Goal: Task Accomplishment & Management: Manage account settings

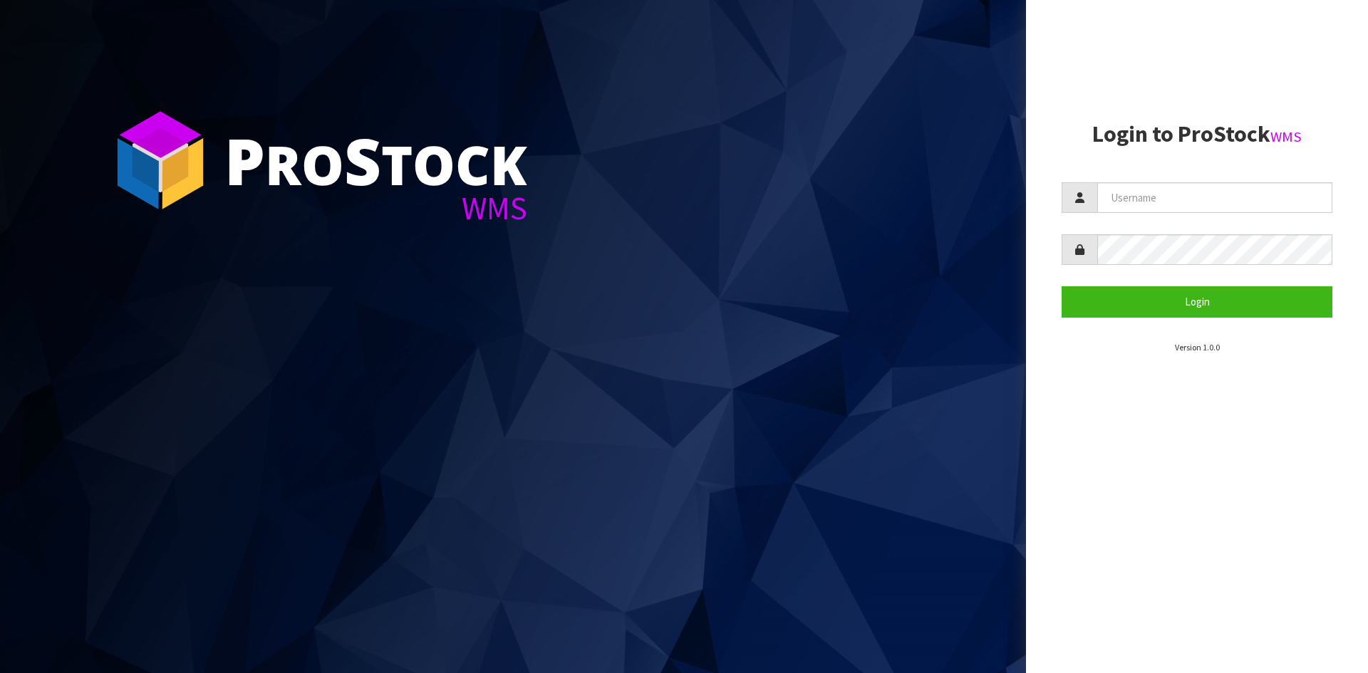
click at [1193, 182] on section "Login to ProStock WMS Login Version 1.0.0" at bounding box center [1197, 238] width 271 height 232
click at [1182, 210] on input "text" at bounding box center [1215, 197] width 235 height 31
type input "adrient@cwl.co.nz"
click at [1062, 286] on button "Login" at bounding box center [1197, 301] width 271 height 31
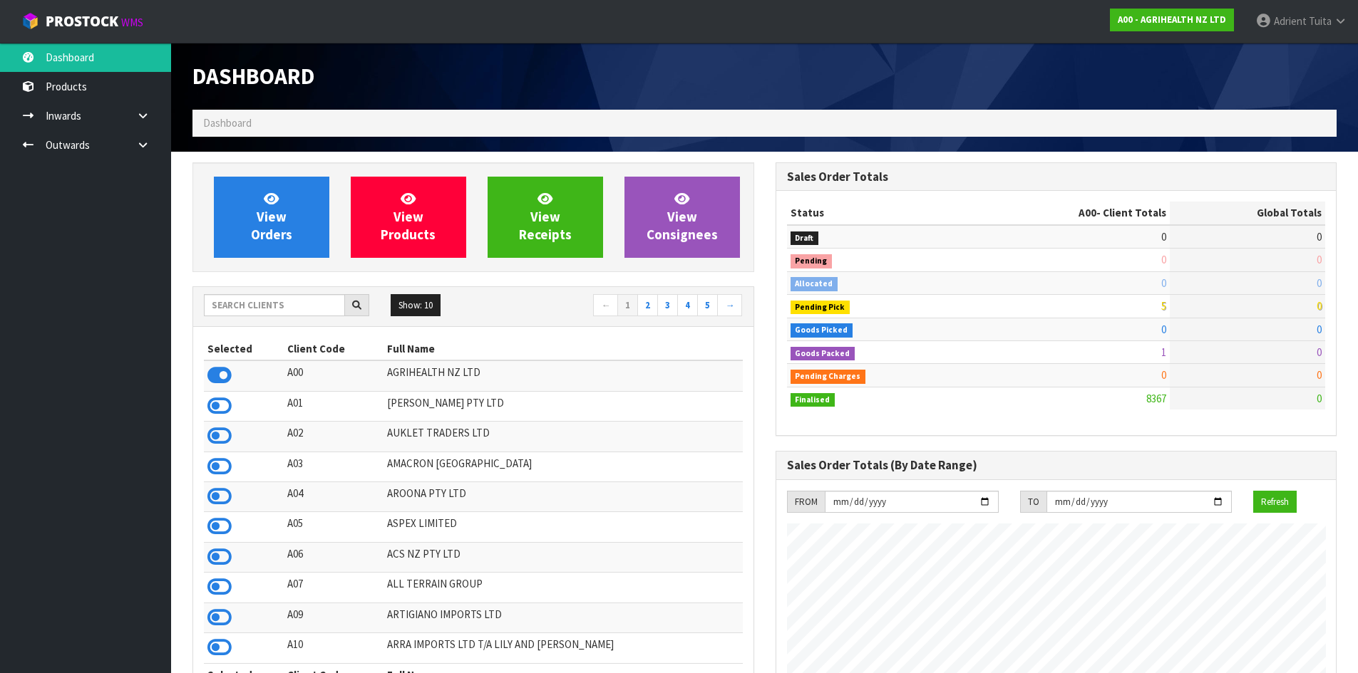
scroll to position [1080, 582]
drag, startPoint x: 255, startPoint y: 320, endPoint x: 262, endPoint y: 311, distance: 10.7
click at [257, 317] on div "Show: 10 5 10 25 50 ← 1 2 3 4 5 →" at bounding box center [473, 307] width 560 height 40
click at [263, 309] on input "text" at bounding box center [274, 305] width 141 height 22
type input "NERO"
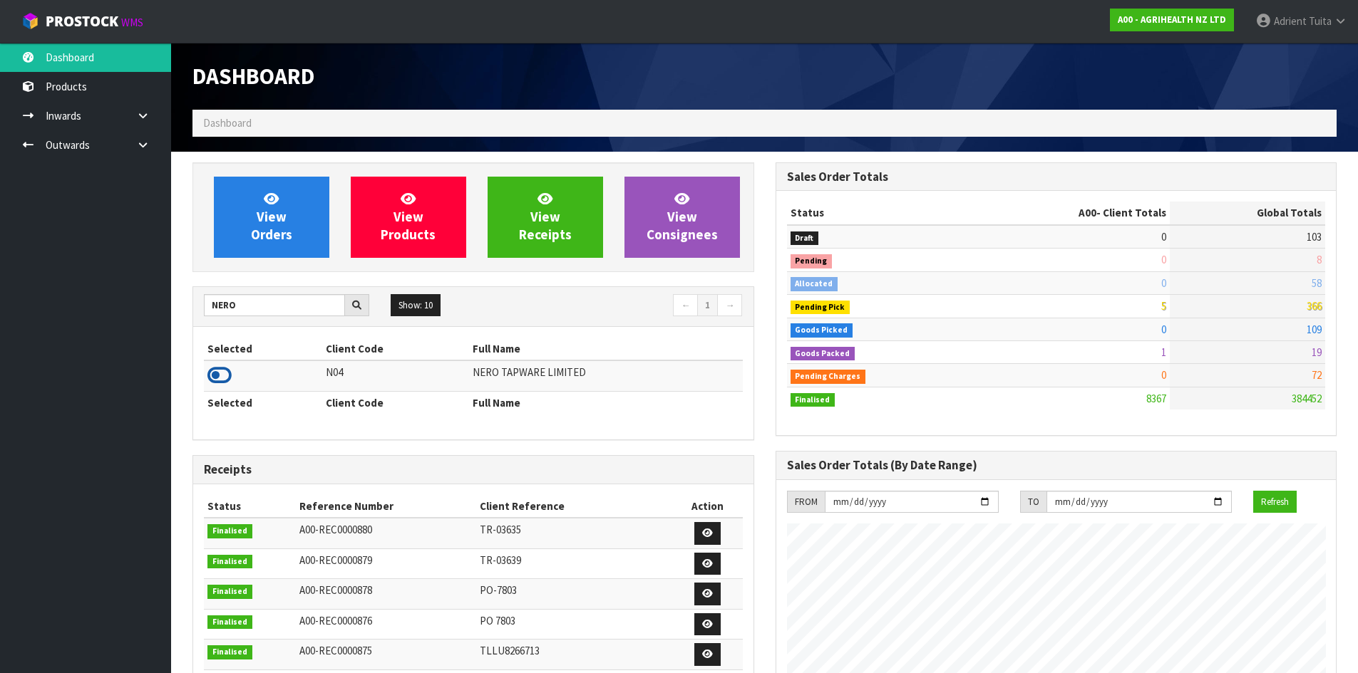
drag, startPoint x: 234, startPoint y: 376, endPoint x: 217, endPoint y: 376, distance: 16.4
click at [232, 376] on td at bounding box center [263, 376] width 118 height 31
click at [195, 371] on div "Selected Client Code Full Name N04 NERO TAPWARE LIMITED Selected Client Code Fu…" at bounding box center [473, 383] width 560 height 113
click at [223, 375] on icon at bounding box center [219, 375] width 24 height 21
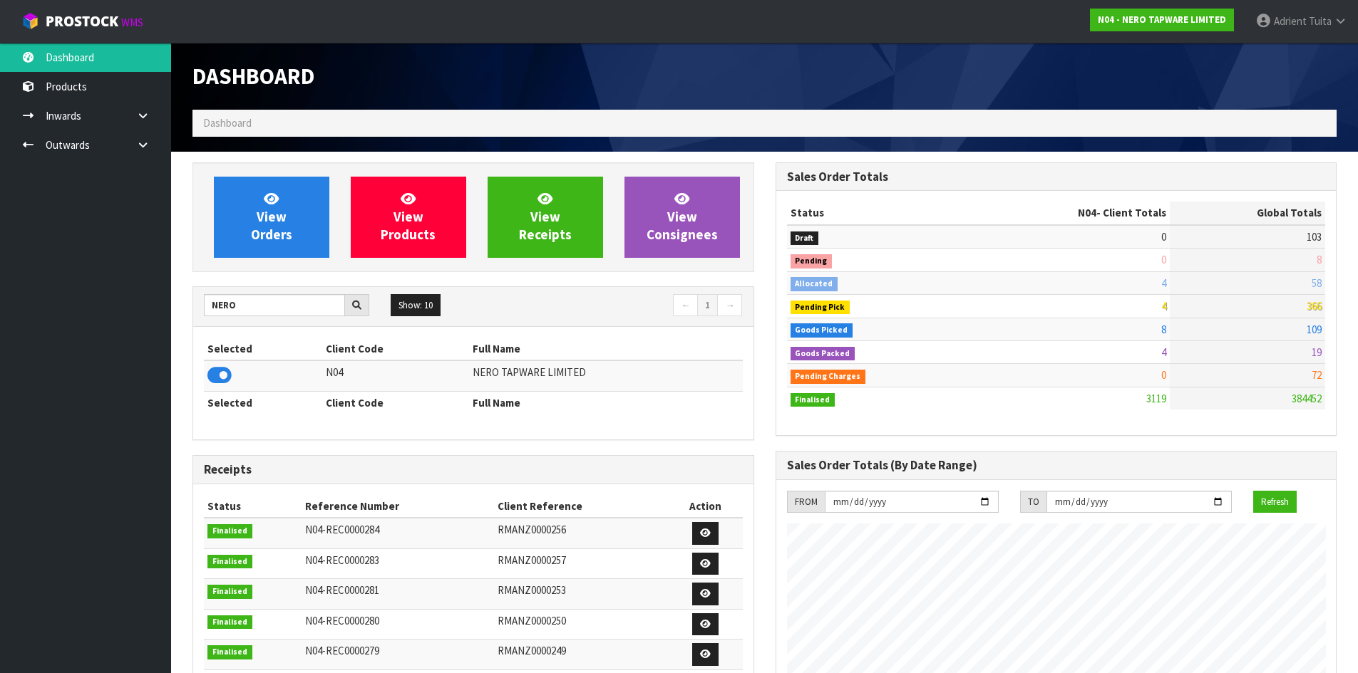
scroll to position [1110, 582]
click at [301, 185] on link "View Orders" at bounding box center [271, 217] width 115 height 81
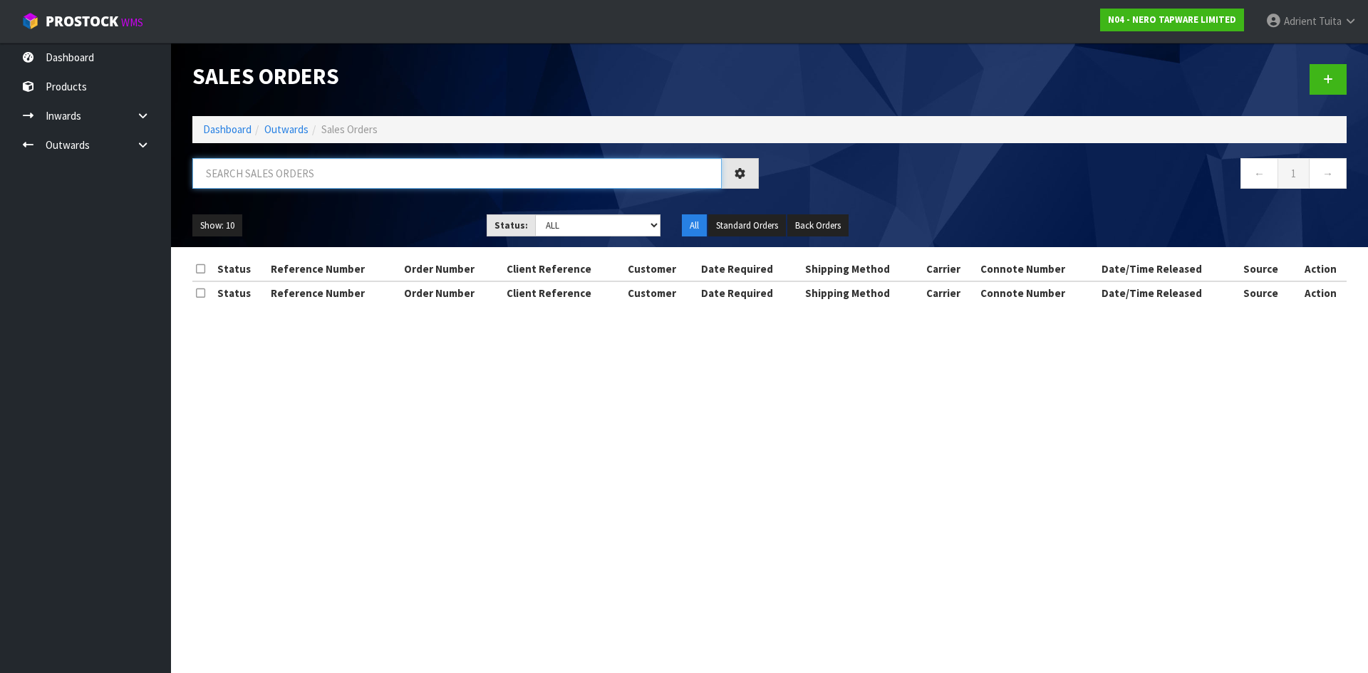
click at [301, 176] on input "text" at bounding box center [457, 173] width 530 height 31
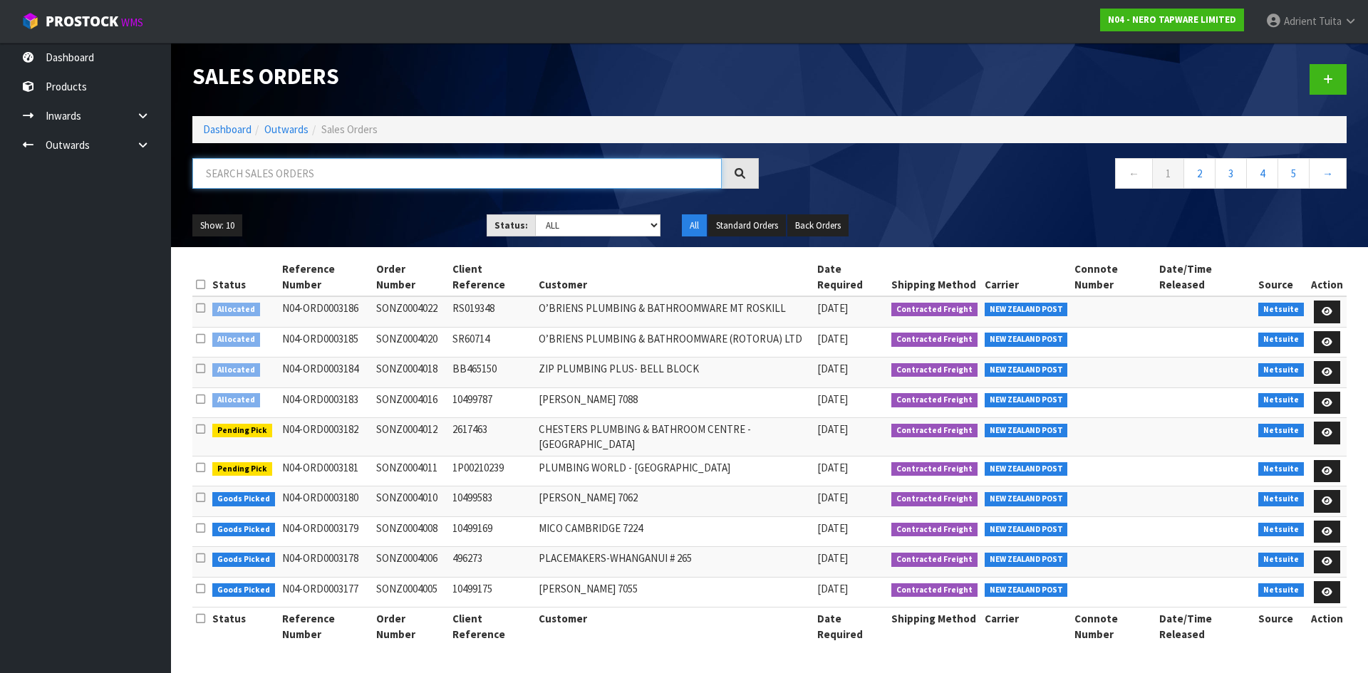
click at [254, 175] on input "text" at bounding box center [457, 173] width 530 height 31
click at [297, 186] on input "text" at bounding box center [457, 173] width 530 height 31
type input "4006"
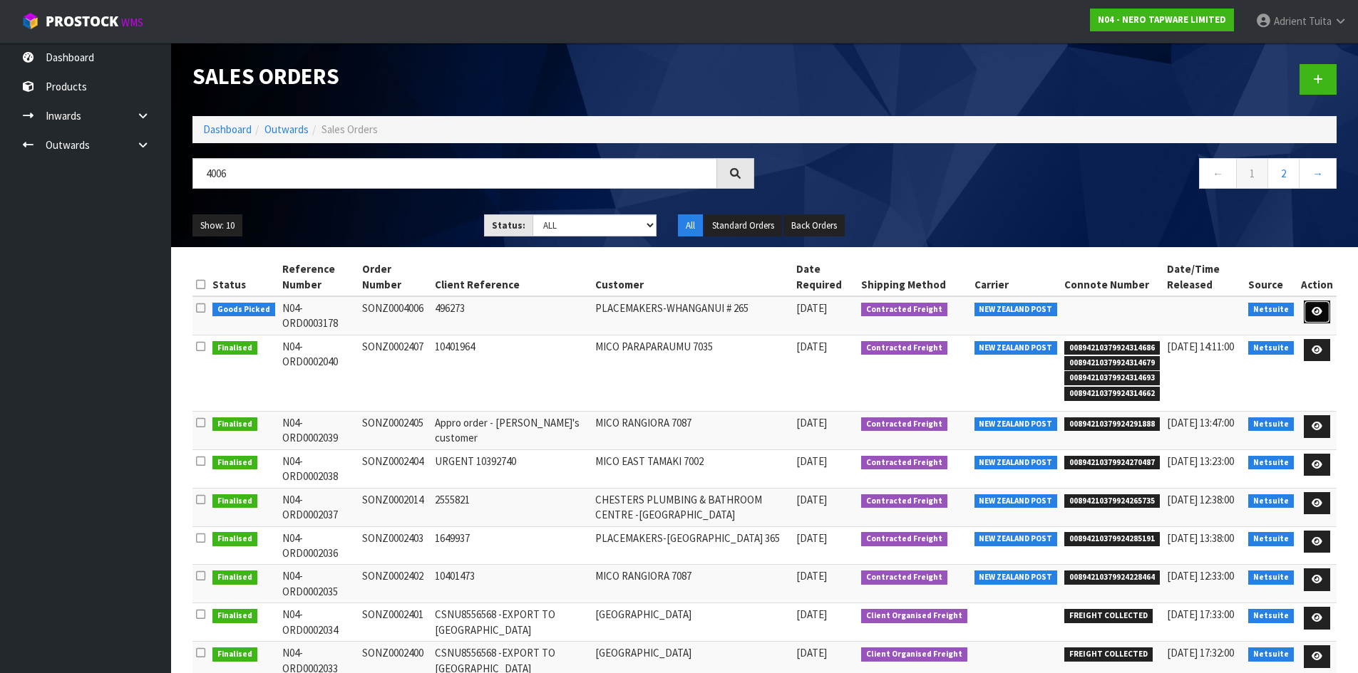
click at [1315, 302] on link at bounding box center [1316, 312] width 26 height 23
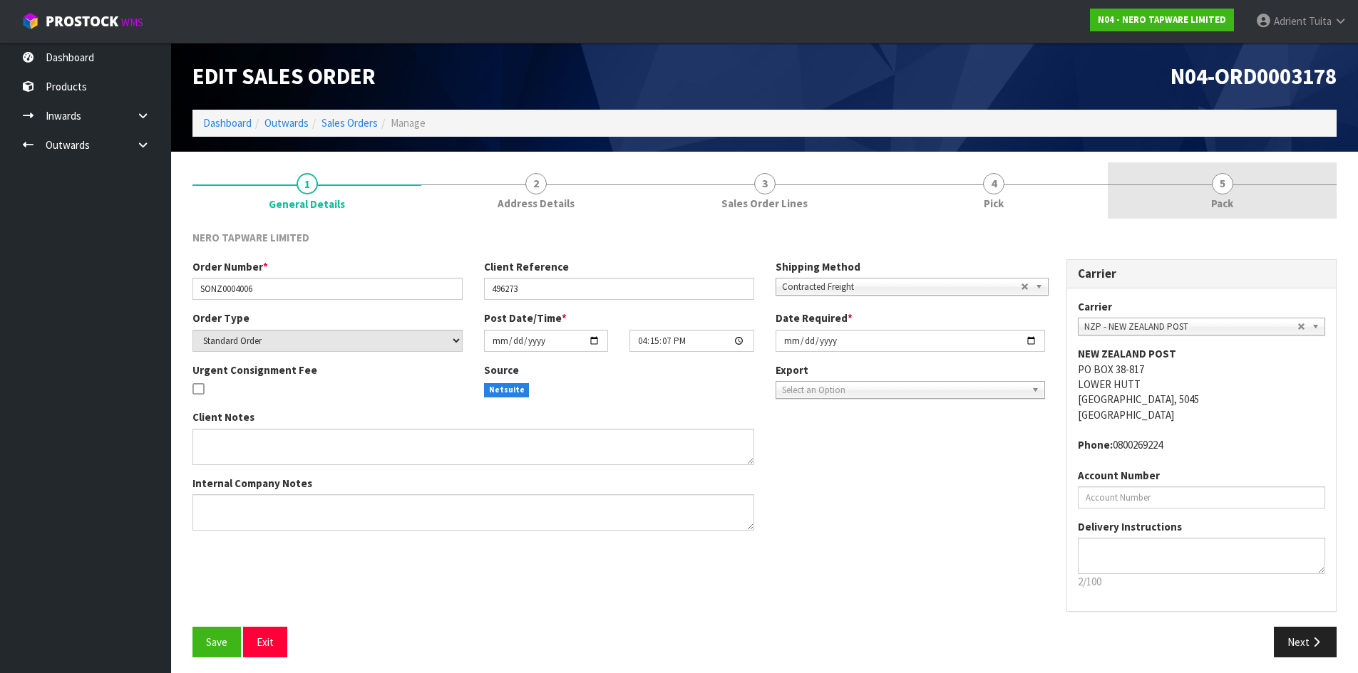
click at [1249, 206] on link "5 Pack" at bounding box center [1222, 190] width 229 height 56
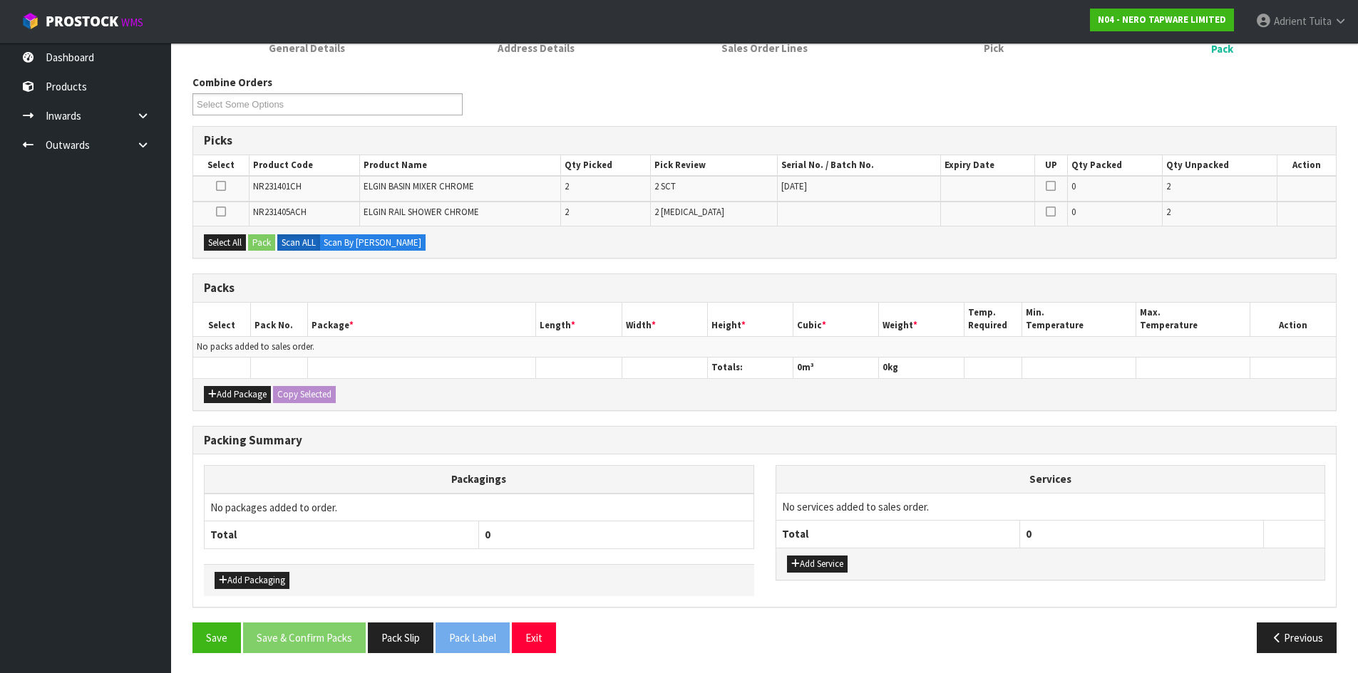
scroll to position [157, 0]
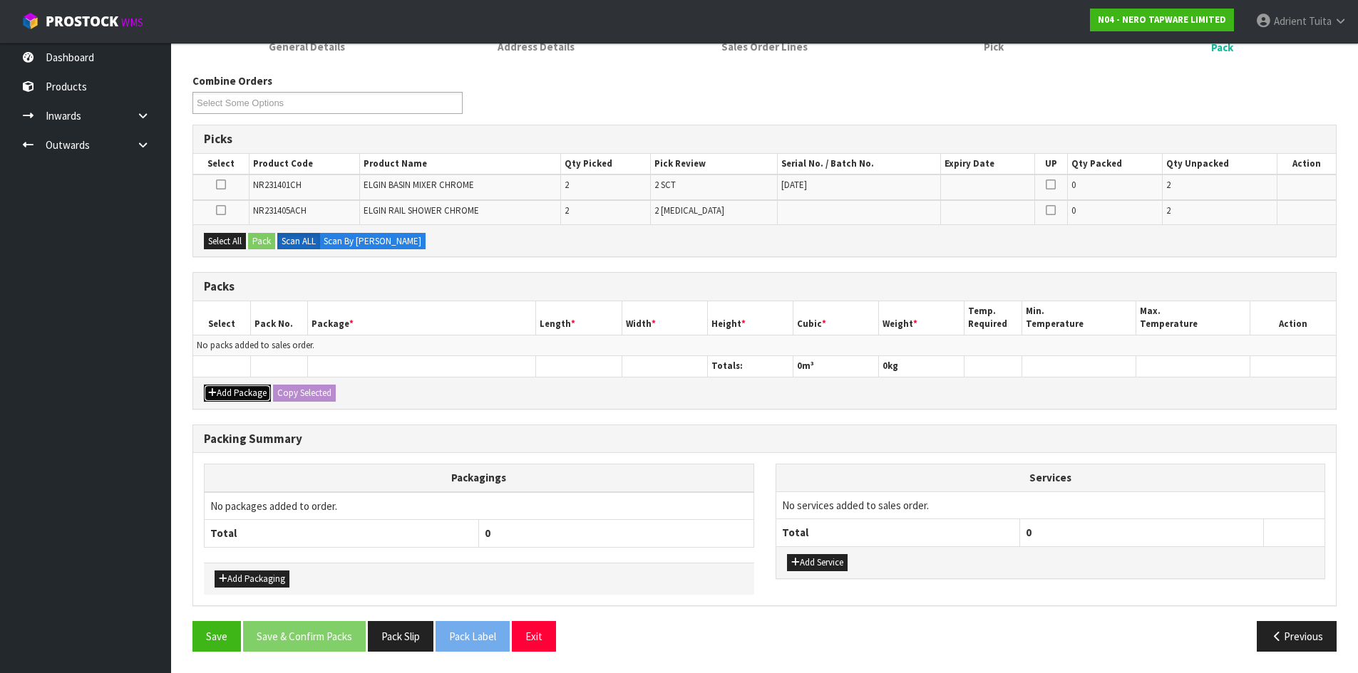
click at [228, 388] on button "Add Package" at bounding box center [237, 393] width 67 height 17
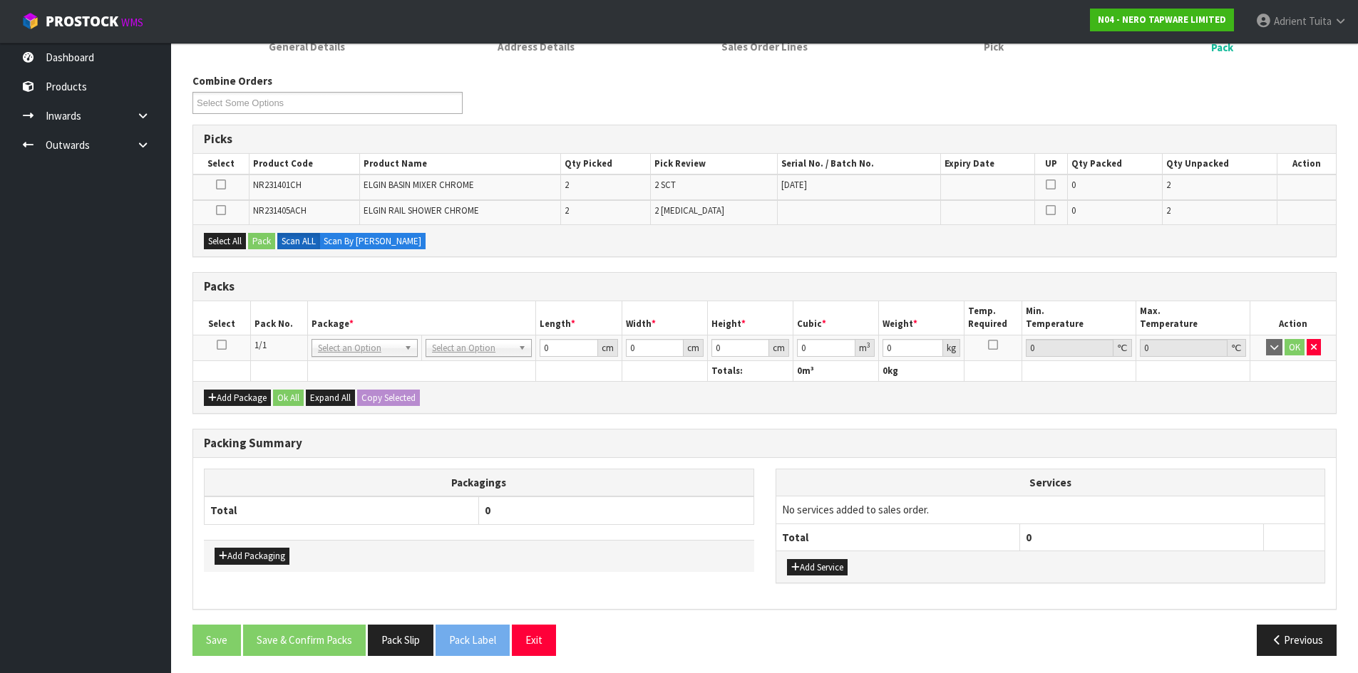
click at [224, 346] on icon at bounding box center [222, 345] width 10 height 1
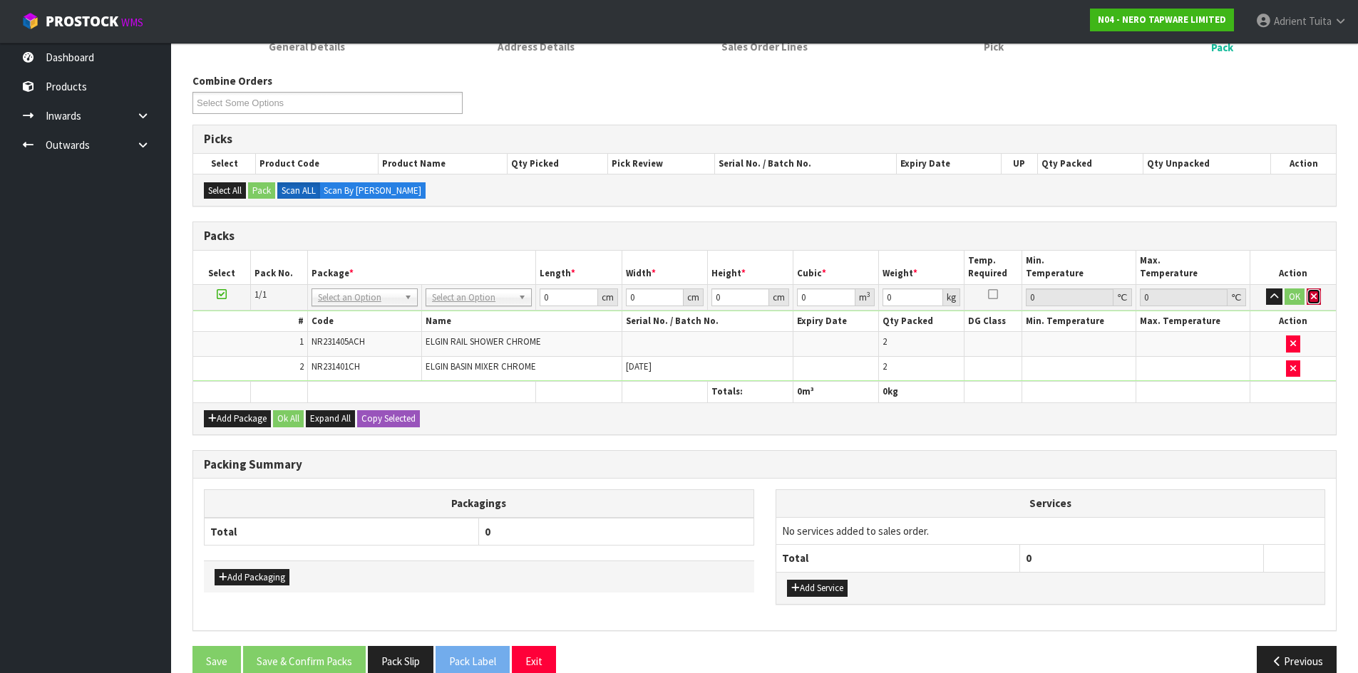
click at [1313, 304] on button "button" at bounding box center [1313, 297] width 14 height 17
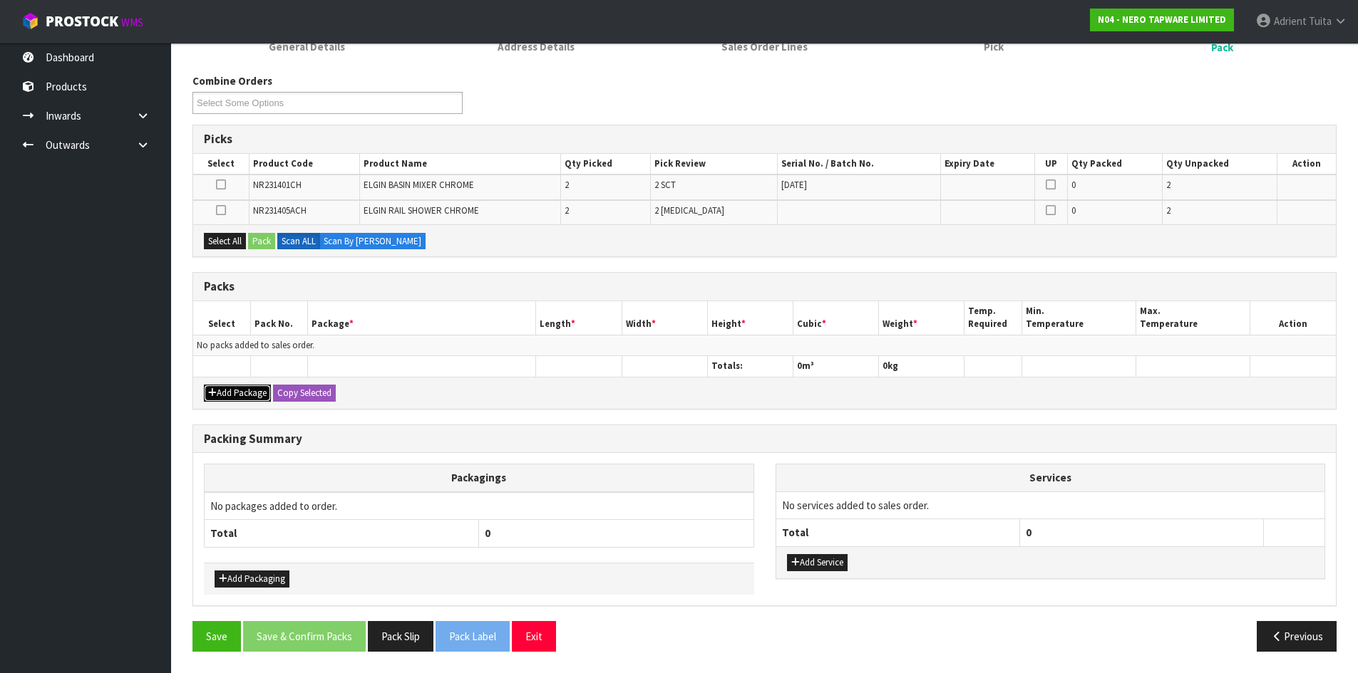
drag, startPoint x: 246, startPoint y: 398, endPoint x: 246, endPoint y: 389, distance: 9.3
click at [246, 394] on button "Add Package" at bounding box center [237, 393] width 67 height 17
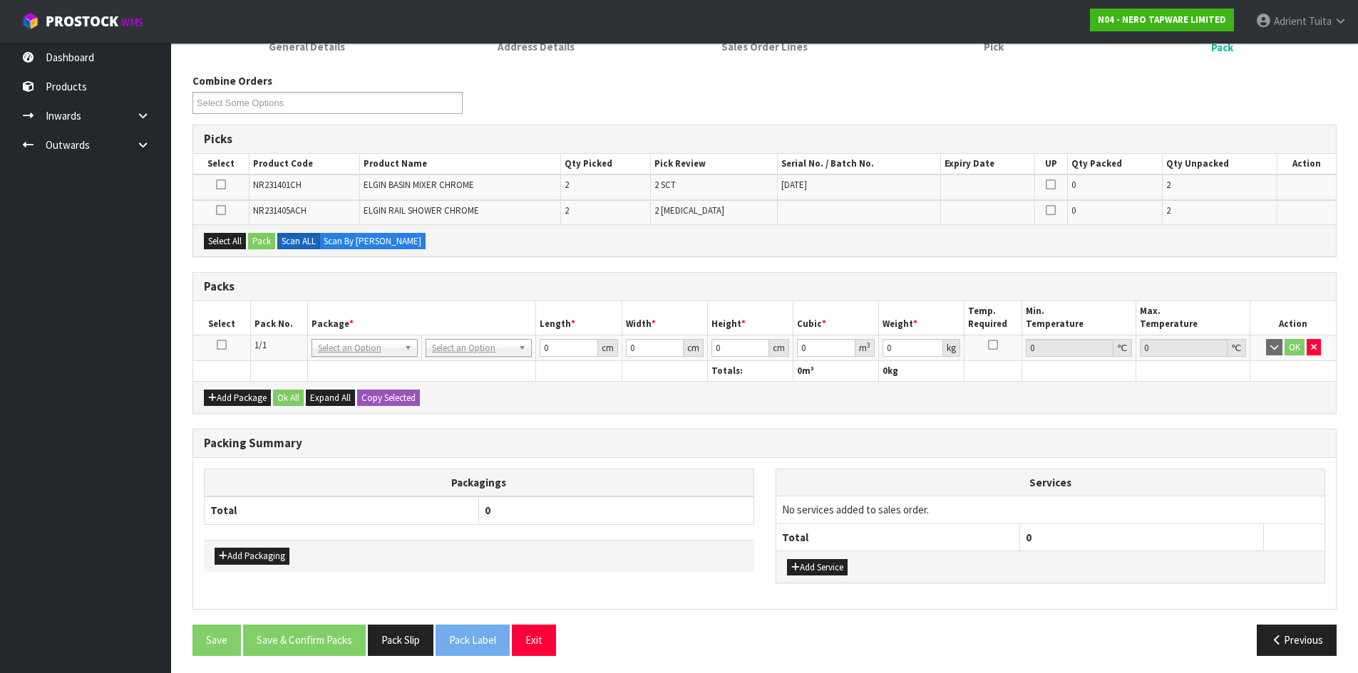
click at [222, 346] on icon at bounding box center [222, 345] width 10 height 1
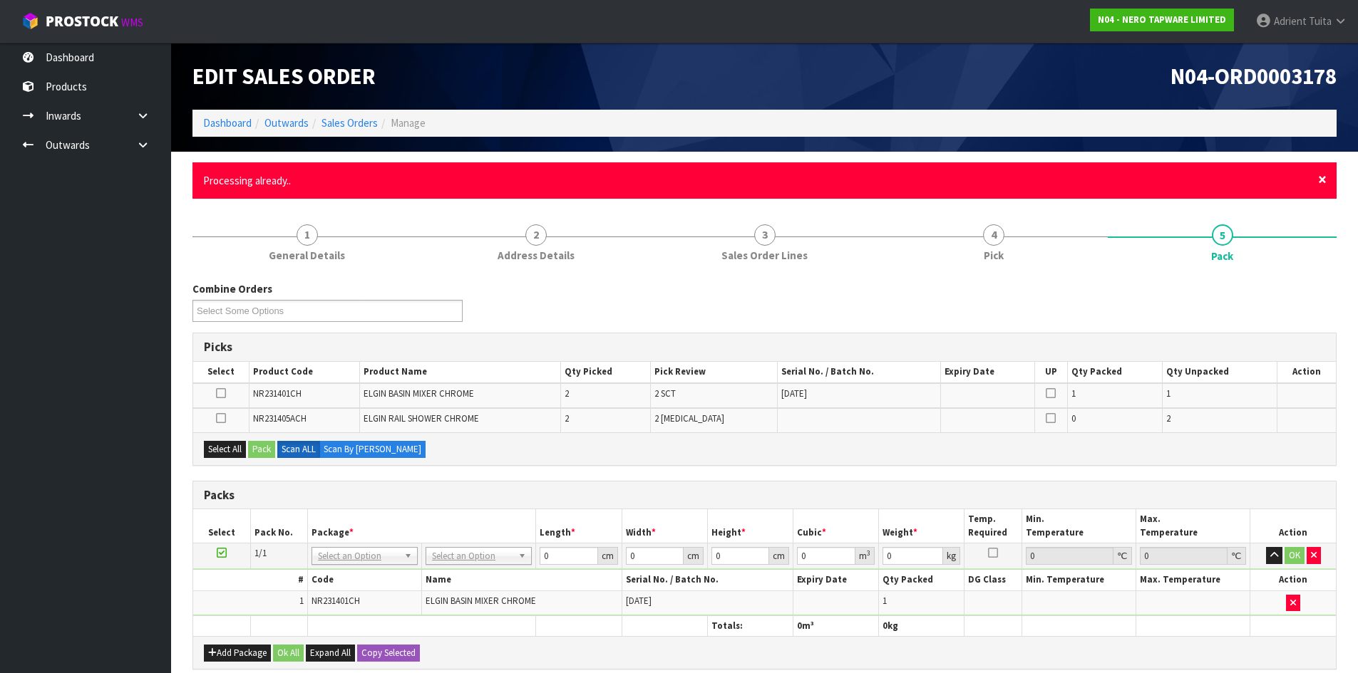
click at [1323, 175] on span "×" at bounding box center [1322, 180] width 9 height 20
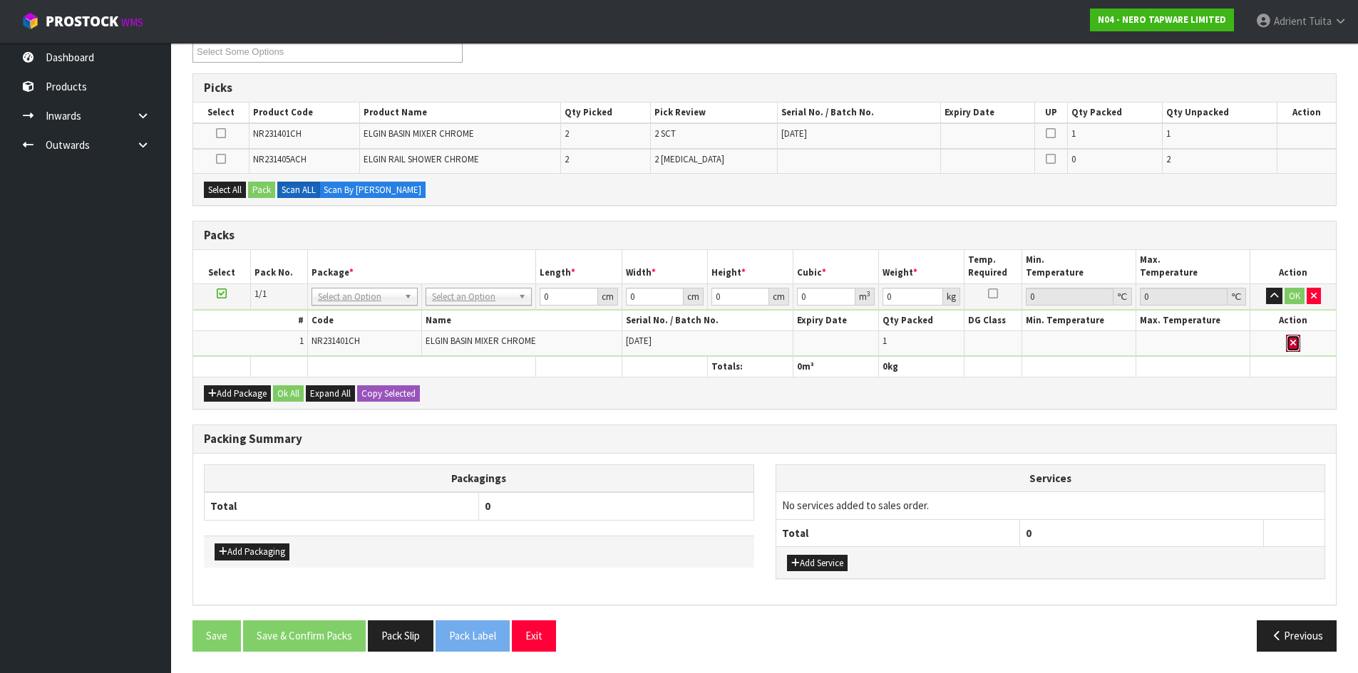
drag, startPoint x: 1297, startPoint y: 340, endPoint x: 662, endPoint y: 334, distance: 635.0
click at [1296, 341] on button "button" at bounding box center [1293, 343] width 14 height 17
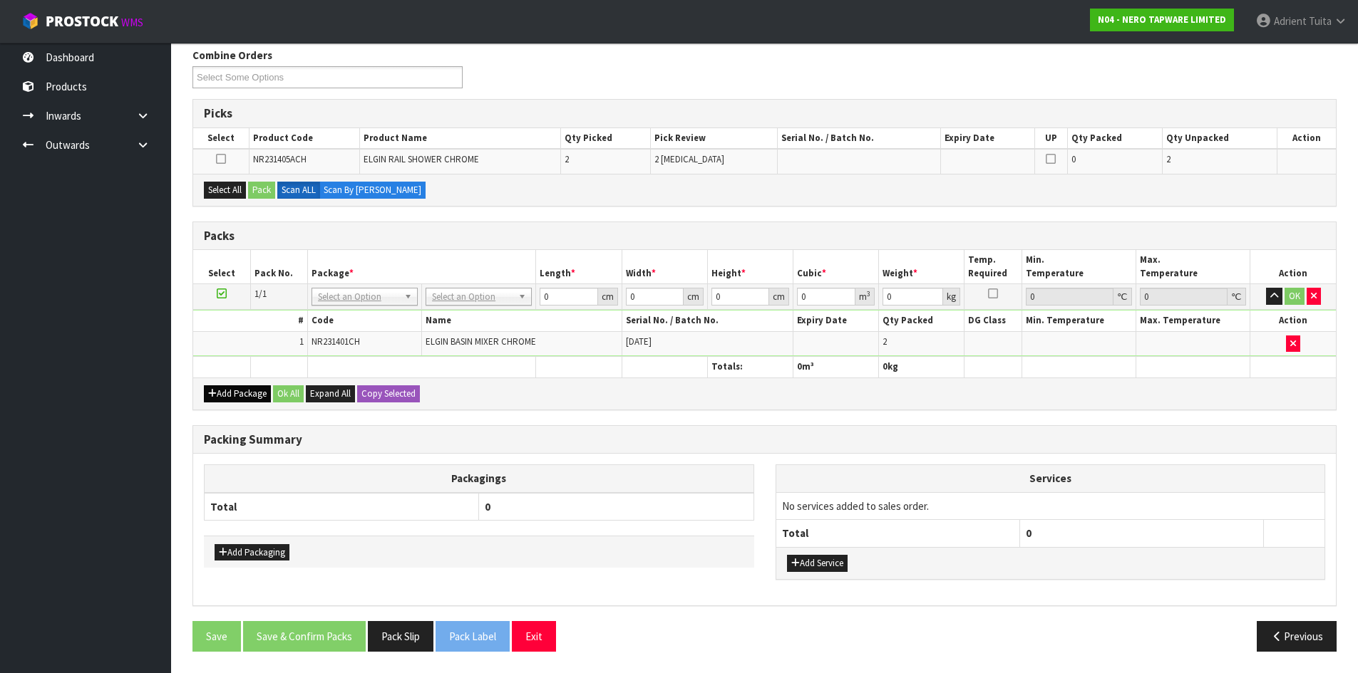
click at [227, 402] on div "Add Package Ok All Expand All Copy Selected" at bounding box center [764, 394] width 1142 height 32
click at [219, 392] on button "Add Package" at bounding box center [237, 394] width 67 height 17
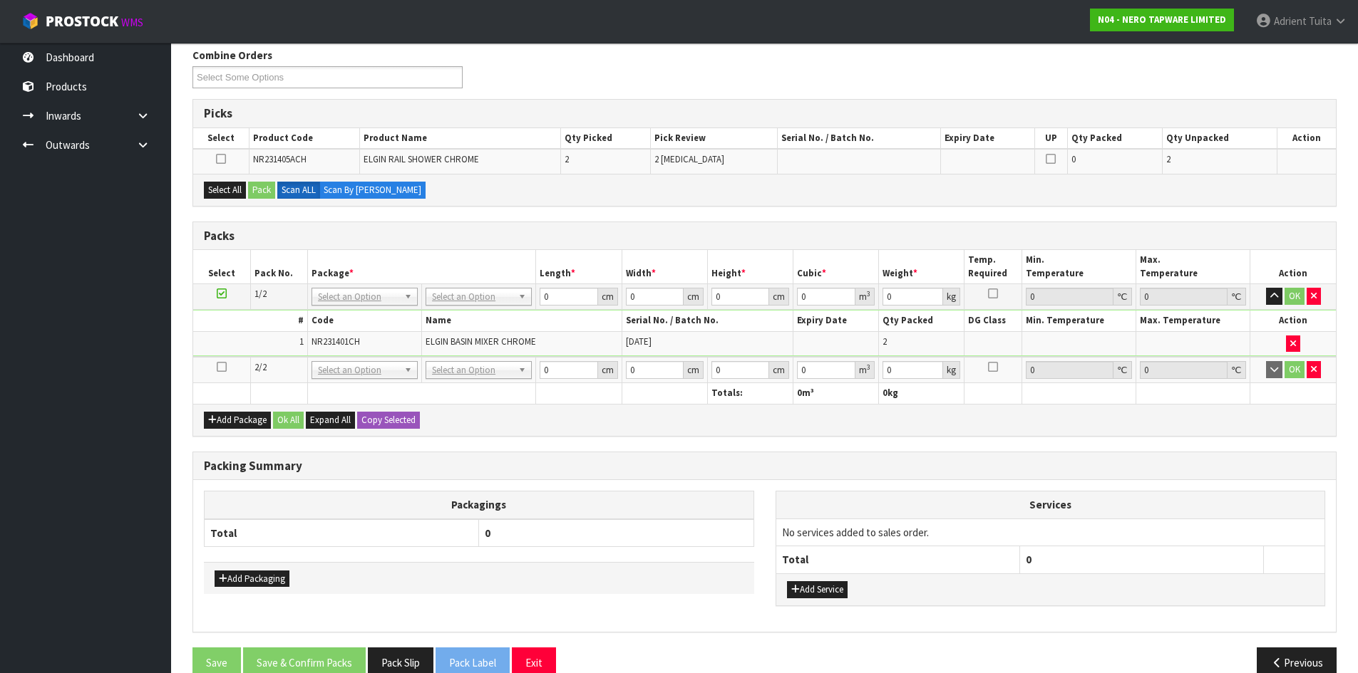
click at [216, 370] on td at bounding box center [221, 370] width 57 height 26
click at [219, 368] on icon at bounding box center [222, 367] width 10 height 1
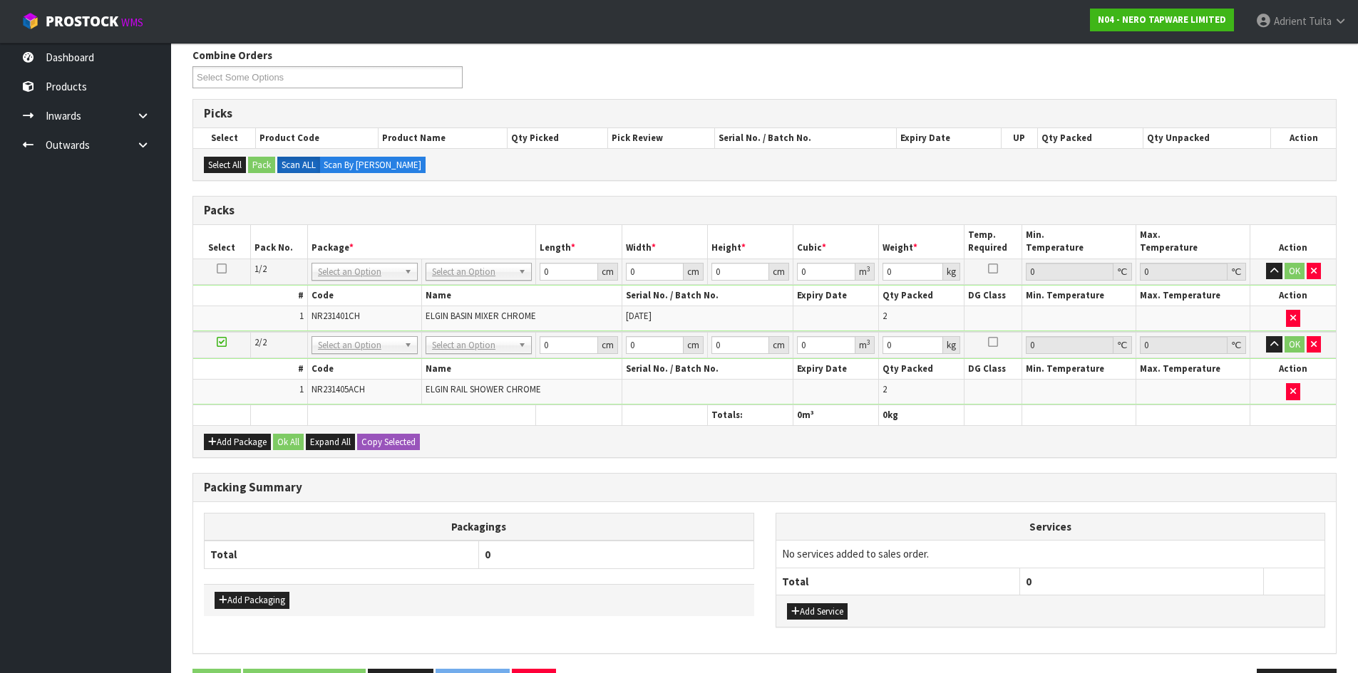
drag, startPoint x: 453, startPoint y: 272, endPoint x: 453, endPoint y: 288, distance: 16.4
click at [453, 288] on input "text" at bounding box center [478, 292] width 99 height 18
type input "OC"
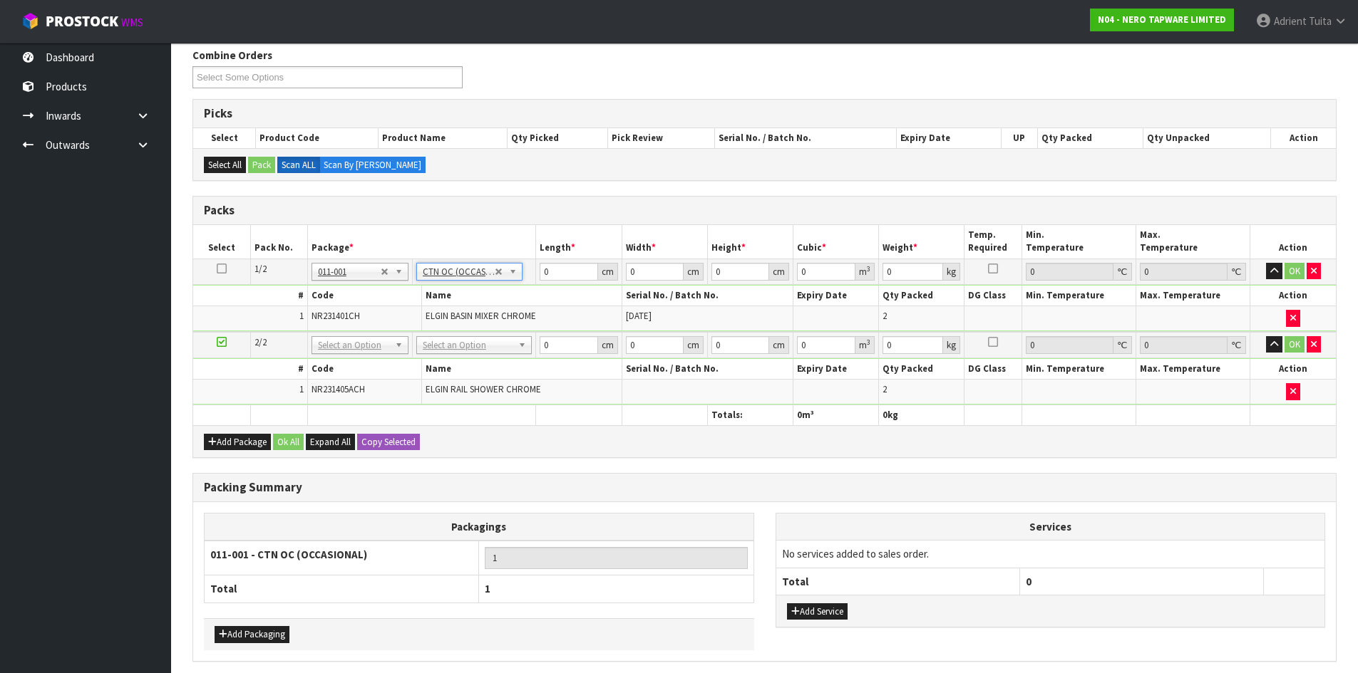
type input "3.1"
drag, startPoint x: 448, startPoint y: 341, endPoint x: 447, endPoint y: 375, distance: 33.5
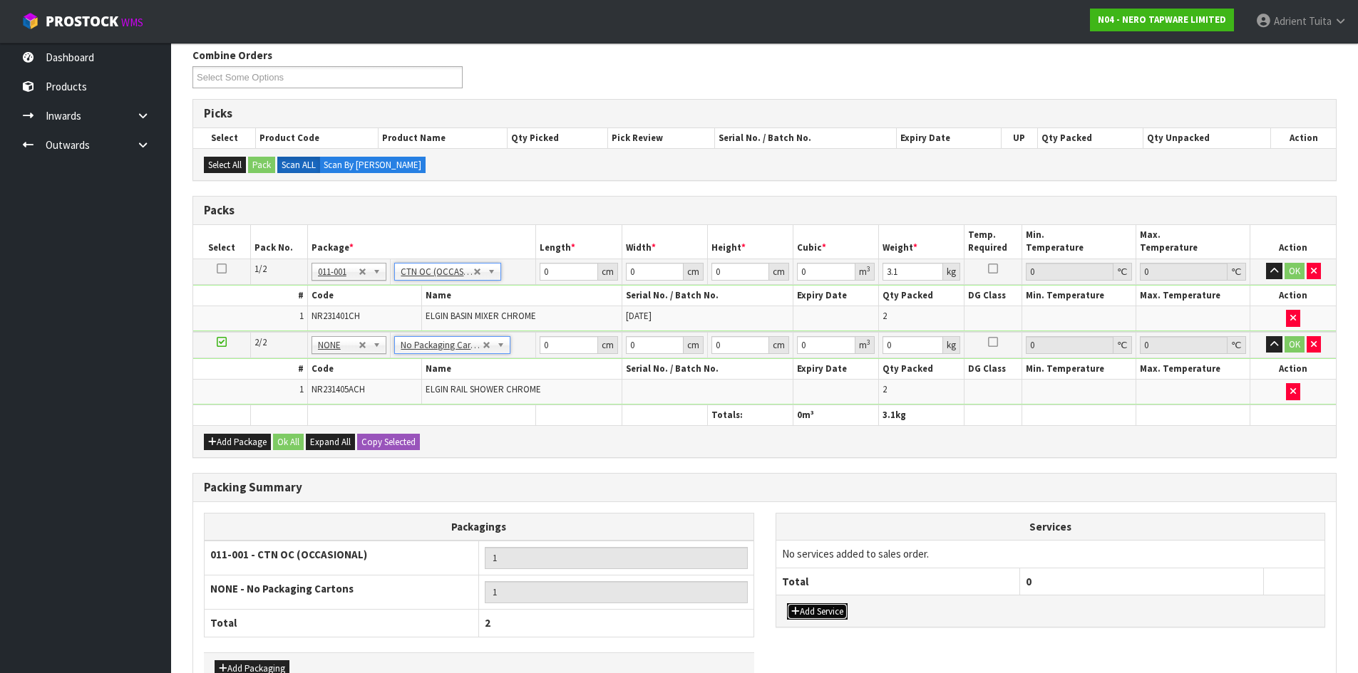
click at [817, 607] on button "Add Service" at bounding box center [817, 612] width 61 height 17
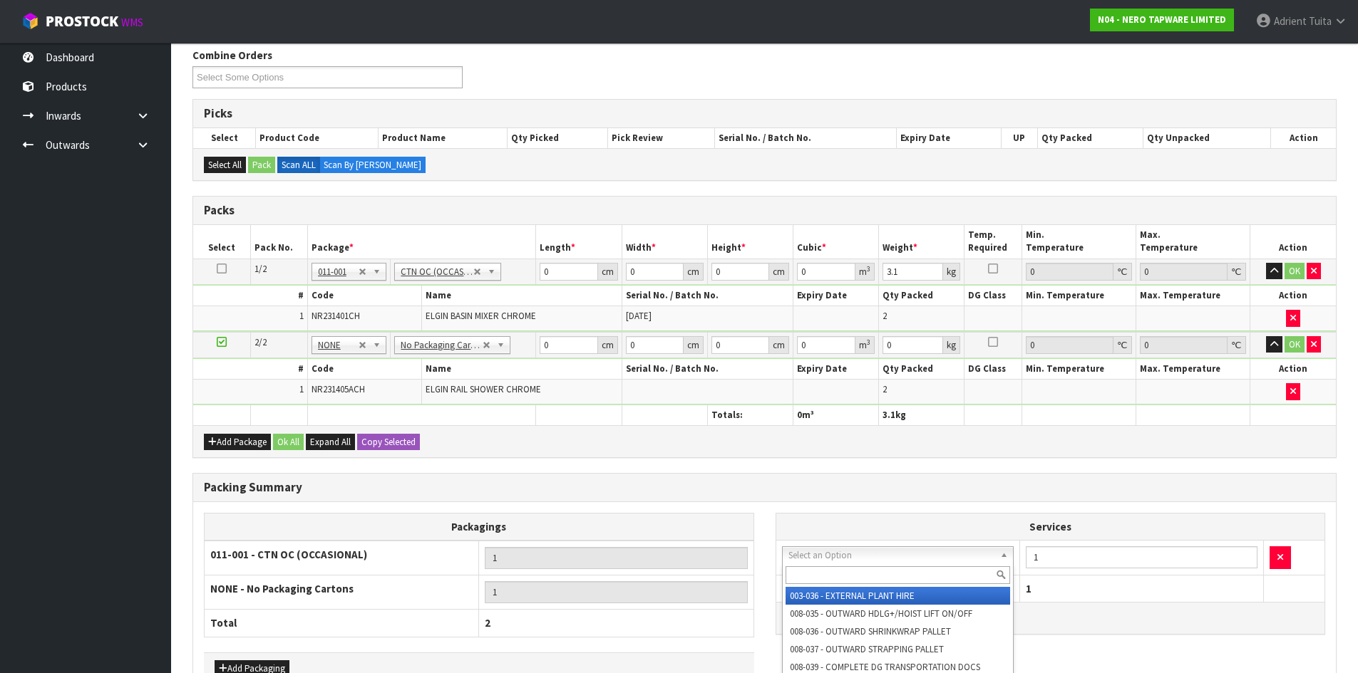
drag, startPoint x: 825, startPoint y: 554, endPoint x: 822, endPoint y: 595, distance: 41.4
click at [825, 573] on input "text" at bounding box center [897, 576] width 225 height 18
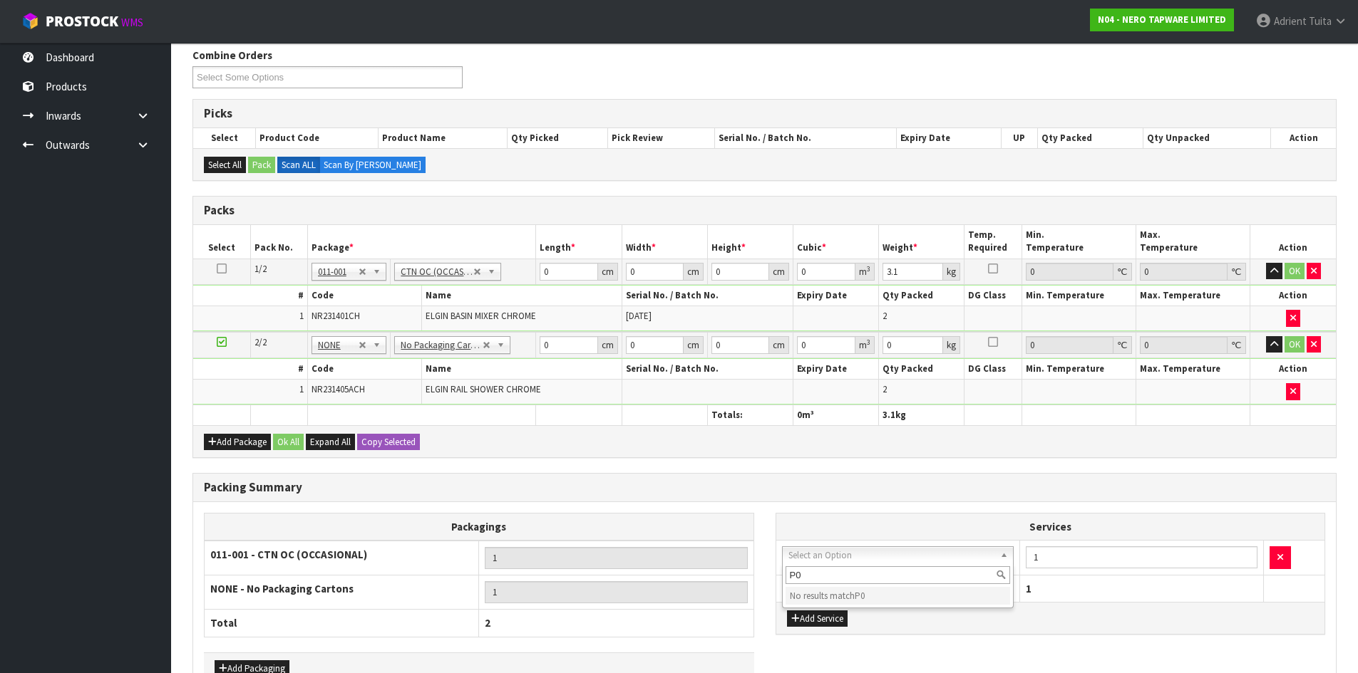
type input "P"
type input "PLAS"
click at [564, 270] on input "0" at bounding box center [568, 272] width 58 height 18
type input "51"
type input "28"
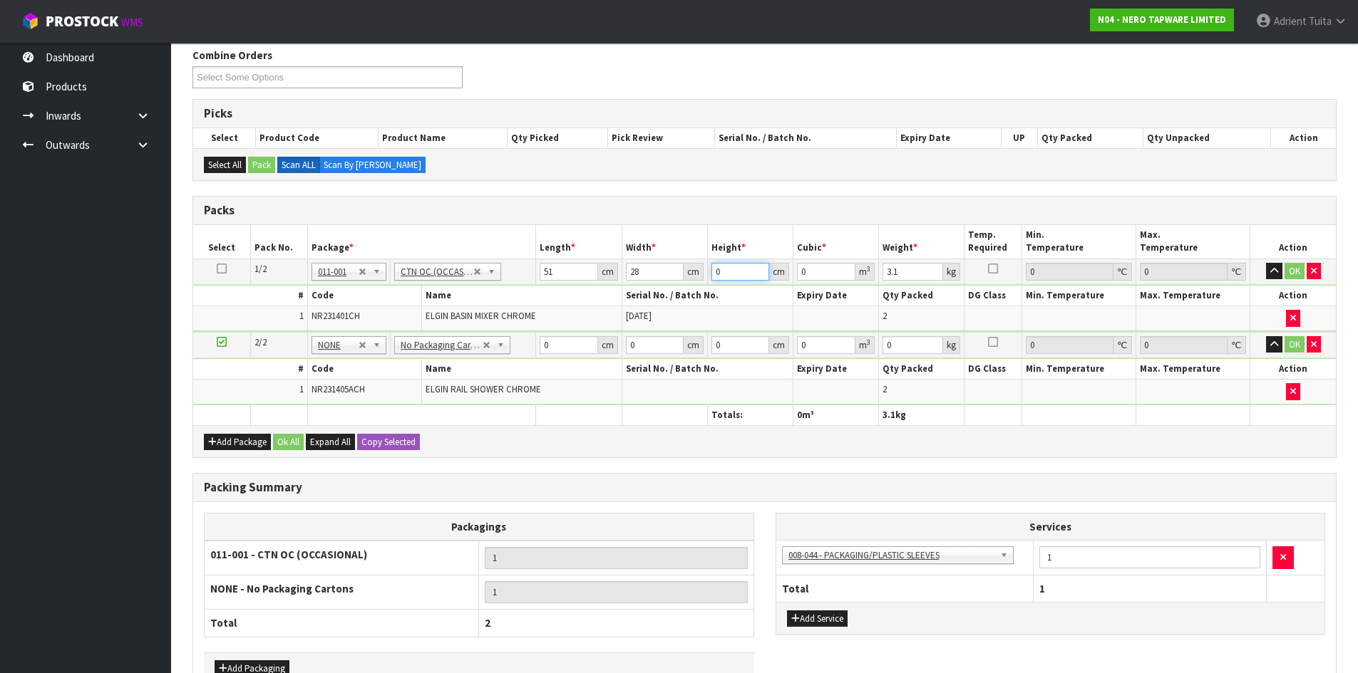
type input "1"
type input "0.001428"
type input "12"
type input "0.017136"
type input "12"
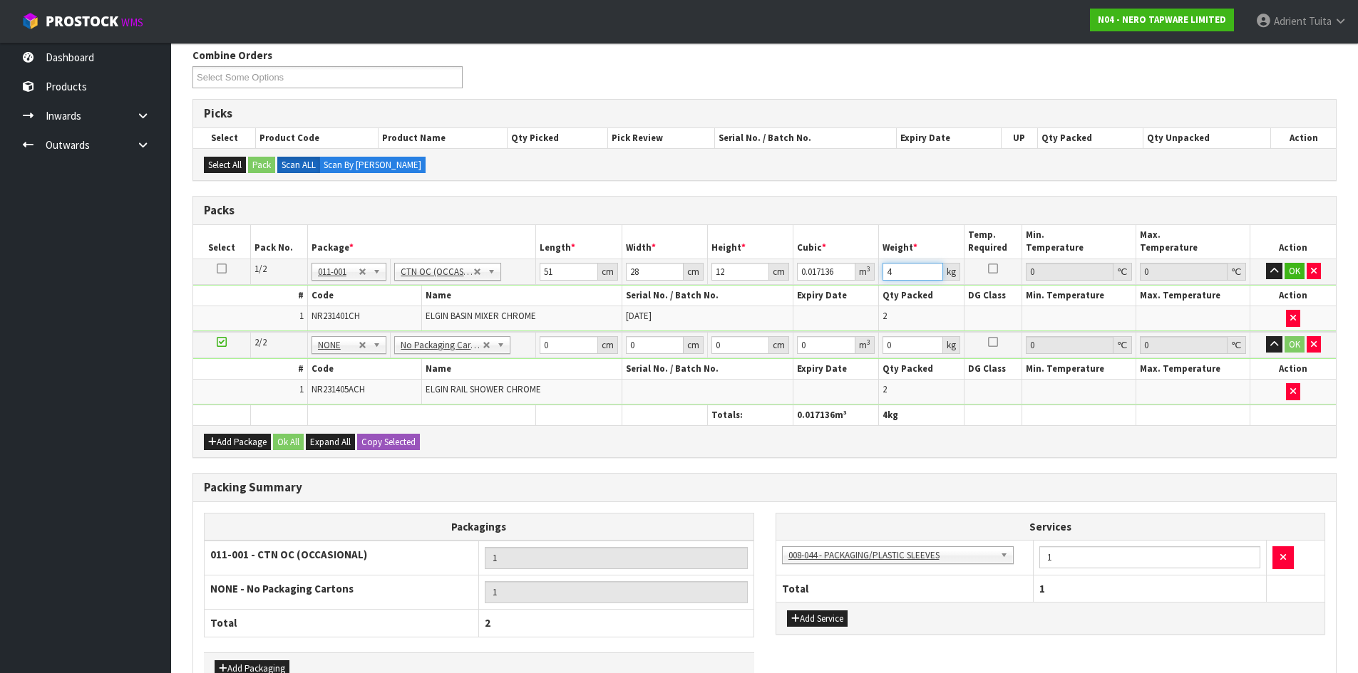
type input "4"
click at [560, 350] on input "0" at bounding box center [568, 345] width 58 height 18
type input "94"
type input "19"
type input "1"
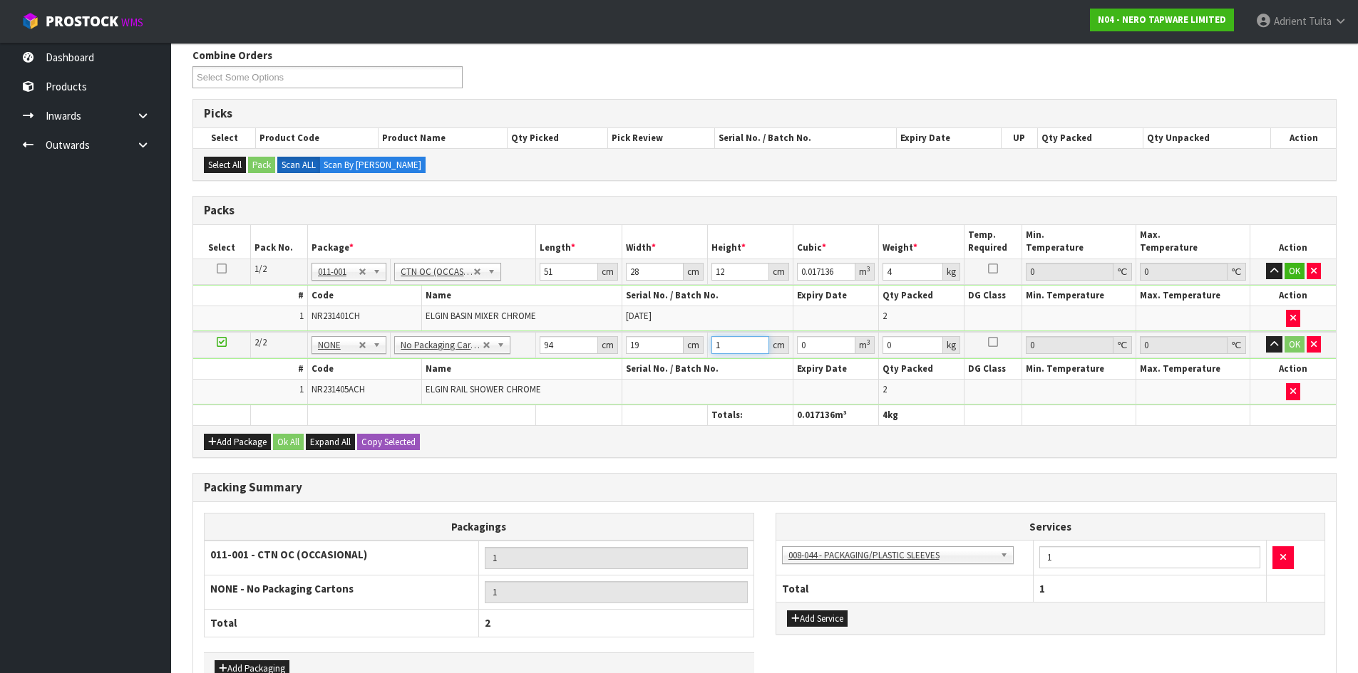
type input "0.001786"
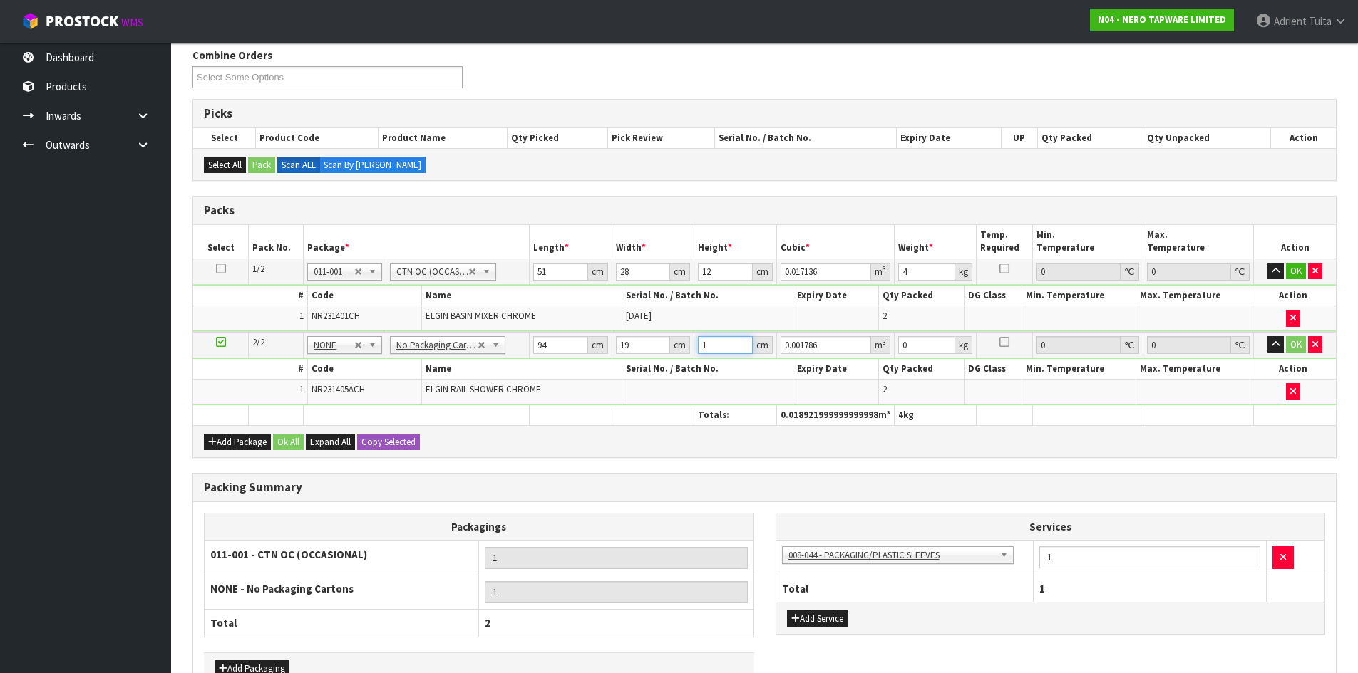
type input "16"
type input "0.028576"
type input "16"
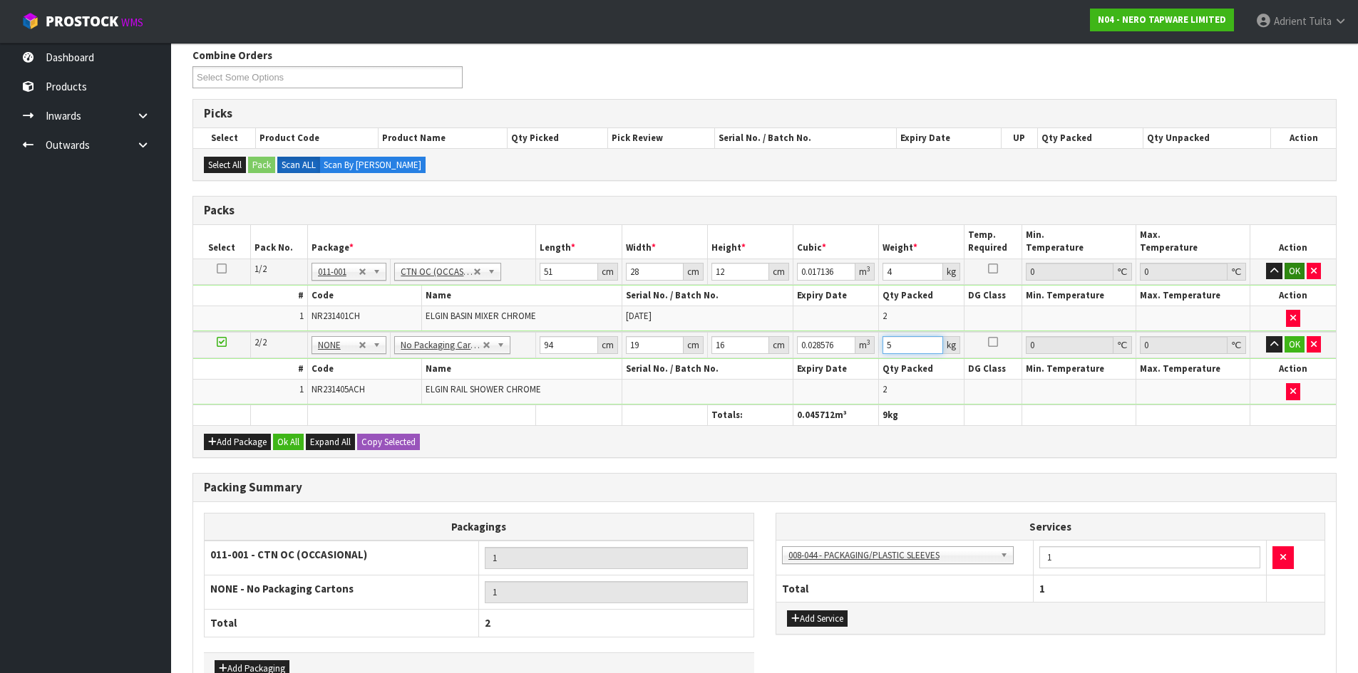
type input "5"
click at [1292, 266] on button "OK" at bounding box center [1294, 271] width 20 height 17
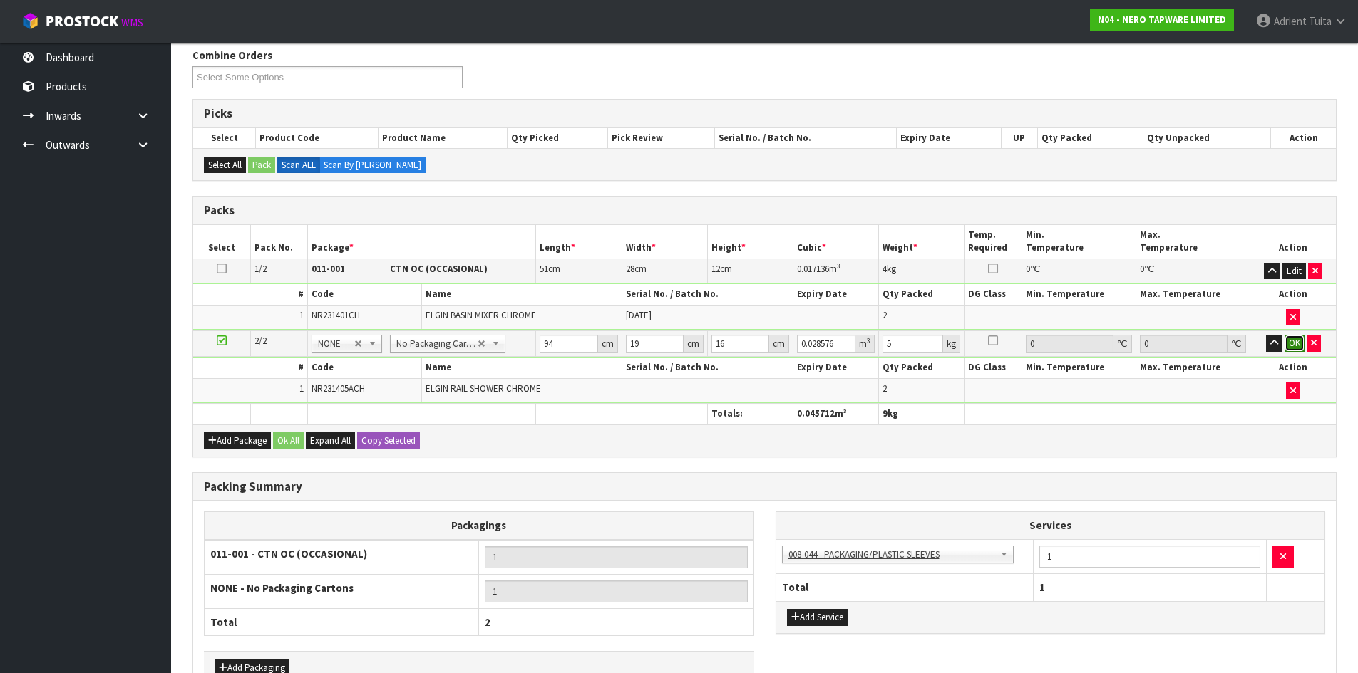
click at [1289, 341] on button "OK" at bounding box center [1294, 343] width 20 height 17
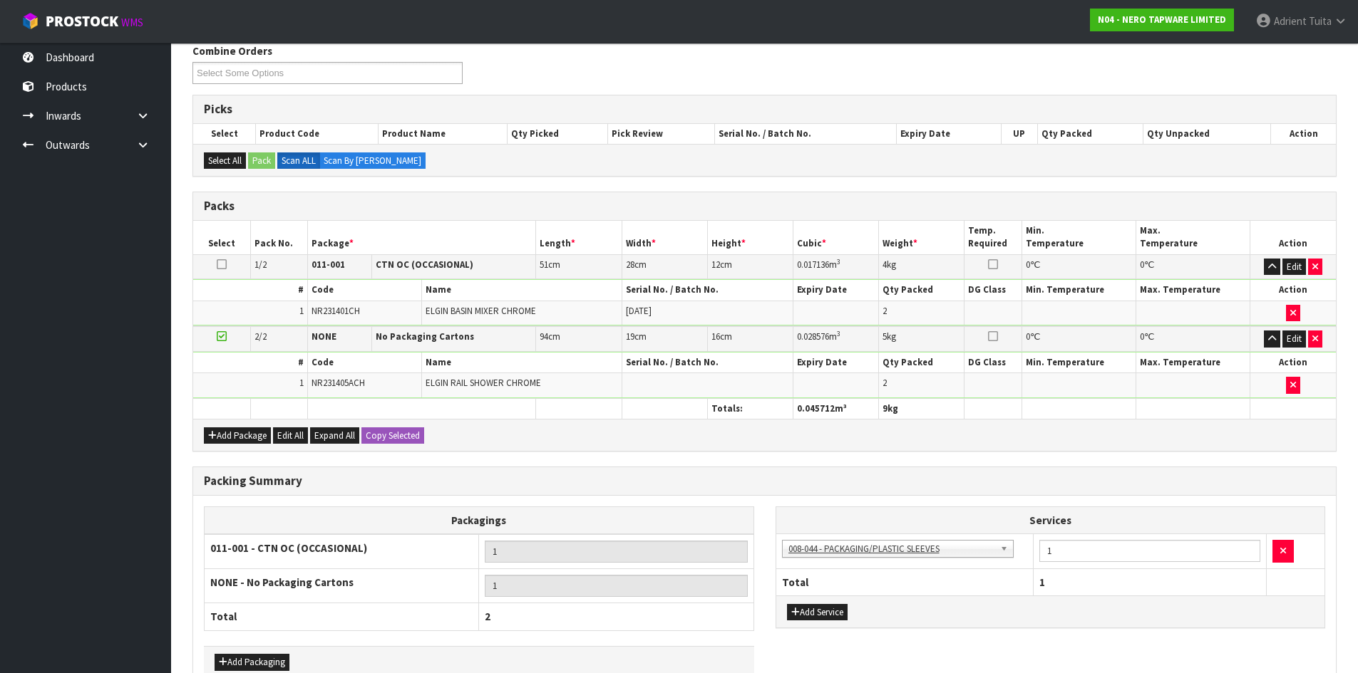
scroll to position [270, 0]
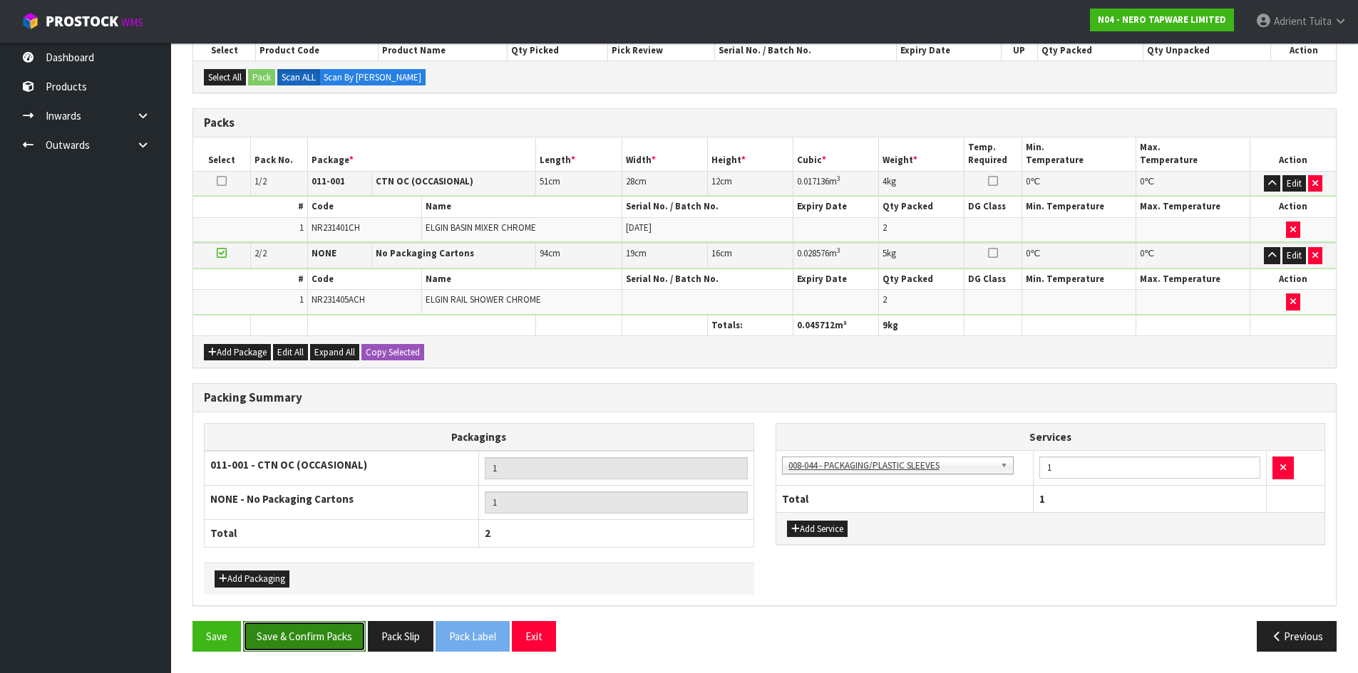
click at [331, 623] on button "Save & Confirm Packs" at bounding box center [304, 636] width 123 height 31
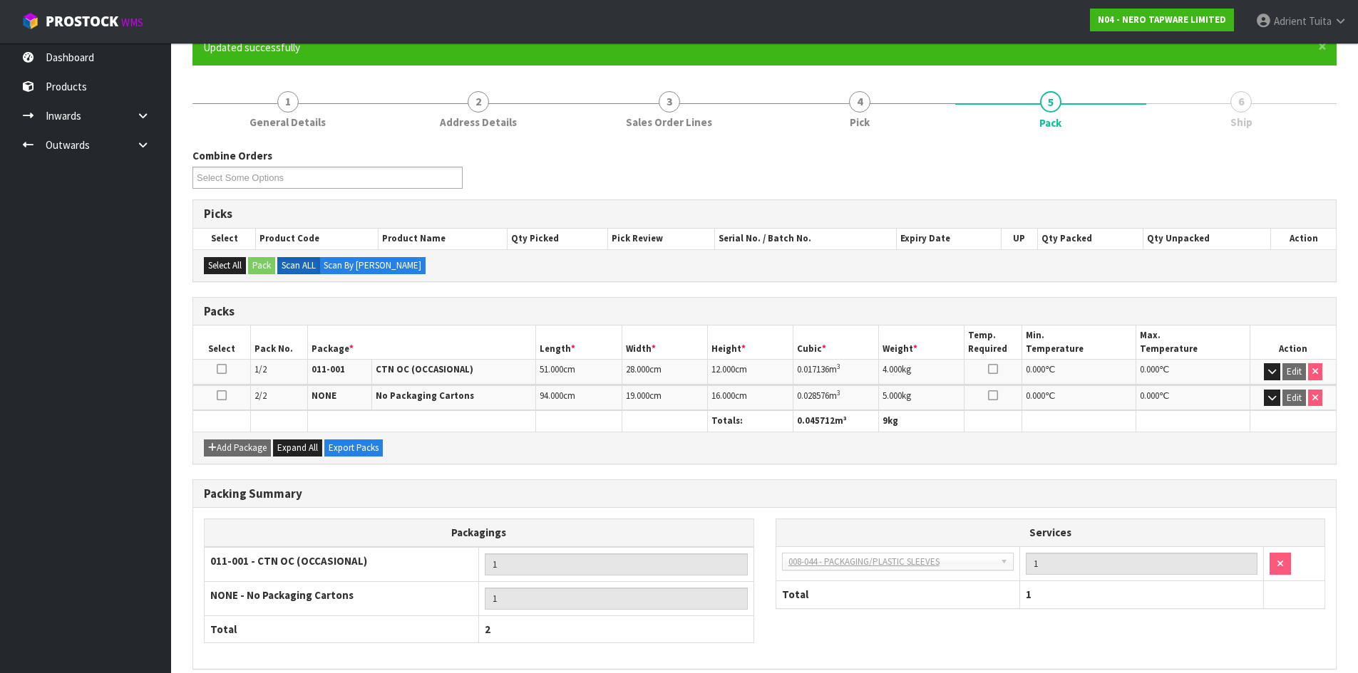
scroll to position [197, 0]
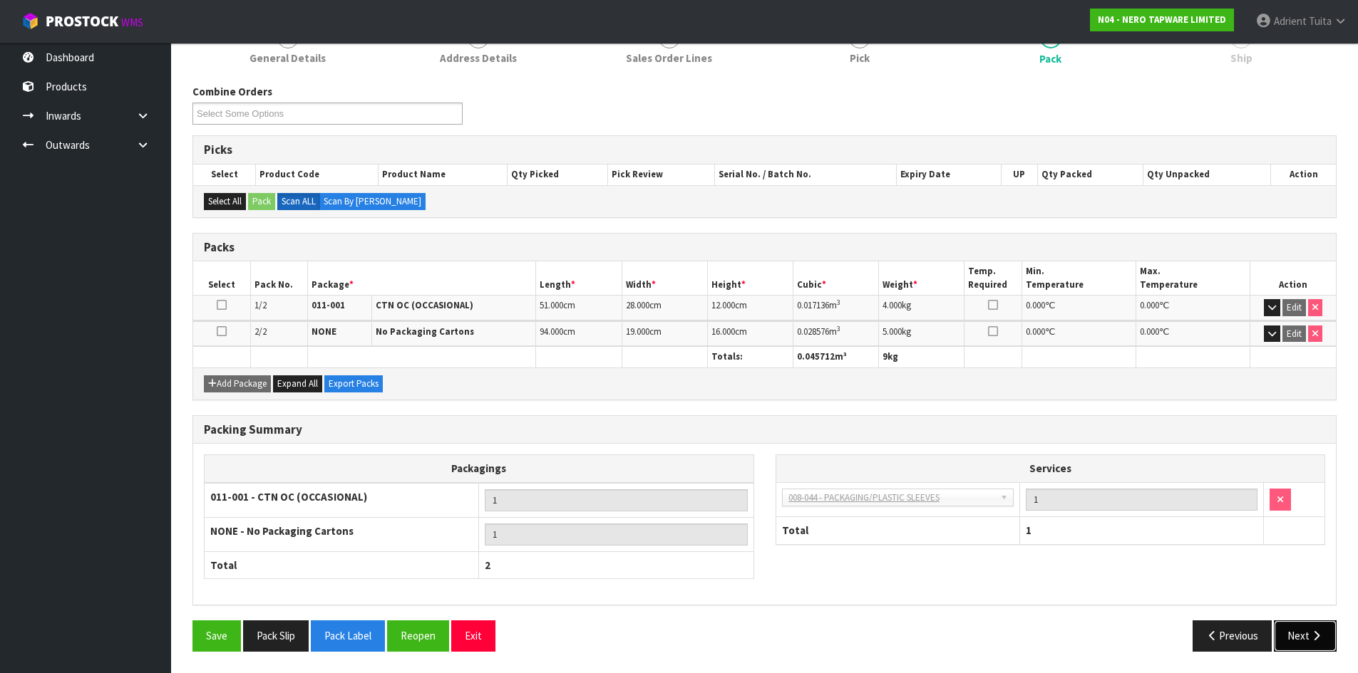
click at [1290, 626] on button "Next" at bounding box center [1305, 636] width 63 height 31
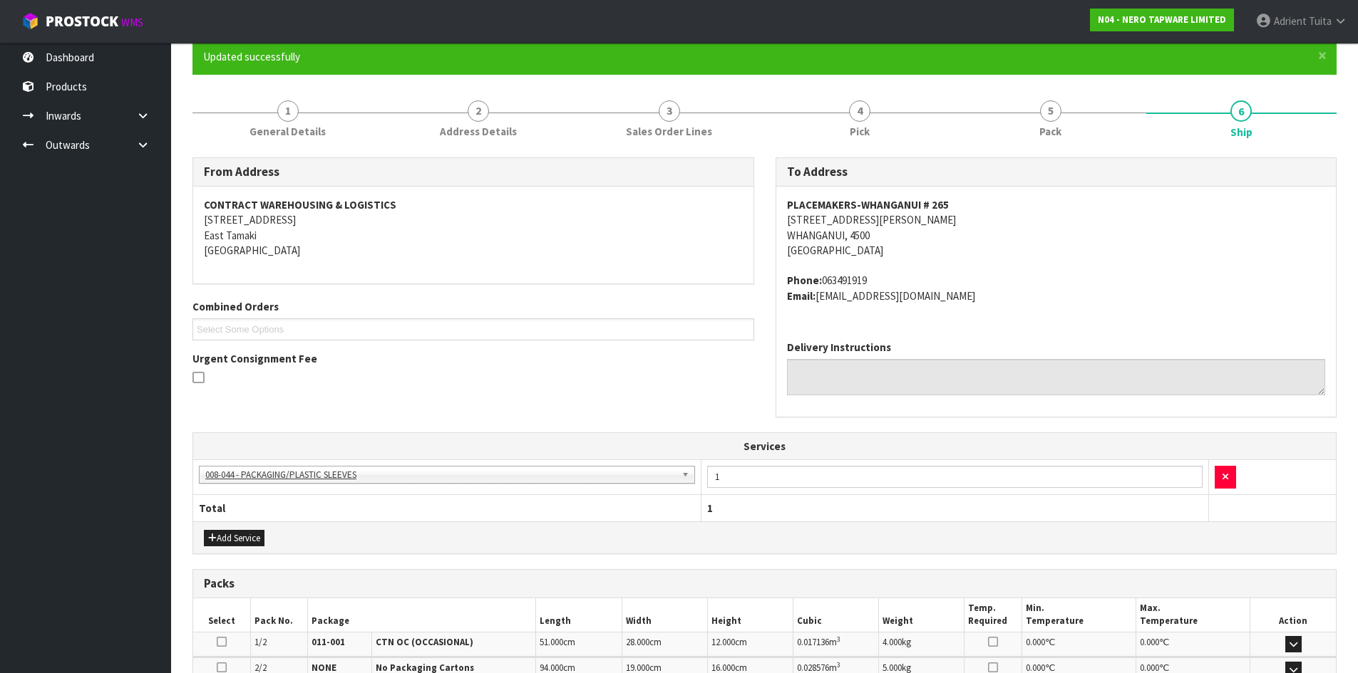
scroll to position [320, 0]
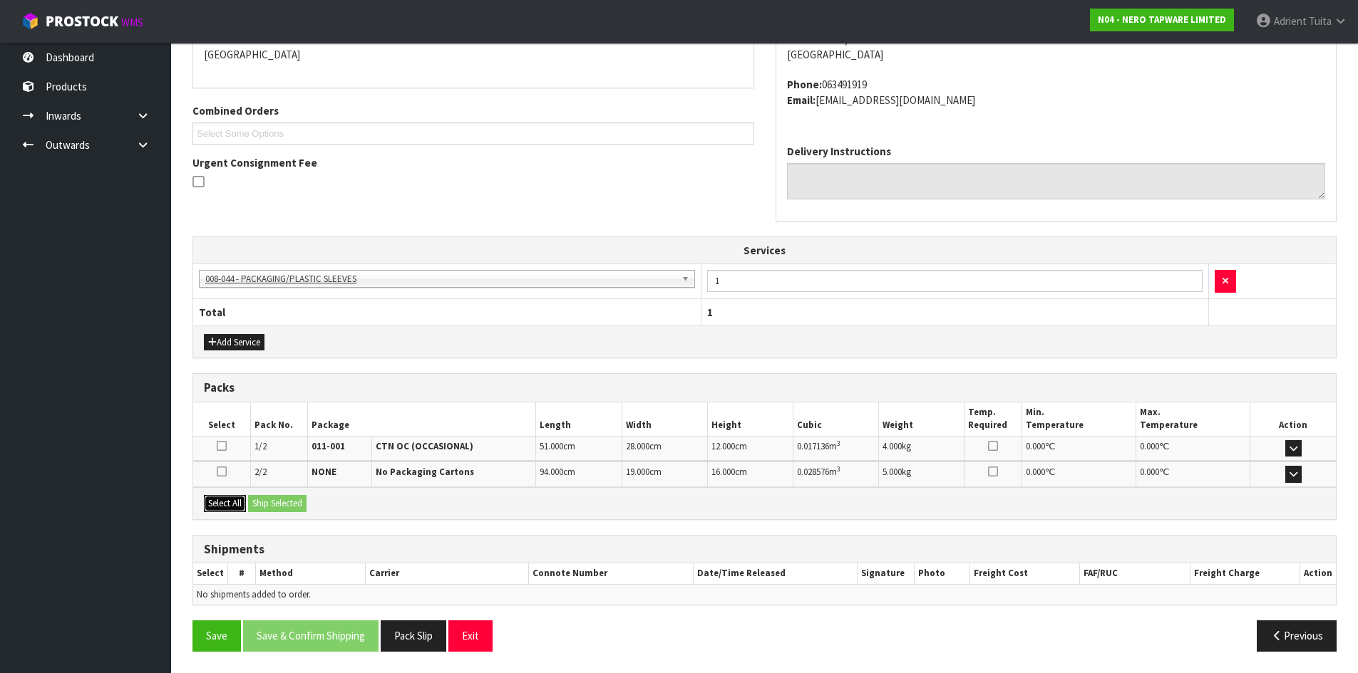
click at [245, 510] on button "Select All" at bounding box center [225, 503] width 42 height 17
click at [273, 504] on button "Ship Selected" at bounding box center [277, 503] width 58 height 17
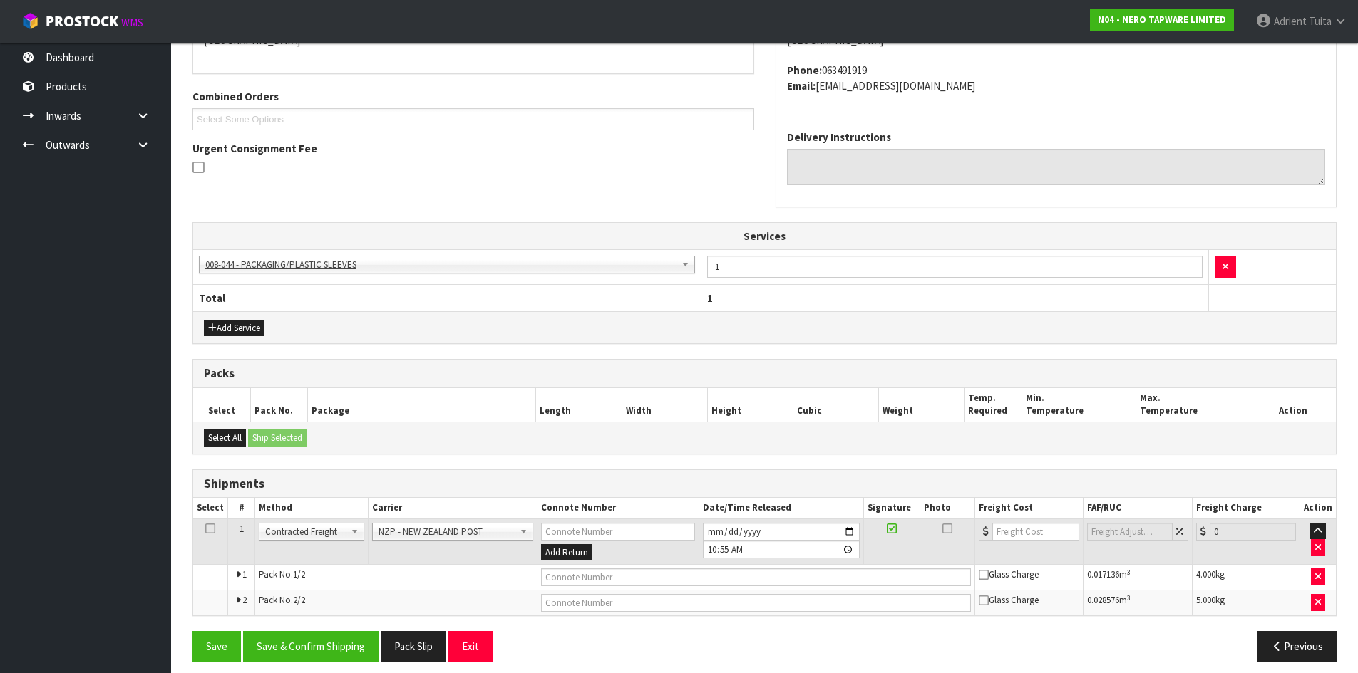
scroll to position [345, 0]
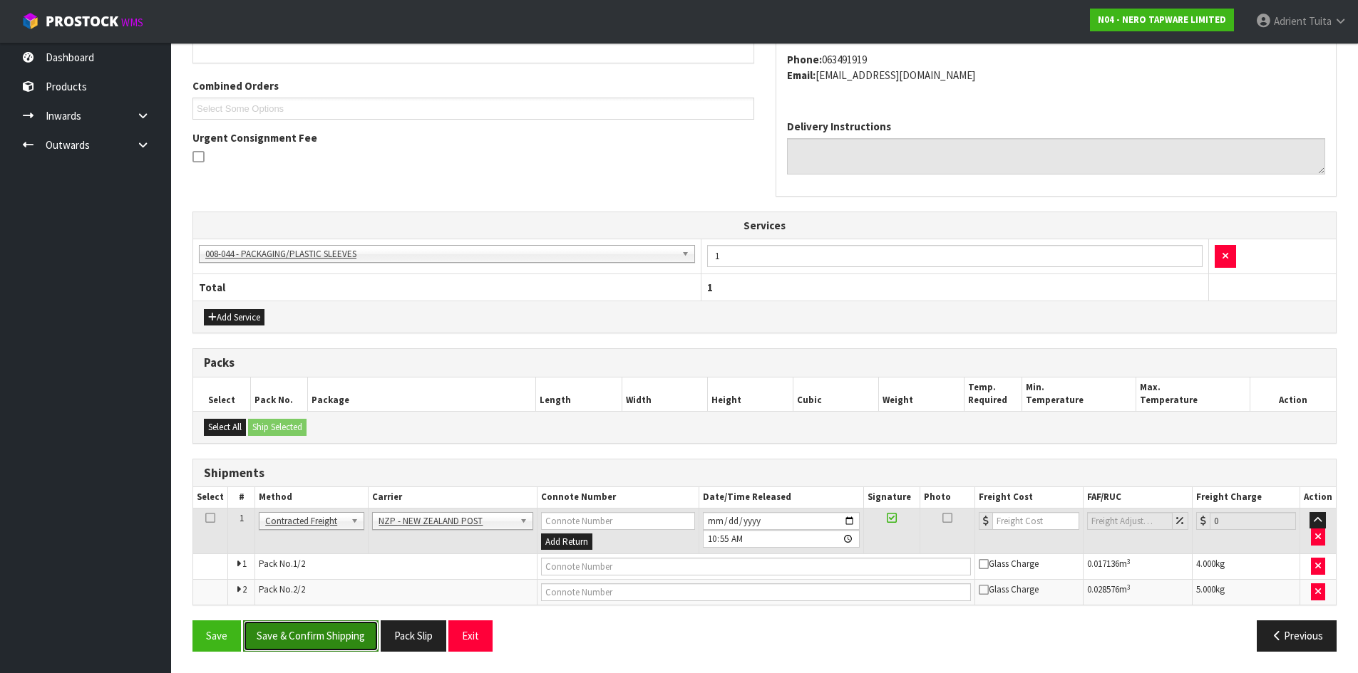
click at [344, 631] on button "Save & Confirm Shipping" at bounding box center [310, 636] width 135 height 31
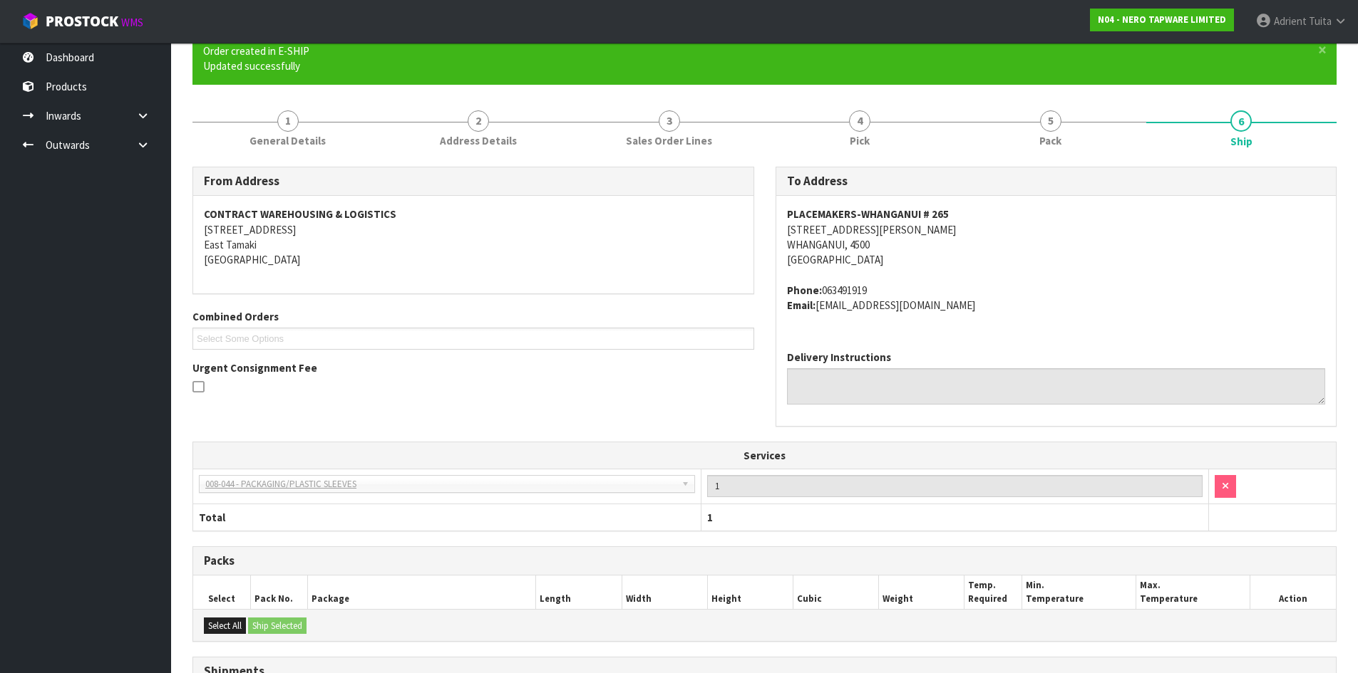
scroll to position [324, 0]
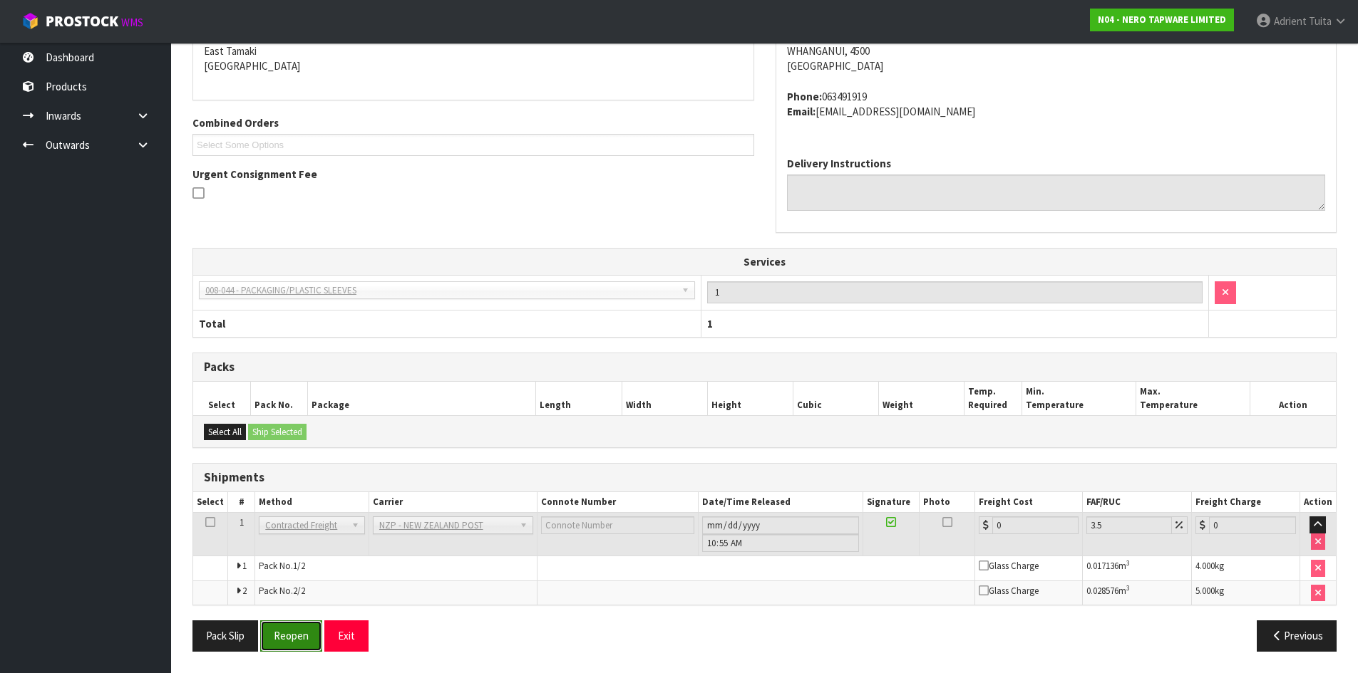
click at [277, 645] on button "Reopen" at bounding box center [291, 636] width 62 height 31
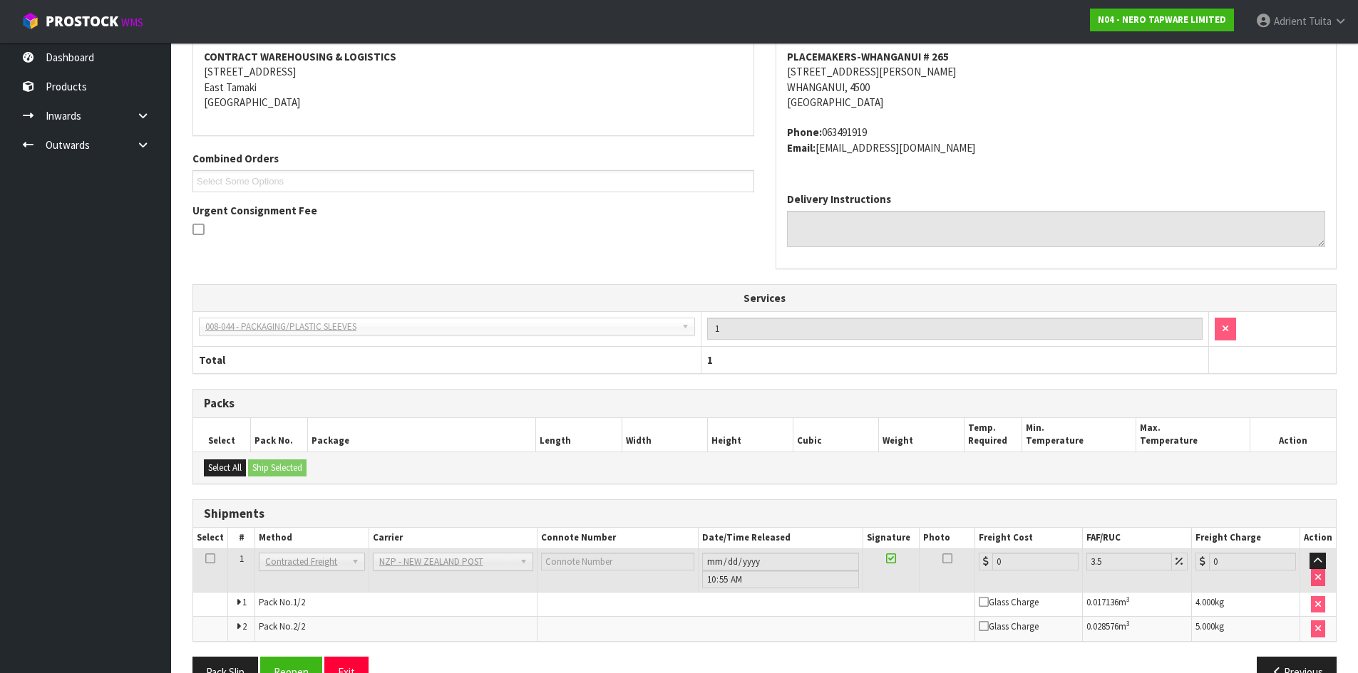
scroll to position [308, 0]
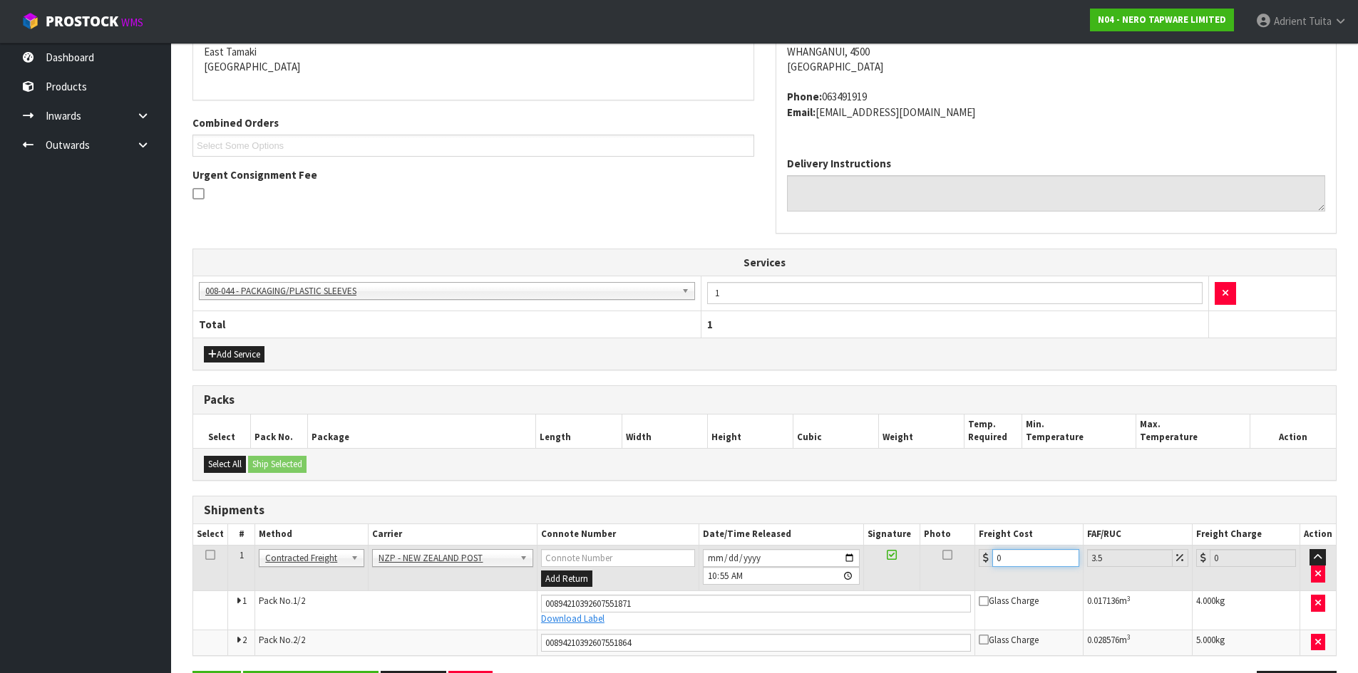
click at [1016, 558] on input "0" at bounding box center [1035, 558] width 86 height 18
type input "1"
type input "1.03"
type input "16"
type input "16.56"
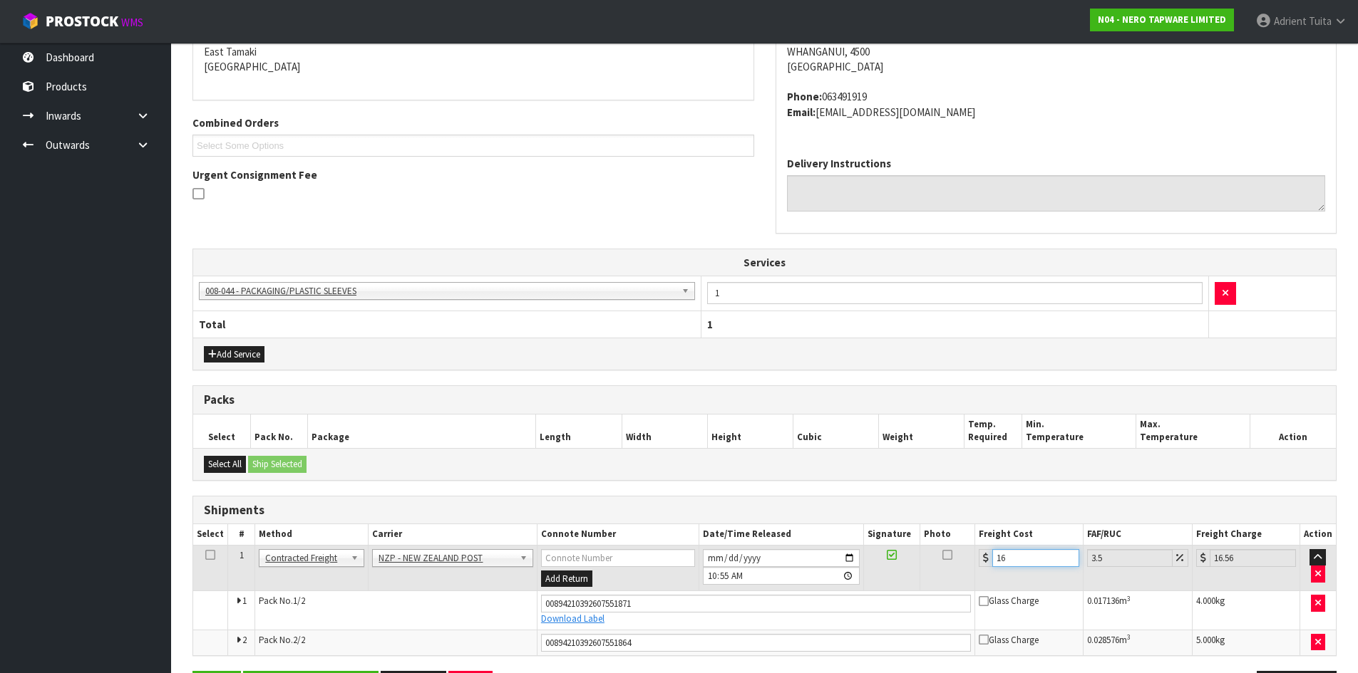
type input "16.9"
type input "17.49"
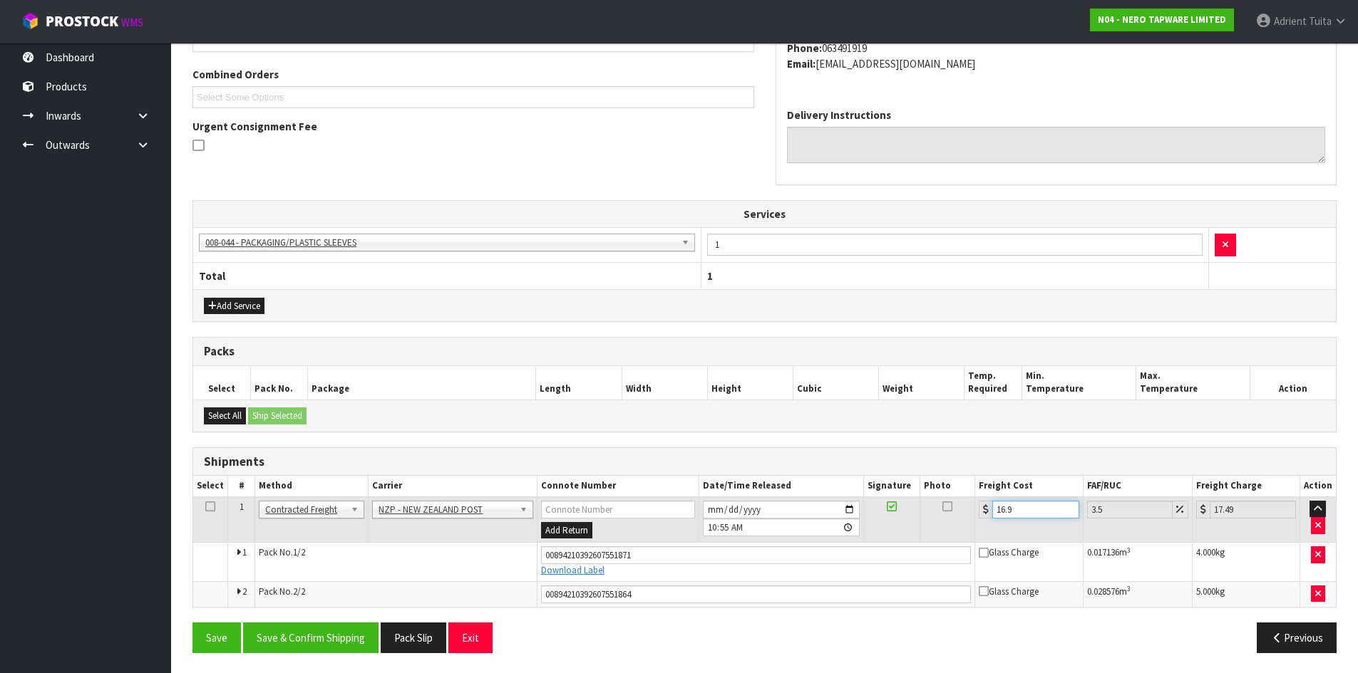
scroll to position [358, 0]
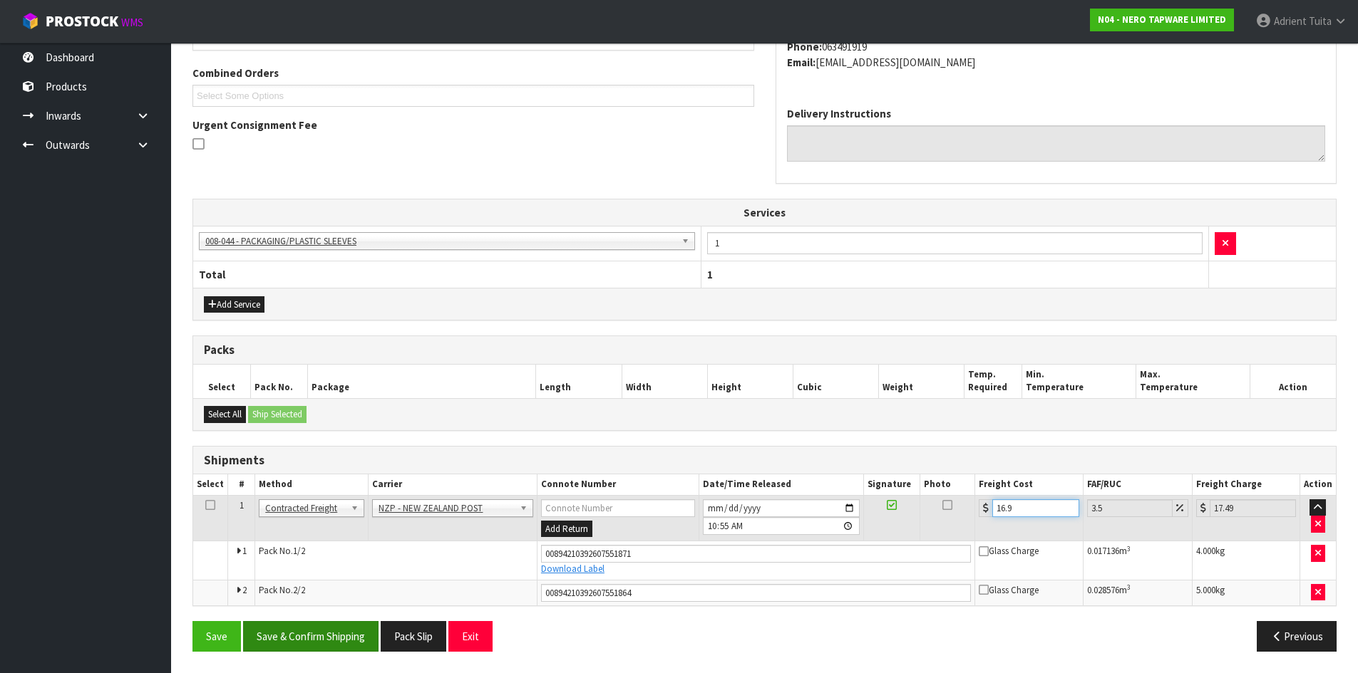
type input "16.9"
click at [308, 631] on button "Save & Confirm Shipping" at bounding box center [310, 636] width 135 height 31
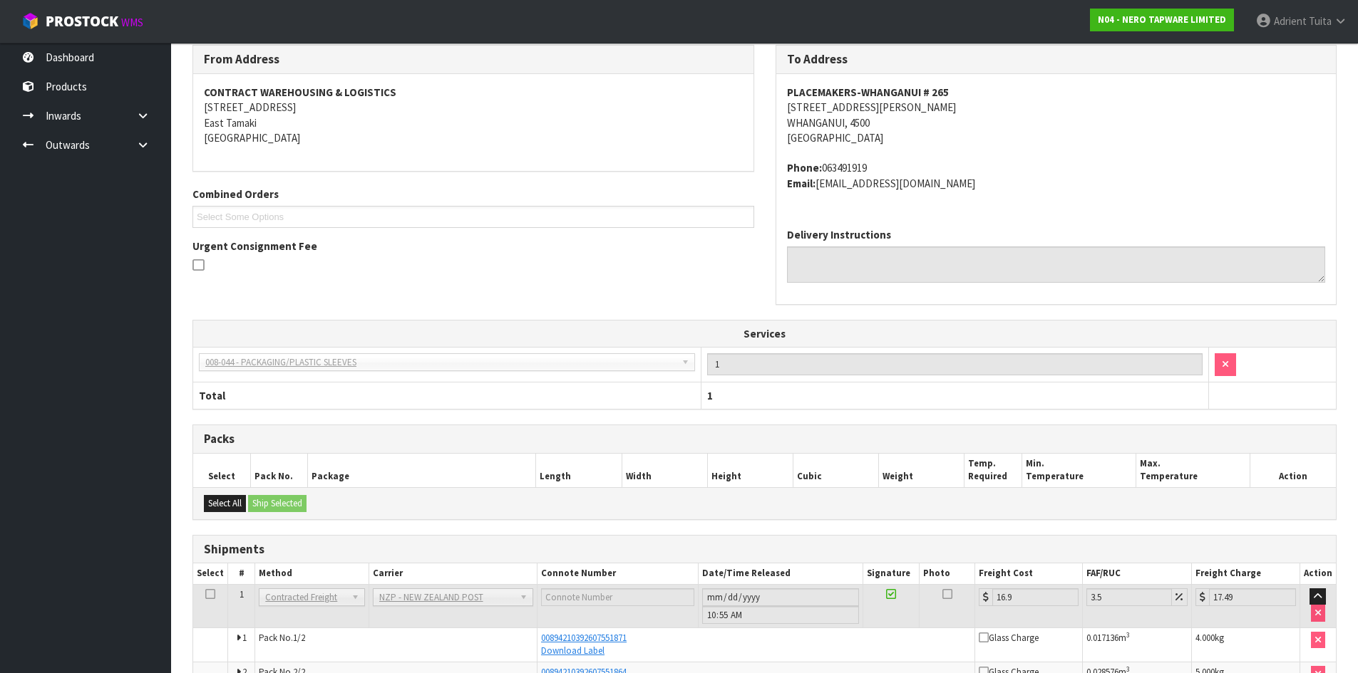
scroll to position [318, 0]
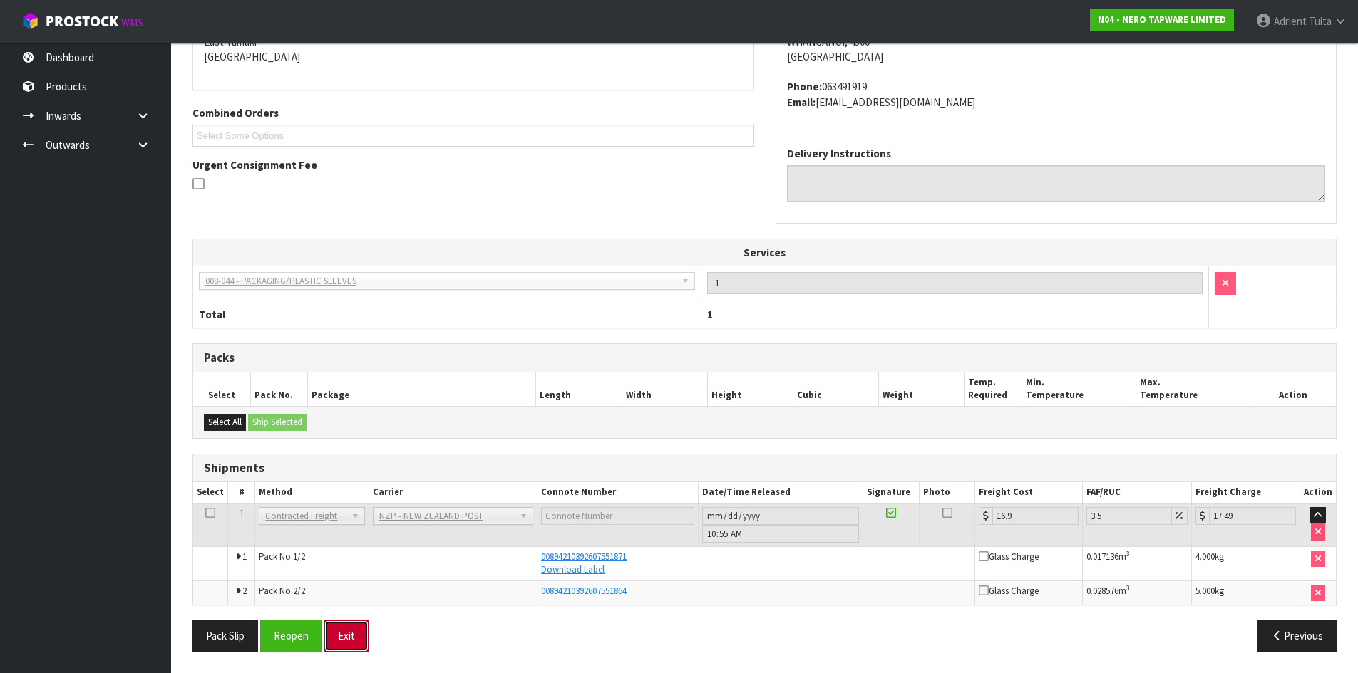
drag, startPoint x: 351, startPoint y: 641, endPoint x: 288, endPoint y: 465, distance: 187.5
click at [351, 641] on button "Exit" at bounding box center [346, 636] width 44 height 31
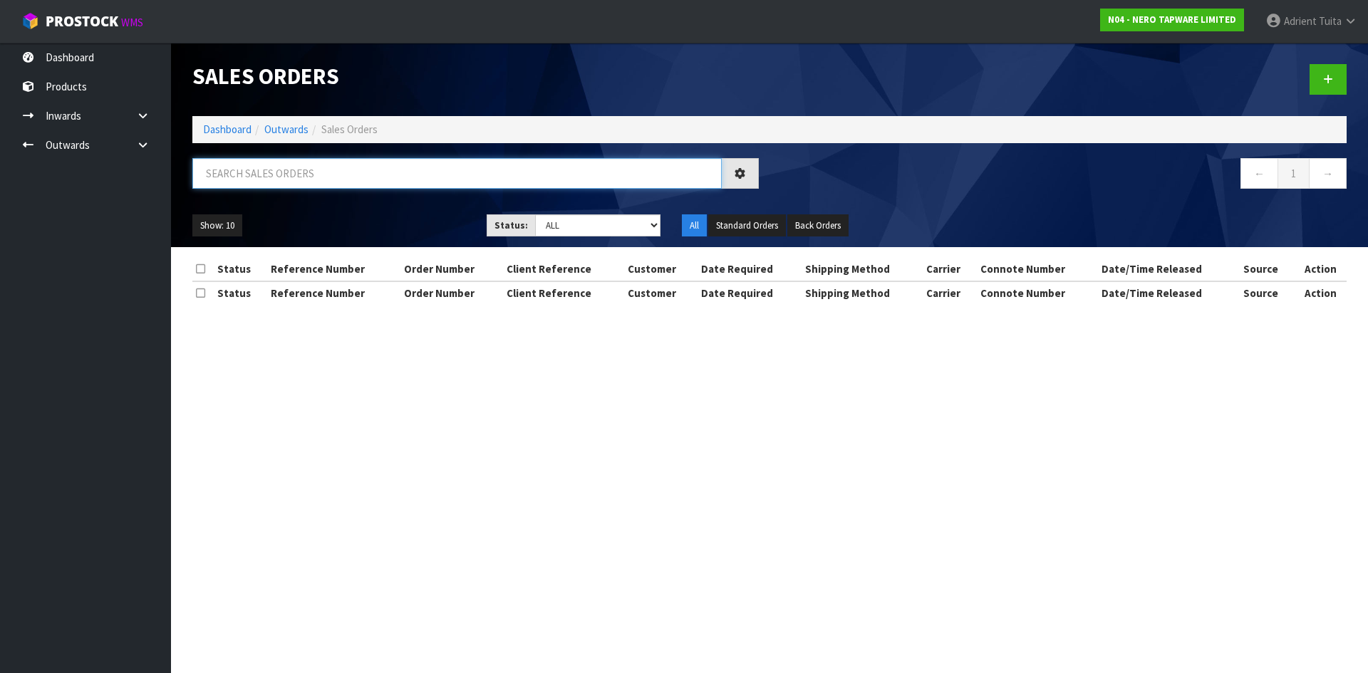
drag, startPoint x: 257, startPoint y: 169, endPoint x: 260, endPoint y: 162, distance: 7.3
click at [257, 167] on input "text" at bounding box center [457, 173] width 530 height 31
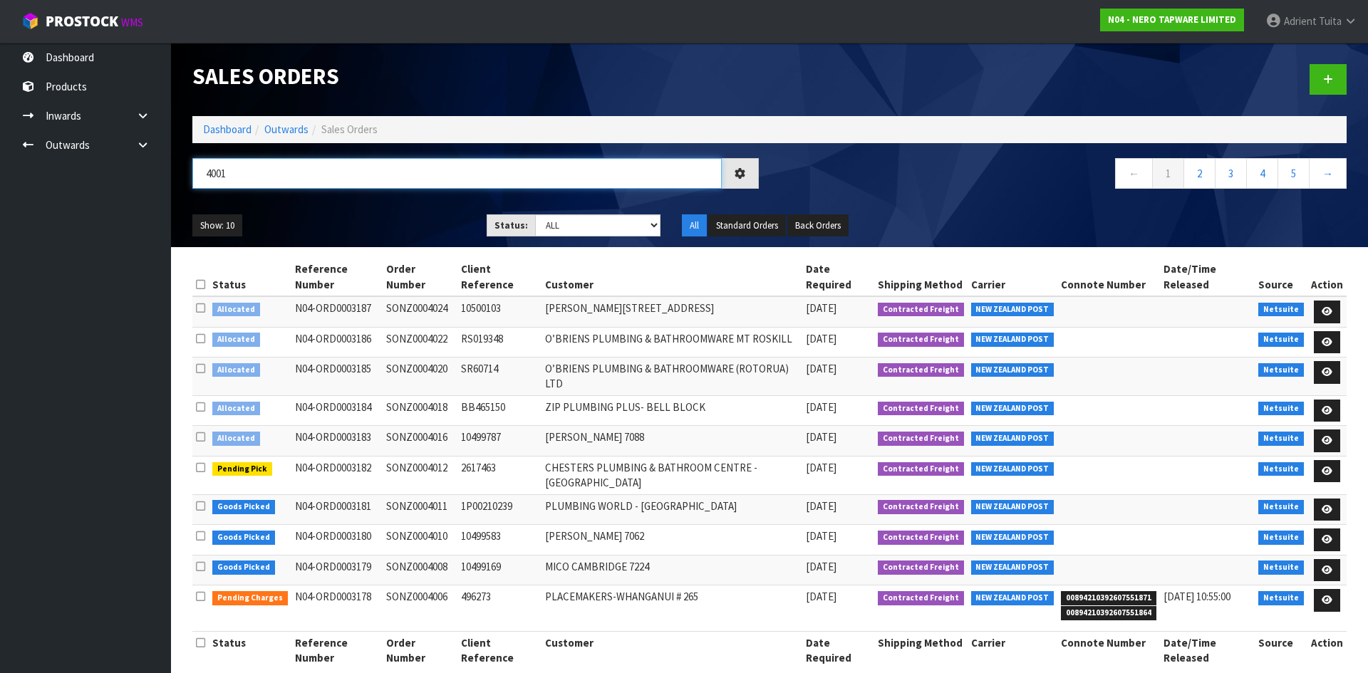
type input "4001"
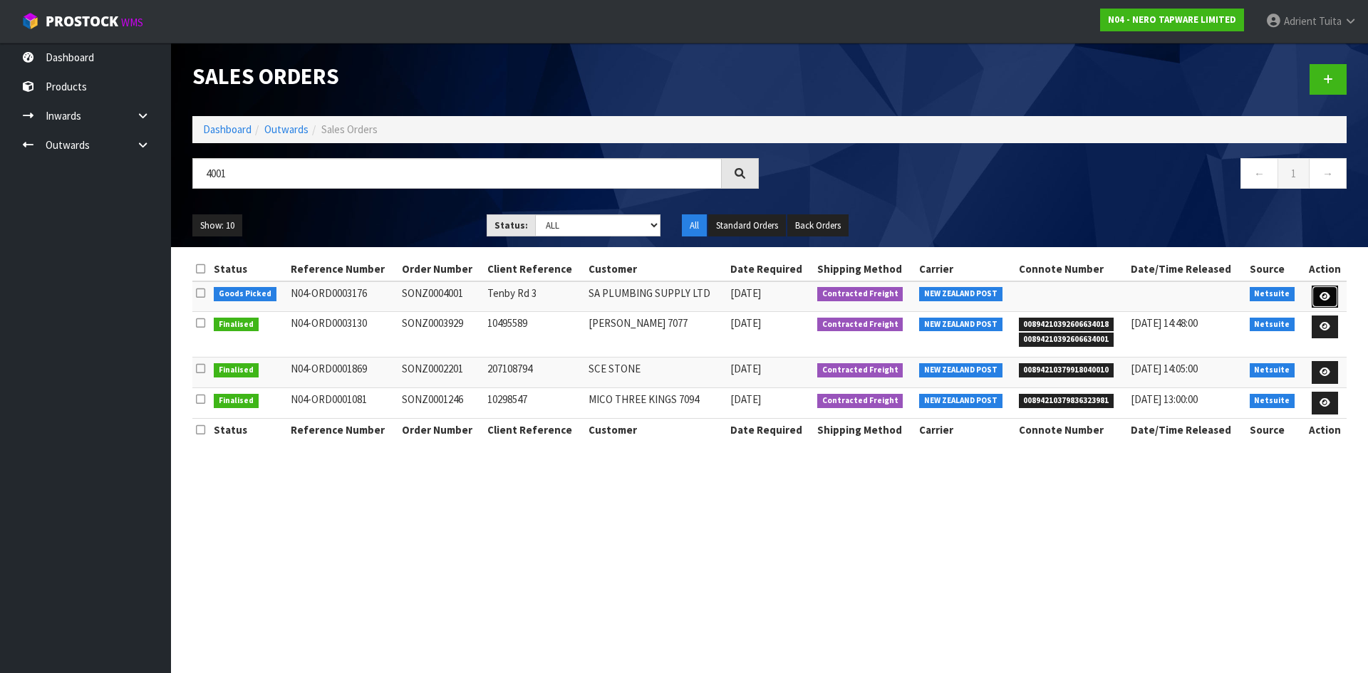
click at [1331, 301] on link at bounding box center [1325, 297] width 26 height 23
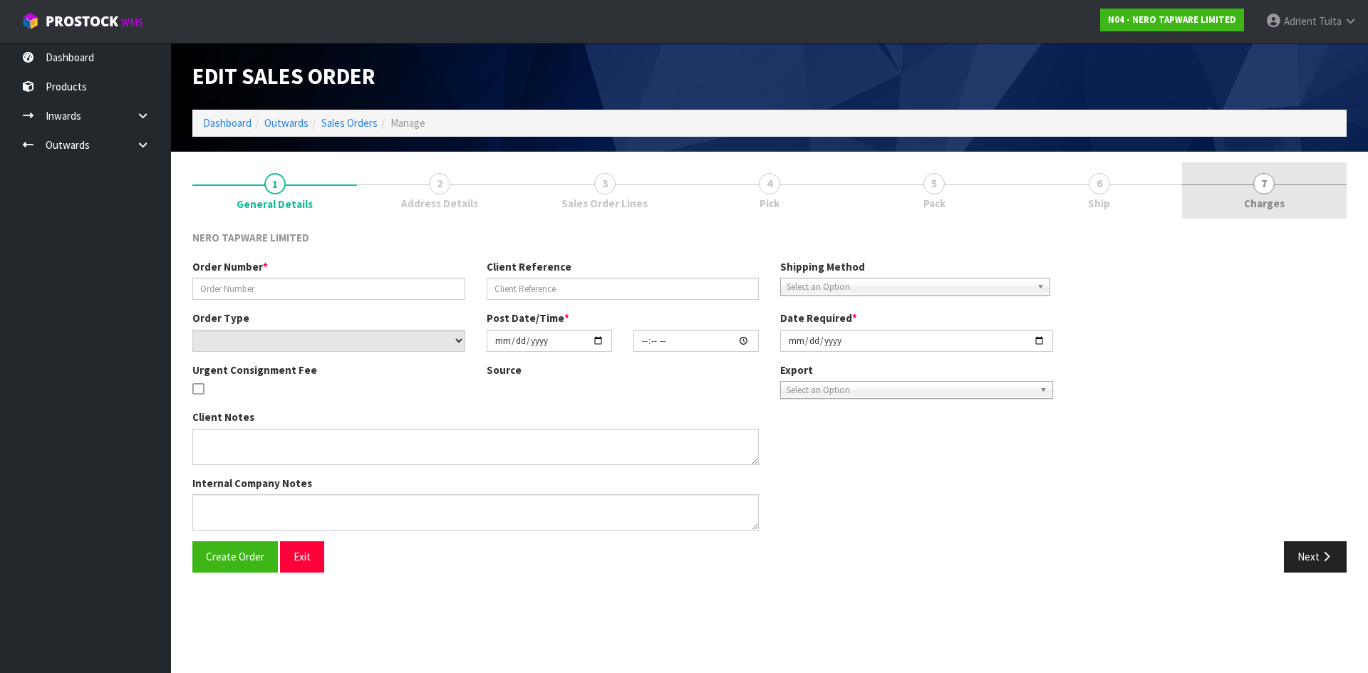
type input "SONZ0004001"
type input "Tenby Rd 3"
select select "number:0"
type input "2025-10-06"
type input "16:00:08.000"
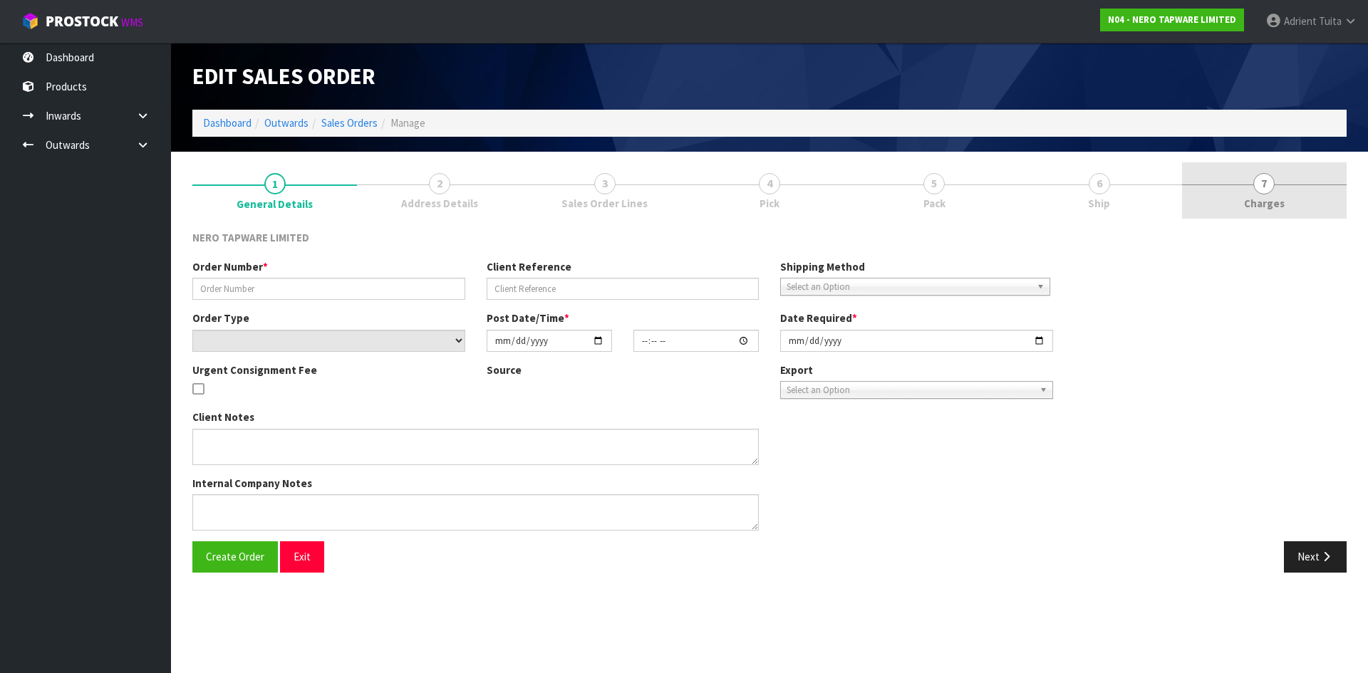
type input "[DATE]"
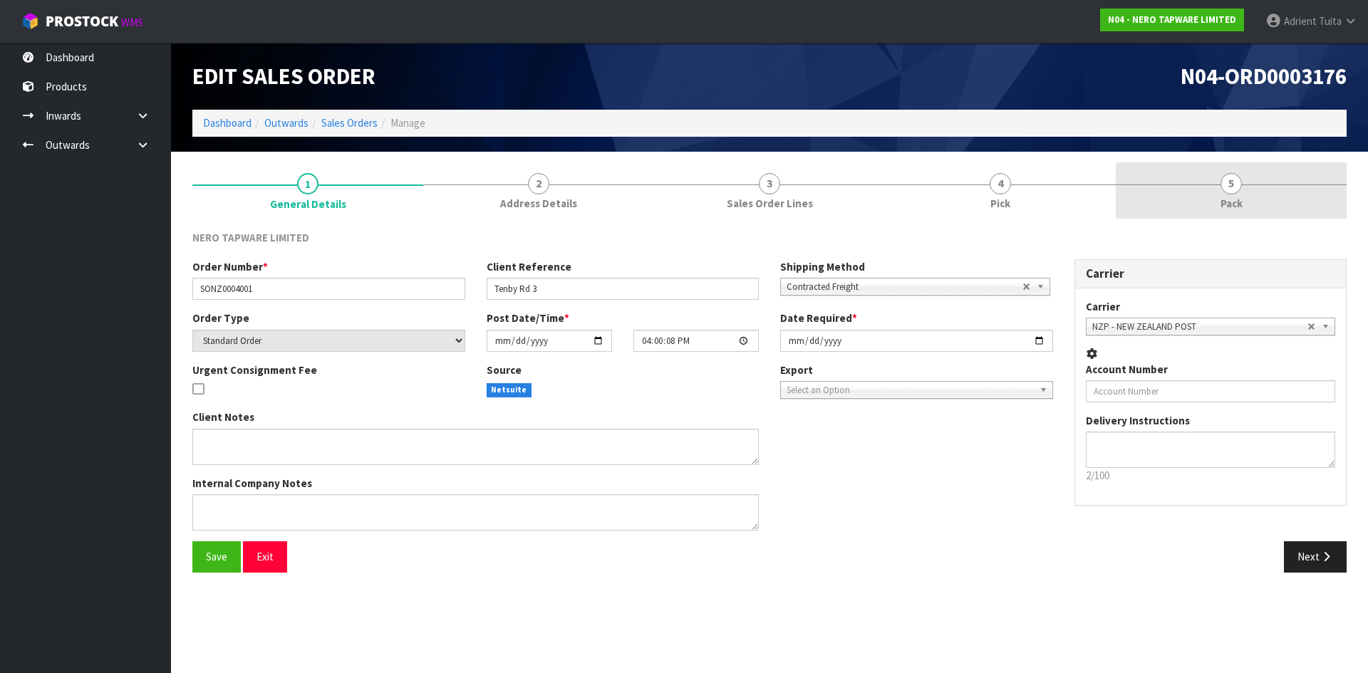
click at [1265, 202] on link "5 Pack" at bounding box center [1231, 190] width 231 height 56
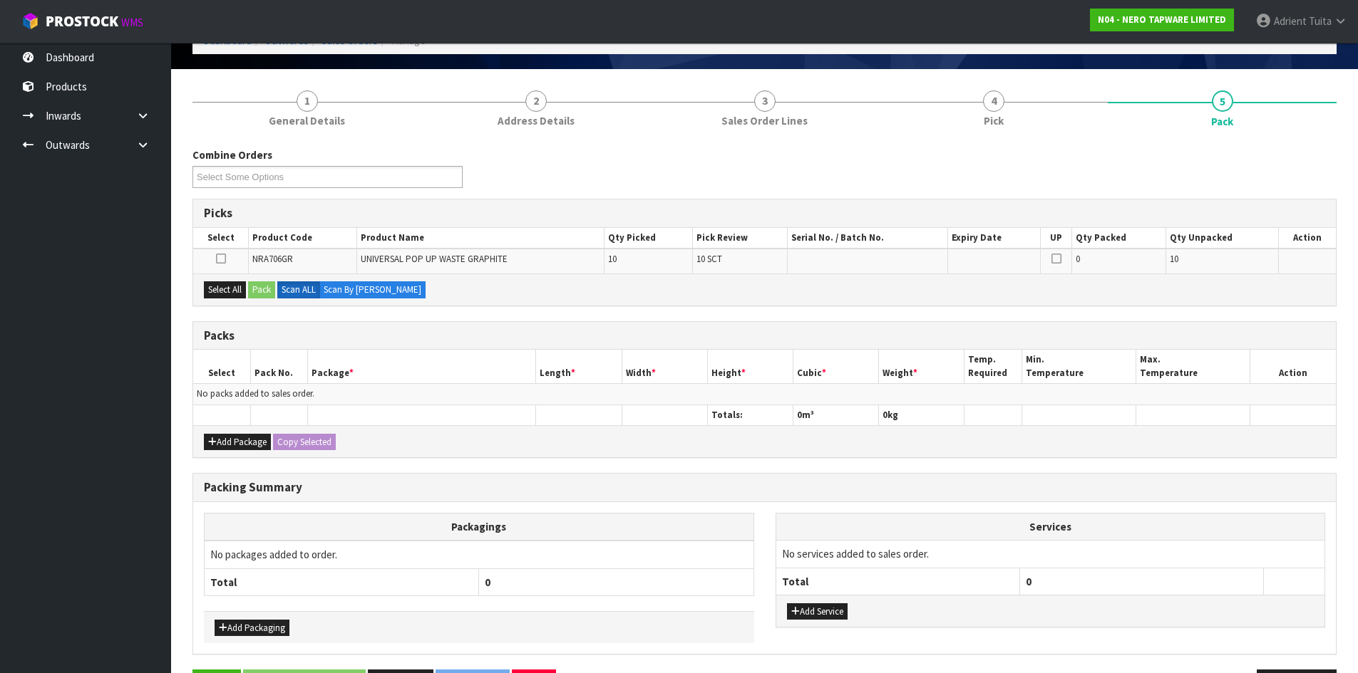
scroll to position [132, 0]
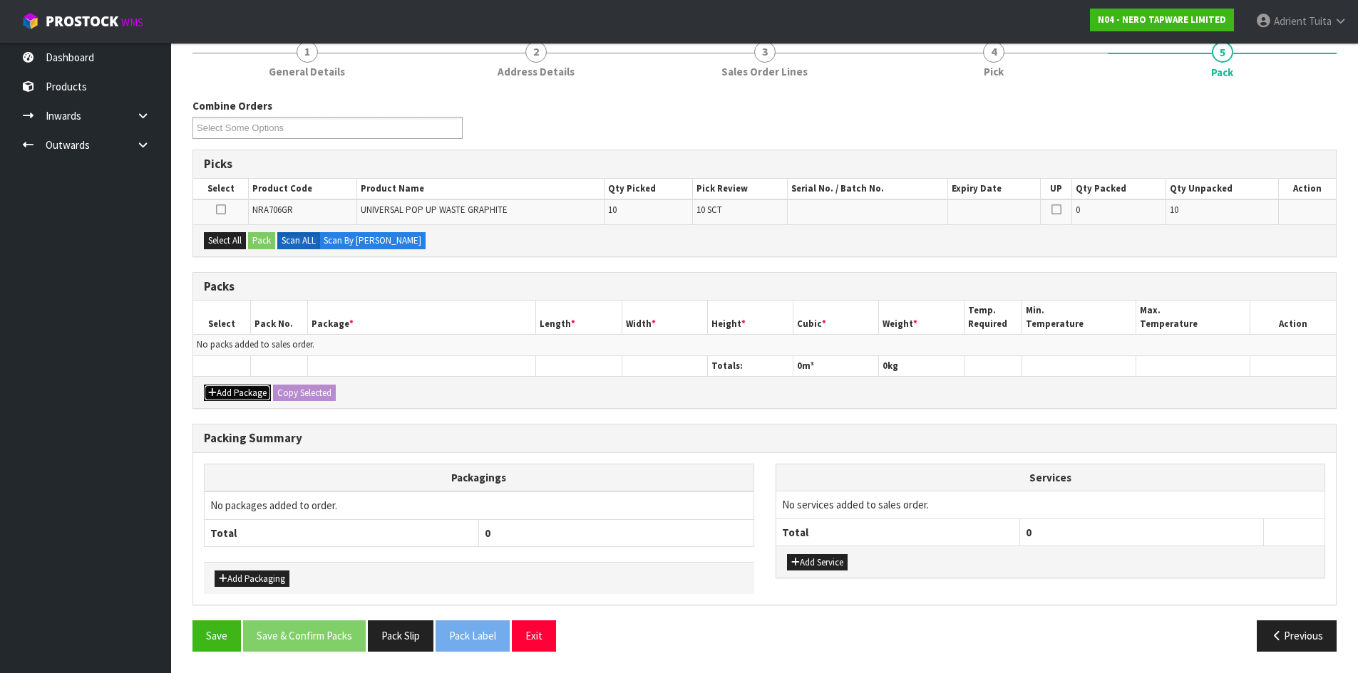
click at [233, 389] on button "Add Package" at bounding box center [237, 393] width 67 height 17
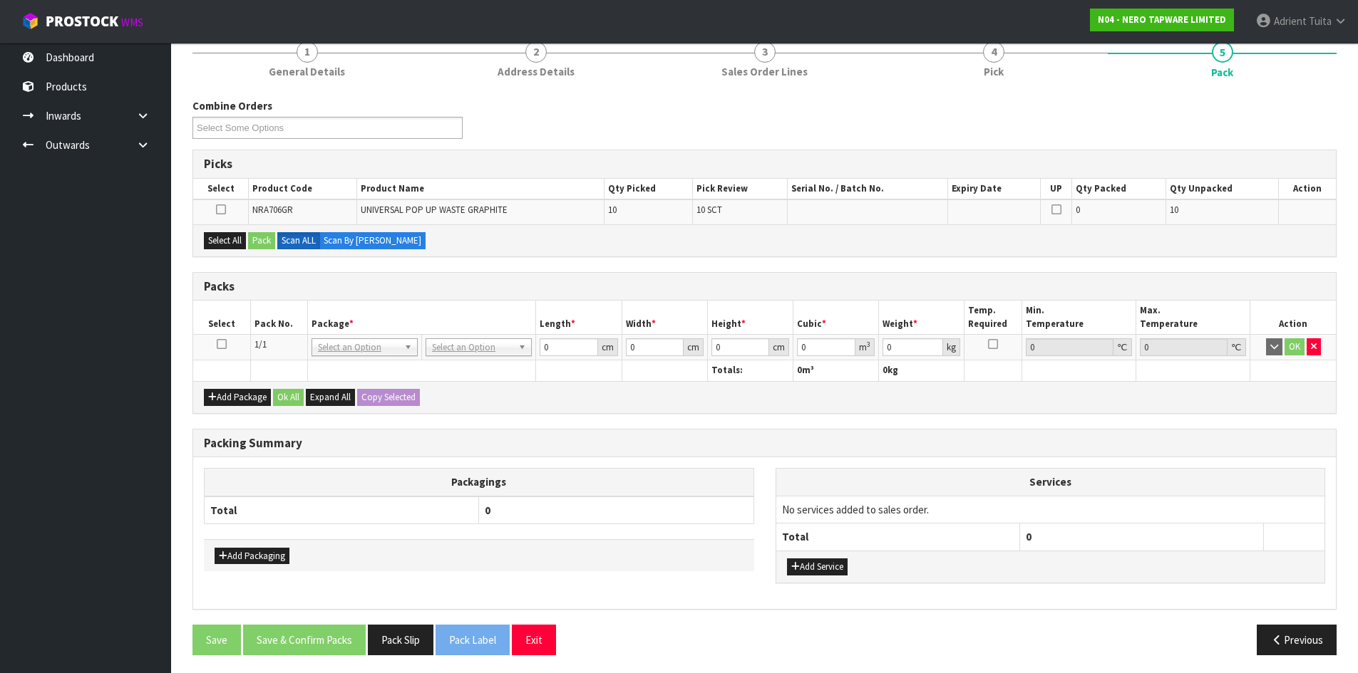
click at [222, 344] on icon at bounding box center [222, 344] width 10 height 1
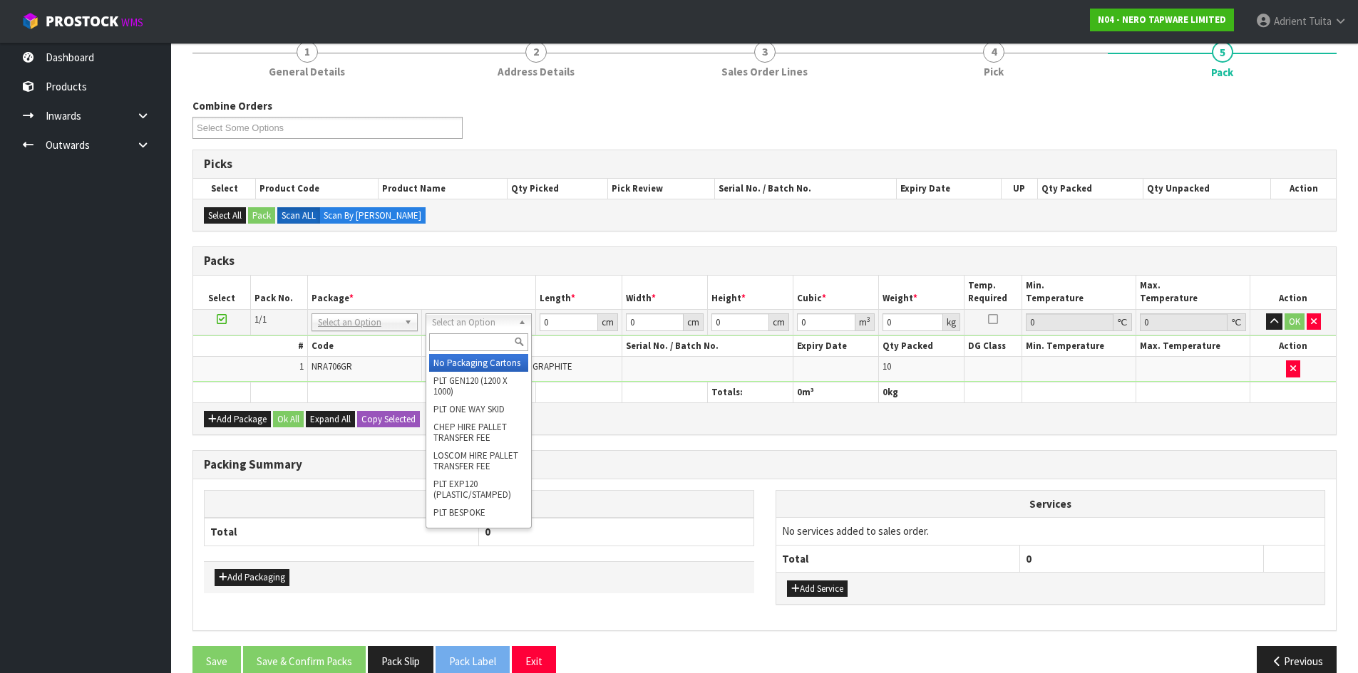
click at [495, 340] on input "text" at bounding box center [478, 343] width 99 height 18
type input "A4"
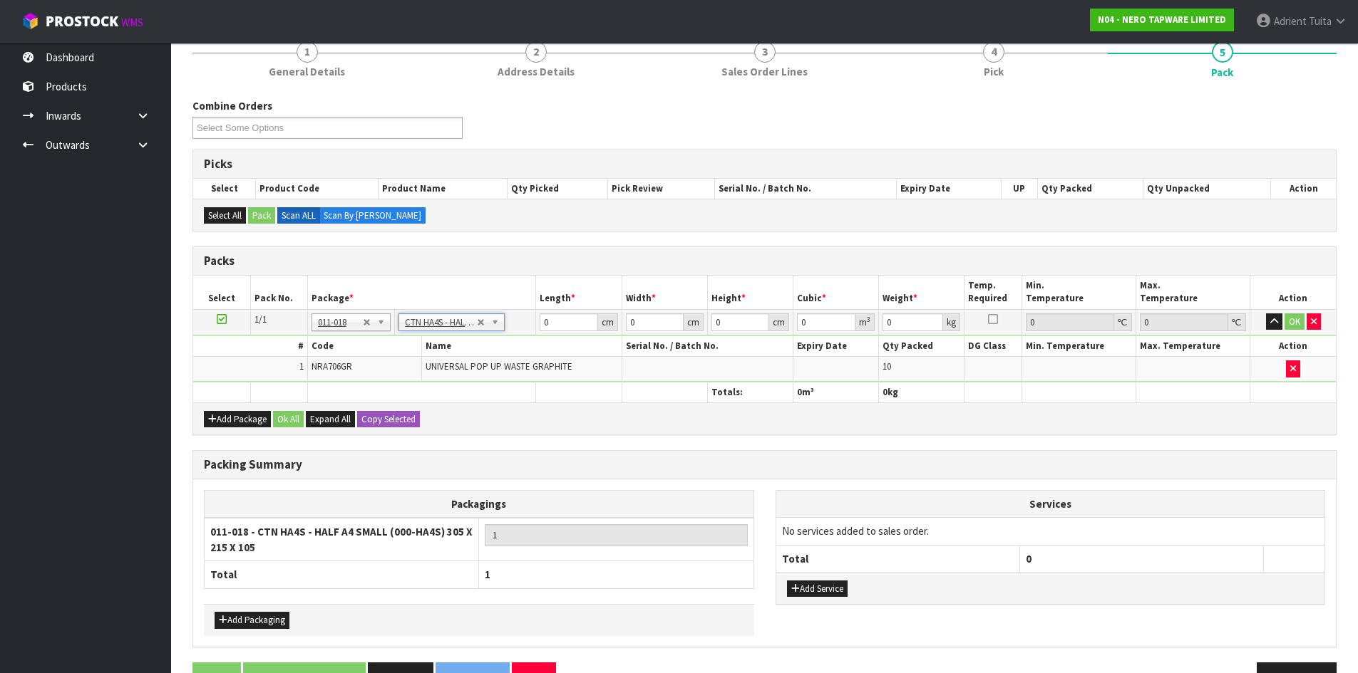
type input "30.5"
type input "21.5"
type input "10.5"
type input "0.006885"
type input "3.4"
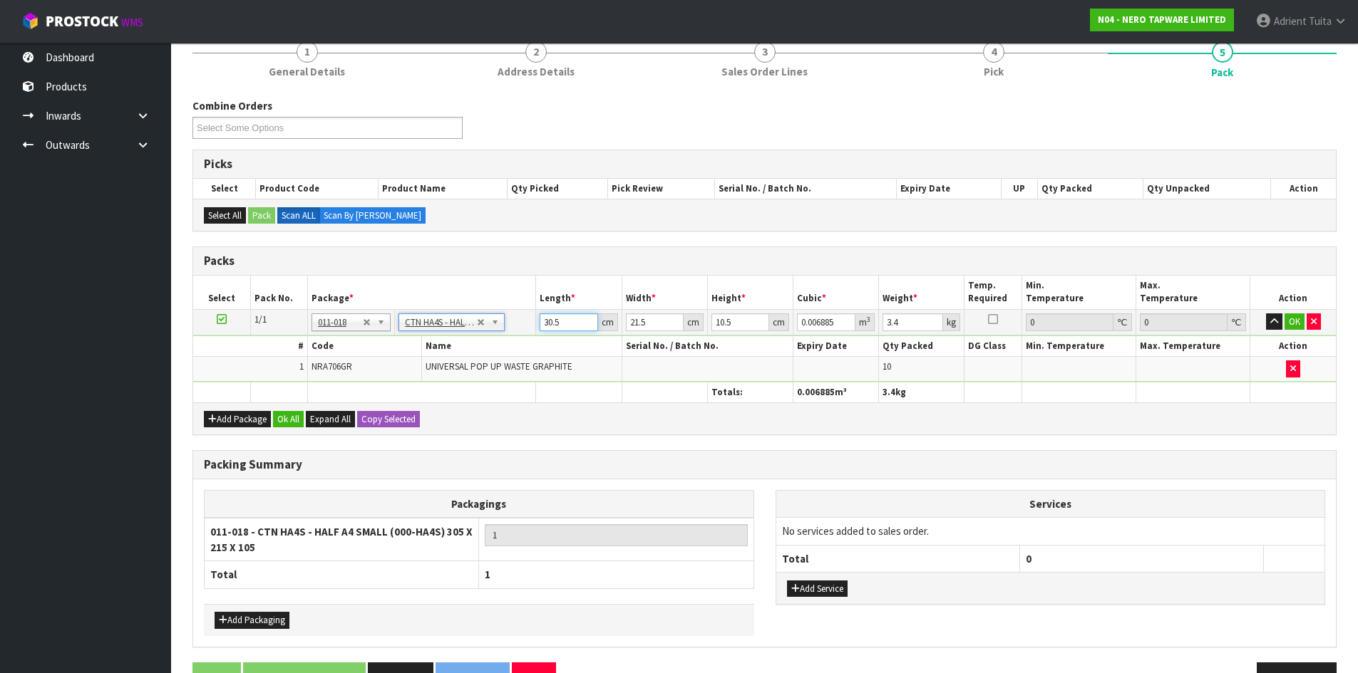
click at [542, 314] on input "30.5" at bounding box center [568, 323] width 58 height 18
type input "3"
type input "0.000677"
type input "32"
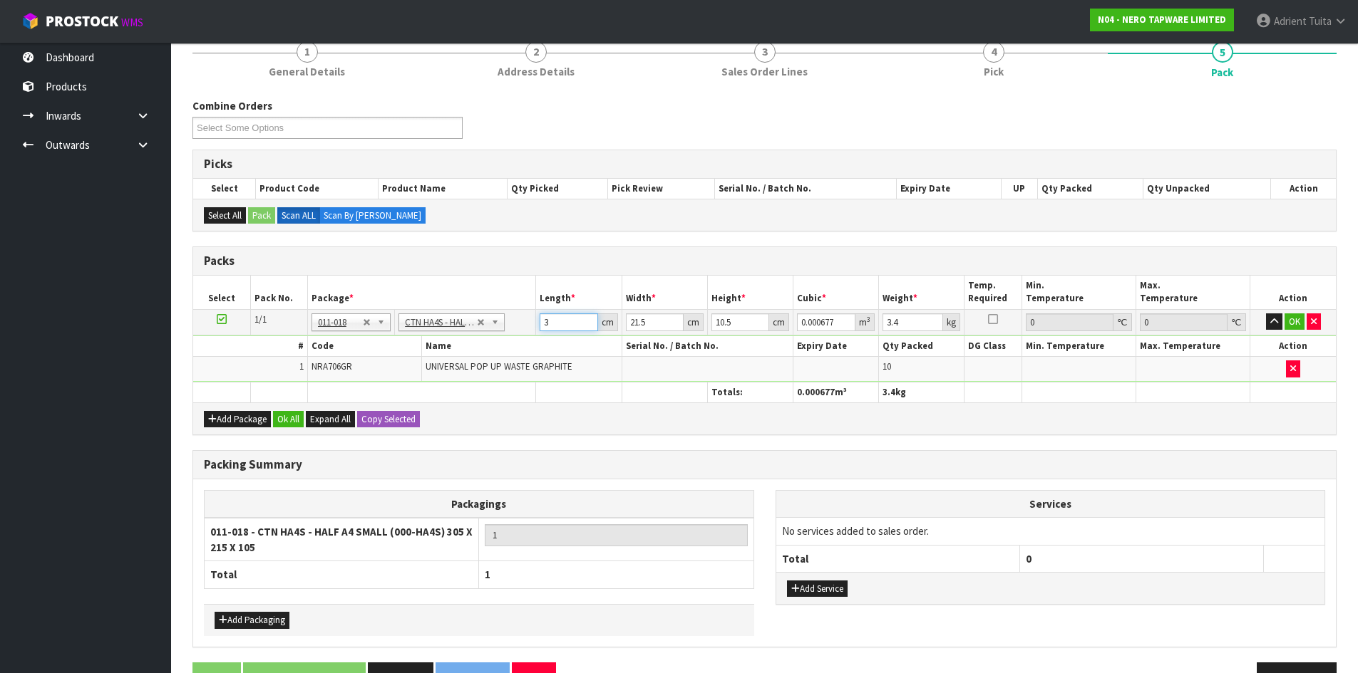
type input "0.007224"
type input "32"
type input "2"
type input "0.000672"
type input "24"
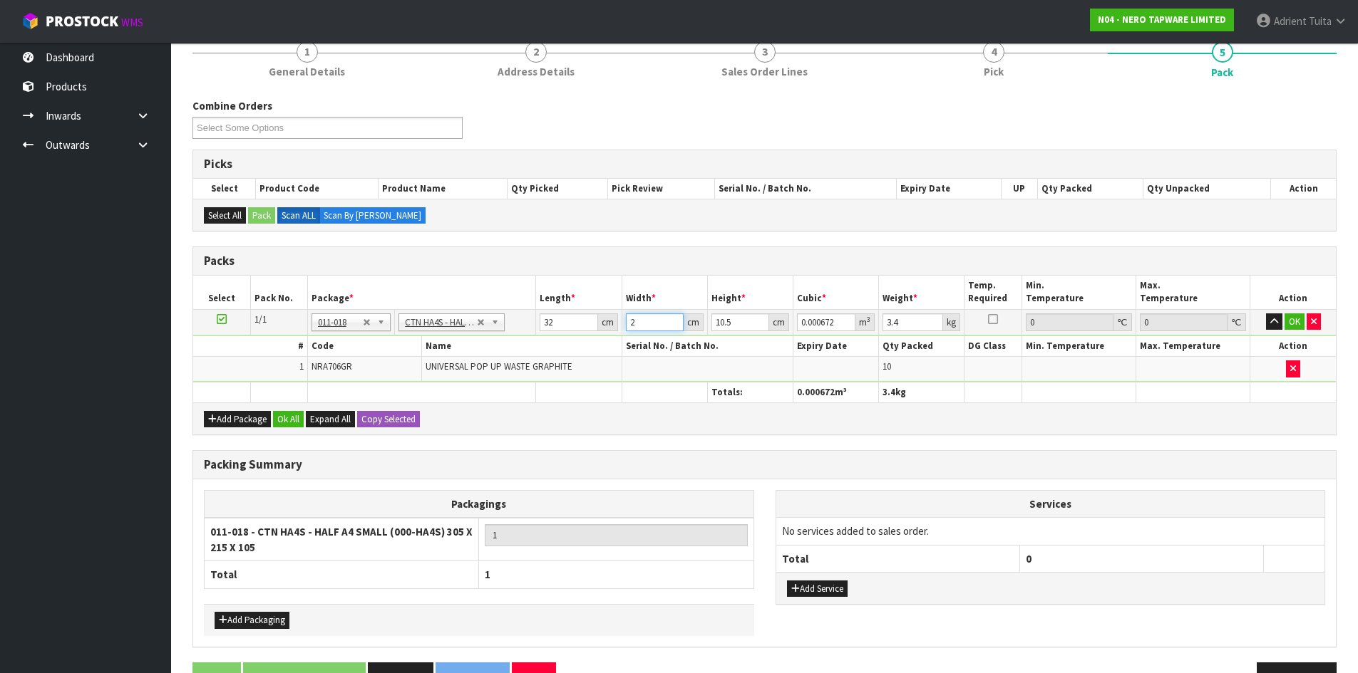
type input "0.008064"
type input "24"
type input "1"
type input "0.000768"
type input "14"
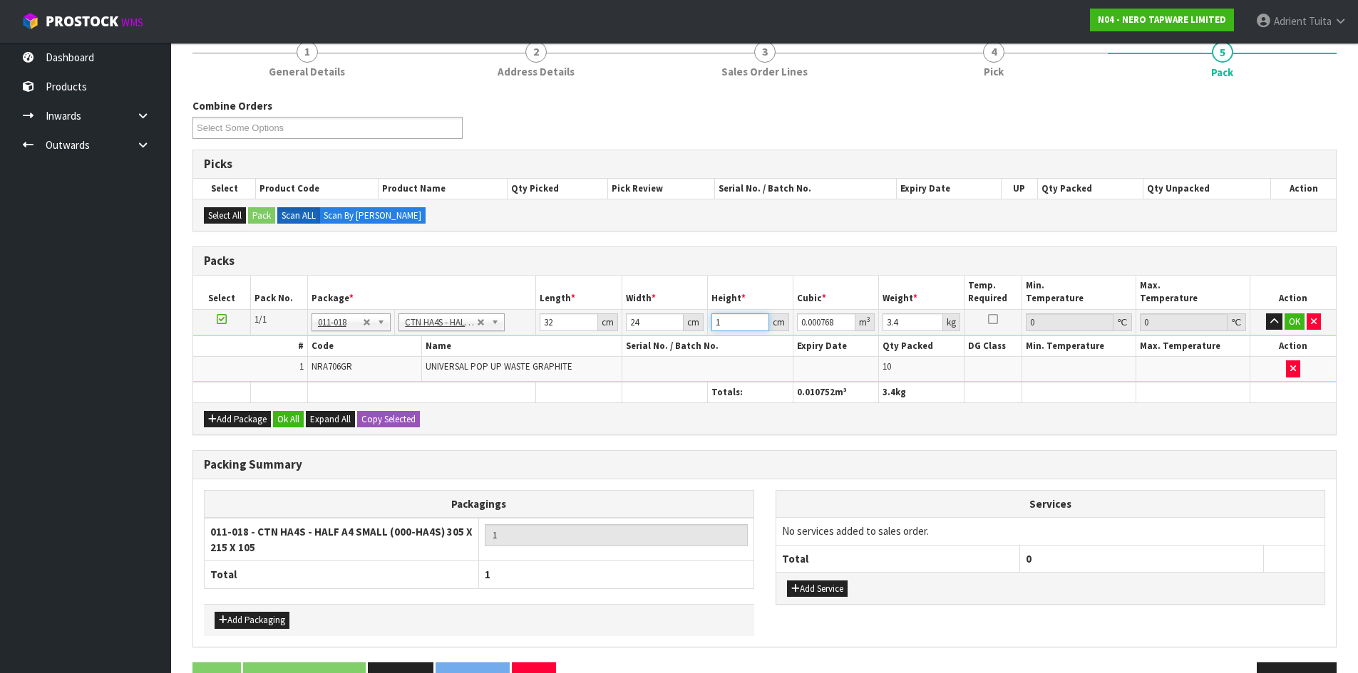
type input "0.010752"
type input "14"
type input "5"
click at [1289, 321] on button "OK" at bounding box center [1294, 322] width 20 height 17
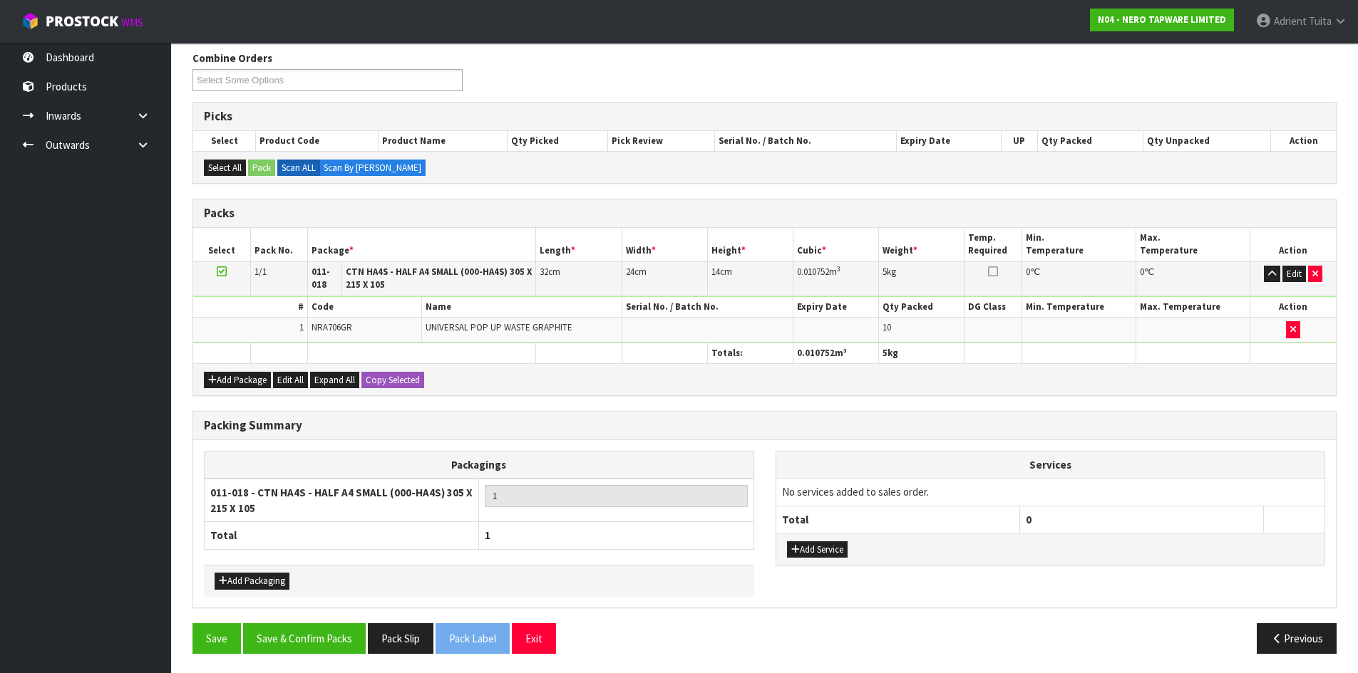
scroll to position [182, 0]
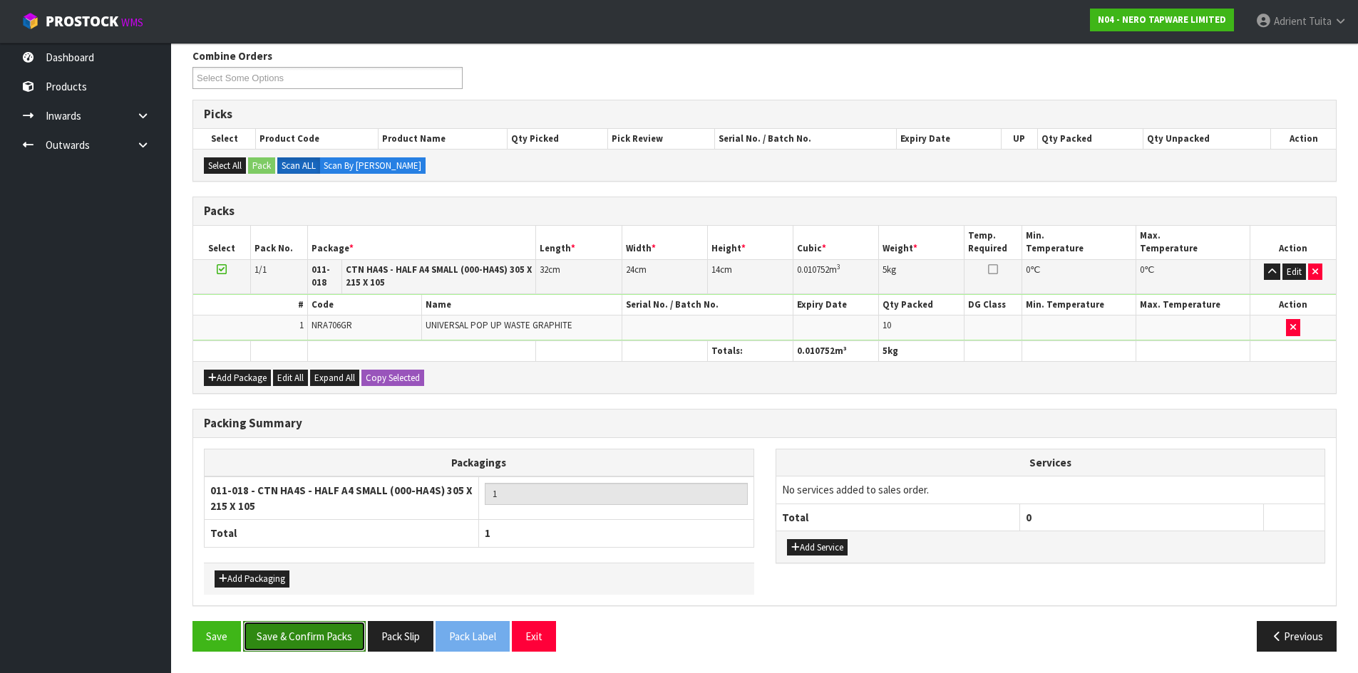
click at [331, 638] on button "Save & Confirm Packs" at bounding box center [304, 636] width 123 height 31
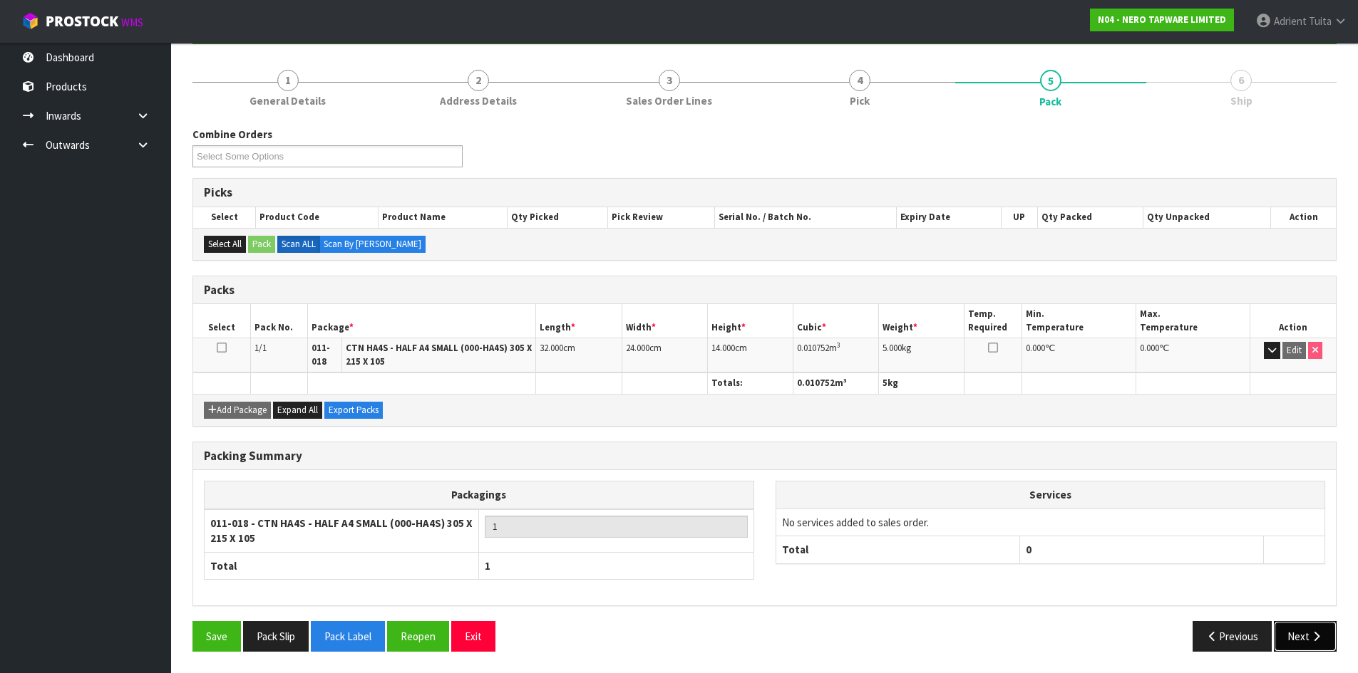
click at [1295, 635] on button "Next" at bounding box center [1305, 636] width 63 height 31
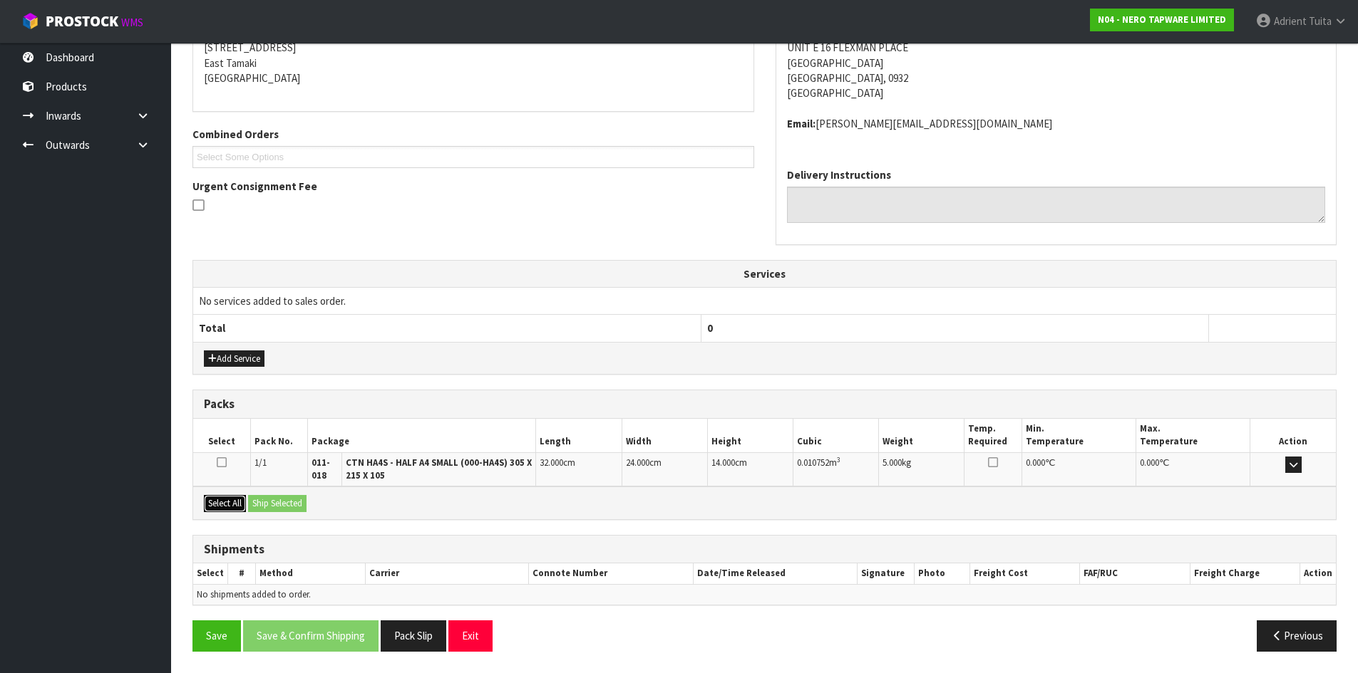
click at [208, 497] on button "Select All" at bounding box center [225, 503] width 42 height 17
click at [249, 498] on button "Ship Selected" at bounding box center [277, 503] width 58 height 17
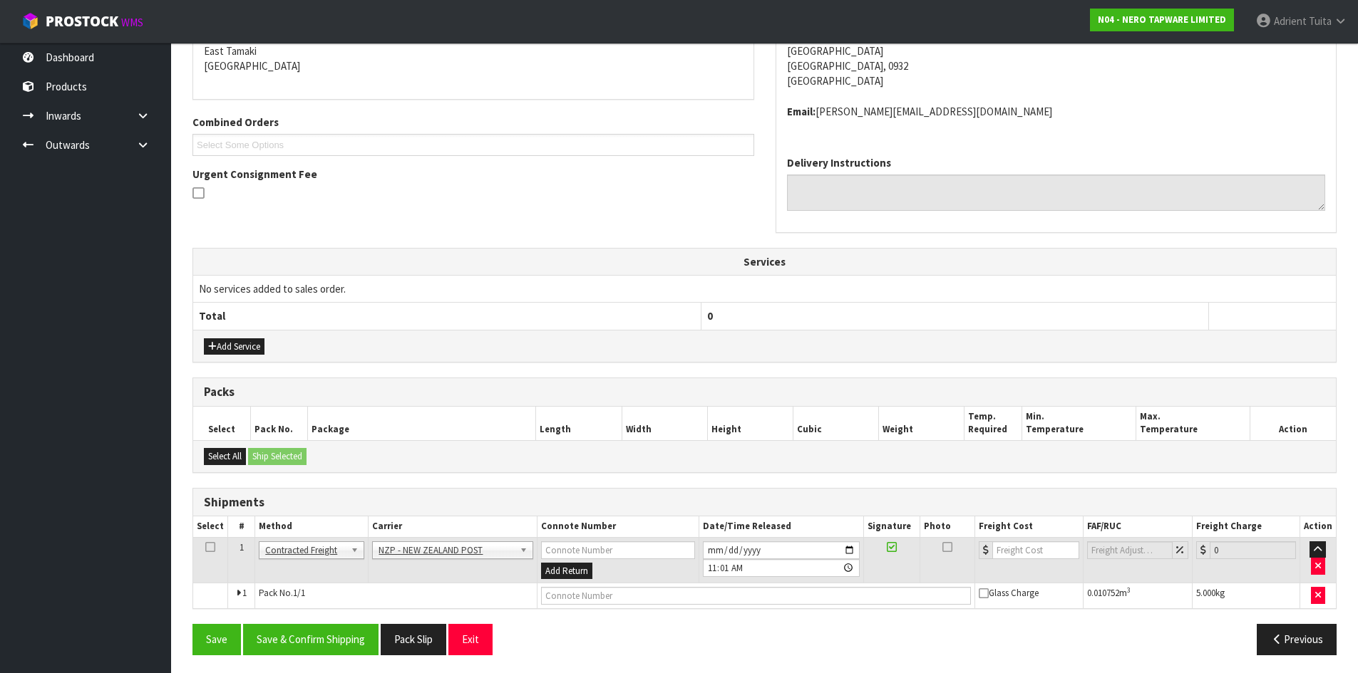
scroll to position [312, 0]
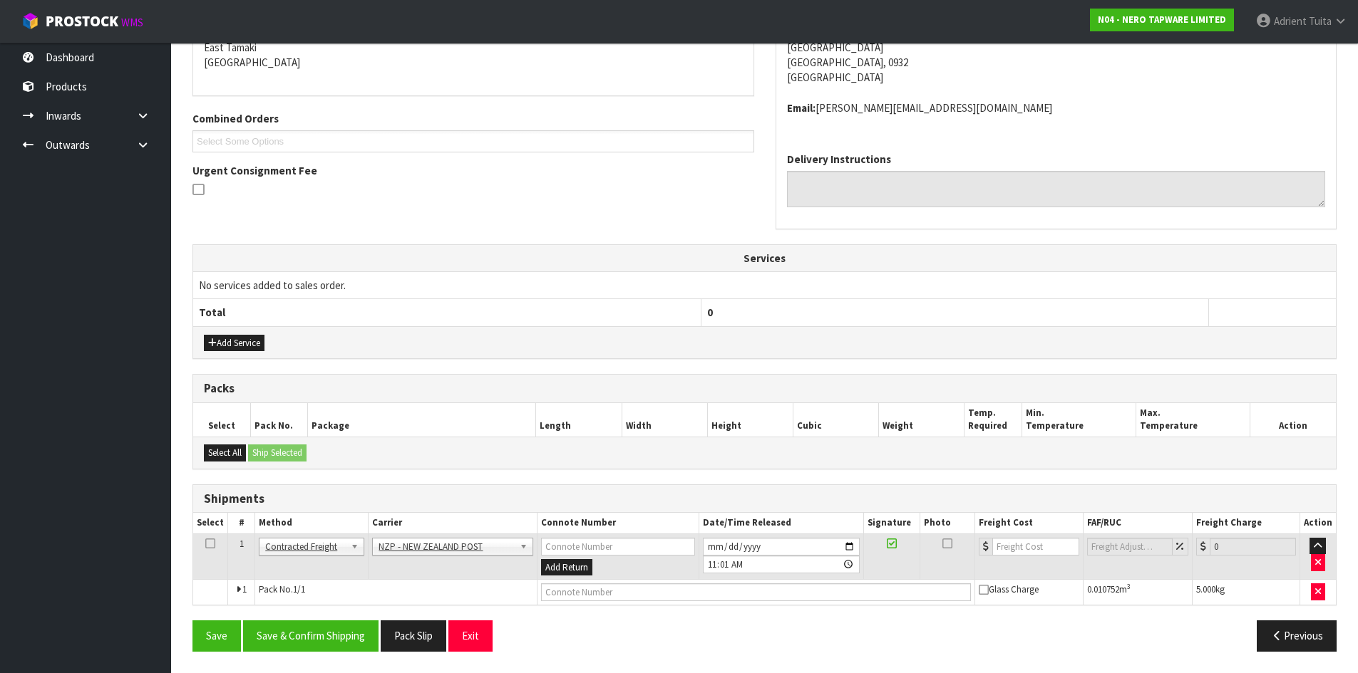
click at [321, 659] on div "Save Save & Confirm Shipping Pack Slip Exit Previous" at bounding box center [764, 641] width 1165 height 41
drag, startPoint x: 327, startPoint y: 646, endPoint x: 380, endPoint y: 623, distance: 57.5
click at [327, 645] on button "Save & Confirm Shipping" at bounding box center [310, 636] width 135 height 31
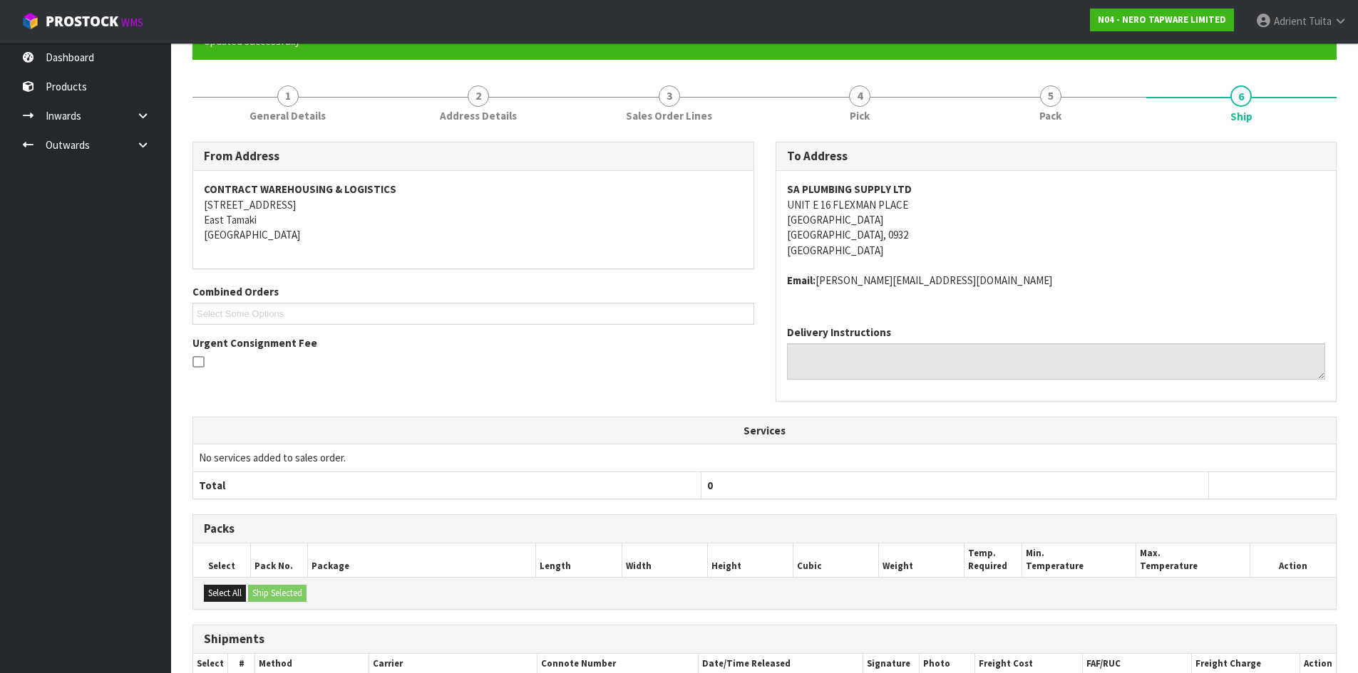
scroll to position [291, 0]
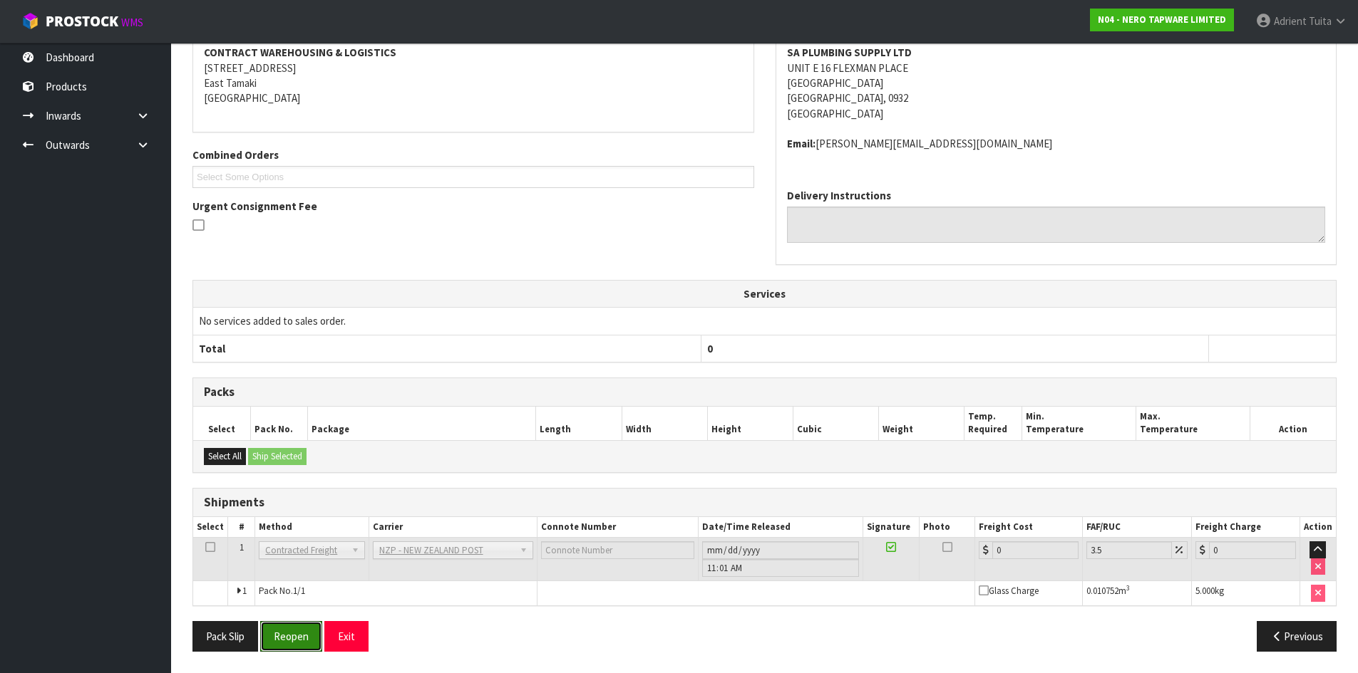
drag, startPoint x: 297, startPoint y: 633, endPoint x: 296, endPoint y: 616, distance: 17.2
click at [297, 633] on button "Reopen" at bounding box center [291, 636] width 62 height 31
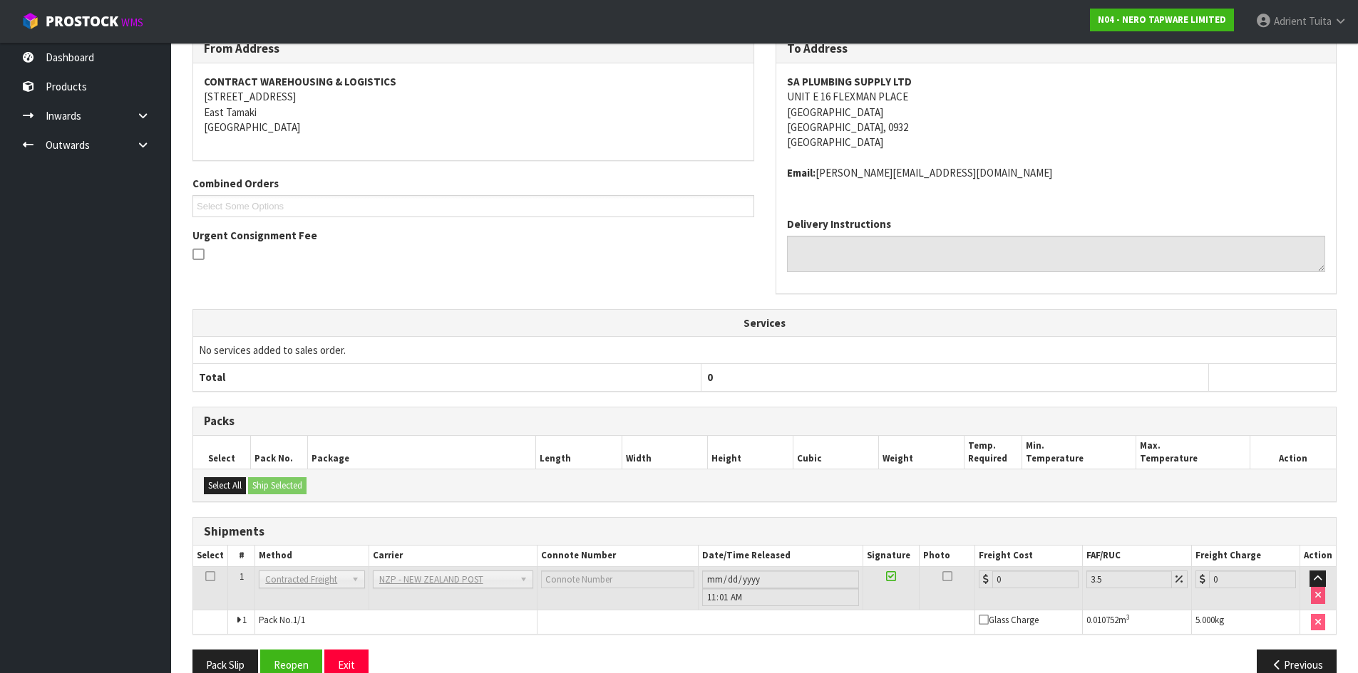
scroll to position [277, 0]
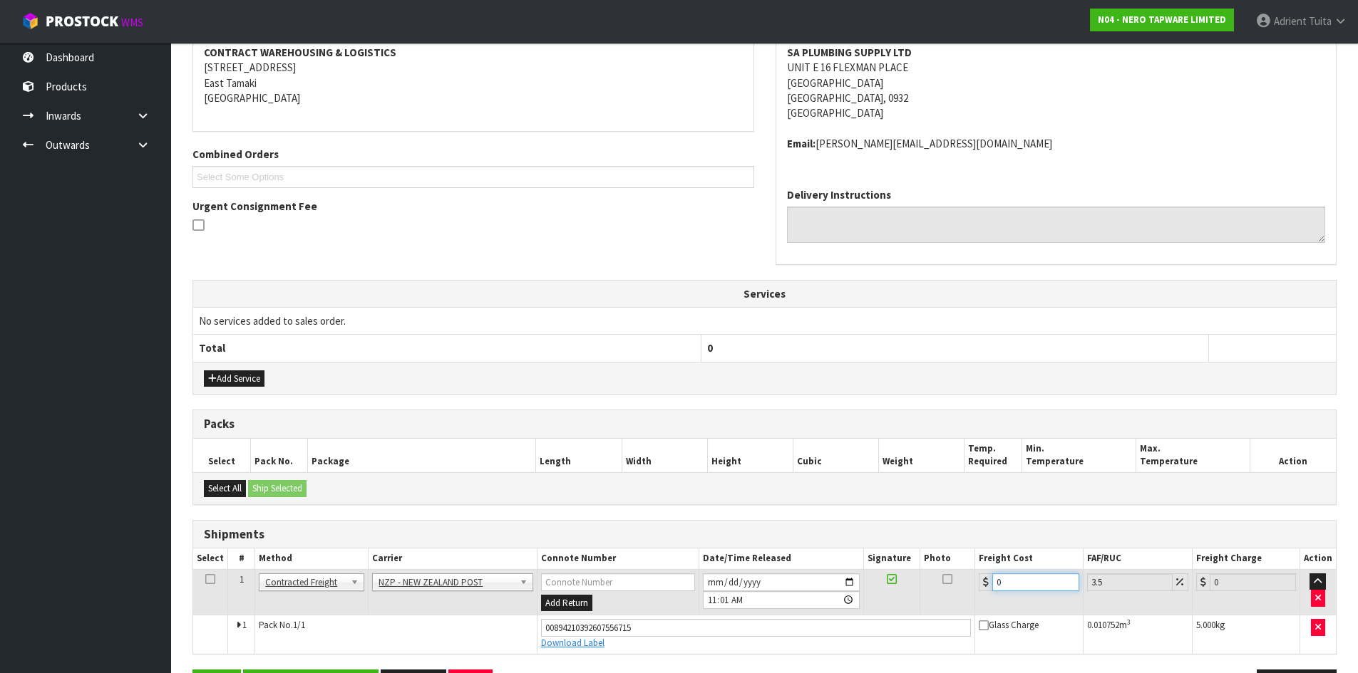
click at [1033, 574] on input "0" at bounding box center [1035, 583] width 86 height 18
type input "4"
type input "4.14"
type input "4.3"
type input "4.45"
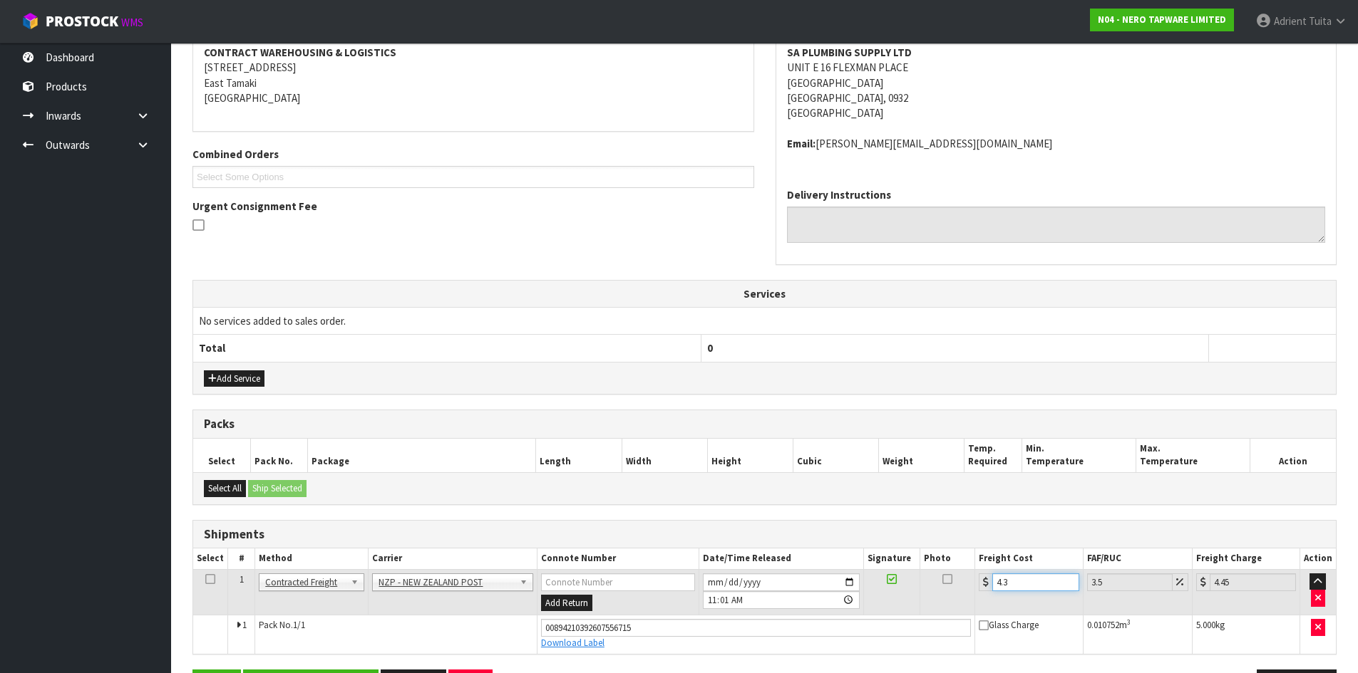
type input "4.33"
type input "4.48"
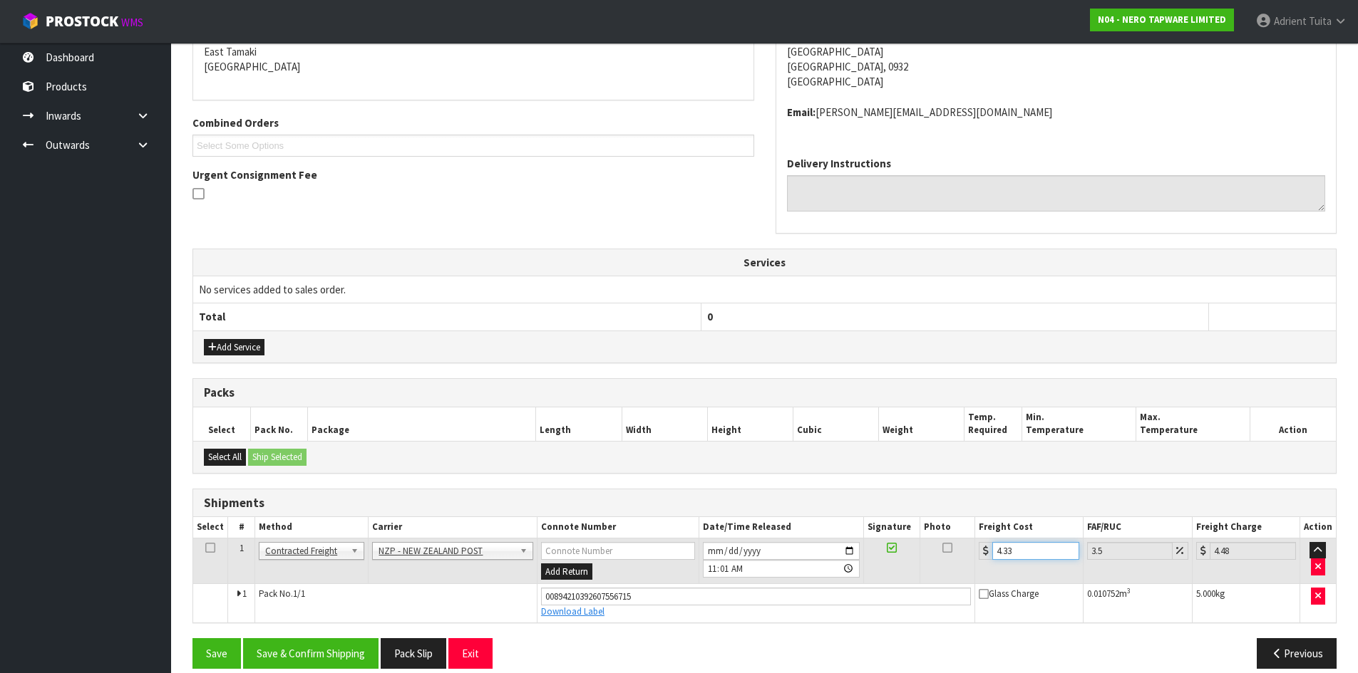
scroll to position [325, 0]
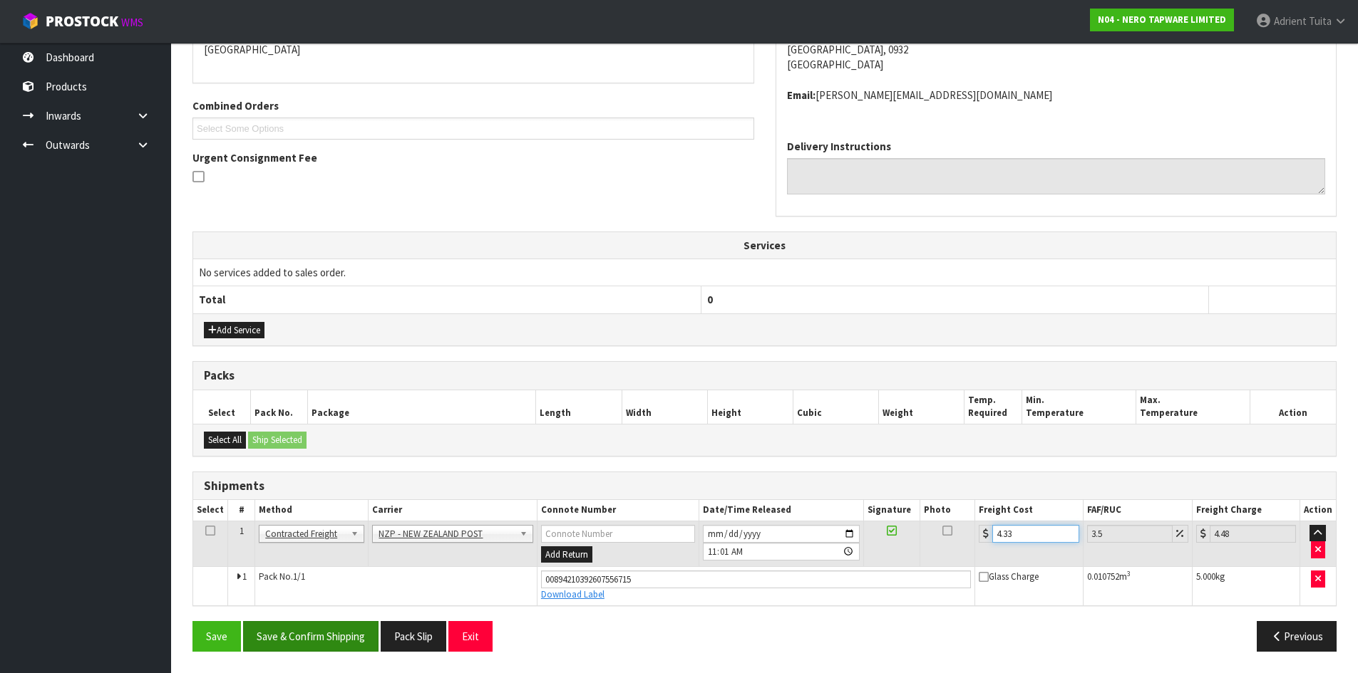
type input "4.33"
click at [310, 649] on button "Save & Confirm Shipping" at bounding box center [310, 636] width 135 height 31
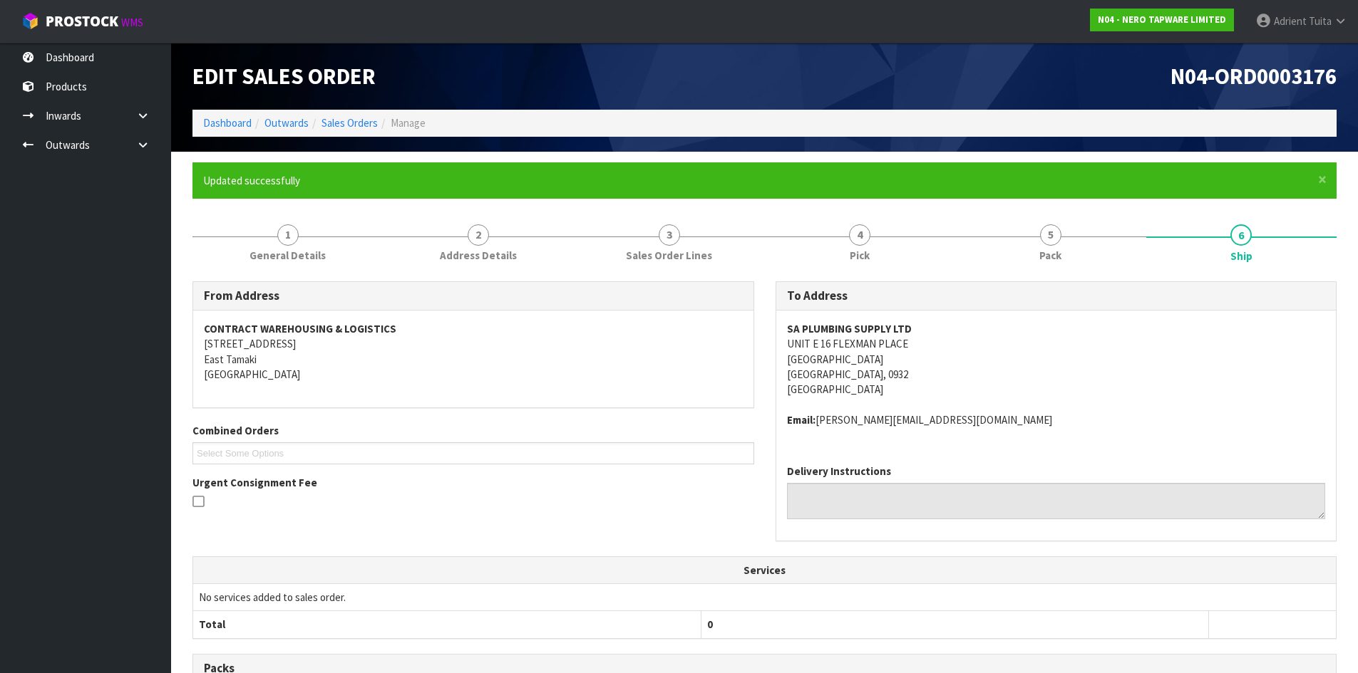
scroll to position [286, 0]
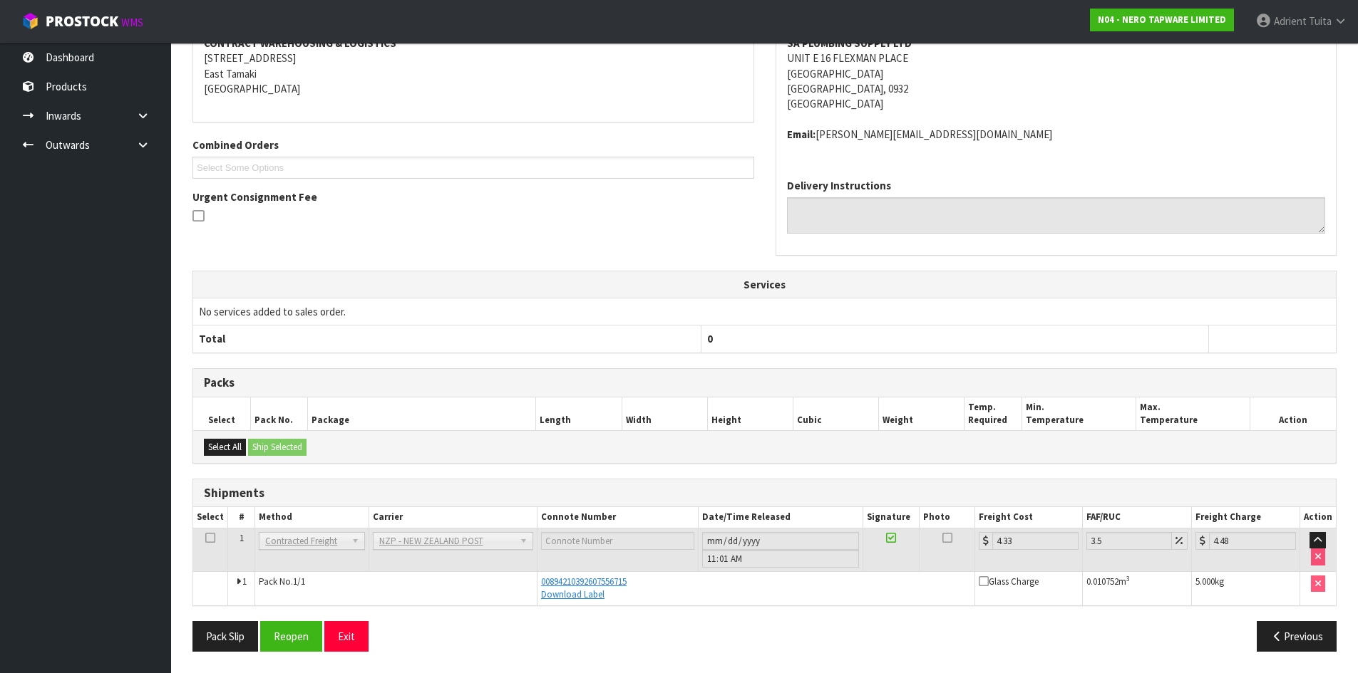
click at [357, 618] on div "From Address CONTRACT WAREHOUSING & LOGISTICS 17 Allens Road East Tamaki Auckla…" at bounding box center [764, 329] width 1144 height 667
click at [353, 643] on button "Exit" at bounding box center [346, 636] width 44 height 31
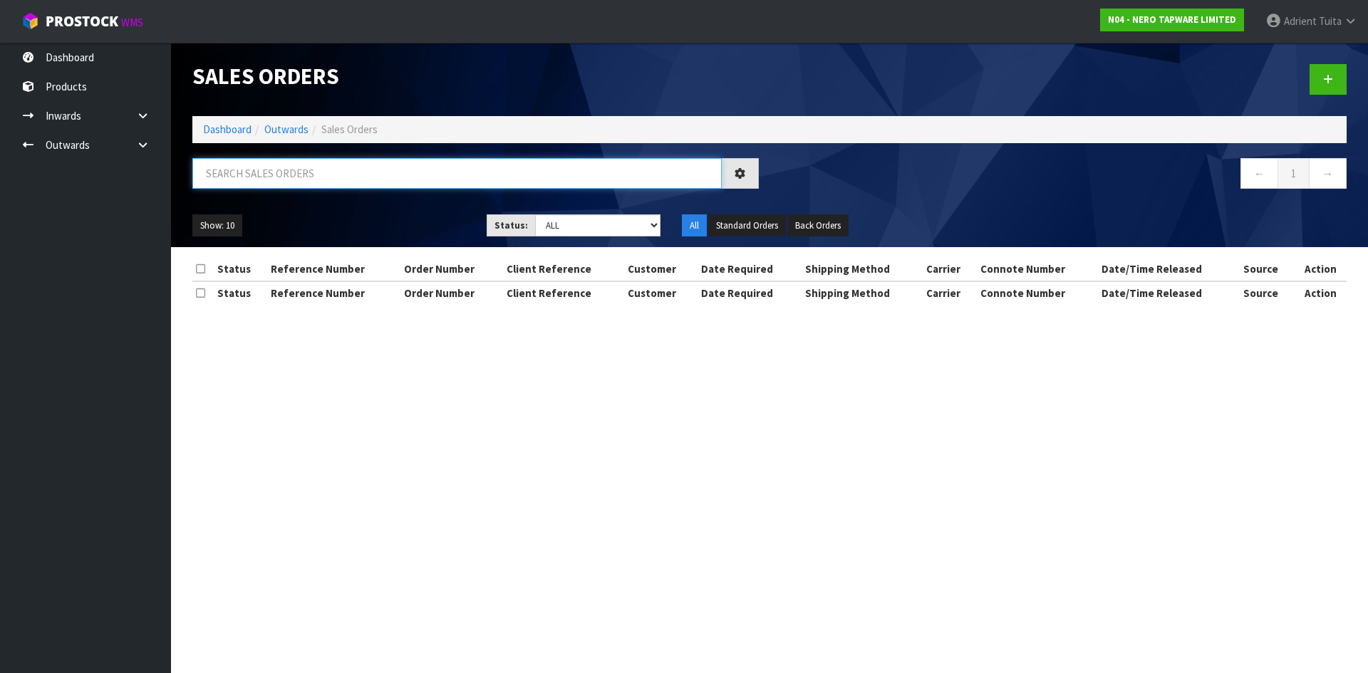
drag, startPoint x: 260, startPoint y: 173, endPoint x: 295, endPoint y: 148, distance: 42.9
click at [261, 172] on input "text" at bounding box center [457, 173] width 530 height 31
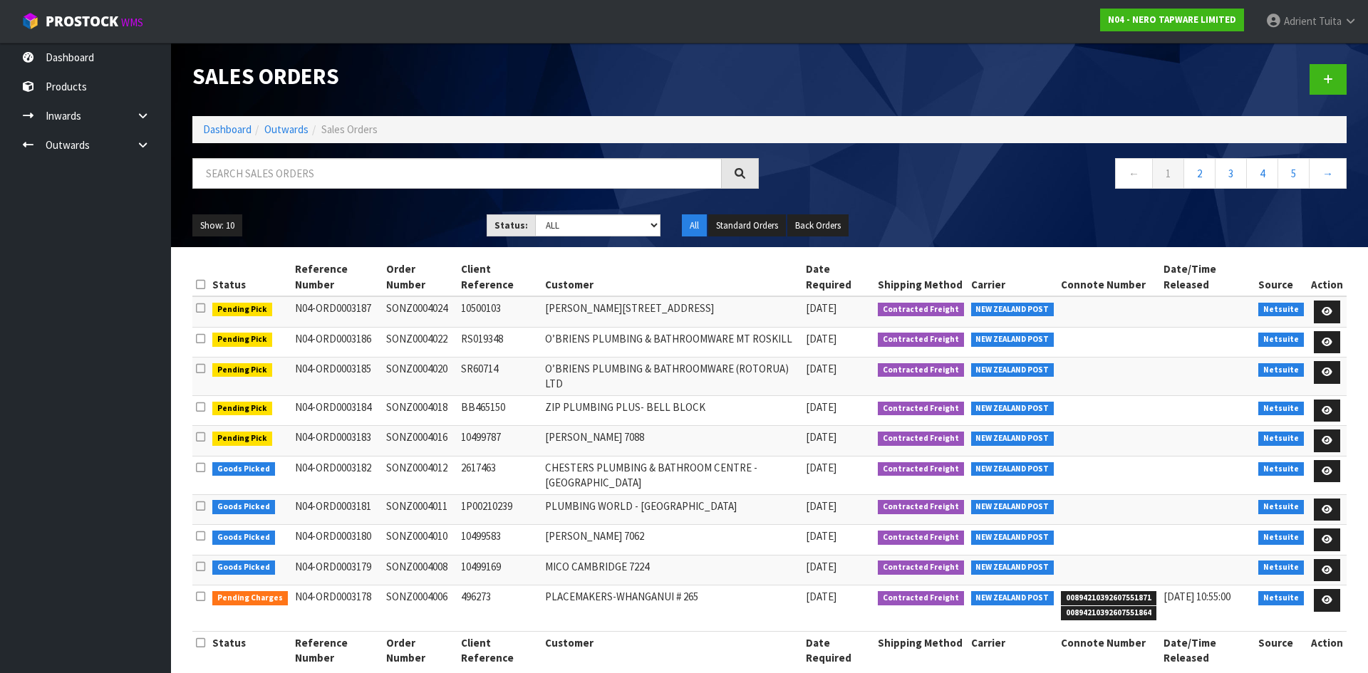
click at [224, 120] on ol "Dashboard Outwards Sales Orders" at bounding box center [769, 129] width 1155 height 26
click at [224, 128] on link "Dashboard" at bounding box center [227, 130] width 48 height 14
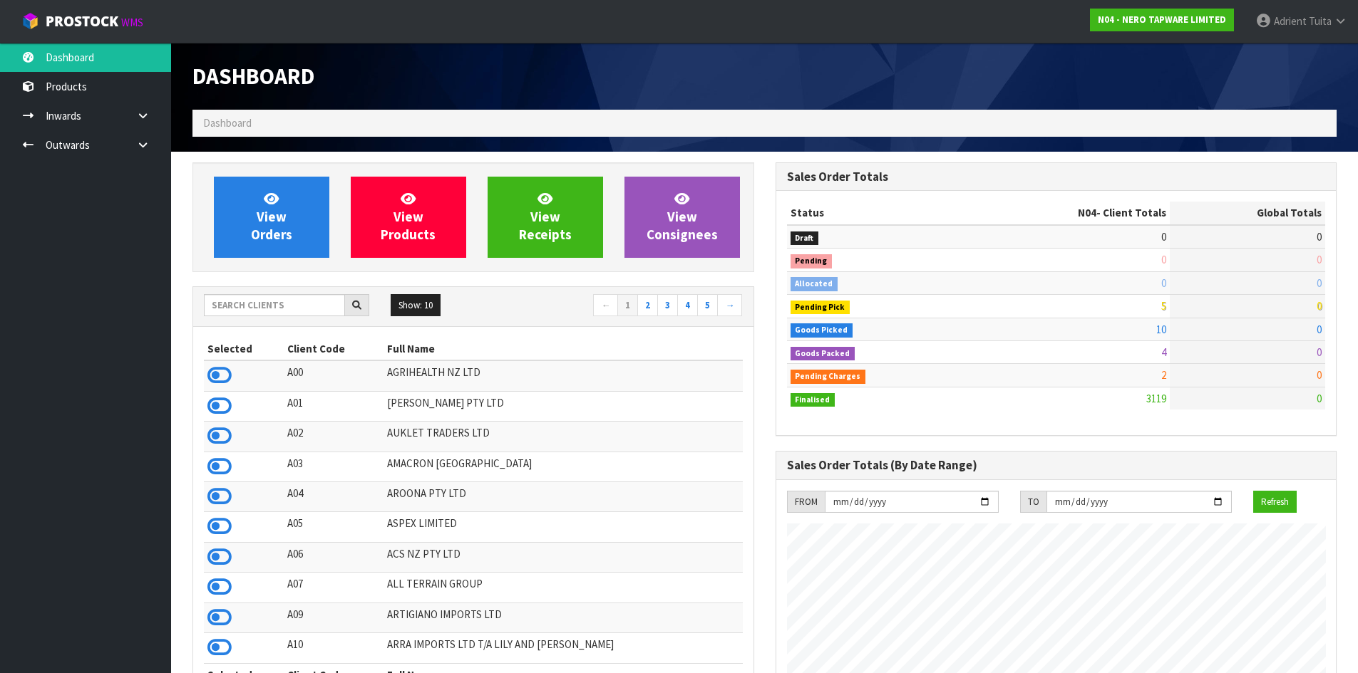
scroll to position [1110, 582]
click at [231, 373] on icon at bounding box center [219, 375] width 24 height 21
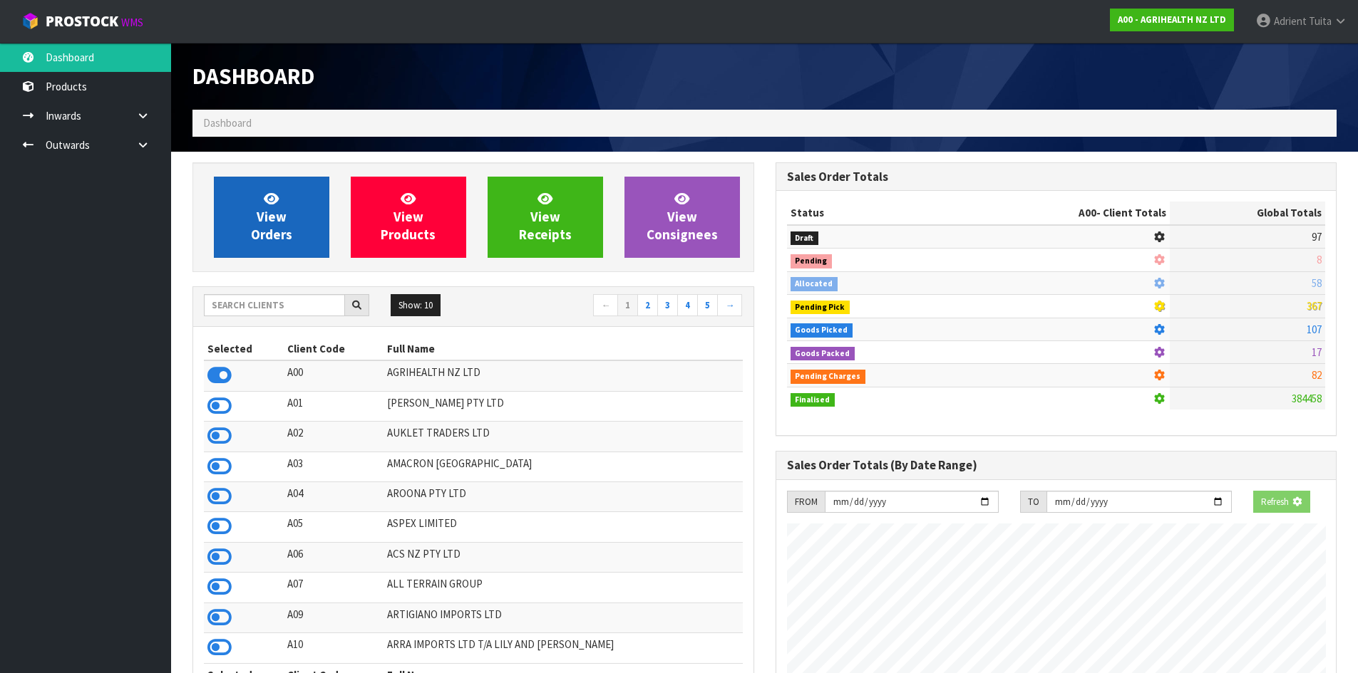
scroll to position [1080, 582]
click at [264, 238] on span "View Orders" at bounding box center [271, 216] width 41 height 53
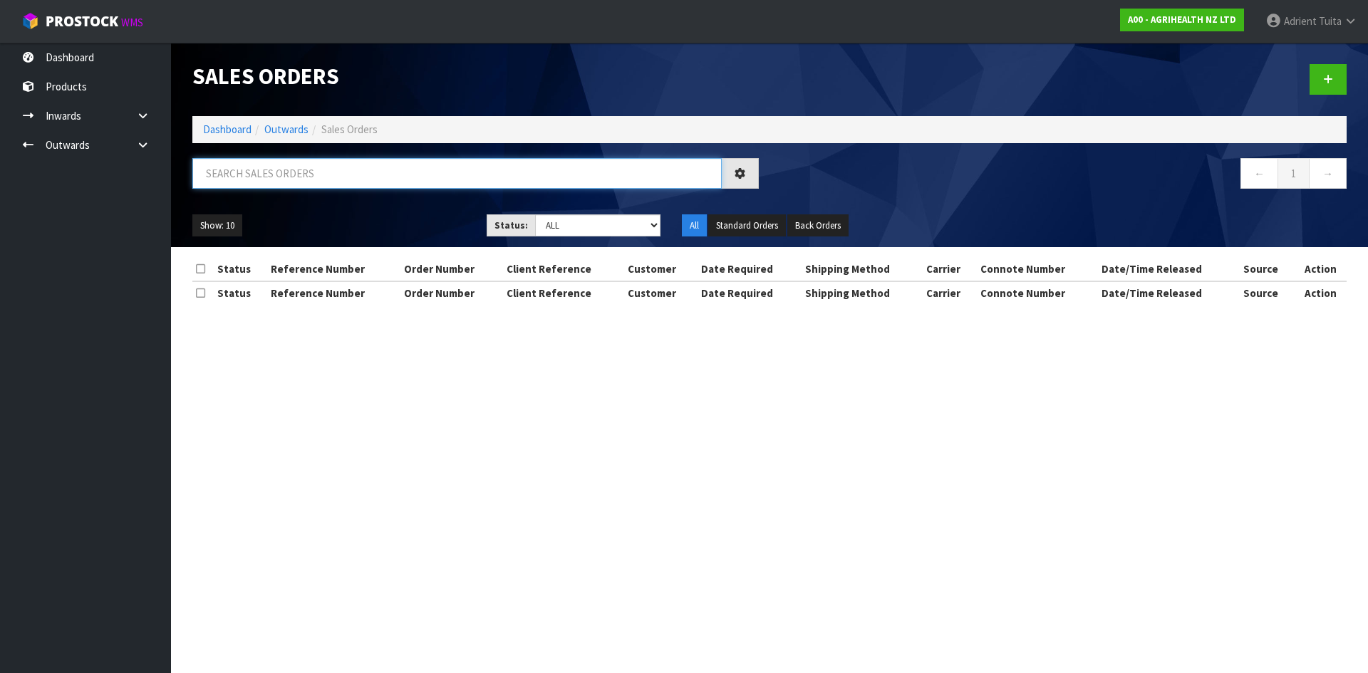
click at [295, 180] on input "text" at bounding box center [457, 173] width 530 height 31
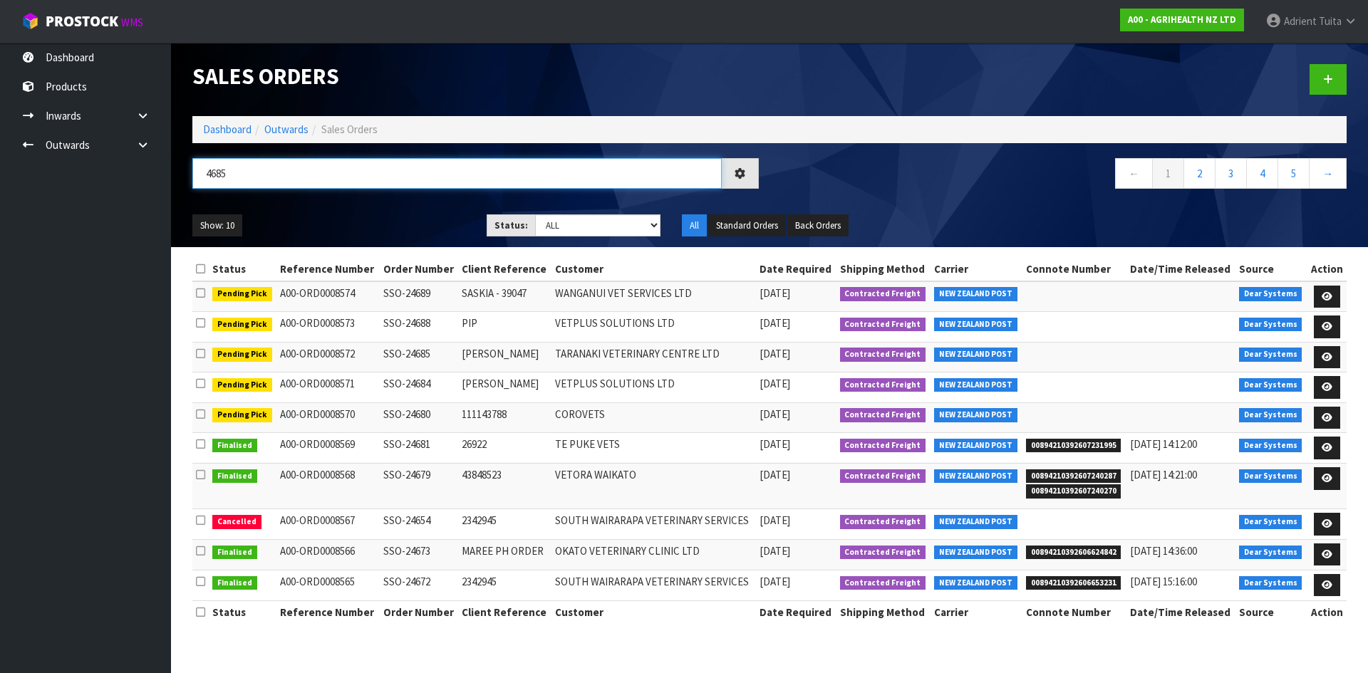
type input "4685"
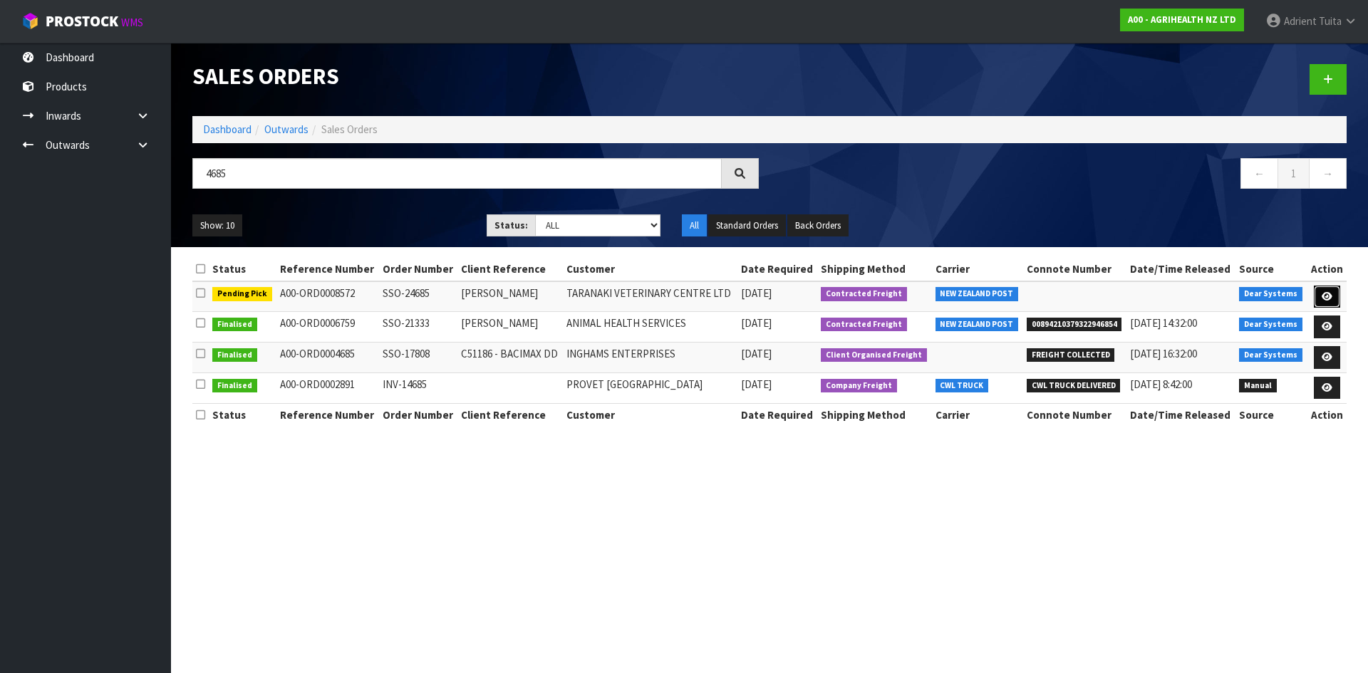
click at [1333, 292] on link at bounding box center [1327, 297] width 26 height 23
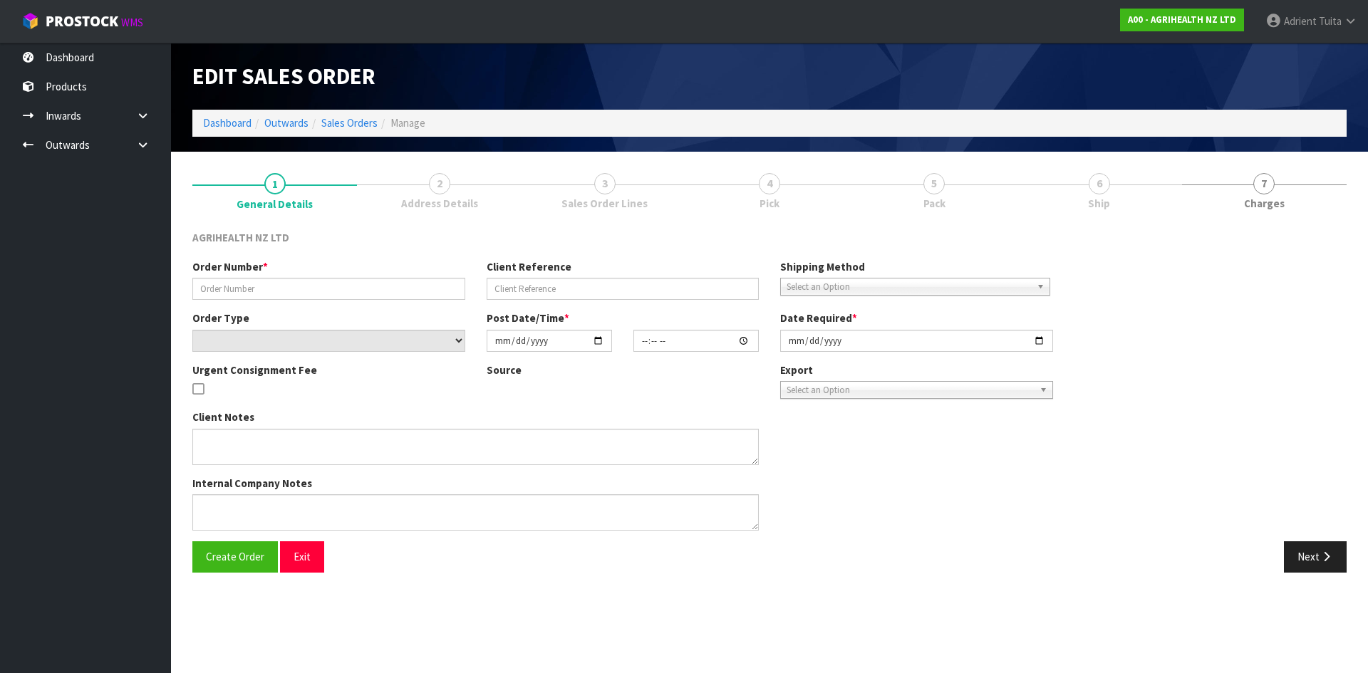
type input "SSO-24685"
type input "JANINE"
select select "number:0"
type input "[DATE]"
type input "09:08:15.000"
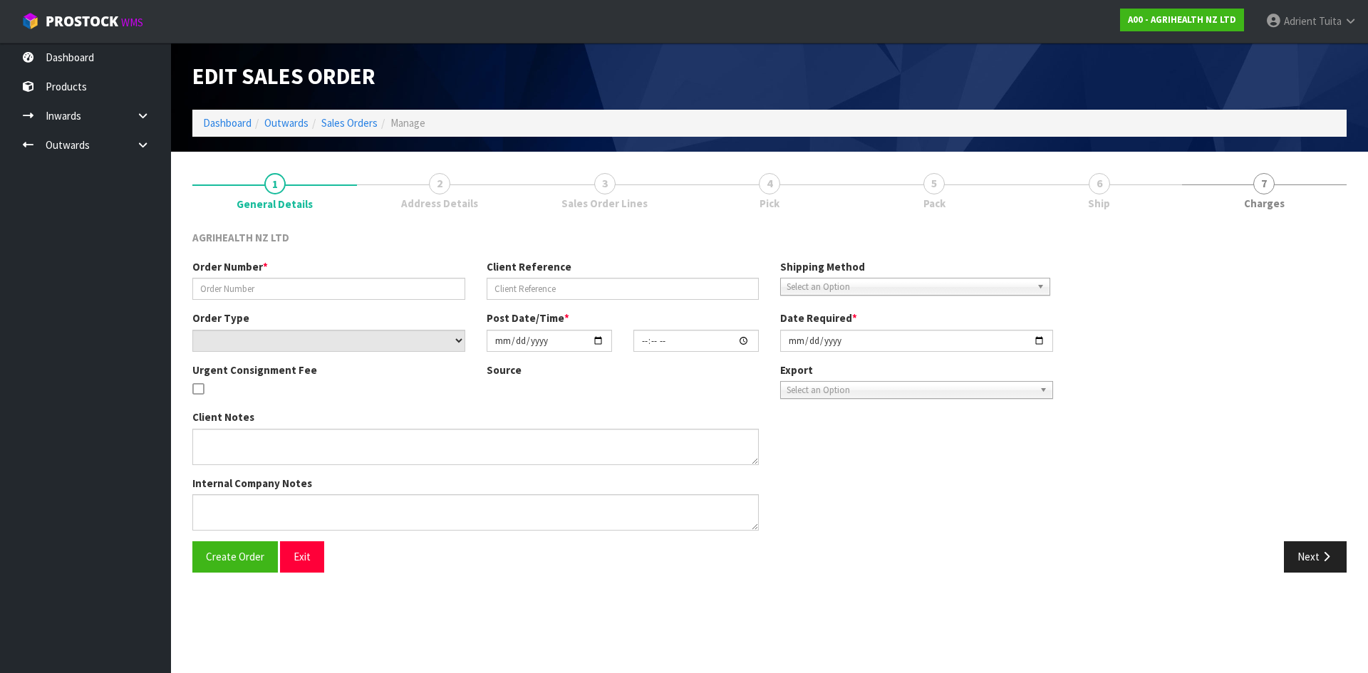
type input "[DATE]"
type textarea "SHIP BY: Overnight Courier"
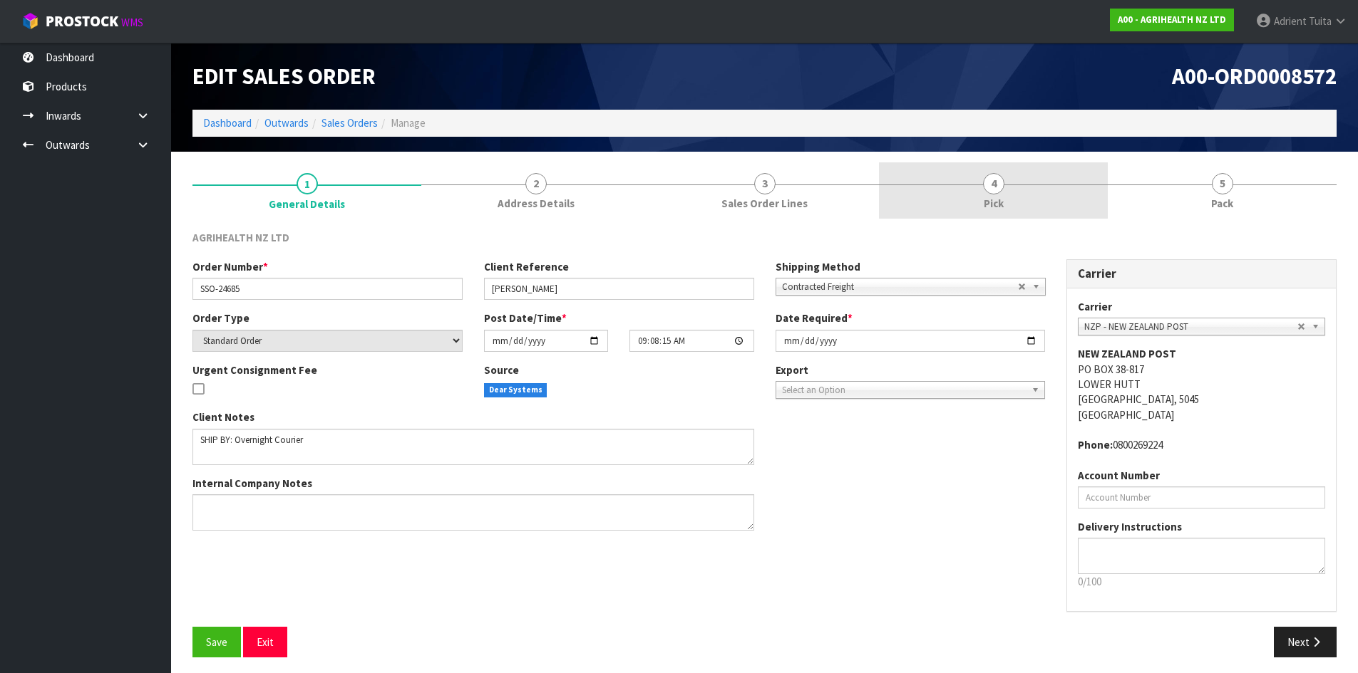
click at [1003, 207] on link "4 Pick" at bounding box center [993, 190] width 229 height 56
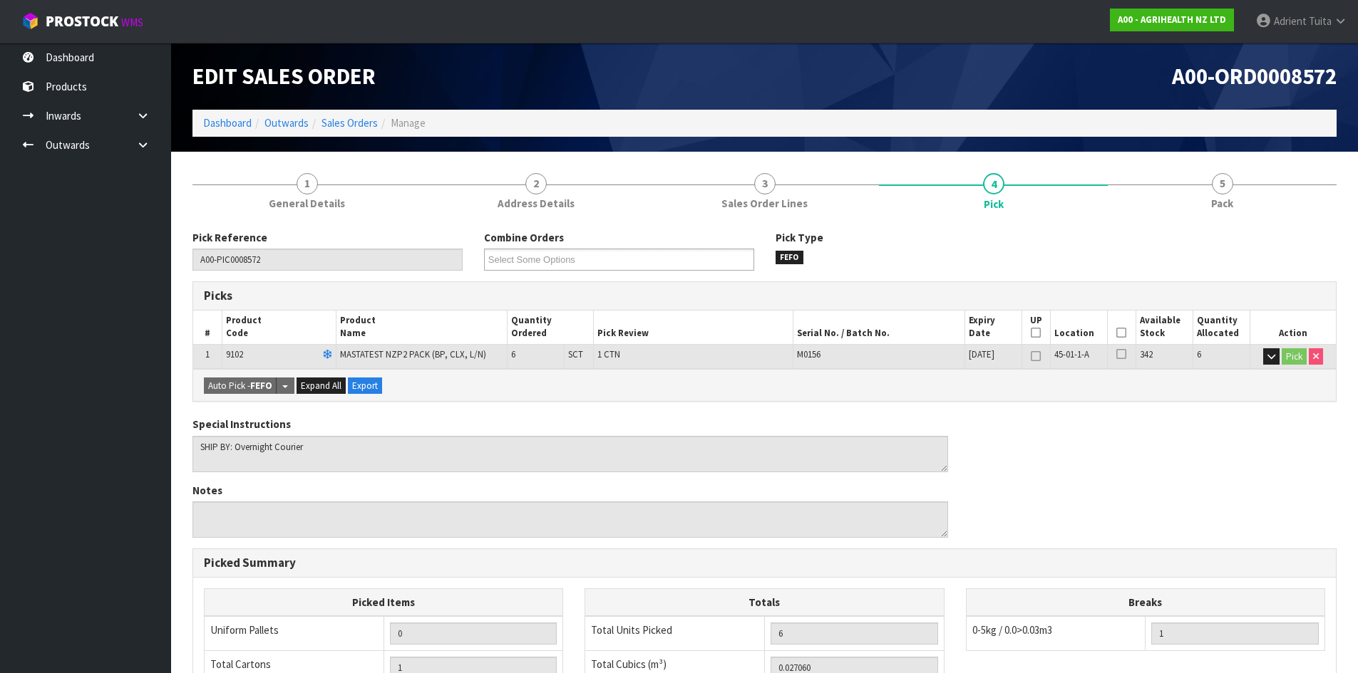
click at [1124, 333] on icon at bounding box center [1121, 333] width 10 height 1
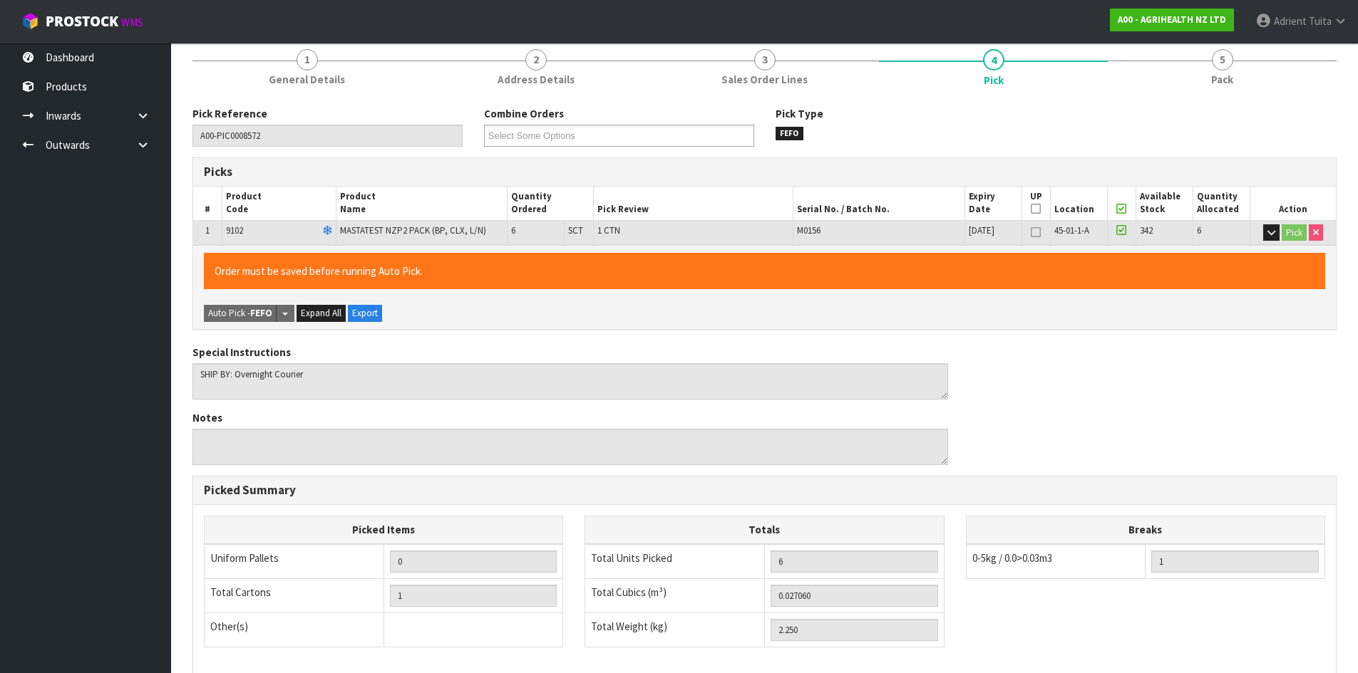
scroll to position [320, 0]
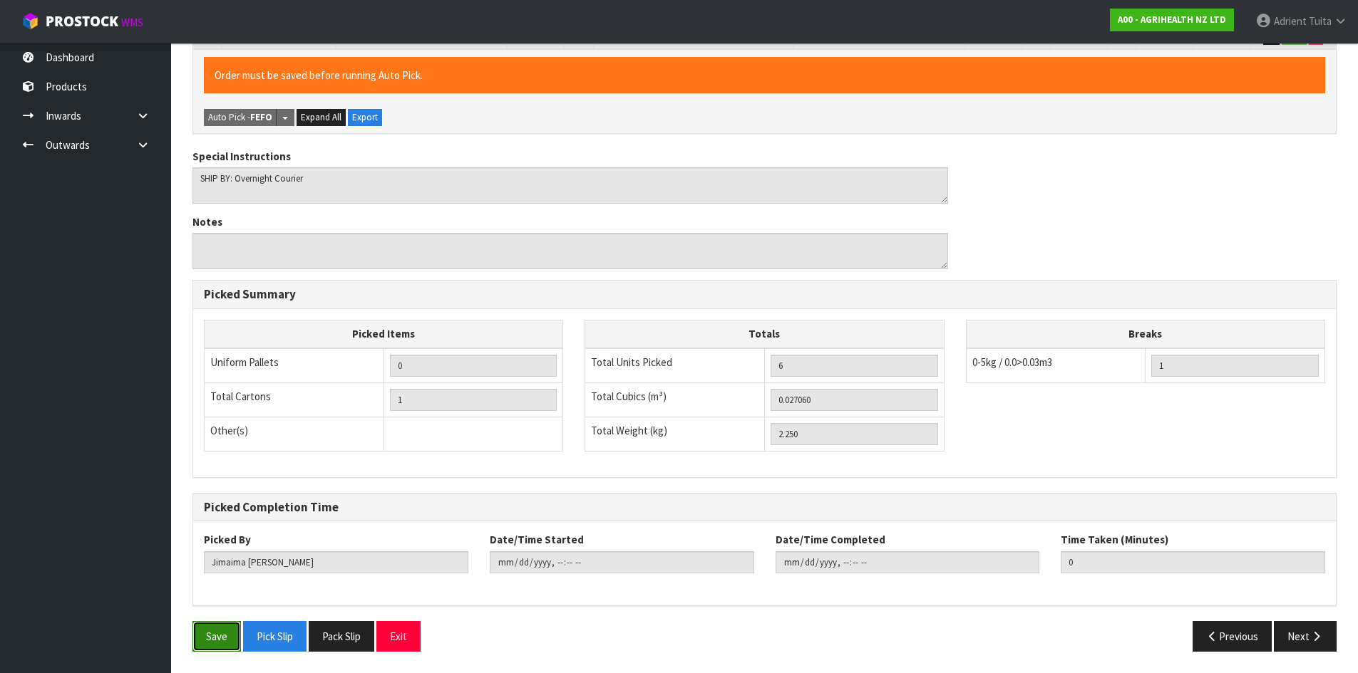
click at [200, 637] on button "Save" at bounding box center [216, 636] width 48 height 31
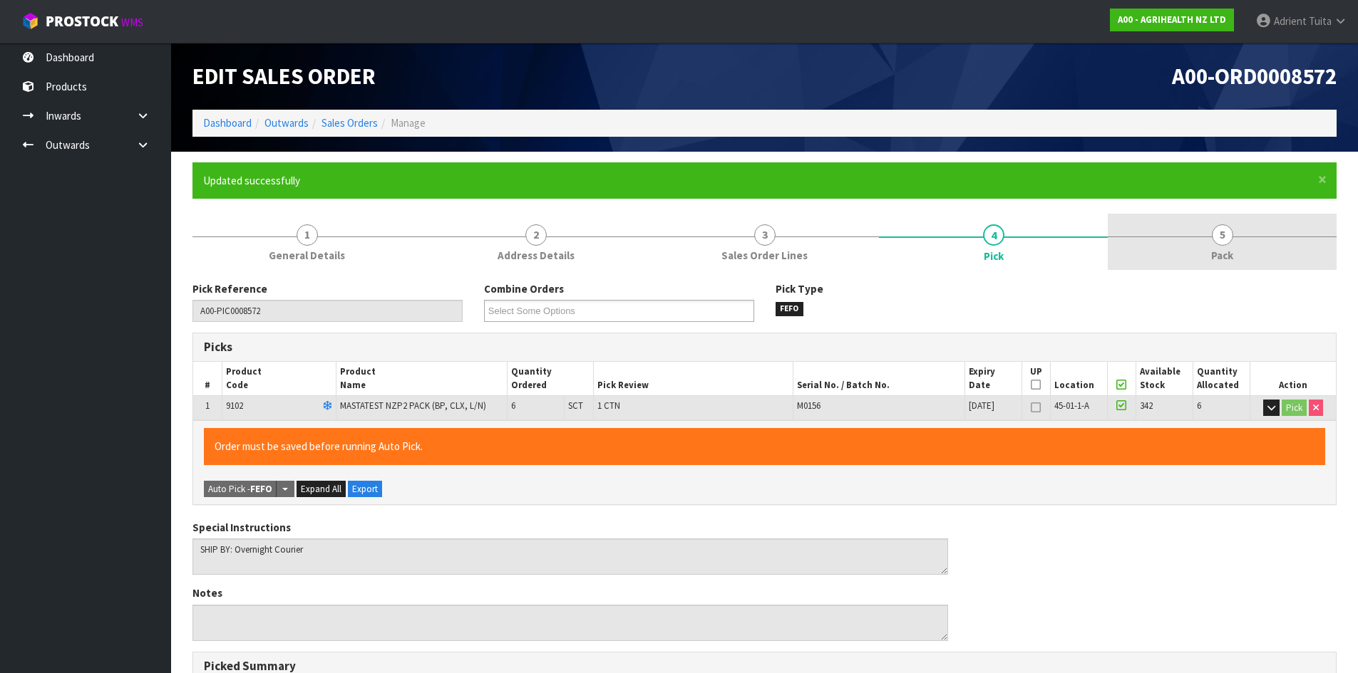
click at [1284, 256] on link "5 Pack" at bounding box center [1222, 242] width 229 height 56
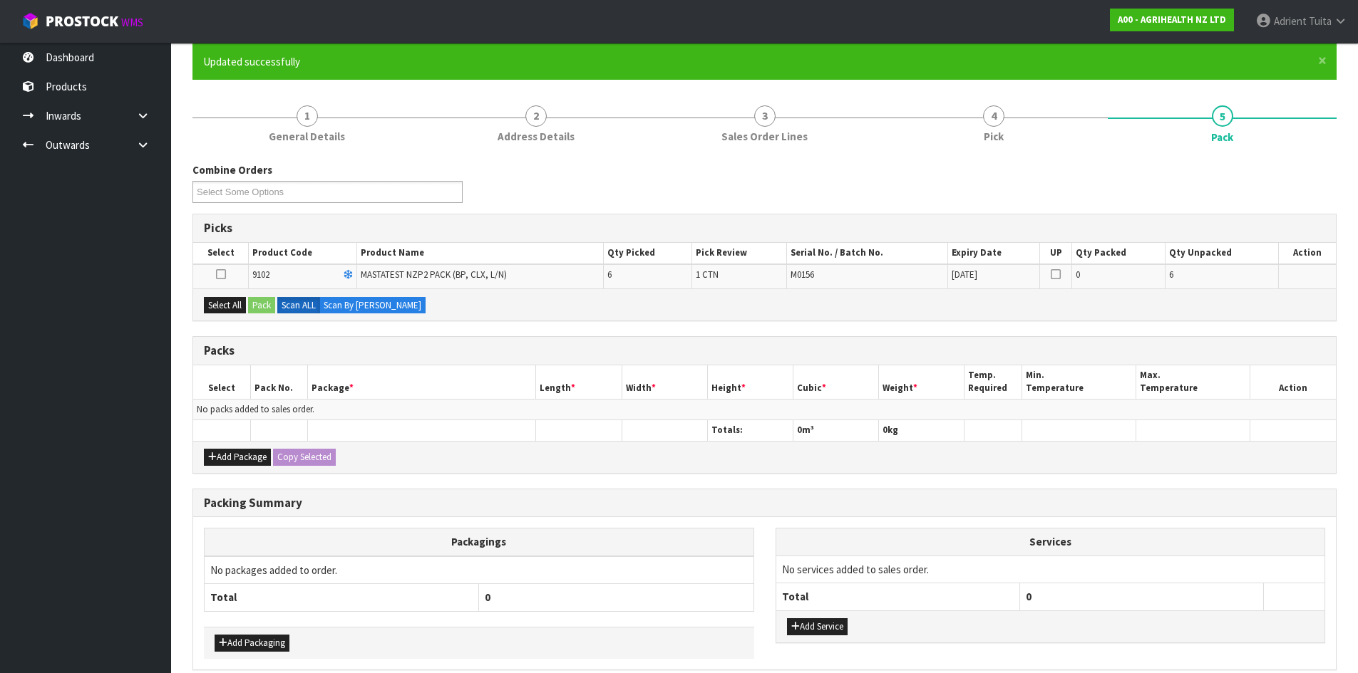
scroll to position [183, 0]
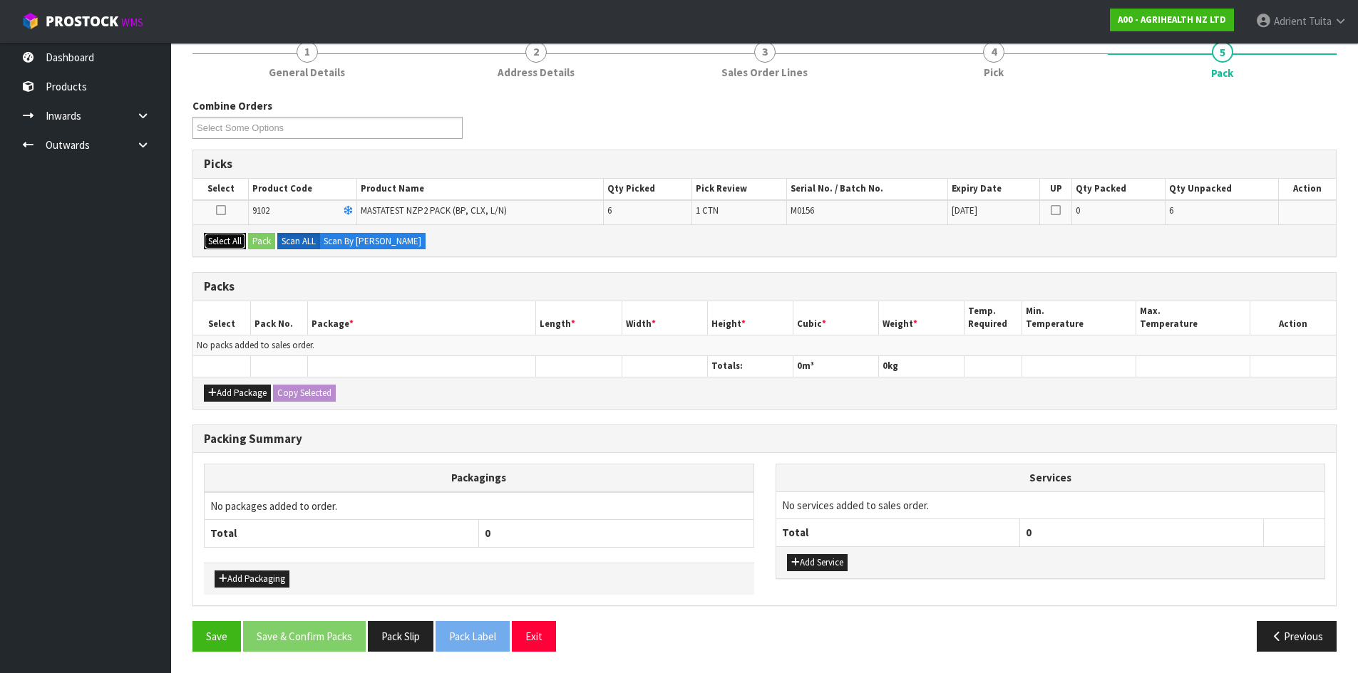
click at [237, 240] on button "Select All" at bounding box center [225, 241] width 42 height 17
click at [262, 243] on button "Pack" at bounding box center [261, 241] width 27 height 17
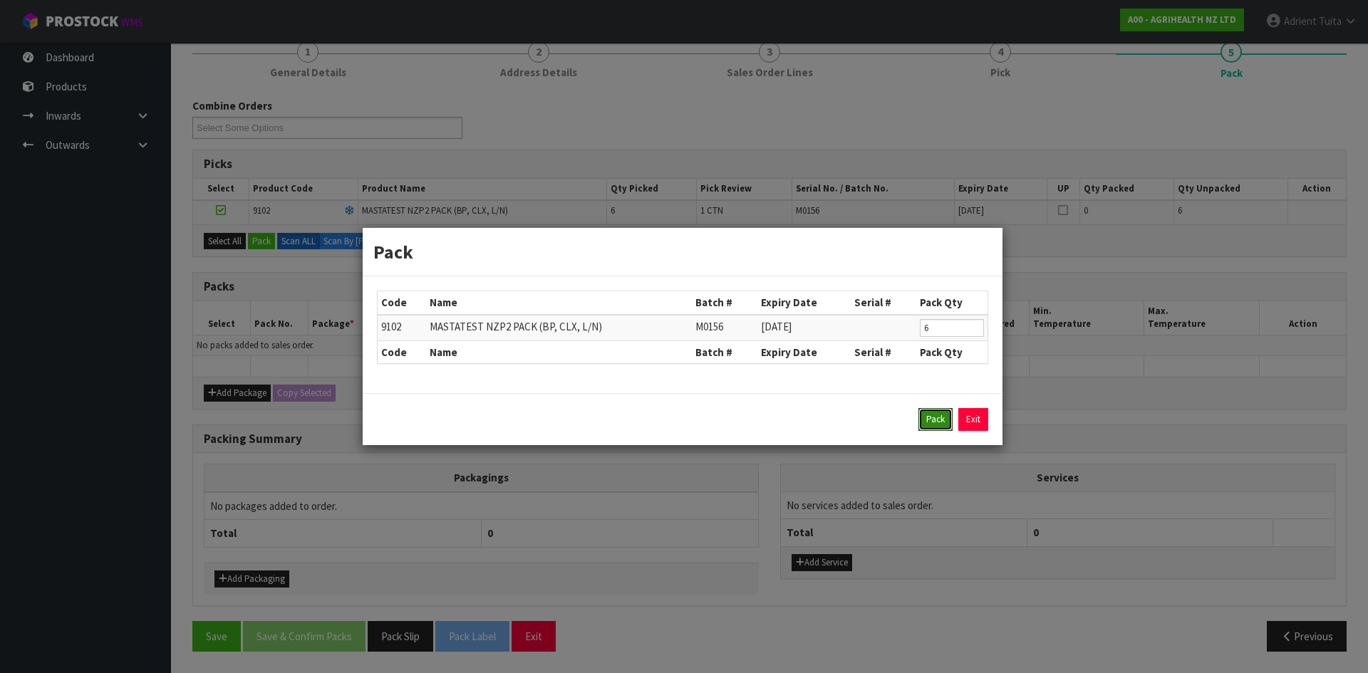
drag, startPoint x: 926, startPoint y: 411, endPoint x: 904, endPoint y: 395, distance: 27.5
click at [927, 411] on button "Pack" at bounding box center [936, 419] width 34 height 23
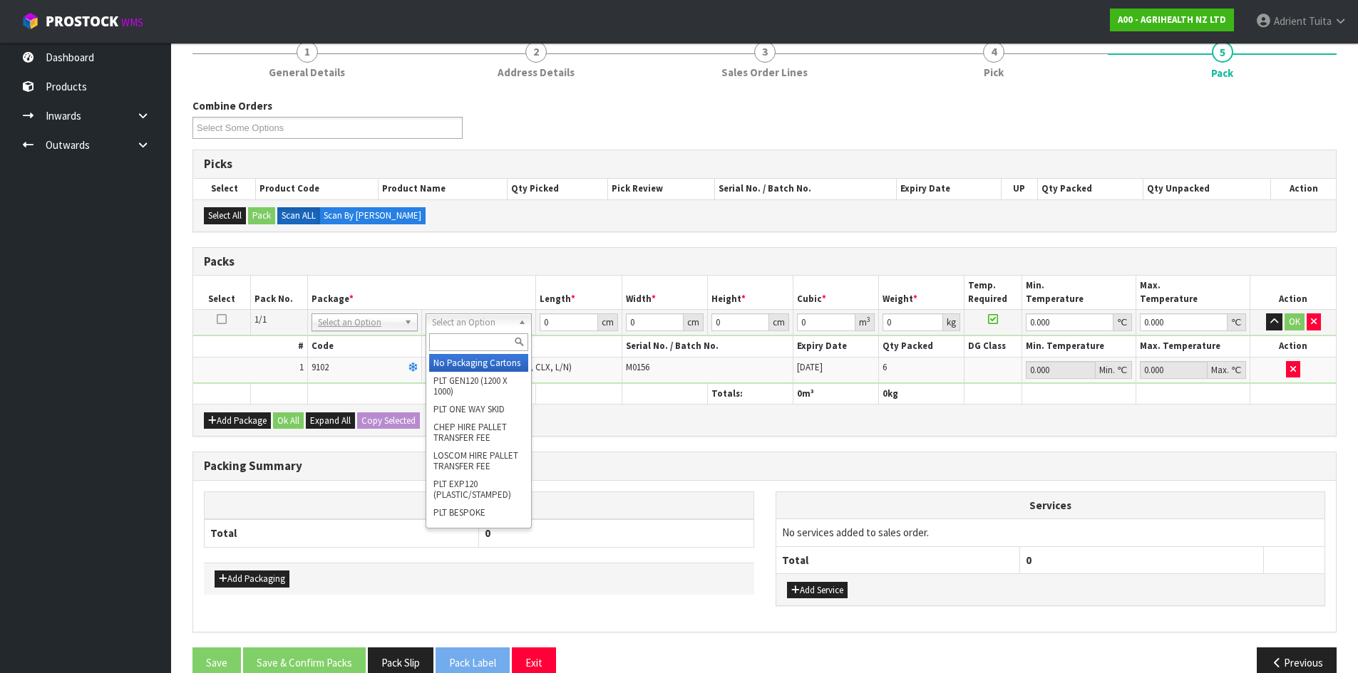
drag, startPoint x: 503, startPoint y: 325, endPoint x: 492, endPoint y: 353, distance: 30.0
drag, startPoint x: 492, startPoint y: 361, endPoint x: 554, endPoint y: 343, distance: 64.7
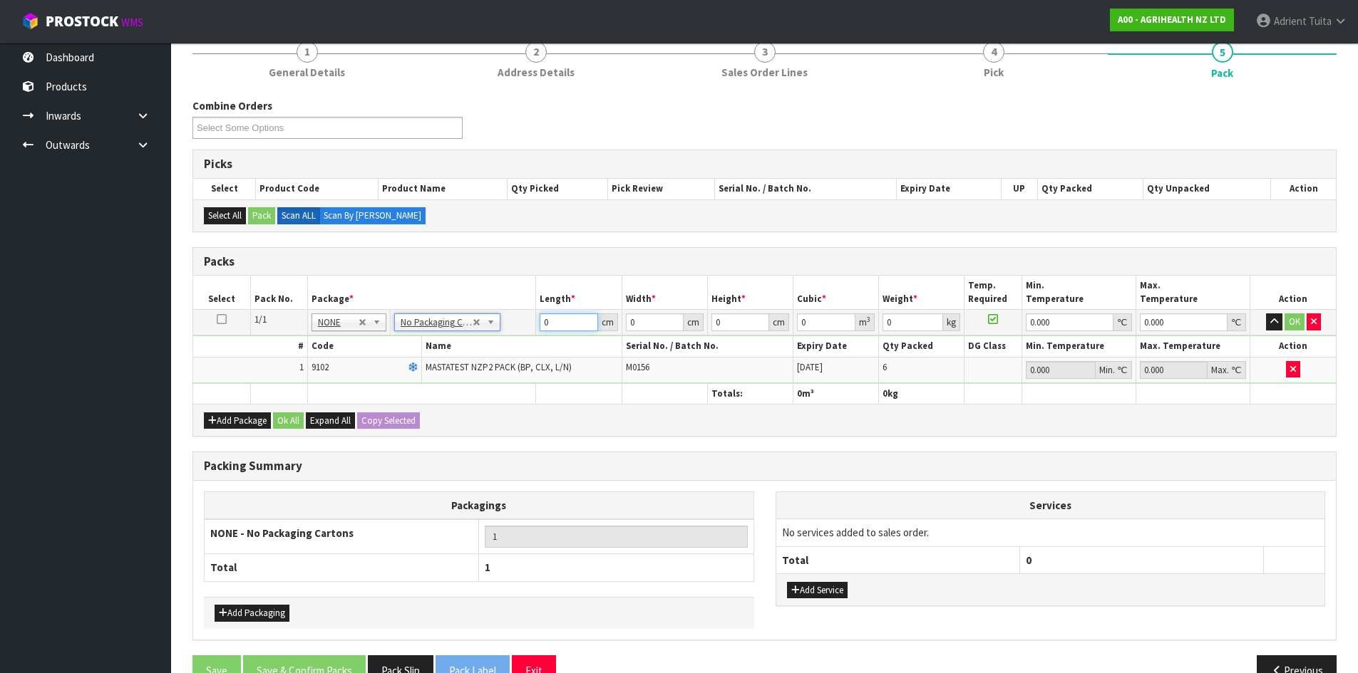
click at [567, 326] on input "0" at bounding box center [568, 323] width 58 height 18
type input "60"
type input "41"
type input "1"
type input "0.00246"
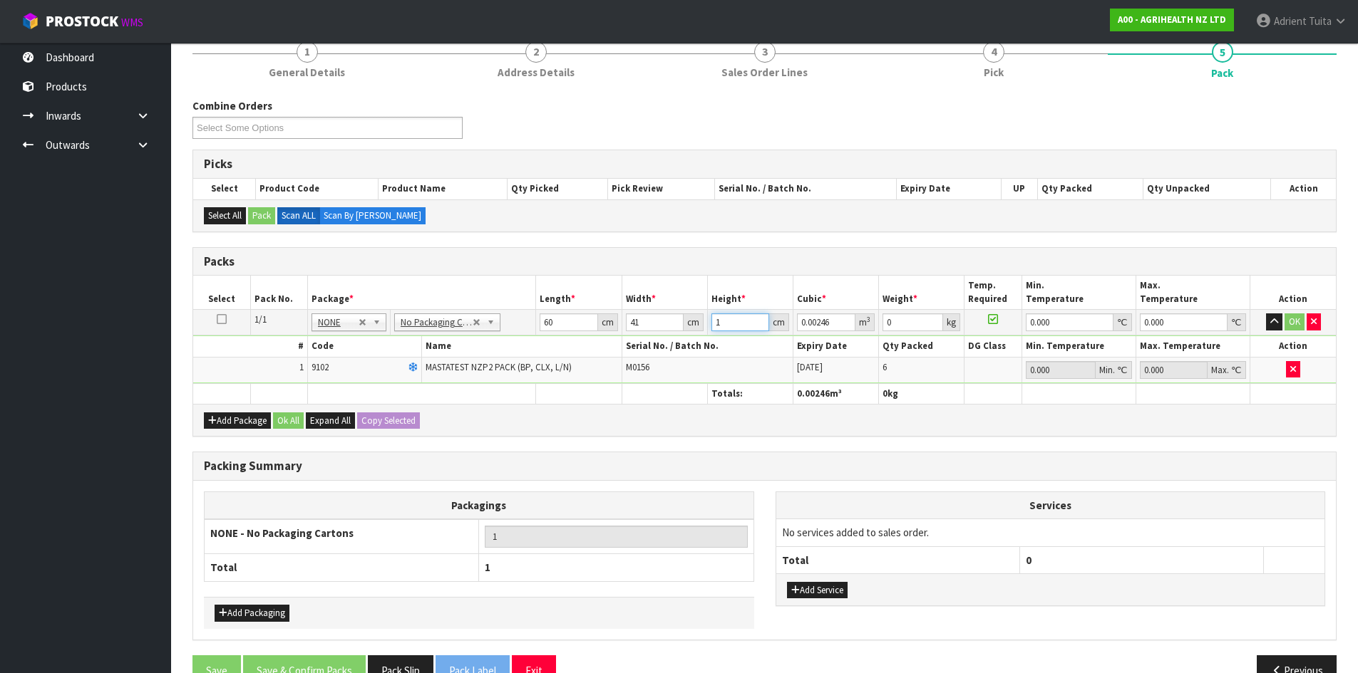
type input "11"
type input "0.02706"
type input "11"
type input "3"
click at [1296, 320] on button "OK" at bounding box center [1294, 322] width 20 height 17
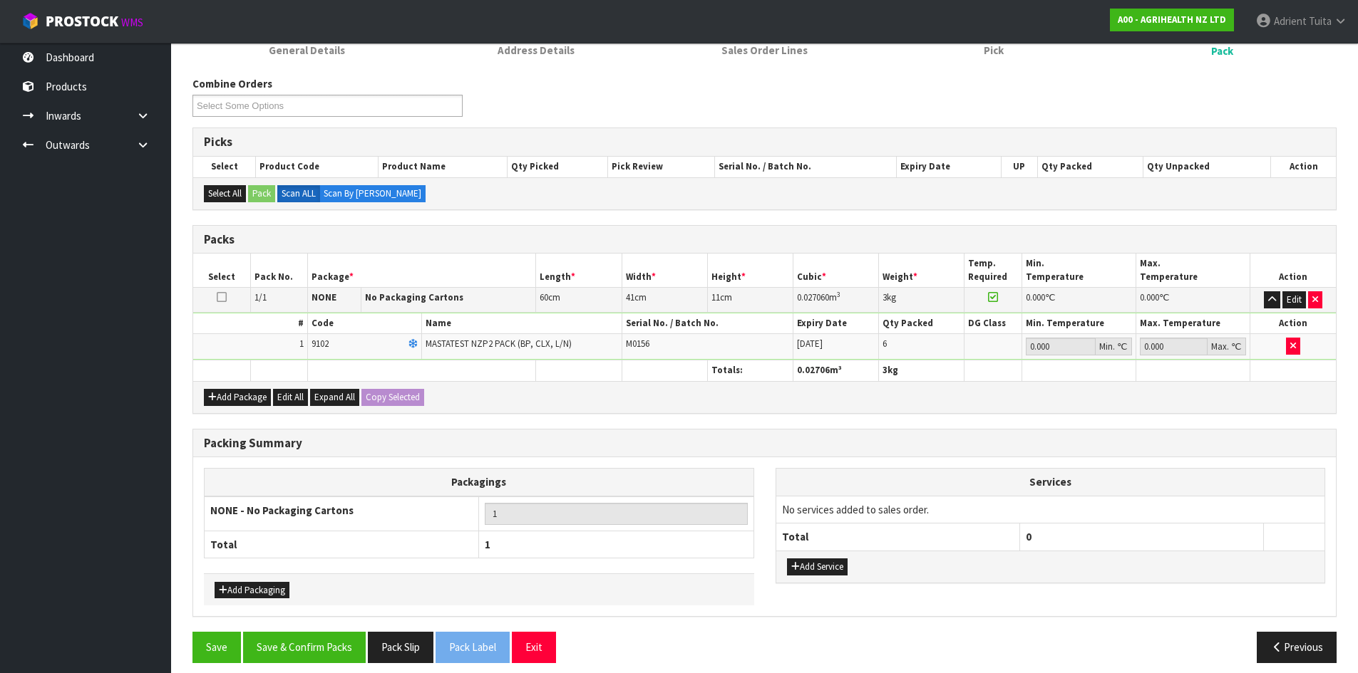
scroll to position [217, 0]
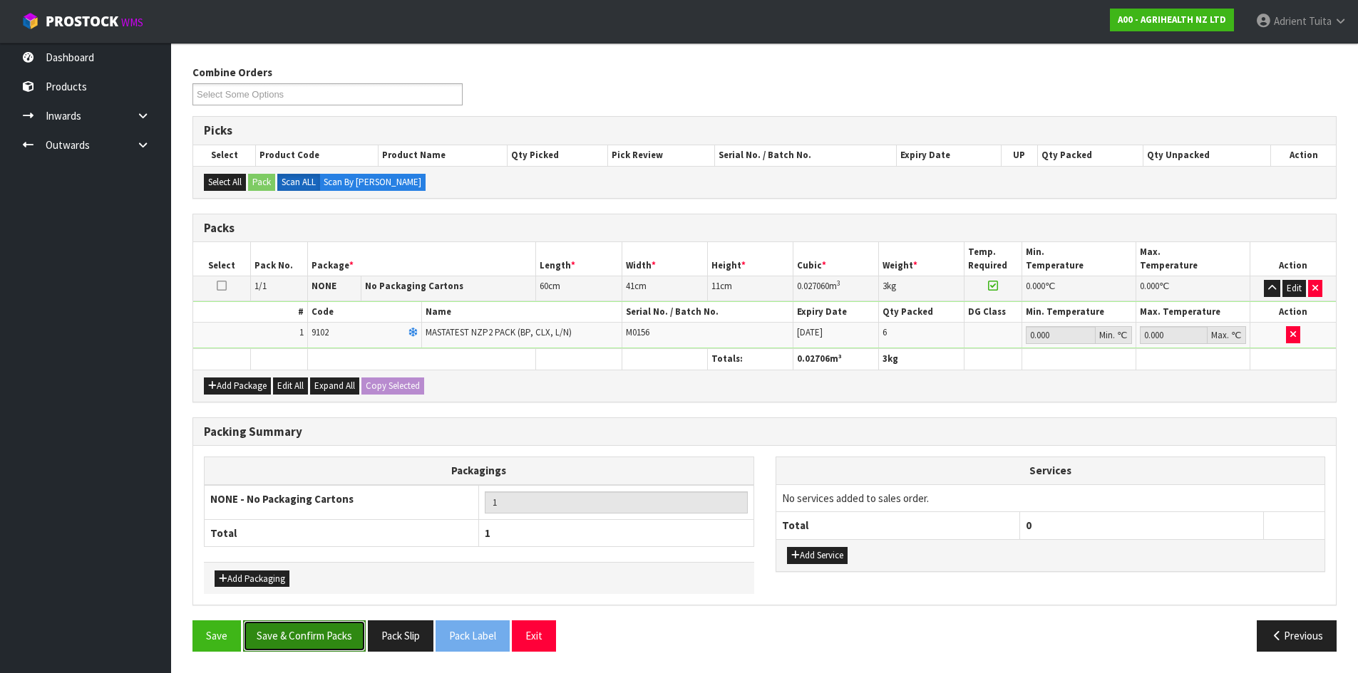
click at [325, 630] on button "Save & Confirm Packs" at bounding box center [304, 636] width 123 height 31
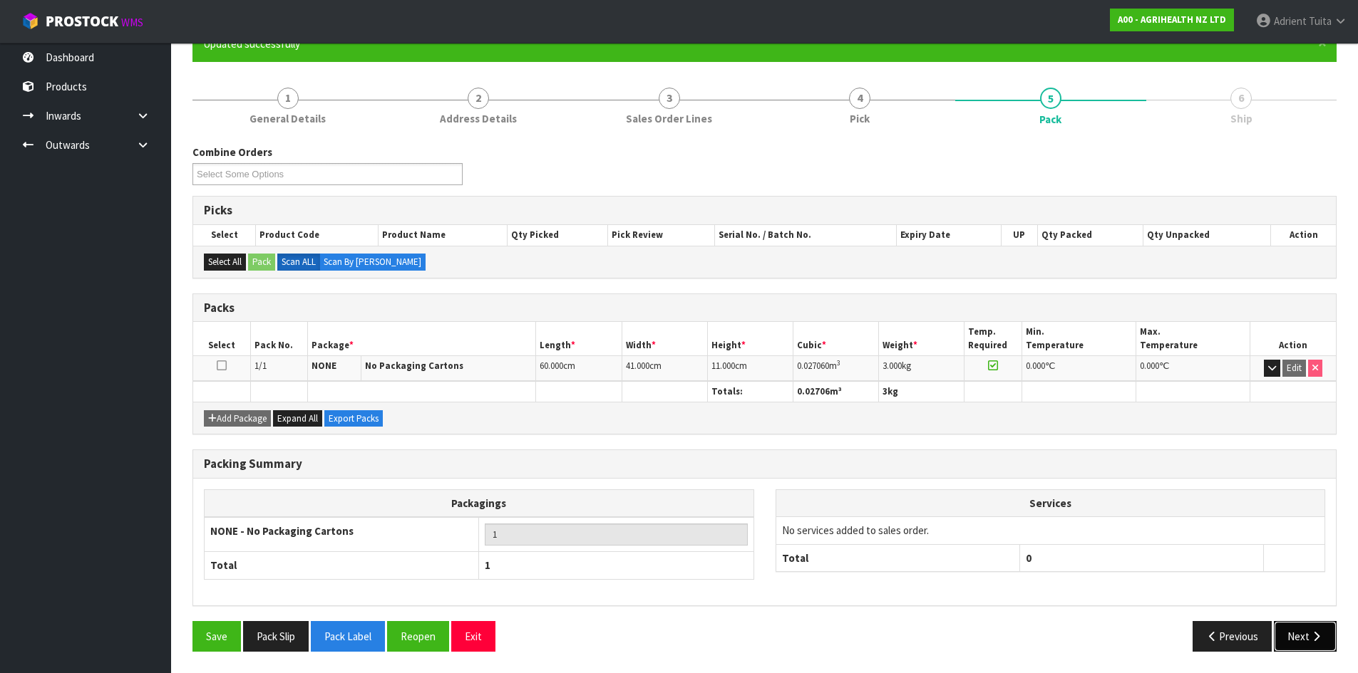
click at [1321, 642] on button "Next" at bounding box center [1305, 636] width 63 height 31
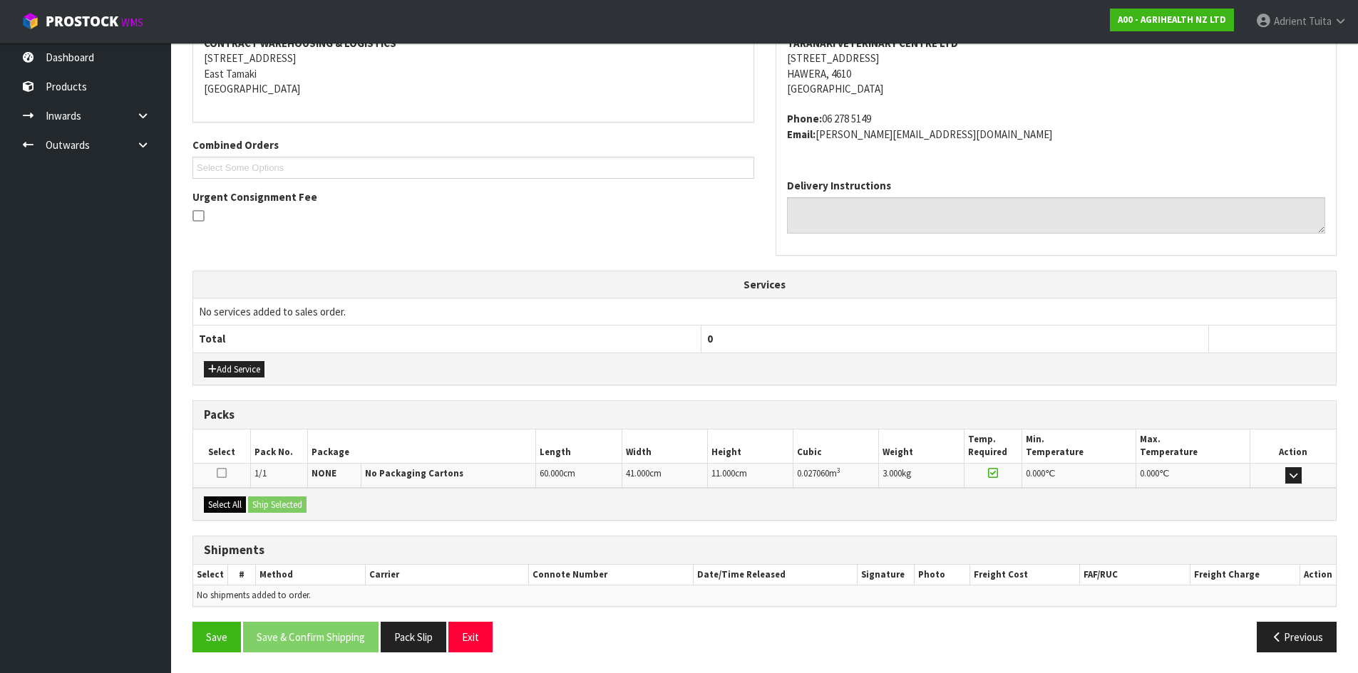
scroll to position [286, 0]
drag, startPoint x: 227, startPoint y: 505, endPoint x: 274, endPoint y: 505, distance: 47.0
click at [234, 505] on button "Select All" at bounding box center [225, 504] width 42 height 17
click at [286, 500] on button "Ship Selected" at bounding box center [277, 504] width 58 height 17
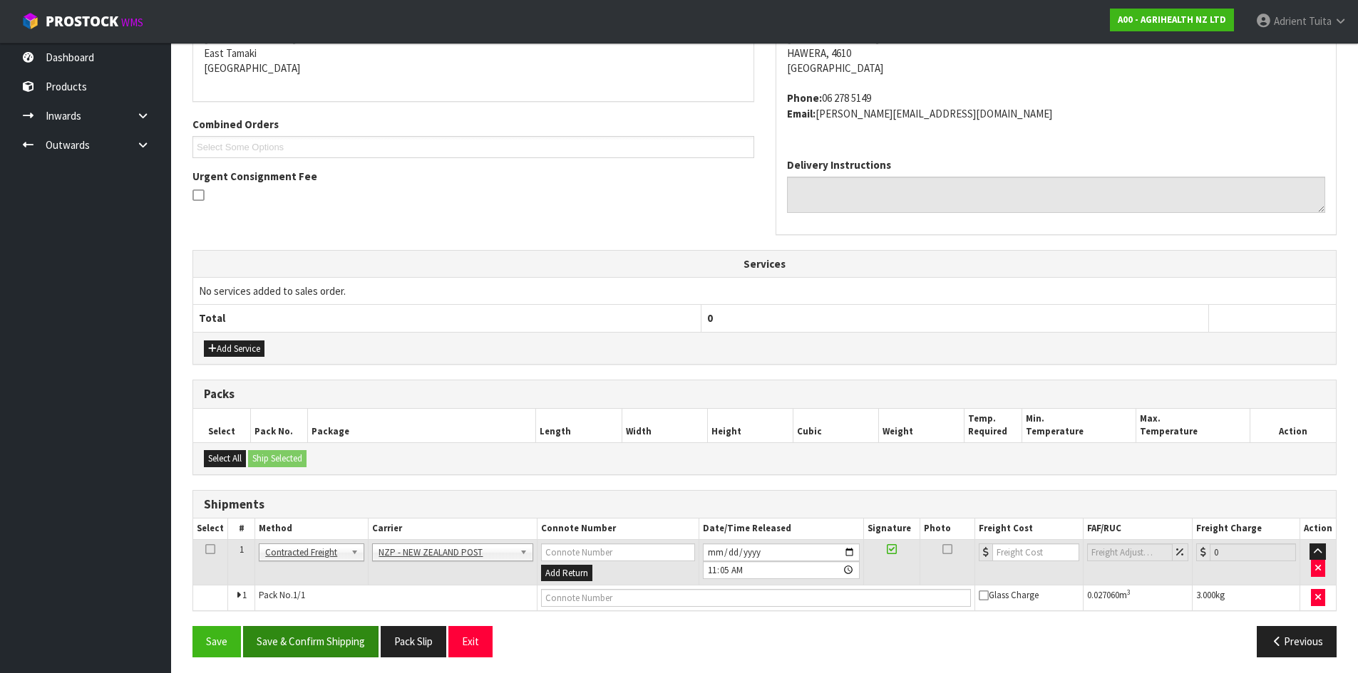
scroll to position [312, 0]
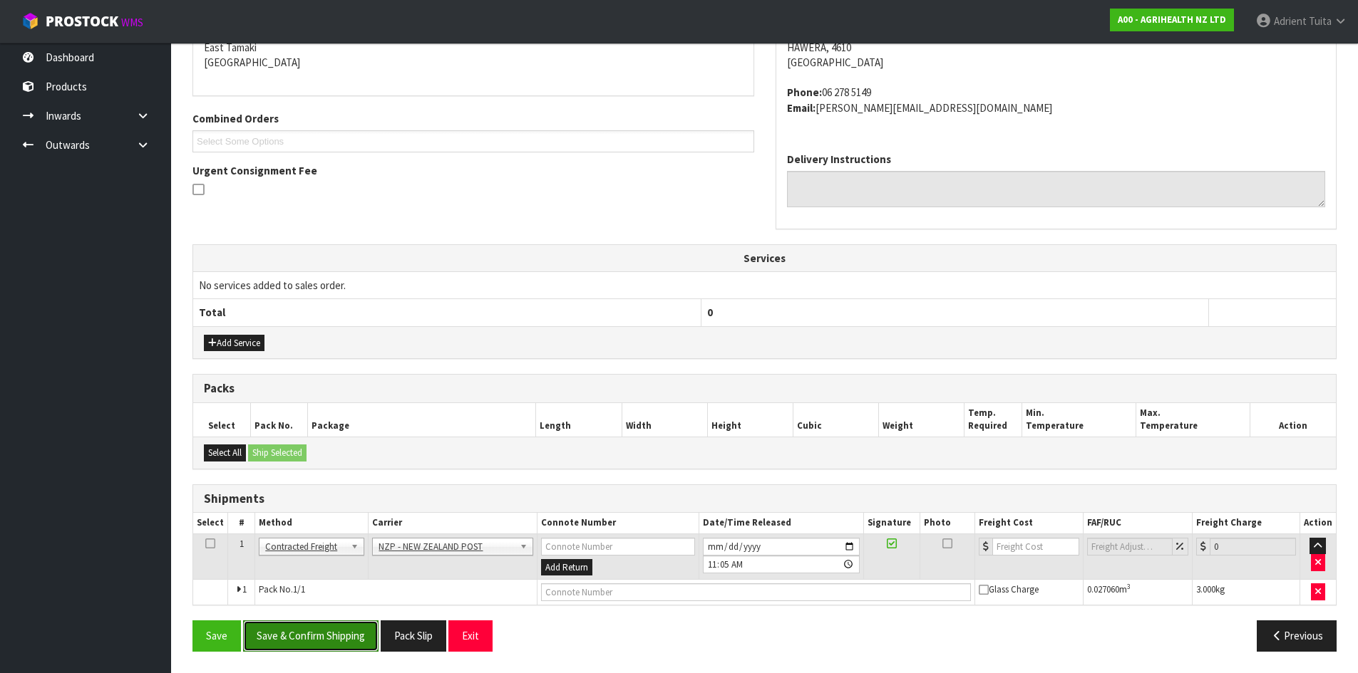
click at [337, 633] on button "Save & Confirm Shipping" at bounding box center [310, 636] width 135 height 31
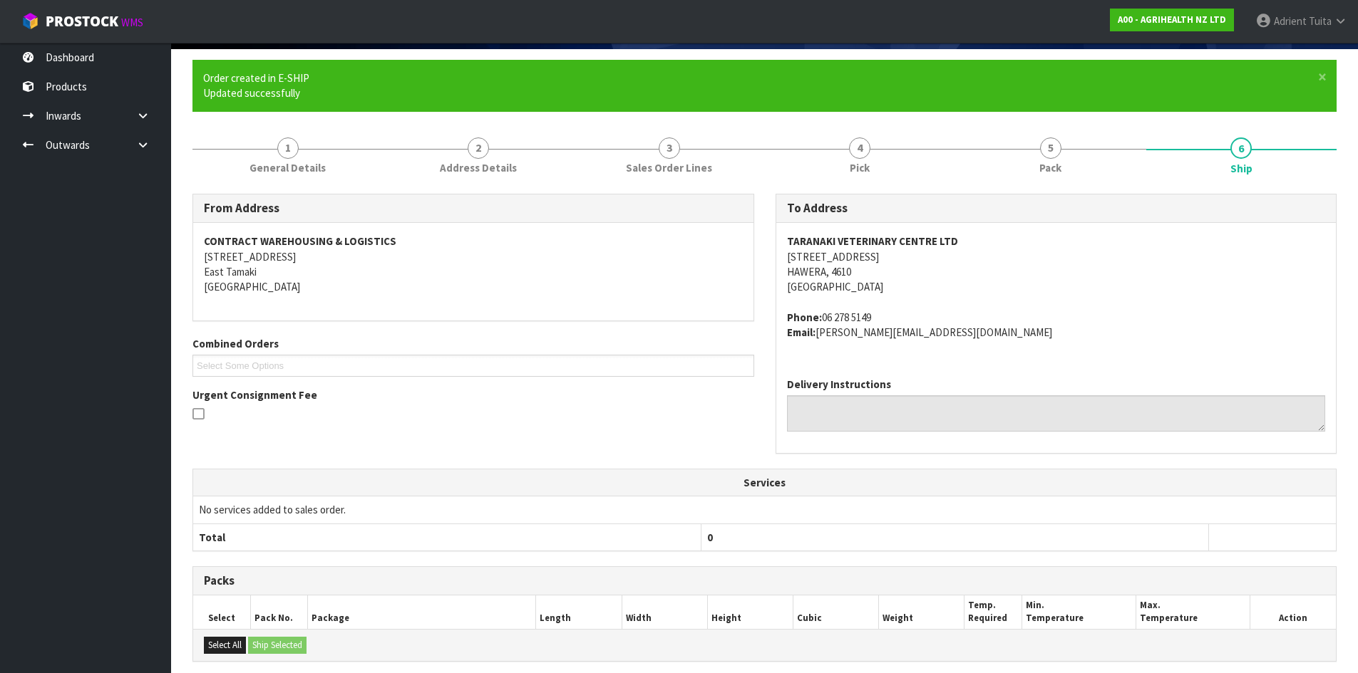
scroll to position [291, 0]
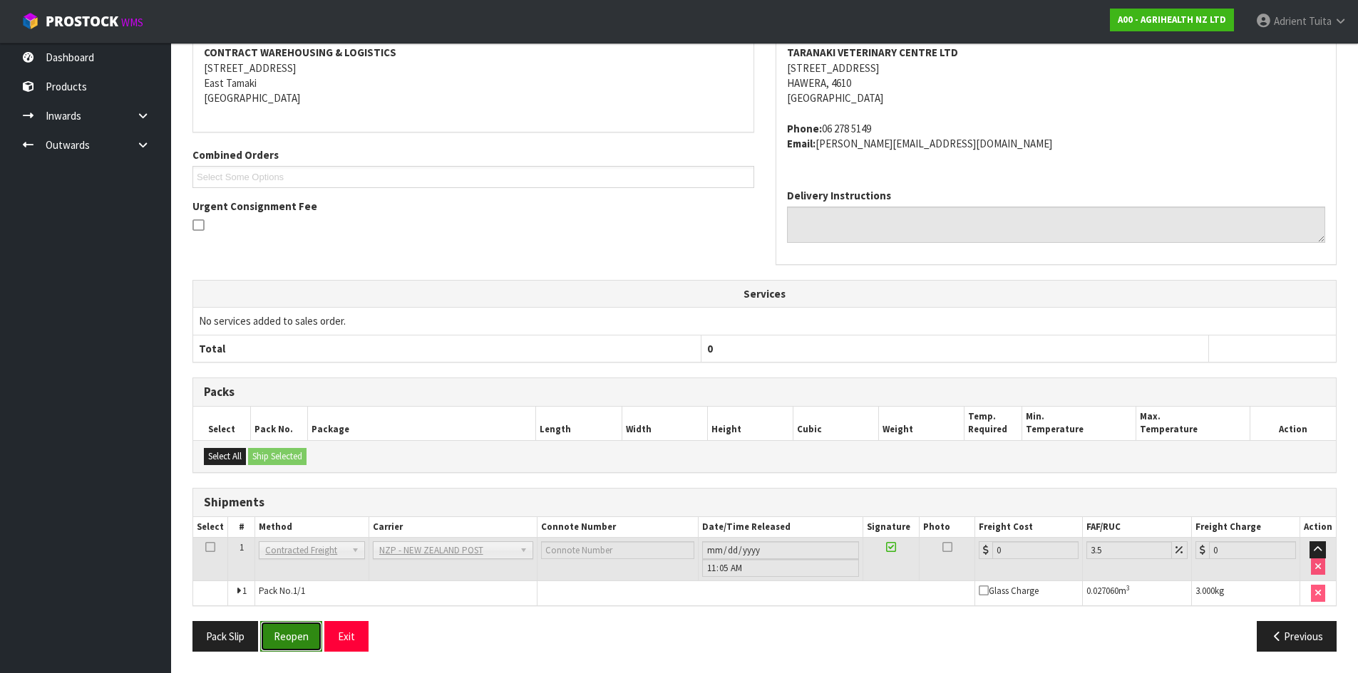
click at [301, 629] on button "Reopen" at bounding box center [291, 636] width 62 height 31
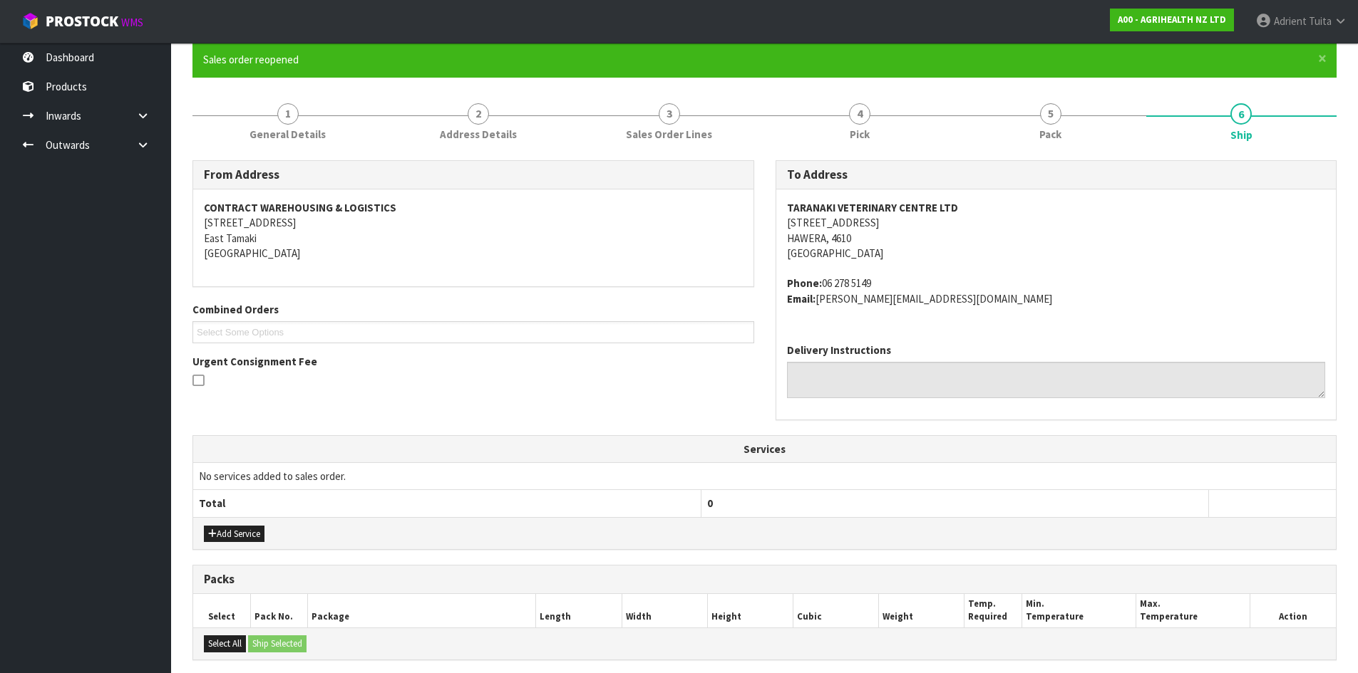
scroll to position [325, 0]
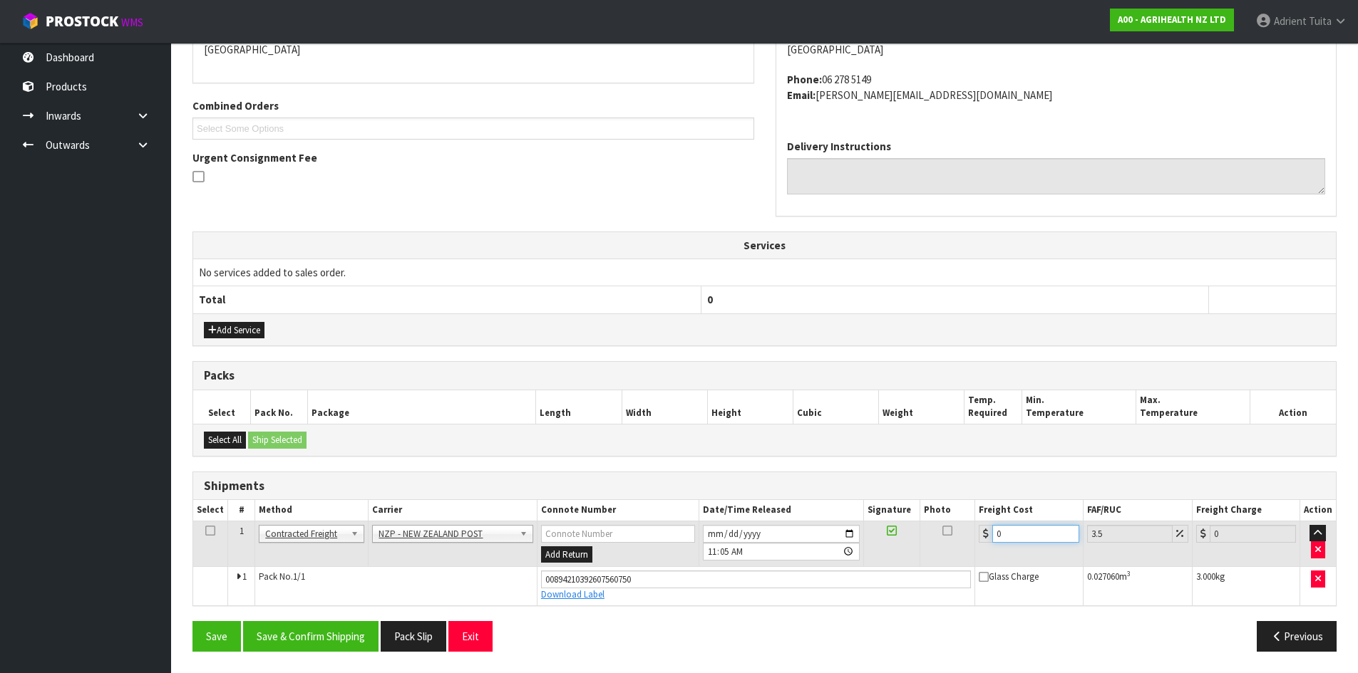
click at [1057, 536] on input "0" at bounding box center [1035, 534] width 86 height 18
type input "8"
type input "8.28"
type input "8.4"
type input "8.69"
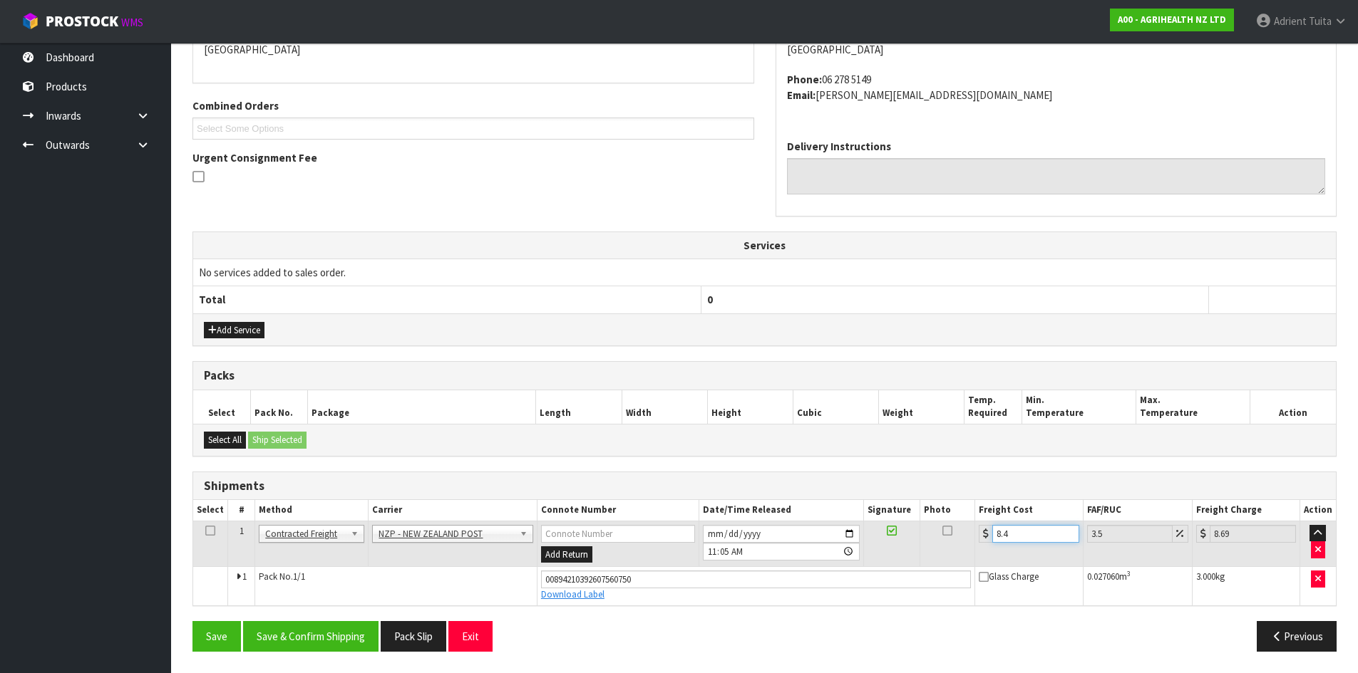
type input "8.45"
type input "8.75"
type input "8.45"
click at [329, 657] on div "Save Save & Confirm Shipping Pack Slip Exit Previous" at bounding box center [764, 641] width 1165 height 41
click at [341, 640] on button "Save & Confirm Shipping" at bounding box center [310, 636] width 135 height 31
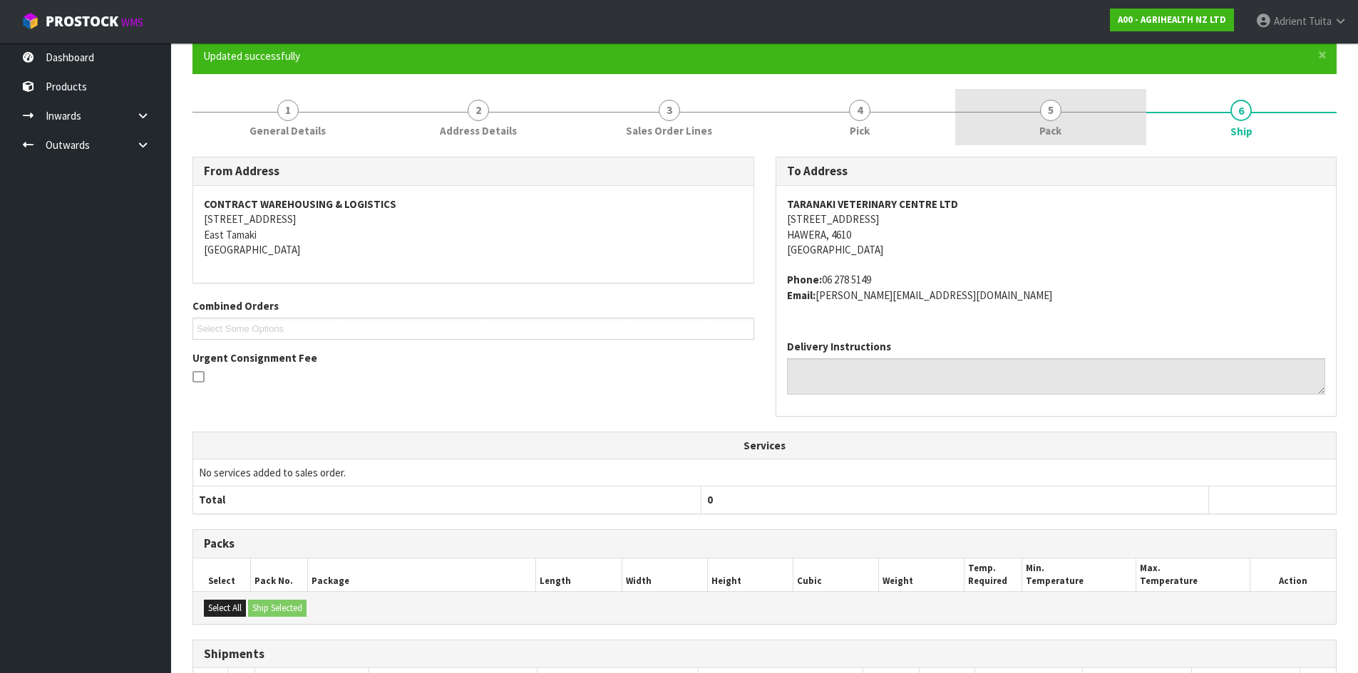
scroll to position [286, 0]
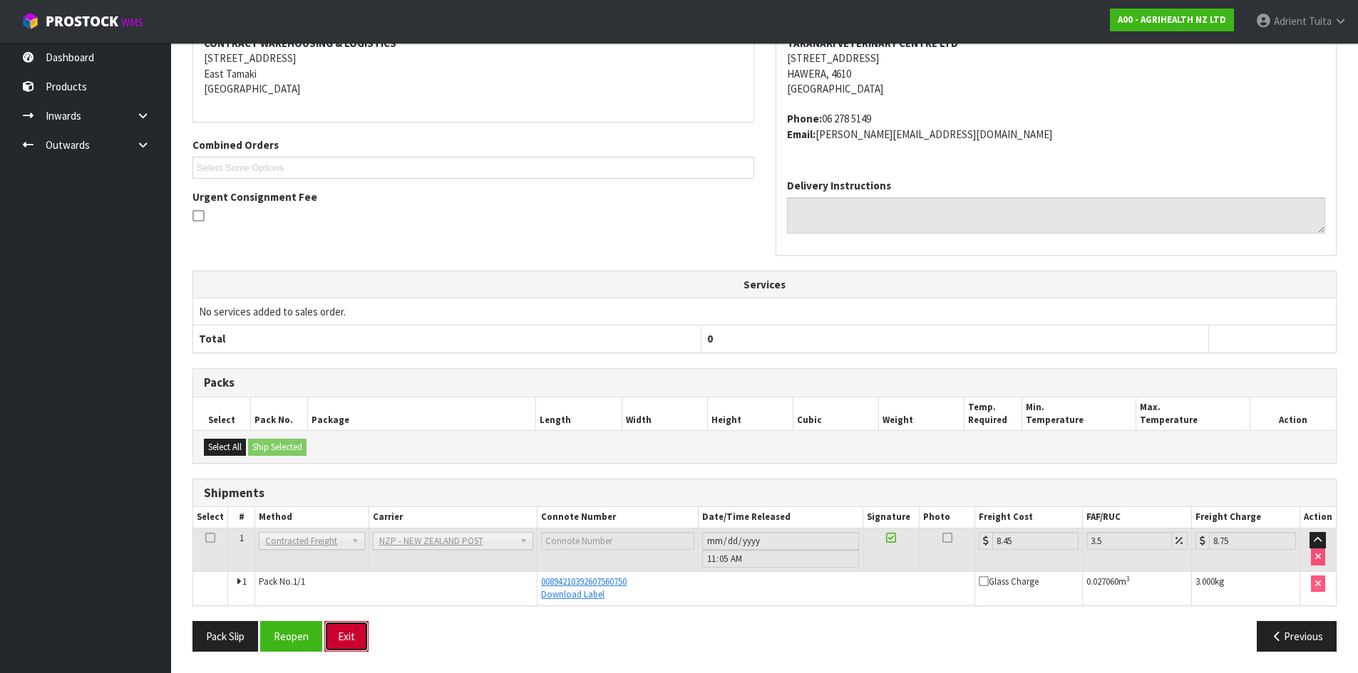
click at [336, 639] on button "Exit" at bounding box center [346, 636] width 44 height 31
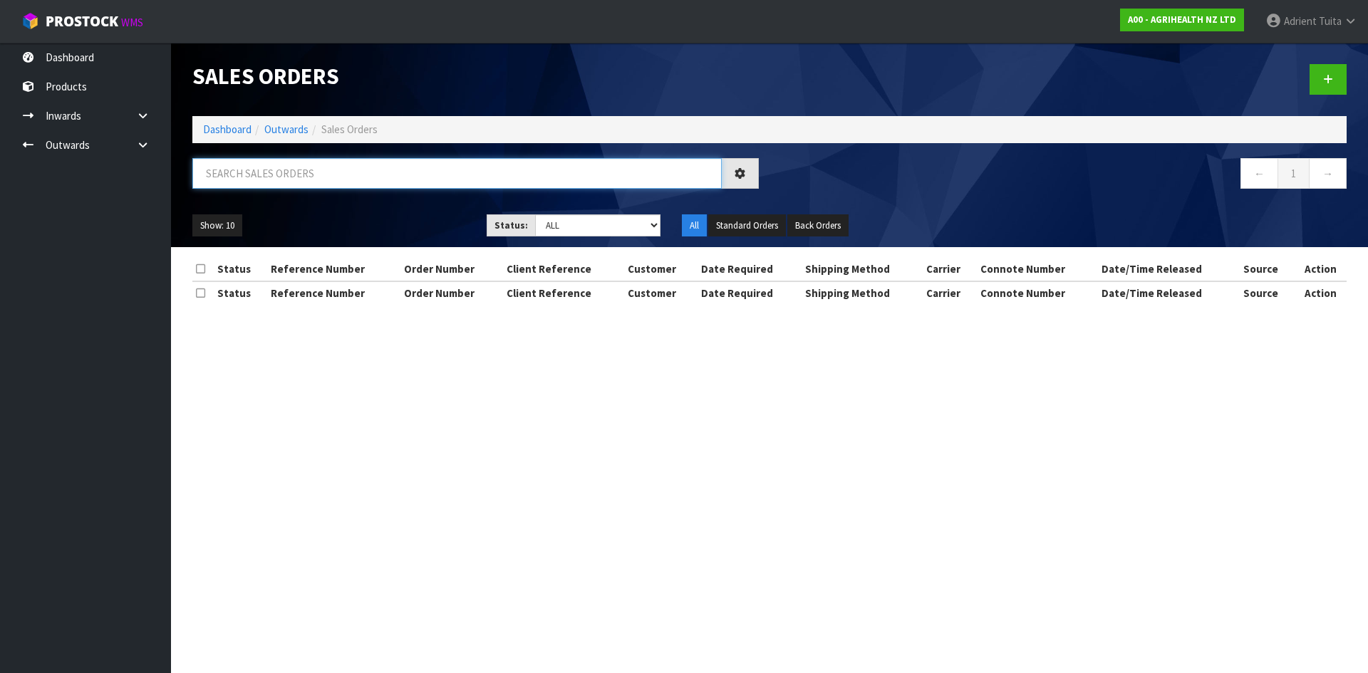
click at [361, 167] on input "text" at bounding box center [457, 173] width 530 height 31
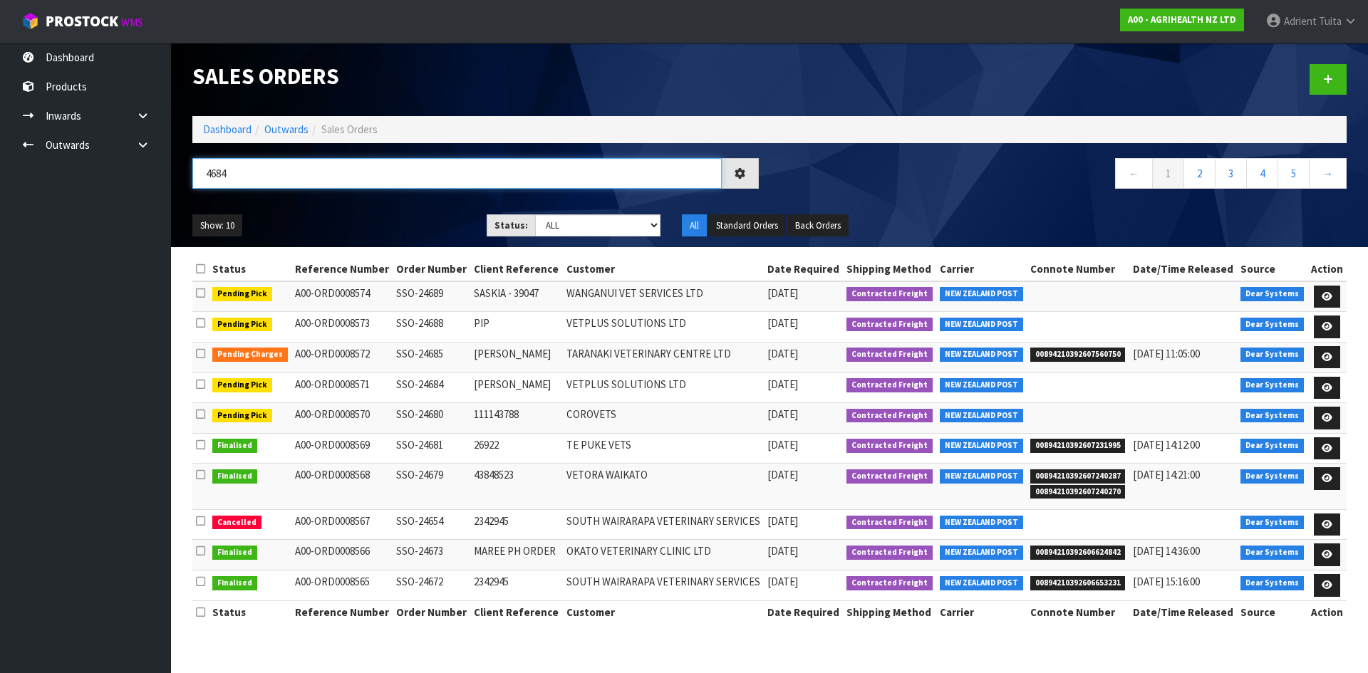
type input "4684"
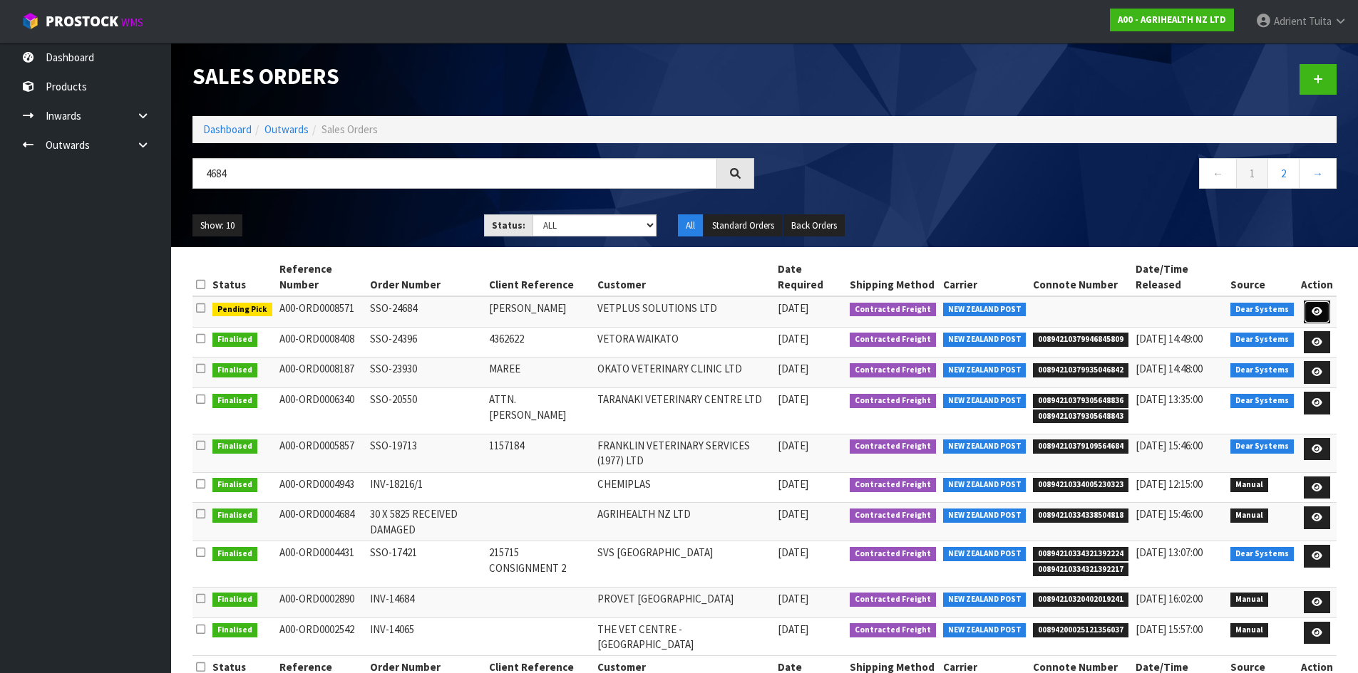
click at [1316, 314] on icon at bounding box center [1316, 311] width 11 height 9
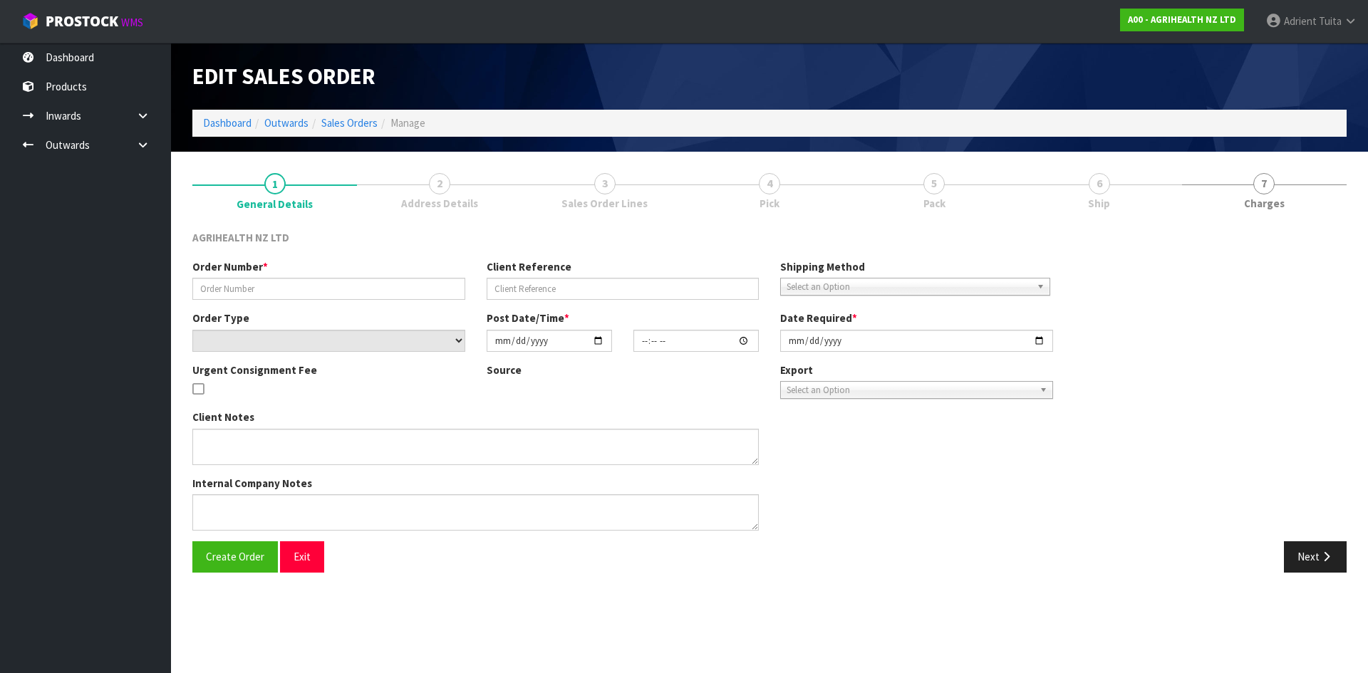
type input "SSO-24684"
type input "JACKIE"
select select "number:0"
type input "[DATE]"
type input "08:10:13.000"
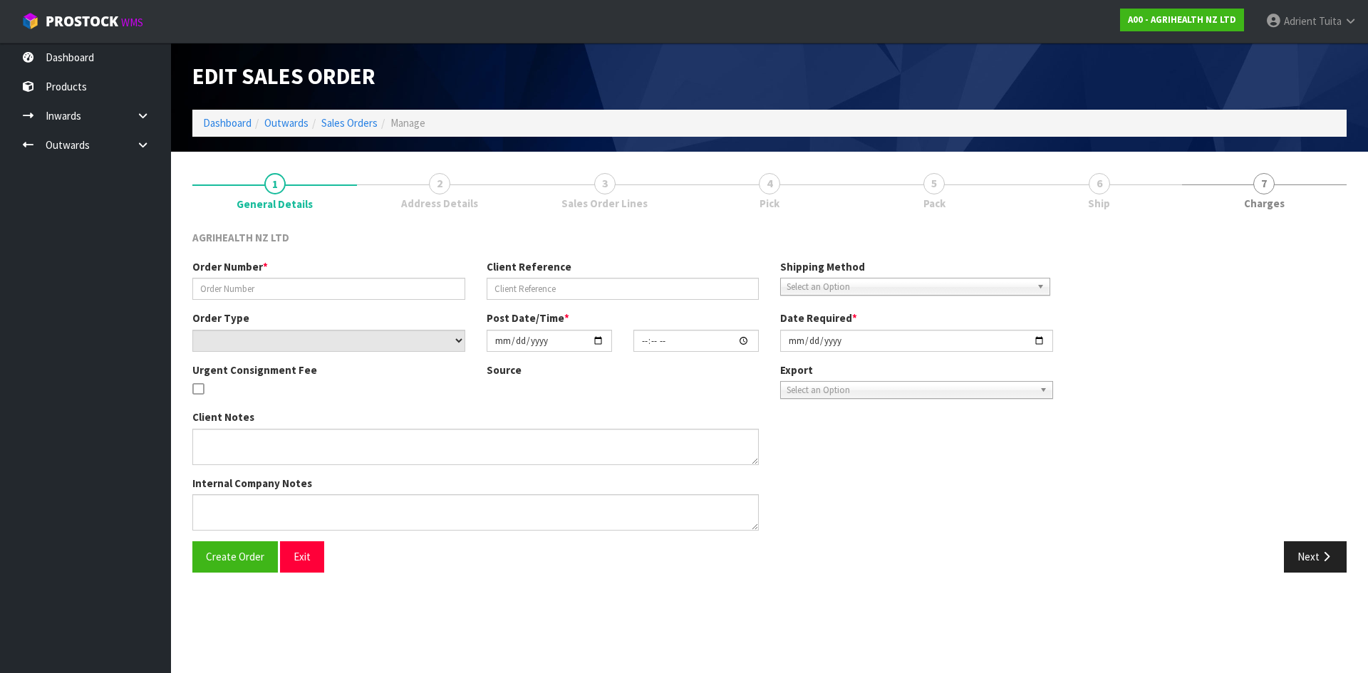
type input "[DATE]"
type textarea "SHIP BY: Overnight Courier"
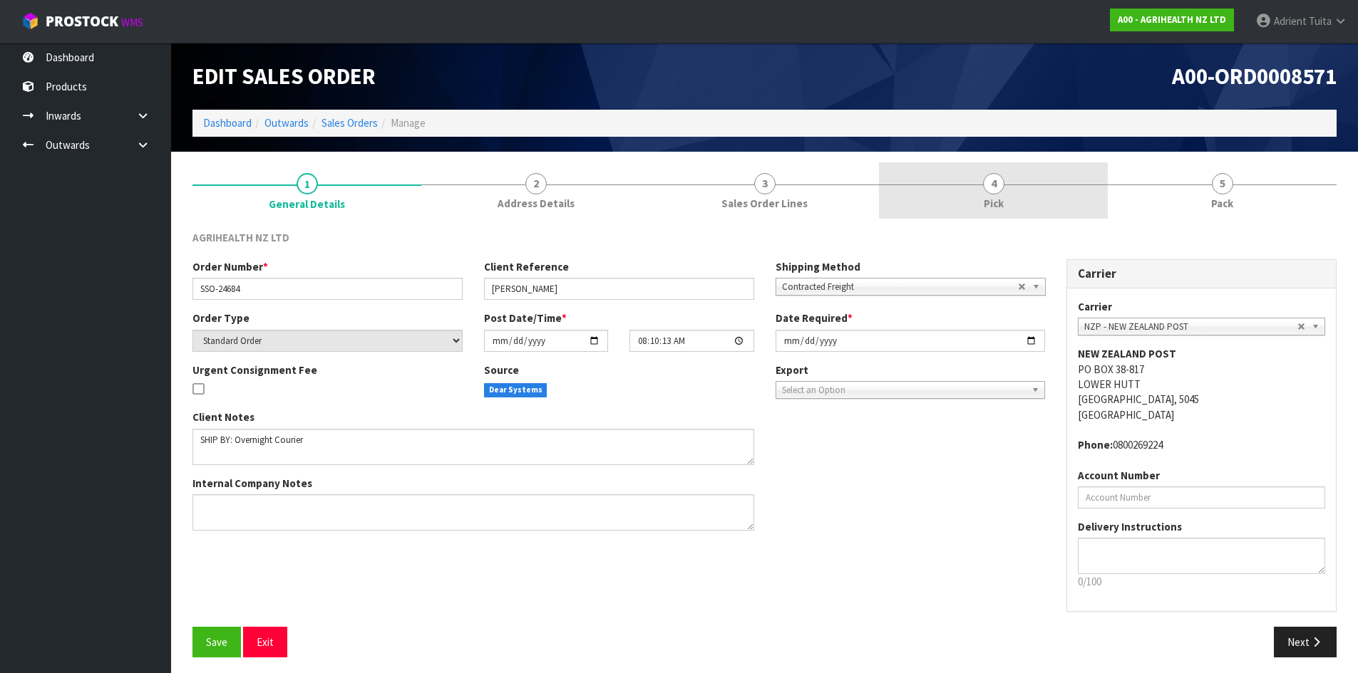
click at [1011, 177] on link "4 Pick" at bounding box center [993, 190] width 229 height 56
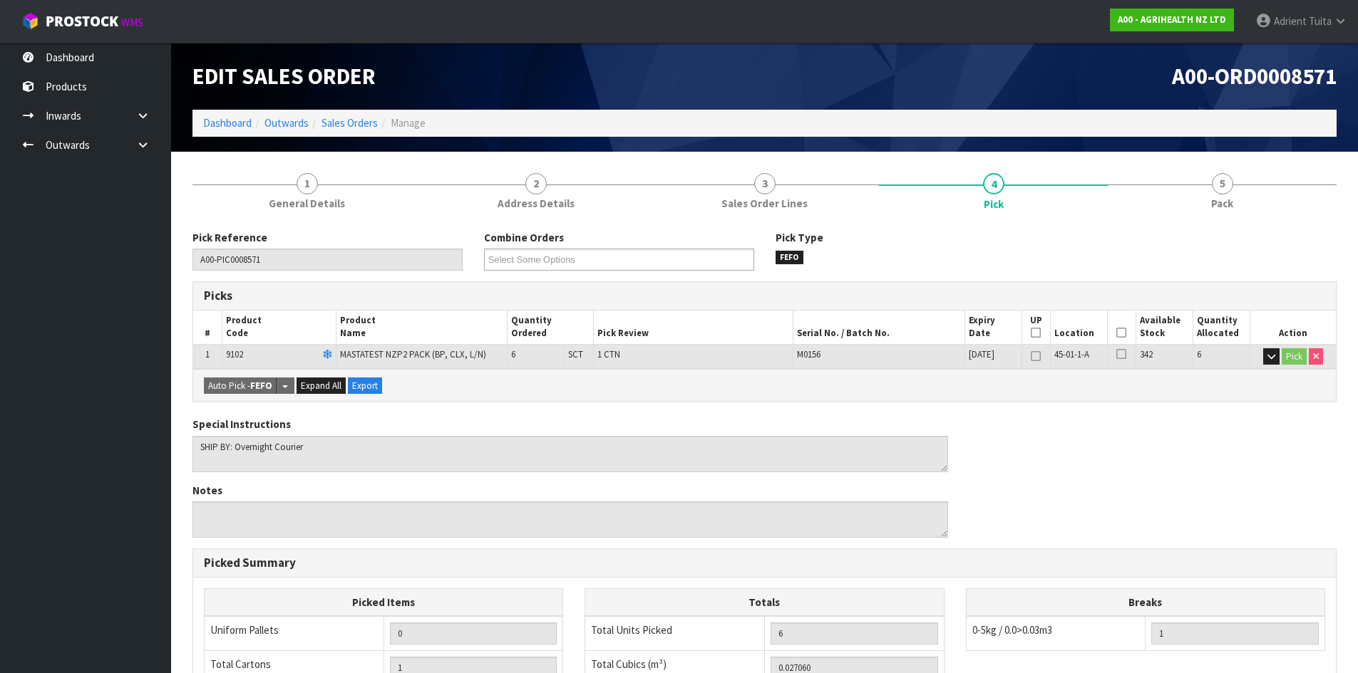
click at [1123, 333] on icon at bounding box center [1121, 333] width 10 height 1
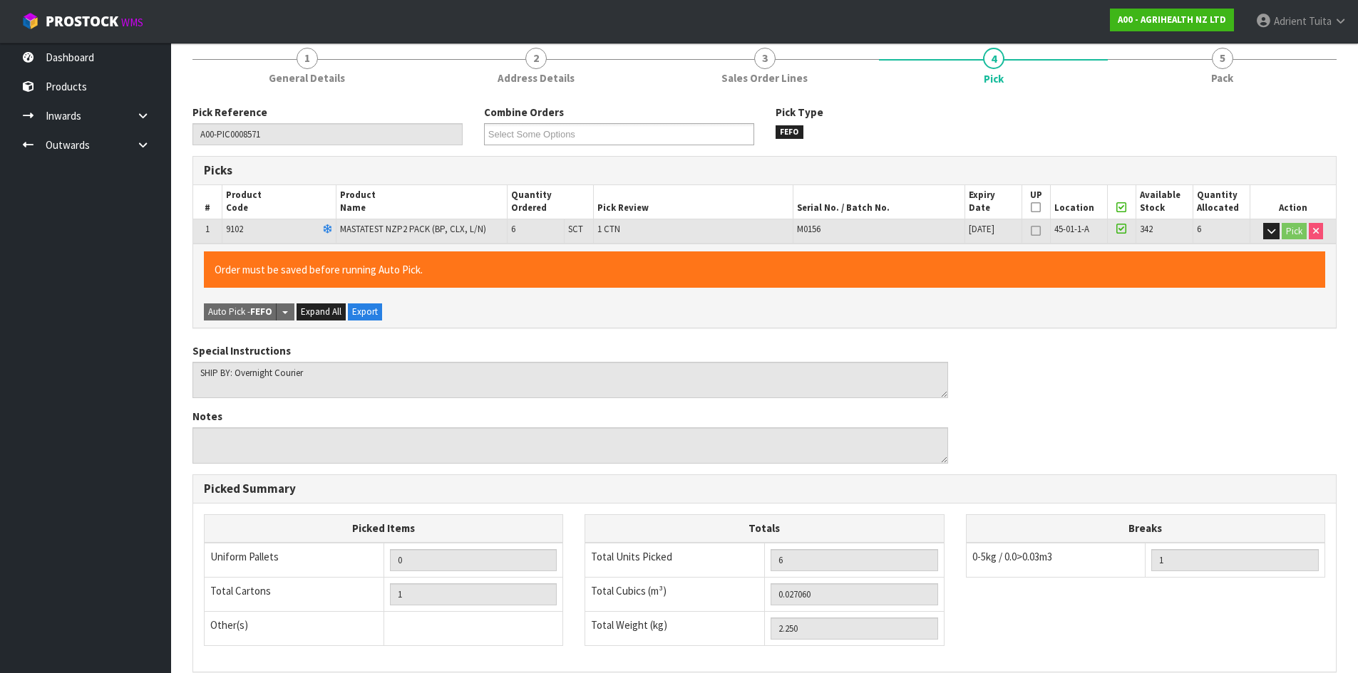
scroll to position [320, 0]
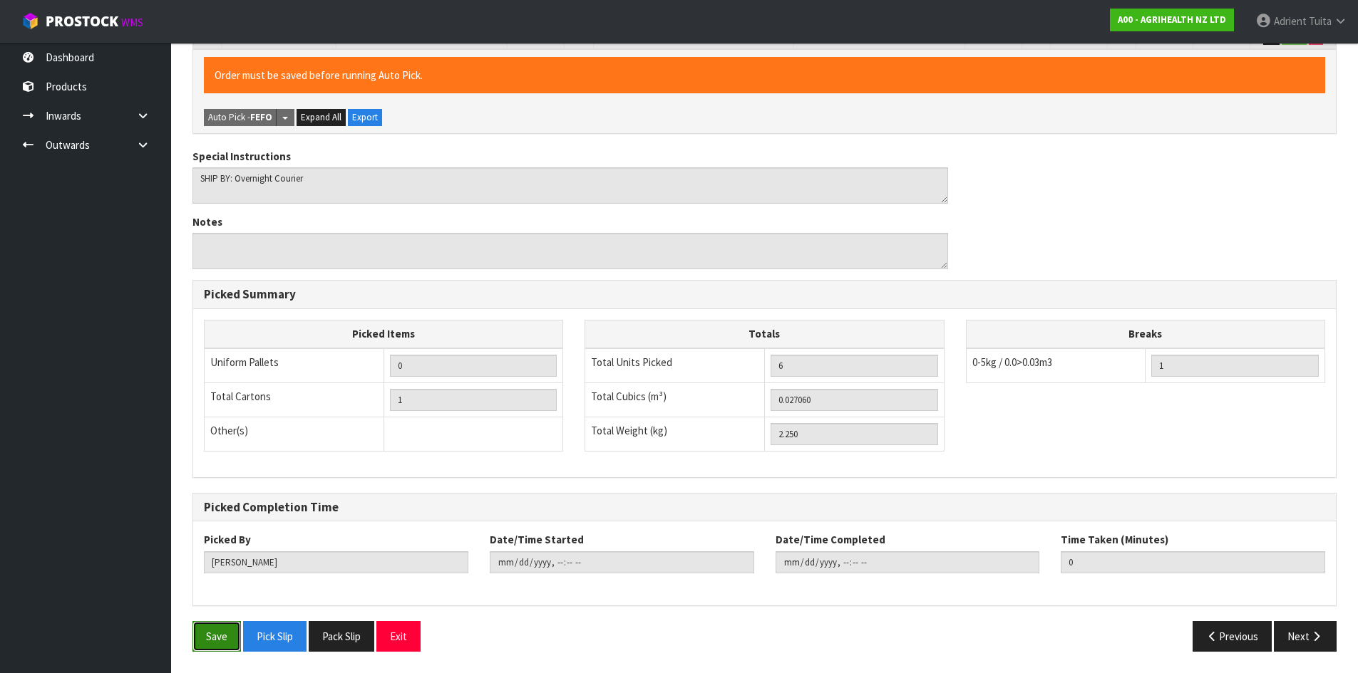
click at [224, 625] on button "Save" at bounding box center [216, 636] width 48 height 31
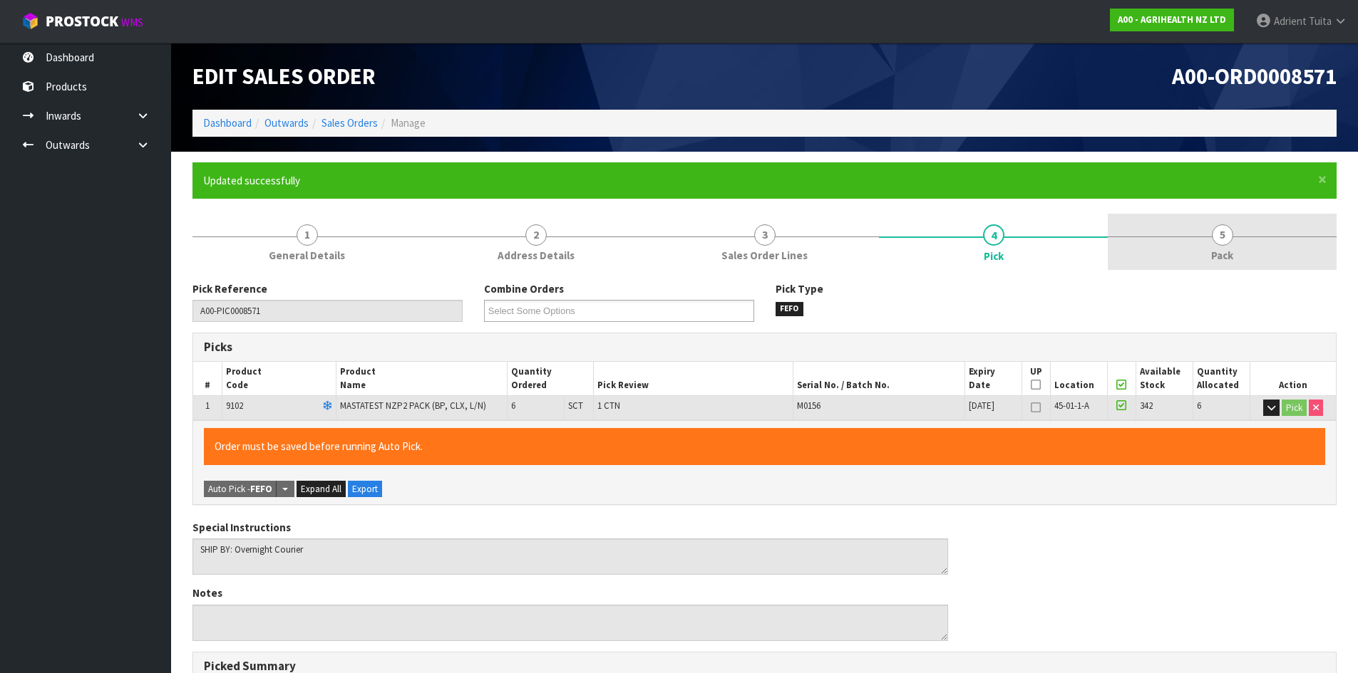
click at [1264, 241] on link "5 Pack" at bounding box center [1222, 242] width 229 height 56
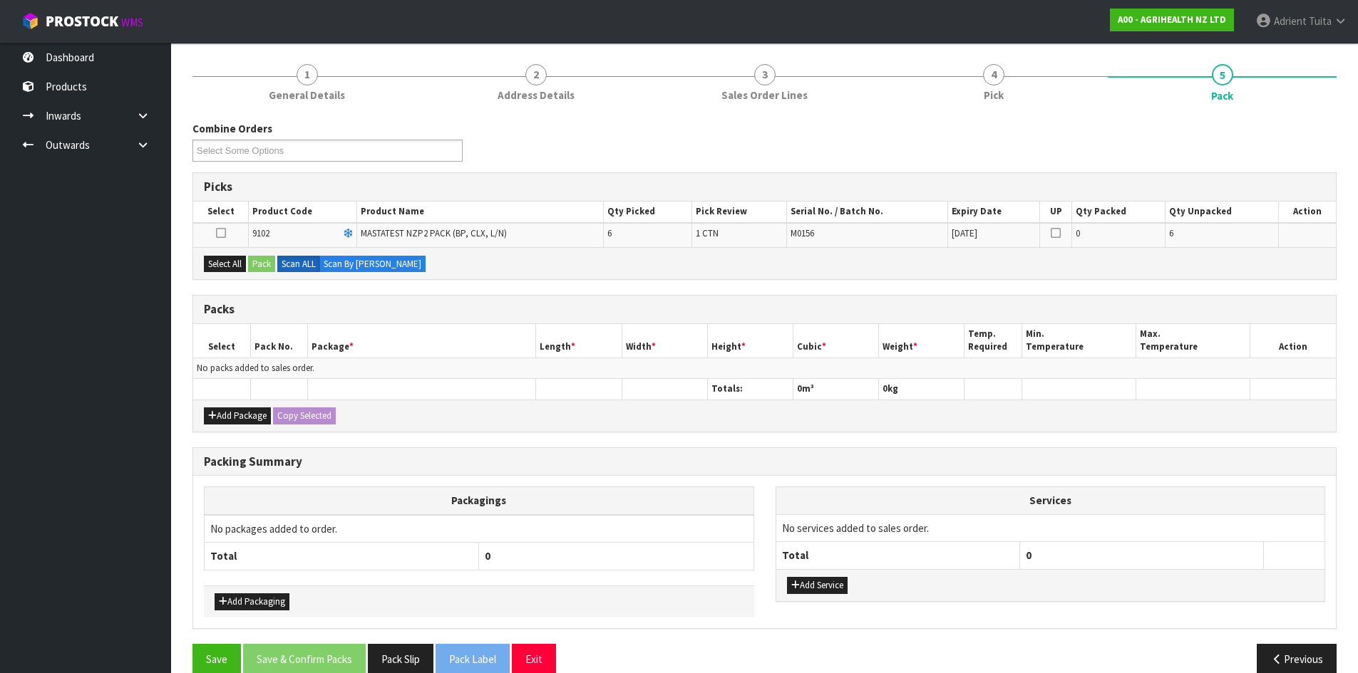
scroll to position [183, 0]
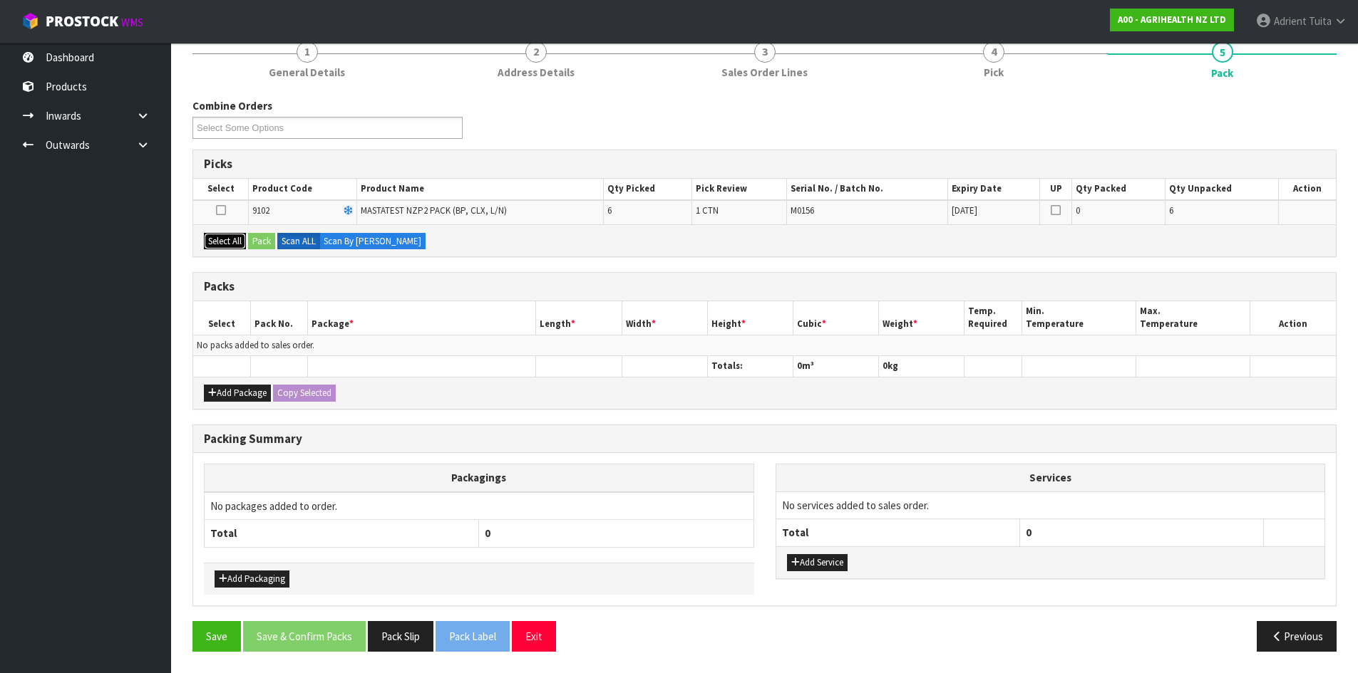
drag, startPoint x: 232, startPoint y: 238, endPoint x: 251, endPoint y: 238, distance: 19.2
click at [232, 237] on button "Select All" at bounding box center [225, 241] width 42 height 17
click at [252, 238] on button "Pack" at bounding box center [261, 241] width 27 height 17
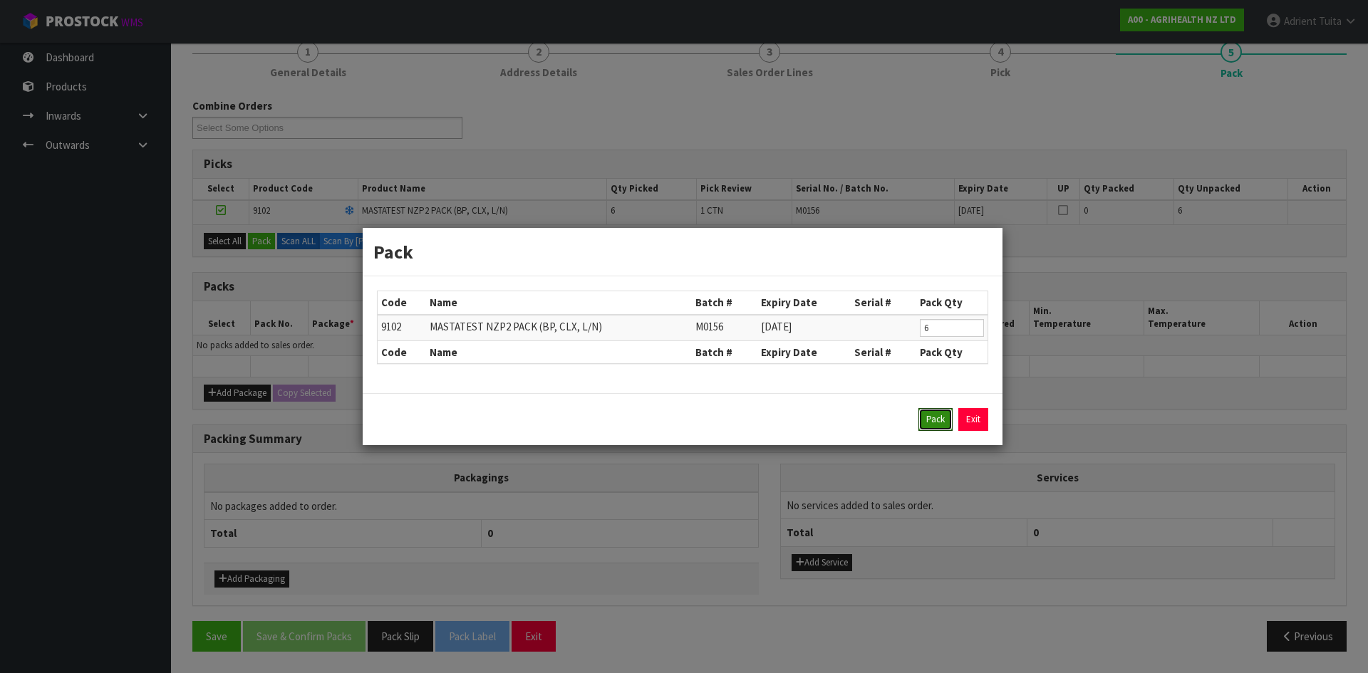
click at [933, 416] on button "Pack" at bounding box center [936, 419] width 34 height 23
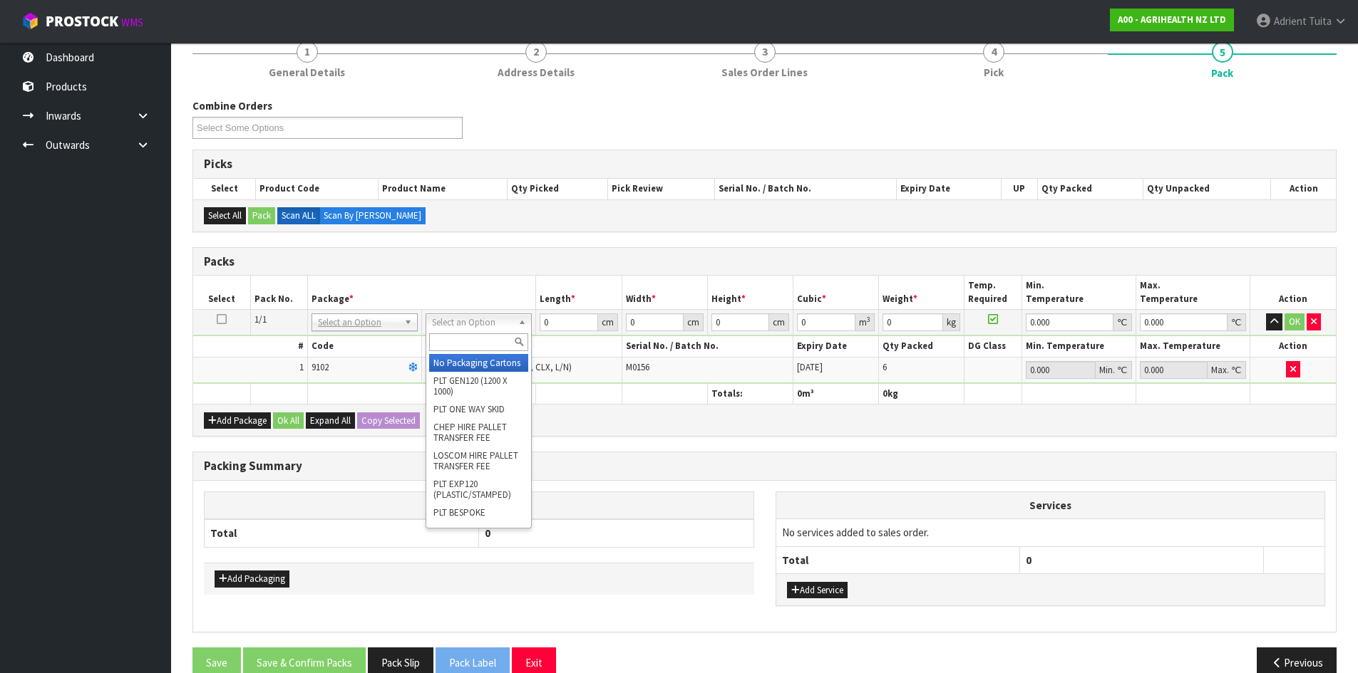
drag, startPoint x: 467, startPoint y: 321, endPoint x: 469, endPoint y: 339, distance: 17.9
click at [470, 353] on div at bounding box center [478, 343] width 105 height 24
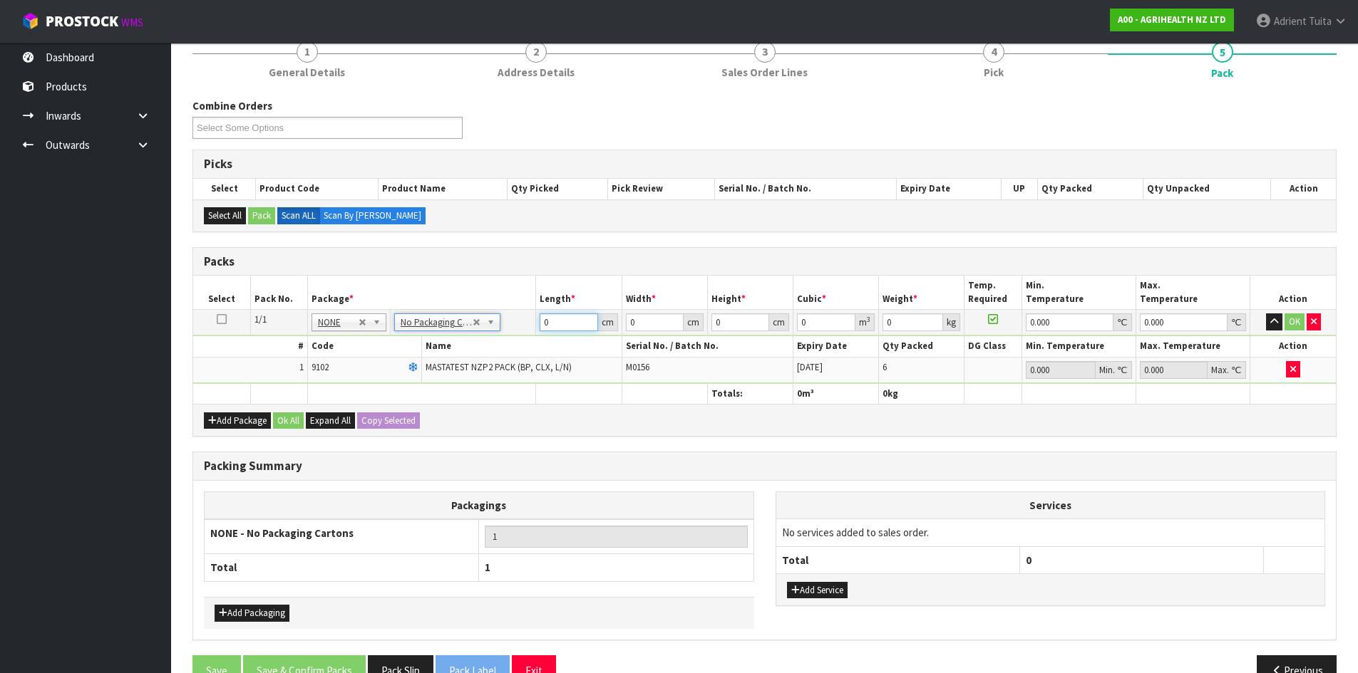
click at [560, 324] on input "0" at bounding box center [568, 323] width 58 height 18
type input "60"
type input "41"
type input "1"
type input "0.00246"
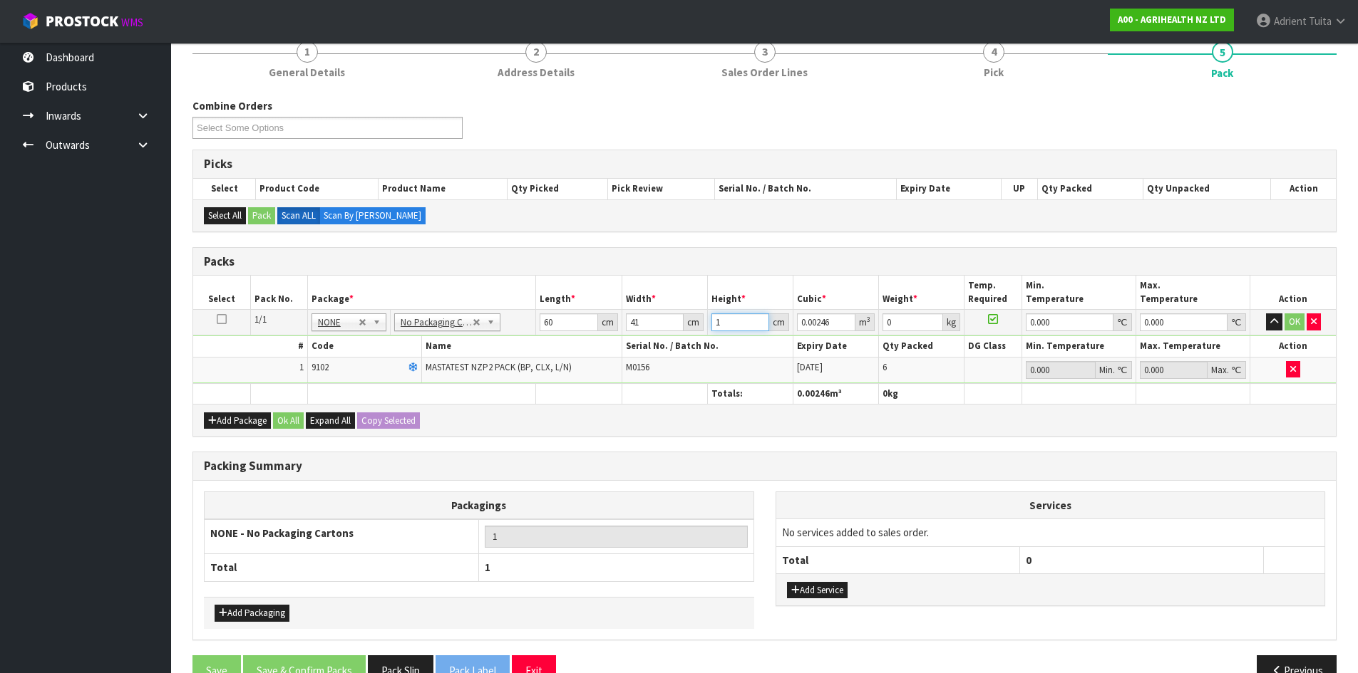
type input "11"
type input "0.02706"
type input "11"
type input "3"
click at [1295, 321] on button "OK" at bounding box center [1294, 322] width 20 height 17
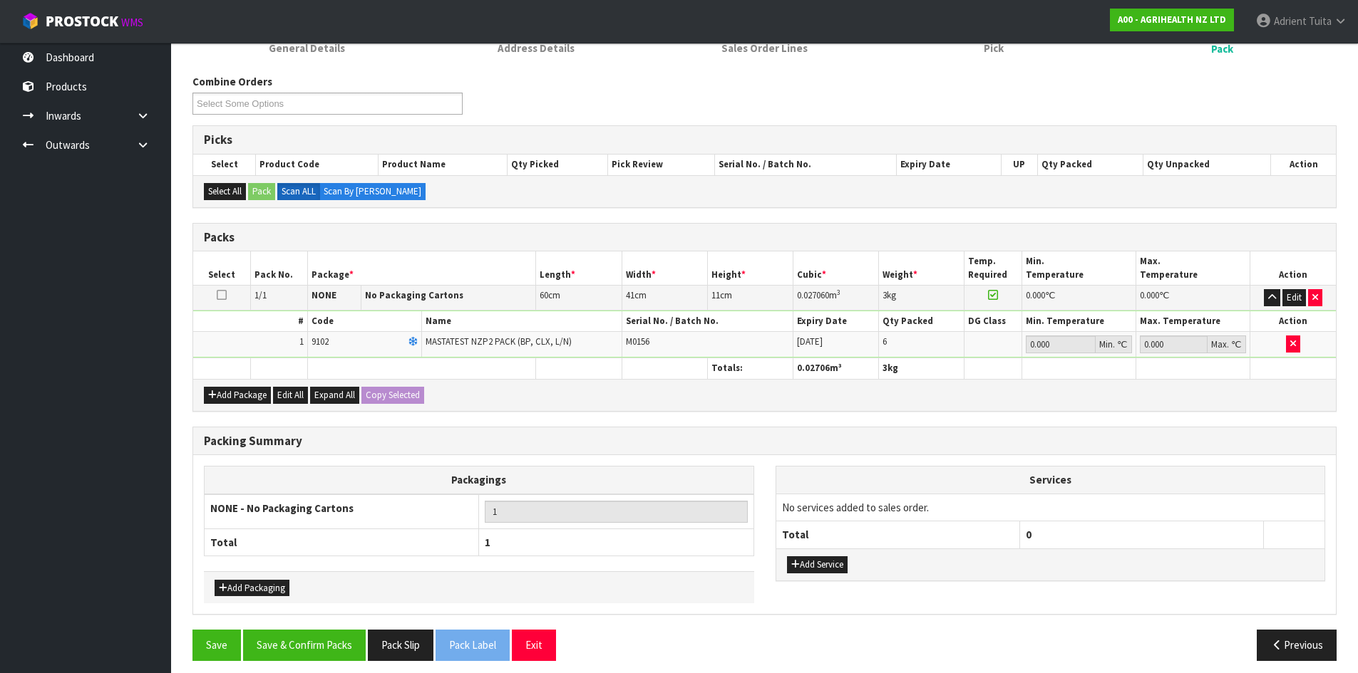
scroll to position [217, 0]
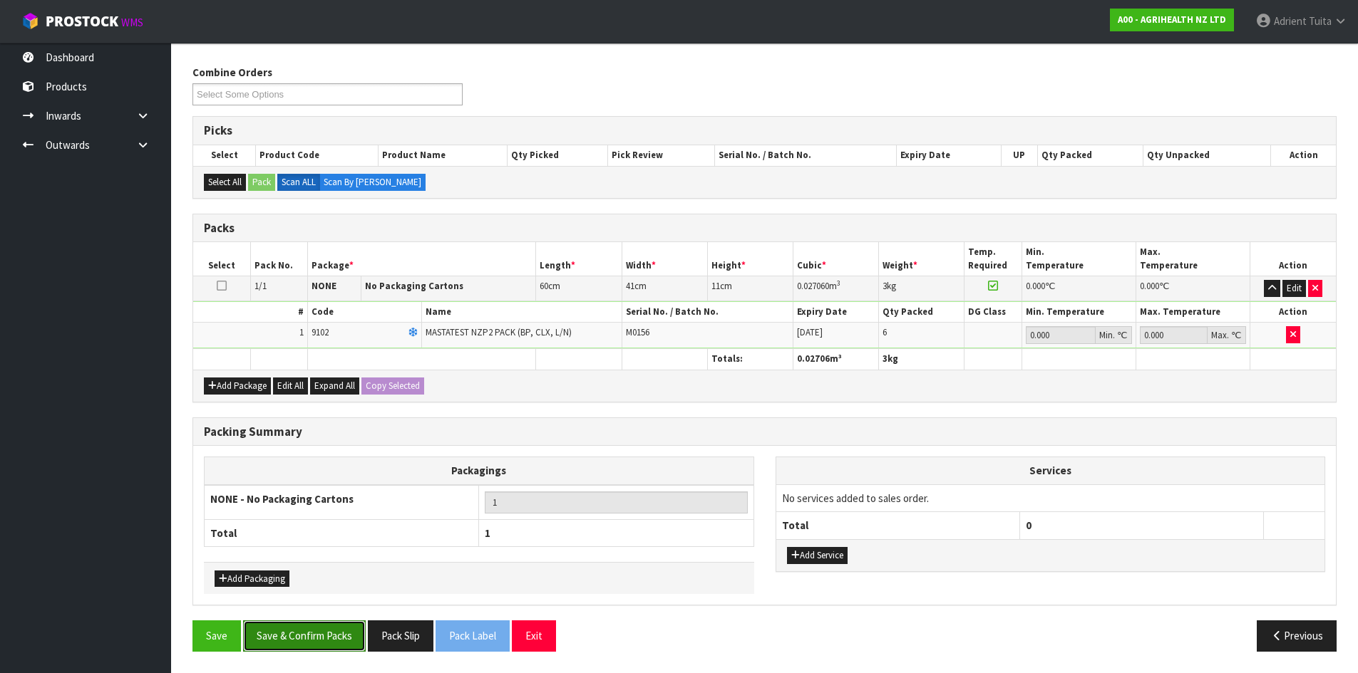
click at [328, 630] on button "Save & Confirm Packs" at bounding box center [304, 636] width 123 height 31
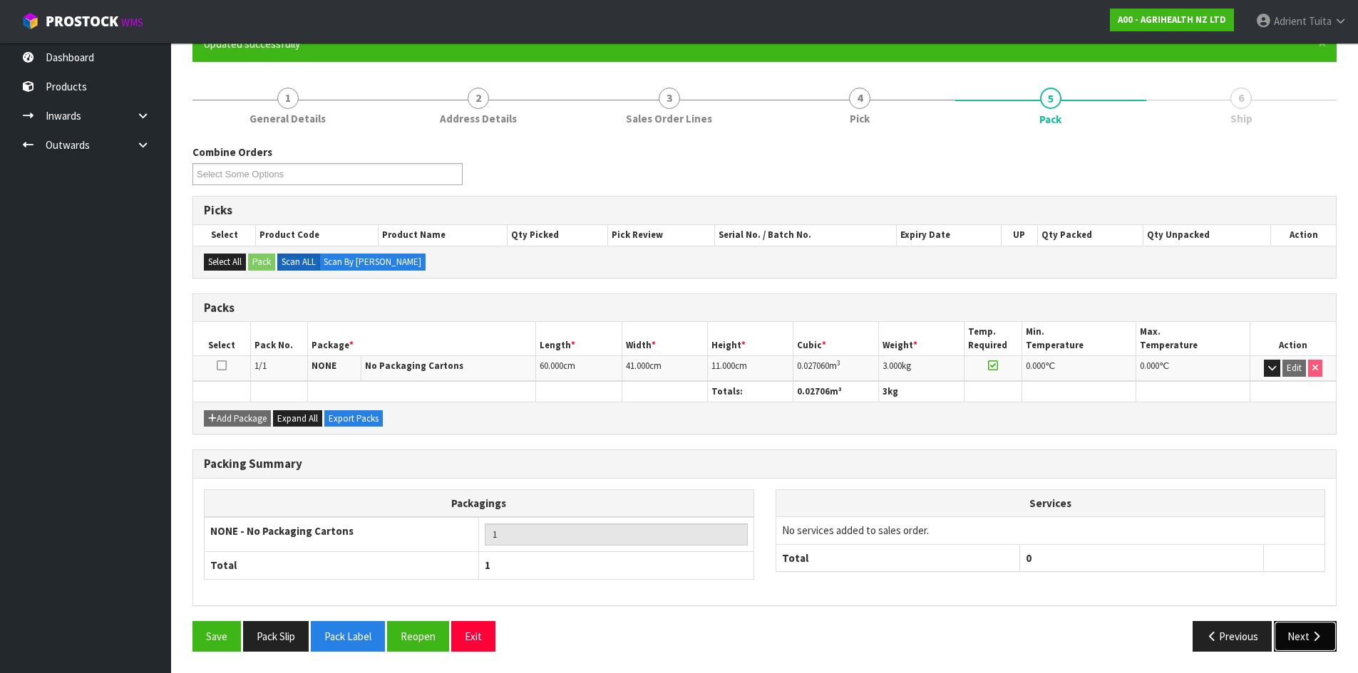
click at [1285, 630] on button "Next" at bounding box center [1305, 636] width 63 height 31
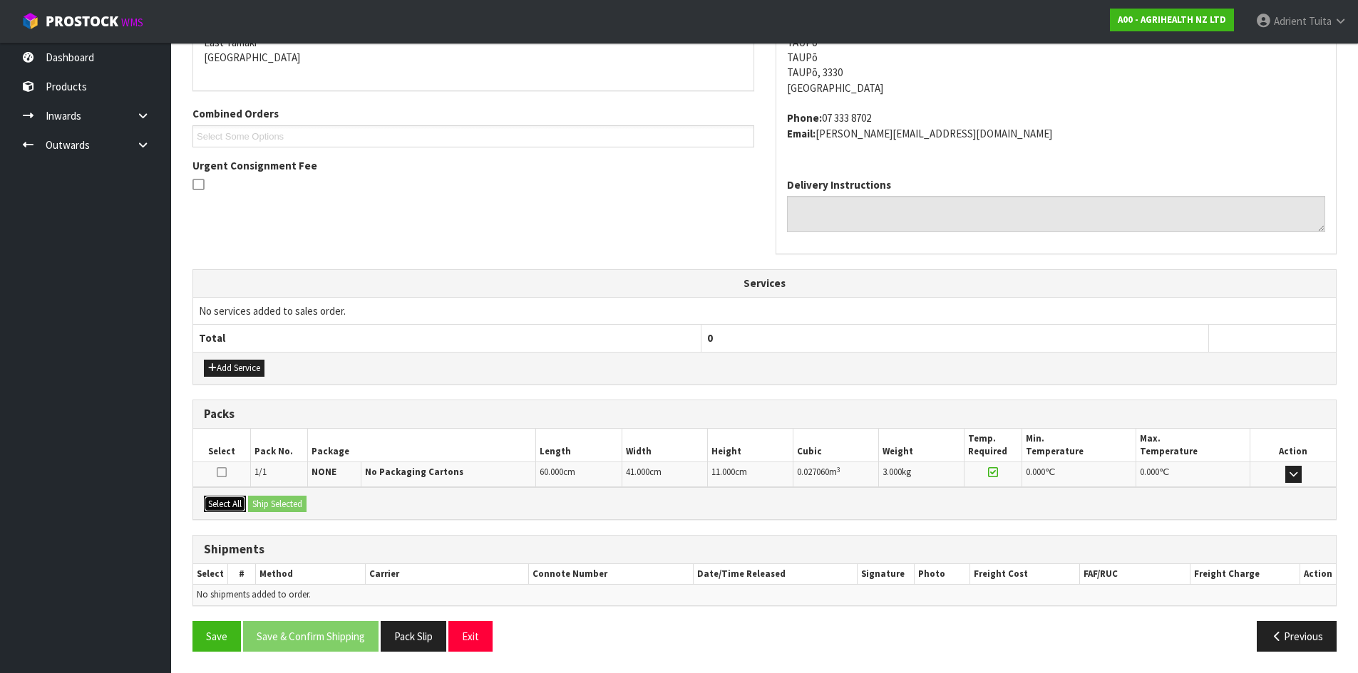
click at [241, 509] on button "Select All" at bounding box center [225, 504] width 42 height 17
click at [269, 503] on button "Ship Selected" at bounding box center [277, 504] width 58 height 17
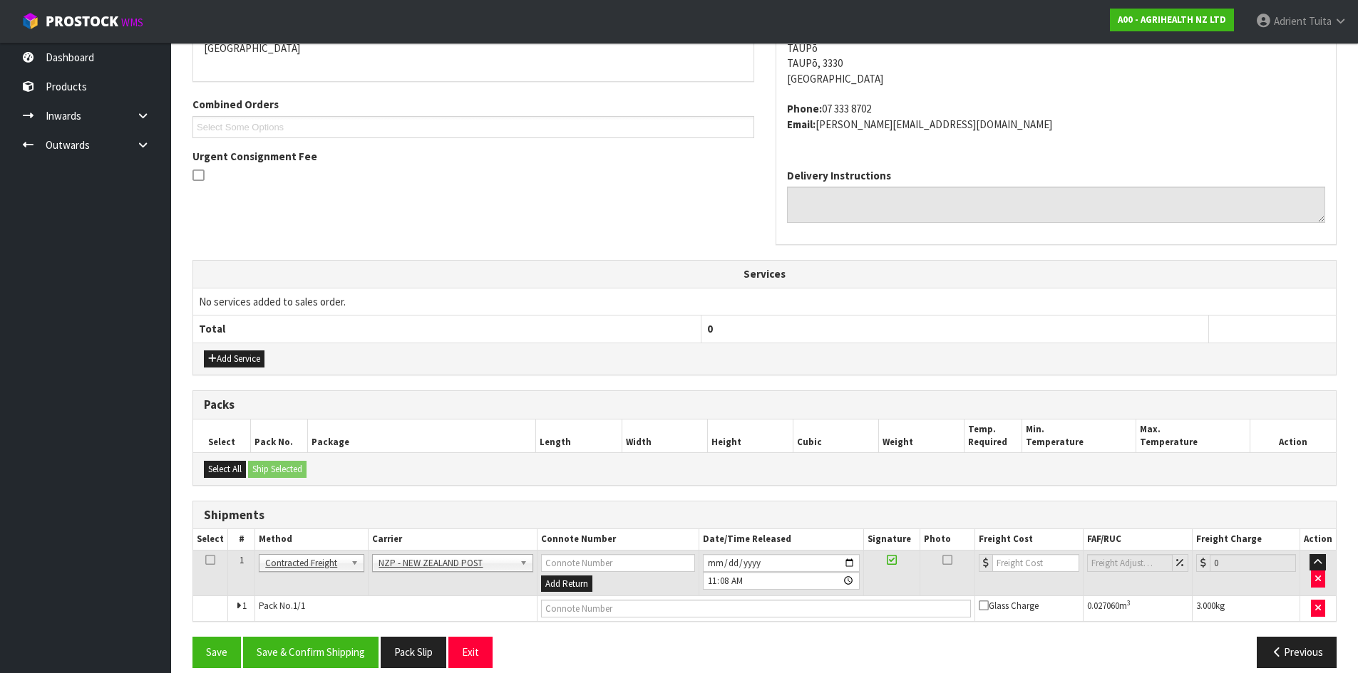
scroll to position [343, 0]
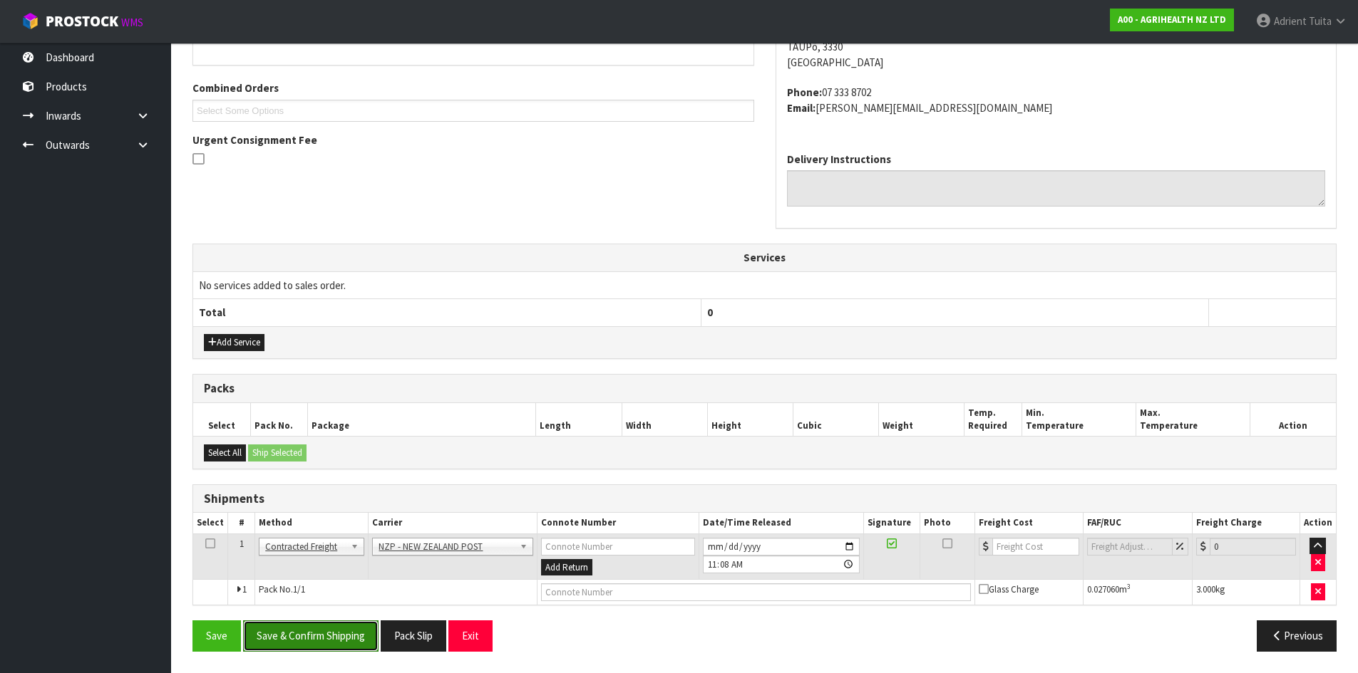
click at [287, 638] on button "Save & Confirm Shipping" at bounding box center [310, 636] width 135 height 31
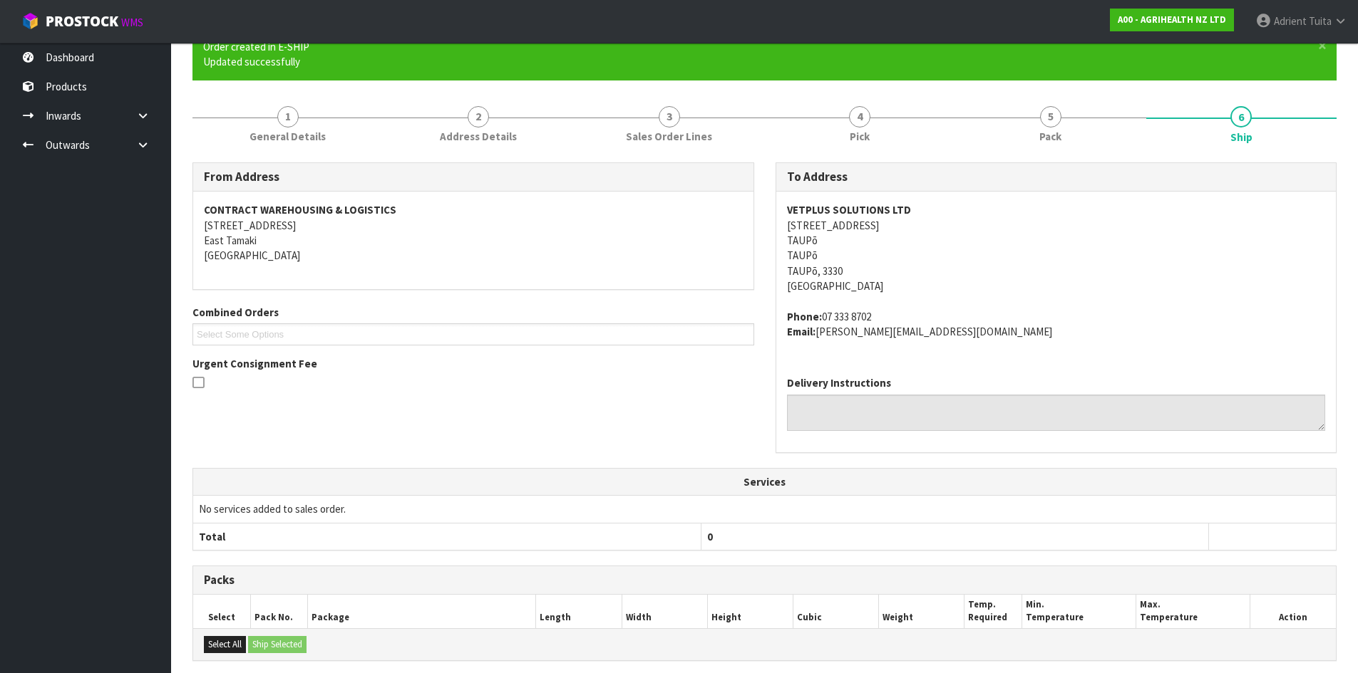
scroll to position [322, 0]
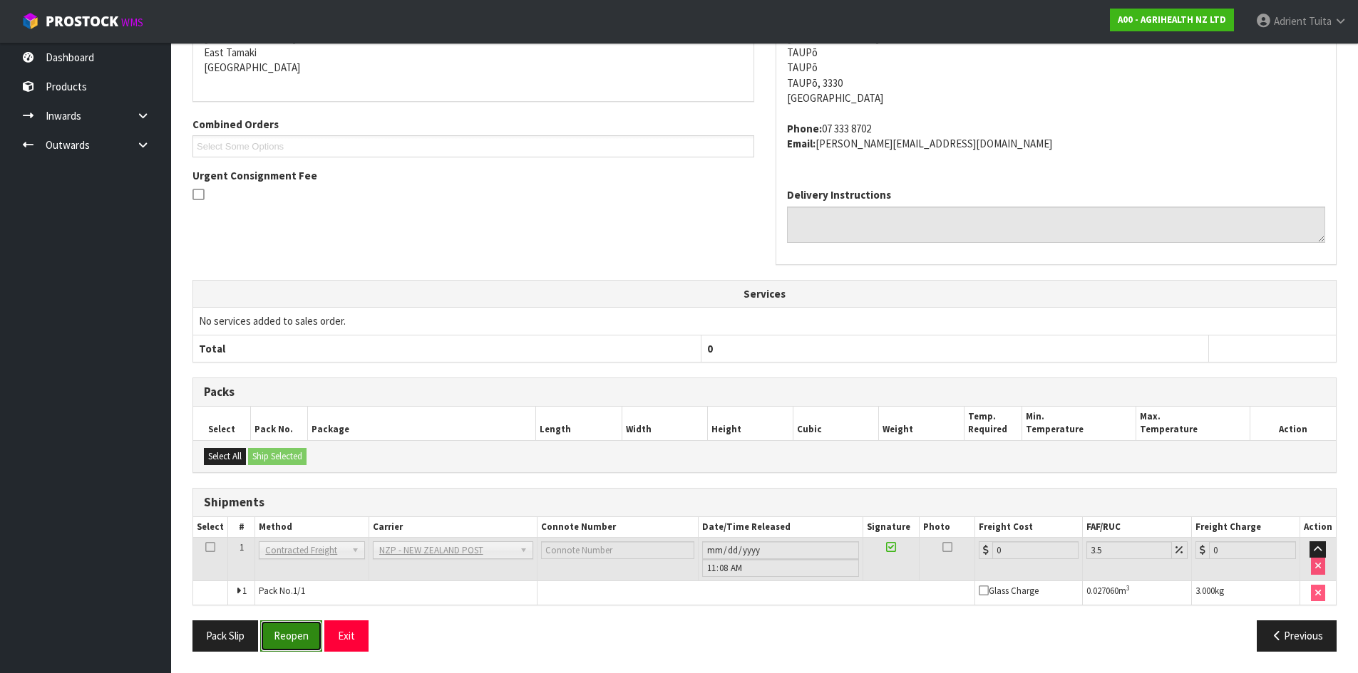
click at [298, 629] on button "Reopen" at bounding box center [291, 636] width 62 height 31
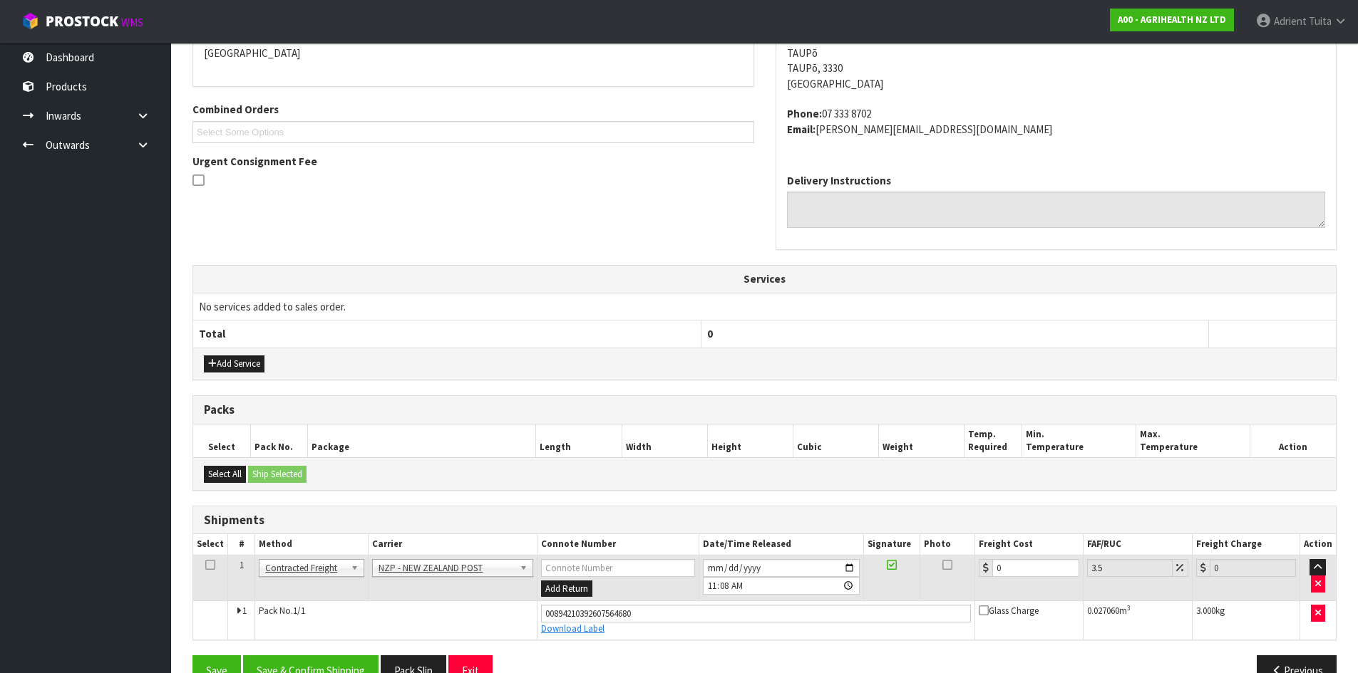
scroll to position [356, 0]
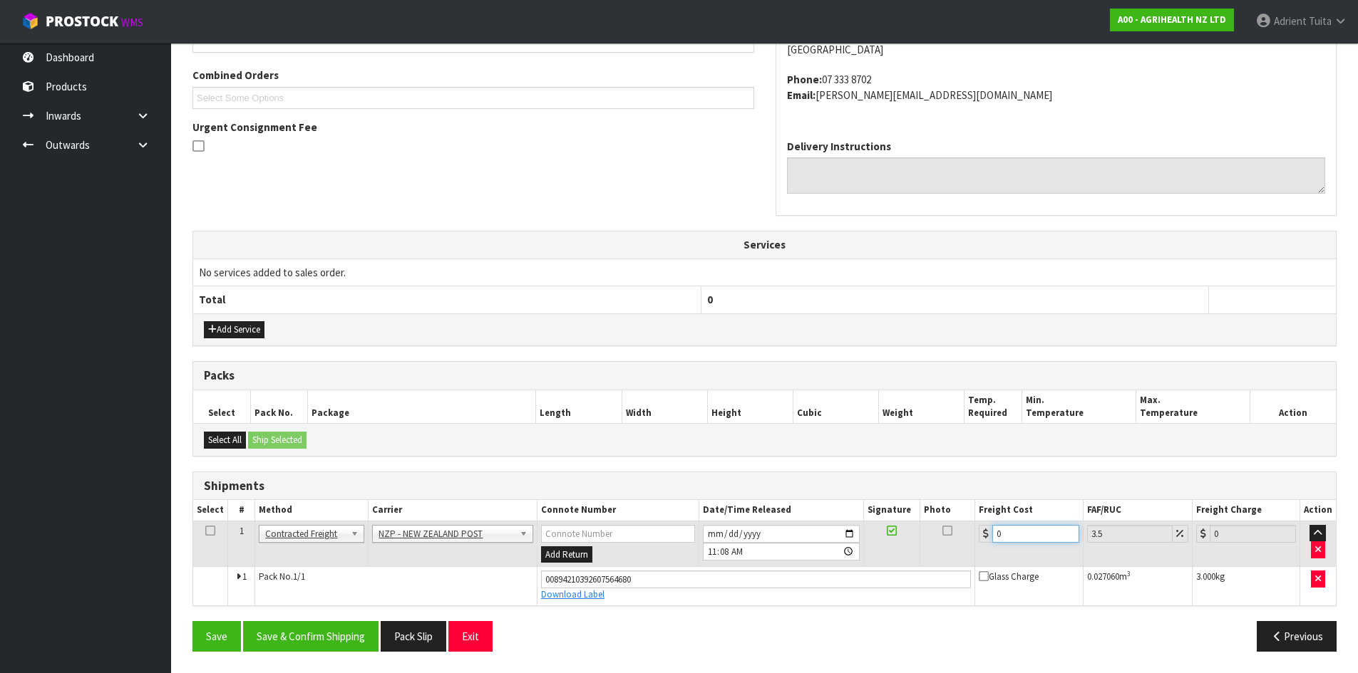
click at [1033, 526] on input "0" at bounding box center [1035, 534] width 86 height 18
type input "8"
type input "8.28"
type input "8.4"
type input "8.69"
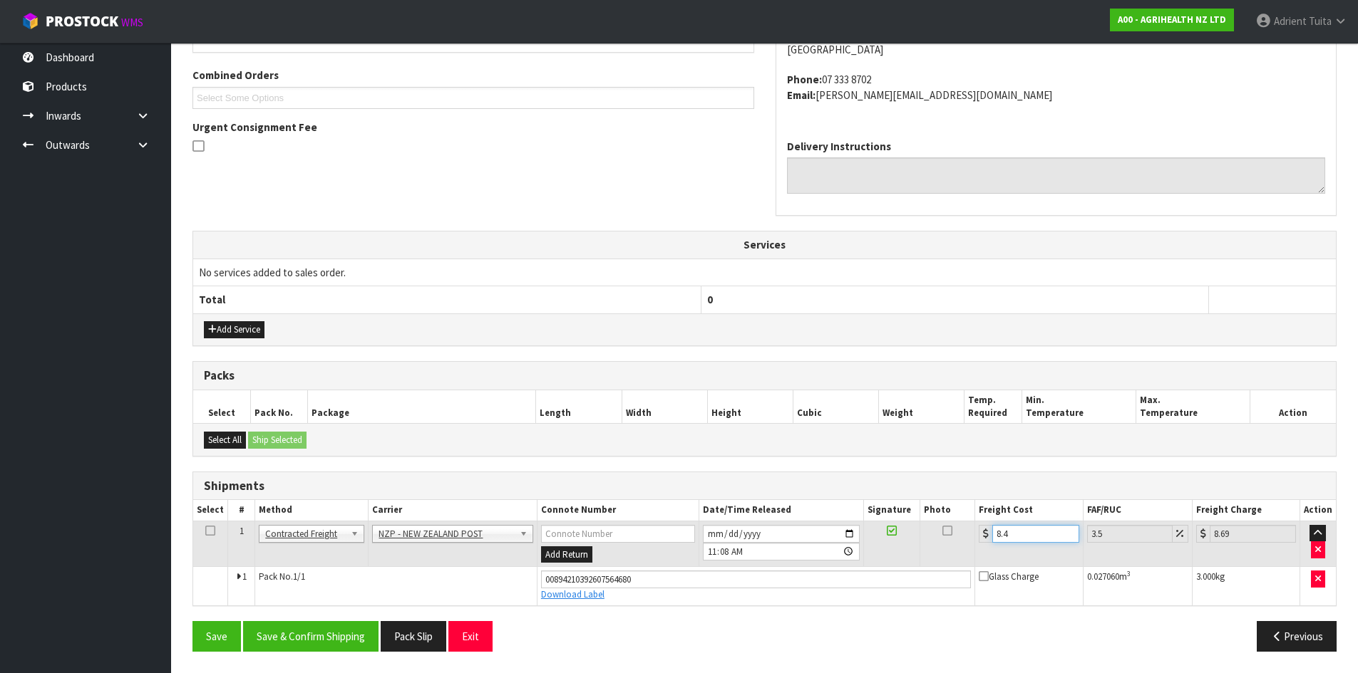
type input "8.45"
type input "8.75"
type input "8.45"
click at [351, 626] on button "Save & Confirm Shipping" at bounding box center [310, 636] width 135 height 31
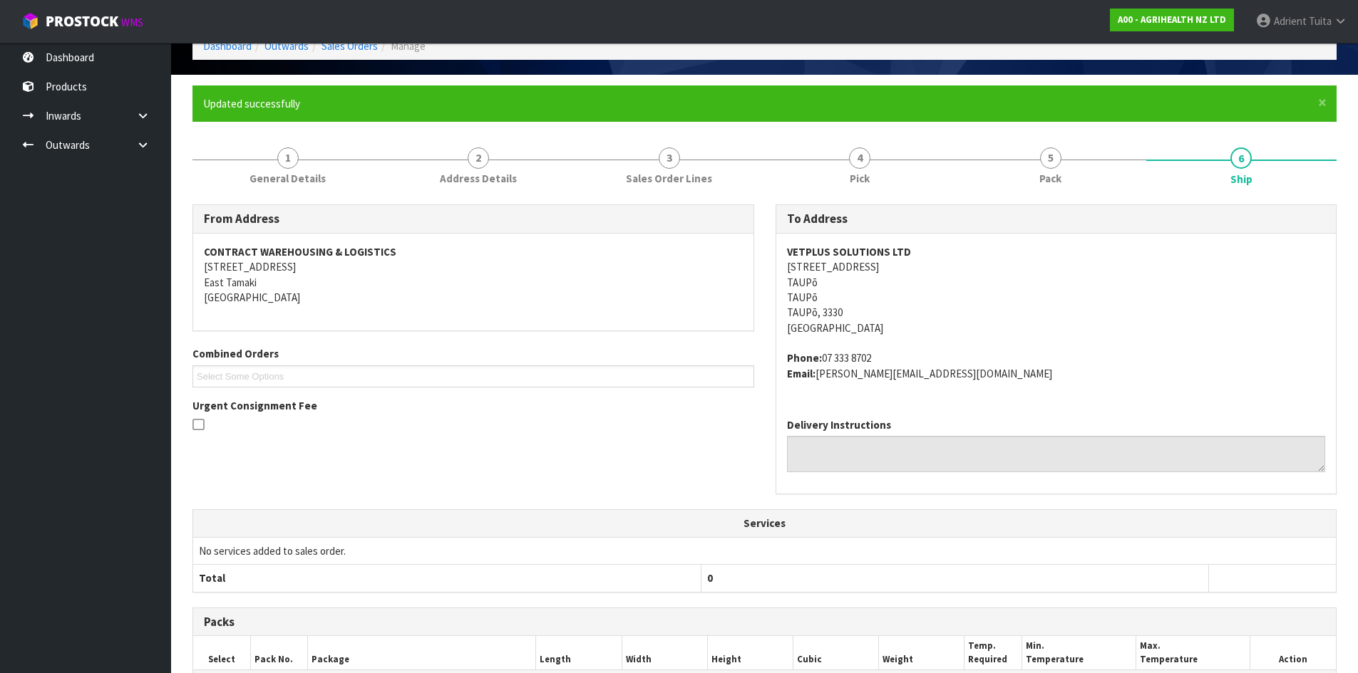
scroll to position [316, 0]
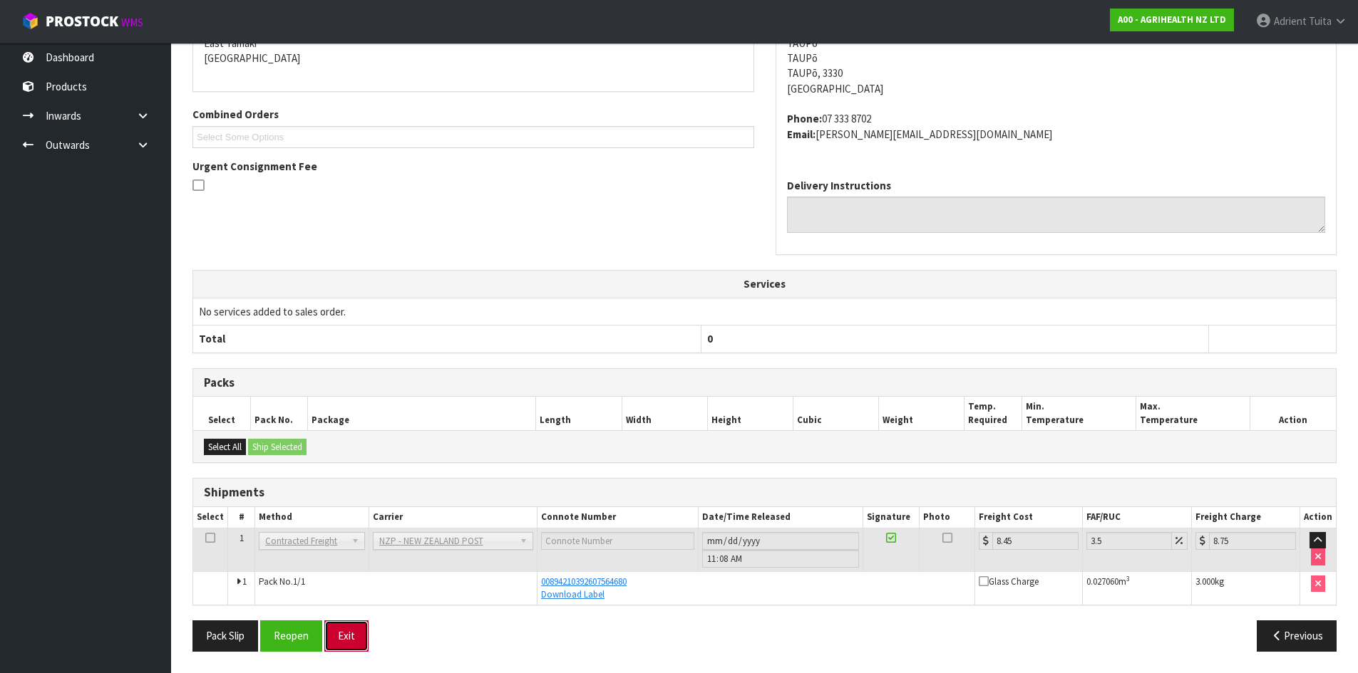
click at [339, 632] on button "Exit" at bounding box center [346, 636] width 44 height 31
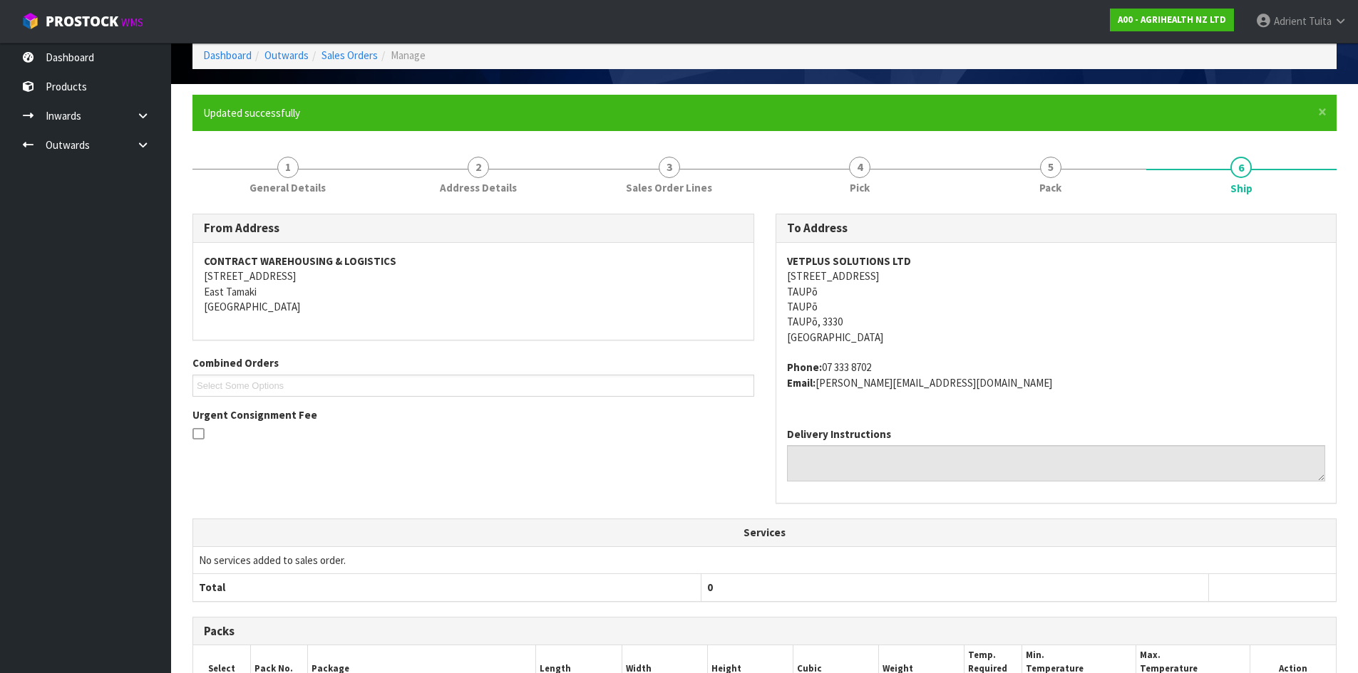
scroll to position [0, 0]
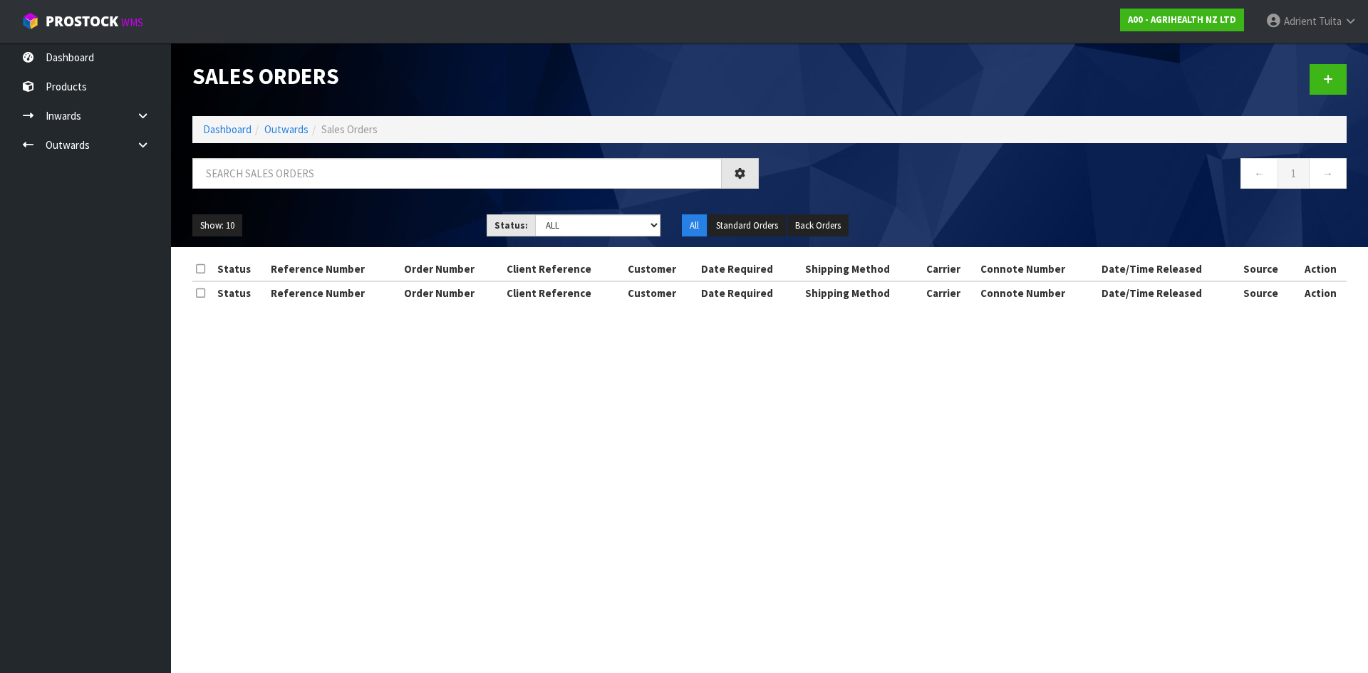
click at [227, 138] on ol "Dashboard Outwards Sales Orders" at bounding box center [769, 129] width 1155 height 26
click at [227, 135] on link "Dashboard" at bounding box center [227, 130] width 48 height 14
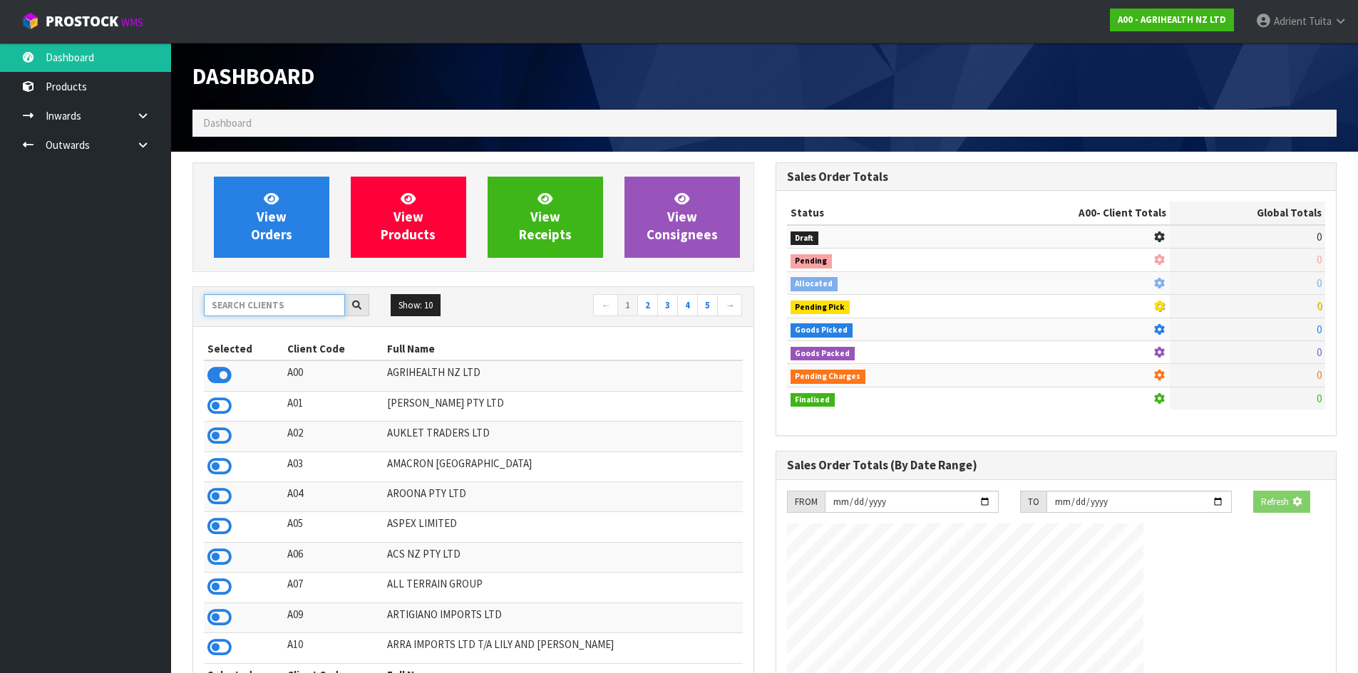
click at [230, 308] on input "text" at bounding box center [274, 305] width 141 height 22
type input "N04"
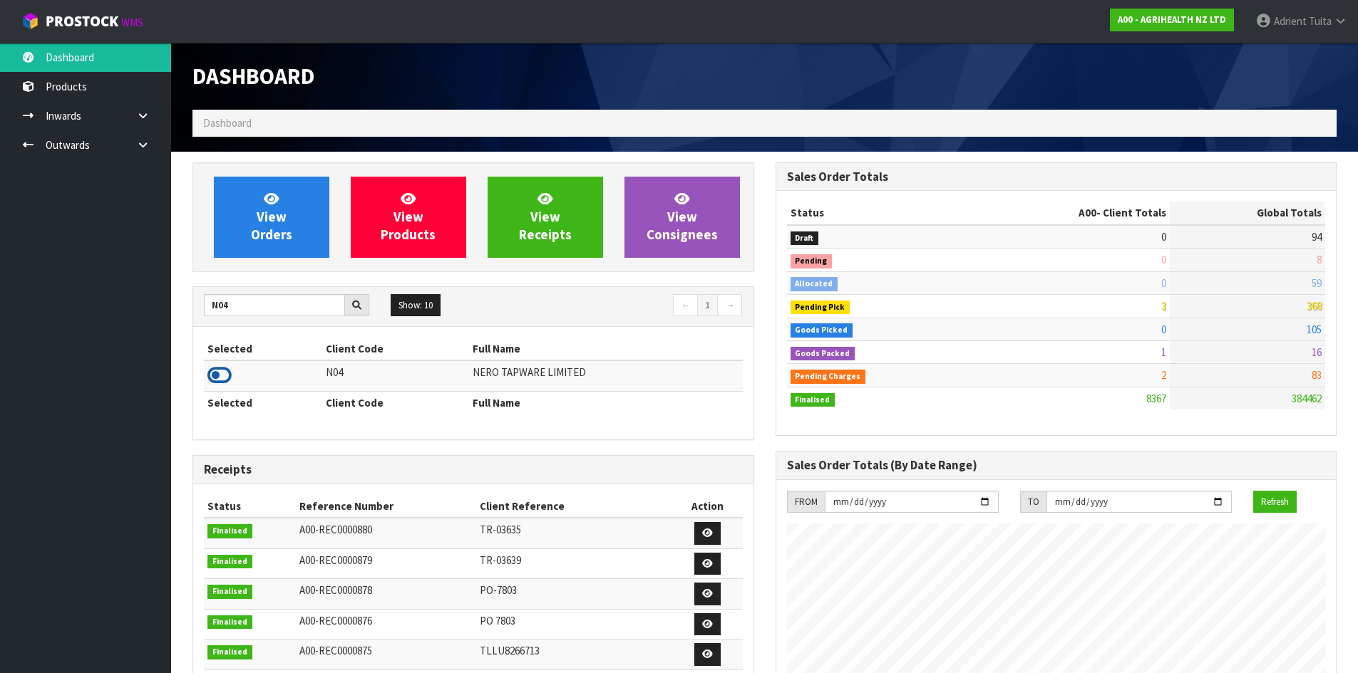
click at [222, 374] on icon at bounding box center [219, 375] width 24 height 21
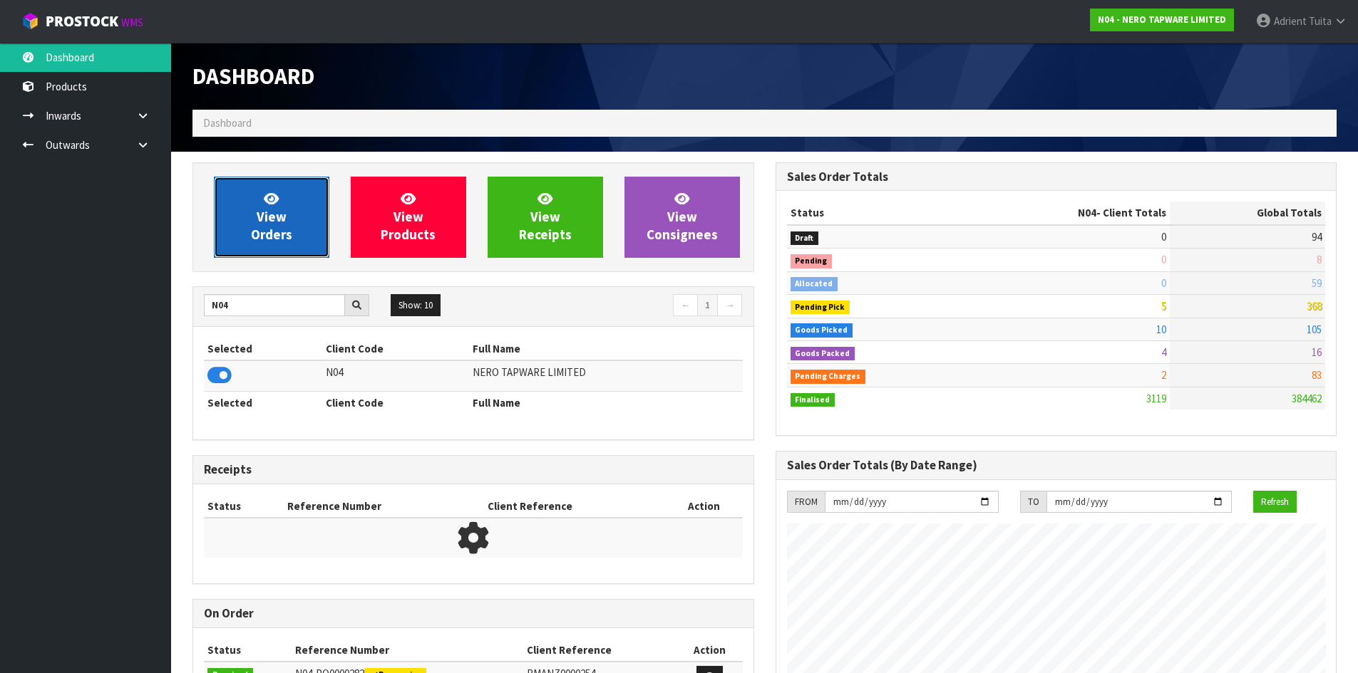
scroll to position [1110, 582]
click at [264, 217] on span "View Orders" at bounding box center [271, 216] width 41 height 53
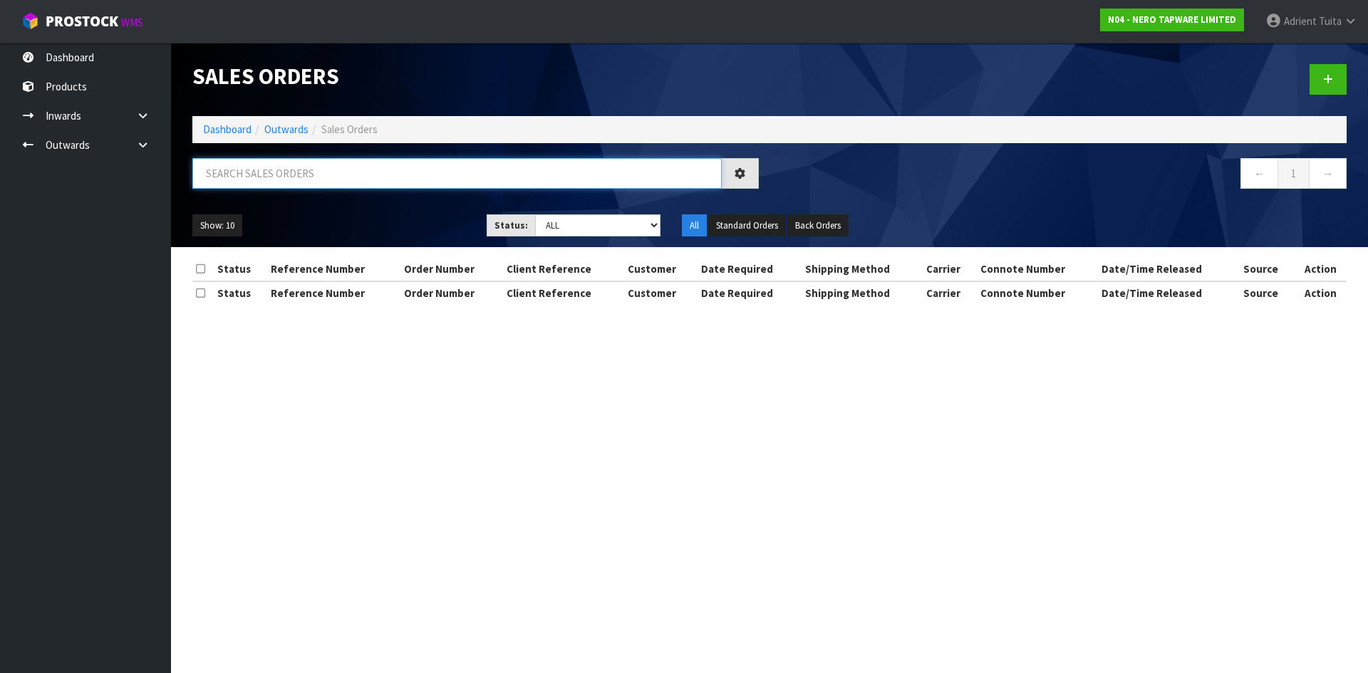
click at [284, 175] on input "text" at bounding box center [457, 173] width 530 height 31
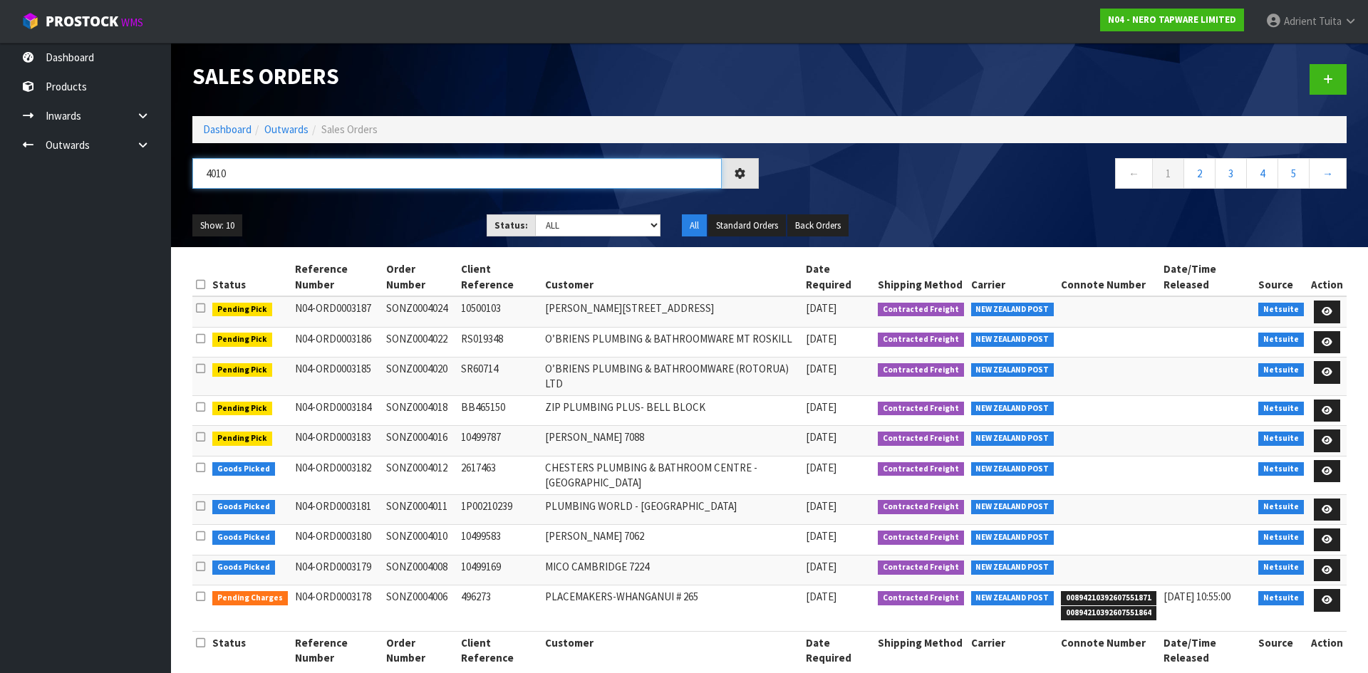
type input "4010"
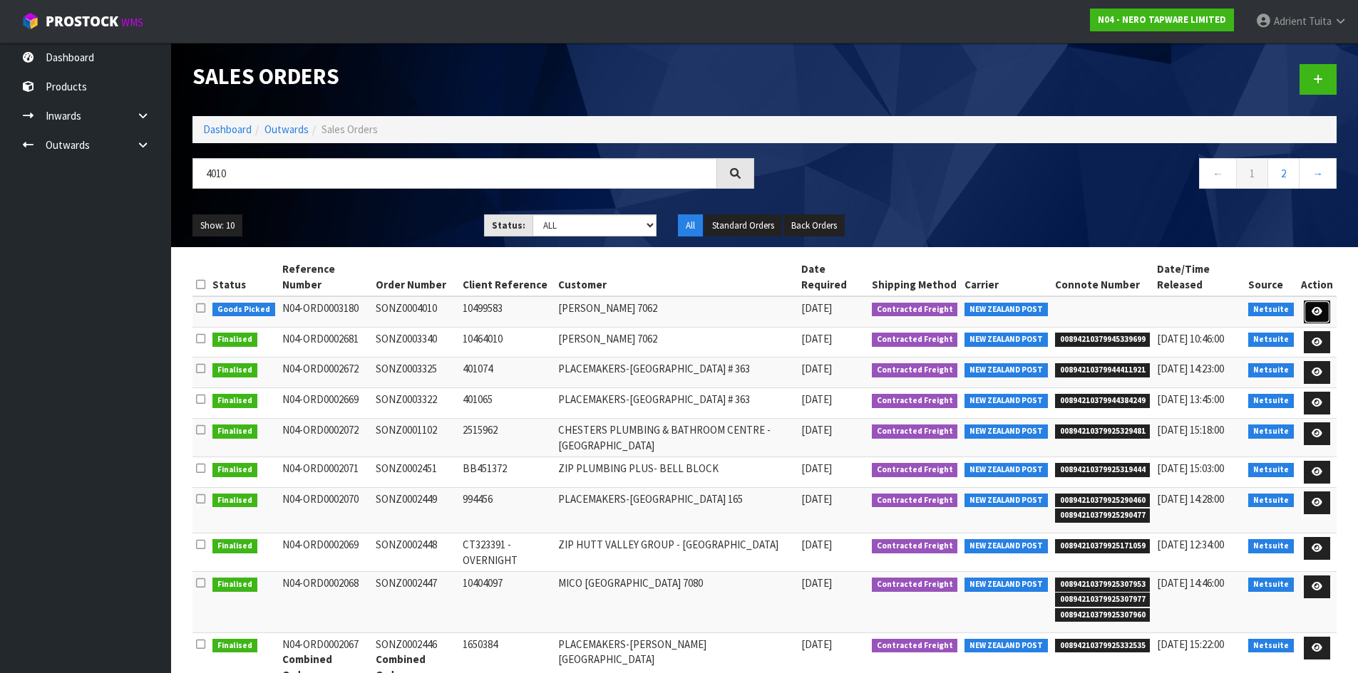
click at [1318, 310] on icon at bounding box center [1316, 311] width 11 height 9
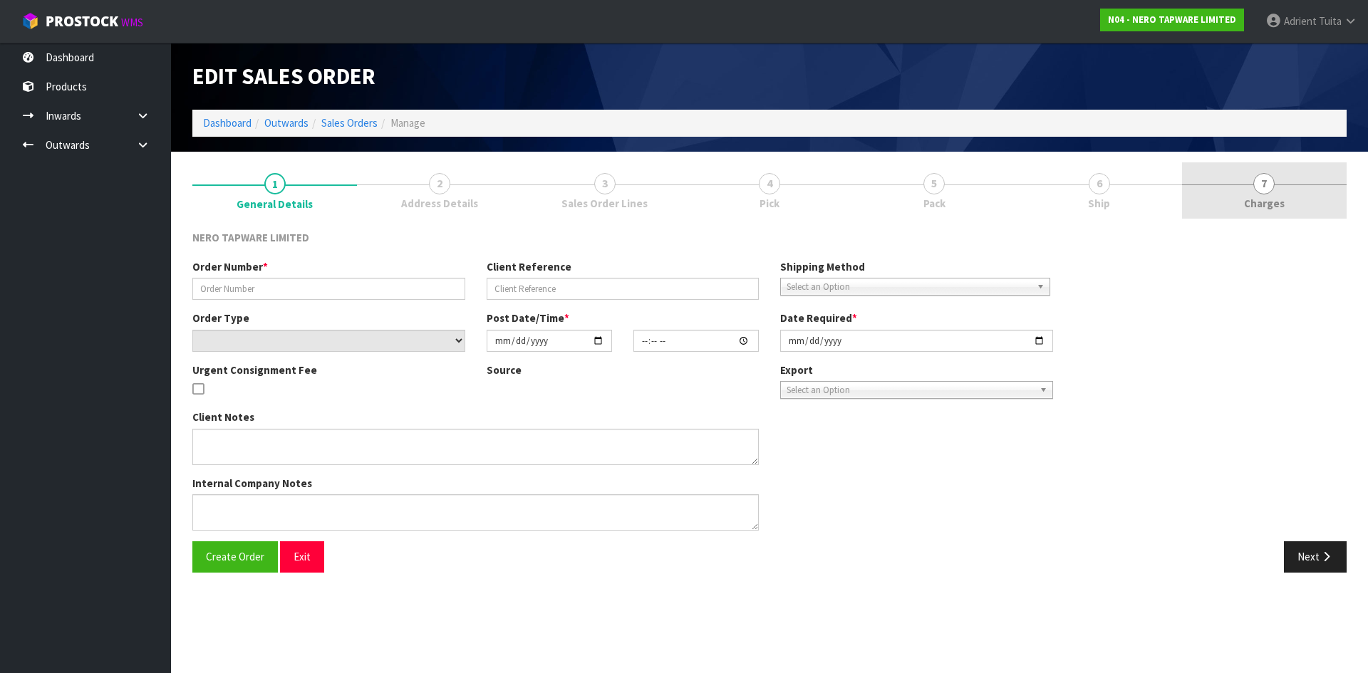
type input "SONZ0004010"
type input "10499583"
select select "number:0"
type input "[DATE]"
type input "08:15:07.000"
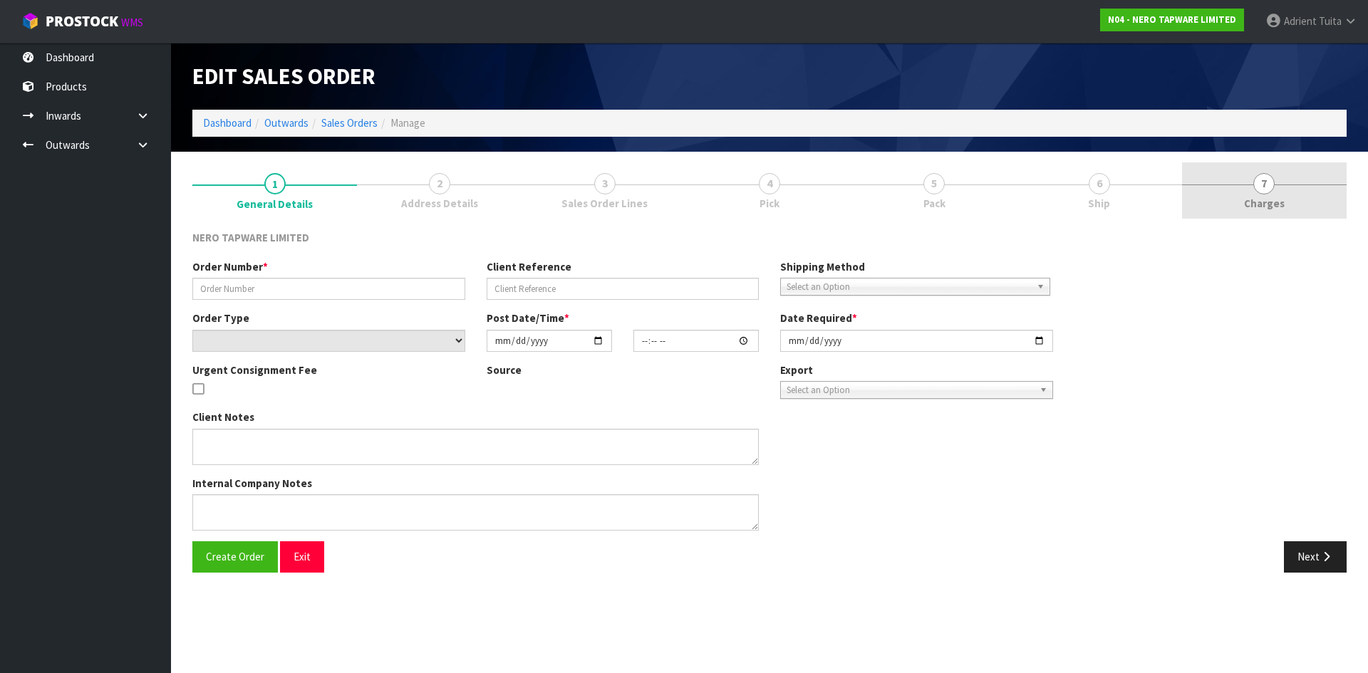
type input "[DATE]"
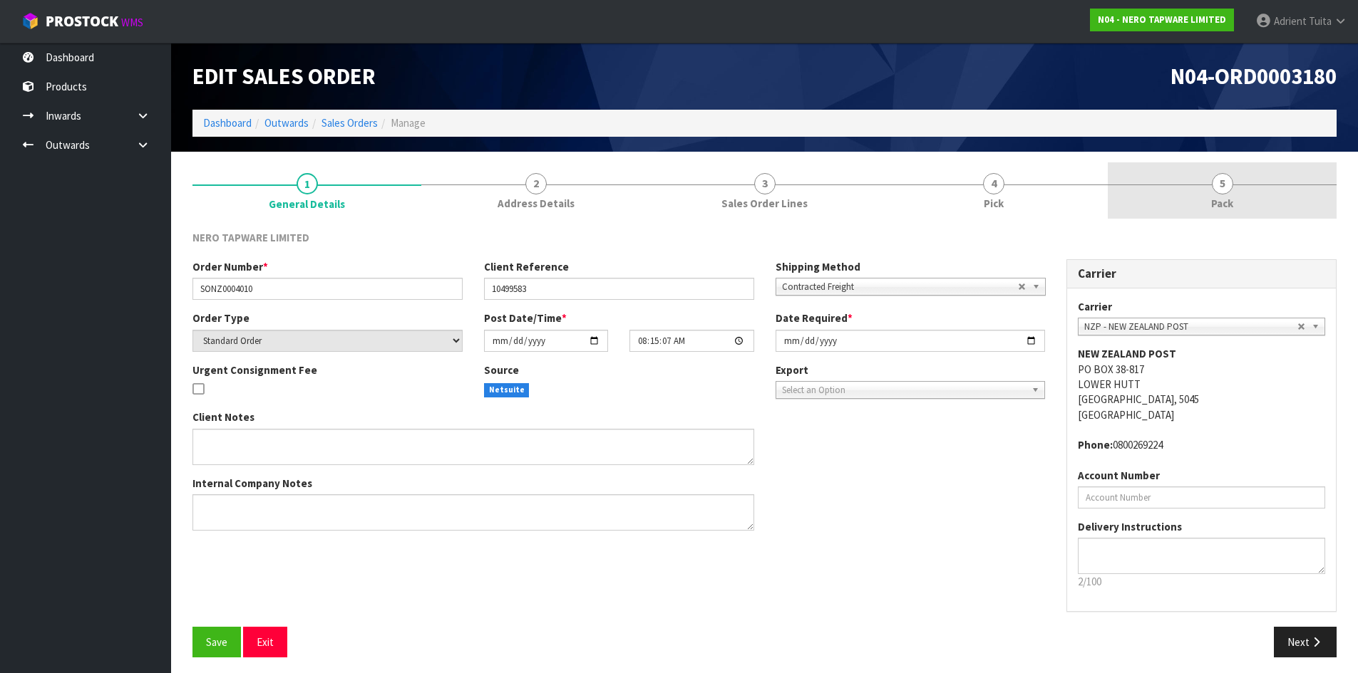
click at [1249, 193] on link "5 Pack" at bounding box center [1222, 190] width 229 height 56
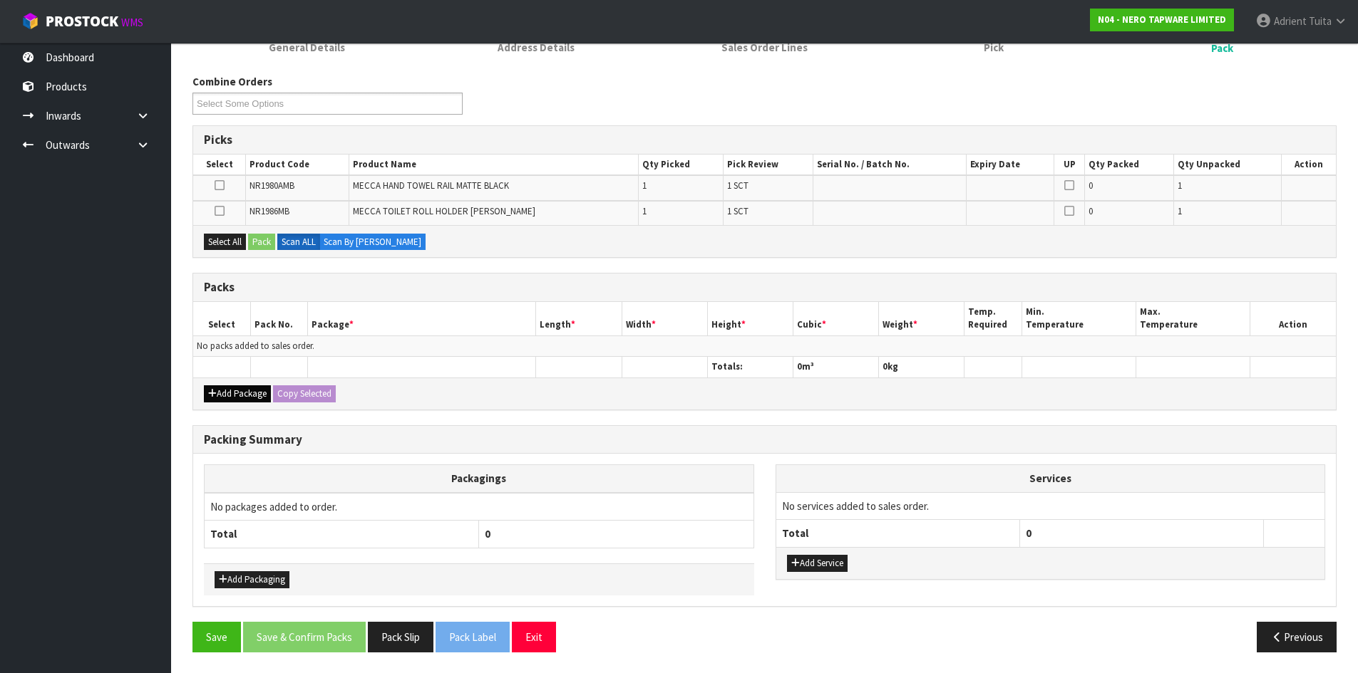
scroll to position [157, 0]
click at [217, 391] on button "Add Package" at bounding box center [237, 393] width 67 height 17
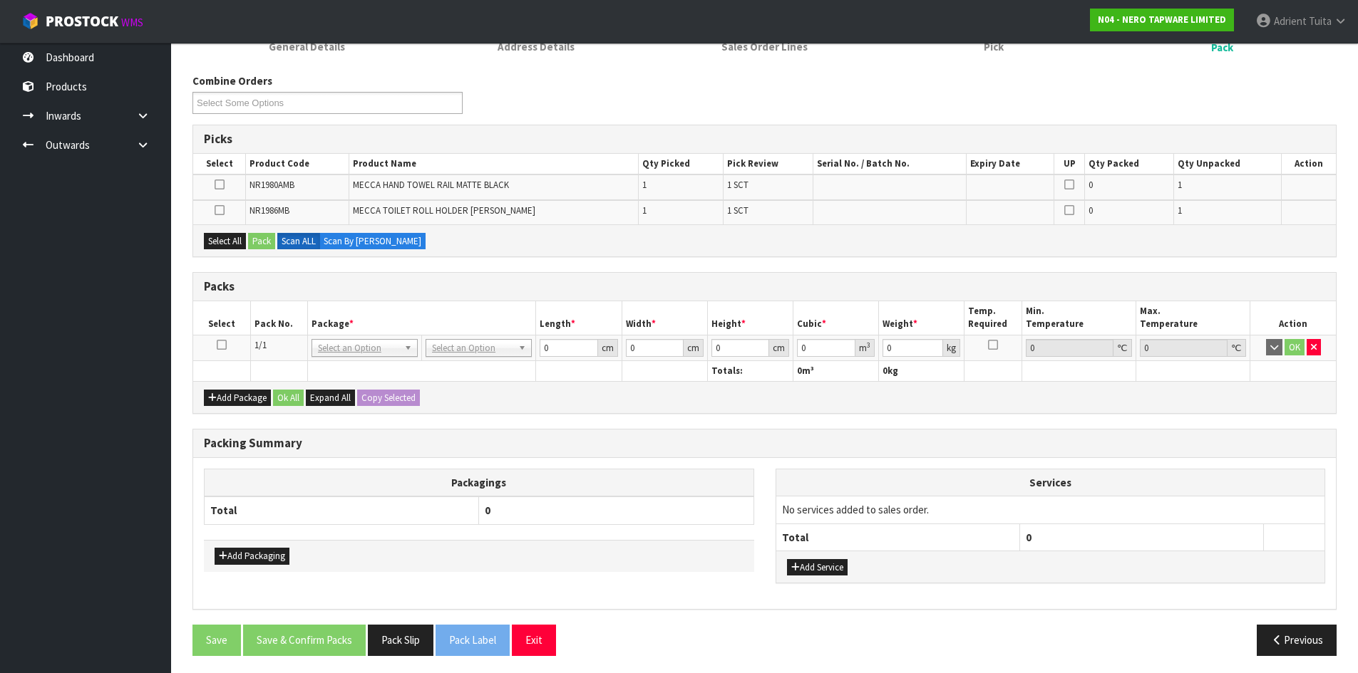
click at [224, 346] on icon at bounding box center [222, 345] width 10 height 1
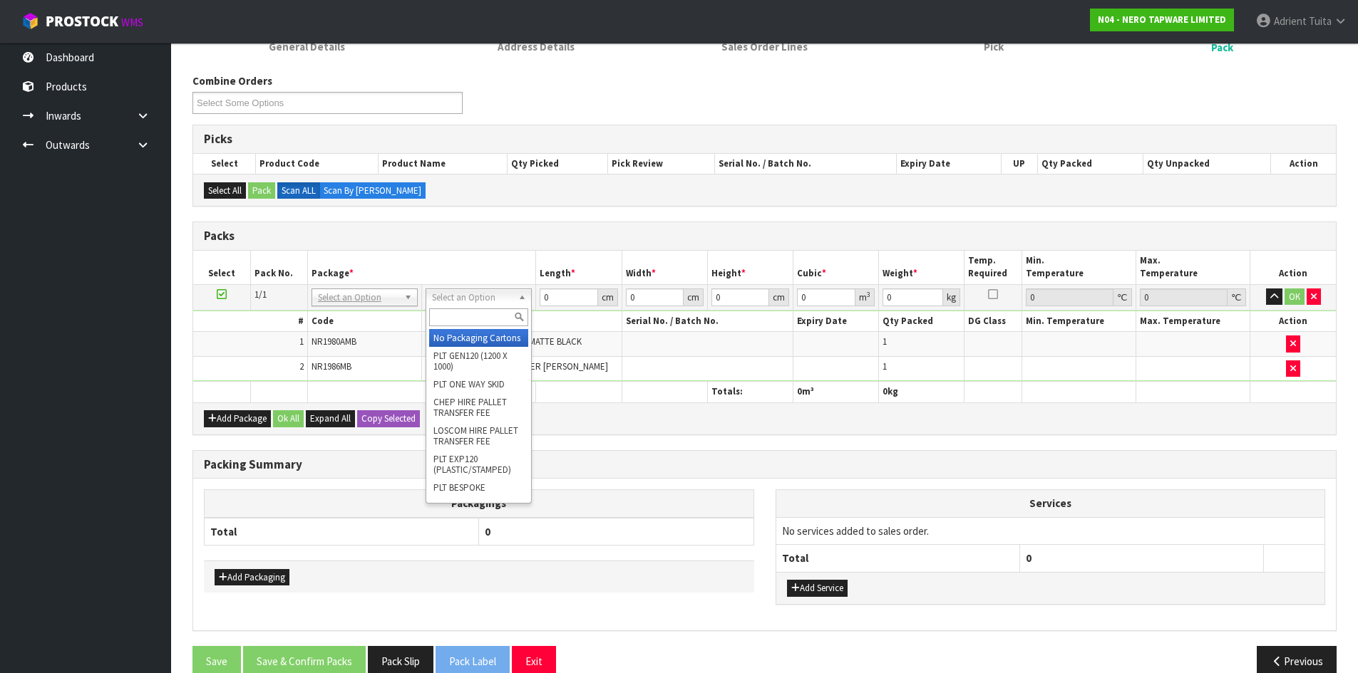
click at [438, 306] on div at bounding box center [478, 318] width 105 height 24
click at [438, 314] on input "text" at bounding box center [478, 318] width 99 height 18
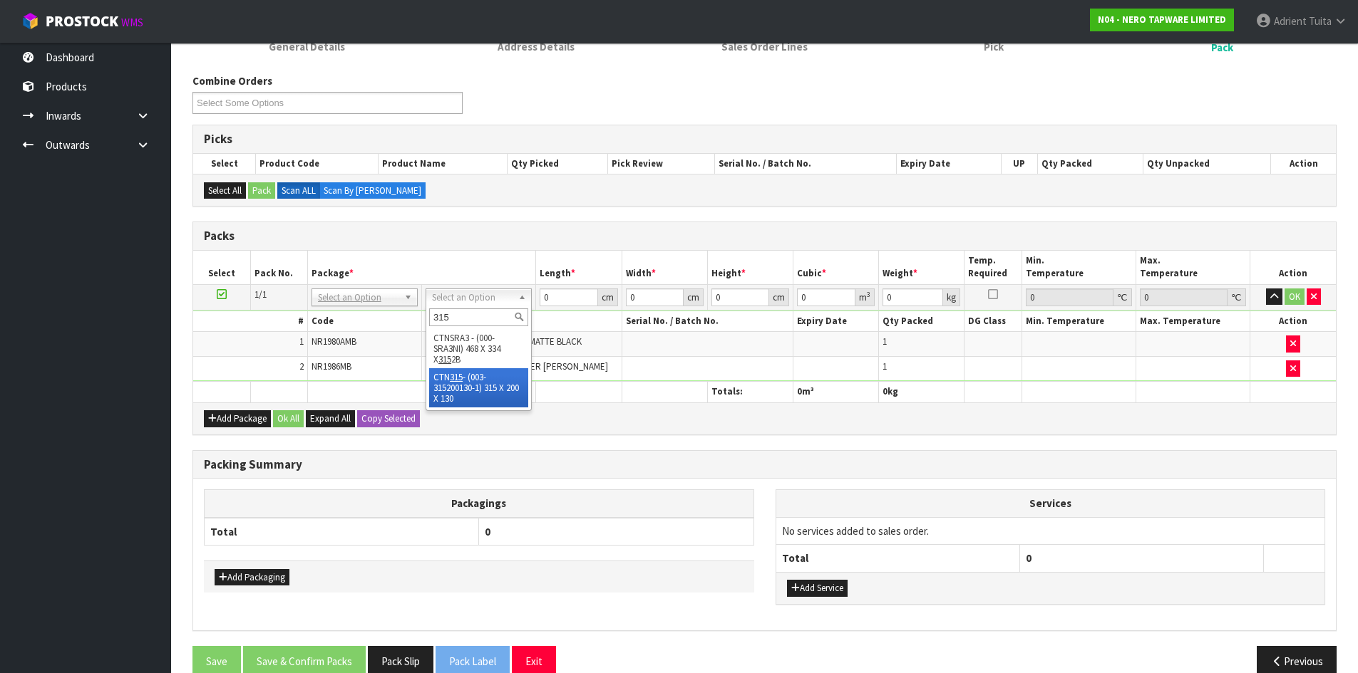
type input "315"
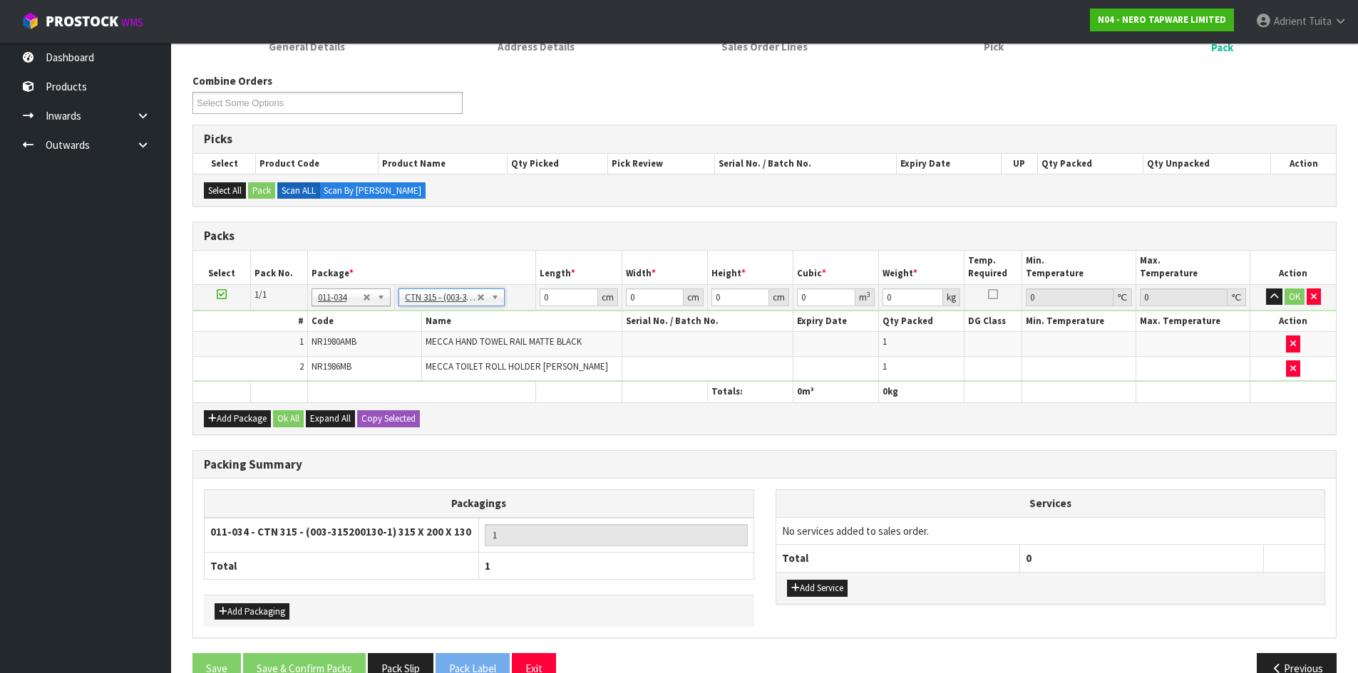
type input "31.5"
type input "20"
type input "13"
type input "0.00819"
type input "1.12"
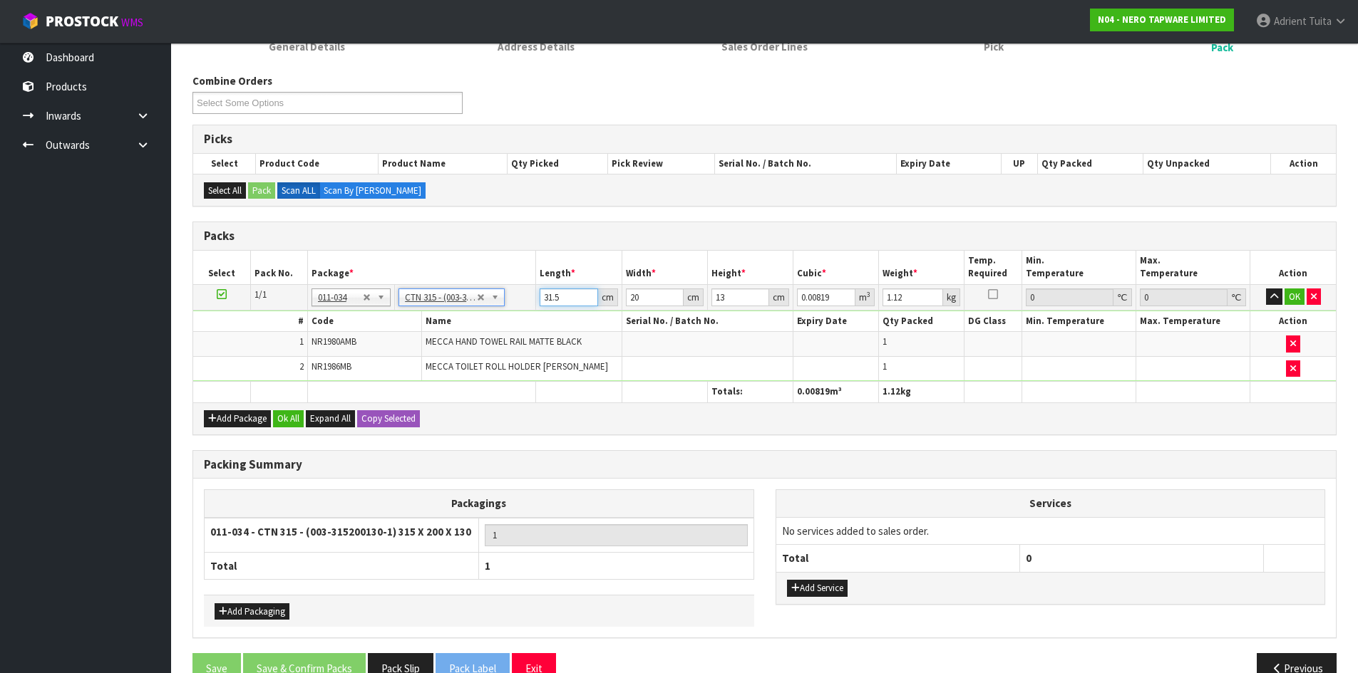
click at [545, 297] on input "31.5" at bounding box center [568, 298] width 58 height 18
type input "3"
type input "0.00078"
type input "30"
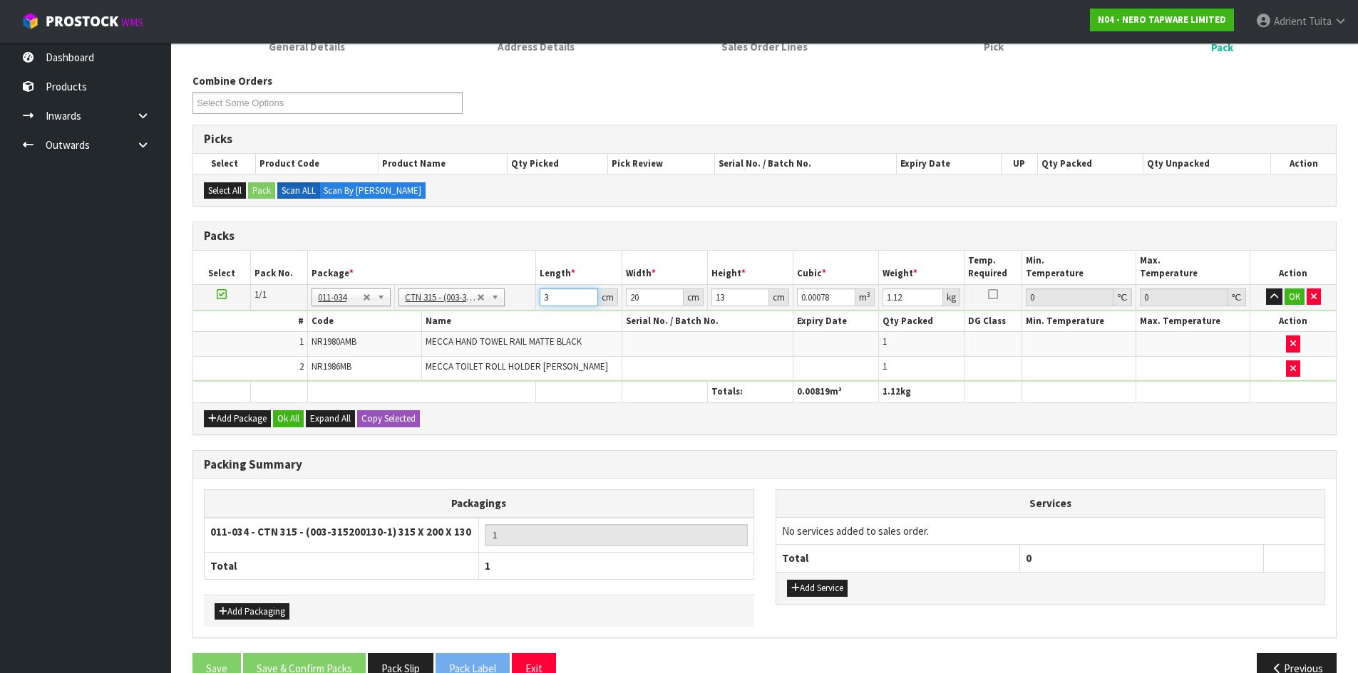
type input "0.0078"
type input "30"
type input "2"
type input "0.00078"
type input "25"
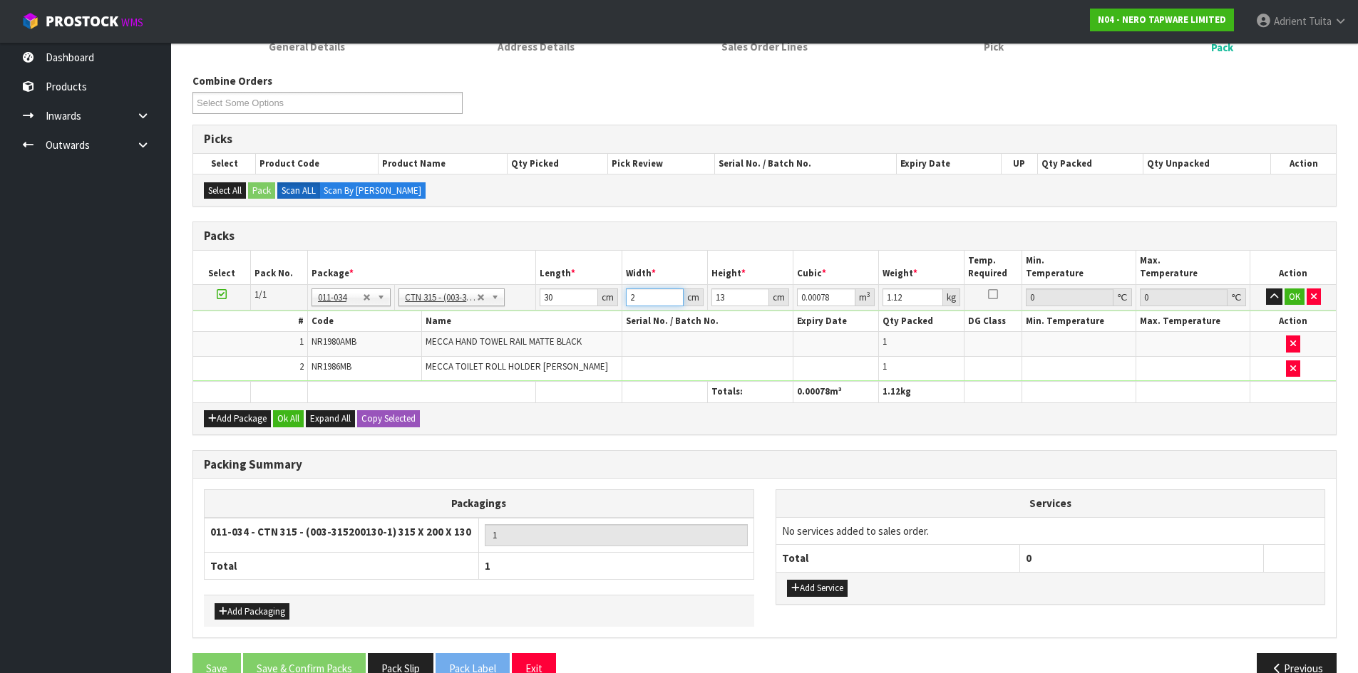
type input "0.00975"
type input "25"
type input "7"
type input "0.00525"
type input "7"
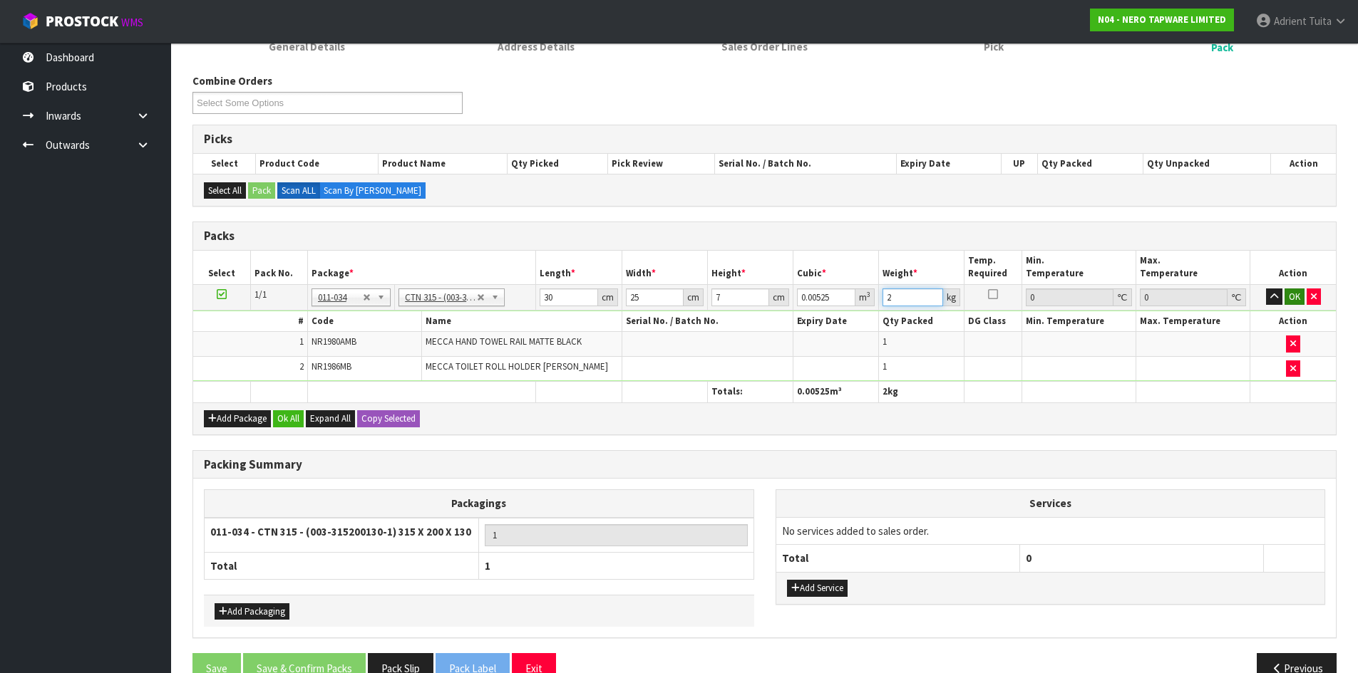
type input "2"
click at [1288, 299] on button "OK" at bounding box center [1294, 297] width 20 height 17
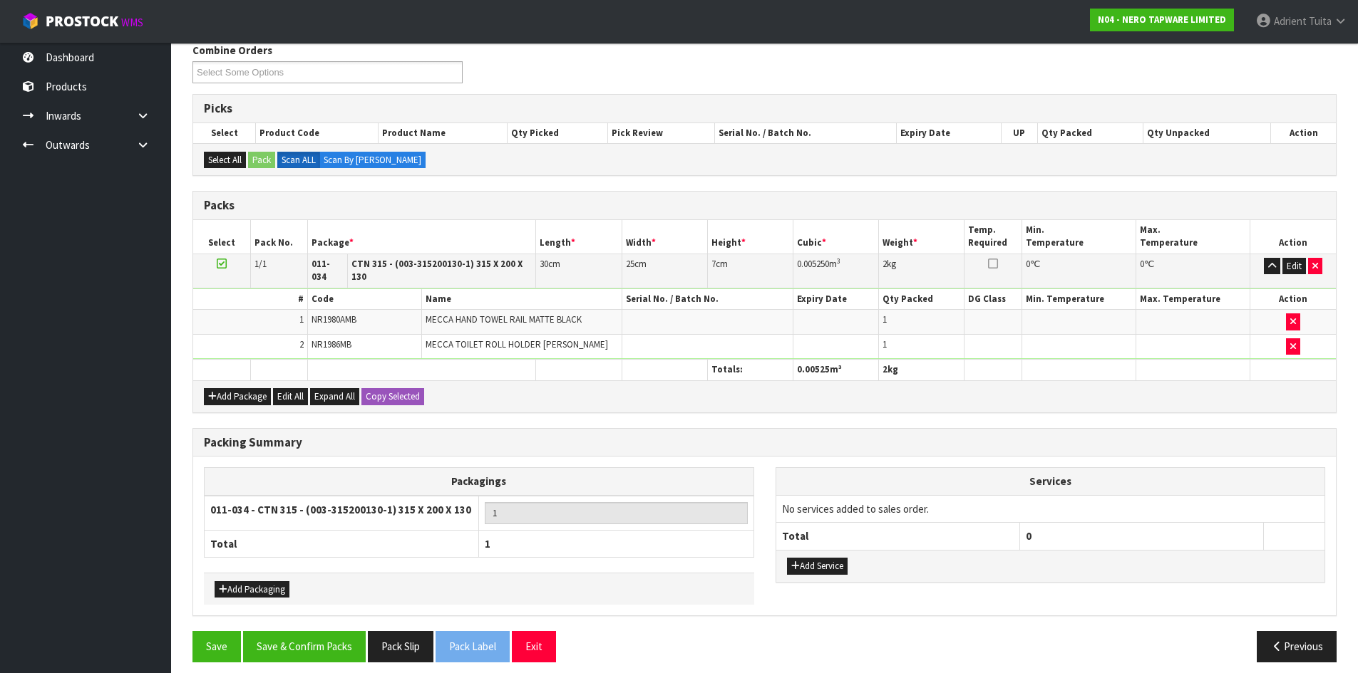
scroll to position [188, 0]
click at [302, 636] on button "Save & Confirm Packs" at bounding box center [304, 646] width 123 height 31
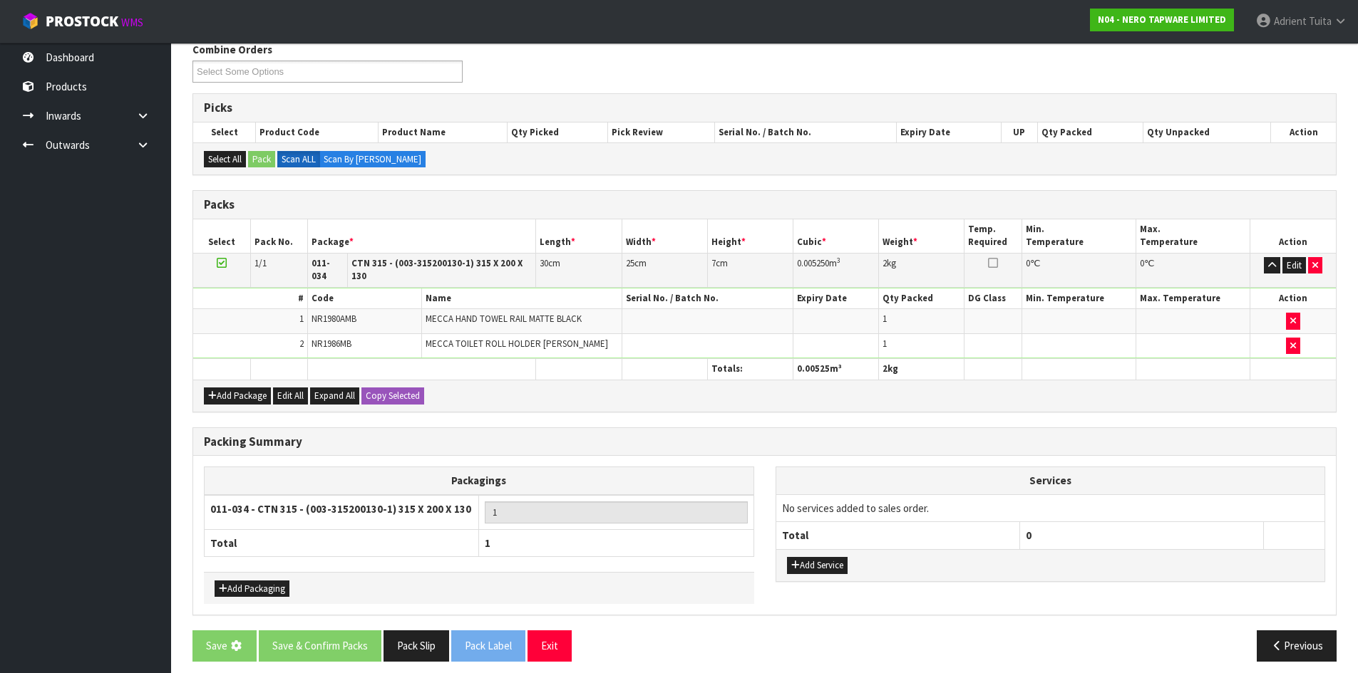
scroll to position [0, 0]
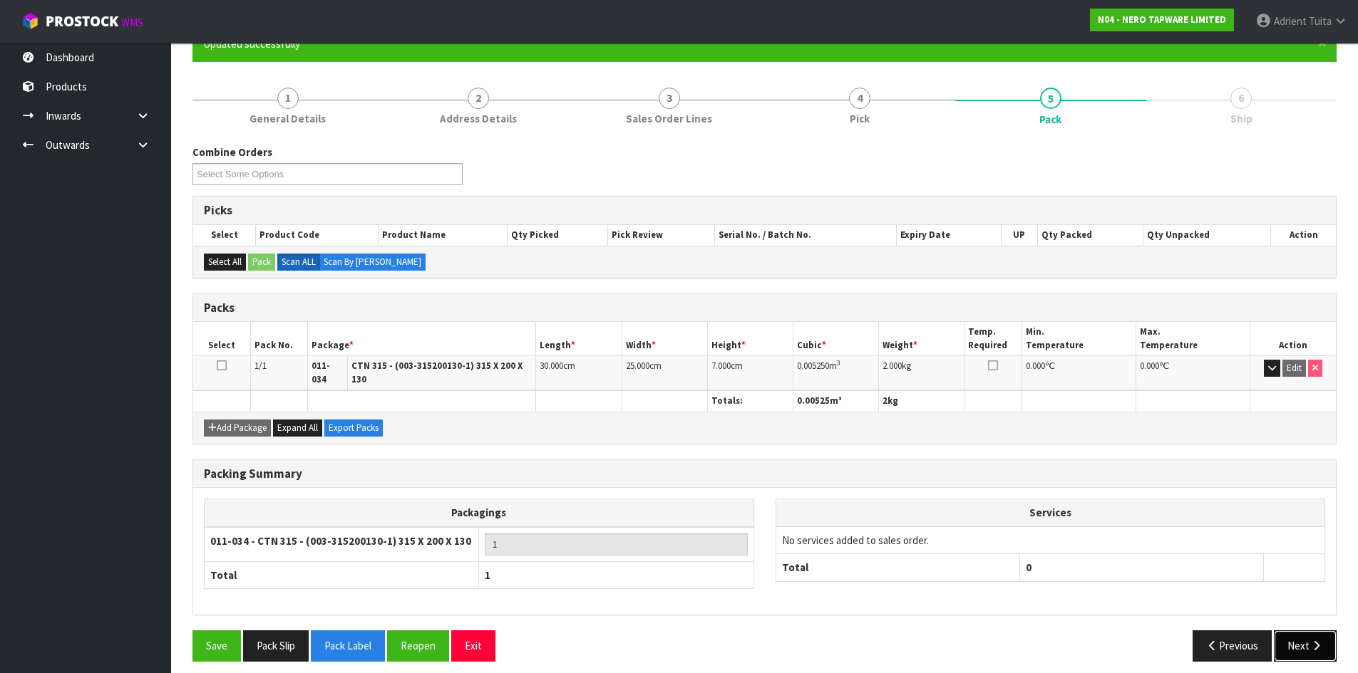
click at [1308, 631] on button "Next" at bounding box center [1305, 646] width 63 height 31
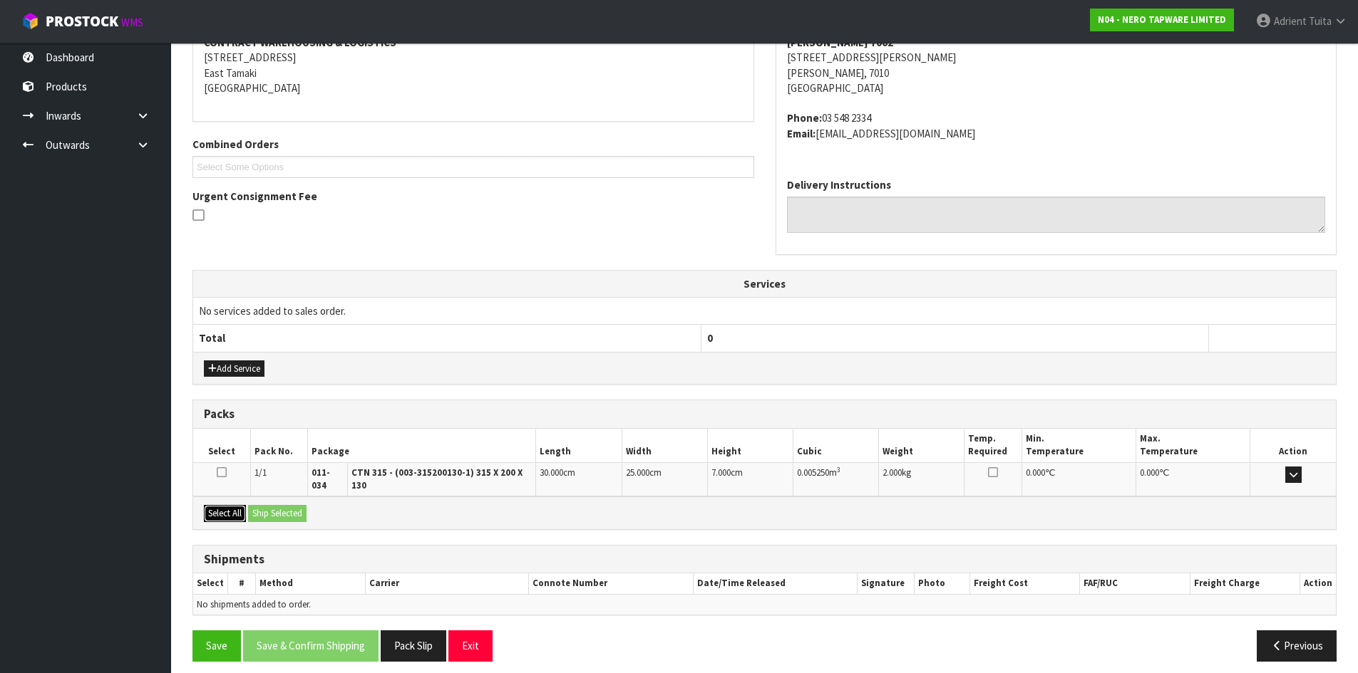
drag, startPoint x: 238, startPoint y: 500, endPoint x: 272, endPoint y: 503, distance: 34.3
click at [242, 505] on button "Select All" at bounding box center [225, 513] width 42 height 17
click at [272, 505] on button "Ship Selected" at bounding box center [277, 513] width 58 height 17
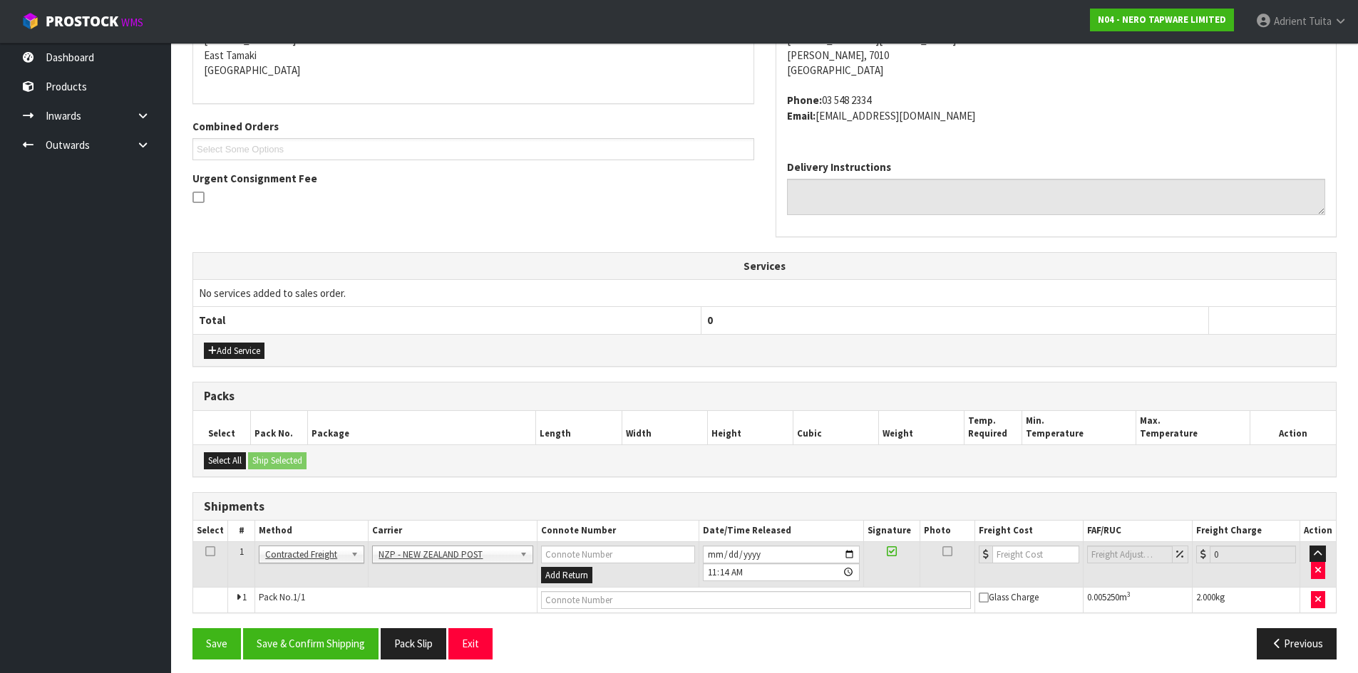
scroll to position [312, 0]
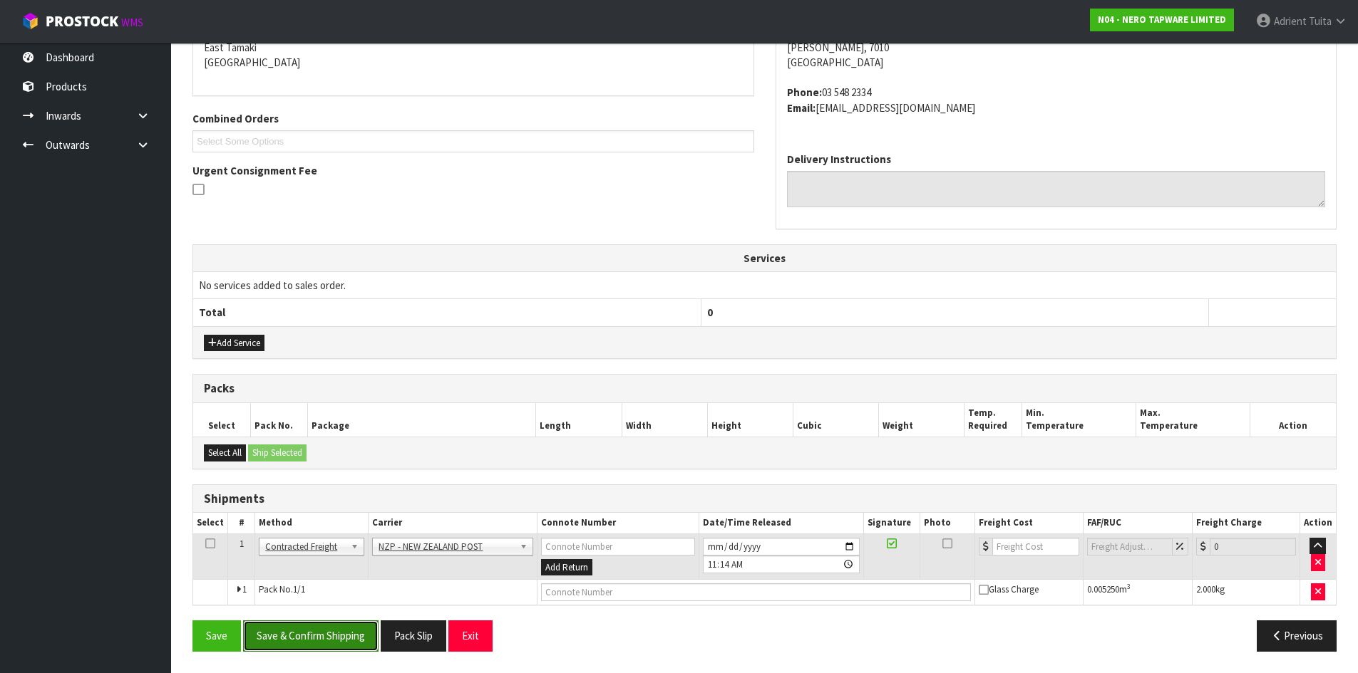
click at [327, 634] on button "Save & Confirm Shipping" at bounding box center [310, 636] width 135 height 31
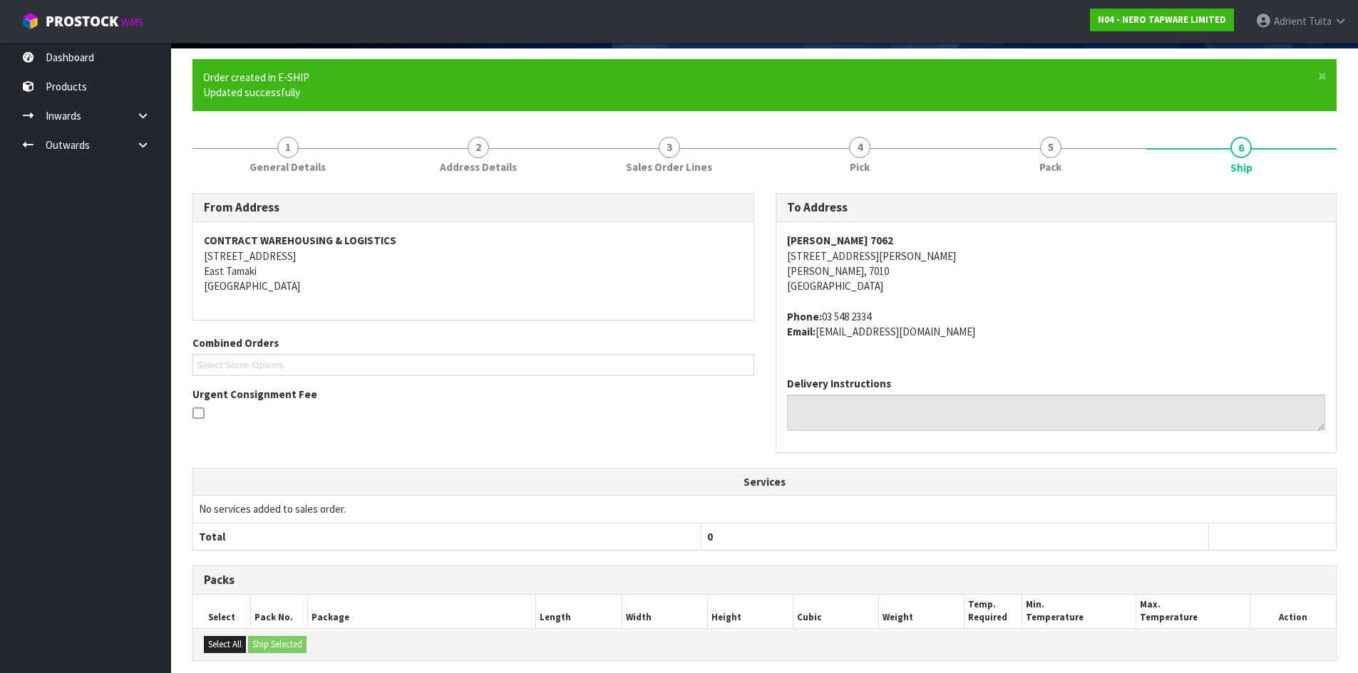
scroll to position [291, 0]
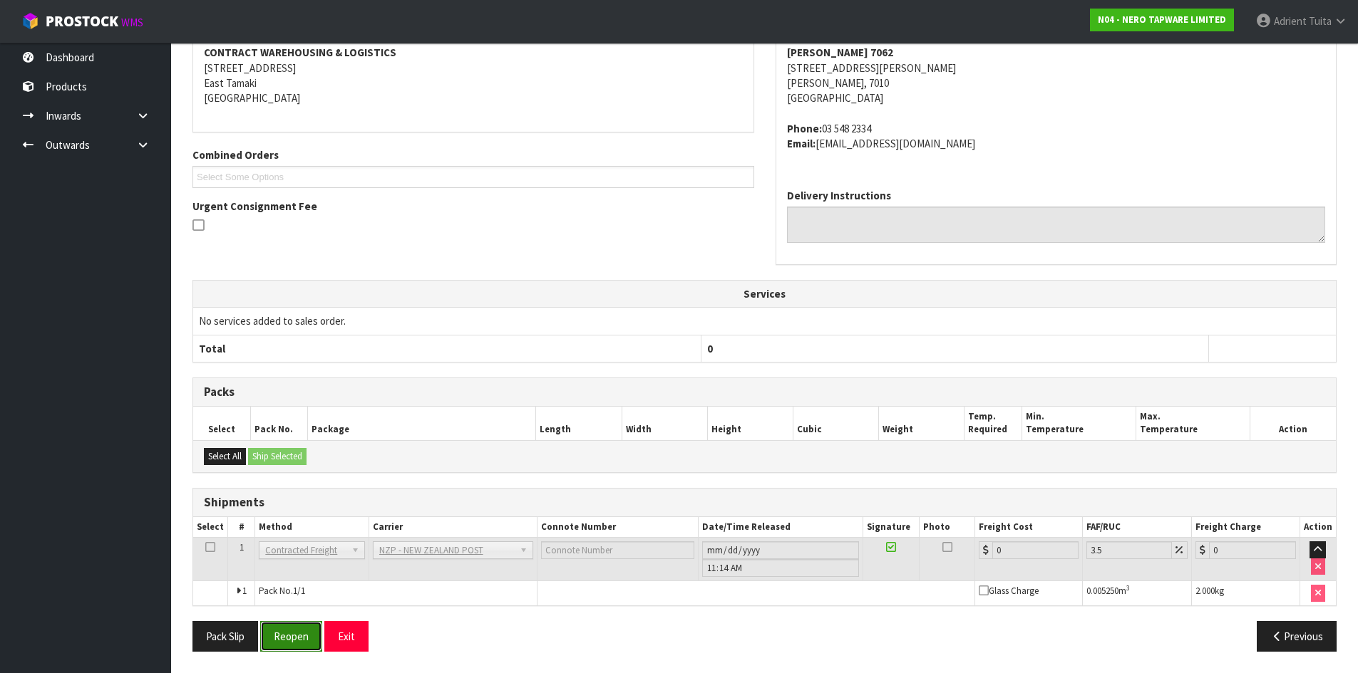
click at [305, 636] on button "Reopen" at bounding box center [291, 636] width 62 height 31
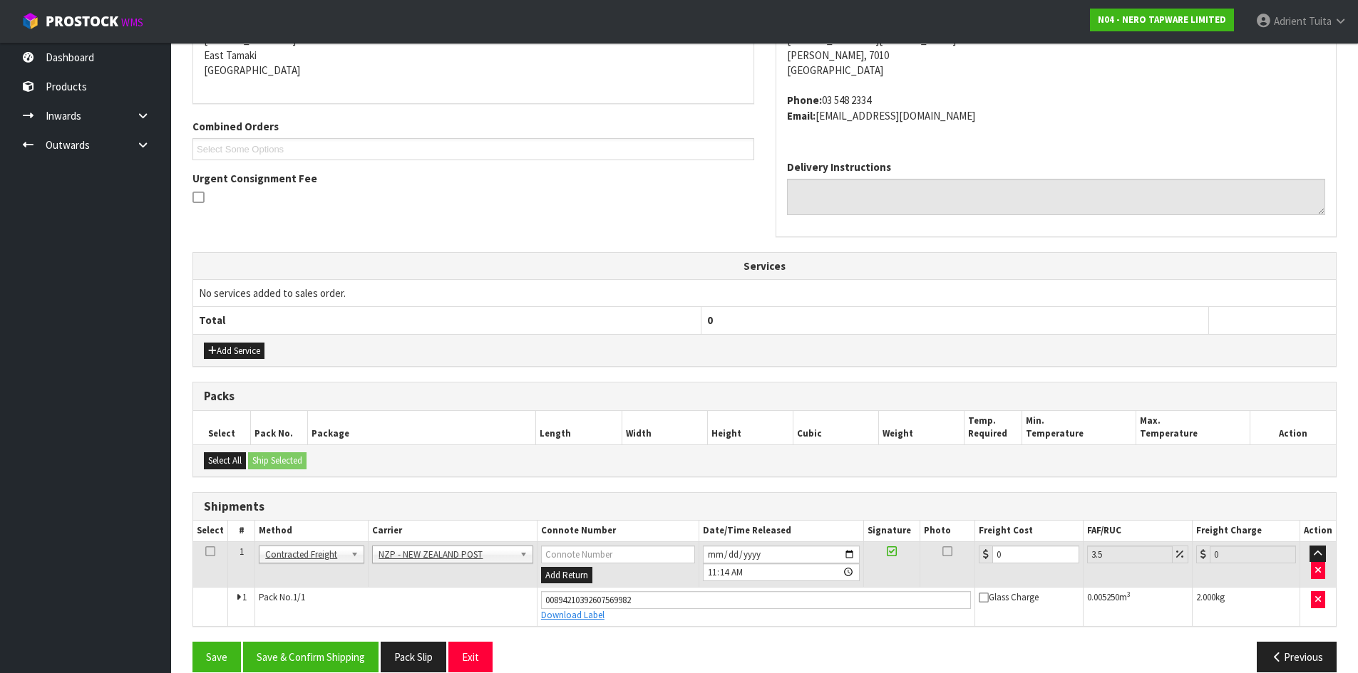
scroll to position [325, 0]
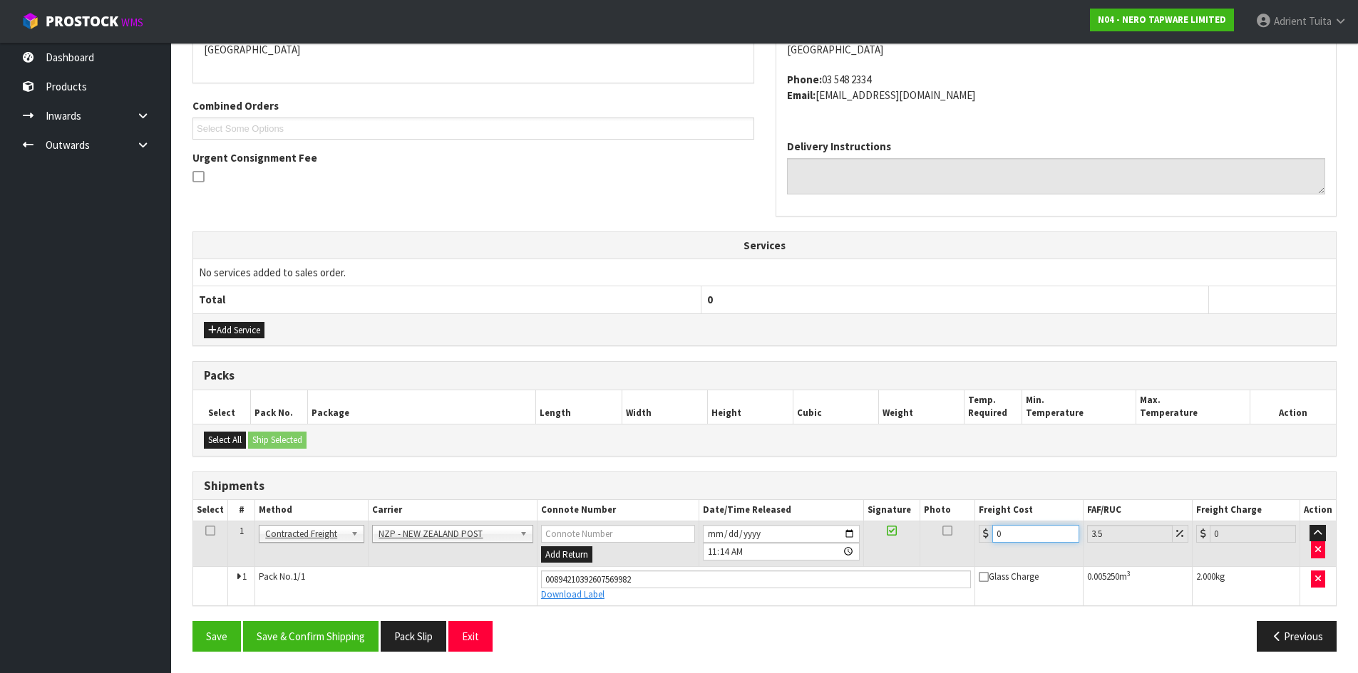
click at [1012, 530] on input "0" at bounding box center [1035, 534] width 86 height 18
type input "1"
type input "1.03"
type input "11"
type input "11.38"
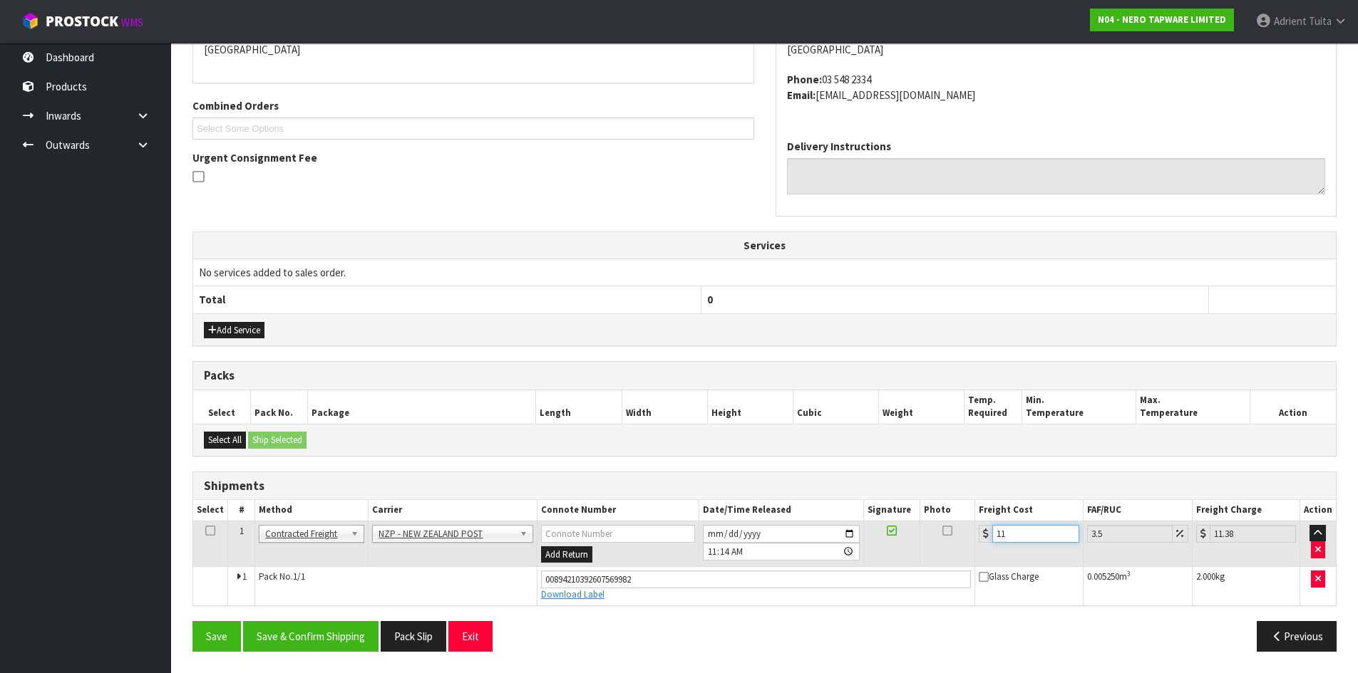
type input "11.6"
type input "12.01"
type input "11.61"
type input "12.02"
type input "11.61"
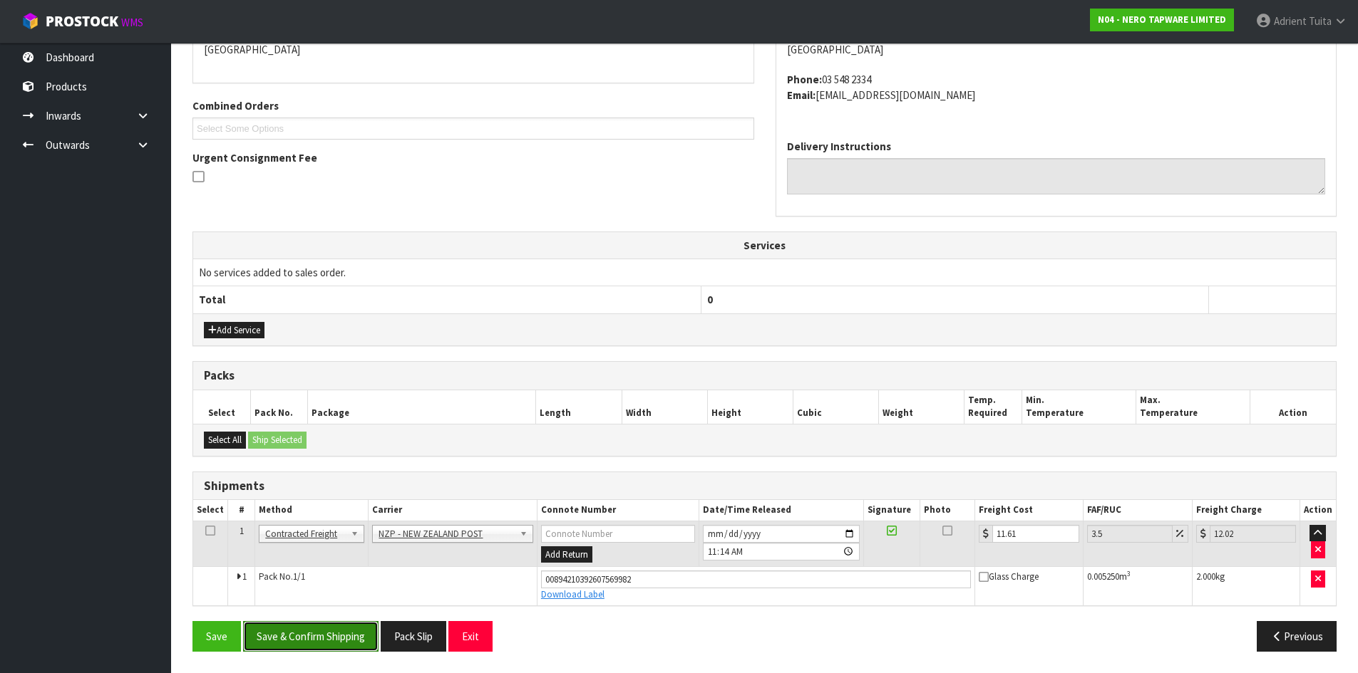
click at [352, 644] on button "Save & Confirm Shipping" at bounding box center [310, 636] width 135 height 31
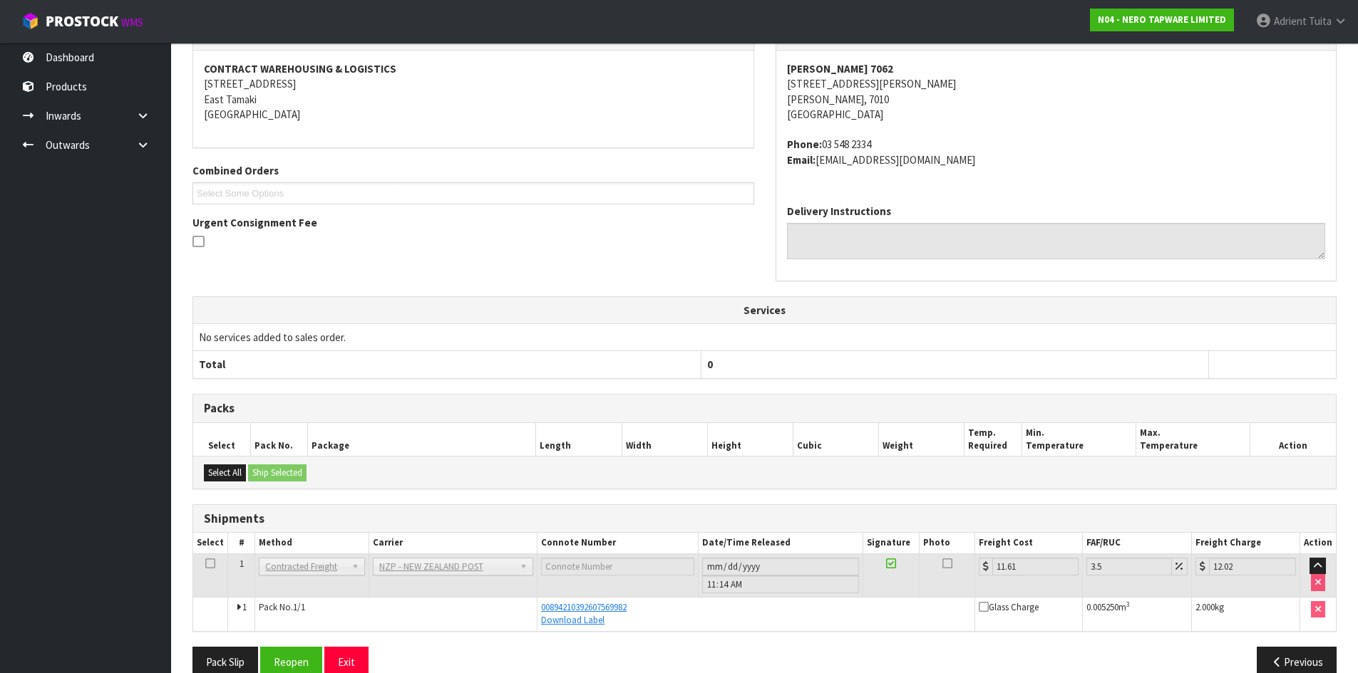
scroll to position [286, 0]
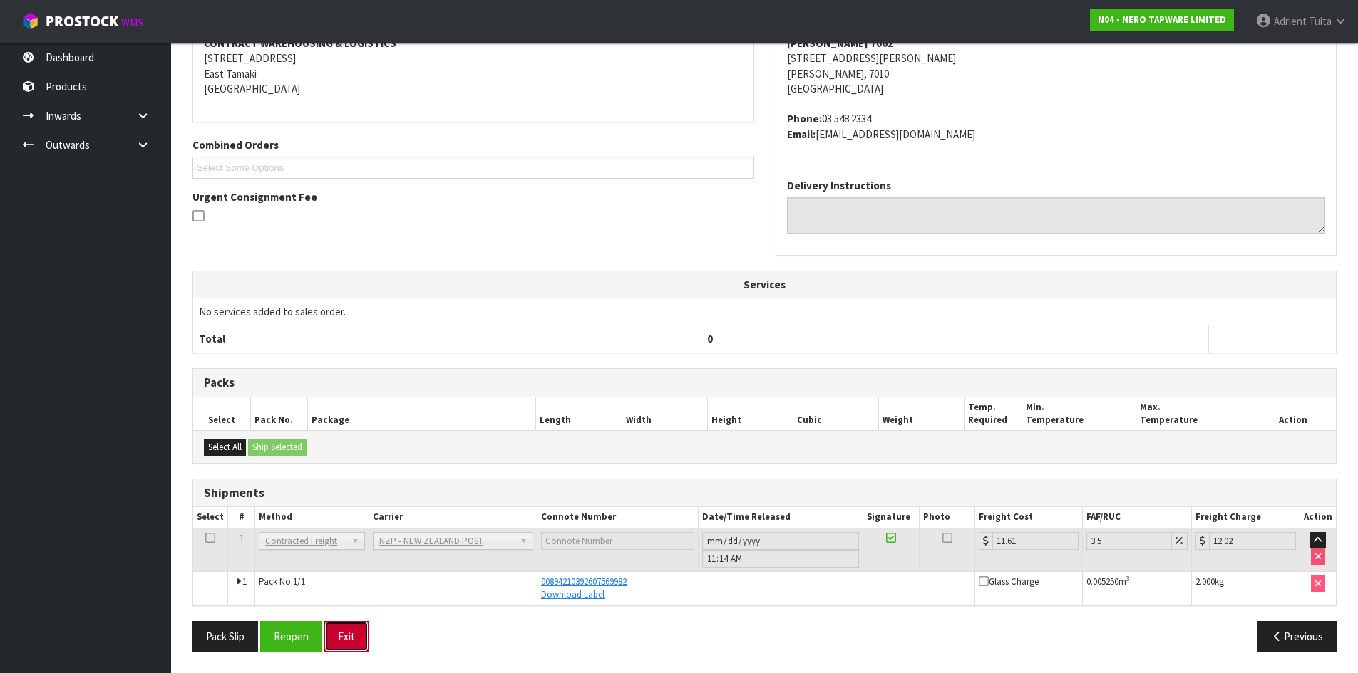
click at [333, 629] on button "Exit" at bounding box center [346, 636] width 44 height 31
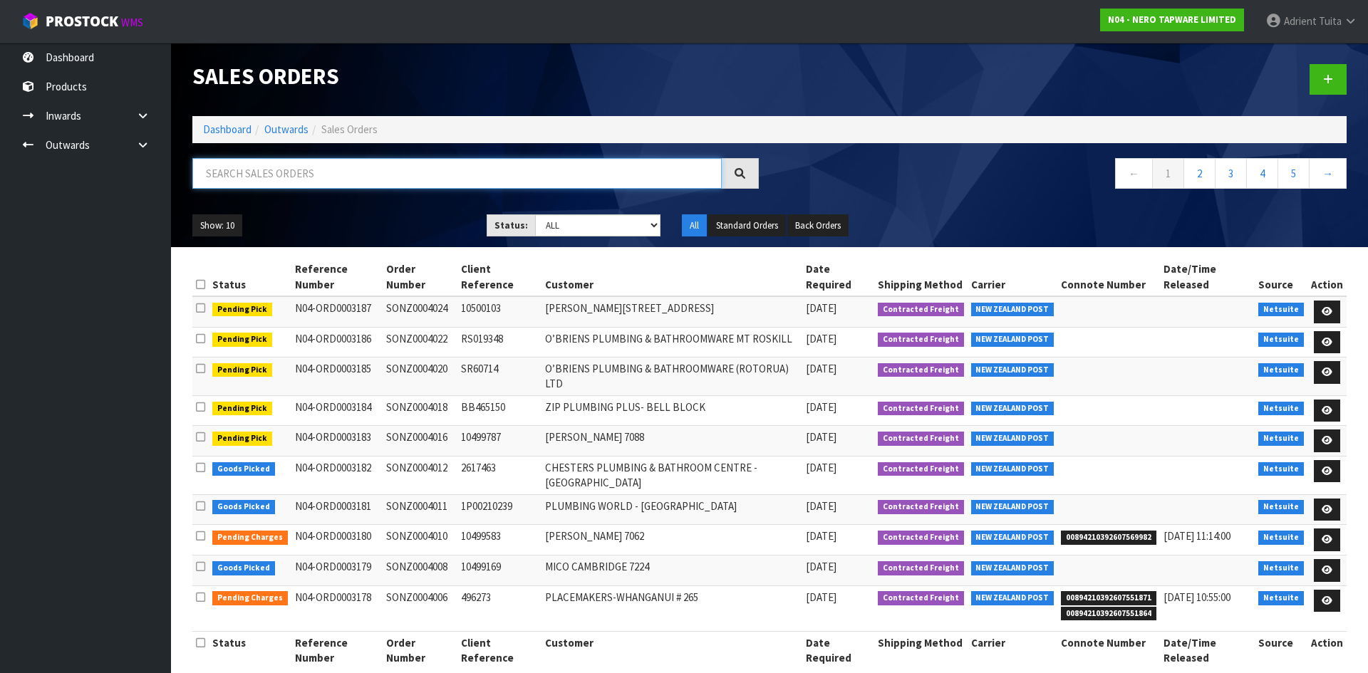
click at [384, 167] on input "text" at bounding box center [457, 173] width 530 height 31
type input "3992"
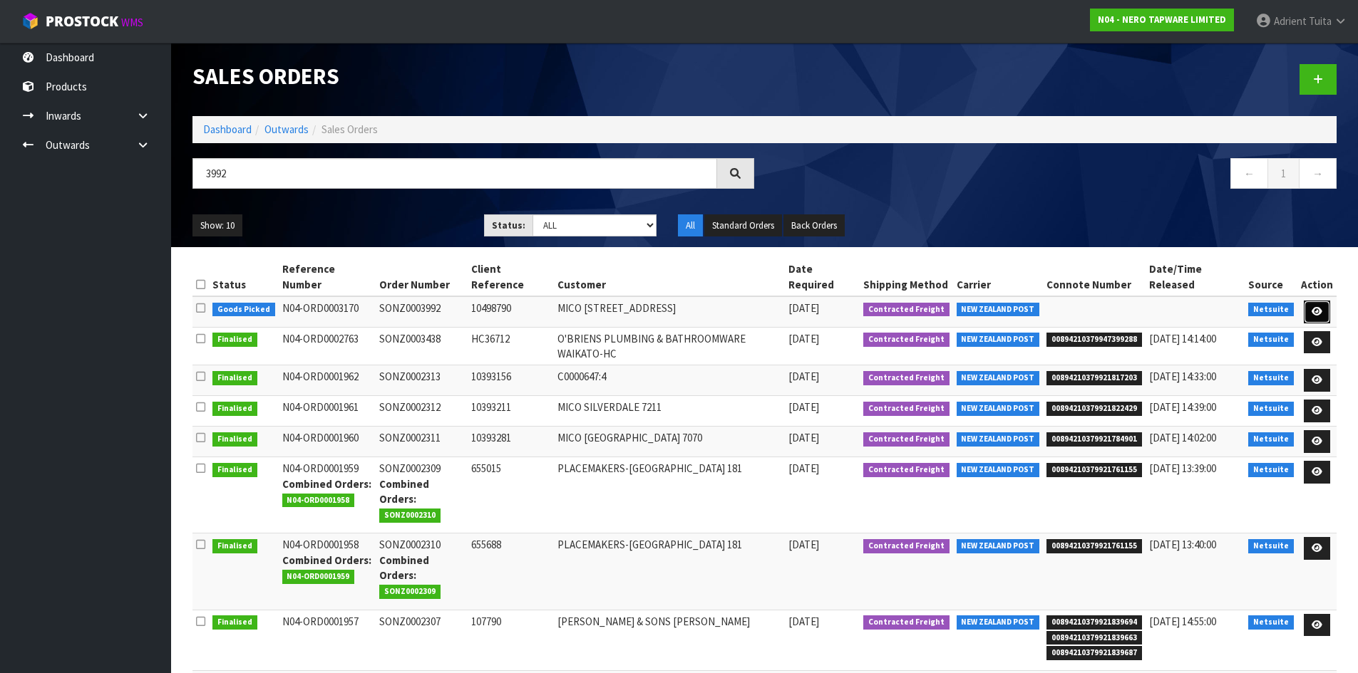
click at [1321, 301] on link at bounding box center [1316, 312] width 26 height 23
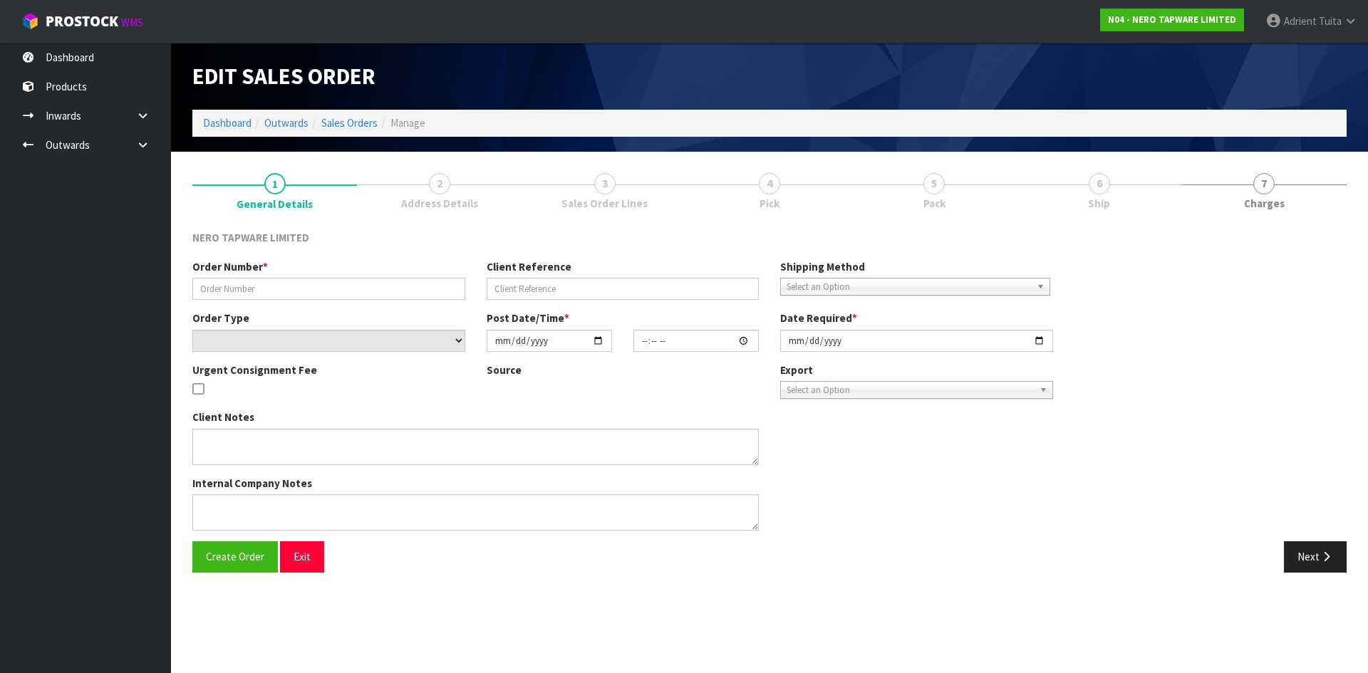
type input "SONZ0003992"
type input "10498790"
select select "number:0"
type input "2025-10-06"
type input "15:00:06.000"
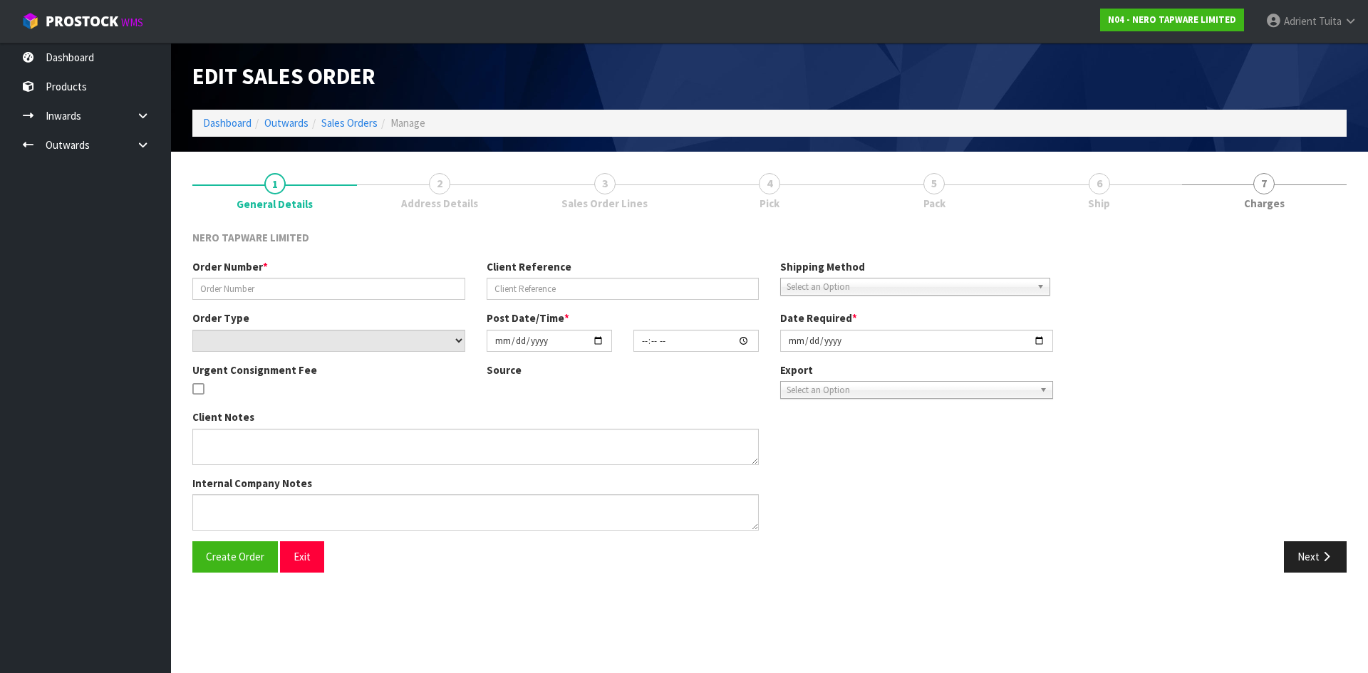
type input "[DATE]"
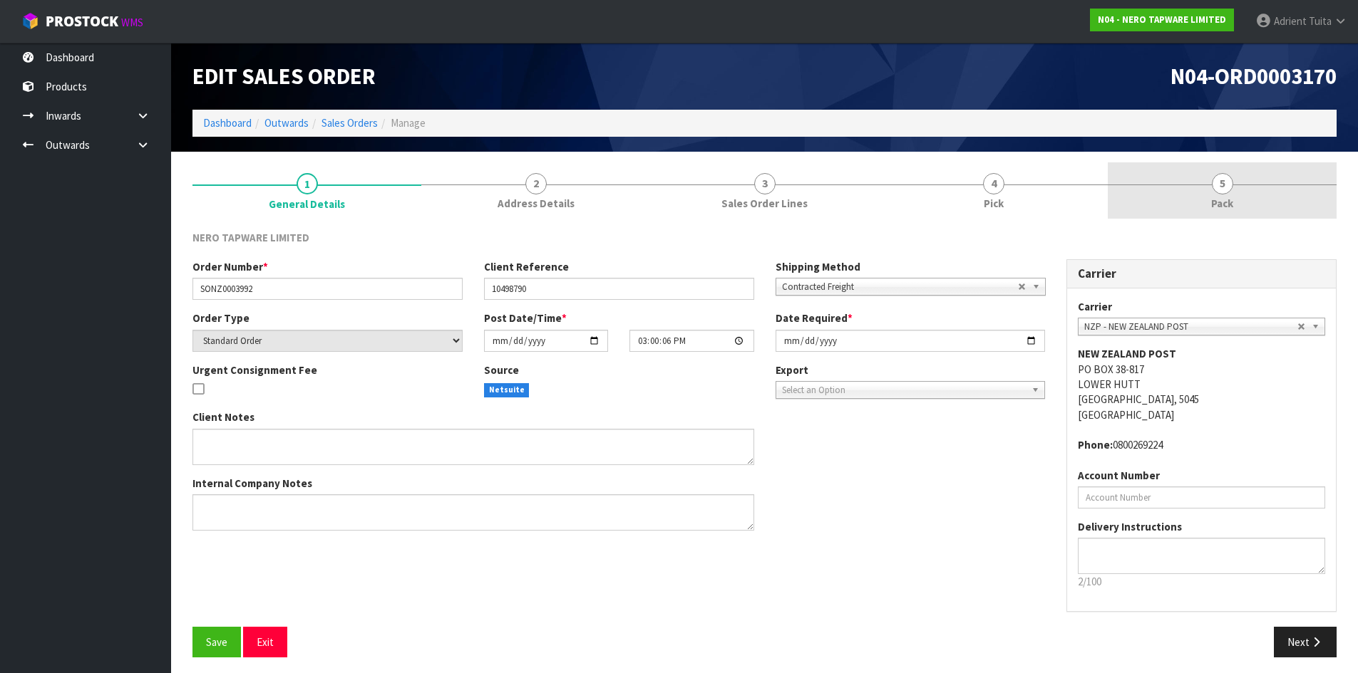
click at [1217, 200] on span "Pack" at bounding box center [1222, 203] width 22 height 15
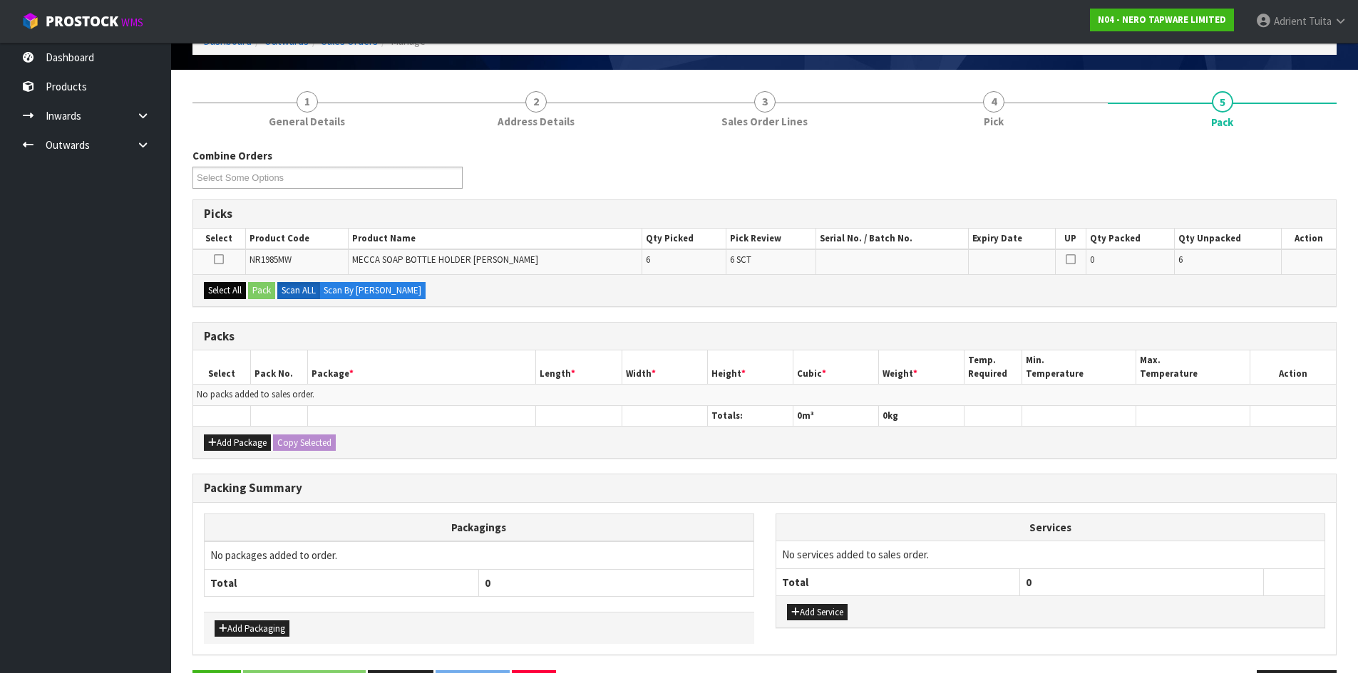
scroll to position [132, 0]
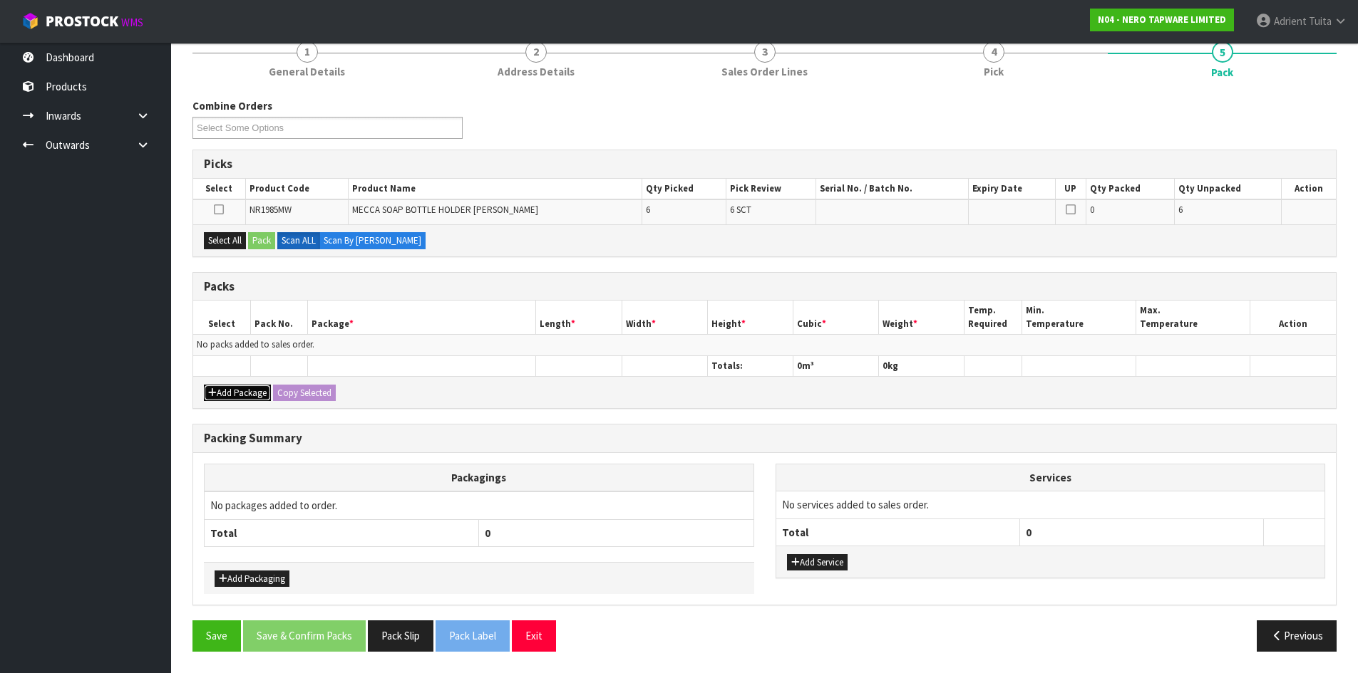
click at [231, 386] on button "Add Package" at bounding box center [237, 393] width 67 height 17
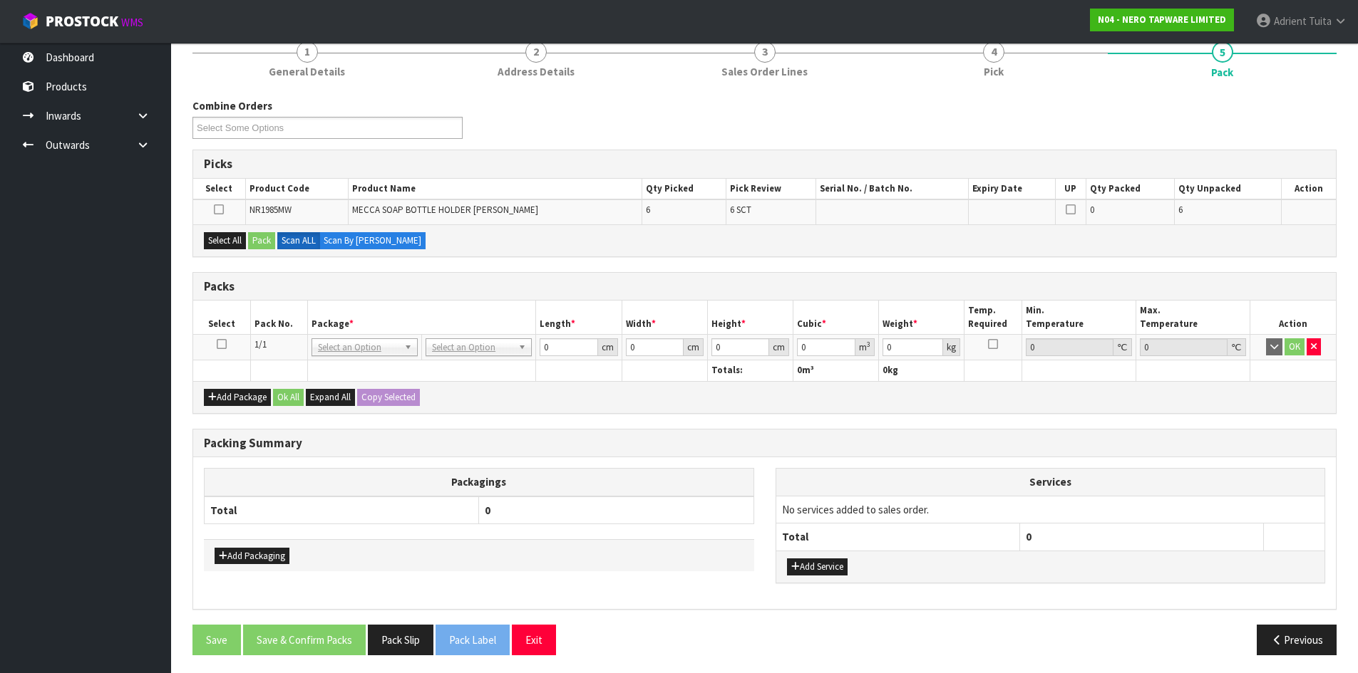
click at [224, 345] on icon at bounding box center [222, 344] width 10 height 1
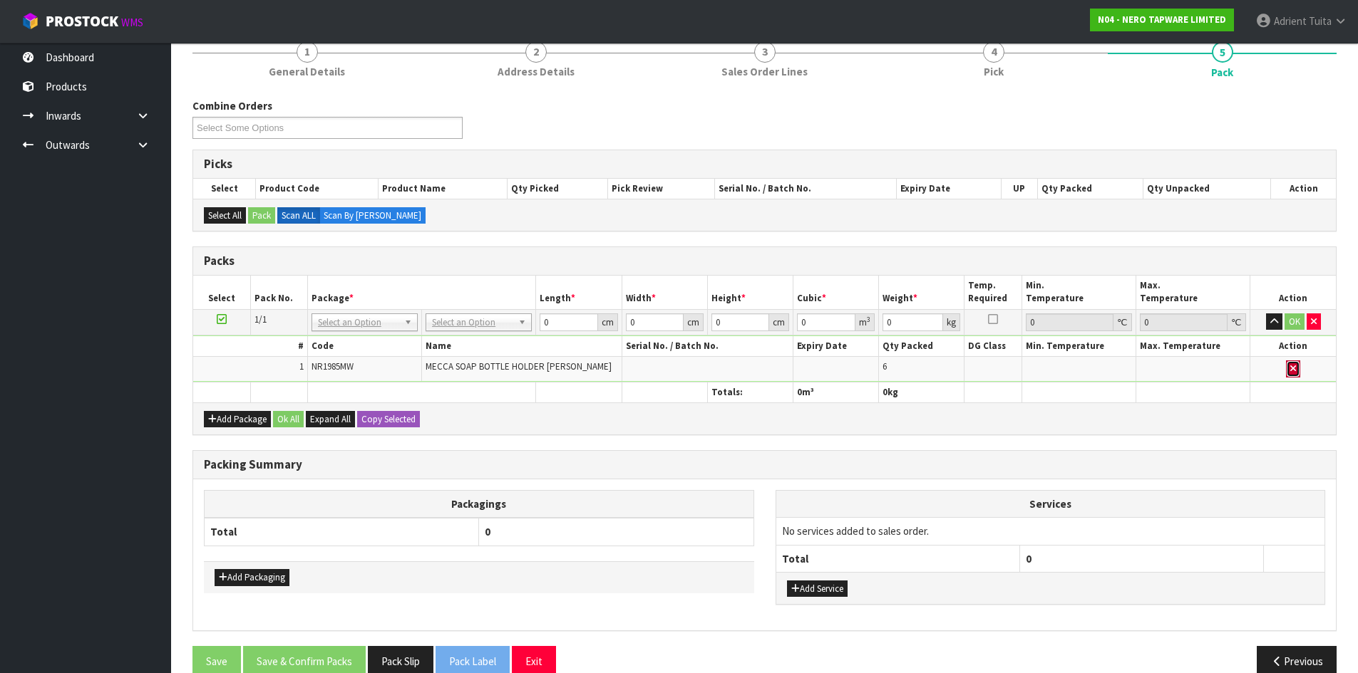
click at [1293, 366] on icon "button" at bounding box center [1293, 368] width 6 height 9
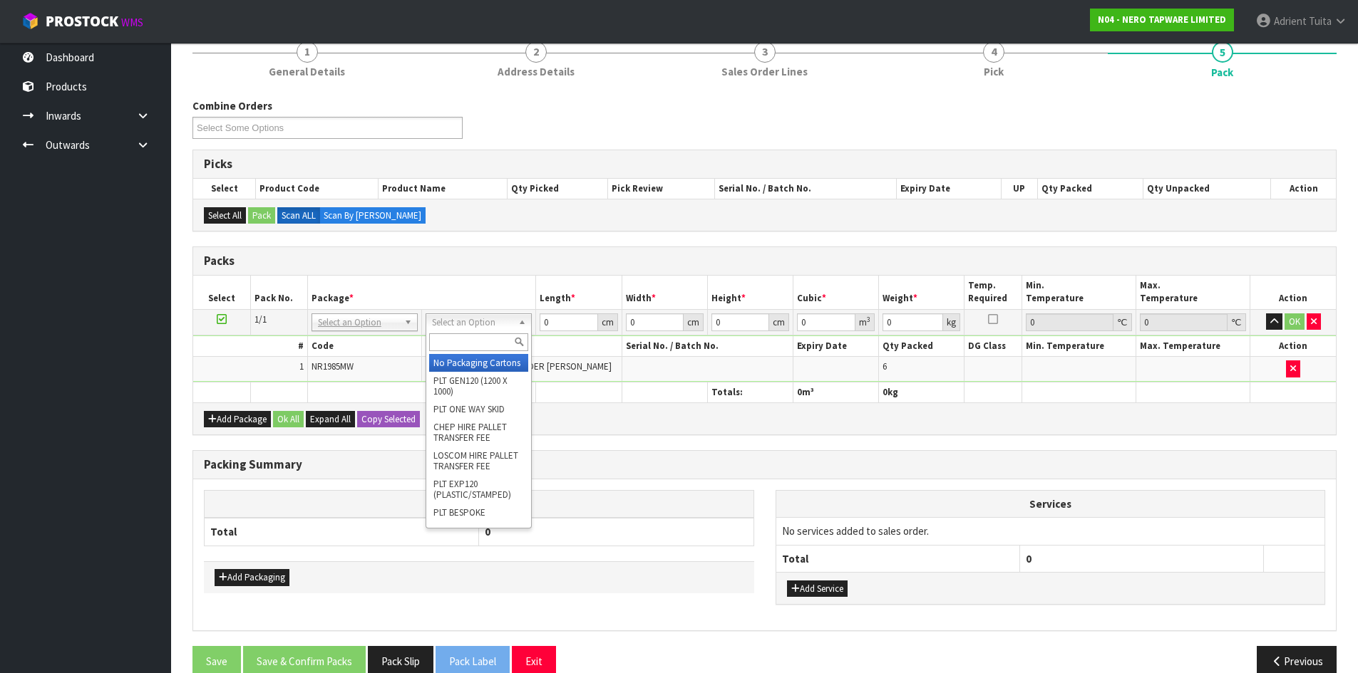
drag, startPoint x: 489, startPoint y: 325, endPoint x: 489, endPoint y: 335, distance: 10.0
click at [489, 335] on input "text" at bounding box center [478, 343] width 99 height 18
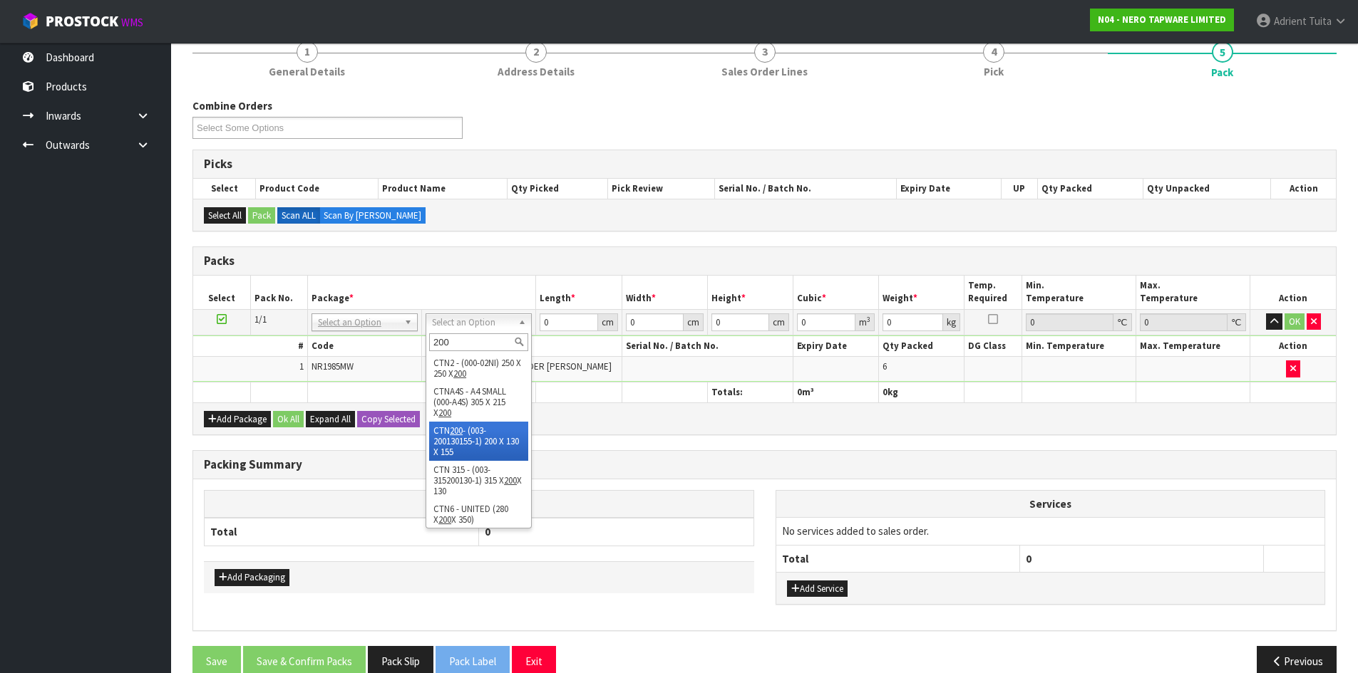
type input "200"
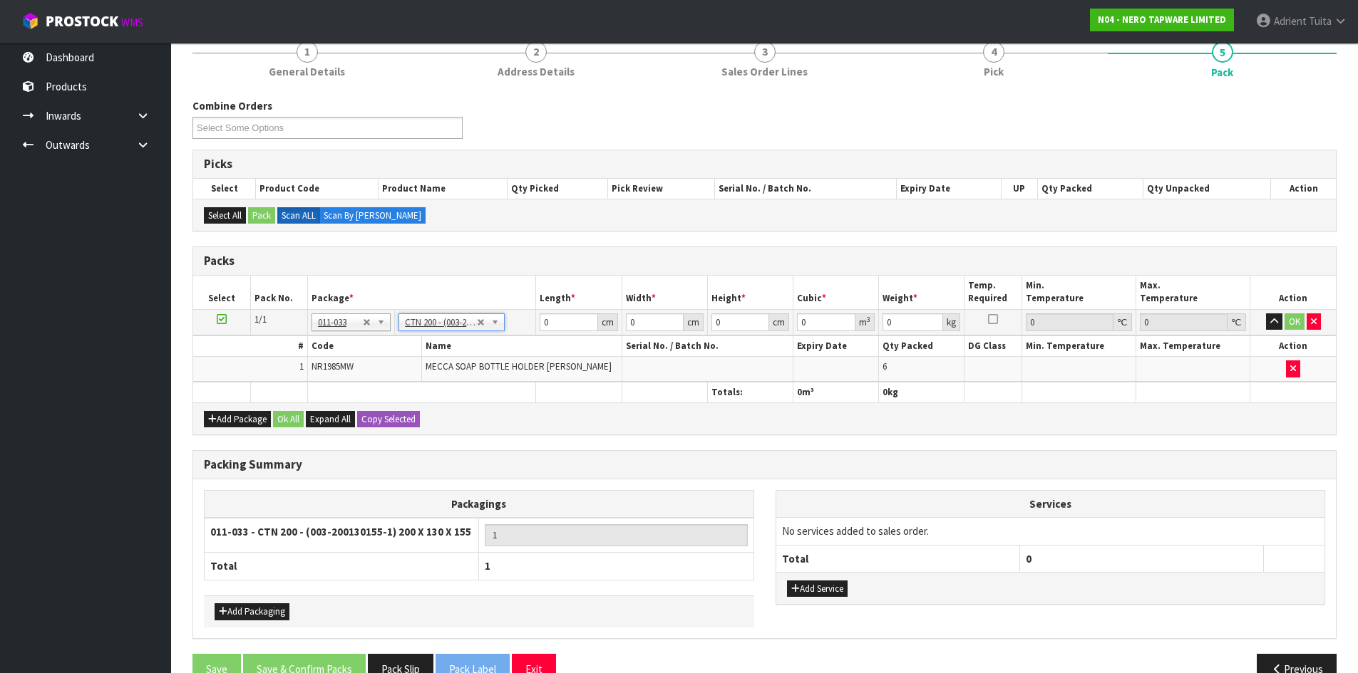
type input "20"
type input "13"
type input "15.5"
type input "0.00403"
type input "1.1"
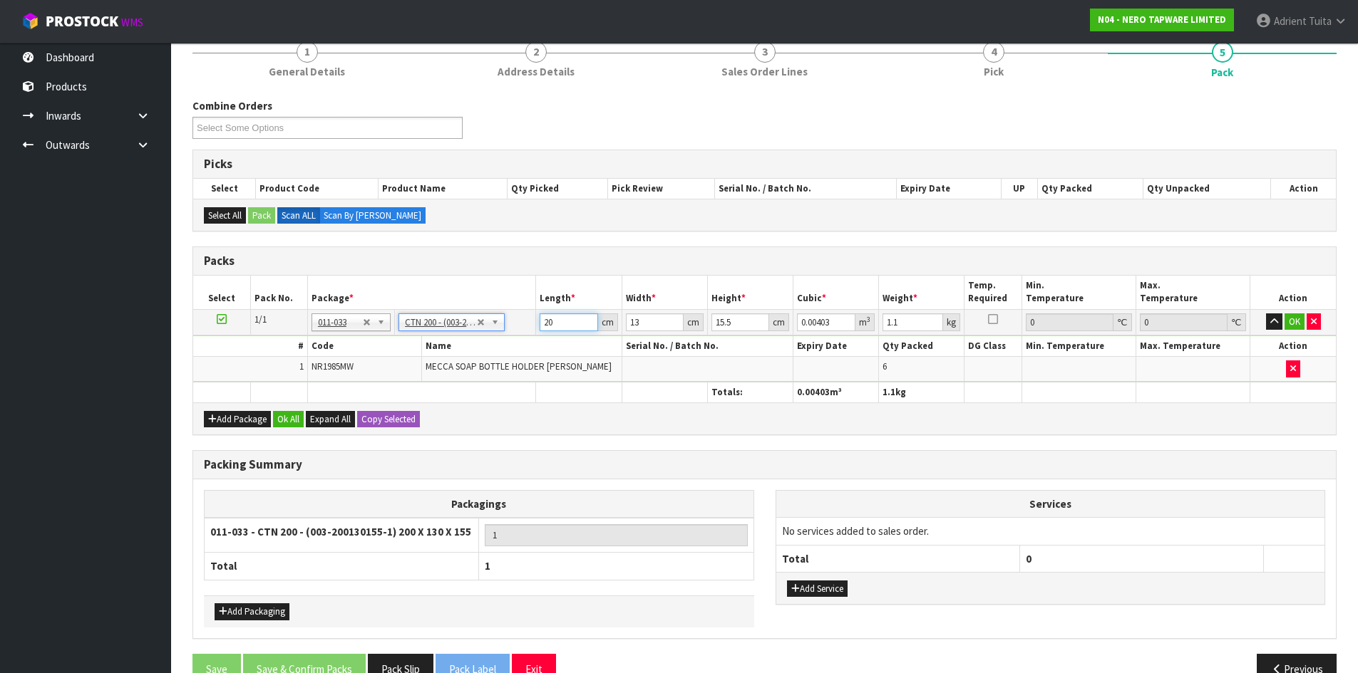
click at [544, 328] on input "20" at bounding box center [568, 323] width 58 height 18
type input "2"
type input "0.000403"
type input "21"
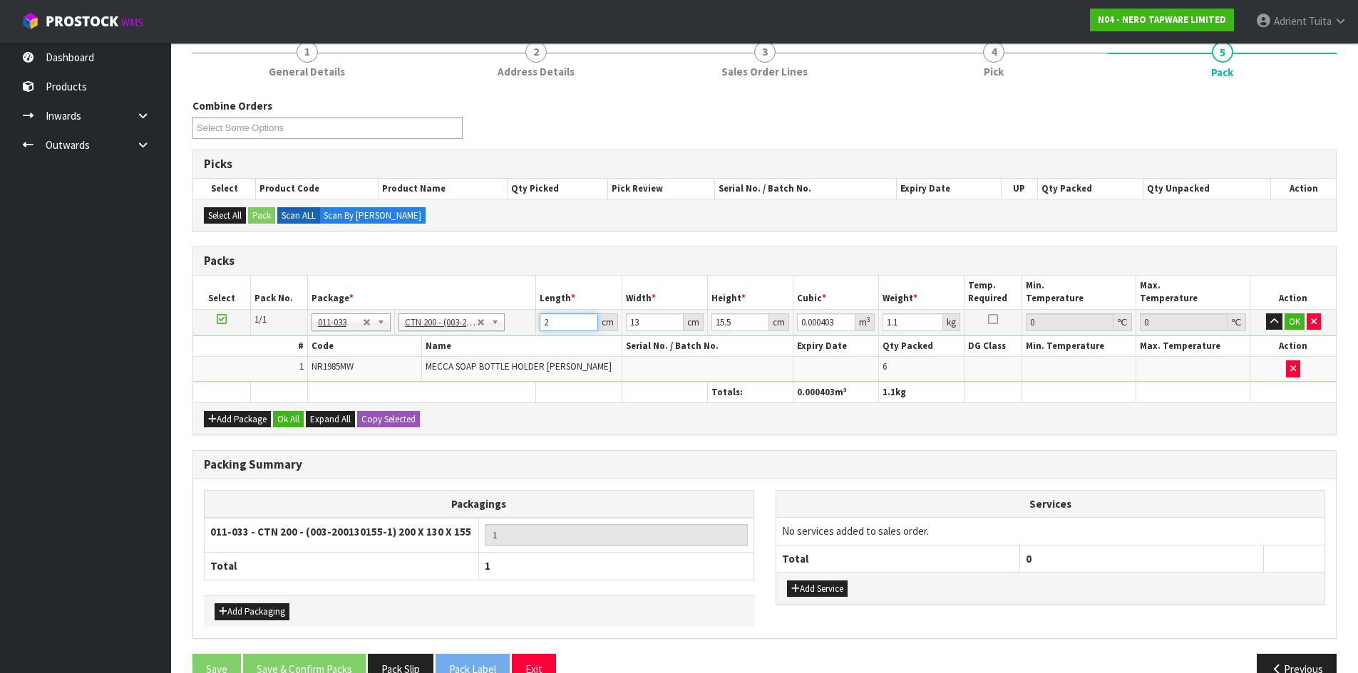
type input "0.004232"
type input "21"
type input "1"
type input "0.000325"
type input "14"
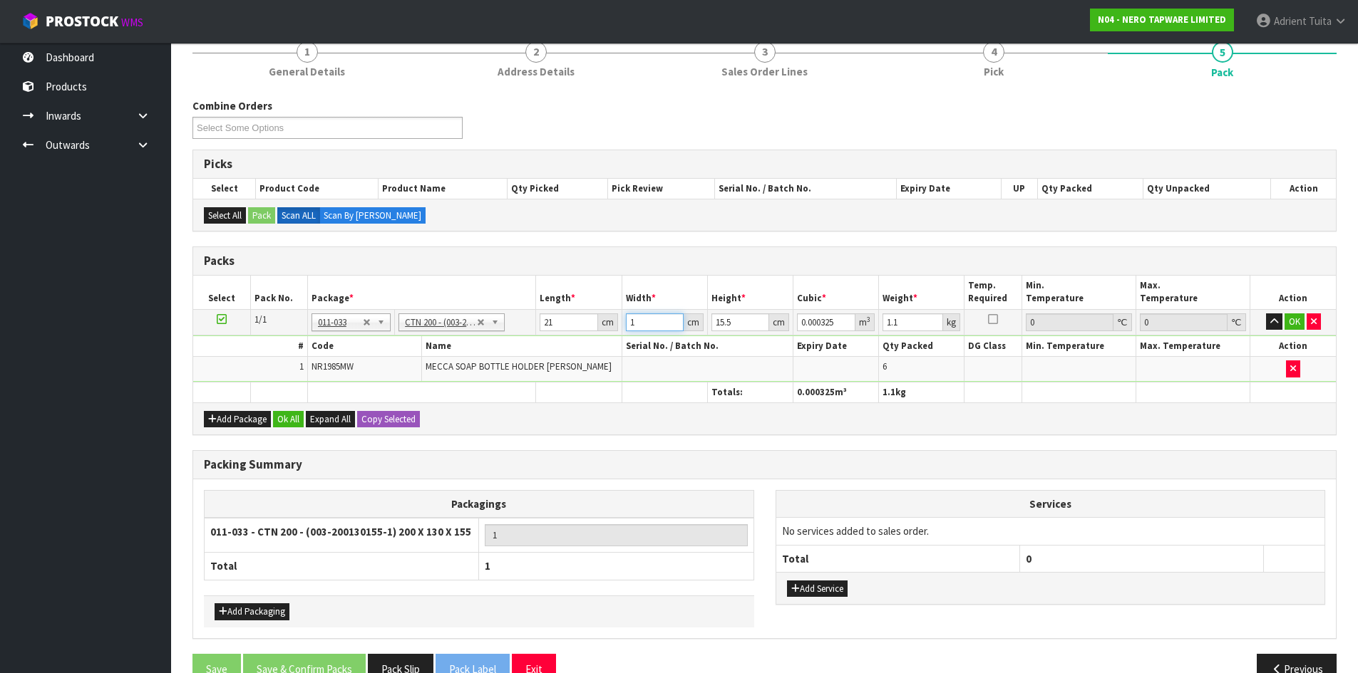
type input "0.004557"
type input "14"
type input "1"
type input "0.000294"
type input "18"
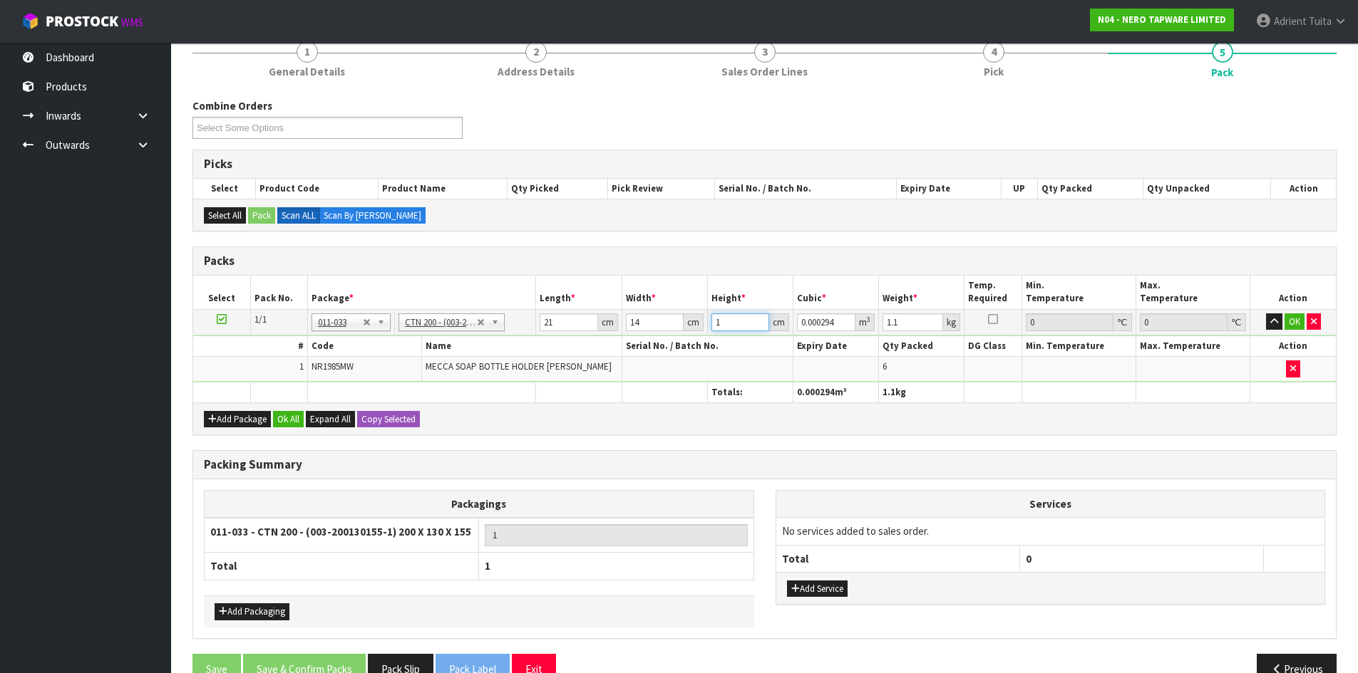
type input "0.005292"
type input "18"
type input "2"
click at [1293, 321] on button "OK" at bounding box center [1294, 322] width 20 height 17
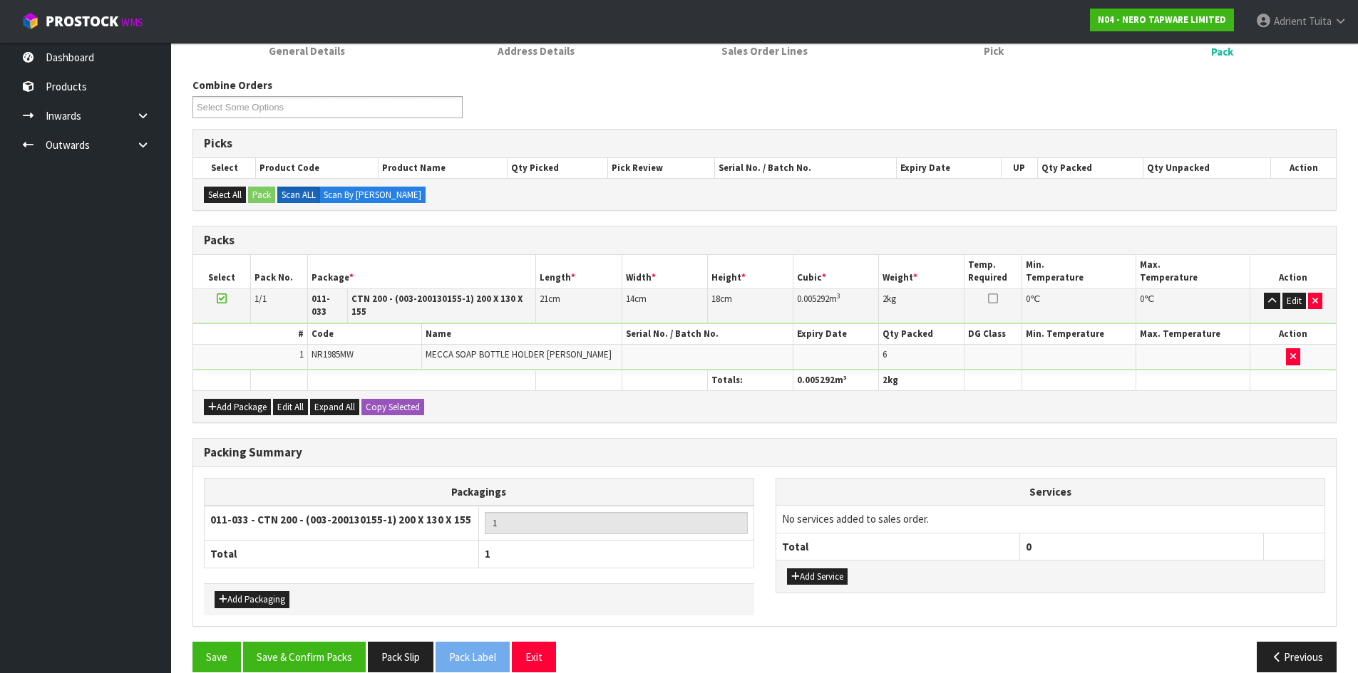
scroll to position [164, 0]
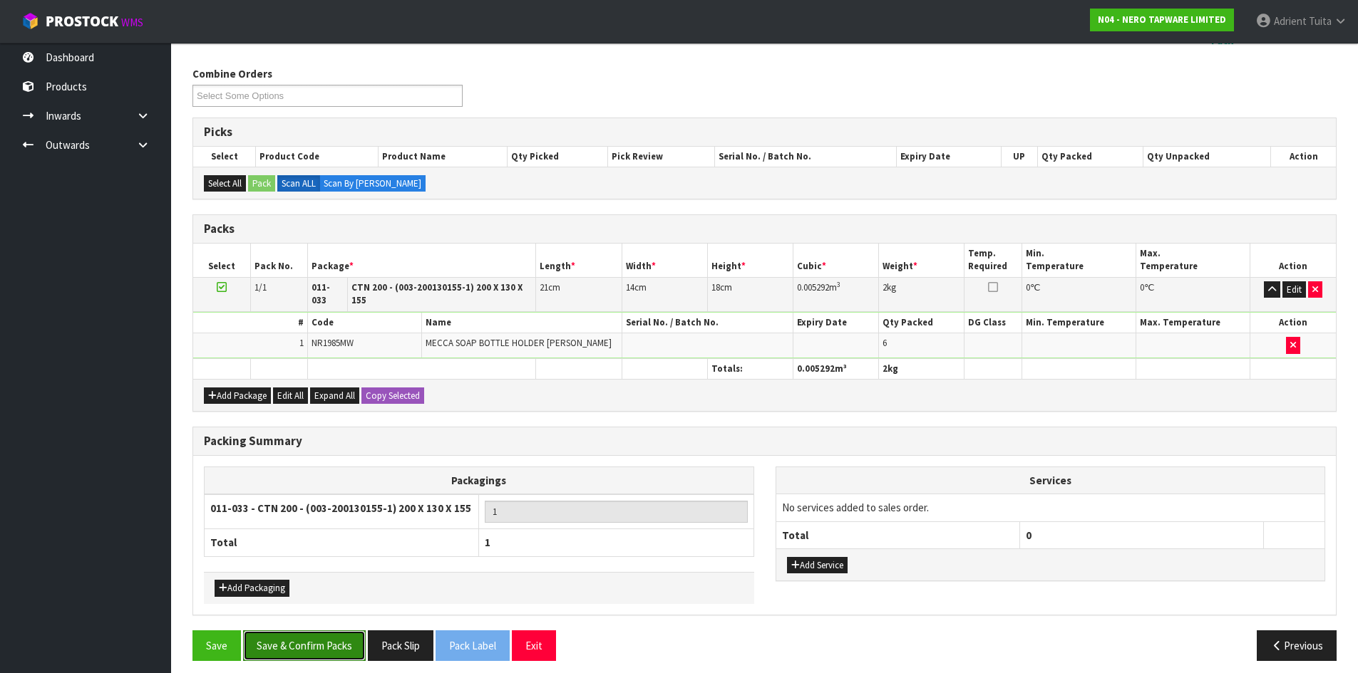
click at [327, 641] on button "Save & Confirm Packs" at bounding box center [304, 646] width 123 height 31
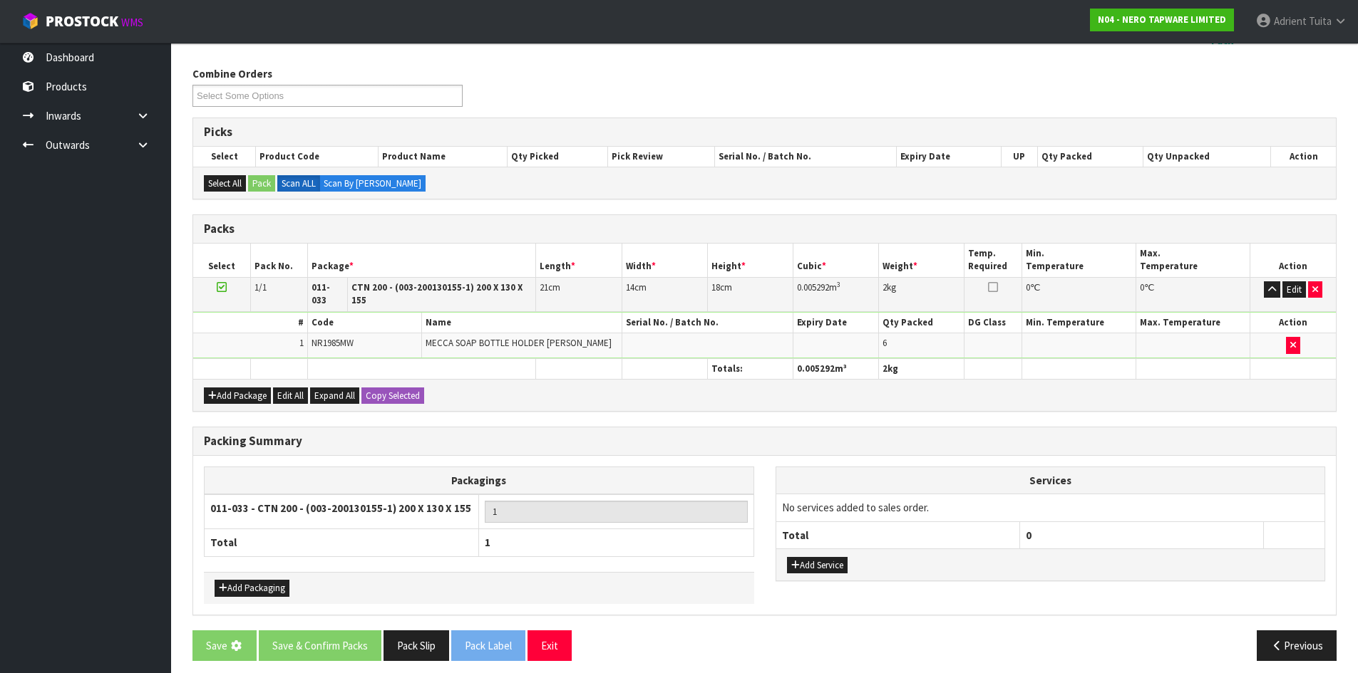
scroll to position [0, 0]
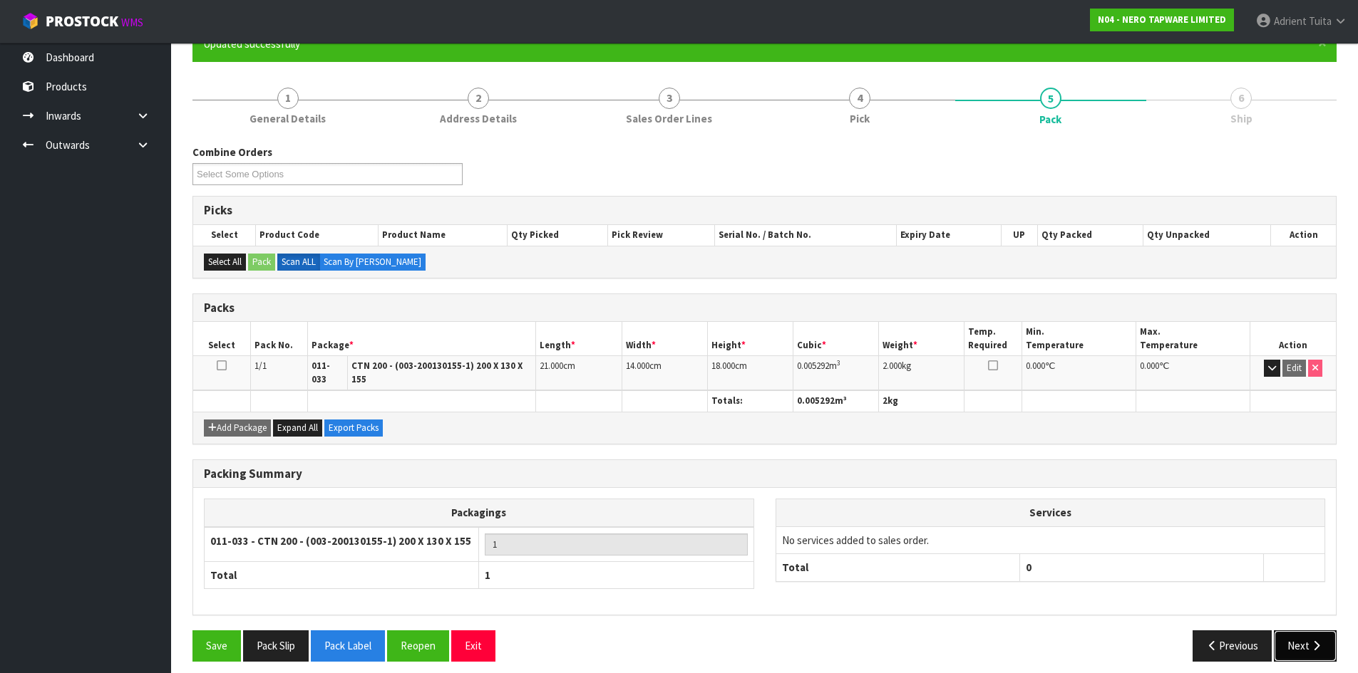
click at [1322, 641] on icon "button" at bounding box center [1316, 646] width 14 height 11
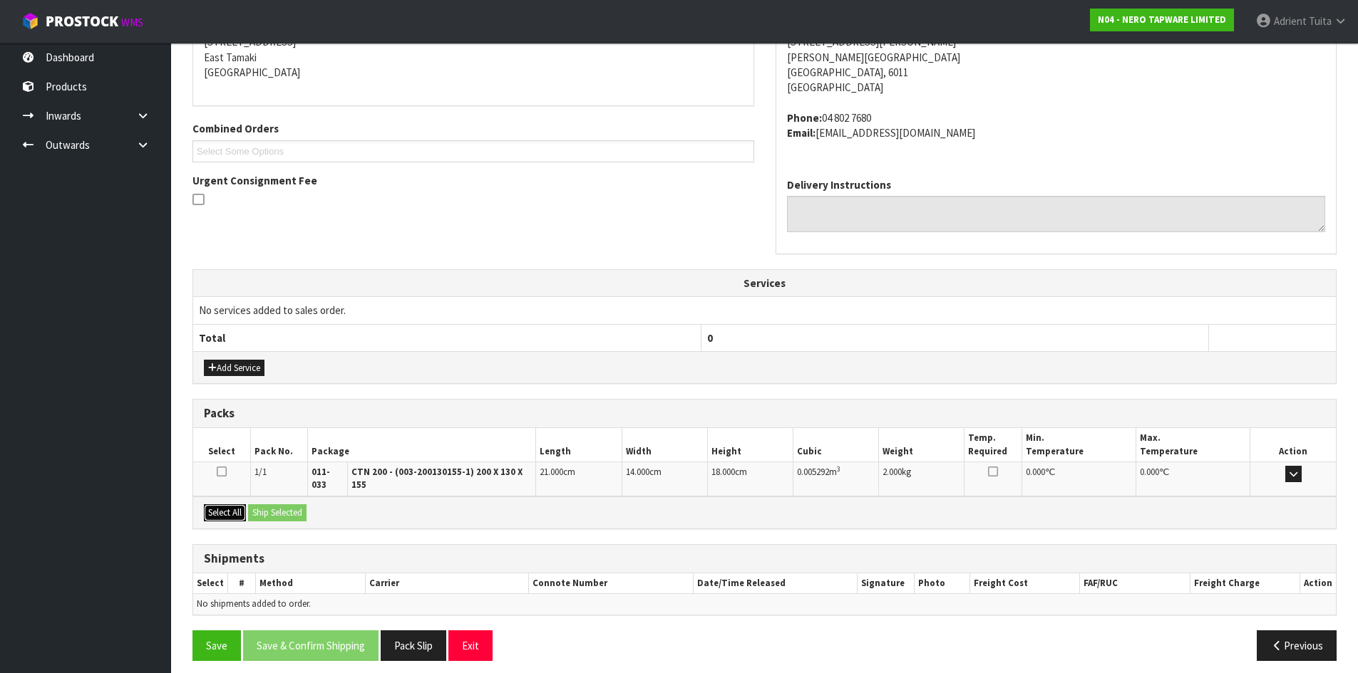
click at [235, 505] on button "Select All" at bounding box center [225, 513] width 42 height 17
click at [279, 505] on button "Ship Selected" at bounding box center [277, 513] width 58 height 17
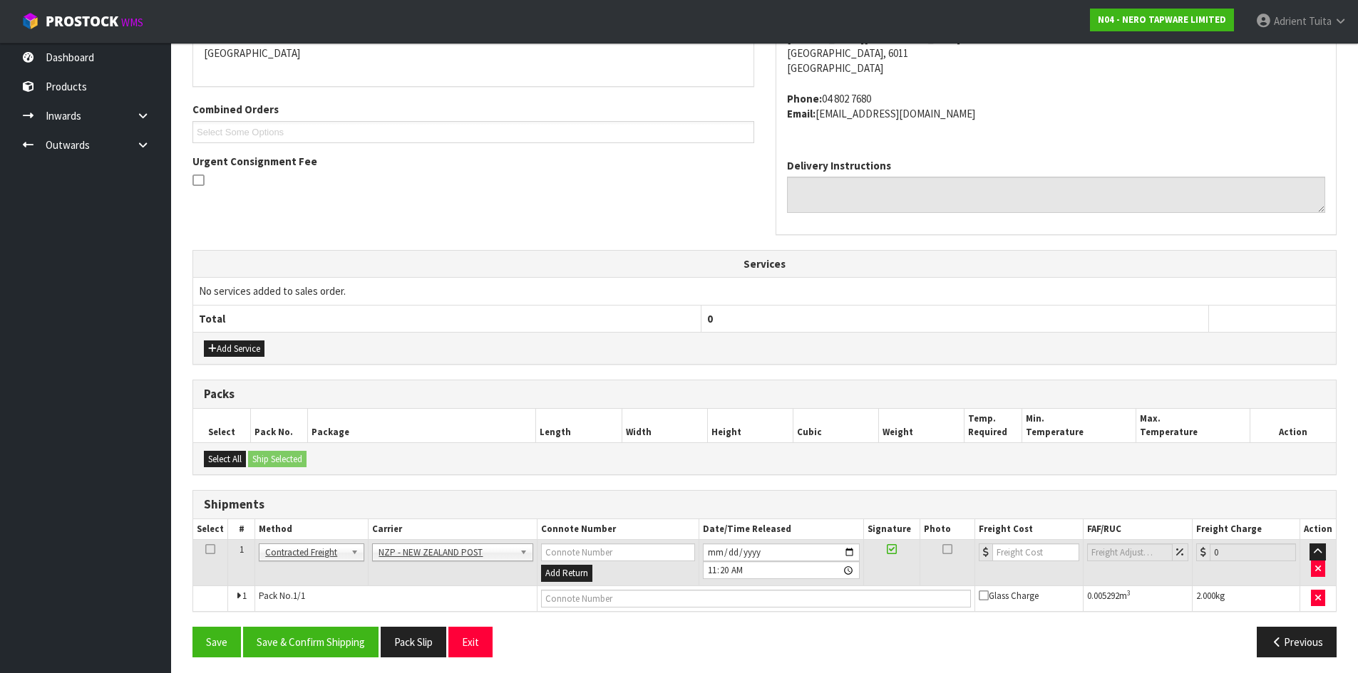
scroll to position [327, 0]
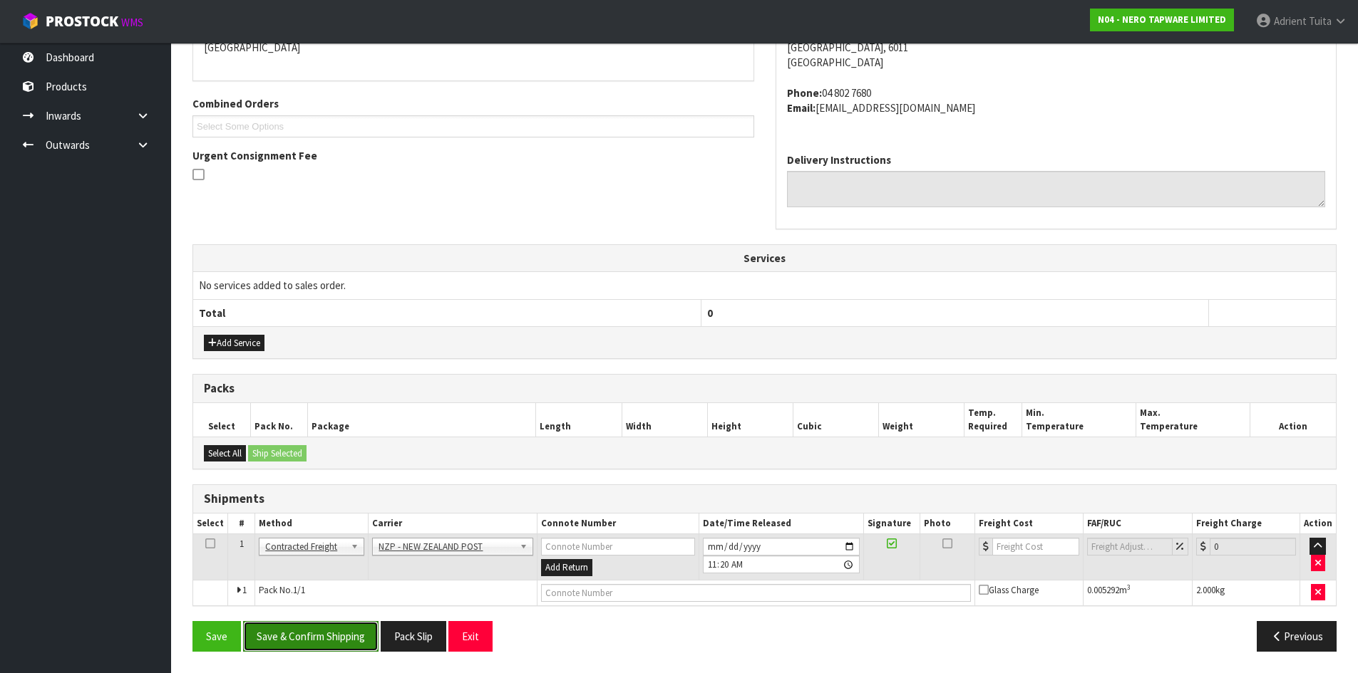
click at [351, 636] on button "Save & Confirm Shipping" at bounding box center [310, 636] width 135 height 31
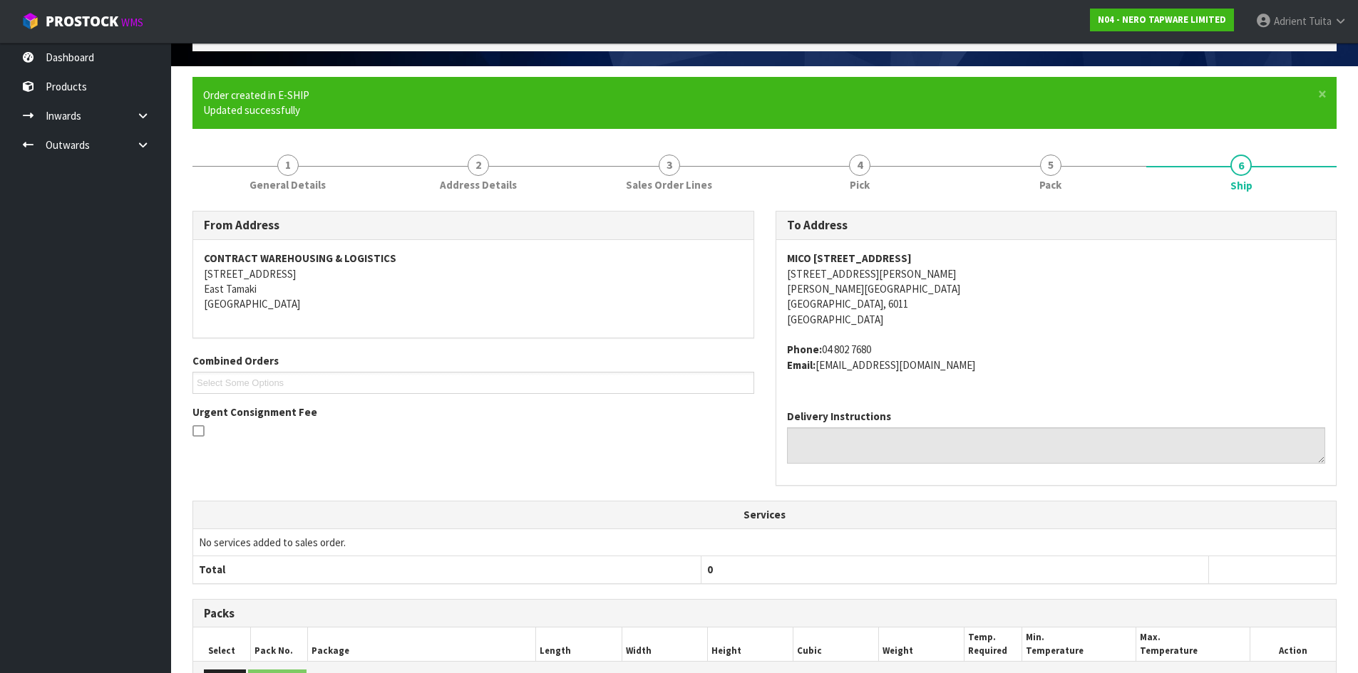
scroll to position [306, 0]
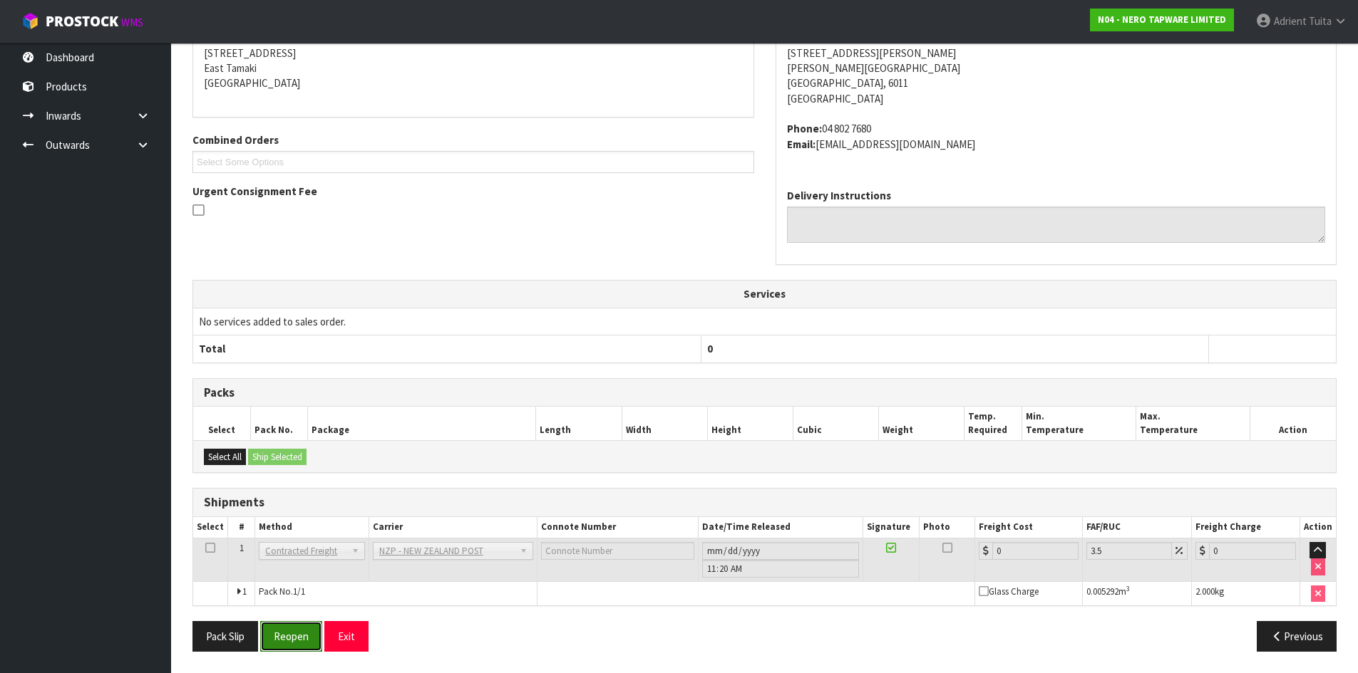
click at [298, 628] on button "Reopen" at bounding box center [291, 636] width 62 height 31
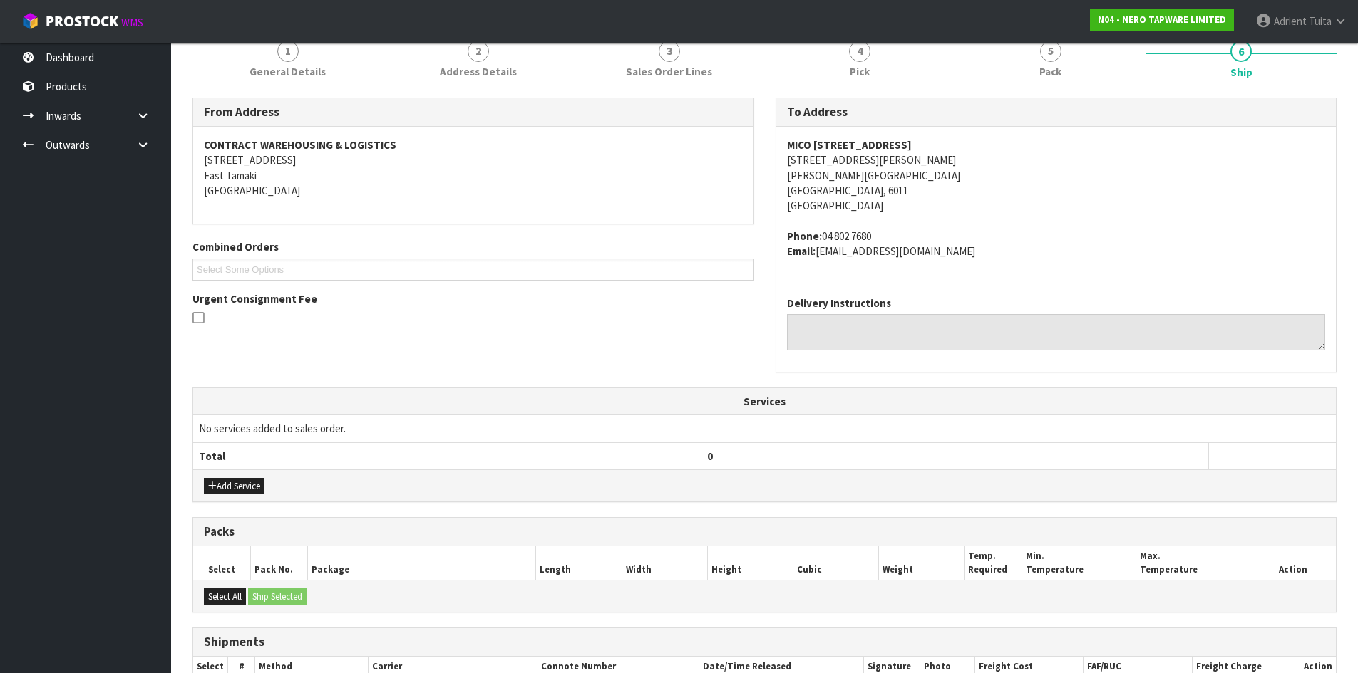
scroll to position [341, 0]
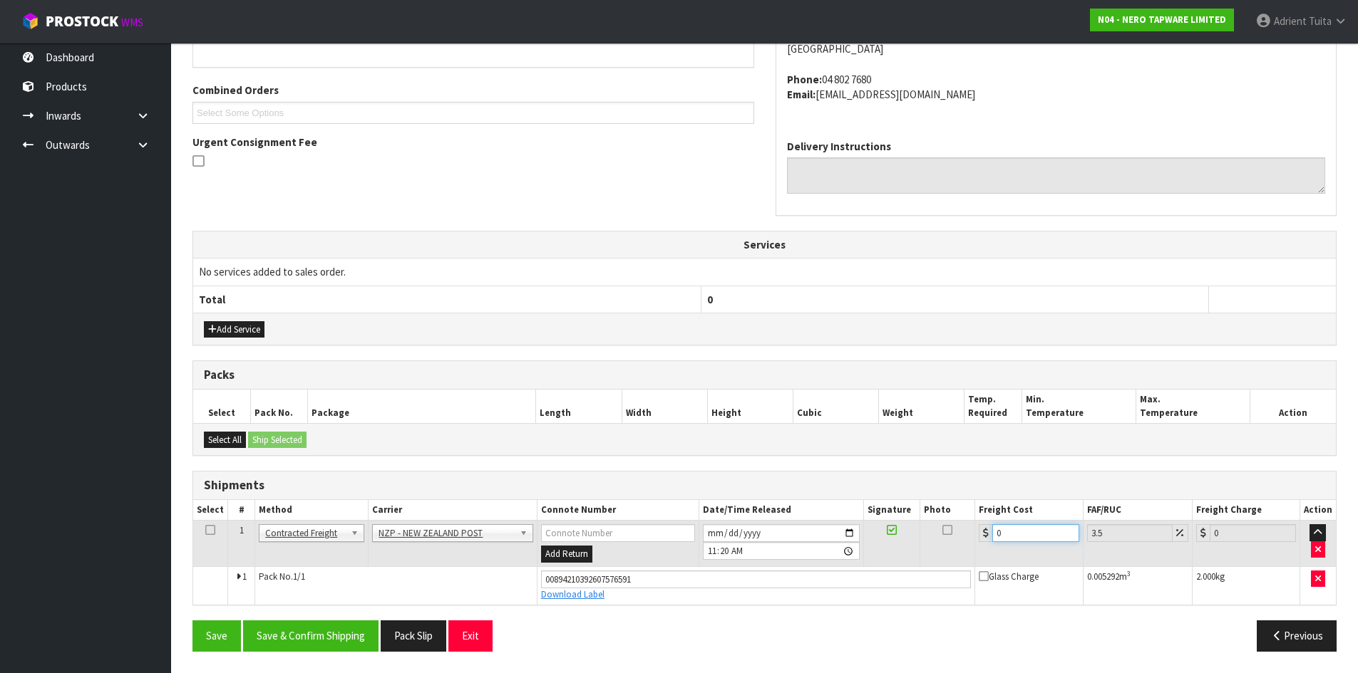
click at [1041, 533] on input "0" at bounding box center [1035, 534] width 86 height 18
type input "8"
type input "8.28"
type input "8.4"
type input "8.69"
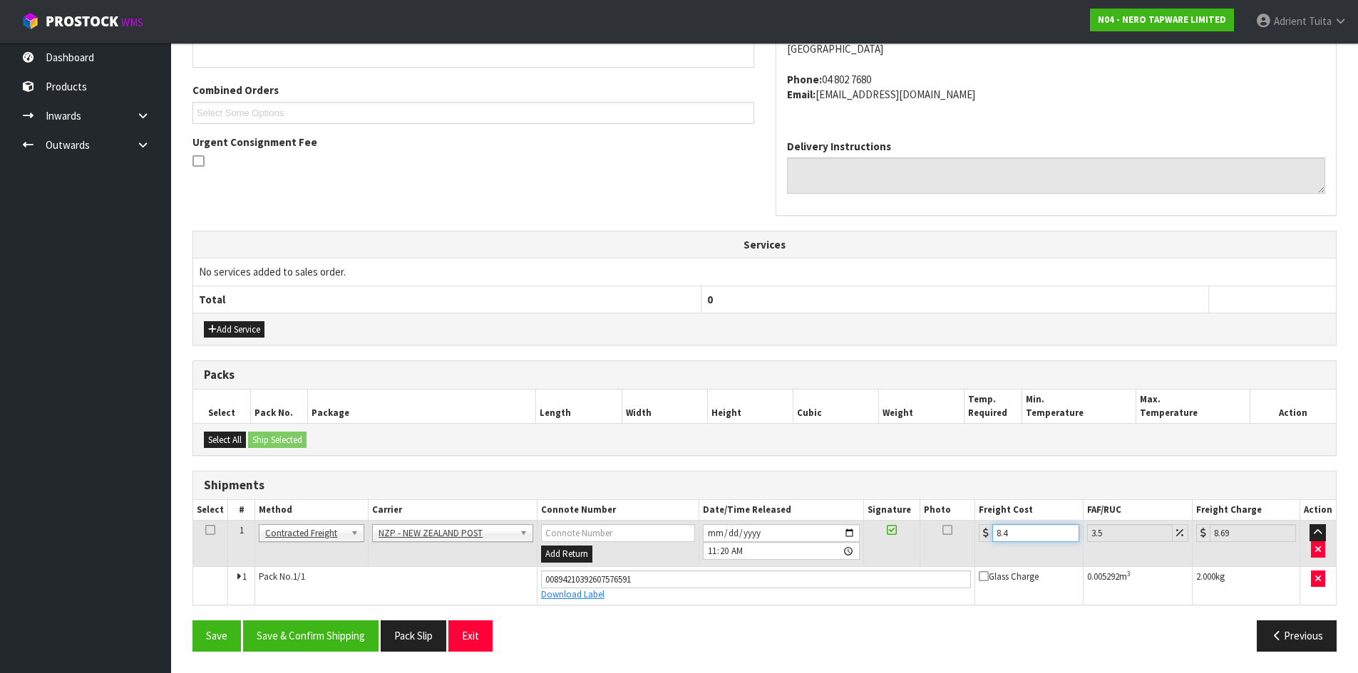
type input "8.45"
type input "8.75"
type input "8.45"
click at [346, 625] on button "Save & Confirm Shipping" at bounding box center [310, 636] width 135 height 31
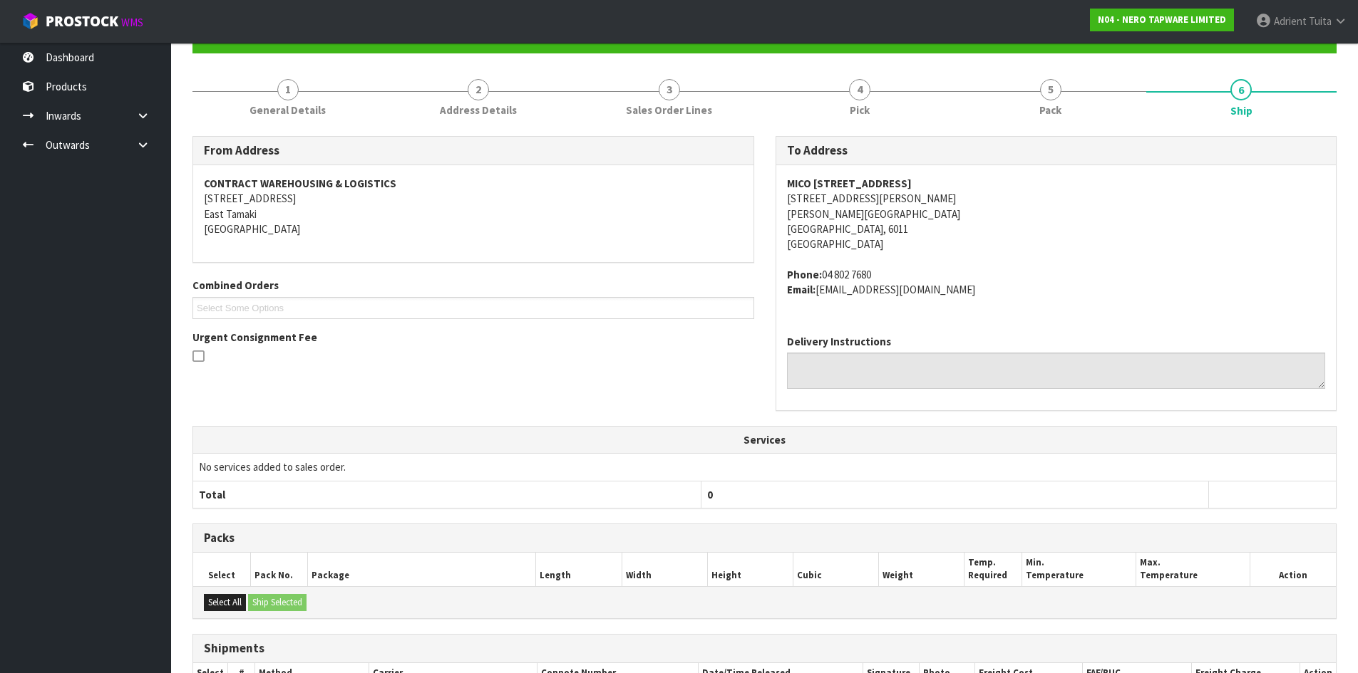
scroll to position [301, 0]
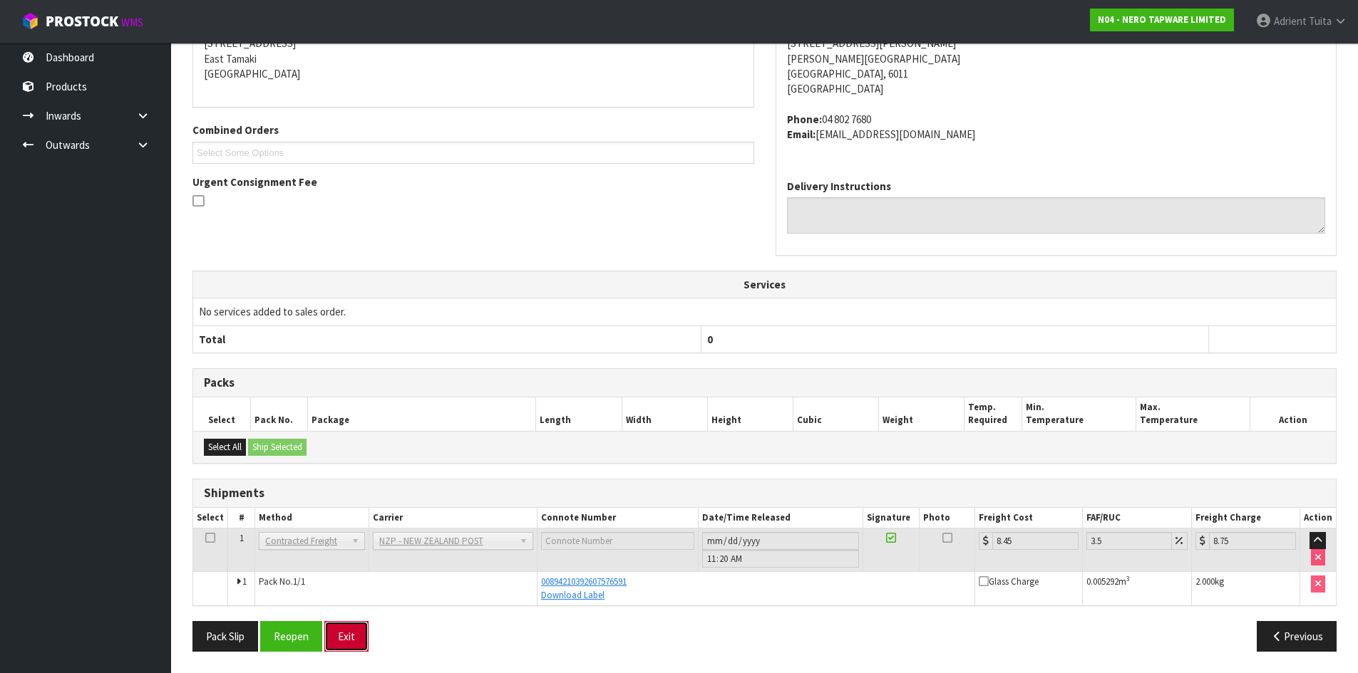
click at [334, 643] on button "Exit" at bounding box center [346, 636] width 44 height 31
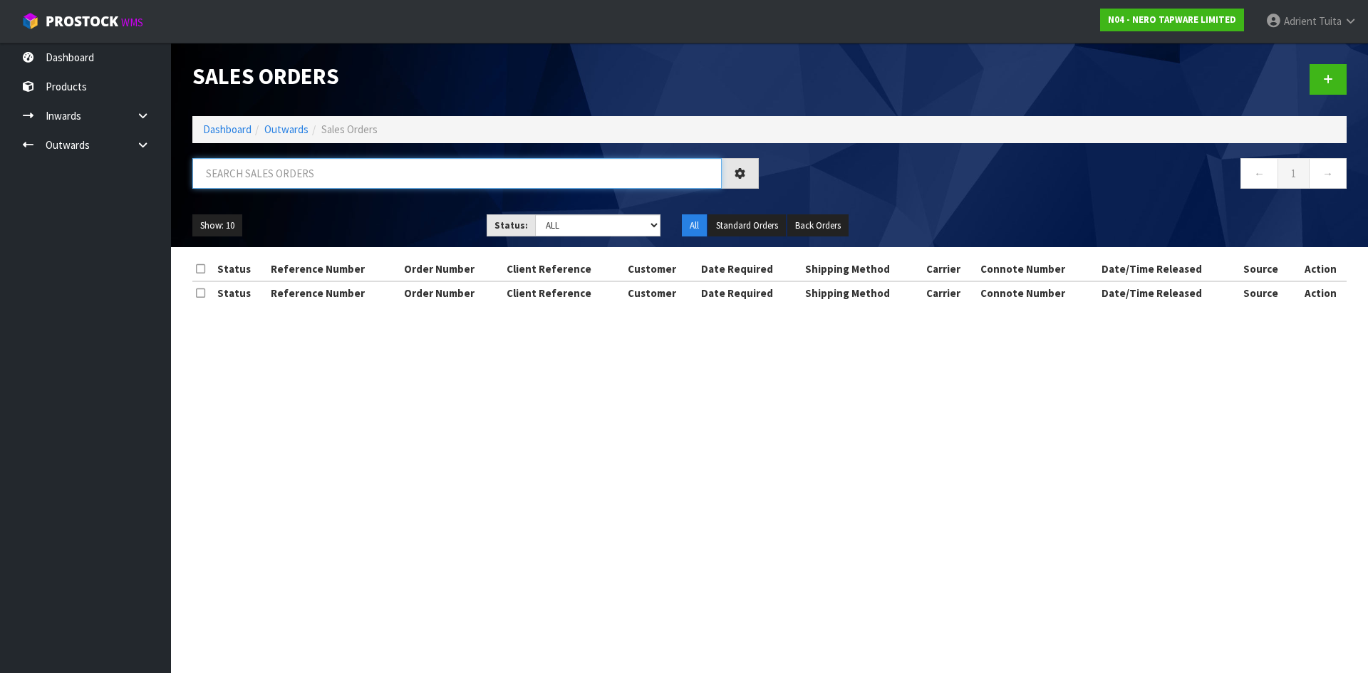
click at [323, 165] on input "text" at bounding box center [457, 173] width 530 height 31
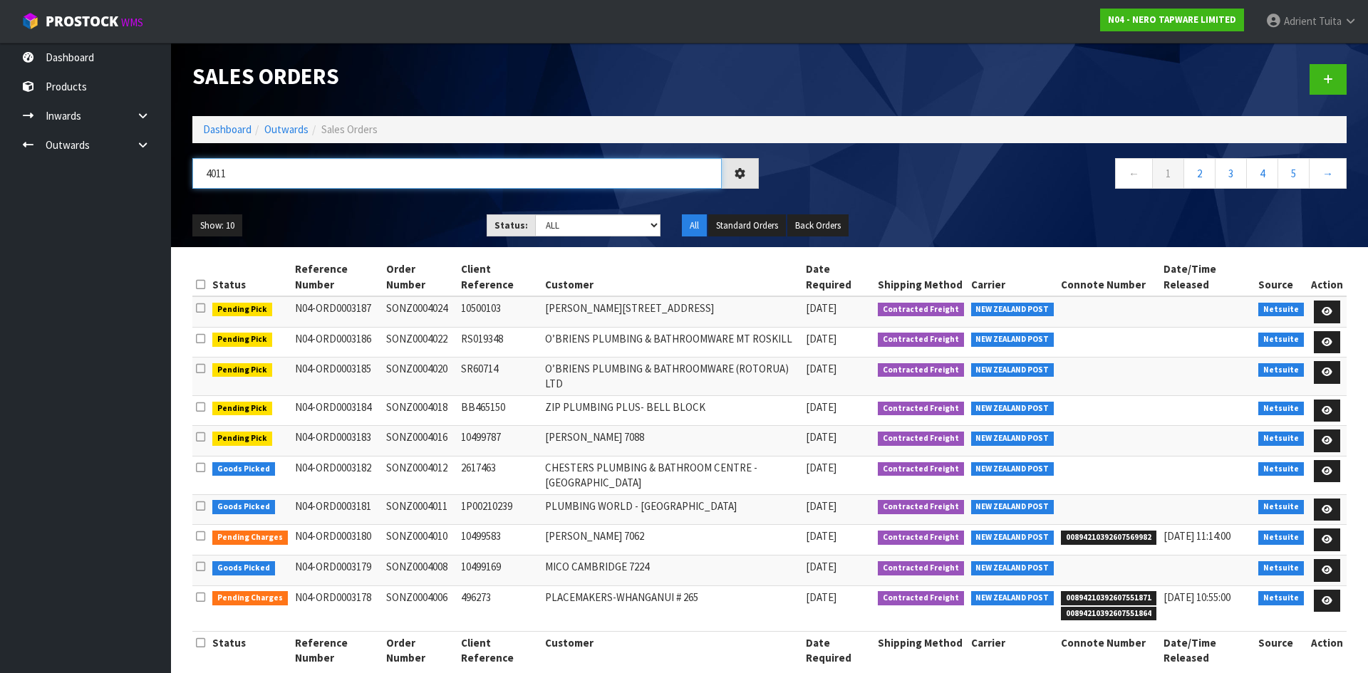
type input "4011"
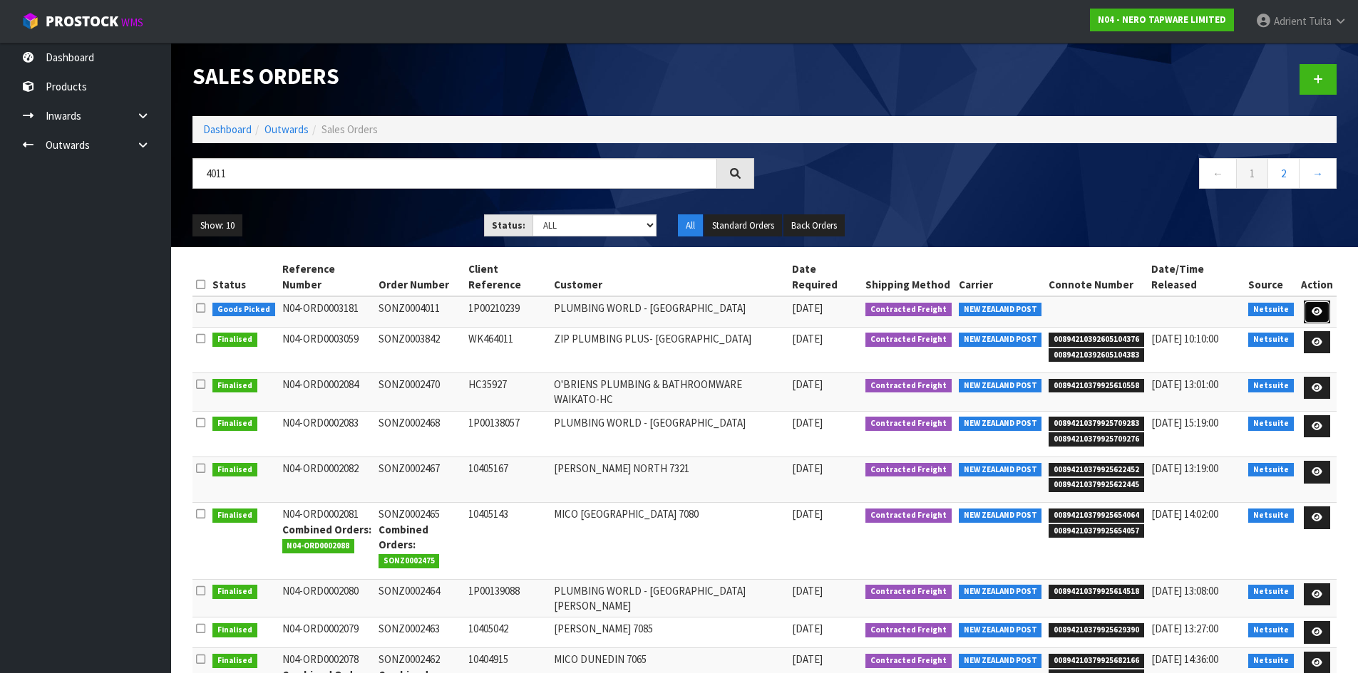
click at [1321, 307] on icon at bounding box center [1316, 311] width 11 height 9
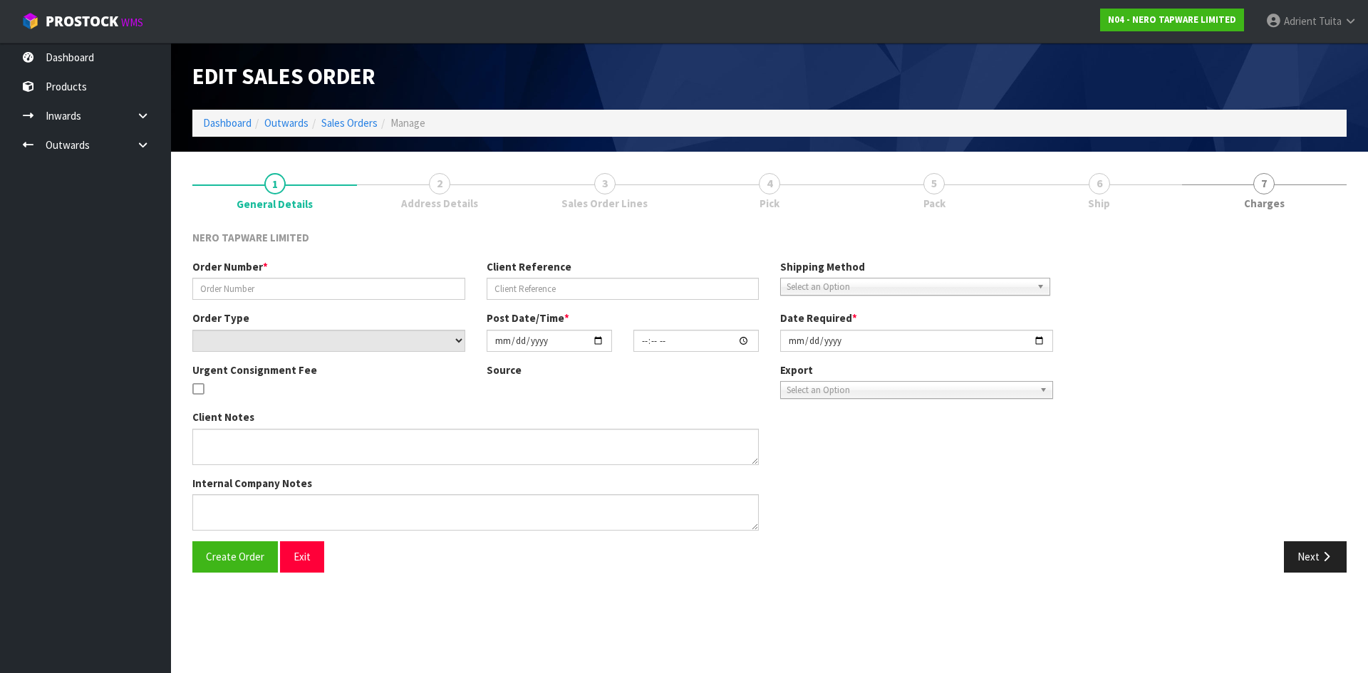
type input "SONZ0004011"
type input "1P00210239"
select select "number:0"
type input "[DATE]"
type input "09:15:05.000"
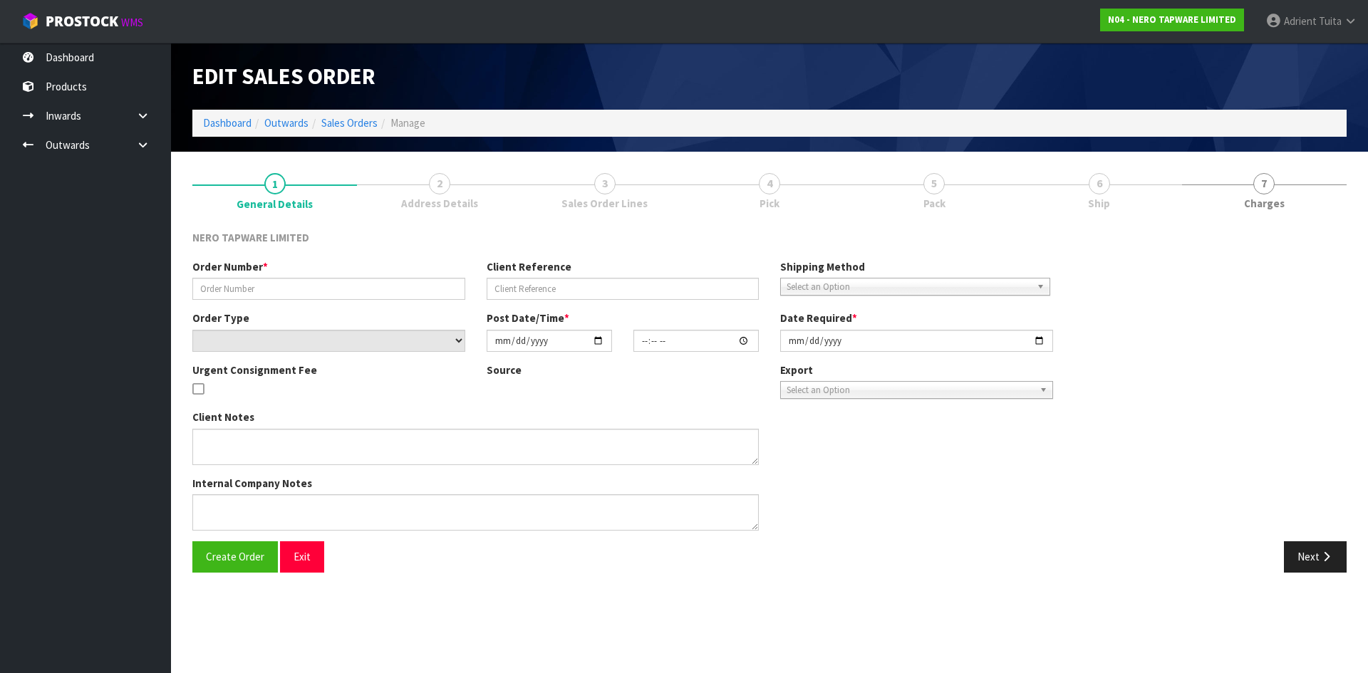
type input "[DATE]"
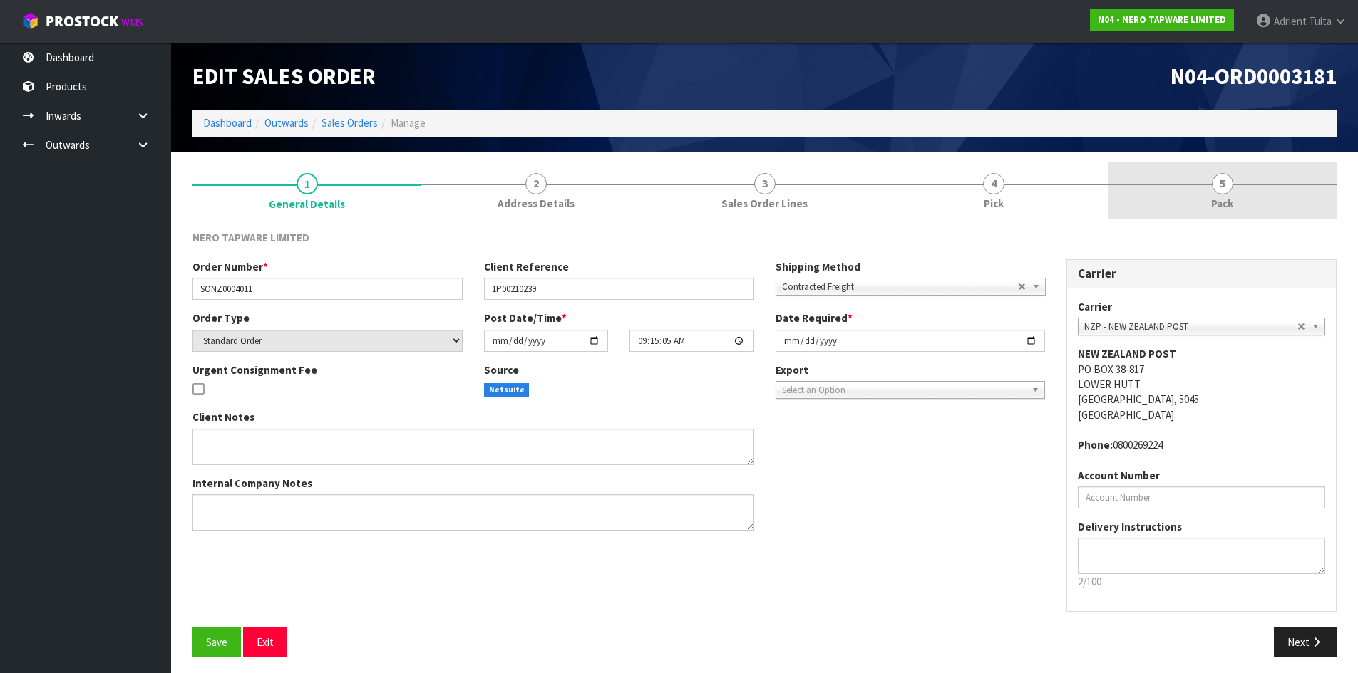
drag, startPoint x: 1244, startPoint y: 172, endPoint x: 1241, endPoint y: 201, distance: 28.6
click at [1244, 192] on section "1 General Details 2 Address Details 3 Sales Order Lines 4 Pick 5 Pack NERO TAPW…" at bounding box center [764, 416] width 1187 height 528
click at [1310, 213] on link "5 Pack" at bounding box center [1222, 190] width 229 height 56
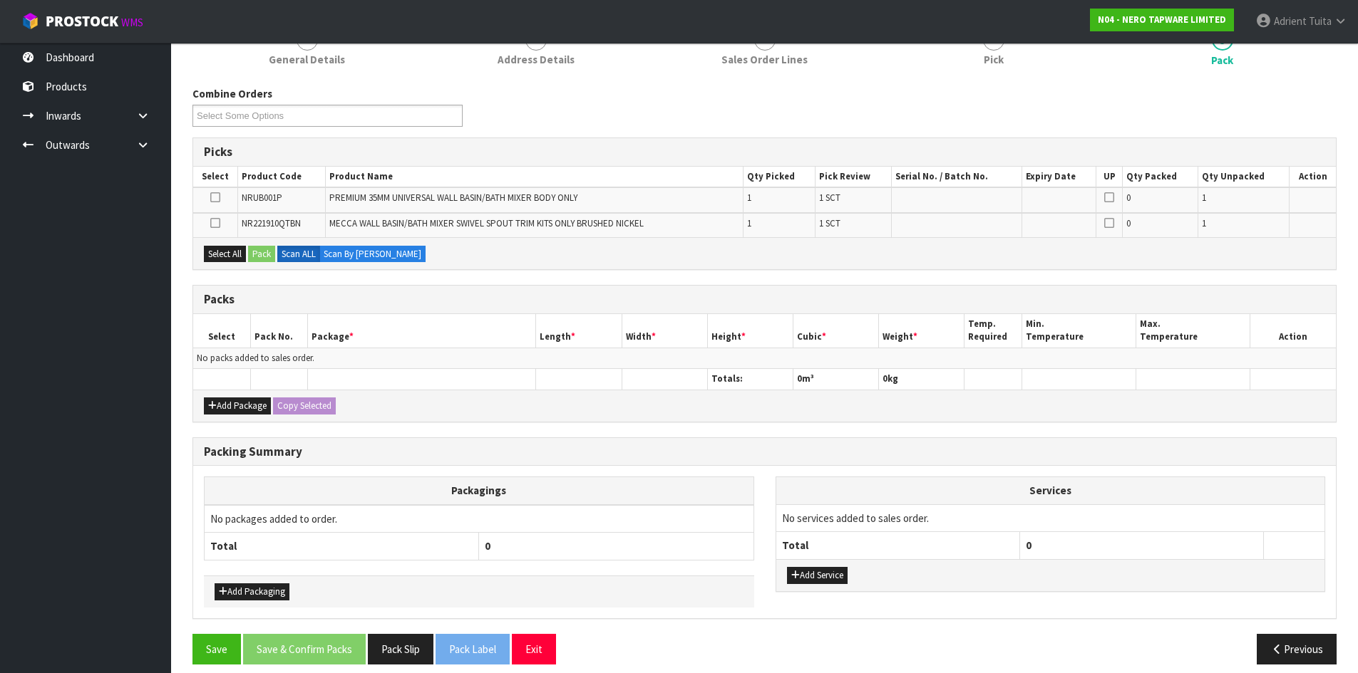
scroll to position [157, 0]
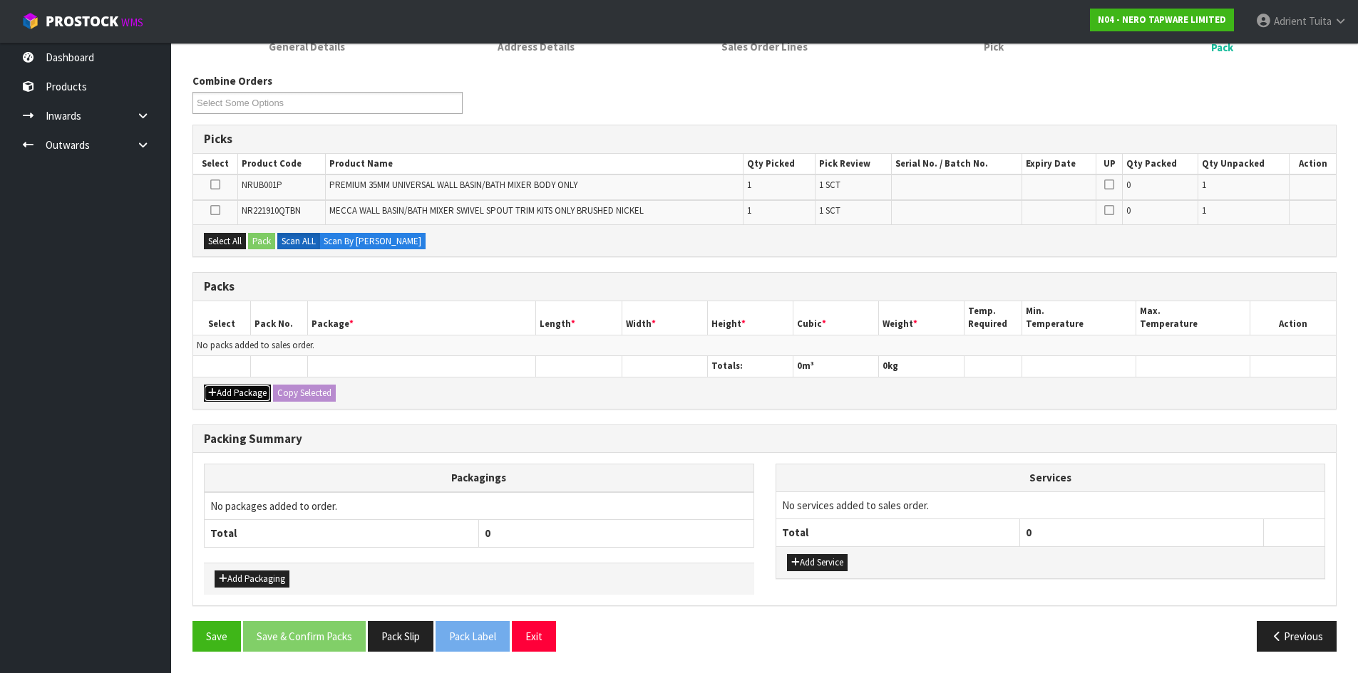
drag, startPoint x: 211, startPoint y: 392, endPoint x: 220, endPoint y: 361, distance: 32.7
click at [212, 391] on icon "button" at bounding box center [212, 392] width 9 height 9
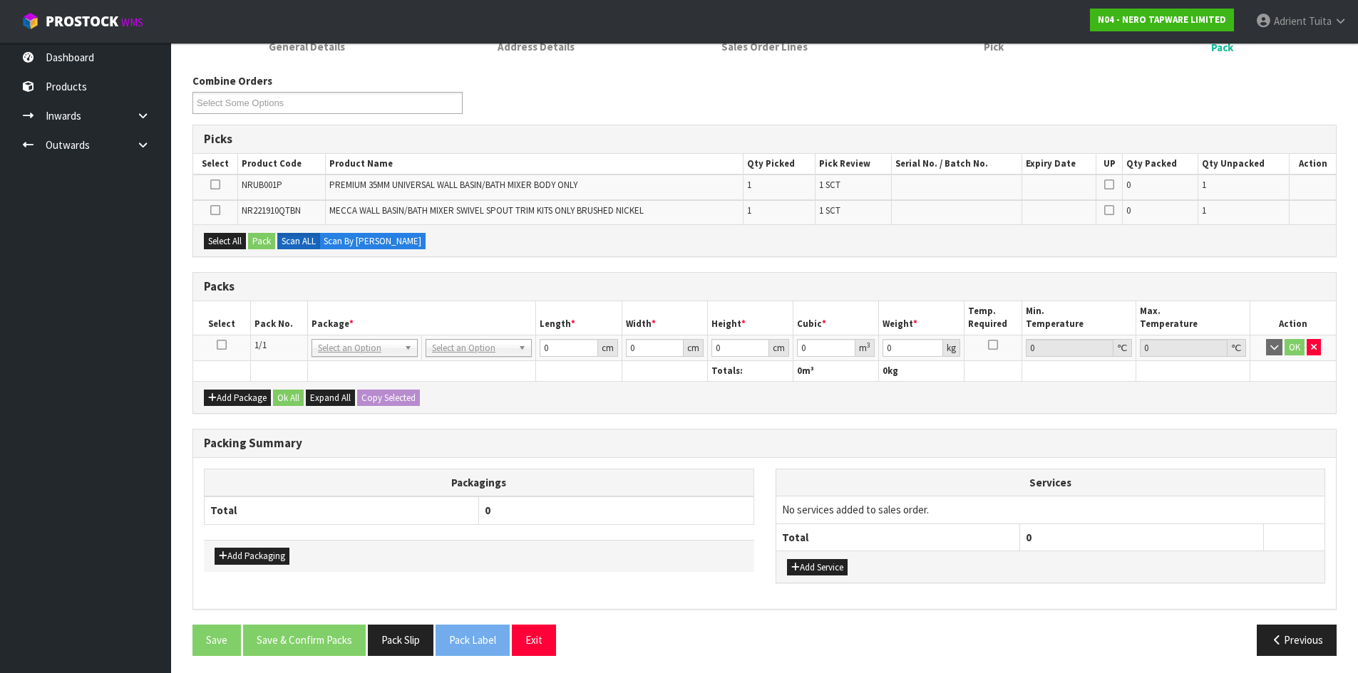
click at [223, 346] on icon at bounding box center [222, 345] width 10 height 1
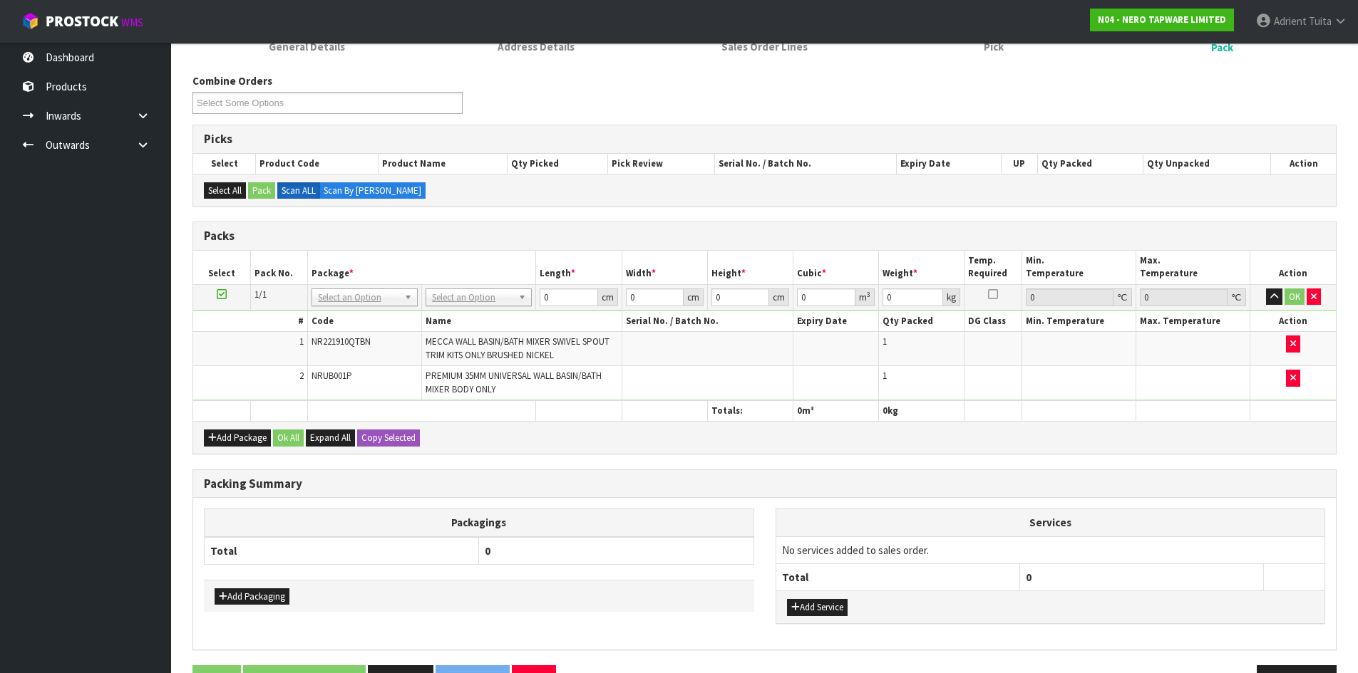
drag, startPoint x: 491, startPoint y: 299, endPoint x: 491, endPoint y: 312, distance: 12.8
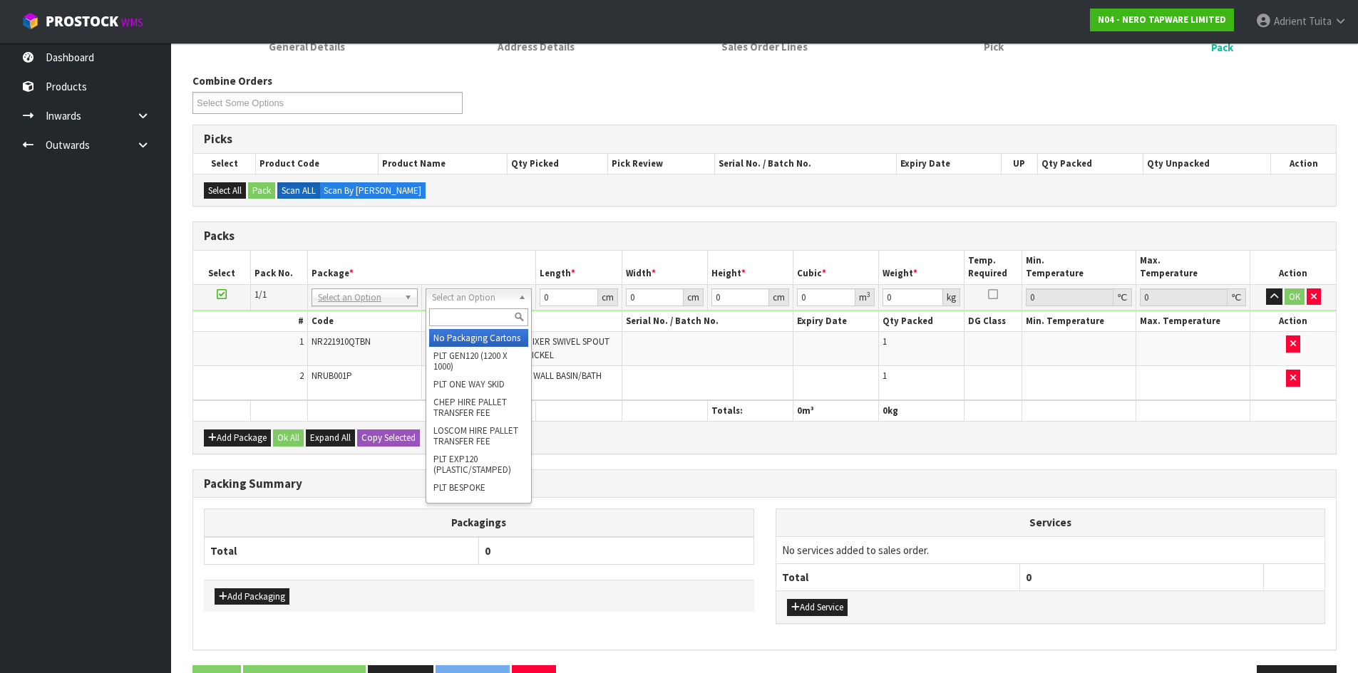
click at [491, 316] on input "text" at bounding box center [478, 318] width 99 height 18
type input "OC"
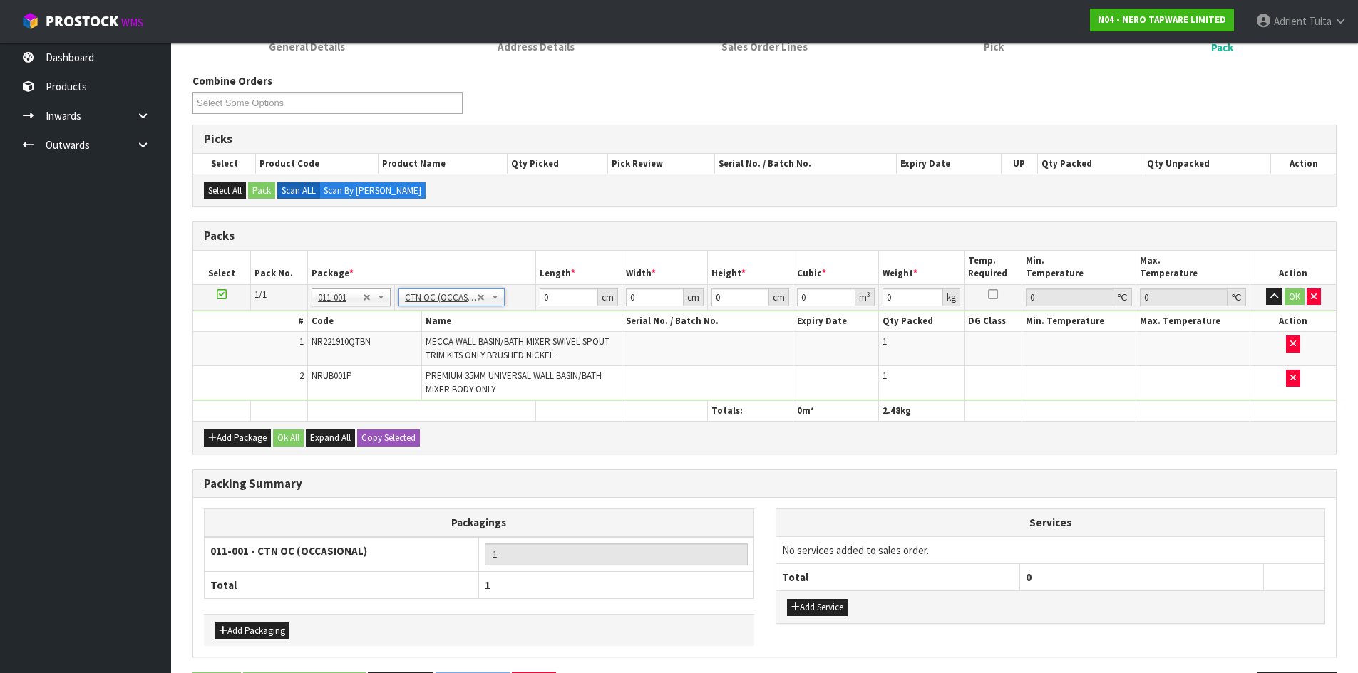
type input "2.48"
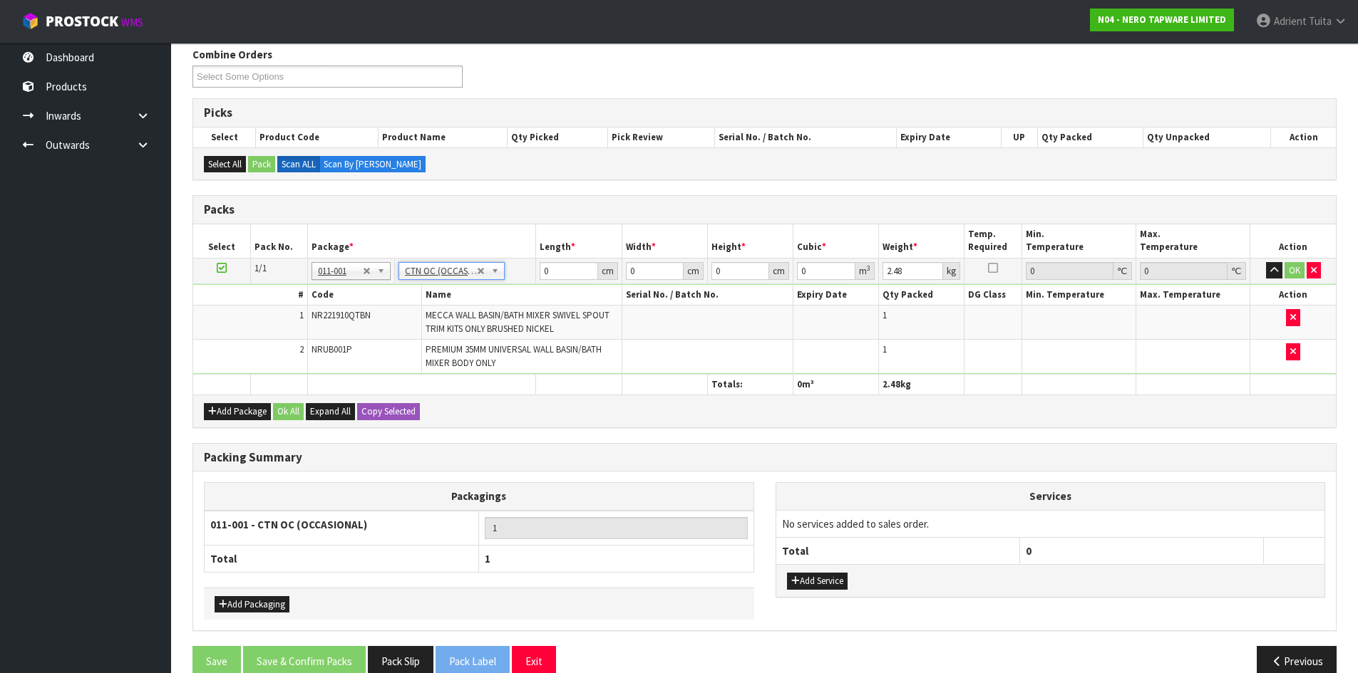
scroll to position [209, 0]
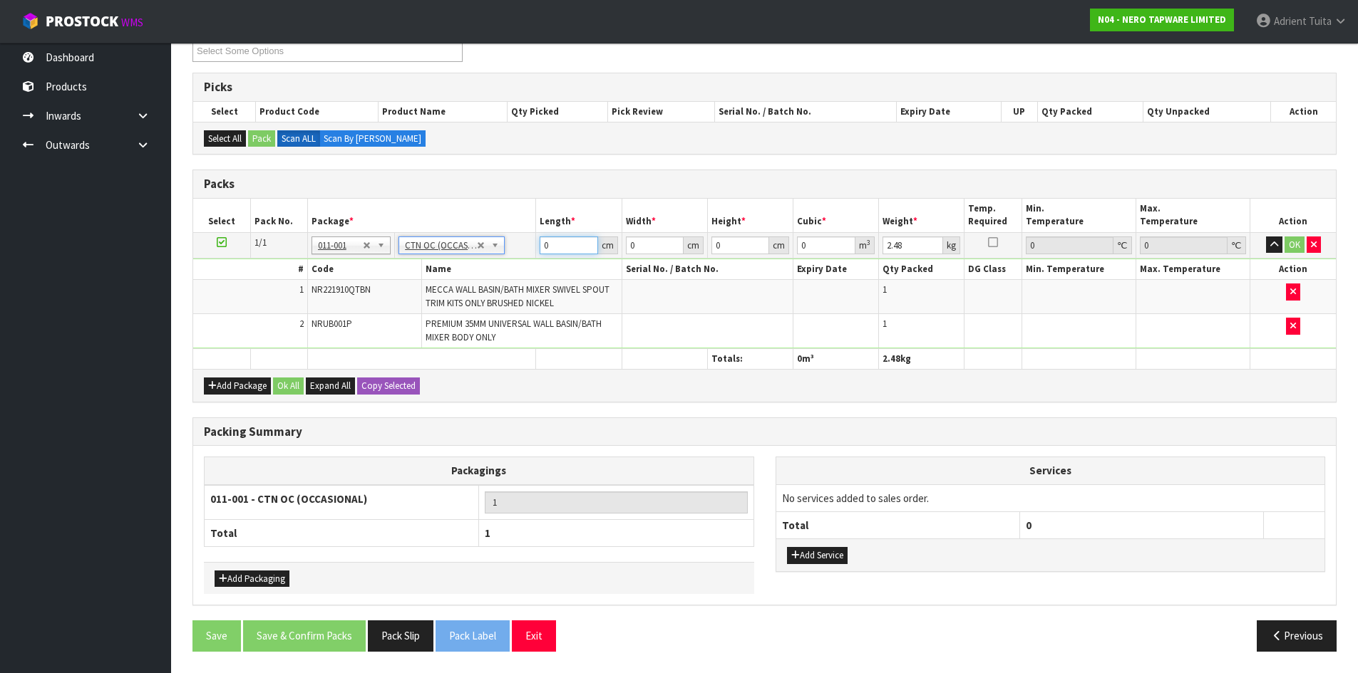
click at [561, 239] on input "0" at bounding box center [568, 246] width 58 height 18
type input "37"
type input "1"
type input "0.001369"
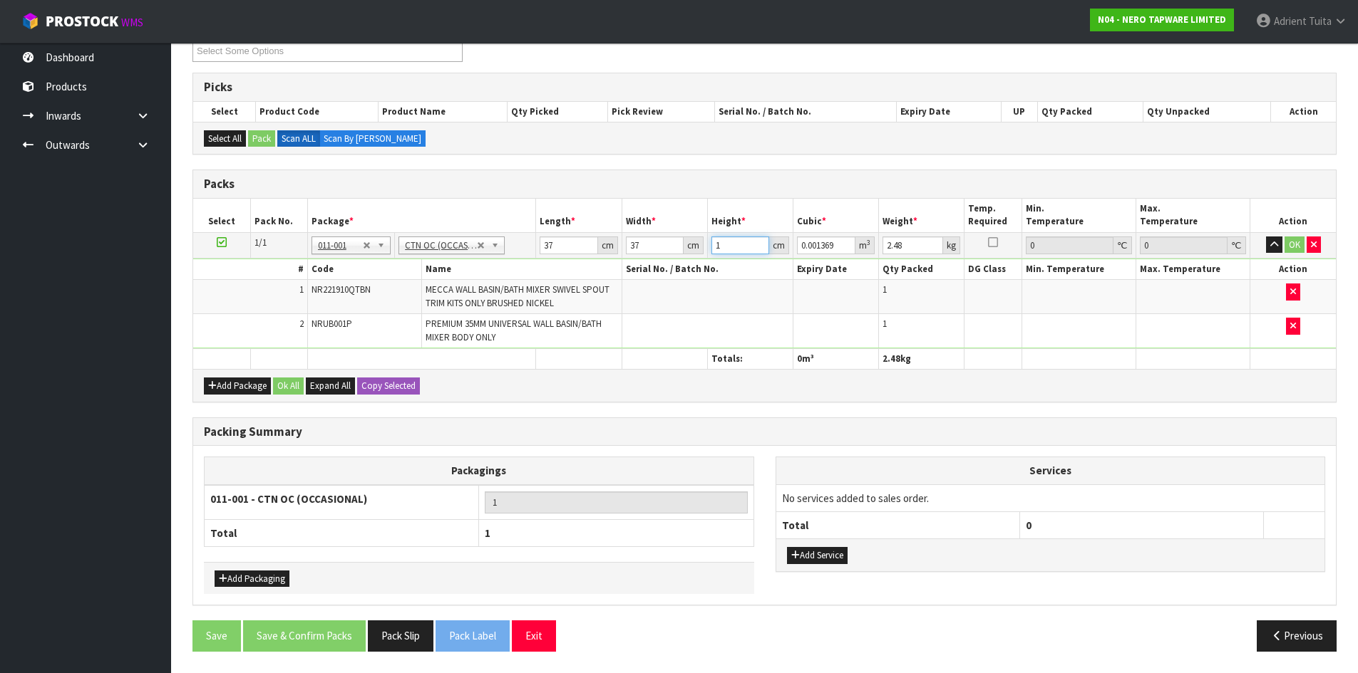
type input "19"
type input "0.026011"
click at [1294, 242] on button "OK" at bounding box center [1294, 245] width 20 height 17
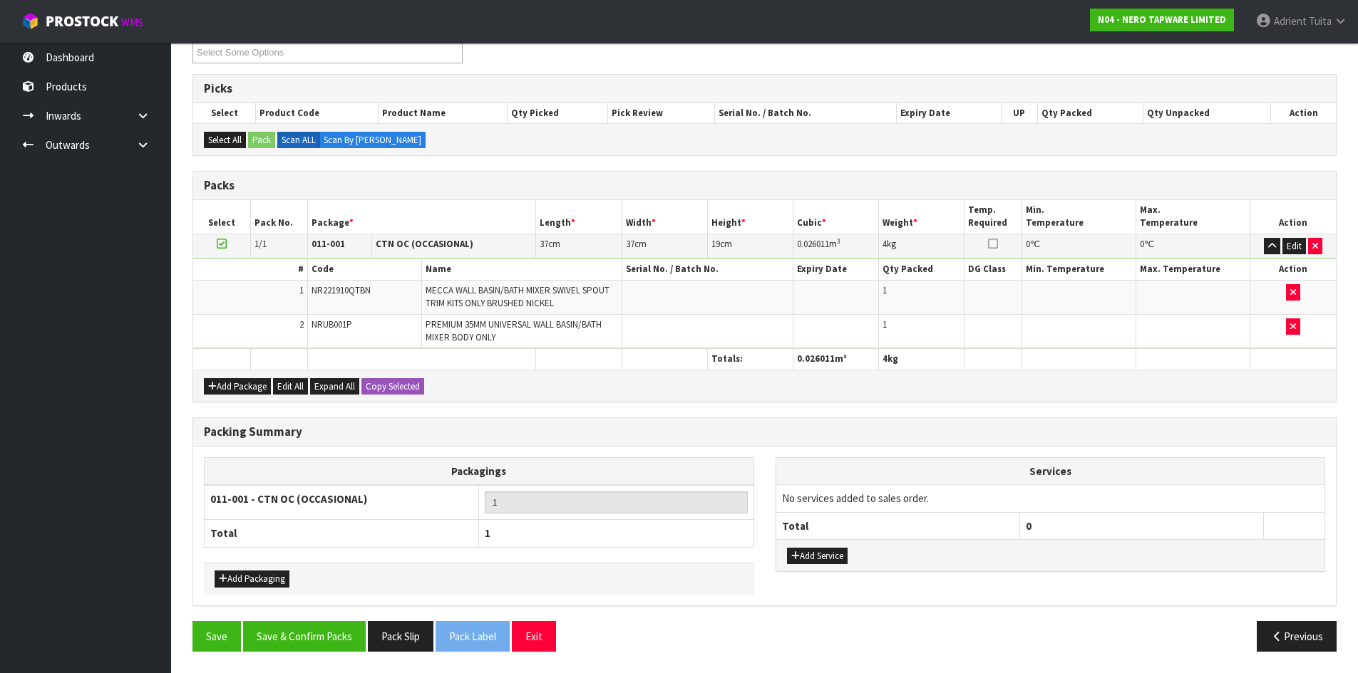
scroll to position [207, 0]
drag, startPoint x: 277, startPoint y: 650, endPoint x: 277, endPoint y: 640, distance: 10.0
click at [278, 650] on button "Save & Confirm Packs" at bounding box center [304, 636] width 123 height 31
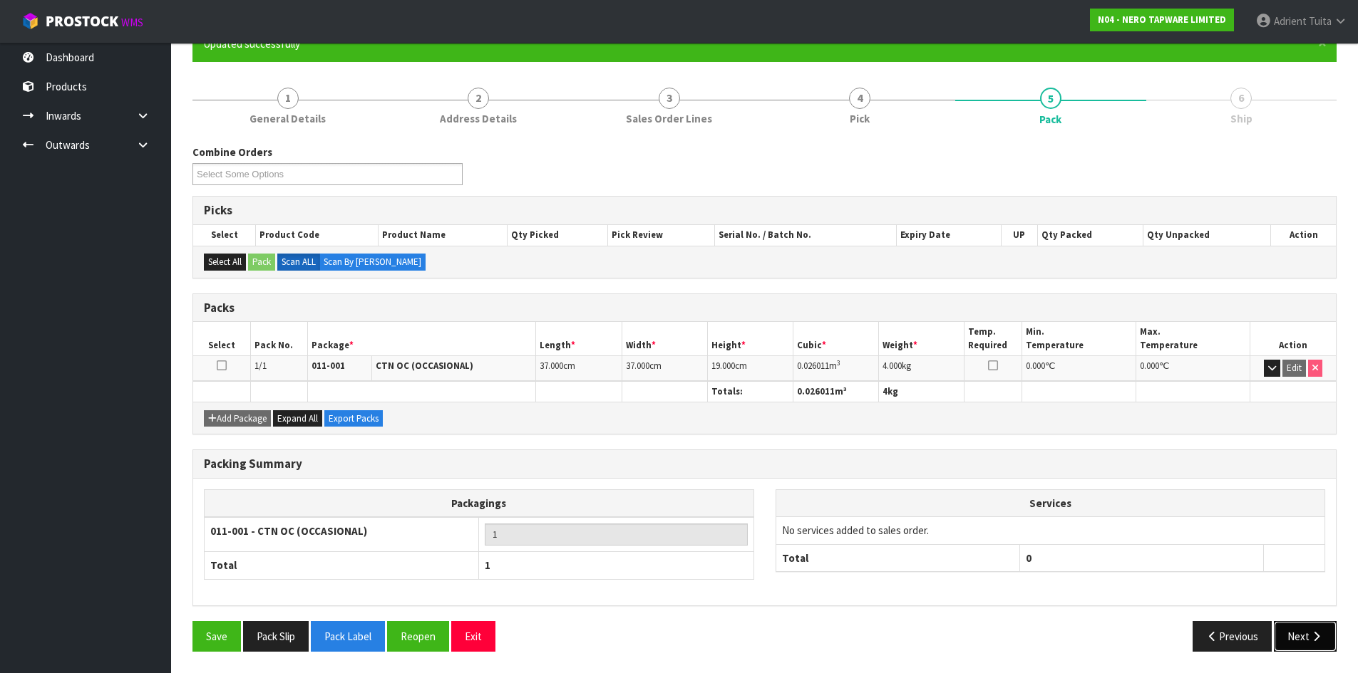
click at [1301, 635] on button "Next" at bounding box center [1305, 636] width 63 height 31
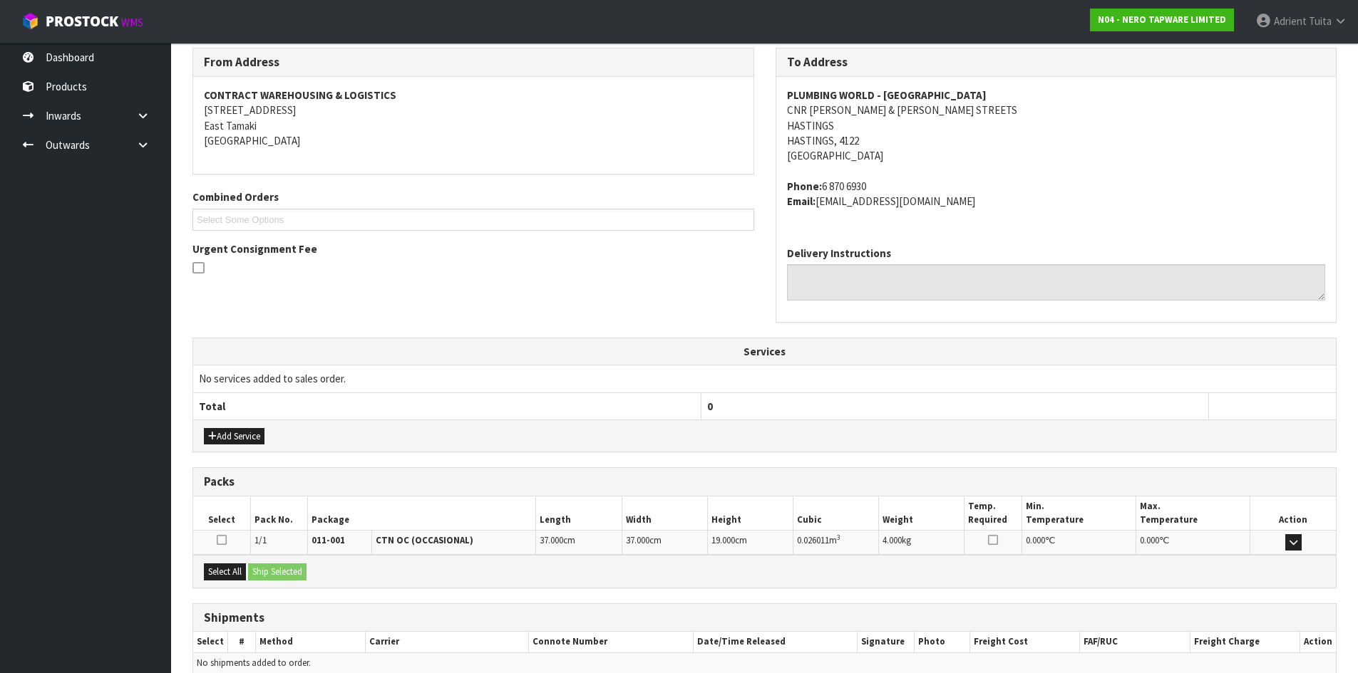
scroll to position [302, 0]
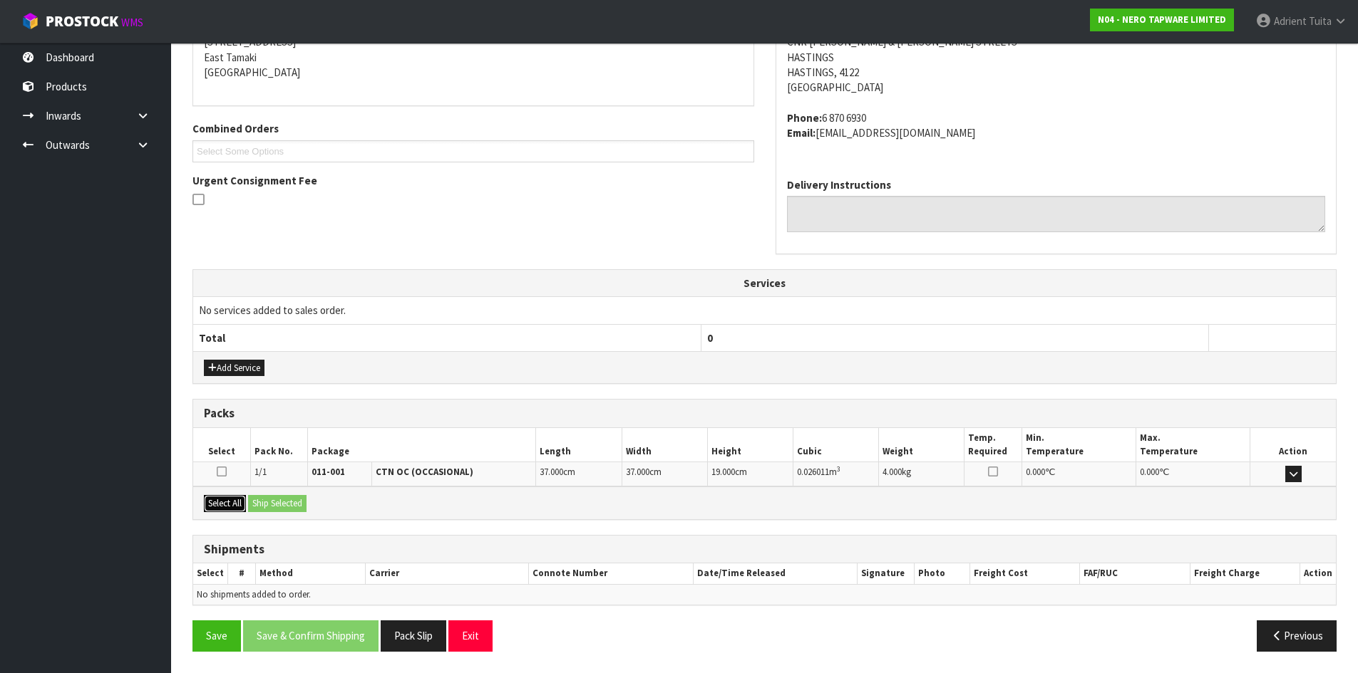
drag, startPoint x: 225, startPoint y: 496, endPoint x: 242, endPoint y: 501, distance: 17.1
click at [225, 500] on button "Select All" at bounding box center [225, 503] width 42 height 17
click at [249, 501] on div "Select All Ship Selected" at bounding box center [764, 503] width 1142 height 32
click at [304, 501] on button "Ship Selected" at bounding box center [277, 503] width 58 height 17
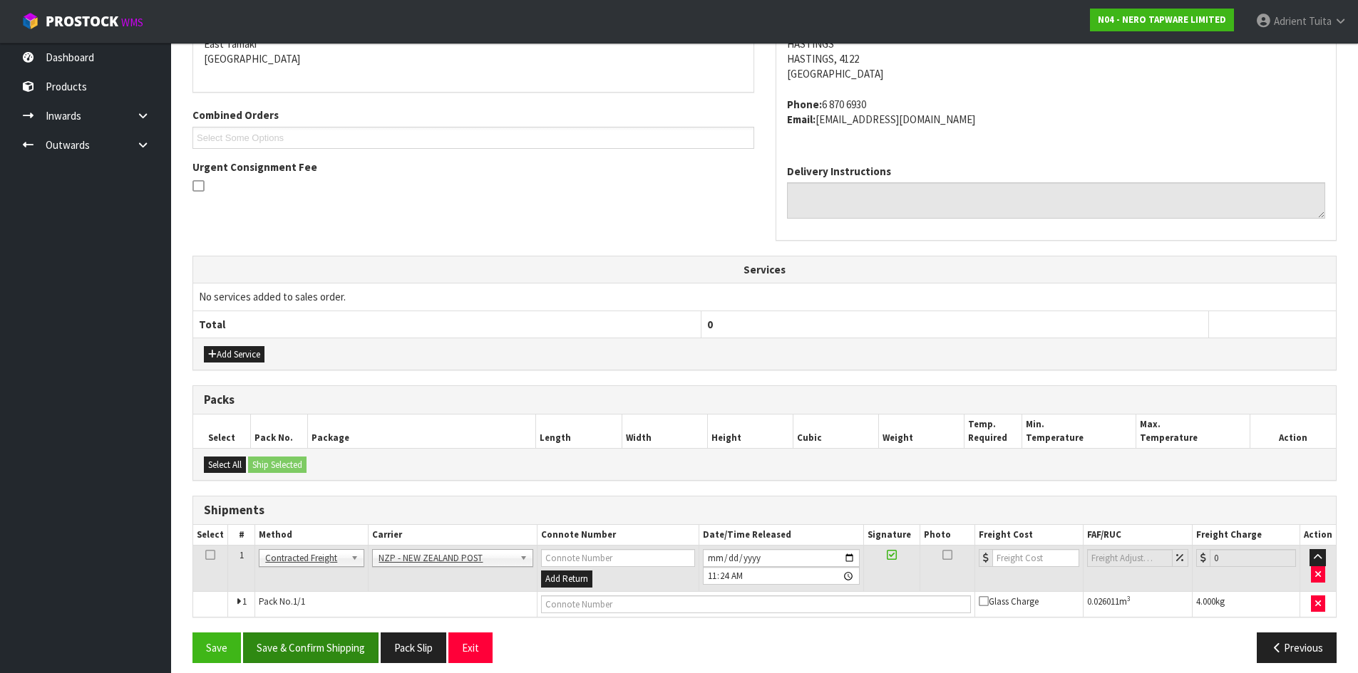
scroll to position [327, 0]
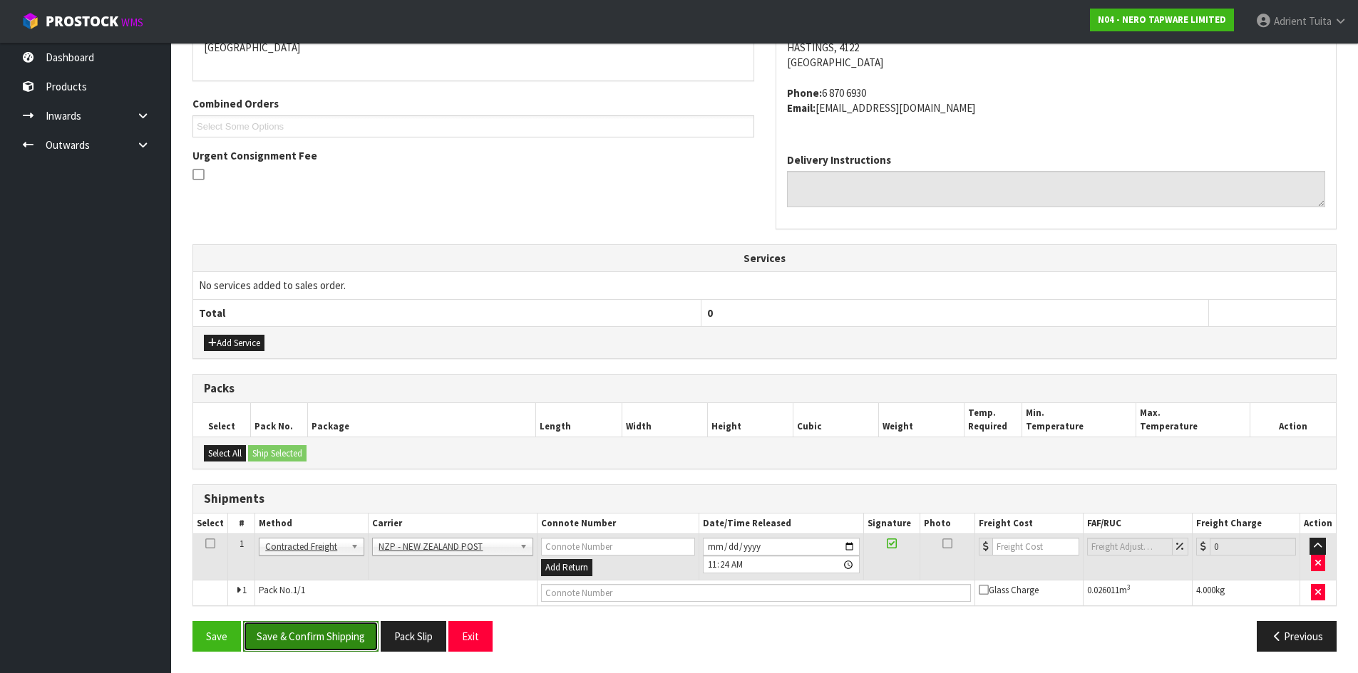
click at [302, 642] on button "Save & Confirm Shipping" at bounding box center [310, 636] width 135 height 31
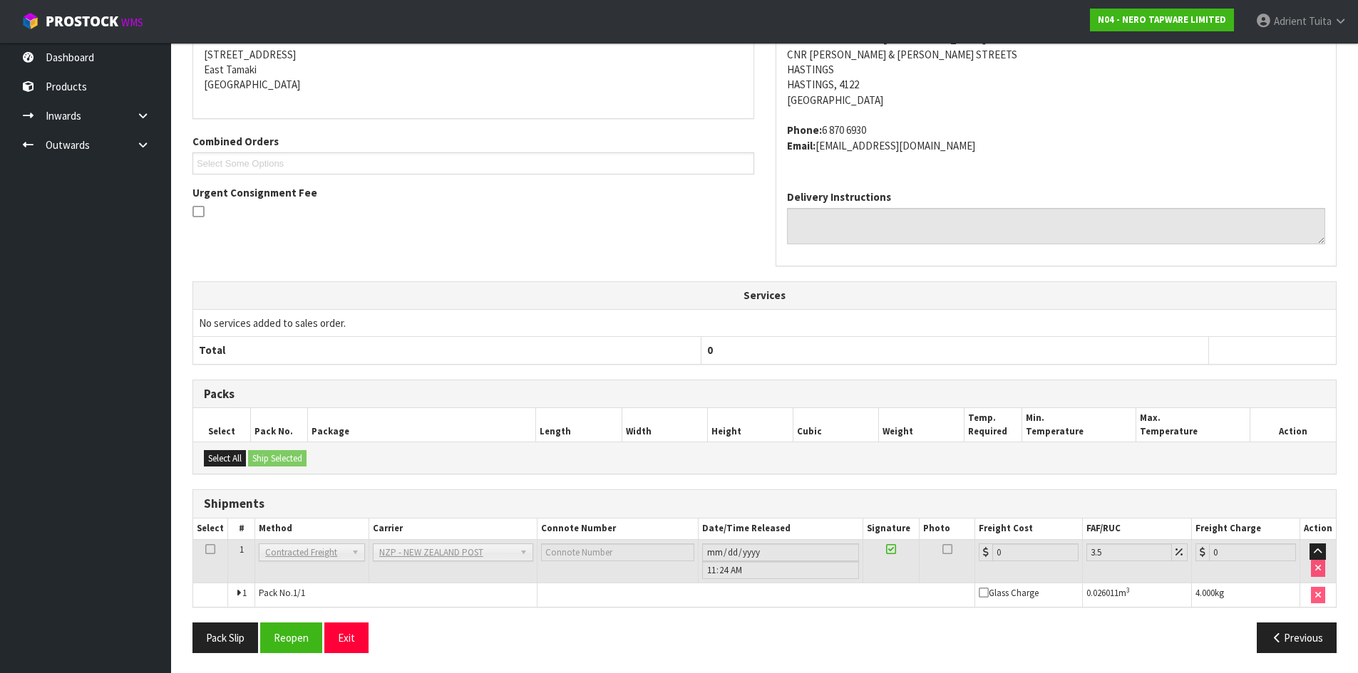
scroll to position [306, 0]
click at [294, 630] on button "Reopen" at bounding box center [291, 636] width 62 height 31
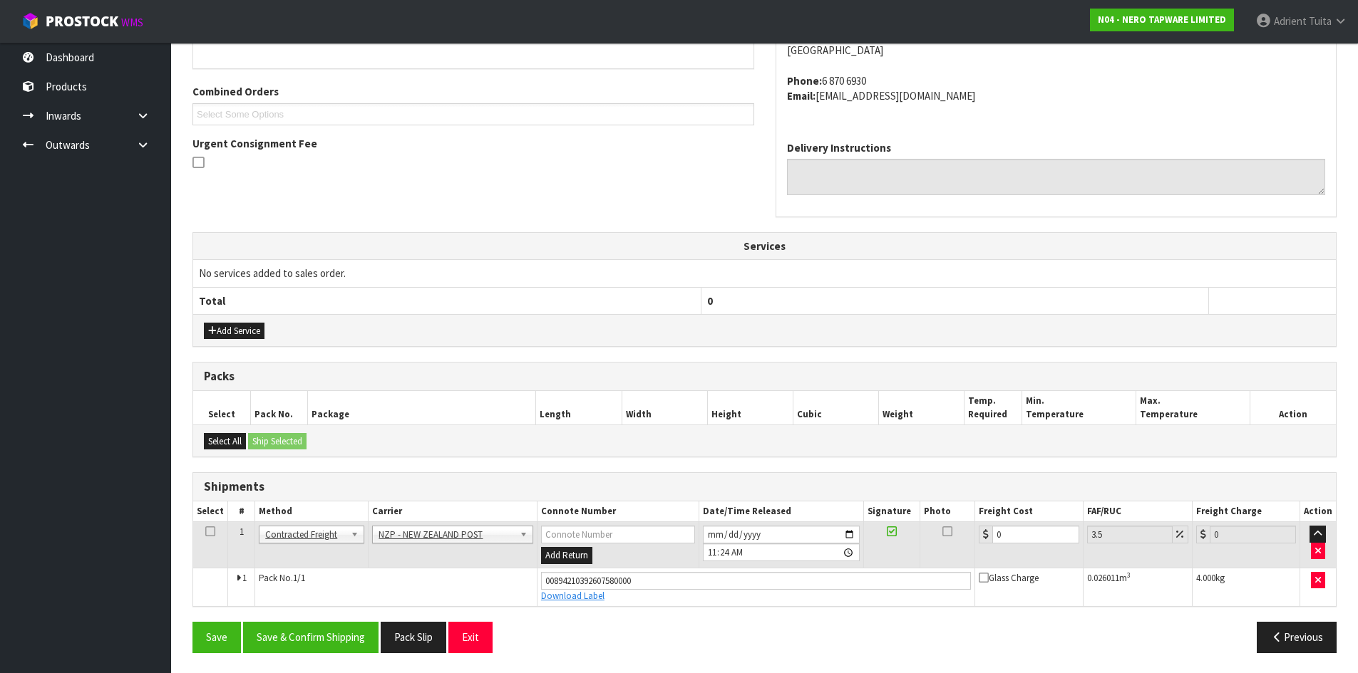
scroll to position [341, 0]
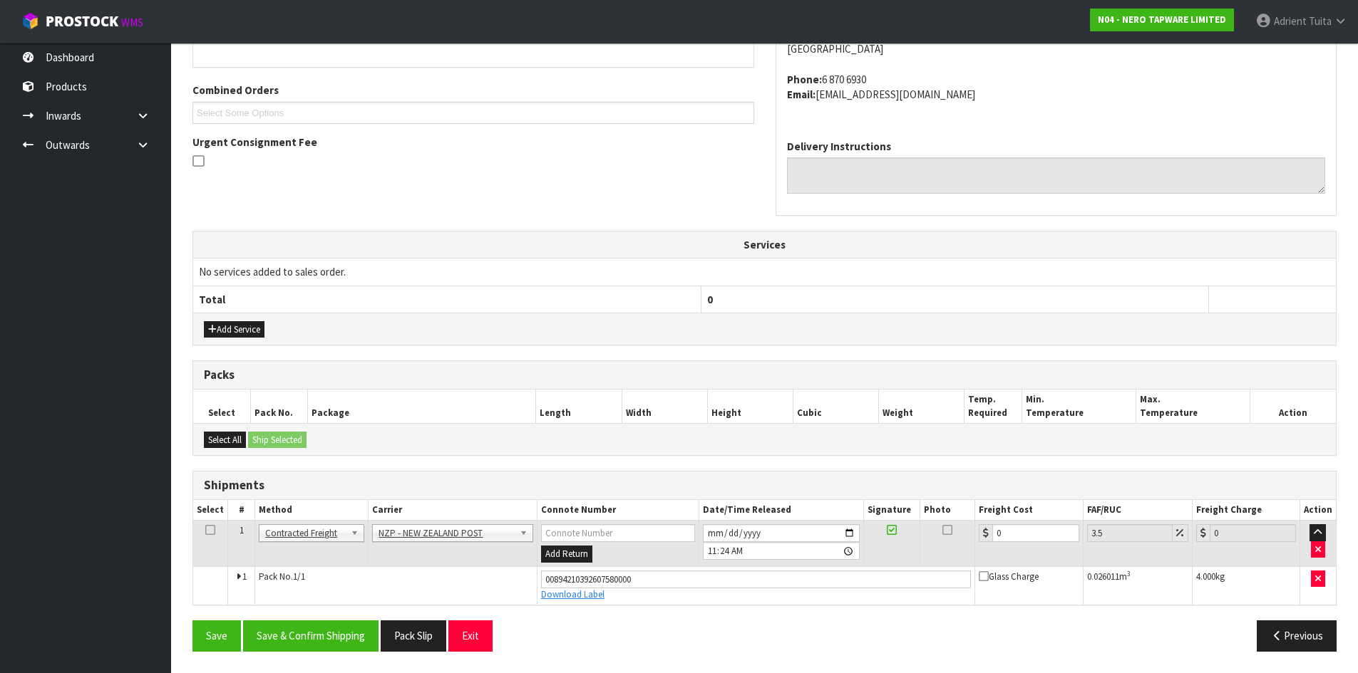
click at [1016, 521] on td "0" at bounding box center [1029, 544] width 108 height 46
click at [1012, 542] on input "0" at bounding box center [1035, 534] width 86 height 18
click at [346, 645] on button "Save & Confirm Shipping" at bounding box center [310, 636] width 135 height 31
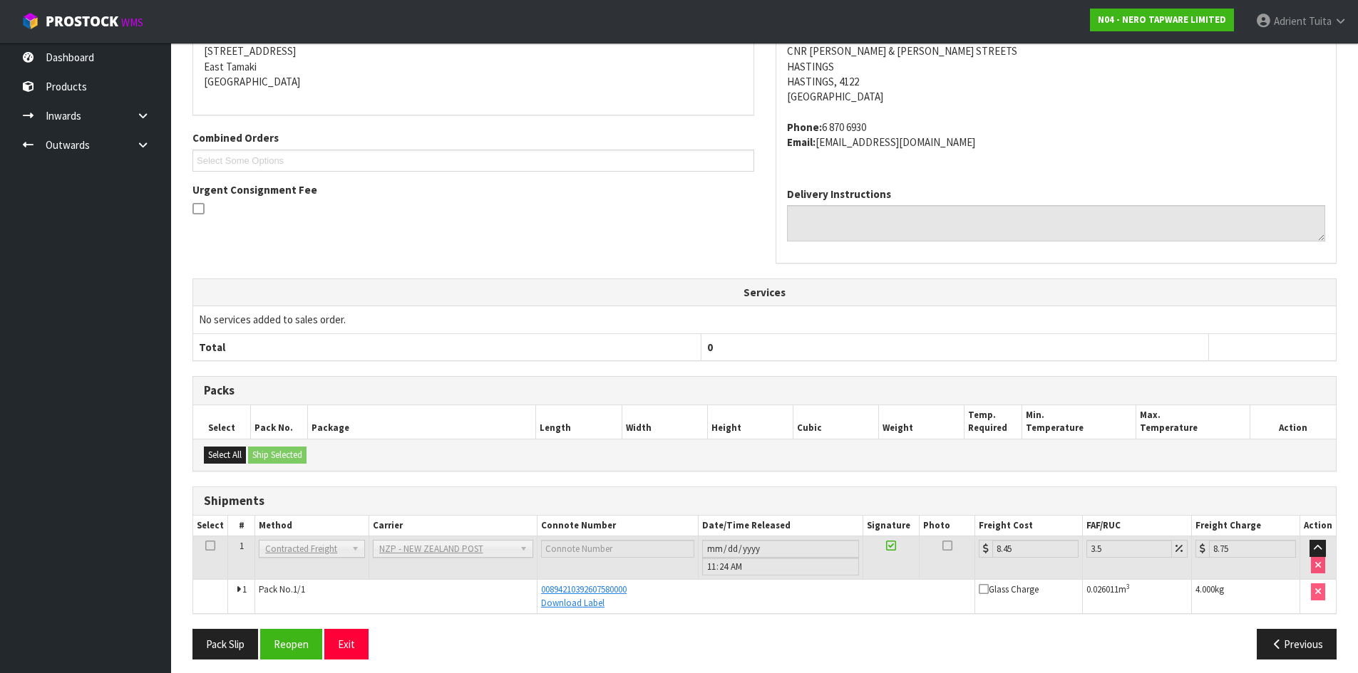
scroll to position [301, 0]
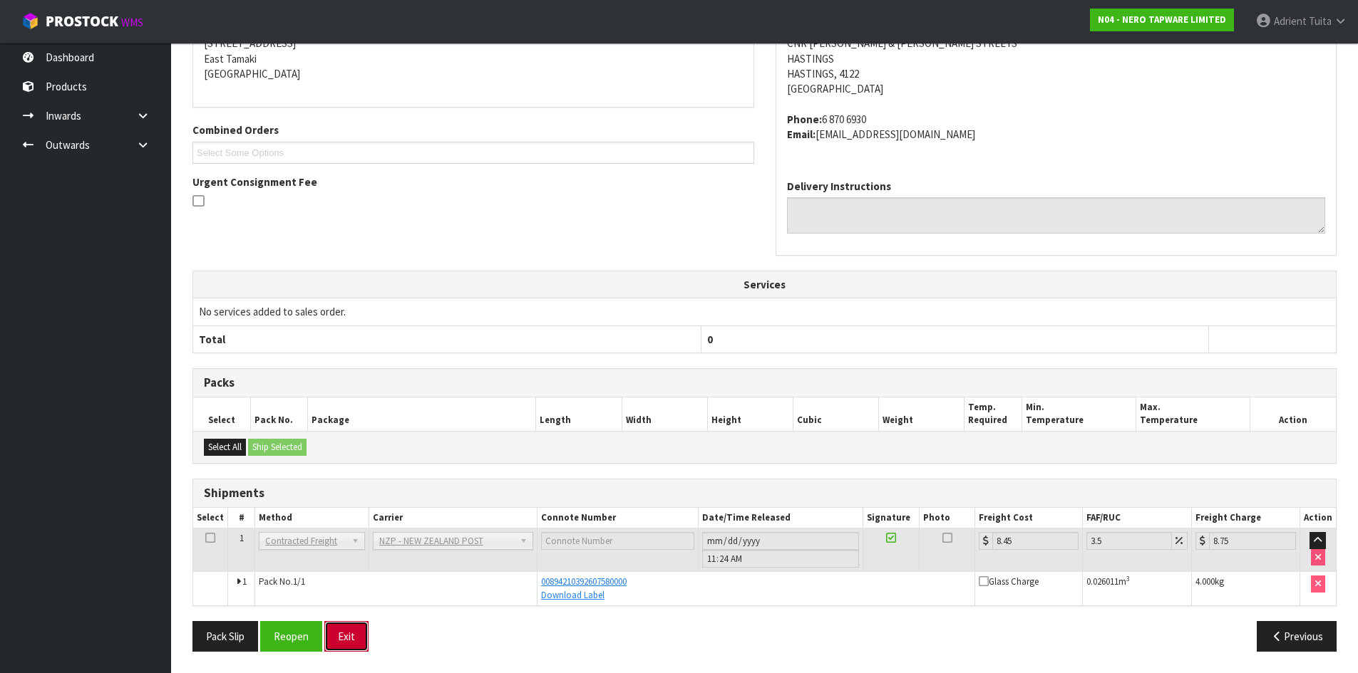
click at [348, 637] on button "Exit" at bounding box center [346, 636] width 44 height 31
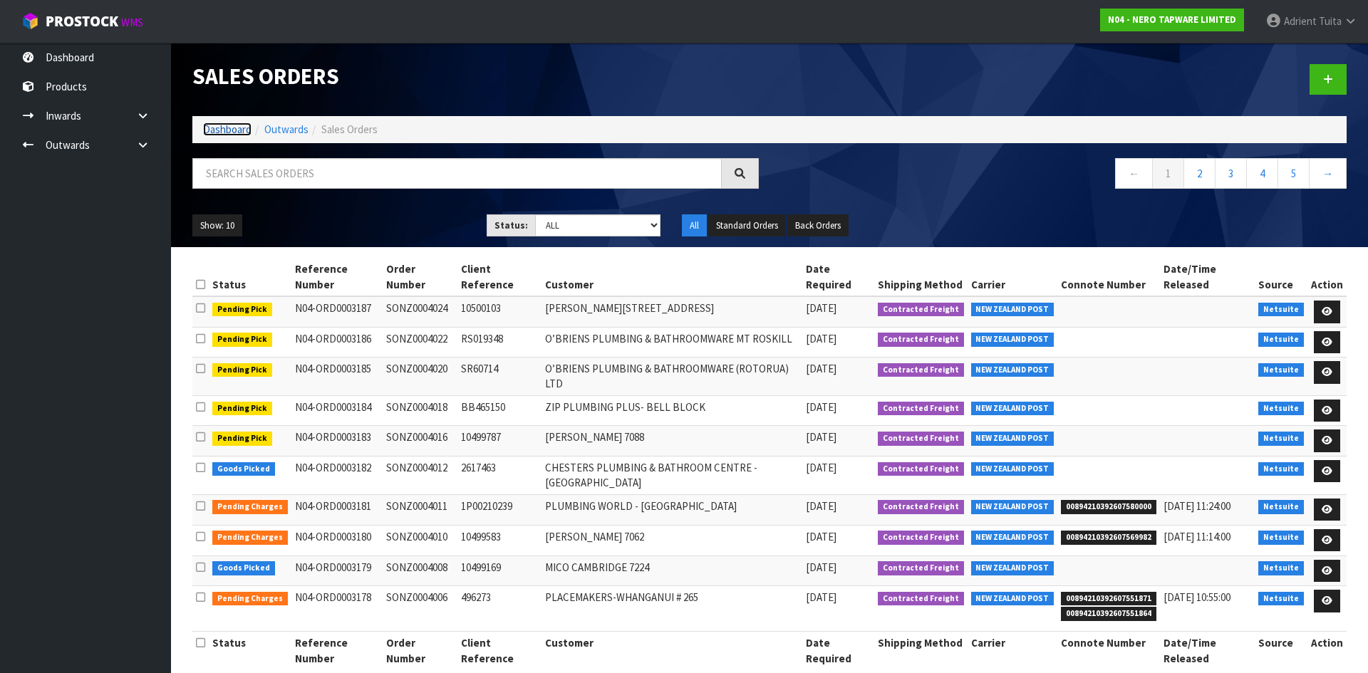
click at [232, 129] on link "Dashboard" at bounding box center [227, 130] width 48 height 14
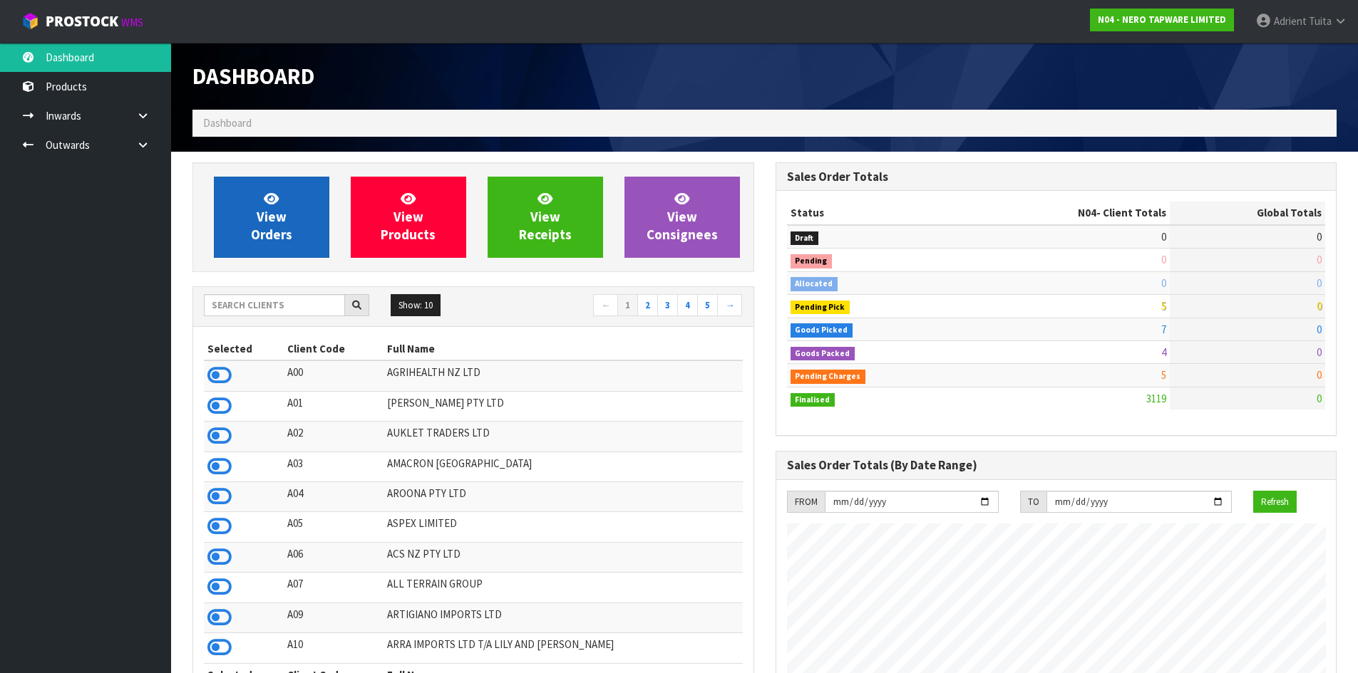
scroll to position [1110, 582]
click at [257, 233] on span "View Orders" at bounding box center [271, 216] width 41 height 53
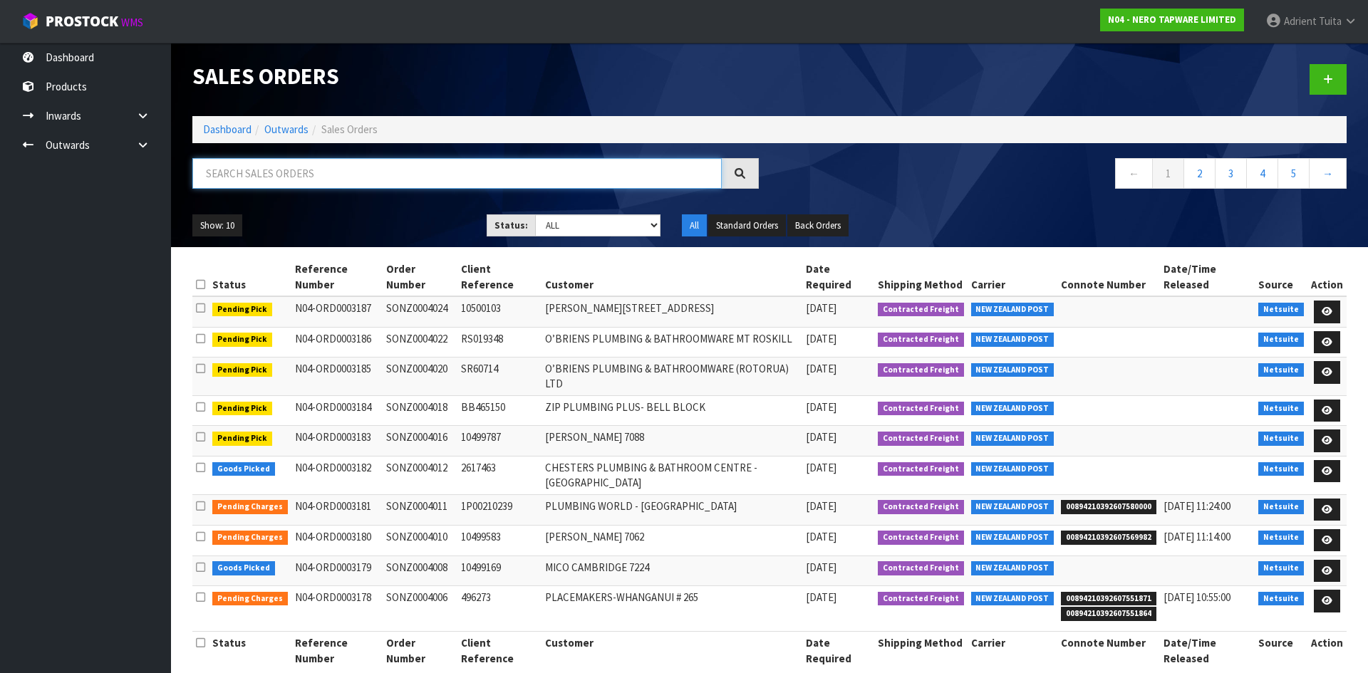
drag, startPoint x: 195, startPoint y: 158, endPoint x: 207, endPoint y: 169, distance: 17.2
click at [205, 168] on input "text" at bounding box center [457, 173] width 530 height 31
click at [209, 169] on input "text" at bounding box center [457, 173] width 530 height 31
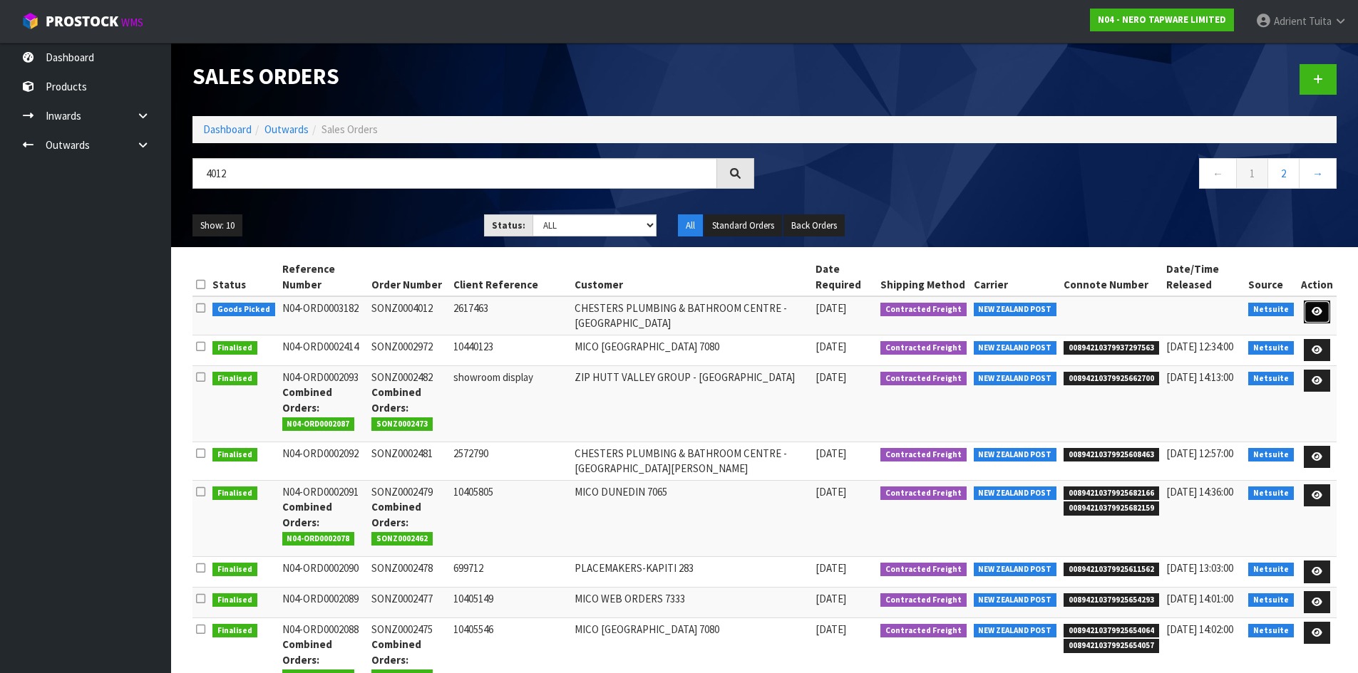
click at [1307, 311] on link at bounding box center [1316, 312] width 26 height 23
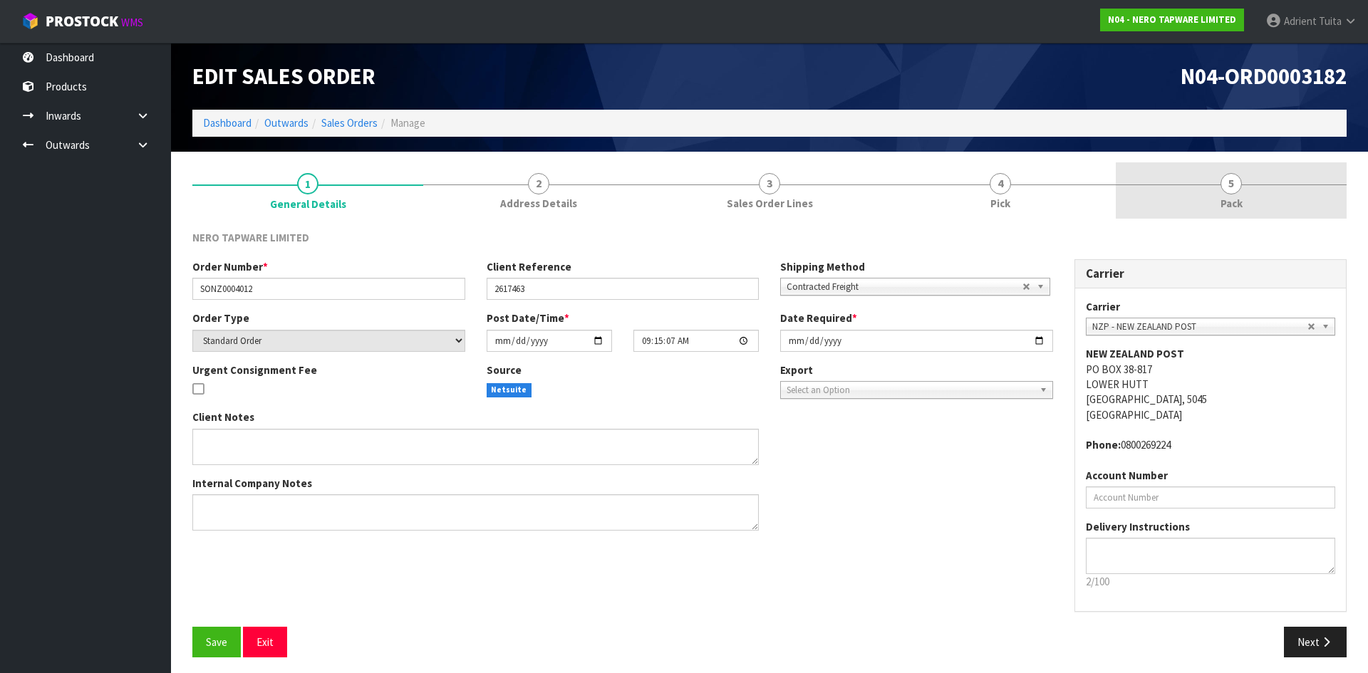
click at [1259, 202] on link "5 Pack" at bounding box center [1231, 190] width 231 height 56
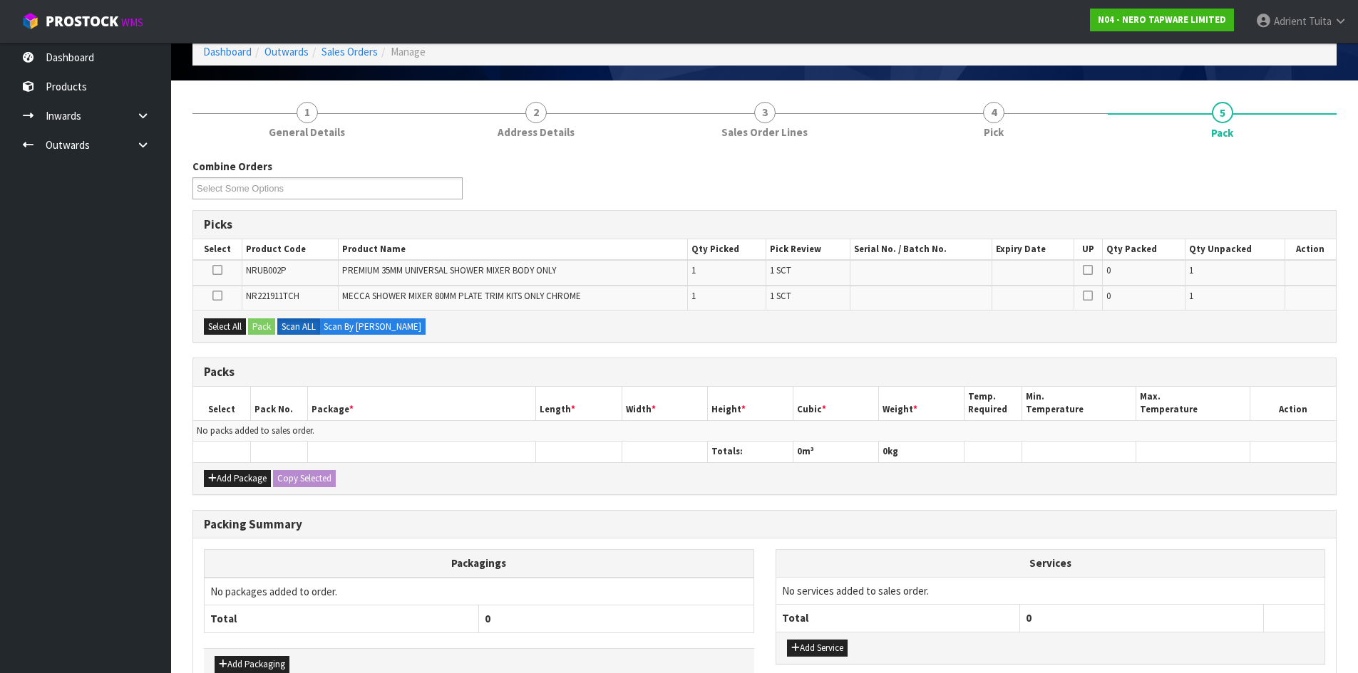
scroll to position [157, 0]
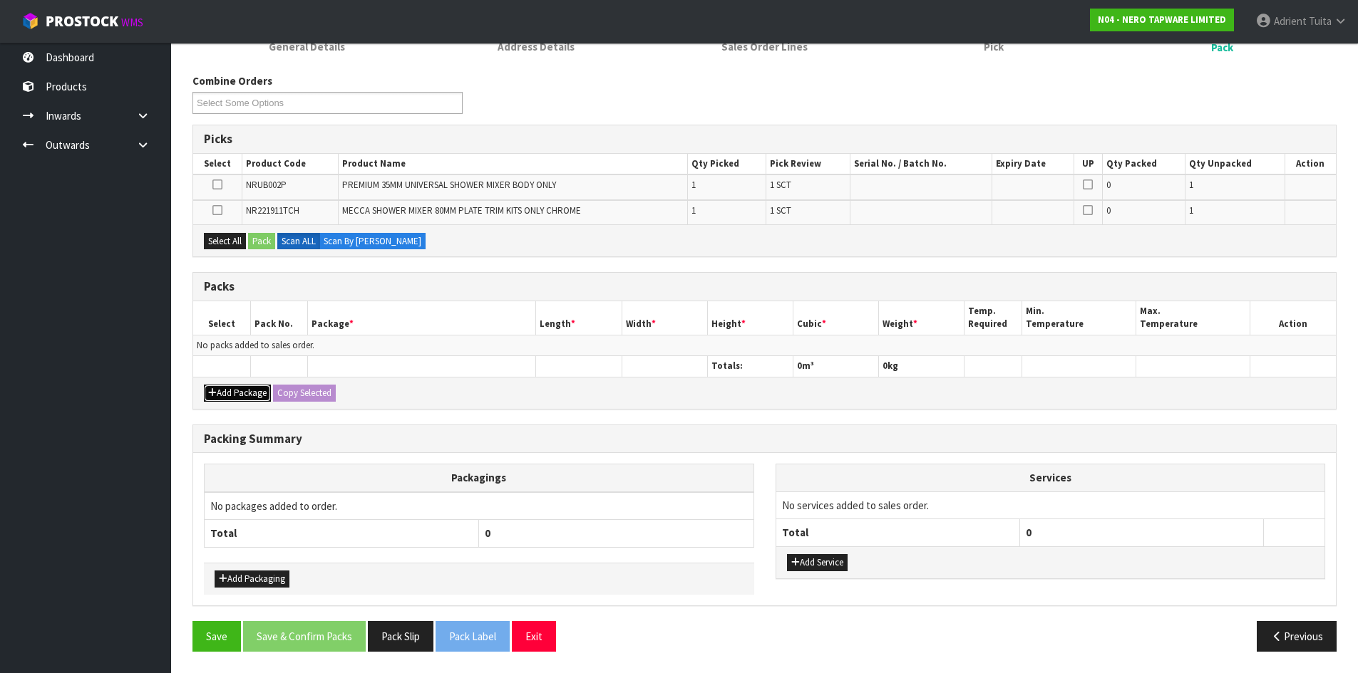
click at [224, 387] on button "Add Package" at bounding box center [237, 393] width 67 height 17
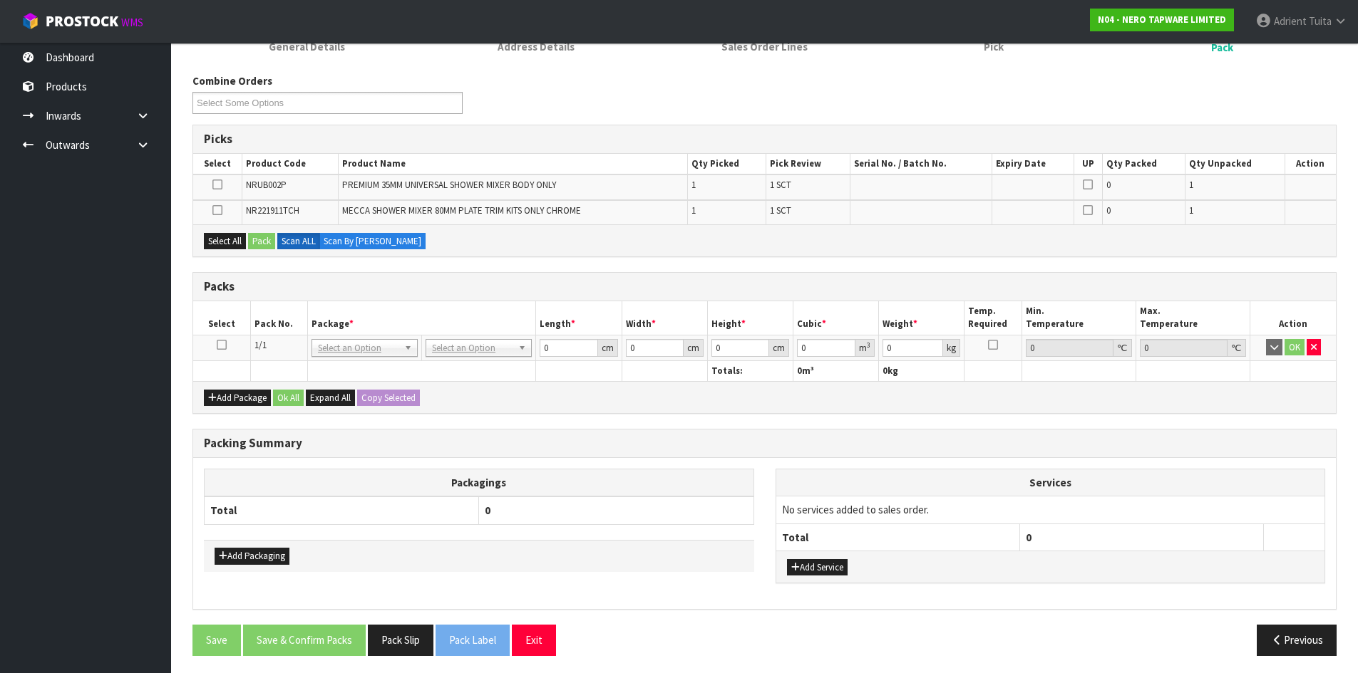
click at [225, 345] on icon at bounding box center [222, 345] width 10 height 1
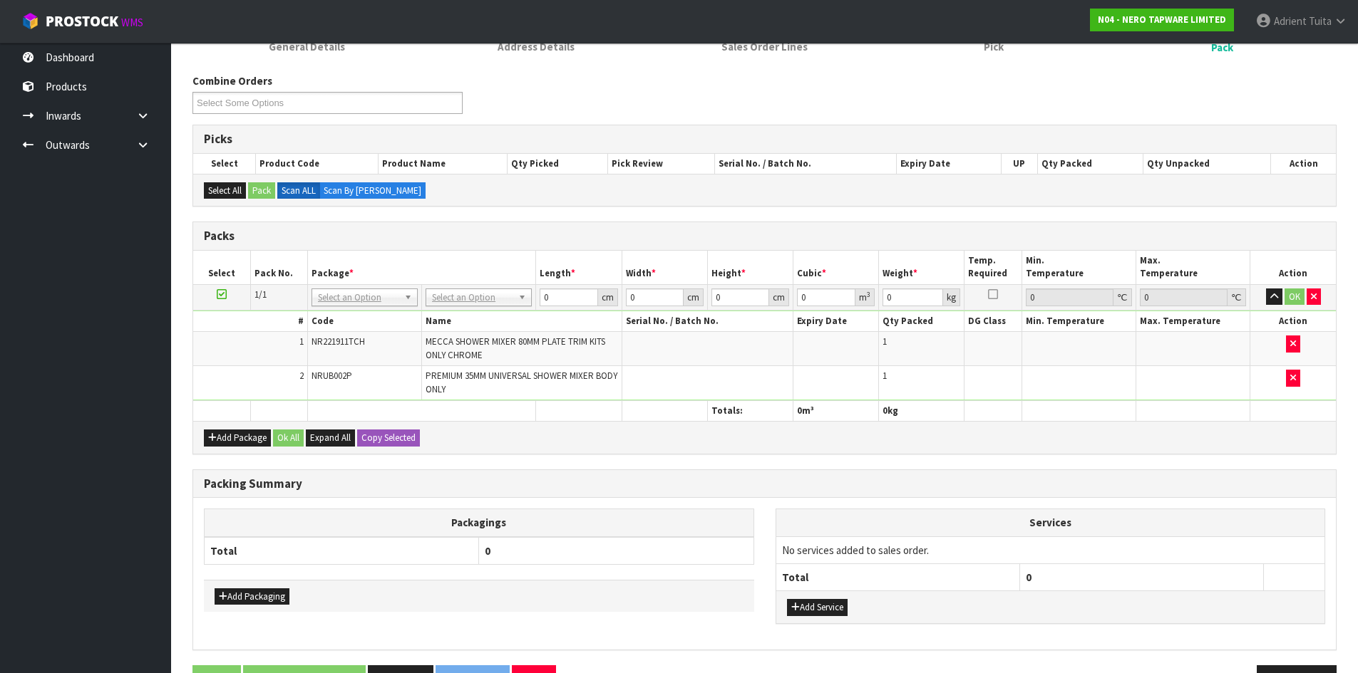
drag, startPoint x: 448, startPoint y: 299, endPoint x: 453, endPoint y: 317, distance: 18.3
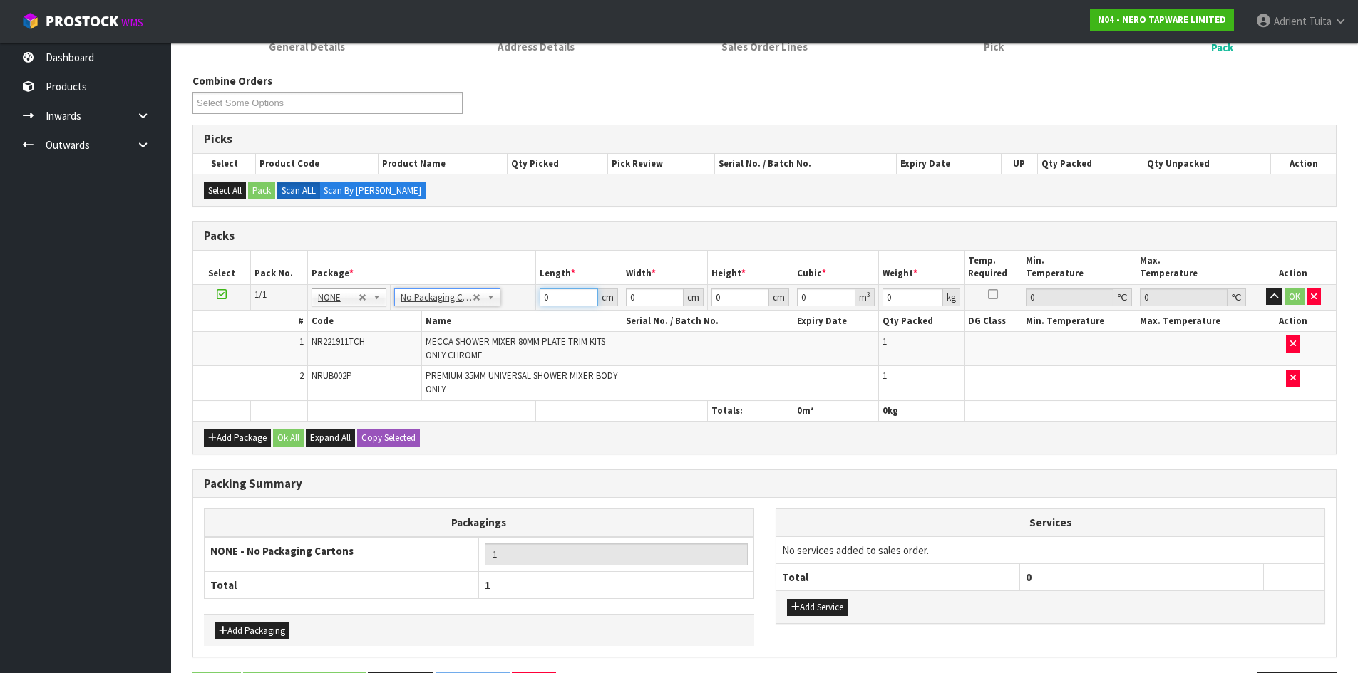
click at [578, 299] on input "0" at bounding box center [568, 298] width 58 height 18
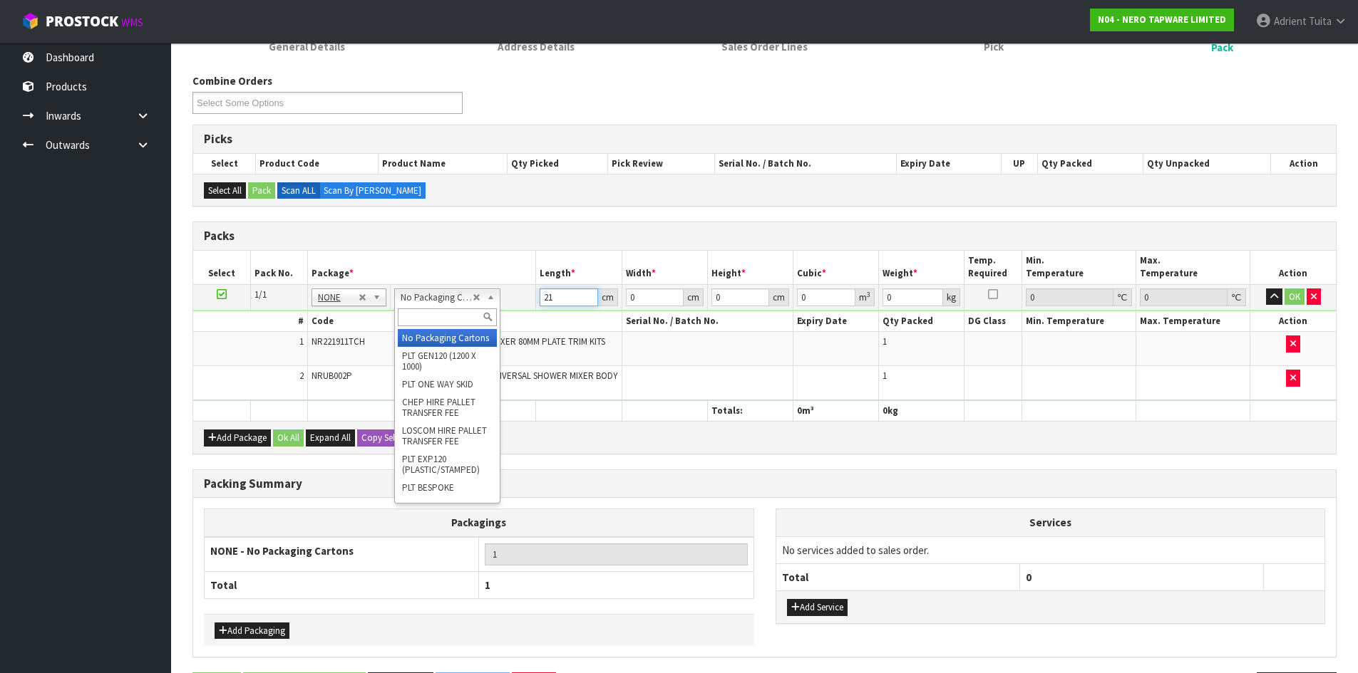
drag, startPoint x: 408, startPoint y: 299, endPoint x: 418, endPoint y: 324, distance: 26.6
click at [418, 324] on input "text" at bounding box center [447, 318] width 99 height 18
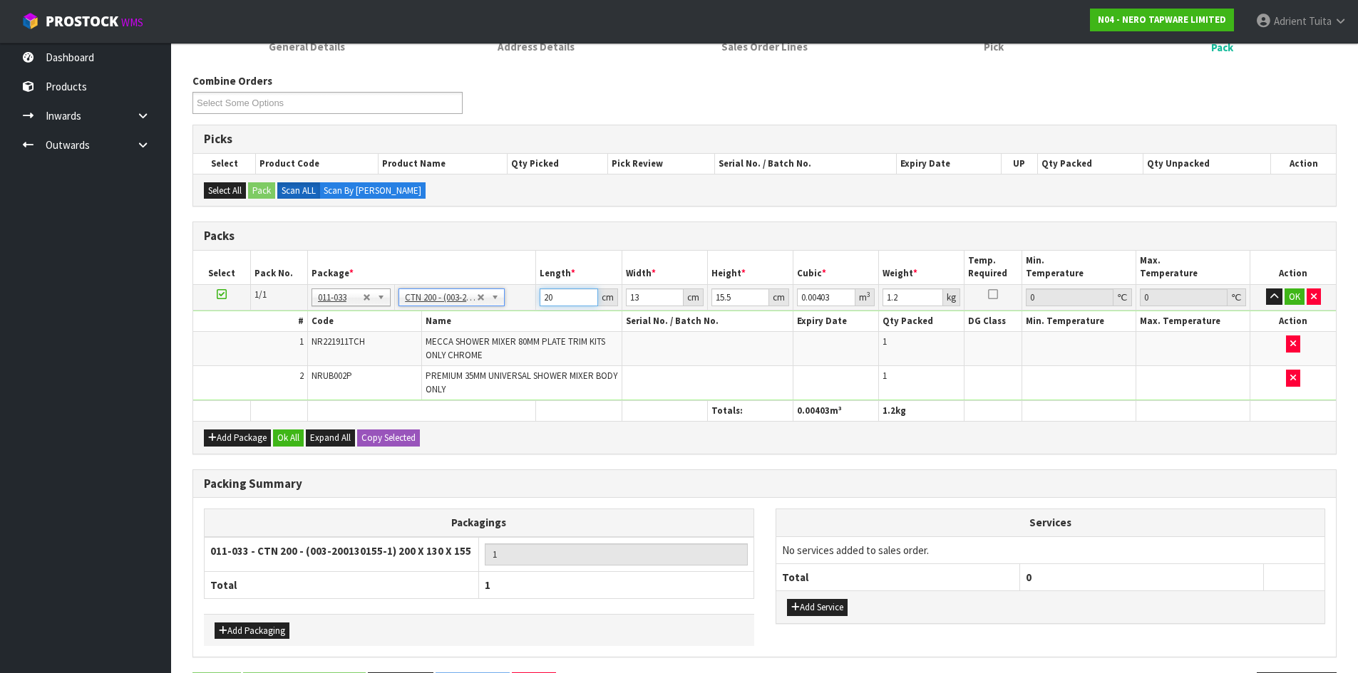
click at [551, 299] on input "20" at bounding box center [568, 298] width 58 height 18
click at [1294, 290] on button "OK" at bounding box center [1294, 297] width 20 height 17
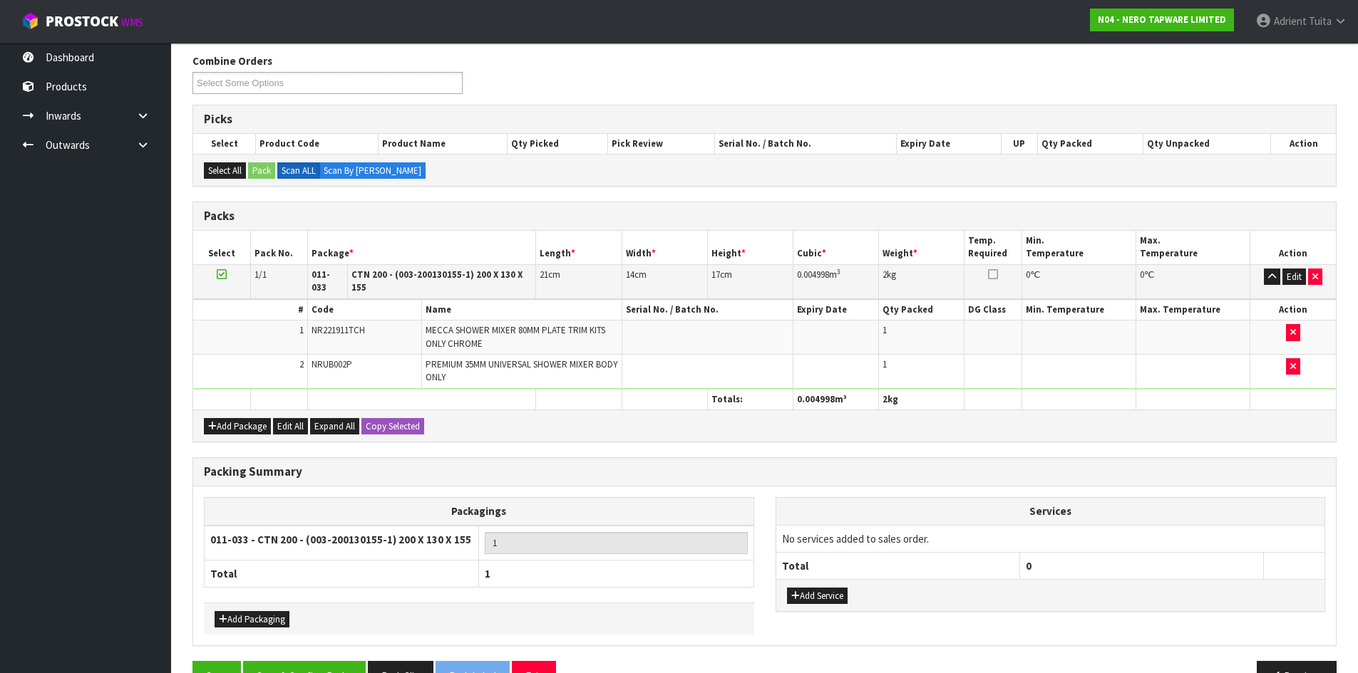
scroll to position [207, 0]
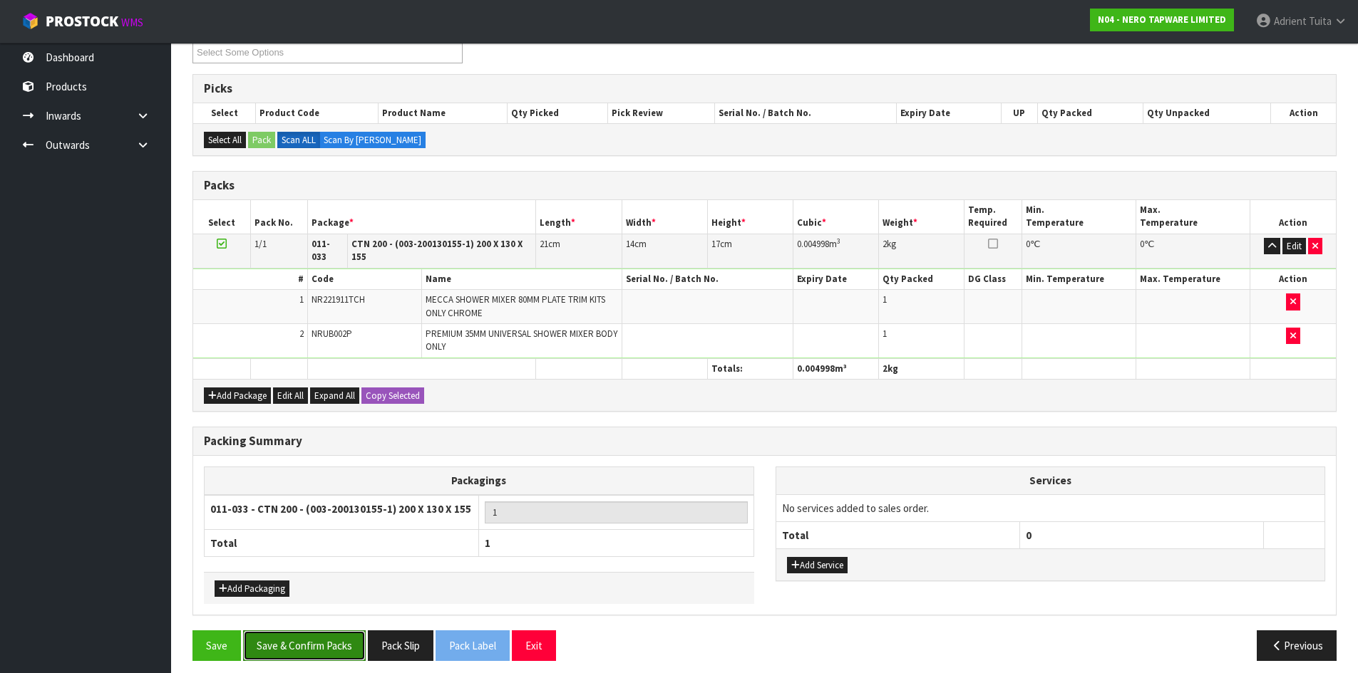
click at [348, 637] on button "Save & Confirm Packs" at bounding box center [304, 646] width 123 height 31
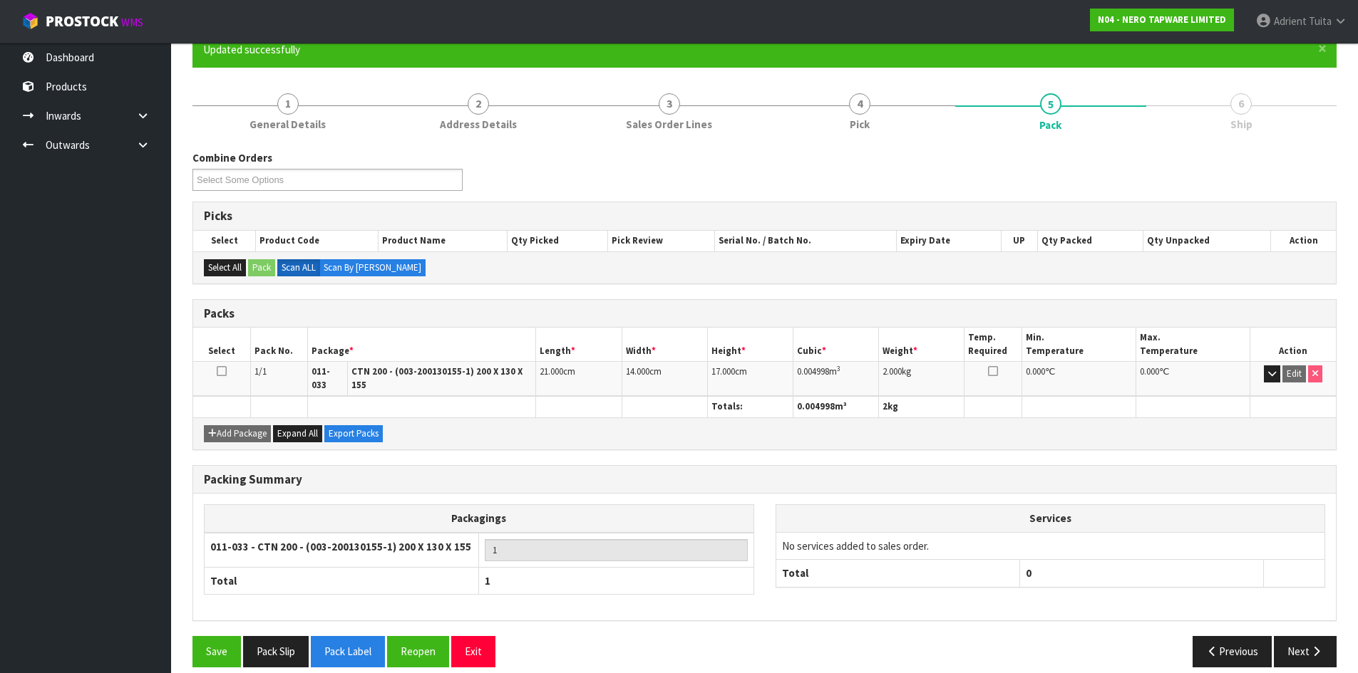
scroll to position [137, 0]
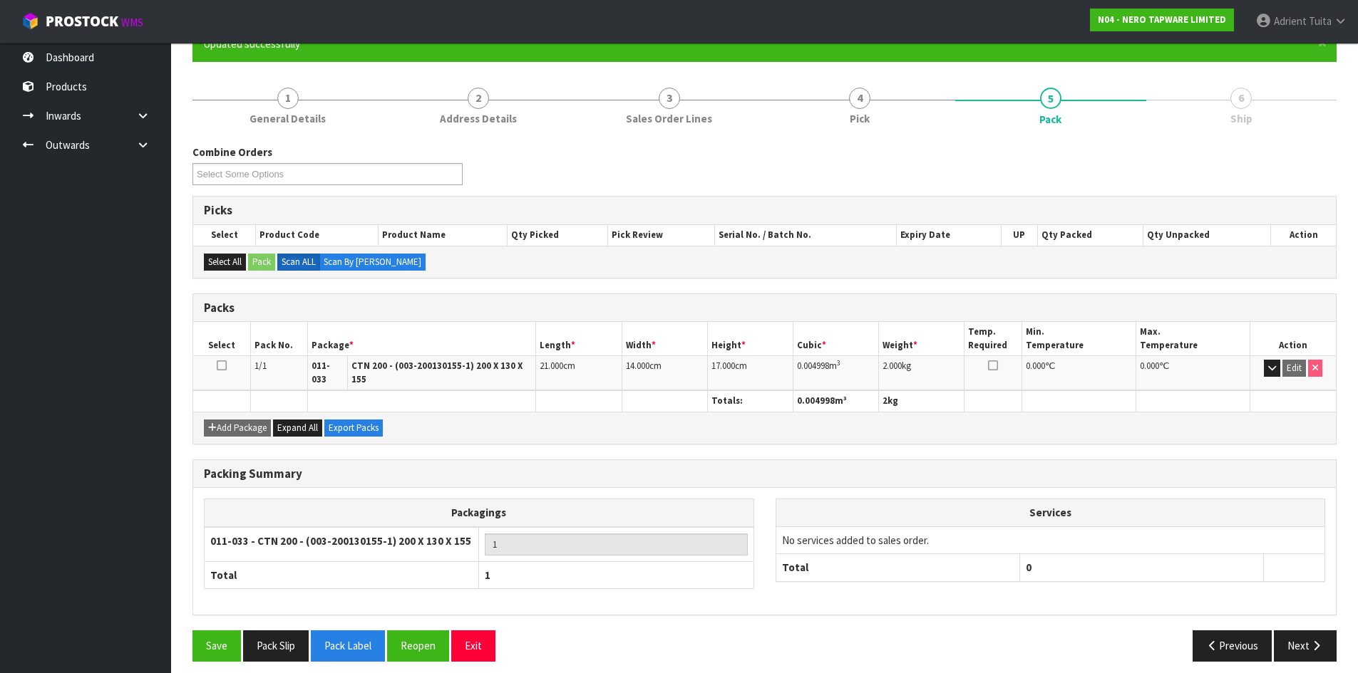
click at [1298, 619] on div "Packing Summary Packagings 011-033 - CTN 200 - (003-200130155-1) 200 X 130 X 15…" at bounding box center [764, 546] width 1165 height 172
click at [1296, 631] on button "Next" at bounding box center [1305, 646] width 63 height 31
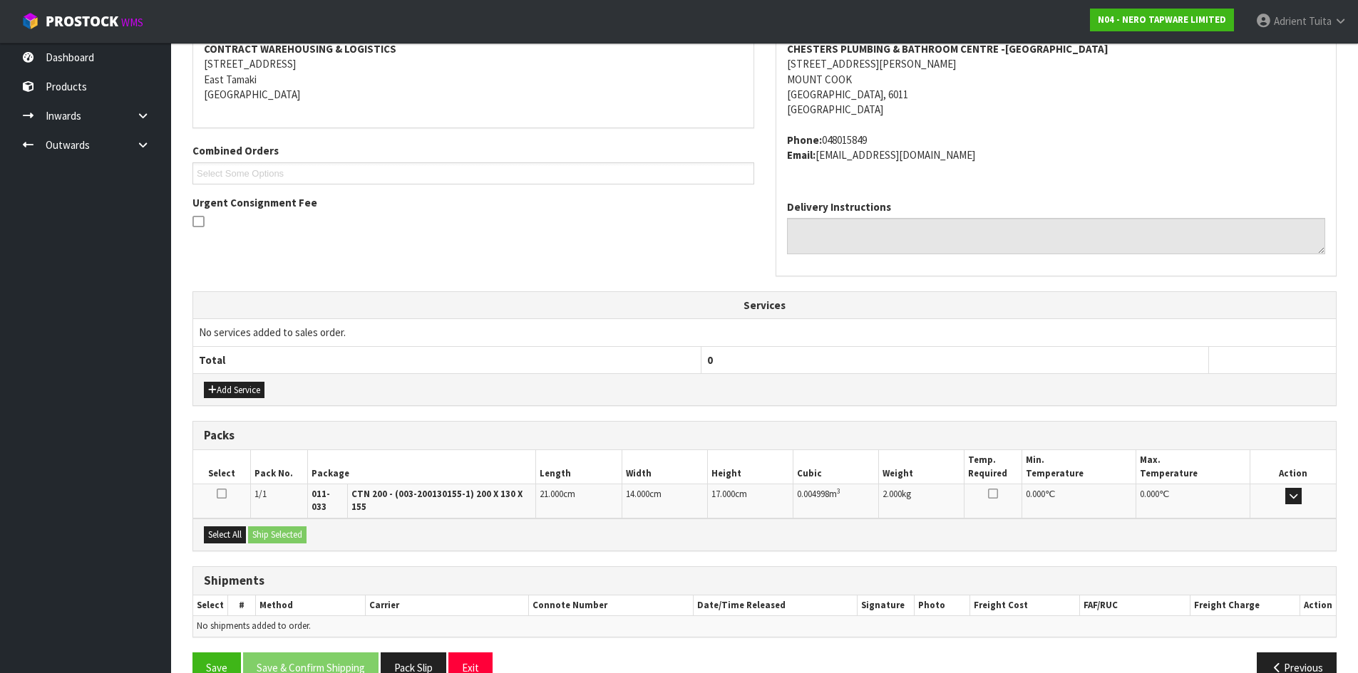
scroll to position [302, 0]
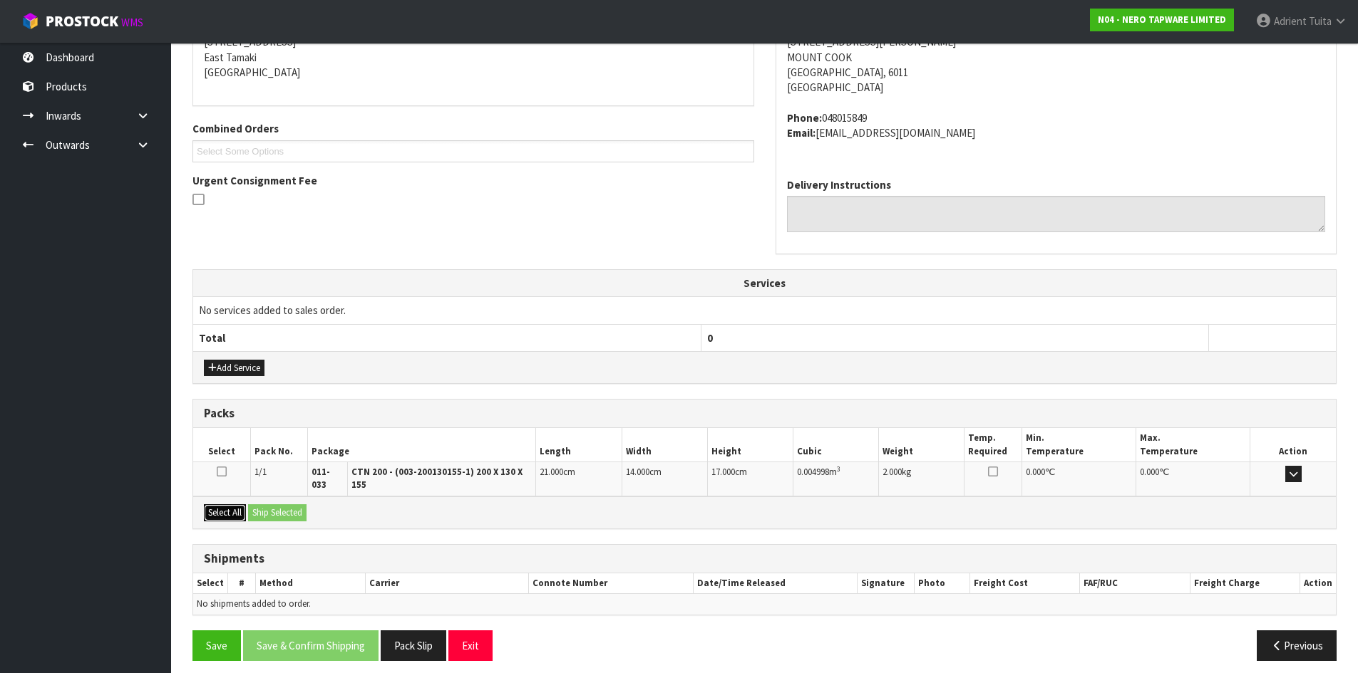
click at [235, 505] on button "Select All" at bounding box center [225, 513] width 42 height 17
click at [283, 505] on button "Ship Selected" at bounding box center [277, 513] width 58 height 17
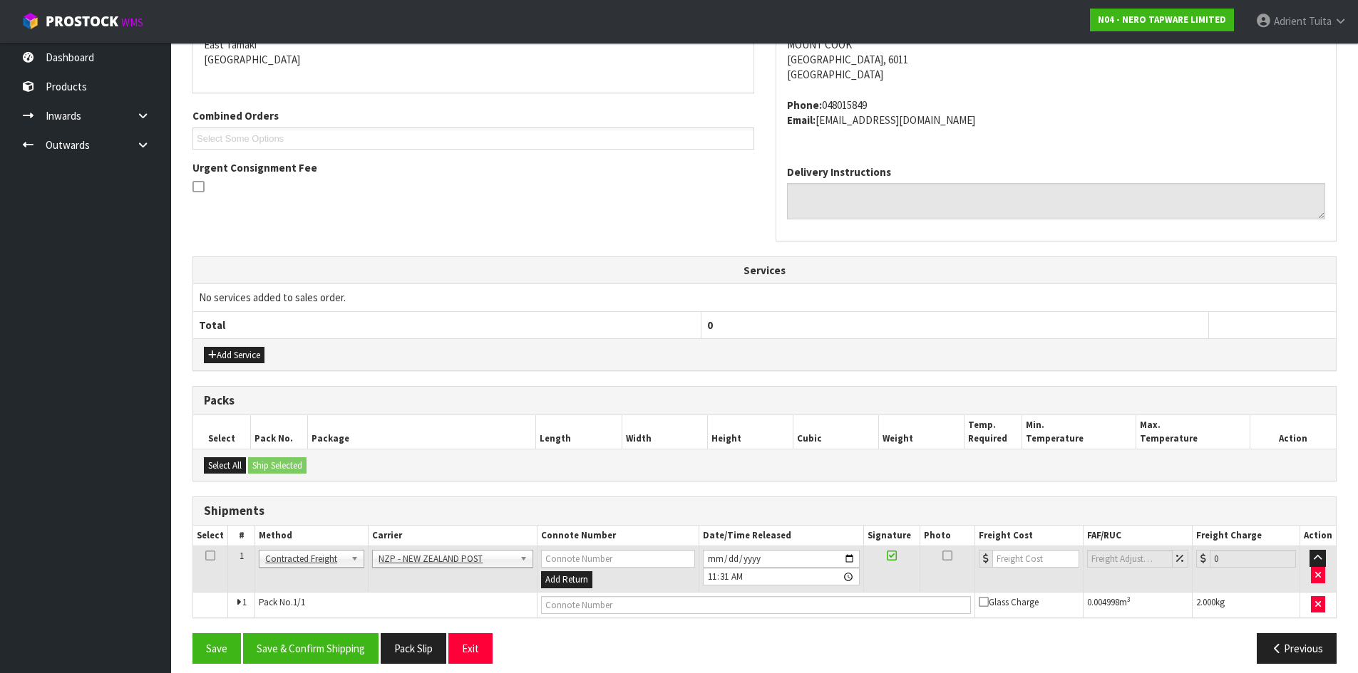
scroll to position [327, 0]
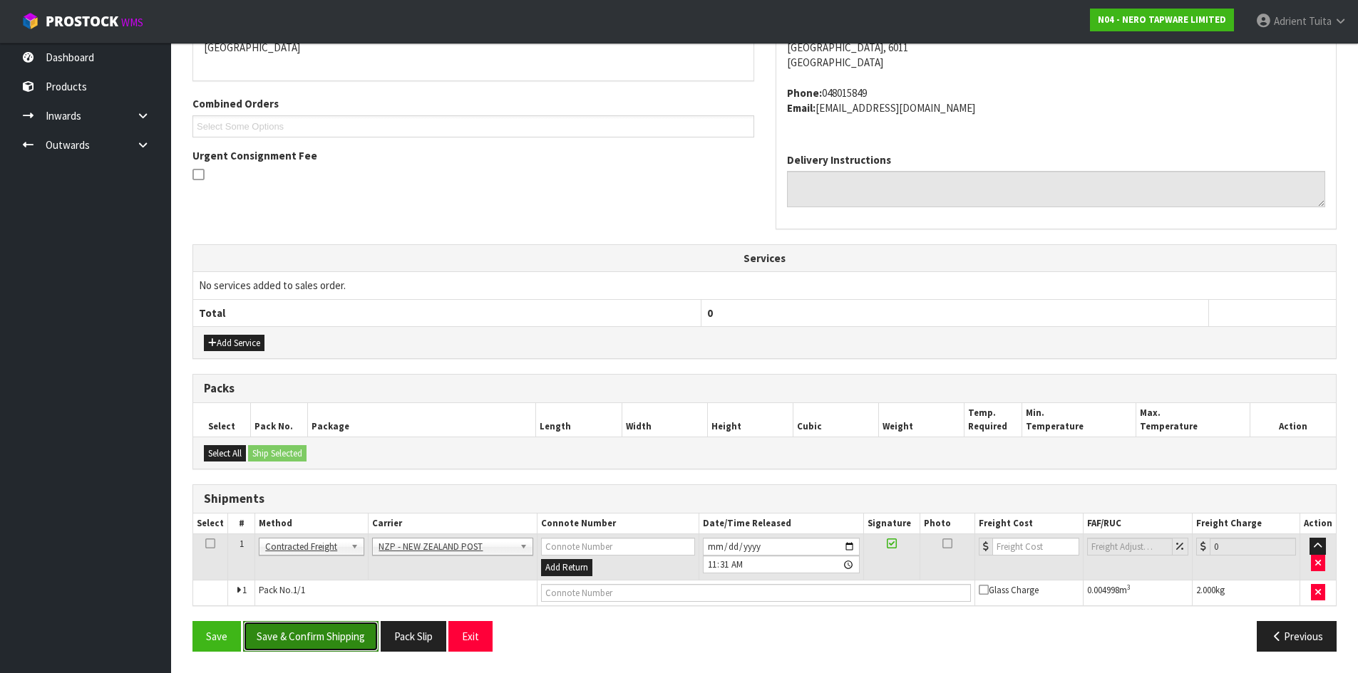
click at [331, 639] on button "Save & Confirm Shipping" at bounding box center [310, 636] width 135 height 31
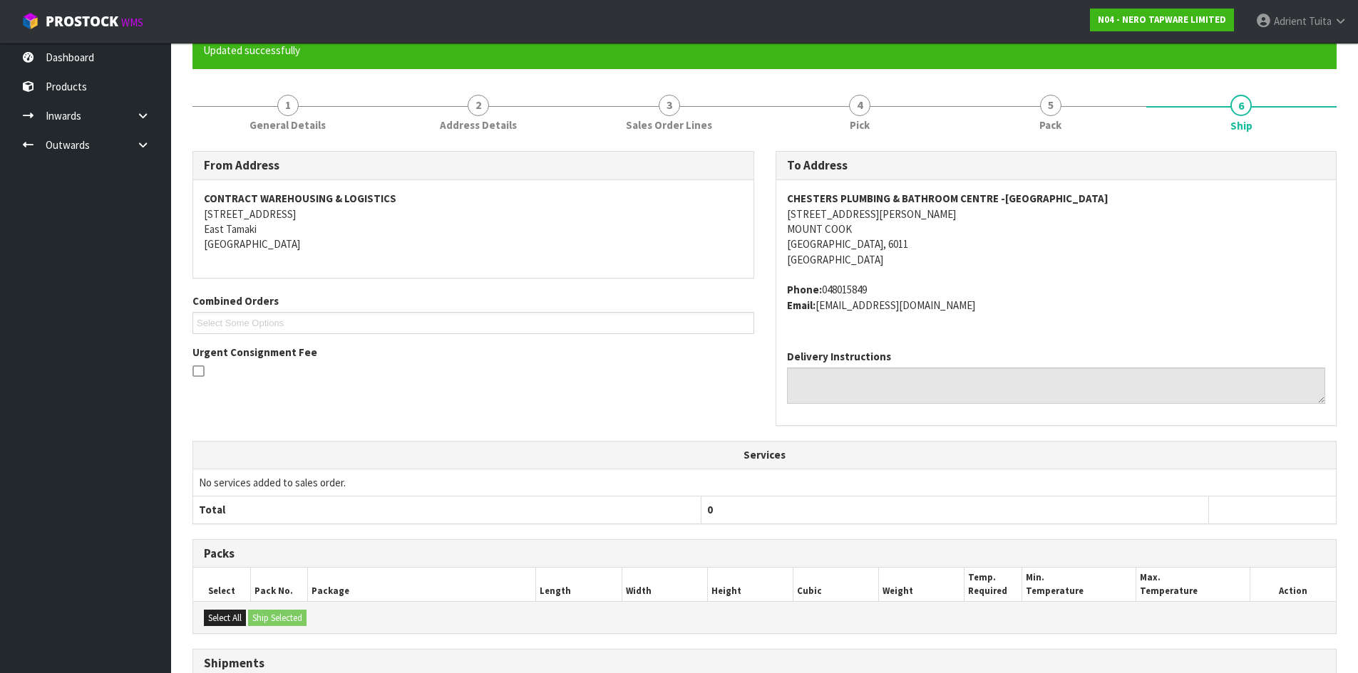
scroll to position [306, 0]
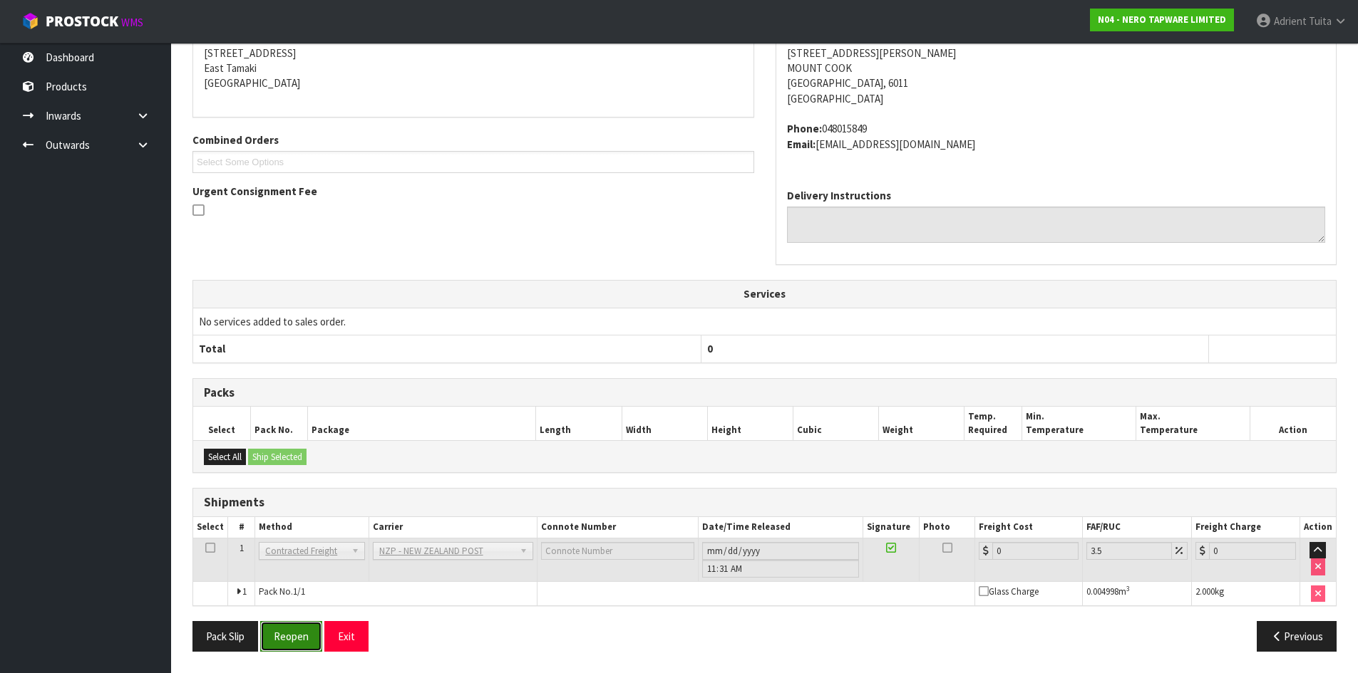
drag, startPoint x: 293, startPoint y: 638, endPoint x: 299, endPoint y: 627, distance: 12.1
click at [294, 638] on button "Reopen" at bounding box center [291, 636] width 62 height 31
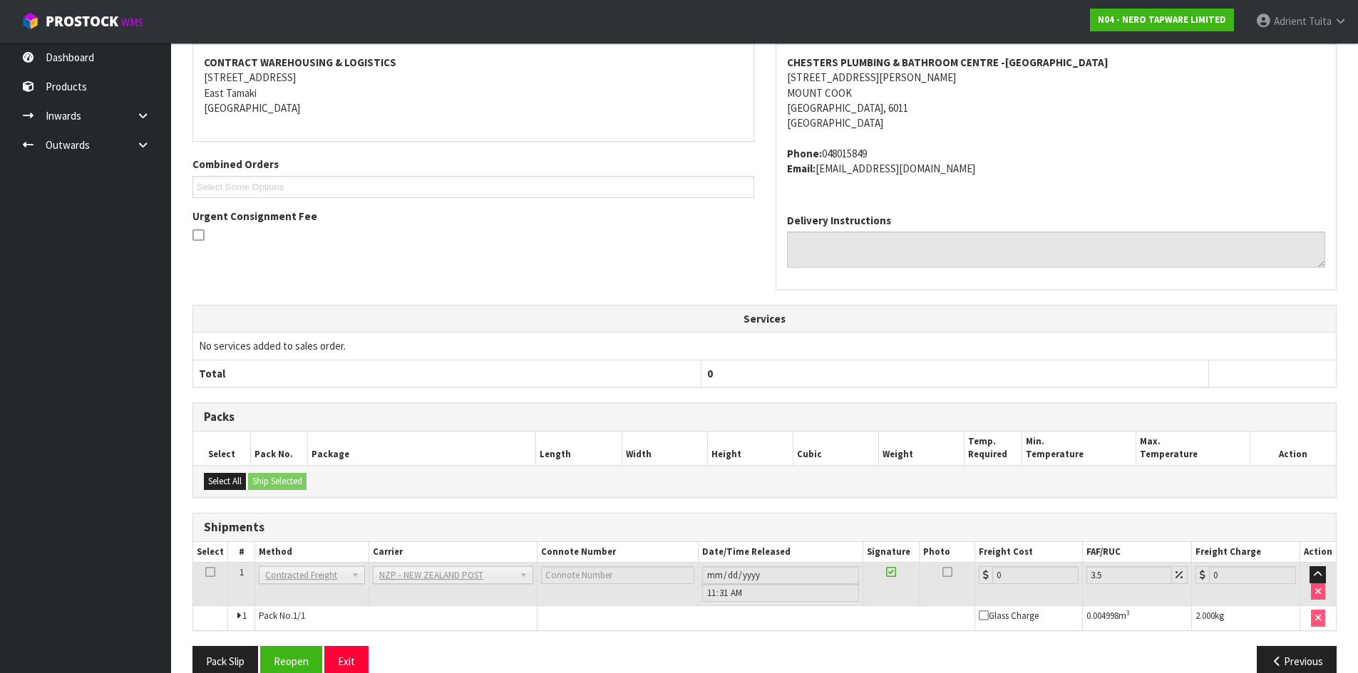
scroll to position [291, 0]
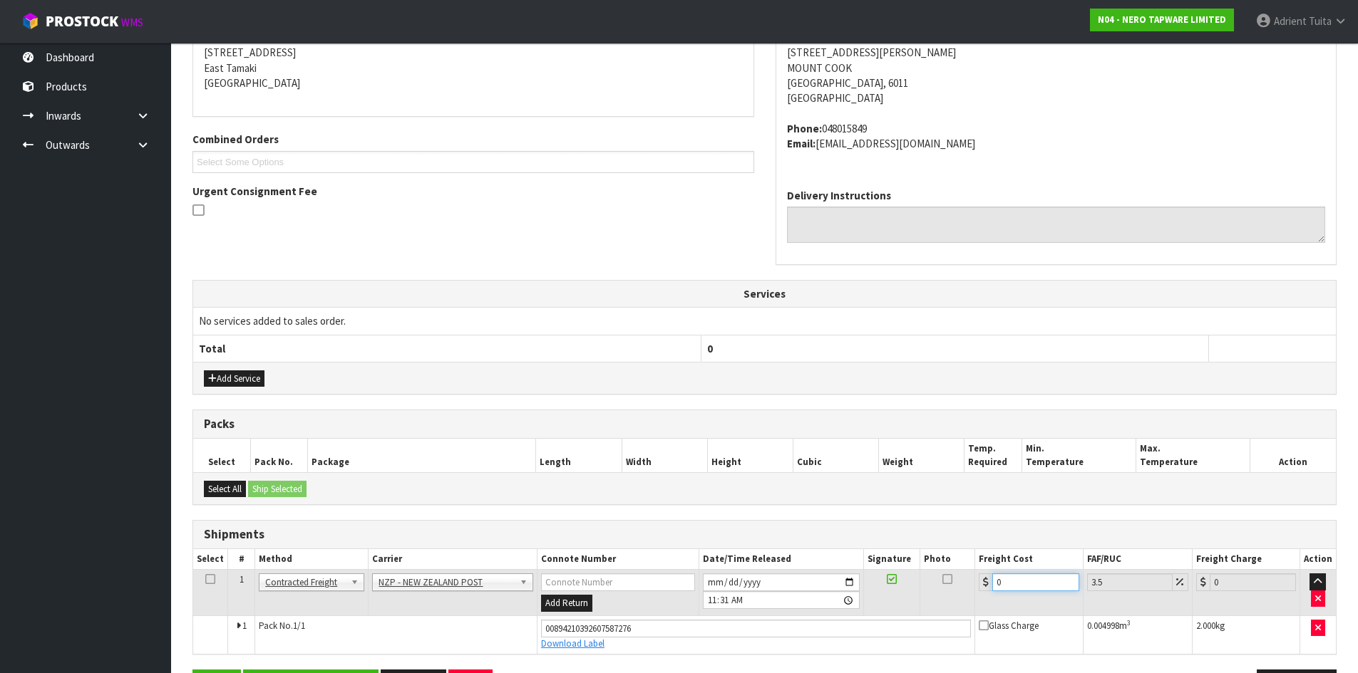
click at [1010, 587] on input "0" at bounding box center [1035, 583] width 86 height 18
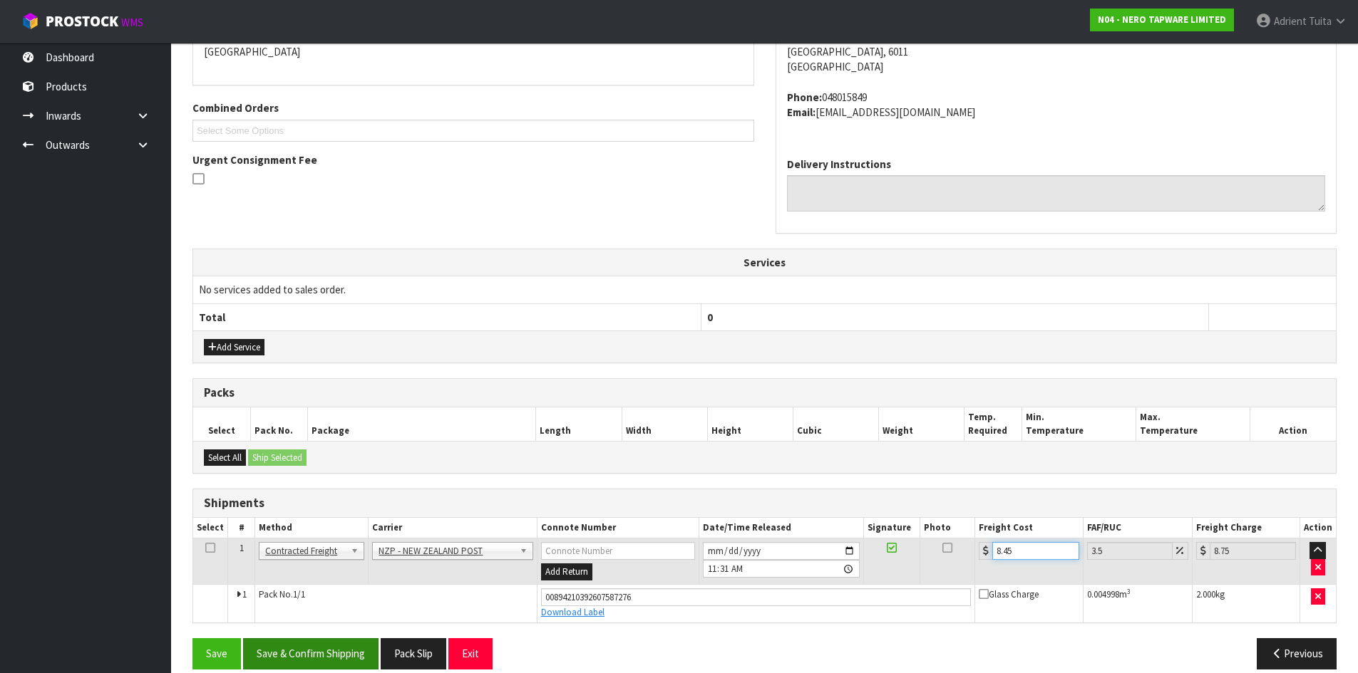
scroll to position [341, 0]
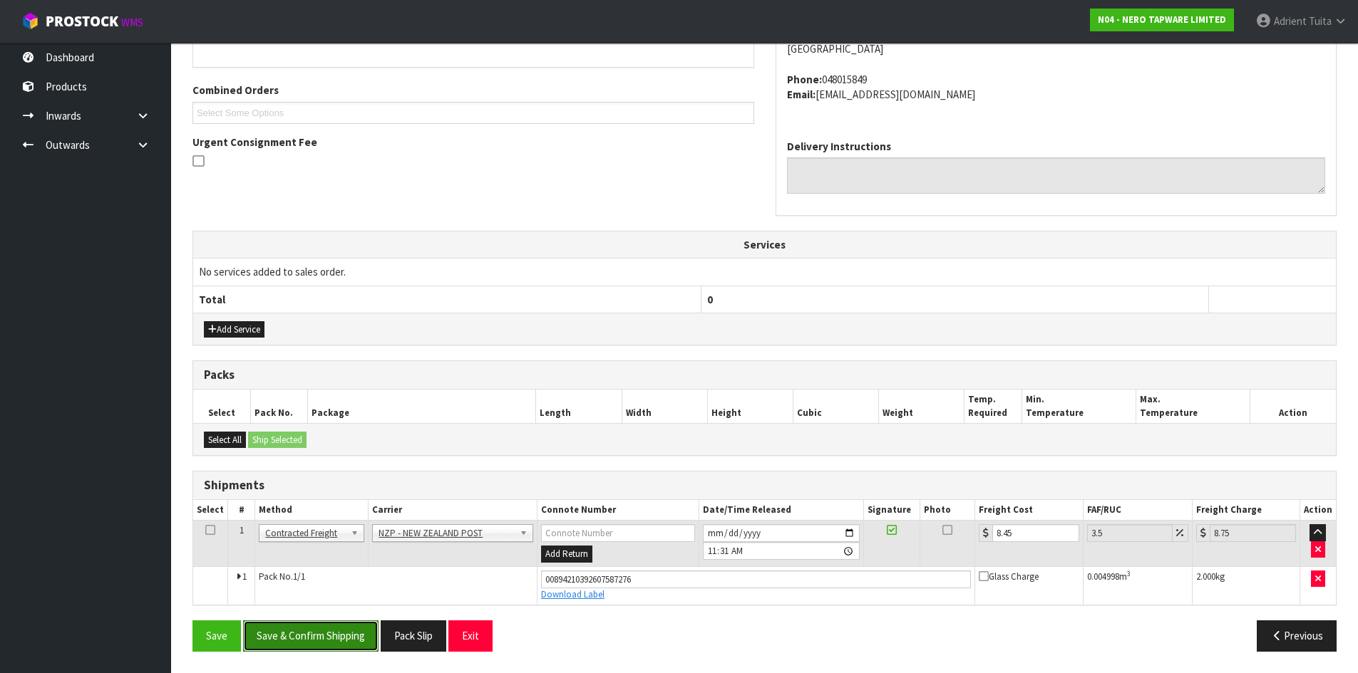
click at [298, 640] on button "Save & Confirm Shipping" at bounding box center [310, 636] width 135 height 31
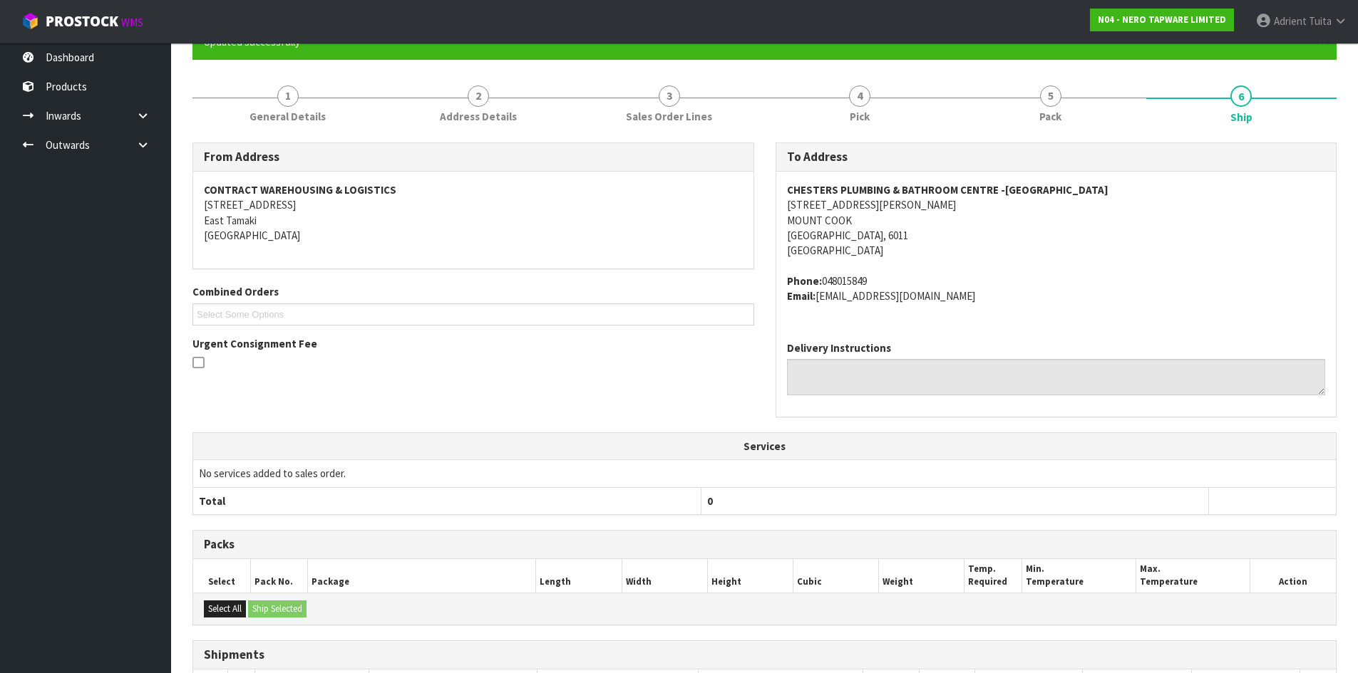
scroll to position [0, 0]
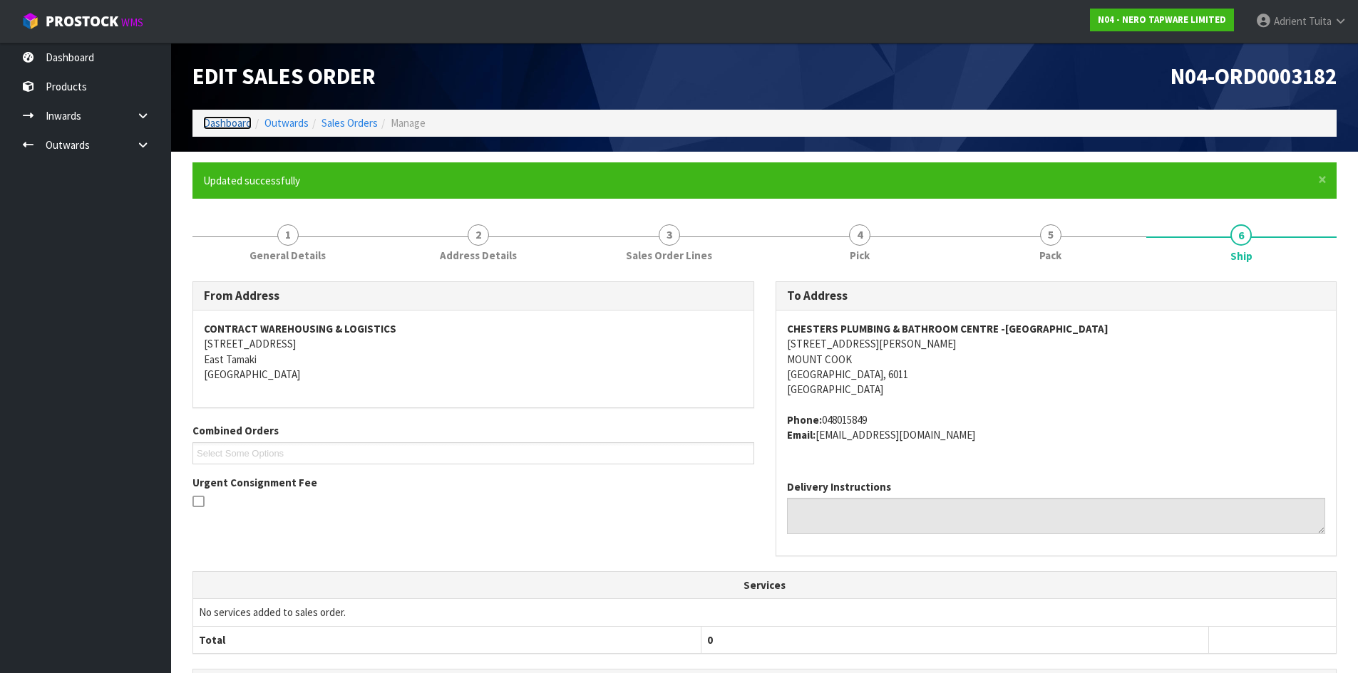
click at [247, 125] on link "Dashboard" at bounding box center [227, 123] width 48 height 14
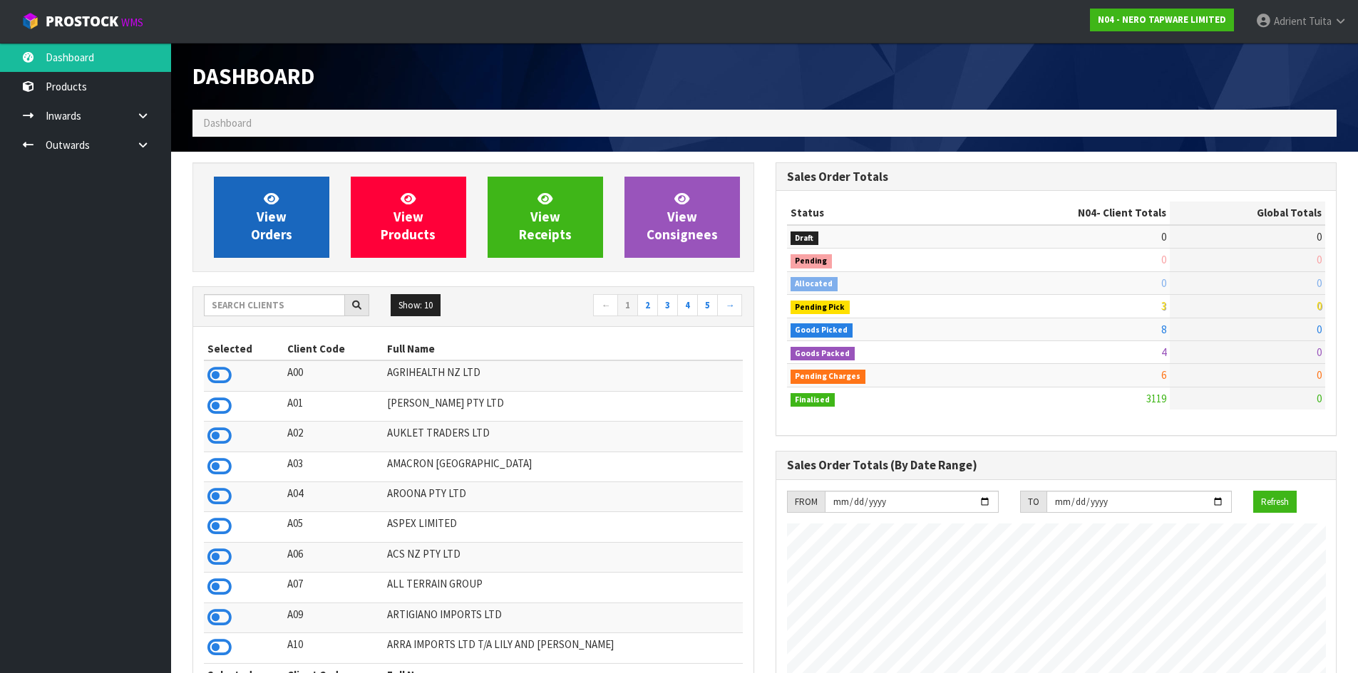
scroll to position [1110, 582]
click at [281, 197] on link "View Orders" at bounding box center [271, 217] width 115 height 81
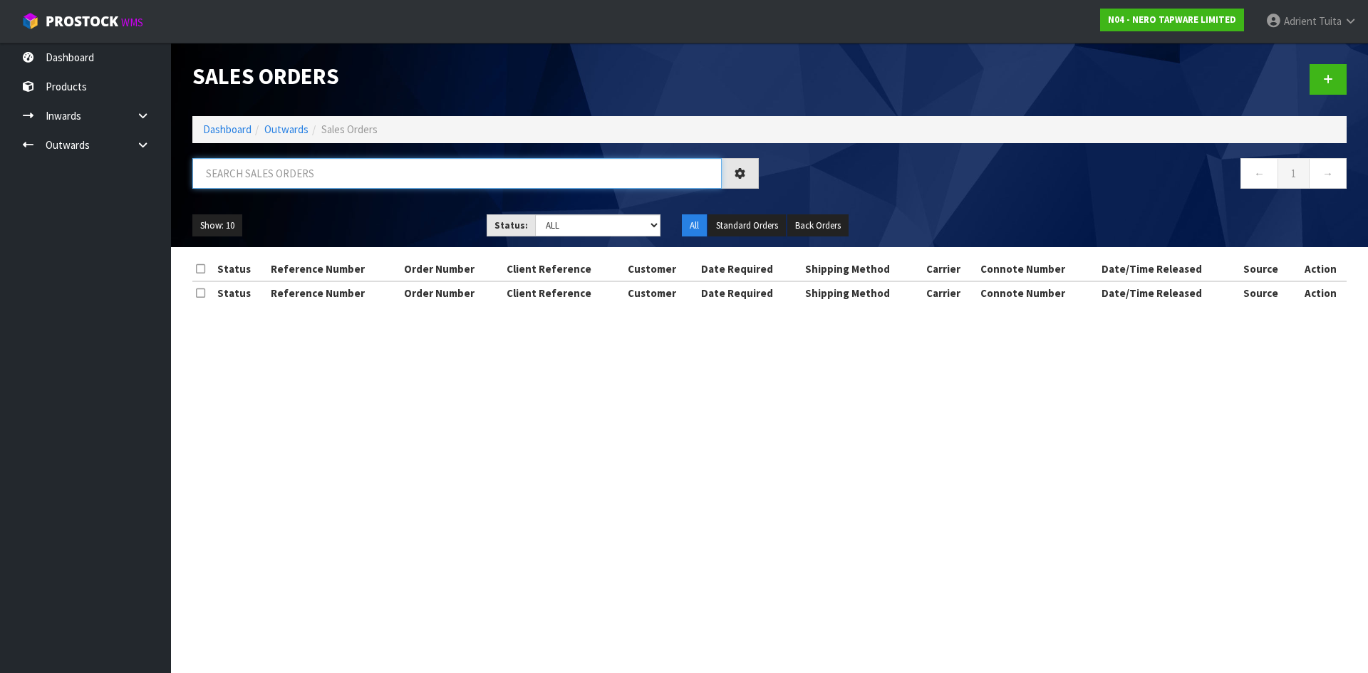
click at [287, 180] on input "text" at bounding box center [457, 173] width 530 height 31
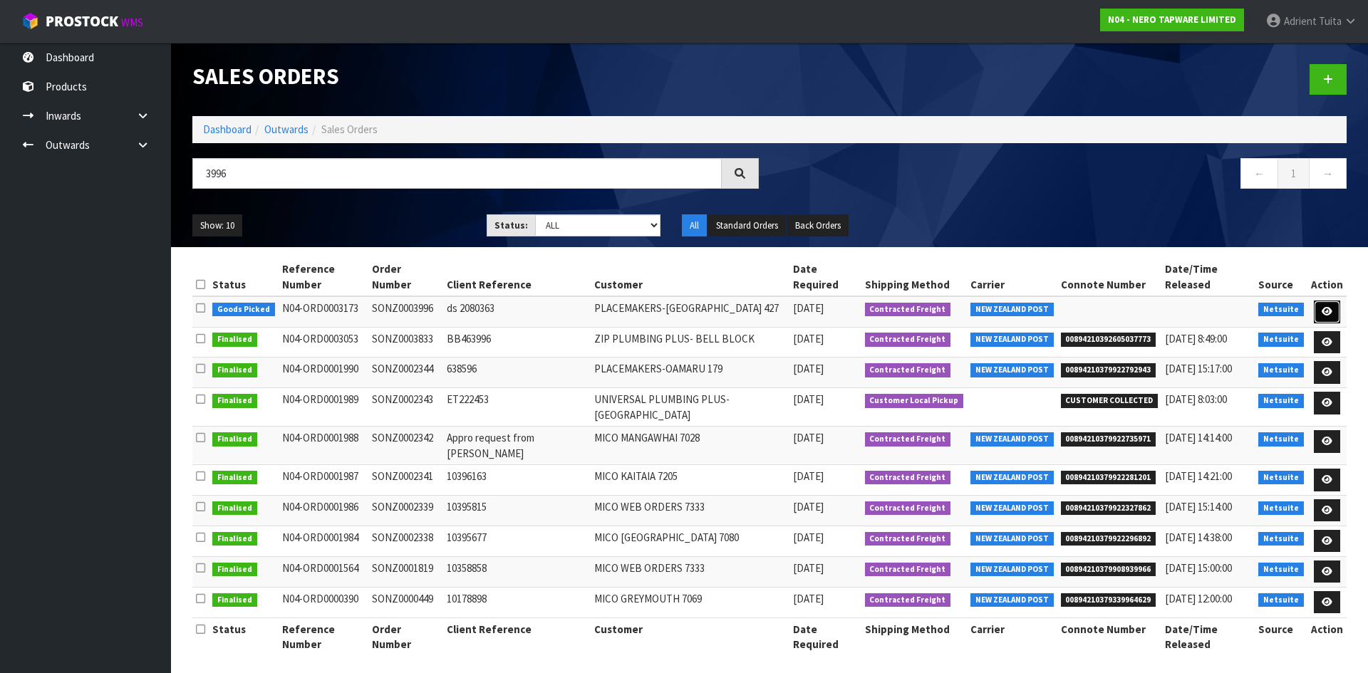
click at [1336, 301] on link at bounding box center [1327, 312] width 26 height 23
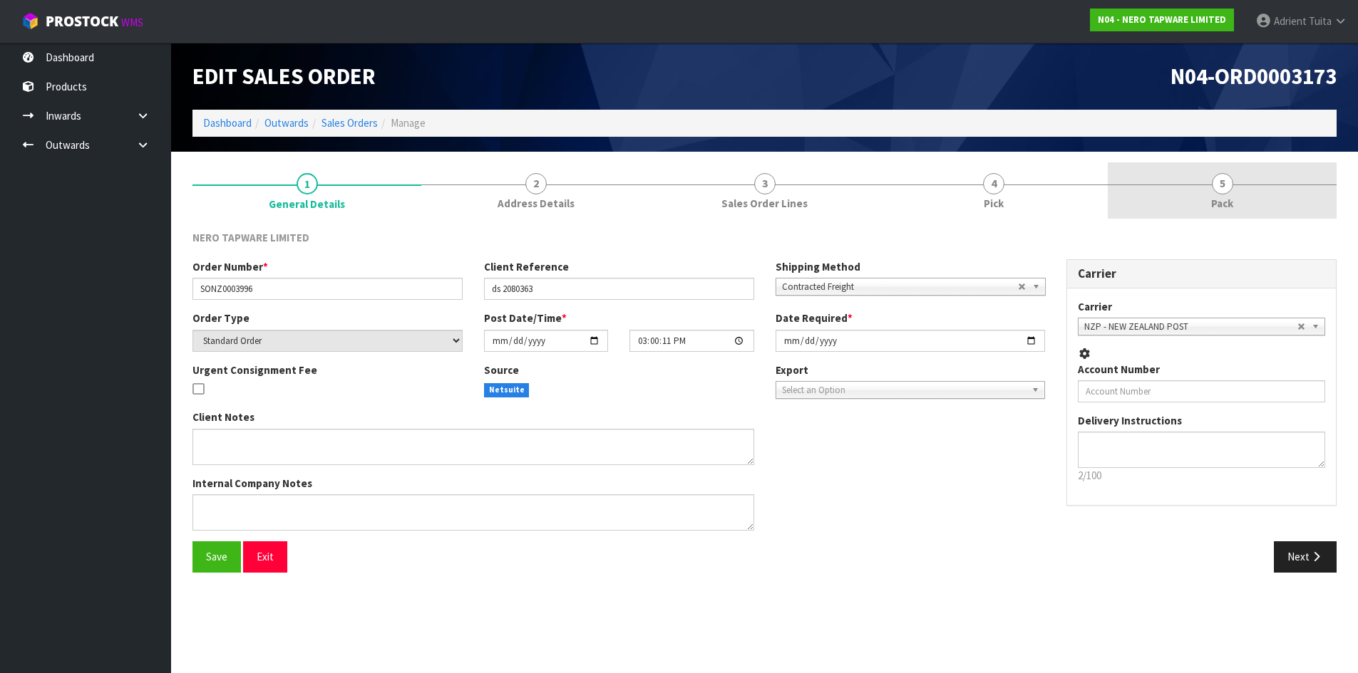
click at [1274, 207] on link "5 Pack" at bounding box center [1222, 190] width 229 height 56
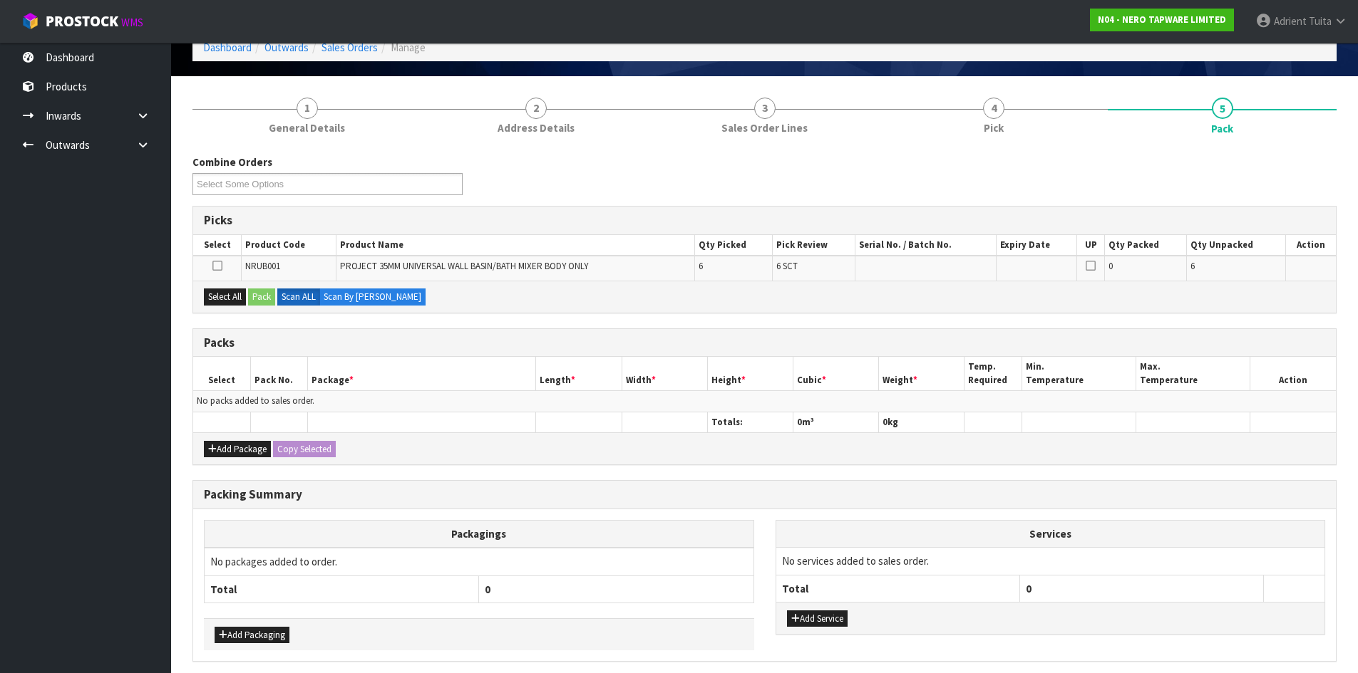
scroll to position [132, 0]
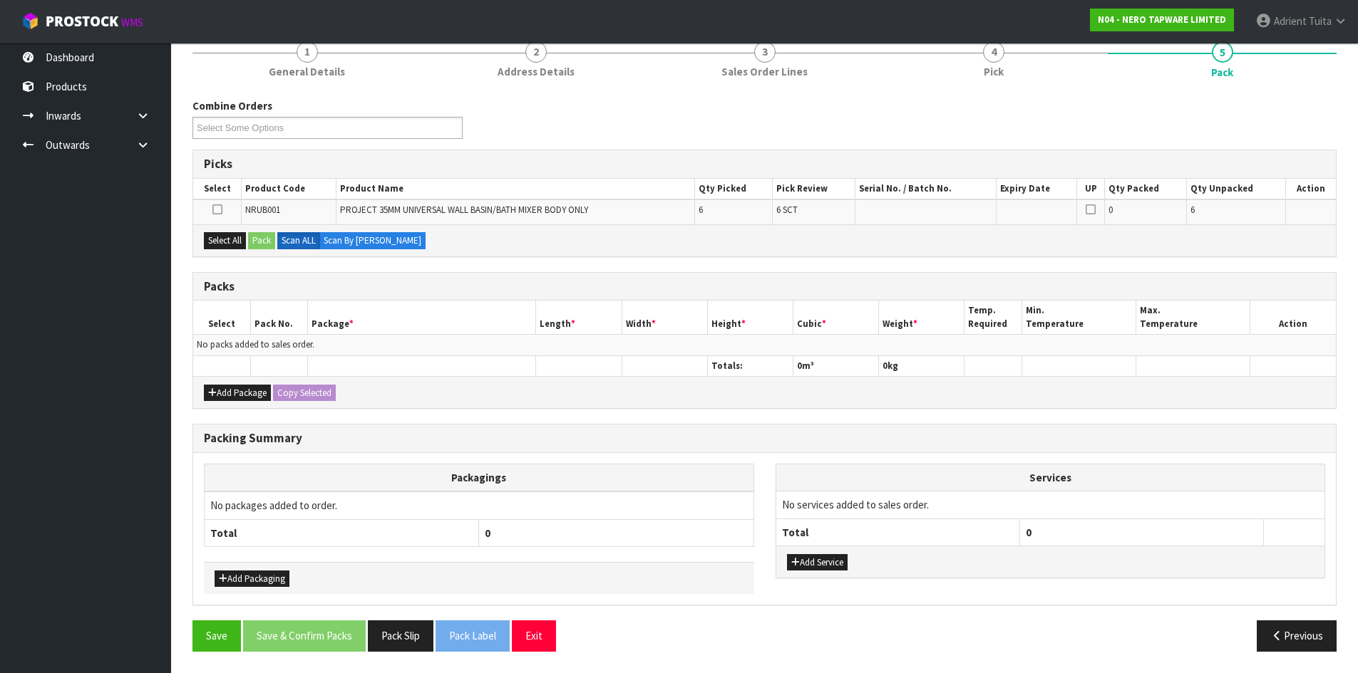
click at [214, 383] on div "Add Package Copy Selected" at bounding box center [764, 392] width 1142 height 32
click at [215, 385] on button "Add Package" at bounding box center [237, 393] width 67 height 17
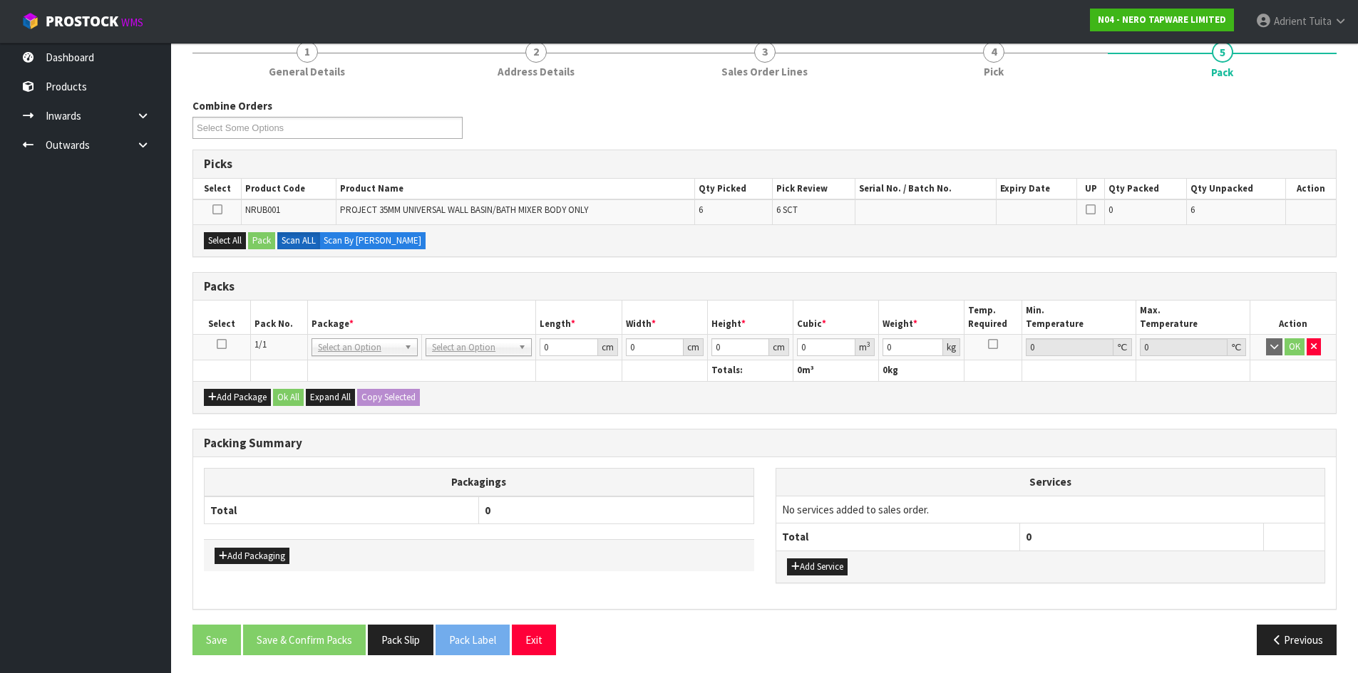
click at [219, 345] on icon at bounding box center [222, 344] width 10 height 1
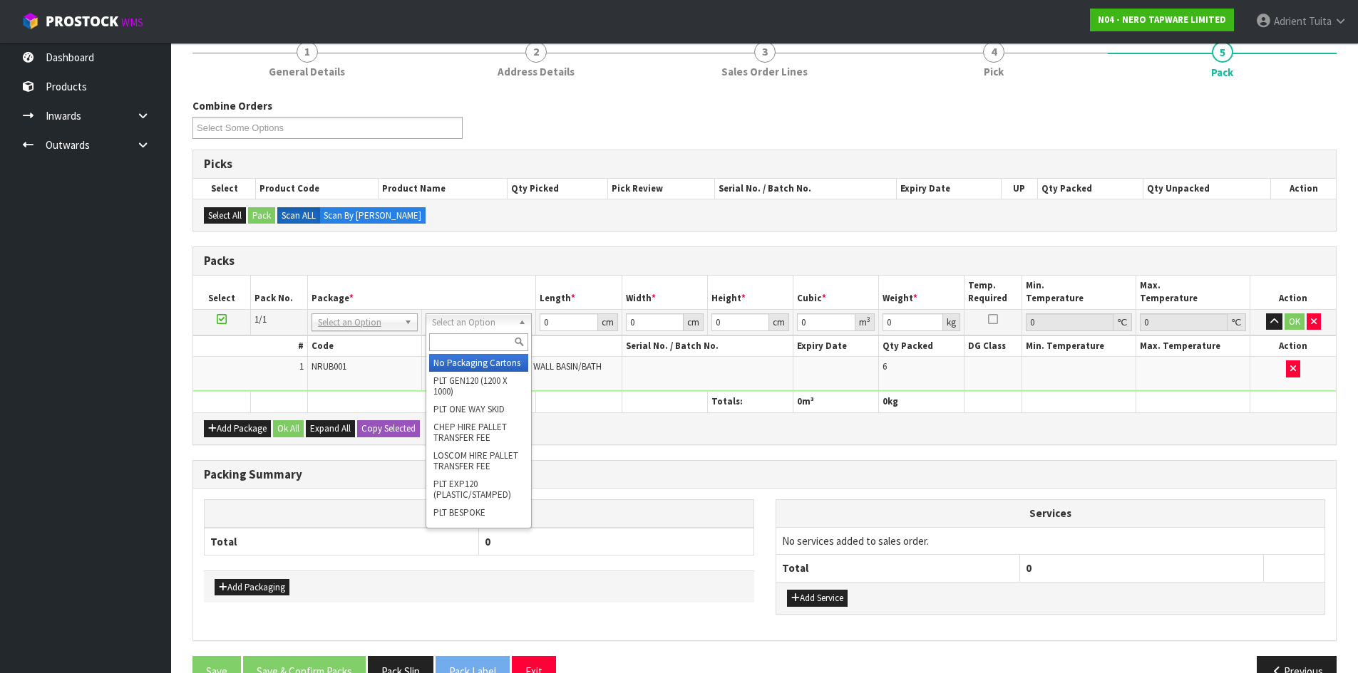
drag, startPoint x: 492, startPoint y: 319, endPoint x: 492, endPoint y: 327, distance: 7.9
click at [492, 336] on input "text" at bounding box center [478, 343] width 99 height 18
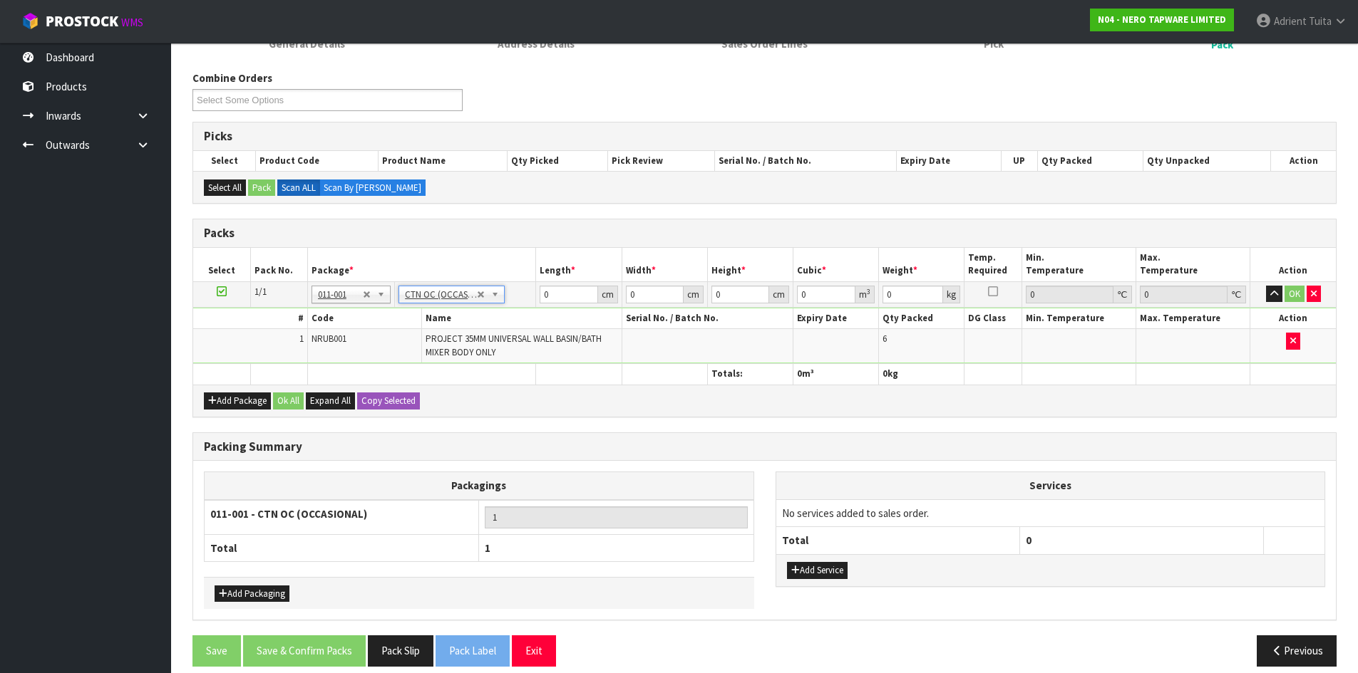
scroll to position [175, 0]
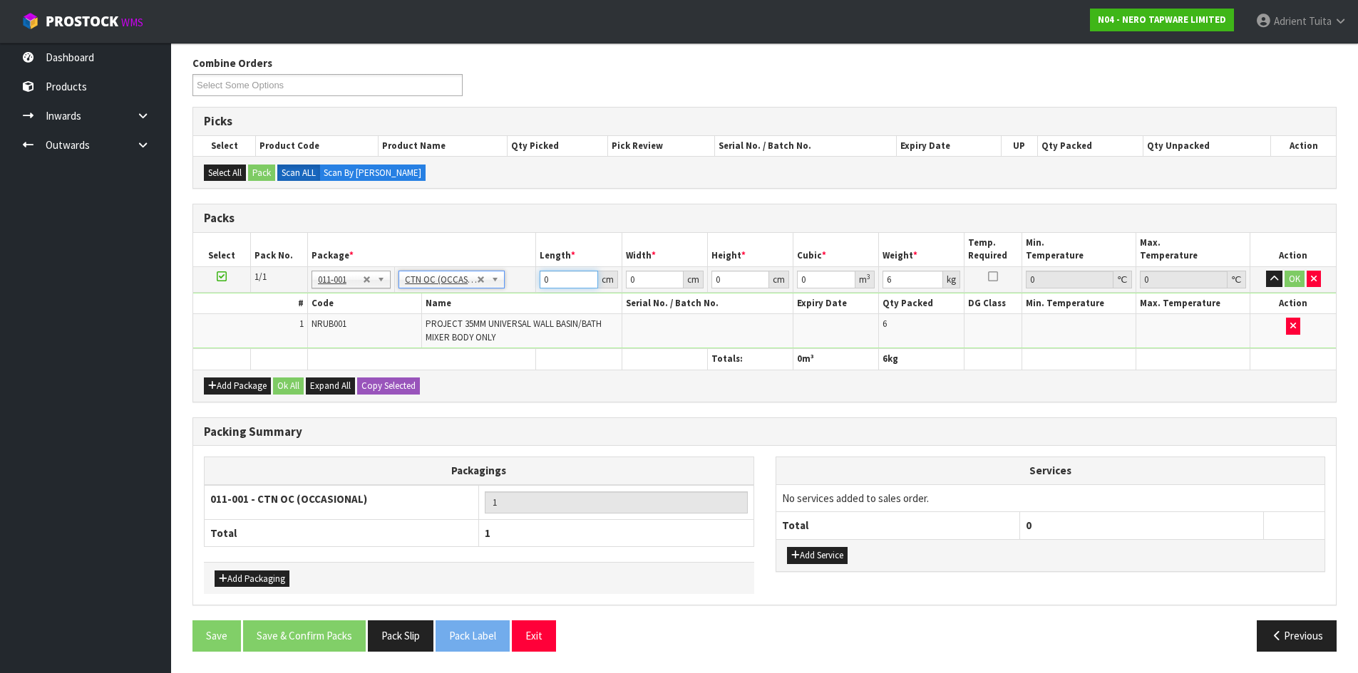
click at [570, 281] on input "0" at bounding box center [568, 280] width 58 height 18
click at [1297, 278] on button "OK" at bounding box center [1294, 279] width 20 height 17
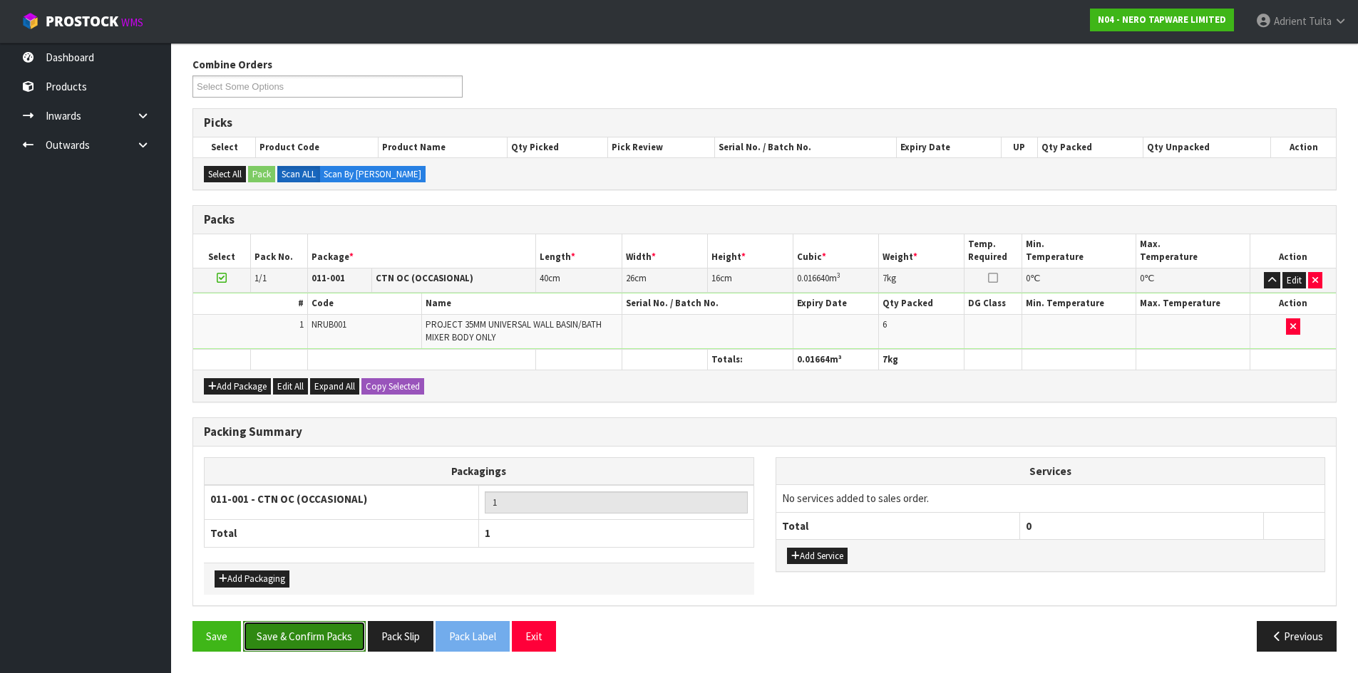
click at [330, 634] on button "Save & Confirm Packs" at bounding box center [304, 636] width 123 height 31
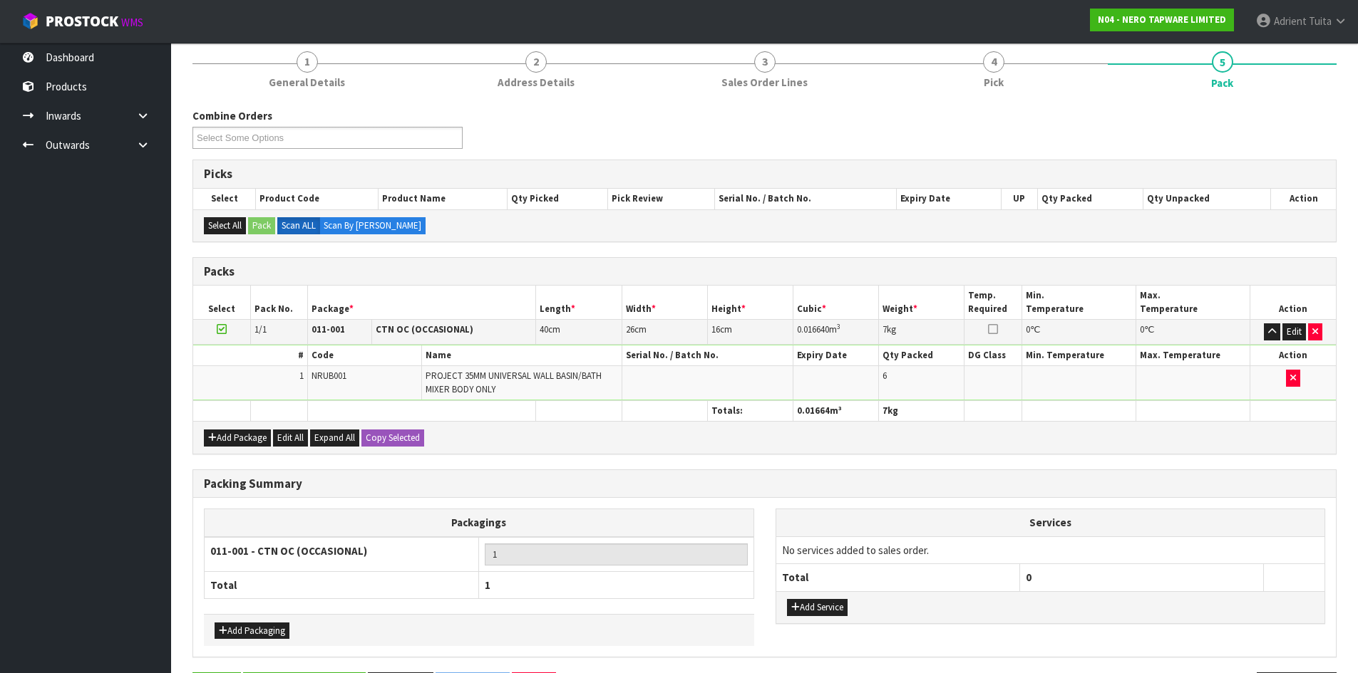
scroll to position [0, 0]
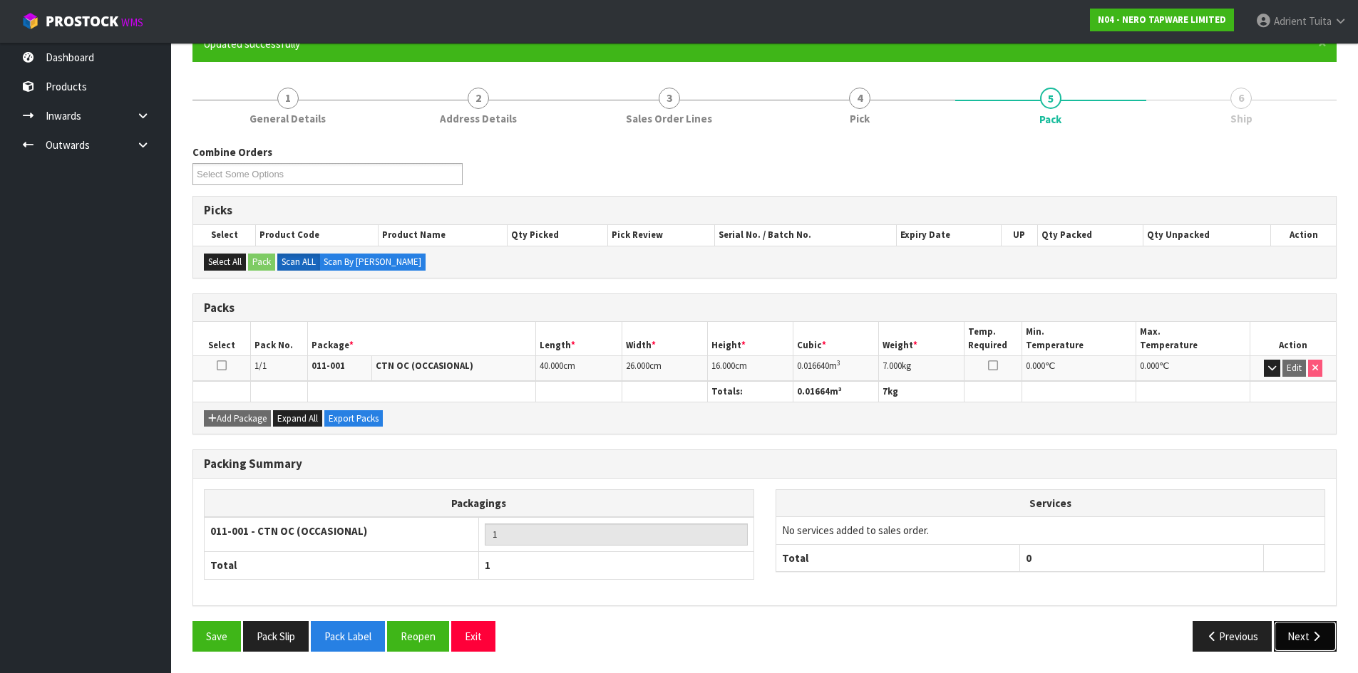
click at [1311, 630] on button "Next" at bounding box center [1305, 636] width 63 height 31
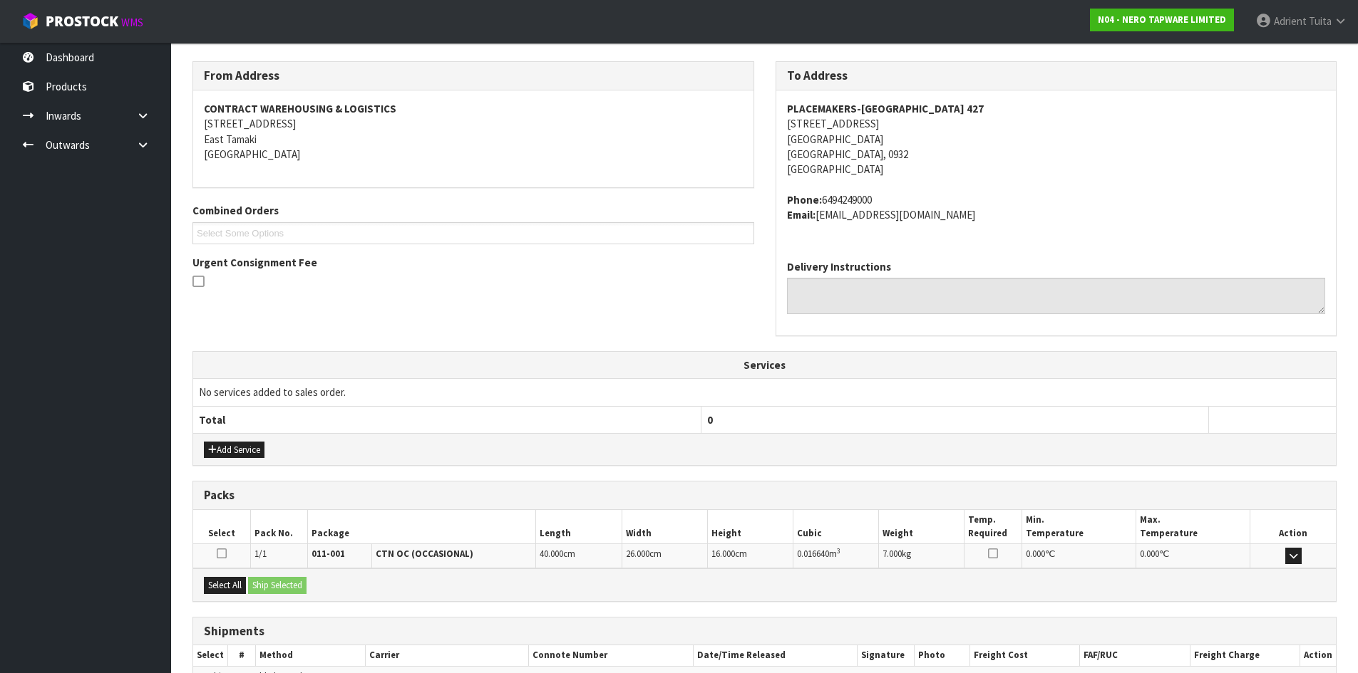
scroll to position [302, 0]
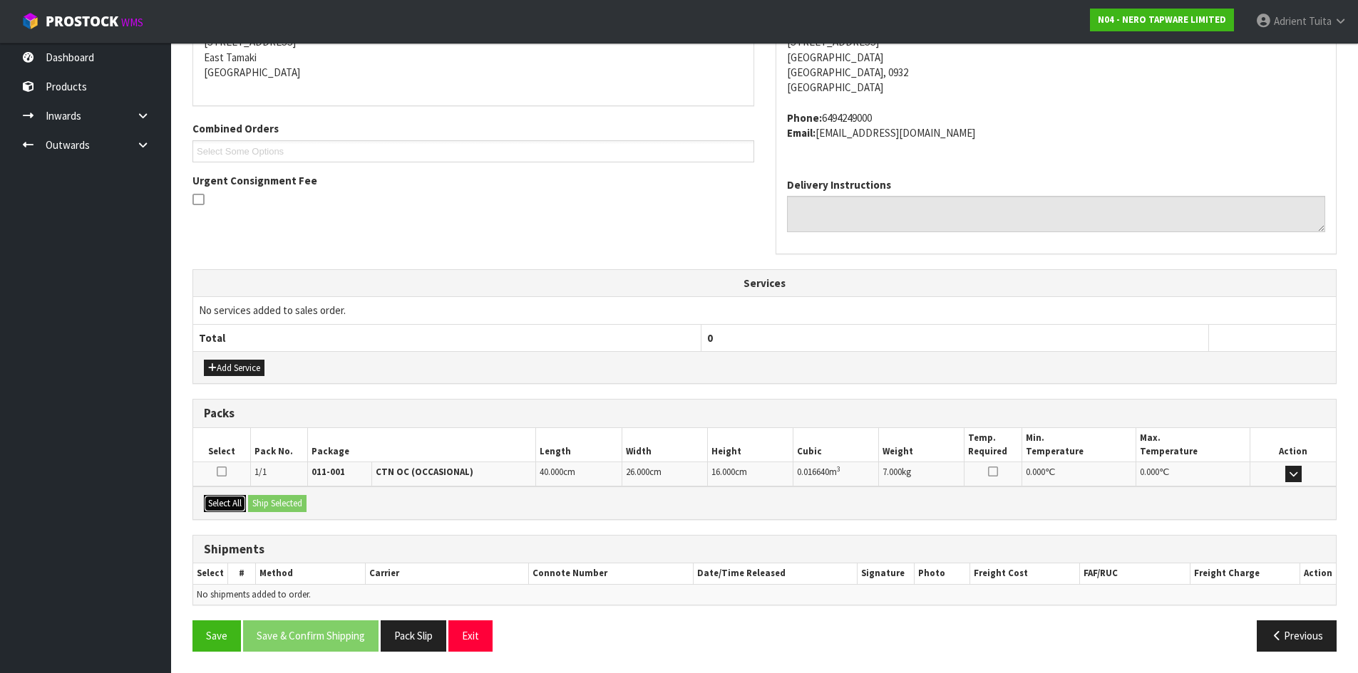
click at [246, 510] on button "Select All" at bounding box center [225, 503] width 42 height 17
click at [267, 510] on button "Ship Selected" at bounding box center [277, 503] width 58 height 17
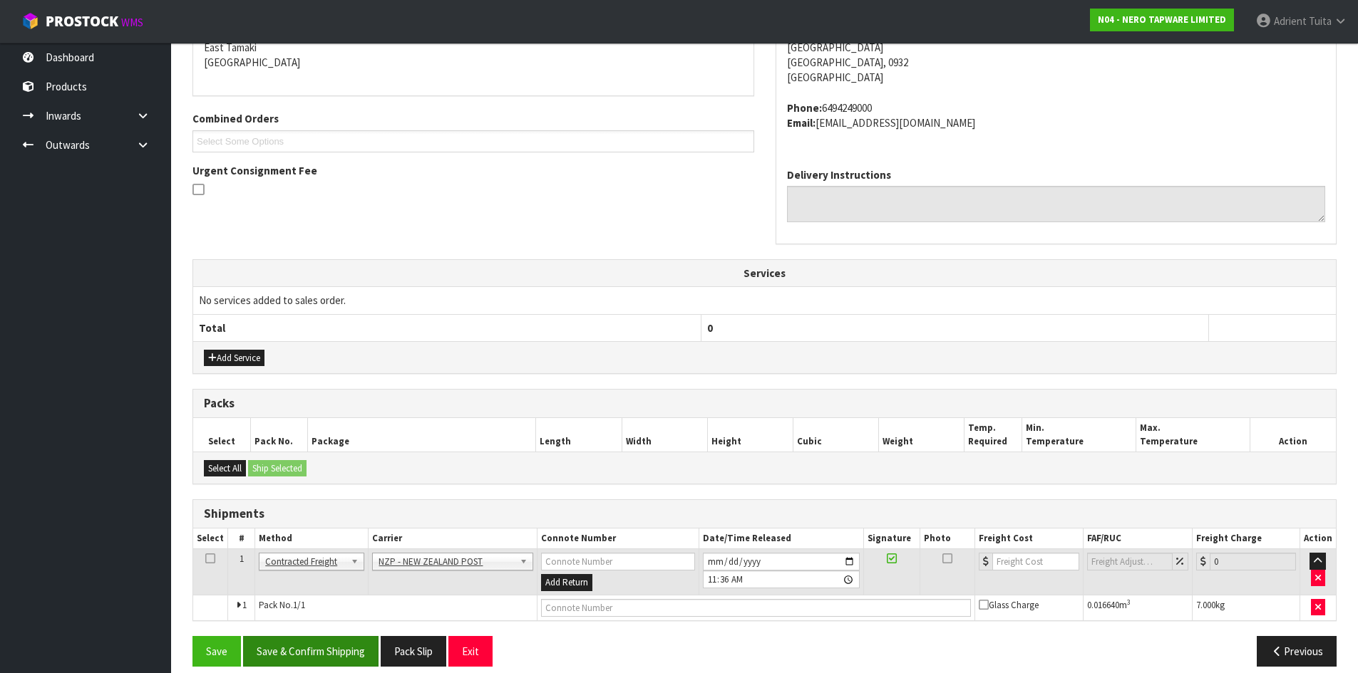
scroll to position [327, 0]
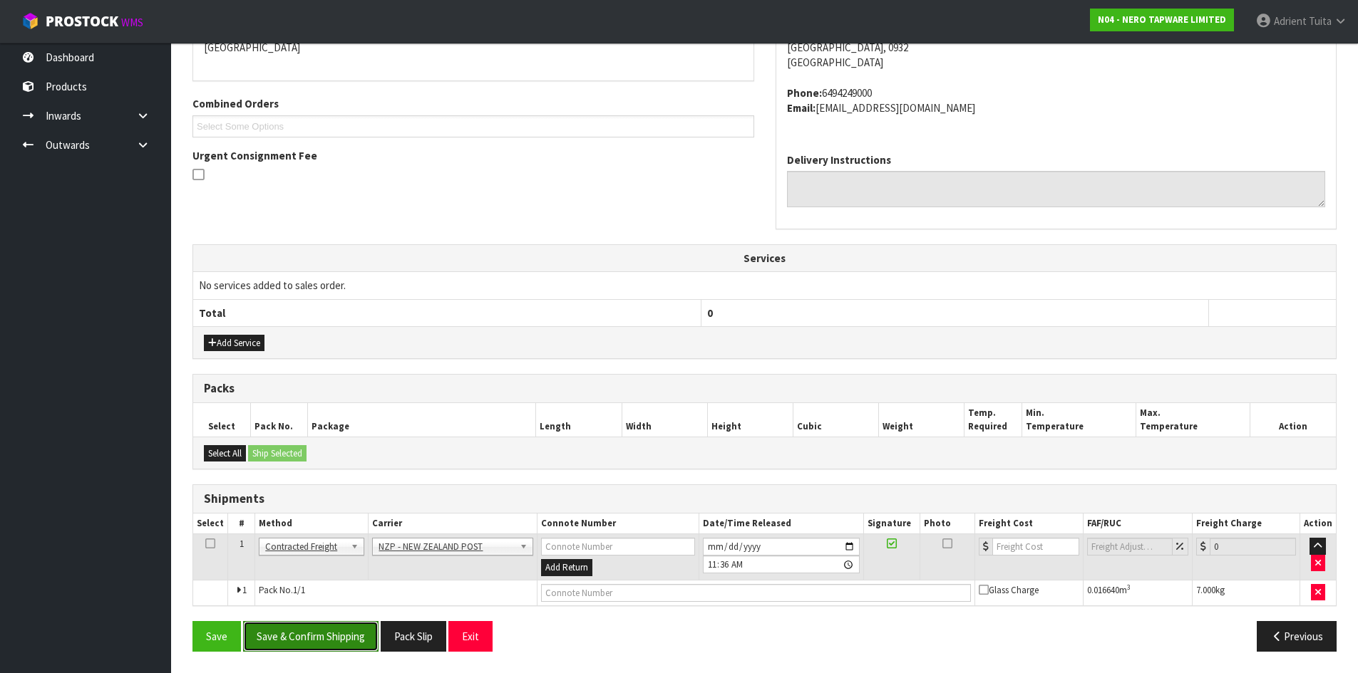
click at [313, 634] on button "Save & Confirm Shipping" at bounding box center [310, 636] width 135 height 31
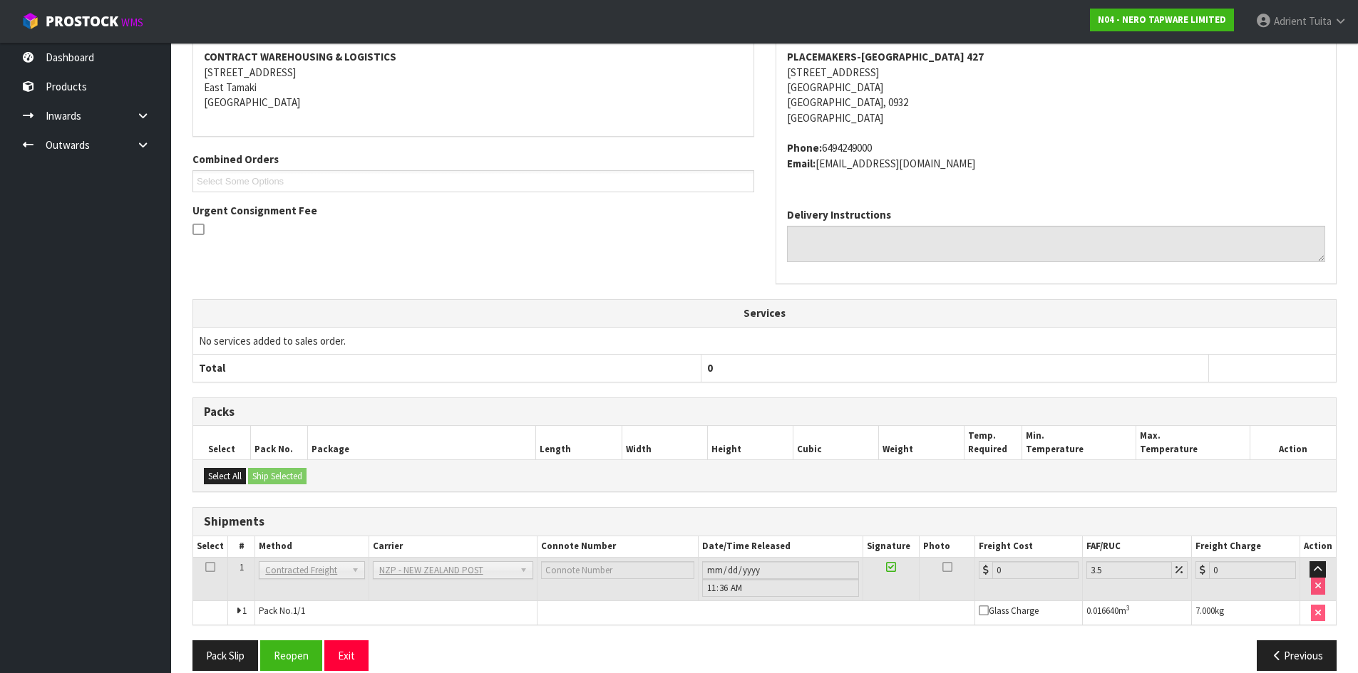
scroll to position [306, 0]
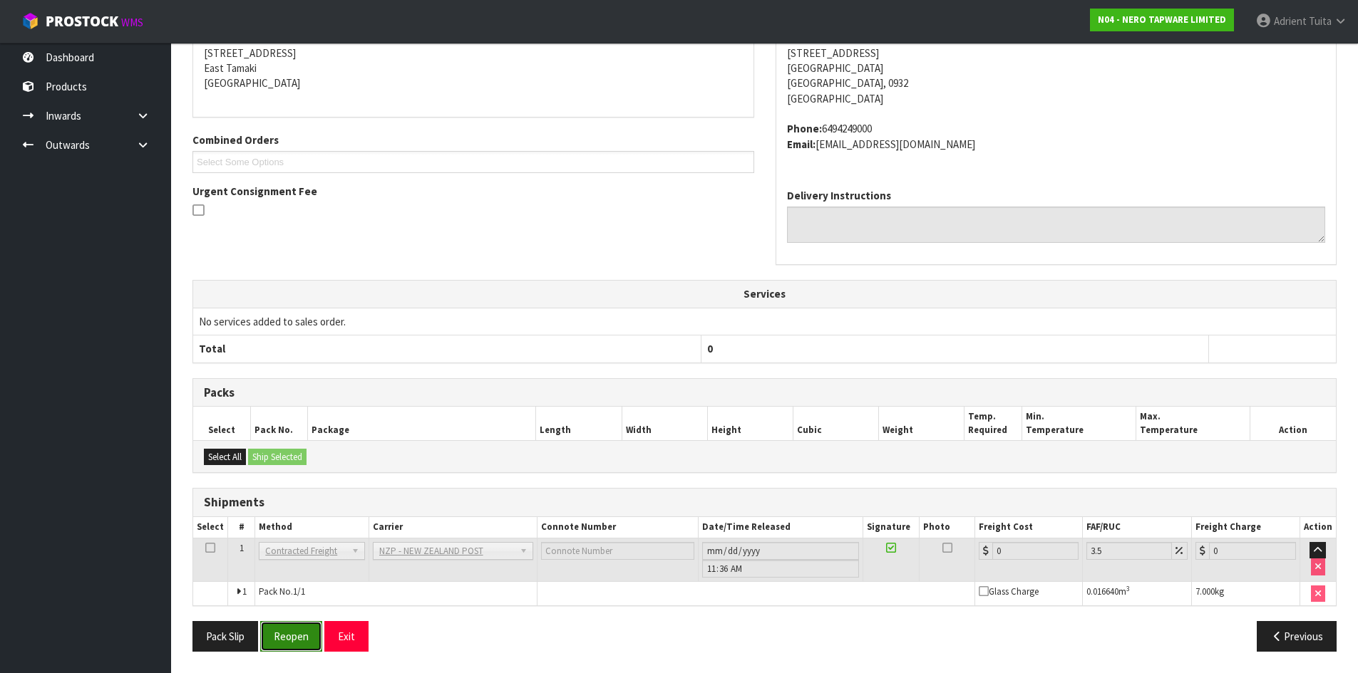
click at [289, 633] on button "Reopen" at bounding box center [291, 636] width 62 height 31
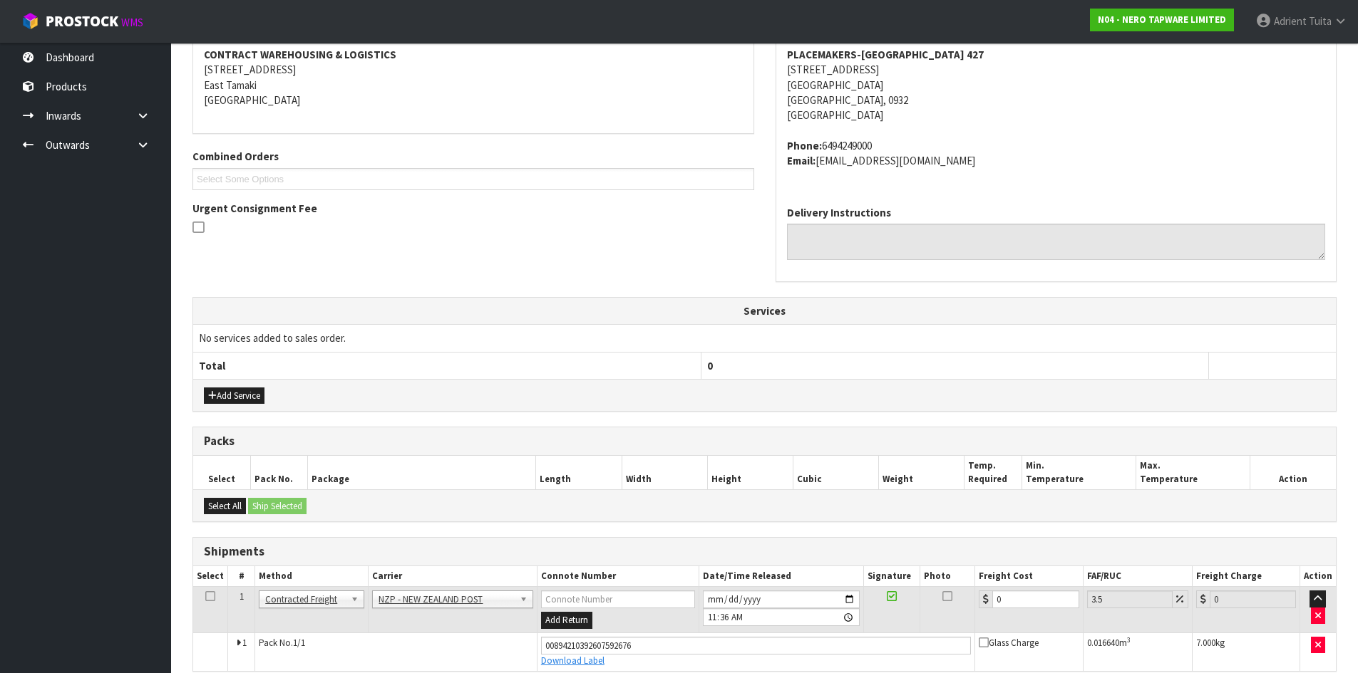
scroll to position [291, 0]
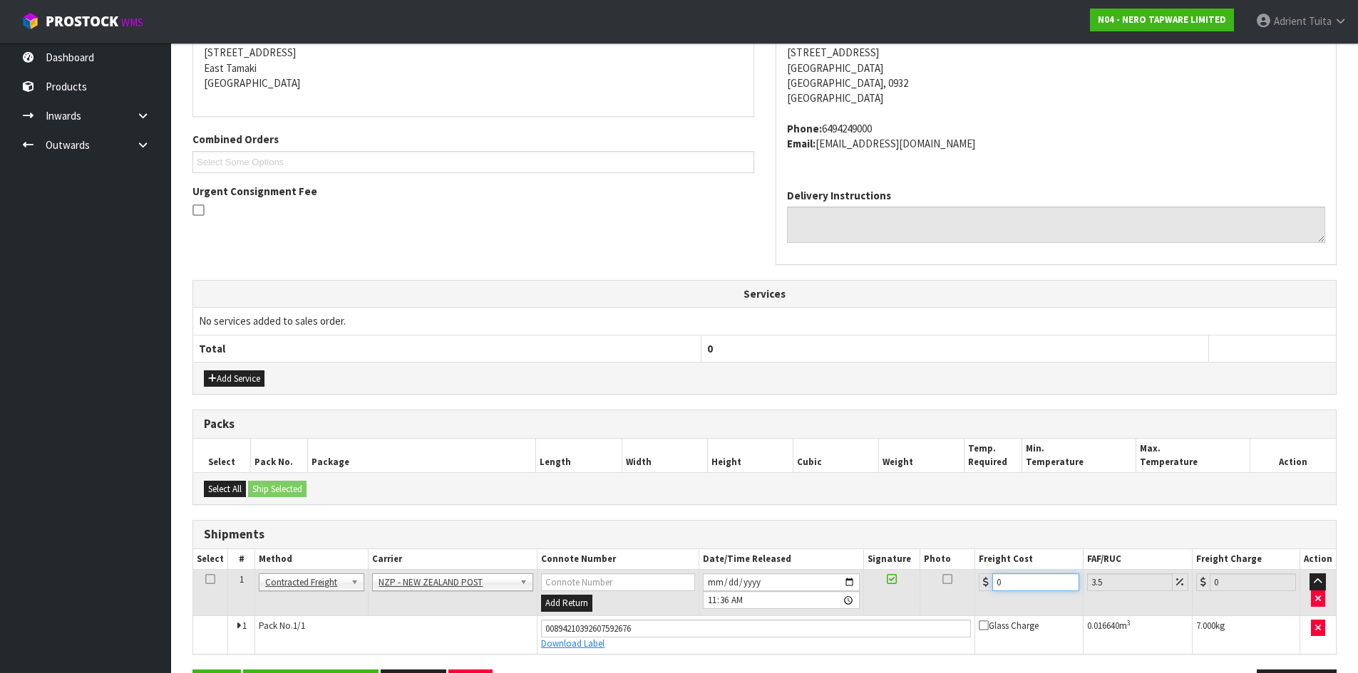
click at [1002, 578] on input "0" at bounding box center [1035, 583] width 86 height 18
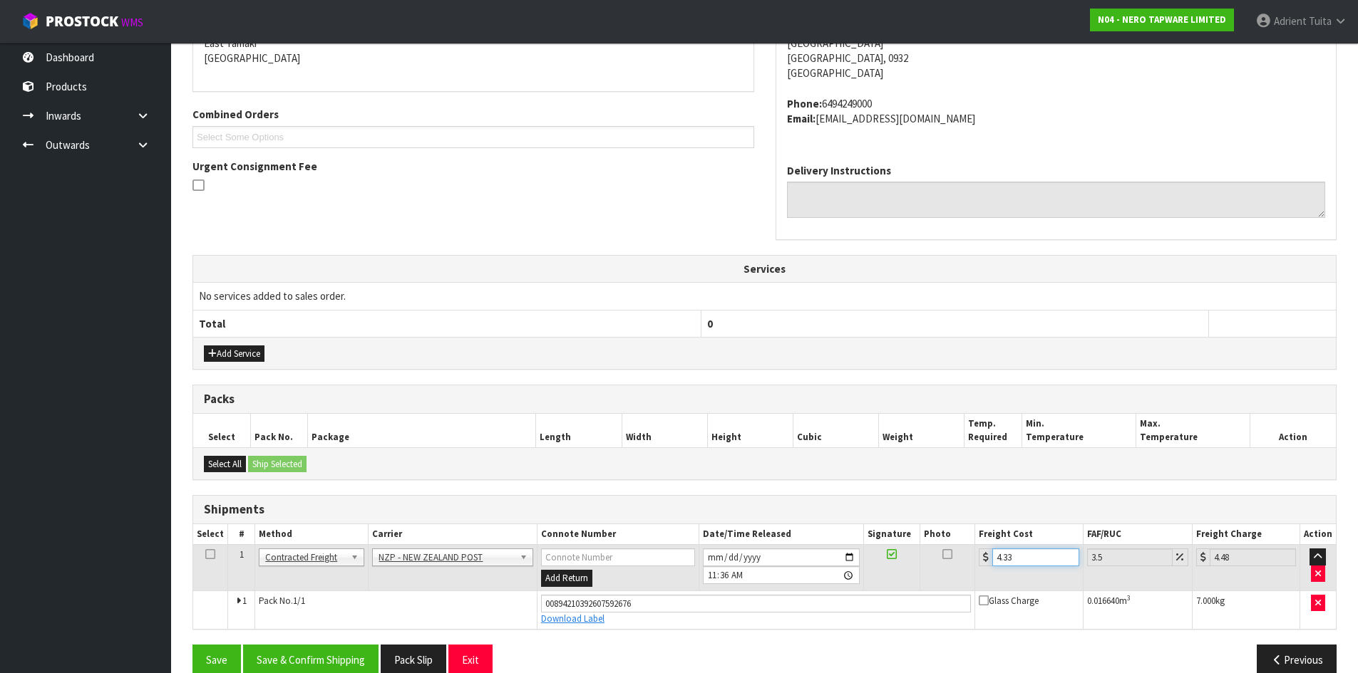
scroll to position [341, 0]
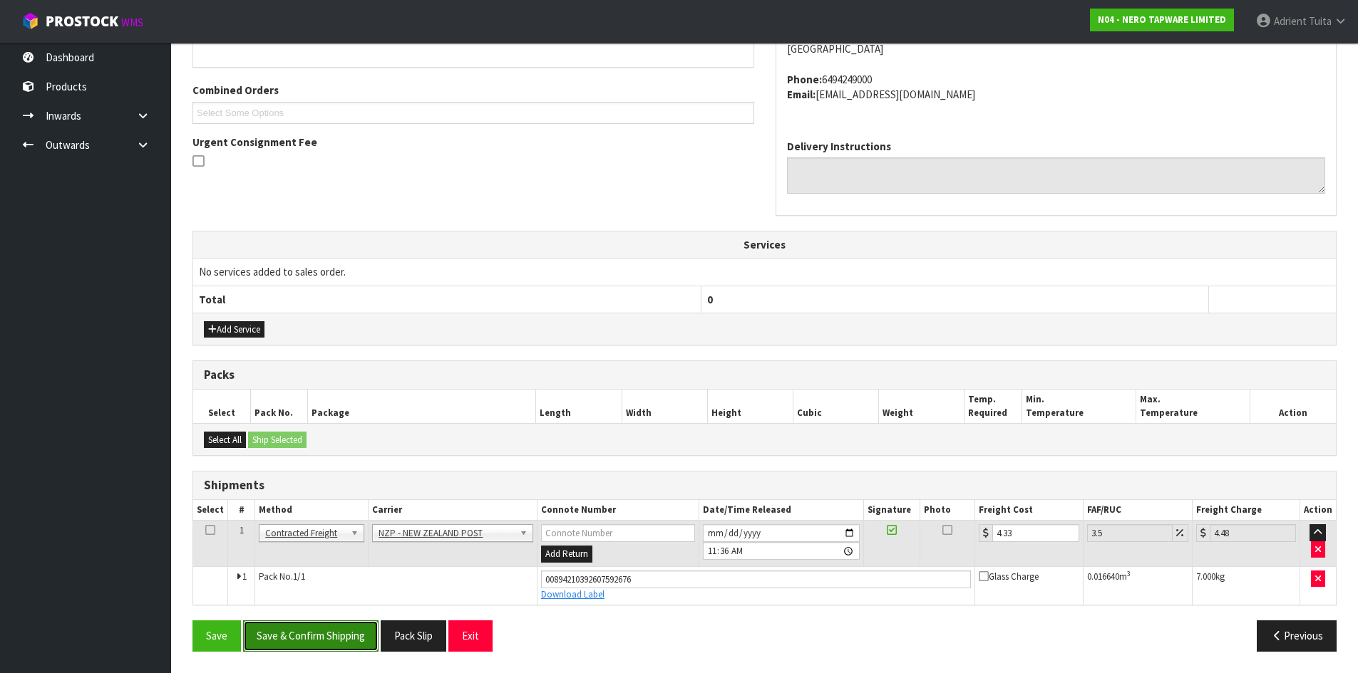
click at [308, 645] on button "Save & Confirm Shipping" at bounding box center [310, 636] width 135 height 31
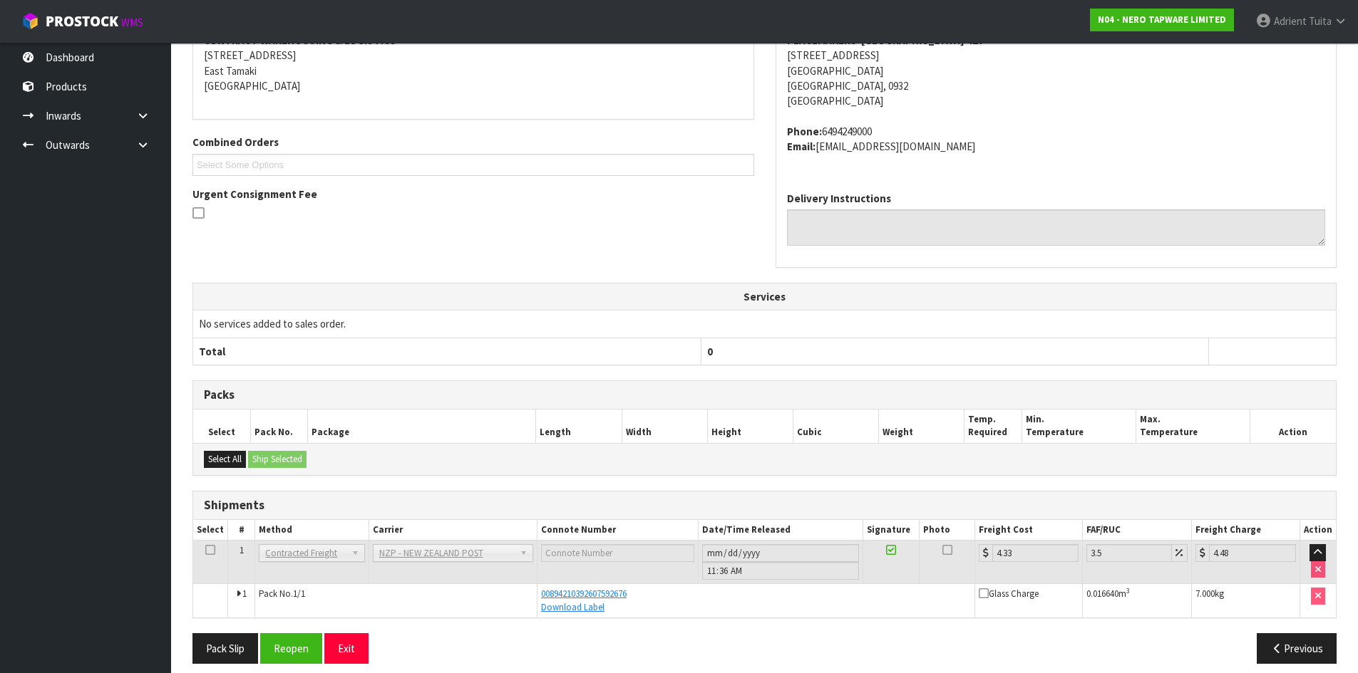
scroll to position [301, 0]
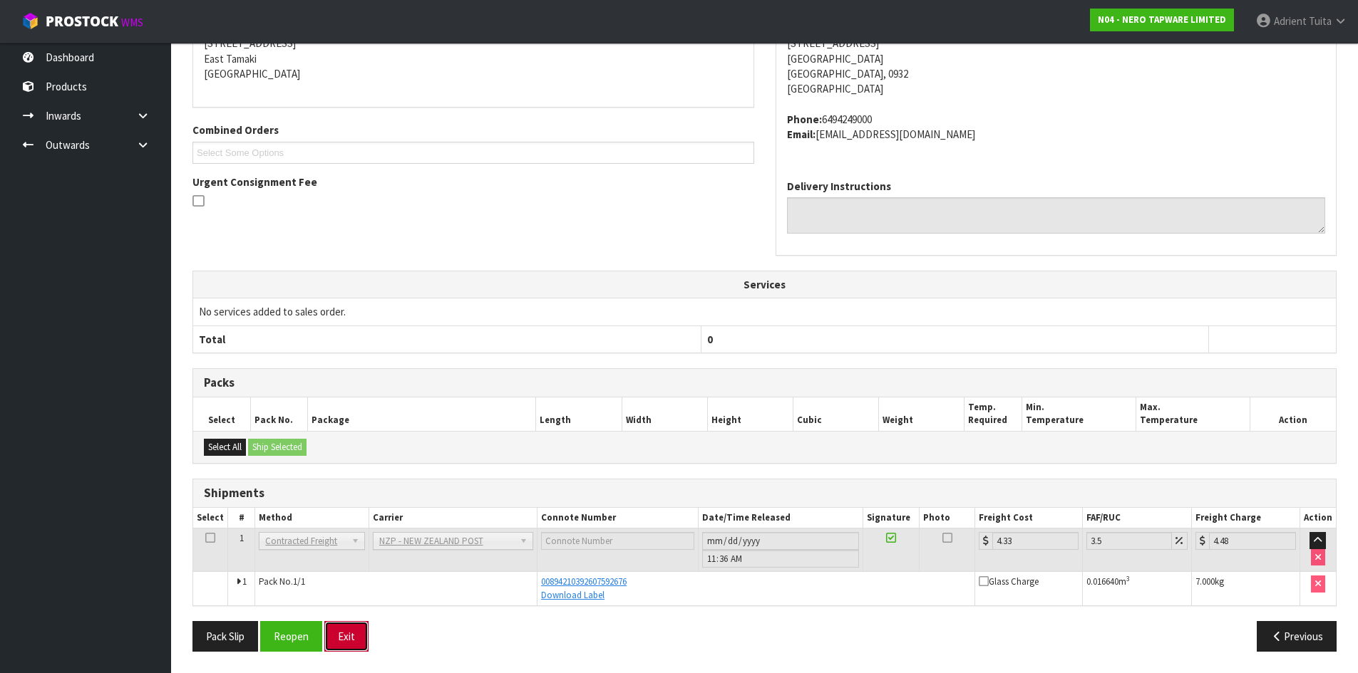
click at [348, 636] on button "Exit" at bounding box center [346, 636] width 44 height 31
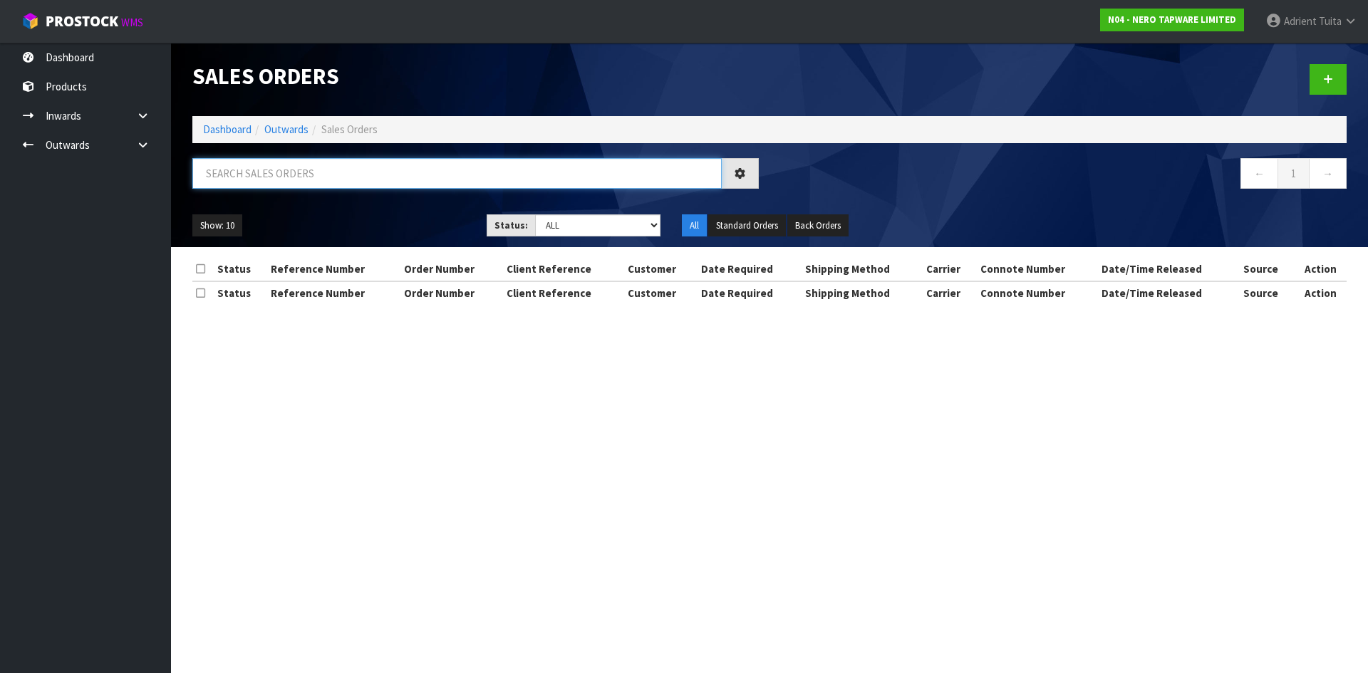
click at [269, 163] on input "text" at bounding box center [457, 173] width 530 height 31
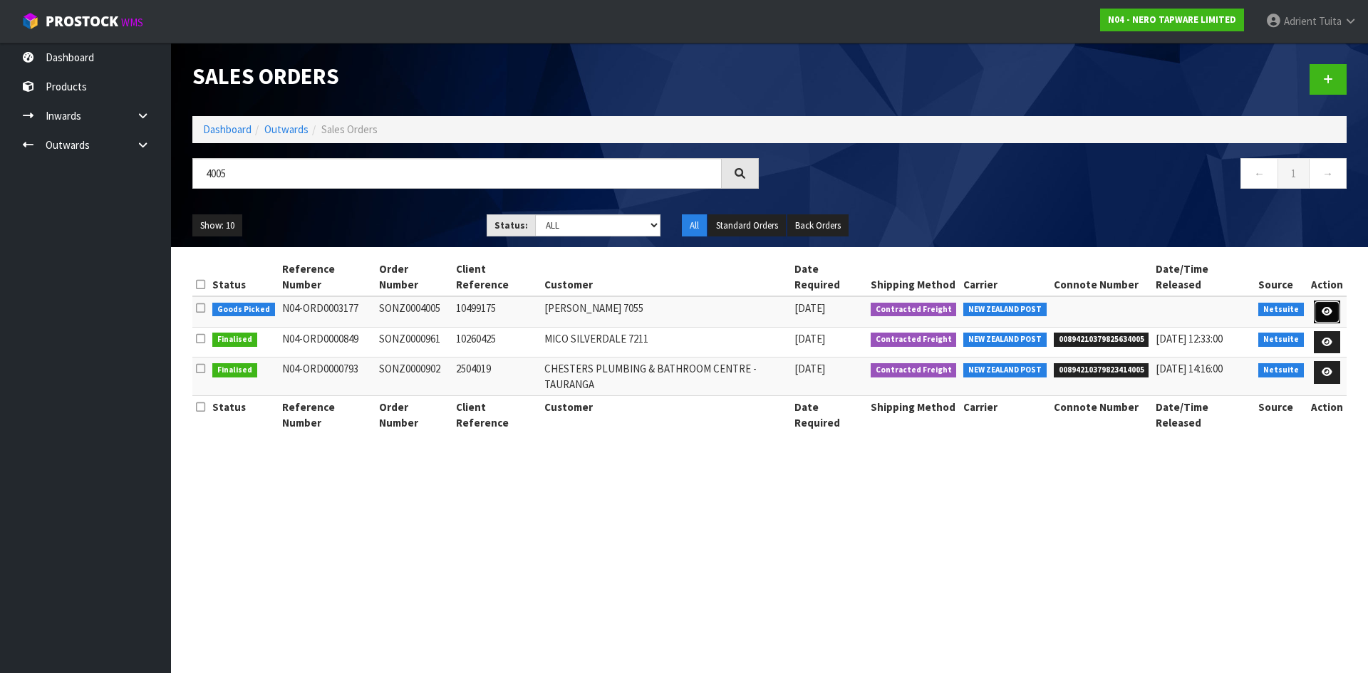
drag, startPoint x: 1322, startPoint y: 297, endPoint x: 1316, endPoint y: 301, distance: 7.3
click at [1321, 301] on link at bounding box center [1327, 312] width 26 height 23
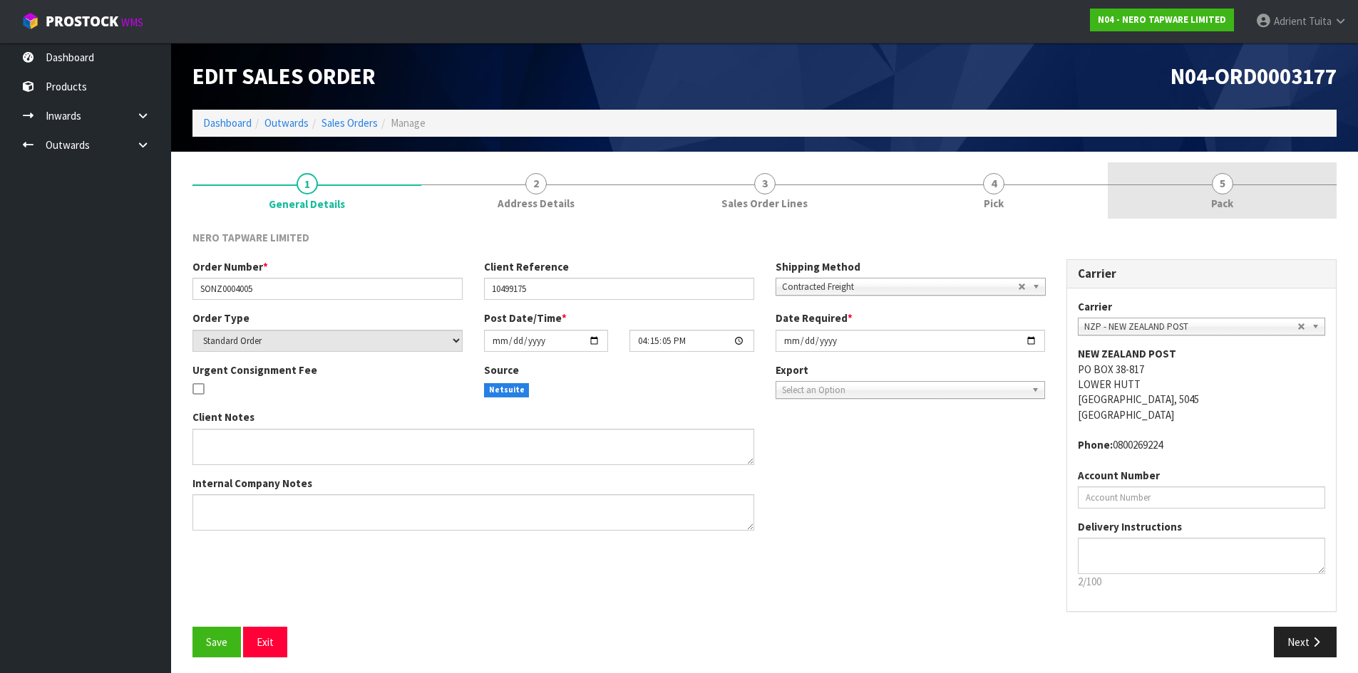
click at [1304, 203] on link "5 Pack" at bounding box center [1222, 190] width 229 height 56
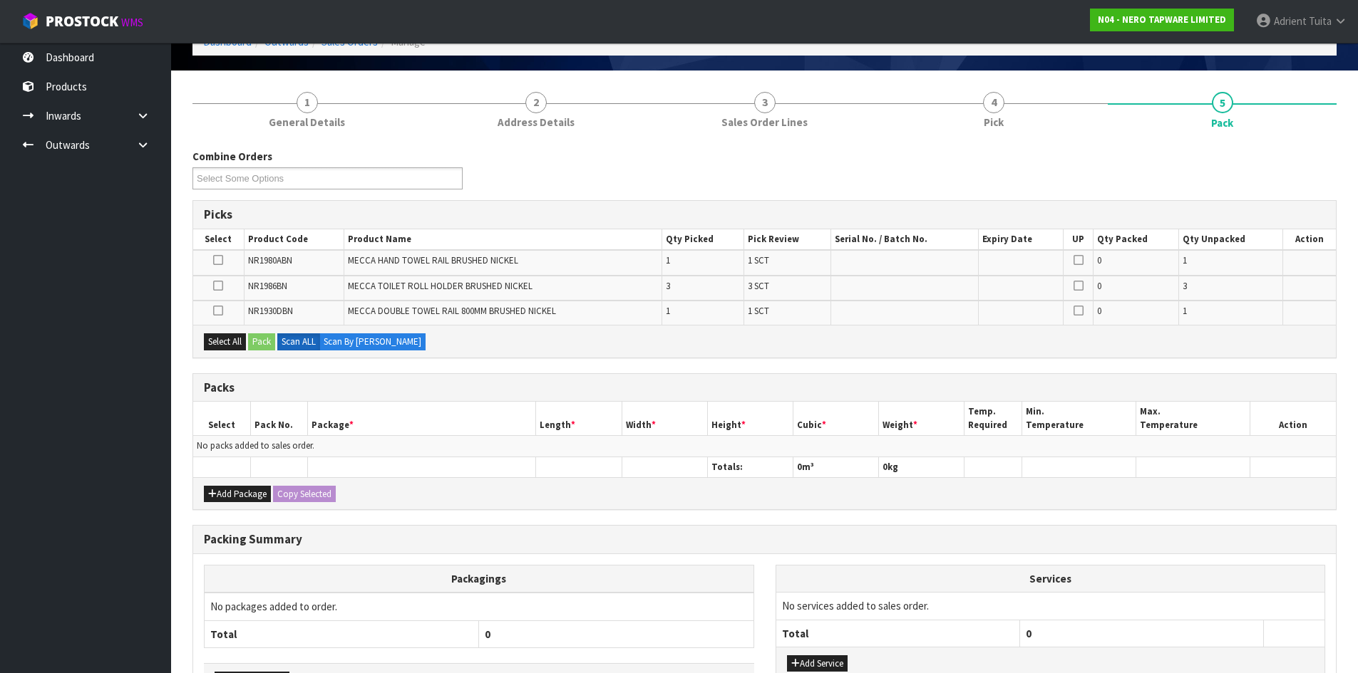
scroll to position [182, 0]
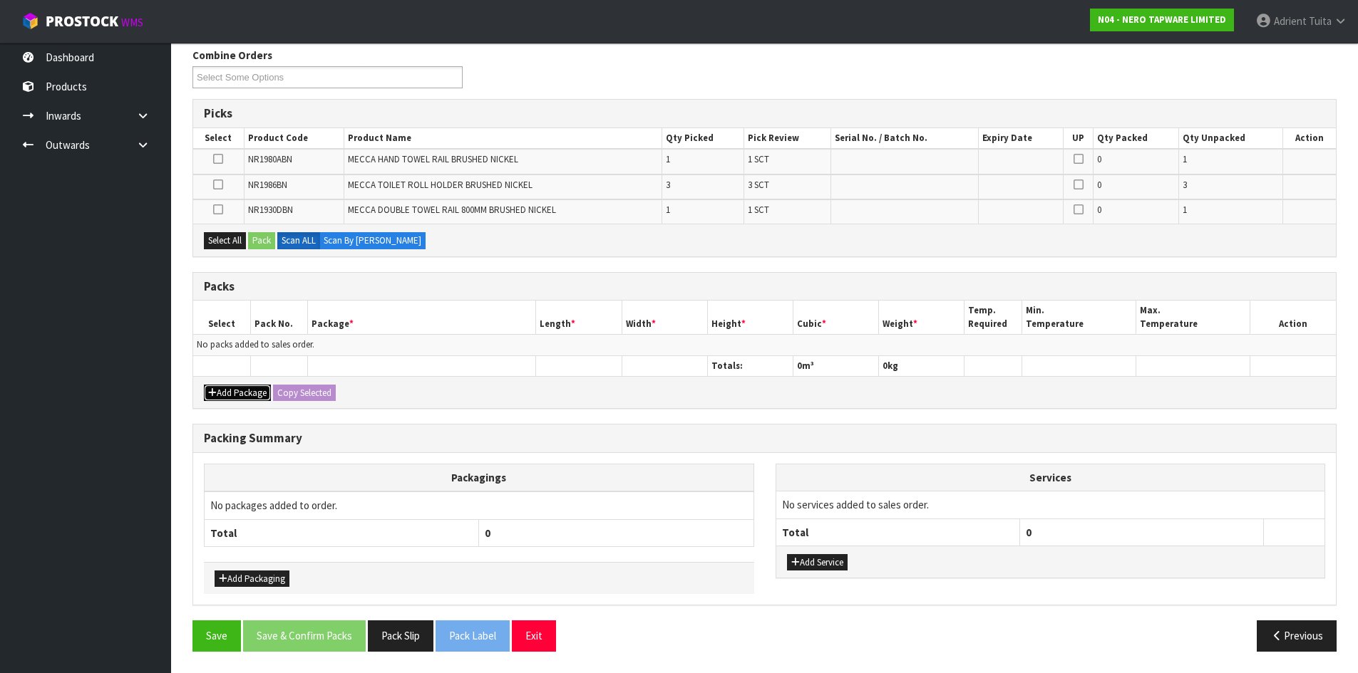
click at [214, 391] on icon "button" at bounding box center [212, 392] width 9 height 9
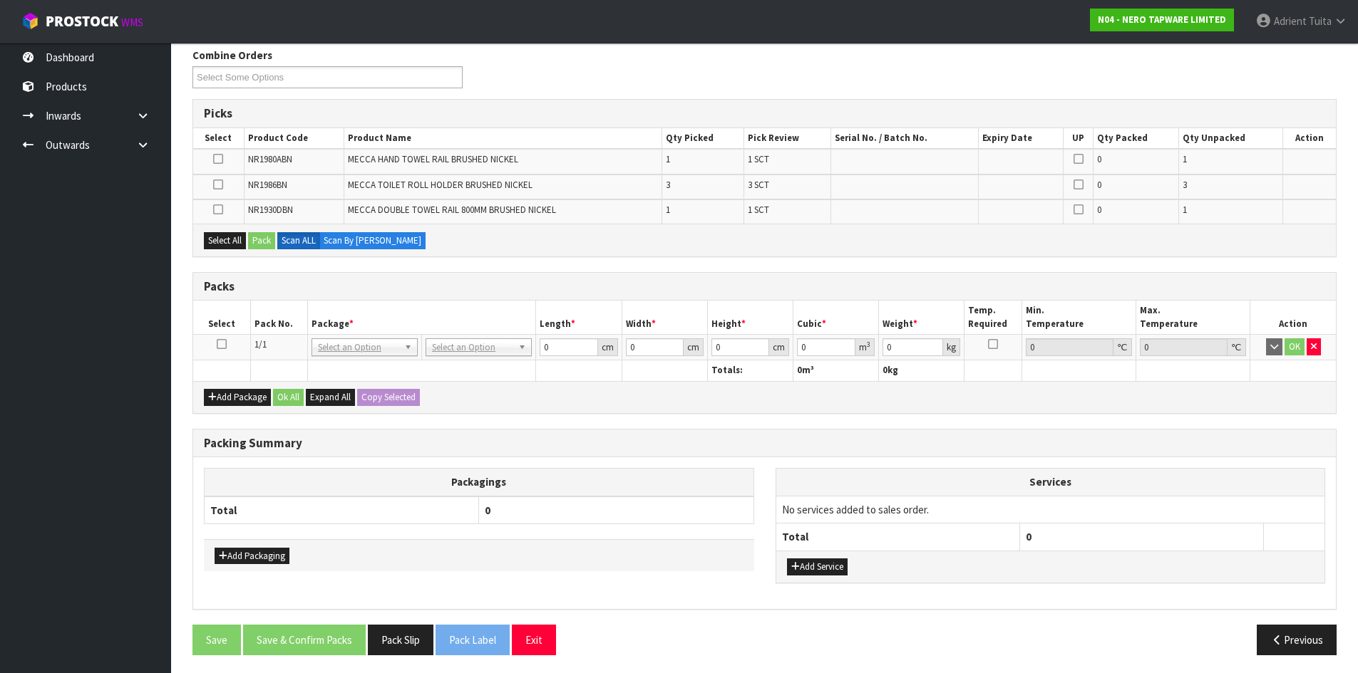
click at [227, 346] on td at bounding box center [221, 348] width 57 height 26
click at [228, 338] on td at bounding box center [221, 348] width 57 height 26
click at [222, 344] on icon at bounding box center [222, 344] width 10 height 1
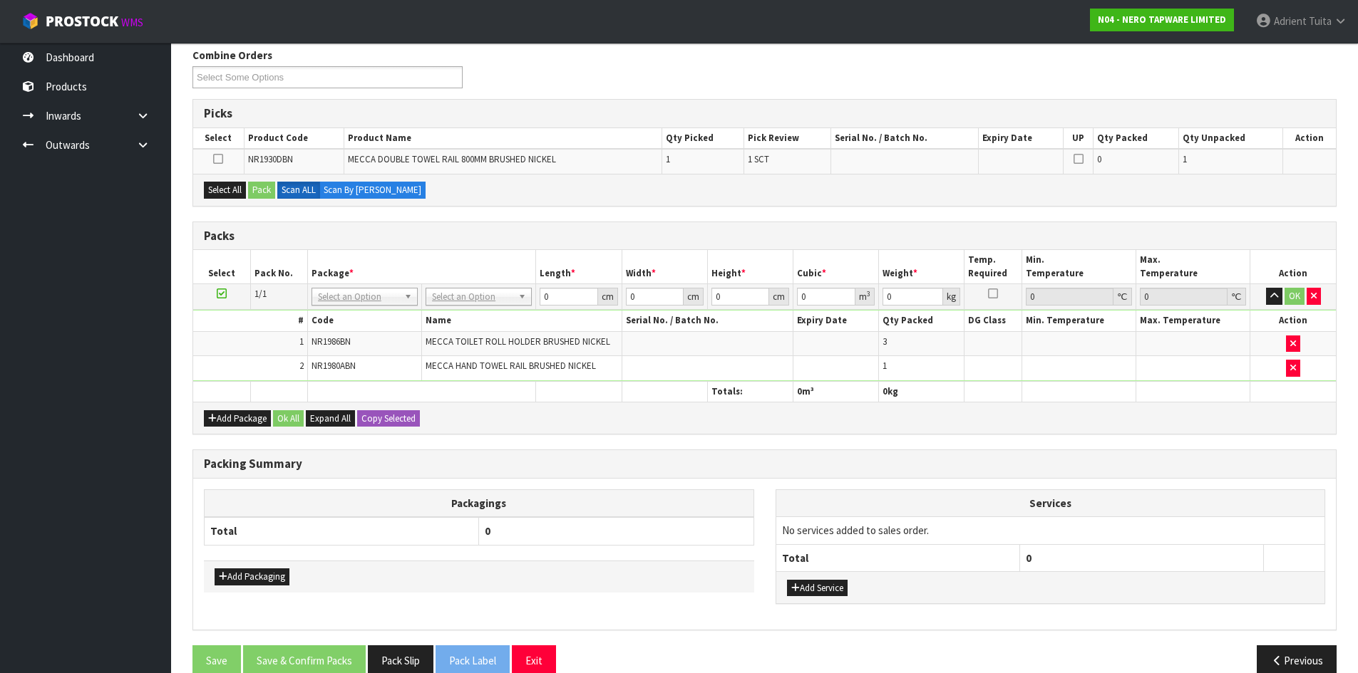
click at [222, 294] on icon at bounding box center [222, 294] width 10 height 1
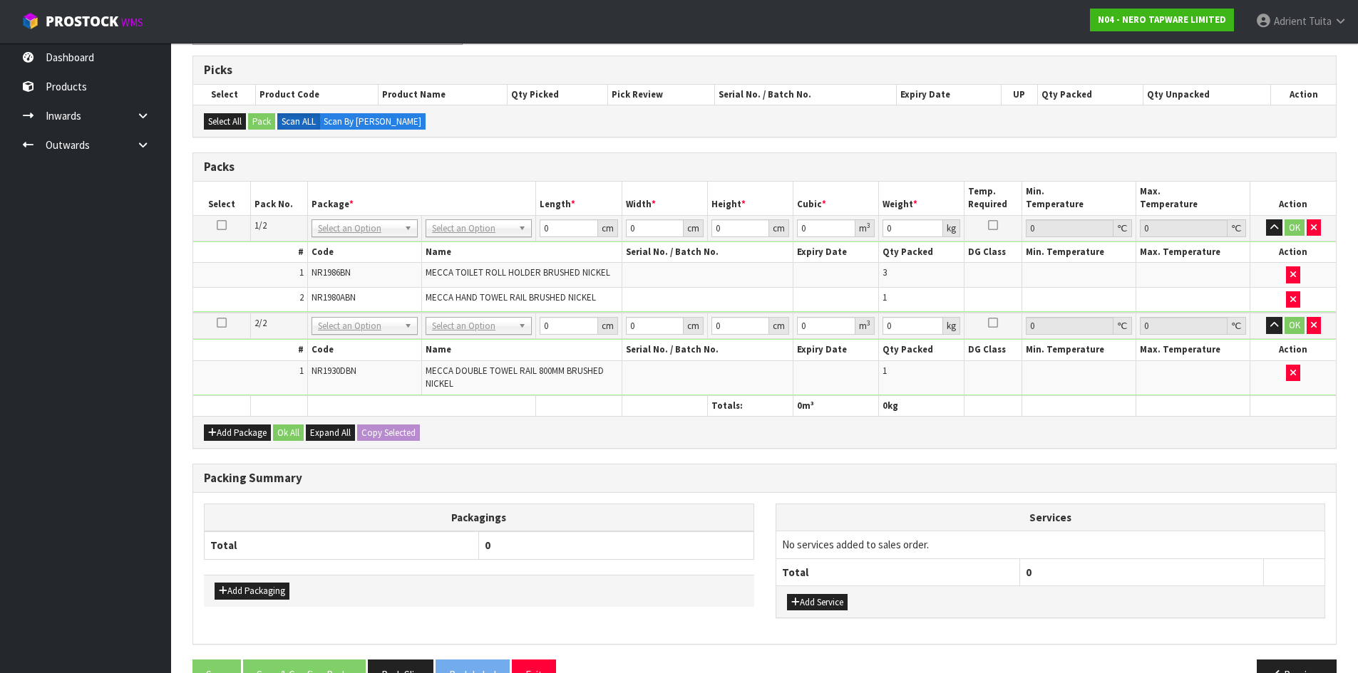
scroll to position [265, 0]
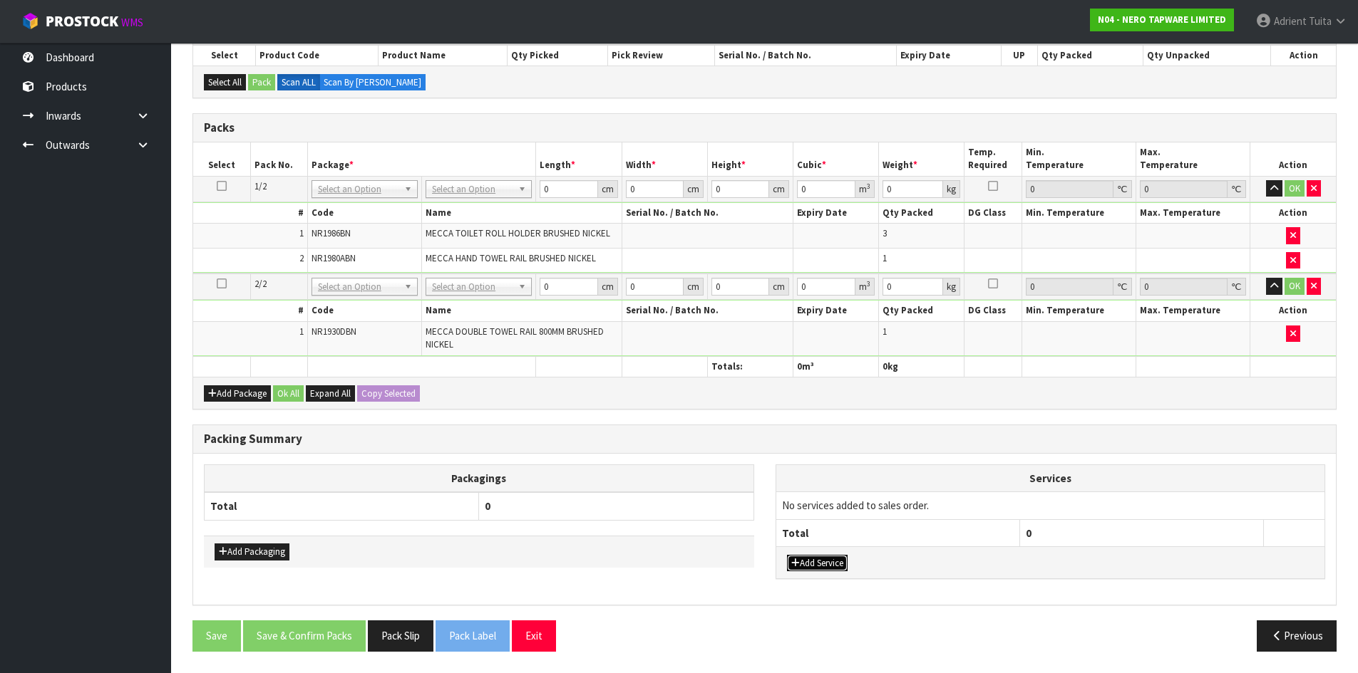
click at [810, 560] on button "Add Service" at bounding box center [817, 563] width 61 height 17
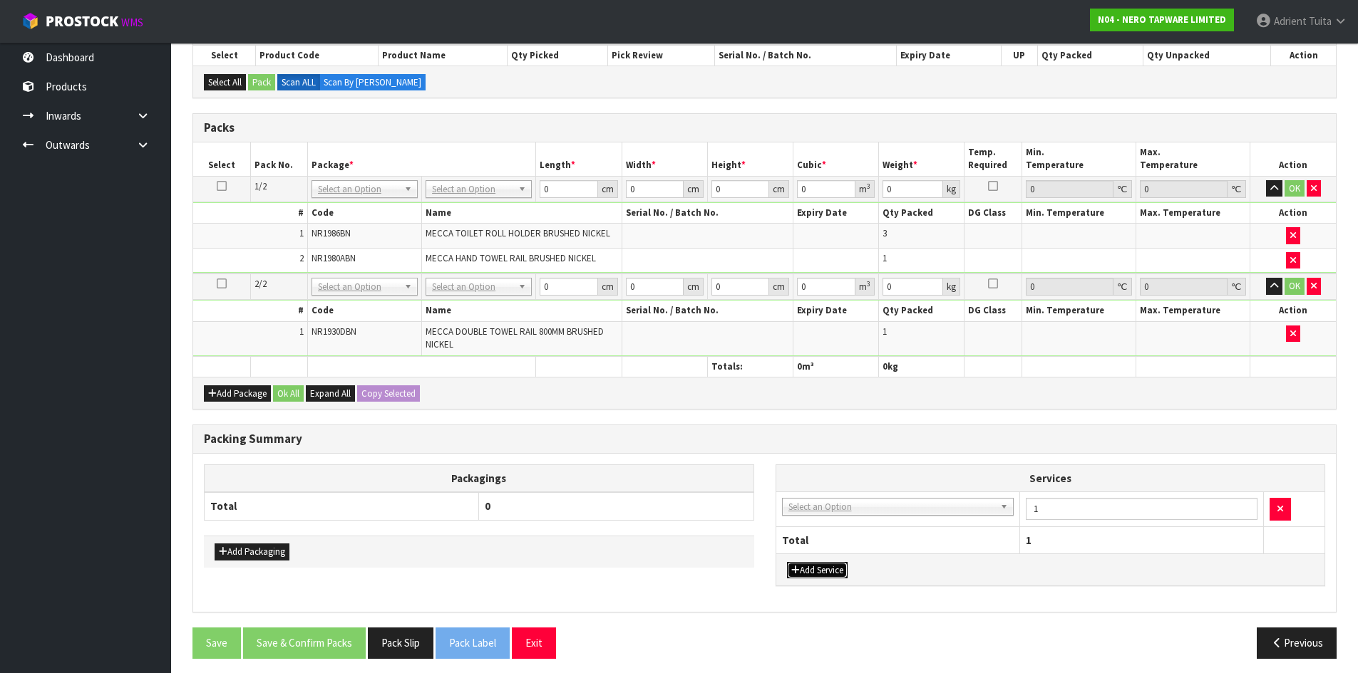
drag, startPoint x: 835, startPoint y: 507, endPoint x: 835, endPoint y: 524, distance: 17.1
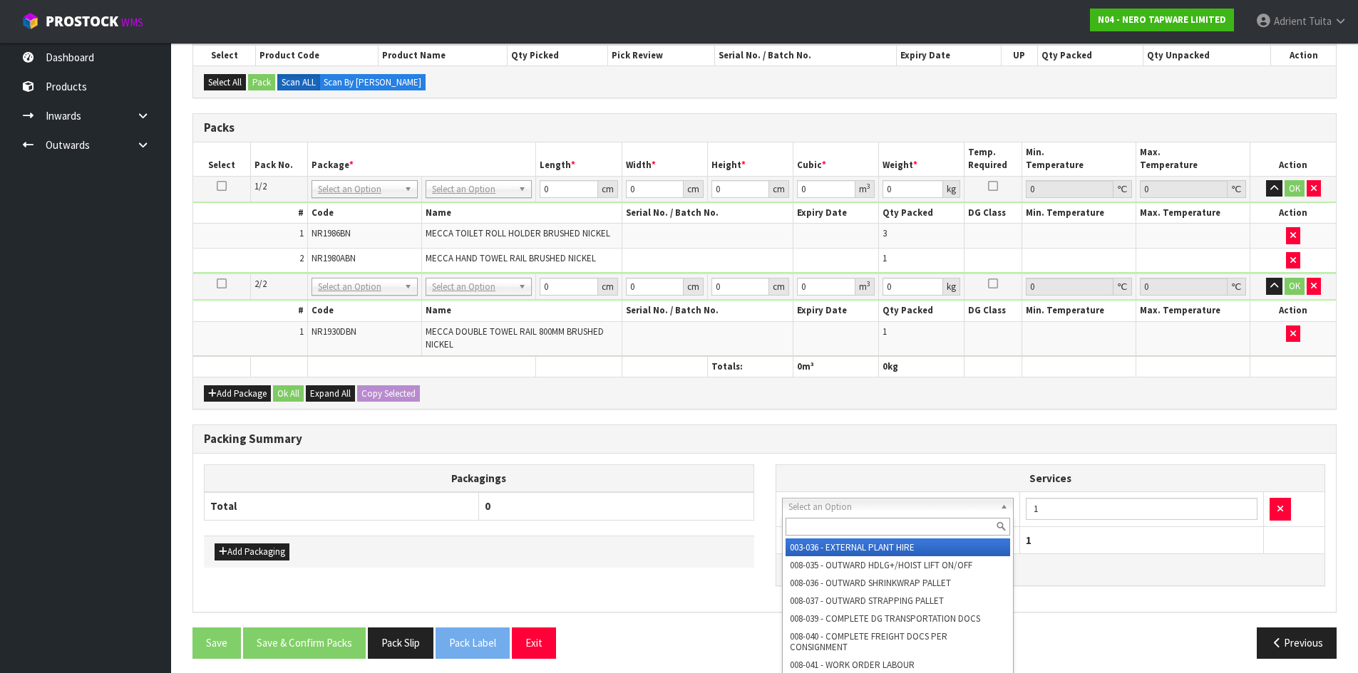
click at [835, 524] on input "text" at bounding box center [897, 527] width 225 height 18
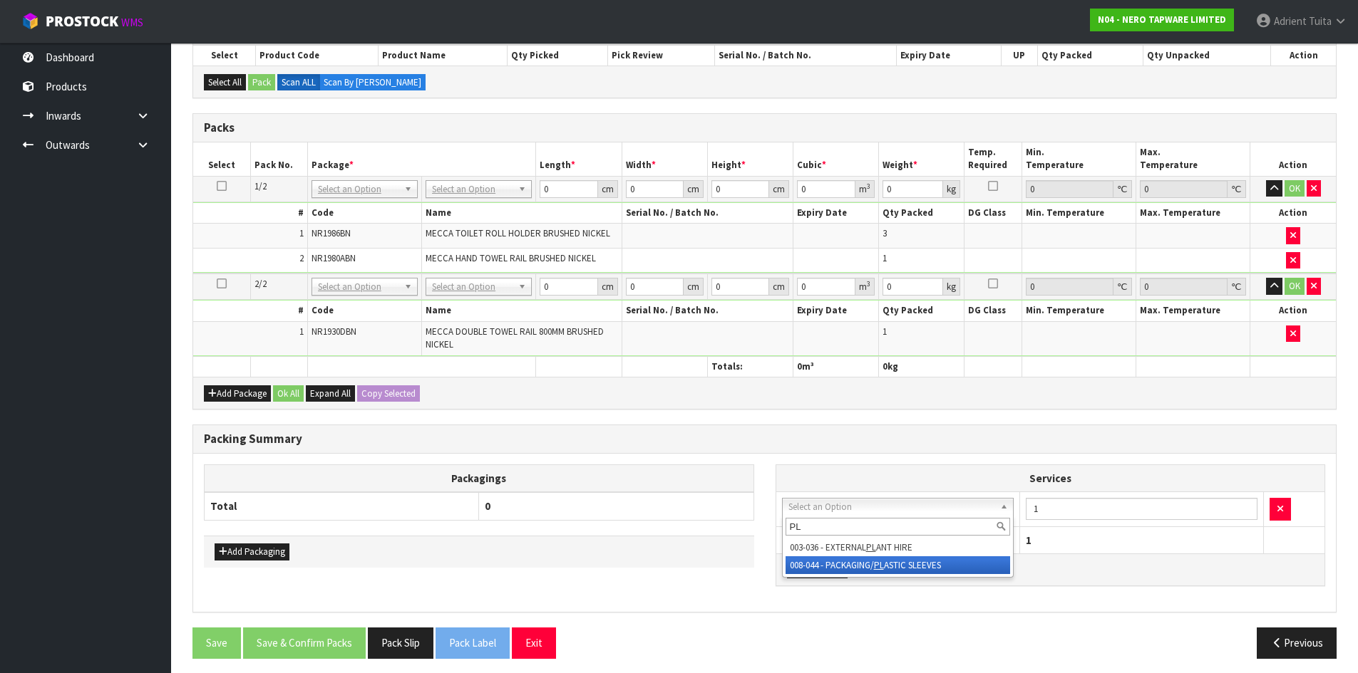
click at [830, 575] on div "PL 003-036 - EXTERNAL PL ANT HIRE 008-044 - PACKAGING/ PL ASTIC SLEEVES" at bounding box center [898, 546] width 232 height 63
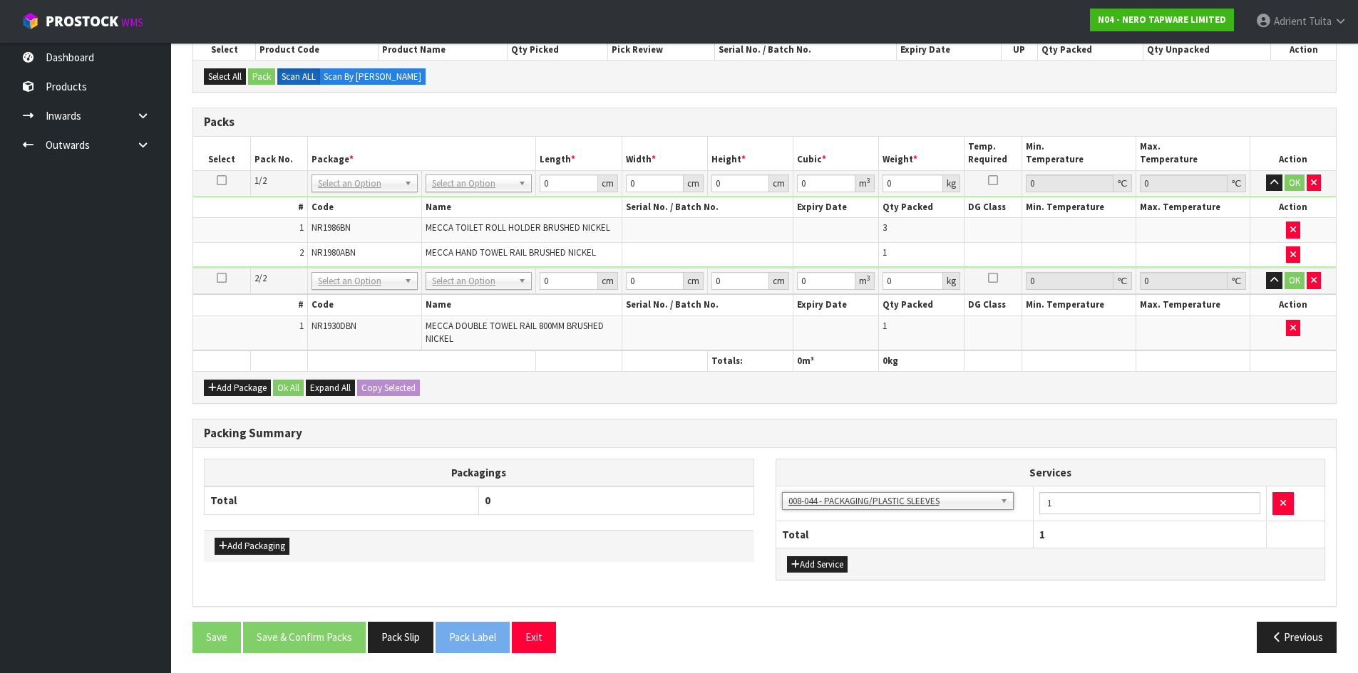
scroll to position [272, 0]
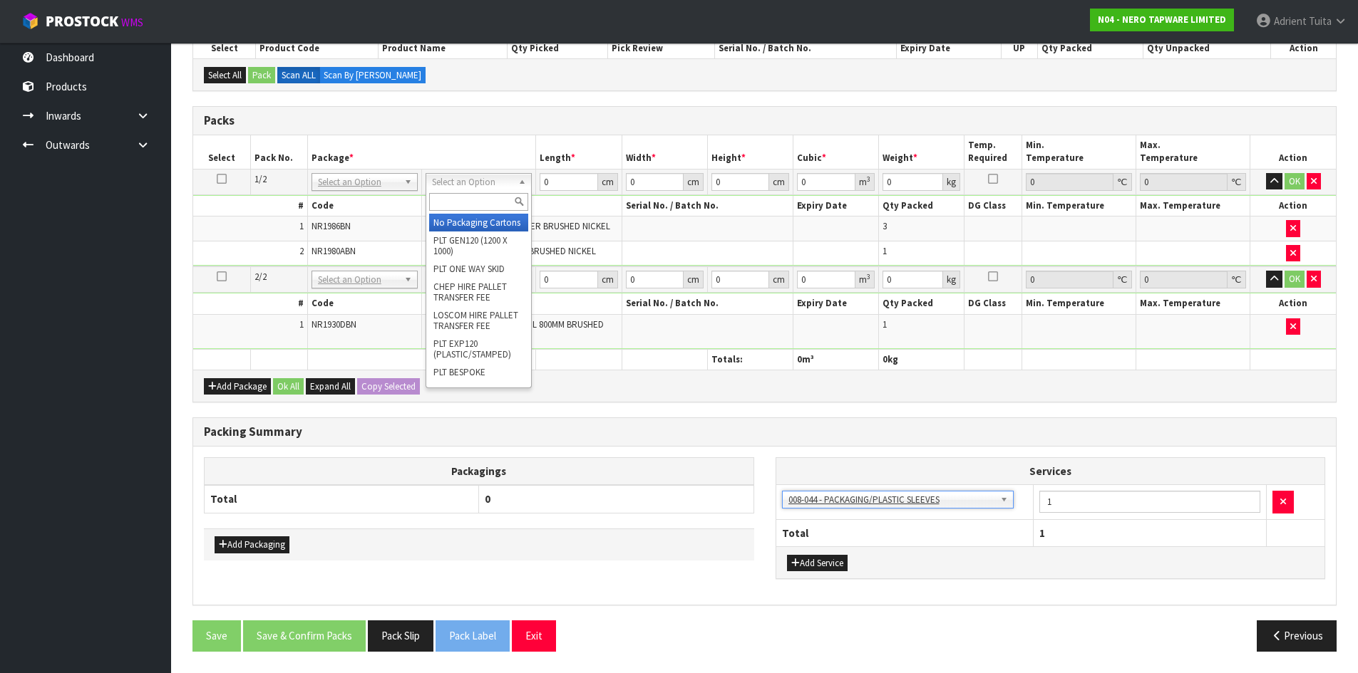
drag, startPoint x: 443, startPoint y: 182, endPoint x: 448, endPoint y: 202, distance: 19.9
click at [451, 205] on input "text" at bounding box center [478, 202] width 99 height 18
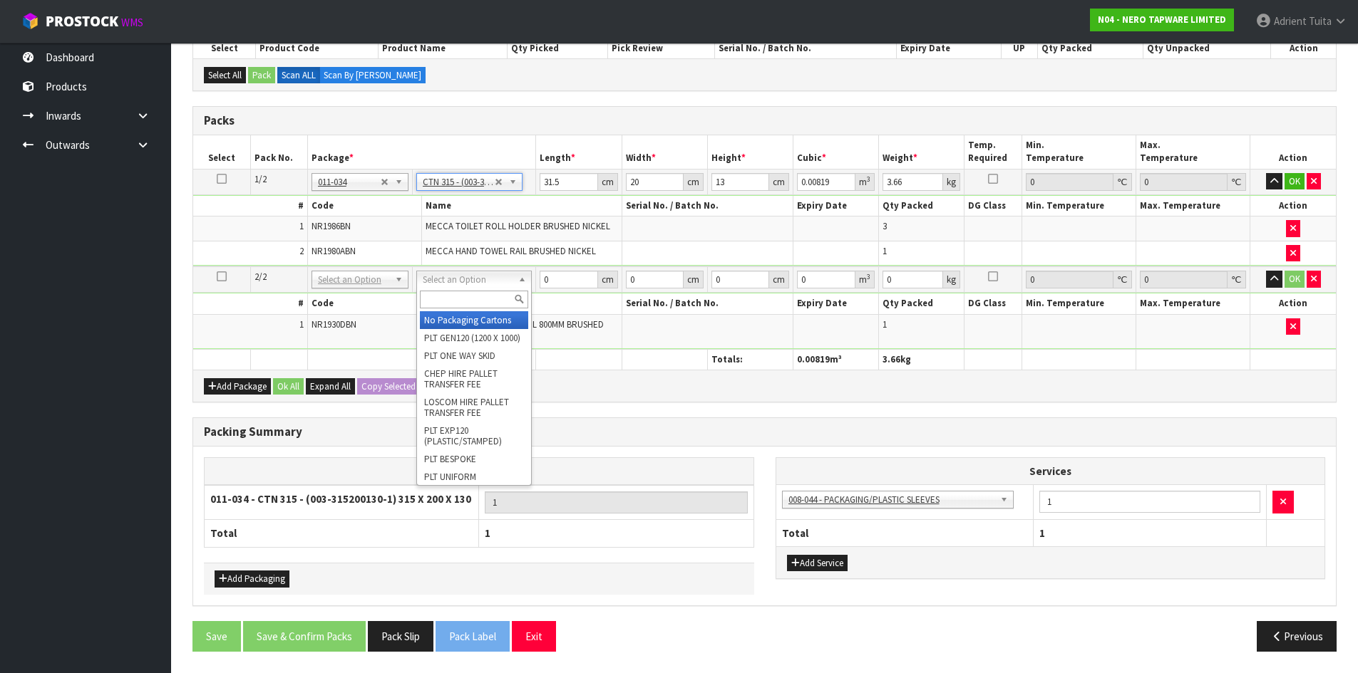
drag, startPoint x: 482, startPoint y: 315, endPoint x: 492, endPoint y: 328, distance: 16.3
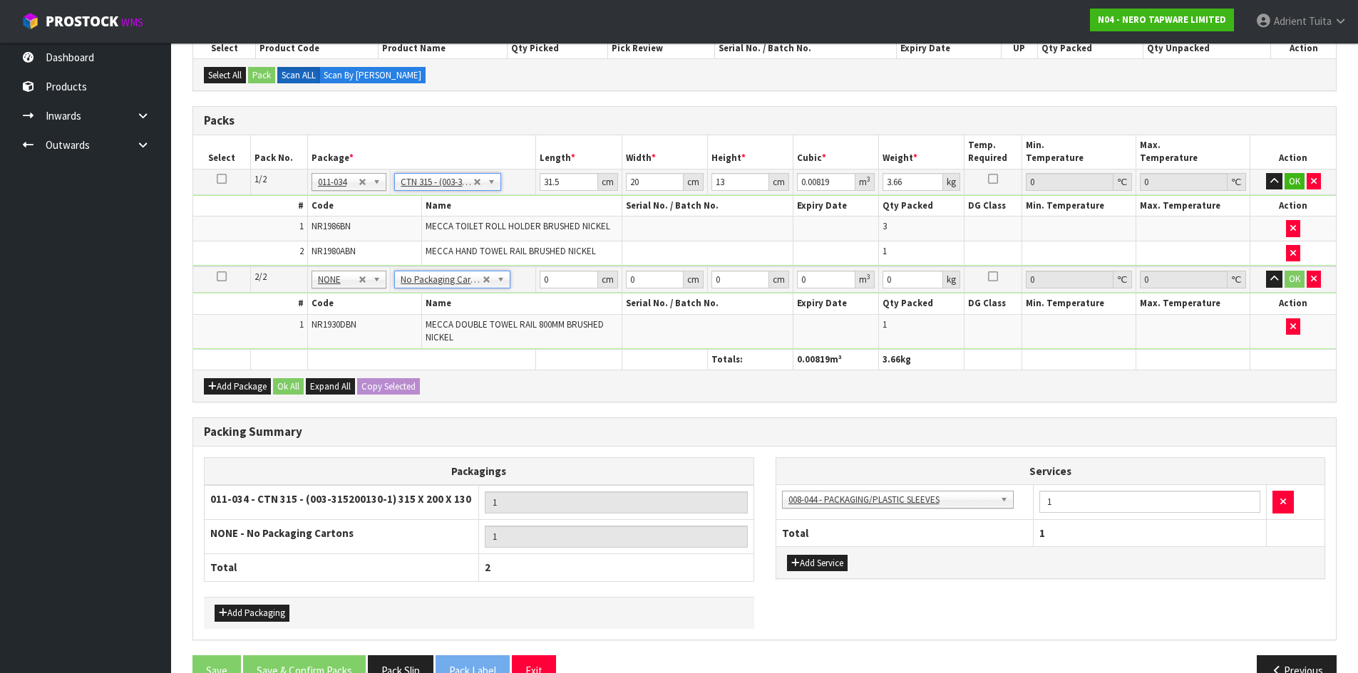
click at [552, 192] on td "31.5 cm" at bounding box center [579, 182] width 86 height 26
click at [552, 187] on input "31.5" at bounding box center [568, 182] width 58 height 18
click at [549, 276] on input "0" at bounding box center [568, 280] width 58 height 18
drag, startPoint x: 1299, startPoint y: 181, endPoint x: 1289, endPoint y: 207, distance: 28.2
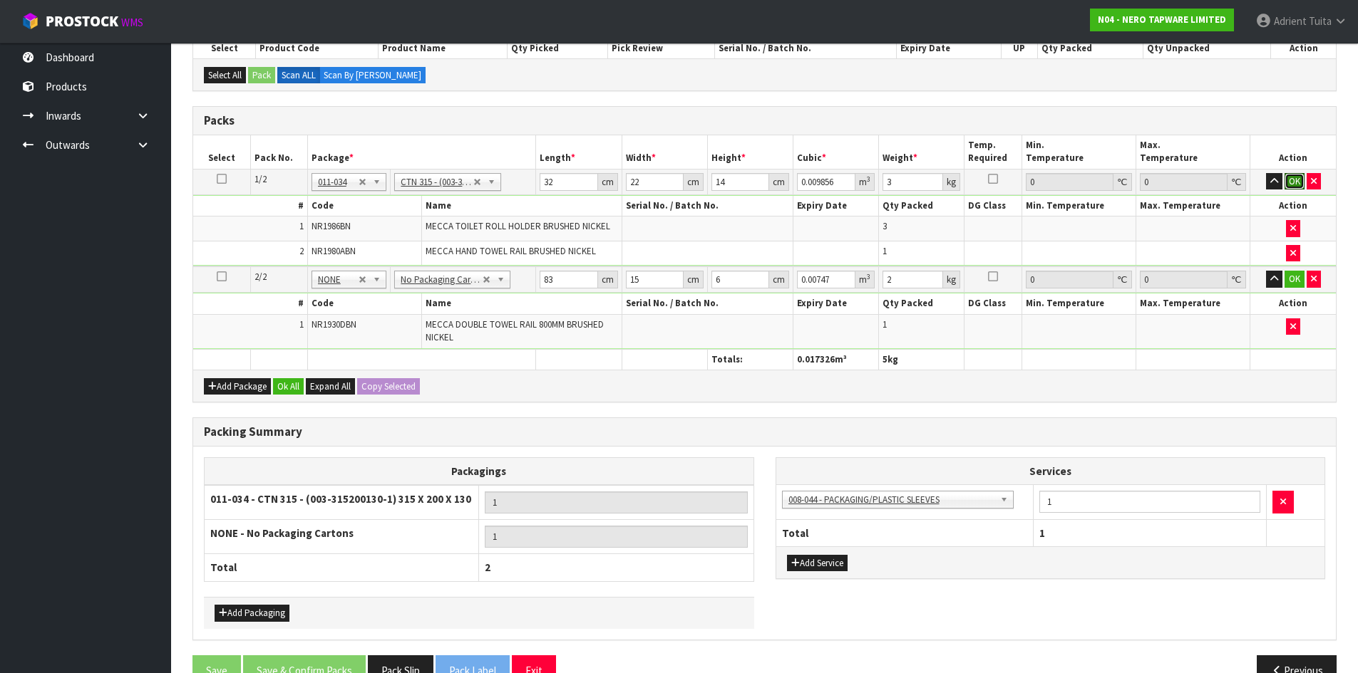
click at [1299, 181] on button "OK" at bounding box center [1294, 181] width 20 height 17
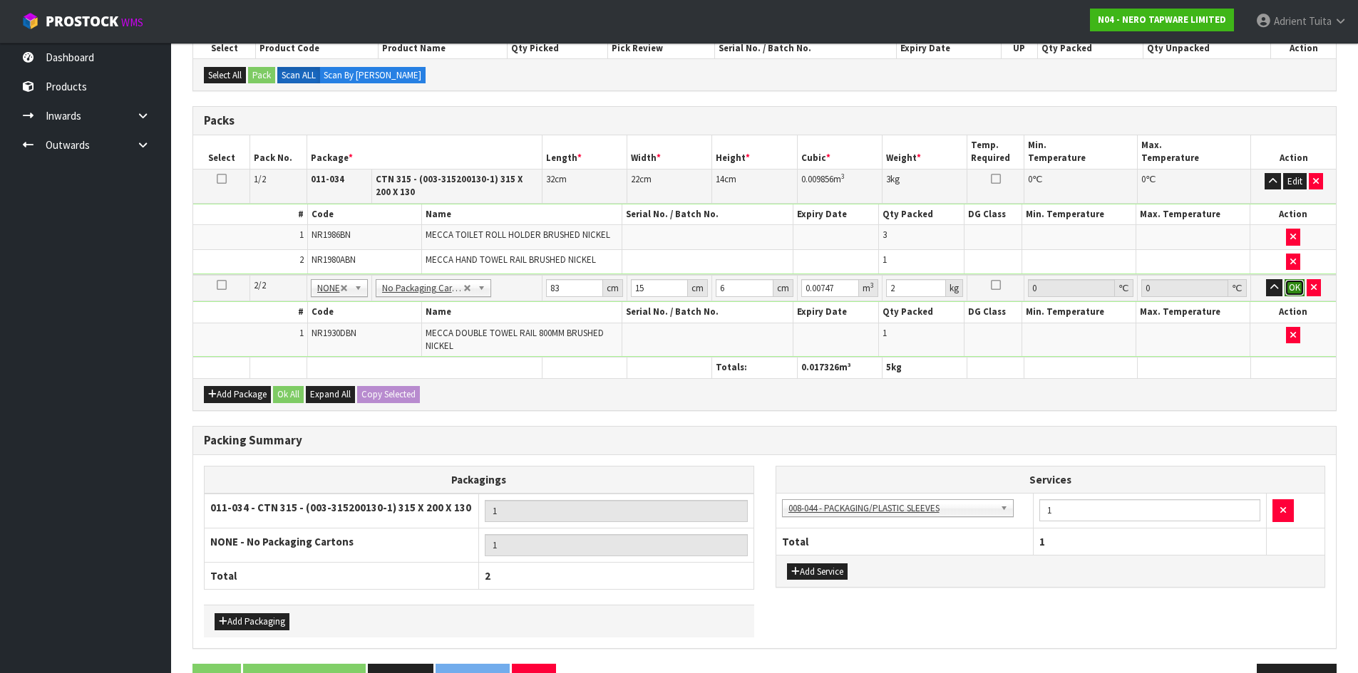
click at [1294, 289] on button "OK" at bounding box center [1294, 287] width 20 height 17
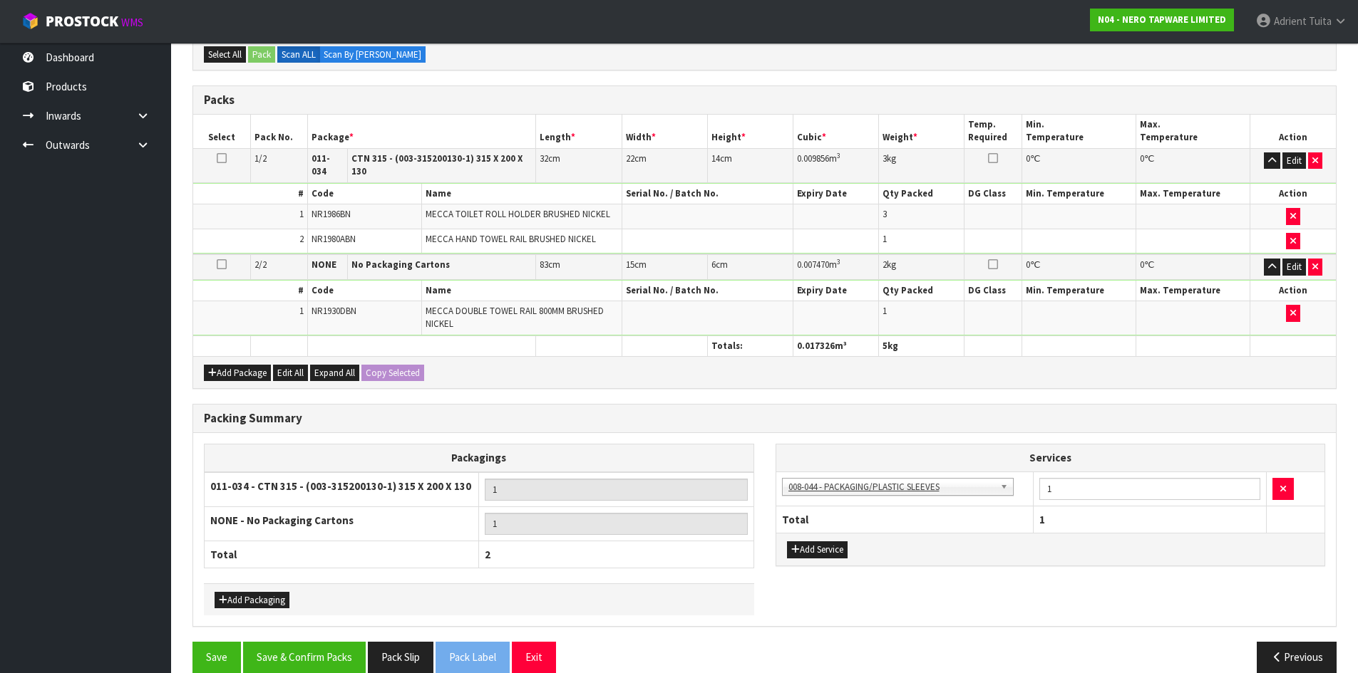
scroll to position [304, 0]
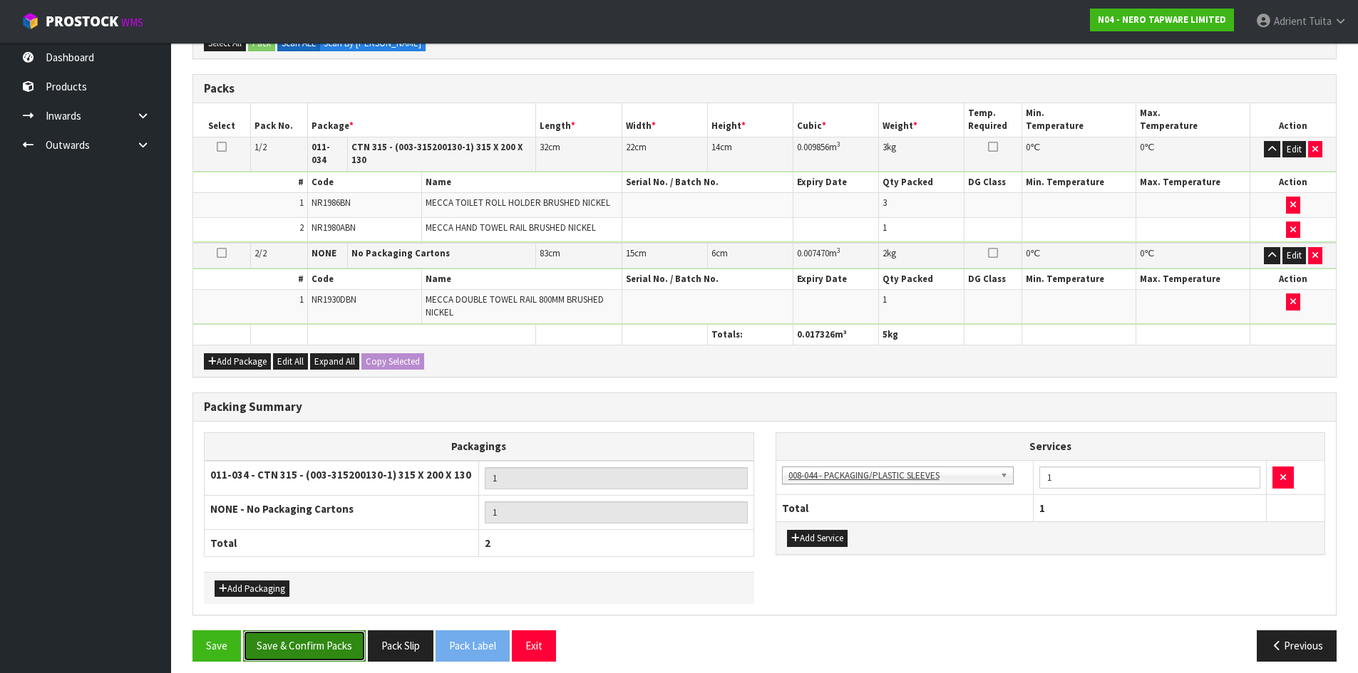
click at [334, 642] on button "Save & Confirm Packs" at bounding box center [304, 646] width 123 height 31
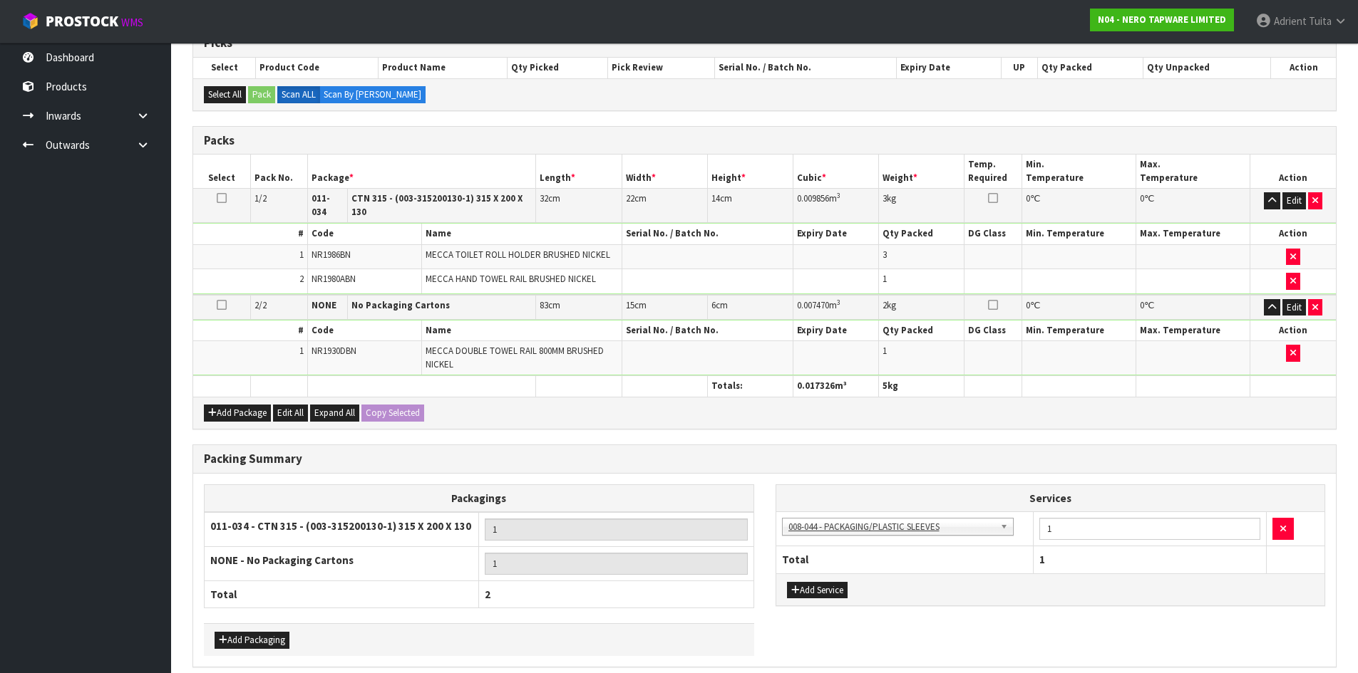
scroll to position [0, 0]
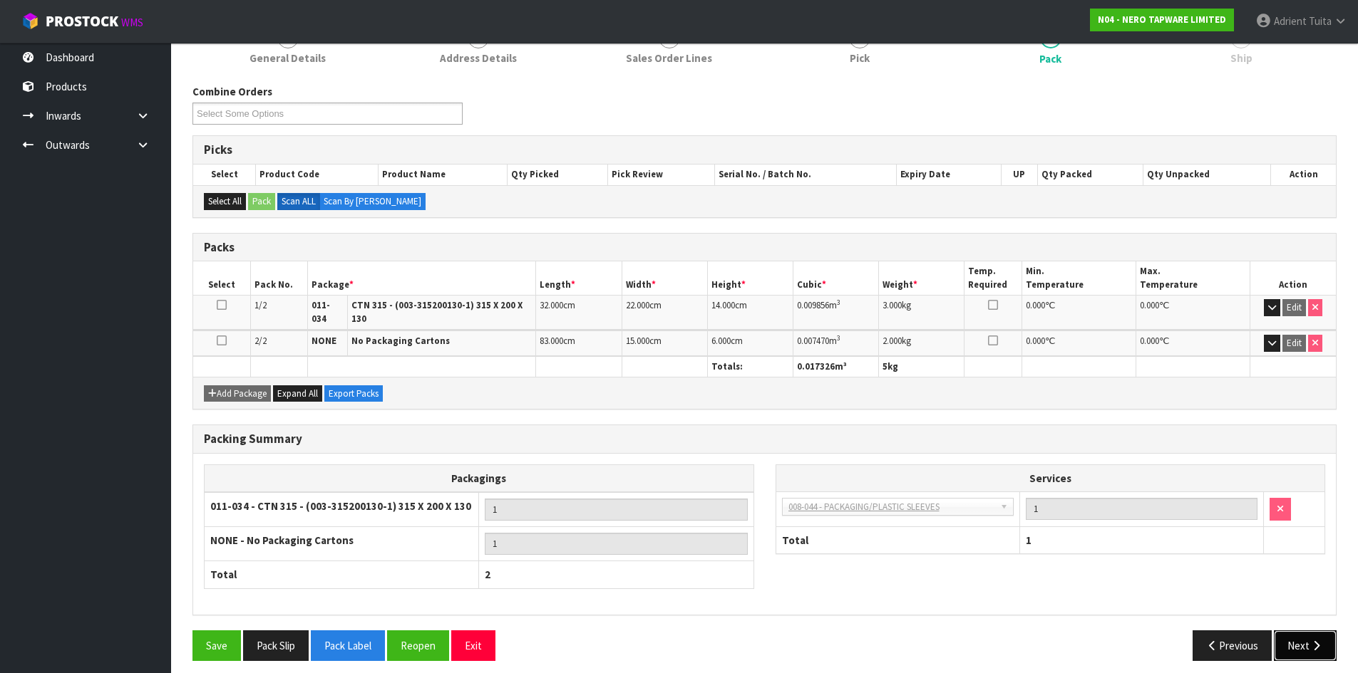
click at [1300, 631] on button "Next" at bounding box center [1305, 646] width 63 height 31
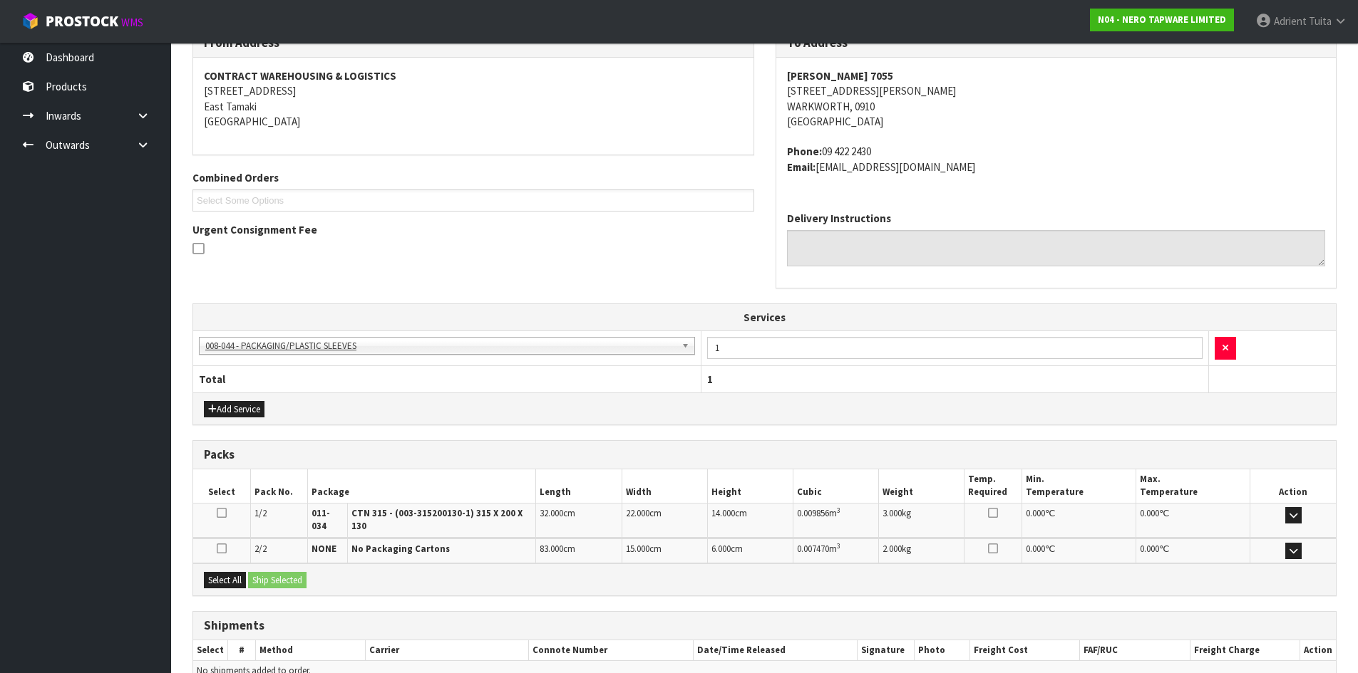
scroll to position [320, 0]
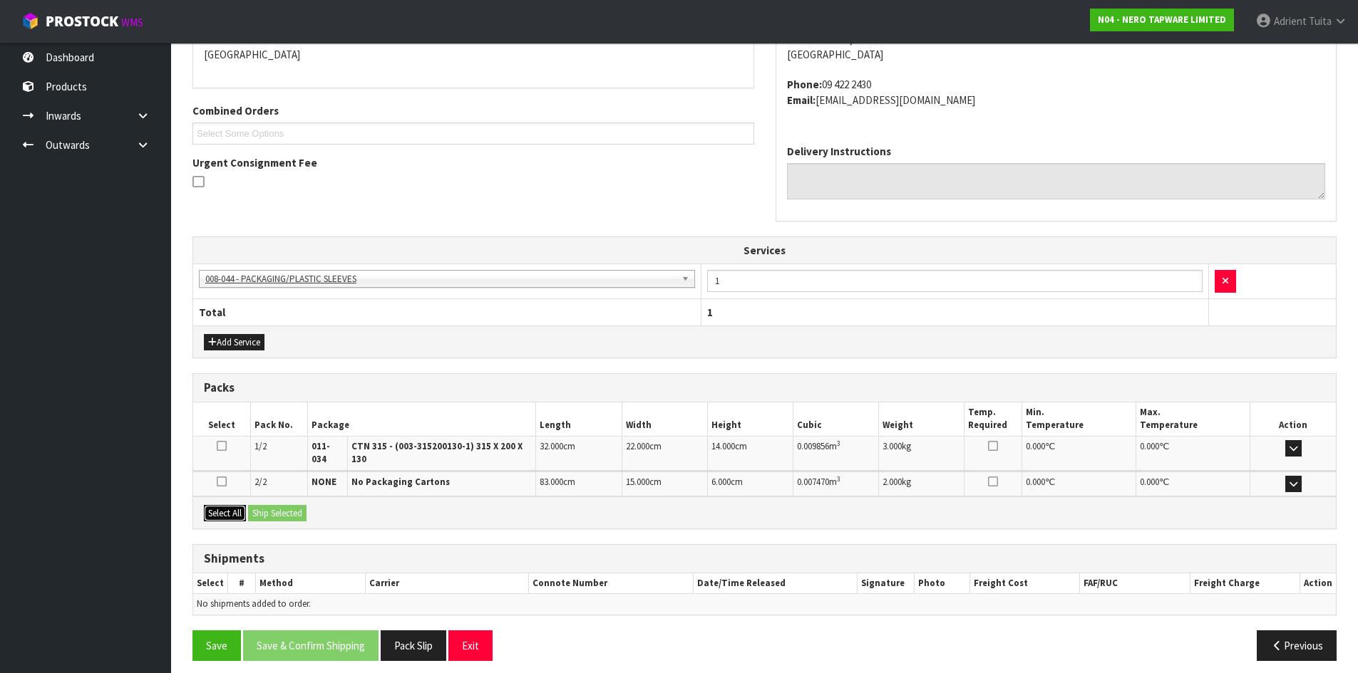
click at [221, 505] on button "Select All" at bounding box center [225, 513] width 42 height 17
click at [267, 505] on button "Ship Selected" at bounding box center [277, 513] width 58 height 17
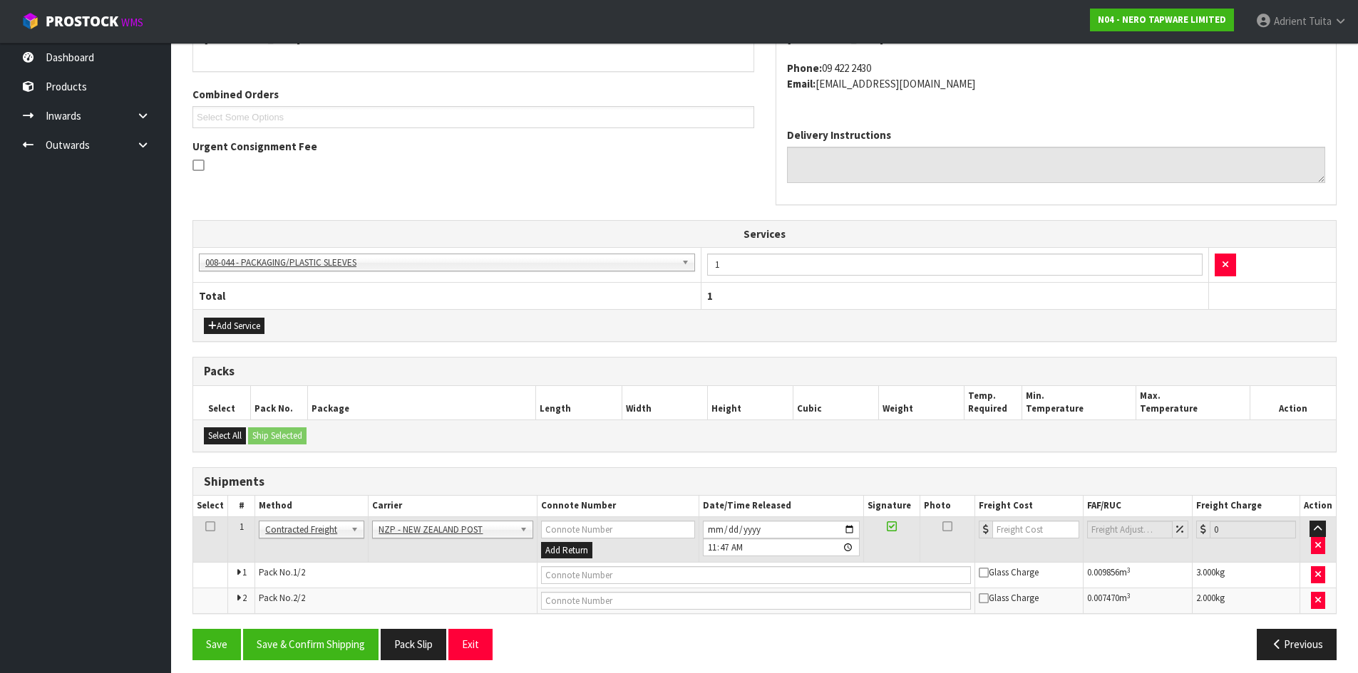
scroll to position [345, 0]
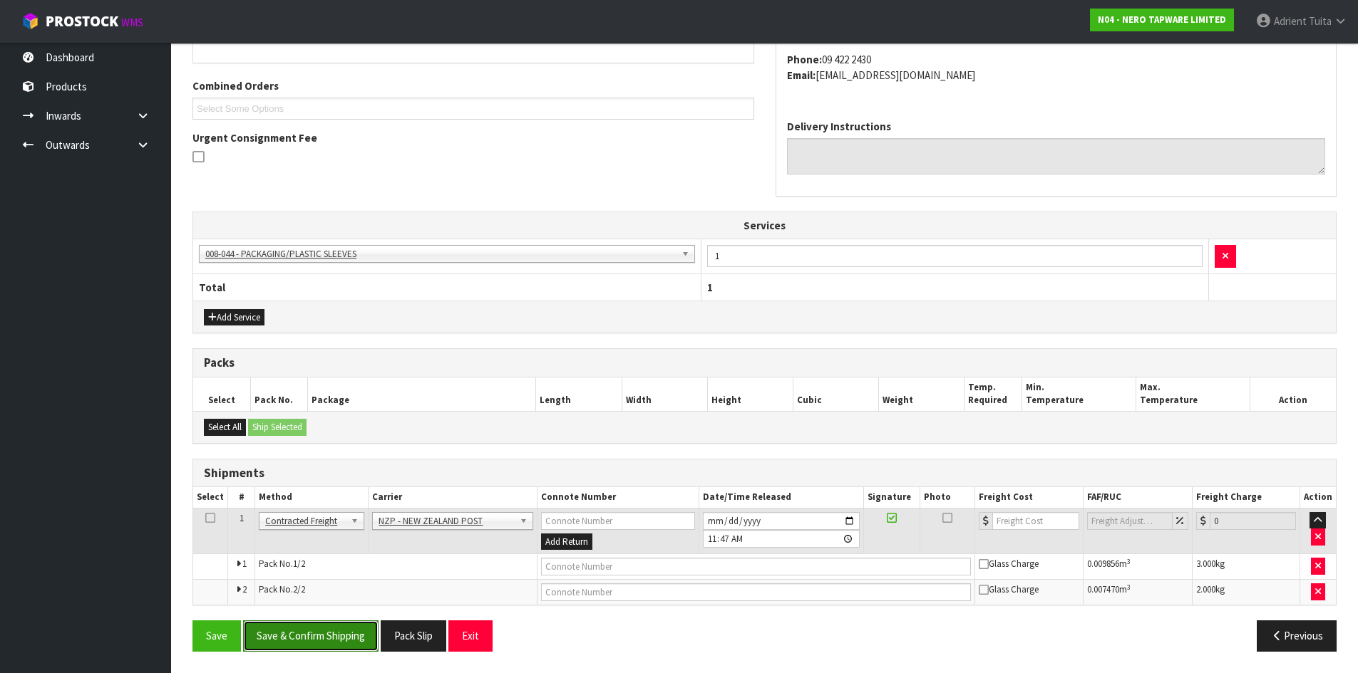
click at [295, 624] on button "Save & Confirm Shipping" at bounding box center [310, 636] width 135 height 31
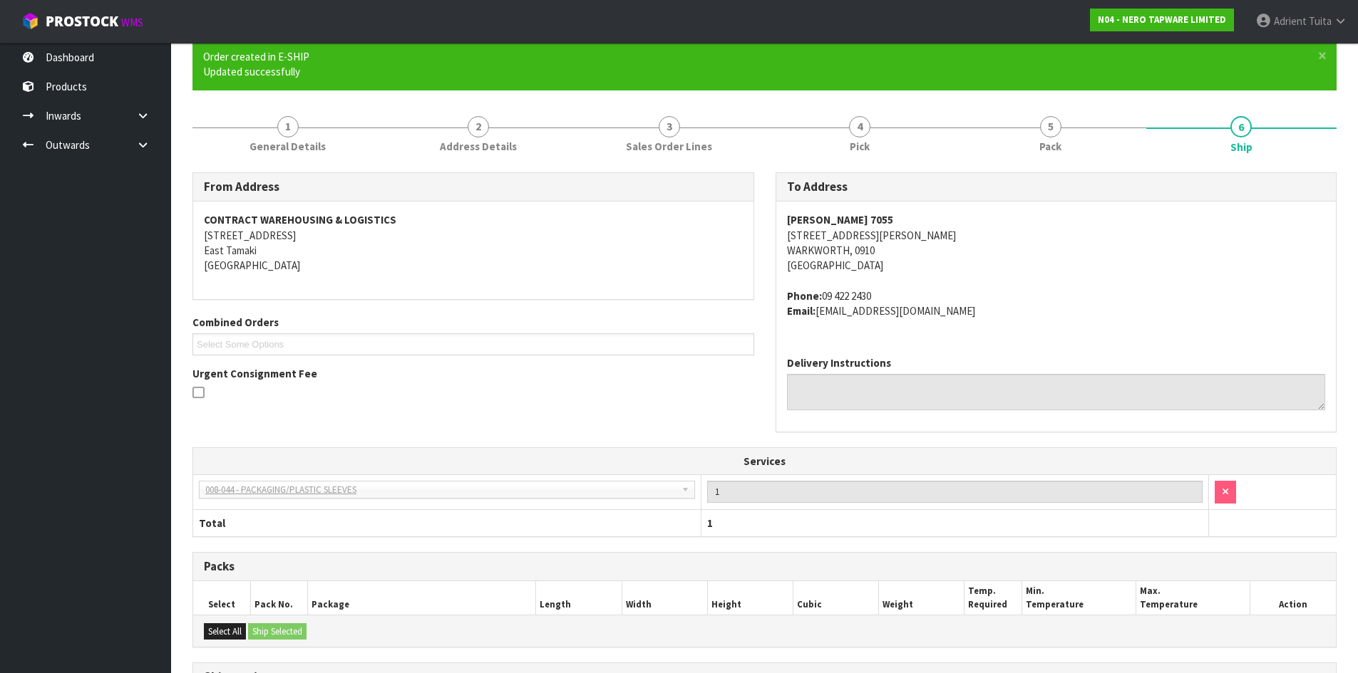
scroll to position [324, 0]
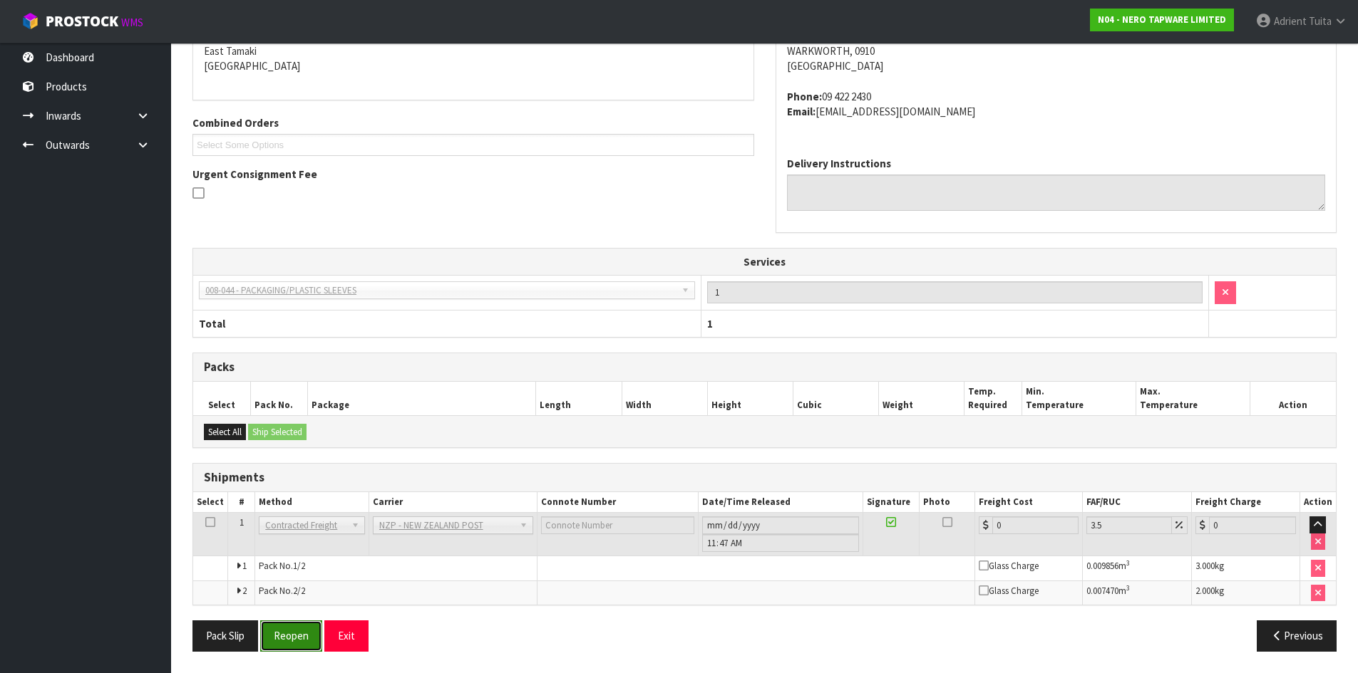
click at [299, 639] on button "Reopen" at bounding box center [291, 636] width 62 height 31
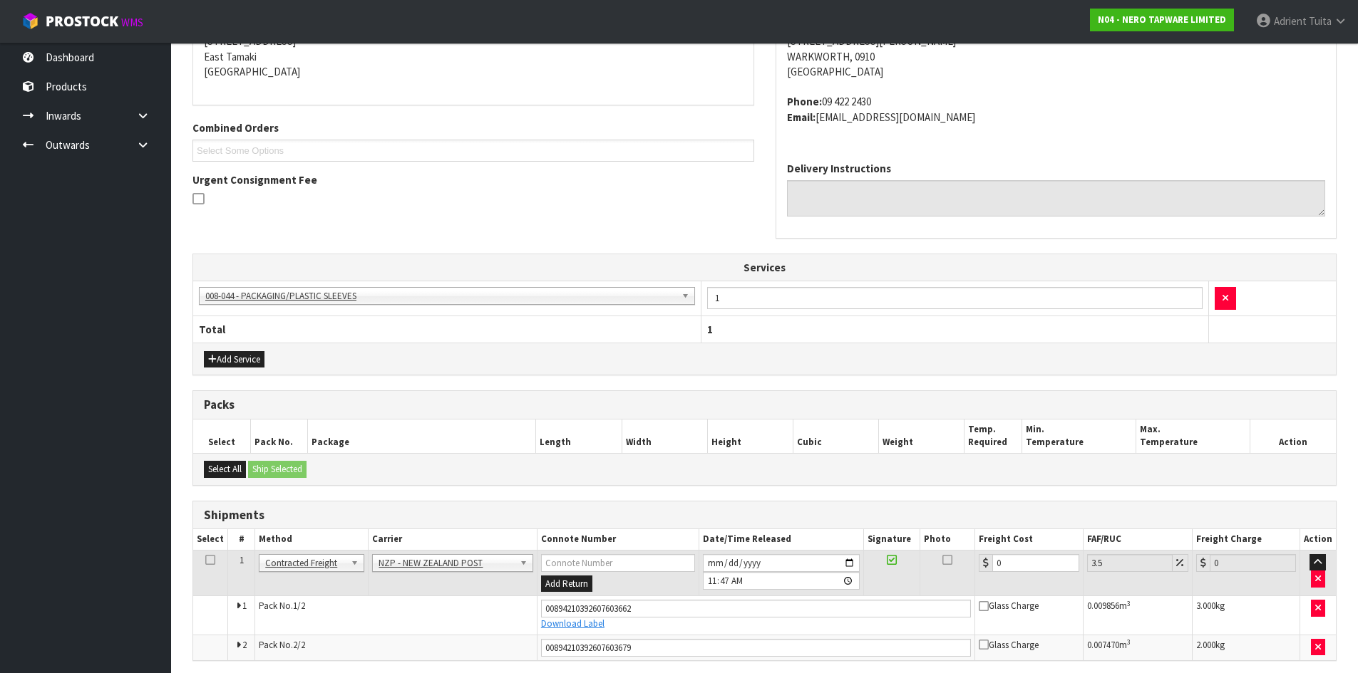
scroll to position [308, 0]
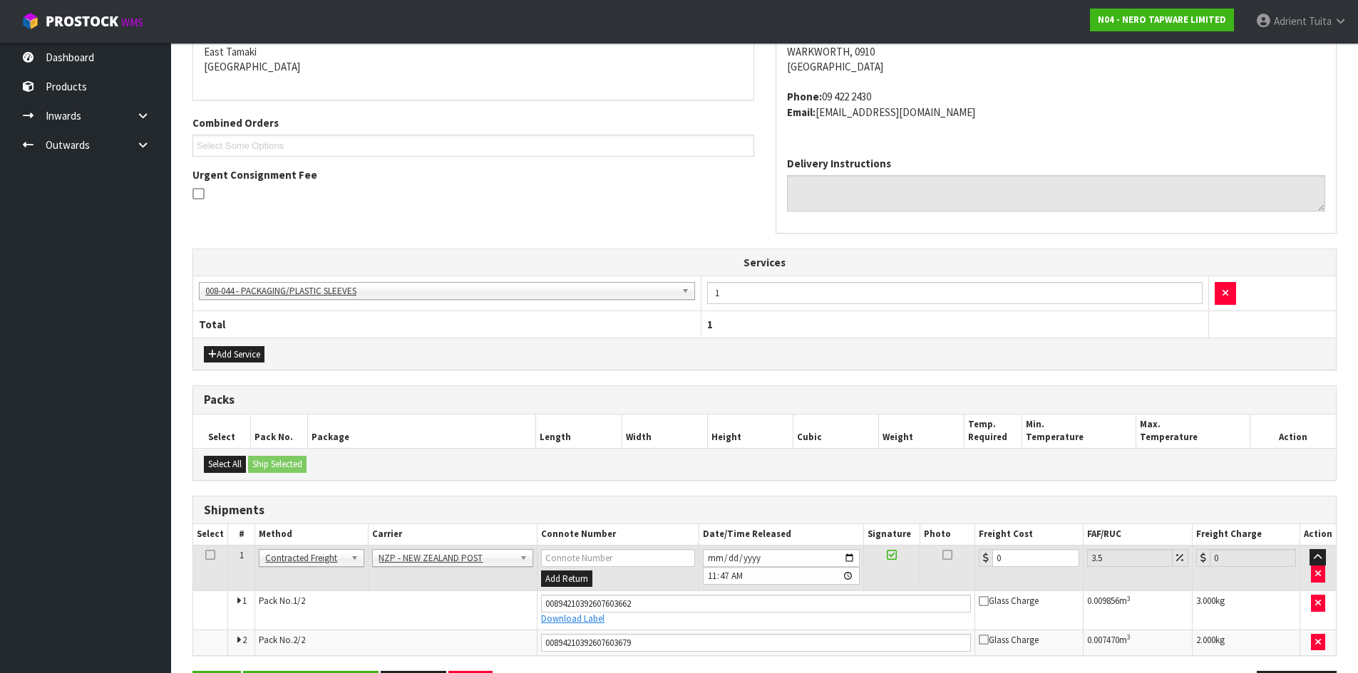
click at [1024, 565] on td "0" at bounding box center [1029, 568] width 108 height 46
click at [1025, 561] on input "0" at bounding box center [1035, 558] width 86 height 18
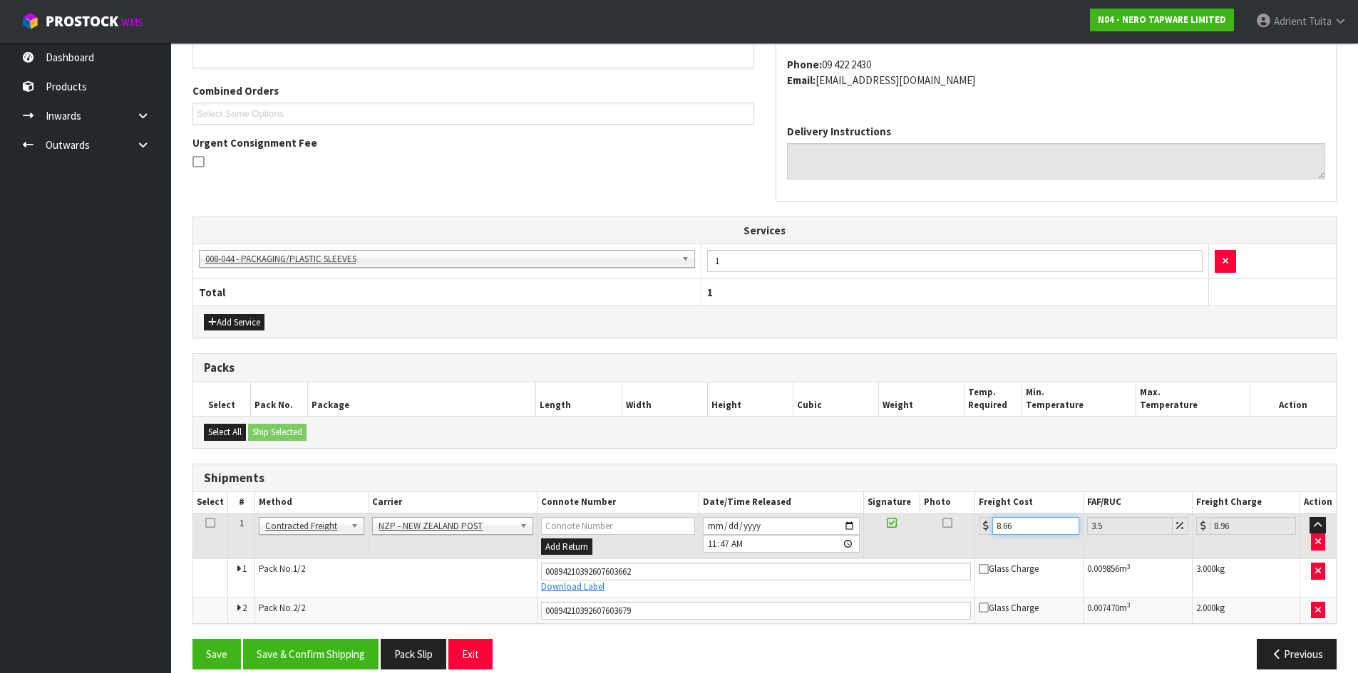
scroll to position [358, 0]
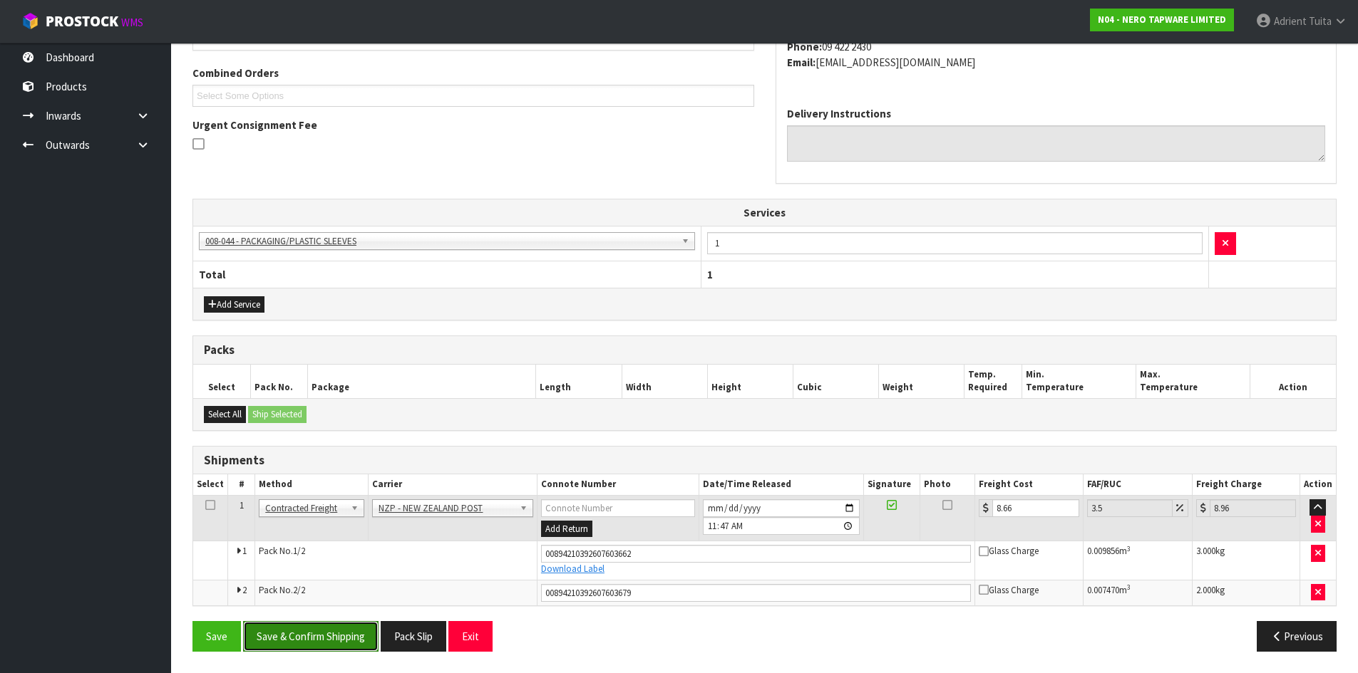
click at [294, 646] on button "Save & Confirm Shipping" at bounding box center [310, 636] width 135 height 31
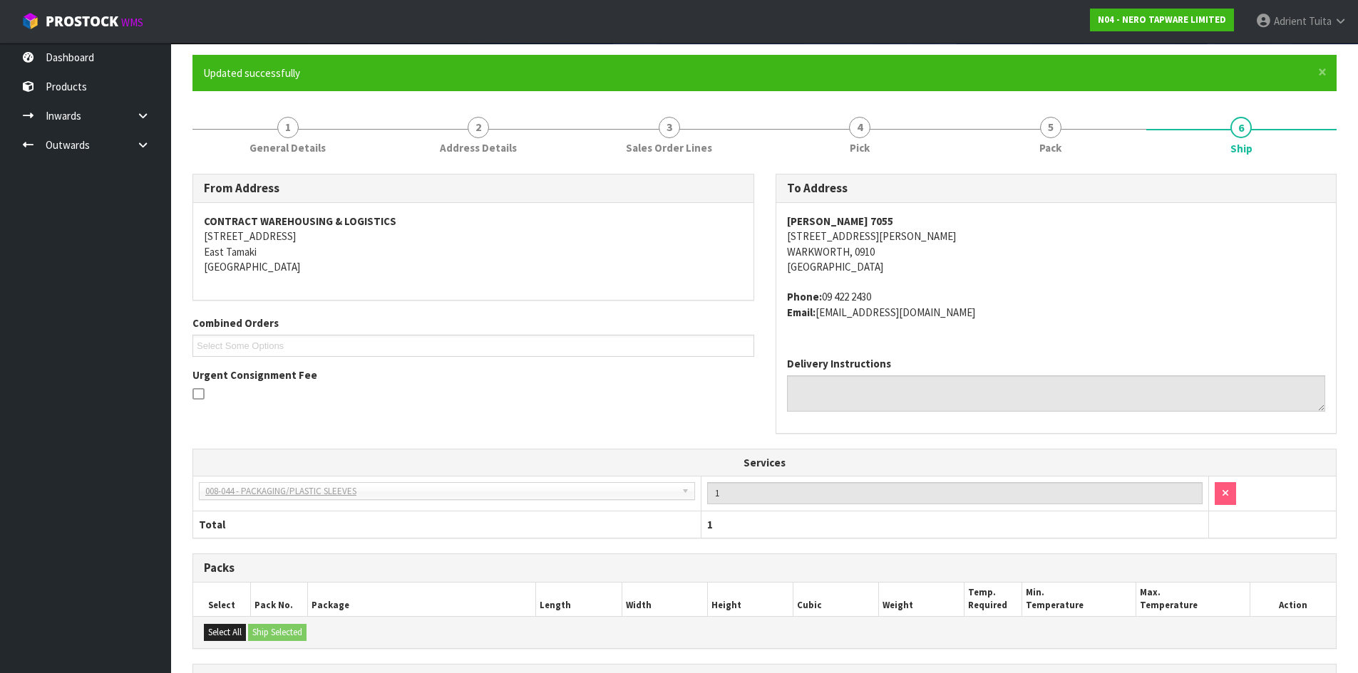
scroll to position [318, 0]
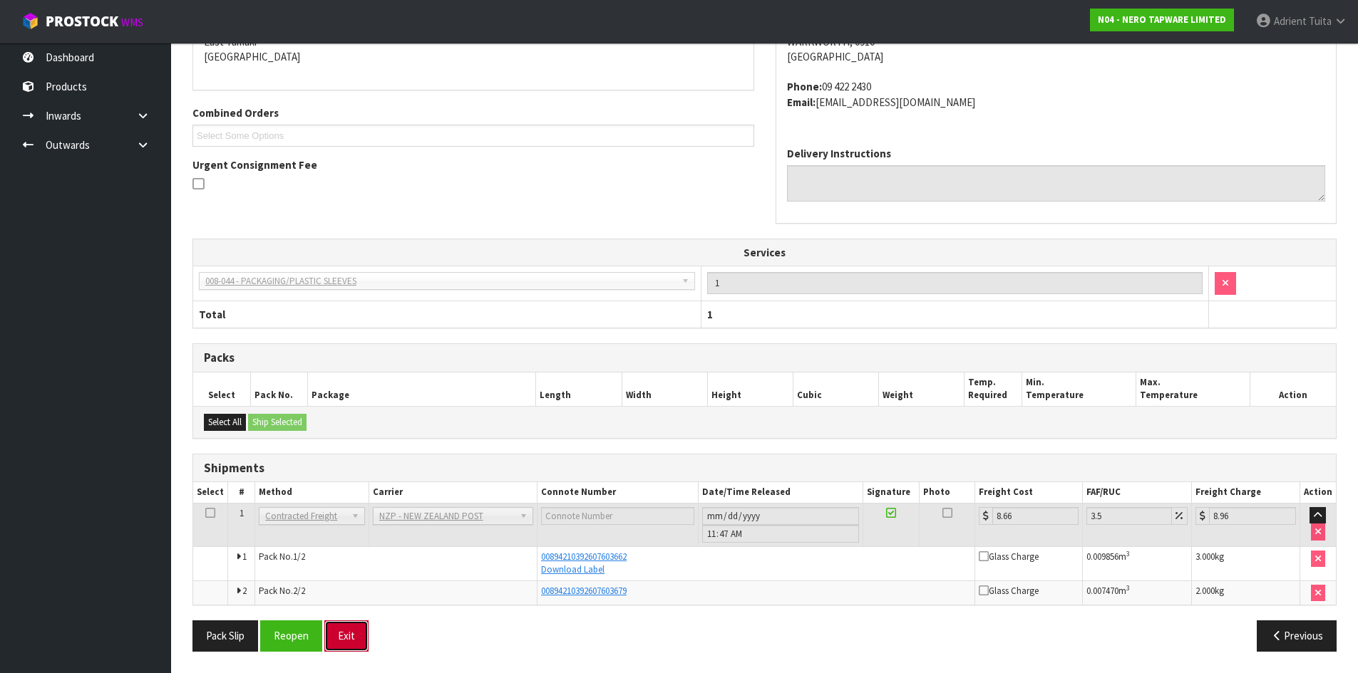
click at [336, 632] on button "Exit" at bounding box center [346, 636] width 44 height 31
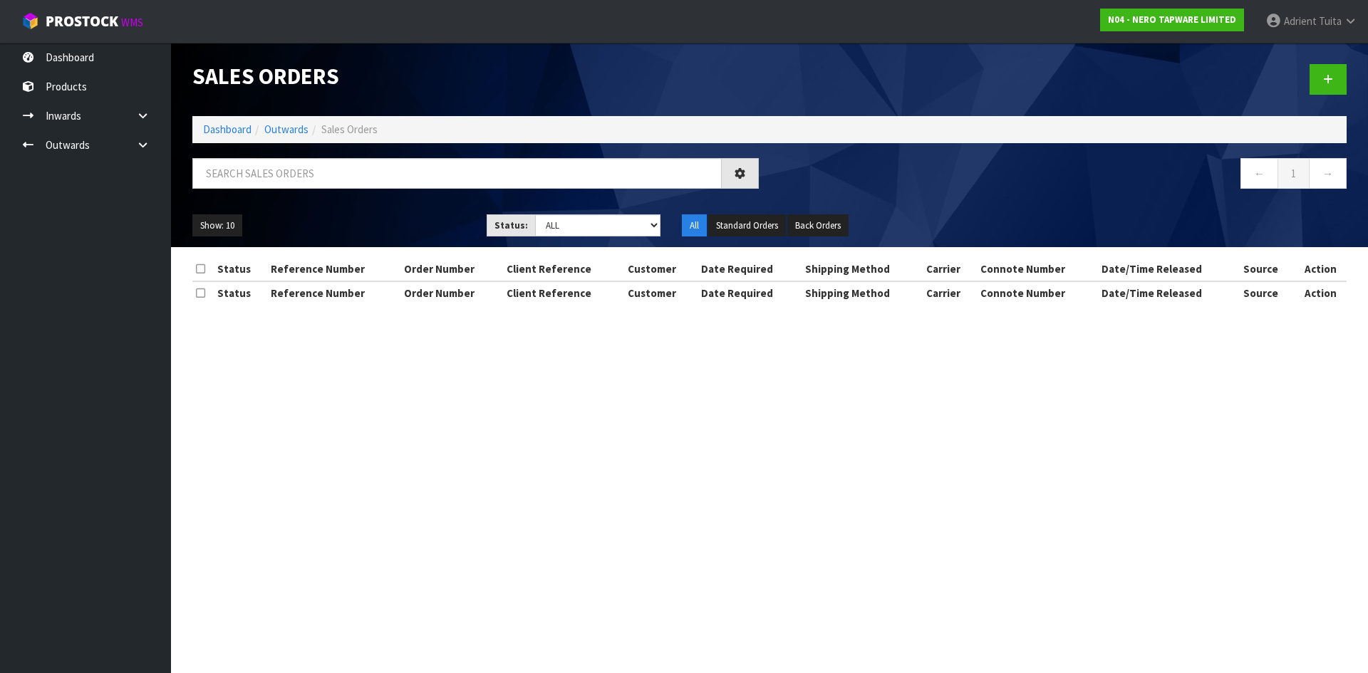
click at [248, 139] on ol "Dashboard Outwards Sales Orders" at bounding box center [769, 129] width 1155 height 26
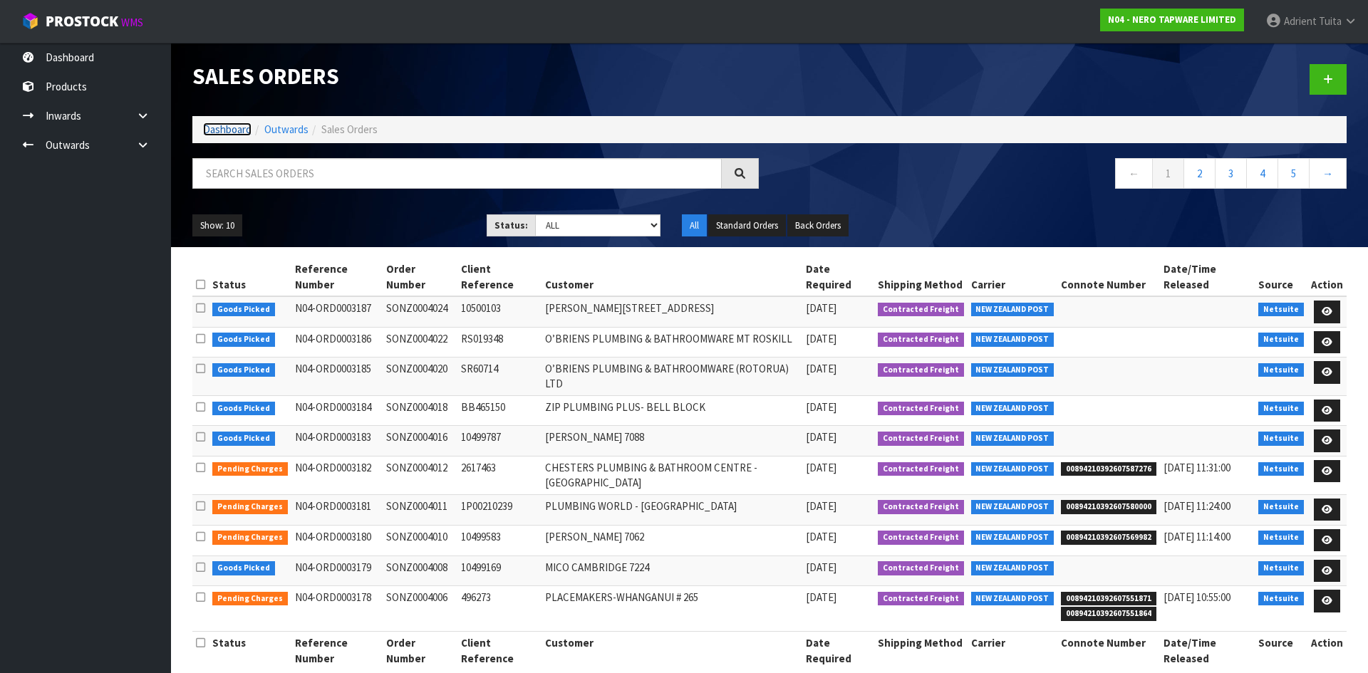
click at [238, 128] on link "Dashboard" at bounding box center [227, 130] width 48 height 14
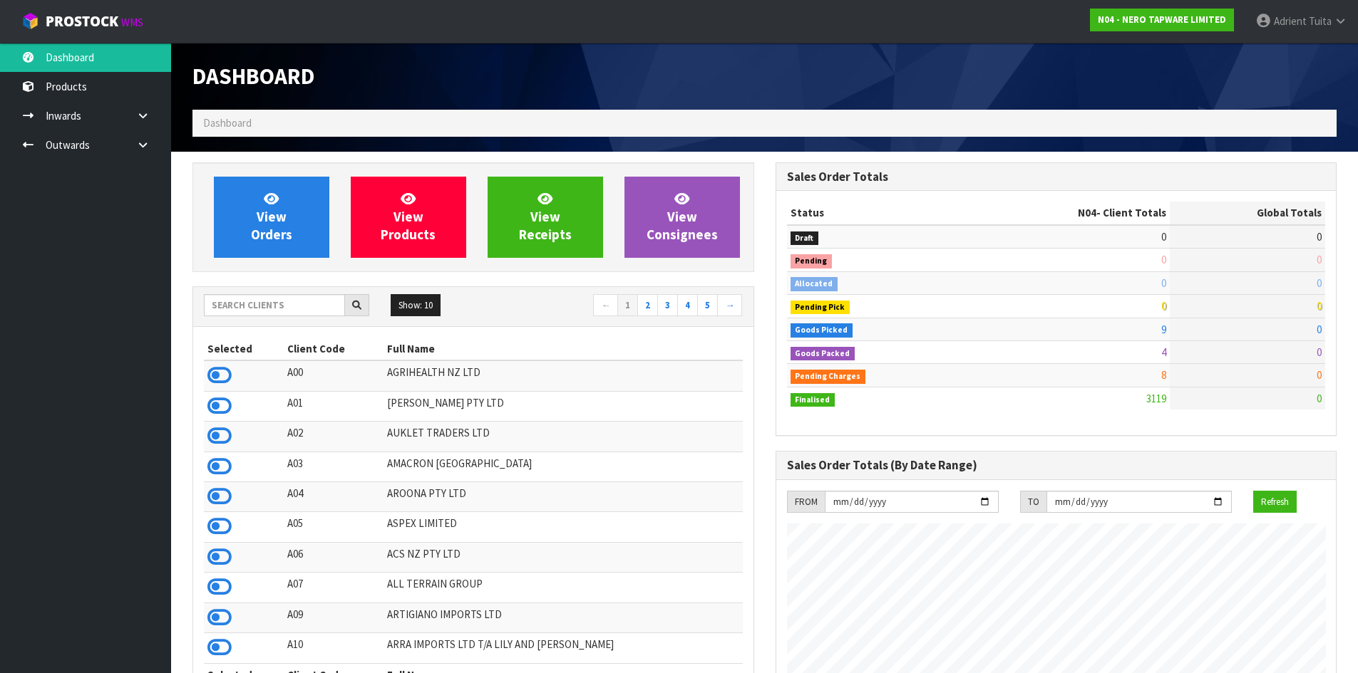
scroll to position [1110, 582]
click at [279, 207] on span "View Orders" at bounding box center [271, 216] width 41 height 53
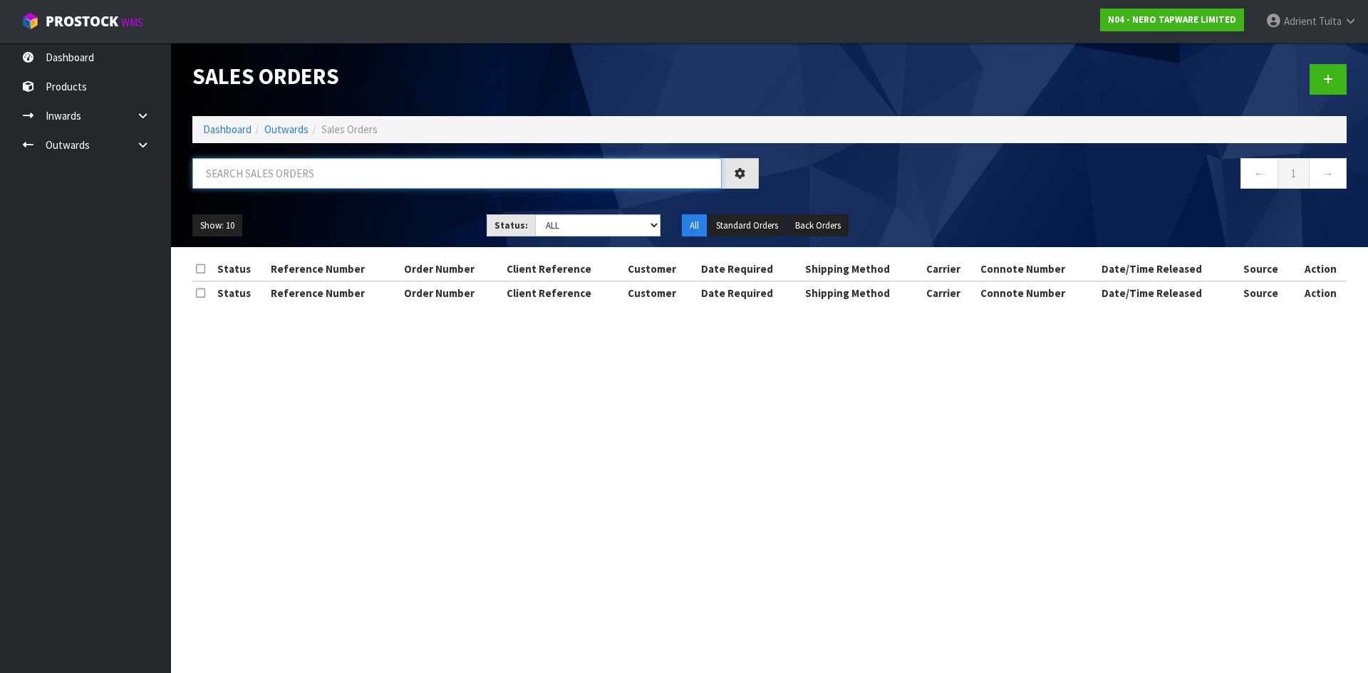
click at [293, 172] on input "text" at bounding box center [457, 173] width 530 height 31
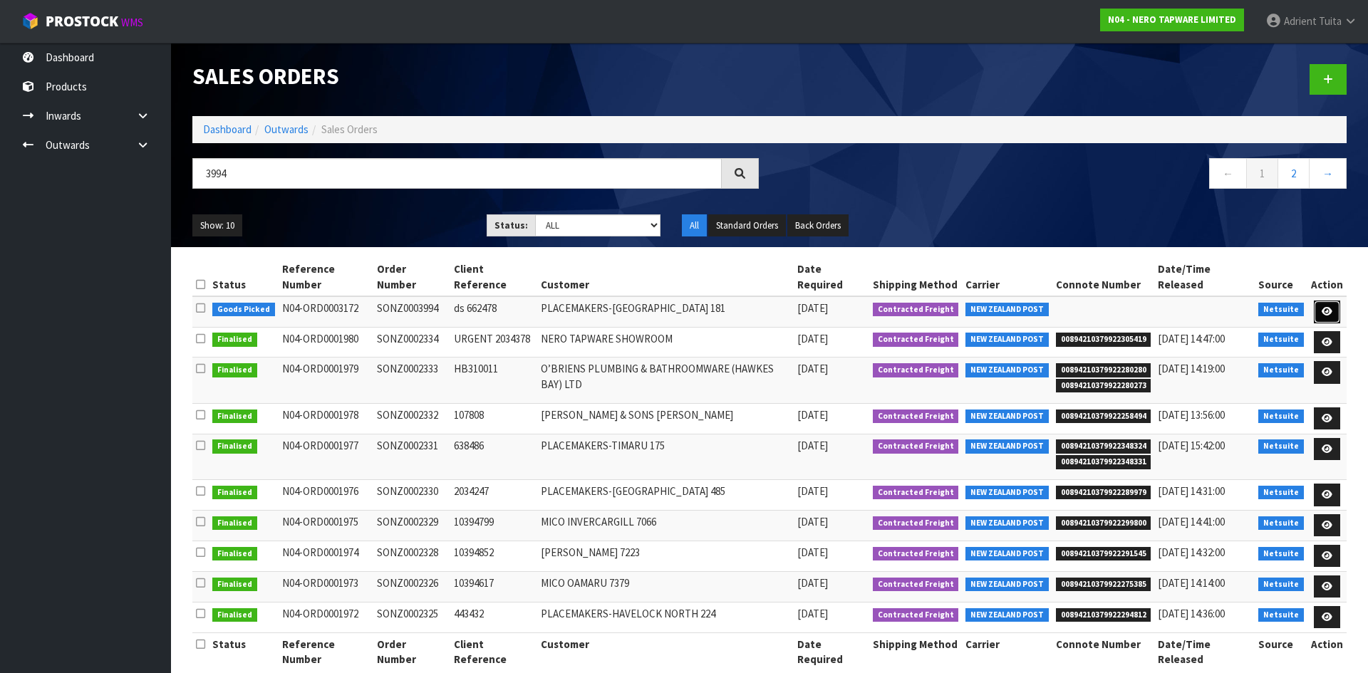
click at [1324, 307] on icon at bounding box center [1327, 311] width 11 height 9
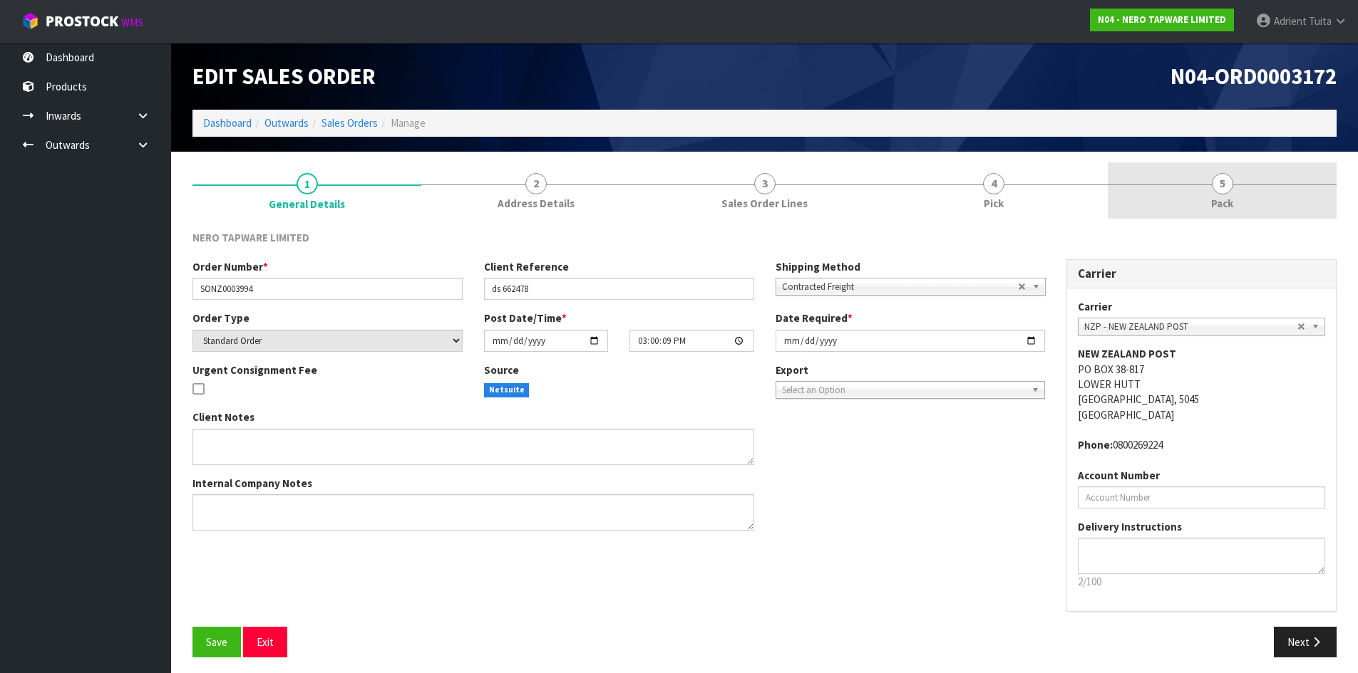
click at [1199, 184] on link "5 Pack" at bounding box center [1222, 190] width 229 height 56
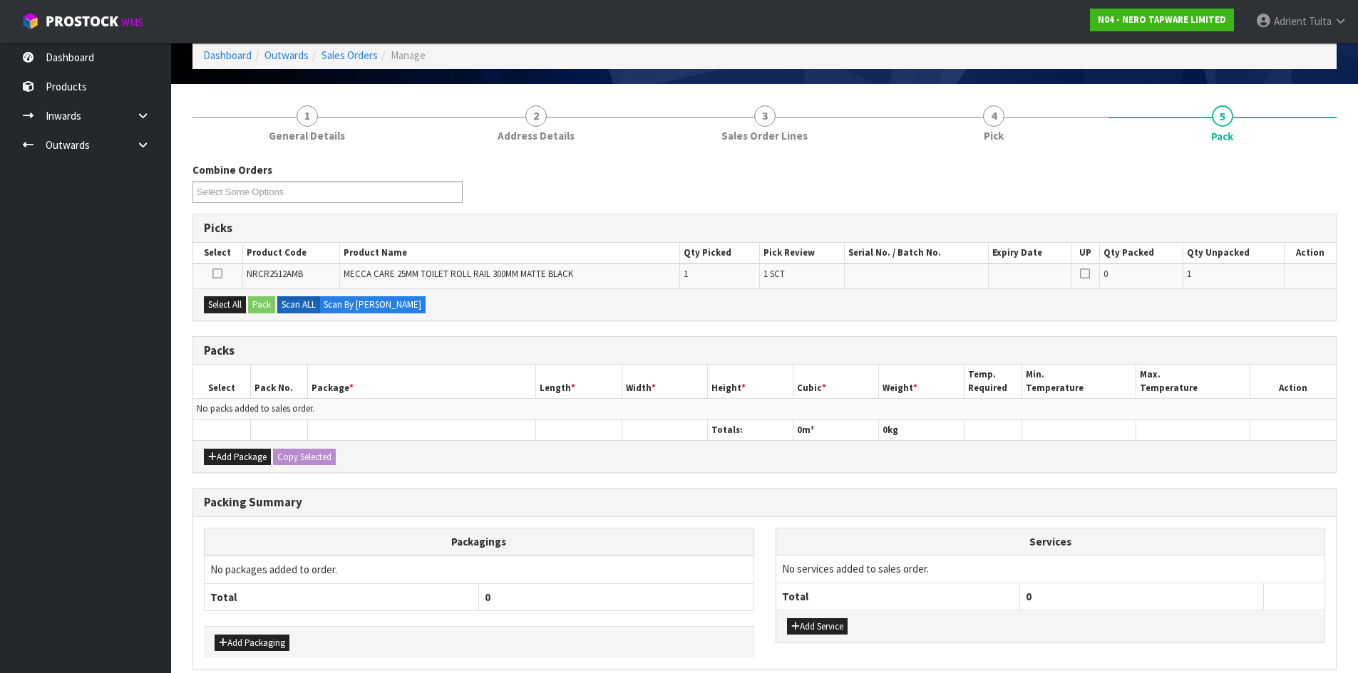
scroll to position [132, 0]
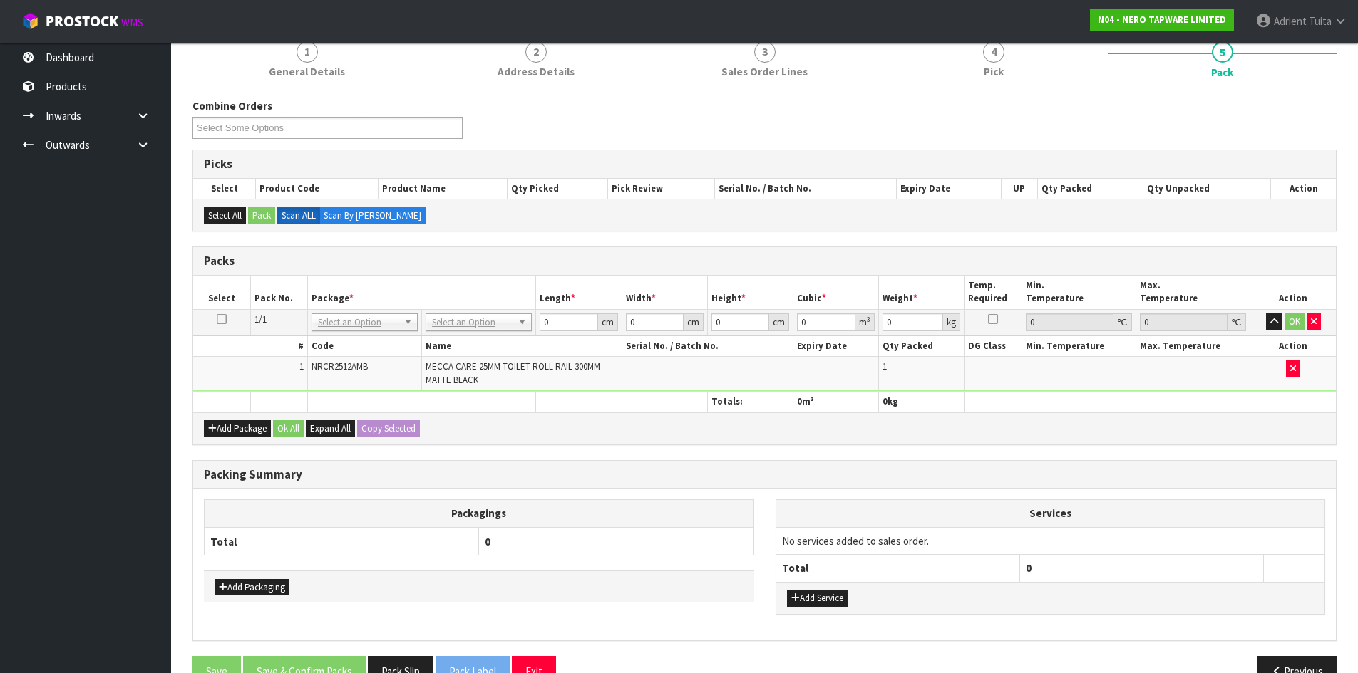
click at [484, 306] on th "Package *" at bounding box center [421, 292] width 229 height 33
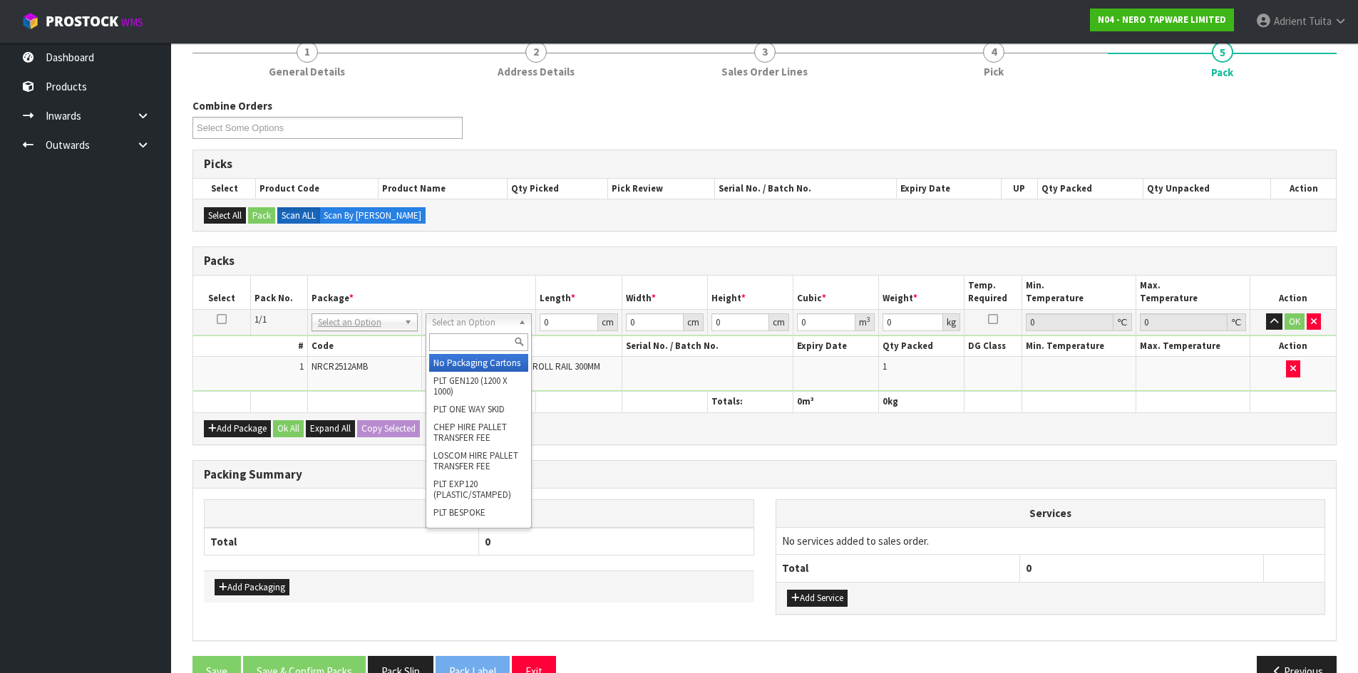
drag, startPoint x: 478, startPoint y: 327, endPoint x: 469, endPoint y: 365, distance: 38.9
drag, startPoint x: 469, startPoint y: 365, endPoint x: 559, endPoint y: 407, distance: 99.2
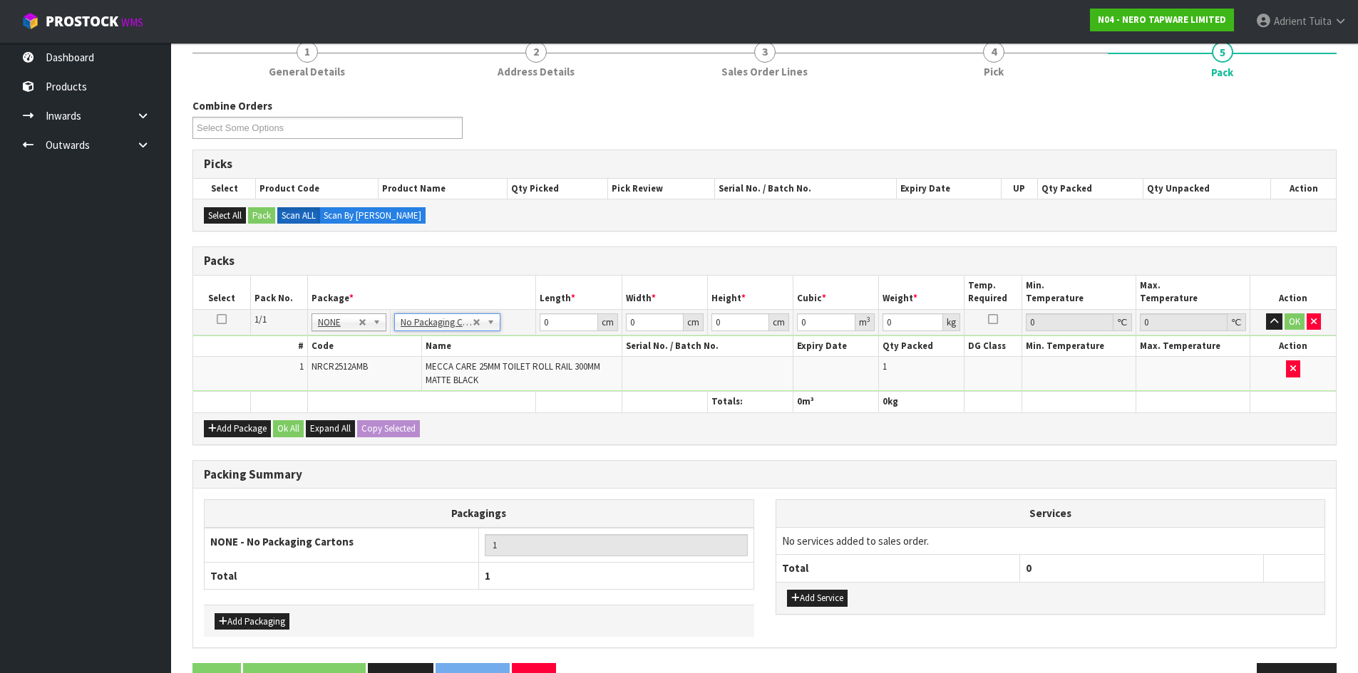
click at [805, 588] on div "Add Service" at bounding box center [1050, 598] width 549 height 32
drag, startPoint x: 805, startPoint y: 587, endPoint x: 803, endPoint y: 567, distance: 20.8
click at [804, 587] on div "Add Service" at bounding box center [1050, 598] width 549 height 32
drag, startPoint x: 802, startPoint y: 589, endPoint x: 802, endPoint y: 597, distance: 8.6
click at [802, 597] on div "Add Service" at bounding box center [1050, 598] width 549 height 32
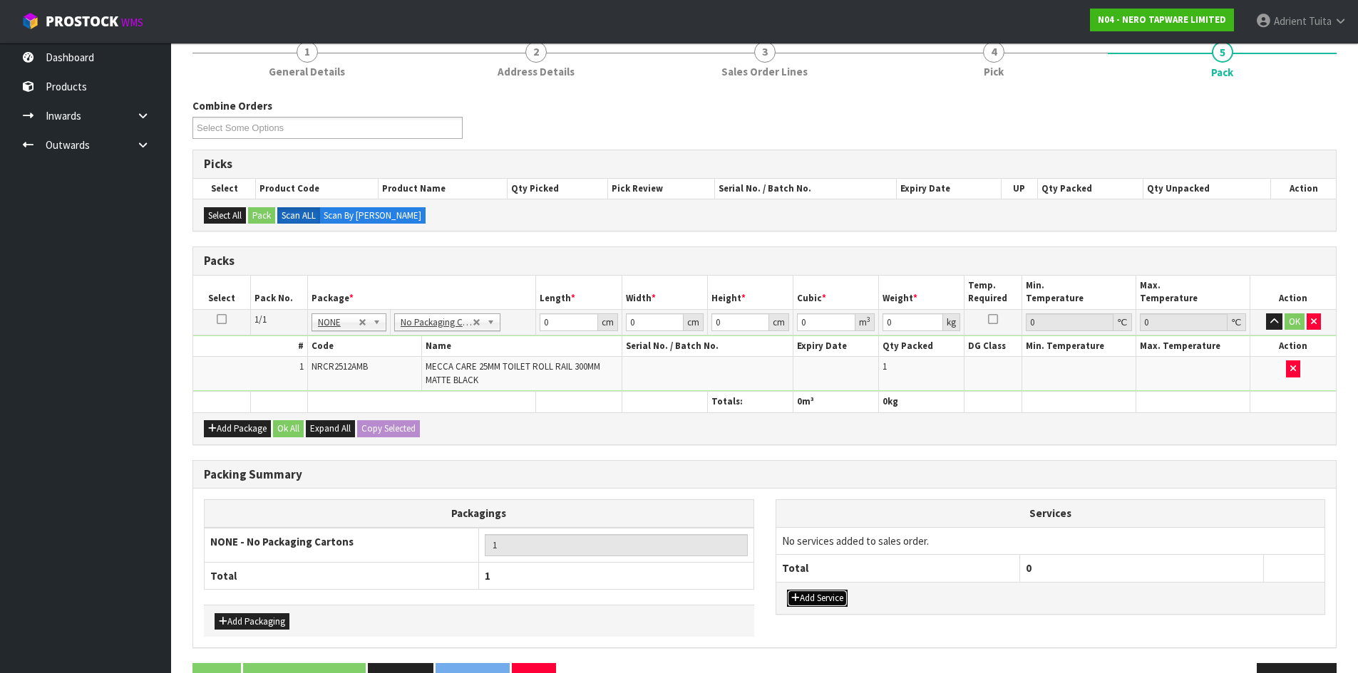
drag, startPoint x: 802, startPoint y: 597, endPoint x: 803, endPoint y: 566, distance: 31.4
click at [802, 590] on button "Add Service" at bounding box center [817, 598] width 61 height 17
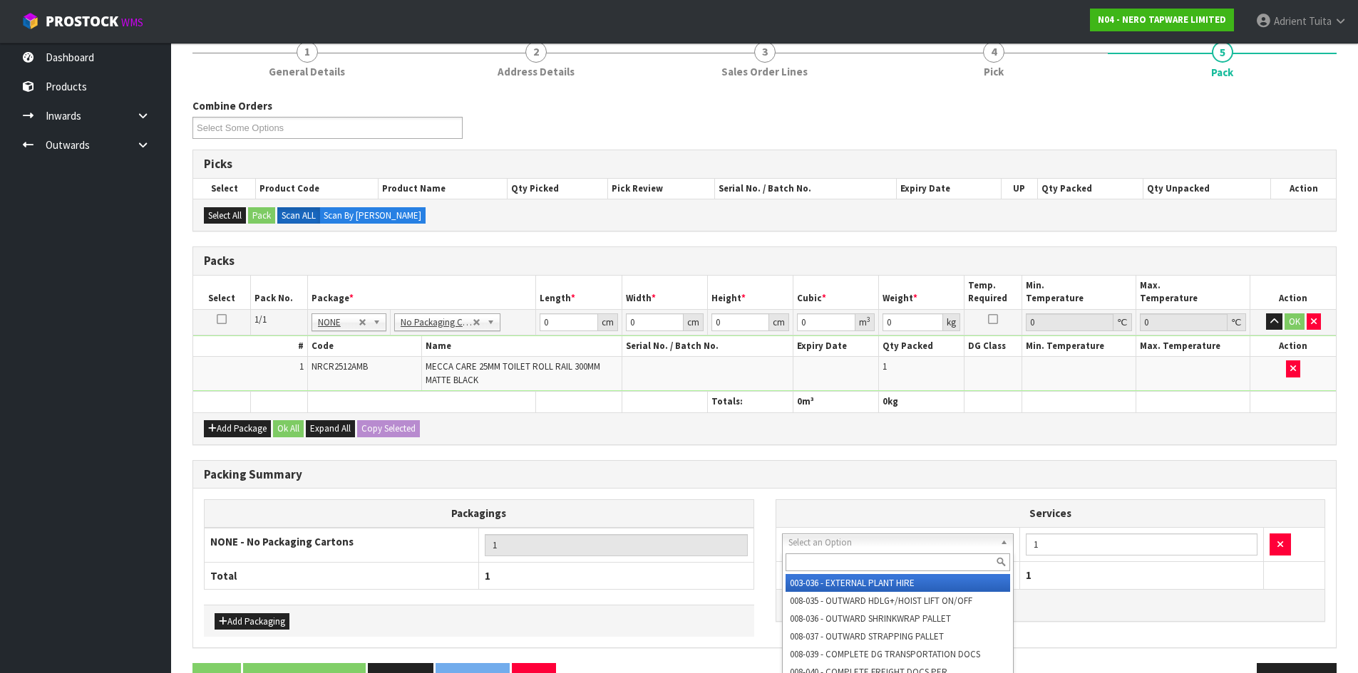
click at [807, 561] on input "text" at bounding box center [897, 563] width 225 height 18
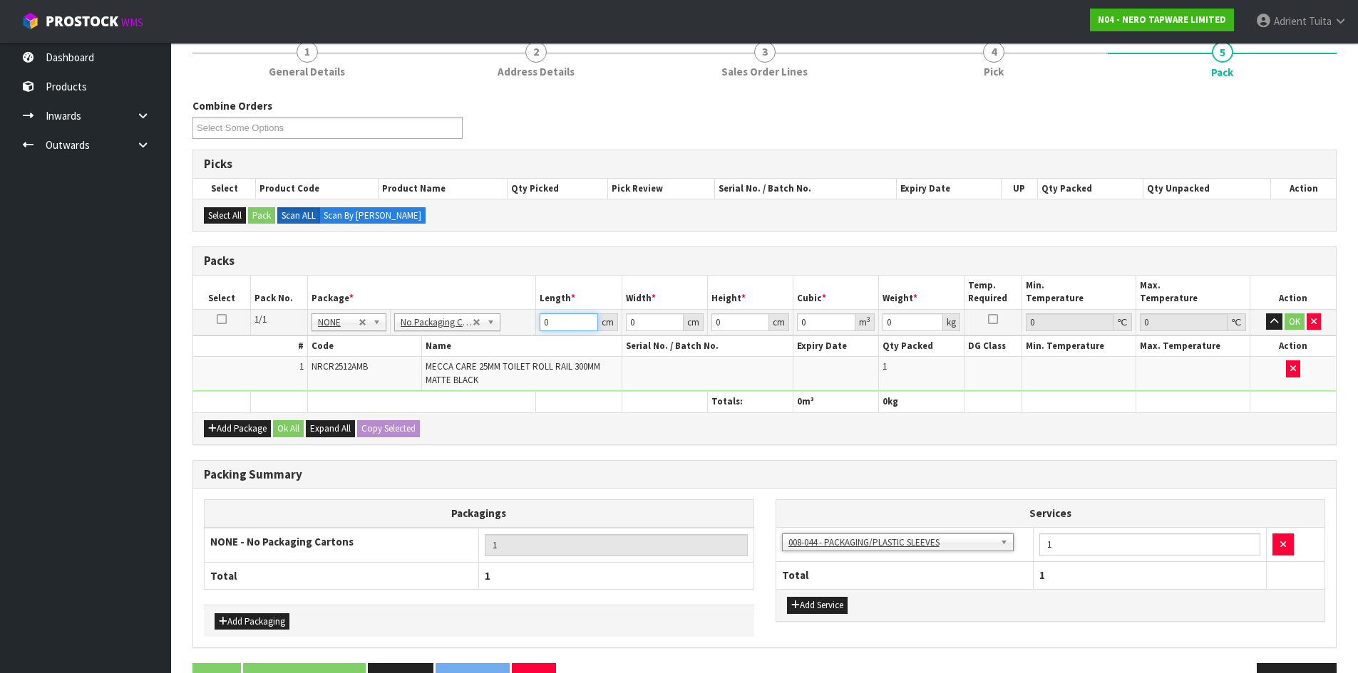
click at [549, 319] on input "0" at bounding box center [568, 323] width 58 height 18
click at [1301, 320] on button "OK" at bounding box center [1294, 322] width 20 height 17
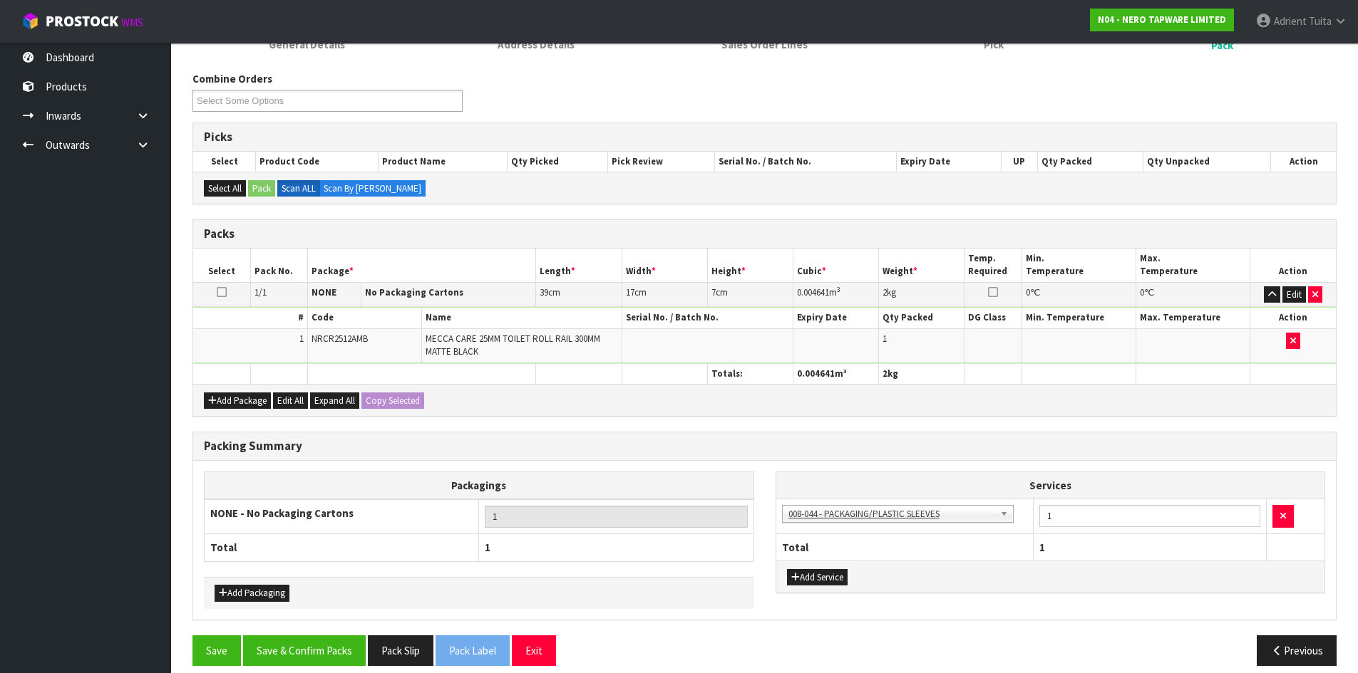
scroll to position [173, 0]
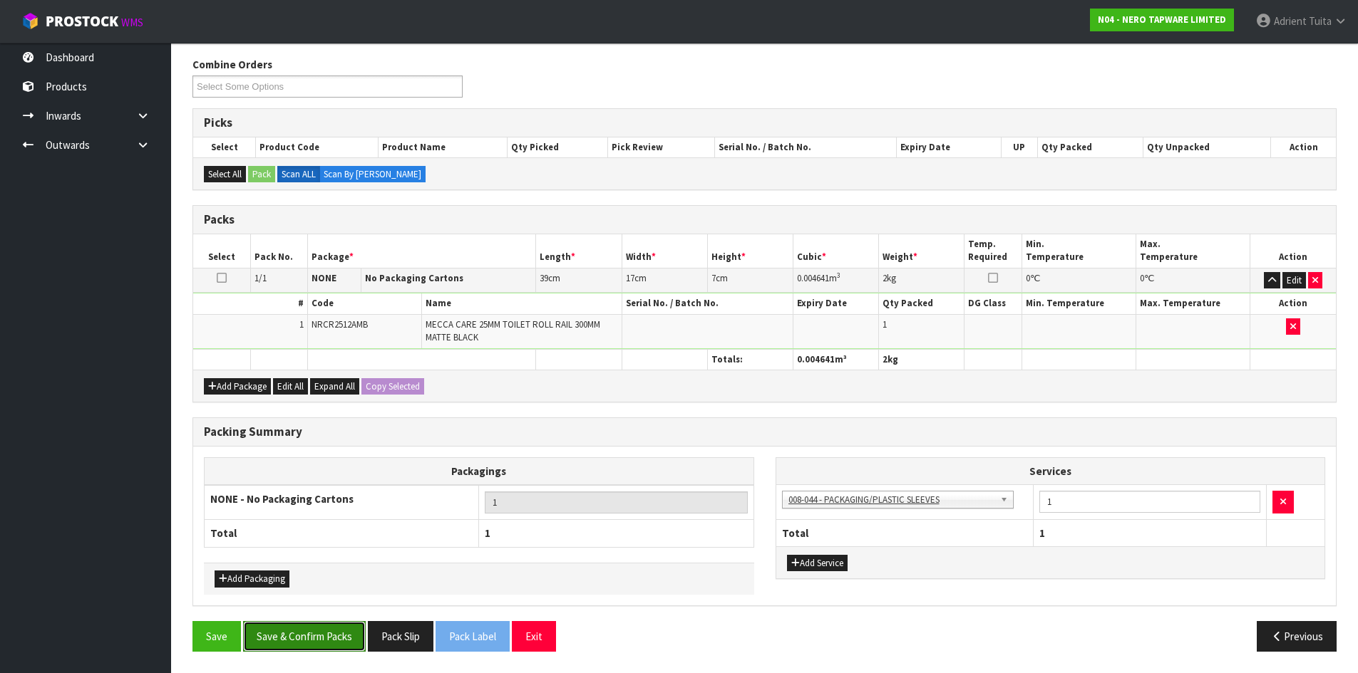
click at [333, 630] on button "Save & Confirm Packs" at bounding box center [304, 636] width 123 height 31
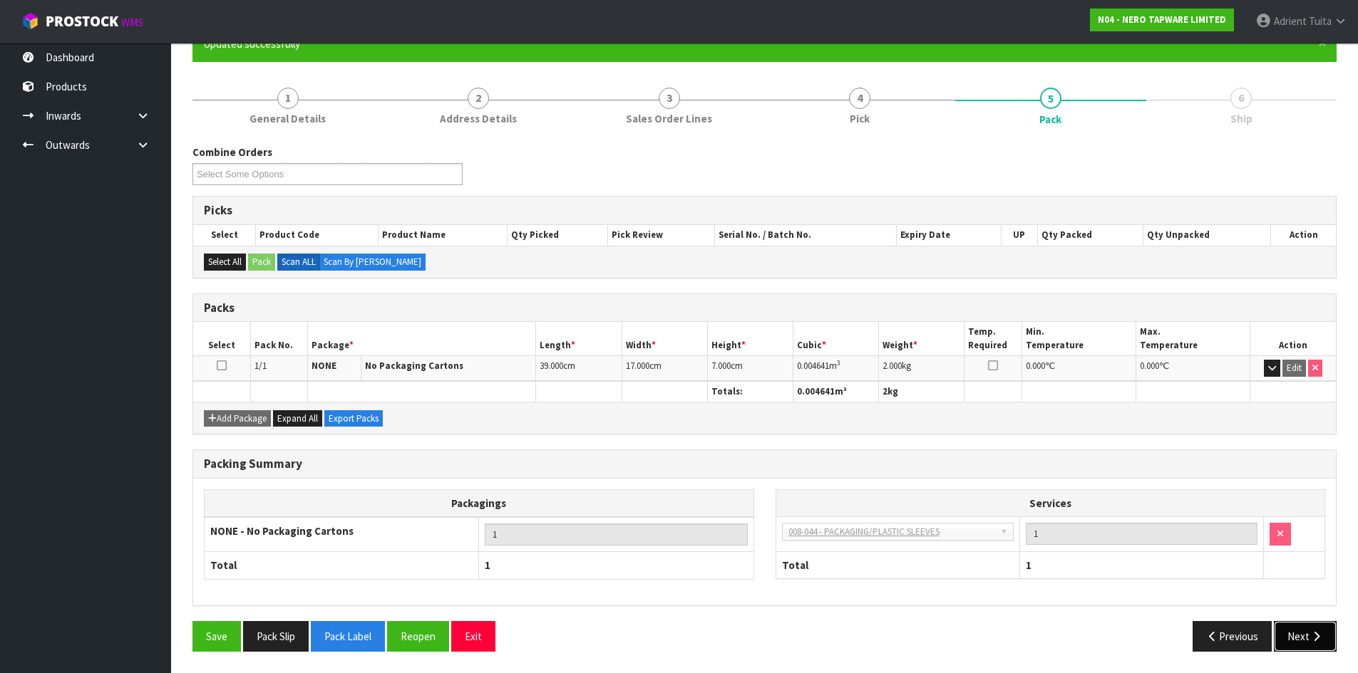
click at [1328, 635] on button "Next" at bounding box center [1305, 636] width 63 height 31
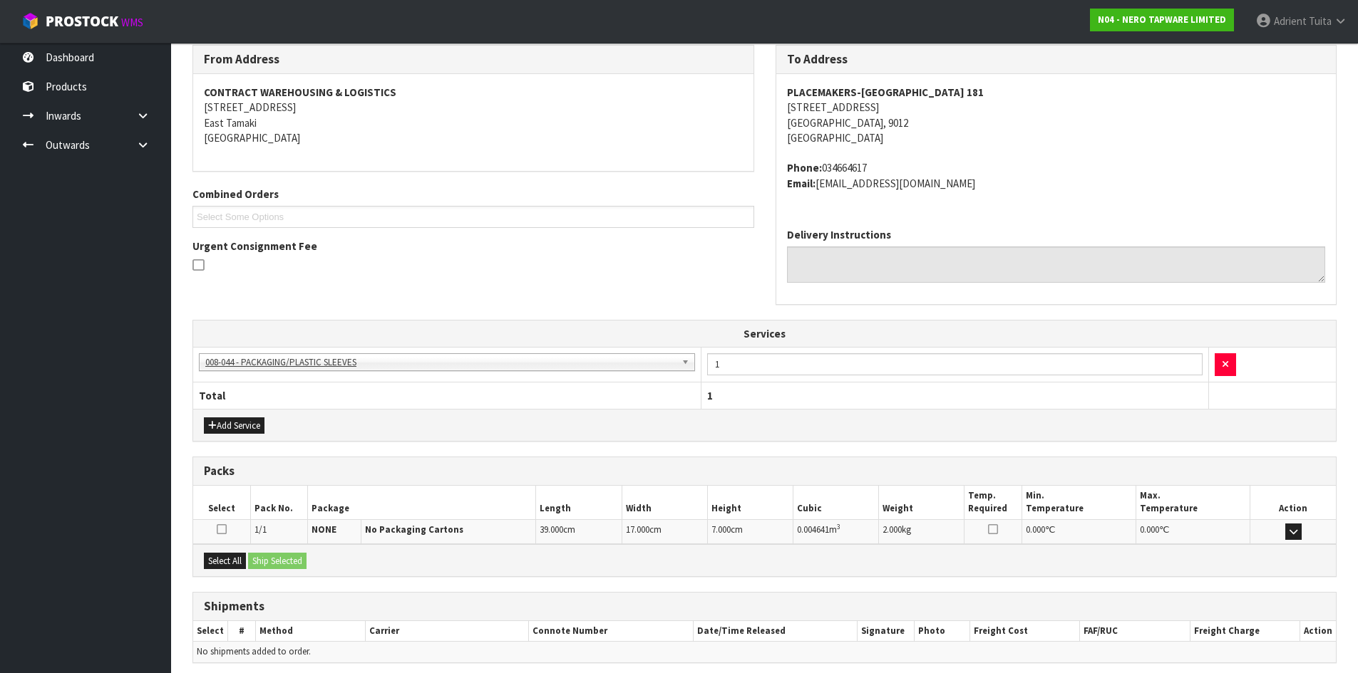
scroll to position [294, 0]
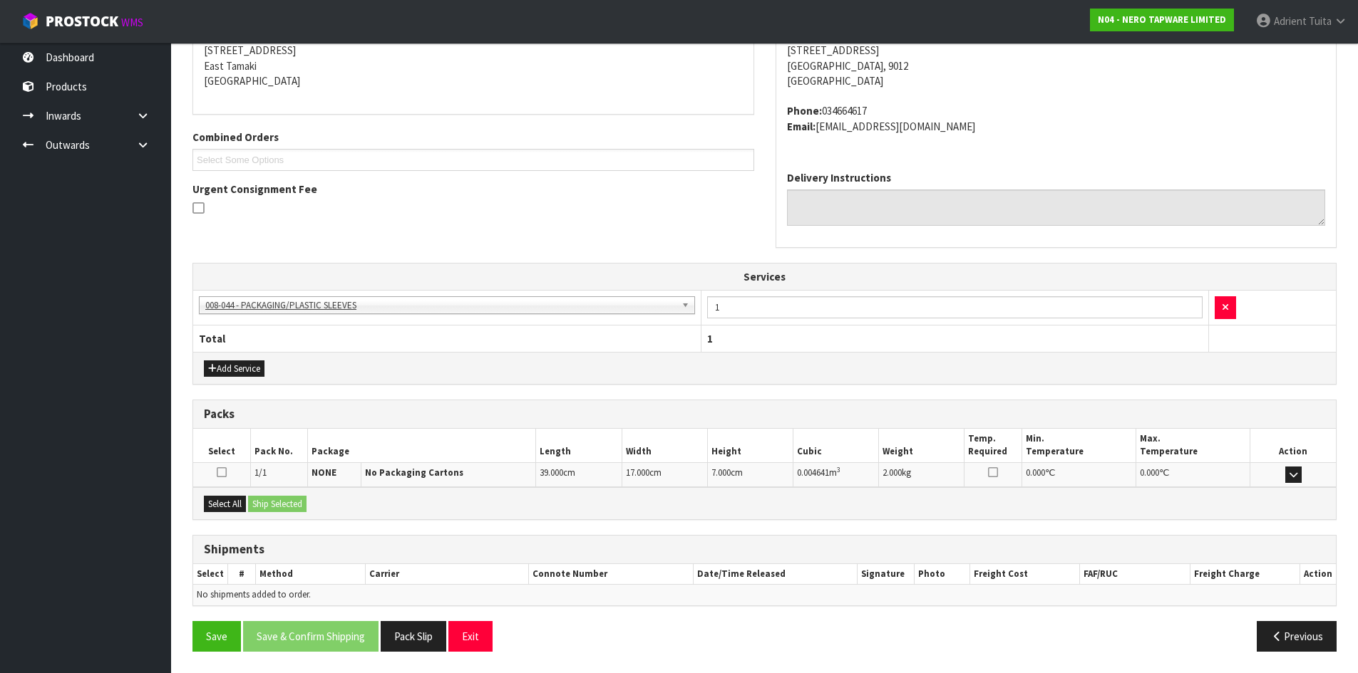
click at [230, 520] on div "Select All Ship Selected" at bounding box center [764, 503] width 1142 height 32
click at [238, 516] on div "Select All Ship Selected" at bounding box center [764, 503] width 1142 height 32
click at [245, 512] on div "Select All Ship Selected" at bounding box center [764, 503] width 1142 height 32
drag, startPoint x: 242, startPoint y: 507, endPoint x: 252, endPoint y: 504, distance: 10.4
click at [244, 505] on button "Select All" at bounding box center [225, 504] width 42 height 17
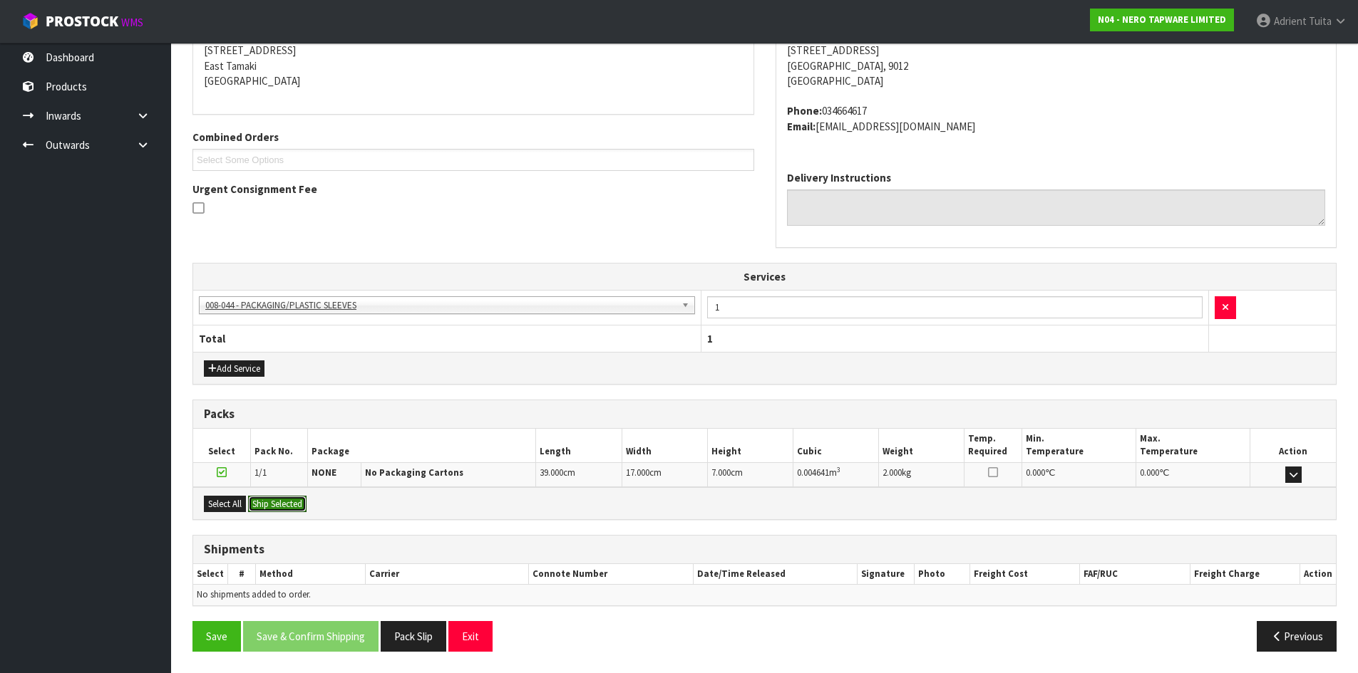
click at [262, 500] on button "Ship Selected" at bounding box center [277, 504] width 58 height 17
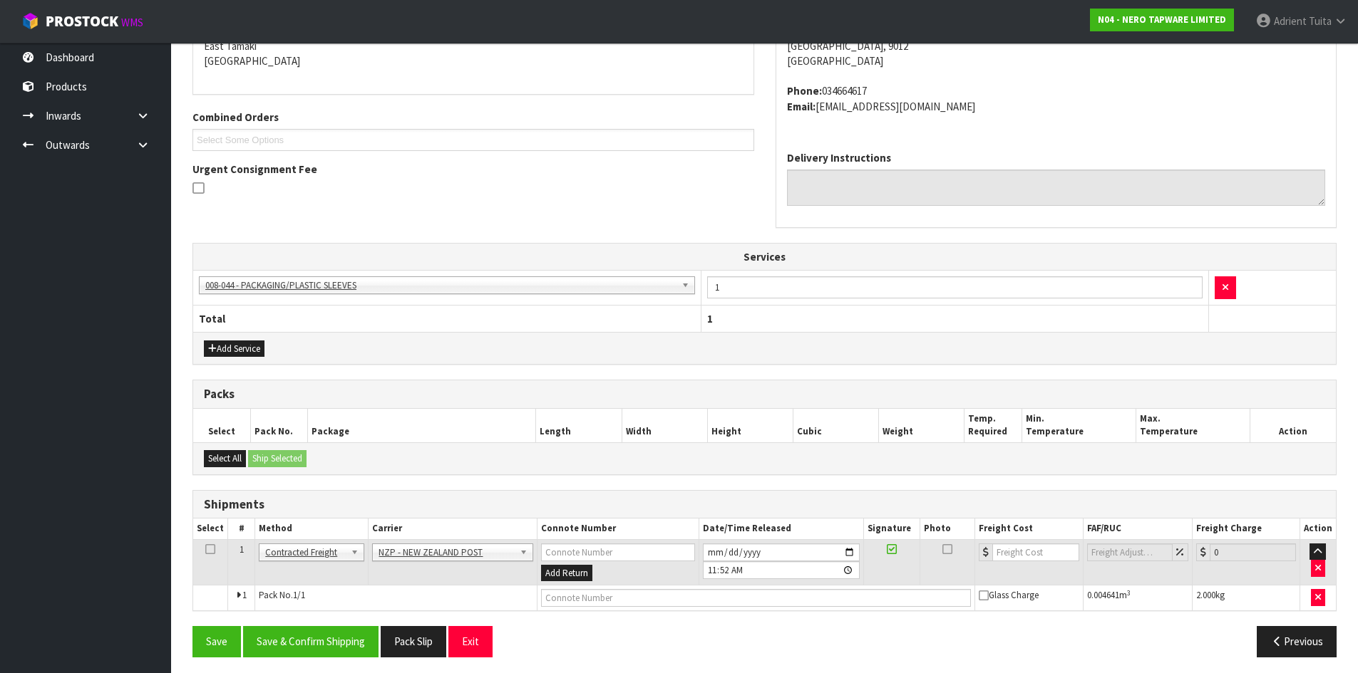
scroll to position [319, 0]
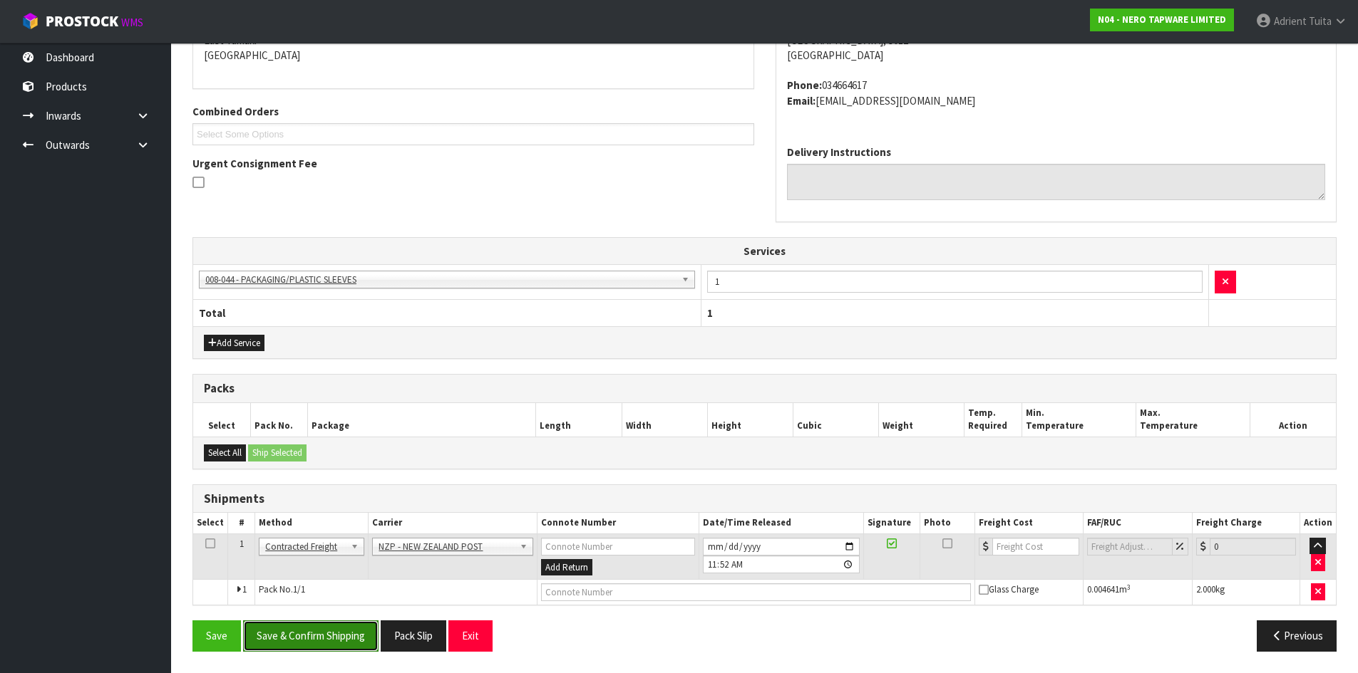
click at [325, 643] on button "Save & Confirm Shipping" at bounding box center [310, 636] width 135 height 31
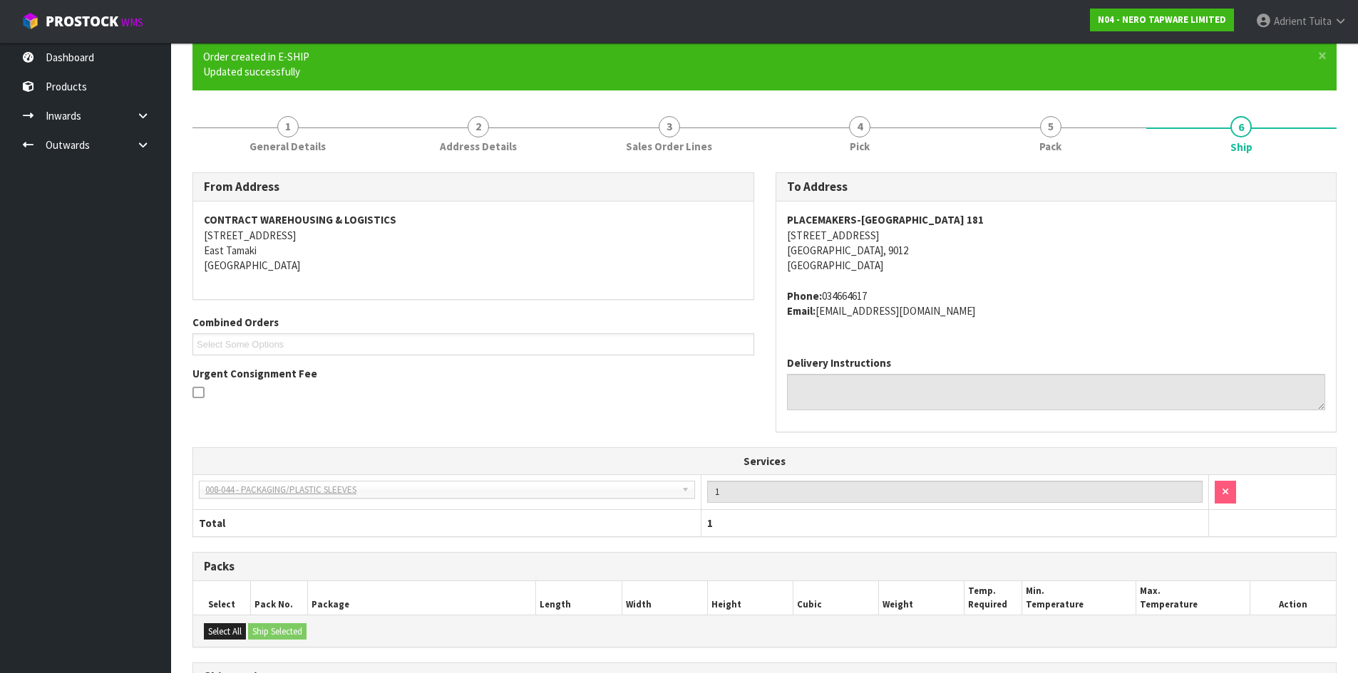
scroll to position [299, 0]
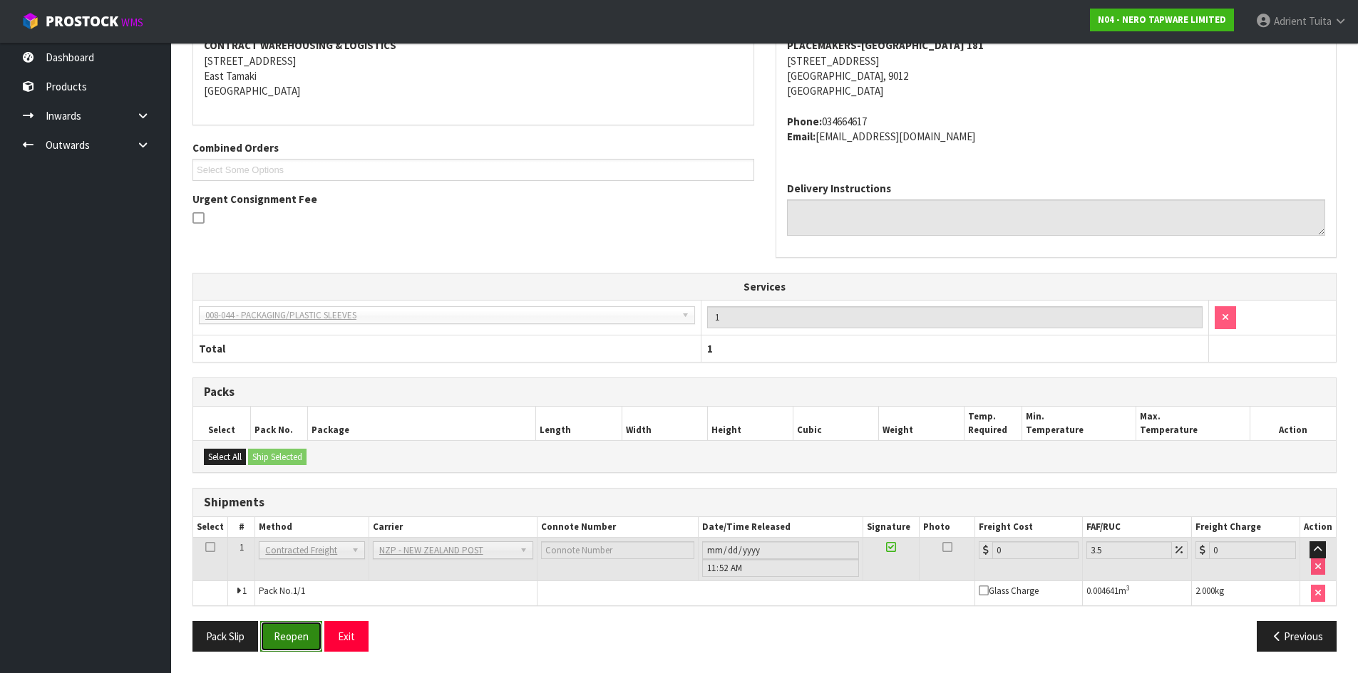
click at [291, 636] on button "Reopen" at bounding box center [291, 636] width 62 height 31
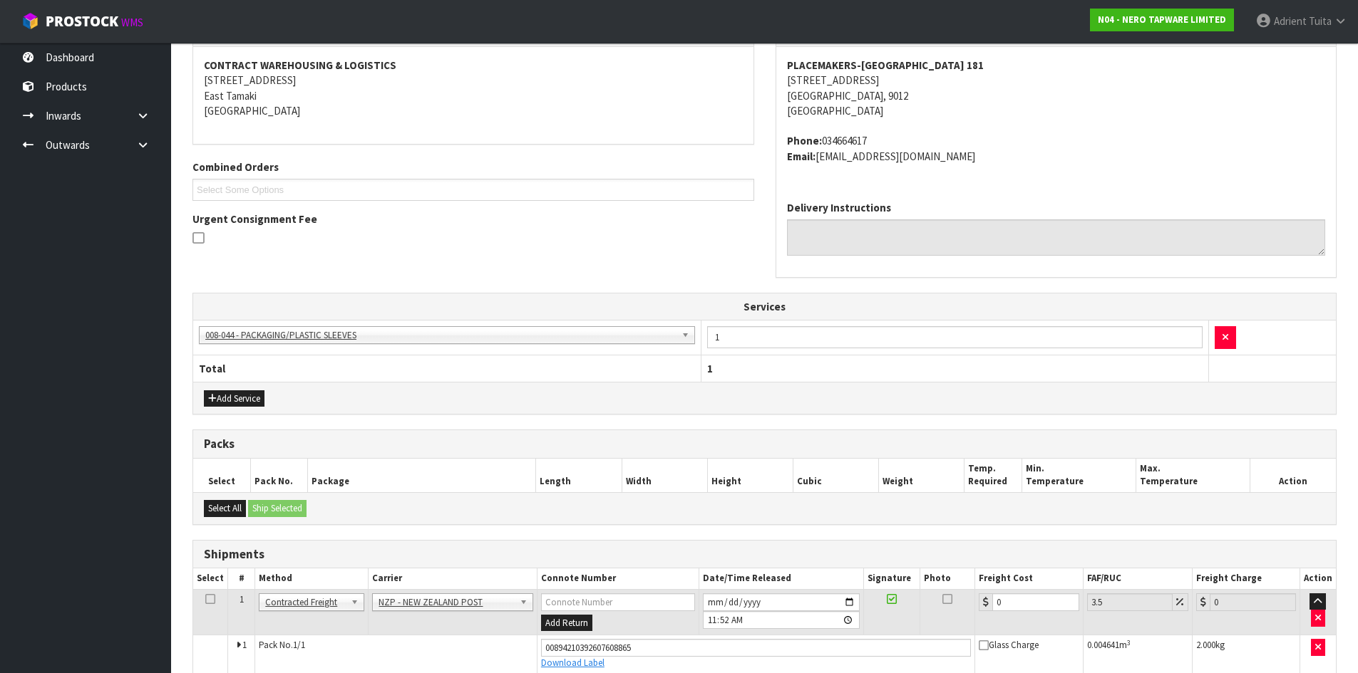
scroll to position [284, 0]
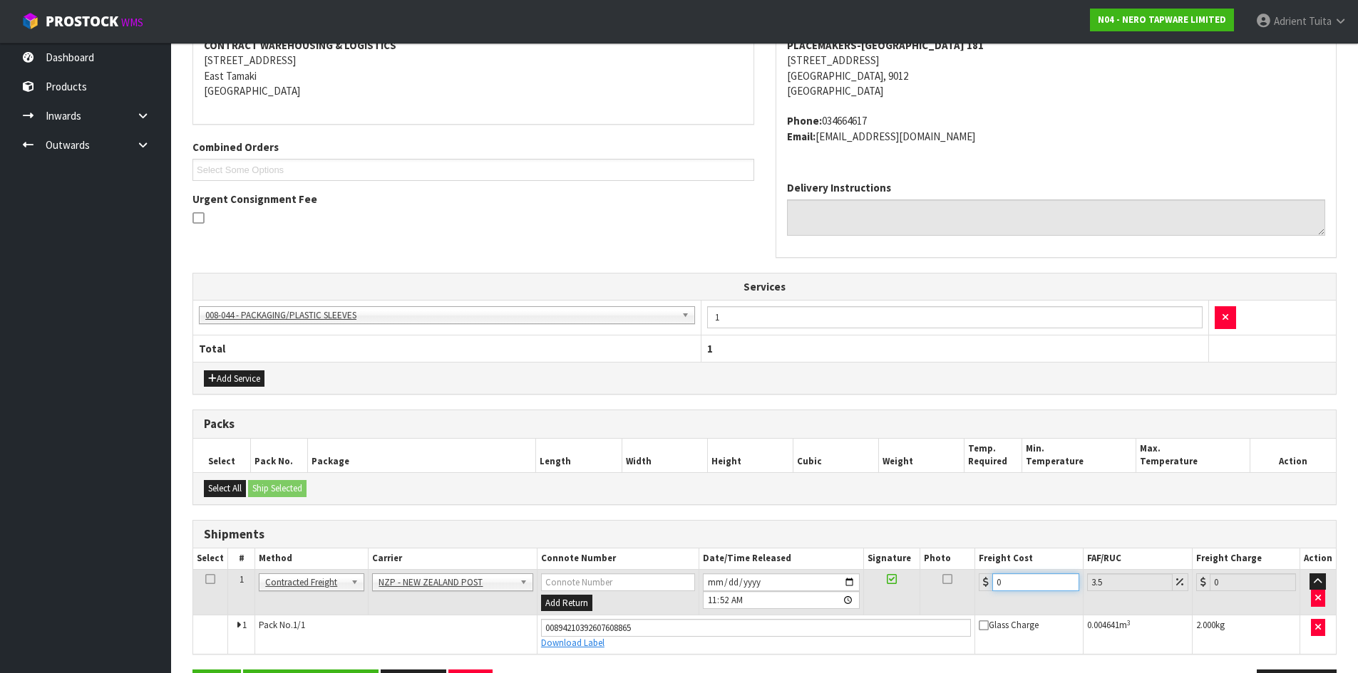
click at [1033, 584] on input "0" at bounding box center [1035, 583] width 86 height 18
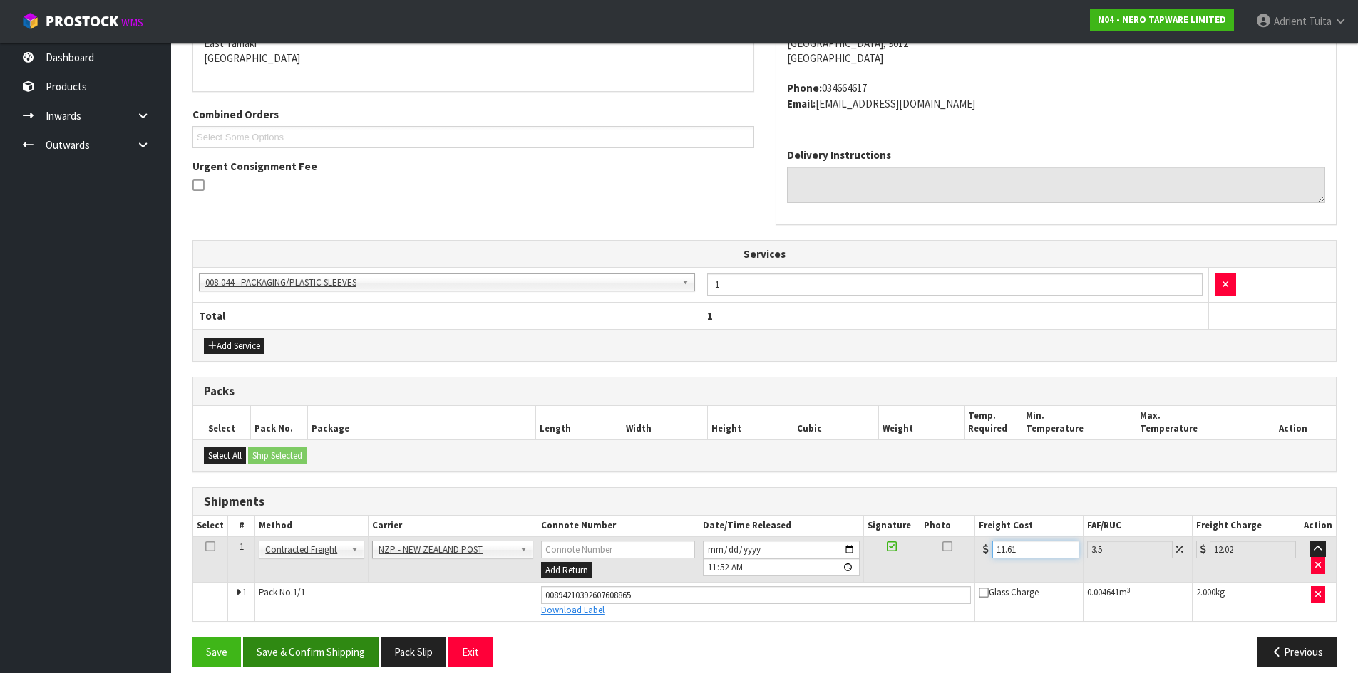
scroll to position [332, 0]
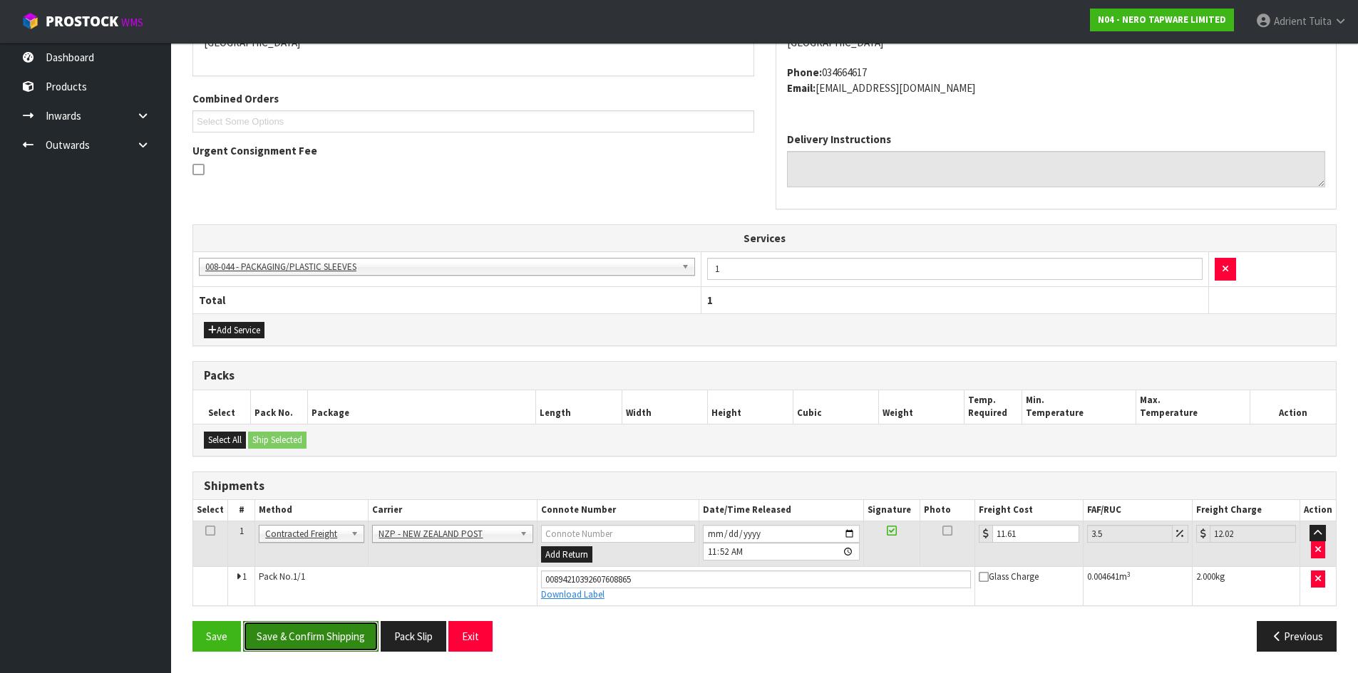
click at [328, 631] on button "Save & Confirm Shipping" at bounding box center [310, 636] width 135 height 31
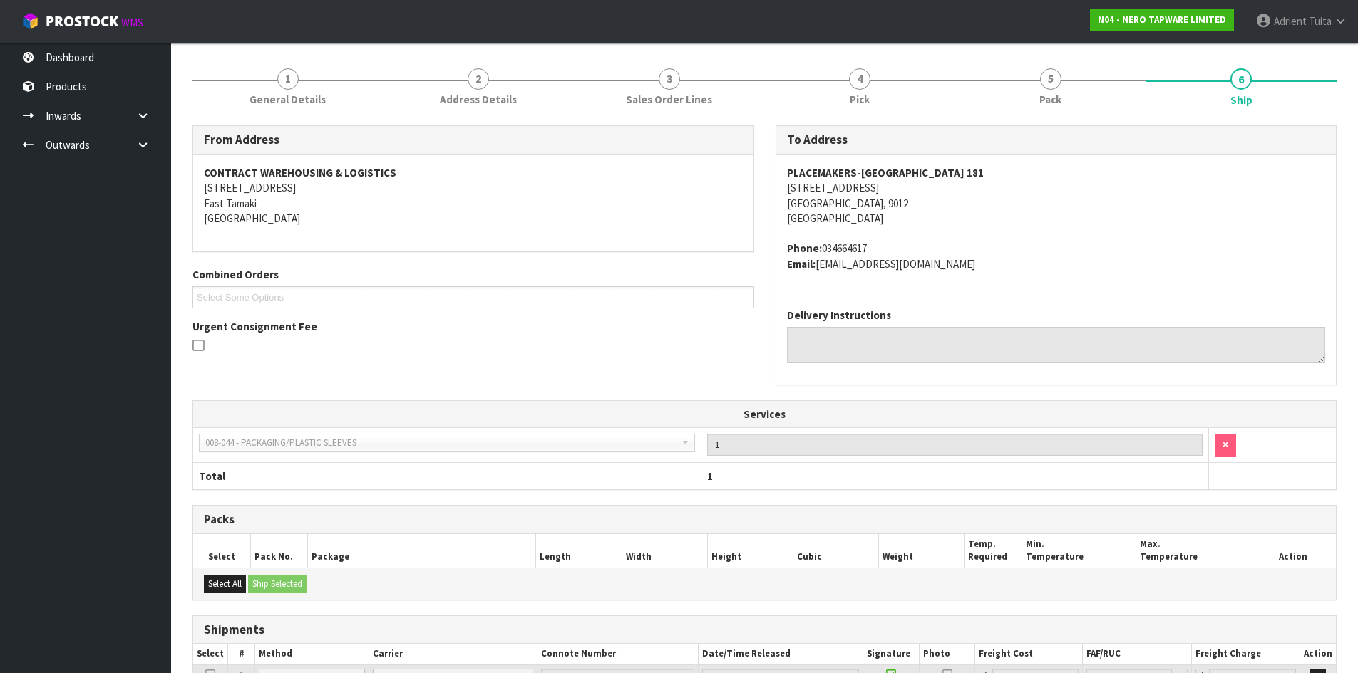
scroll to position [293, 0]
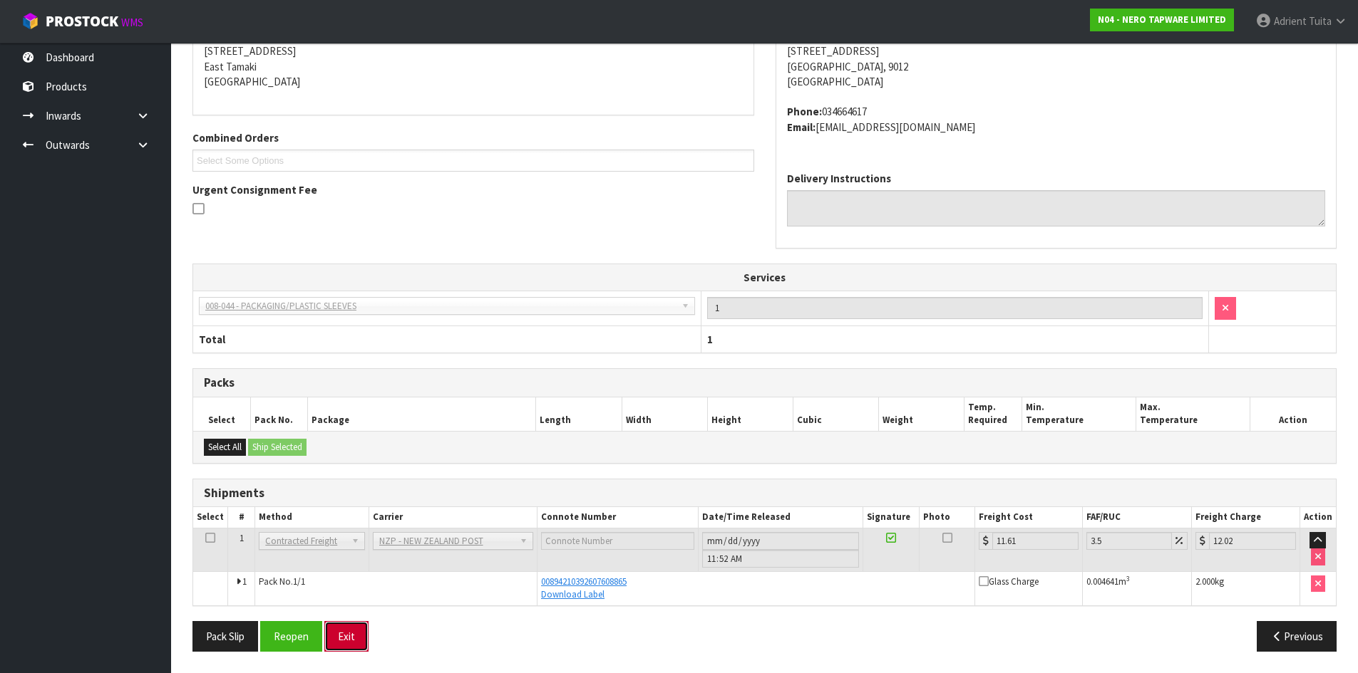
click at [348, 639] on button "Exit" at bounding box center [346, 636] width 44 height 31
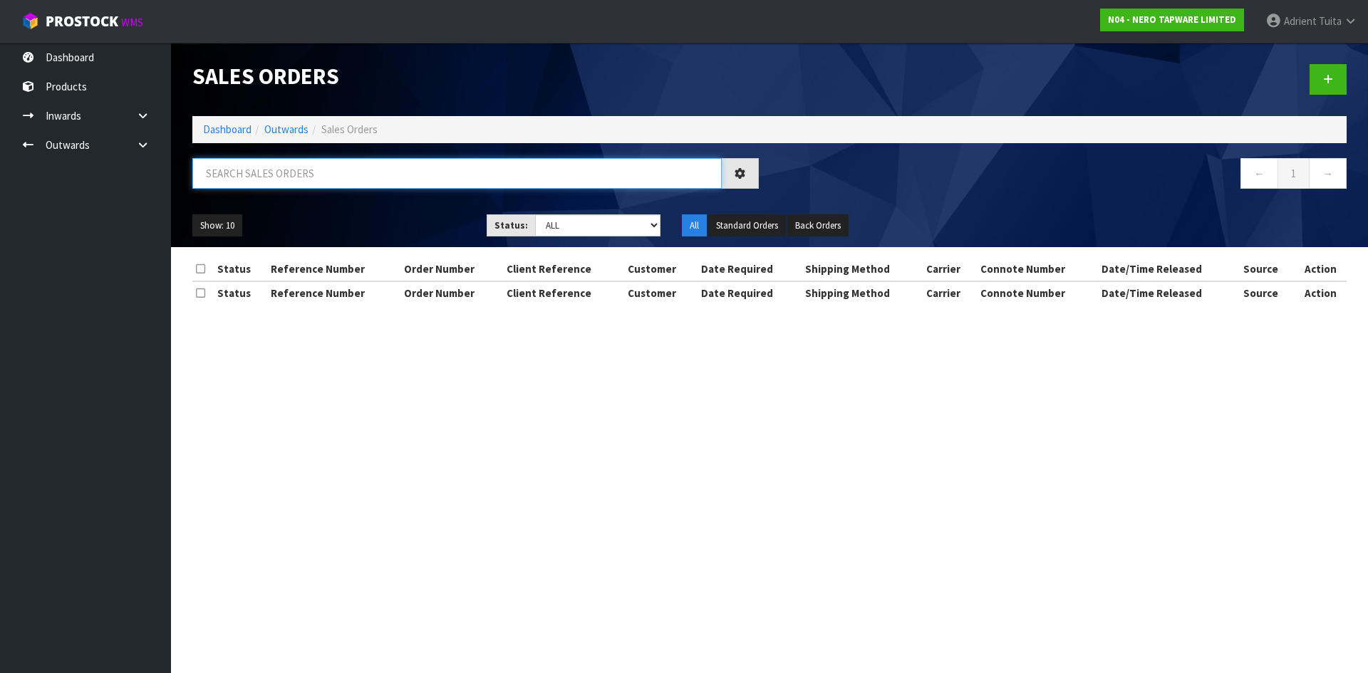
click at [366, 177] on input "text" at bounding box center [457, 173] width 530 height 31
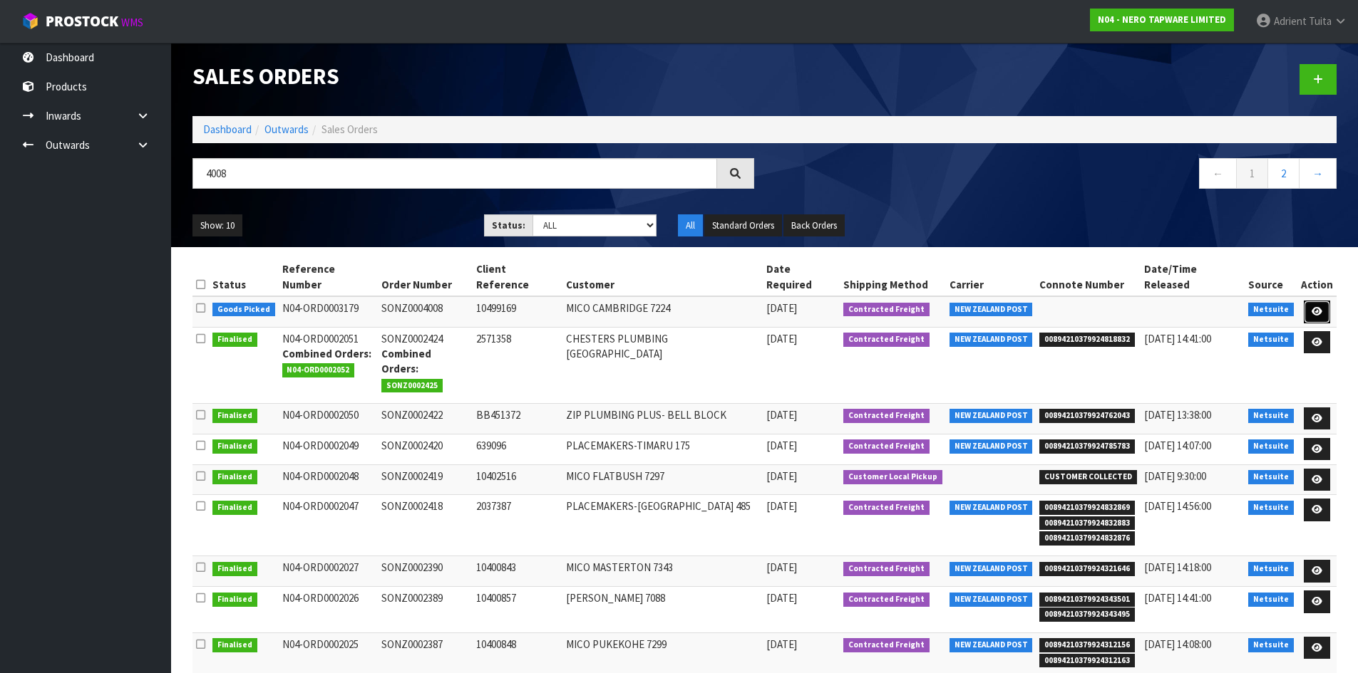
click at [1316, 307] on icon at bounding box center [1316, 311] width 11 height 9
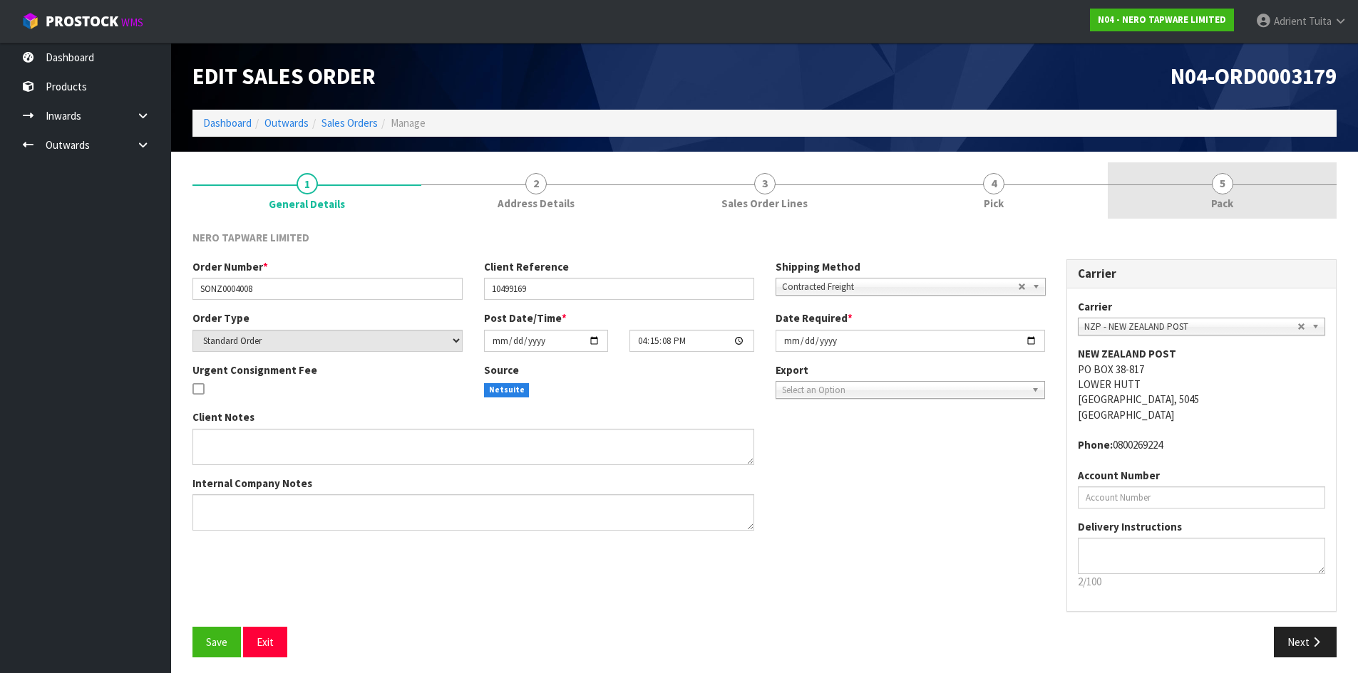
drag, startPoint x: 1218, startPoint y: 127, endPoint x: 1219, endPoint y: 175, distance: 47.8
click at [1218, 145] on div "Edit Sales Order N04-ORD0003179 Dashboard Outwards Sales Orders Manage" at bounding box center [764, 97] width 1165 height 109
click at [1219, 188] on span "5" at bounding box center [1222, 183] width 21 height 21
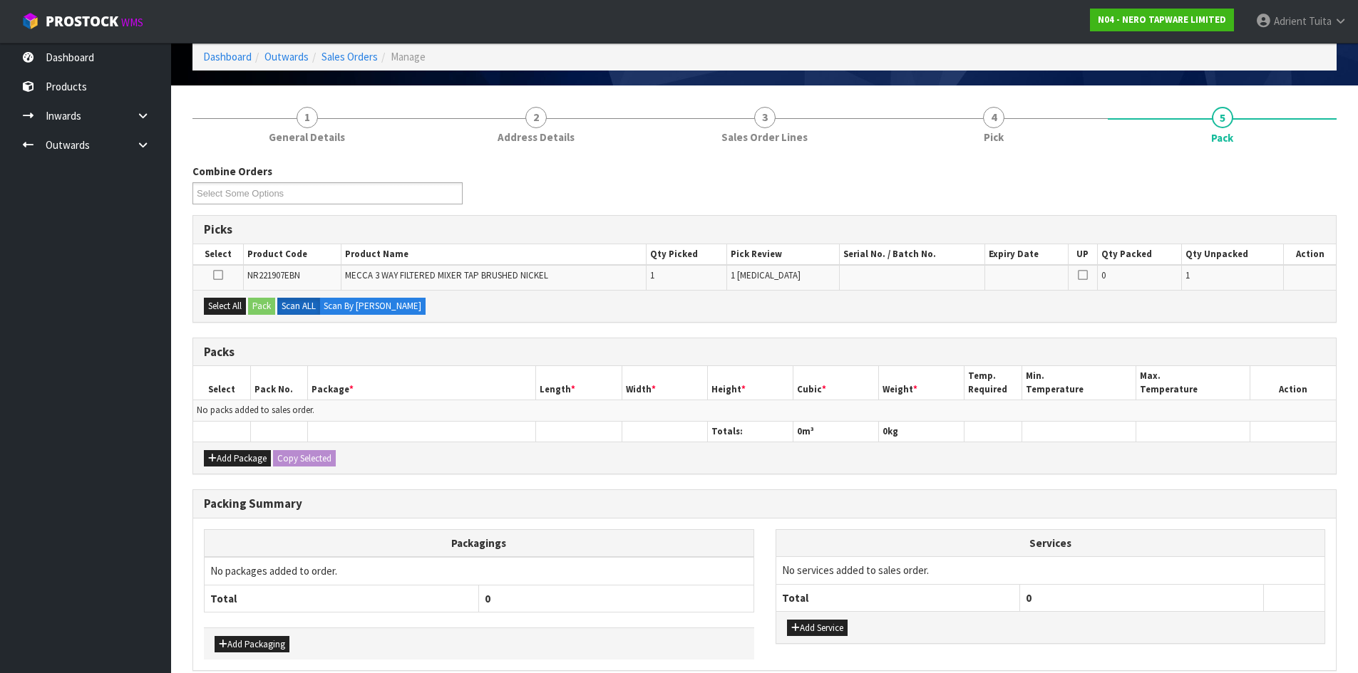
scroll to position [132, 0]
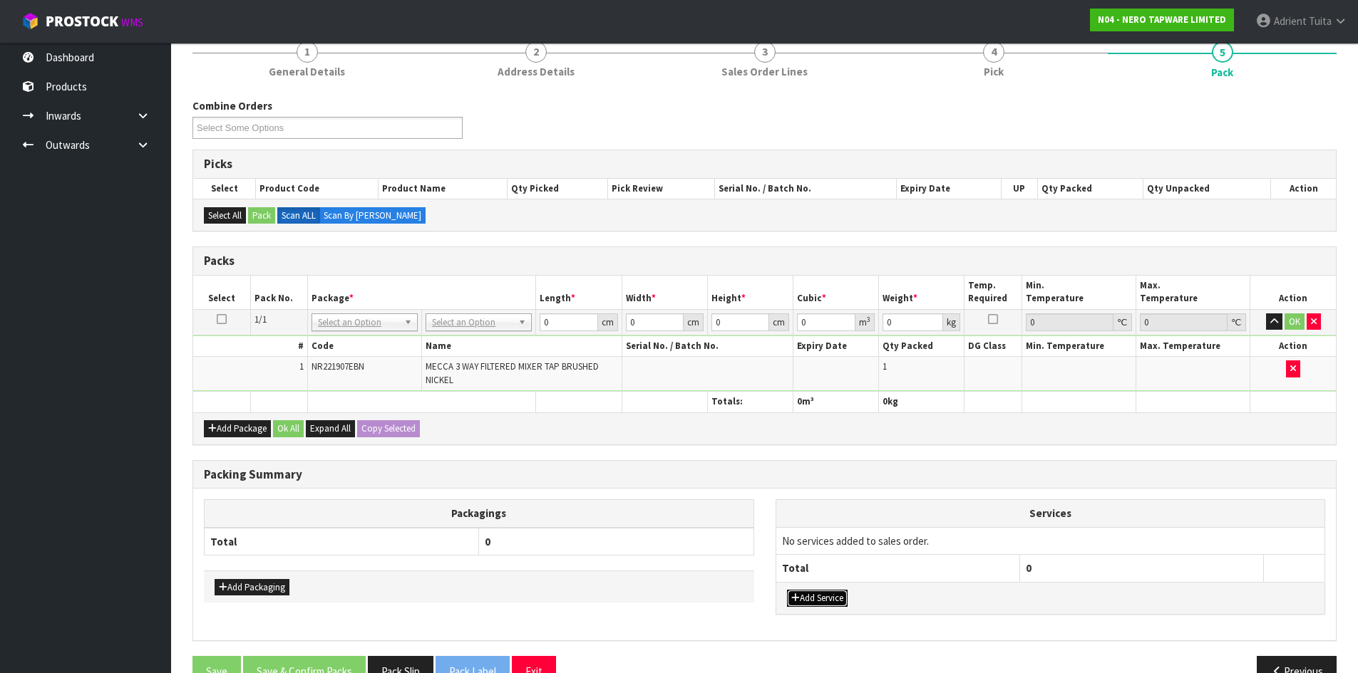
click at [815, 593] on button "Add Service" at bounding box center [817, 598] width 61 height 17
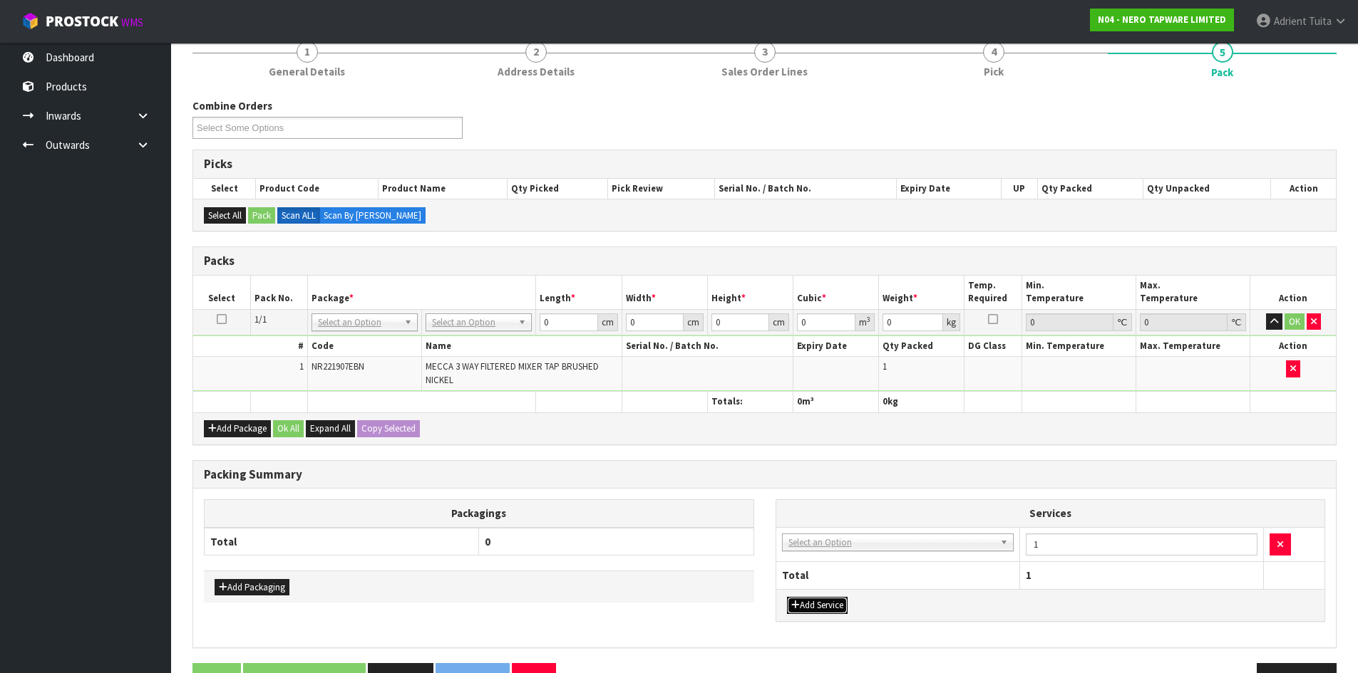
drag, startPoint x: 835, startPoint y: 544, endPoint x: 835, endPoint y: 567, distance: 22.8
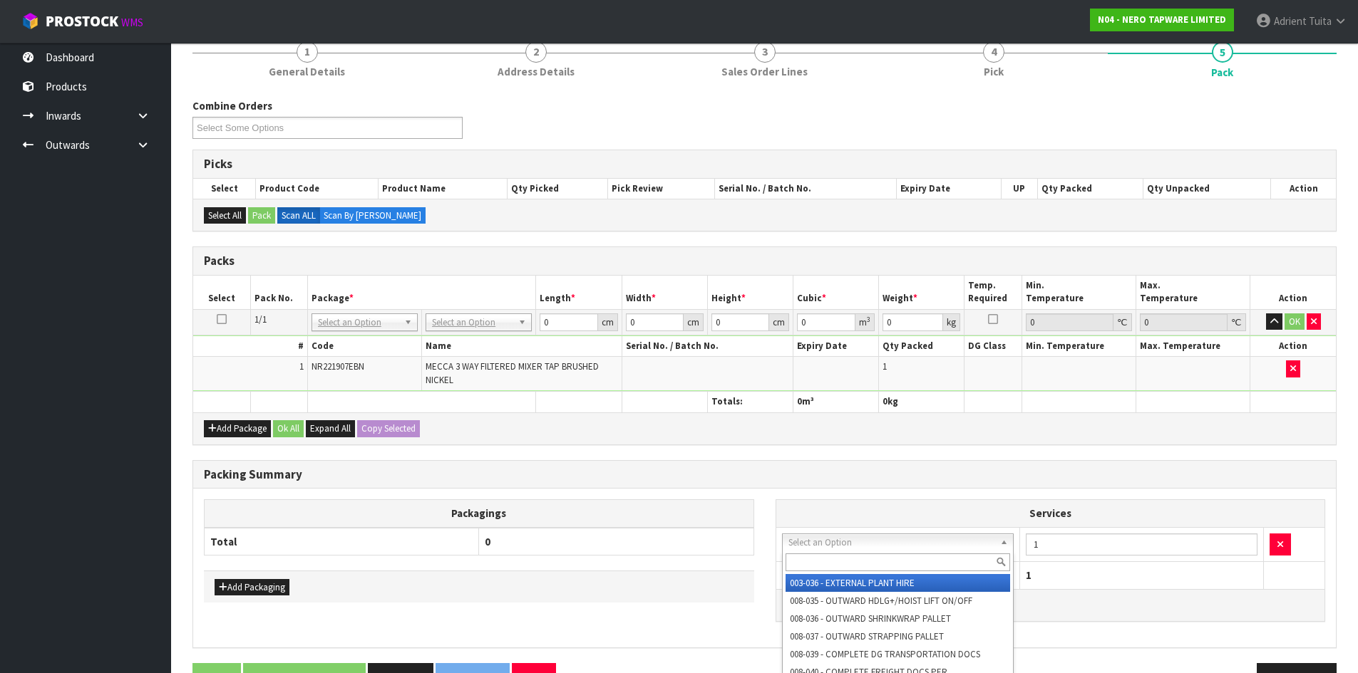
click at [835, 565] on input "text" at bounding box center [897, 563] width 225 height 18
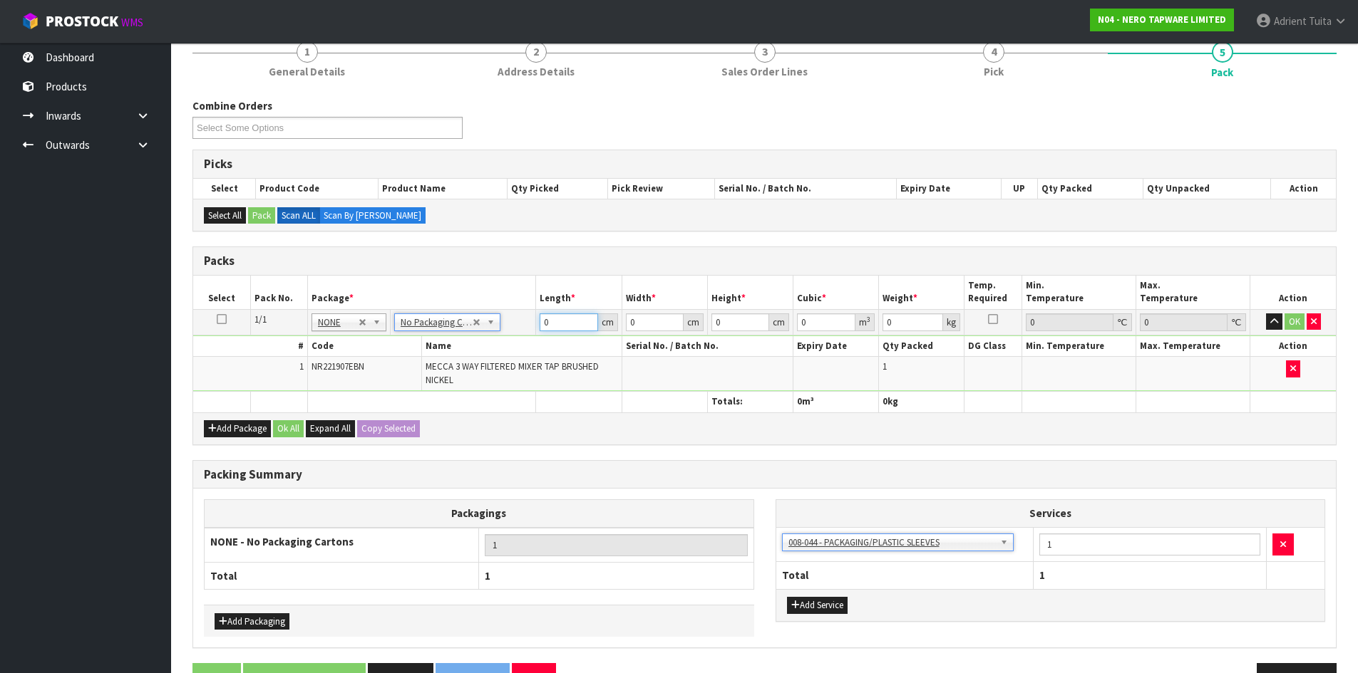
click at [567, 314] on input "0" at bounding box center [568, 323] width 58 height 18
click at [1300, 324] on button "OK" at bounding box center [1294, 322] width 20 height 17
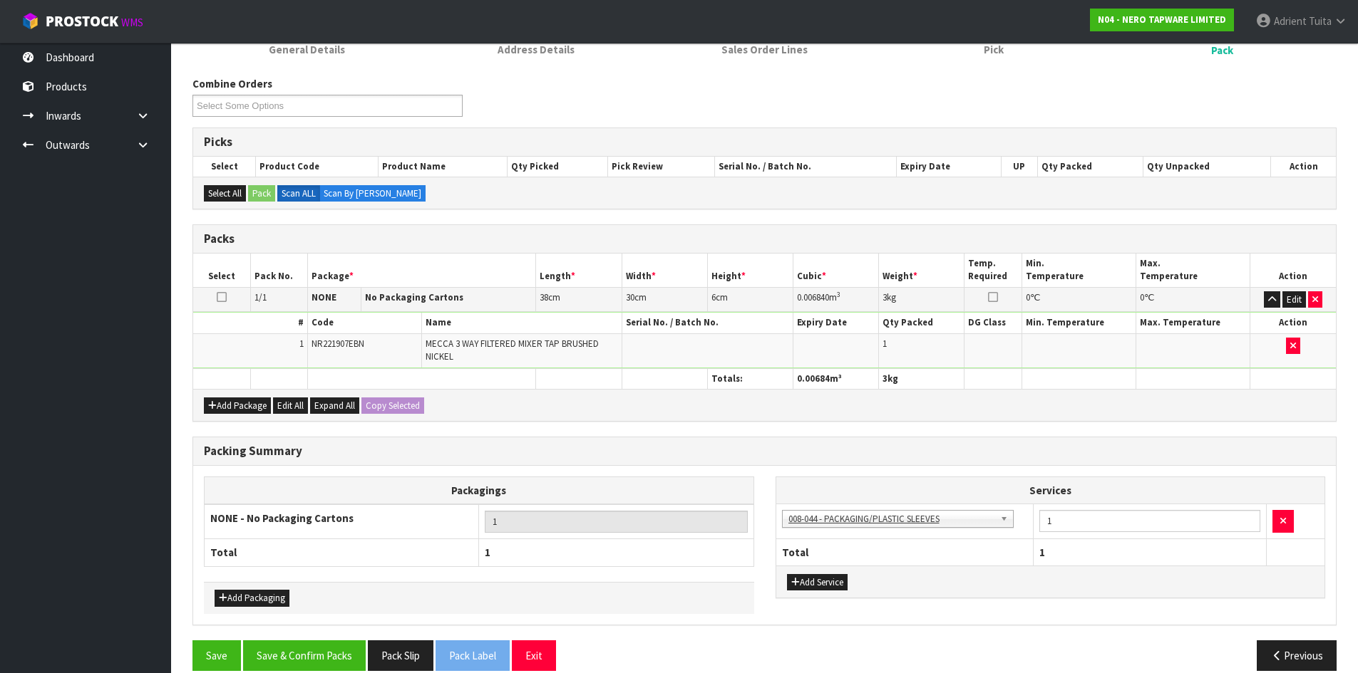
scroll to position [173, 0]
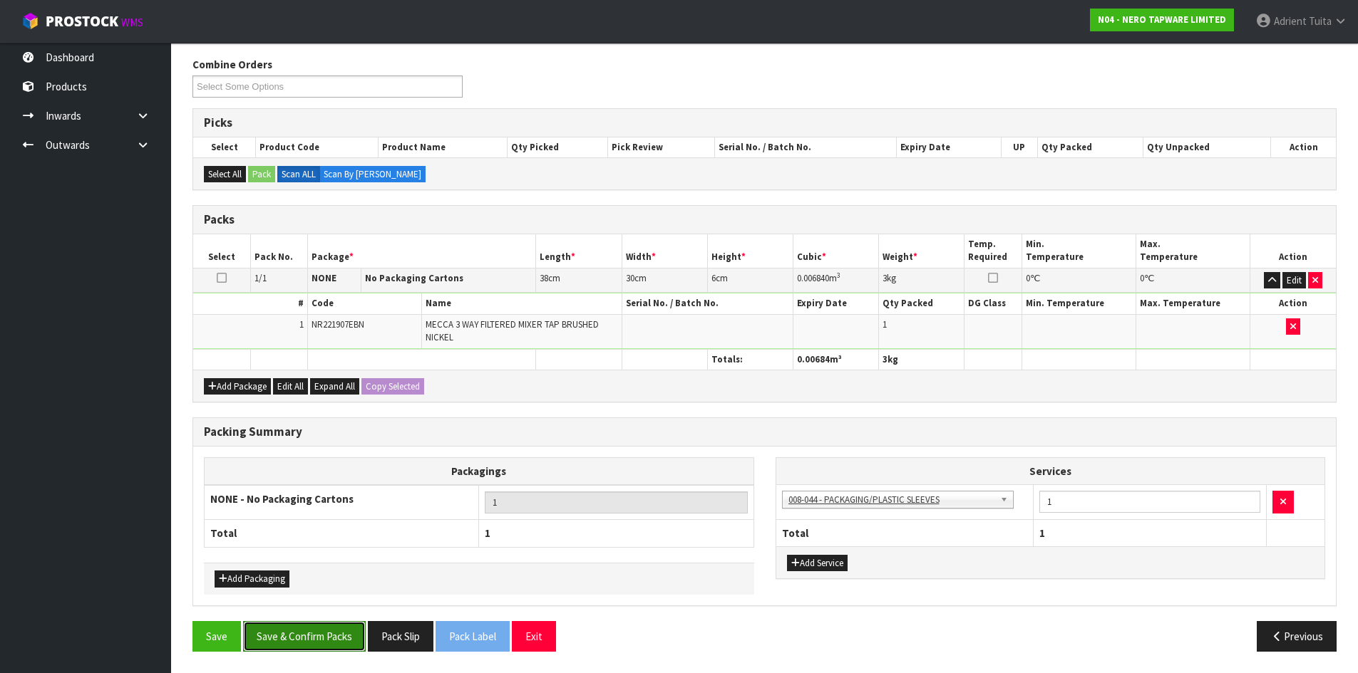
click at [330, 631] on button "Save & Confirm Packs" at bounding box center [304, 636] width 123 height 31
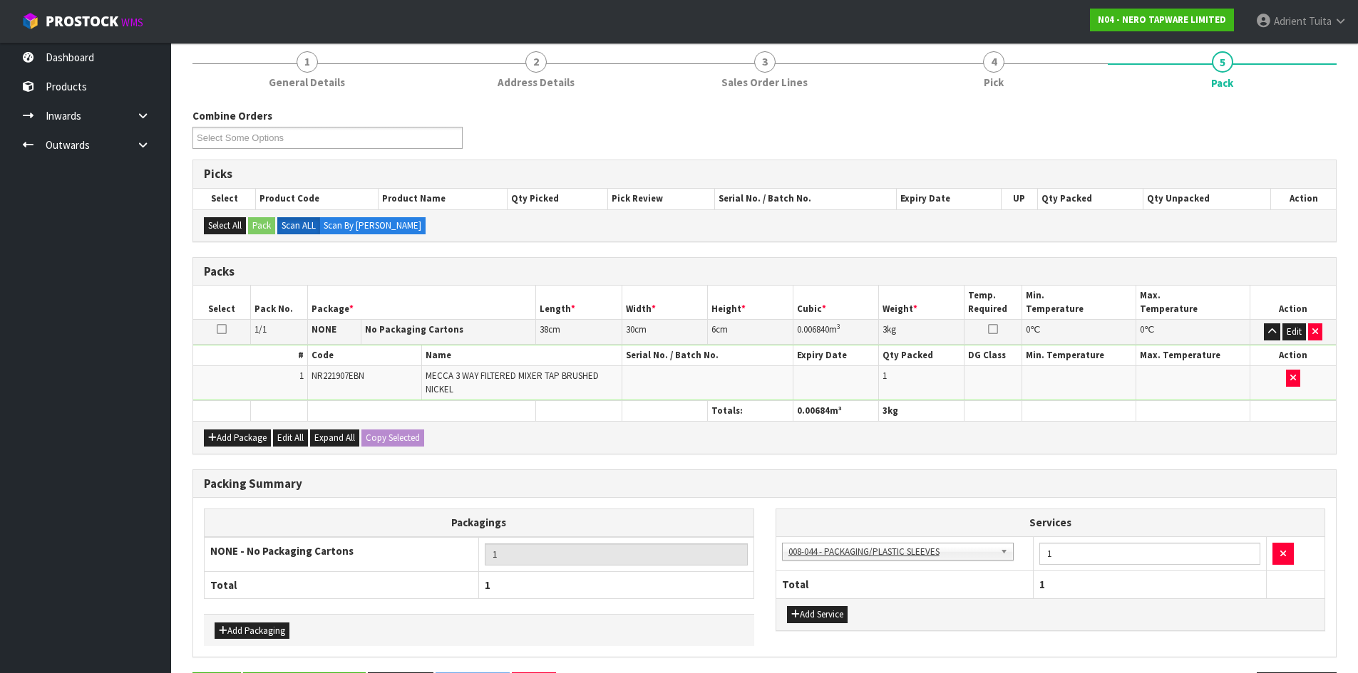
scroll to position [0, 0]
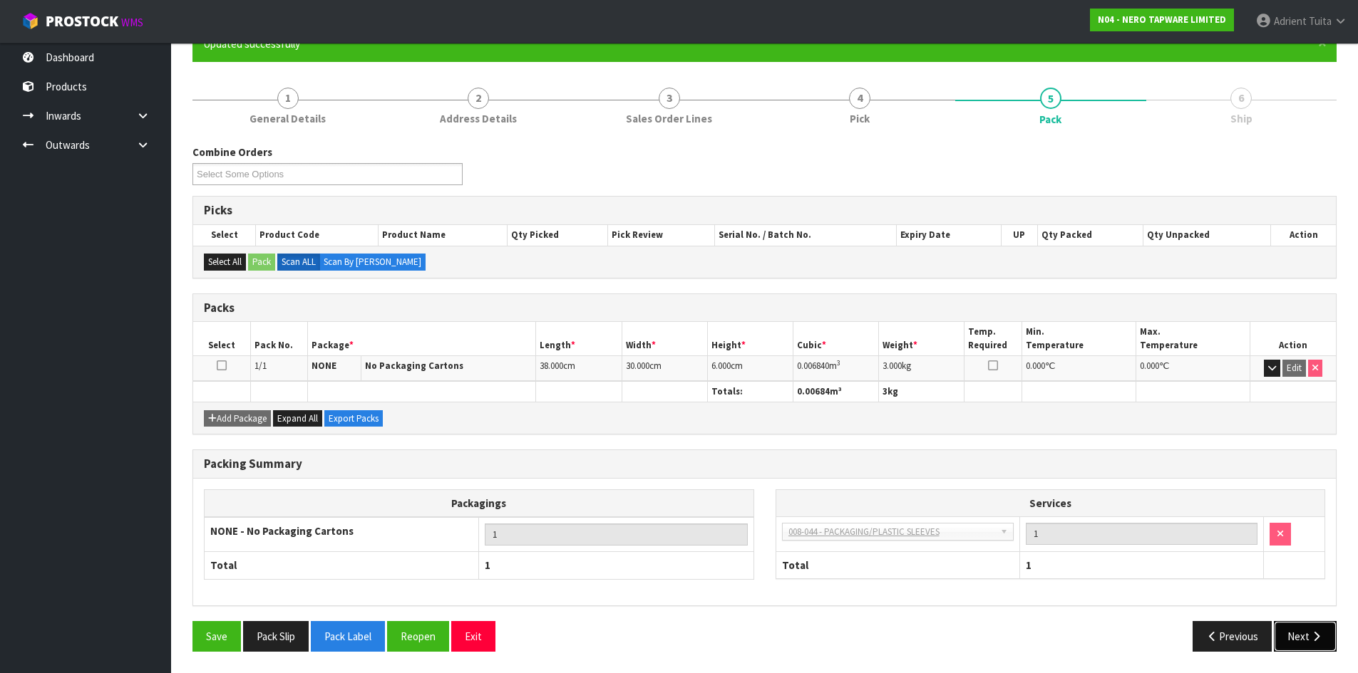
click at [1293, 634] on button "Next" at bounding box center [1305, 636] width 63 height 31
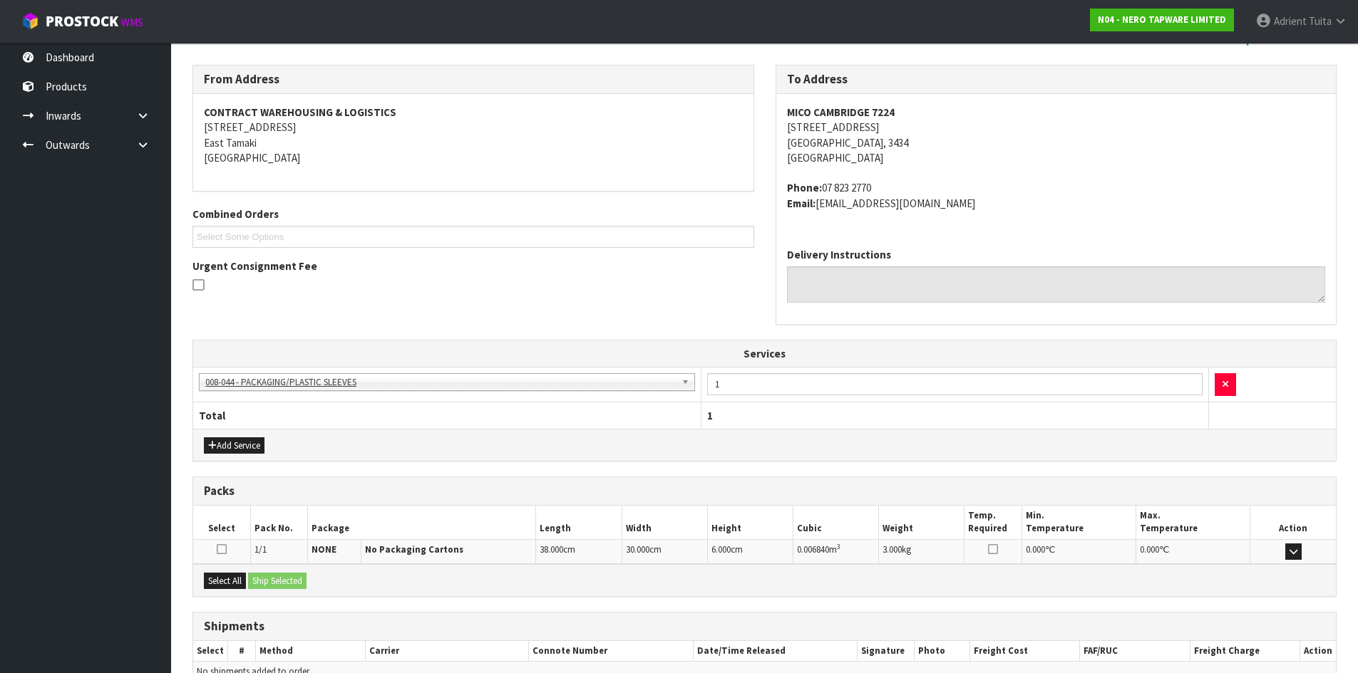
scroll to position [294, 0]
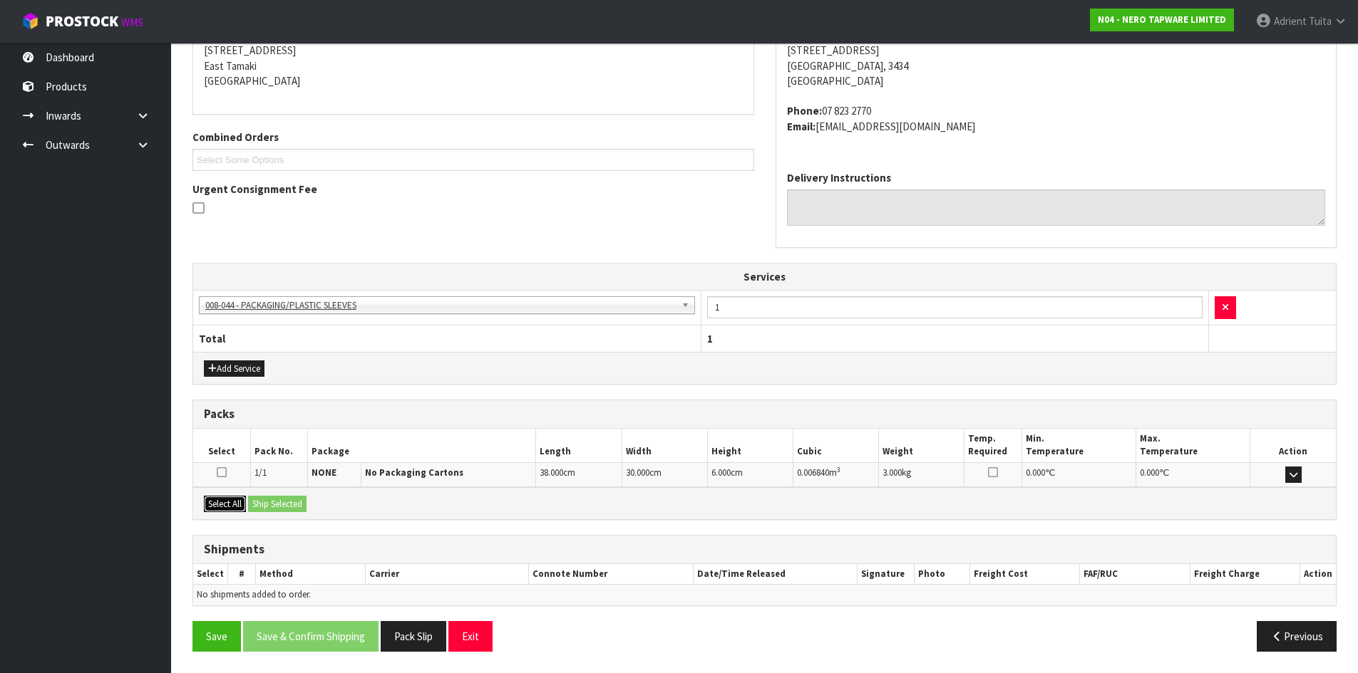
click at [222, 510] on button "Select All" at bounding box center [225, 504] width 42 height 17
click at [264, 504] on button "Ship Selected" at bounding box center [277, 504] width 58 height 17
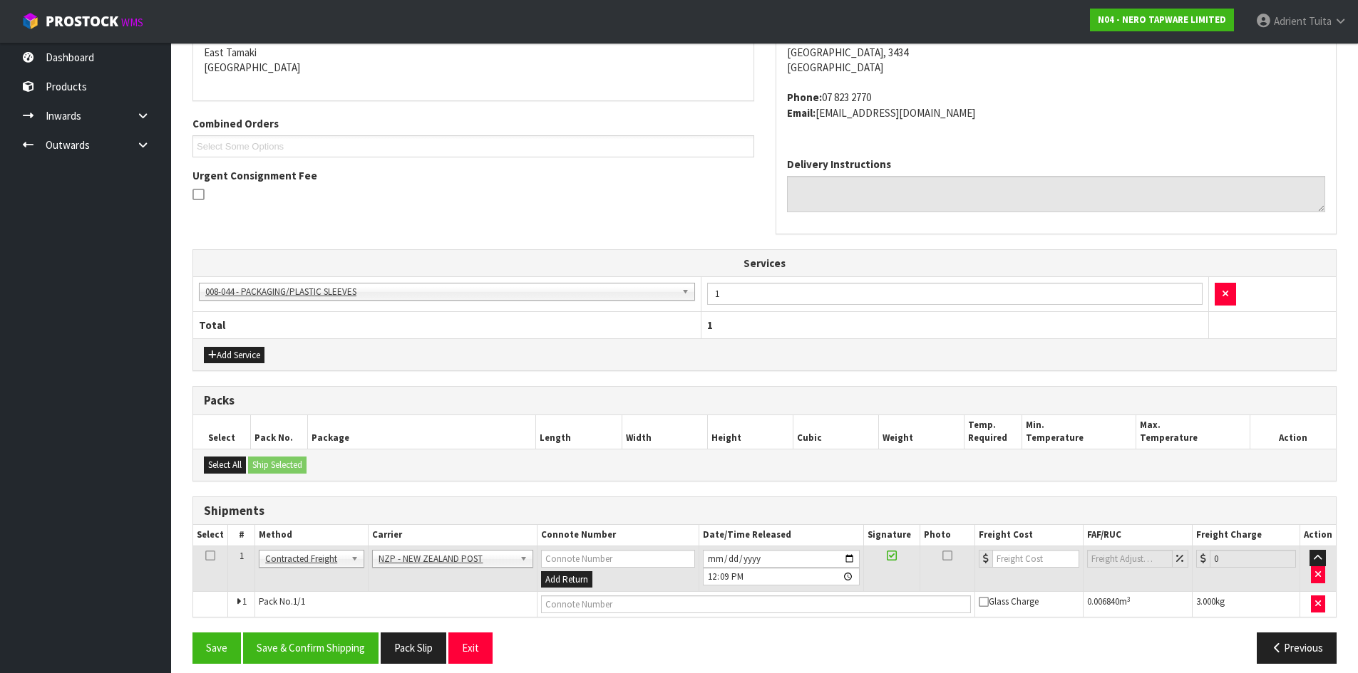
scroll to position [319, 0]
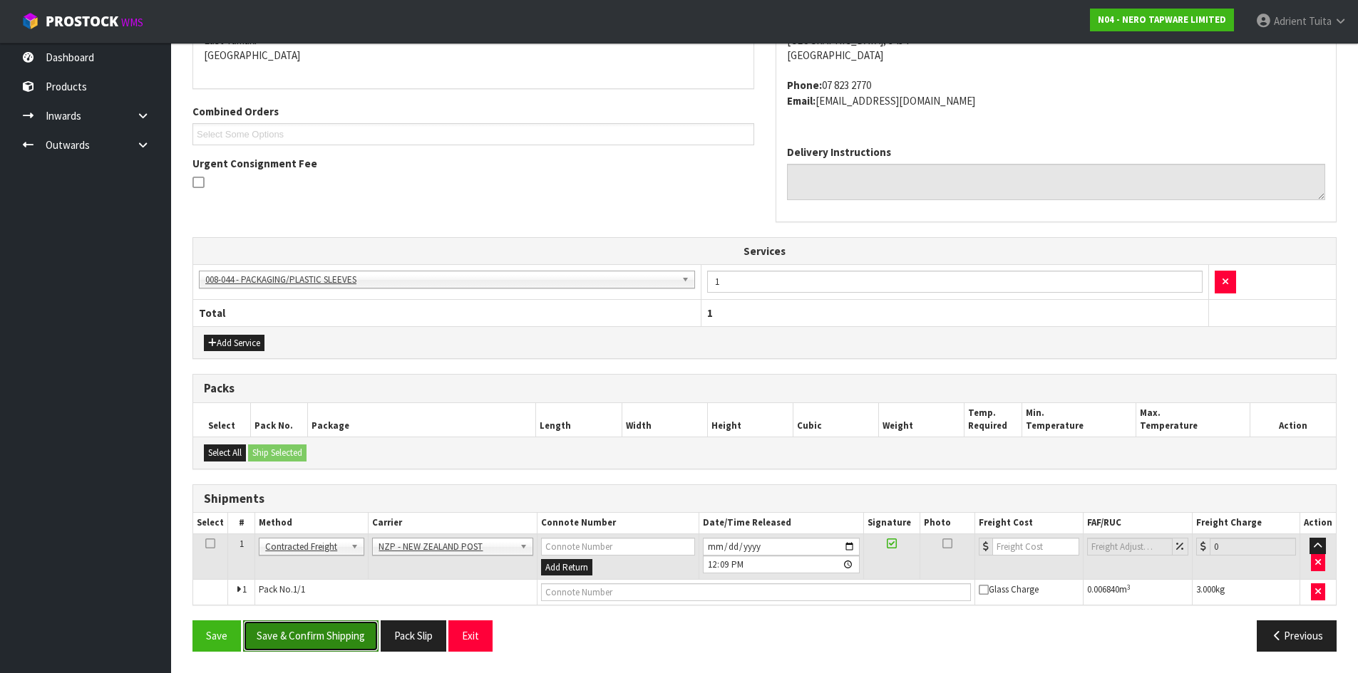
click at [342, 623] on button "Save & Confirm Shipping" at bounding box center [310, 636] width 135 height 31
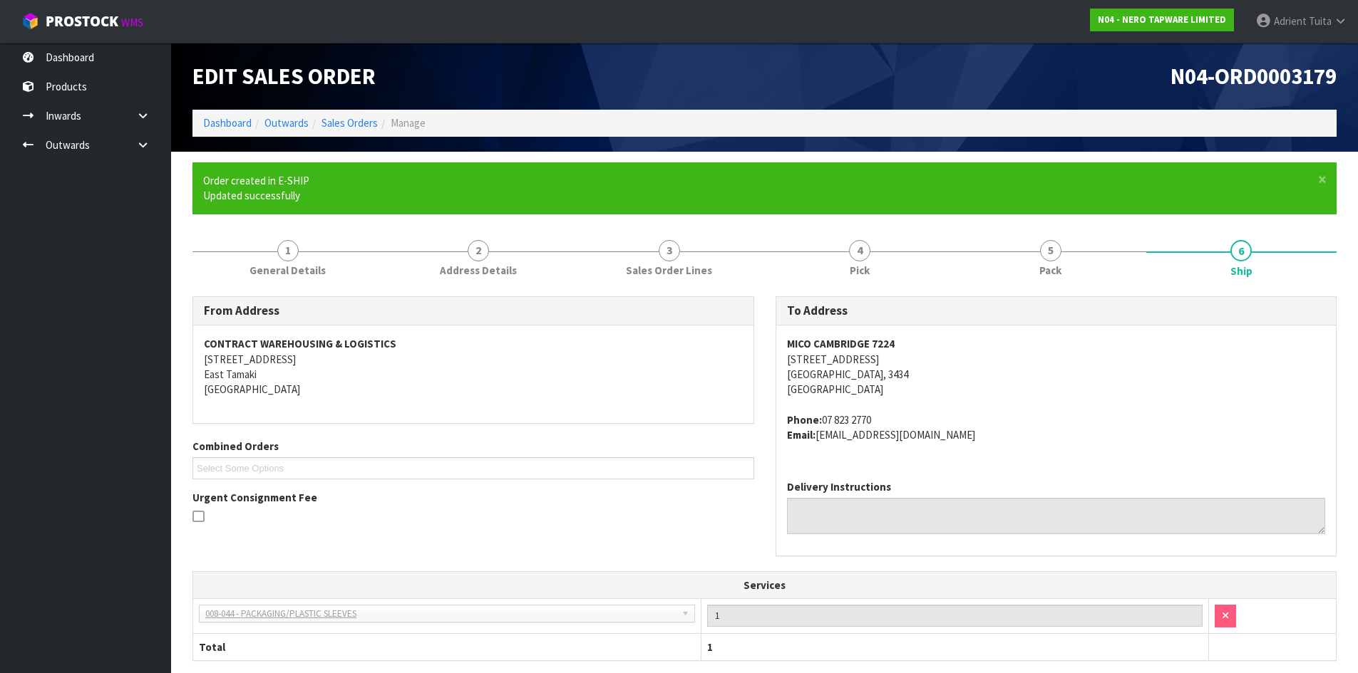
scroll to position [299, 0]
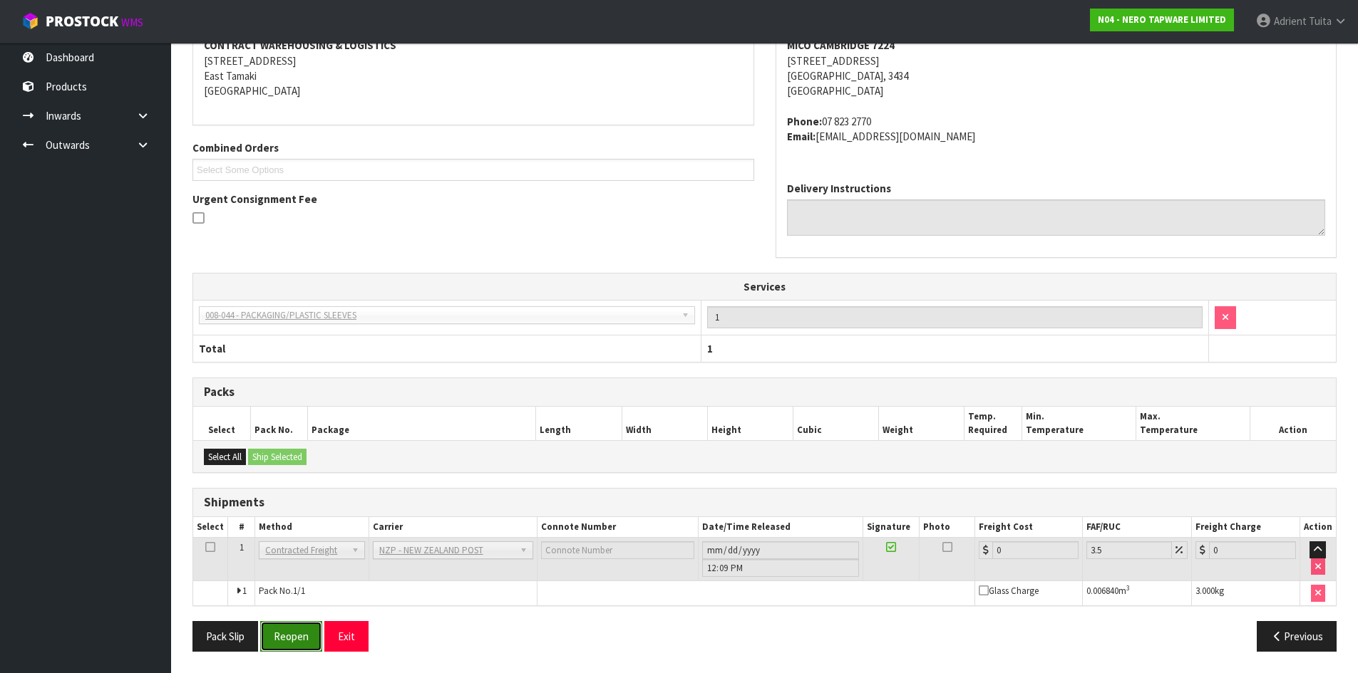
click at [280, 626] on button "Reopen" at bounding box center [291, 636] width 62 height 31
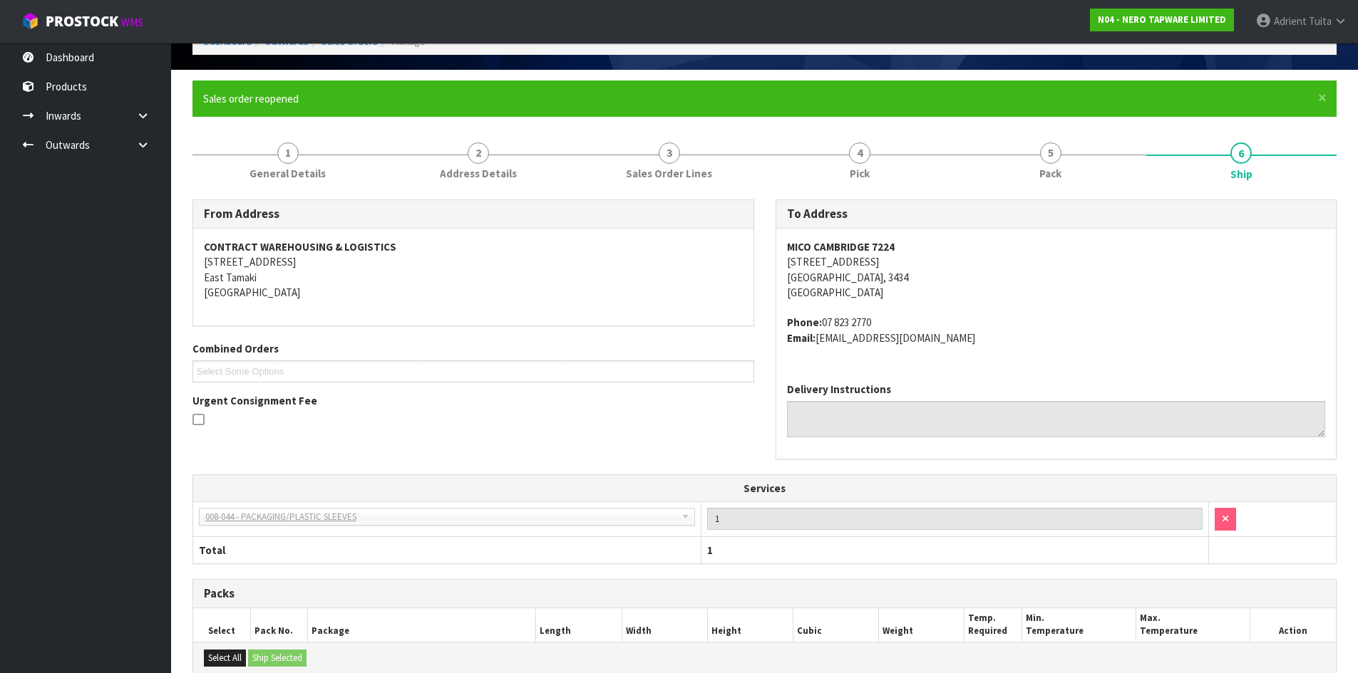
scroll to position [284, 0]
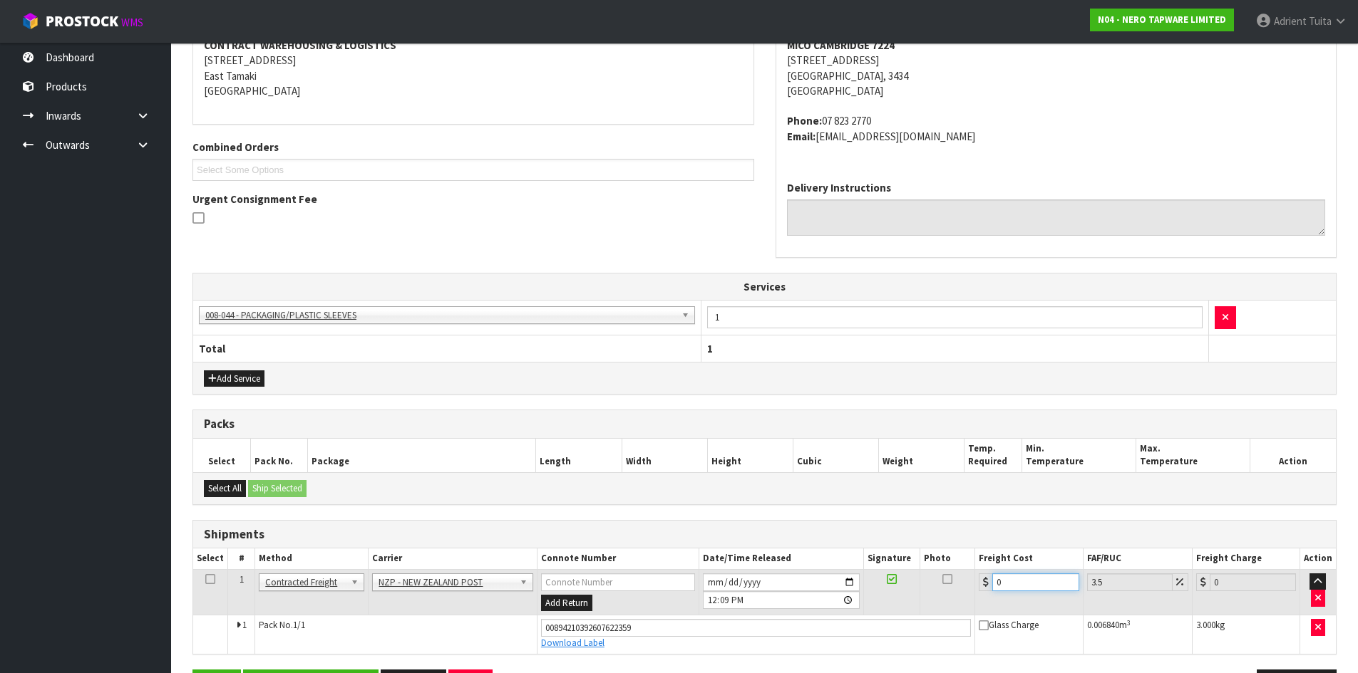
click at [1053, 582] on input "0" at bounding box center [1035, 583] width 86 height 18
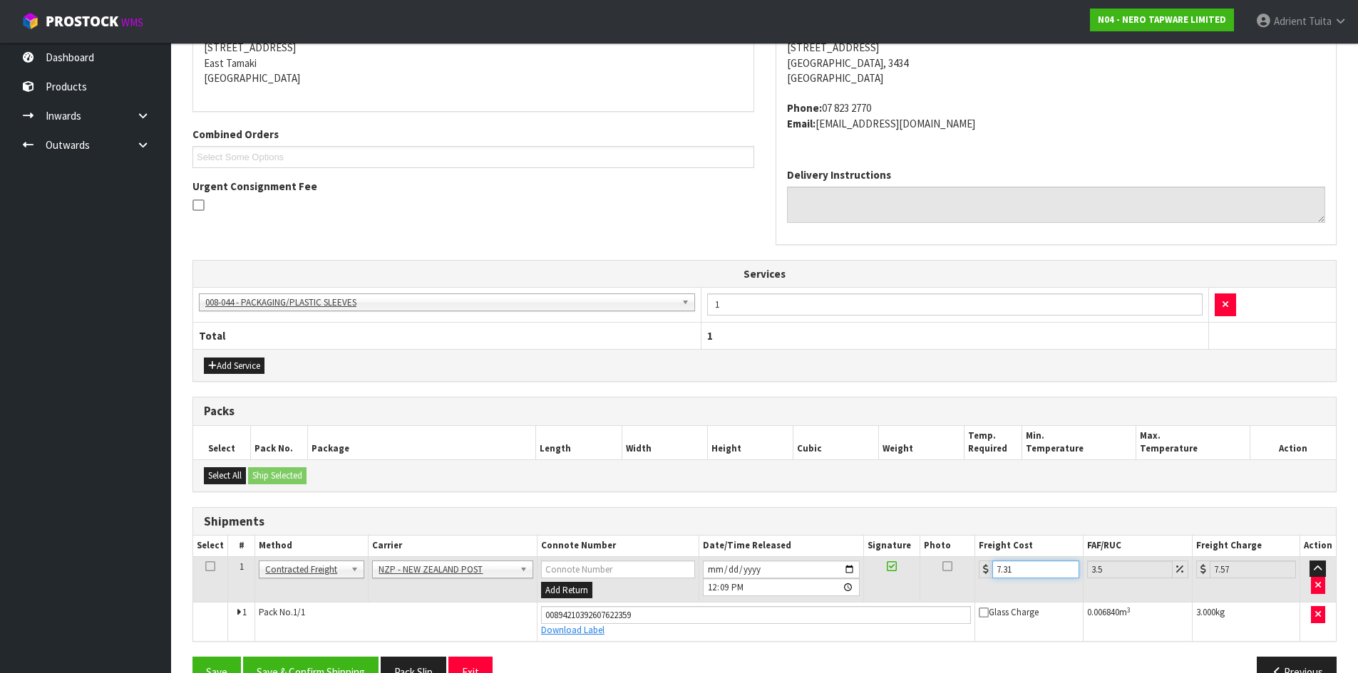
scroll to position [332, 0]
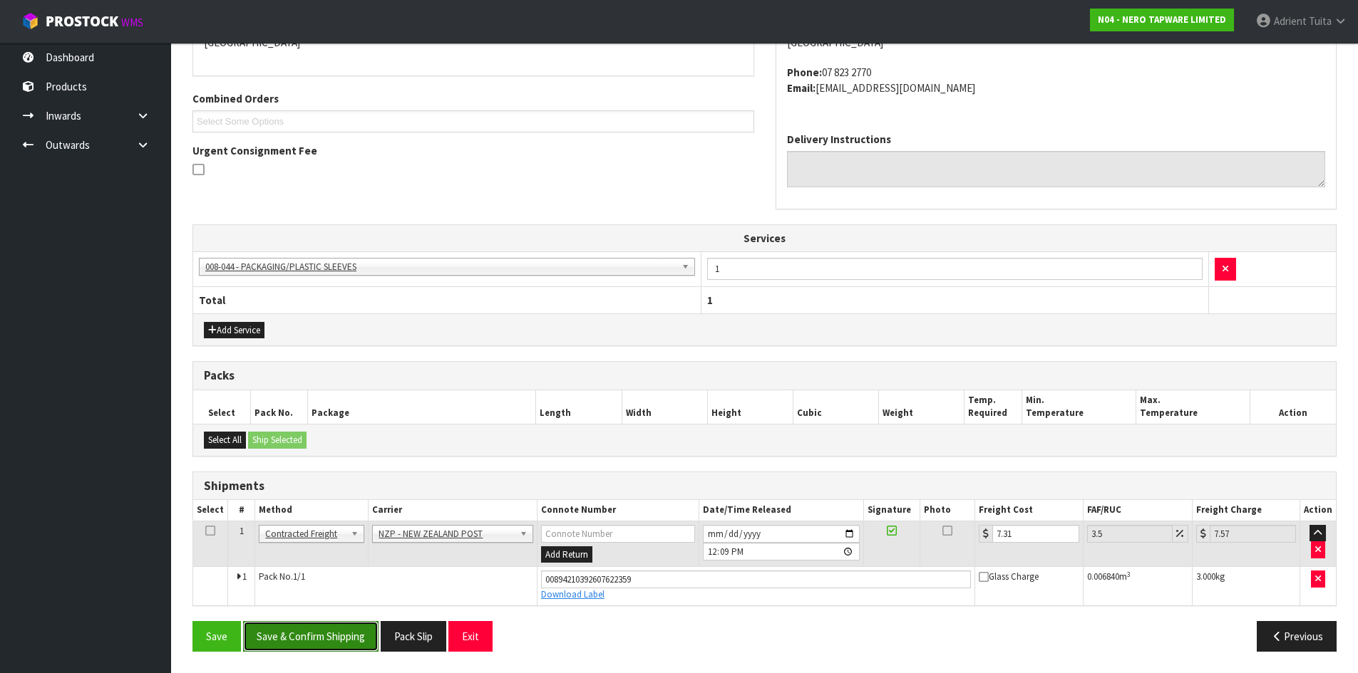
click at [314, 638] on button "Save & Confirm Shipping" at bounding box center [310, 636] width 135 height 31
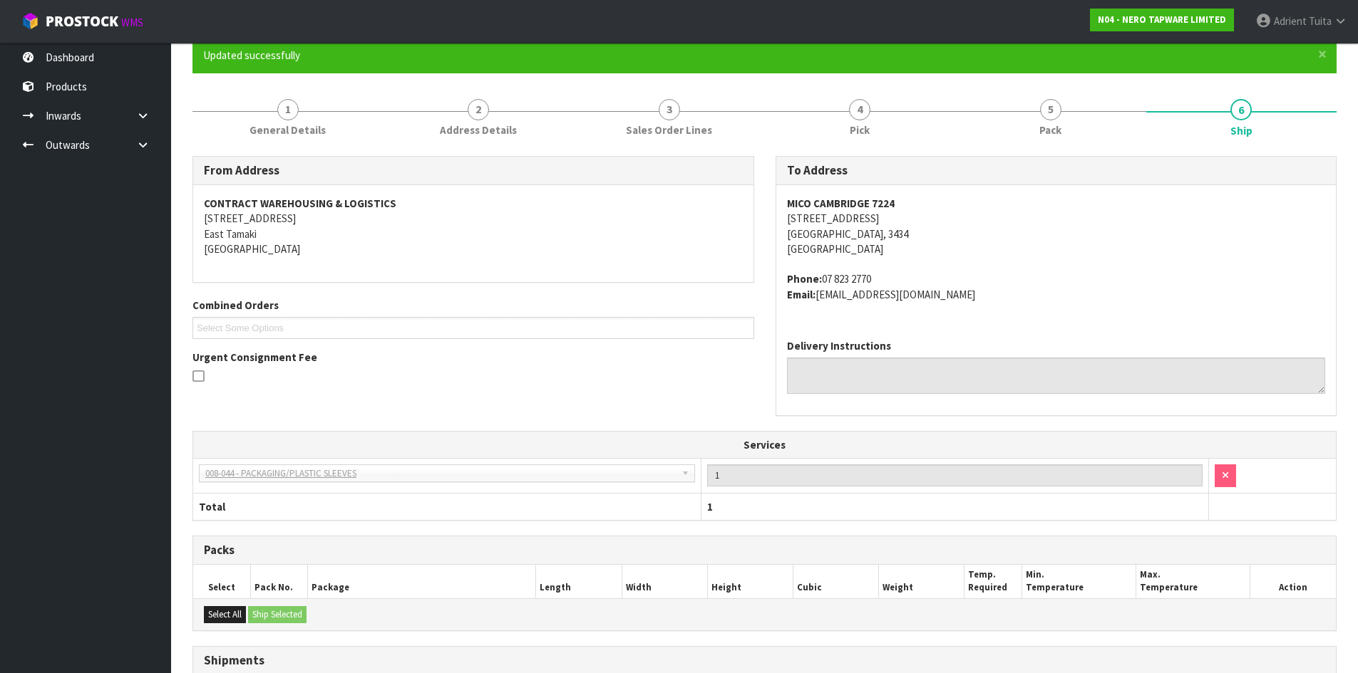
scroll to position [293, 0]
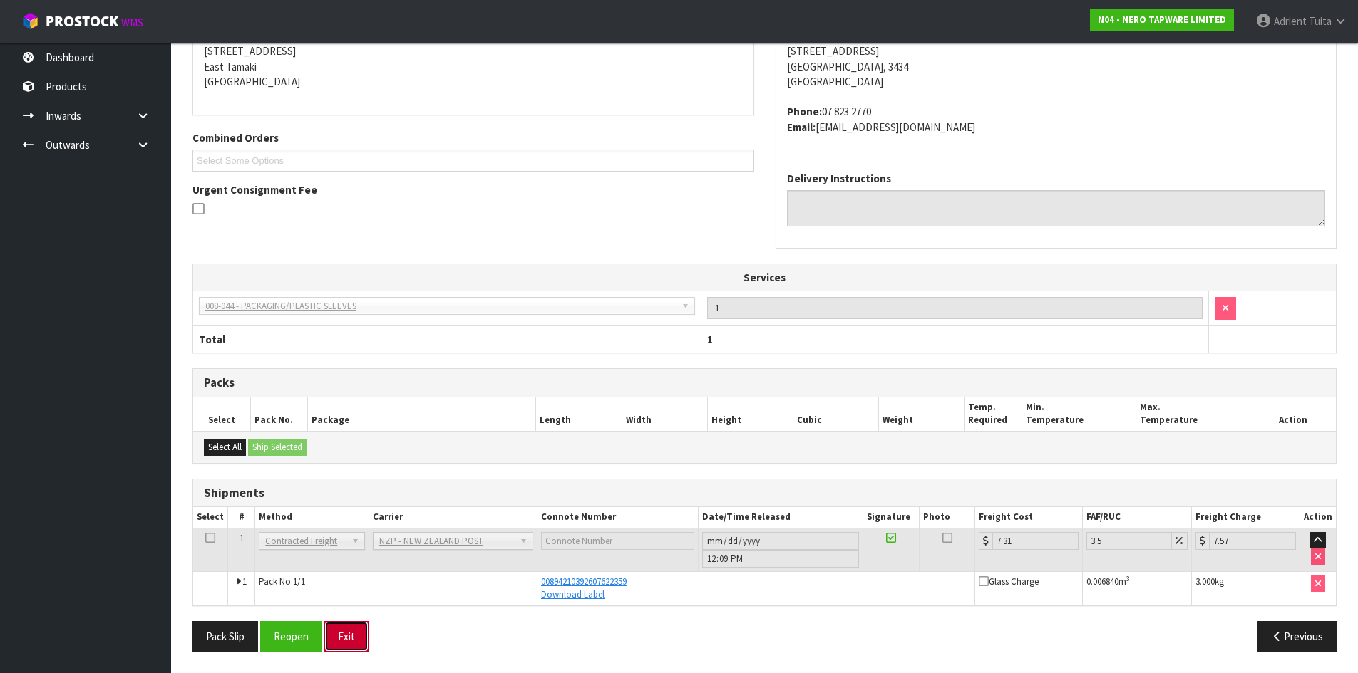
click at [348, 640] on button "Exit" at bounding box center [346, 636] width 44 height 31
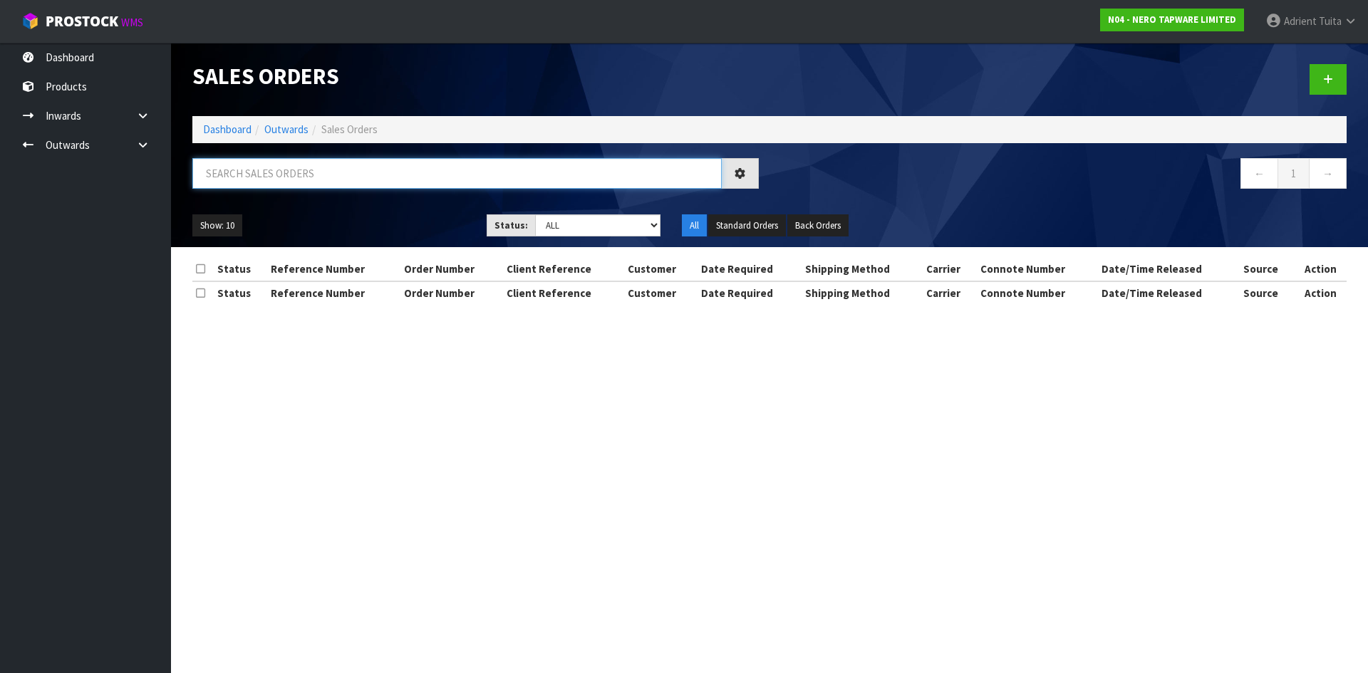
click at [294, 171] on input "text" at bounding box center [457, 173] width 530 height 31
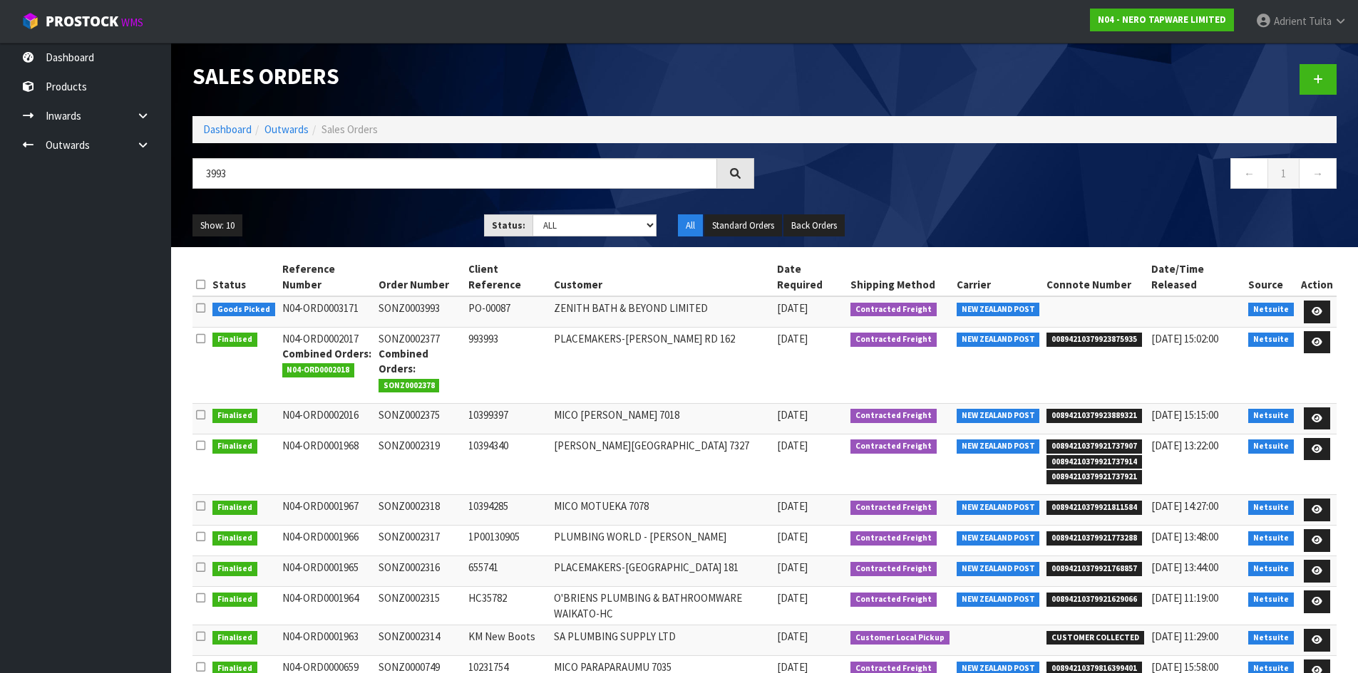
click at [1334, 311] on td at bounding box center [1316, 311] width 39 height 31
click at [1326, 315] on td at bounding box center [1316, 311] width 39 height 31
click at [1319, 315] on icon at bounding box center [1316, 311] width 11 height 9
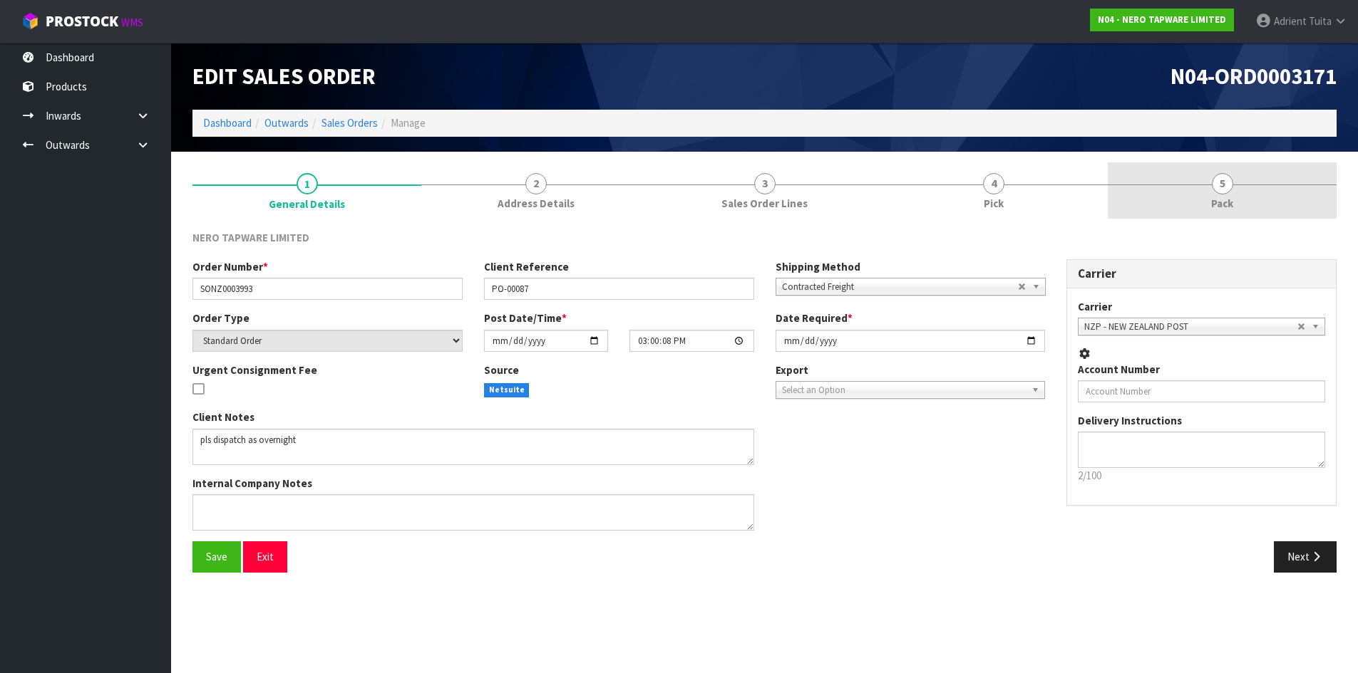
click at [1297, 201] on link "5 Pack" at bounding box center [1222, 190] width 229 height 56
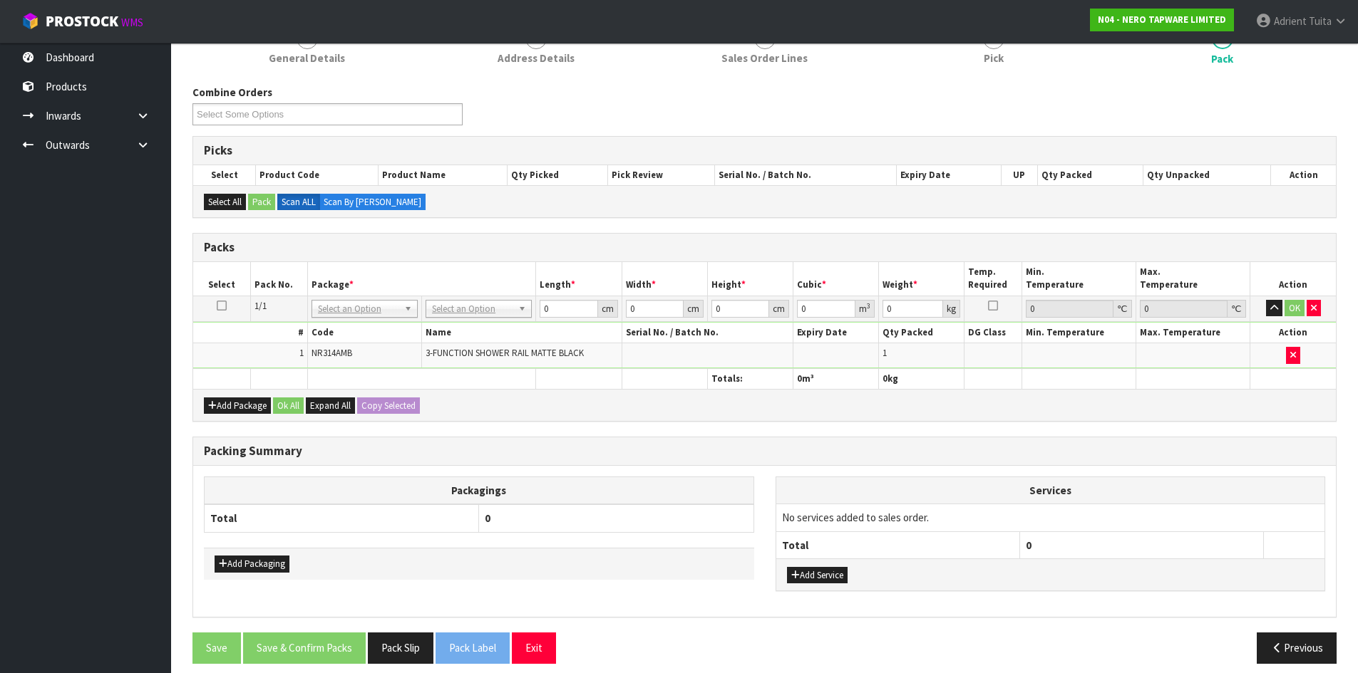
scroll to position [158, 0]
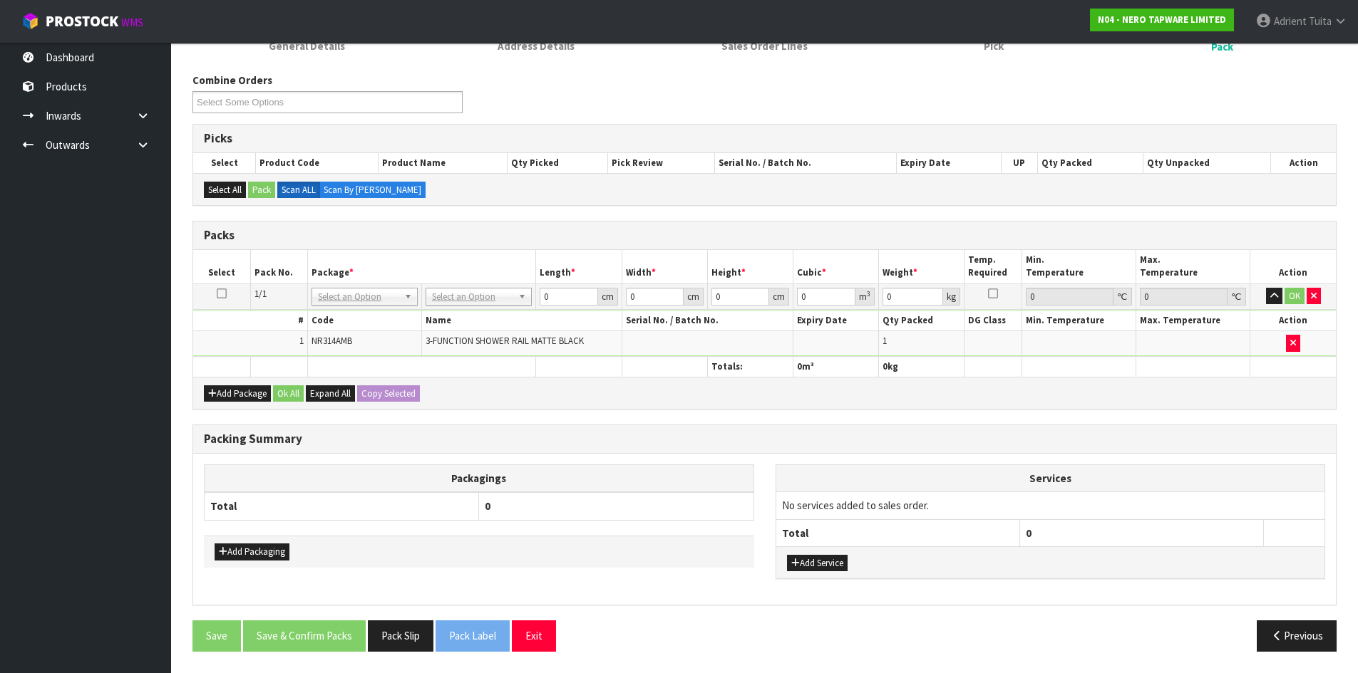
drag, startPoint x: 448, startPoint y: 284, endPoint x: 449, endPoint y: 296, distance: 12.2
click at [448, 285] on td "No Packaging Cartons PLT GEN120 (1200 X 1000) PLT ONE WAY SKID CHEP HIRE PALLET…" at bounding box center [479, 297] width 114 height 26
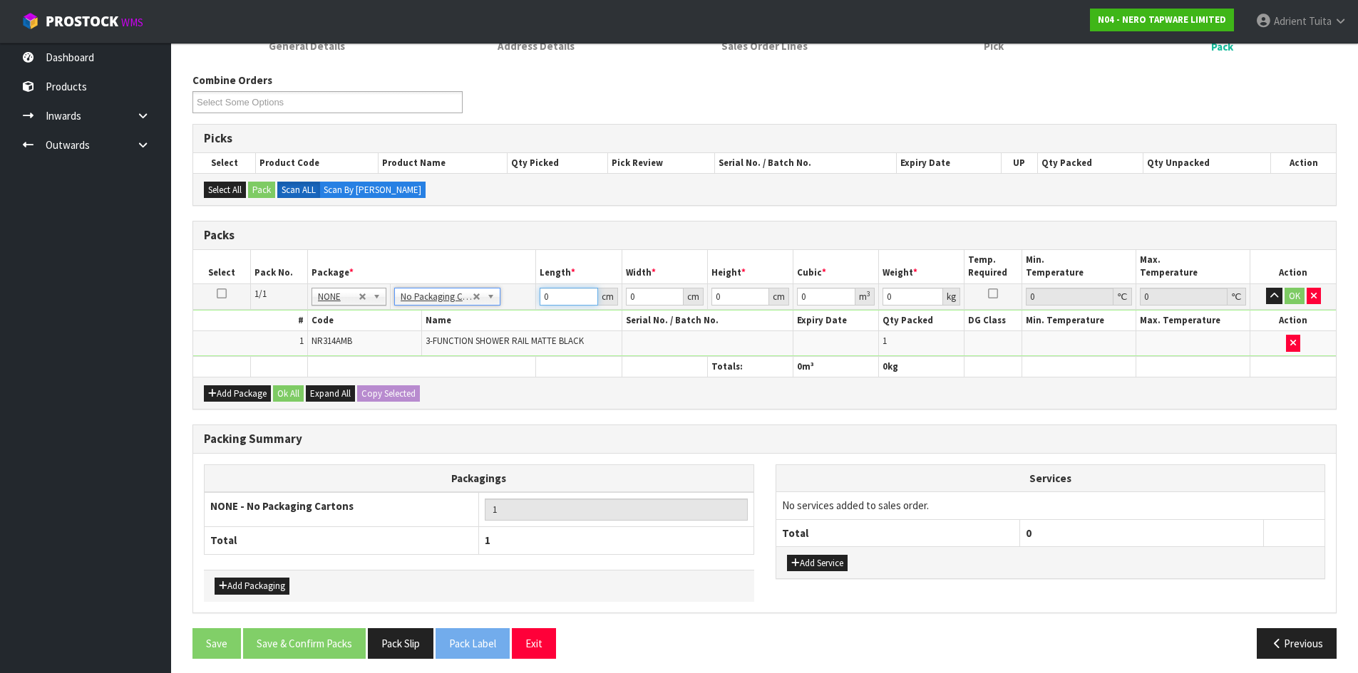
click at [575, 288] on input "0" at bounding box center [568, 297] width 58 height 18
click at [1289, 299] on button "OK" at bounding box center [1294, 296] width 20 height 17
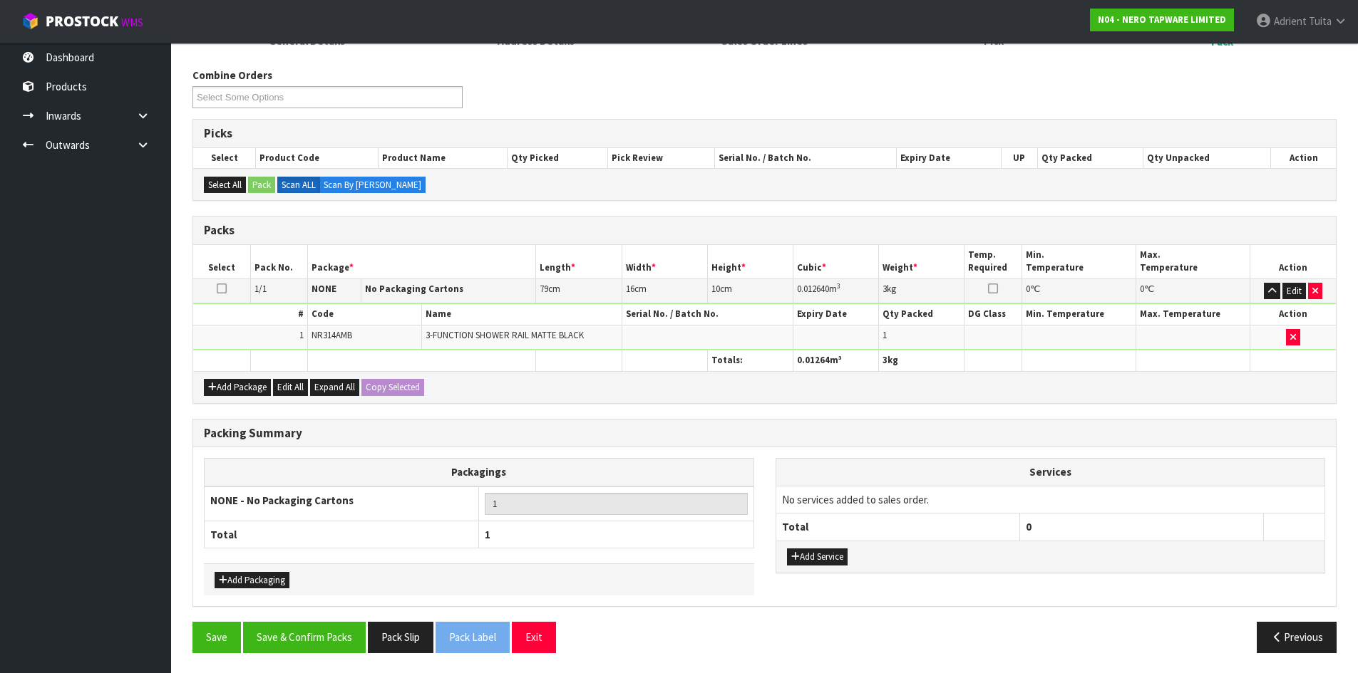
scroll to position [164, 0]
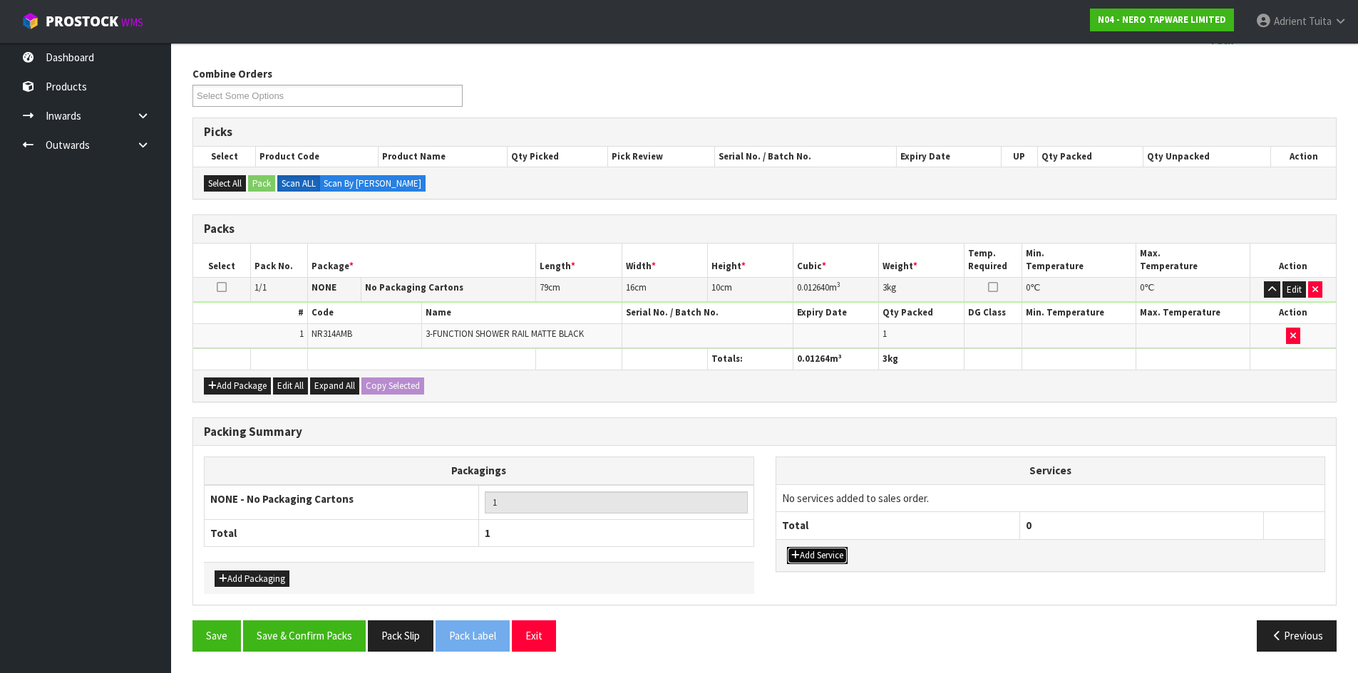
drag, startPoint x: 812, startPoint y: 553, endPoint x: 823, endPoint y: 527, distance: 28.7
click at [812, 552] on button "Add Service" at bounding box center [817, 555] width 61 height 17
drag, startPoint x: 826, startPoint y: 509, endPoint x: 835, endPoint y: 495, distance: 16.0
click at [829, 507] on td "003-036 - EXTERNAL PLANT HIRE 008-035 - OUTWARD HDLG+/HOIST LIFT ON/OFF 008-036…" at bounding box center [898, 502] width 244 height 35
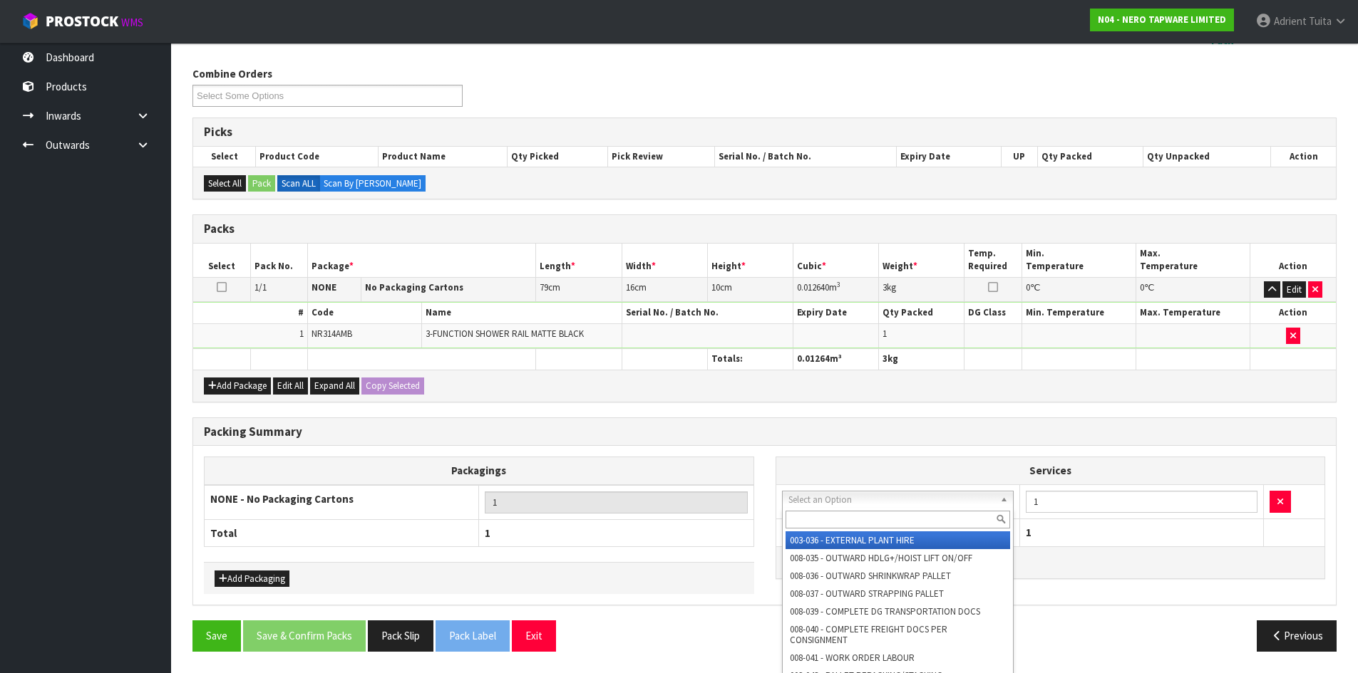
drag, startPoint x: 835, startPoint y: 500, endPoint x: 837, endPoint y: 514, distance: 14.4
click at [837, 514] on input "text" at bounding box center [897, 520] width 225 height 18
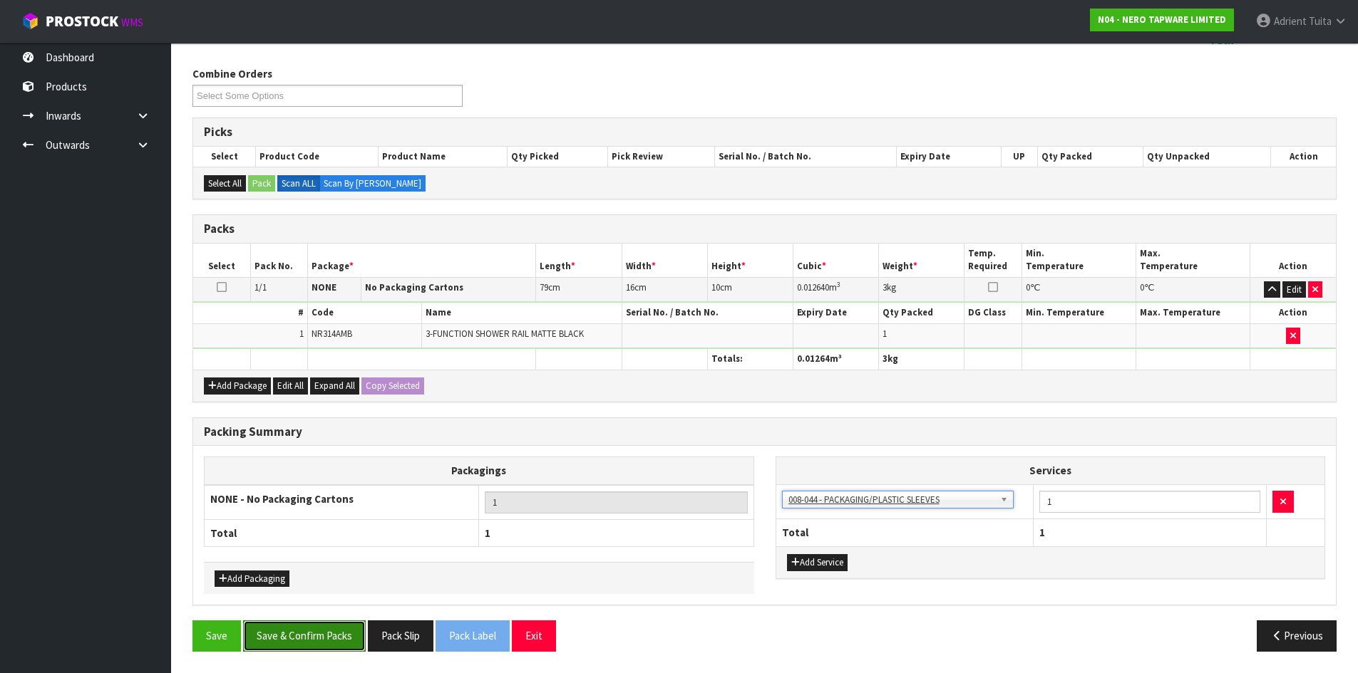
click at [344, 639] on button "Save & Confirm Packs" at bounding box center [304, 636] width 123 height 31
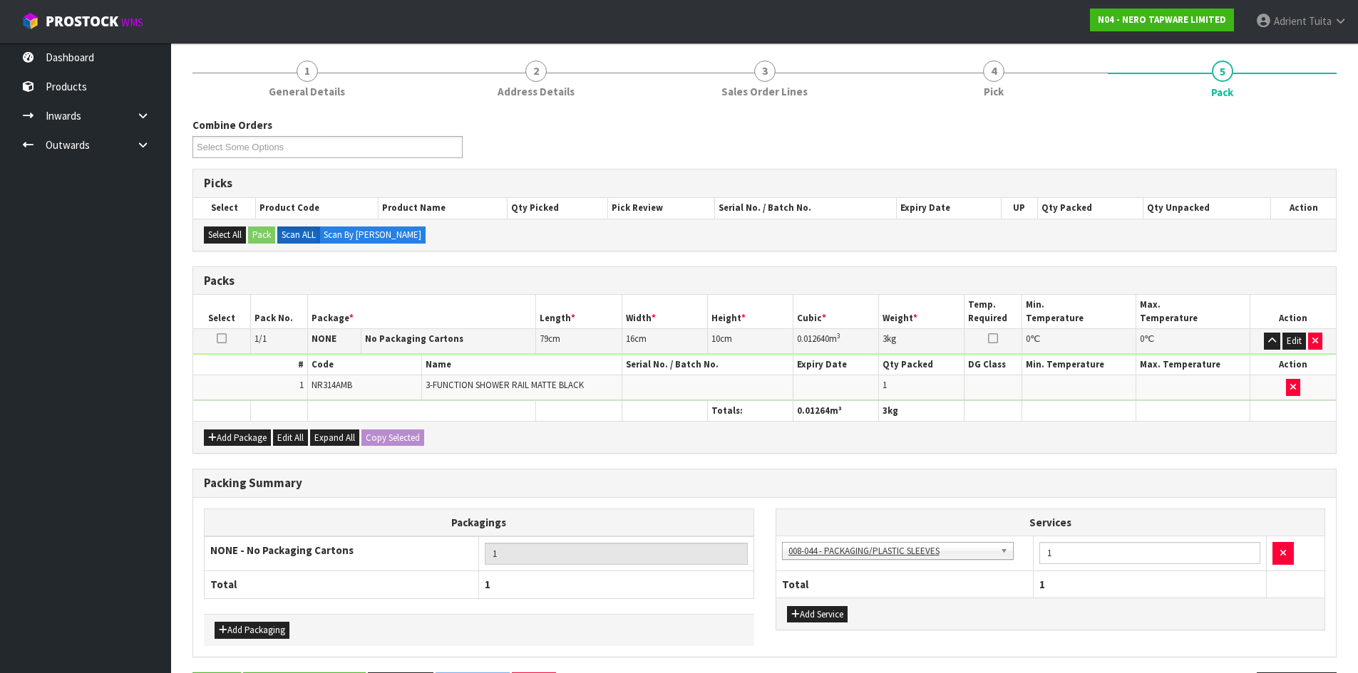
scroll to position [0, 0]
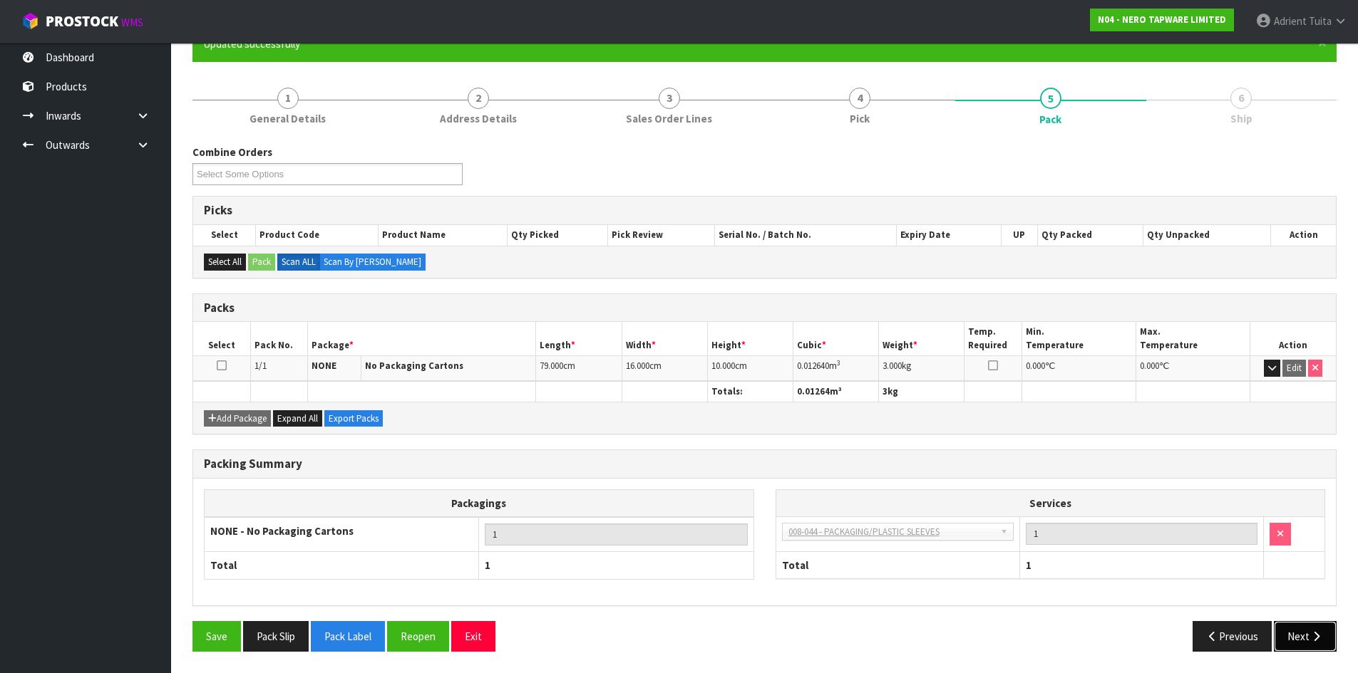
click at [1313, 645] on button "Next" at bounding box center [1305, 636] width 63 height 31
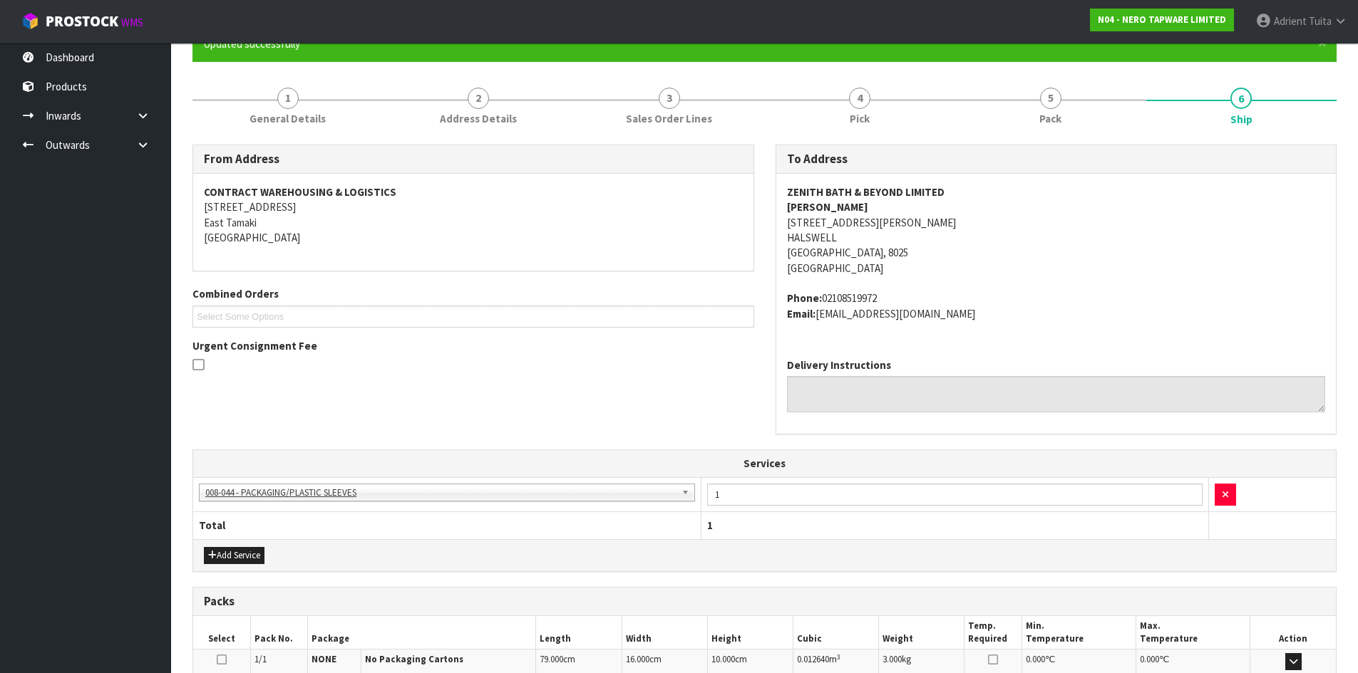
scroll to position [324, 0]
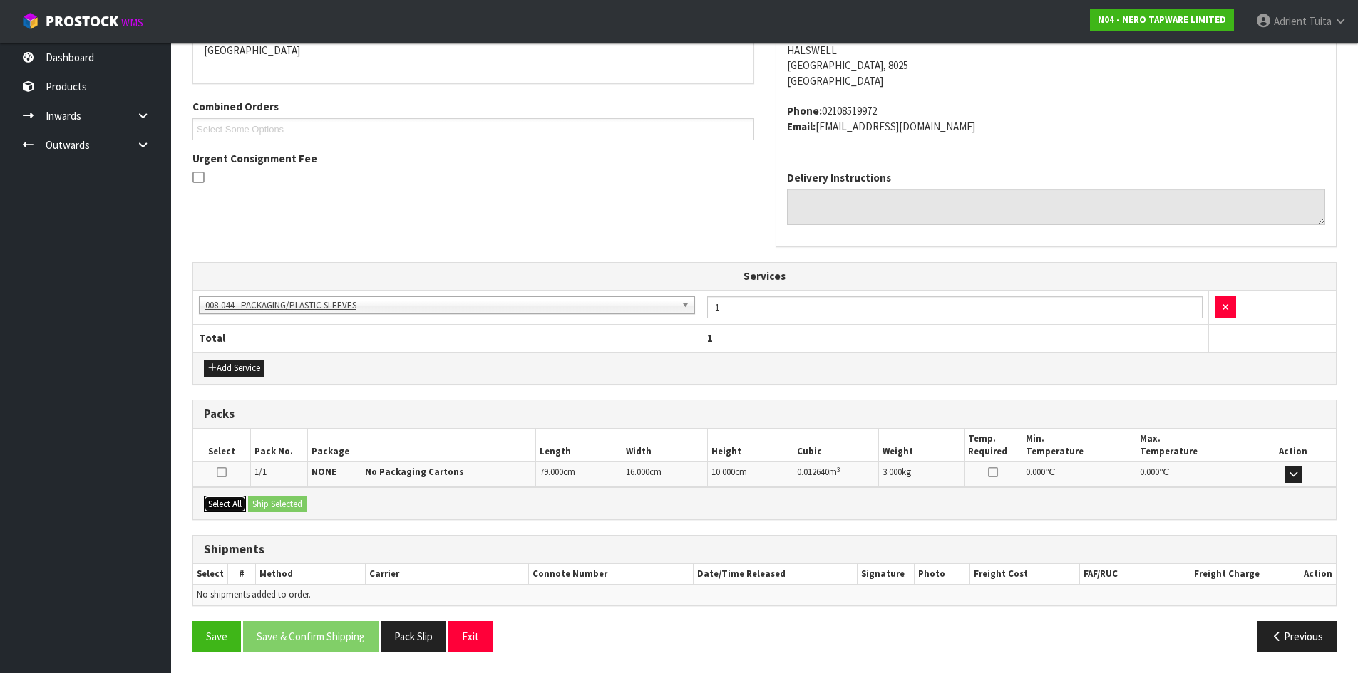
click at [246, 508] on button "Select All" at bounding box center [225, 504] width 42 height 17
click at [261, 508] on button "Ship Selected" at bounding box center [277, 504] width 58 height 17
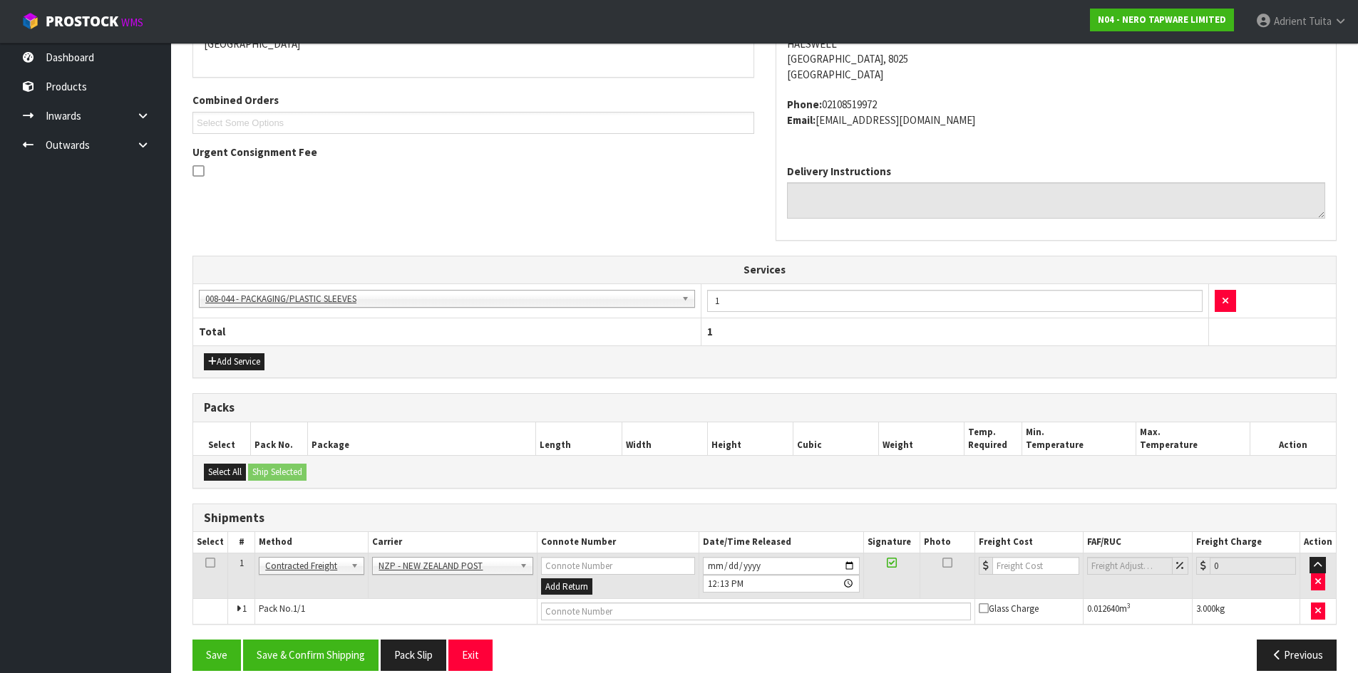
scroll to position [350, 0]
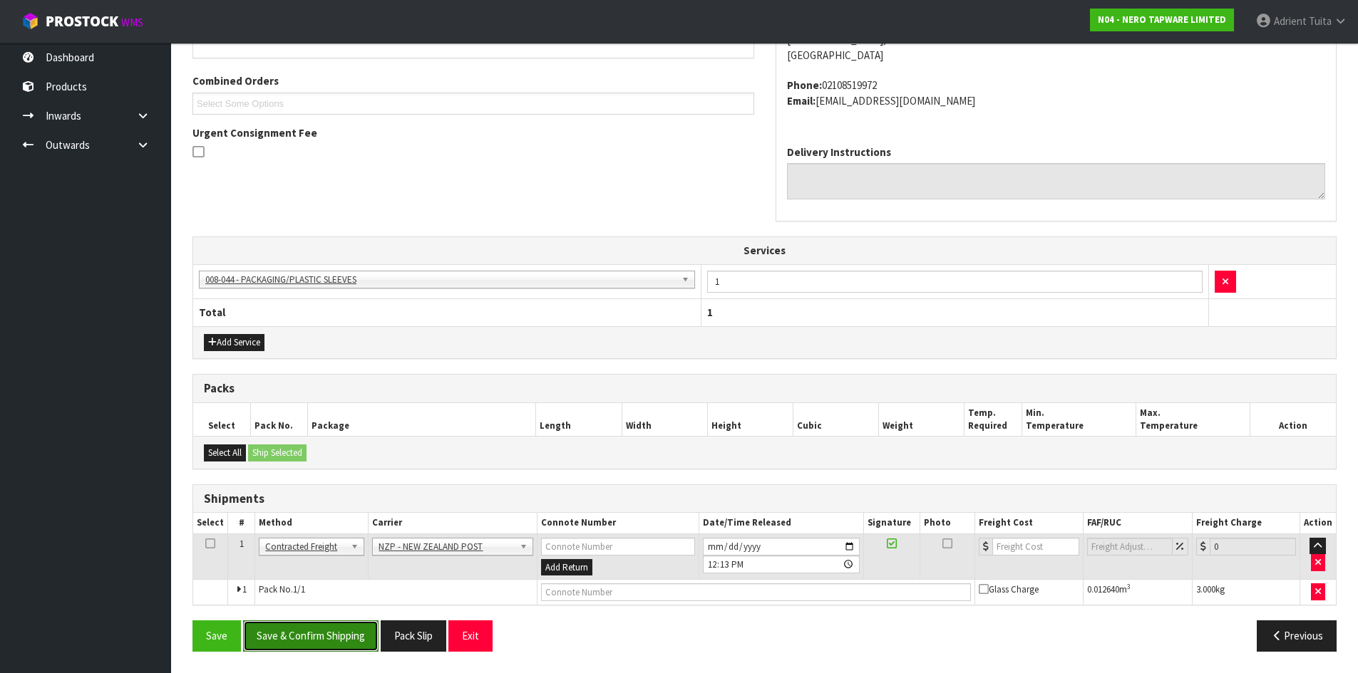
click at [292, 639] on button "Save & Confirm Shipping" at bounding box center [310, 636] width 135 height 31
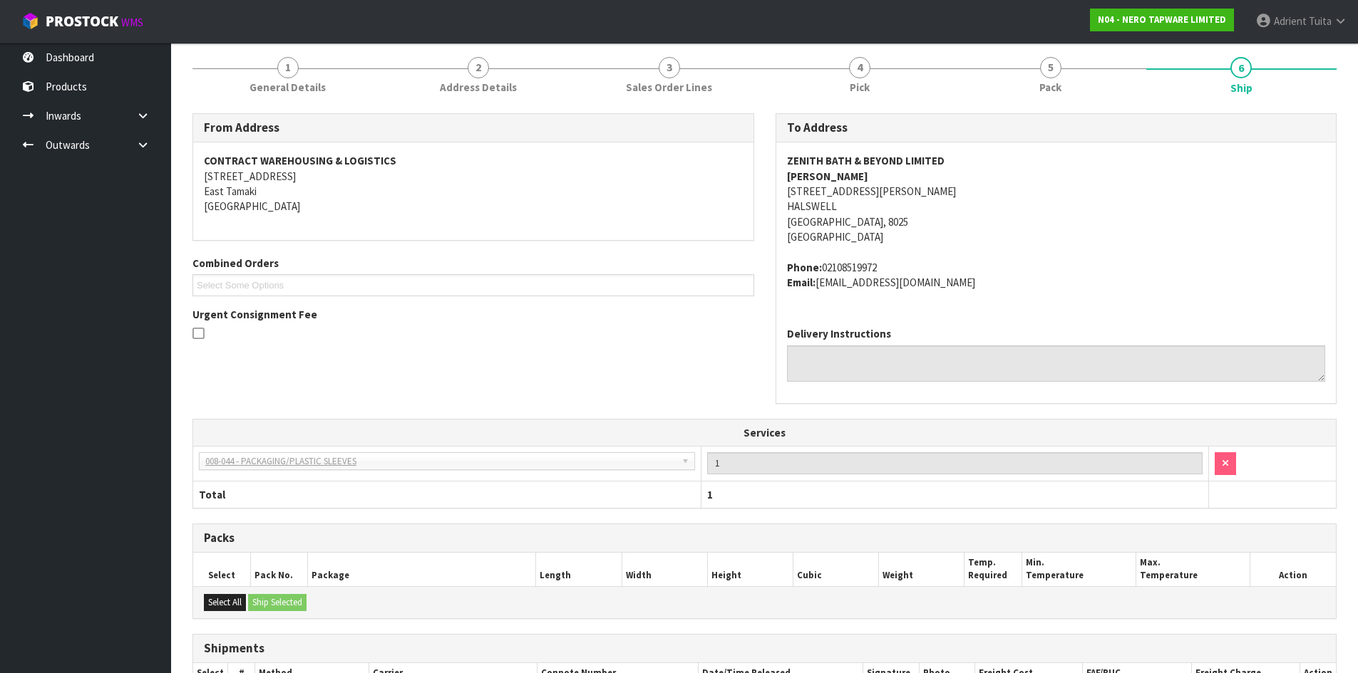
scroll to position [329, 0]
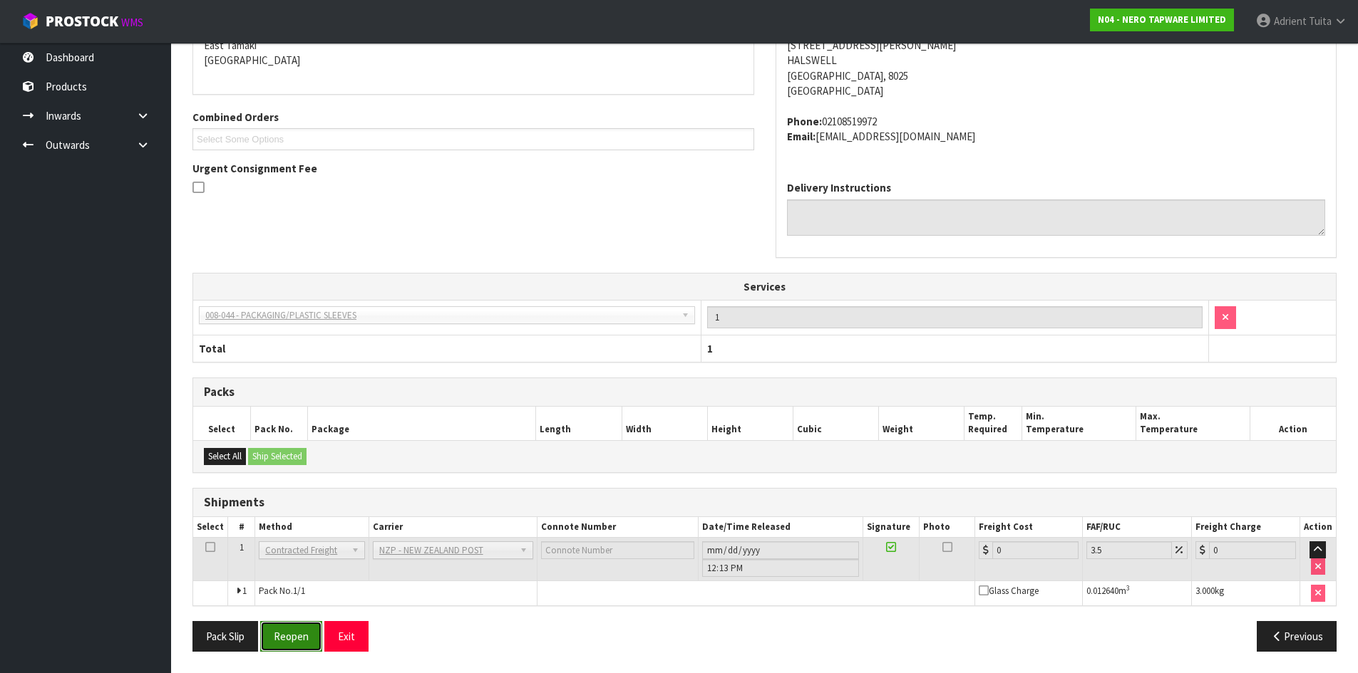
click at [296, 632] on button "Reopen" at bounding box center [291, 636] width 62 height 31
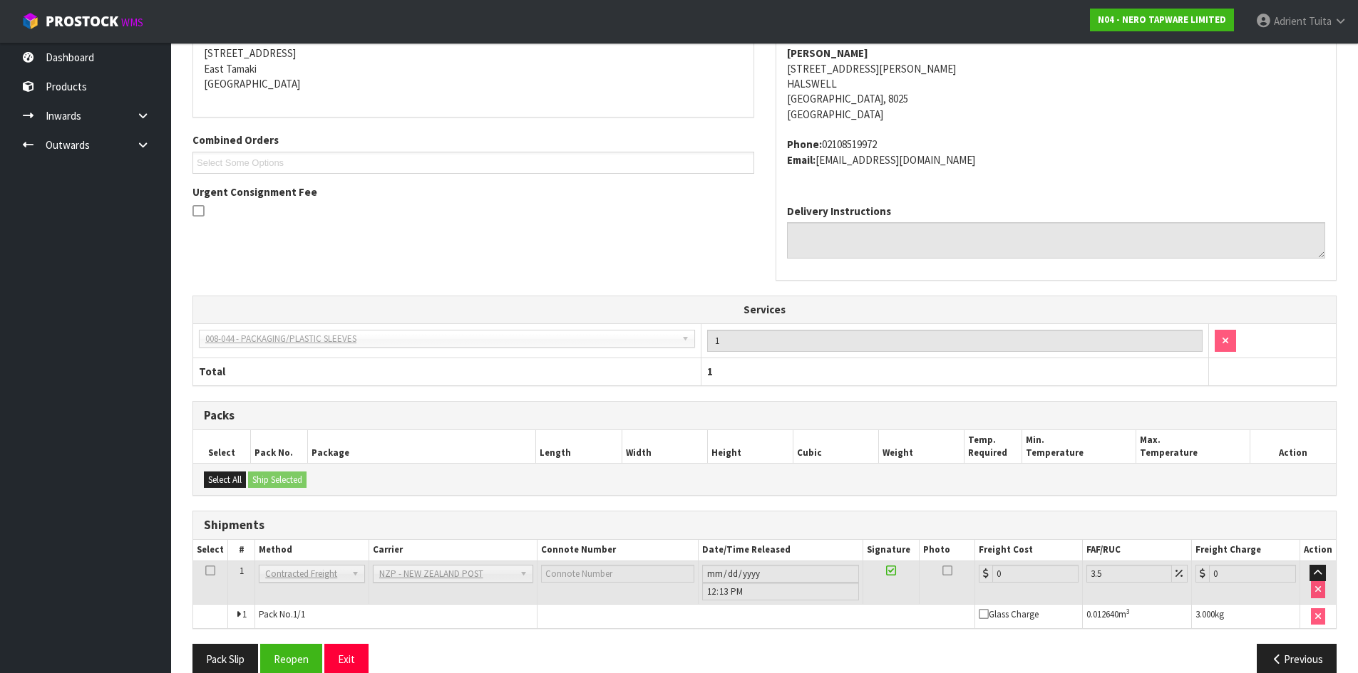
scroll to position [314, 0]
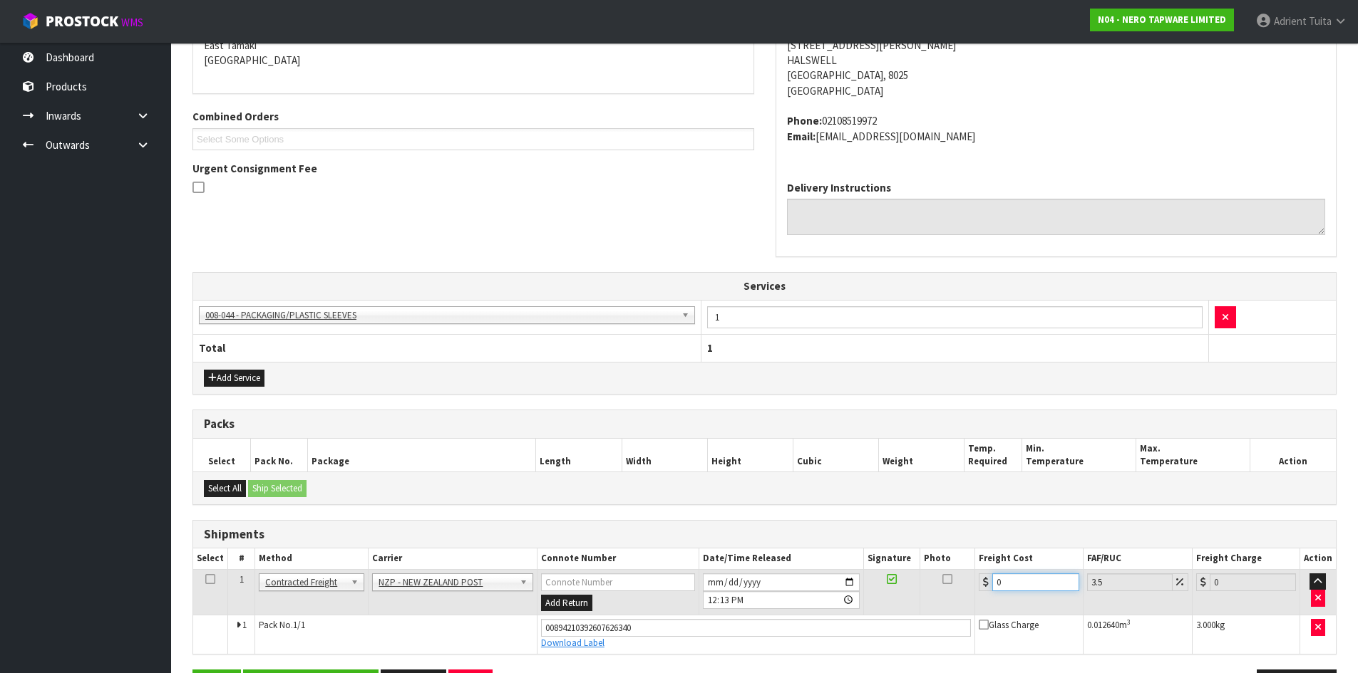
click at [1022, 582] on input "0" at bounding box center [1035, 583] width 86 height 18
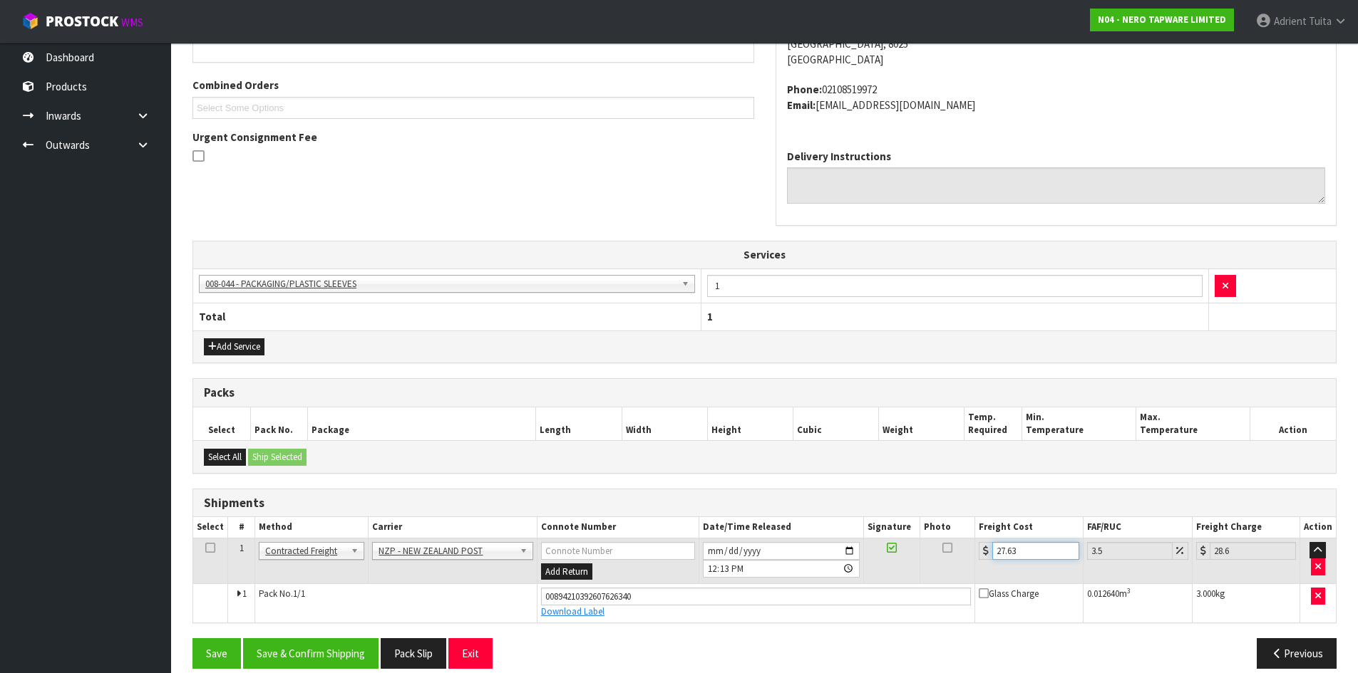
scroll to position [363, 0]
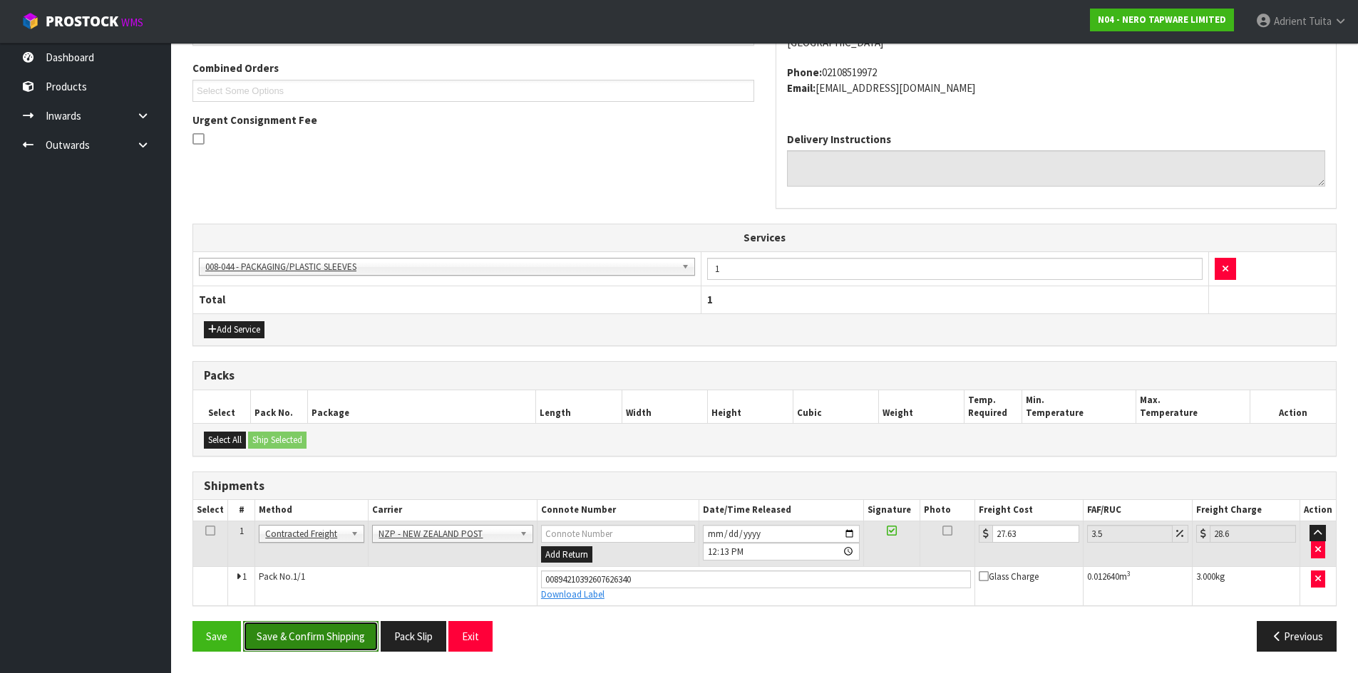
click at [354, 635] on button "Save & Confirm Shipping" at bounding box center [310, 636] width 135 height 31
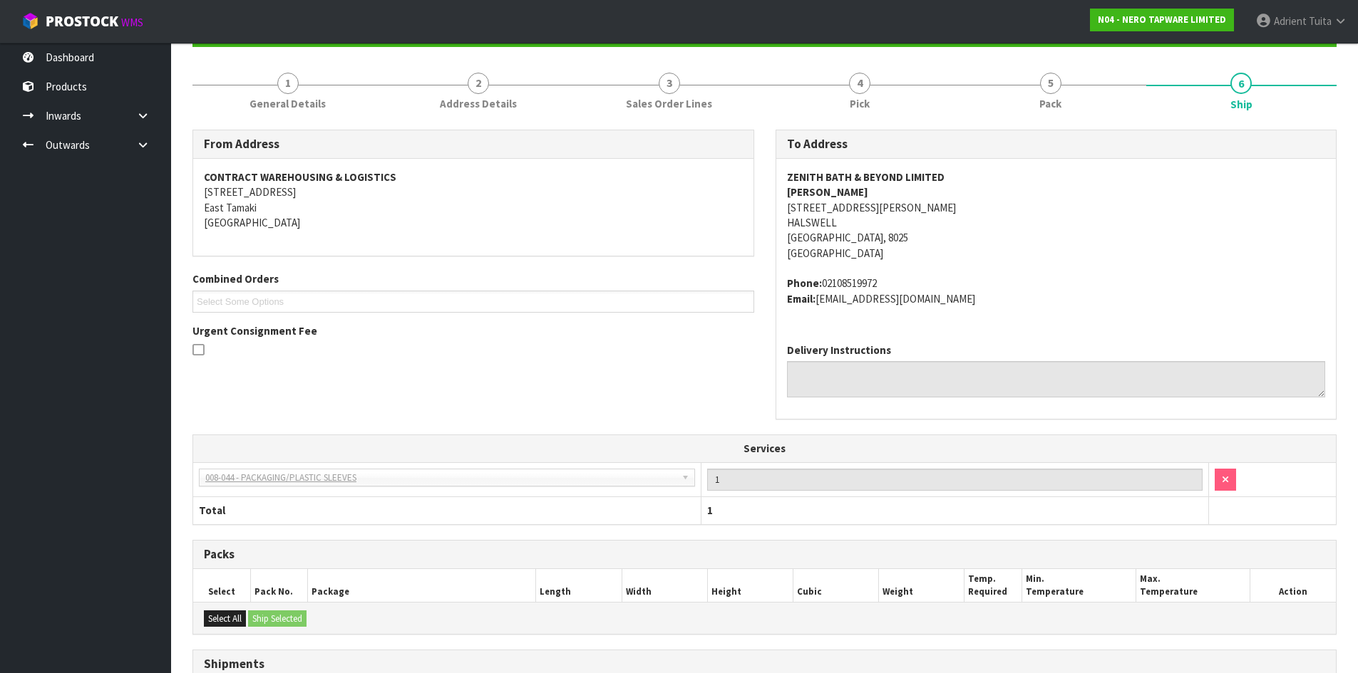
scroll to position [324, 0]
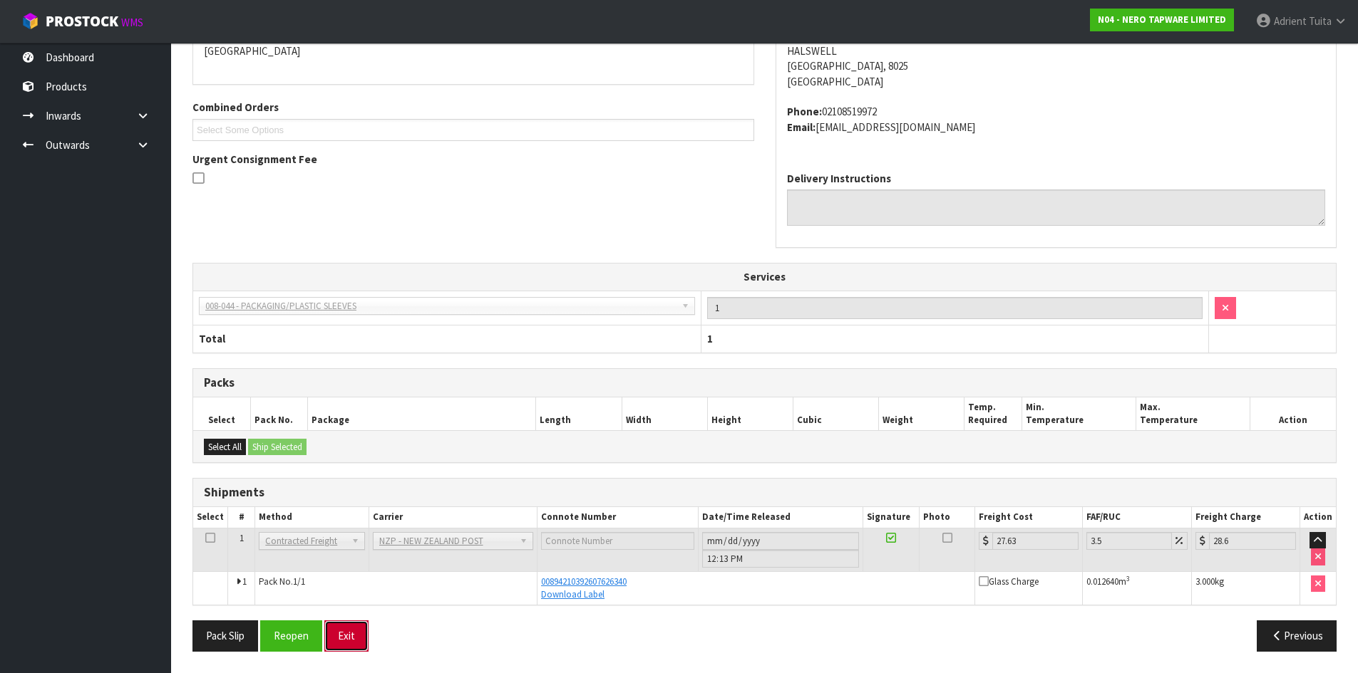
click at [344, 629] on button "Exit" at bounding box center [346, 636] width 44 height 31
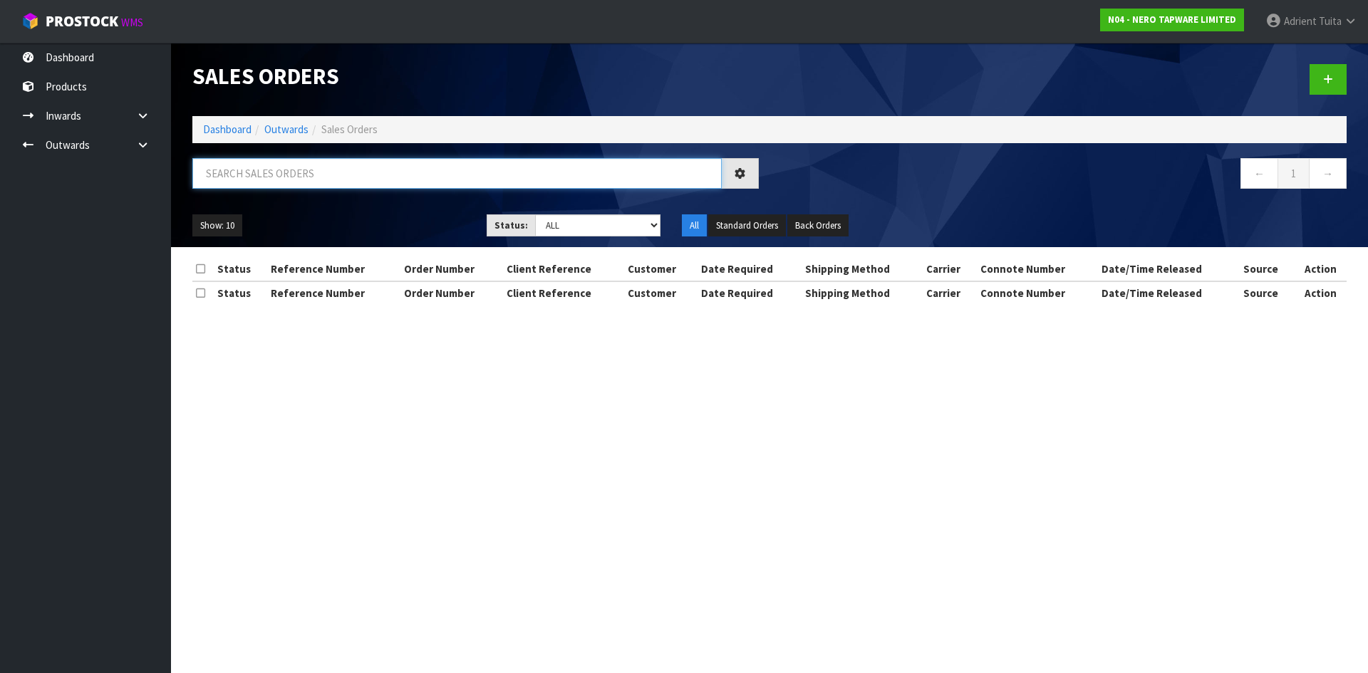
click at [306, 172] on input "text" at bounding box center [457, 173] width 530 height 31
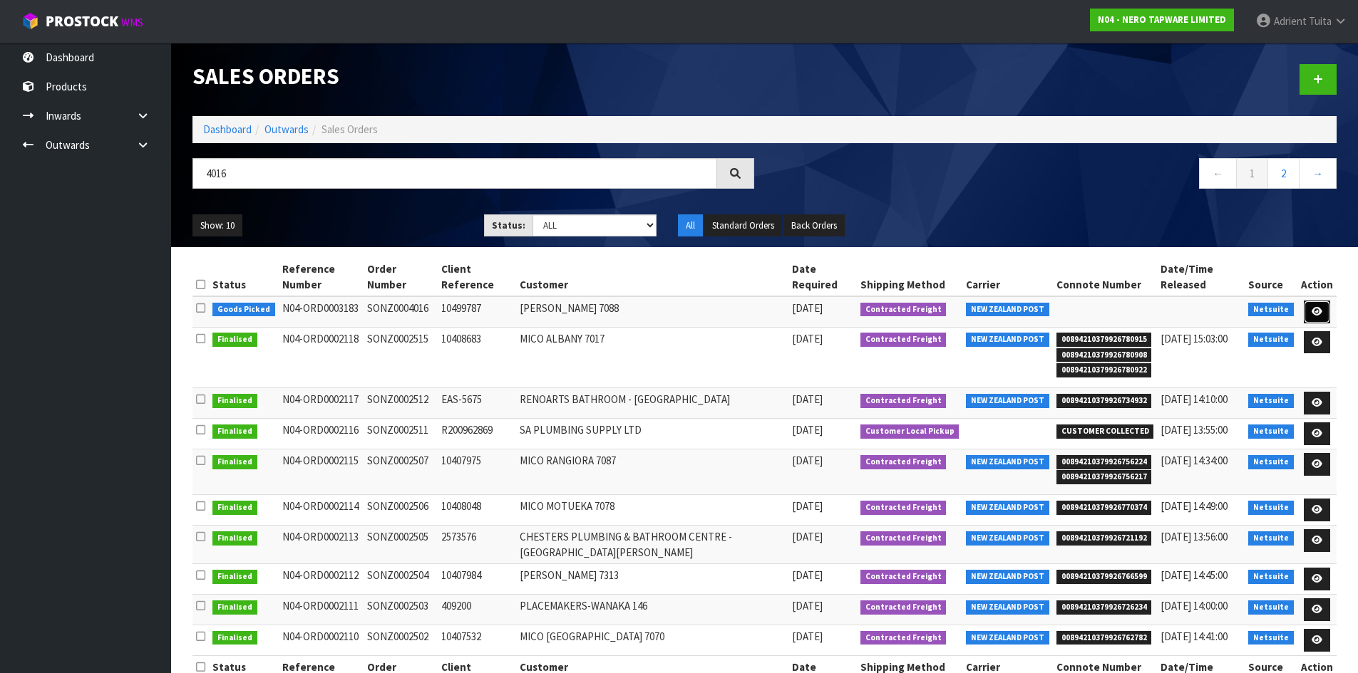
click at [1322, 301] on link at bounding box center [1316, 312] width 26 height 23
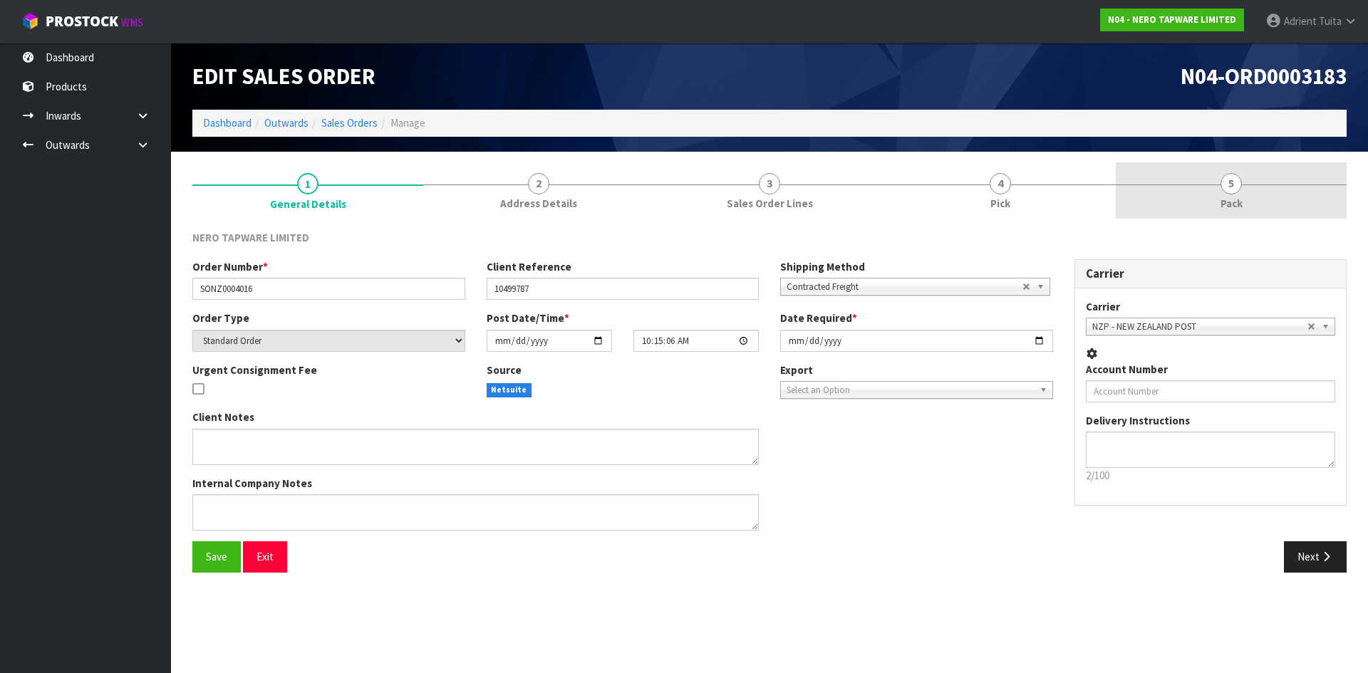
click at [1246, 195] on link "5 Pack" at bounding box center [1231, 190] width 231 height 56
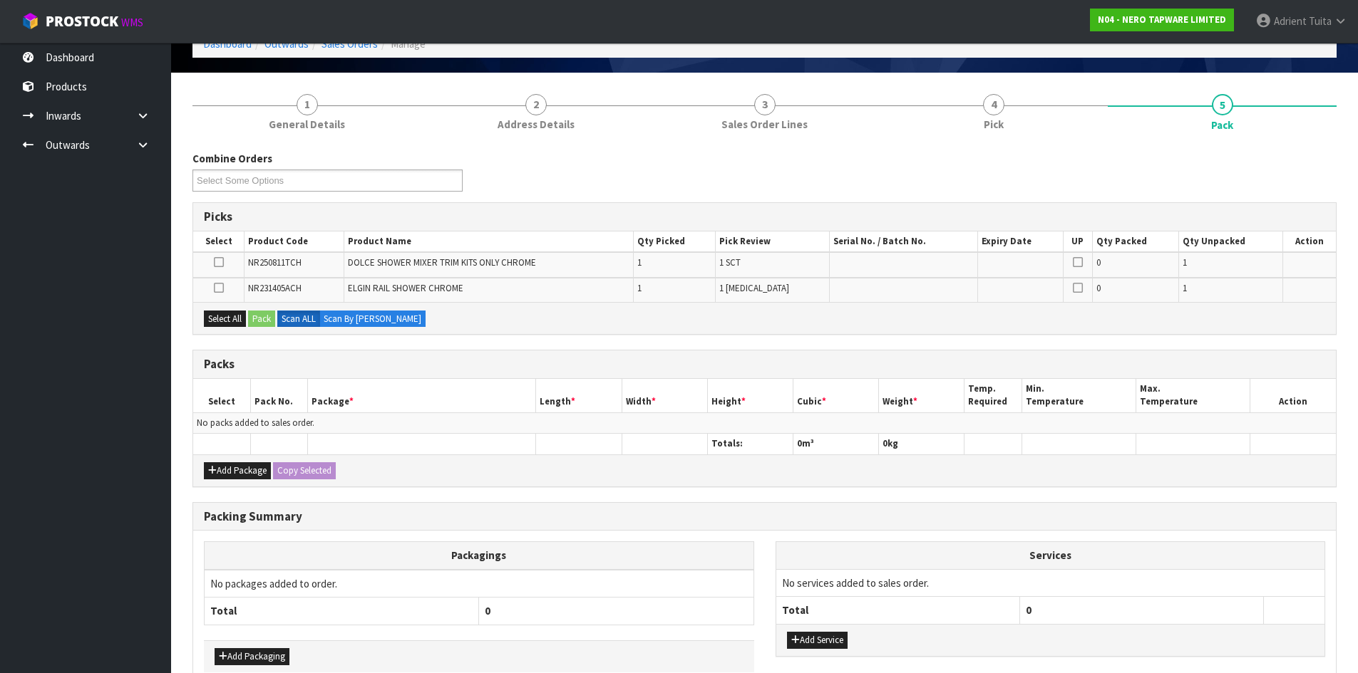
scroll to position [157, 0]
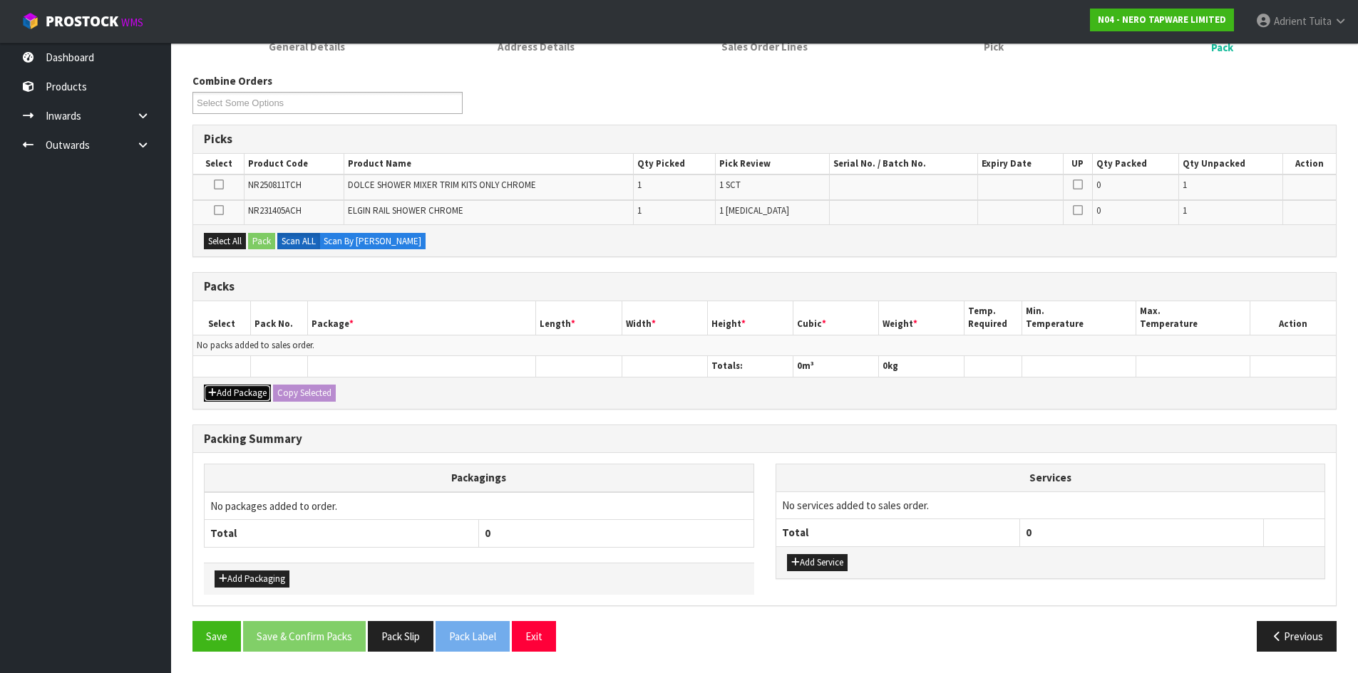
click at [219, 386] on button "Add Package" at bounding box center [237, 393] width 67 height 17
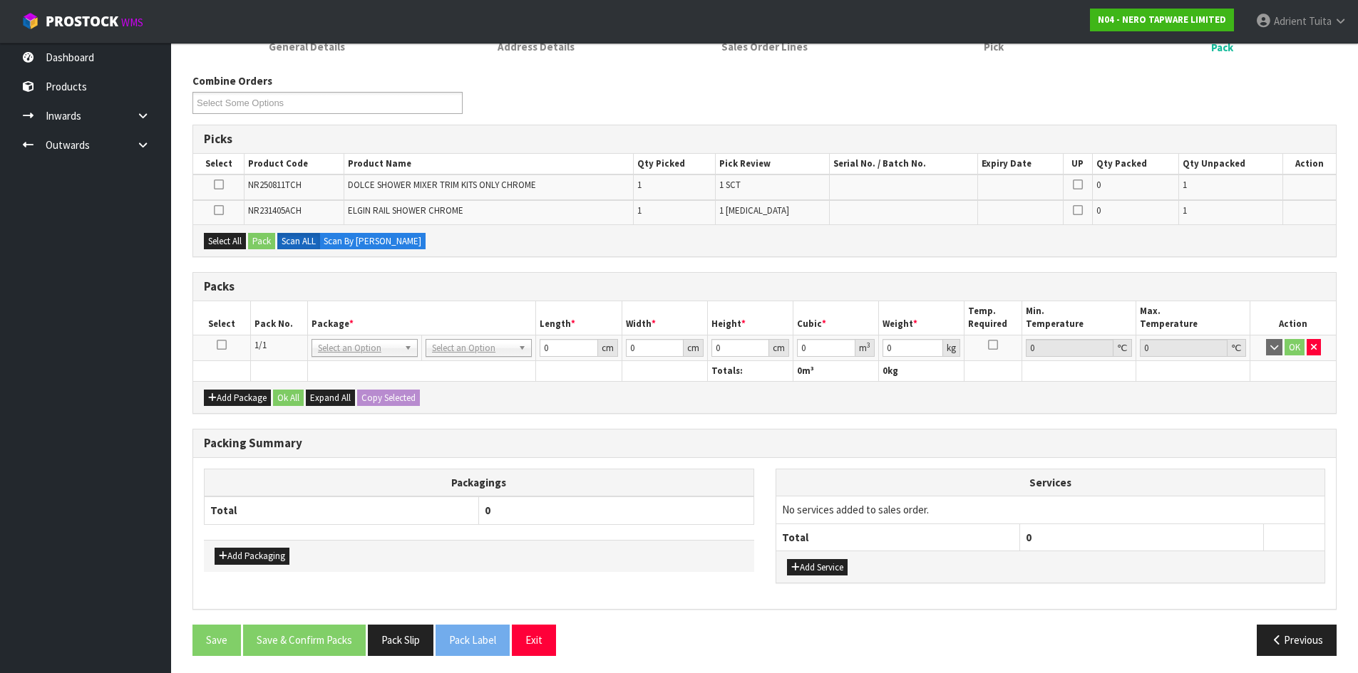
click at [222, 339] on td at bounding box center [221, 348] width 57 height 26
click at [224, 345] on icon at bounding box center [222, 345] width 10 height 1
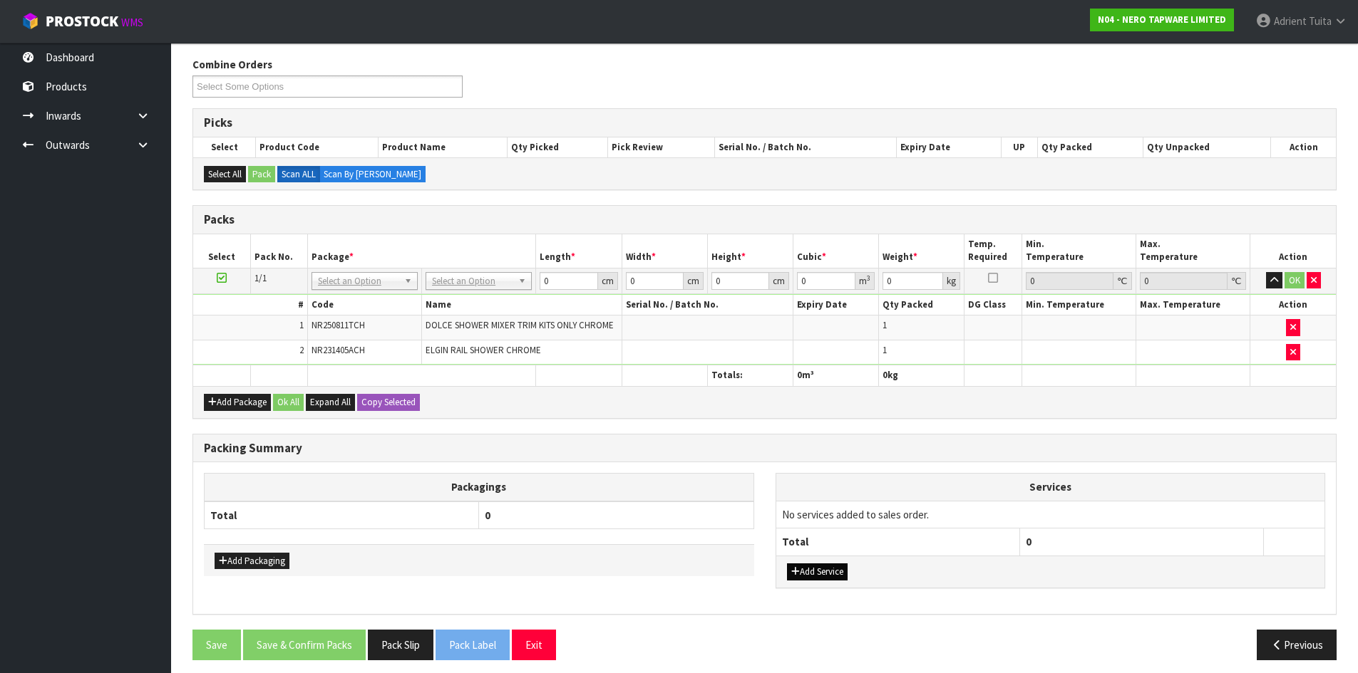
scroll to position [182, 0]
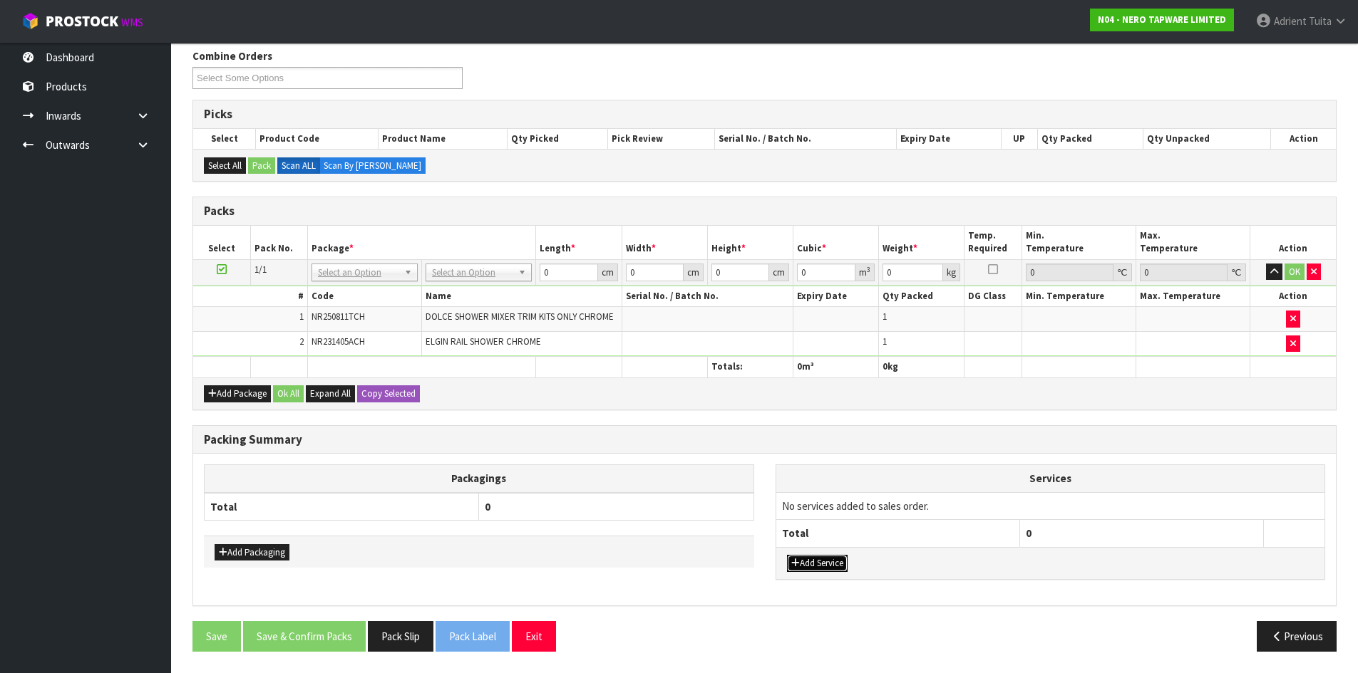
click at [802, 559] on button "Add Service" at bounding box center [817, 563] width 61 height 17
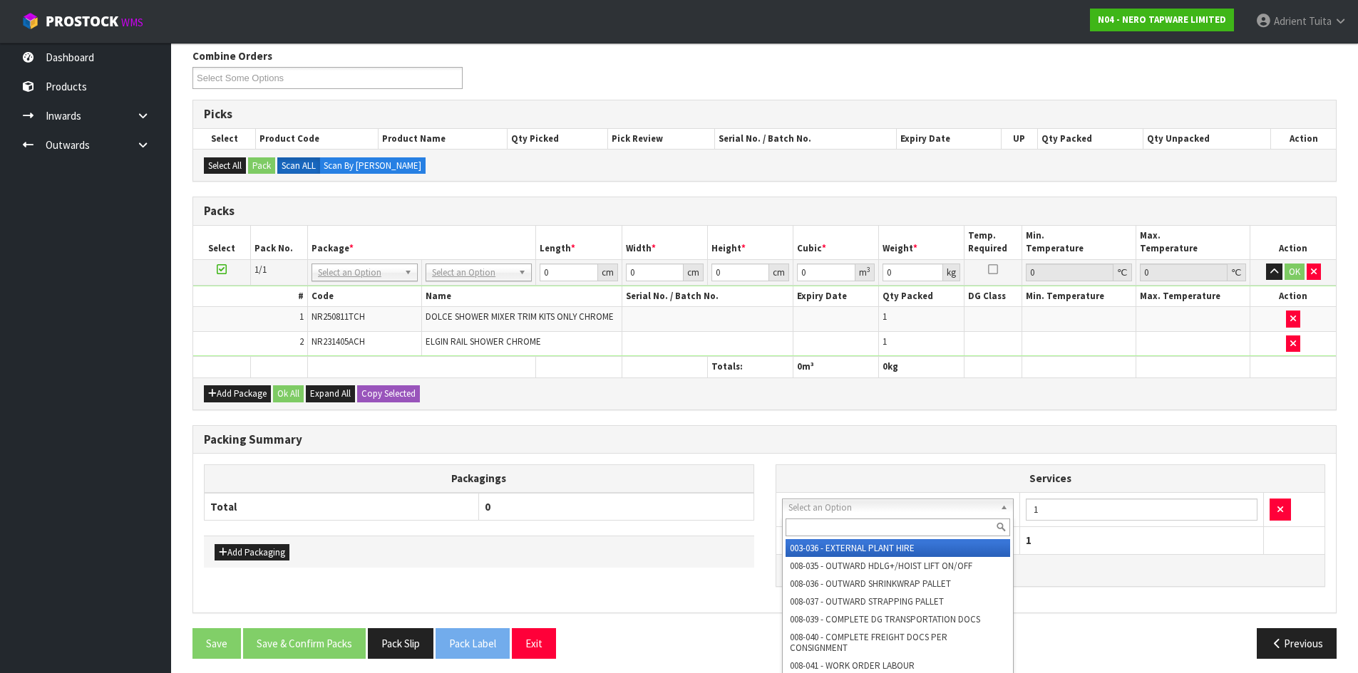
drag, startPoint x: 823, startPoint y: 507, endPoint x: 823, endPoint y: 530, distance: 23.5
click at [823, 530] on input "text" at bounding box center [897, 528] width 225 height 18
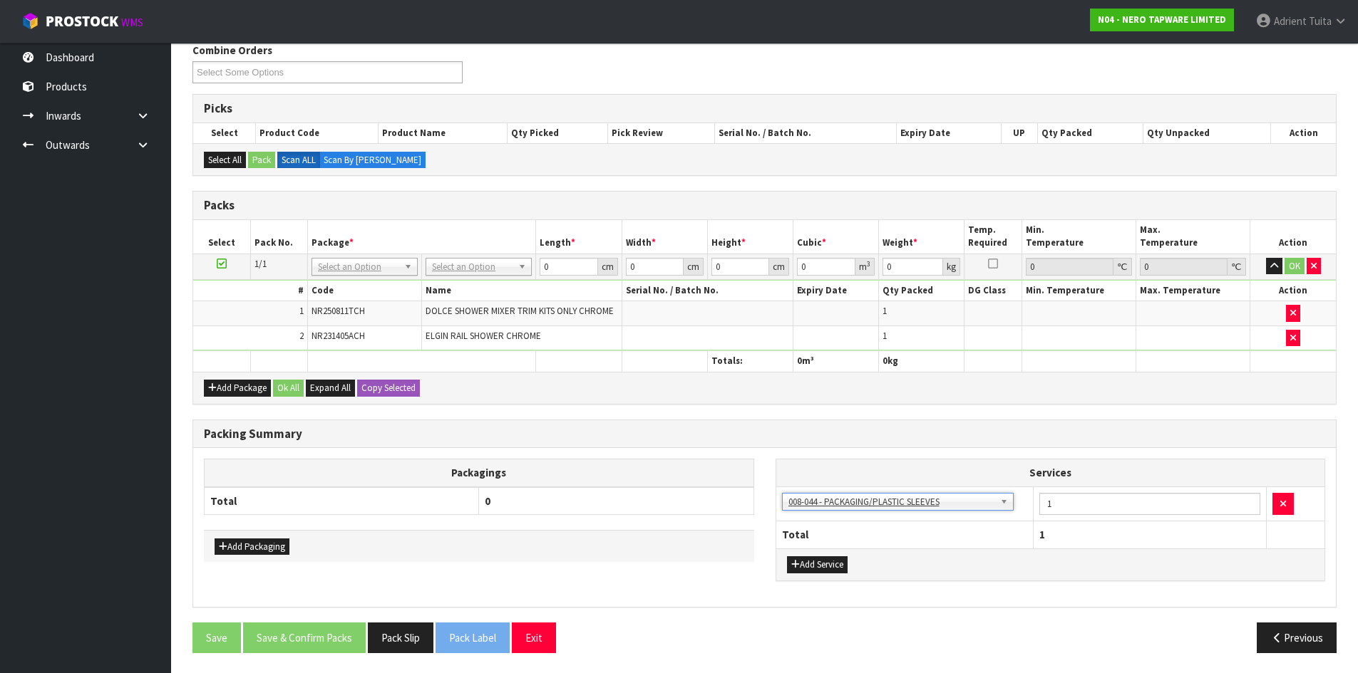
scroll to position [189, 0]
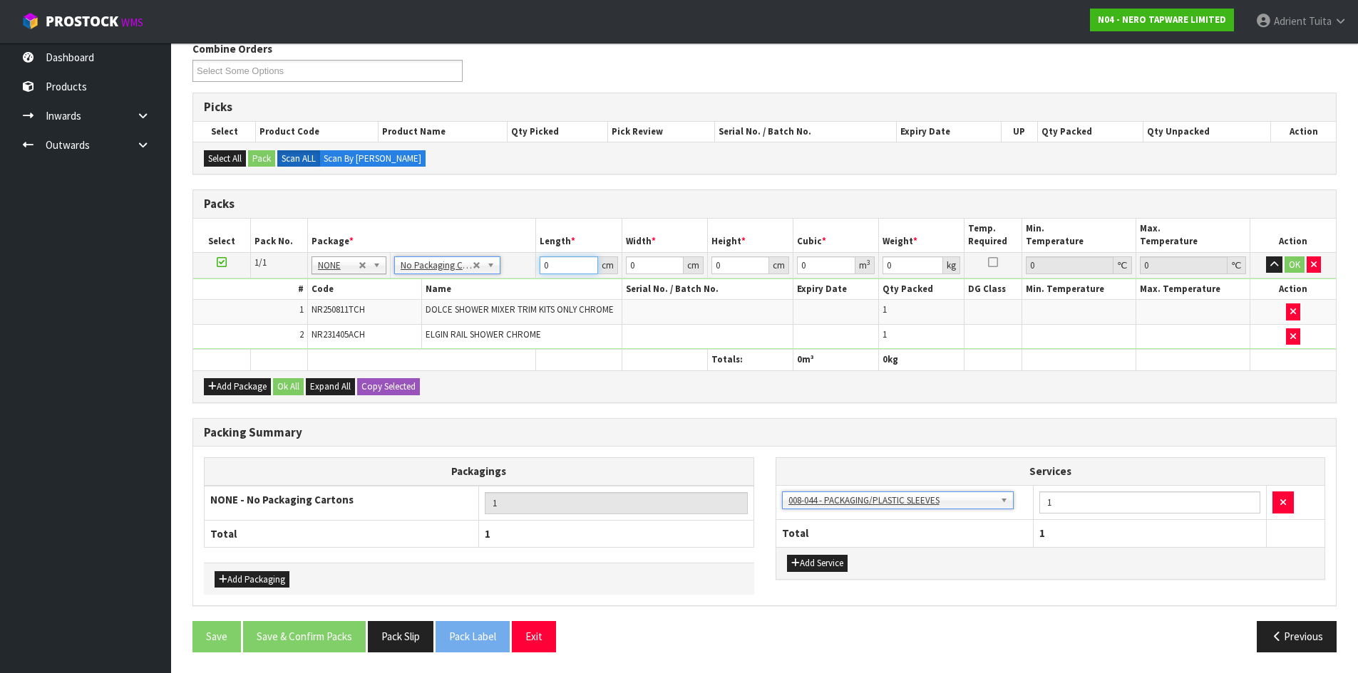
click at [564, 263] on input "0" at bounding box center [568, 266] width 58 height 18
click at [1292, 260] on button "OK" at bounding box center [1294, 265] width 20 height 17
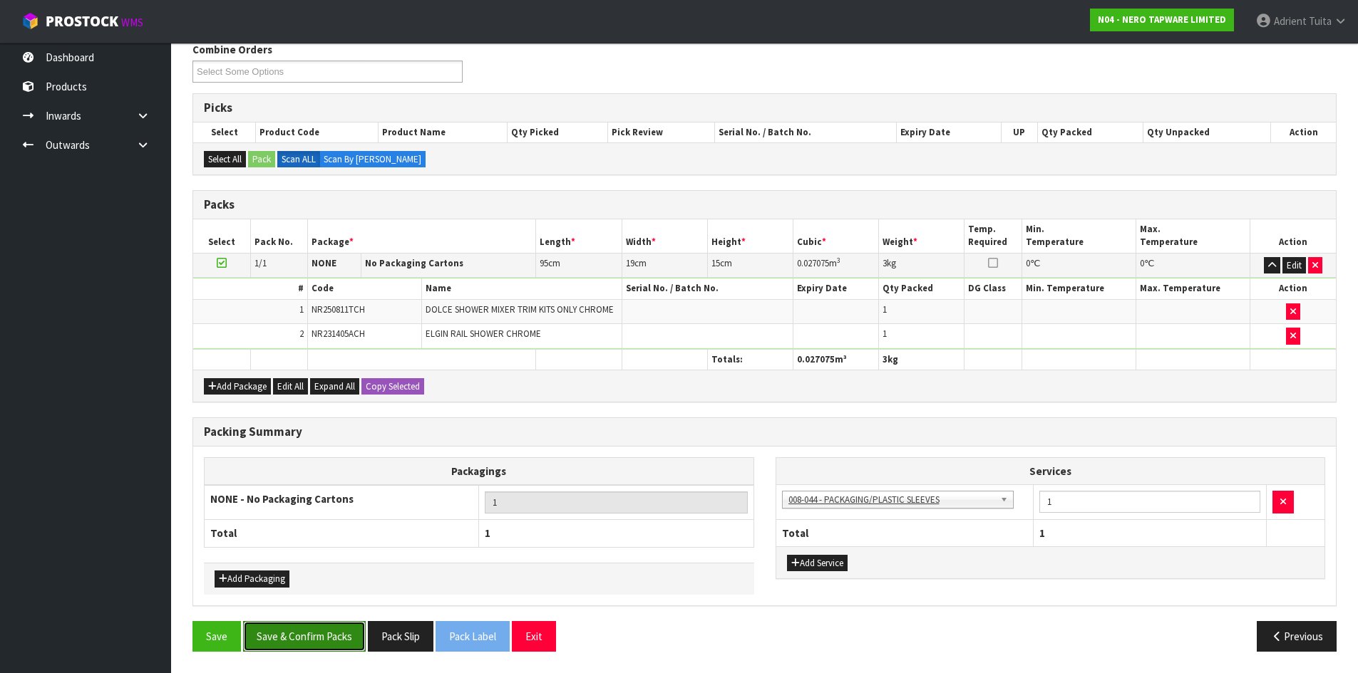
click at [319, 634] on button "Save & Confirm Packs" at bounding box center [304, 636] width 123 height 31
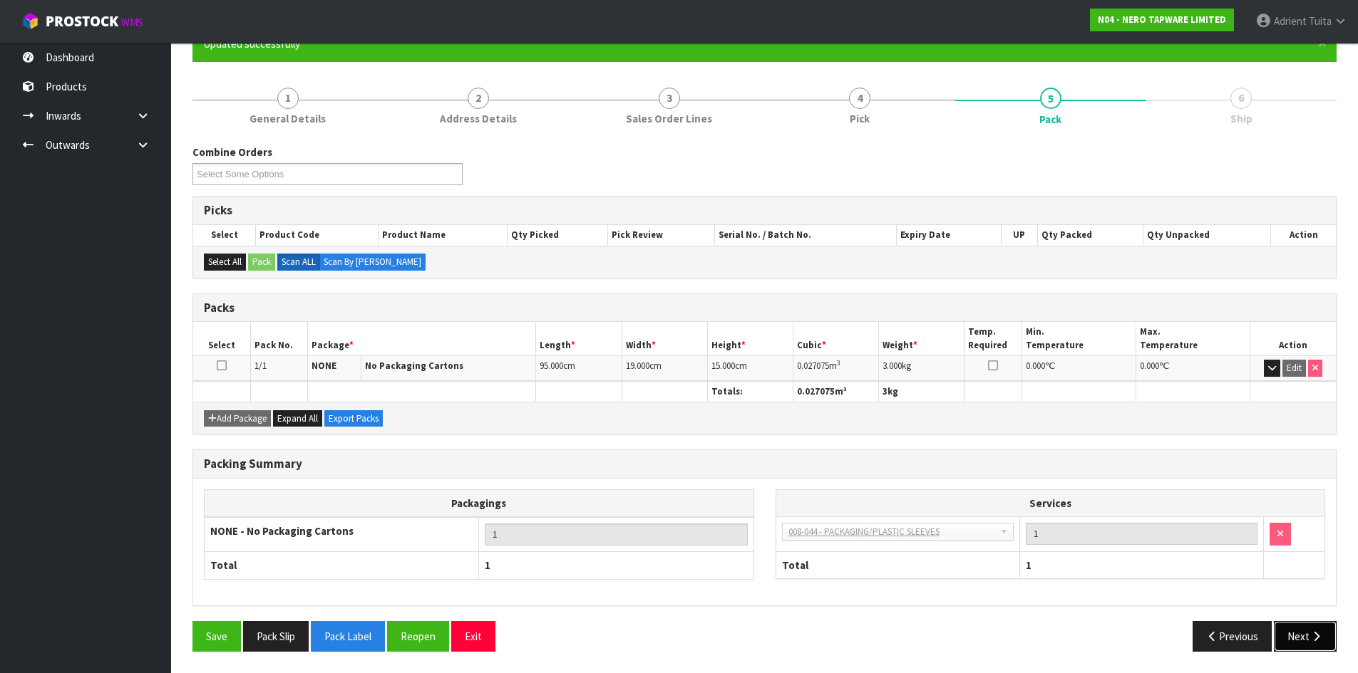
click at [1304, 647] on button "Next" at bounding box center [1305, 636] width 63 height 31
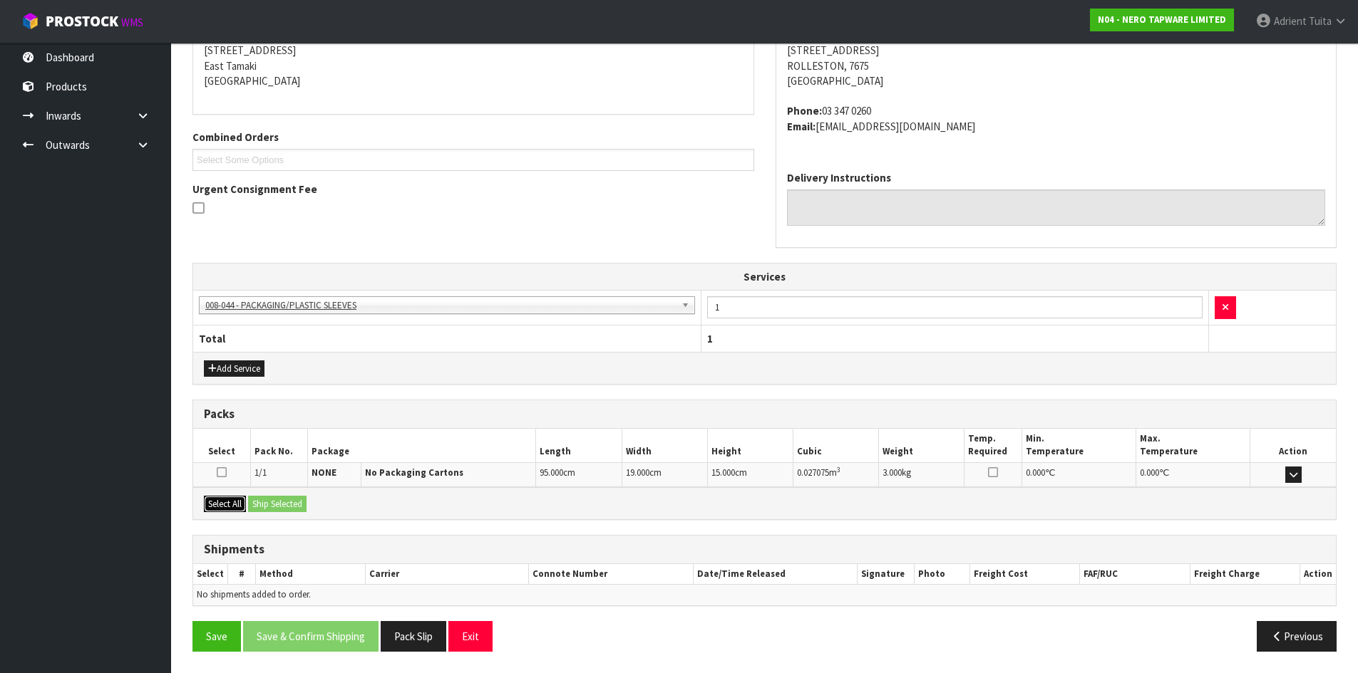
drag, startPoint x: 234, startPoint y: 507, endPoint x: 281, endPoint y: 500, distance: 47.7
click at [234, 507] on button "Select All" at bounding box center [225, 504] width 42 height 17
click at [281, 500] on button "Ship Selected" at bounding box center [277, 504] width 58 height 17
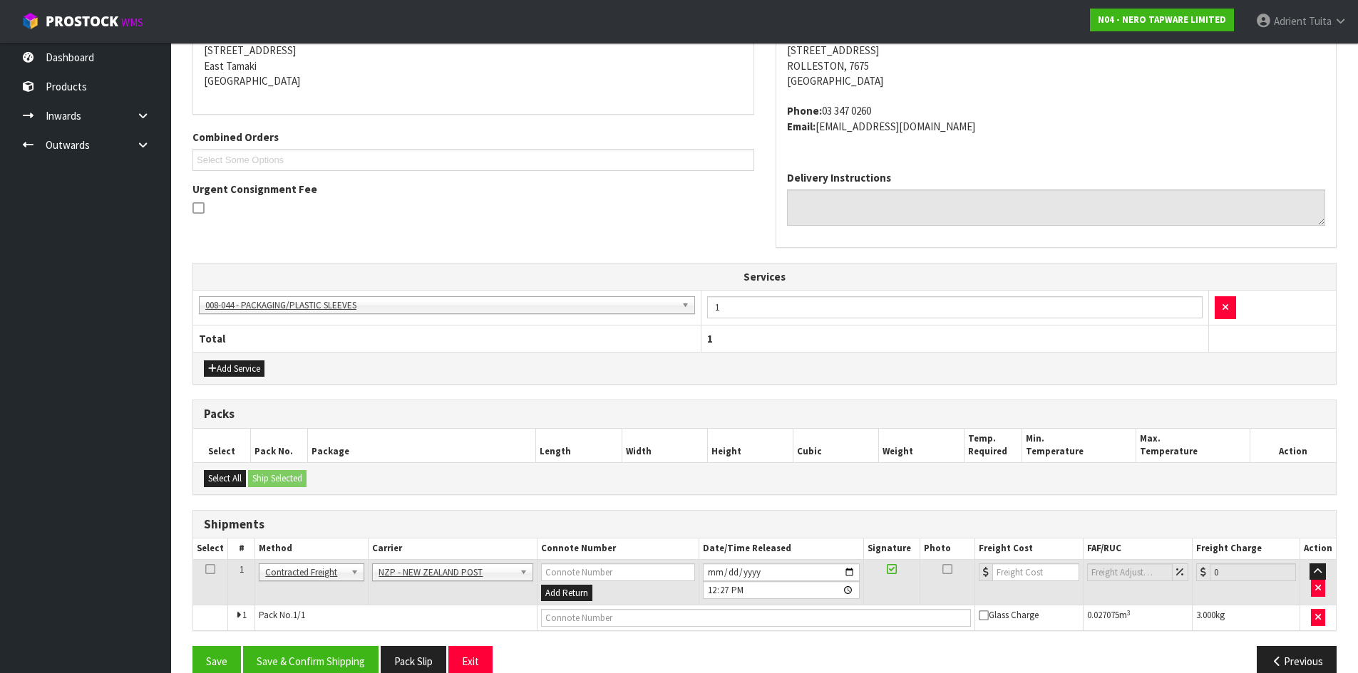
scroll to position [319, 0]
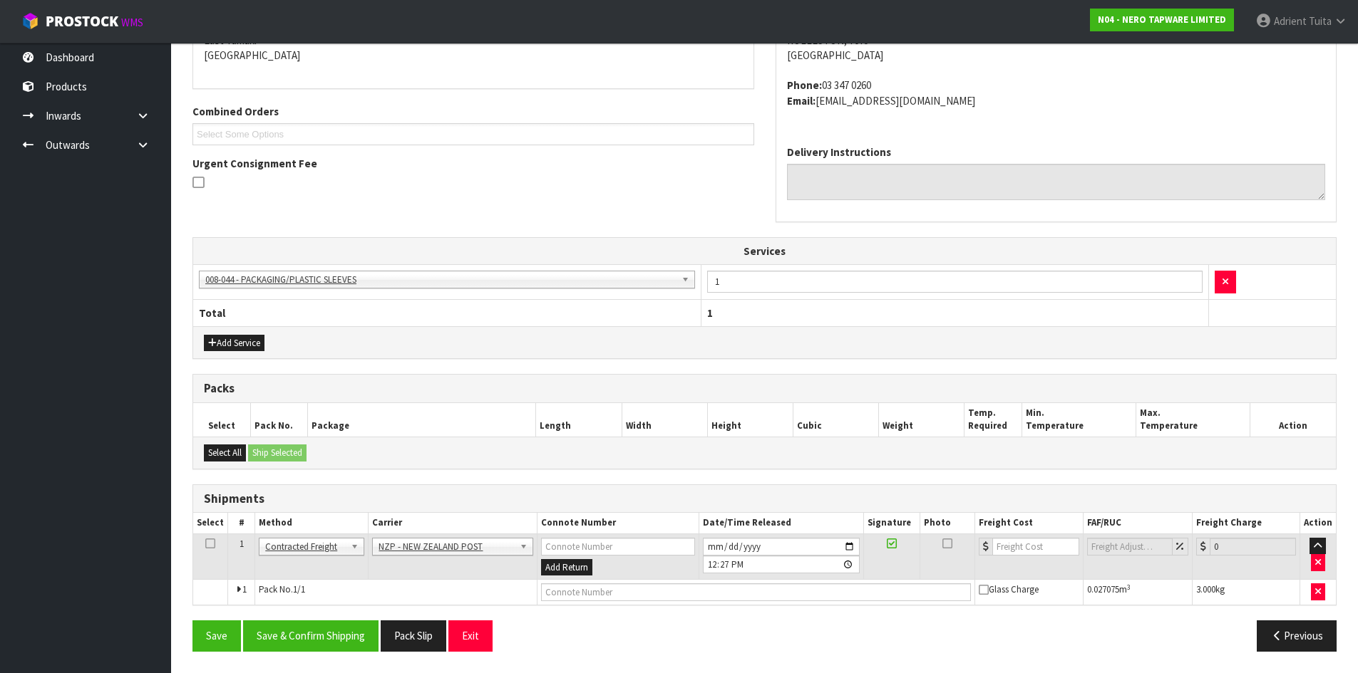
click at [319, 661] on div "Save Save & Confirm Shipping Pack Slip Exit Previous" at bounding box center [764, 641] width 1165 height 41
click at [319, 641] on button "Save & Confirm Shipping" at bounding box center [310, 636] width 135 height 31
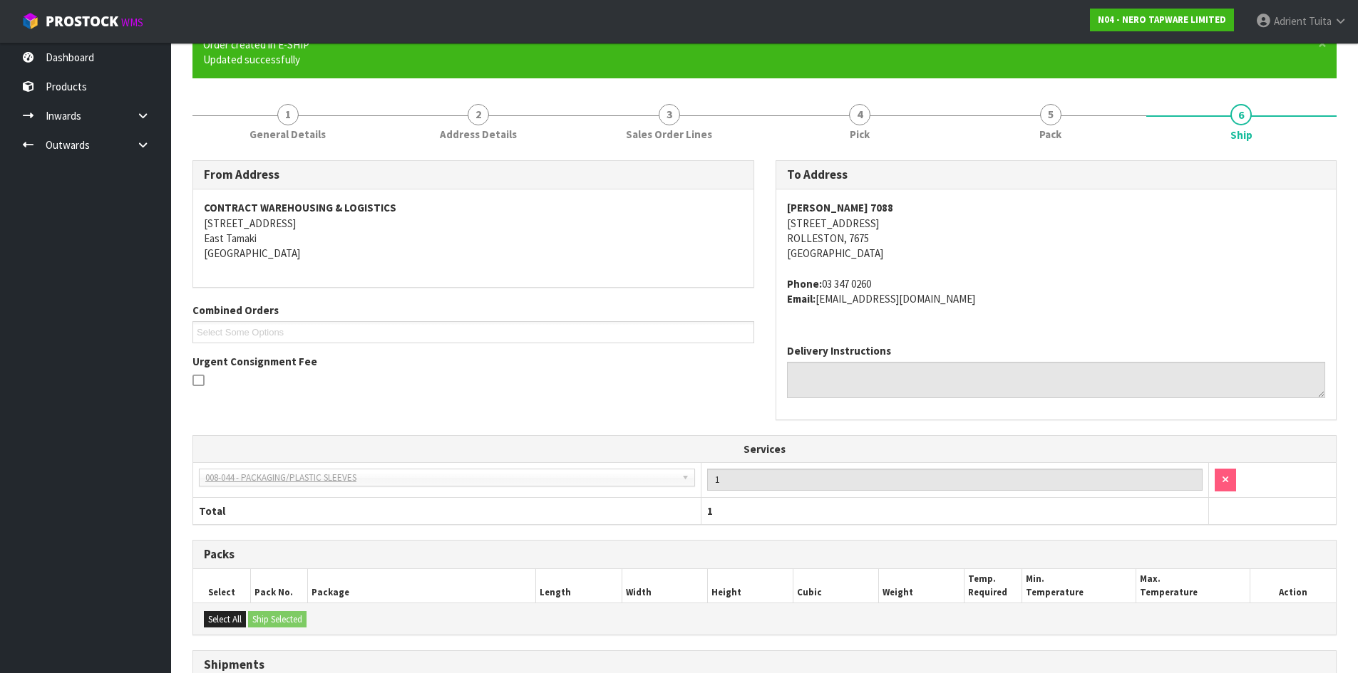
scroll to position [299, 0]
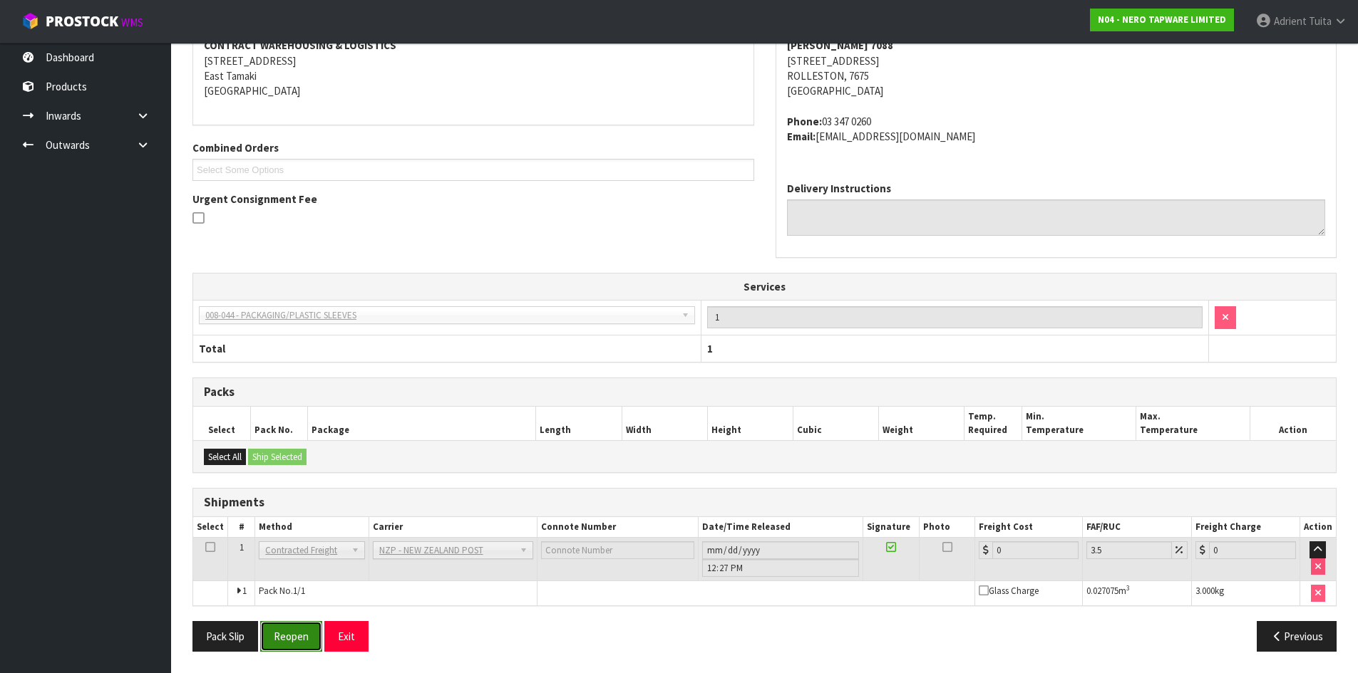
click at [272, 634] on button "Reopen" at bounding box center [291, 636] width 62 height 31
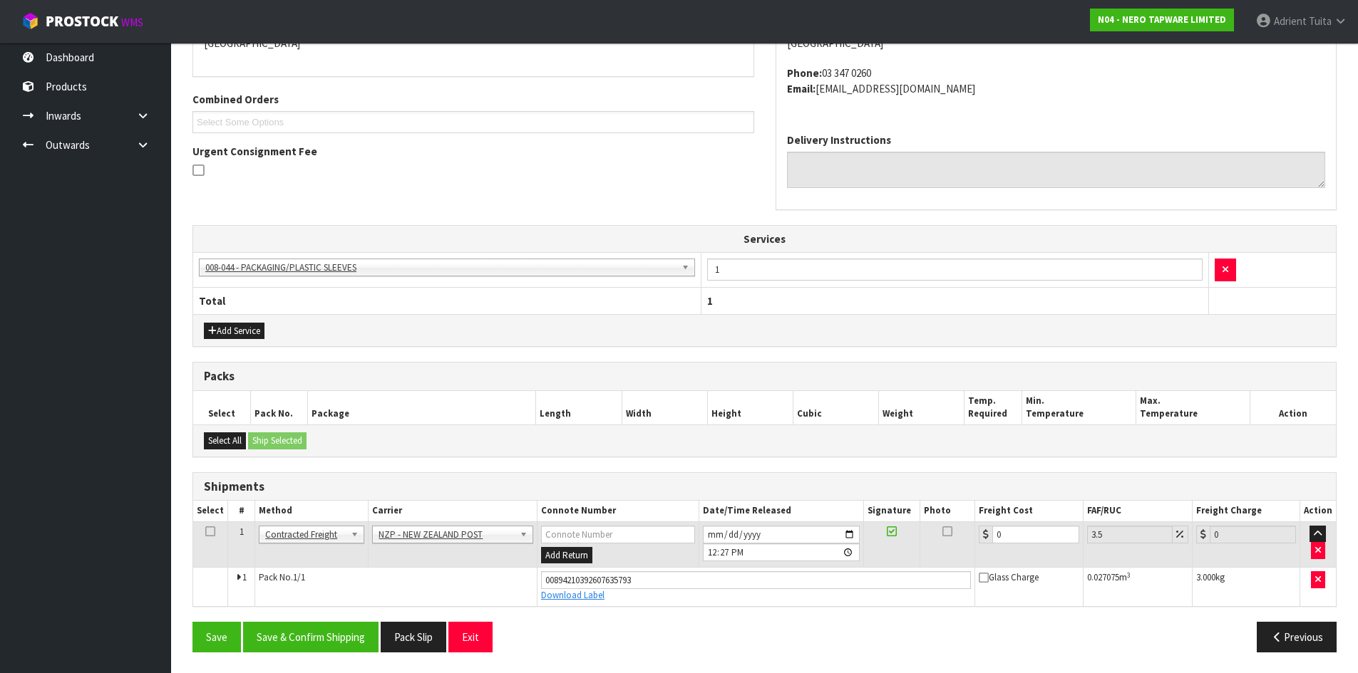
scroll to position [332, 0]
click at [1028, 532] on input "0" at bounding box center [1035, 534] width 86 height 18
click at [292, 624] on button "Save & Confirm Shipping" at bounding box center [310, 636] width 135 height 31
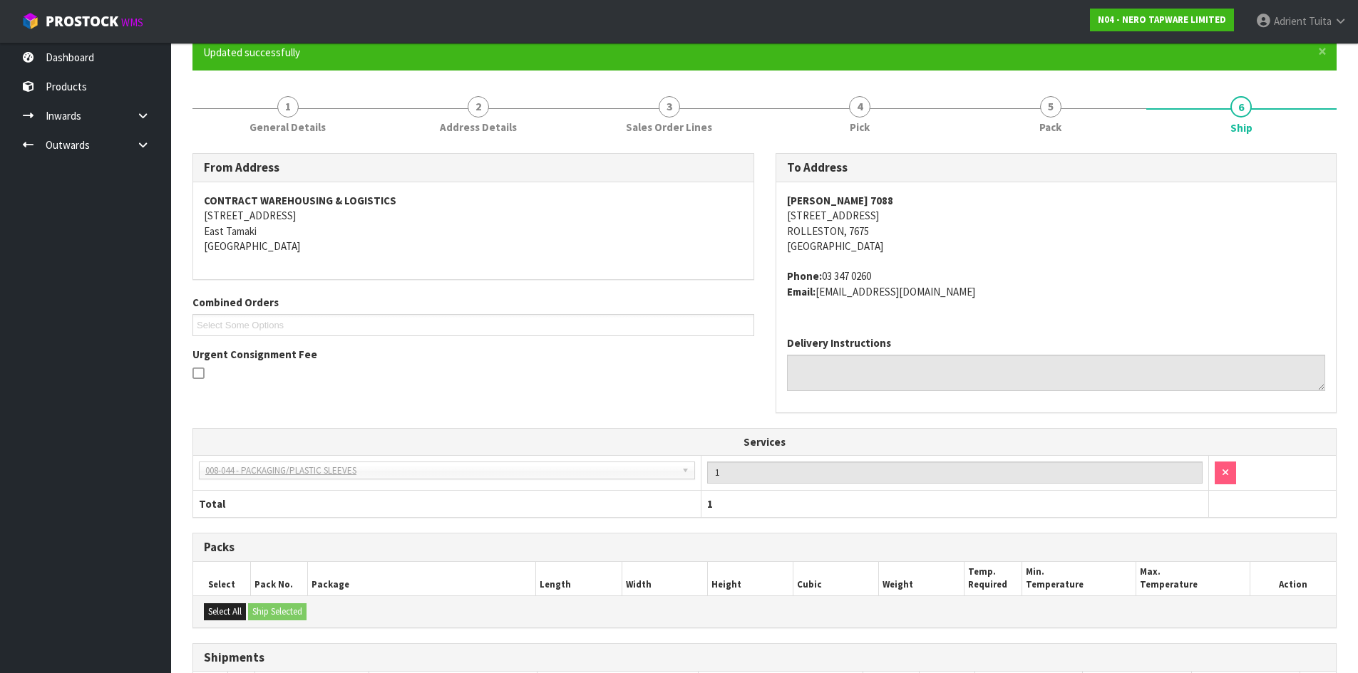
scroll to position [293, 0]
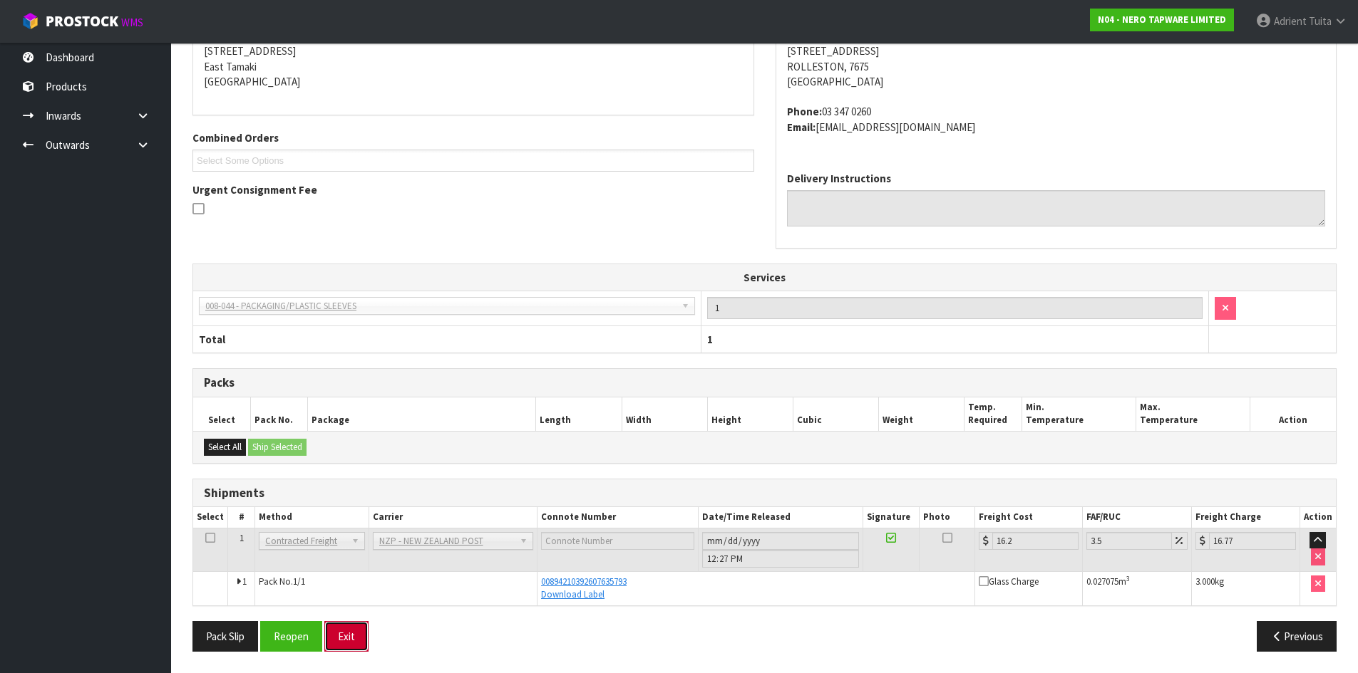
click at [336, 633] on button "Exit" at bounding box center [346, 636] width 44 height 31
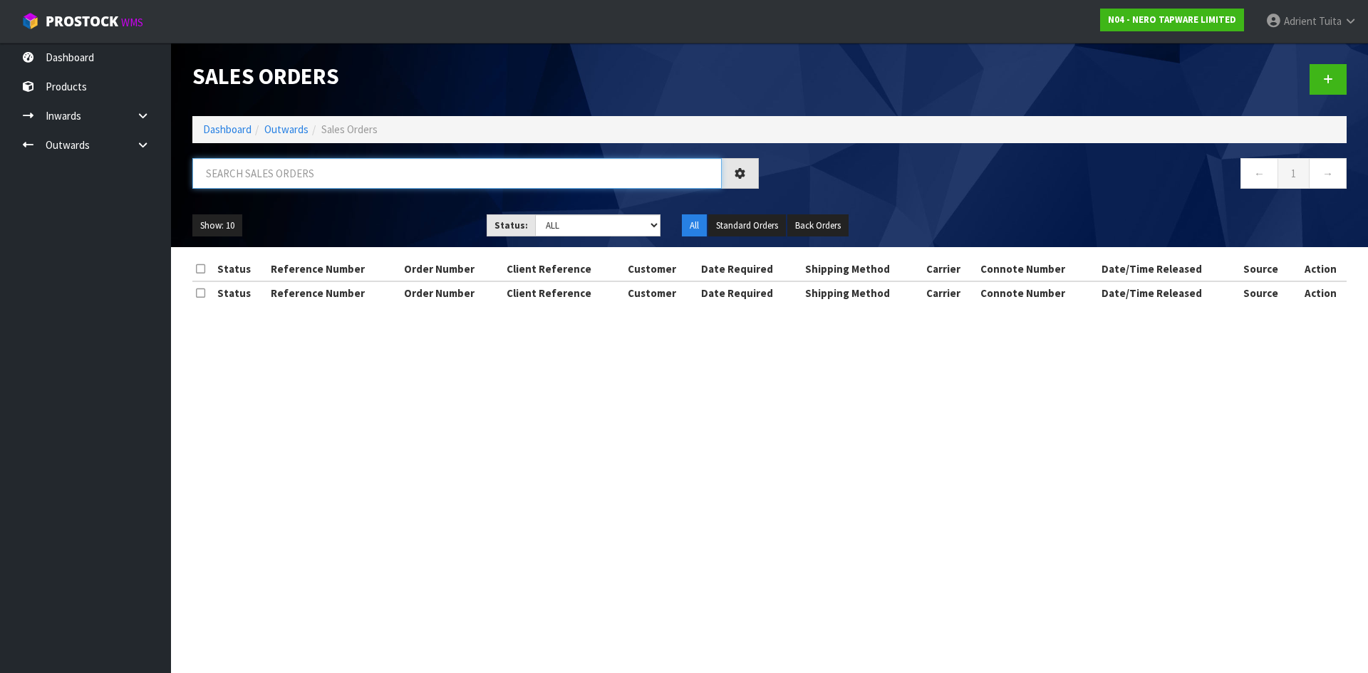
click at [258, 172] on input "text" at bounding box center [457, 173] width 530 height 31
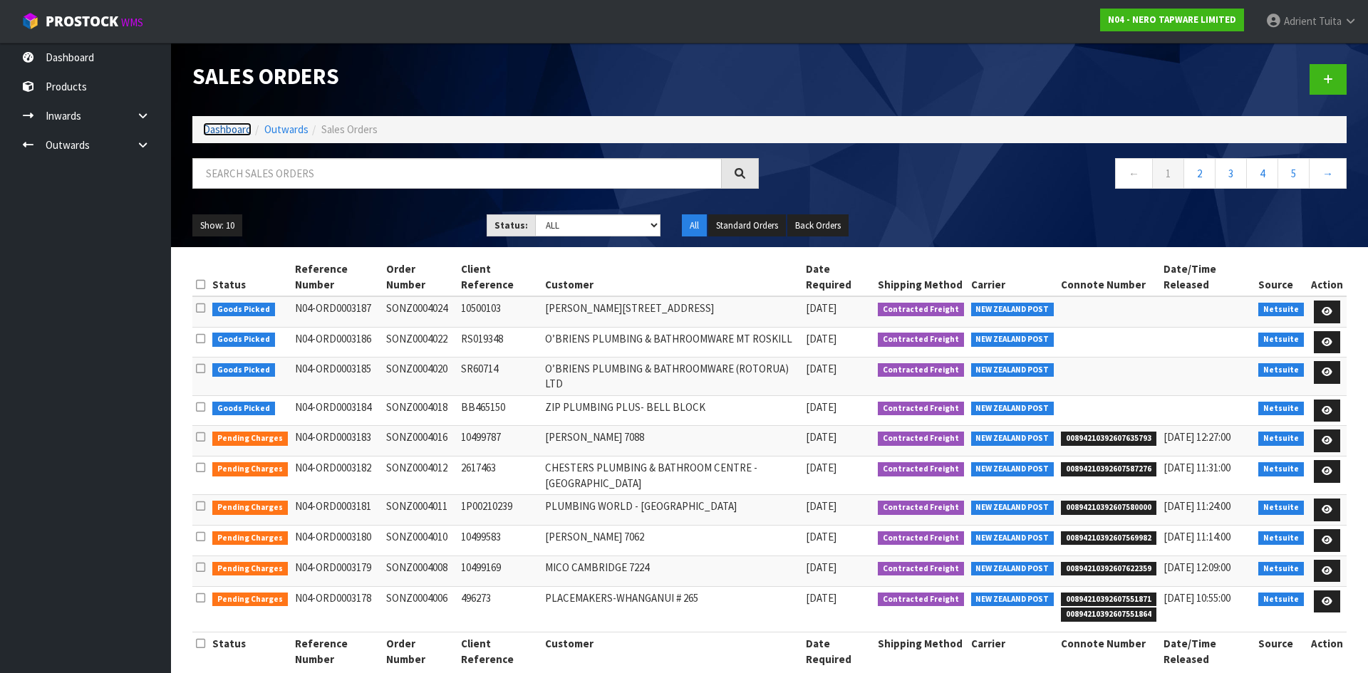
click at [213, 128] on link "Dashboard" at bounding box center [227, 130] width 48 height 14
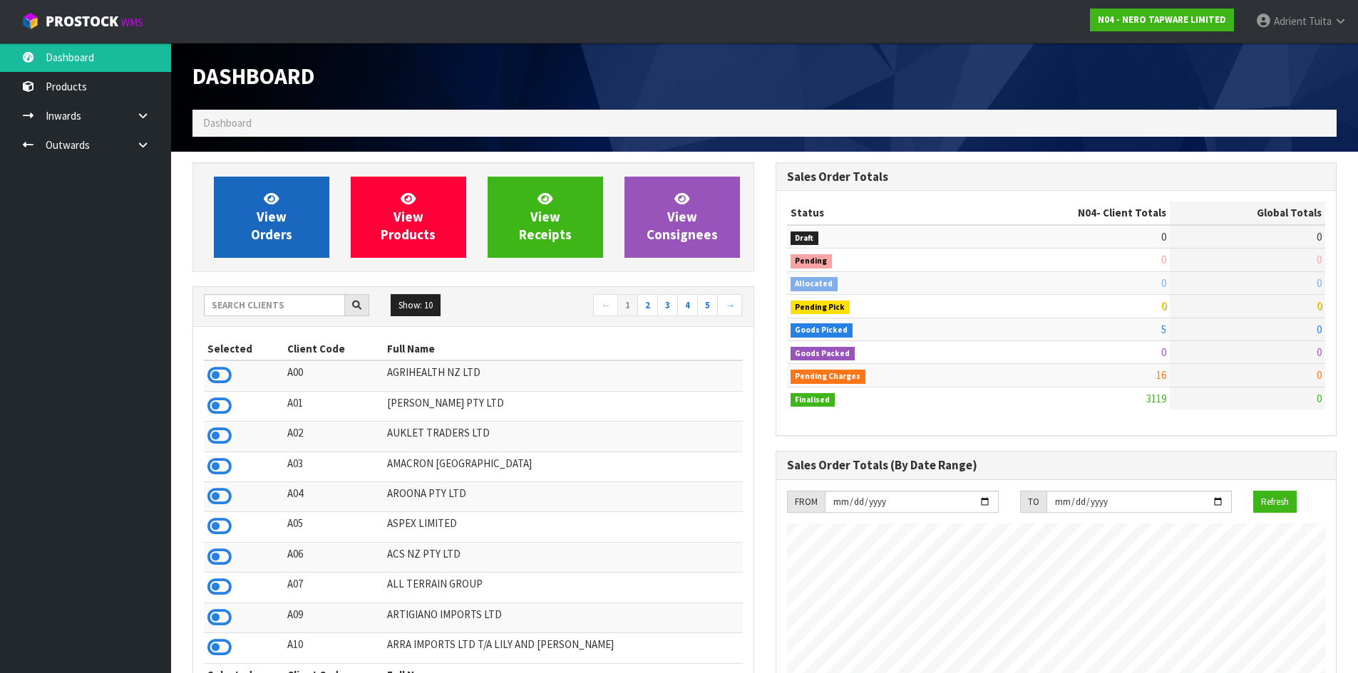
scroll to position [1110, 582]
click at [251, 220] on link "View Orders" at bounding box center [271, 217] width 115 height 81
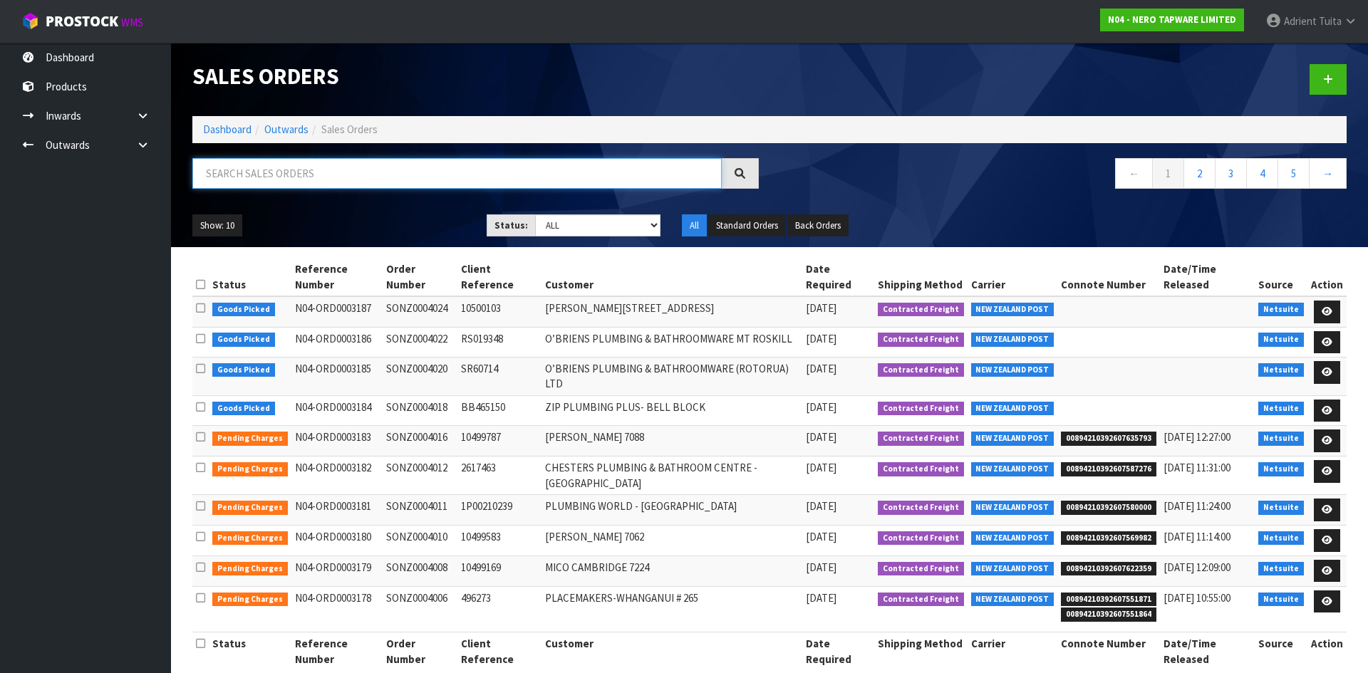
click at [266, 185] on input "text" at bounding box center [457, 173] width 530 height 31
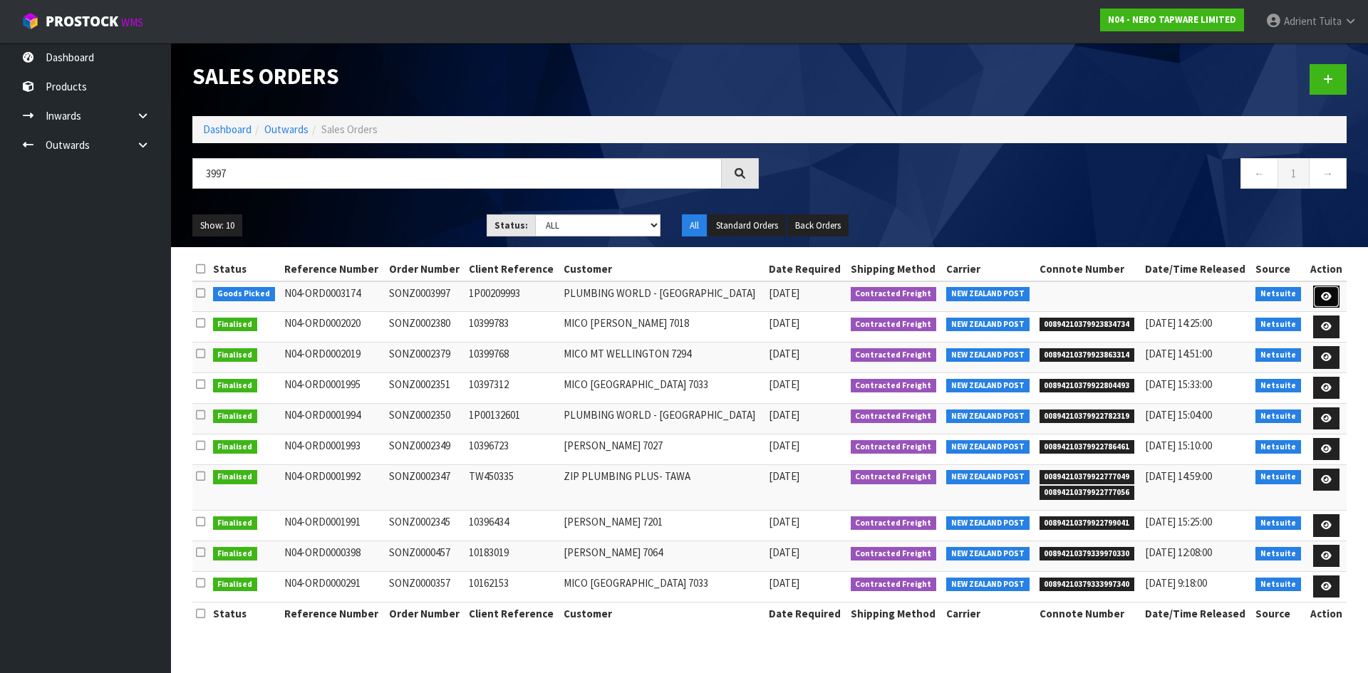
click at [1315, 297] on link at bounding box center [1326, 297] width 26 height 23
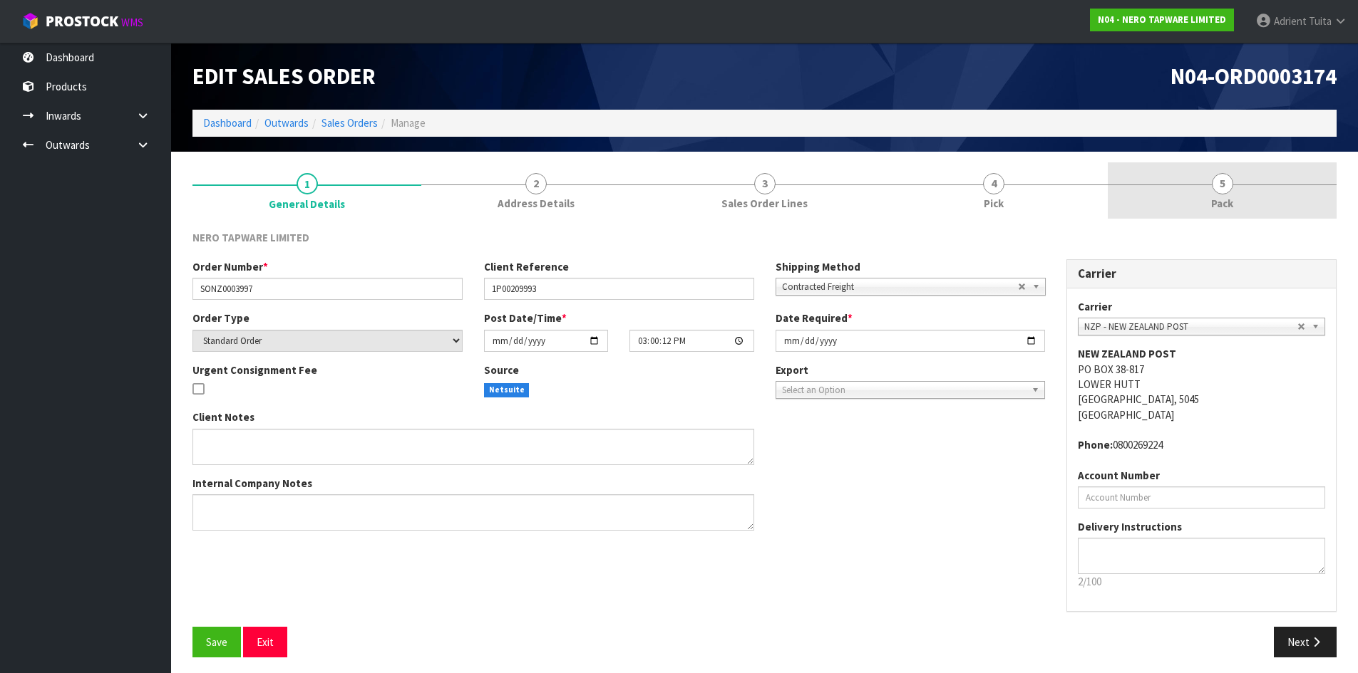
click at [1217, 209] on span "Pack" at bounding box center [1222, 203] width 22 height 15
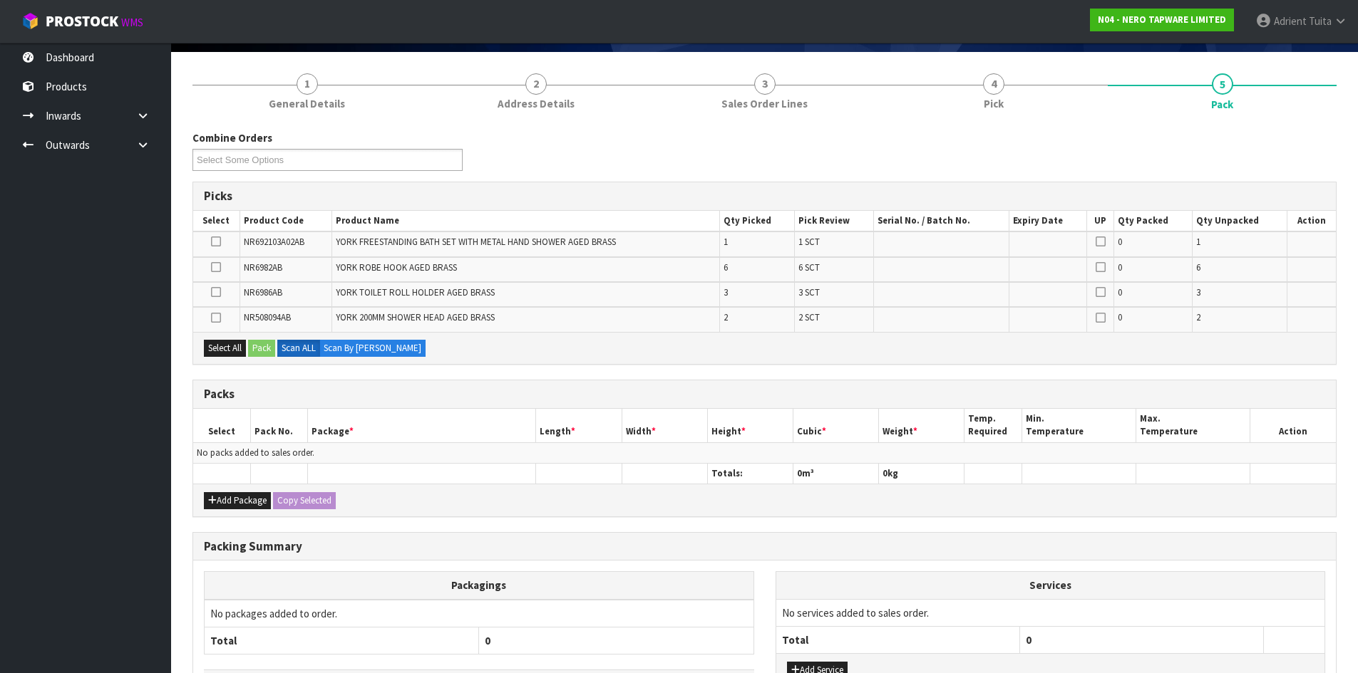
scroll to position [207, 0]
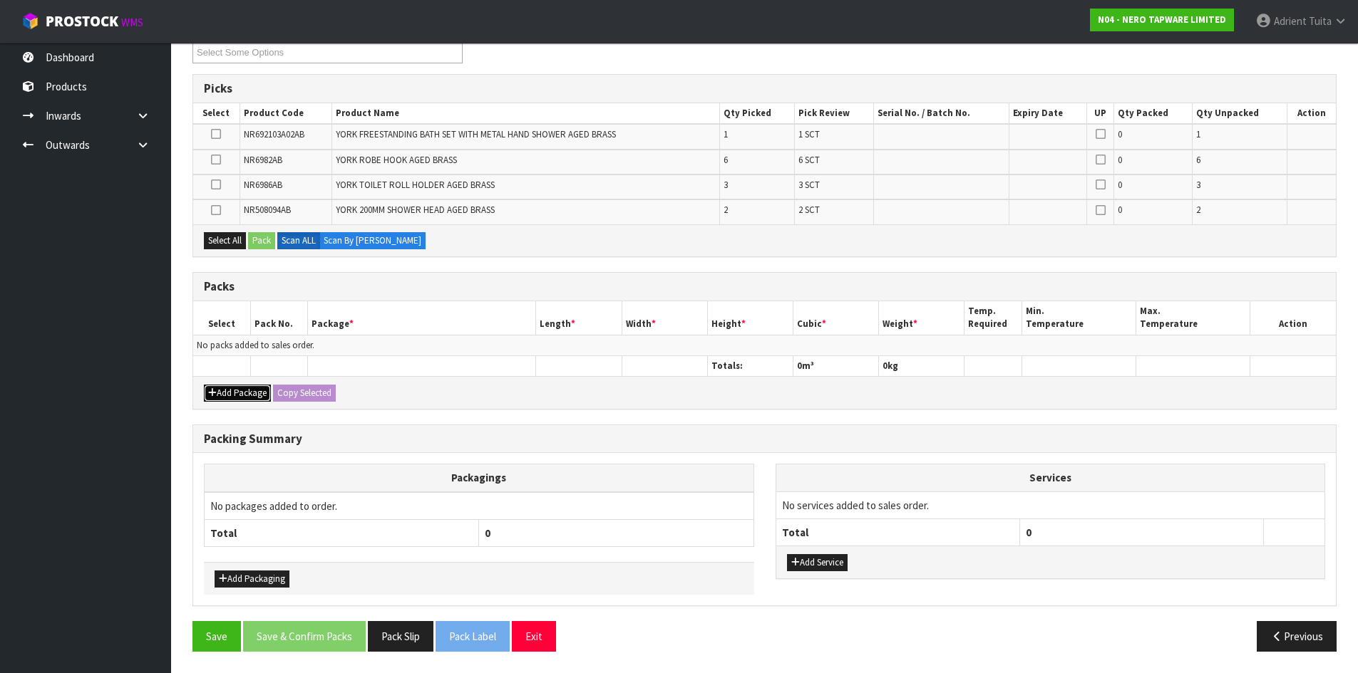
drag, startPoint x: 240, startPoint y: 387, endPoint x: 223, endPoint y: 367, distance: 26.3
click at [239, 388] on button "Add Package" at bounding box center [237, 393] width 67 height 17
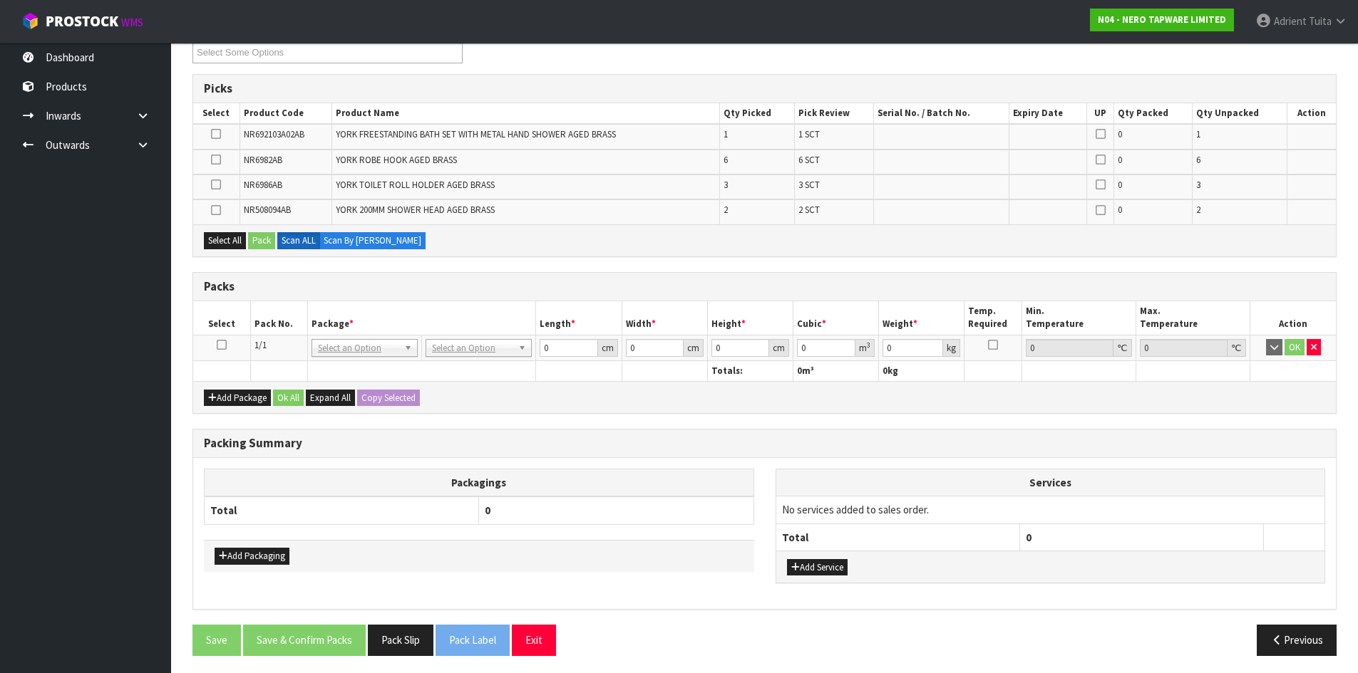
click at [220, 345] on icon at bounding box center [222, 345] width 10 height 1
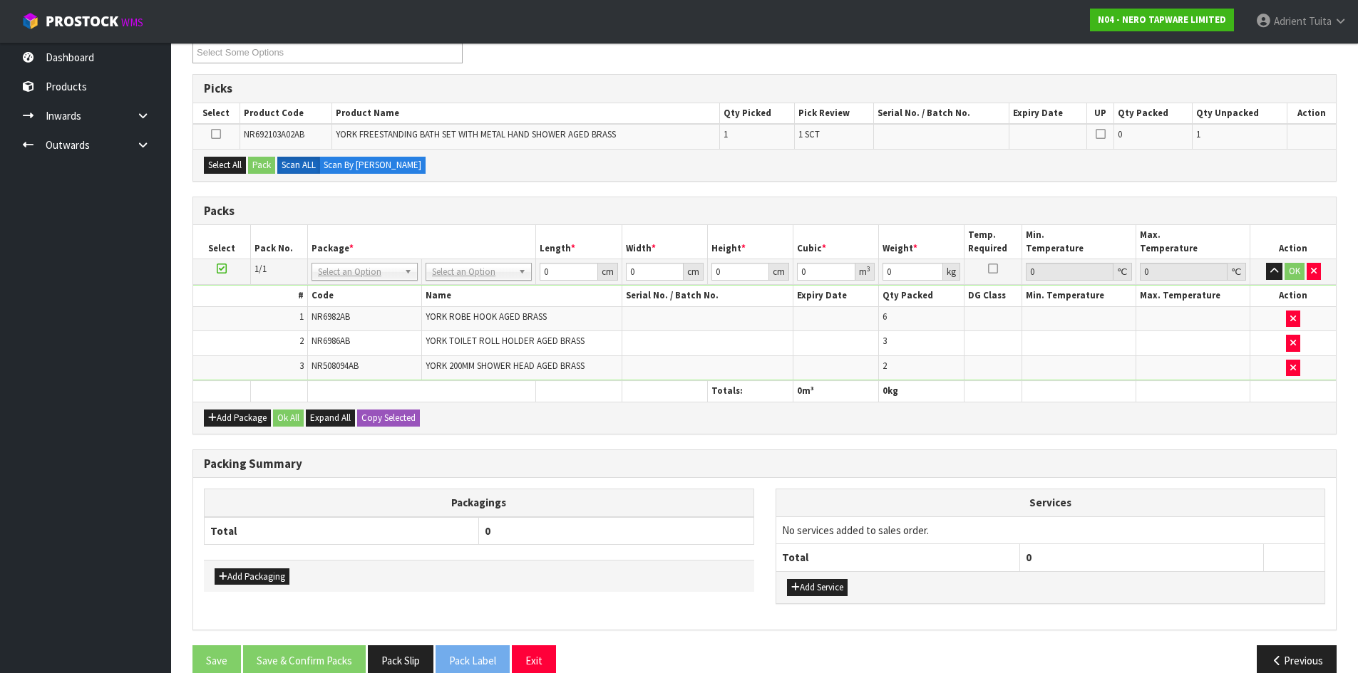
click at [220, 269] on icon at bounding box center [222, 269] width 10 height 1
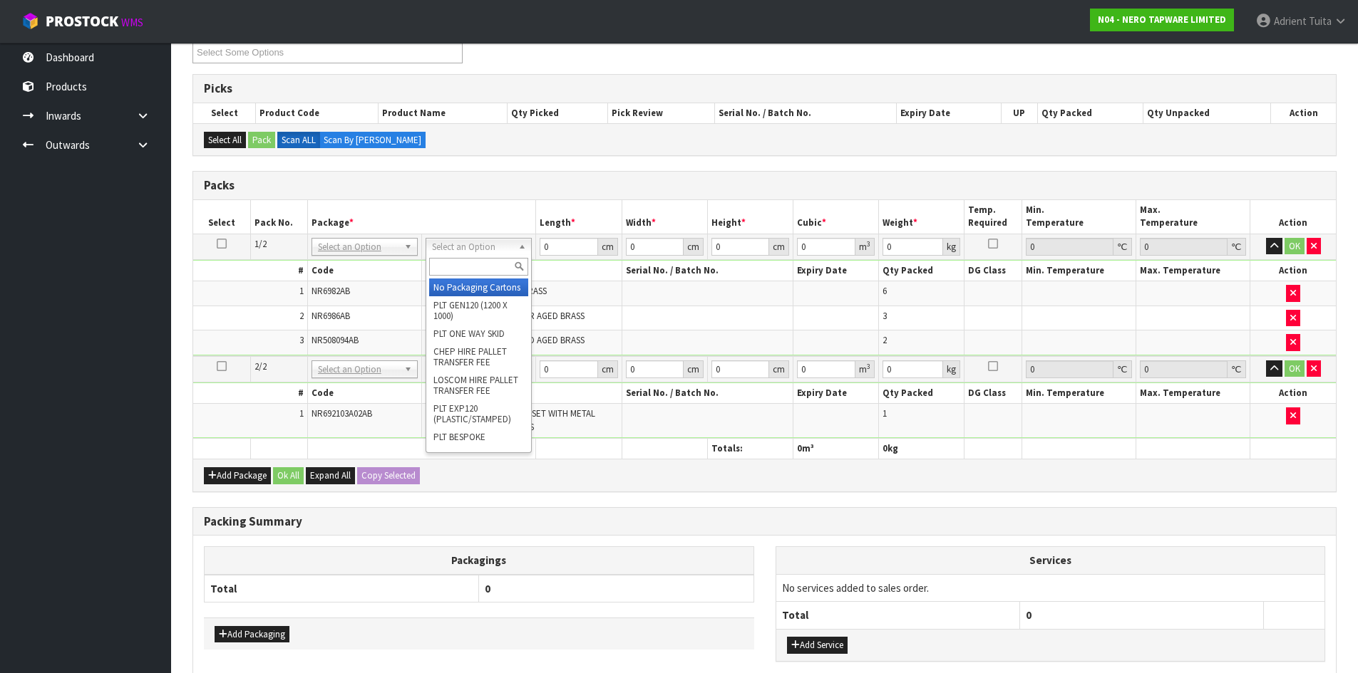
click at [470, 257] on div at bounding box center [478, 267] width 105 height 24
click at [470, 258] on input "text" at bounding box center [478, 267] width 99 height 18
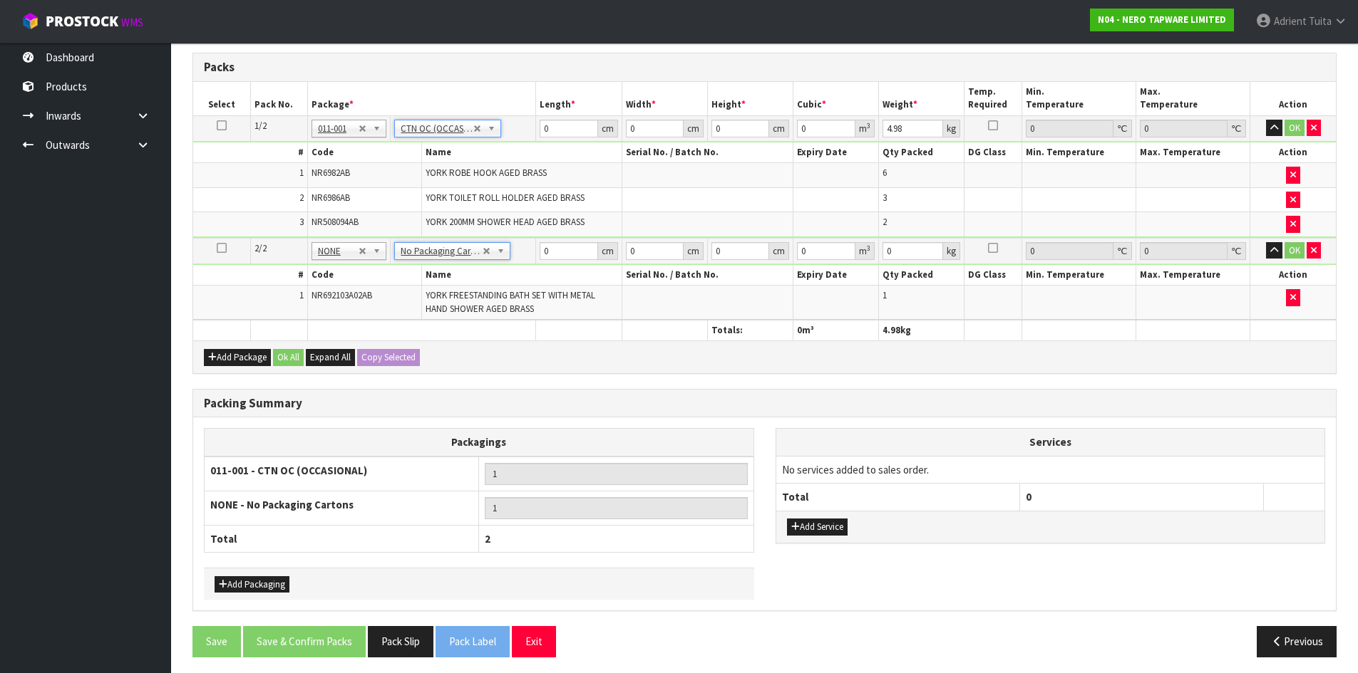
scroll to position [331, 0]
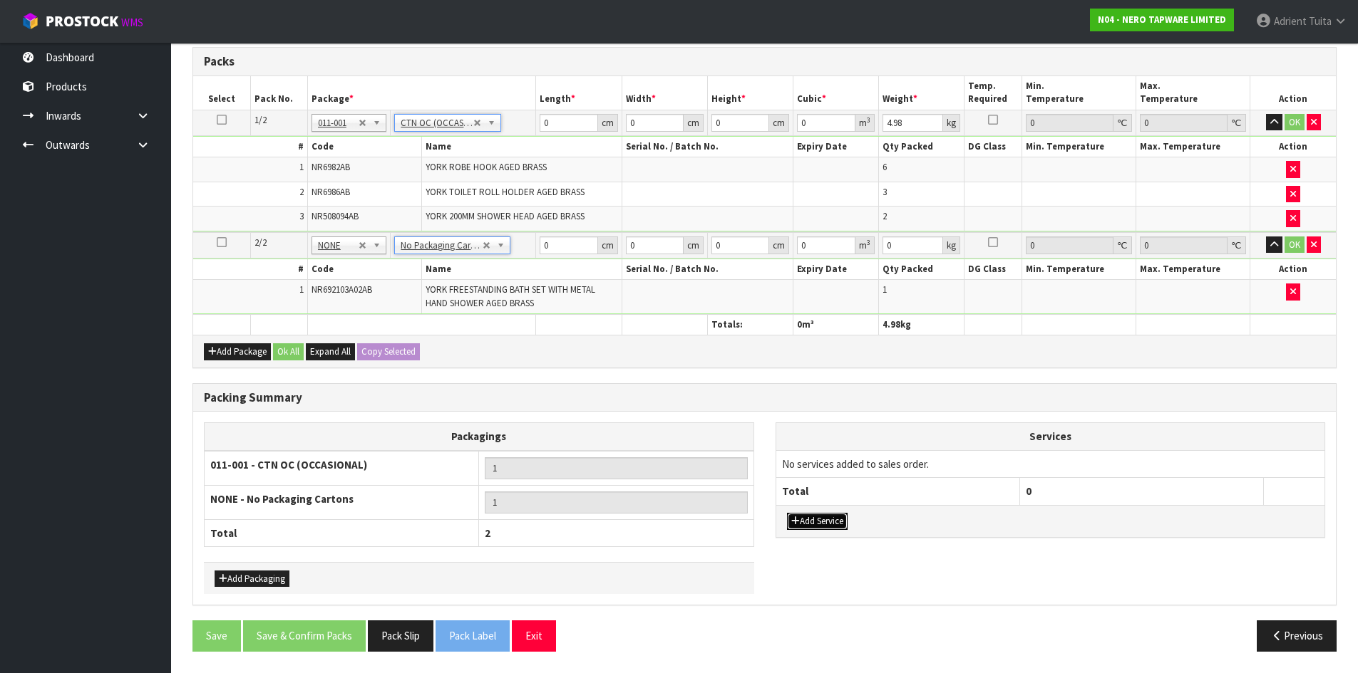
click at [809, 515] on button "Add Service" at bounding box center [817, 521] width 61 height 17
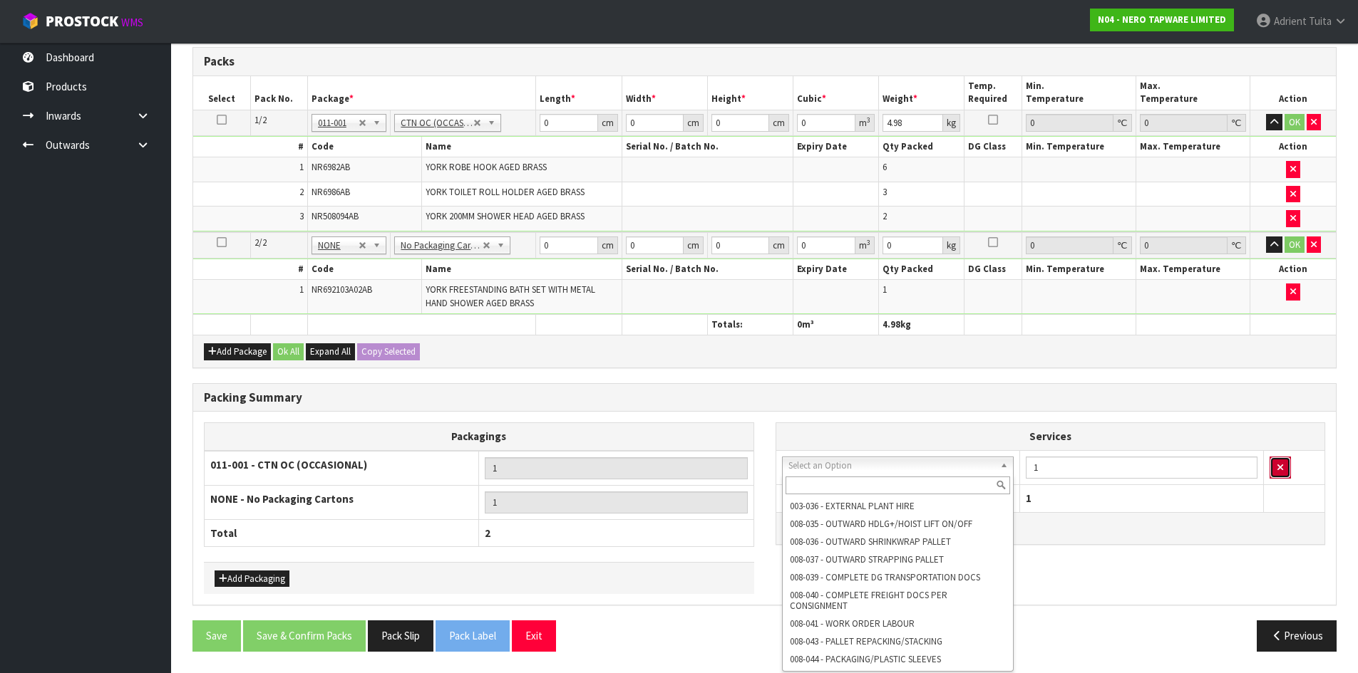
click at [1287, 473] on button "button" at bounding box center [1279, 468] width 21 height 23
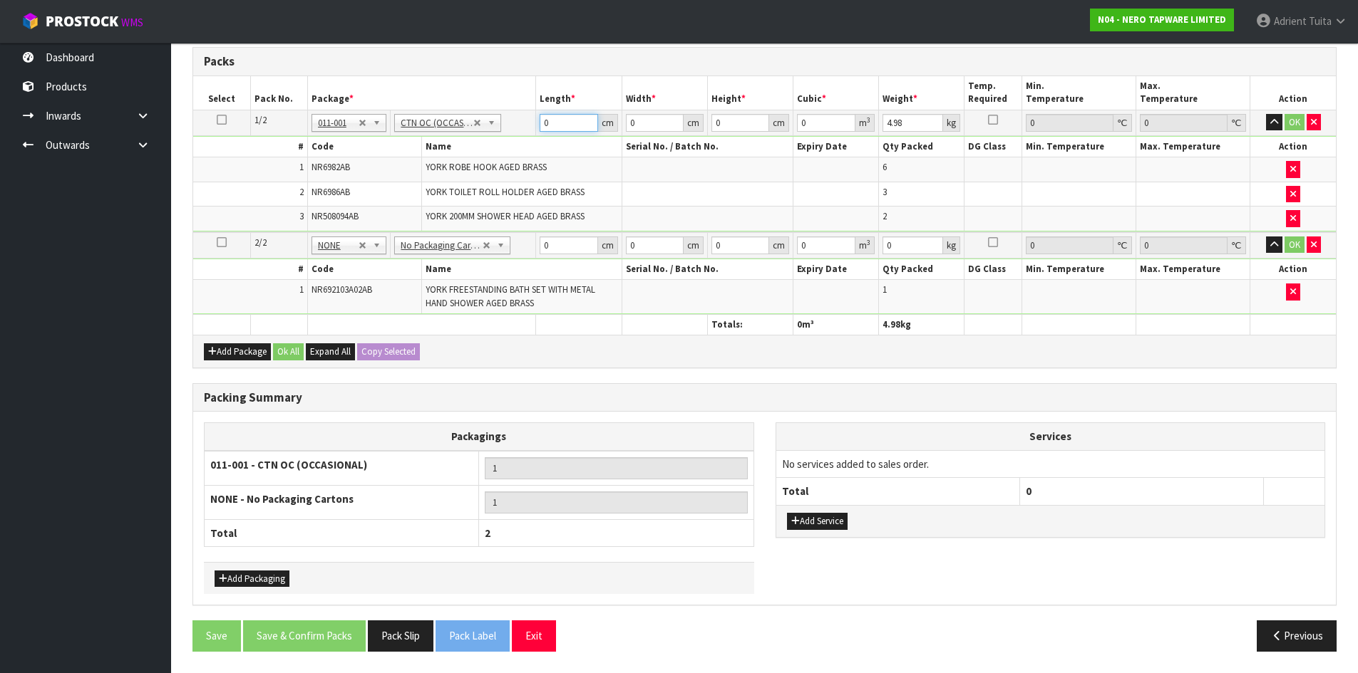
drag, startPoint x: 1258, startPoint y: 438, endPoint x: 574, endPoint y: 132, distance: 749.0
click at [562, 119] on input "0" at bounding box center [568, 123] width 58 height 18
click at [570, 116] on input "0" at bounding box center [568, 123] width 58 height 18
drag, startPoint x: 568, startPoint y: 253, endPoint x: 568, endPoint y: 179, distance: 74.1
click at [568, 247] on input "0" at bounding box center [568, 246] width 58 height 18
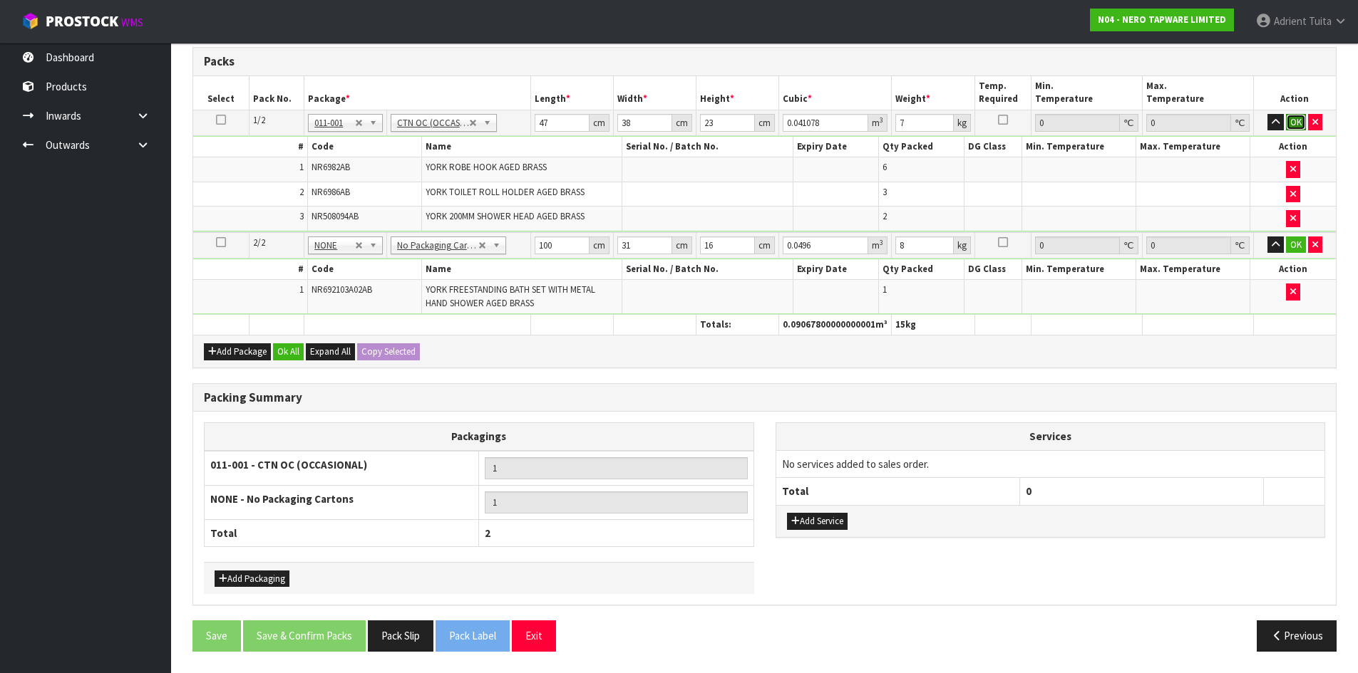
click at [1292, 123] on button "OK" at bounding box center [1296, 122] width 20 height 17
click at [1294, 241] on button "OK" at bounding box center [1296, 245] width 20 height 17
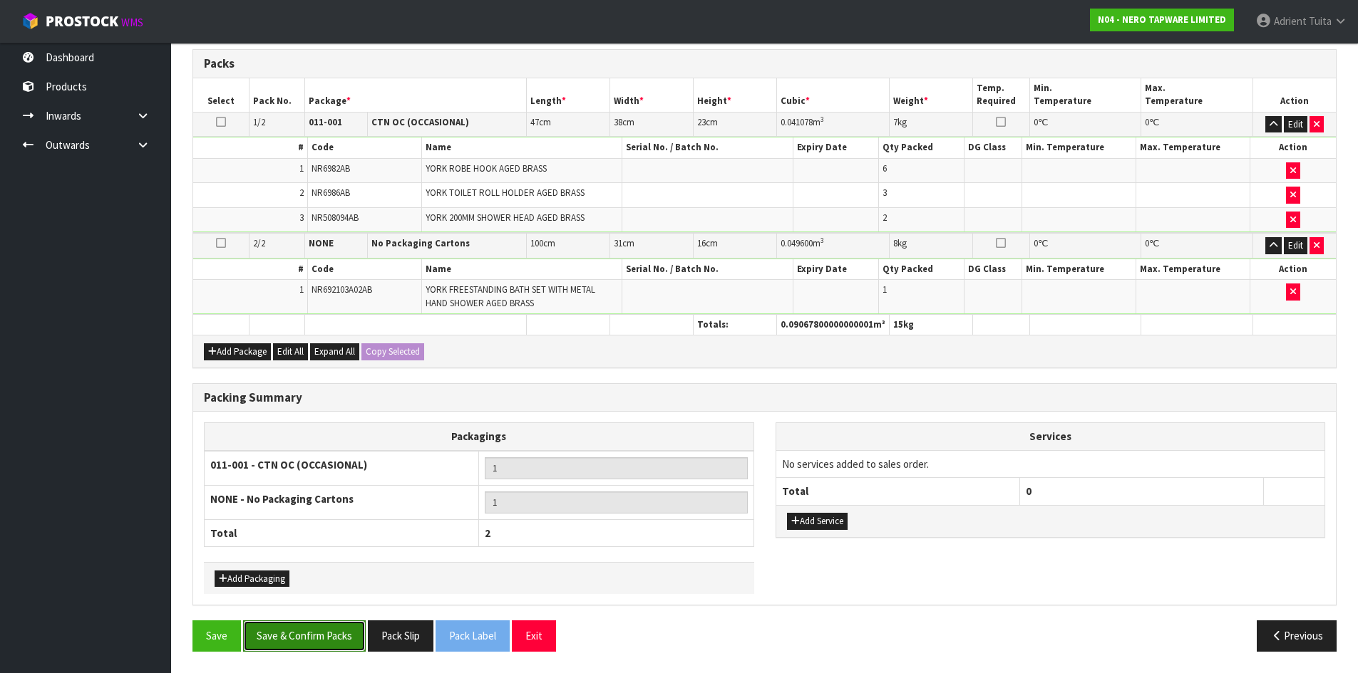
click at [316, 626] on button "Save & Confirm Packs" at bounding box center [304, 636] width 123 height 31
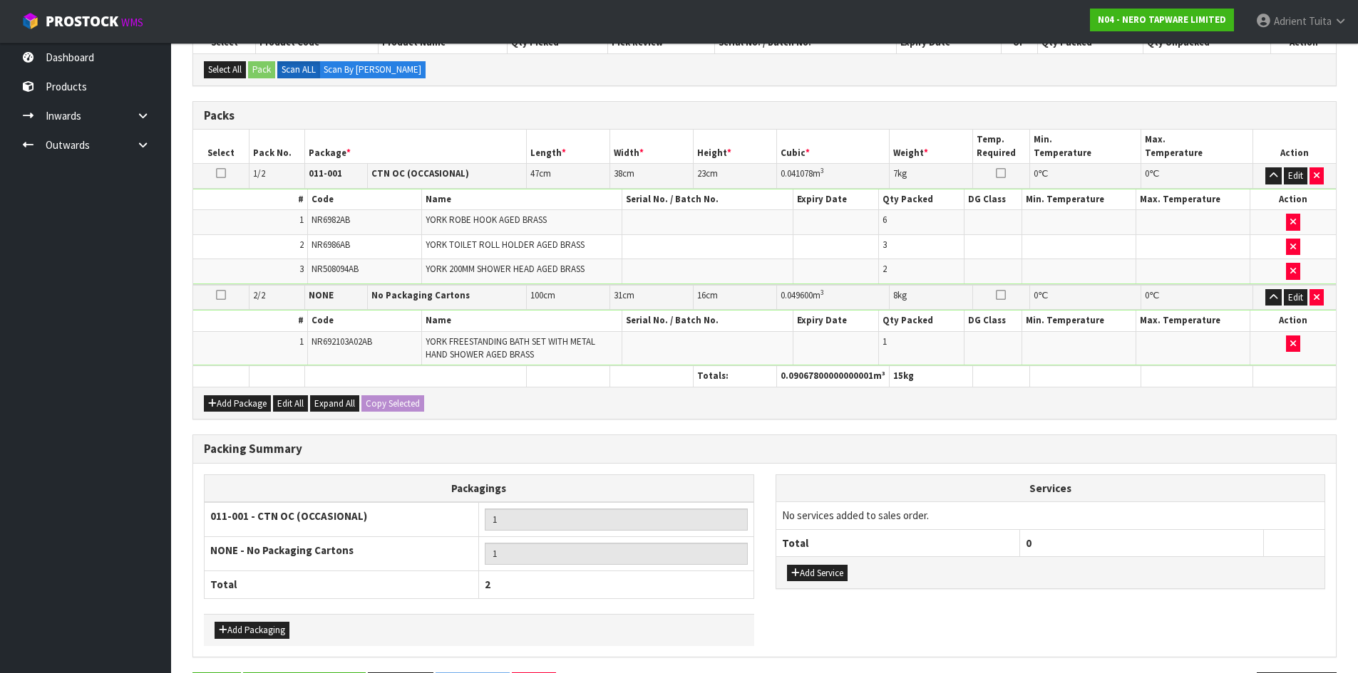
scroll to position [0, 0]
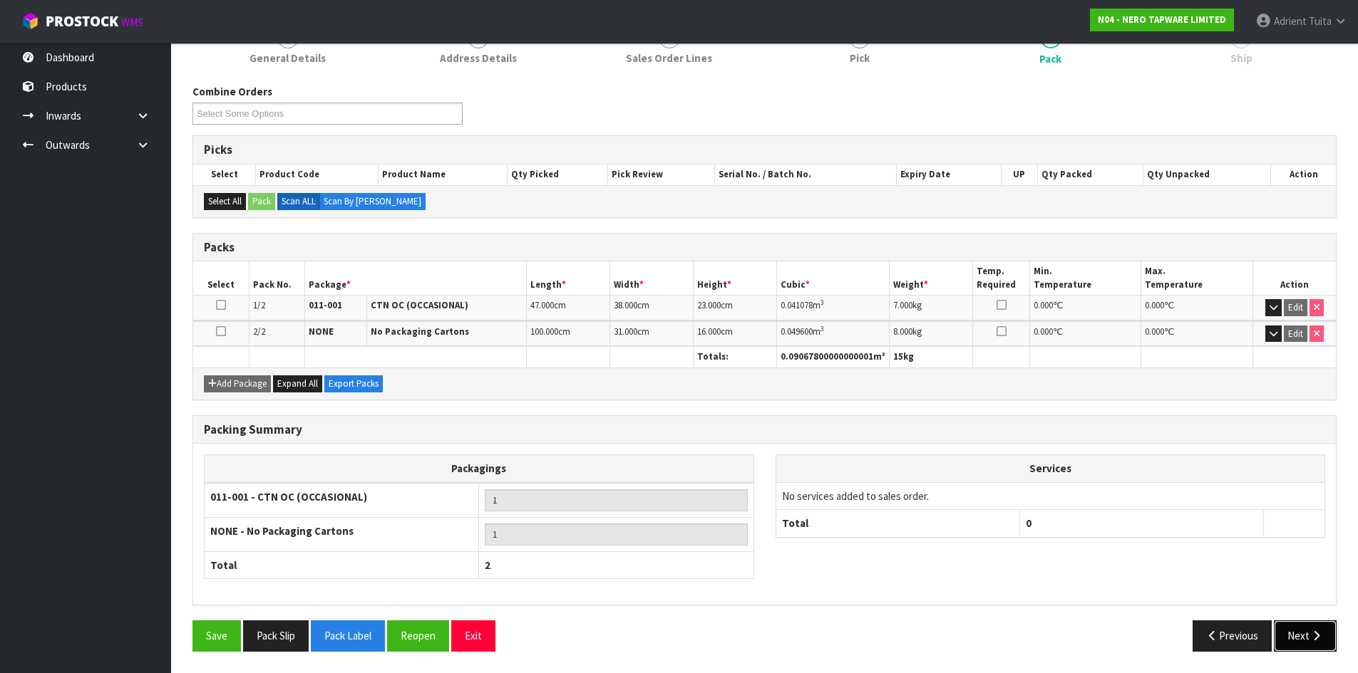
click at [1309, 633] on icon "button" at bounding box center [1316, 636] width 14 height 11
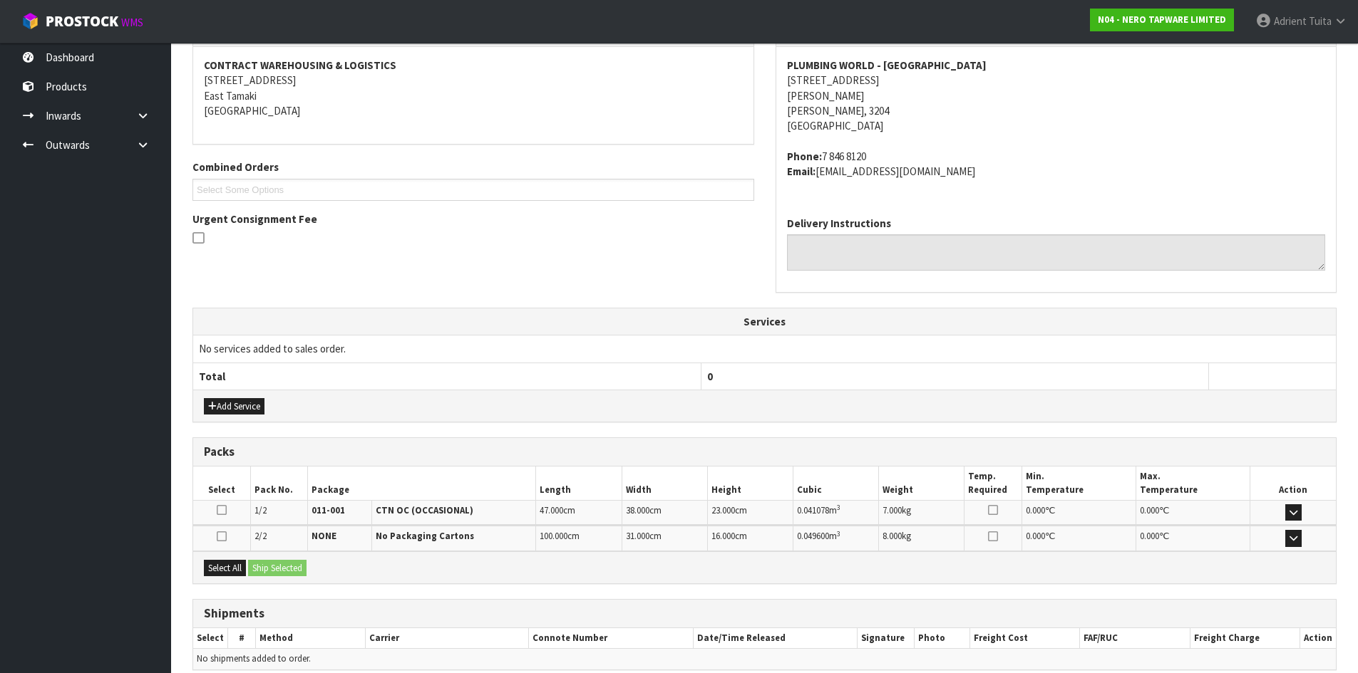
scroll to position [328, 0]
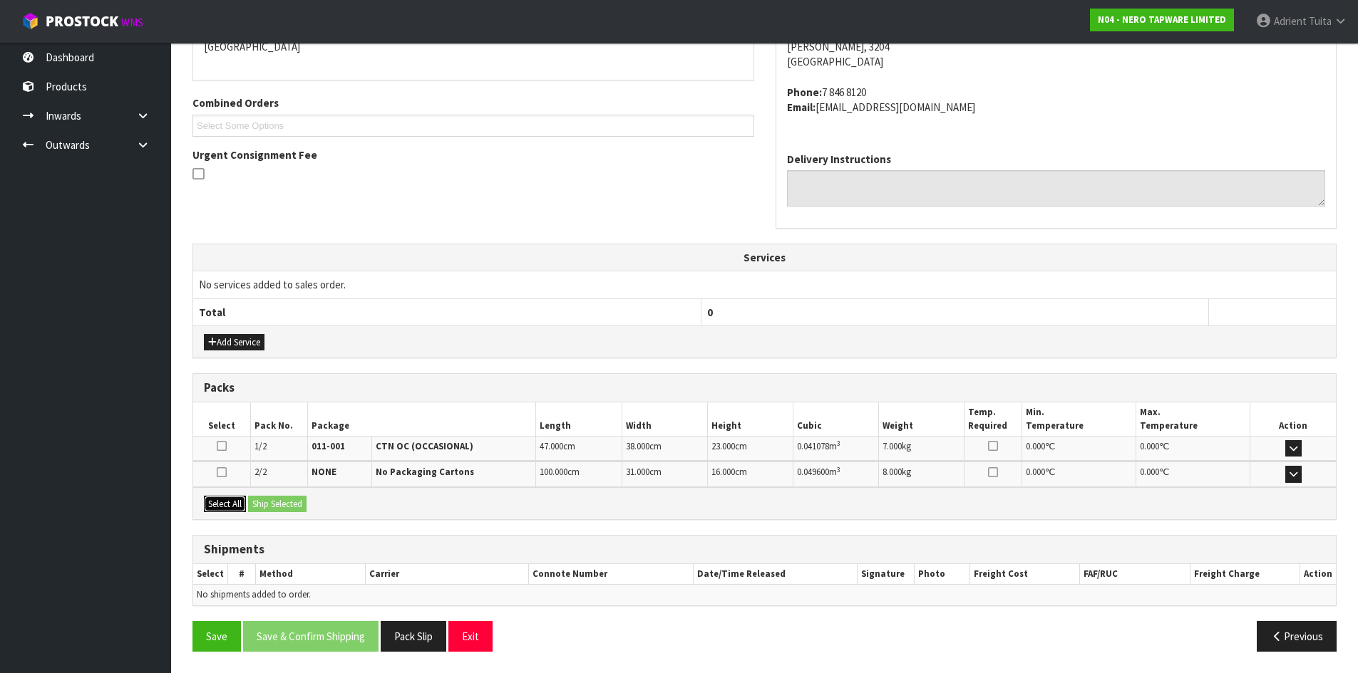
drag, startPoint x: 229, startPoint y: 505, endPoint x: 315, endPoint y: 504, distance: 86.2
click at [237, 505] on button "Select All" at bounding box center [225, 504] width 42 height 17
click at [315, 504] on div "Select All Ship Selected" at bounding box center [764, 503] width 1142 height 32
click at [306, 502] on button "Ship Selected" at bounding box center [277, 504] width 58 height 17
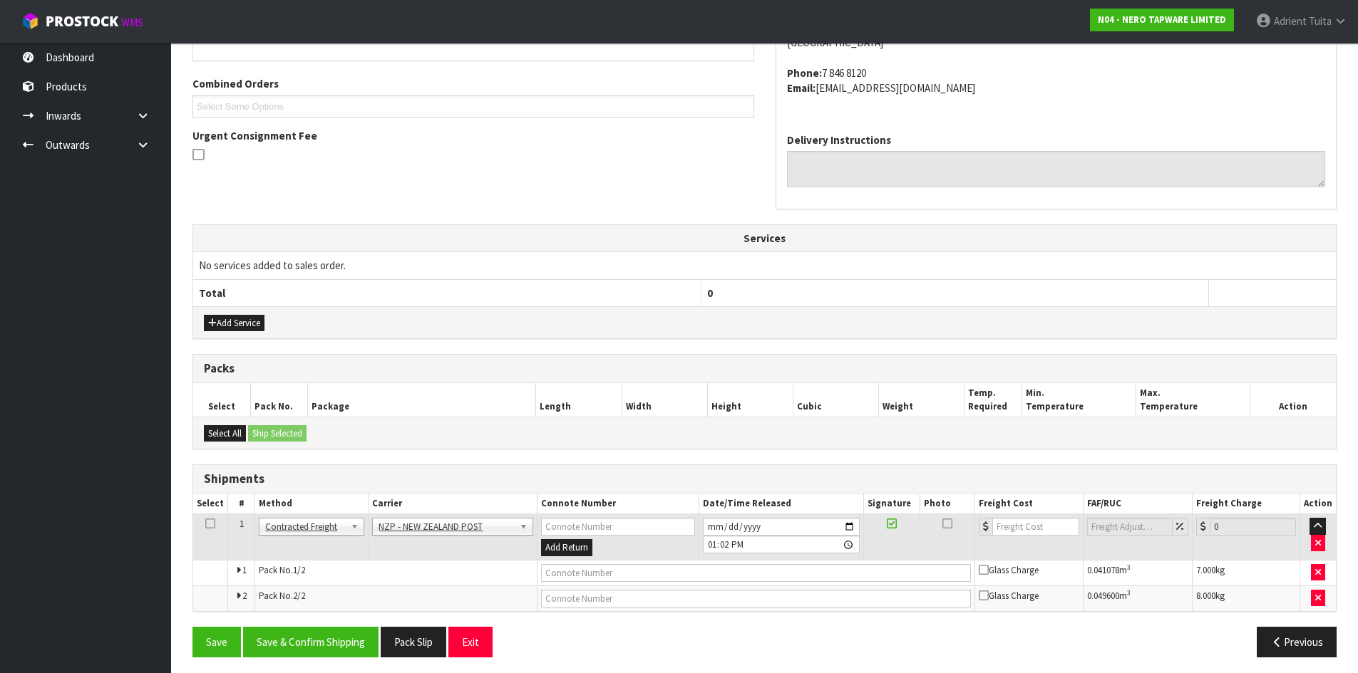
scroll to position [353, 0]
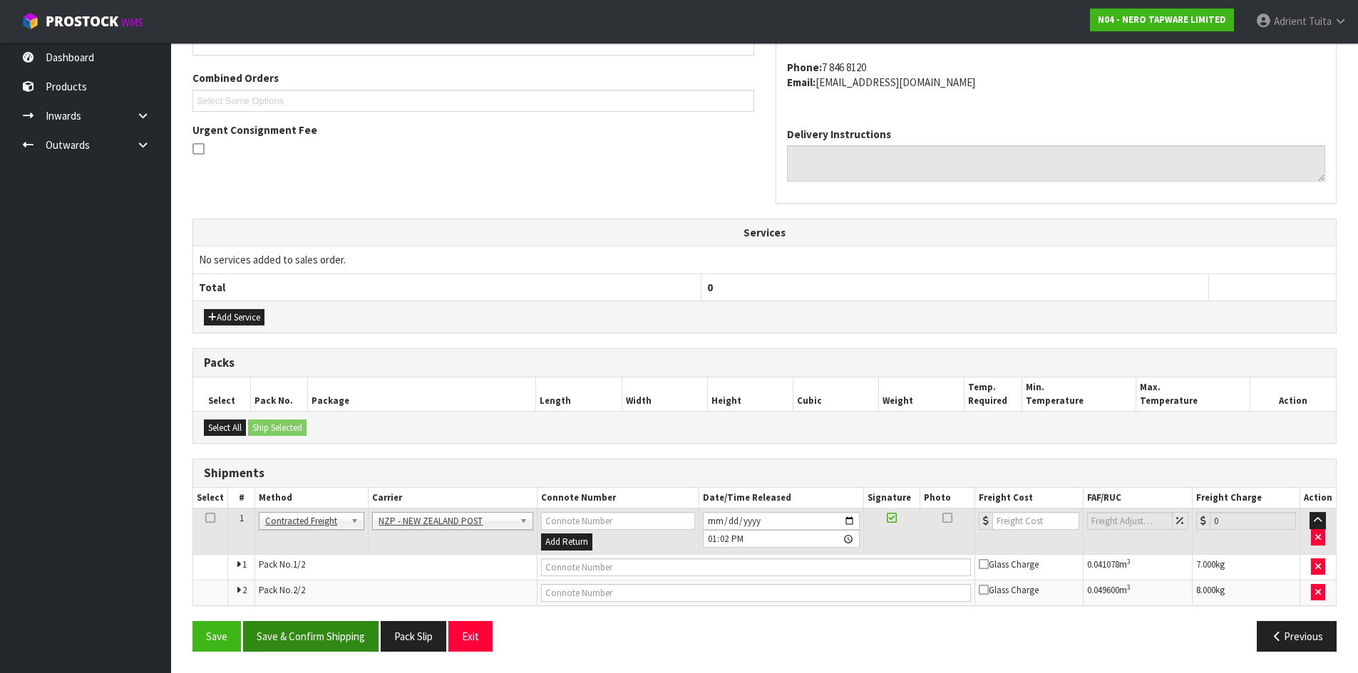
drag, startPoint x: 316, startPoint y: 620, endPoint x: 316, endPoint y: 651, distance: 31.4
click at [316, 641] on div "From Address CONTRACT WAREHOUSING & LOGISTICS 17 Allens Road East Tamaki Auckla…" at bounding box center [764, 296] width 1144 height 734
click at [316, 651] on button "Save & Confirm Shipping" at bounding box center [310, 636] width 135 height 31
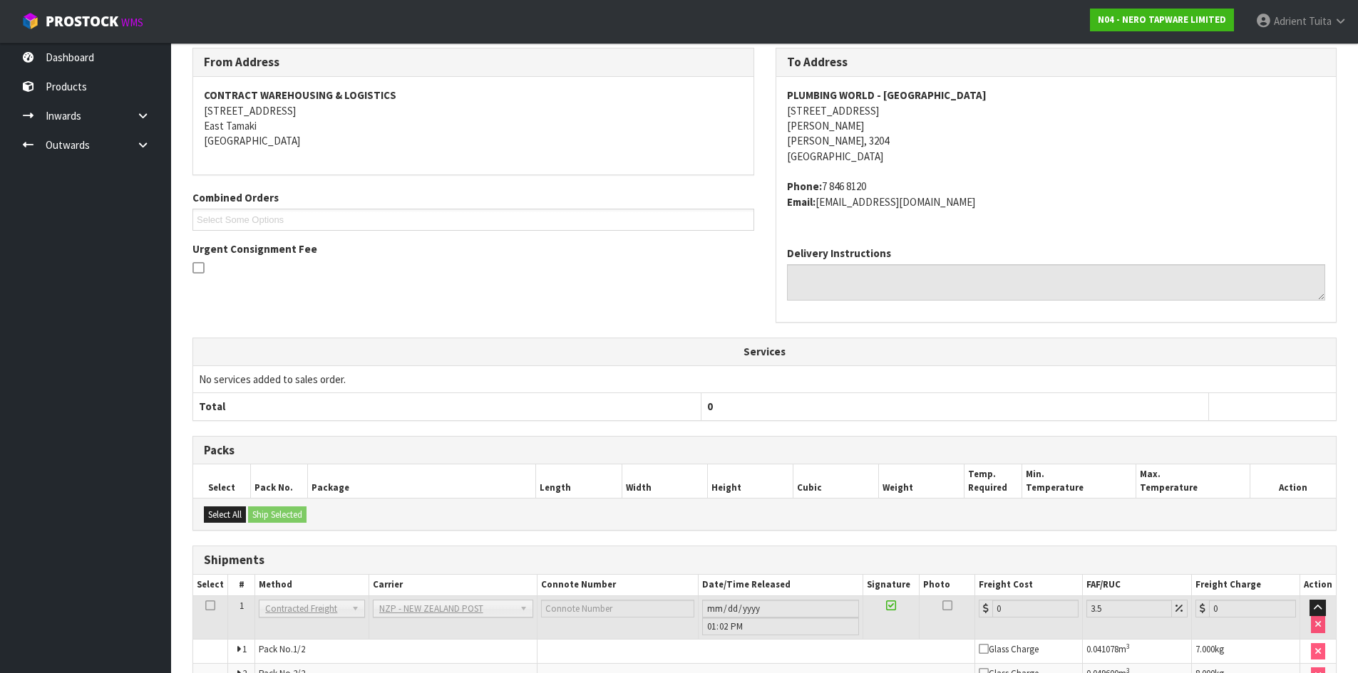
scroll to position [331, 0]
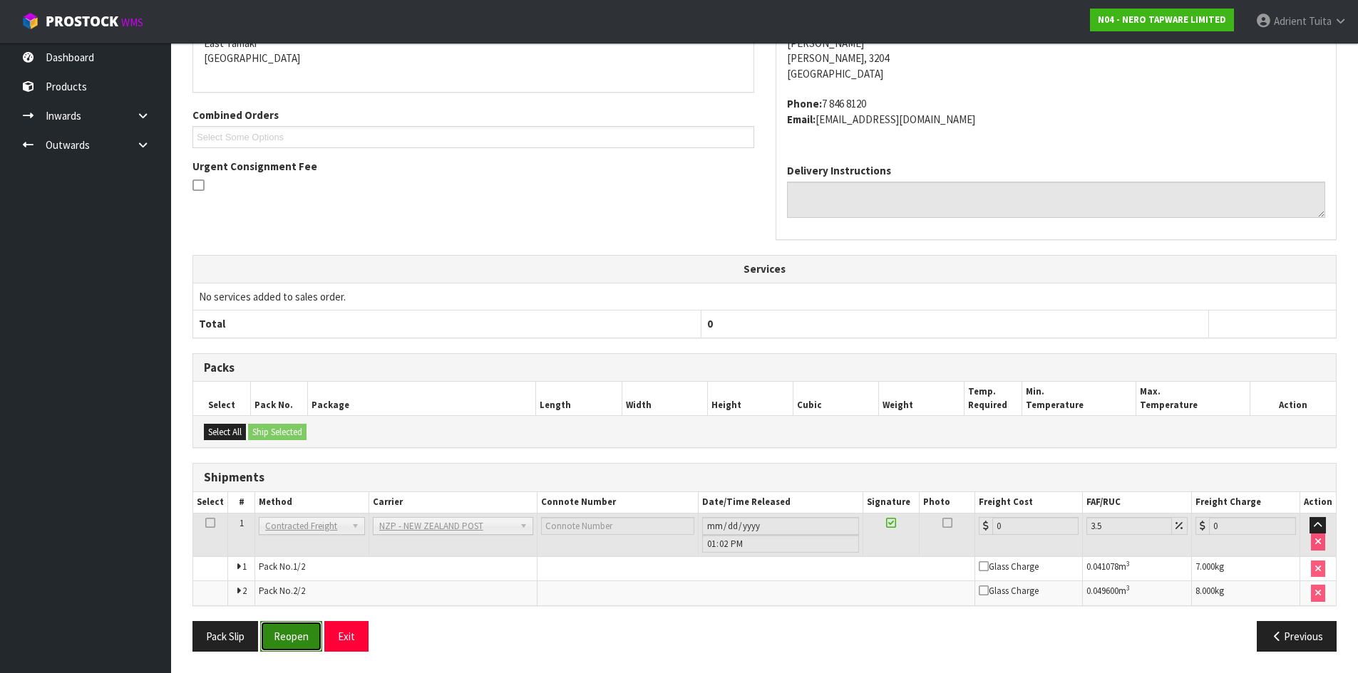
click at [293, 637] on button "Reopen" at bounding box center [291, 636] width 62 height 31
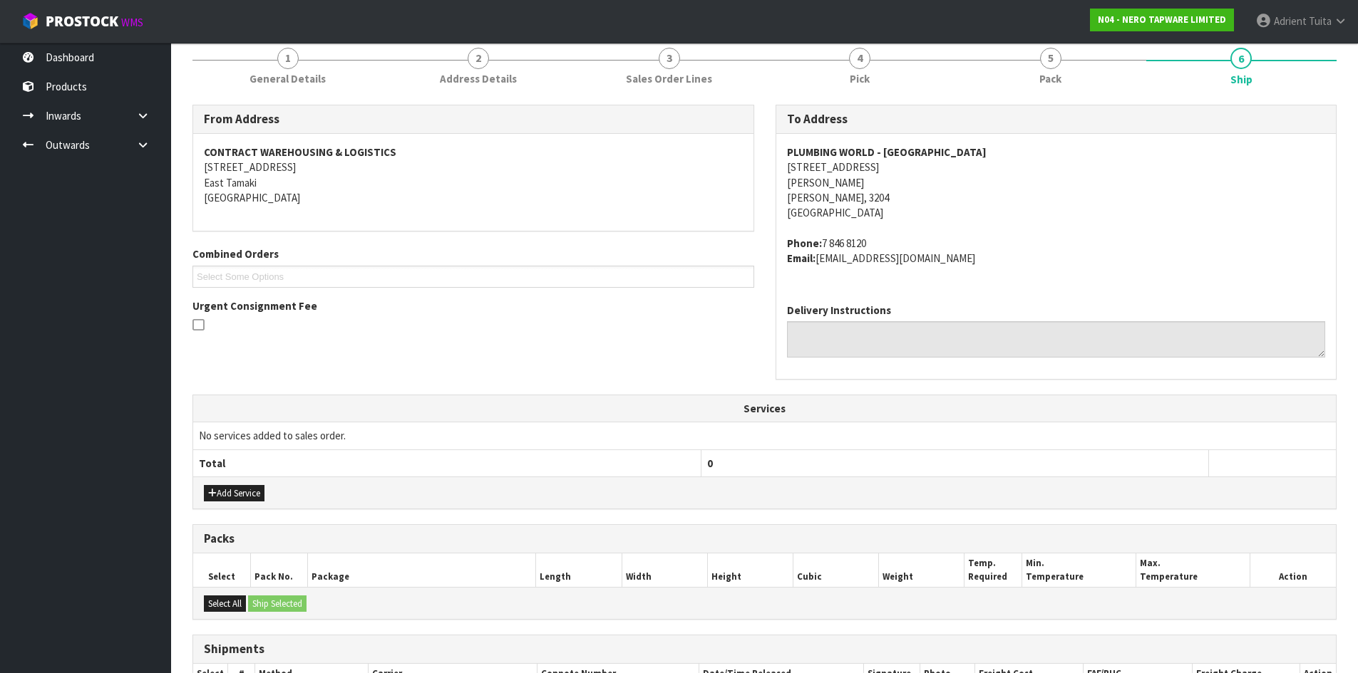
scroll to position [366, 0]
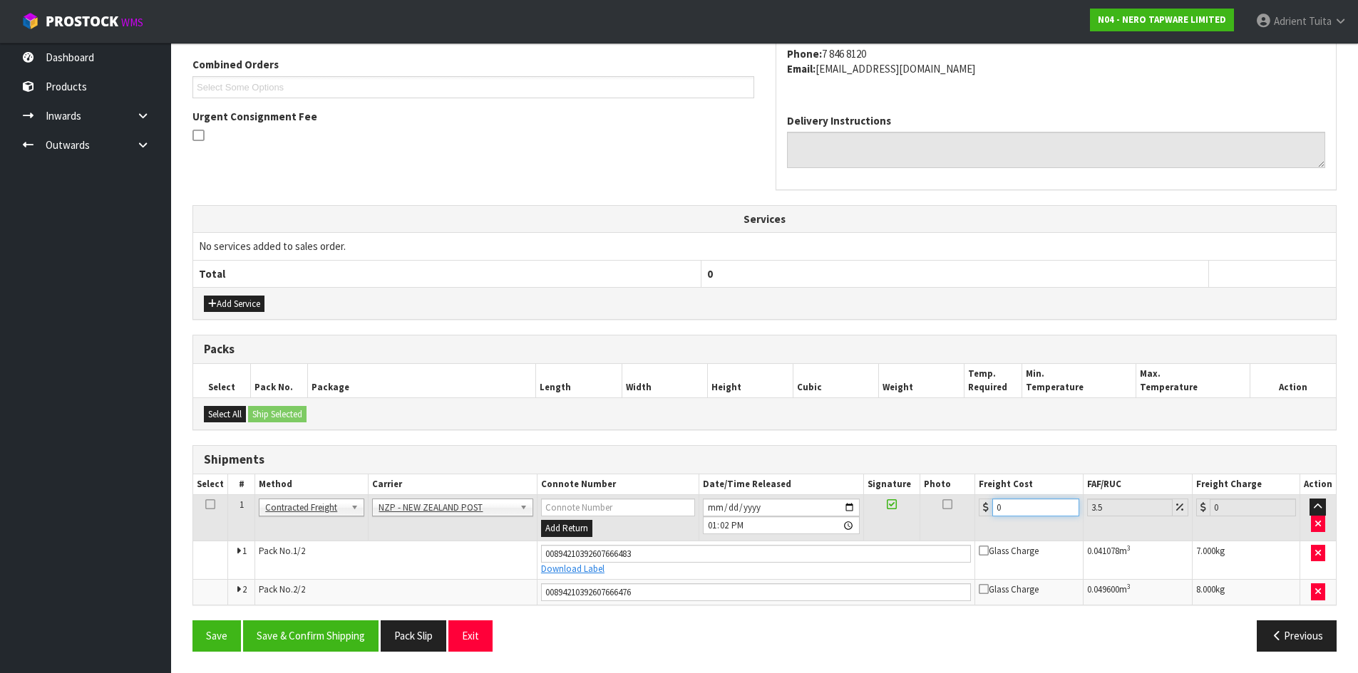
click at [1008, 505] on input "0" at bounding box center [1035, 508] width 86 height 18
click at [310, 655] on div "Save Save & Confirm Shipping Pack Slip Exit Previous" at bounding box center [764, 641] width 1165 height 41
click at [311, 646] on button "Save & Confirm Shipping" at bounding box center [310, 636] width 135 height 31
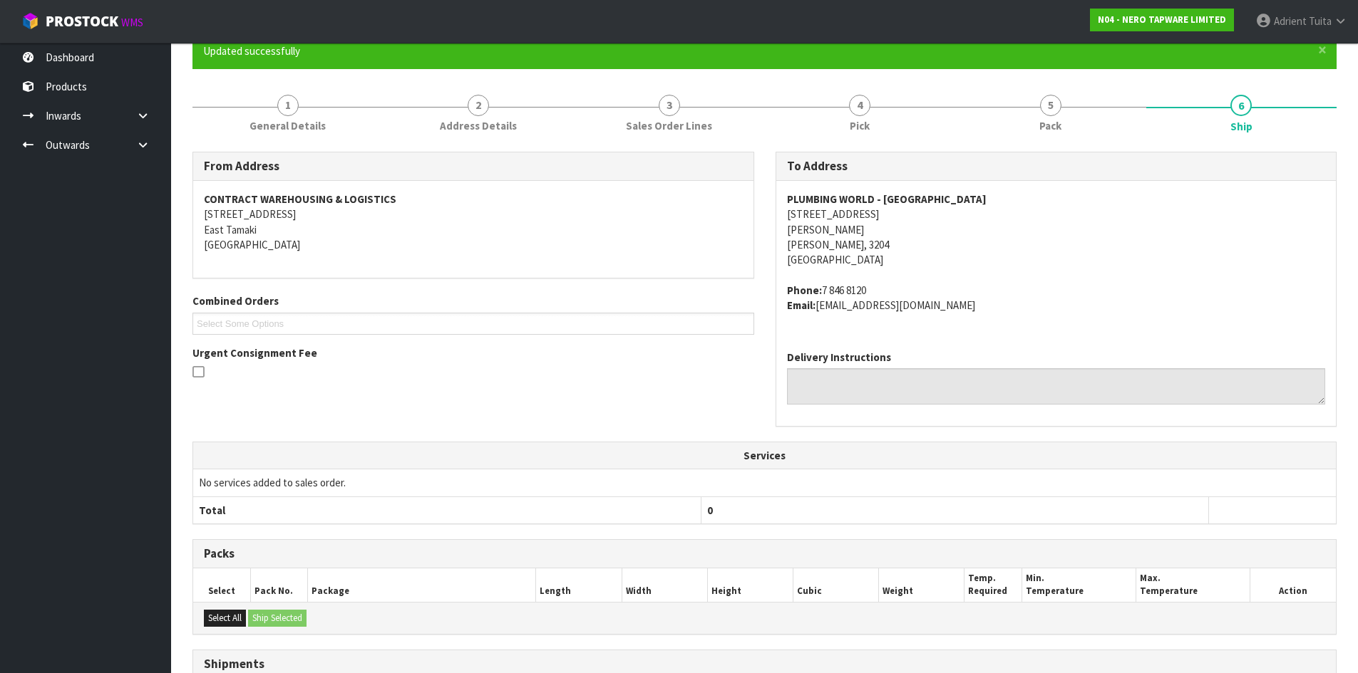
scroll to position [326, 0]
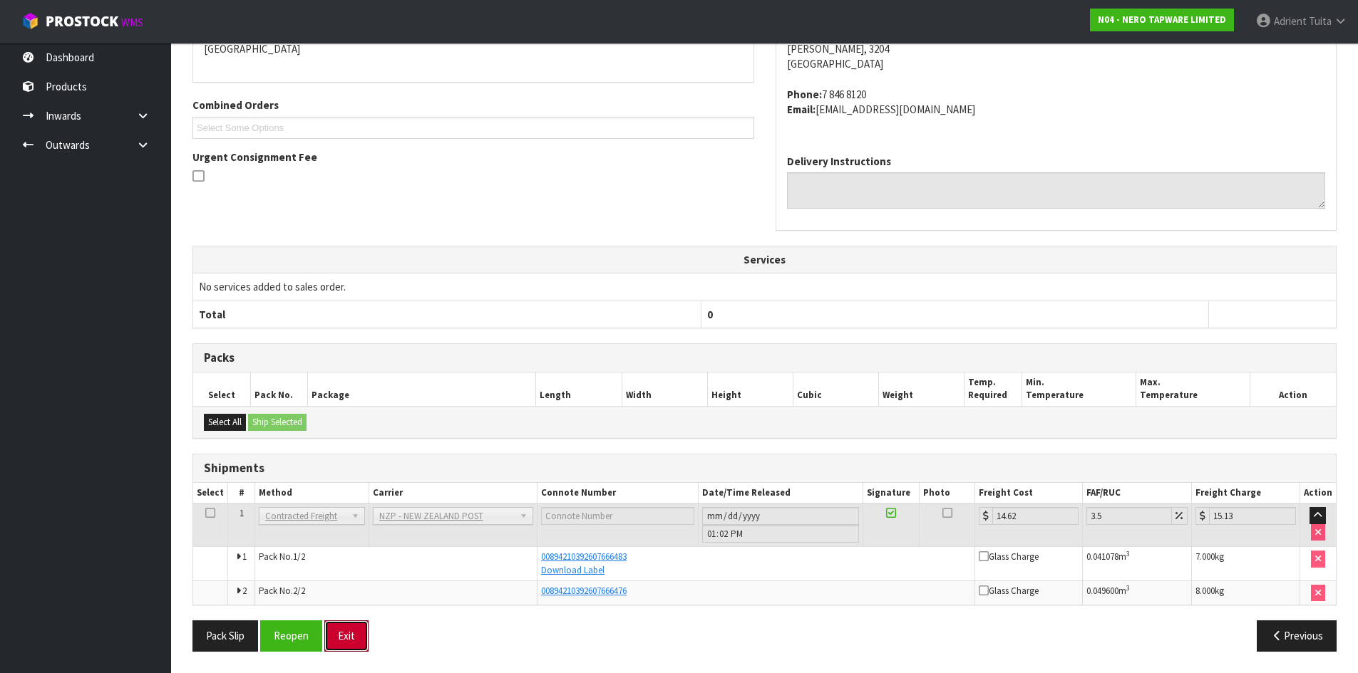
drag, startPoint x: 368, startPoint y: 626, endPoint x: 364, endPoint y: 606, distance: 19.6
click at [367, 626] on button "Exit" at bounding box center [346, 636] width 44 height 31
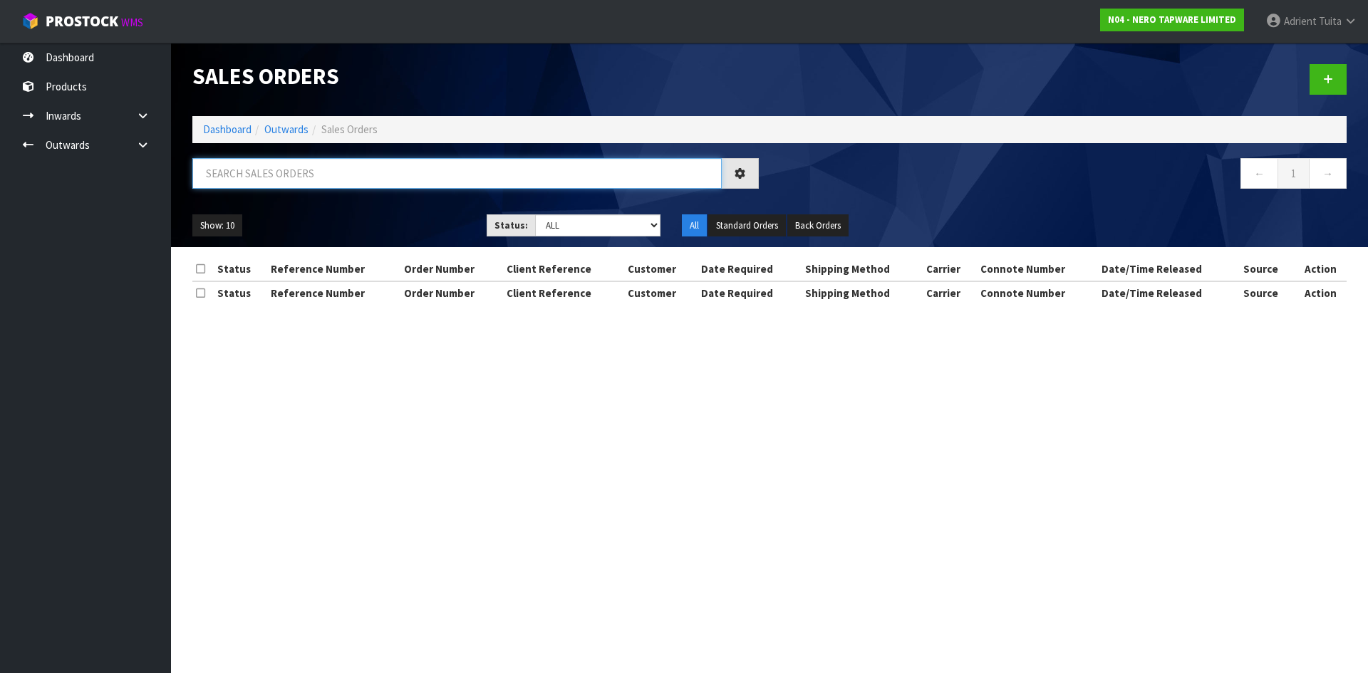
click at [342, 171] on input "text" at bounding box center [457, 173] width 530 height 31
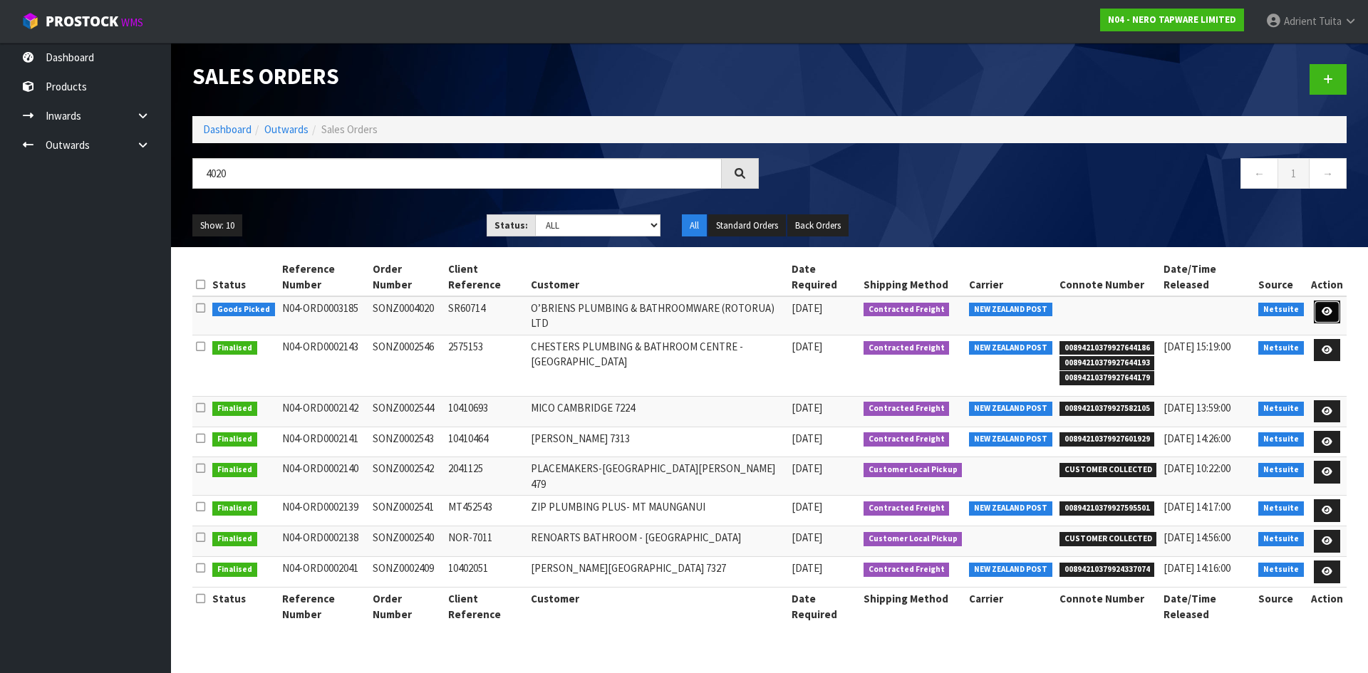
click at [1331, 307] on icon at bounding box center [1327, 311] width 11 height 9
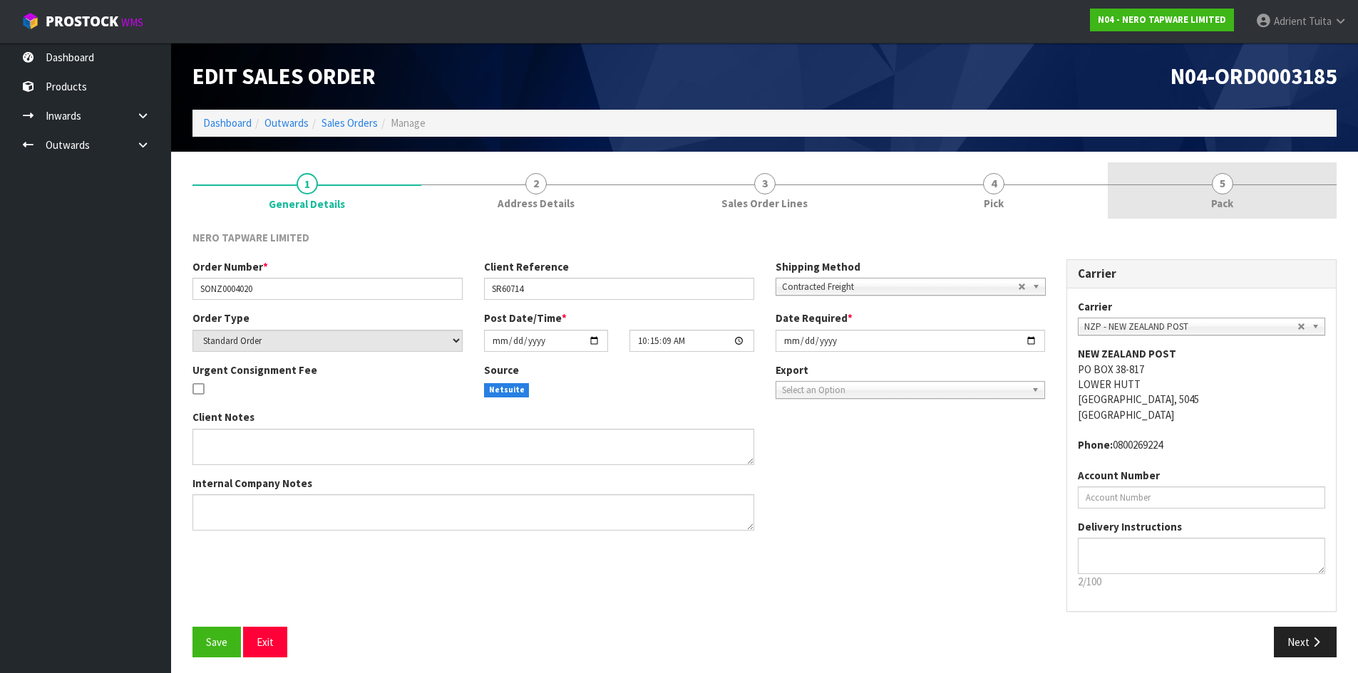
drag, startPoint x: 1259, startPoint y: 189, endPoint x: 534, endPoint y: 197, distance: 725.5
click at [1259, 187] on link "5 Pack" at bounding box center [1222, 190] width 229 height 56
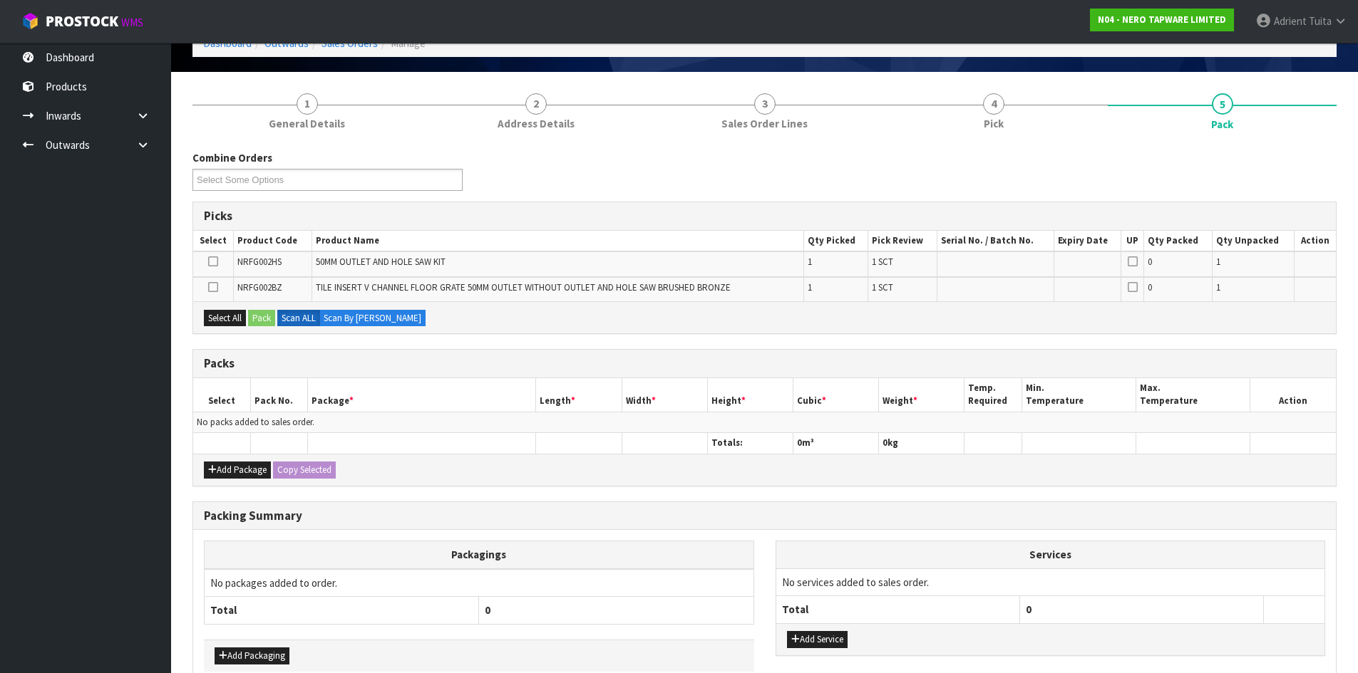
scroll to position [157, 0]
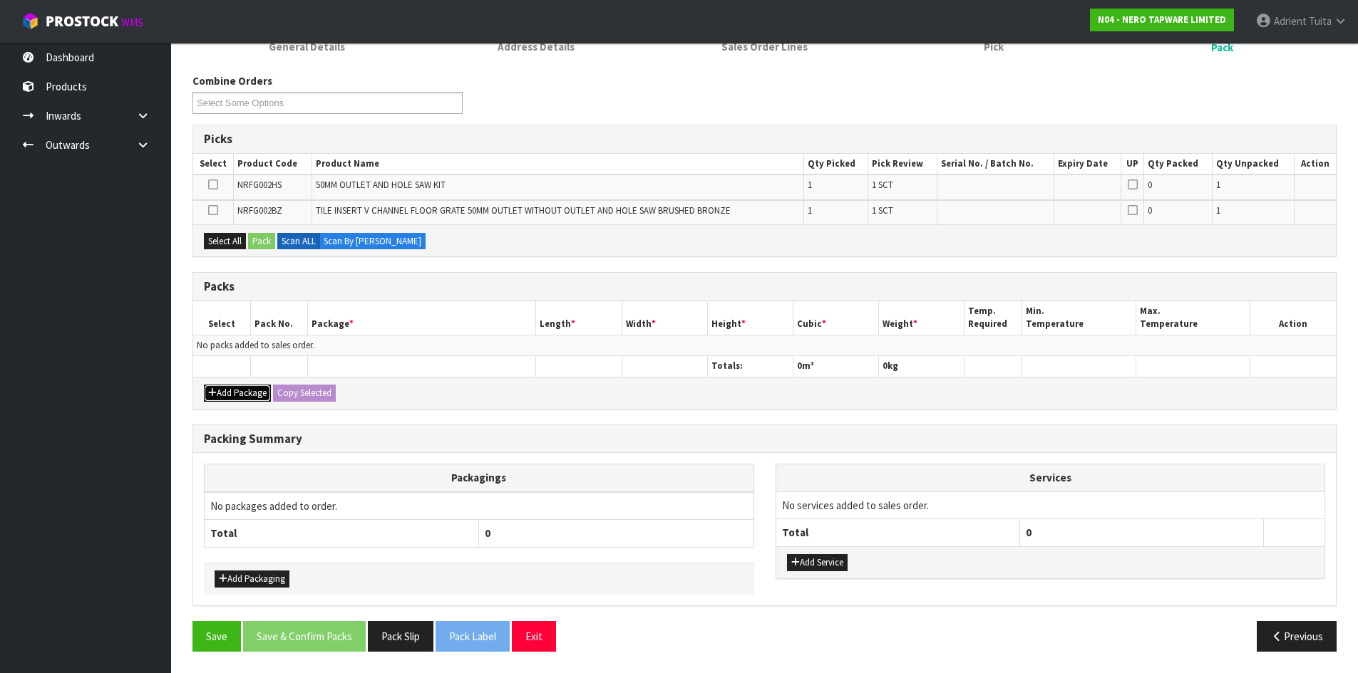
click at [231, 400] on button "Add Package" at bounding box center [237, 393] width 67 height 17
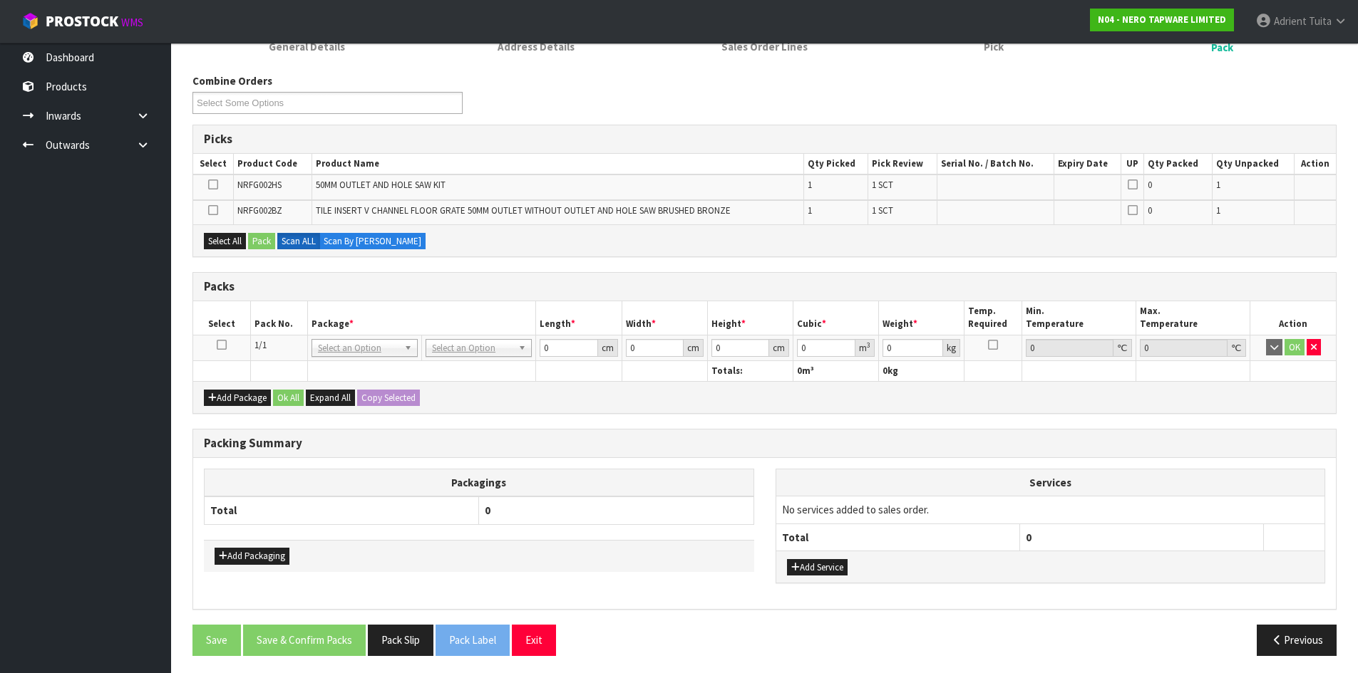
click at [223, 345] on icon at bounding box center [222, 345] width 10 height 1
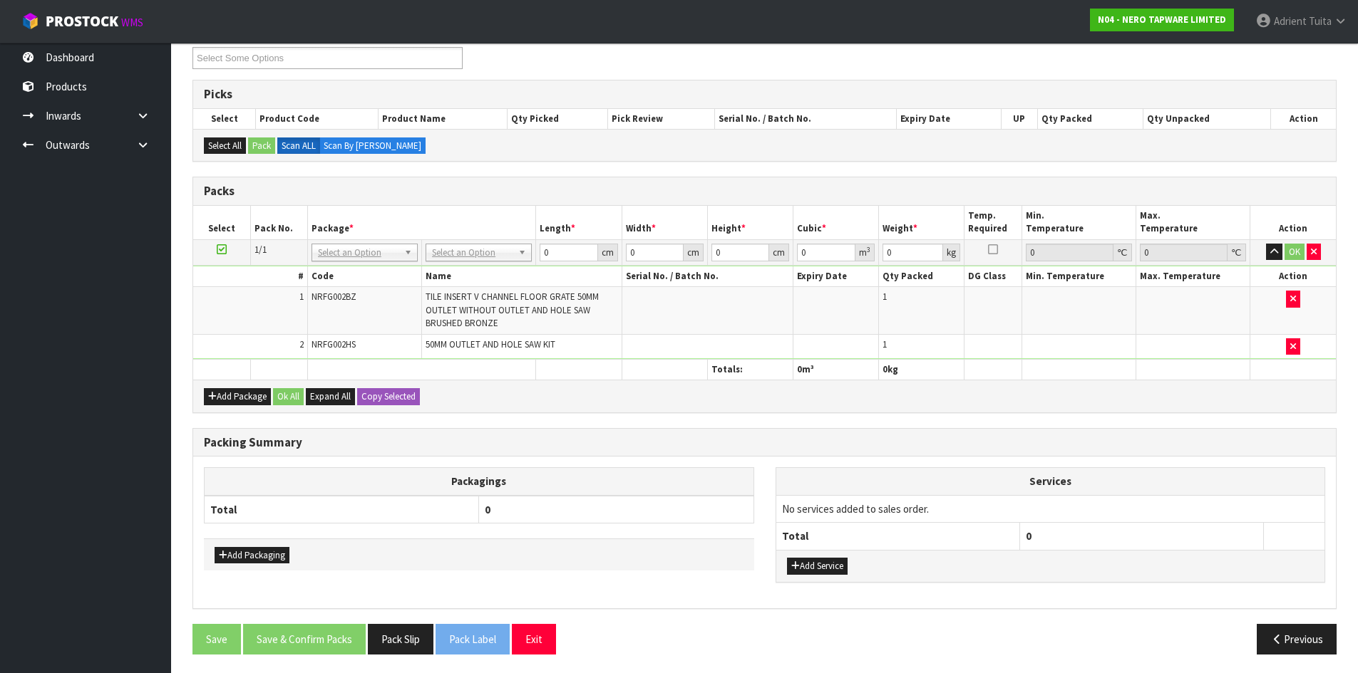
scroll to position [205, 0]
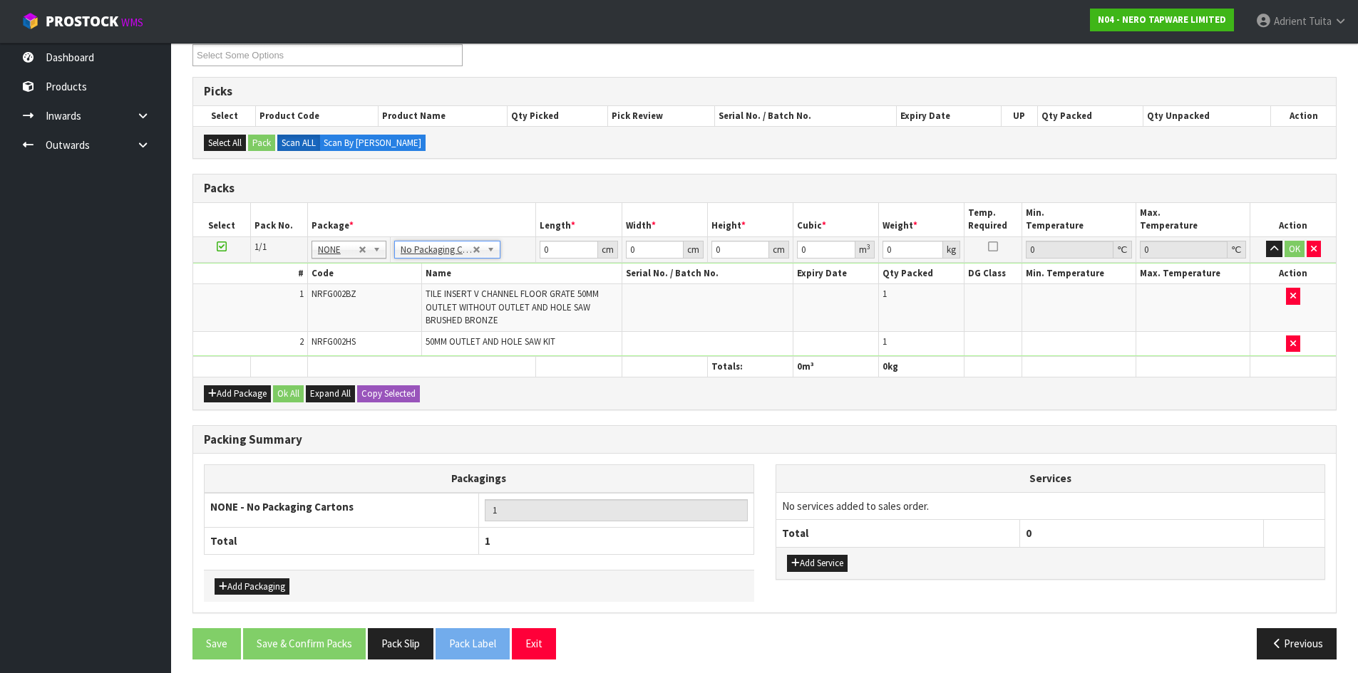
click at [472, 286] on td "TILE INSERT V CHANNEL FLOOR GRATE 50MM OUTLET WITHOUT OUTLET AND HOLE SAW BRUSH…" at bounding box center [522, 307] width 200 height 47
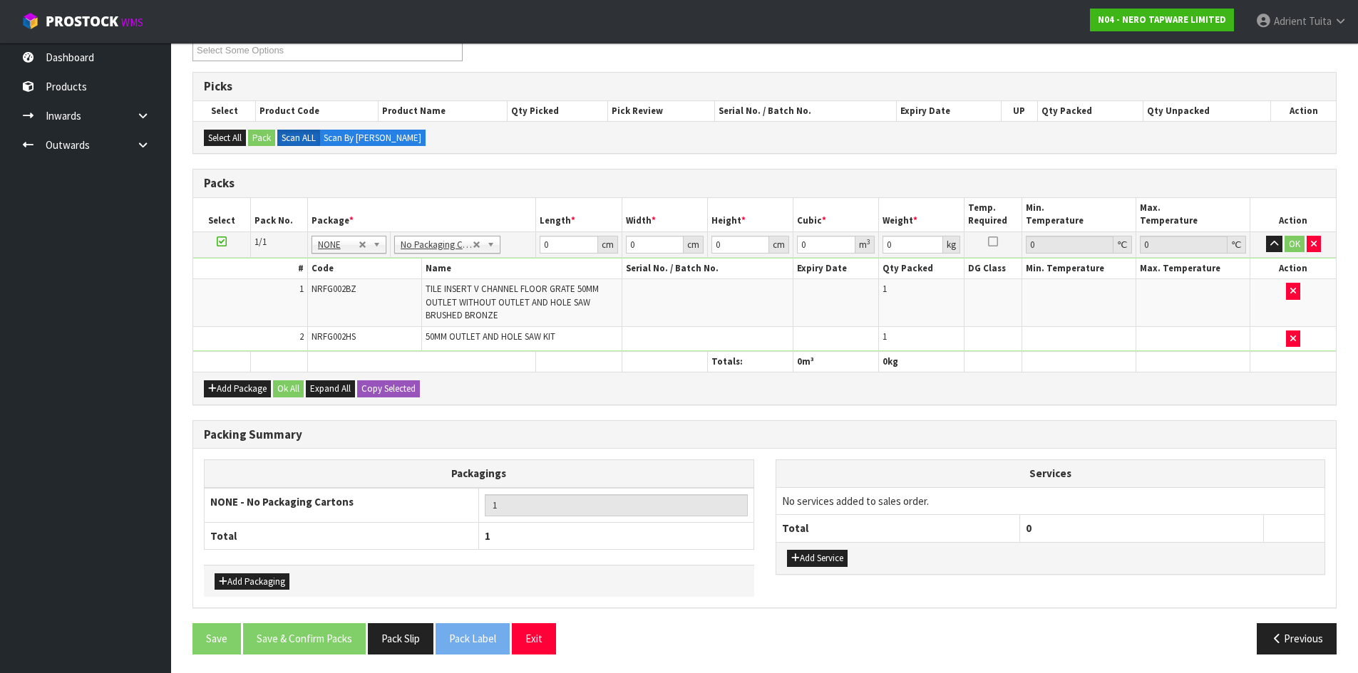
scroll to position [212, 0]
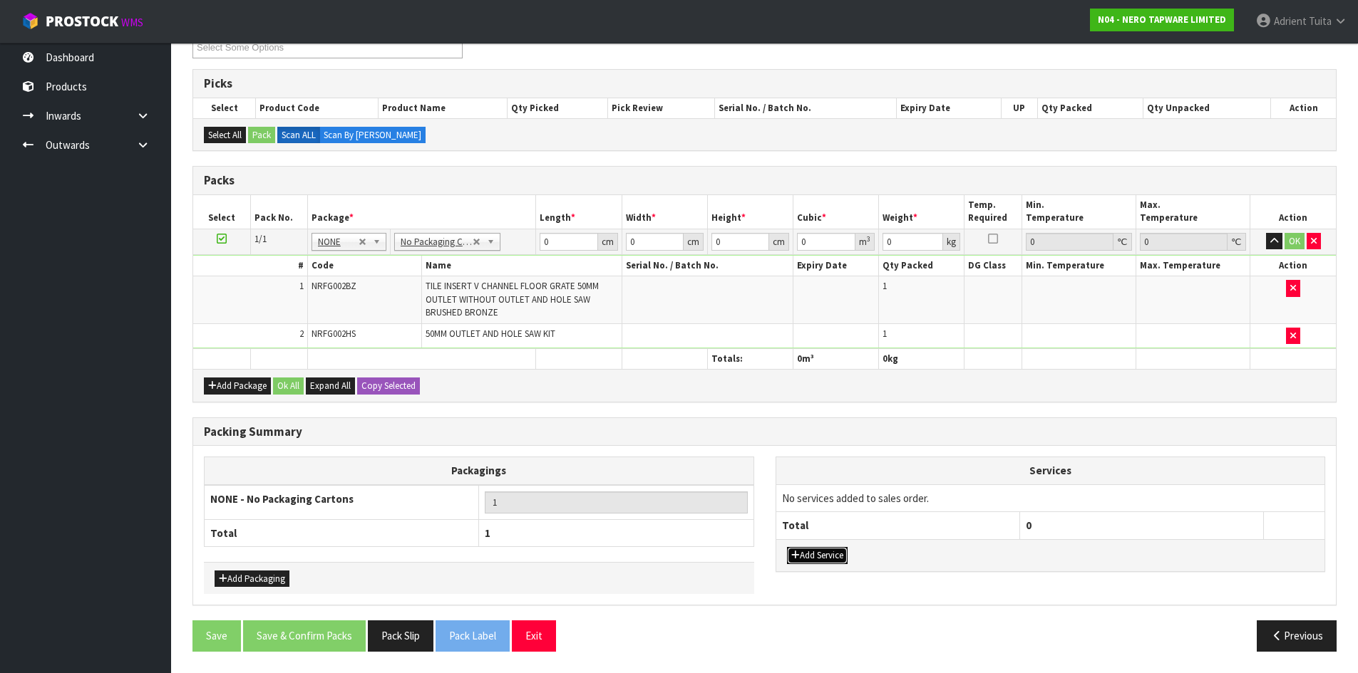
click at [835, 562] on button "Add Service" at bounding box center [817, 555] width 61 height 17
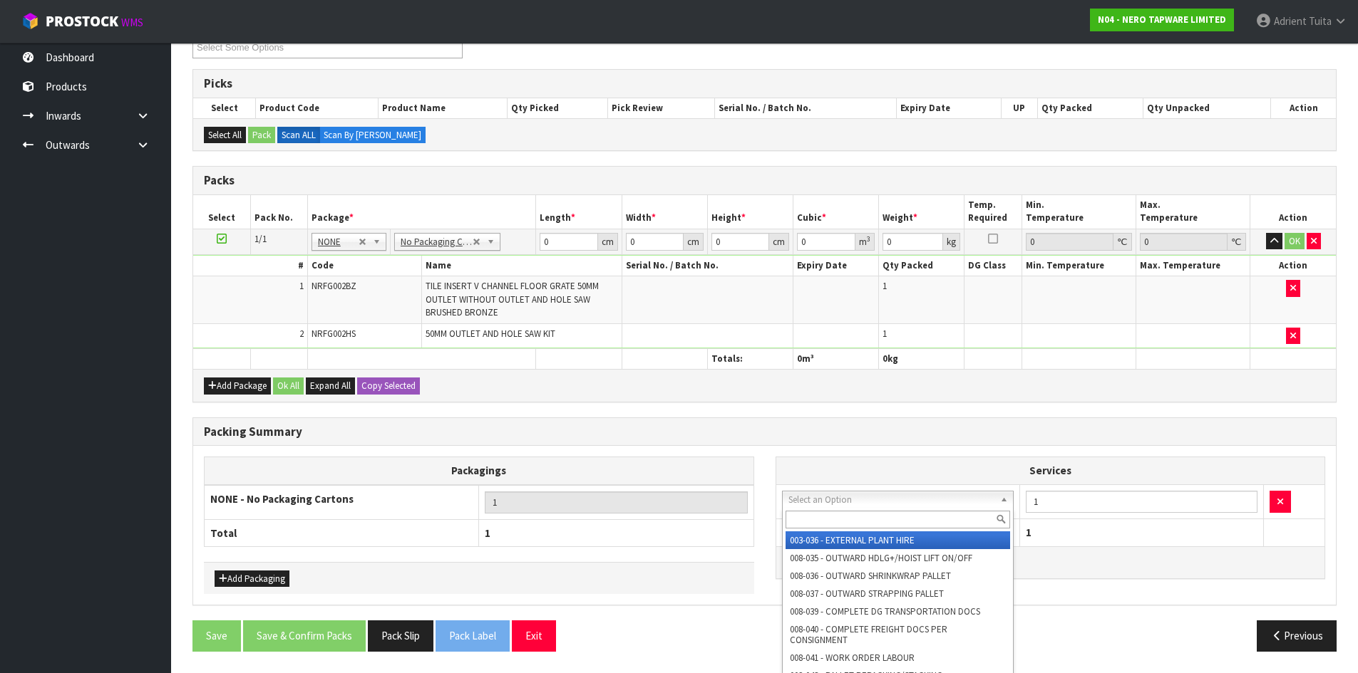
drag, startPoint x: 845, startPoint y: 502, endPoint x: 848, endPoint y: 515, distance: 13.3
click at [849, 520] on input "text" at bounding box center [897, 520] width 225 height 18
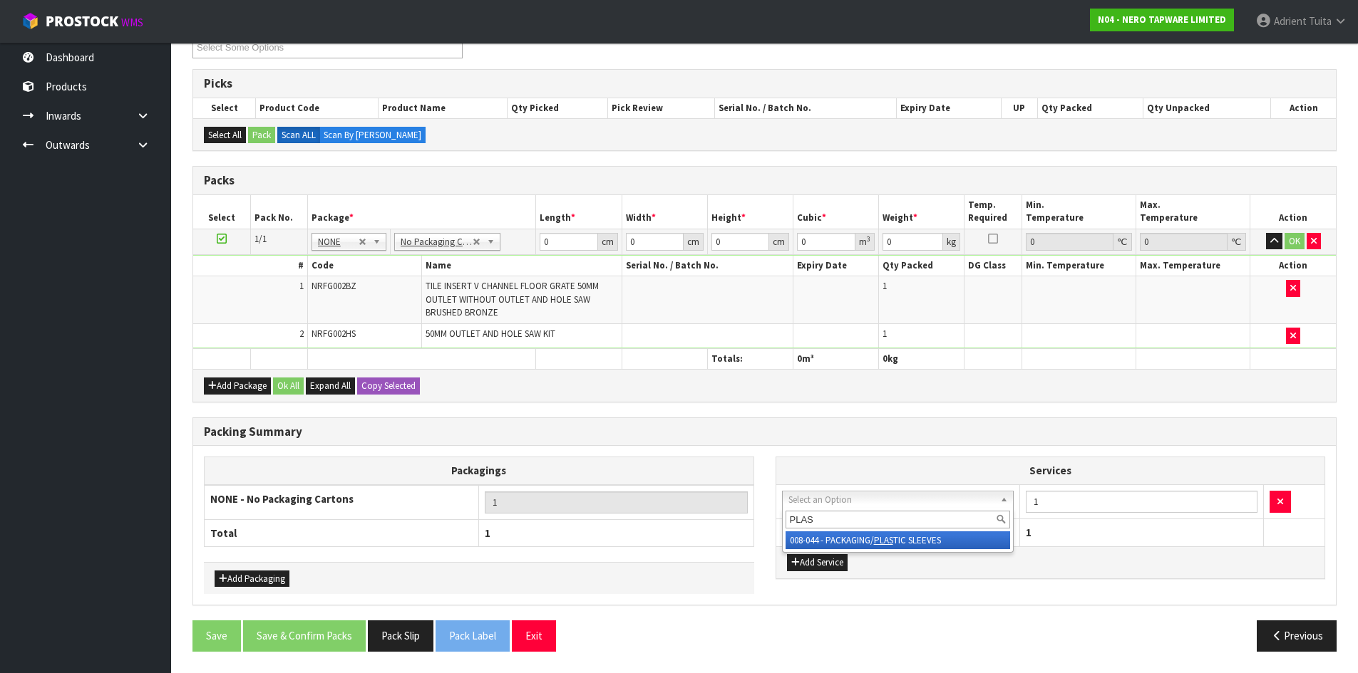
drag, startPoint x: 851, startPoint y: 542, endPoint x: 406, endPoint y: 148, distance: 594.7
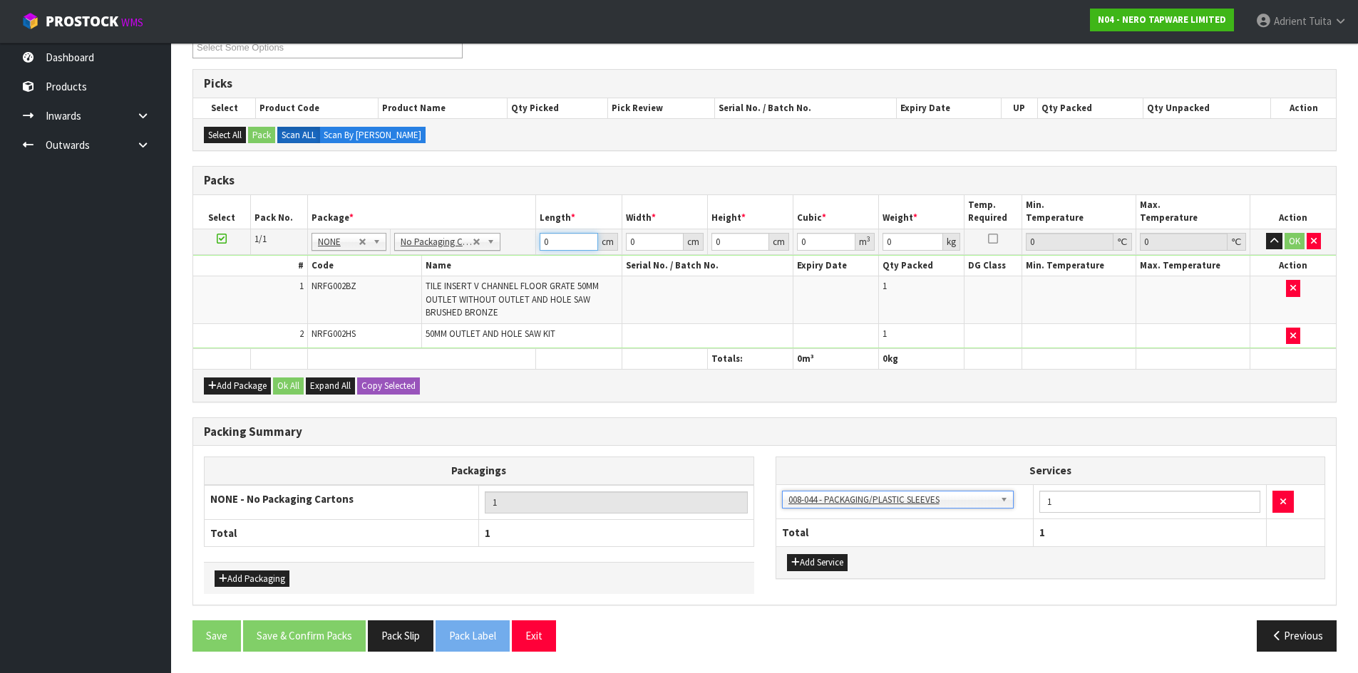
click at [559, 244] on input "0" at bounding box center [568, 242] width 58 height 18
click at [1294, 237] on button "OK" at bounding box center [1294, 241] width 20 height 17
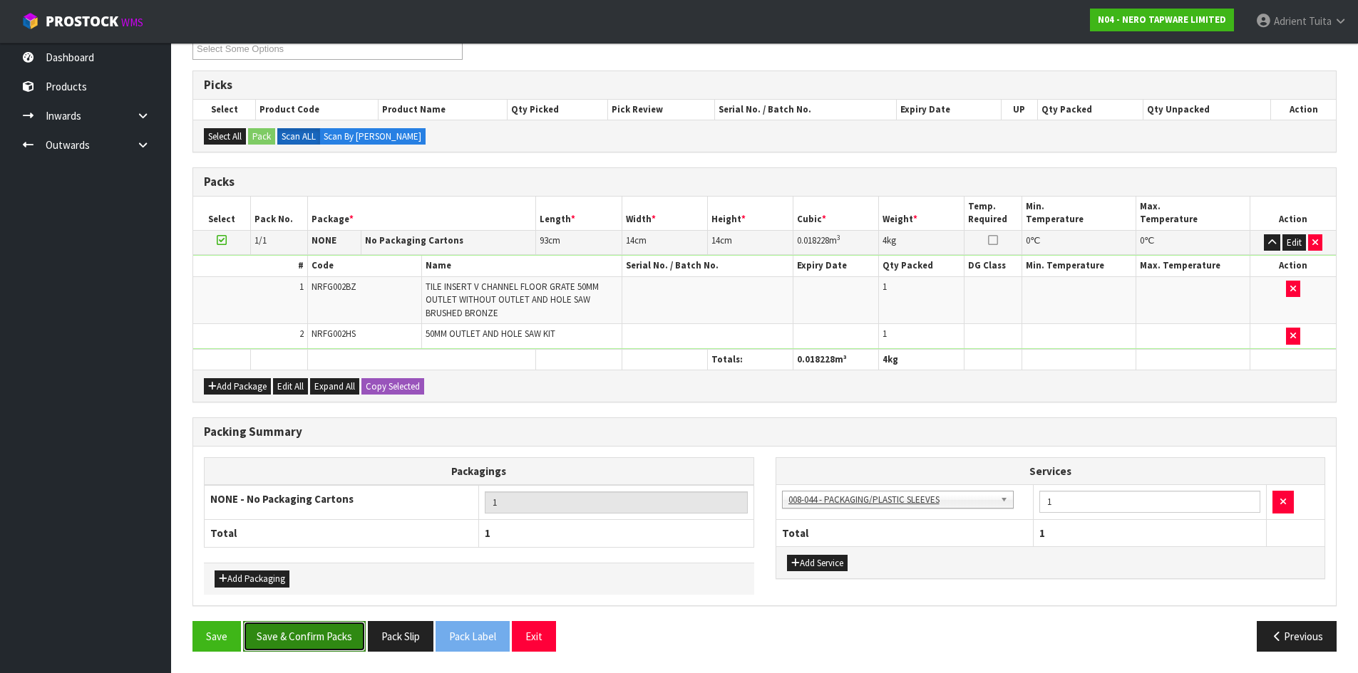
click at [316, 624] on button "Save & Confirm Packs" at bounding box center [304, 636] width 123 height 31
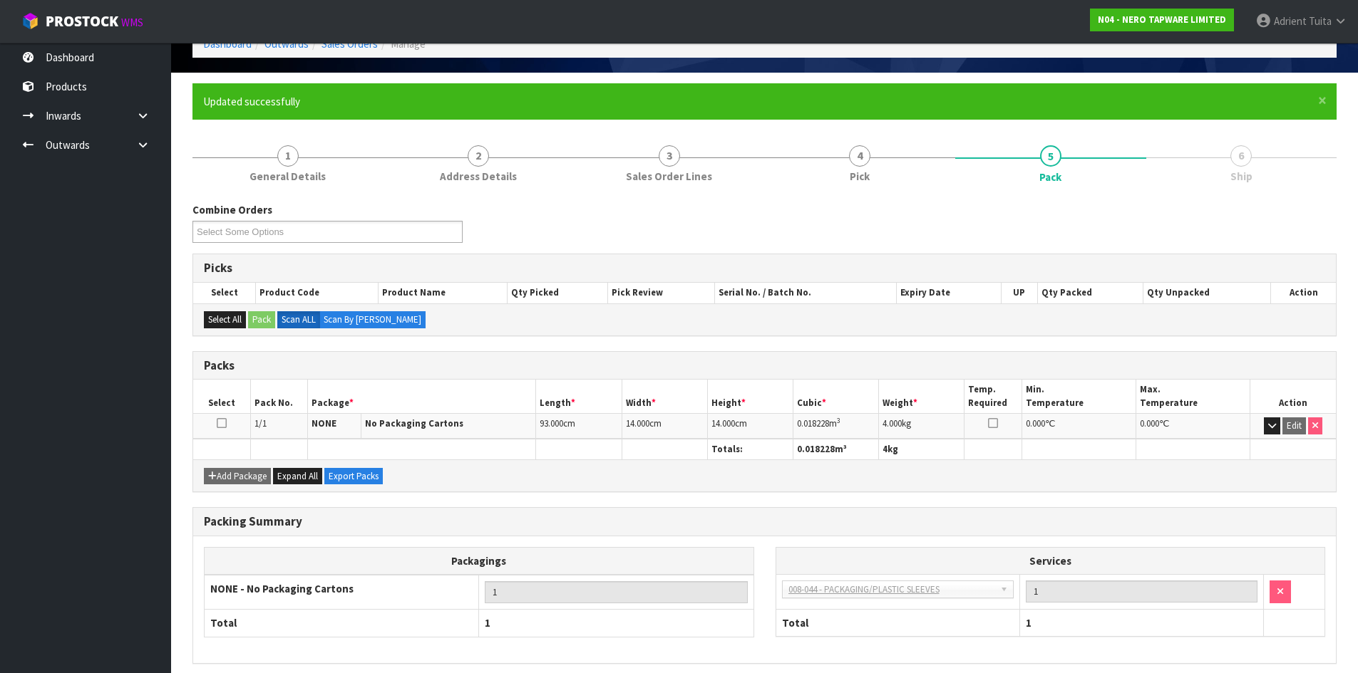
scroll to position [137, 0]
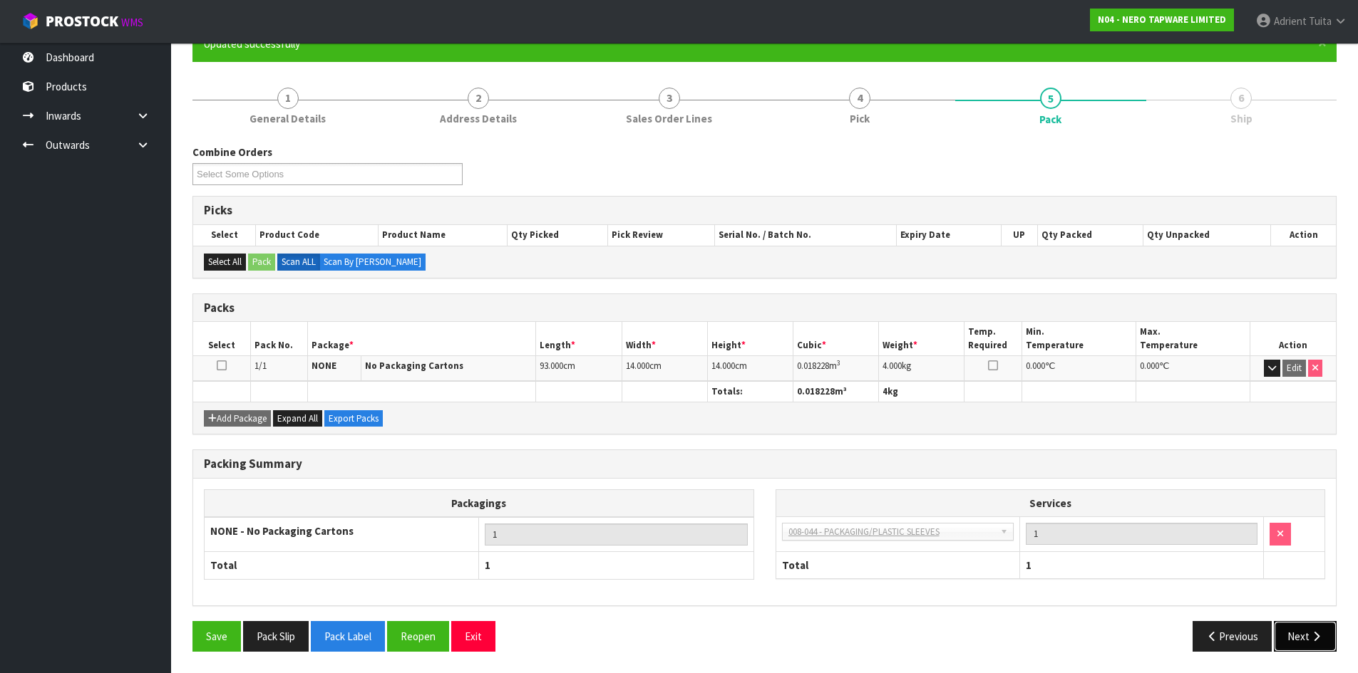
click at [1286, 635] on button "Next" at bounding box center [1305, 636] width 63 height 31
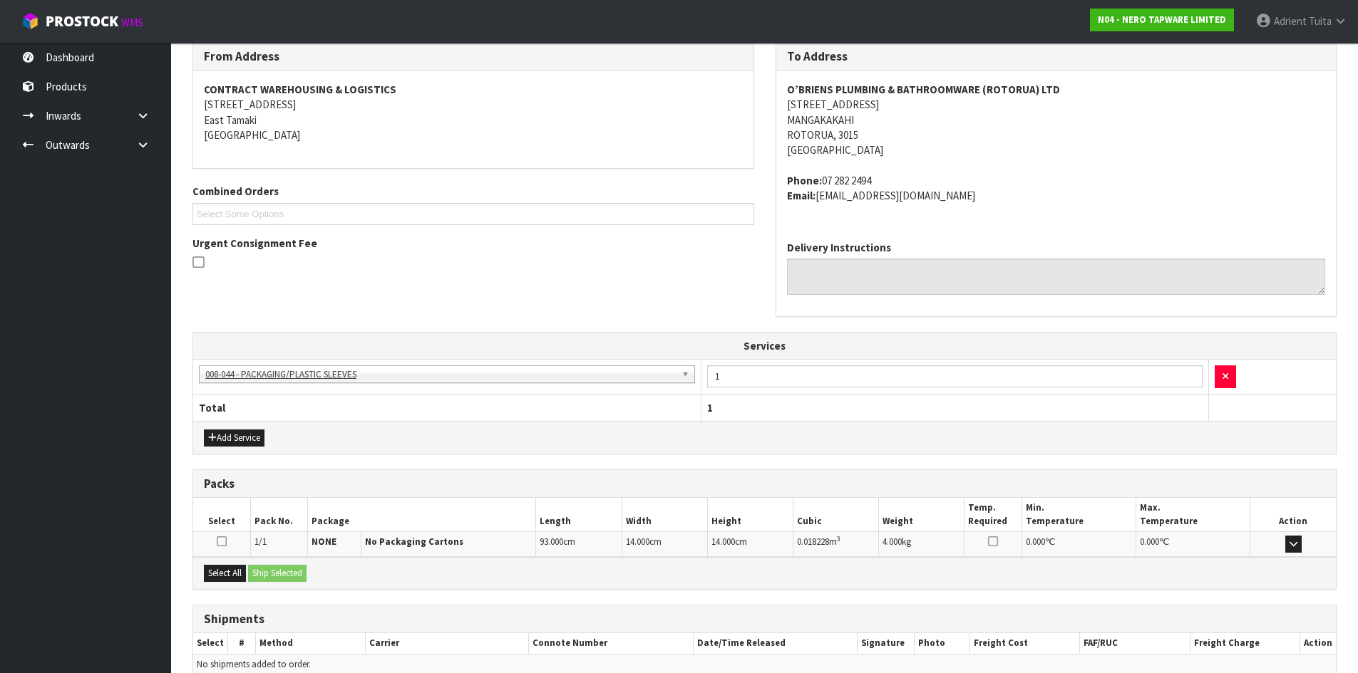
scroll to position [238, 0]
drag, startPoint x: 229, startPoint y: 580, endPoint x: 243, endPoint y: 579, distance: 13.6
click at [232, 581] on button "Select All" at bounding box center [225, 575] width 42 height 17
click at [264, 572] on button "Ship Selected" at bounding box center [277, 575] width 58 height 17
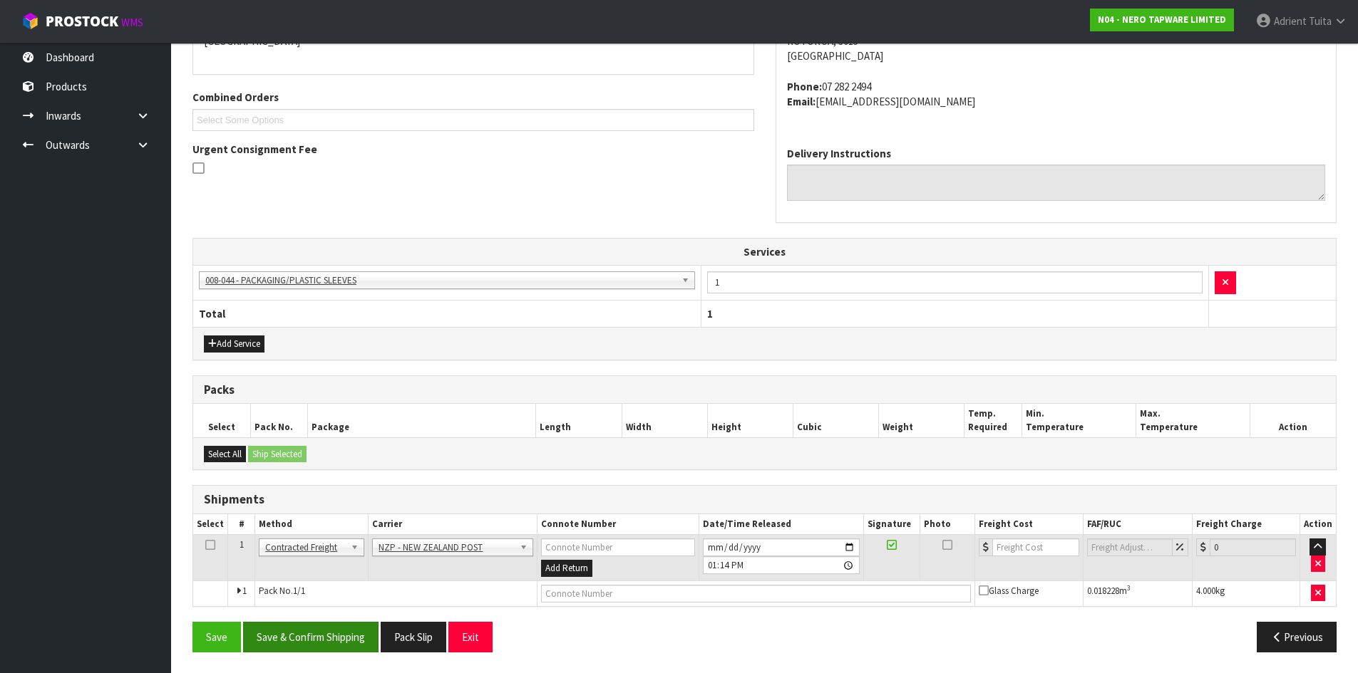
scroll to position [334, 0]
click at [305, 634] on button "Save & Confirm Shipping" at bounding box center [310, 636] width 135 height 31
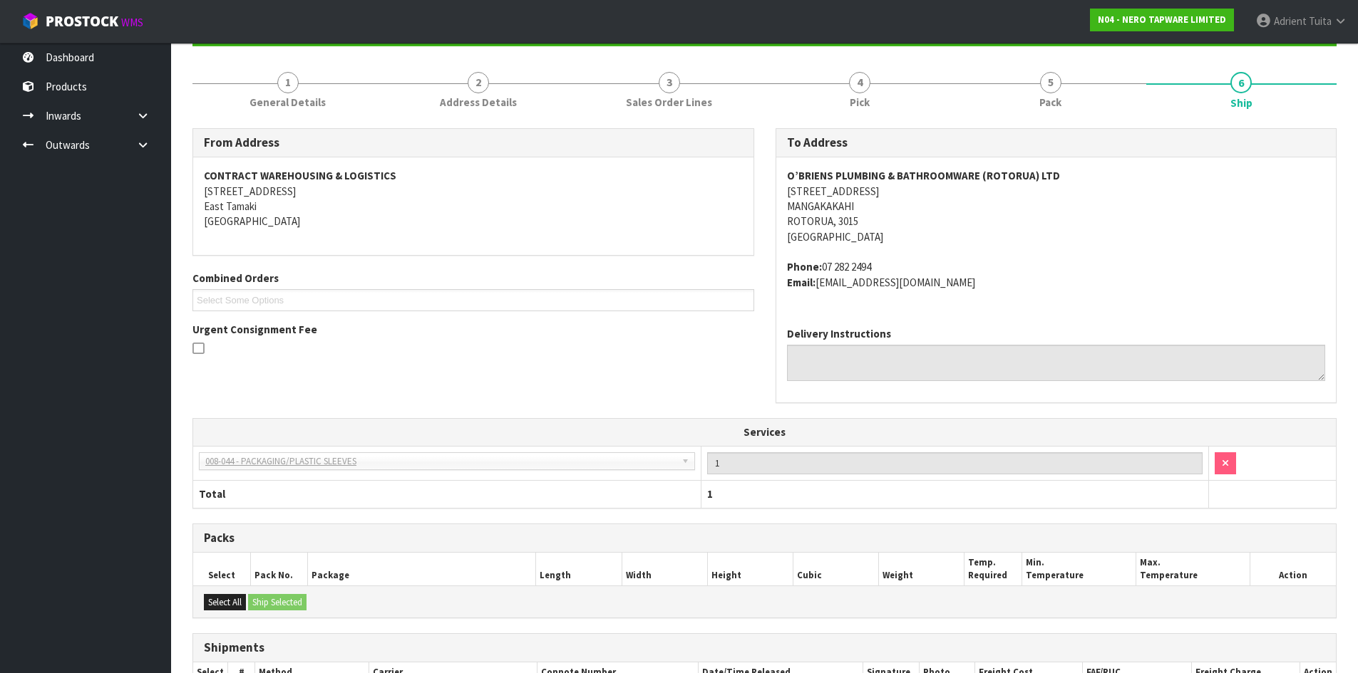
scroll to position [314, 0]
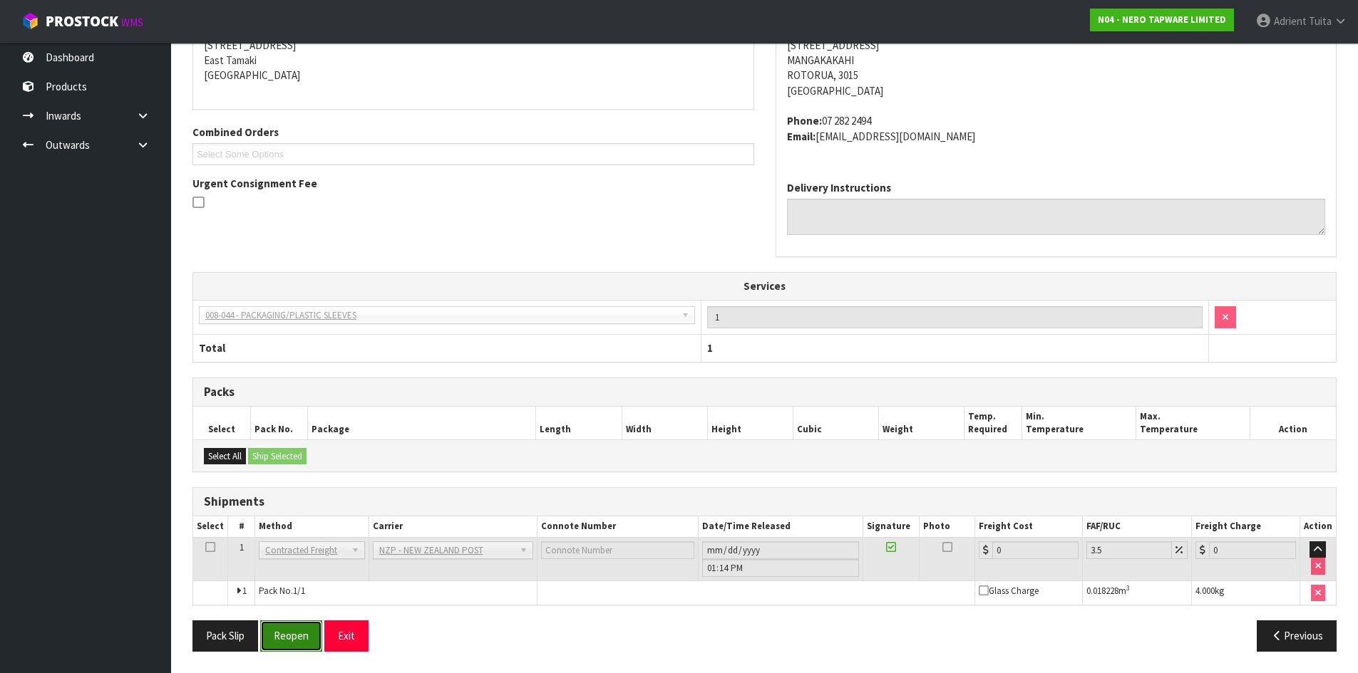
click at [300, 629] on button "Reopen" at bounding box center [291, 636] width 62 height 31
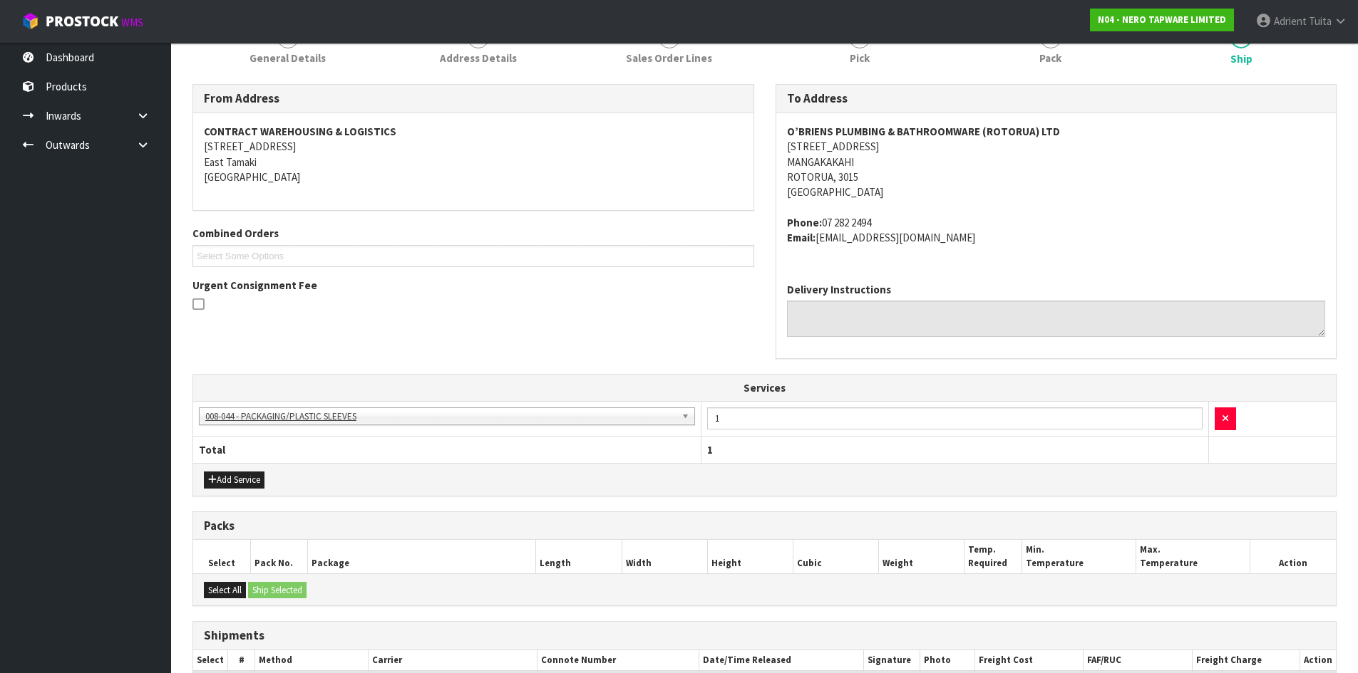
scroll to position [348, 0]
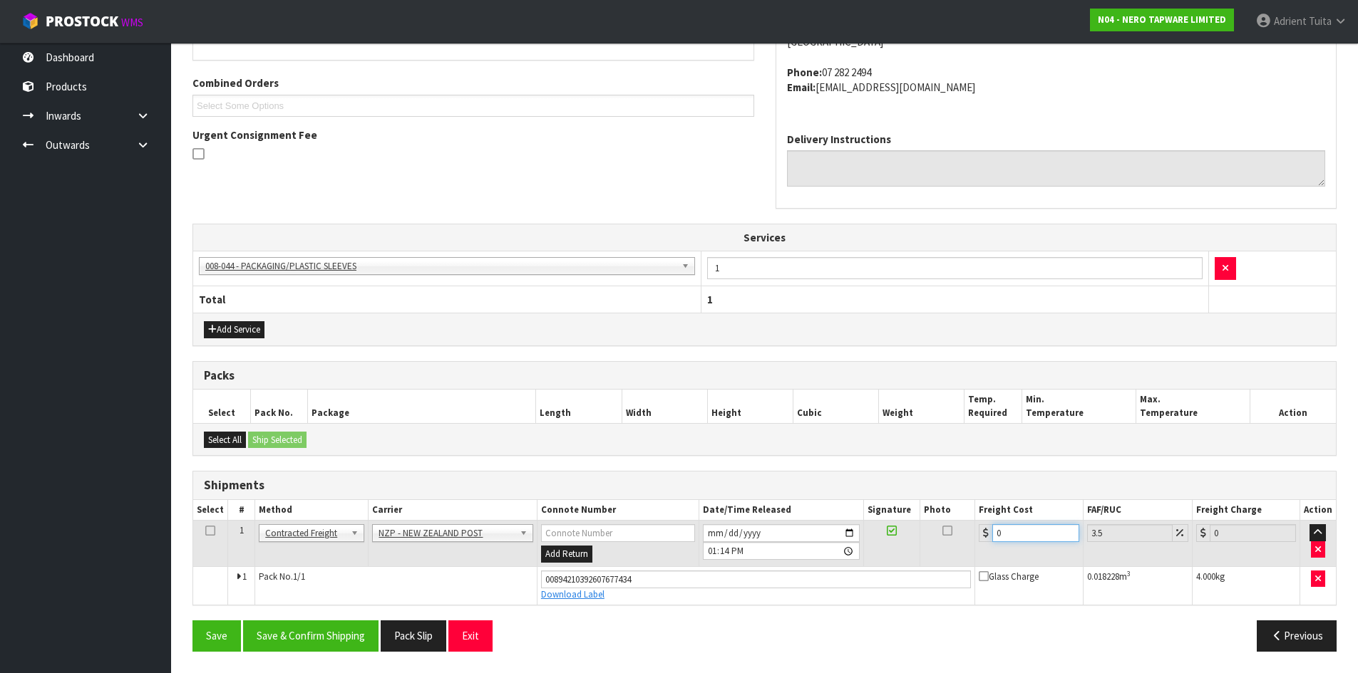
click at [1007, 542] on input "0" at bounding box center [1035, 534] width 86 height 18
drag, startPoint x: 309, startPoint y: 621, endPoint x: 309, endPoint y: 631, distance: 10.0
click at [309, 621] on button "Save & Confirm Shipping" at bounding box center [310, 636] width 135 height 31
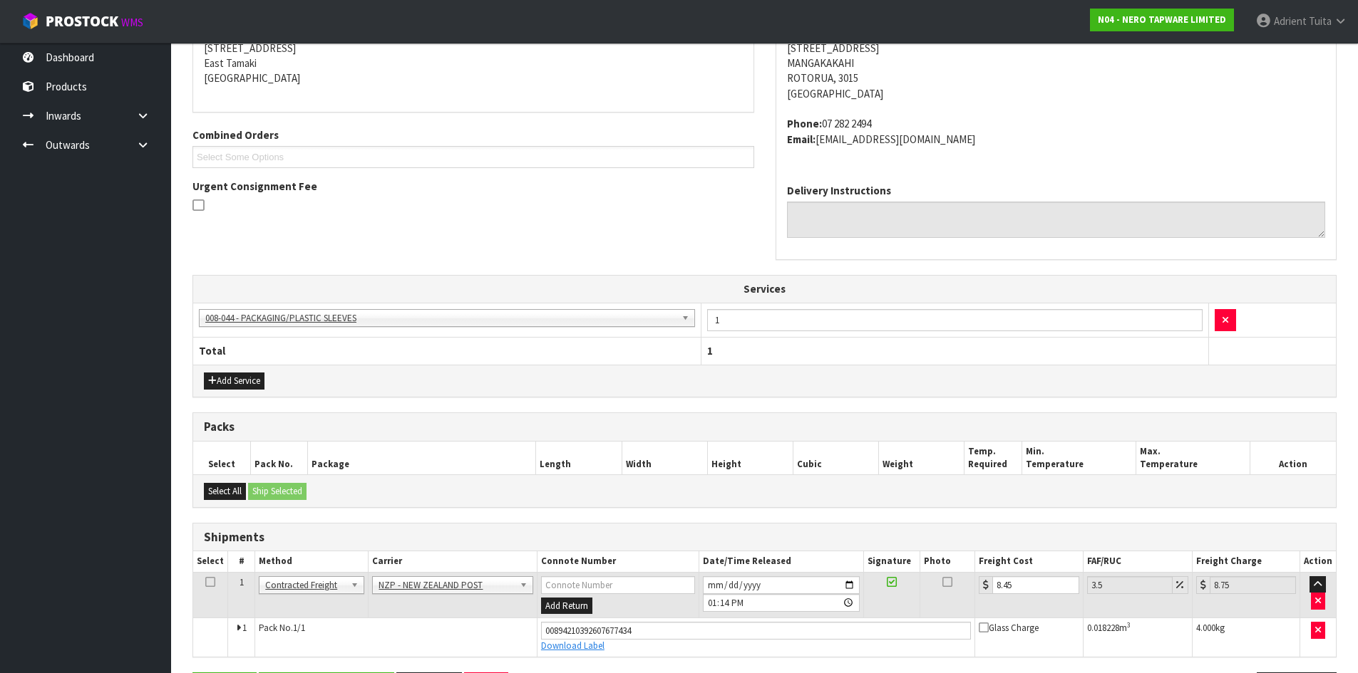
scroll to position [0, 0]
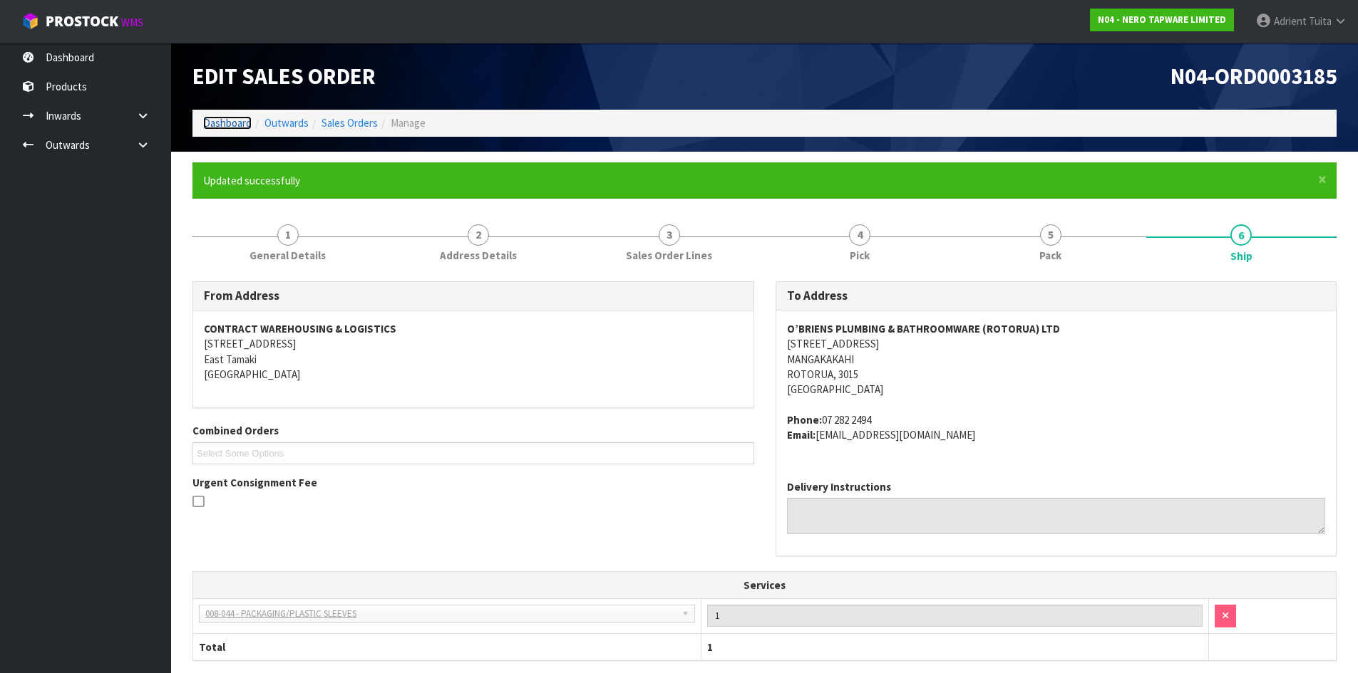
click at [233, 116] on link "Dashboard" at bounding box center [227, 123] width 48 height 14
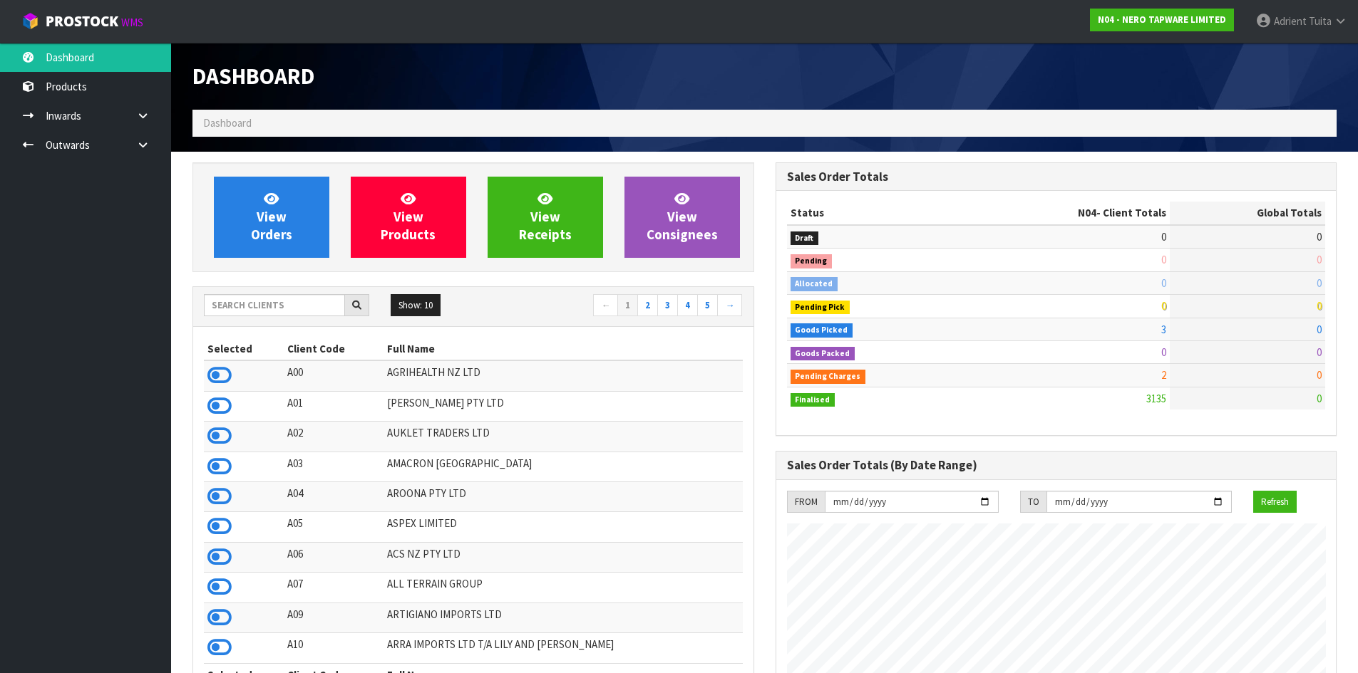
scroll to position [1110, 582]
click at [258, 212] on span "View Orders" at bounding box center [271, 216] width 41 height 53
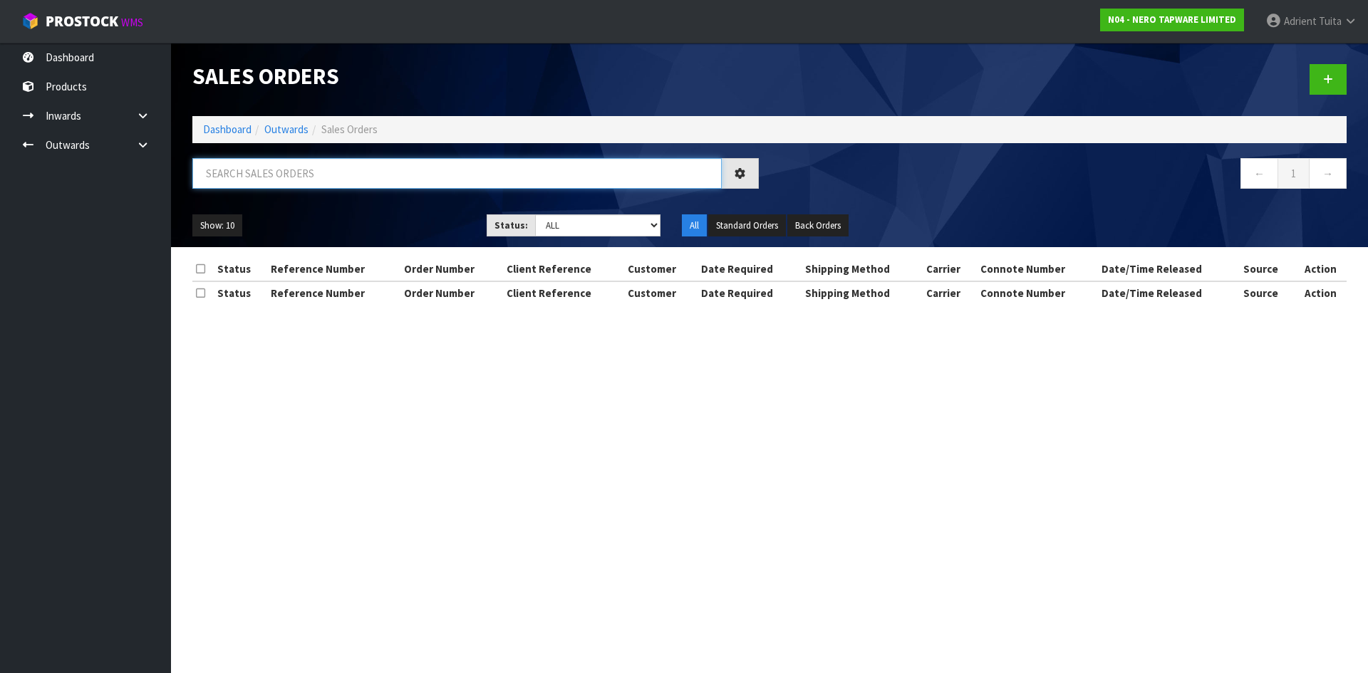
click at [289, 175] on input "text" at bounding box center [457, 173] width 530 height 31
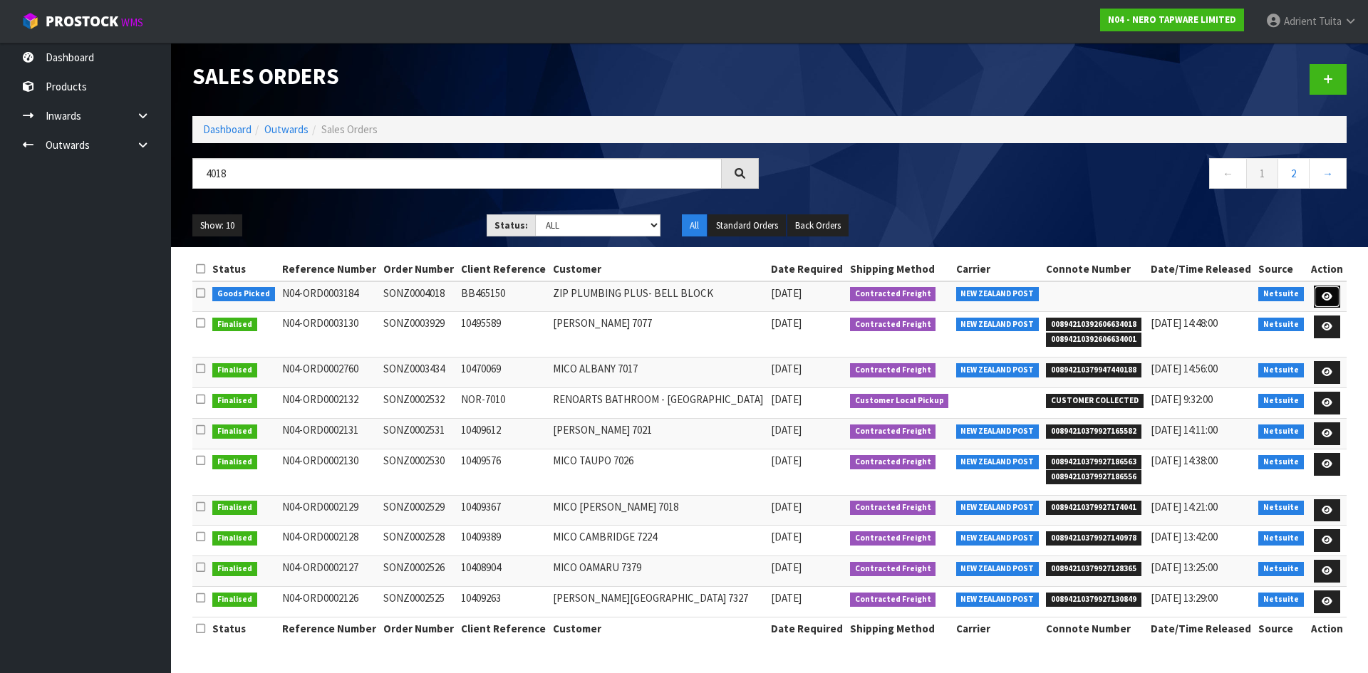
click at [1331, 294] on icon at bounding box center [1327, 296] width 11 height 9
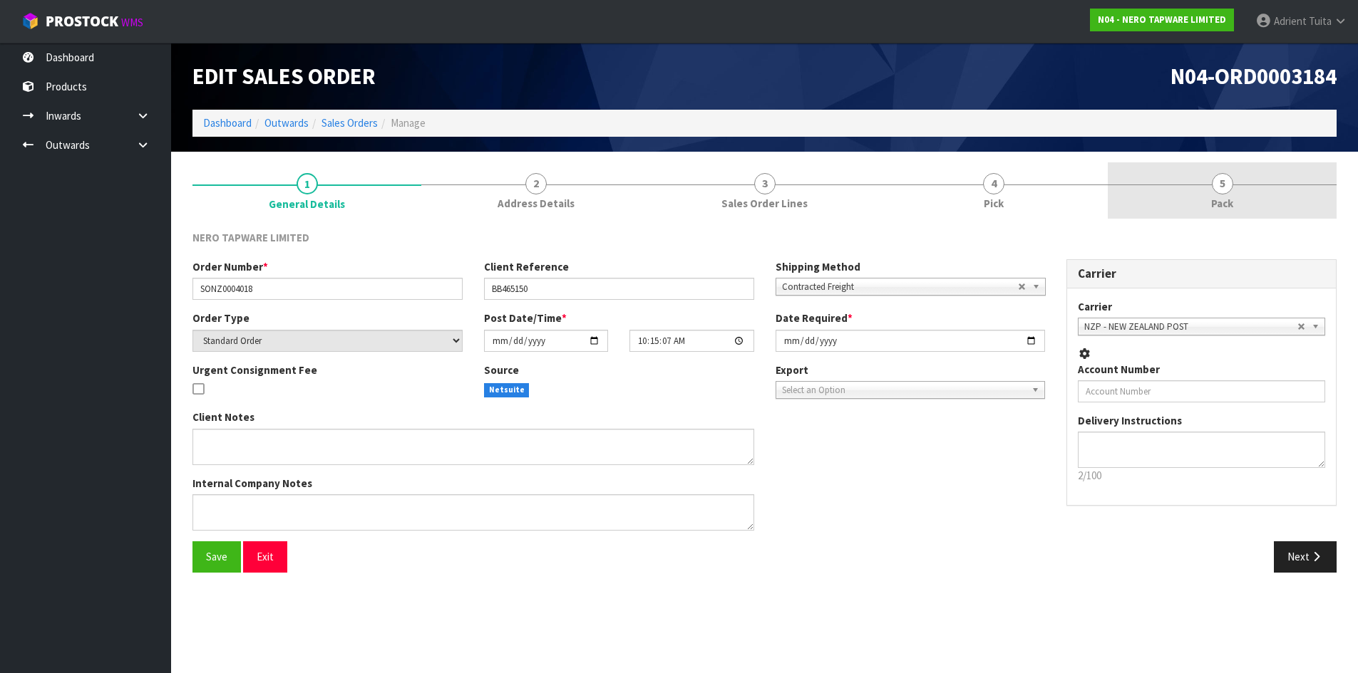
click at [1257, 202] on link "5 Pack" at bounding box center [1222, 190] width 229 height 56
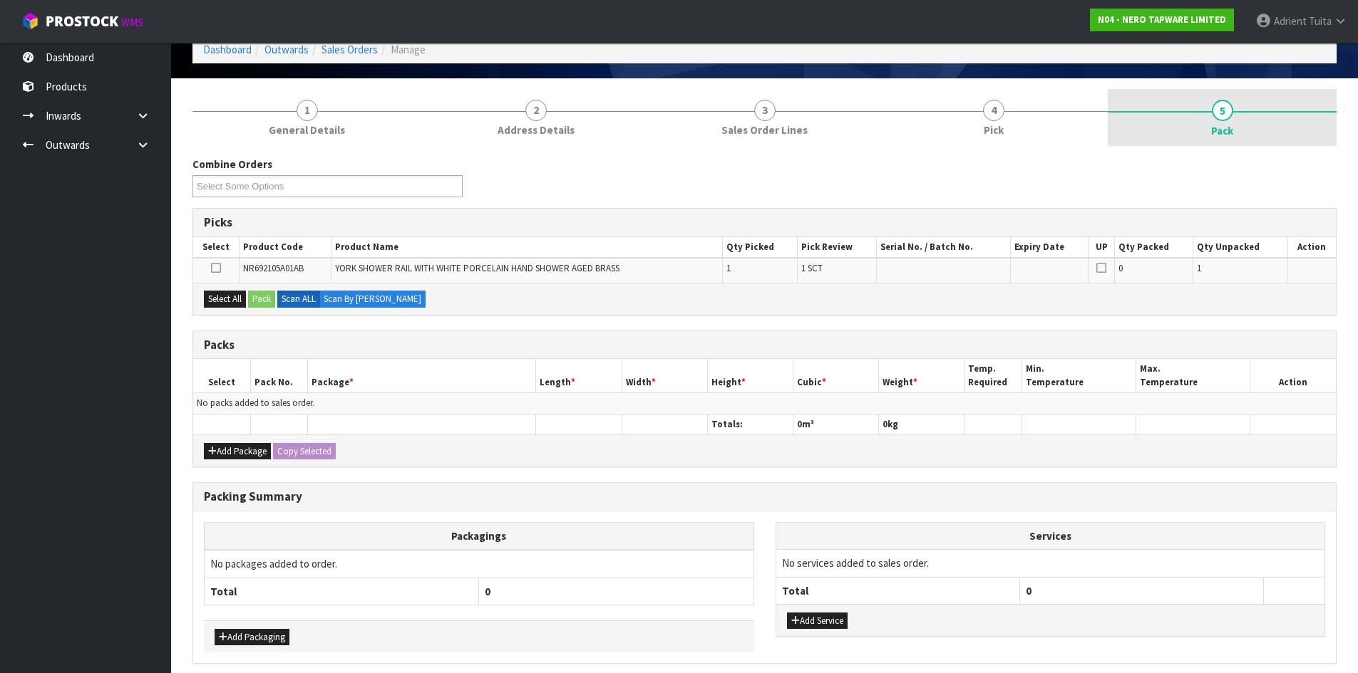
scroll to position [132, 0]
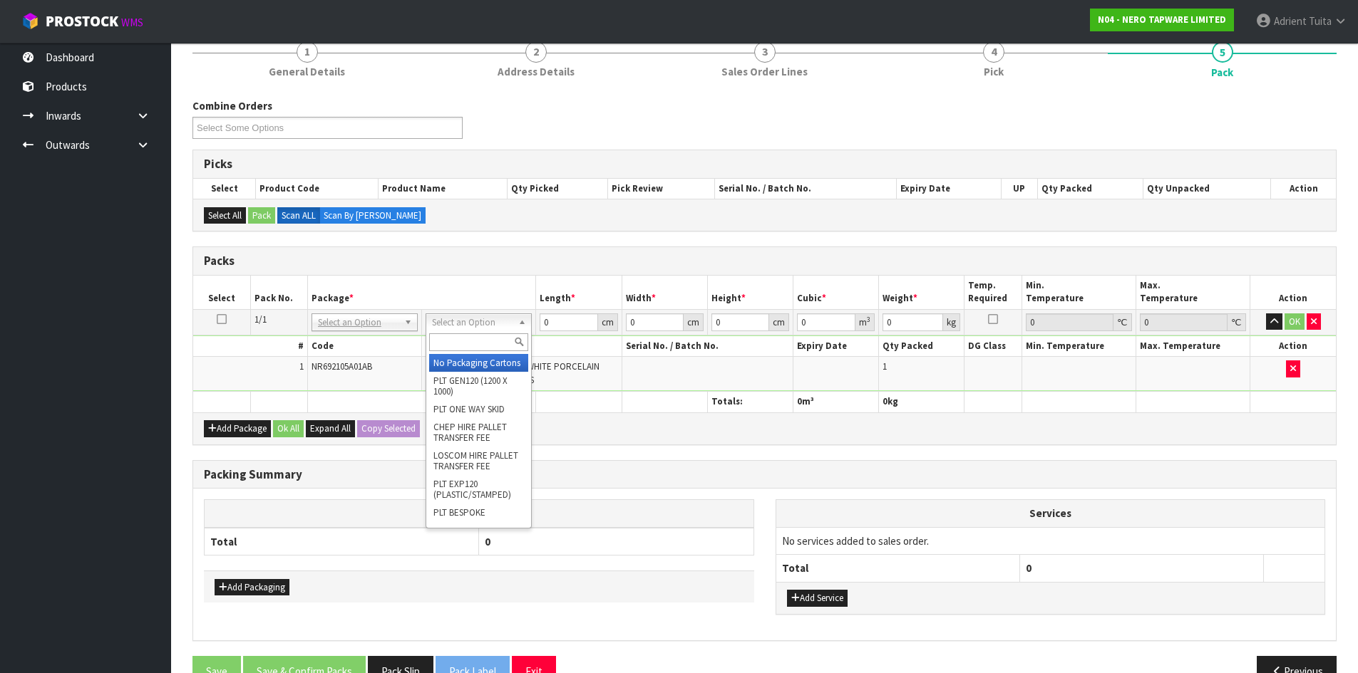
drag, startPoint x: 465, startPoint y: 361, endPoint x: 475, endPoint y: 375, distance: 16.4
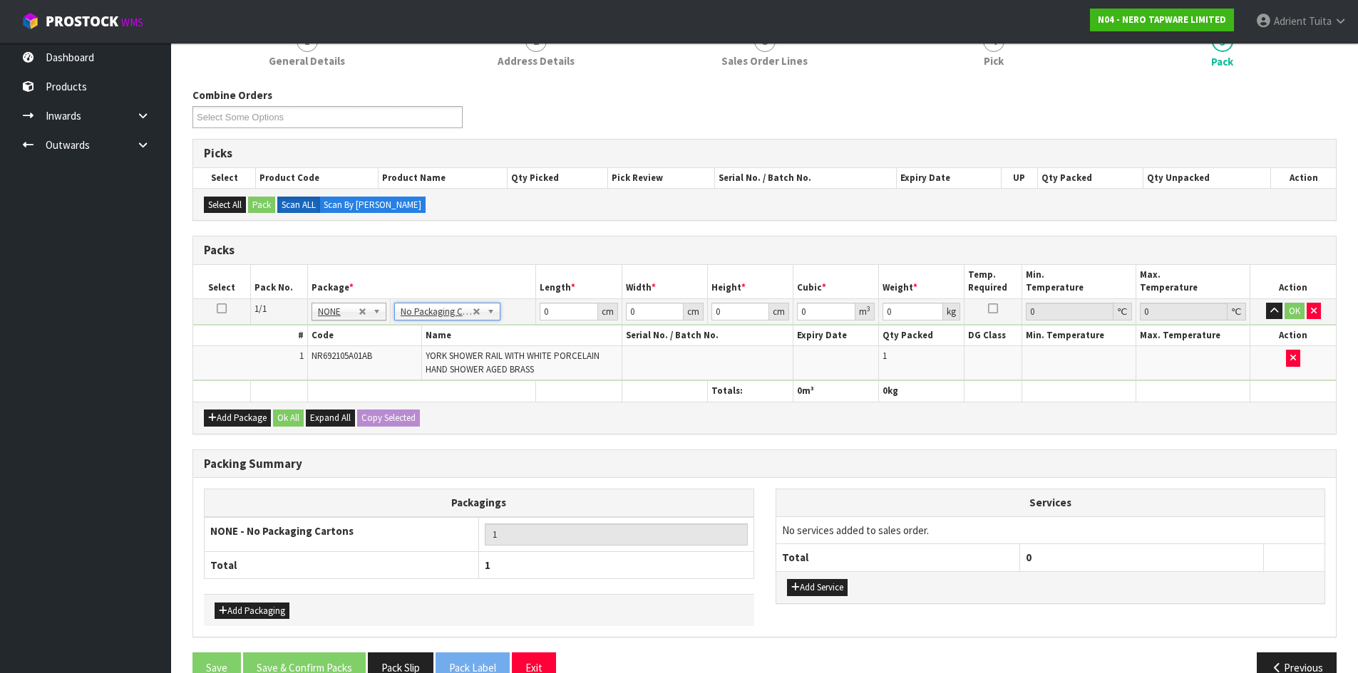
scroll to position [175, 0]
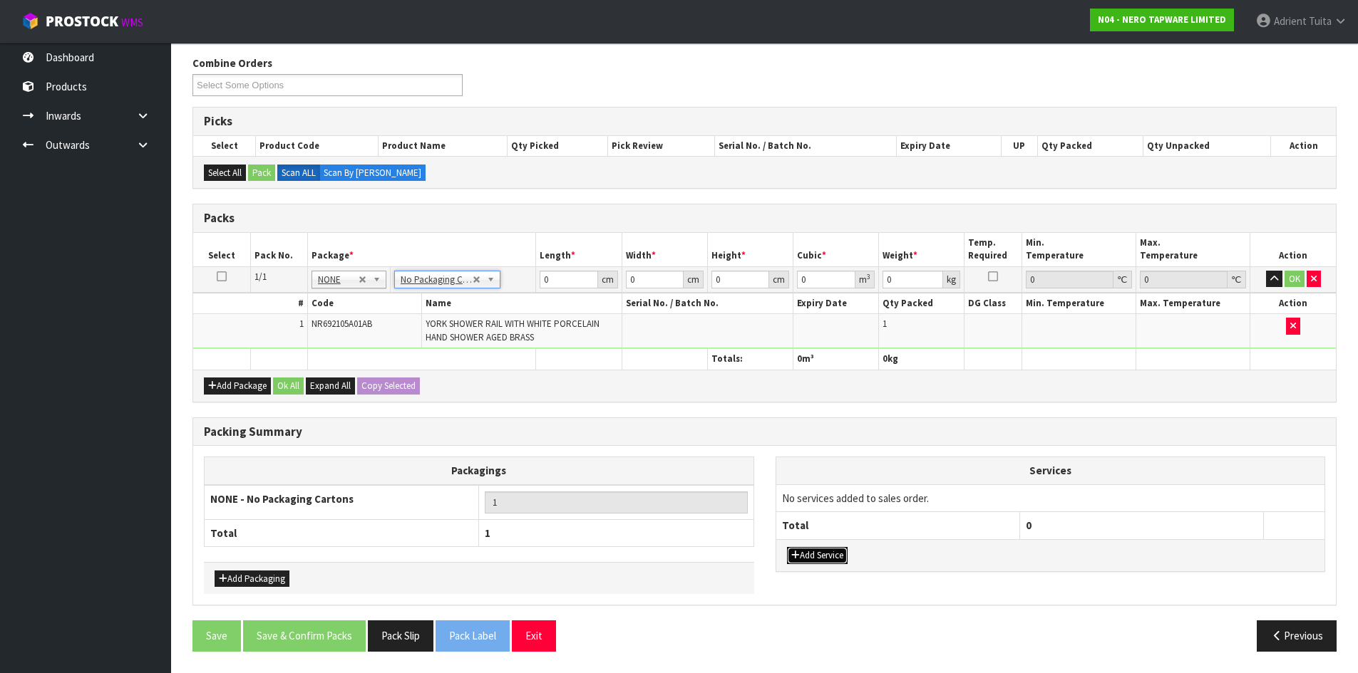
click at [794, 554] on icon "button" at bounding box center [795, 555] width 9 height 9
drag, startPoint x: 819, startPoint y: 496, endPoint x: 817, endPoint y: 522, distance: 25.7
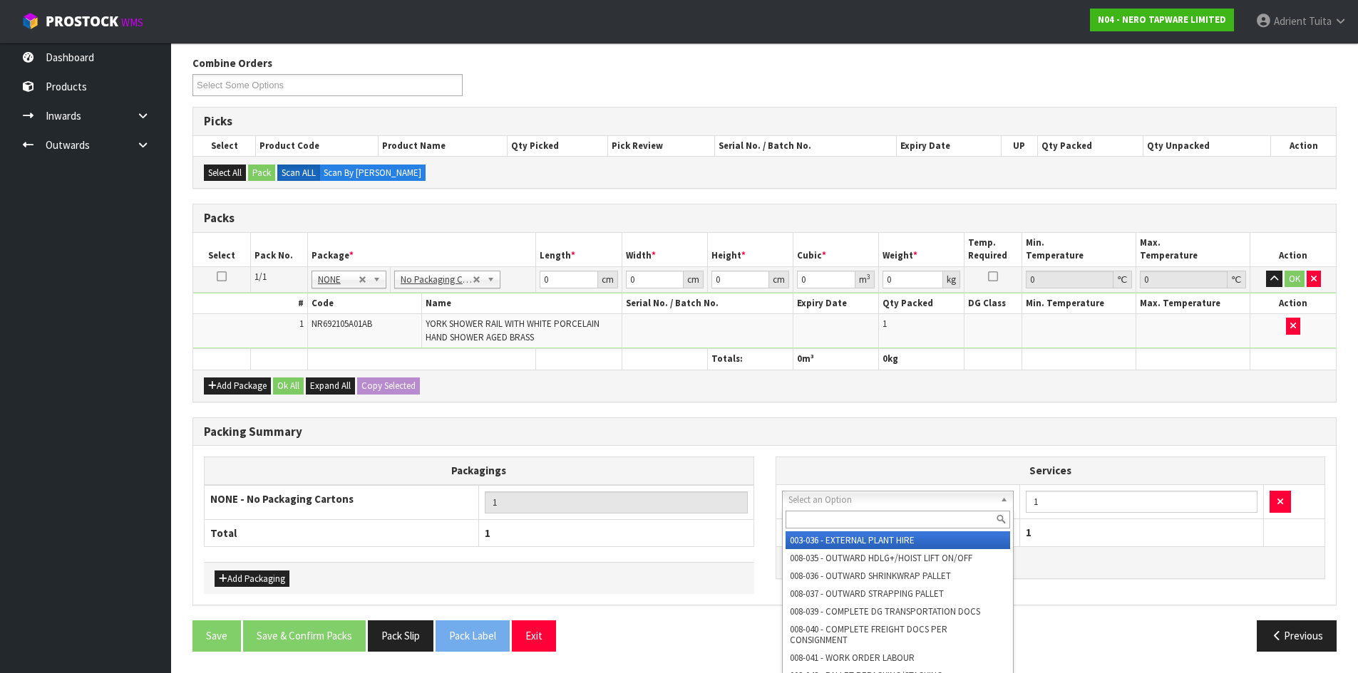
click at [817, 522] on input "text" at bounding box center [897, 520] width 225 height 18
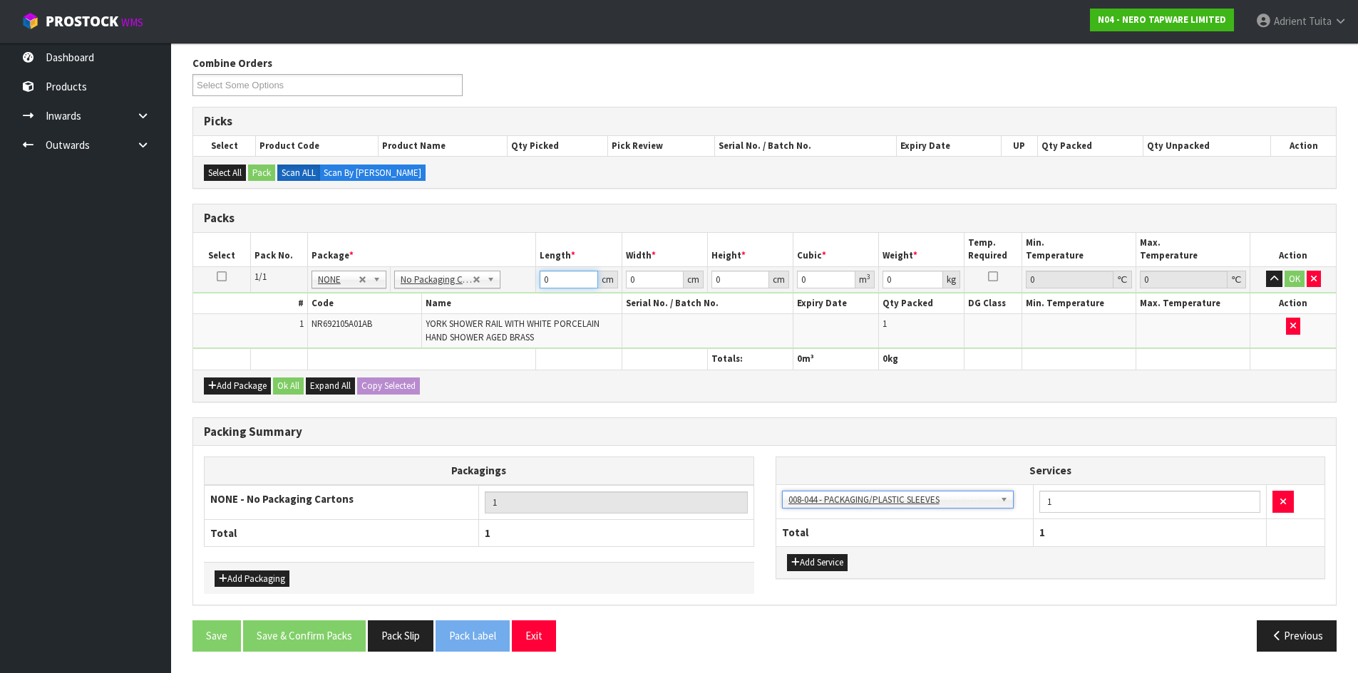
click at [574, 279] on input "0" at bounding box center [568, 280] width 58 height 18
click at [1294, 275] on button "OK" at bounding box center [1294, 279] width 20 height 17
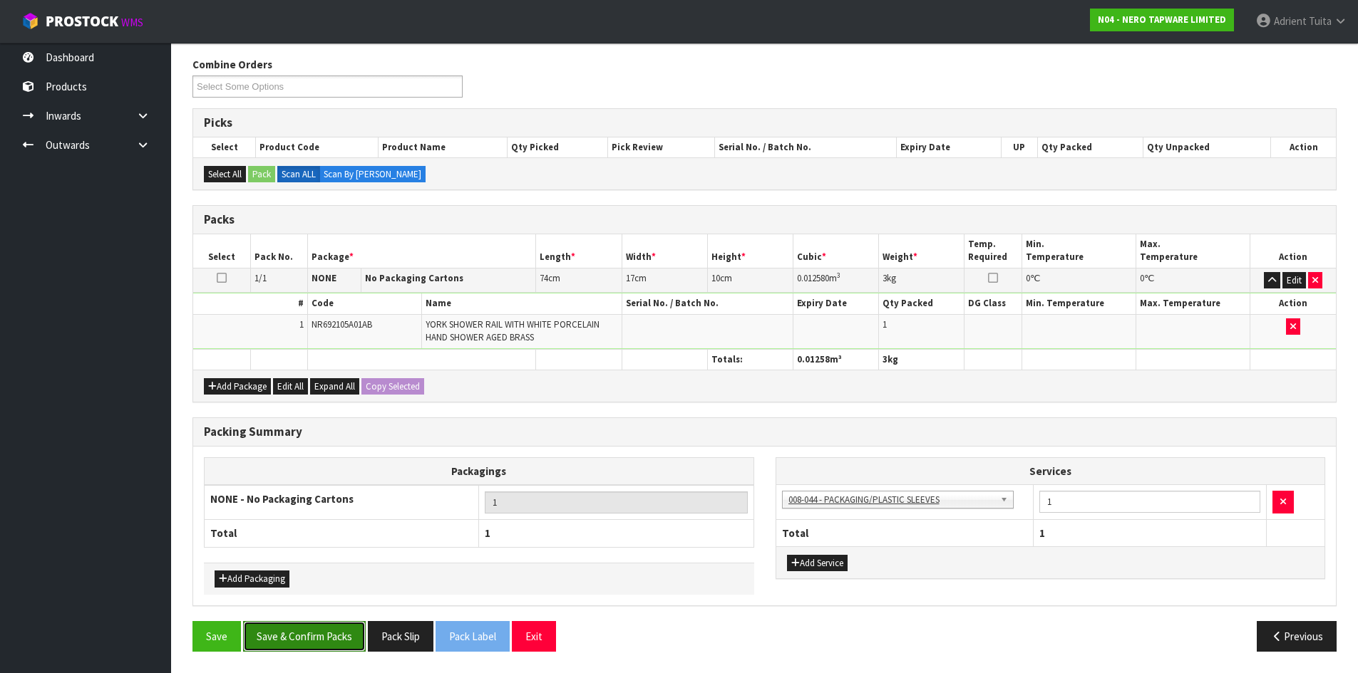
click at [309, 621] on button "Save & Confirm Packs" at bounding box center [304, 636] width 123 height 31
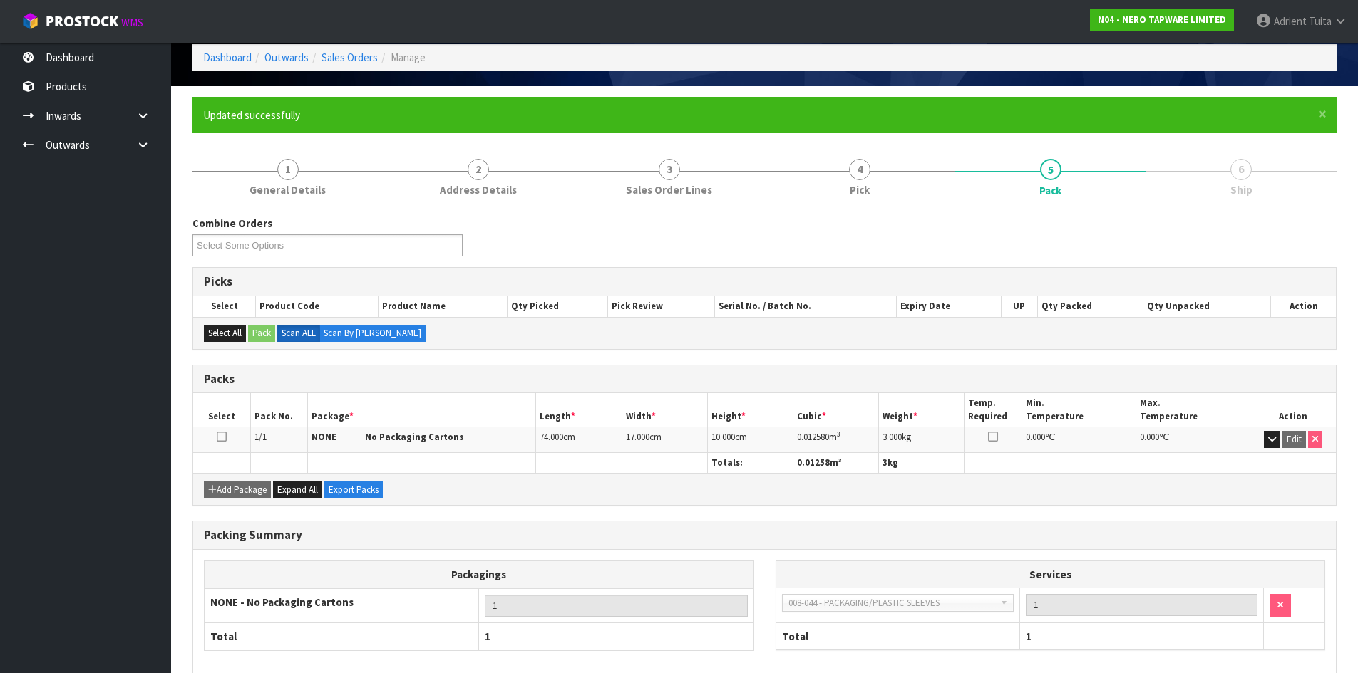
scroll to position [137, 0]
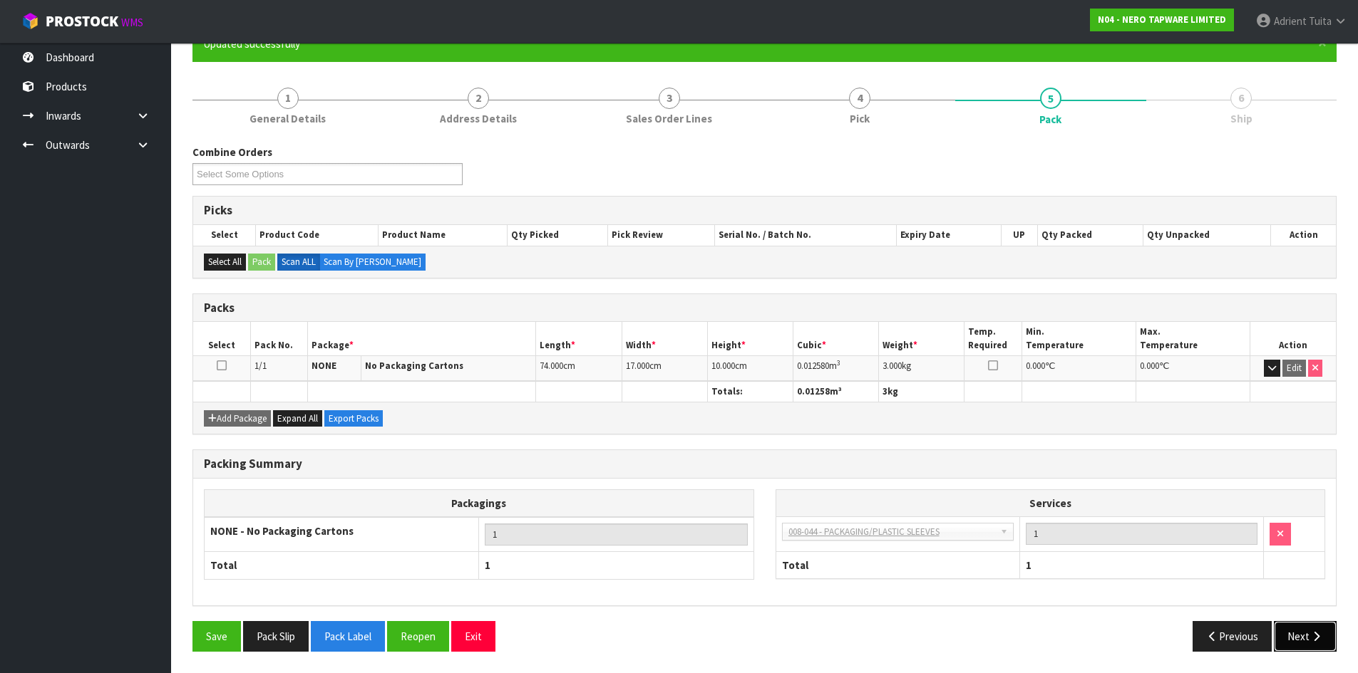
click at [1302, 642] on button "Next" at bounding box center [1305, 636] width 63 height 31
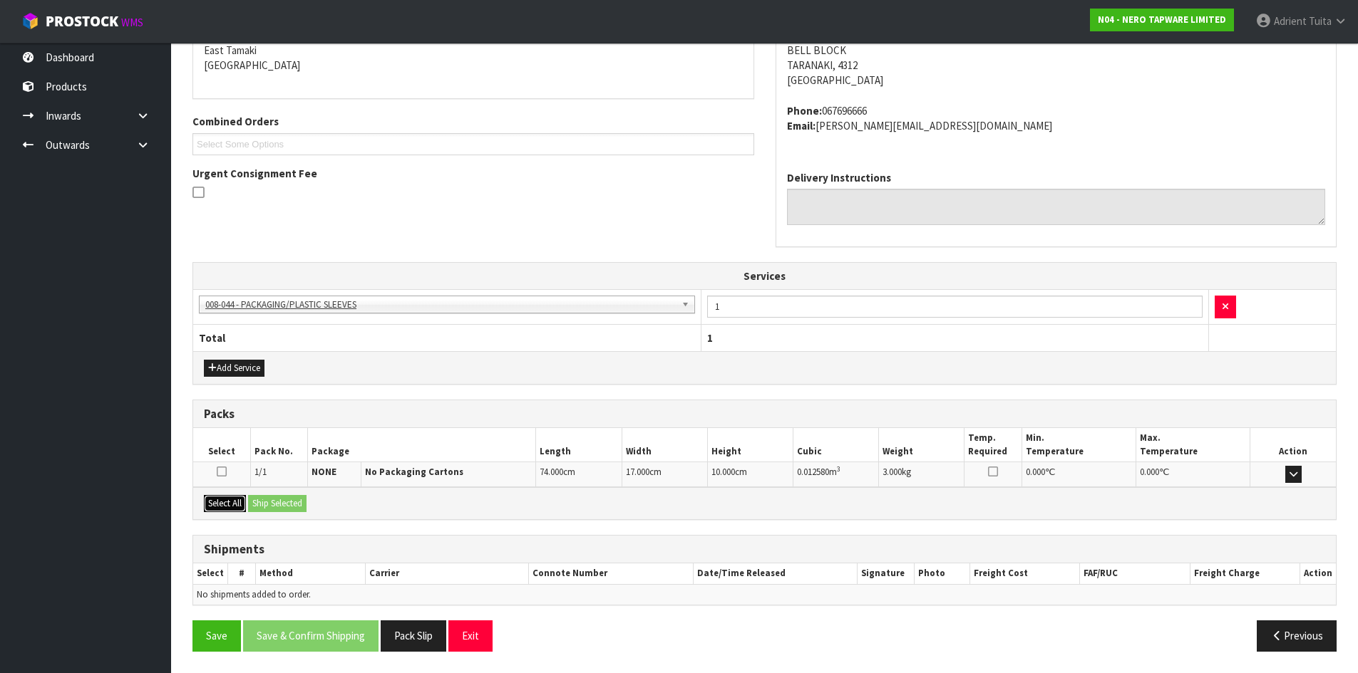
drag, startPoint x: 217, startPoint y: 504, endPoint x: 230, endPoint y: 504, distance: 13.5
click at [220, 504] on button "Select All" at bounding box center [225, 503] width 42 height 17
click at [264, 496] on button "Ship Selected" at bounding box center [277, 503] width 58 height 17
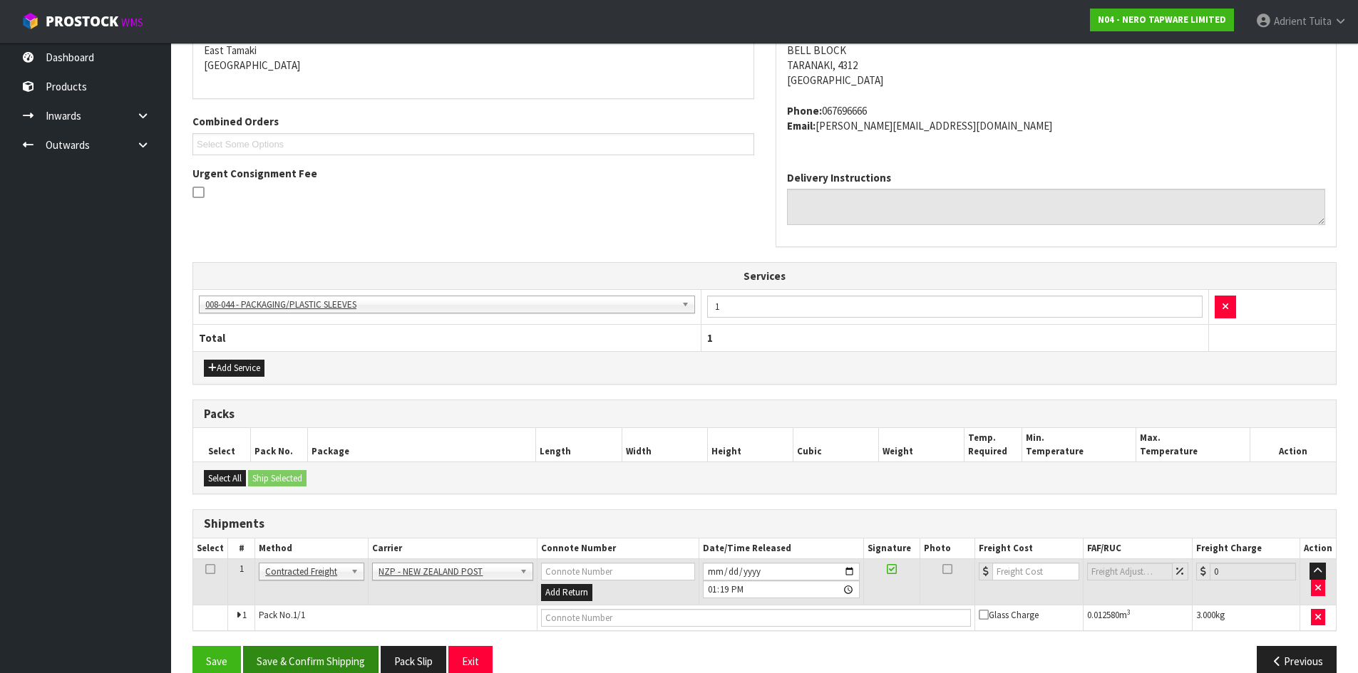
scroll to position [334, 0]
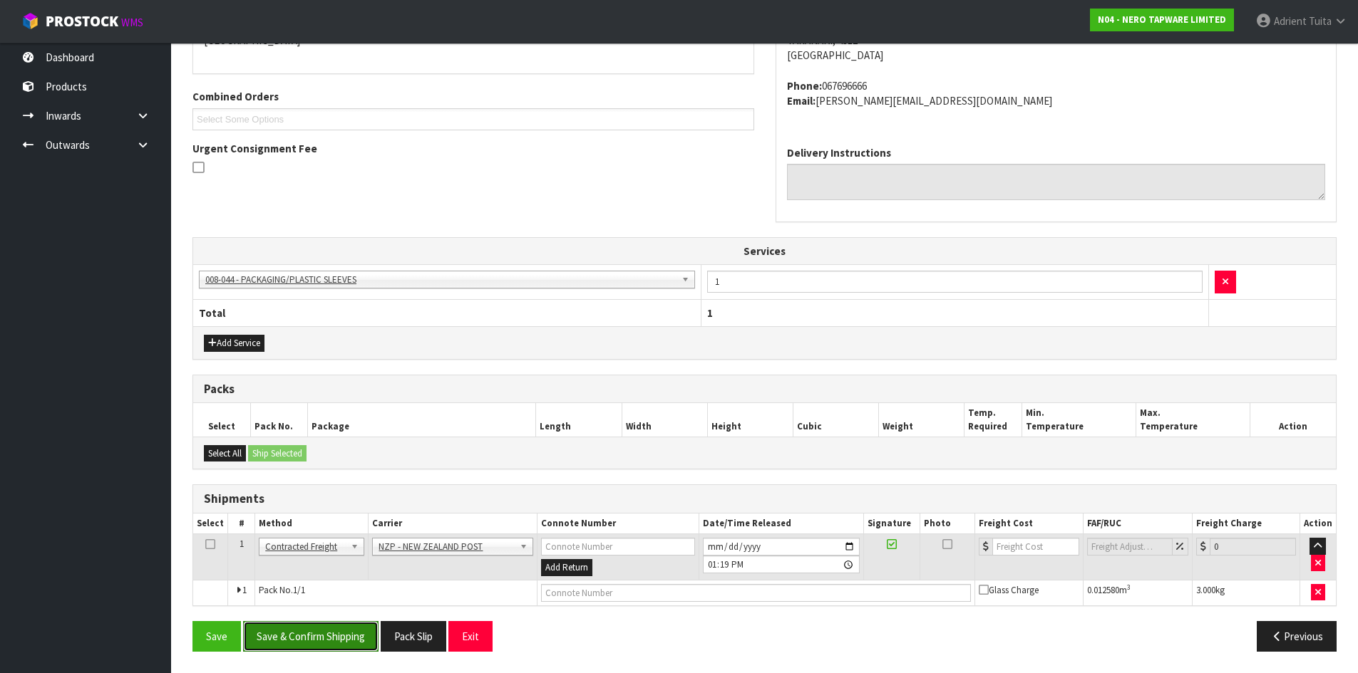
click at [300, 647] on button "Save & Confirm Shipping" at bounding box center [310, 636] width 135 height 31
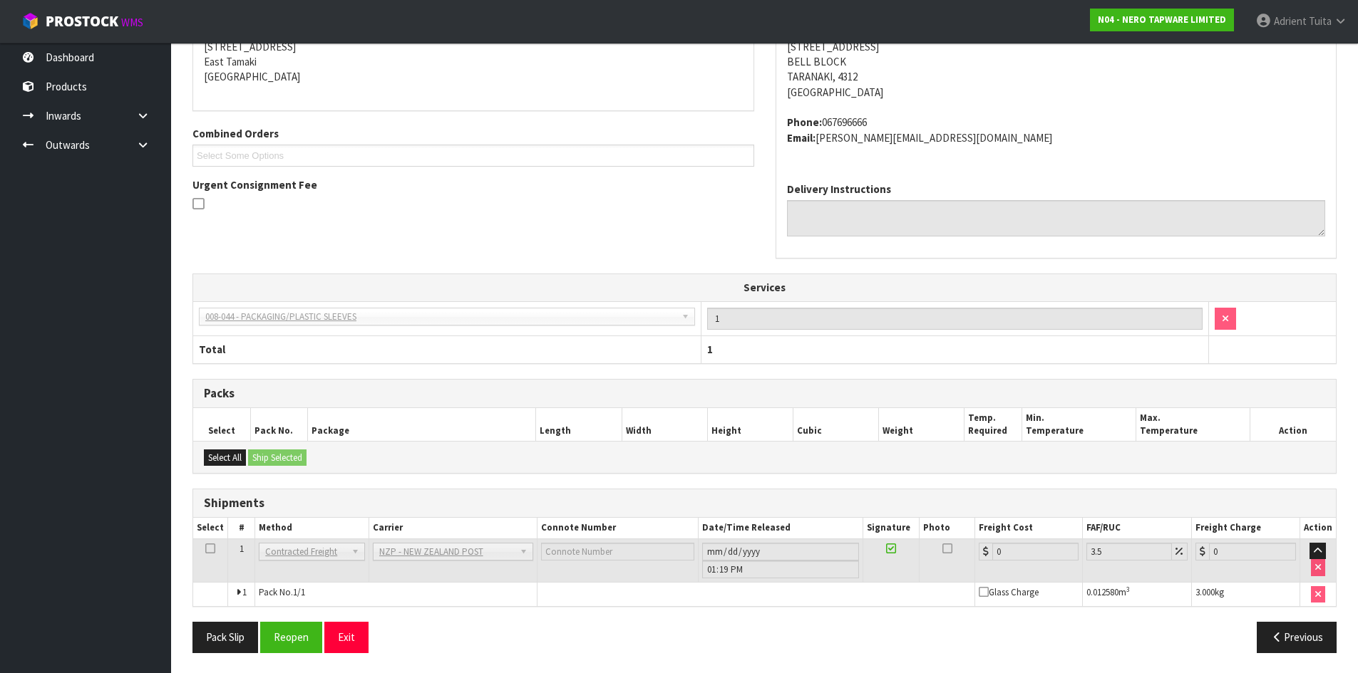
scroll to position [314, 0]
drag, startPoint x: 279, startPoint y: 638, endPoint x: 276, endPoint y: 627, distance: 11.3
click at [280, 634] on button "Reopen" at bounding box center [291, 636] width 62 height 31
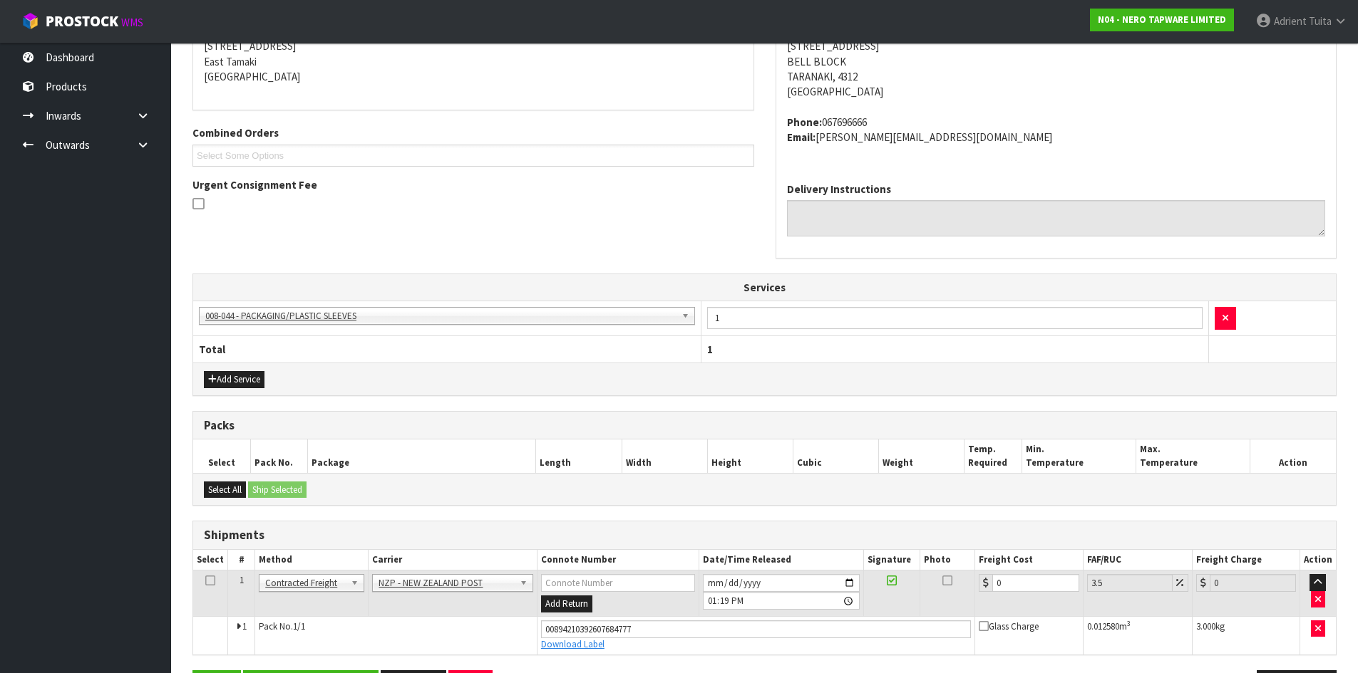
scroll to position [348, 0]
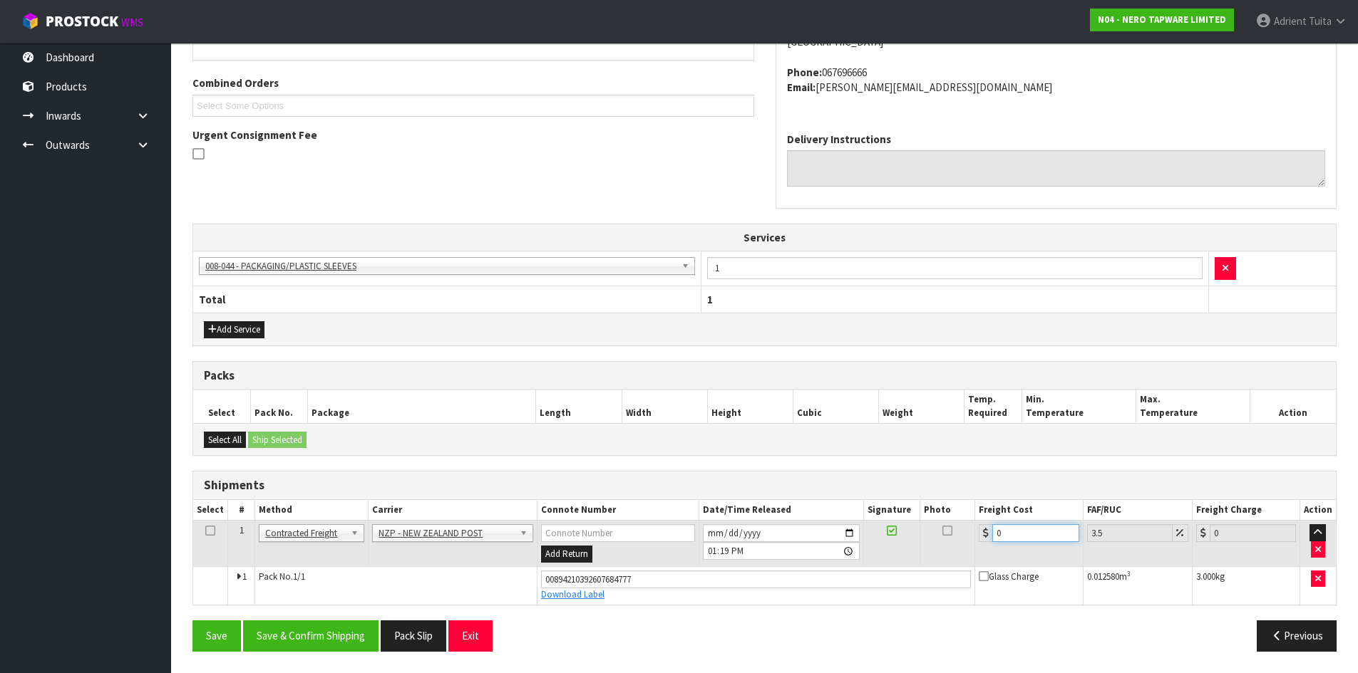
click at [1023, 527] on input "0" at bounding box center [1035, 534] width 86 height 18
click at [299, 623] on button "Save & Confirm Shipping" at bounding box center [310, 636] width 135 height 31
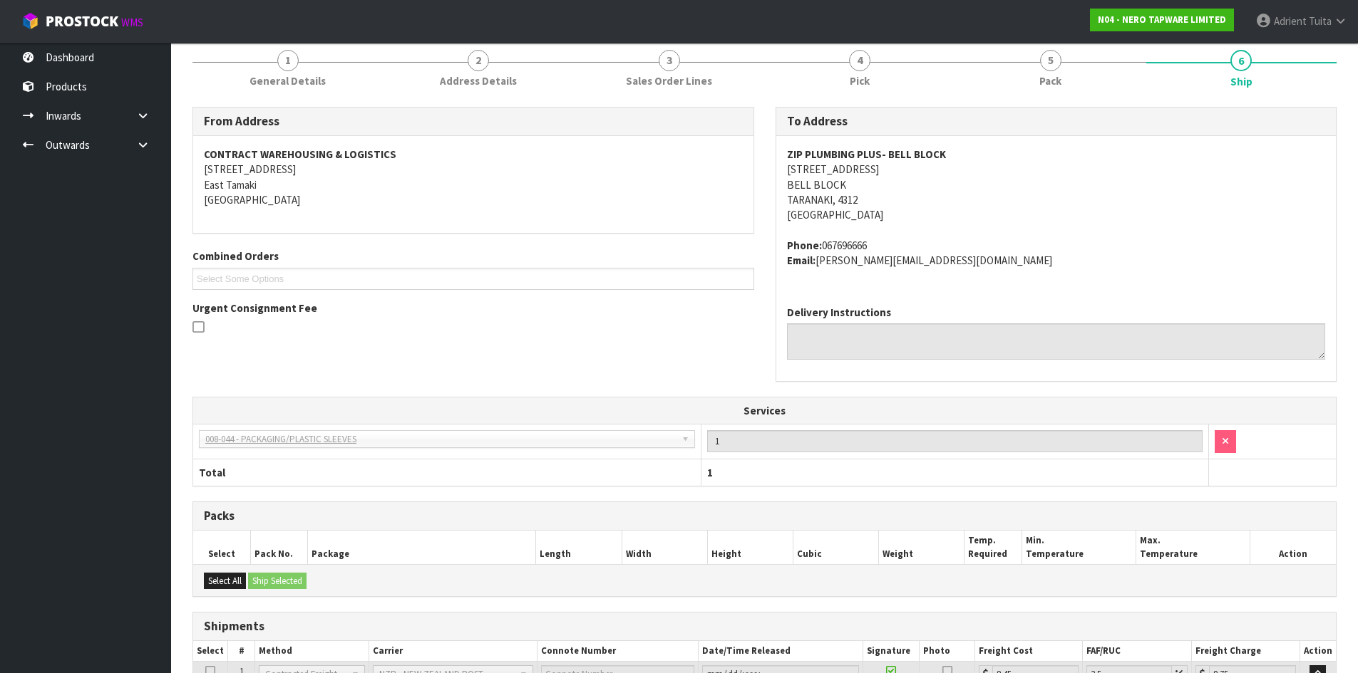
scroll to position [308, 0]
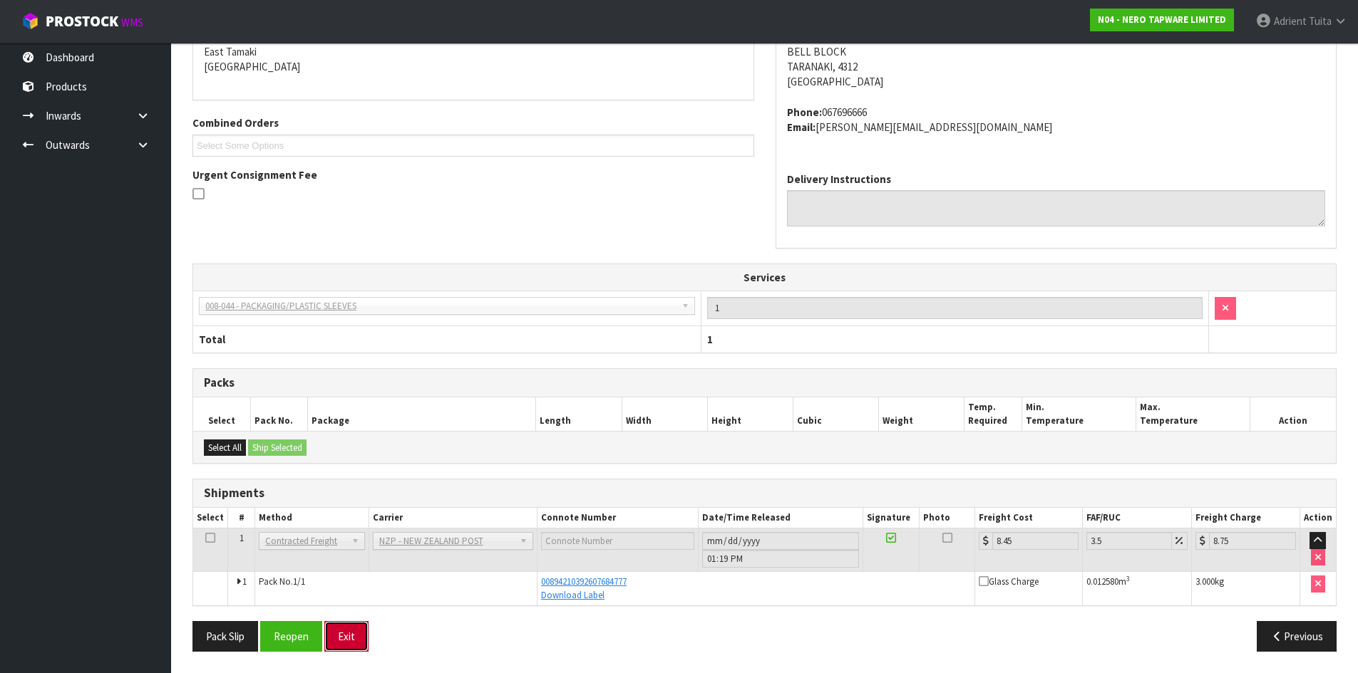
click at [346, 624] on button "Exit" at bounding box center [346, 636] width 44 height 31
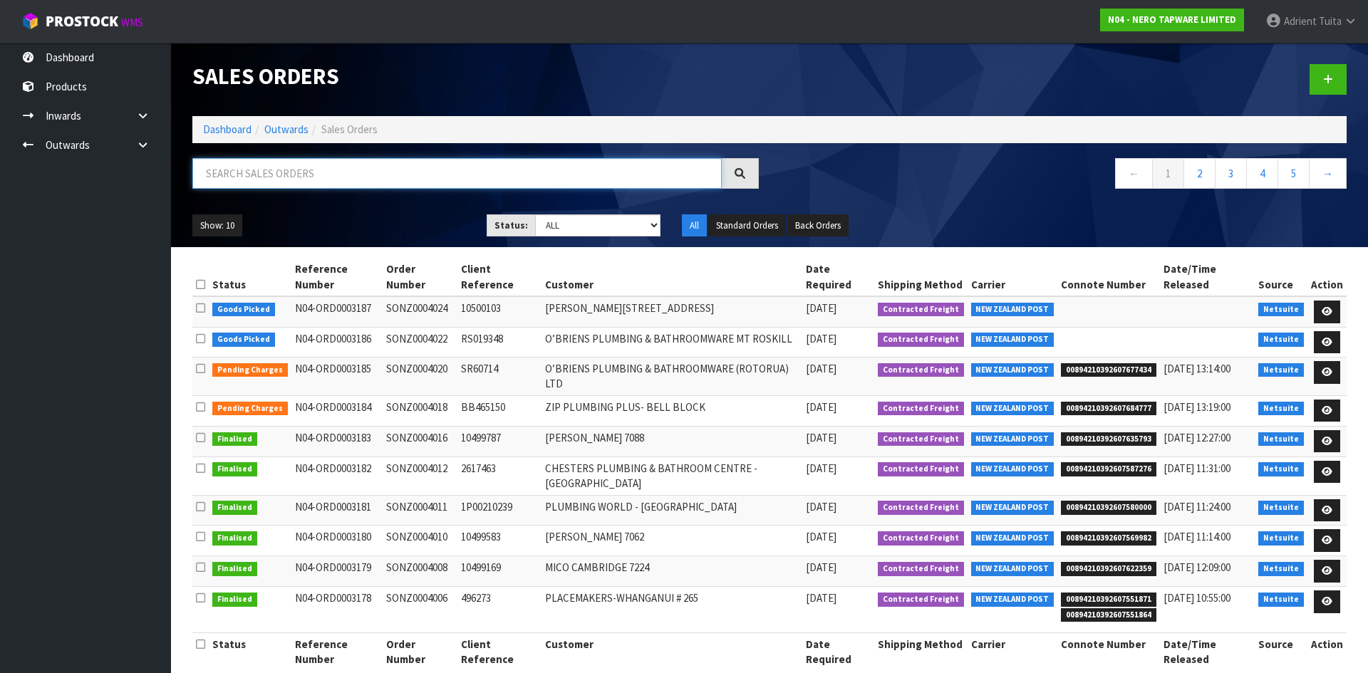
click at [619, 177] on input "text" at bounding box center [457, 173] width 530 height 31
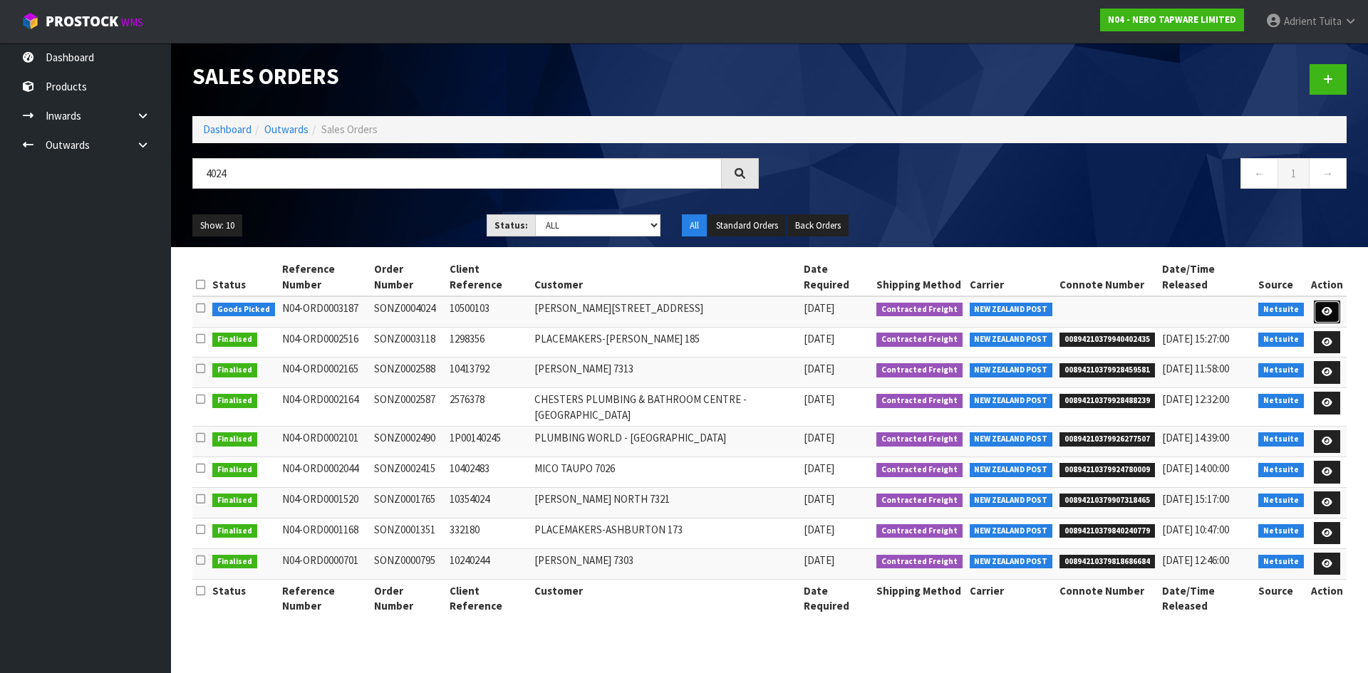
click at [1336, 301] on link at bounding box center [1327, 312] width 26 height 23
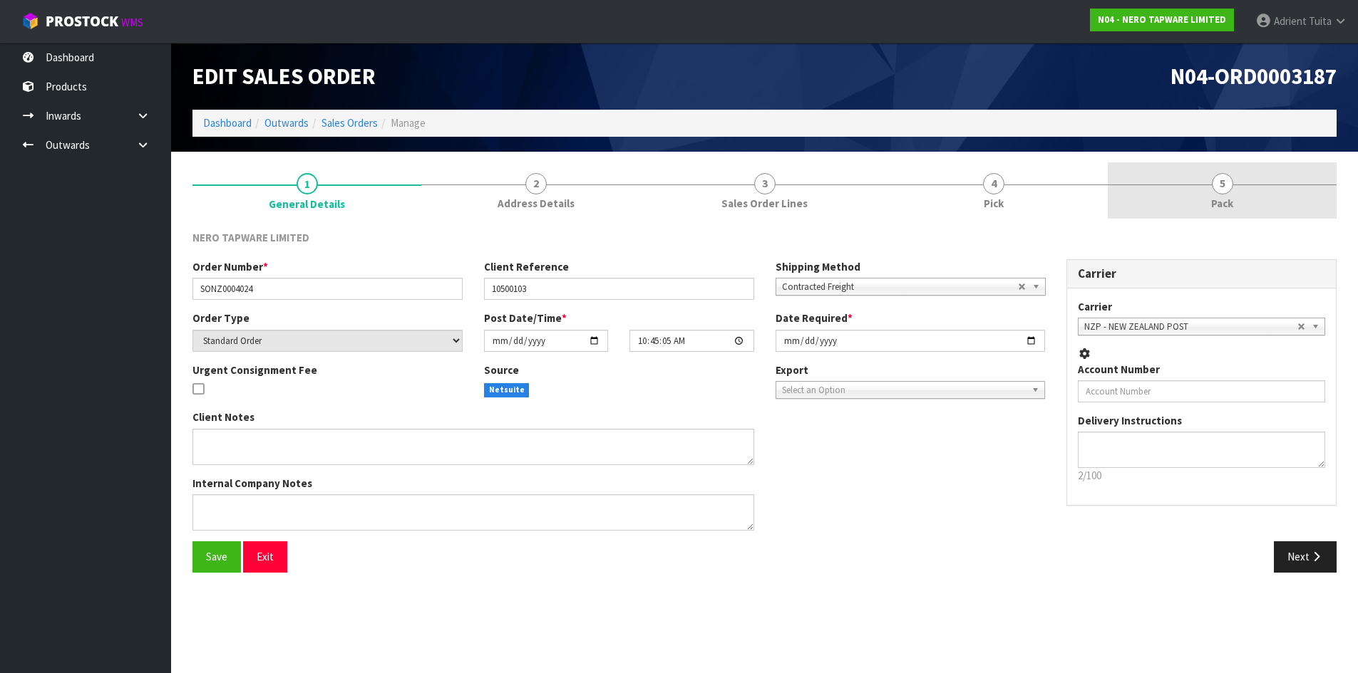
click at [1276, 189] on link "5 Pack" at bounding box center [1222, 190] width 229 height 56
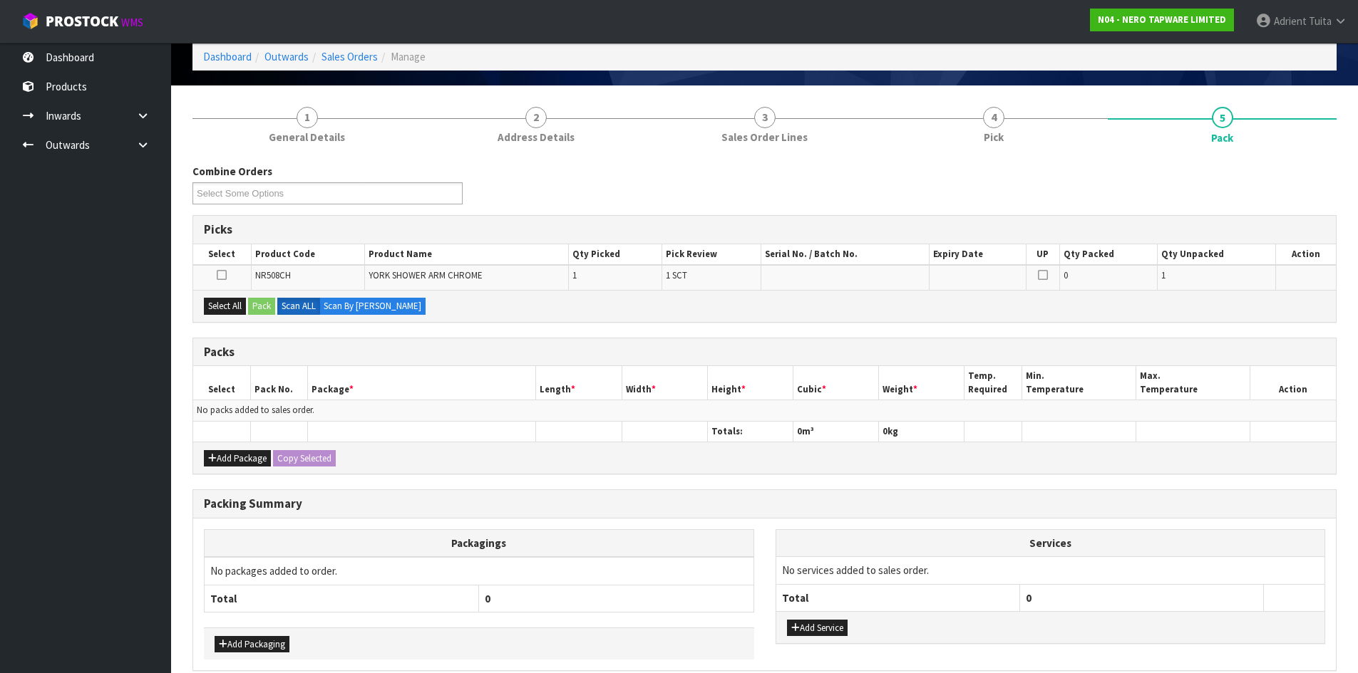
scroll to position [132, 0]
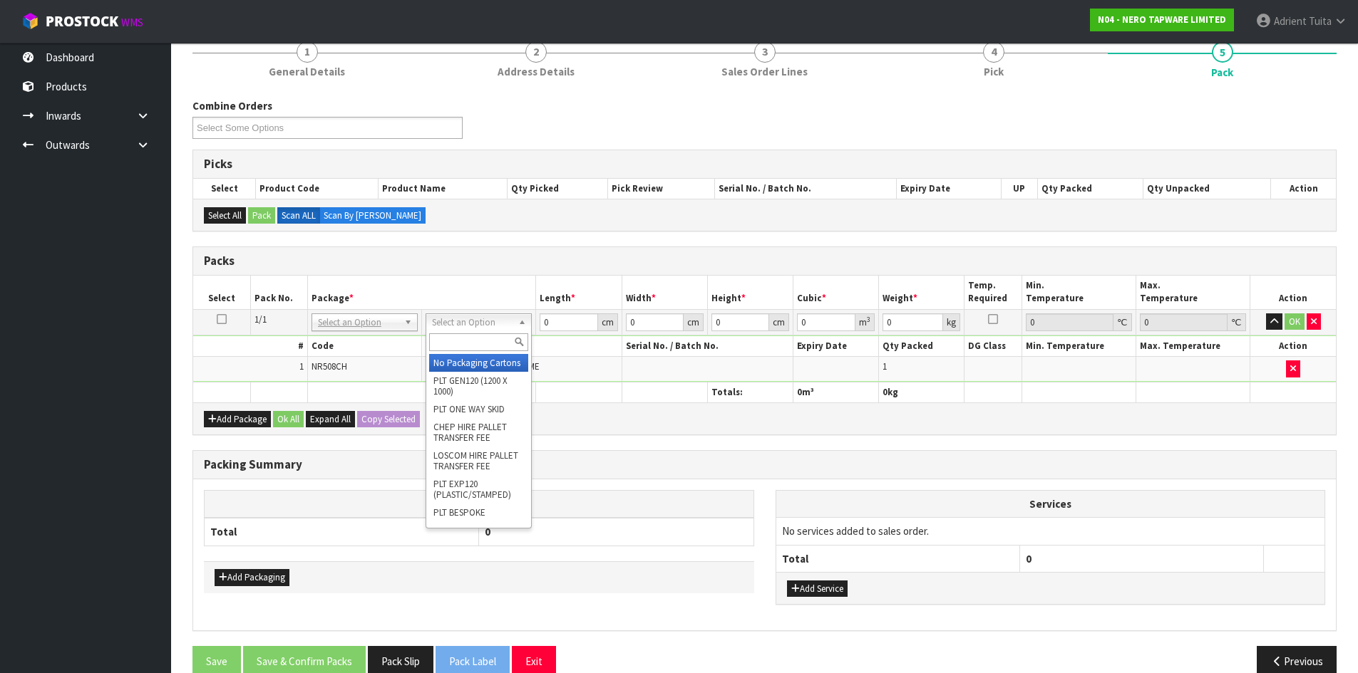
drag, startPoint x: 443, startPoint y: 320, endPoint x: 445, endPoint y: 361, distance: 41.4
drag, startPoint x: 447, startPoint y: 367, endPoint x: 602, endPoint y: 445, distance: 173.7
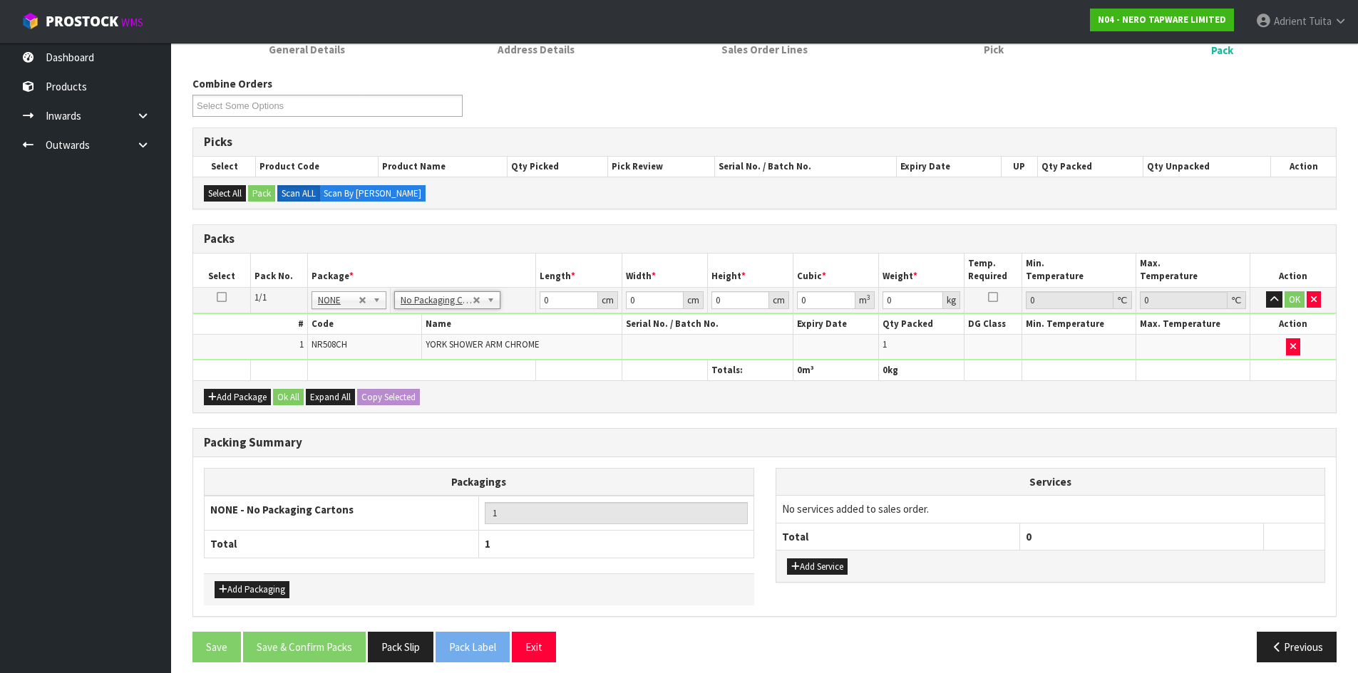
scroll to position [165, 0]
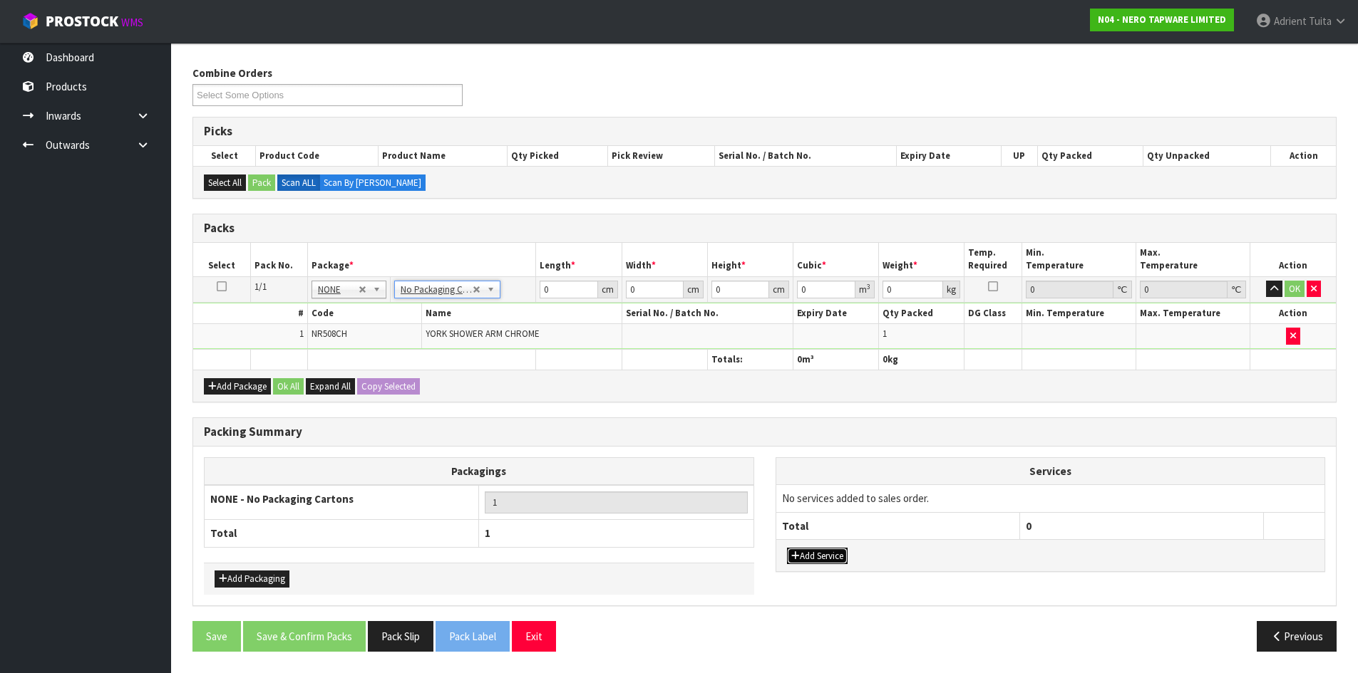
click at [816, 557] on button "Add Service" at bounding box center [817, 556] width 61 height 17
drag, startPoint x: 838, startPoint y: 505, endPoint x: 833, endPoint y: 518, distance: 14.4
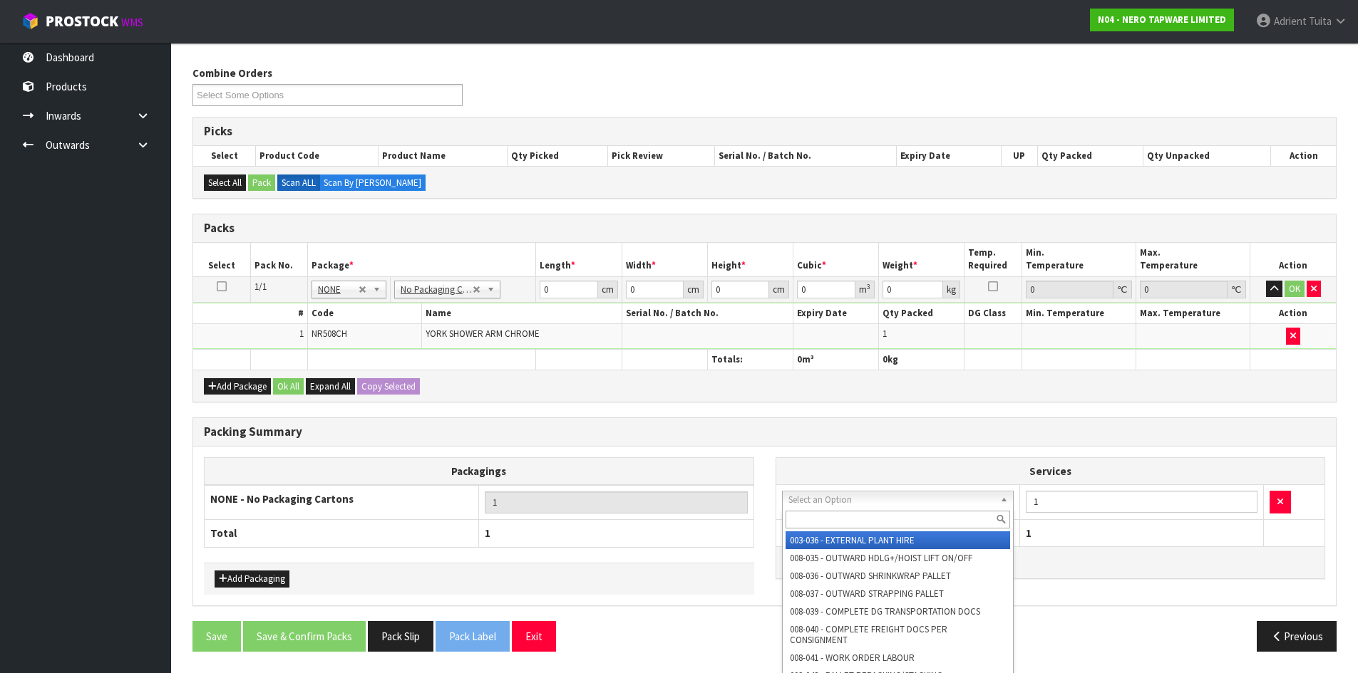
click at [833, 518] on input "text" at bounding box center [897, 520] width 225 height 18
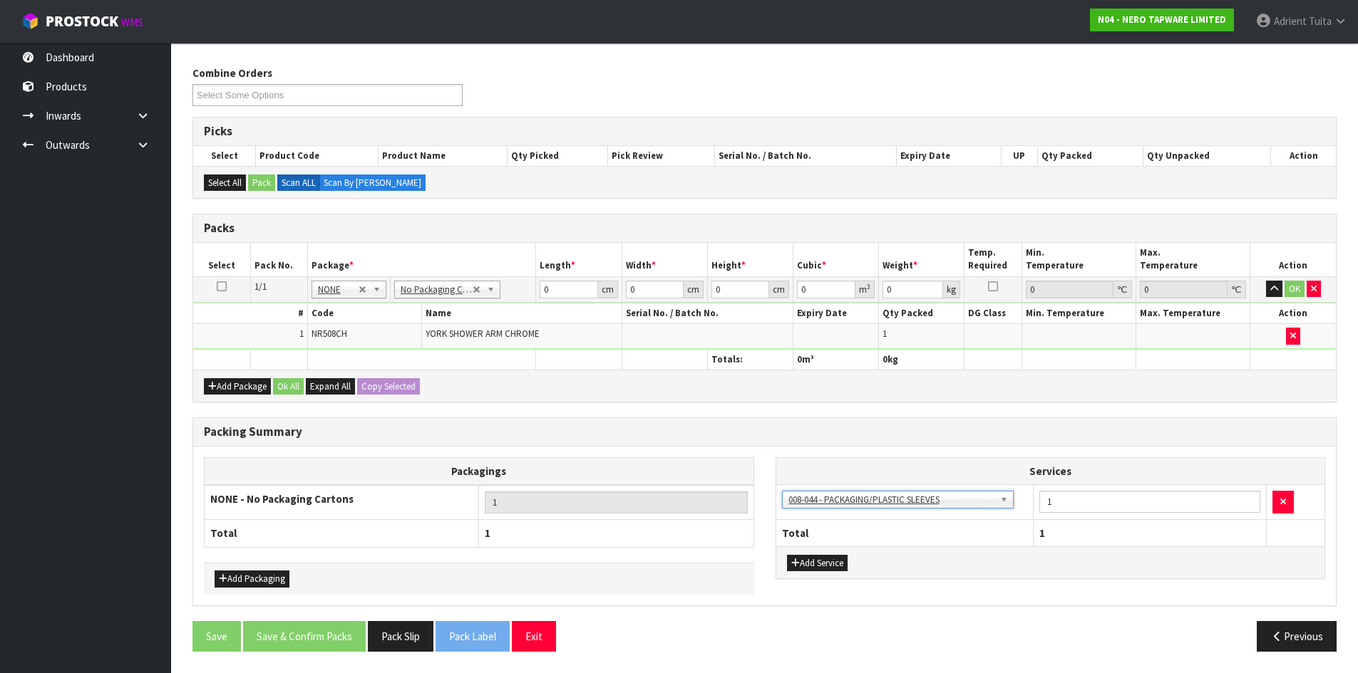
drag, startPoint x: 587, startPoint y: 299, endPoint x: 590, endPoint y: 282, distance: 17.5
click at [587, 298] on td "0 cm" at bounding box center [579, 290] width 86 height 26
click at [563, 295] on input "0" at bounding box center [568, 290] width 58 height 18
click at [1295, 293] on button "OK" at bounding box center [1294, 289] width 20 height 17
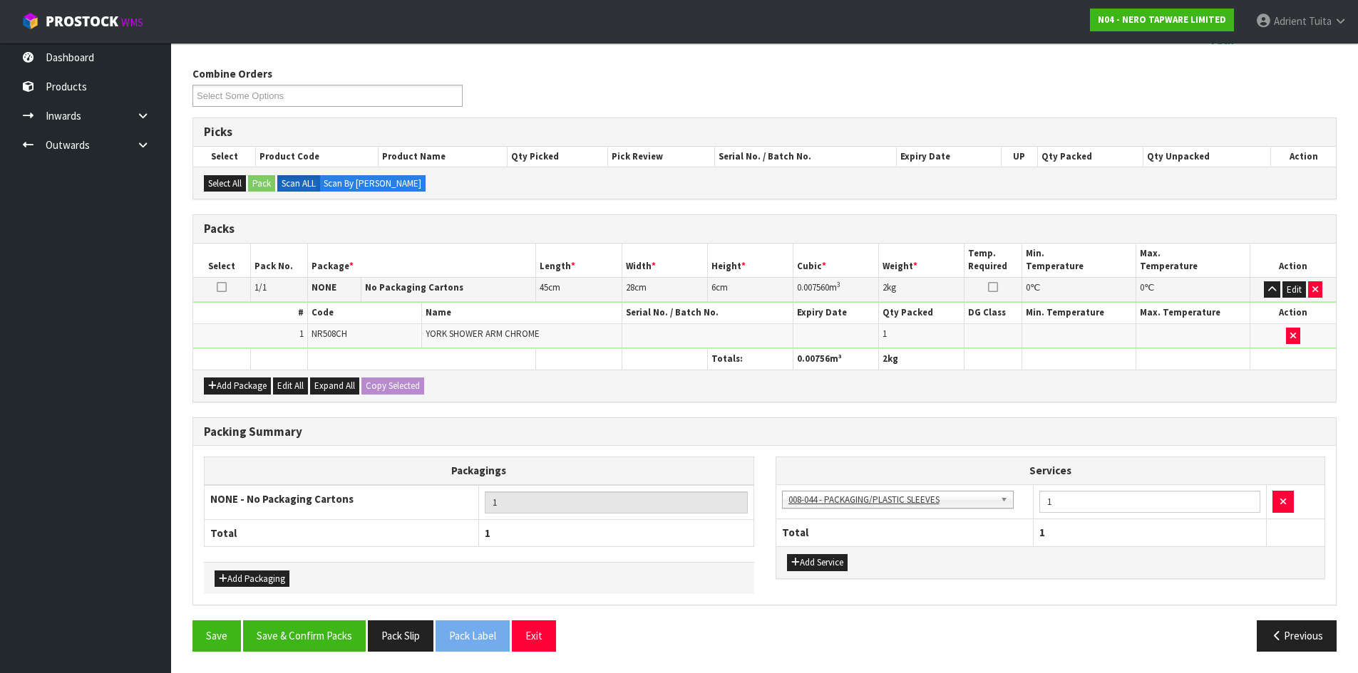
scroll to position [164, 0]
click at [333, 634] on button "Save & Confirm Packs" at bounding box center [304, 636] width 123 height 31
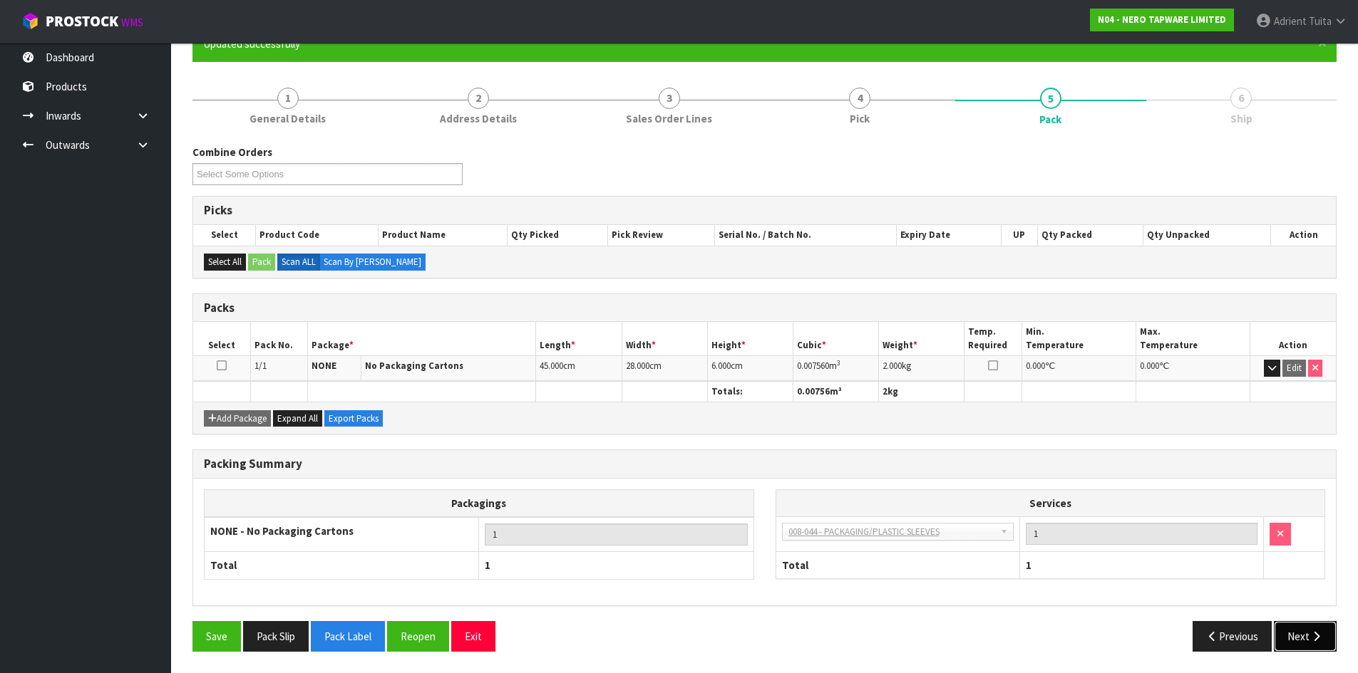
click at [1284, 637] on button "Next" at bounding box center [1305, 636] width 63 height 31
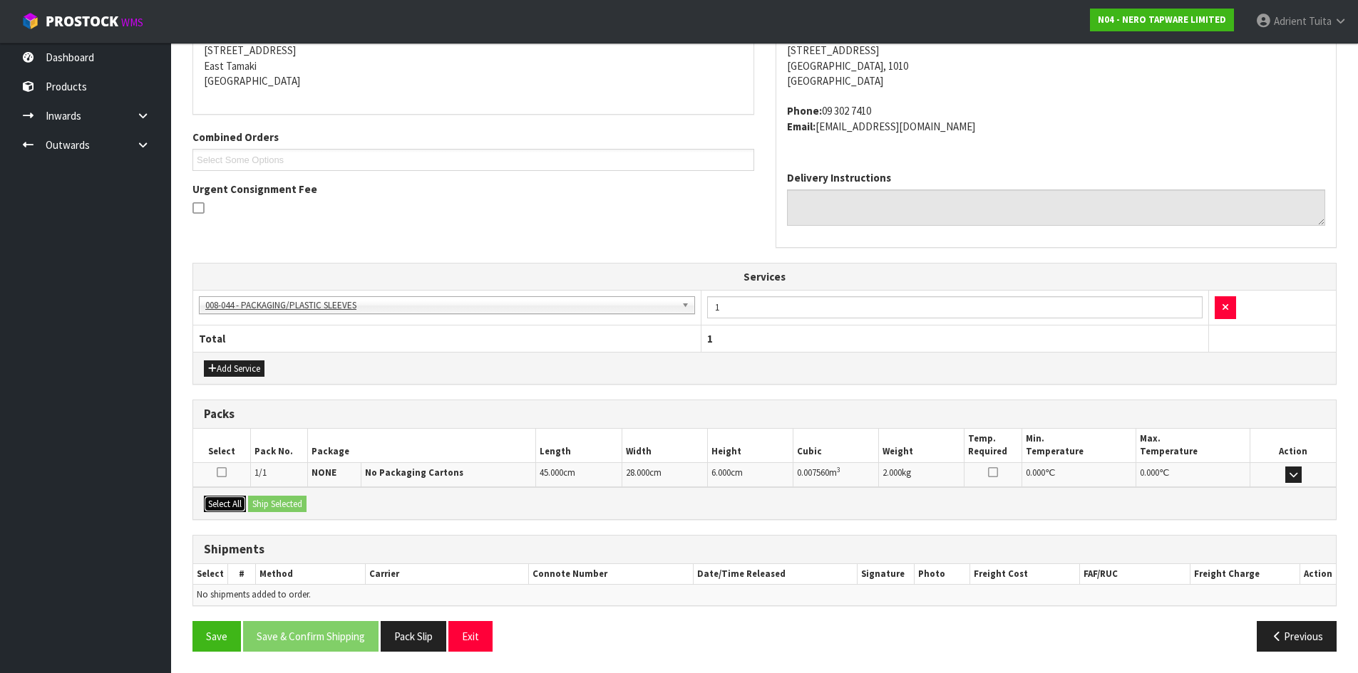
click at [242, 509] on button "Select All" at bounding box center [225, 504] width 42 height 17
click at [255, 502] on button "Ship Selected" at bounding box center [277, 504] width 58 height 17
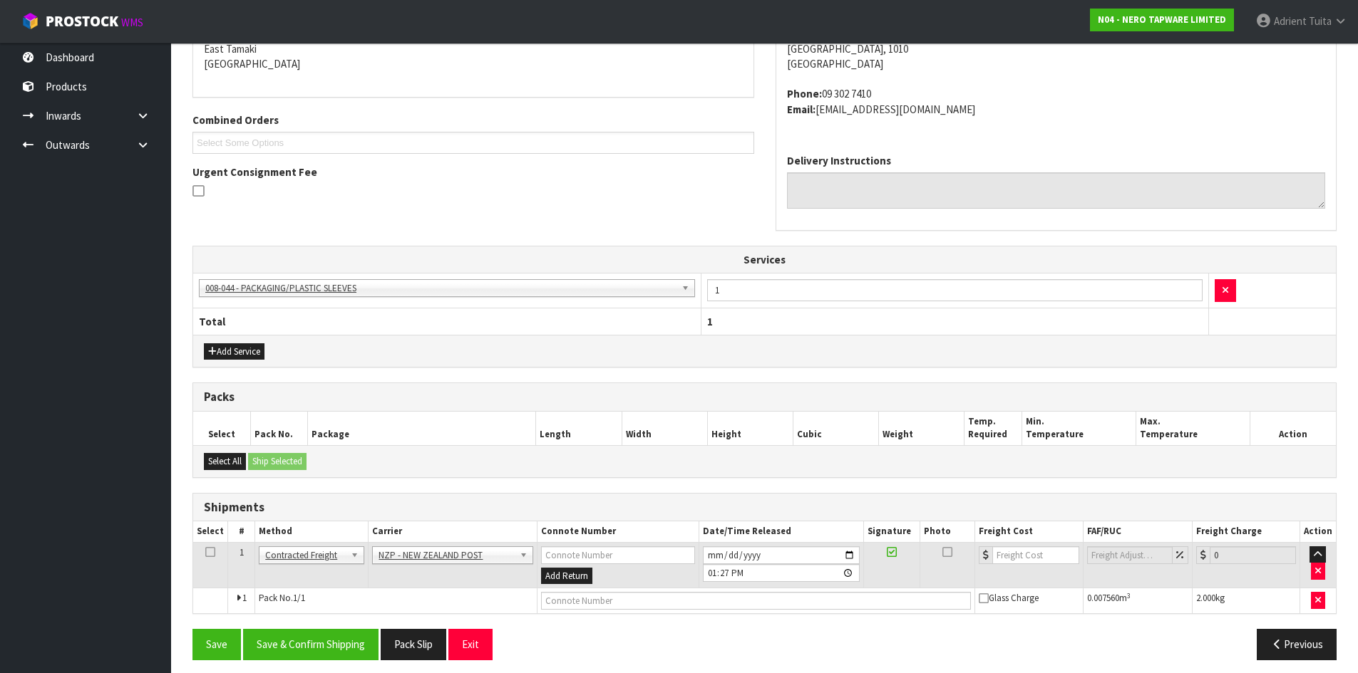
scroll to position [319, 0]
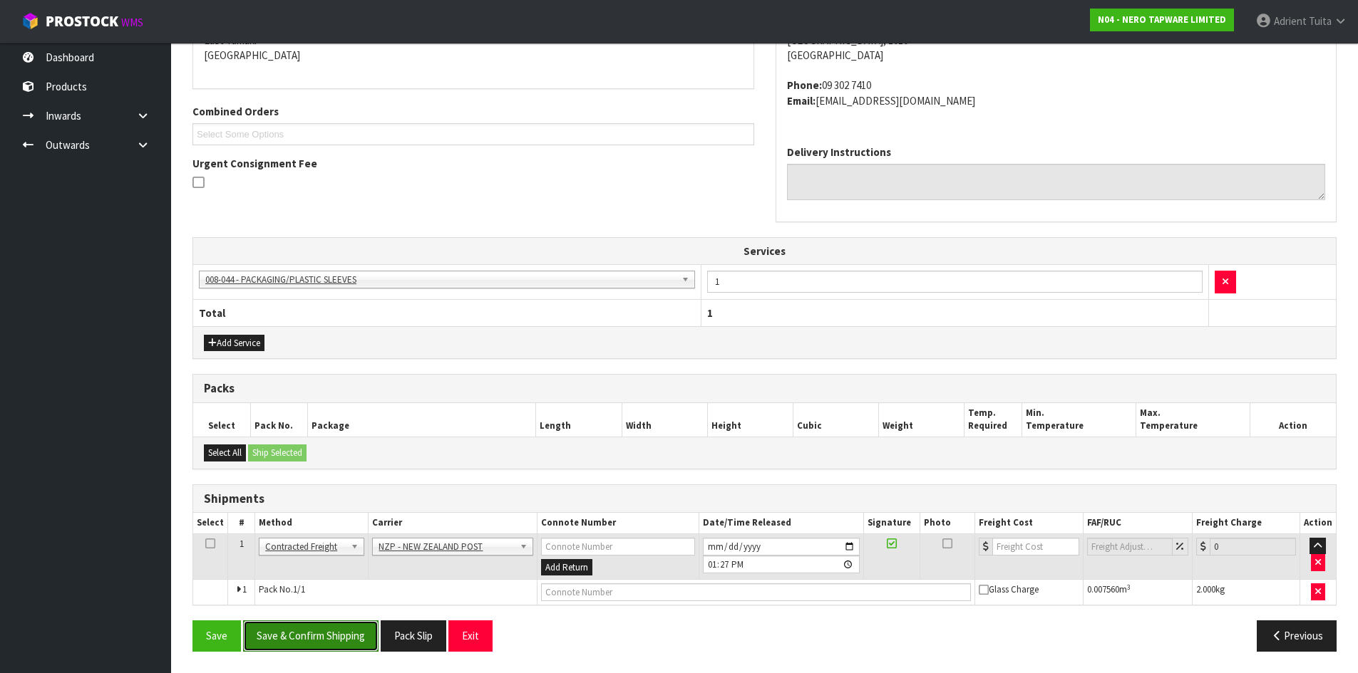
click at [309, 636] on button "Save & Confirm Shipping" at bounding box center [310, 636] width 135 height 31
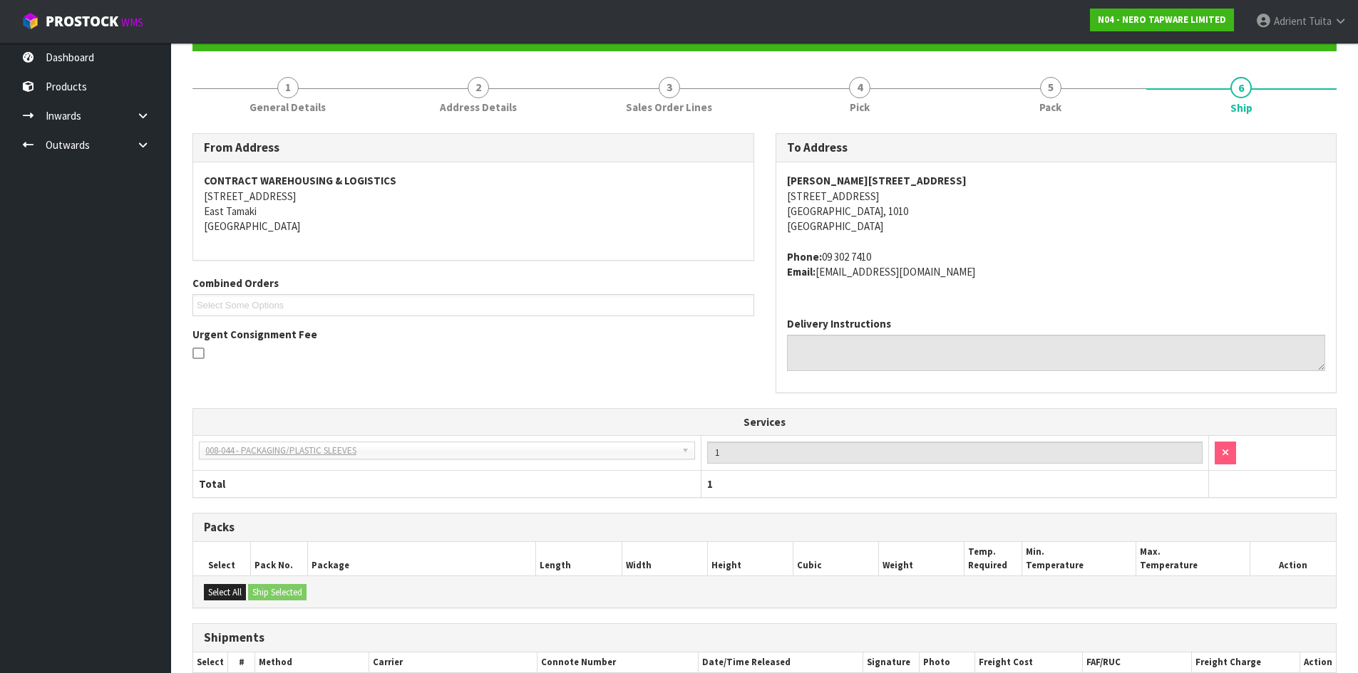
scroll to position [299, 0]
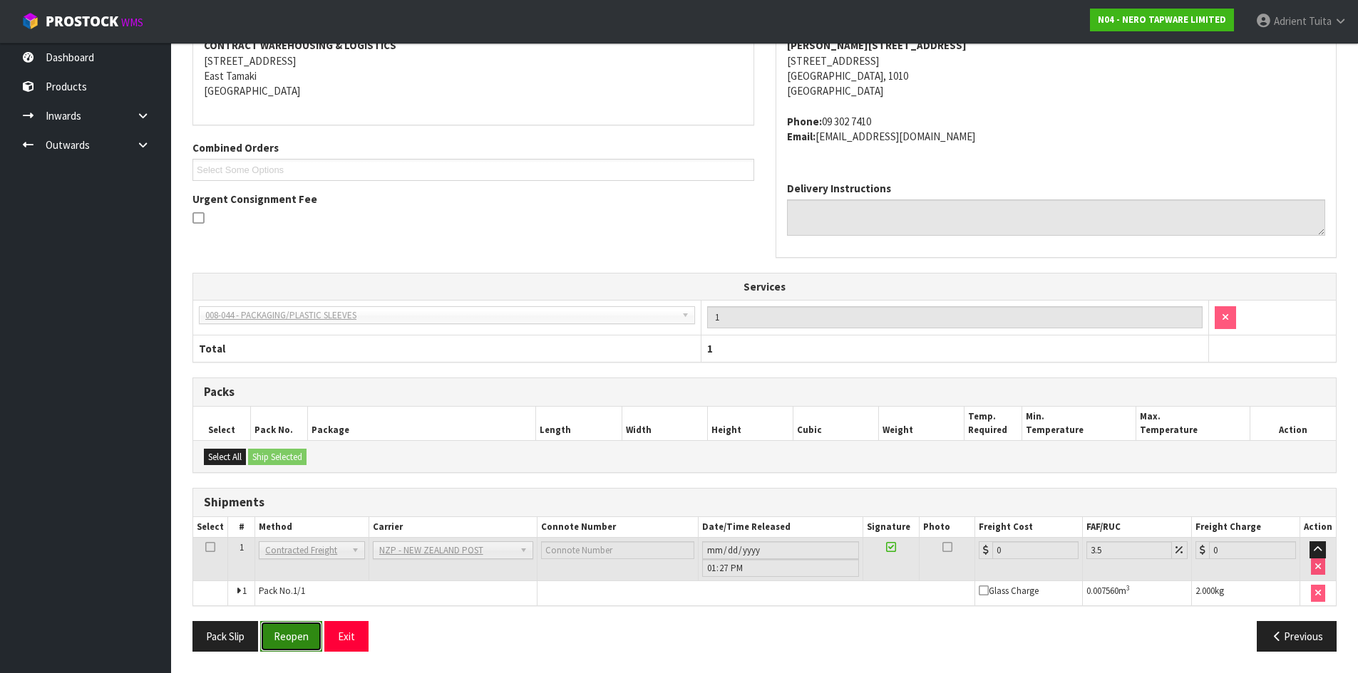
click at [306, 631] on button "Reopen" at bounding box center [291, 636] width 62 height 31
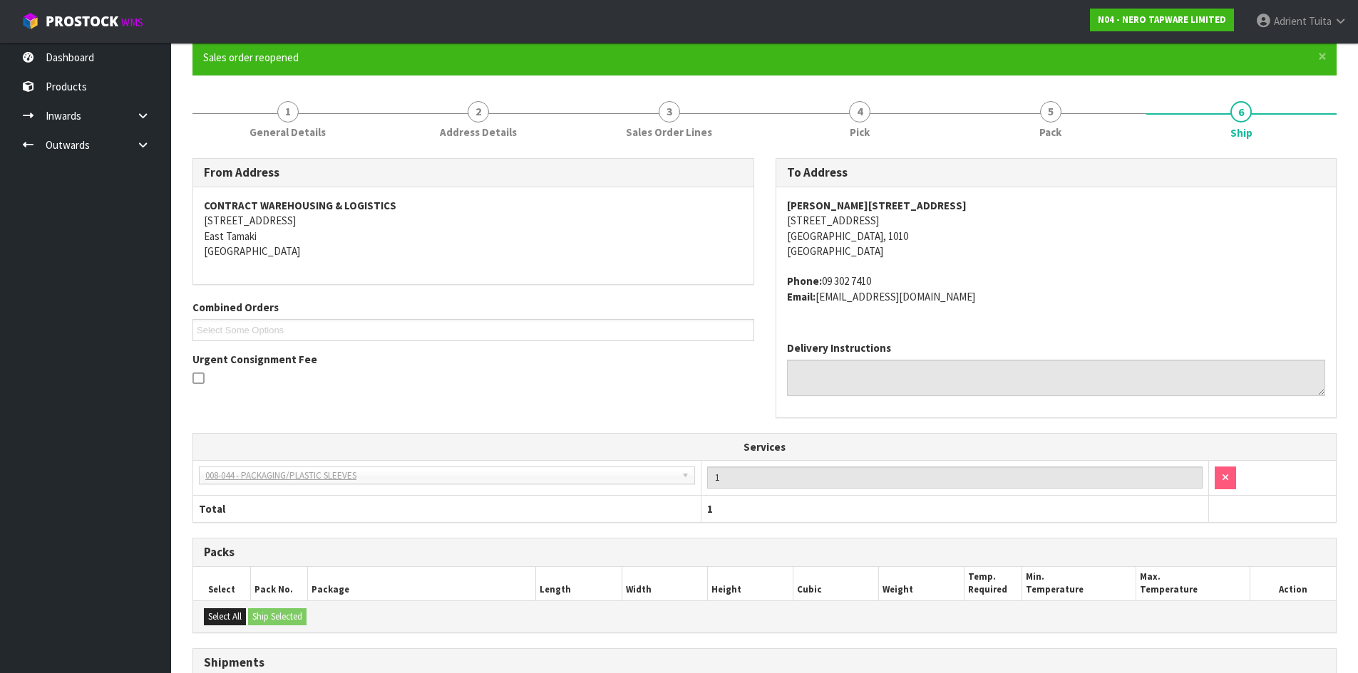
scroll to position [284, 0]
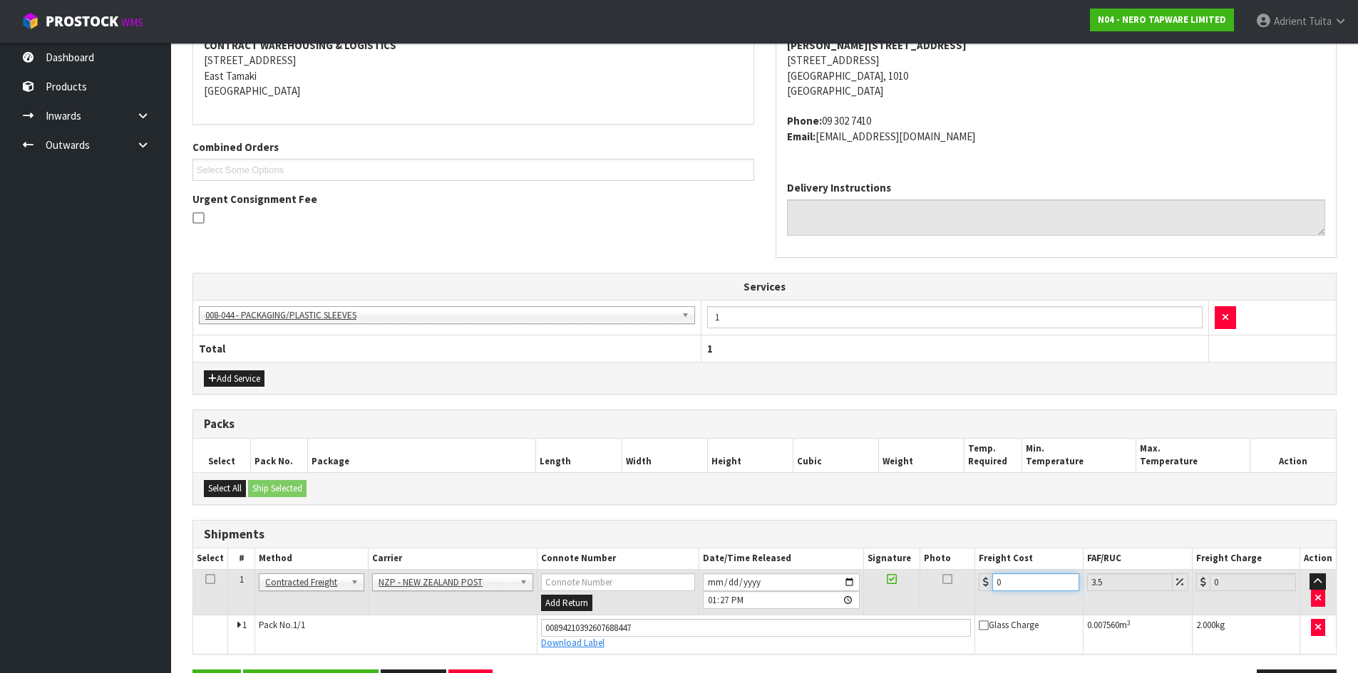
click at [1014, 576] on input "0" at bounding box center [1035, 583] width 86 height 18
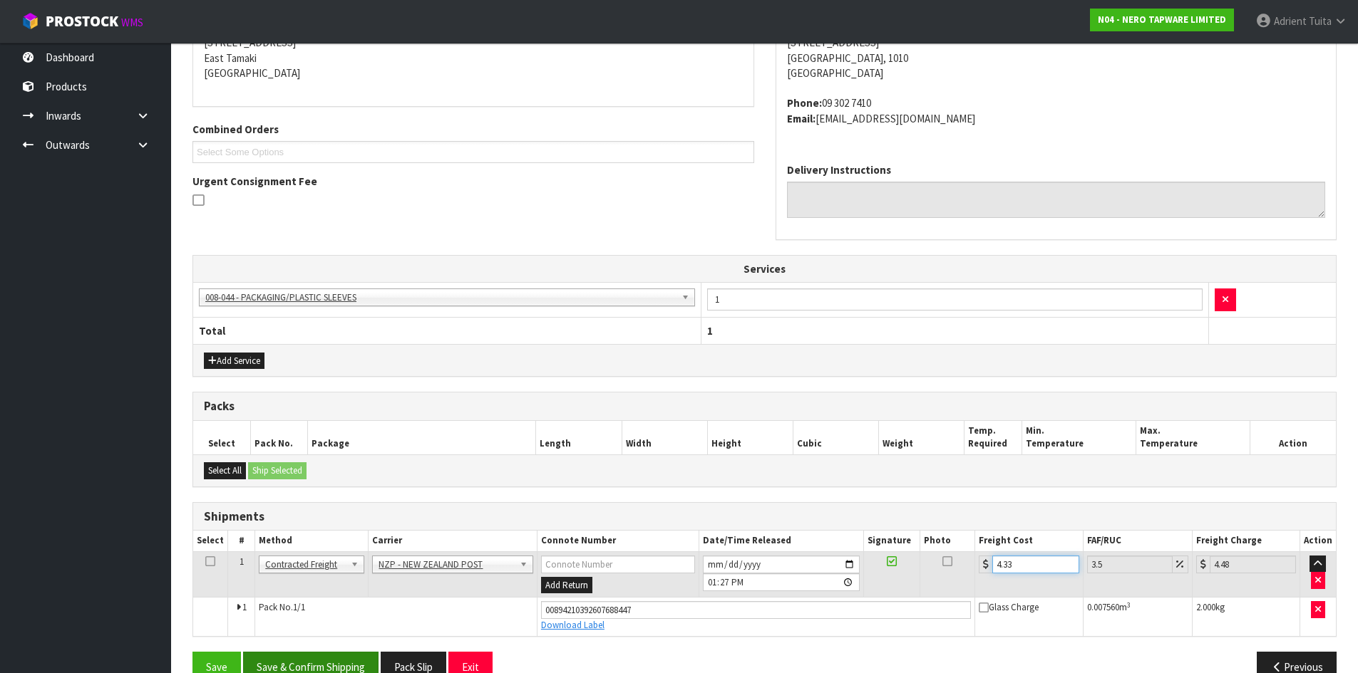
scroll to position [332, 0]
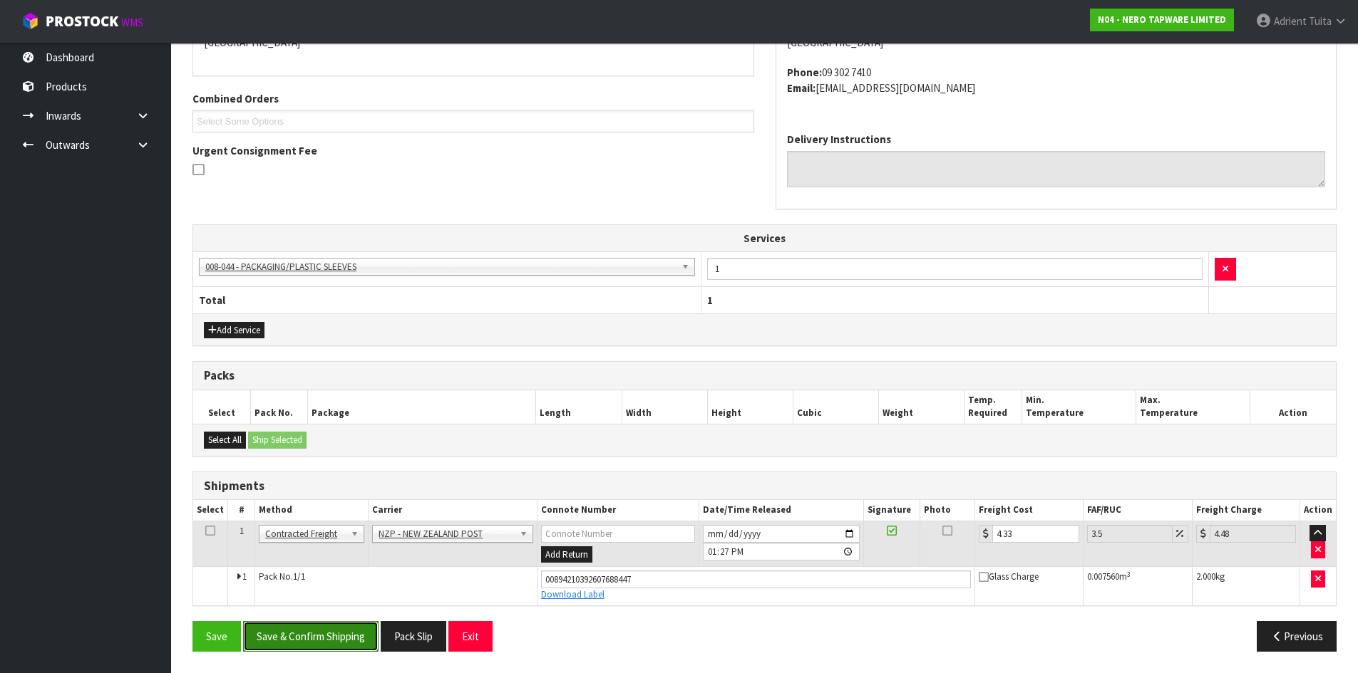
click at [351, 639] on button "Save & Confirm Shipping" at bounding box center [310, 636] width 135 height 31
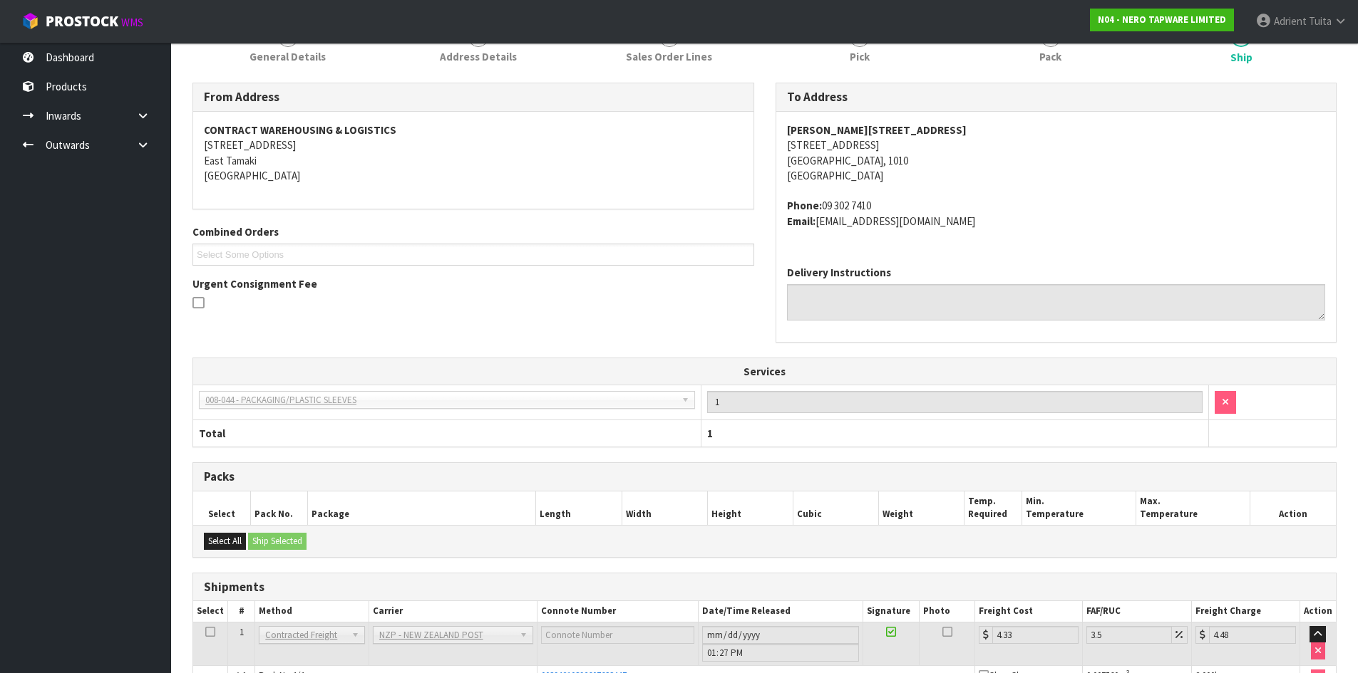
scroll to position [0, 0]
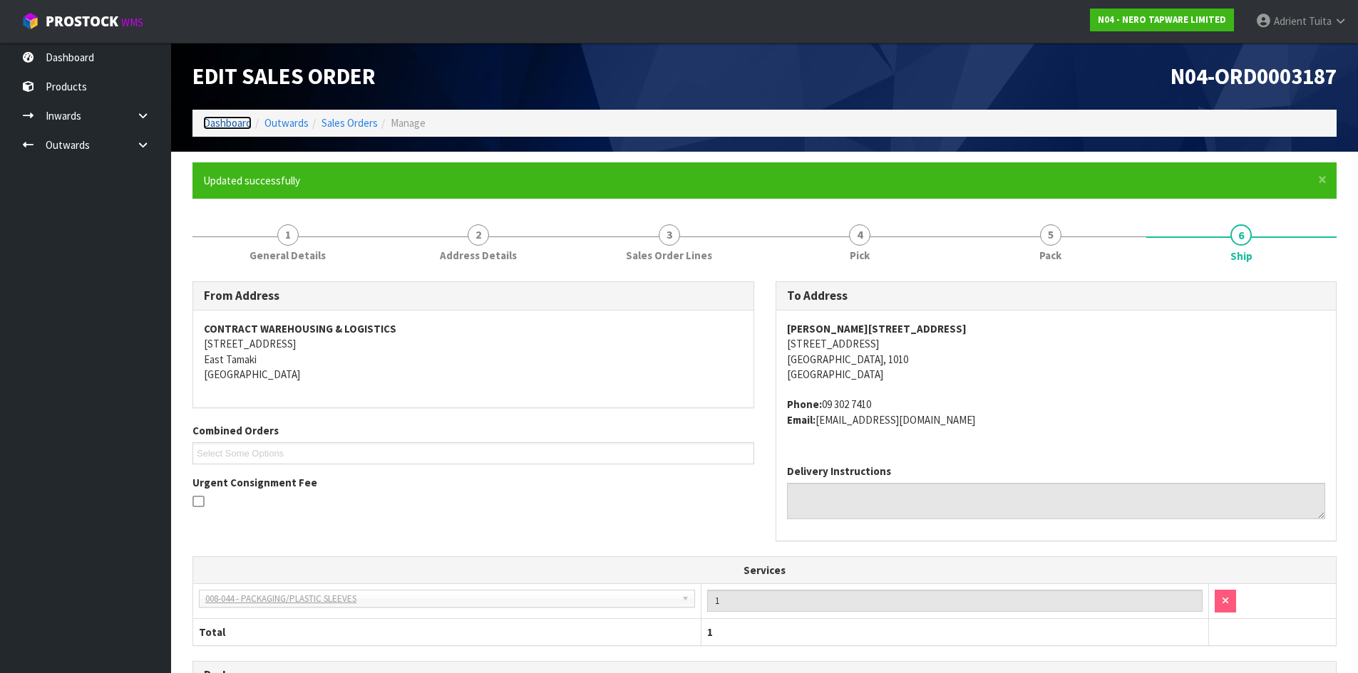
click at [230, 130] on link "Dashboard" at bounding box center [227, 123] width 48 height 14
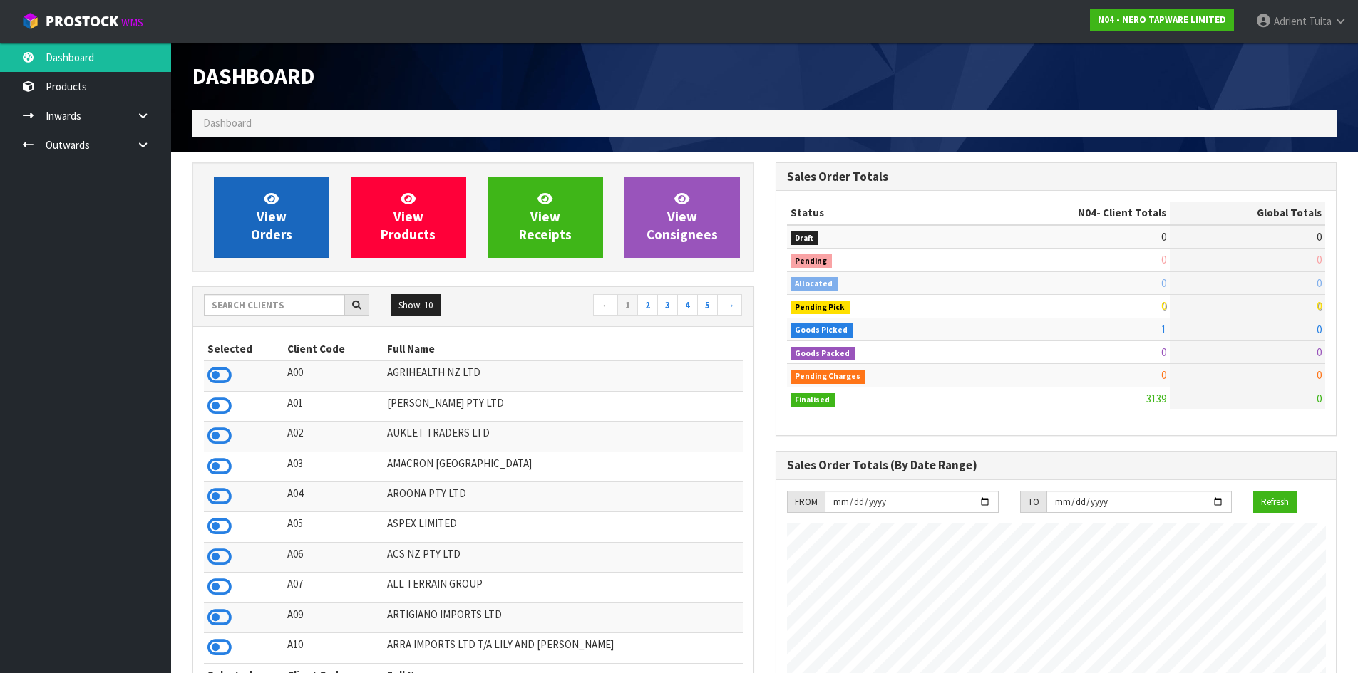
scroll to position [1110, 582]
click at [262, 212] on span "View Orders" at bounding box center [271, 216] width 41 height 53
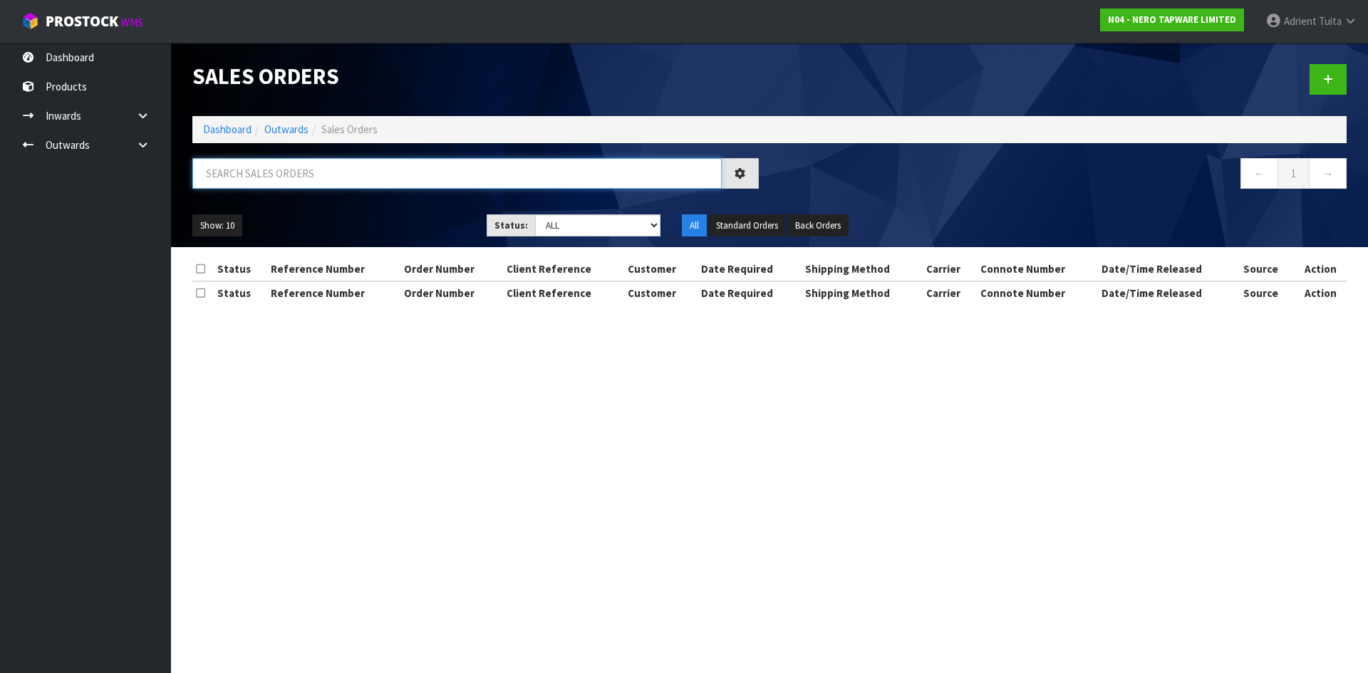
click at [279, 167] on input "text" at bounding box center [457, 173] width 530 height 31
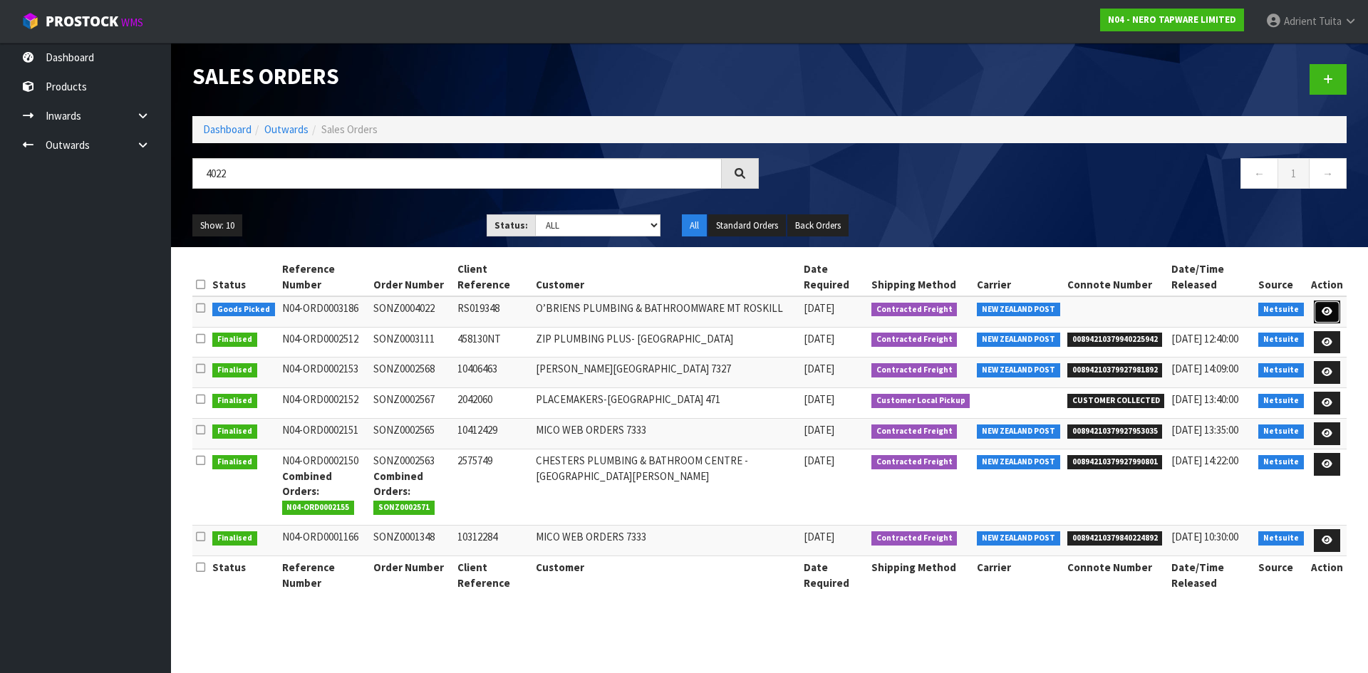
click at [1332, 307] on icon at bounding box center [1327, 311] width 11 height 9
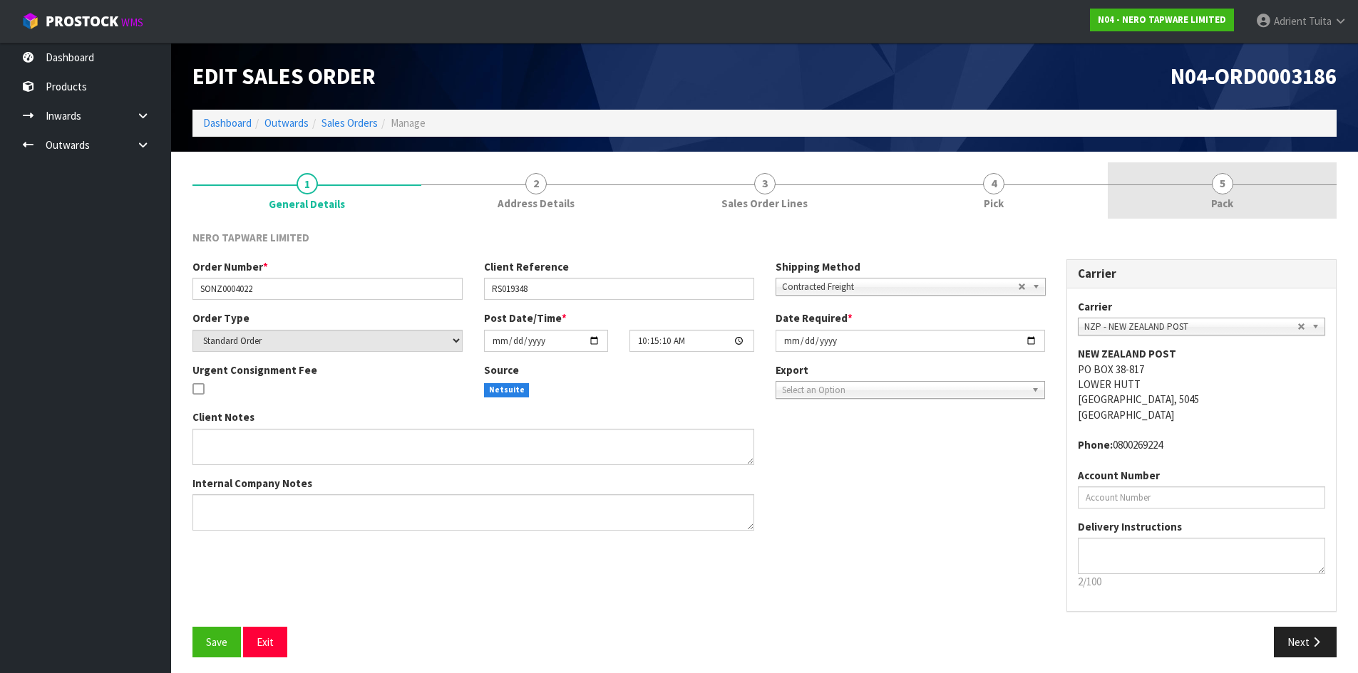
click at [1294, 200] on link "5 Pack" at bounding box center [1222, 190] width 229 height 56
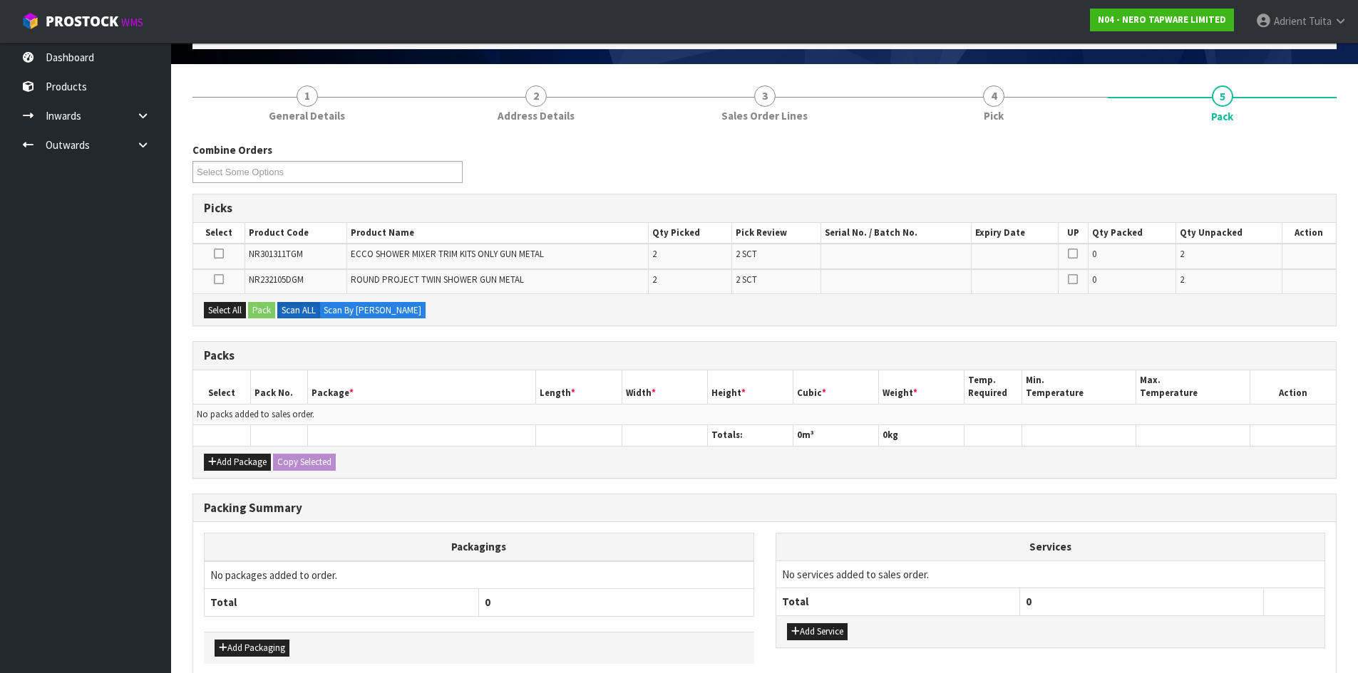
scroll to position [157, 0]
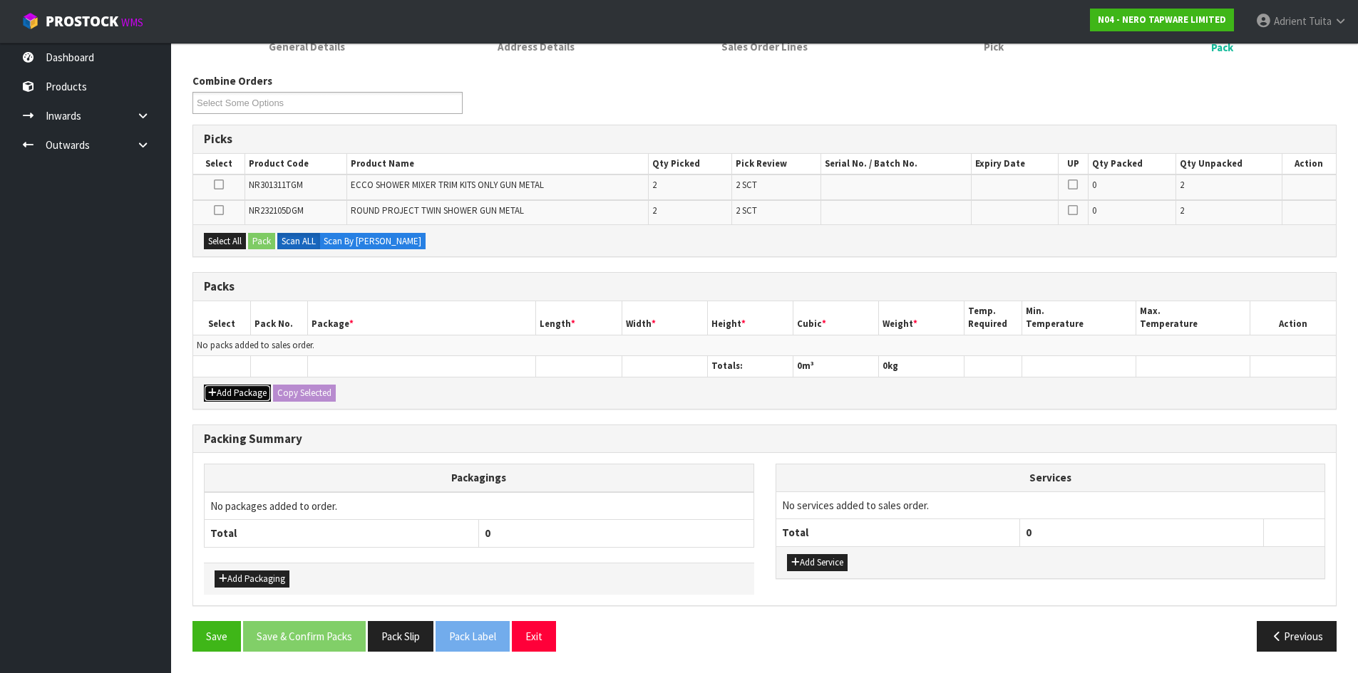
drag, startPoint x: 225, startPoint y: 401, endPoint x: 229, endPoint y: 373, distance: 27.3
click at [225, 399] on button "Add Package" at bounding box center [237, 393] width 67 height 17
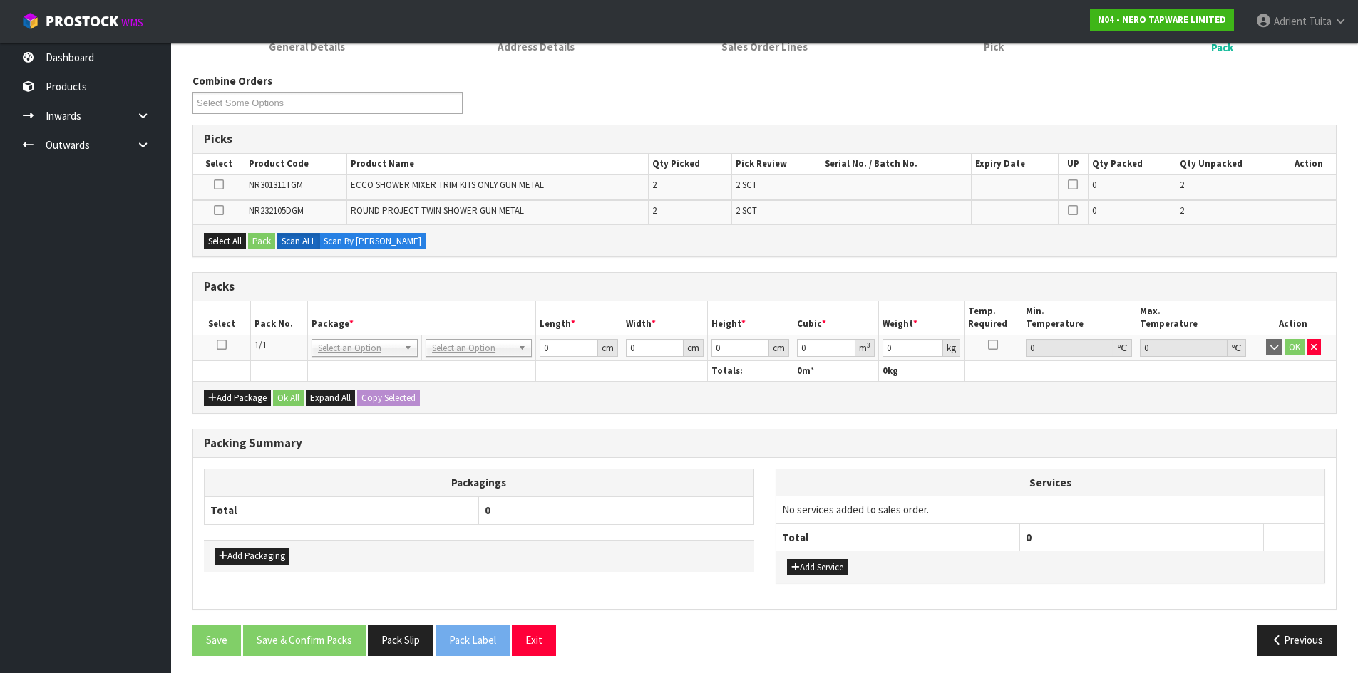
click at [220, 346] on icon at bounding box center [222, 345] width 10 height 1
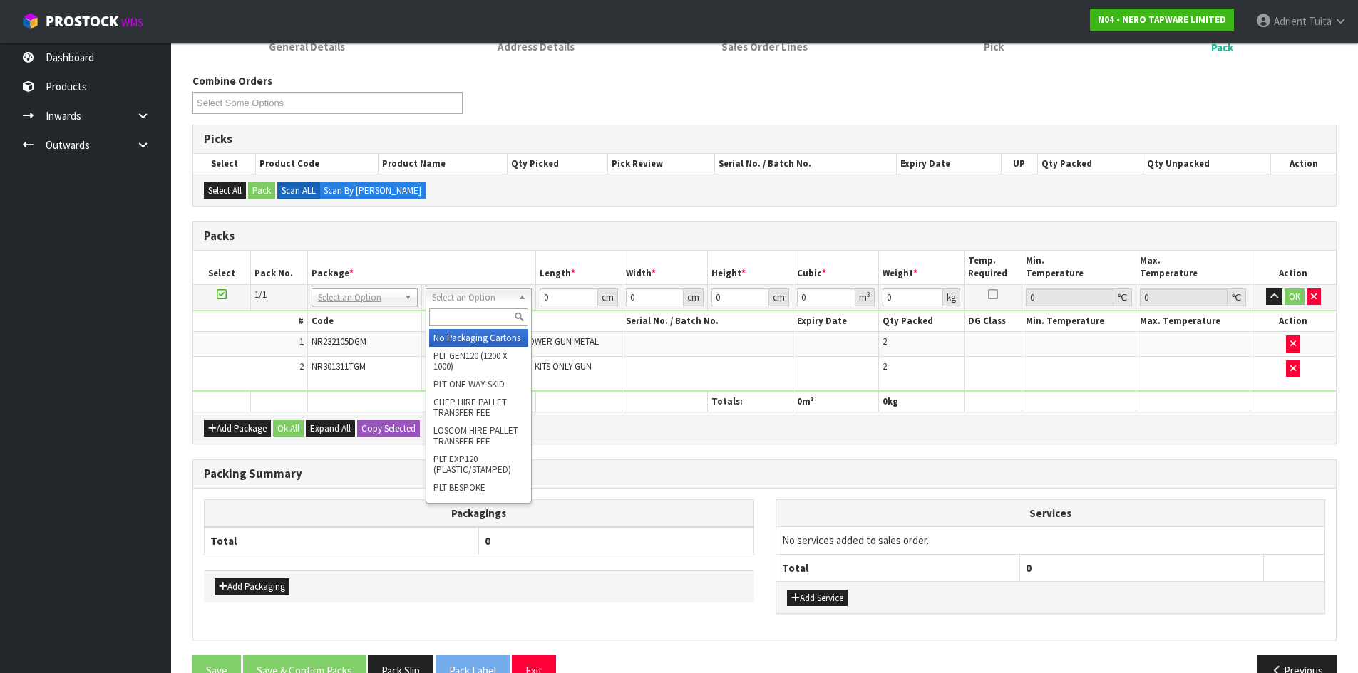
click at [433, 316] on input "text" at bounding box center [478, 318] width 99 height 18
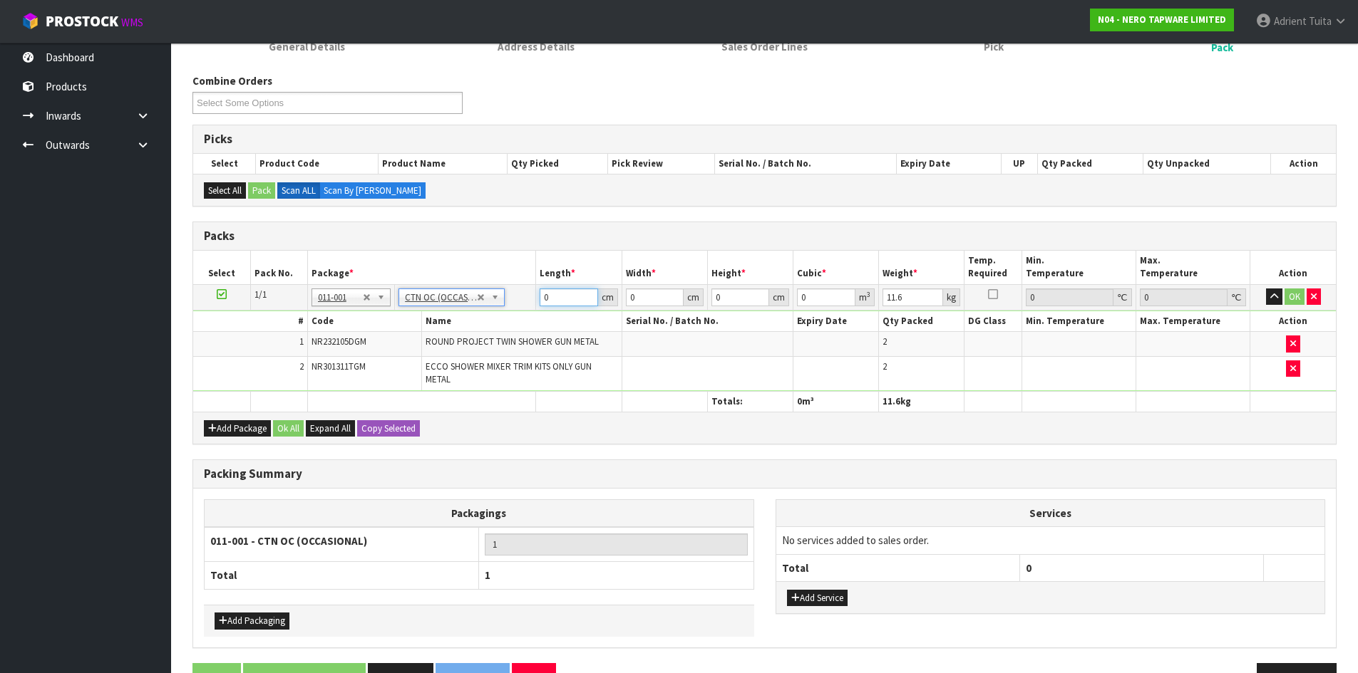
click at [553, 291] on input "0" at bounding box center [568, 298] width 58 height 18
click at [1296, 299] on button "OK" at bounding box center [1294, 297] width 20 height 17
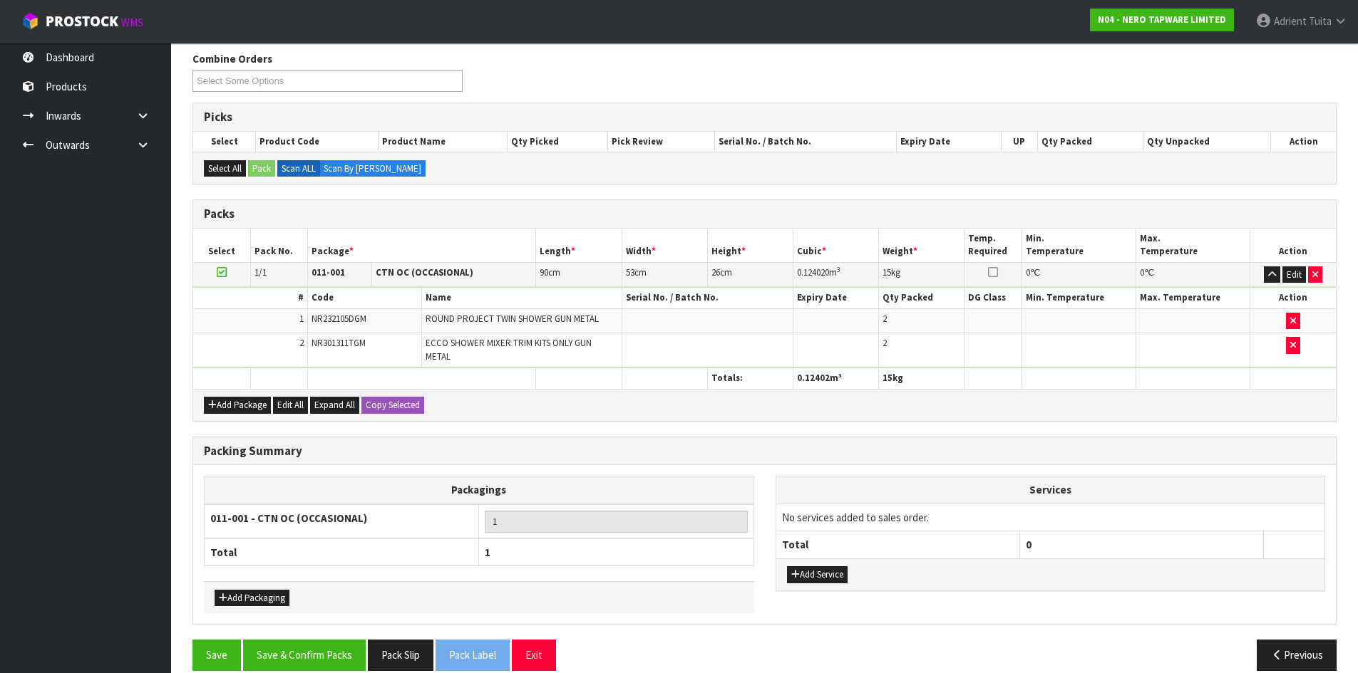
scroll to position [188, 0]
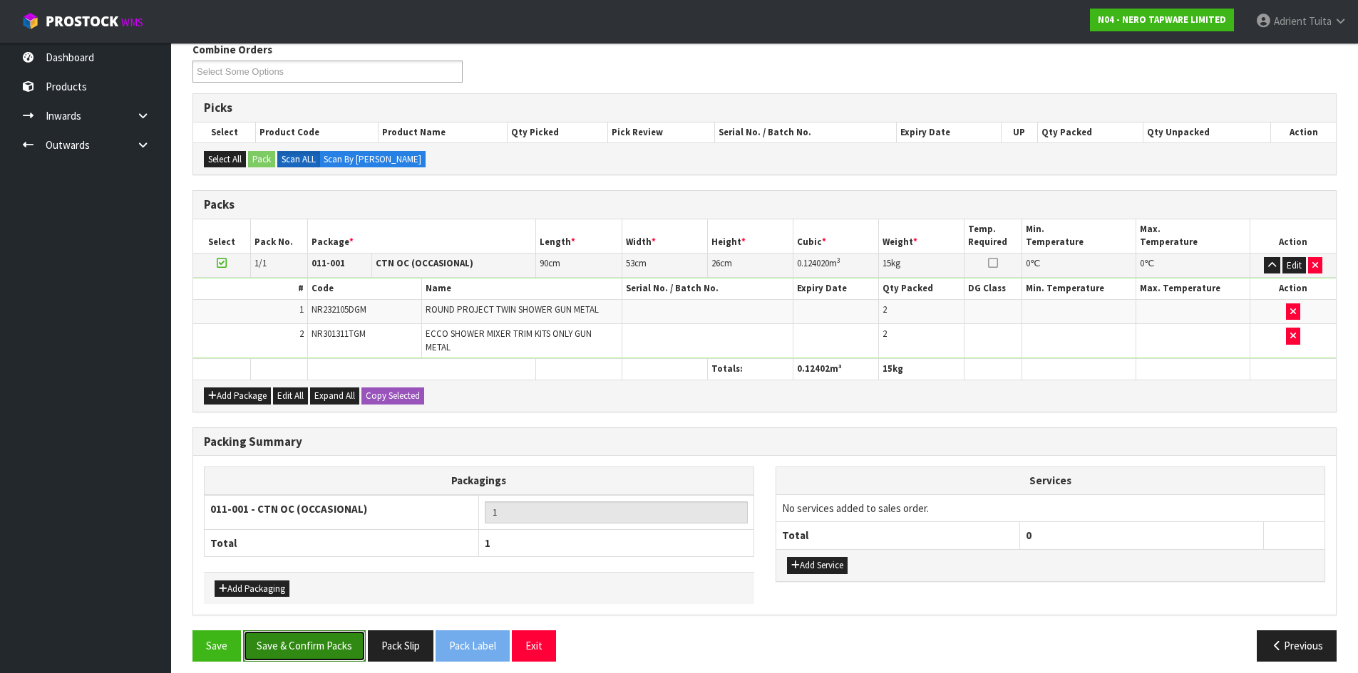
drag, startPoint x: 334, startPoint y: 631, endPoint x: 340, endPoint y: 622, distance: 10.7
click at [334, 631] on button "Save & Confirm Packs" at bounding box center [304, 646] width 123 height 31
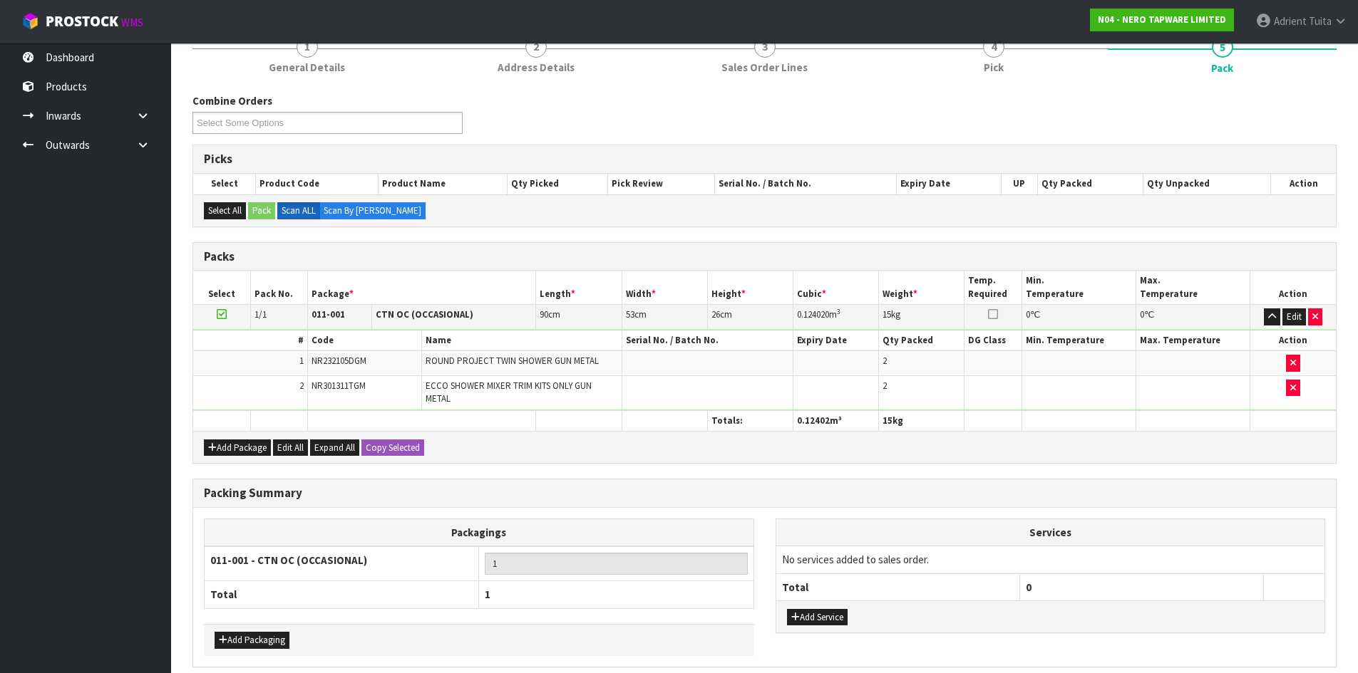
scroll to position [0, 0]
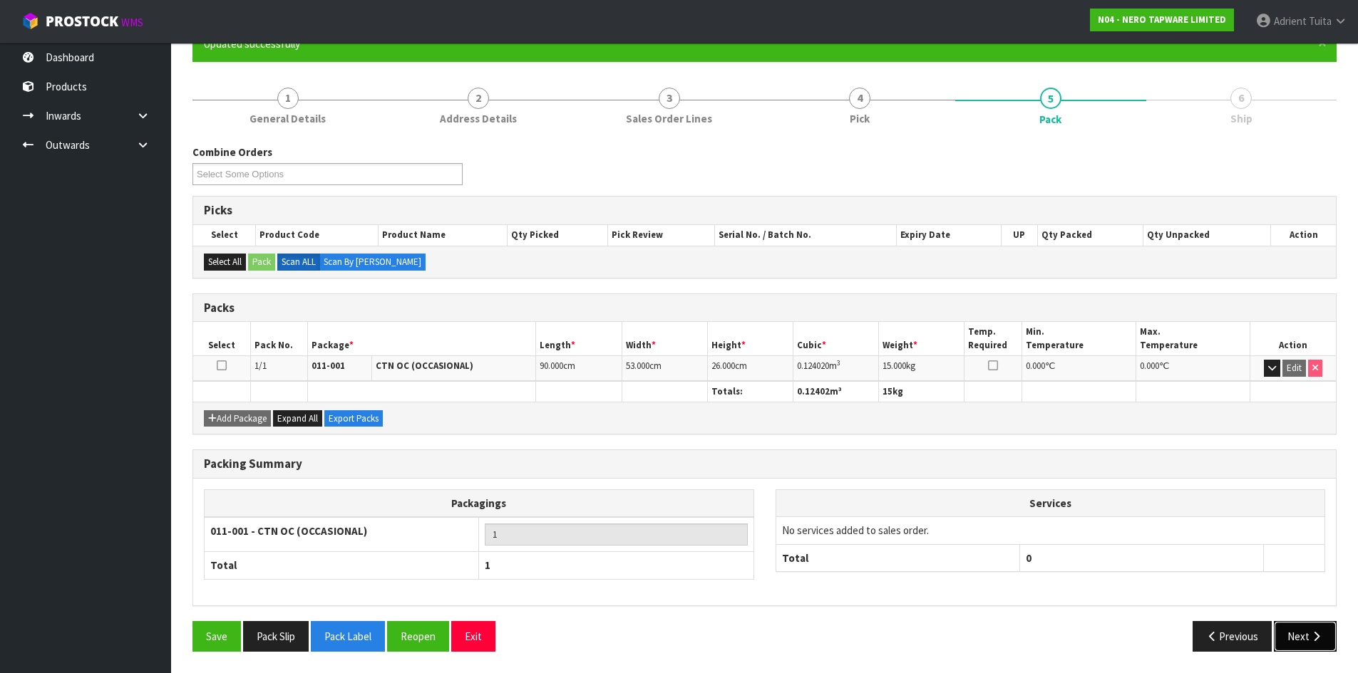
click at [1292, 624] on button "Next" at bounding box center [1305, 636] width 63 height 31
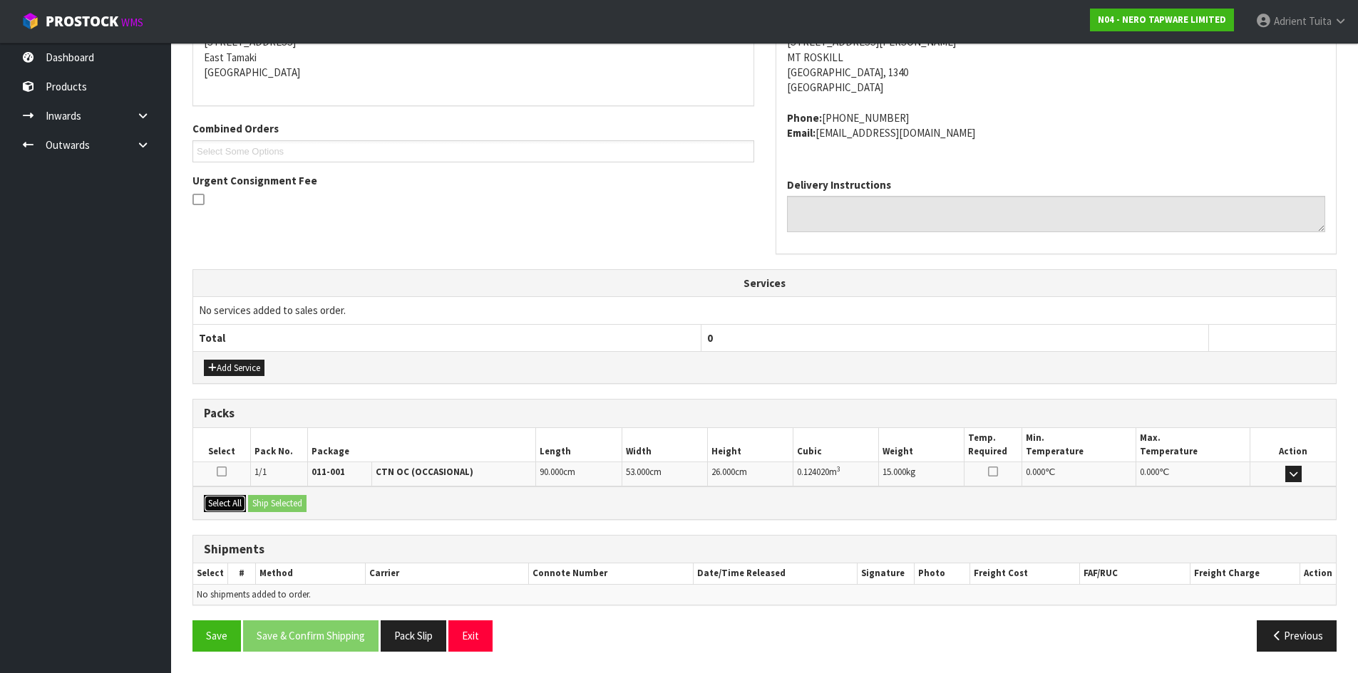
drag, startPoint x: 227, startPoint y: 500, endPoint x: 265, endPoint y: 497, distance: 38.5
click at [227, 498] on button "Select All" at bounding box center [225, 503] width 42 height 17
click at [265, 497] on button "Ship Selected" at bounding box center [277, 503] width 58 height 17
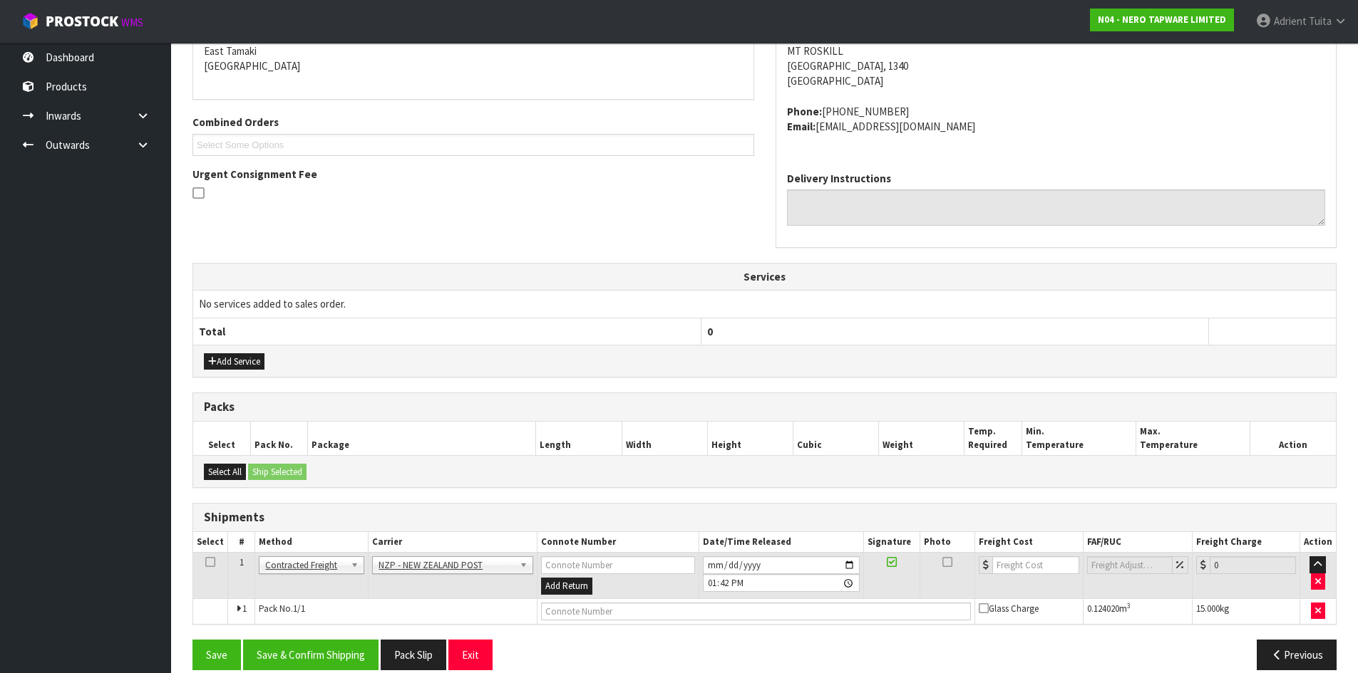
scroll to position [327, 0]
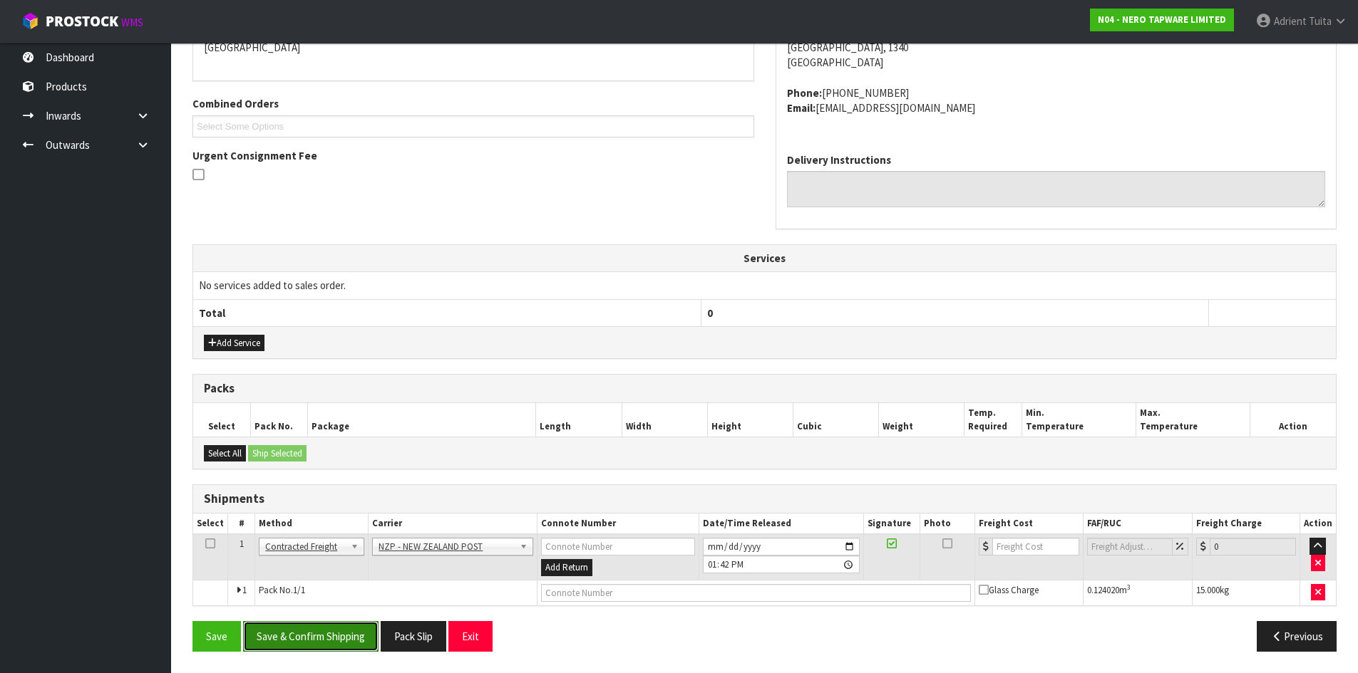
click at [284, 639] on button "Save & Confirm Shipping" at bounding box center [310, 636] width 135 height 31
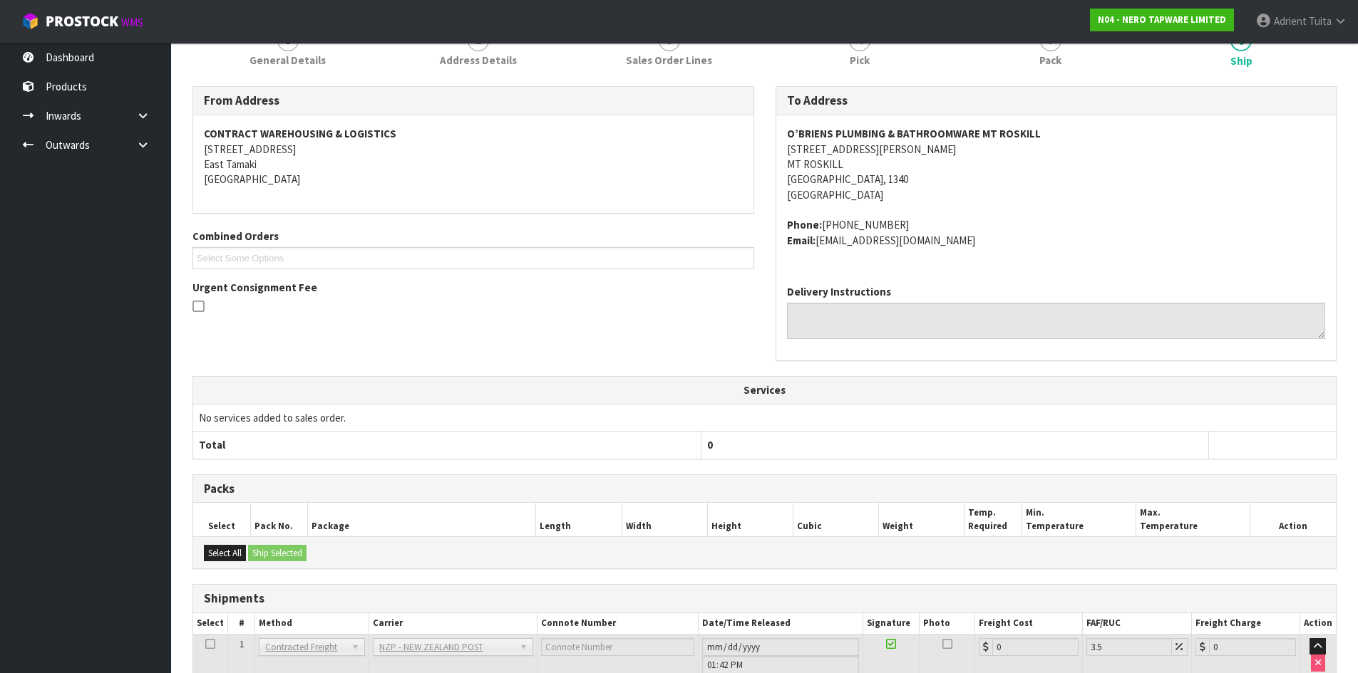
scroll to position [306, 0]
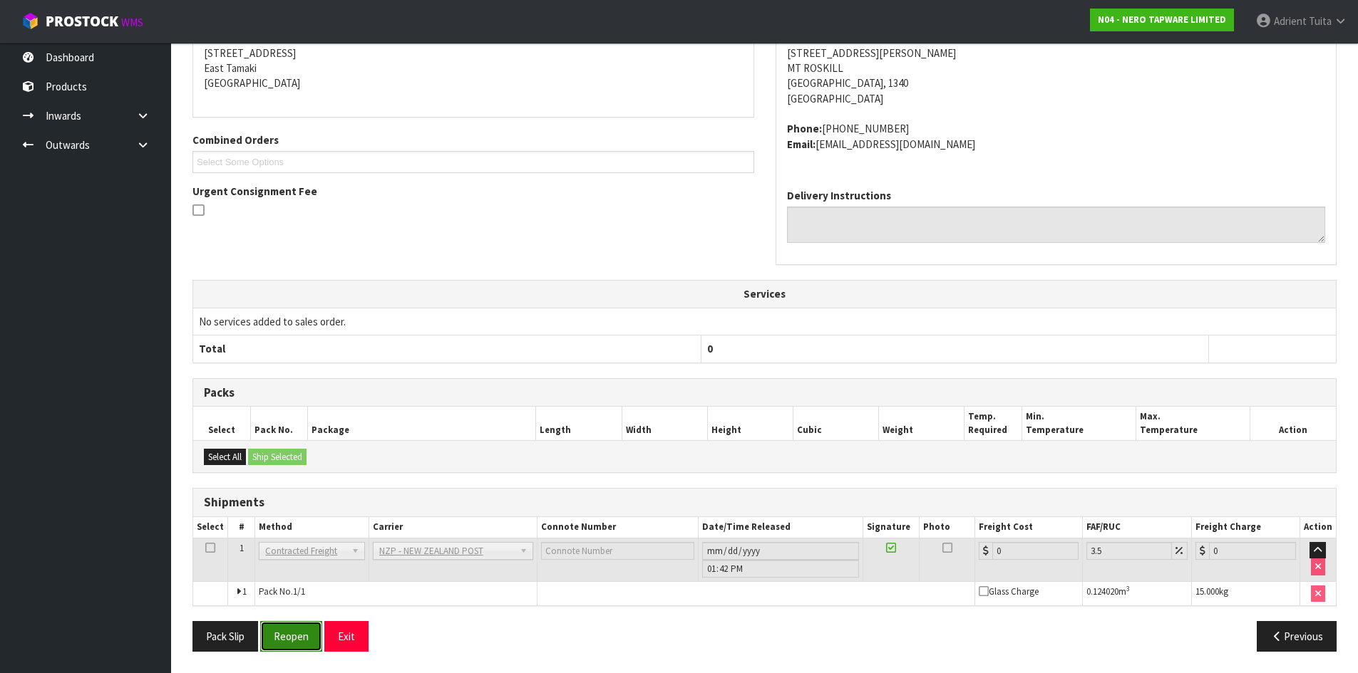
click at [312, 624] on button "Reopen" at bounding box center [291, 636] width 62 height 31
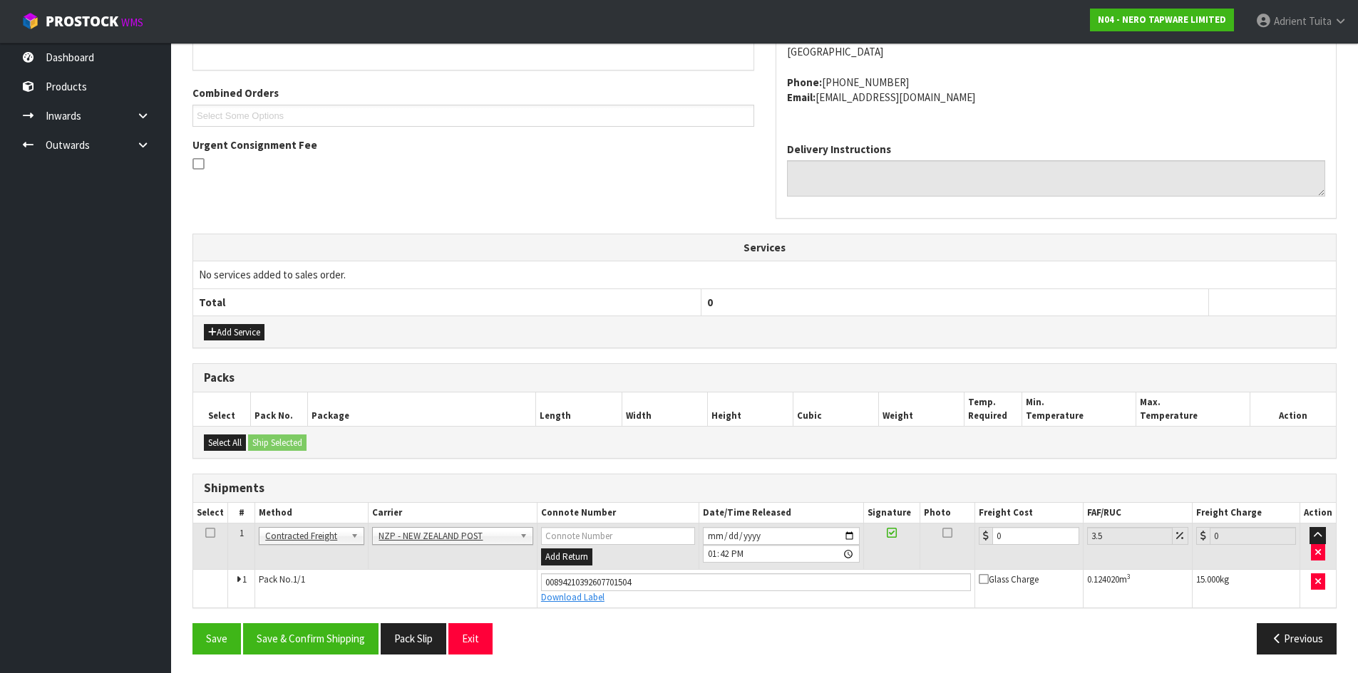
scroll to position [341, 0]
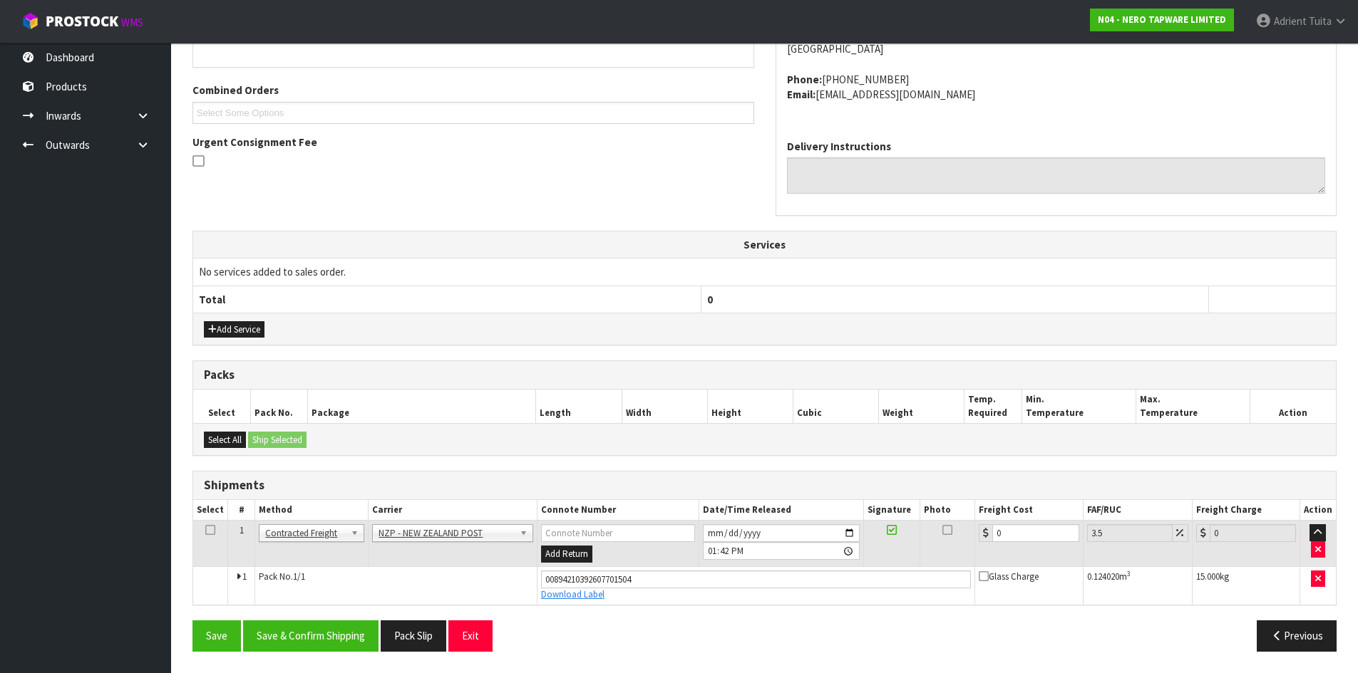
click at [1025, 520] on th "Freight Cost" at bounding box center [1029, 510] width 108 height 21
click at [1036, 542] on input "0" at bounding box center [1035, 534] width 86 height 18
click at [350, 637] on button "Save & Confirm Shipping" at bounding box center [310, 636] width 135 height 31
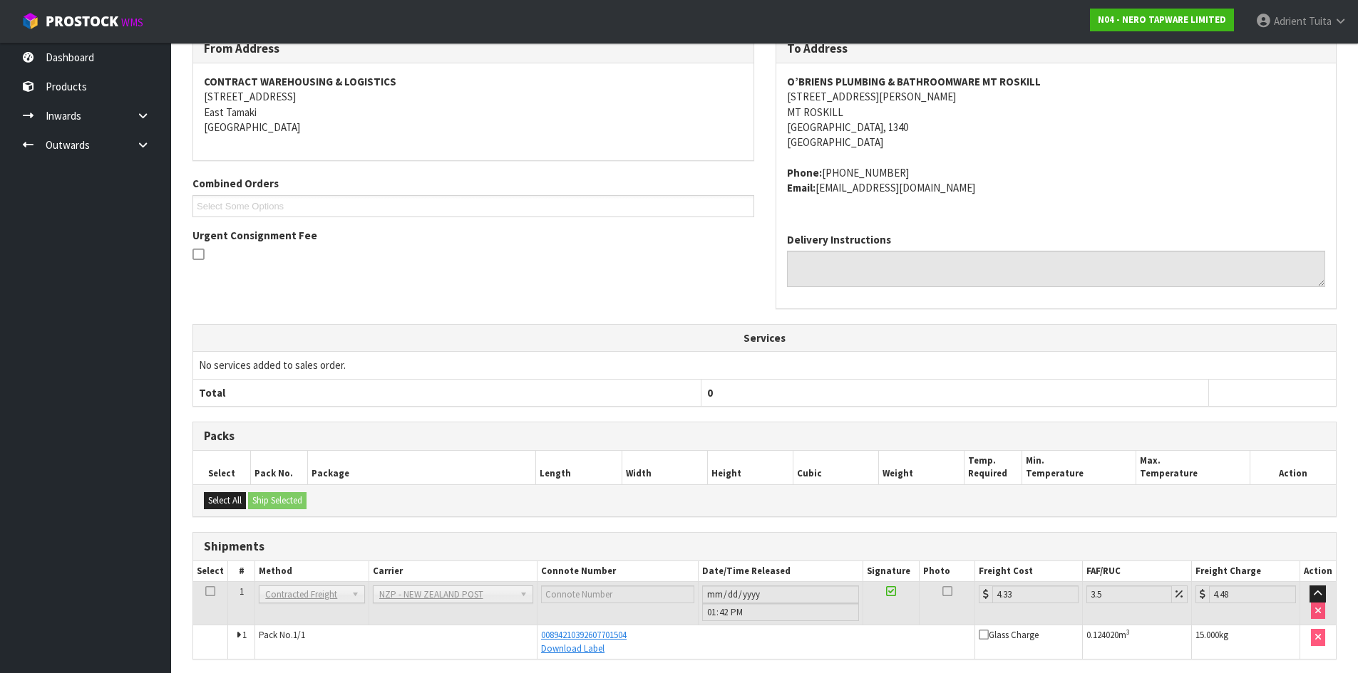
scroll to position [301, 0]
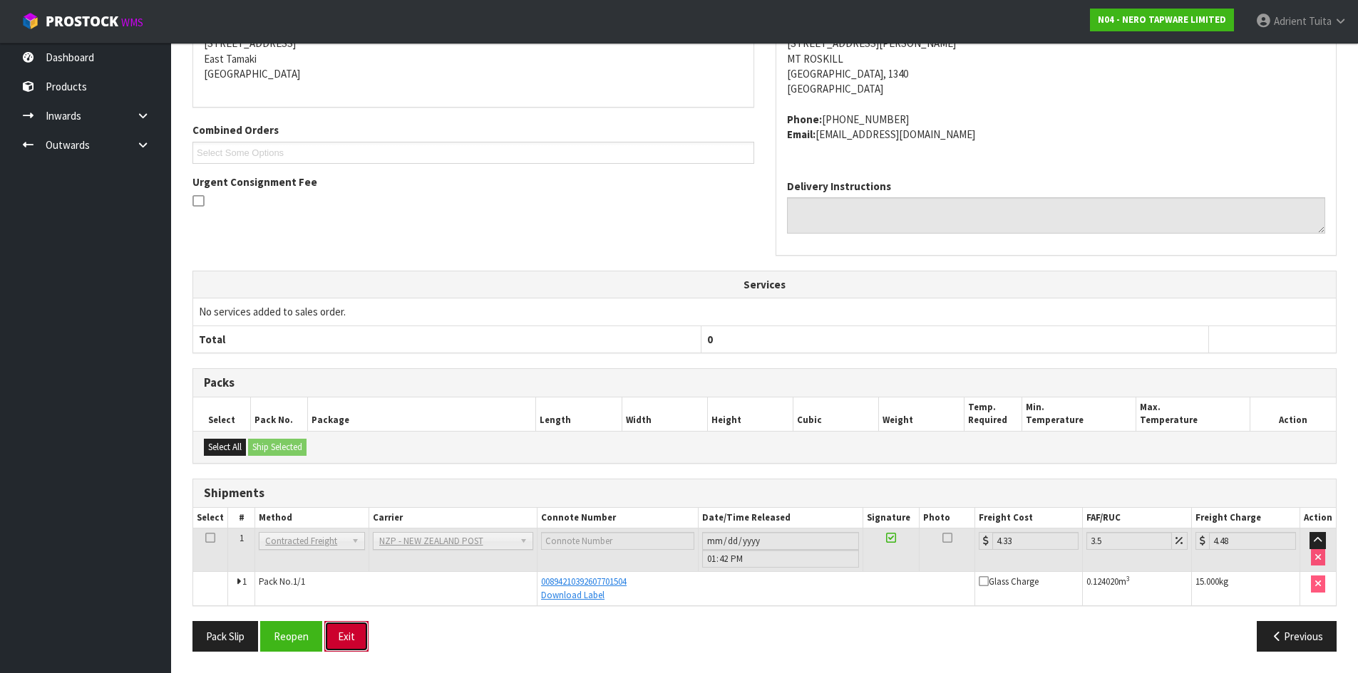
click at [339, 634] on button "Exit" at bounding box center [346, 636] width 44 height 31
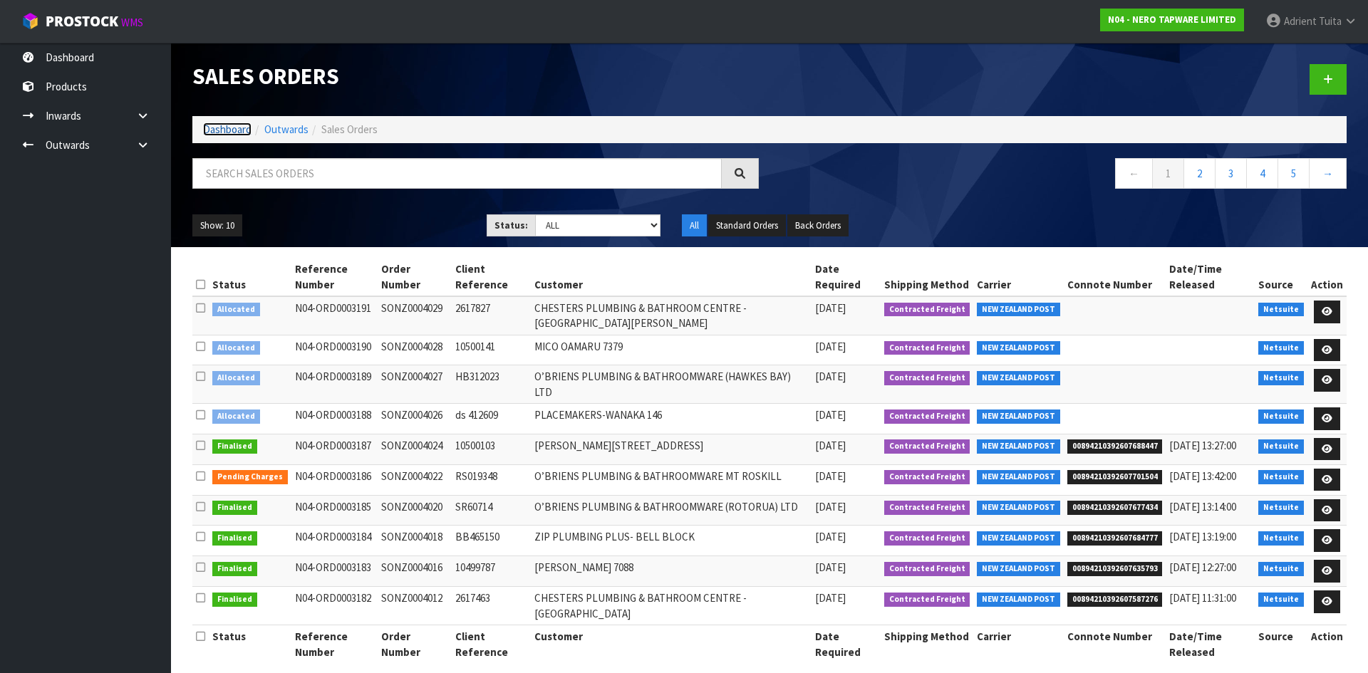
click at [222, 126] on link "Dashboard" at bounding box center [227, 130] width 48 height 14
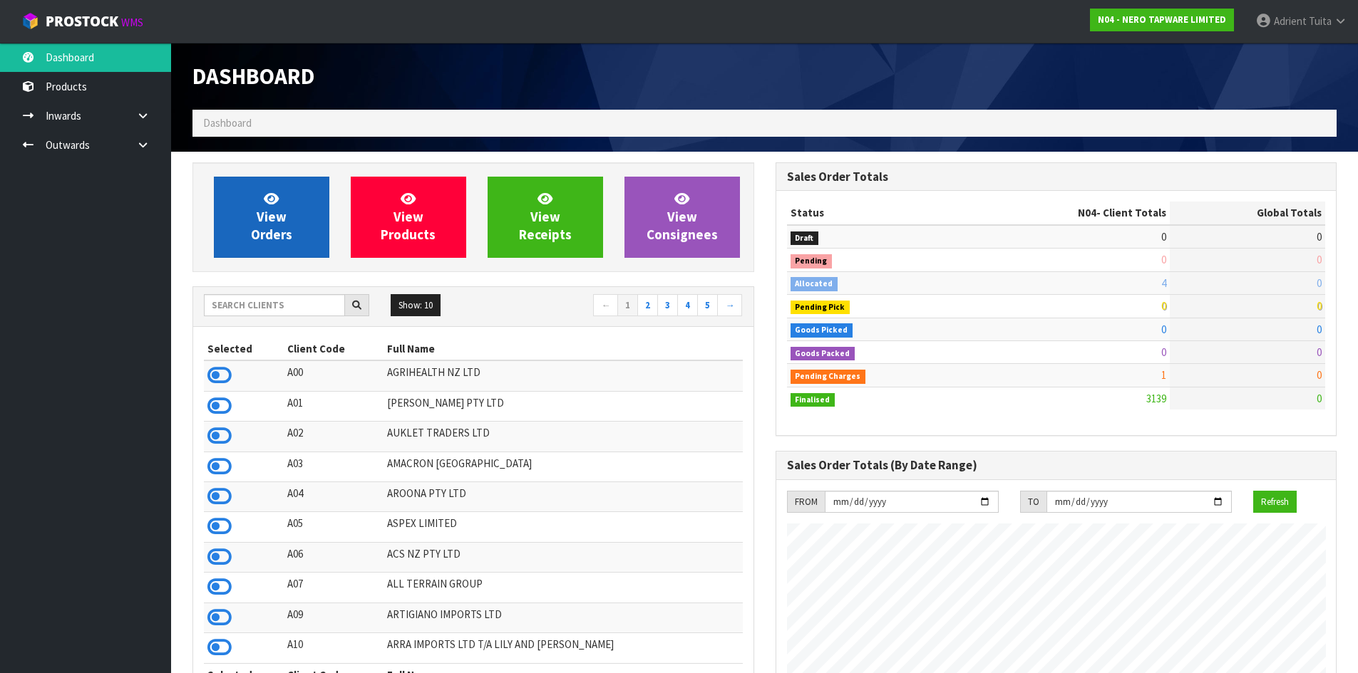
scroll to position [1110, 582]
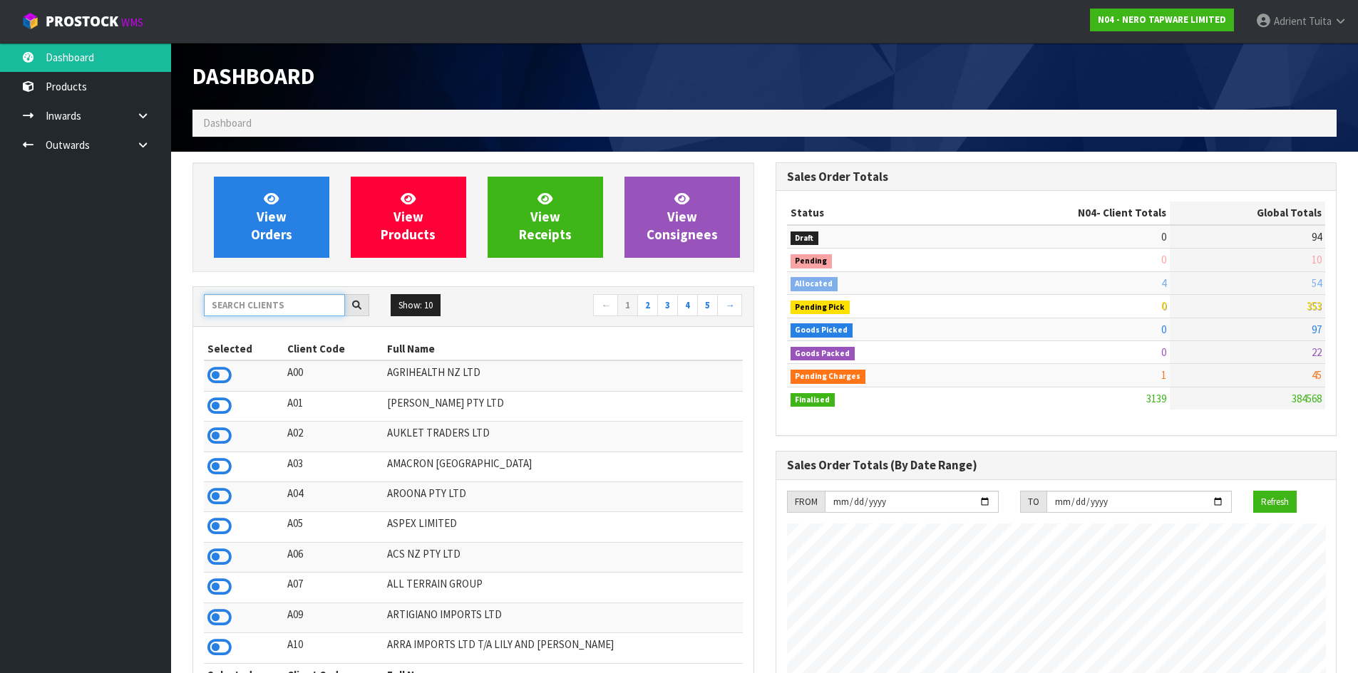
click at [234, 297] on input "text" at bounding box center [274, 305] width 141 height 22
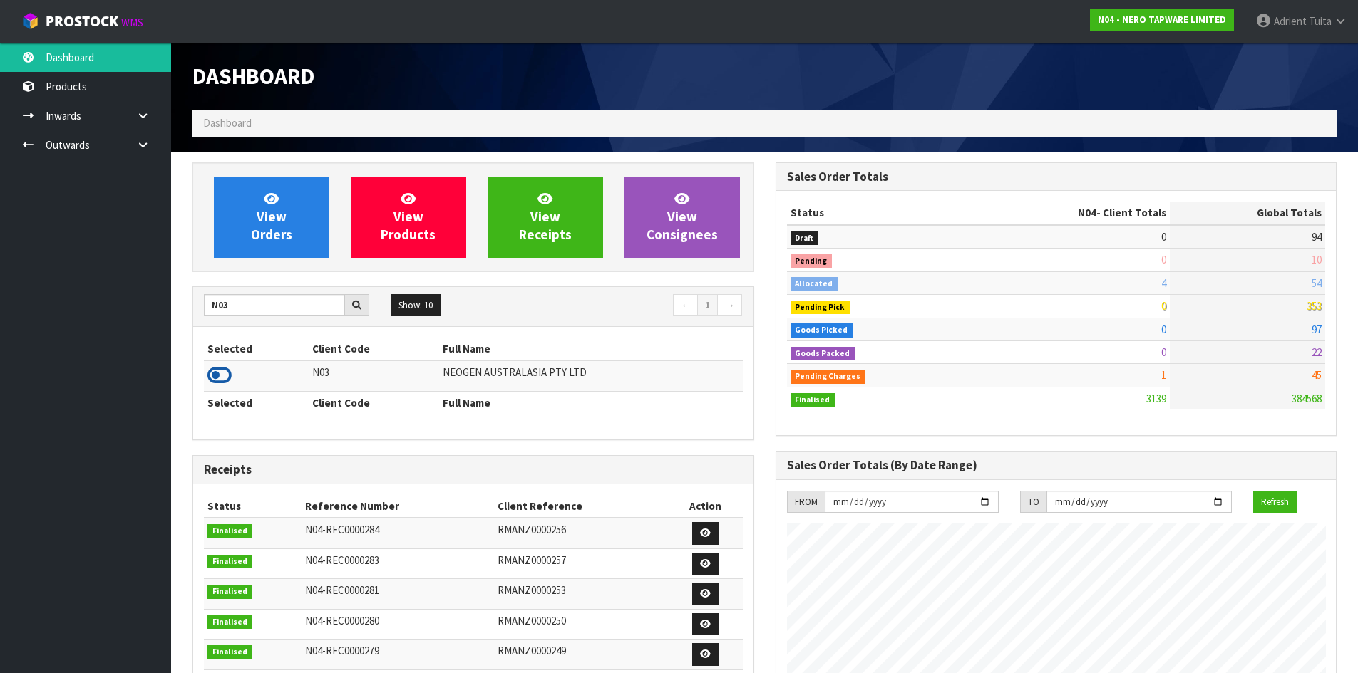
click at [224, 370] on icon at bounding box center [219, 375] width 24 height 21
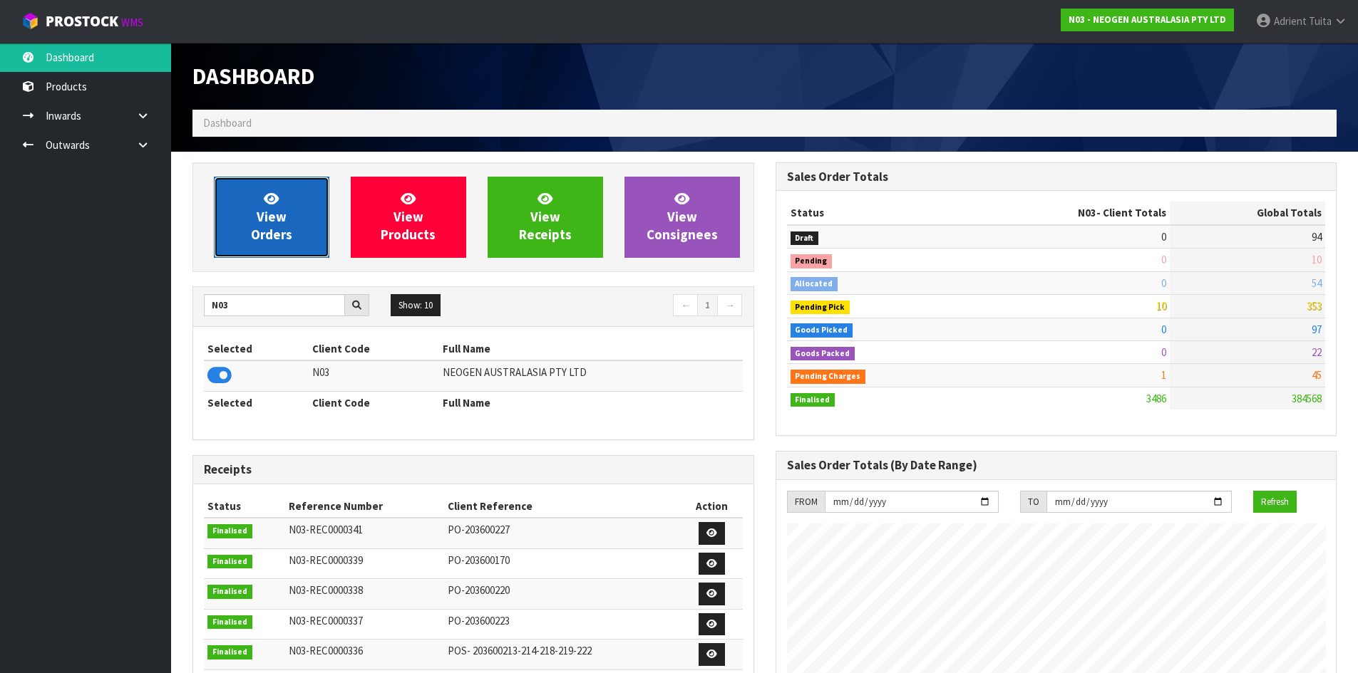
scroll to position [1080, 582]
click at [234, 231] on link "View Orders" at bounding box center [271, 217] width 115 height 81
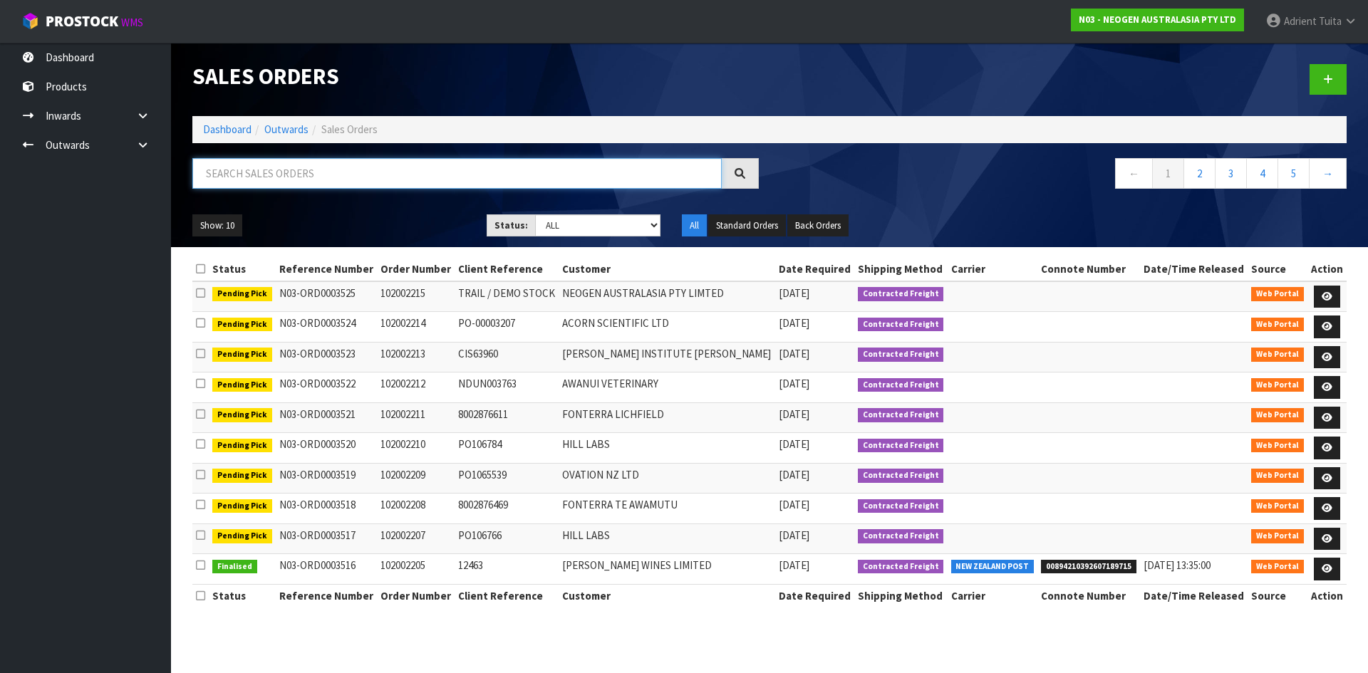
click at [277, 171] on input "text" at bounding box center [457, 173] width 530 height 31
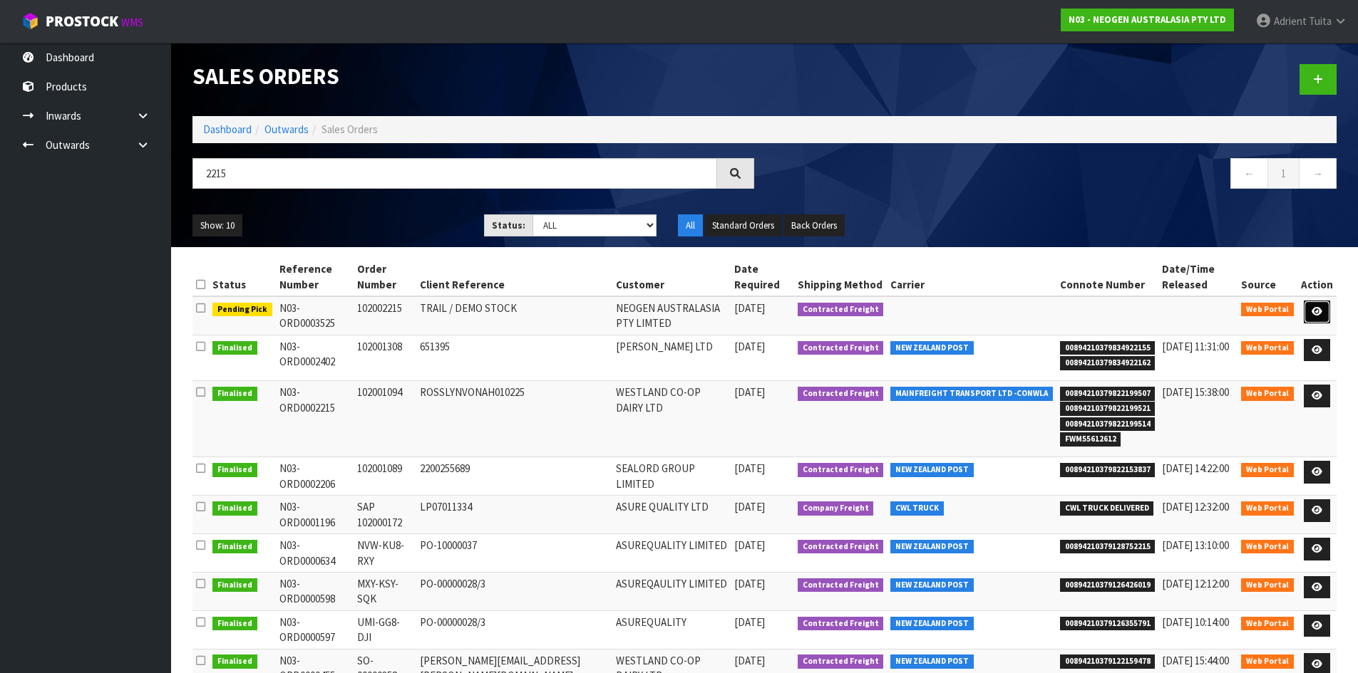
click at [1315, 303] on link at bounding box center [1316, 312] width 26 height 23
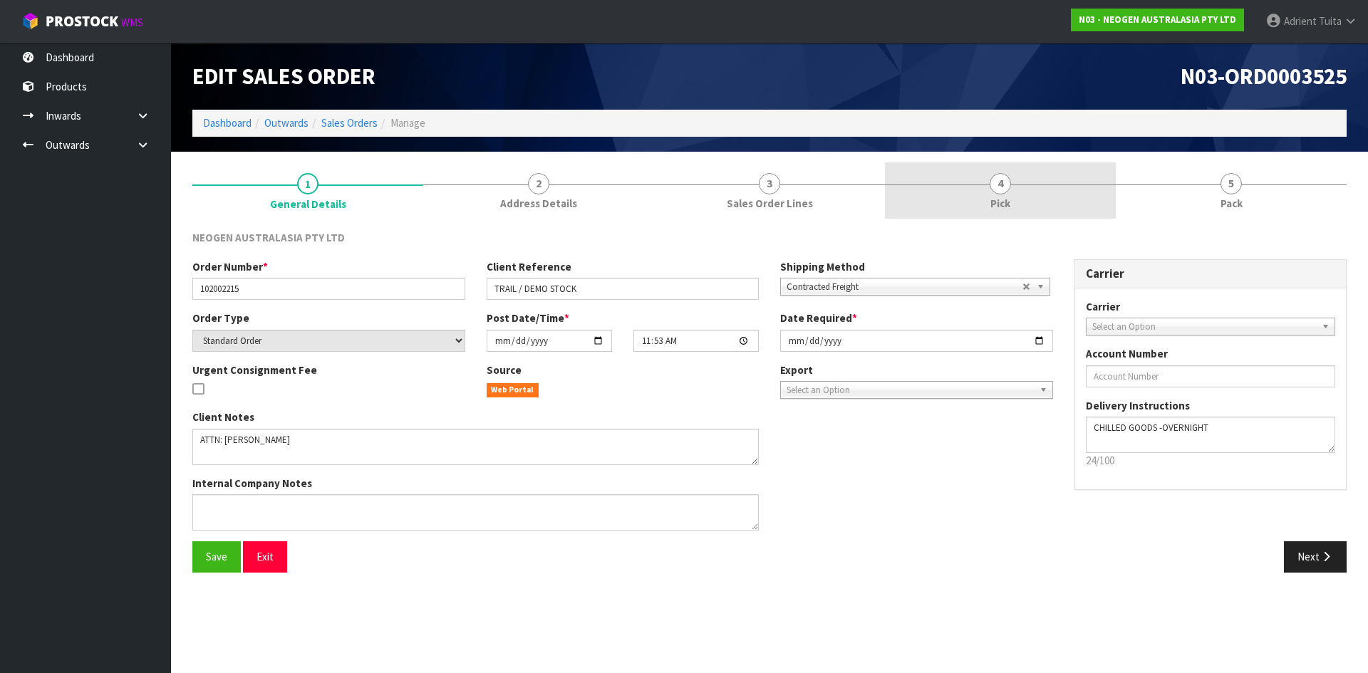
click at [998, 186] on span "4" at bounding box center [1000, 183] width 21 height 21
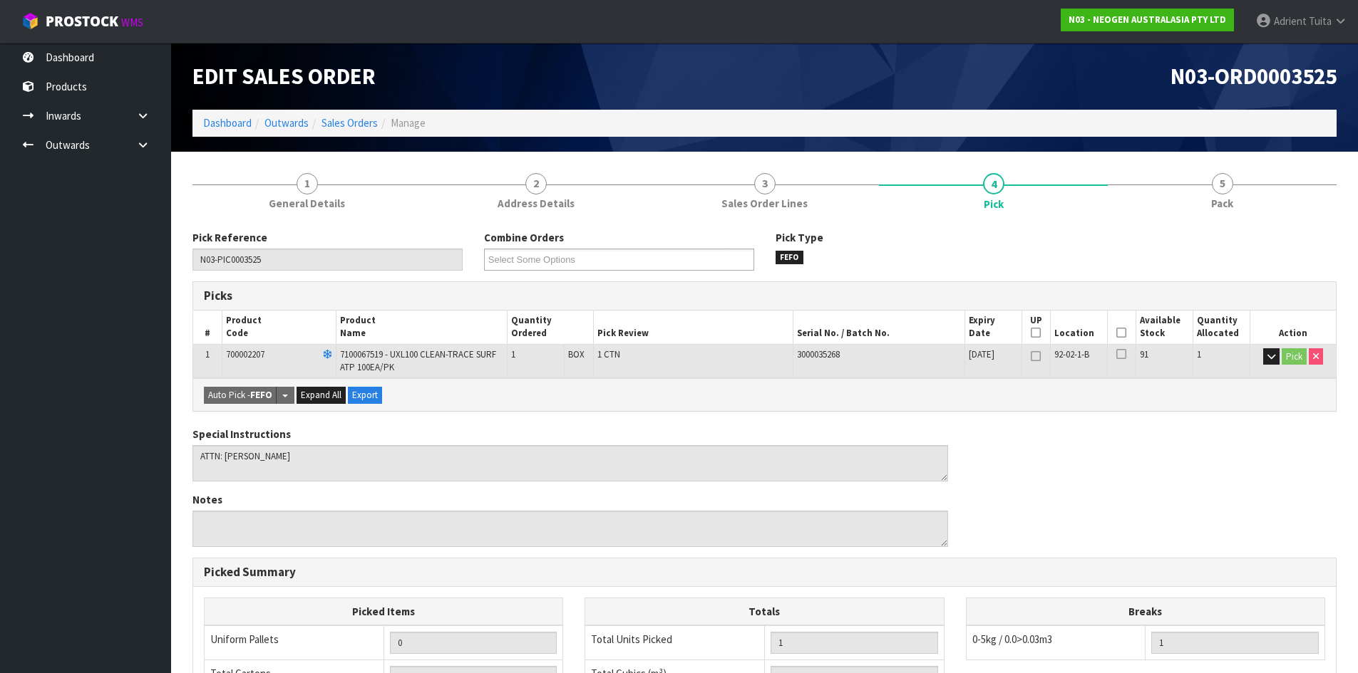
click at [1124, 333] on icon at bounding box center [1121, 333] width 10 height 1
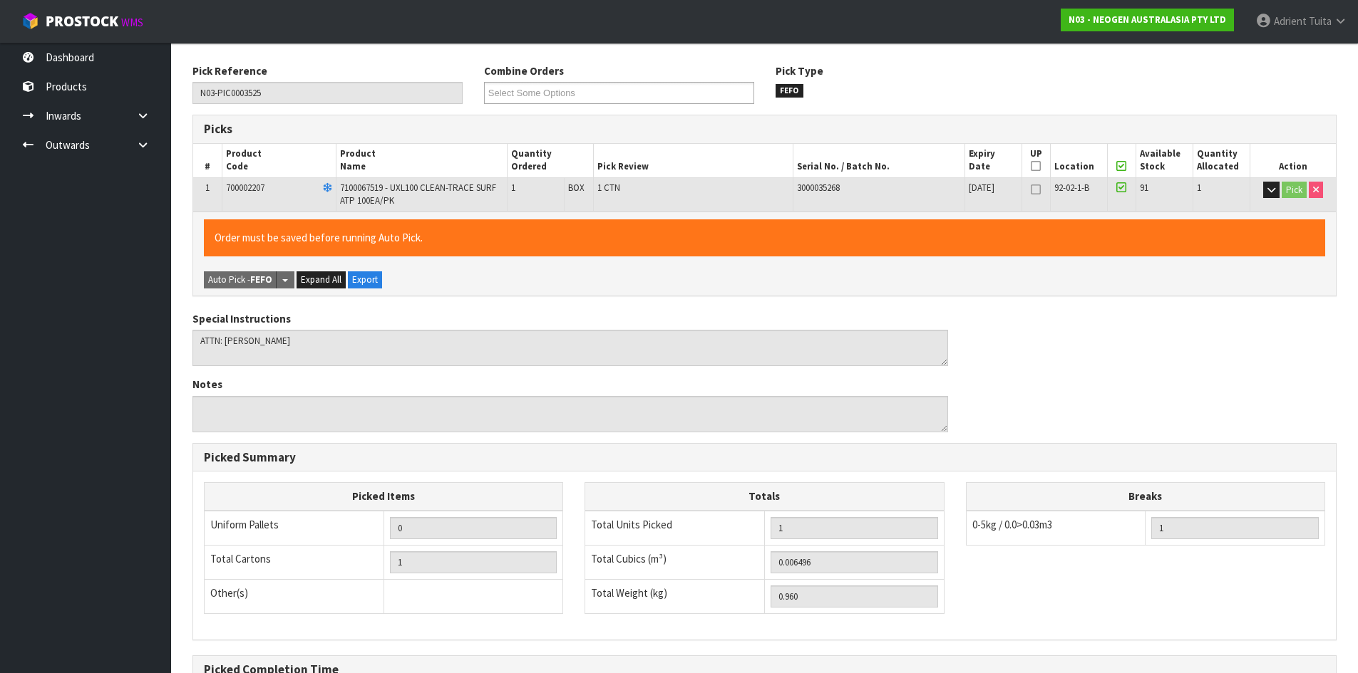
scroll to position [329, 0]
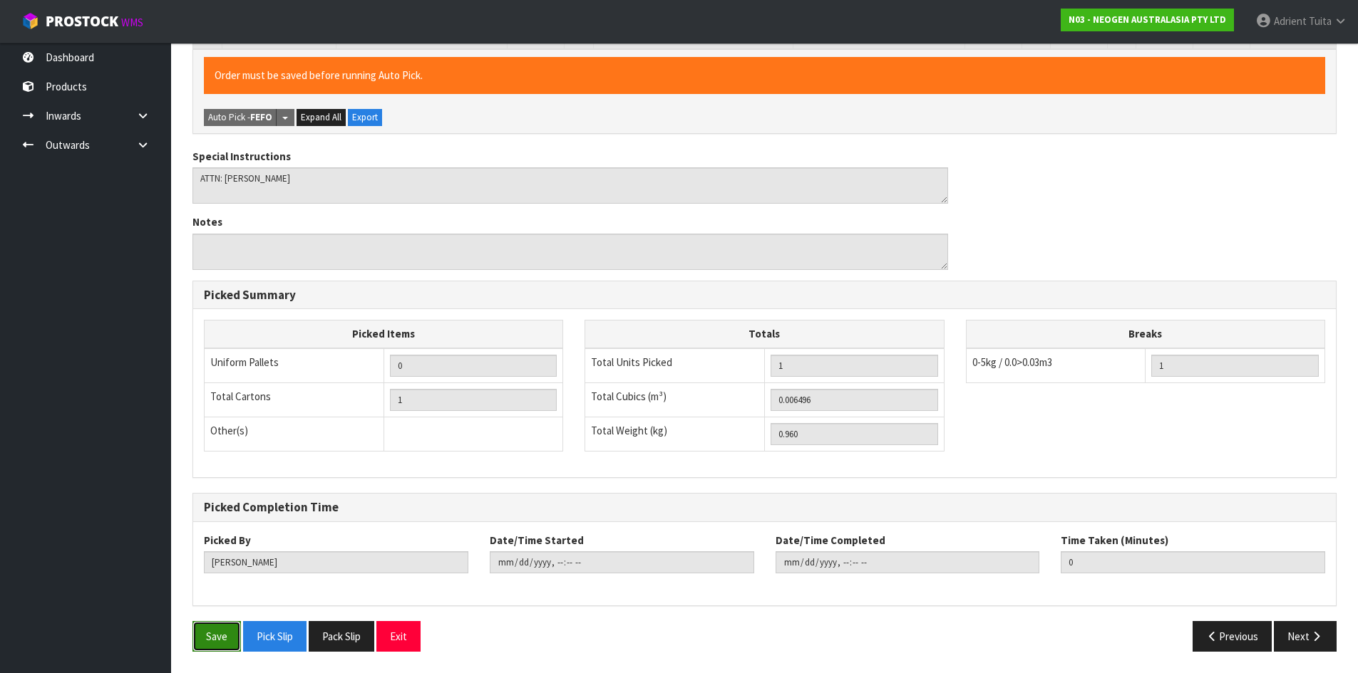
click at [220, 639] on button "Save" at bounding box center [216, 636] width 48 height 31
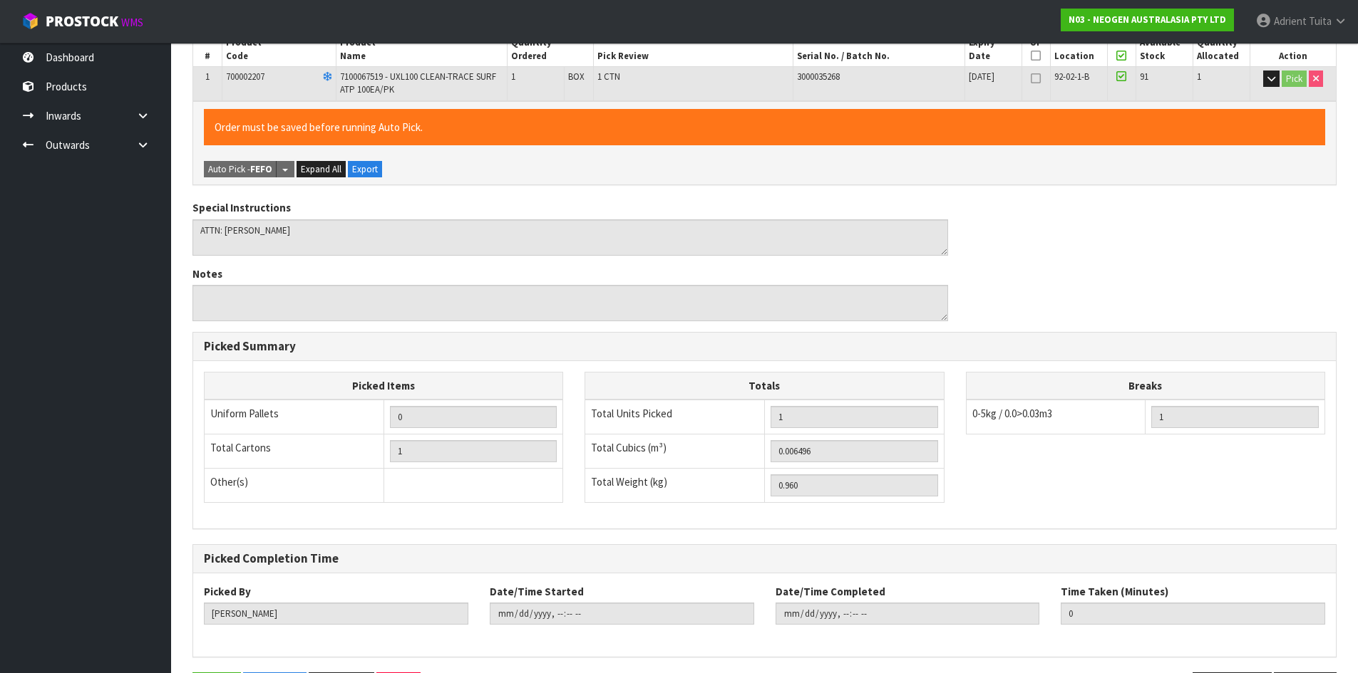
scroll to position [0, 0]
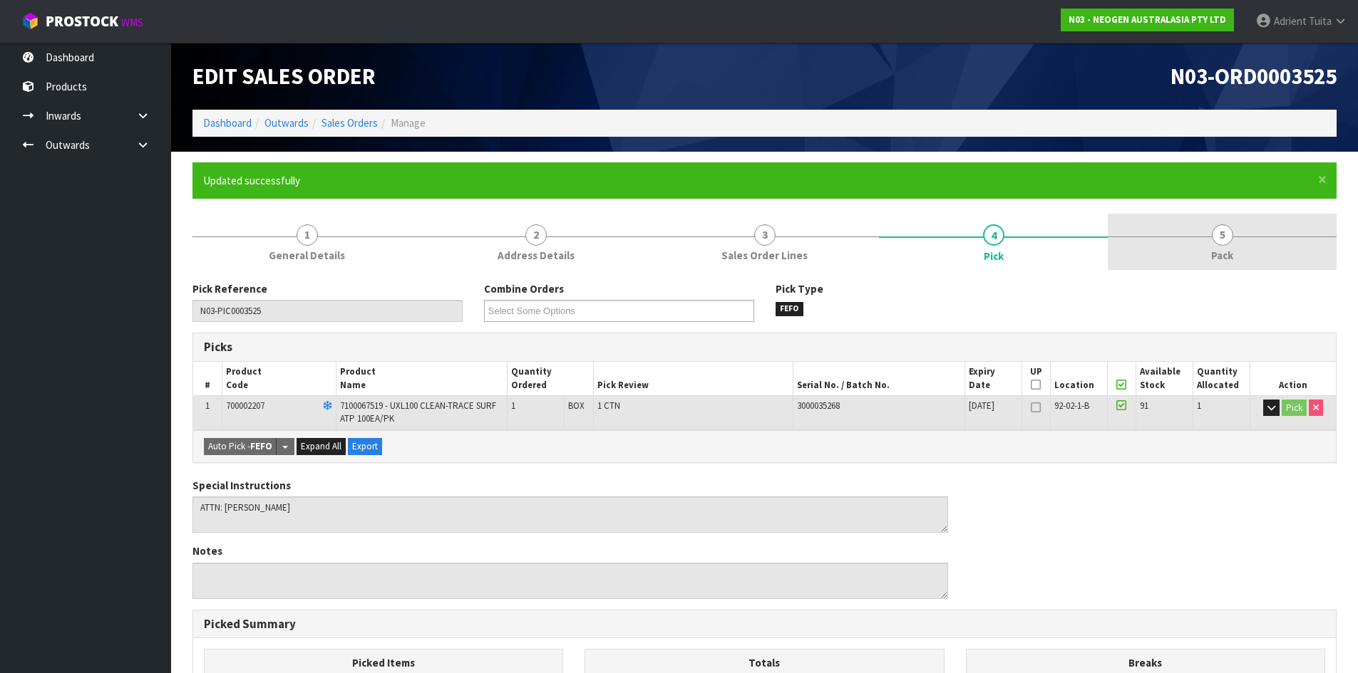
click at [1147, 259] on link "5 Pack" at bounding box center [1222, 242] width 229 height 56
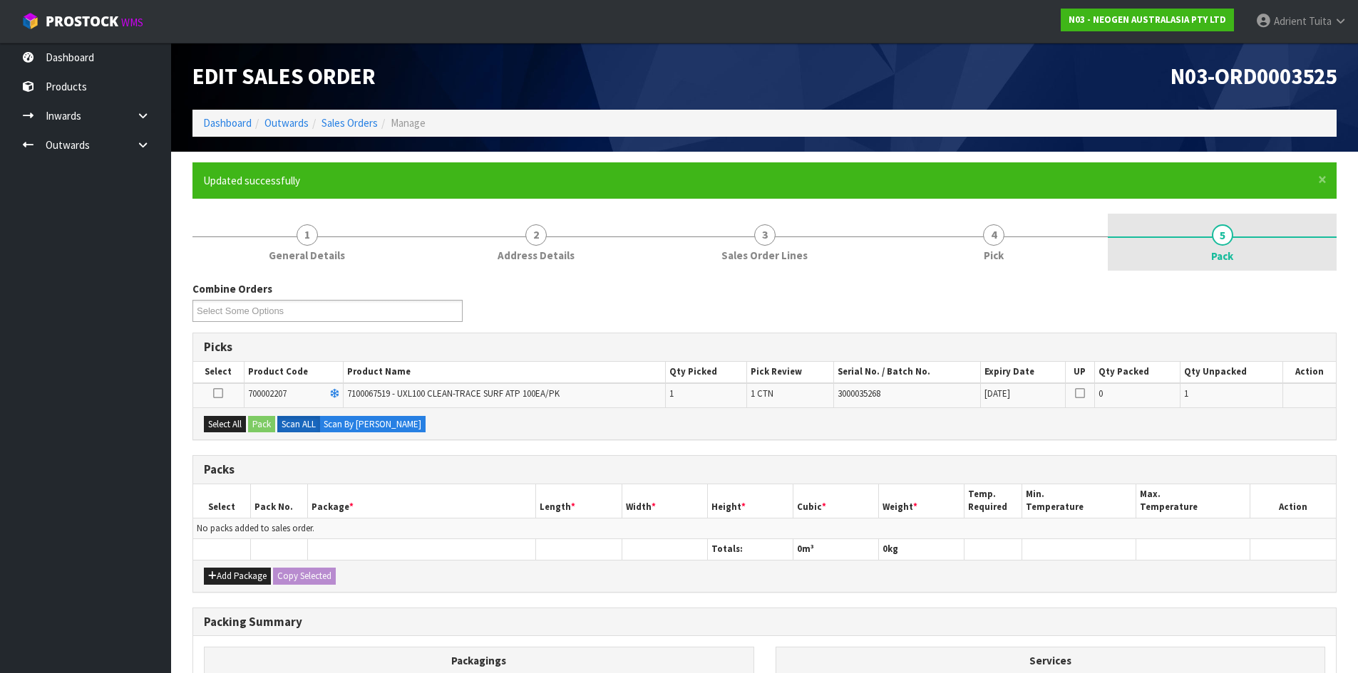
click at [1183, 252] on link "5 Pack" at bounding box center [1222, 242] width 229 height 57
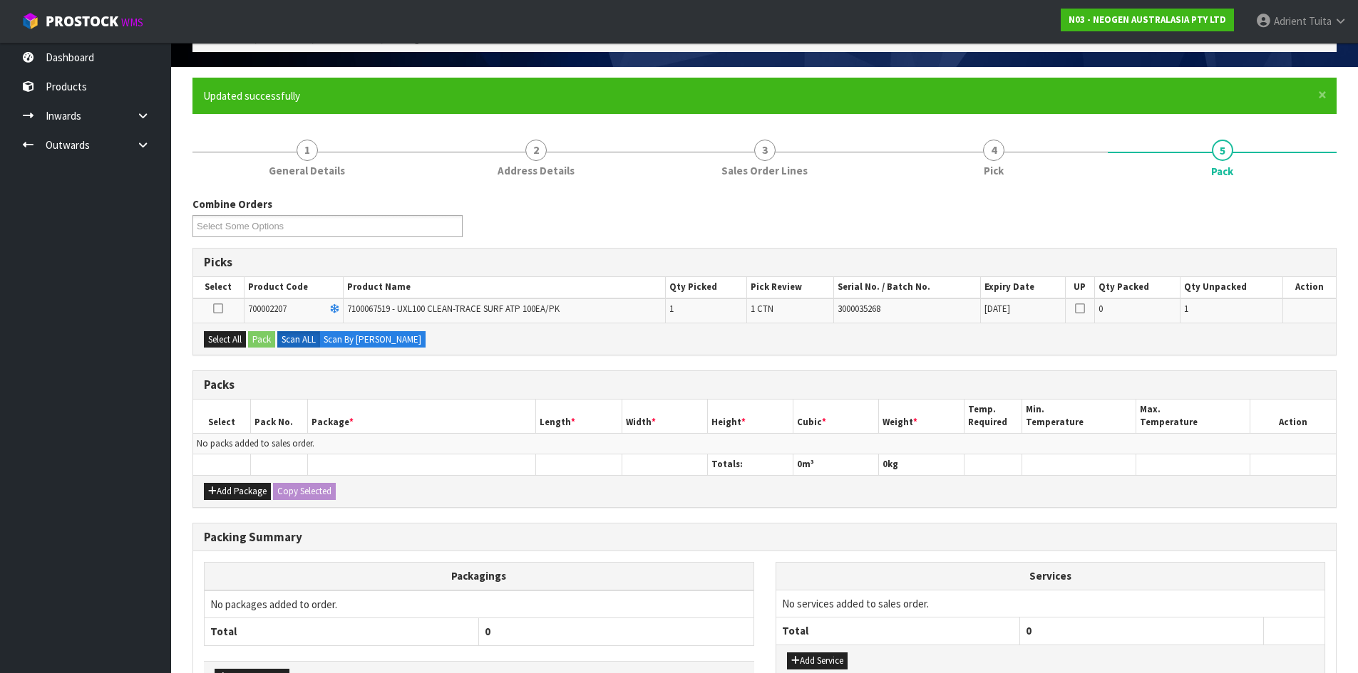
scroll to position [183, 0]
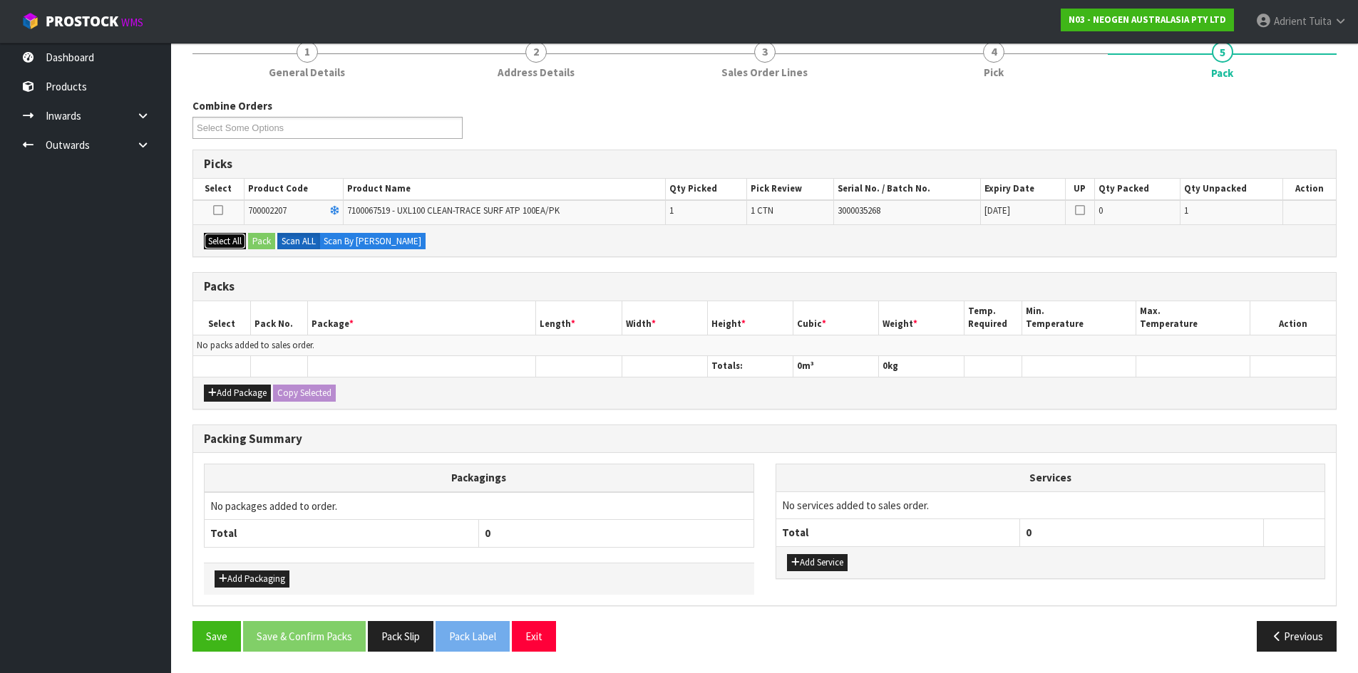
click at [225, 239] on button "Select All" at bounding box center [225, 241] width 42 height 17
click at [254, 239] on button "Pack" at bounding box center [261, 241] width 27 height 17
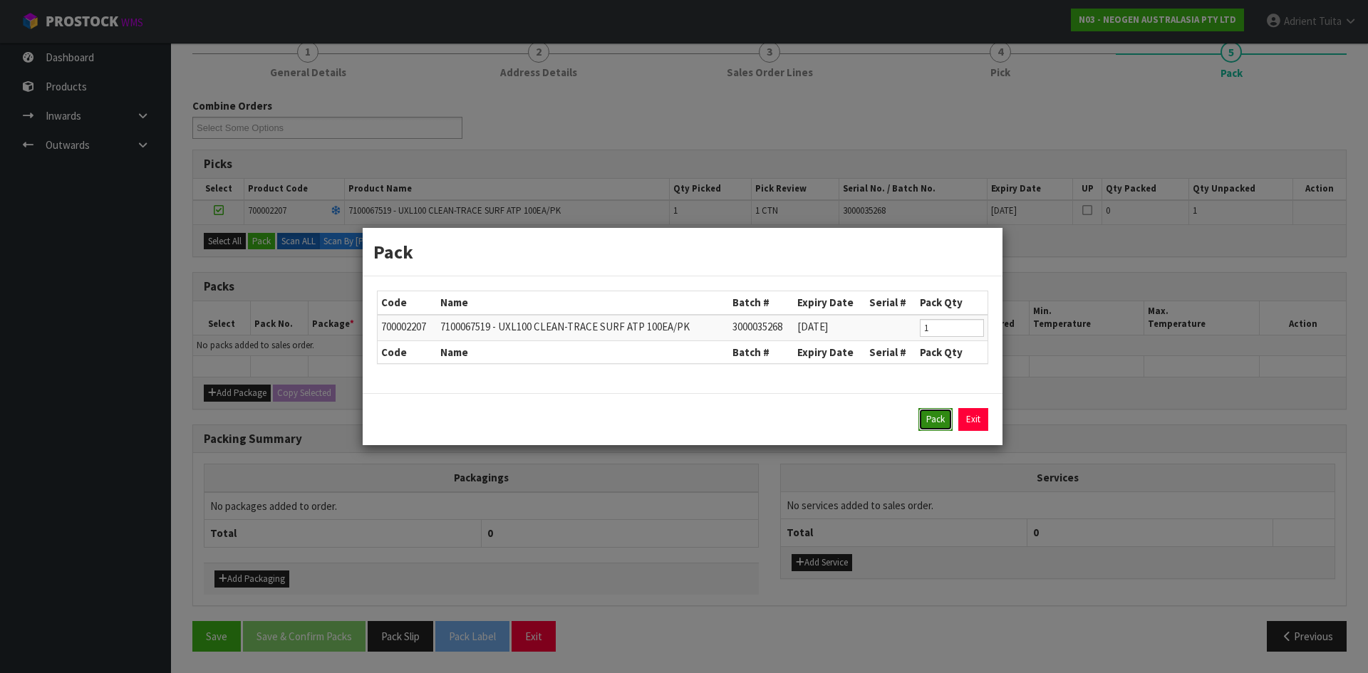
click at [936, 416] on button "Pack" at bounding box center [936, 419] width 34 height 23
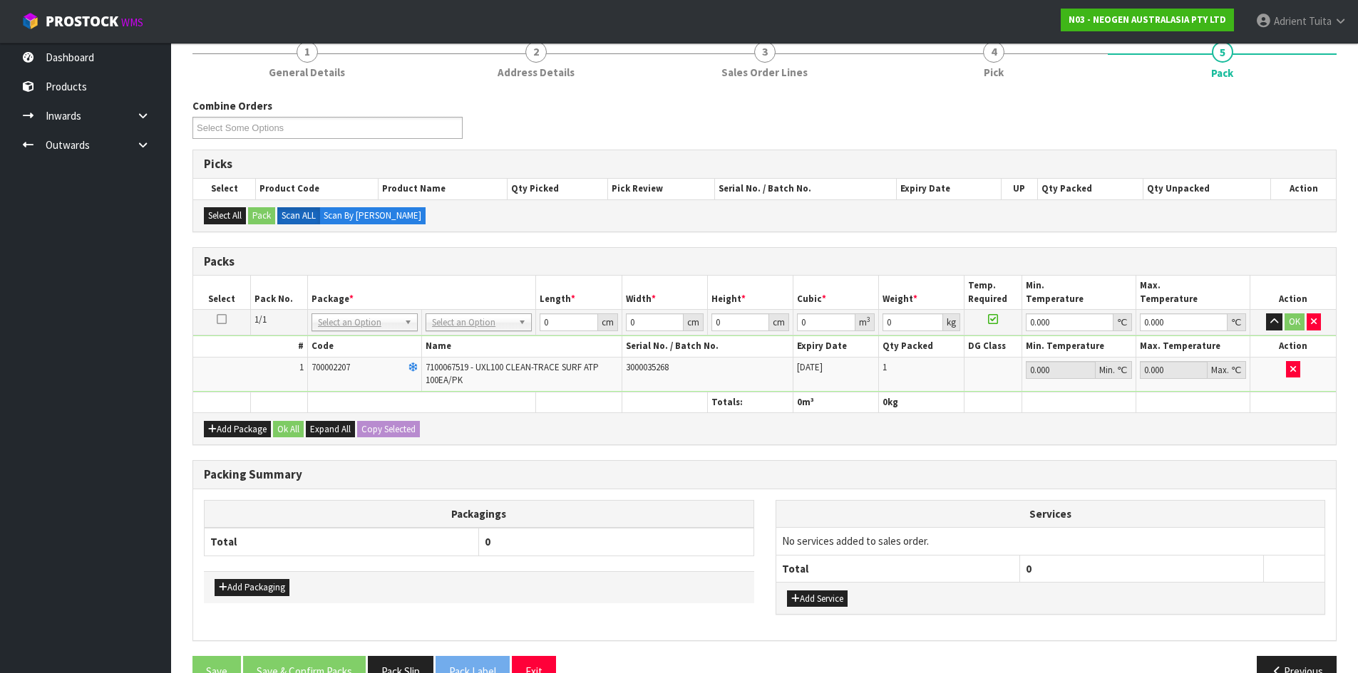
drag, startPoint x: 481, startPoint y: 325, endPoint x: 479, endPoint y: 341, distance: 15.8
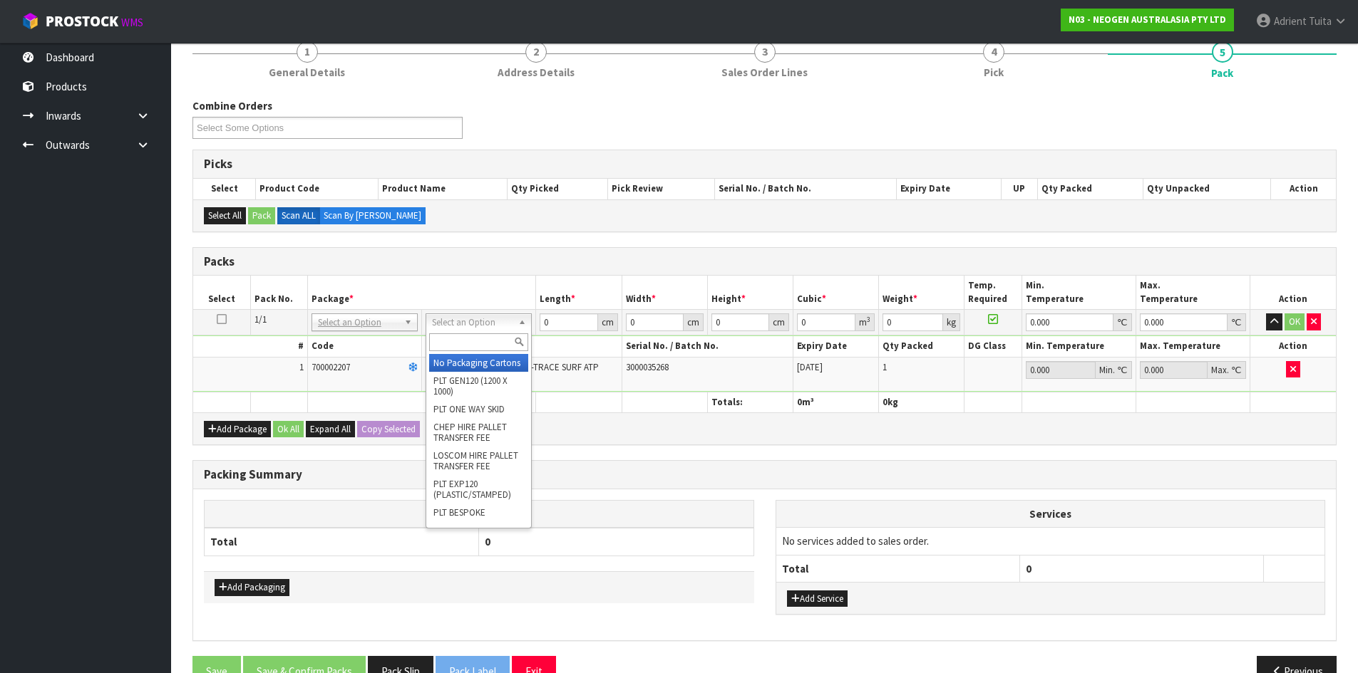
click at [479, 341] on input "text" at bounding box center [478, 343] width 99 height 18
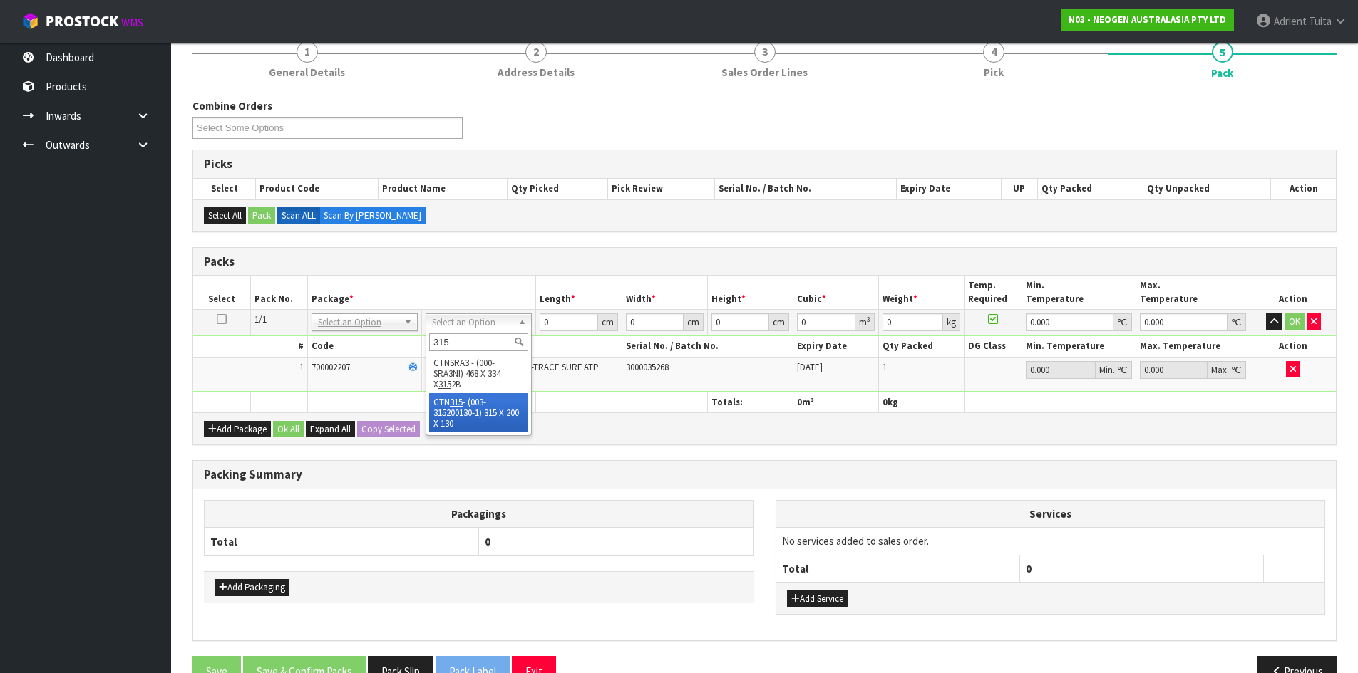
drag, startPoint x: 466, startPoint y: 407, endPoint x: 537, endPoint y: 363, distance: 83.9
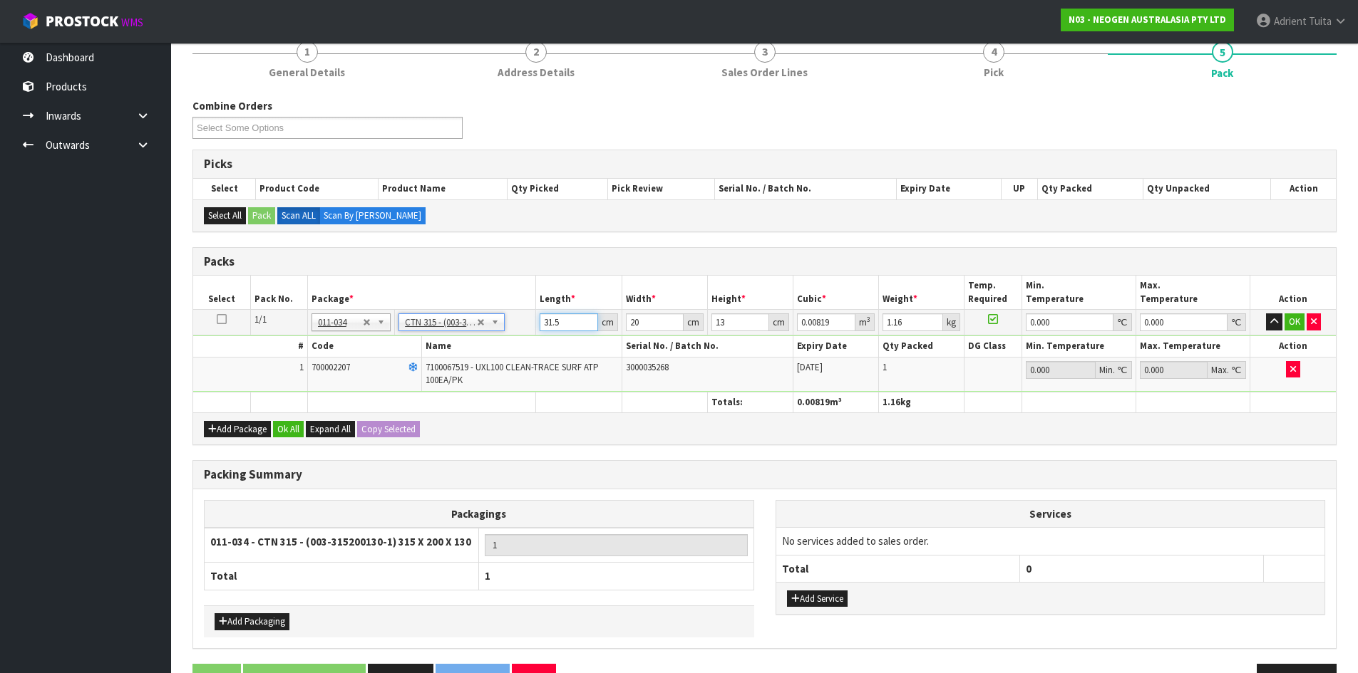
click at [555, 323] on input "31.5" at bounding box center [568, 323] width 58 height 18
click at [1286, 323] on button "OK" at bounding box center [1294, 322] width 20 height 17
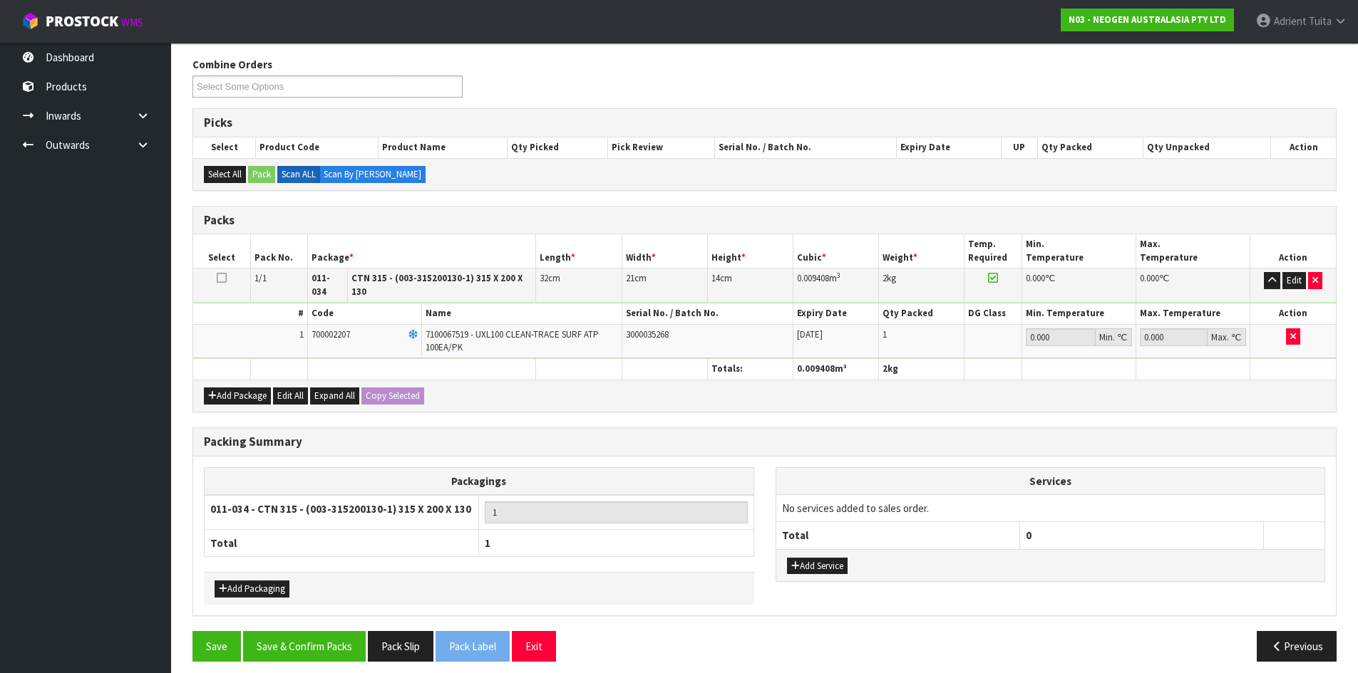
scroll to position [225, 0]
click at [320, 635] on button "Save & Confirm Packs" at bounding box center [304, 646] width 123 height 31
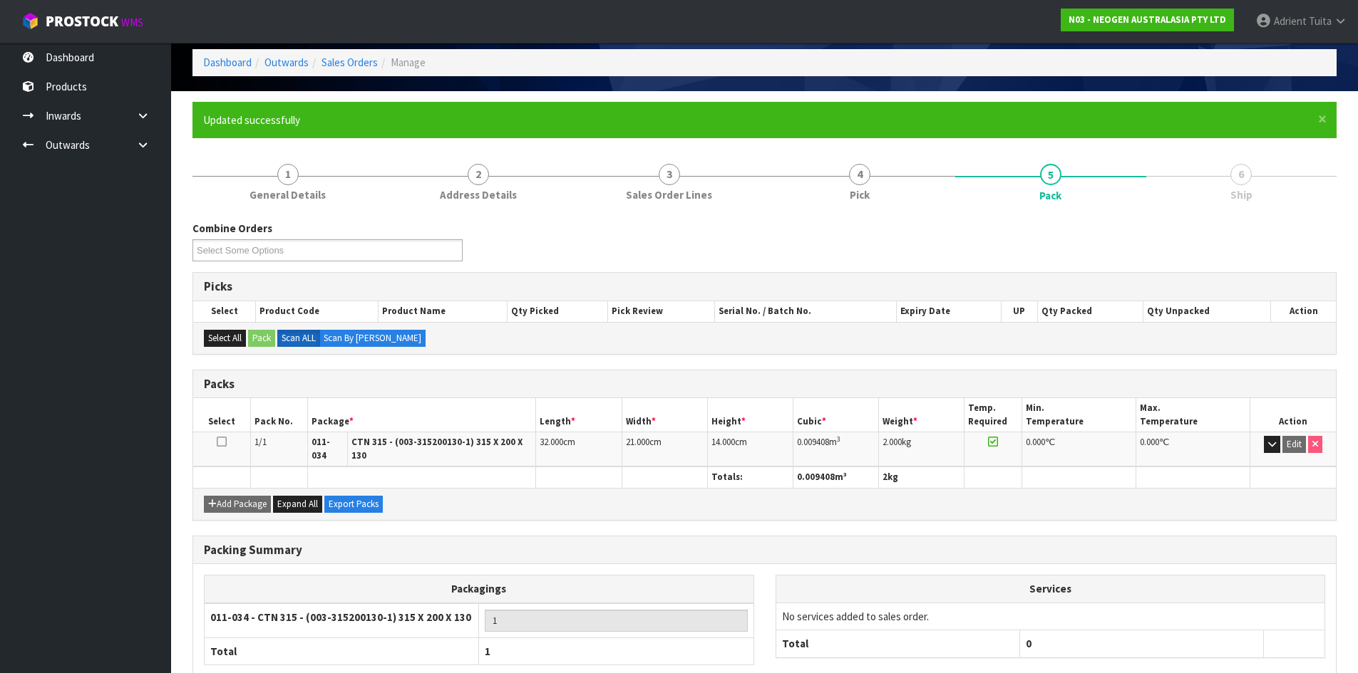
scroll to position [137, 0]
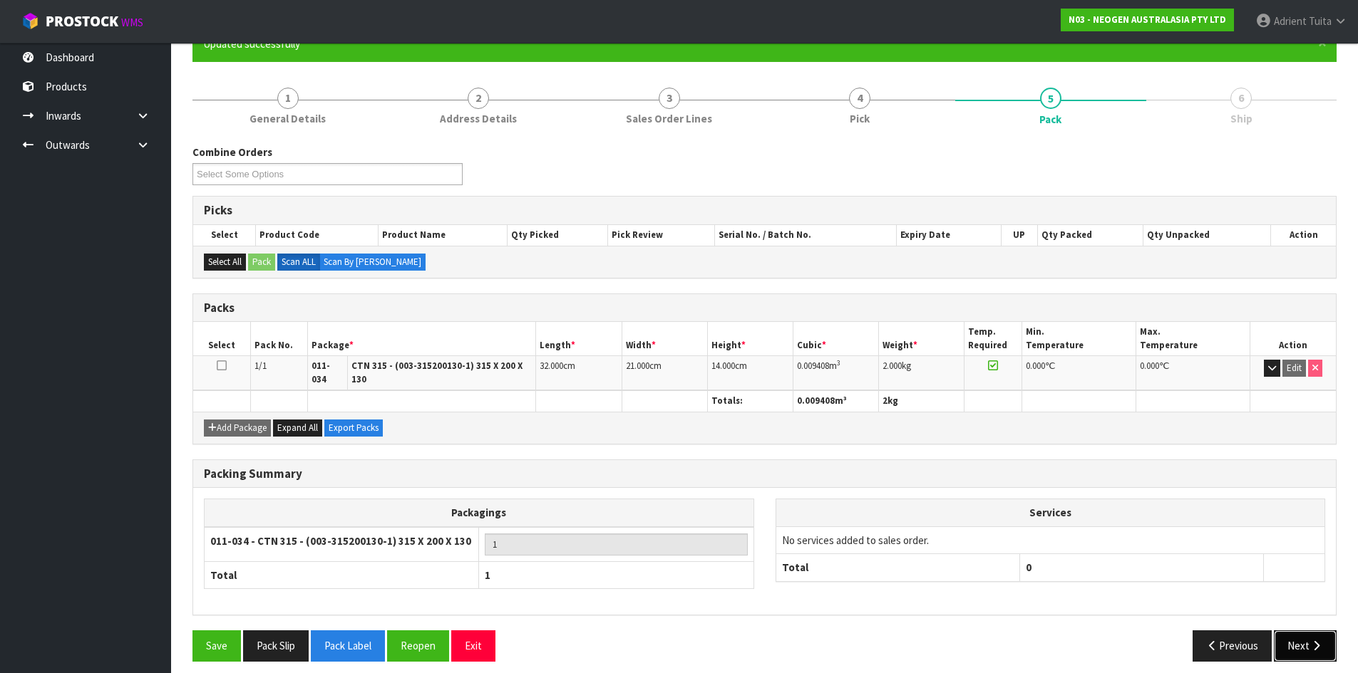
click at [1316, 641] on icon "button" at bounding box center [1316, 646] width 14 height 11
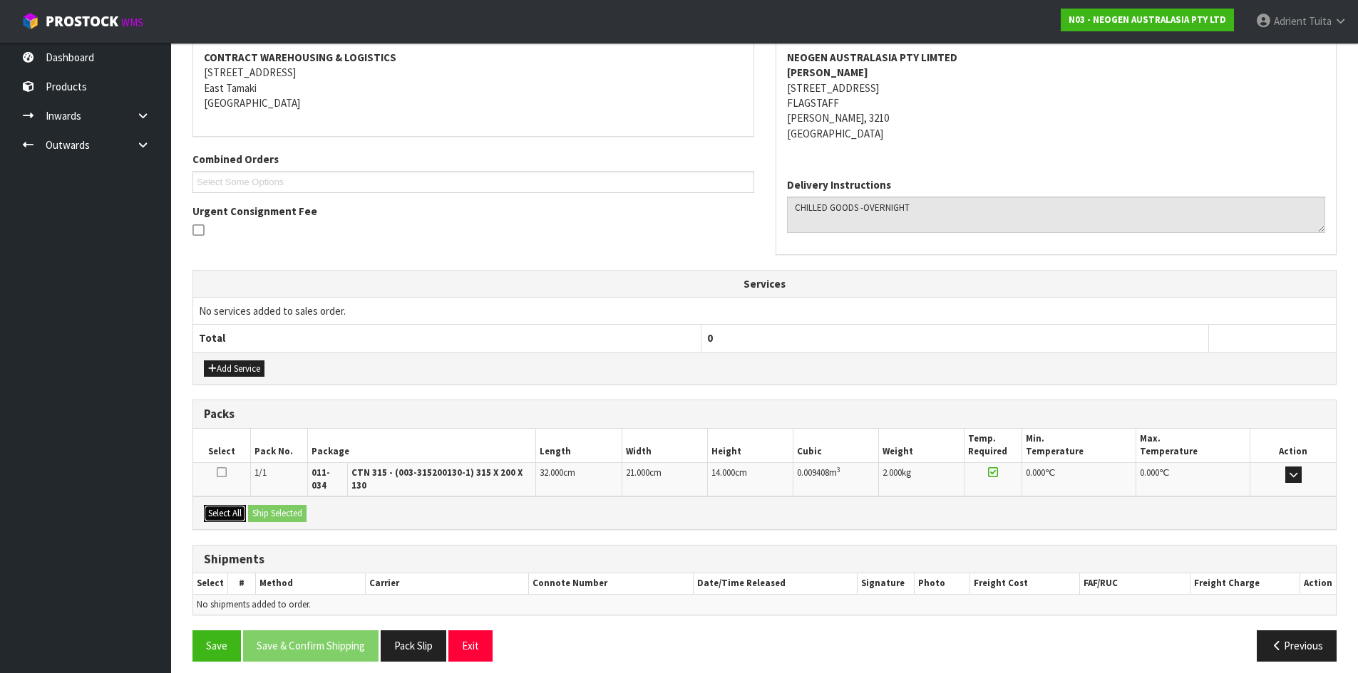
drag, startPoint x: 227, startPoint y: 503, endPoint x: 264, endPoint y: 499, distance: 36.6
click at [231, 505] on button "Select All" at bounding box center [225, 513] width 42 height 17
click at [264, 505] on button "Ship Selected" at bounding box center [277, 513] width 58 height 17
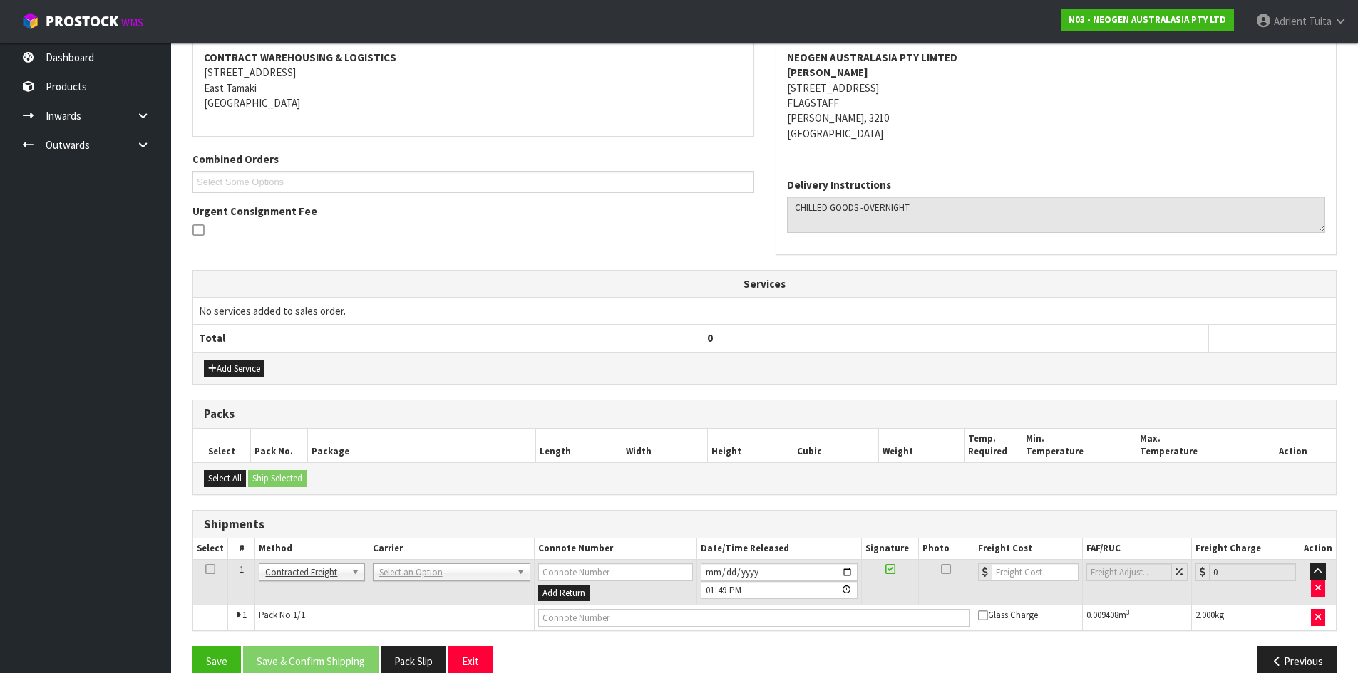
scroll to position [297, 0]
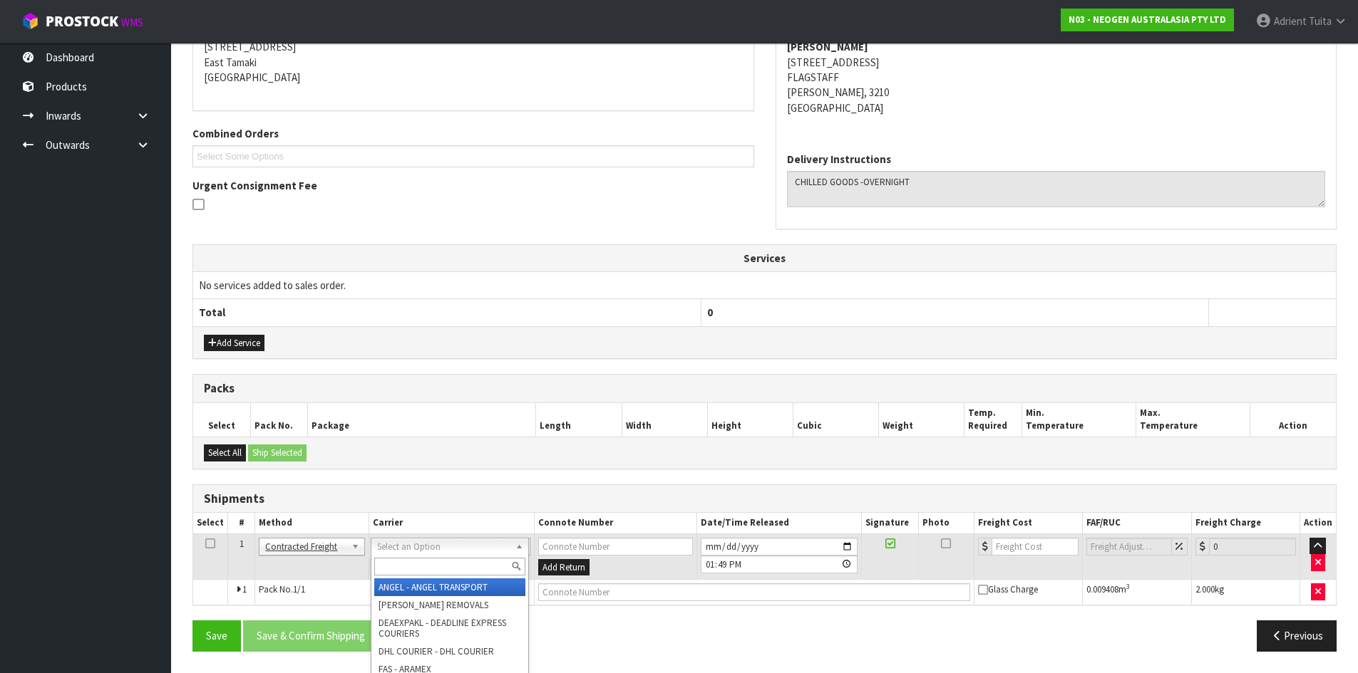
drag, startPoint x: 409, startPoint y: 552, endPoint x: 411, endPoint y: 562, distance: 10.2
click at [412, 564] on input "text" at bounding box center [449, 567] width 151 height 18
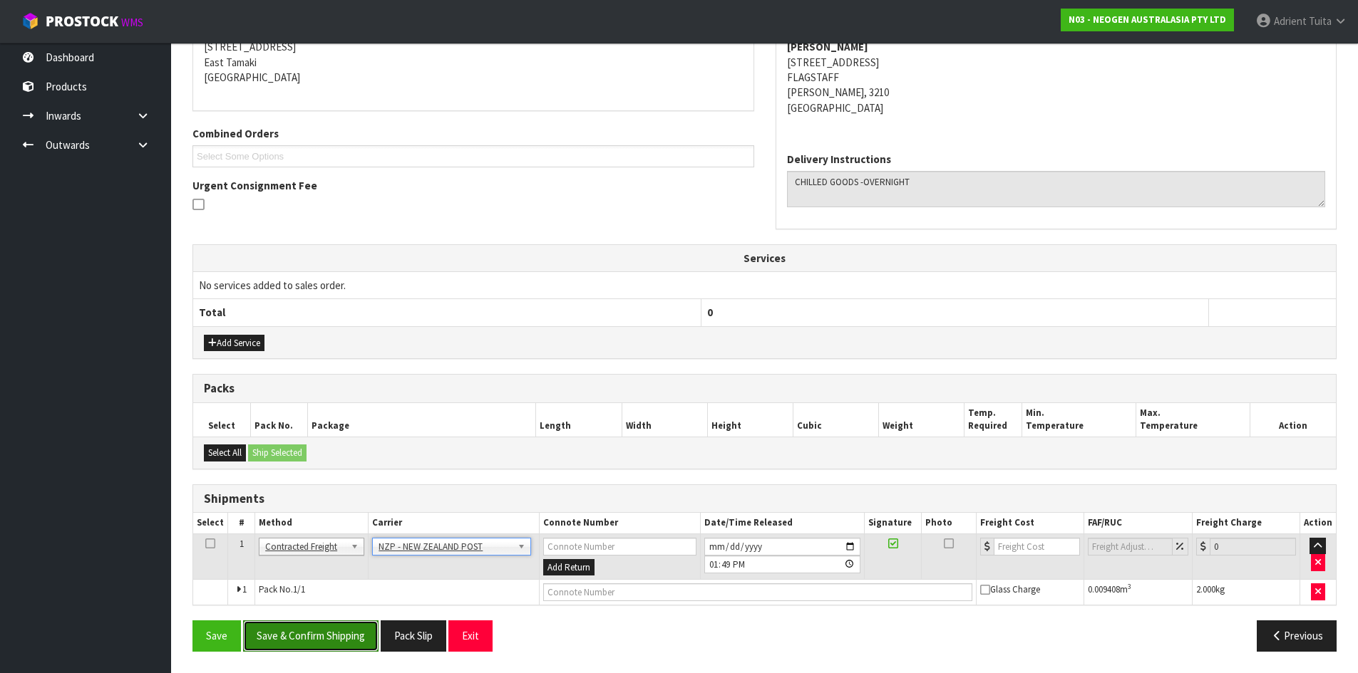
click at [280, 636] on button "Save & Confirm Shipping" at bounding box center [310, 636] width 135 height 31
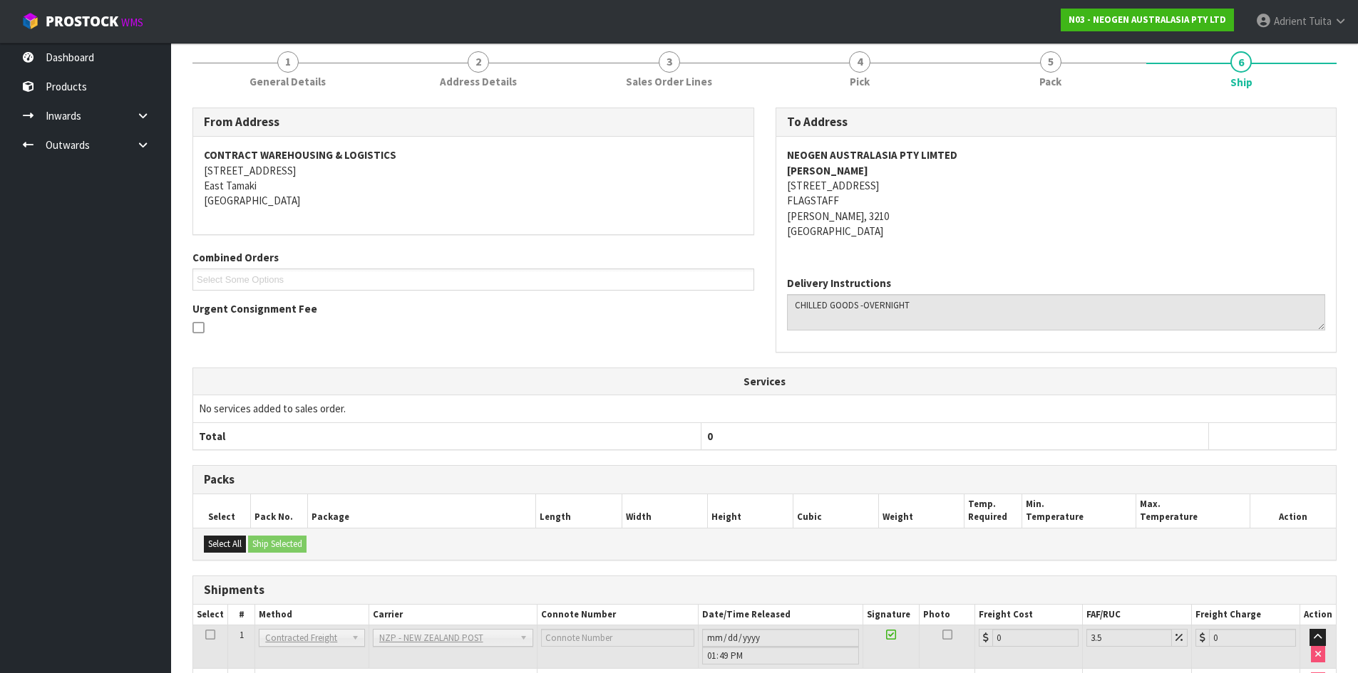
scroll to position [277, 0]
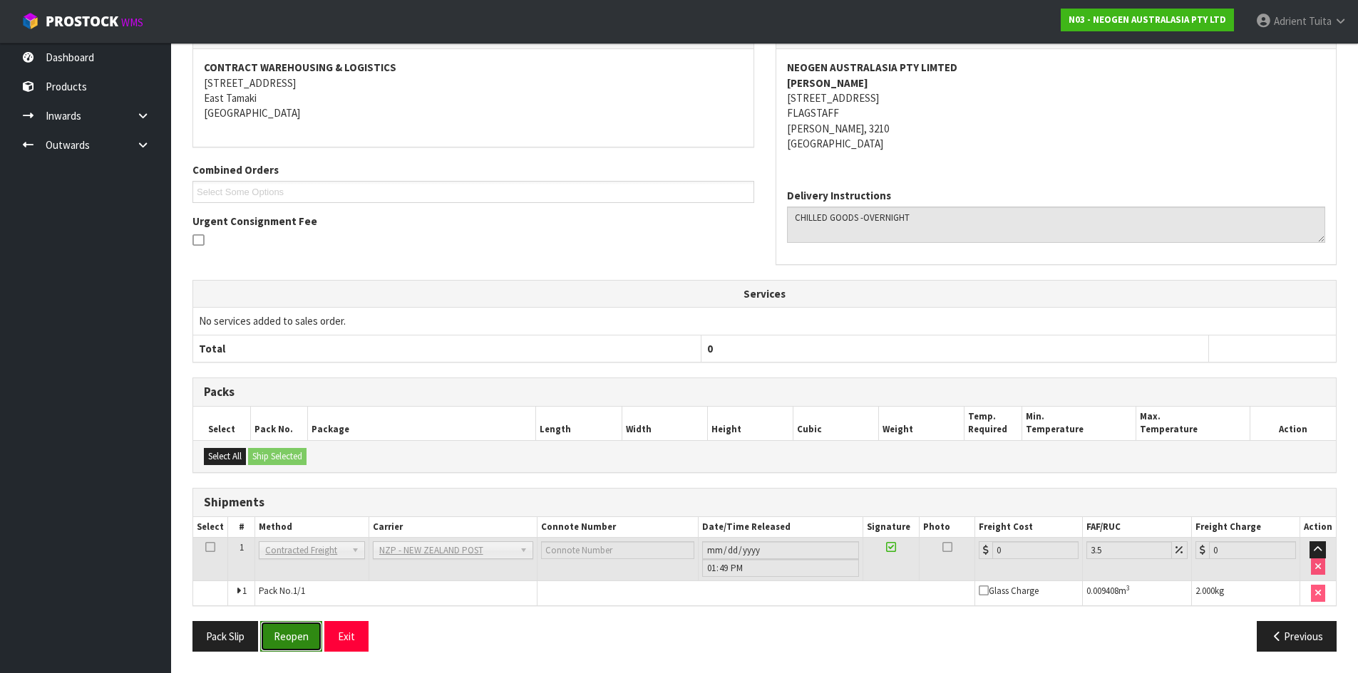
click at [310, 637] on button "Reopen" at bounding box center [291, 636] width 62 height 31
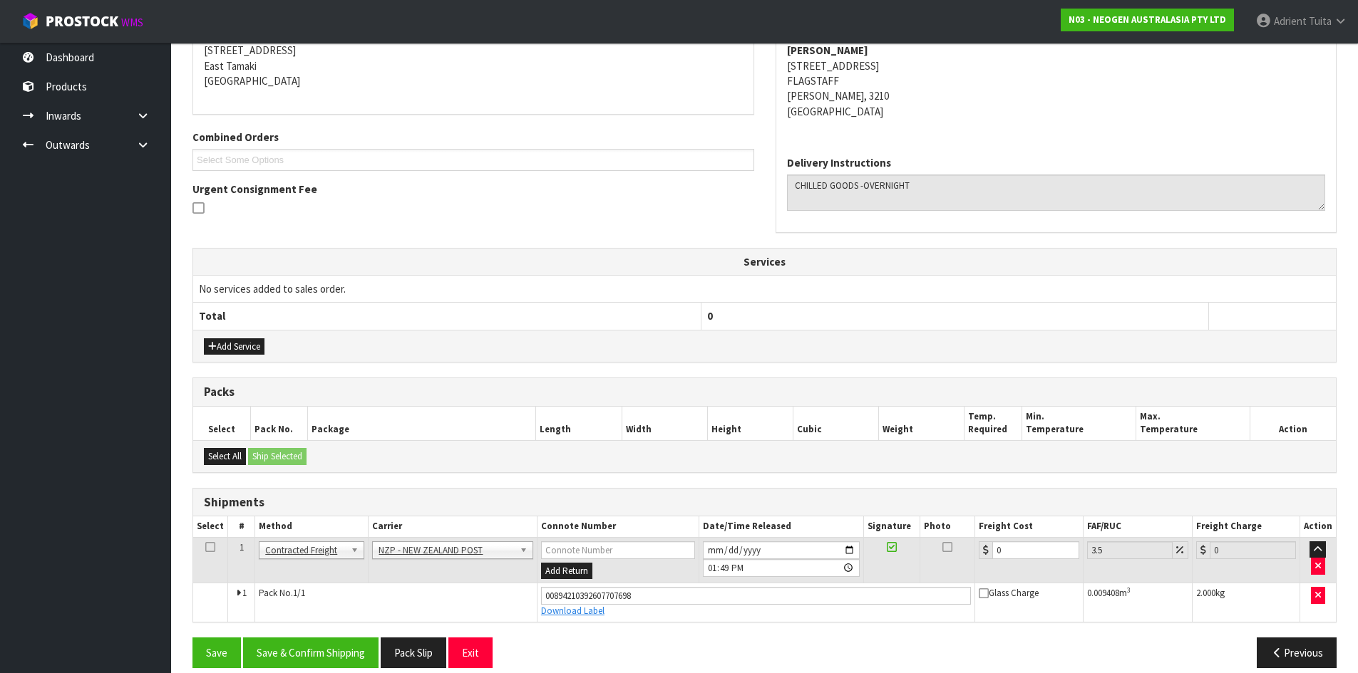
scroll to position [310, 0]
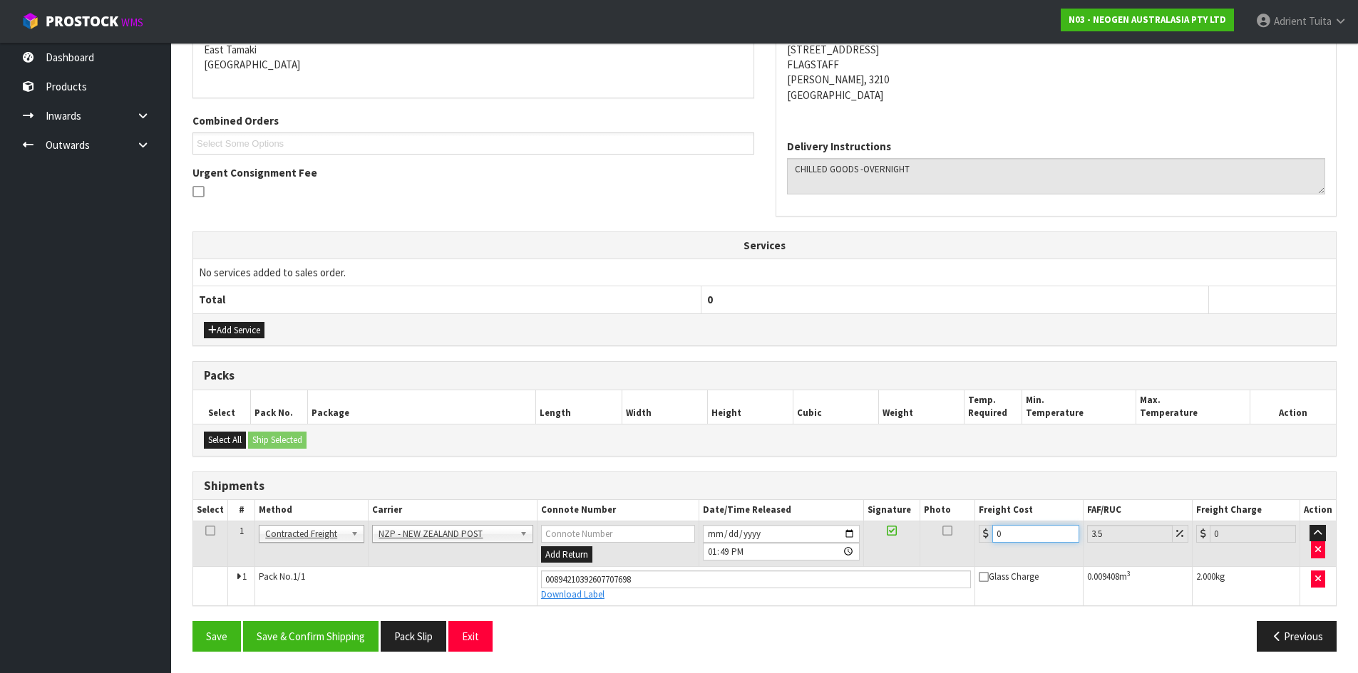
click at [1013, 531] on input "0" at bounding box center [1035, 534] width 86 height 18
click at [312, 623] on button "Save & Confirm Shipping" at bounding box center [310, 636] width 135 height 31
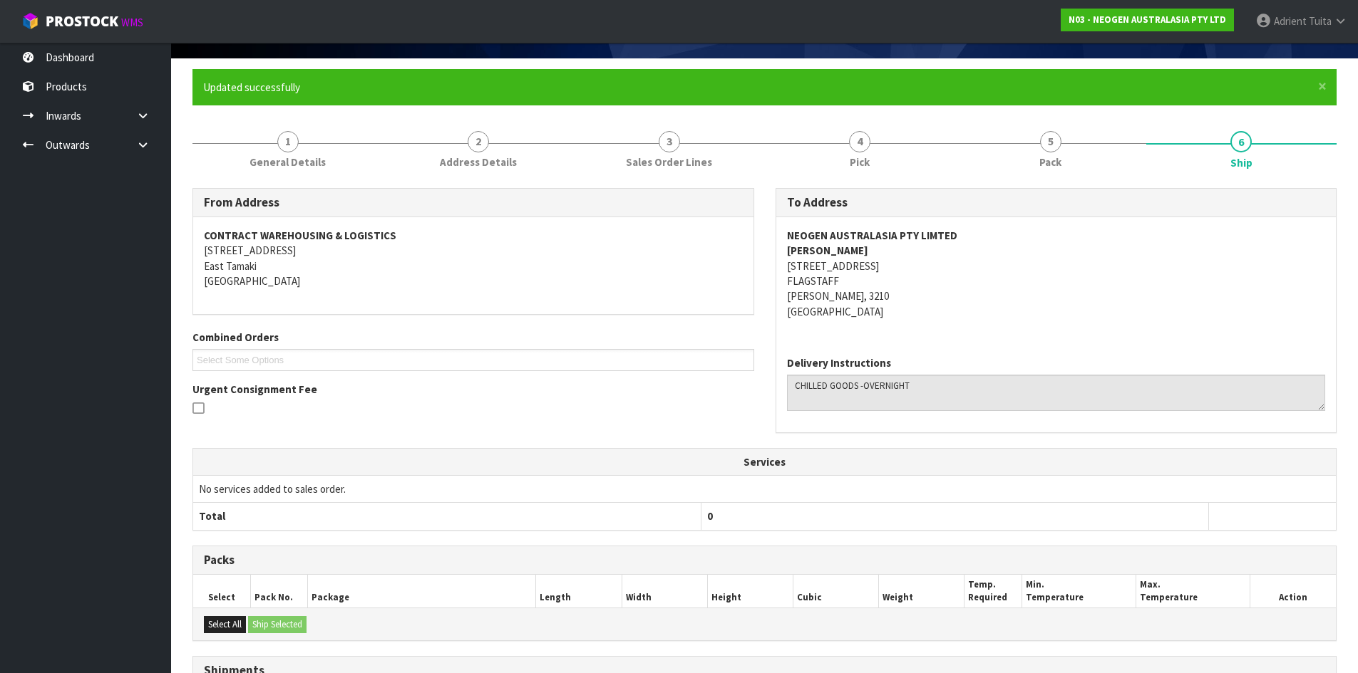
scroll to position [271, 0]
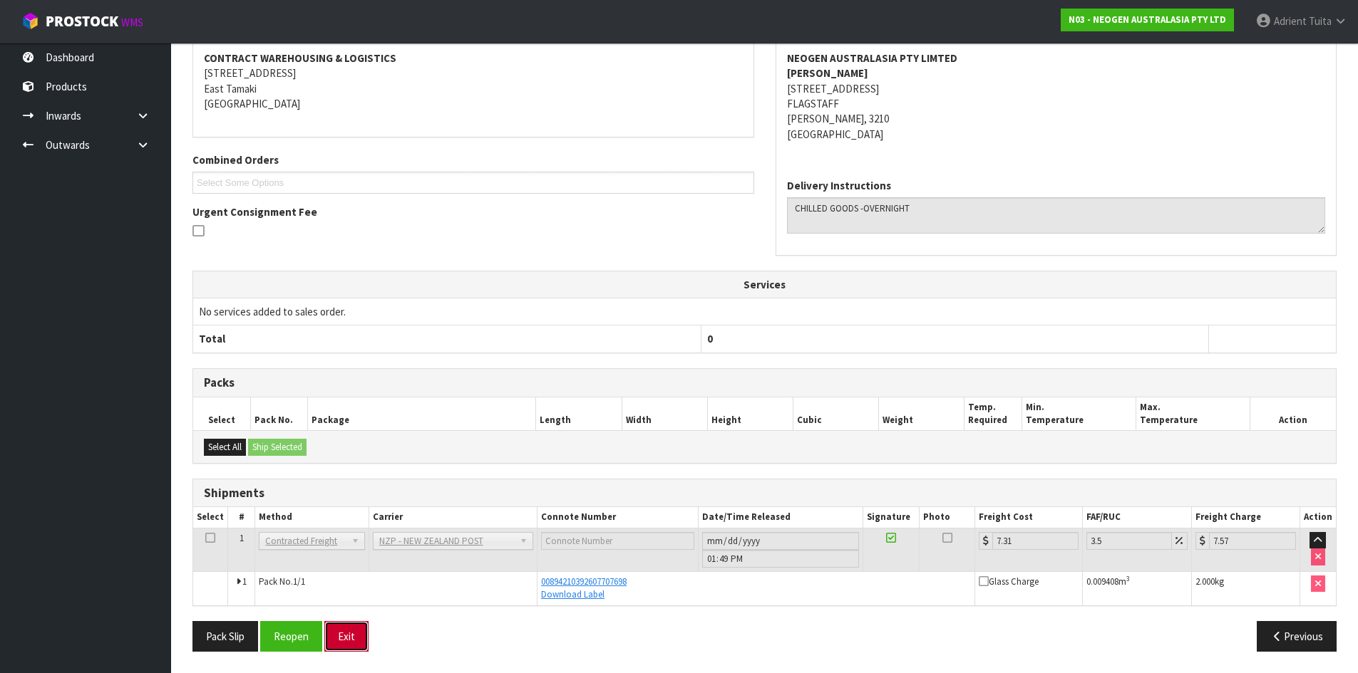
click at [361, 628] on button "Exit" at bounding box center [346, 636] width 44 height 31
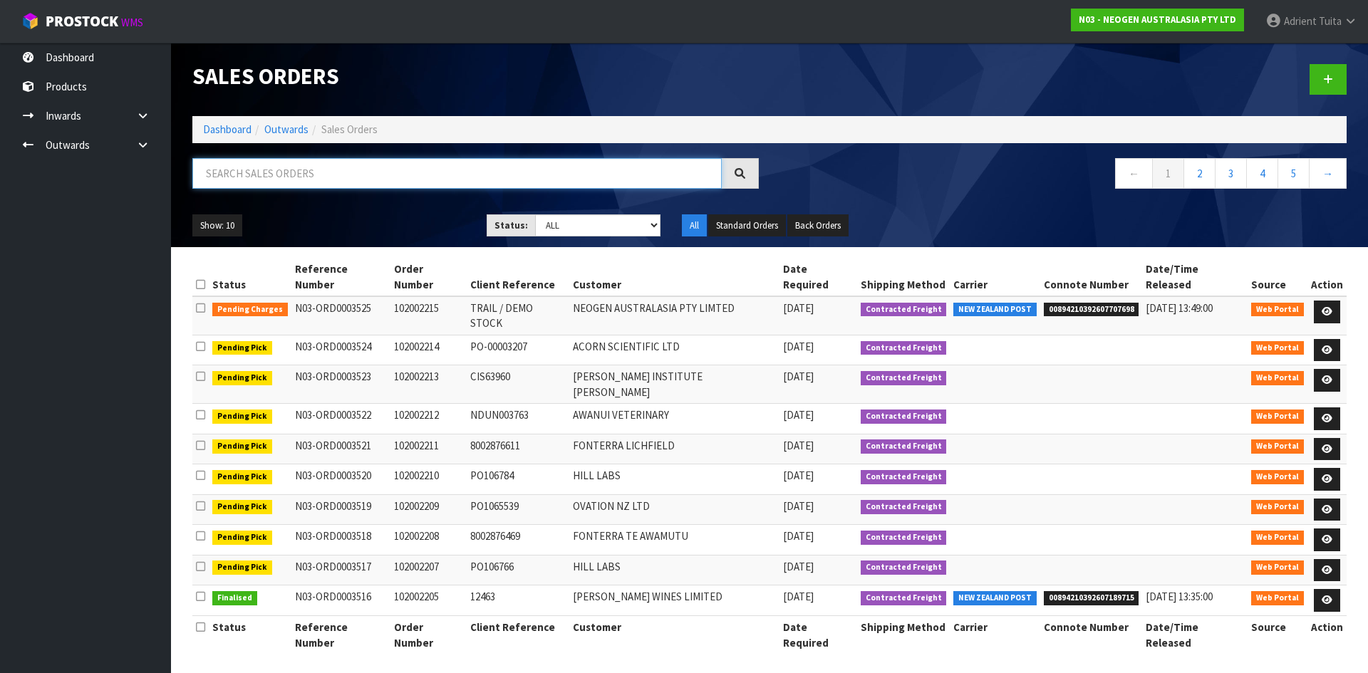
click at [358, 173] on input "text" at bounding box center [457, 173] width 530 height 31
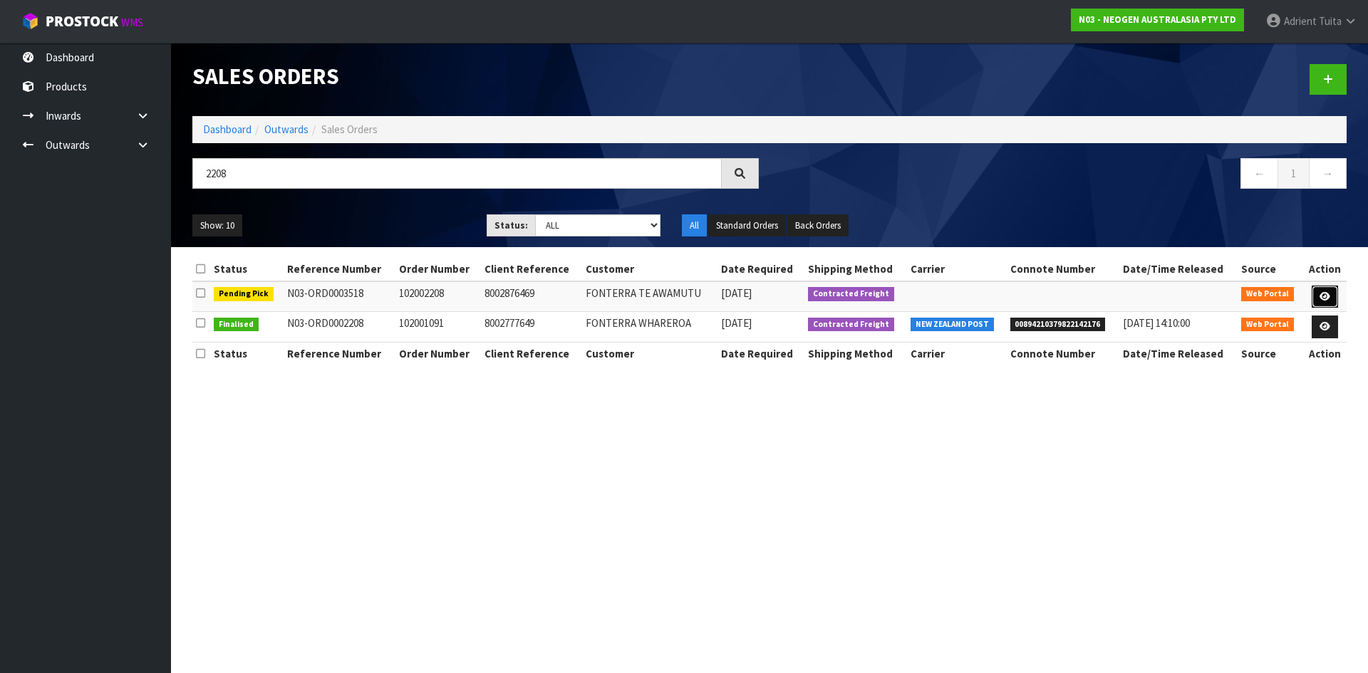
click at [1321, 301] on icon at bounding box center [1325, 296] width 11 height 9
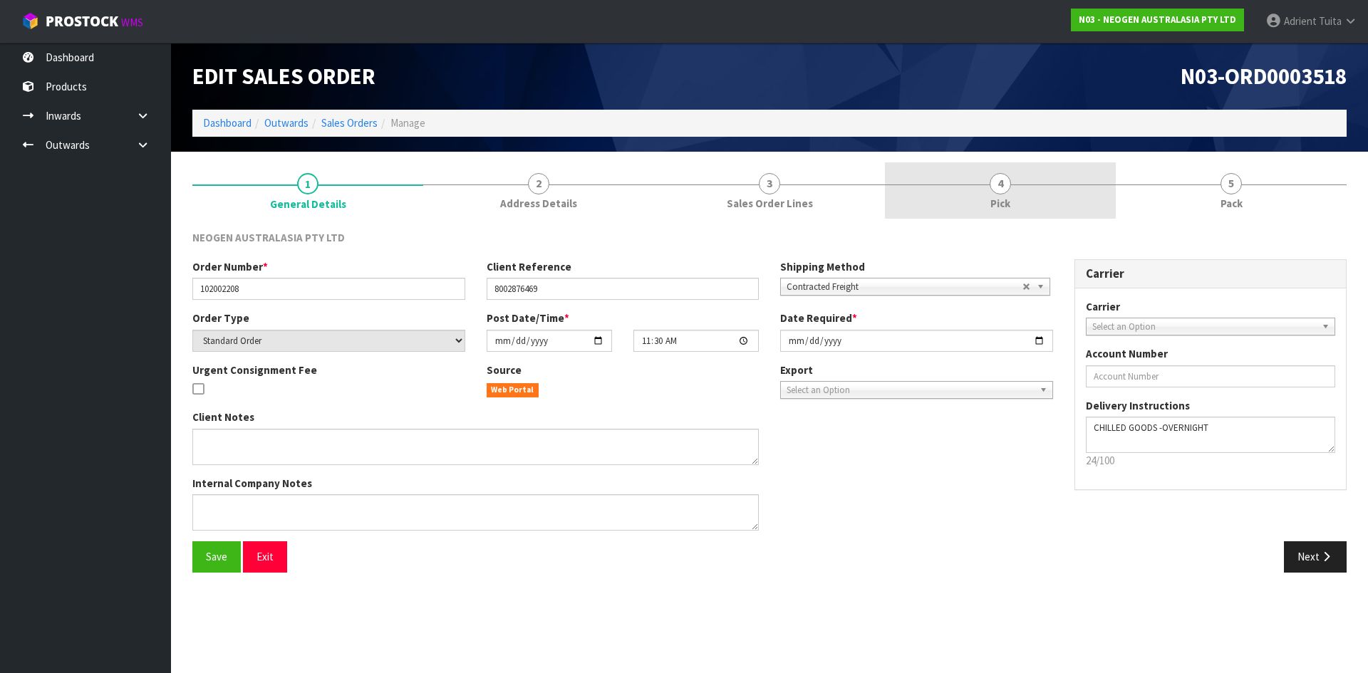
click at [996, 183] on span "4" at bounding box center [1000, 183] width 21 height 21
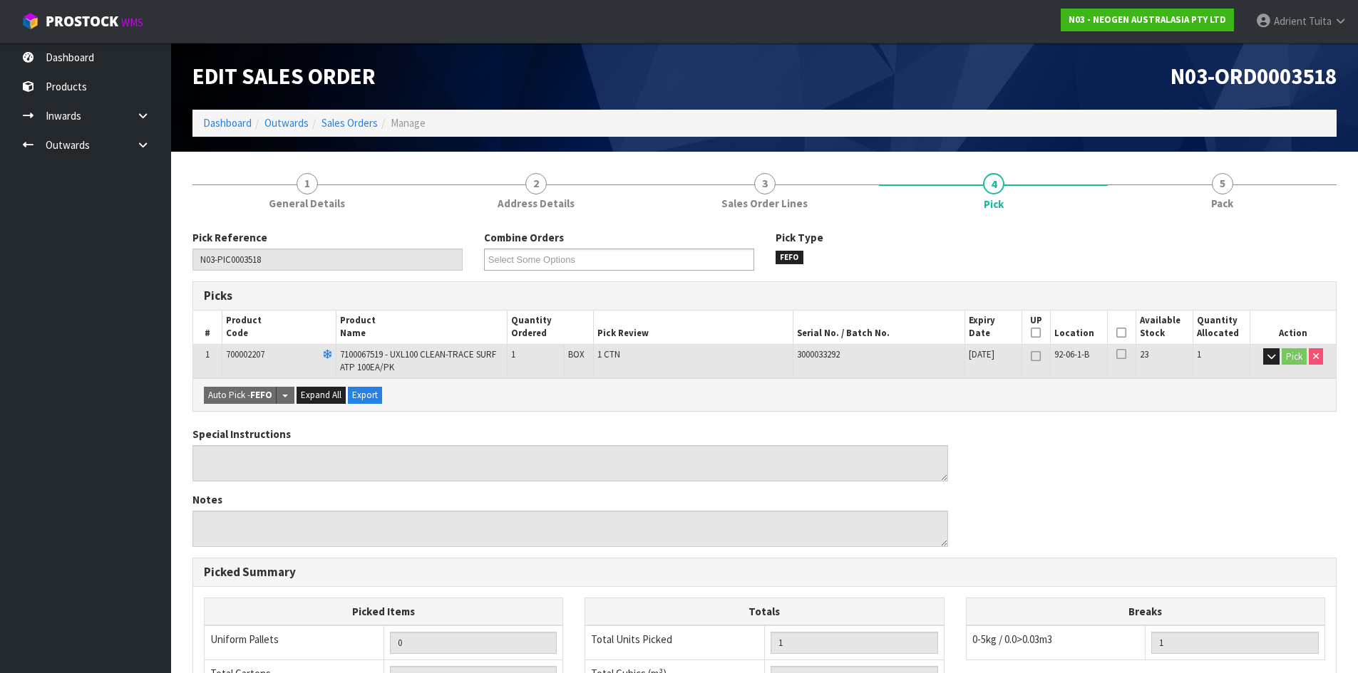
drag, startPoint x: 1126, startPoint y: 336, endPoint x: 1119, endPoint y: 335, distance: 7.2
click at [1120, 336] on th "Picked" at bounding box center [1121, 327] width 29 height 33
click at [1118, 334] on icon at bounding box center [1121, 333] width 10 height 1
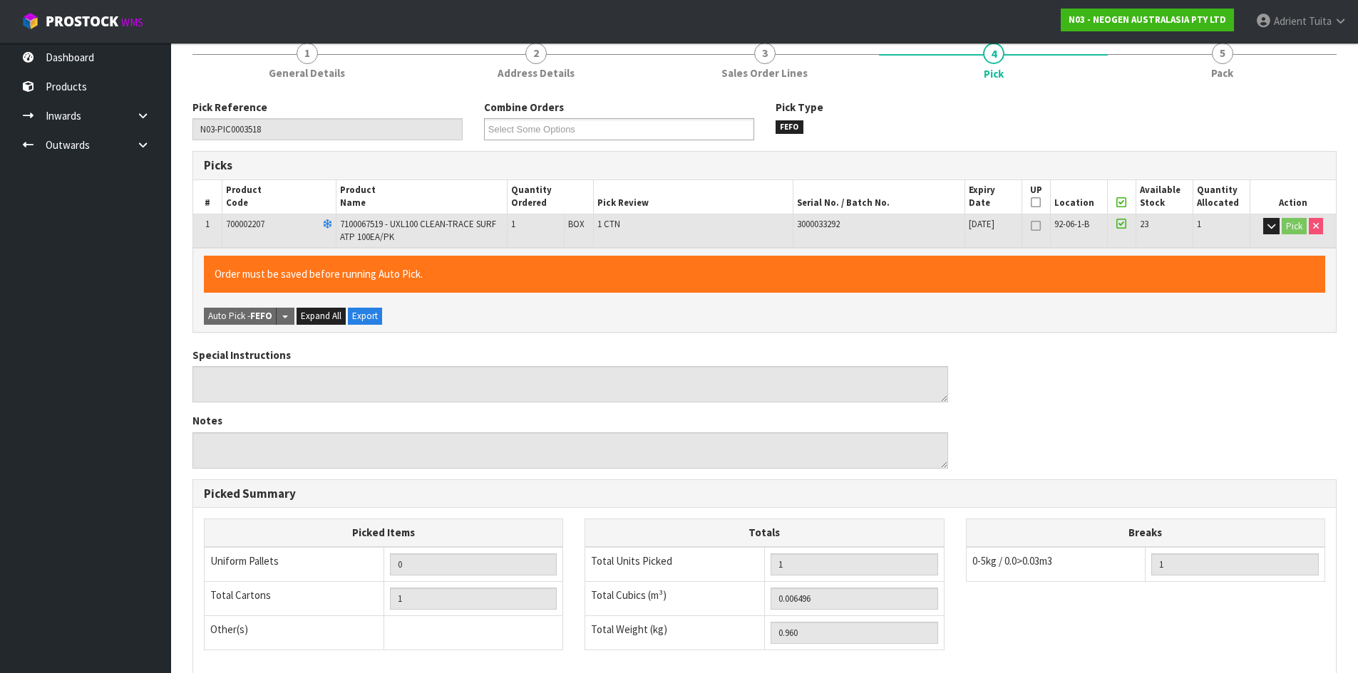
scroll to position [329, 0]
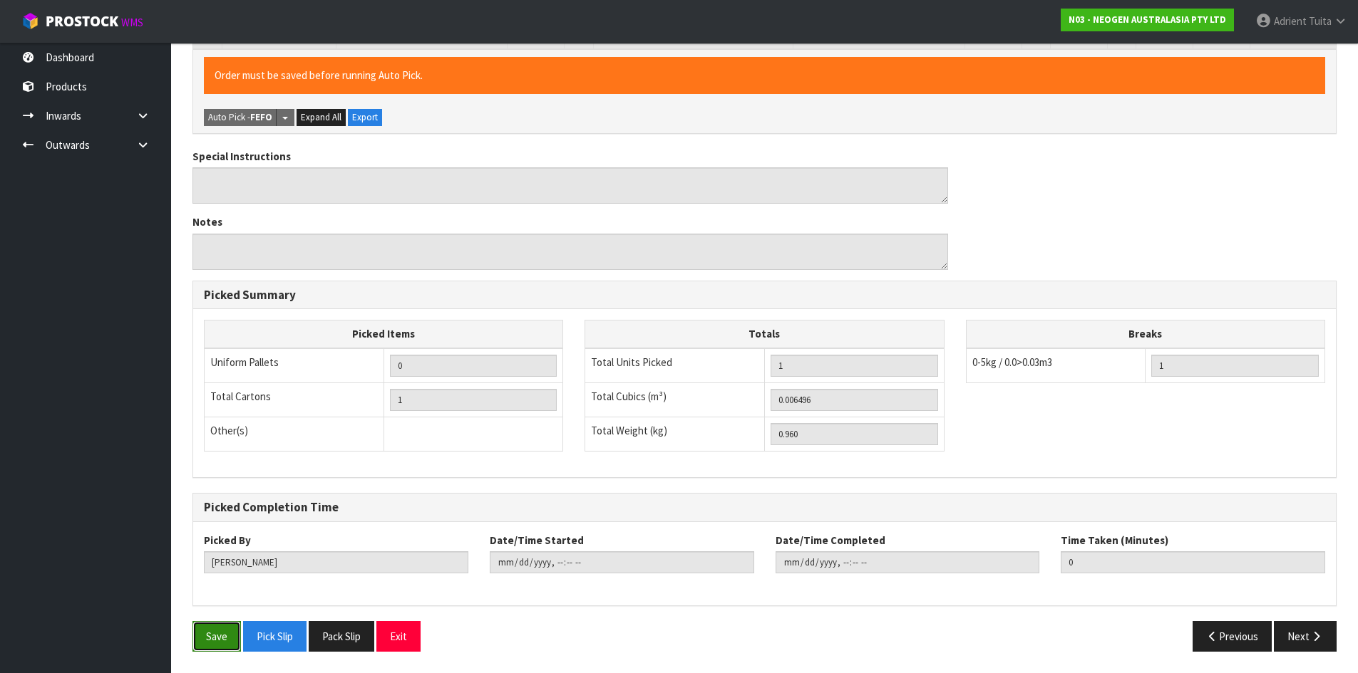
click at [201, 640] on button "Save" at bounding box center [216, 636] width 48 height 31
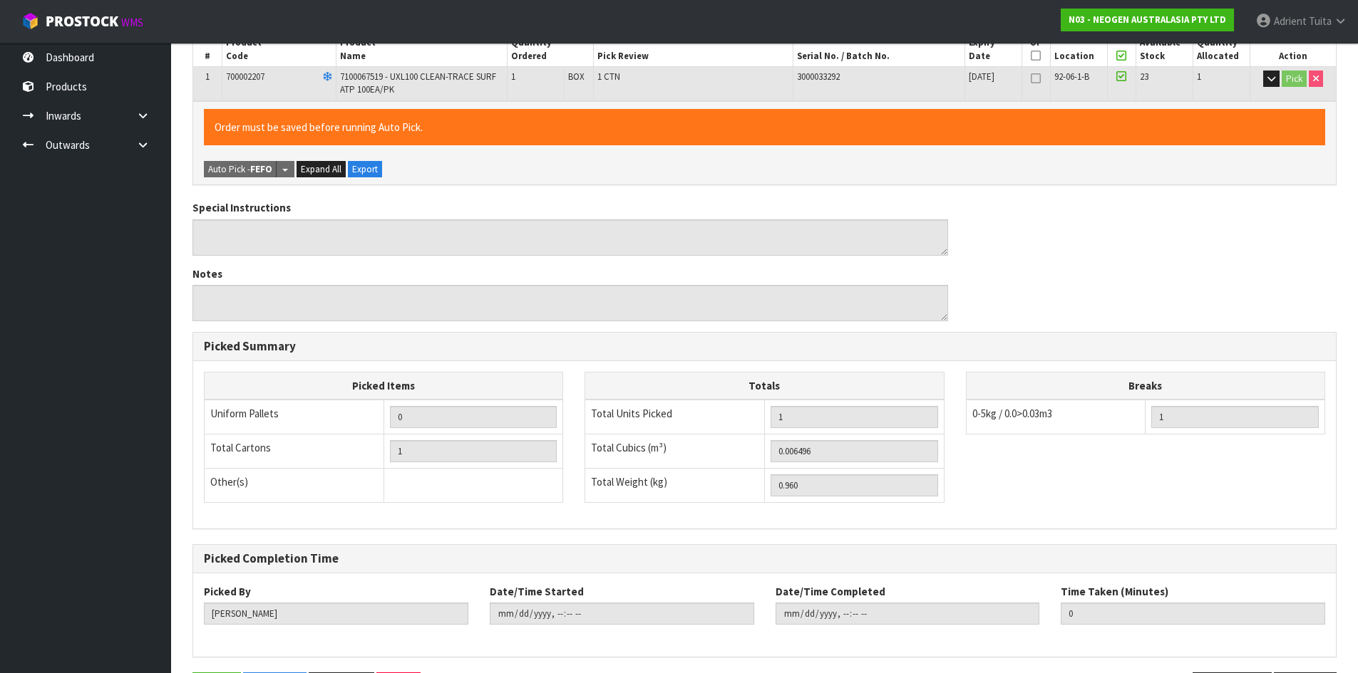
scroll to position [0, 0]
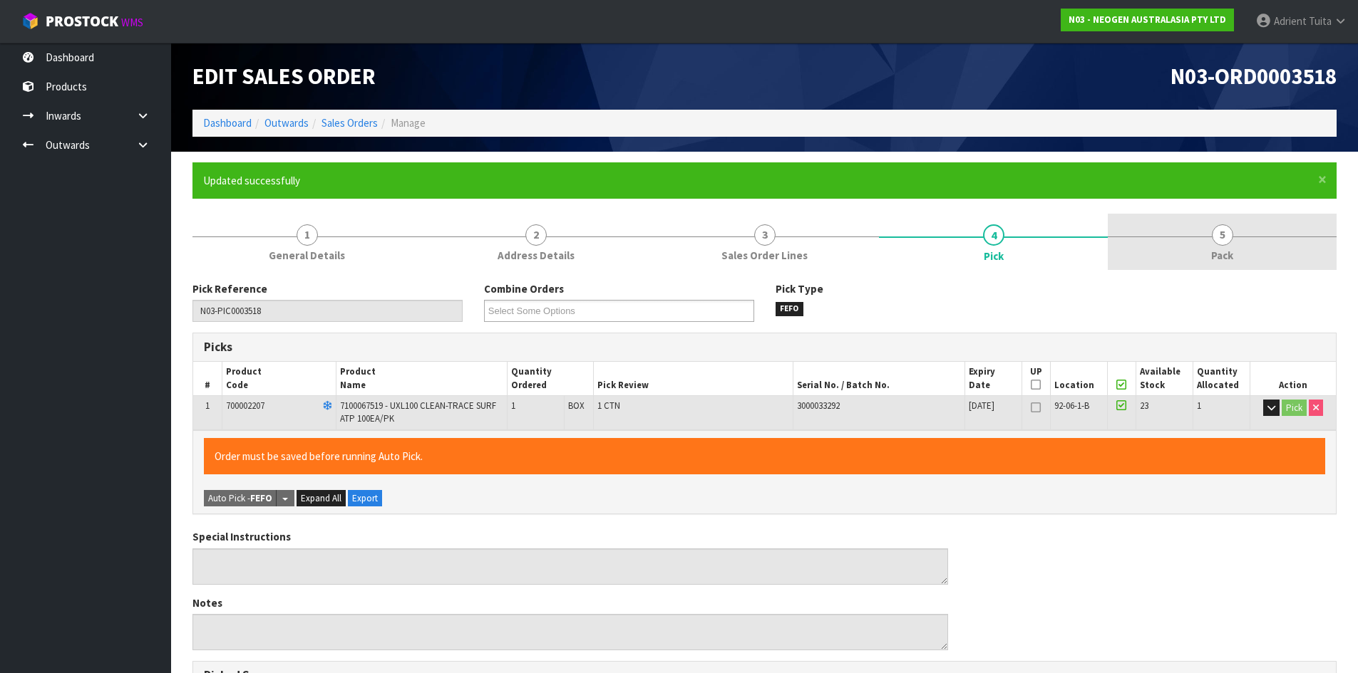
click at [1268, 227] on link "5 Pack" at bounding box center [1222, 242] width 229 height 56
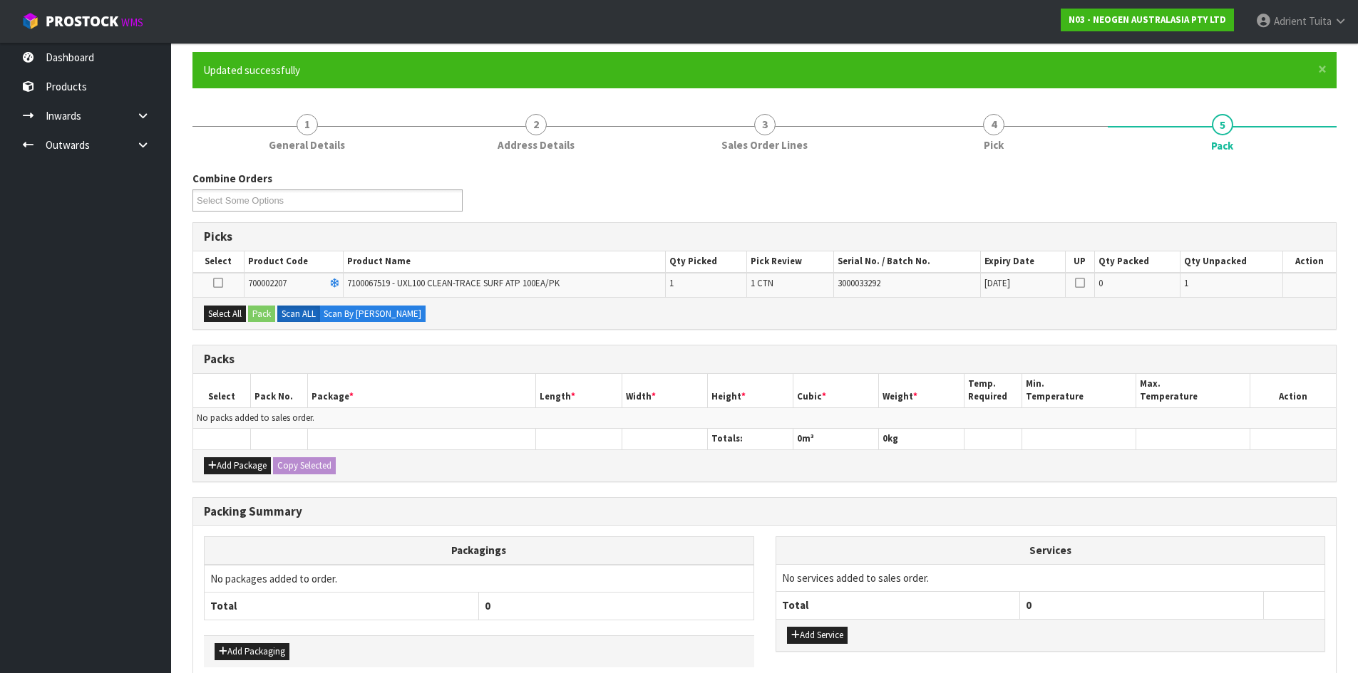
scroll to position [183, 0]
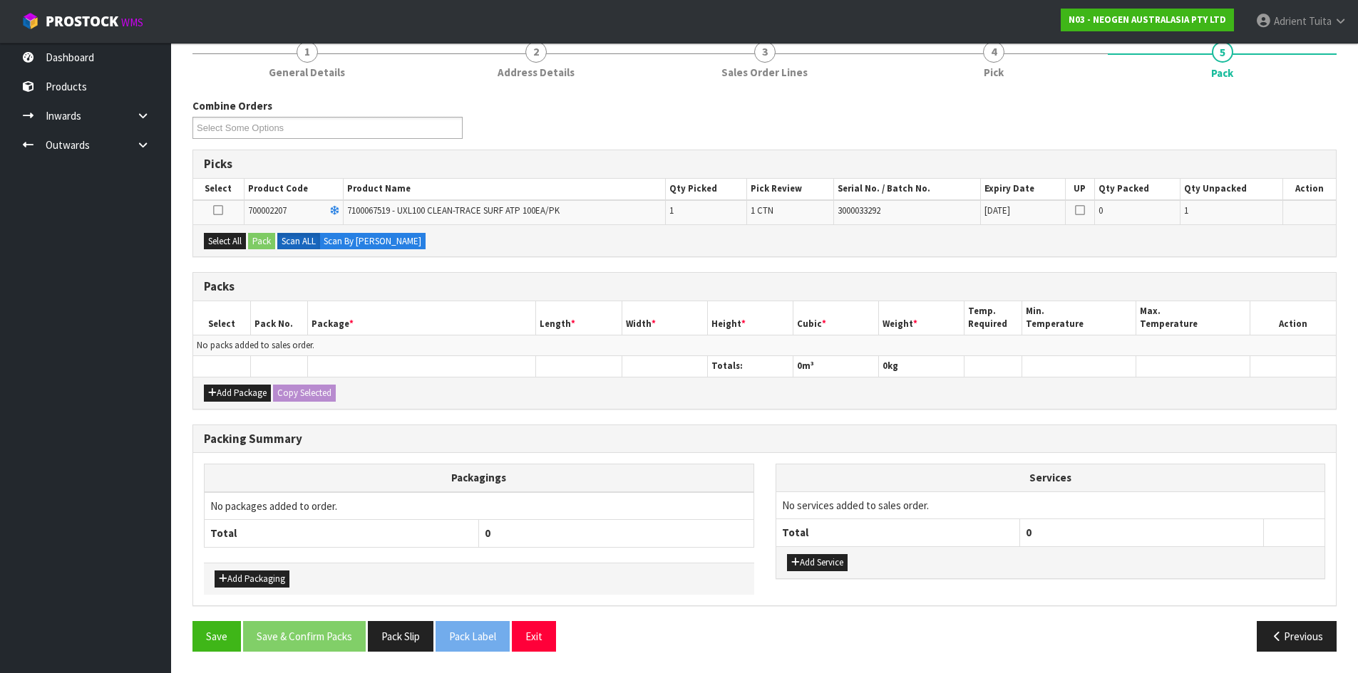
click at [248, 237] on div "Select All Pack Scan ALL Scan By Quantity" at bounding box center [764, 240] width 1142 height 32
click at [234, 247] on button "Select All" at bounding box center [225, 241] width 42 height 17
click at [258, 243] on button "Pack" at bounding box center [261, 241] width 27 height 17
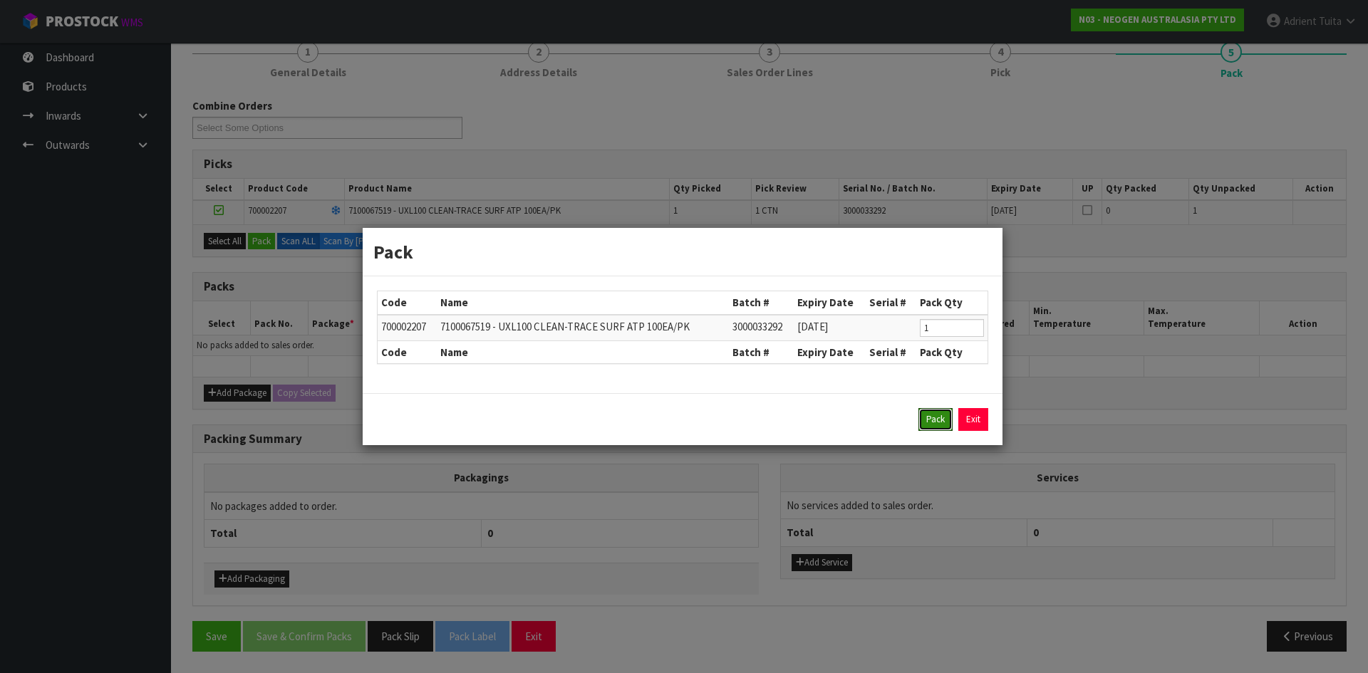
drag, startPoint x: 919, startPoint y: 414, endPoint x: 928, endPoint y: 423, distance: 12.6
click at [920, 414] on button "Pack" at bounding box center [936, 419] width 34 height 23
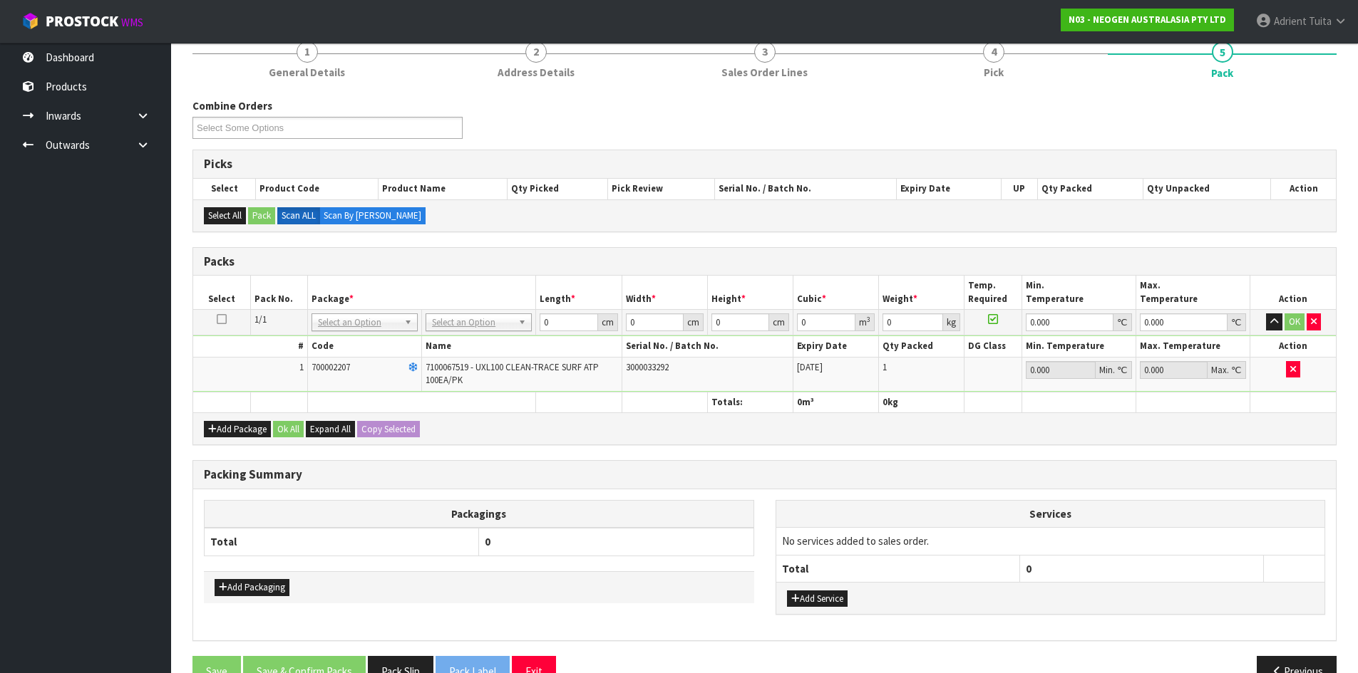
click at [929, 424] on div "Add Package Ok All Expand All Copy Selected" at bounding box center [764, 429] width 1142 height 32
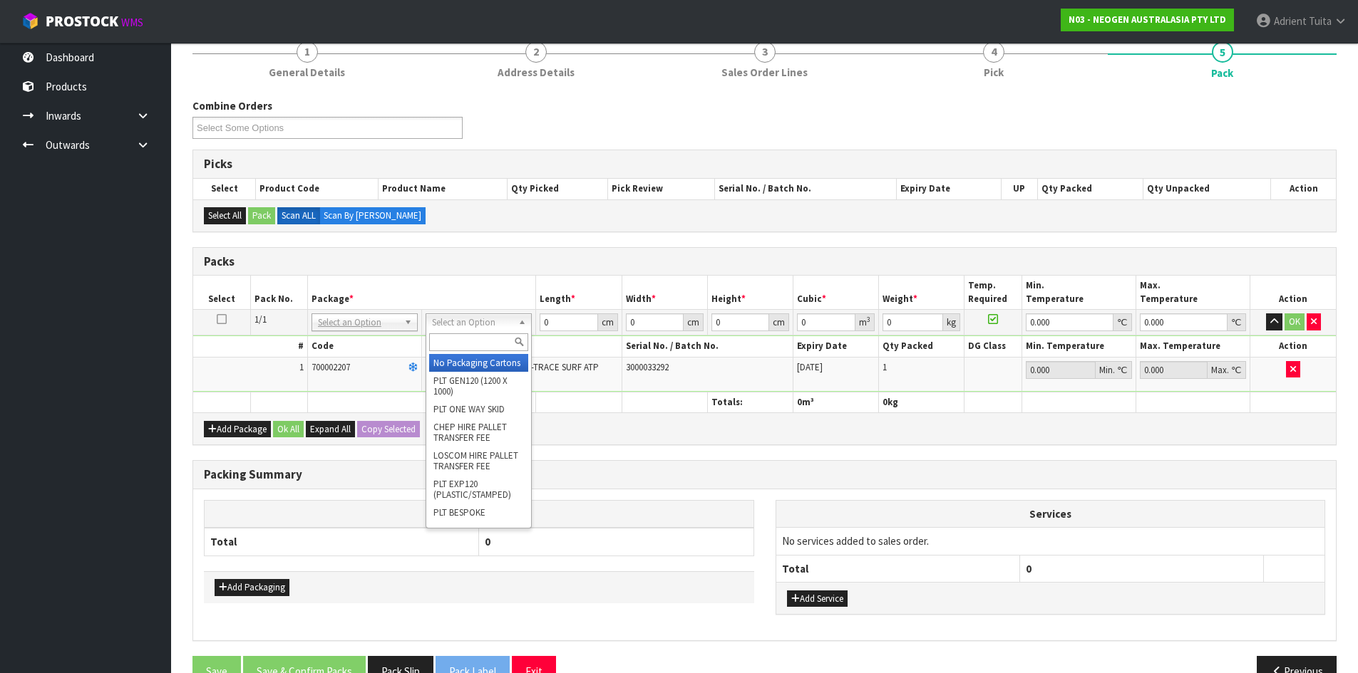
click at [460, 346] on input "text" at bounding box center [478, 343] width 99 height 18
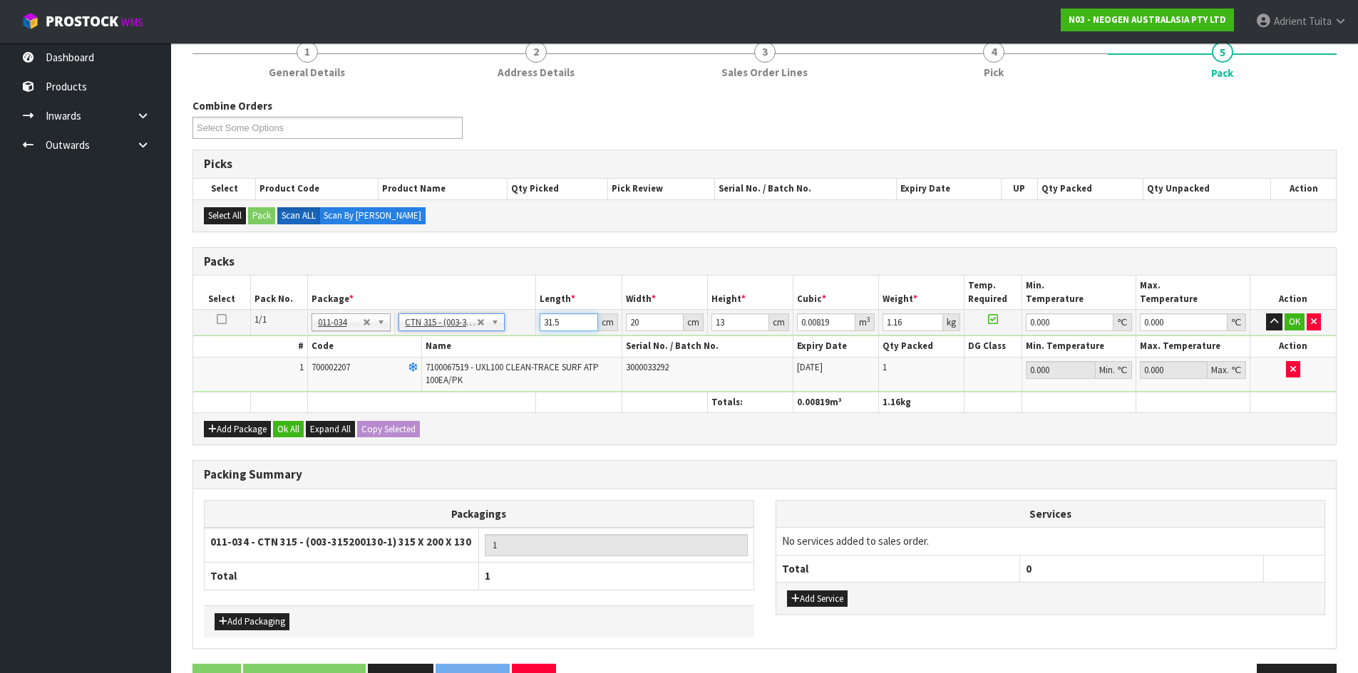
click at [552, 322] on input "31.5" at bounding box center [568, 323] width 58 height 18
click at [1296, 321] on button "OK" at bounding box center [1294, 322] width 20 height 17
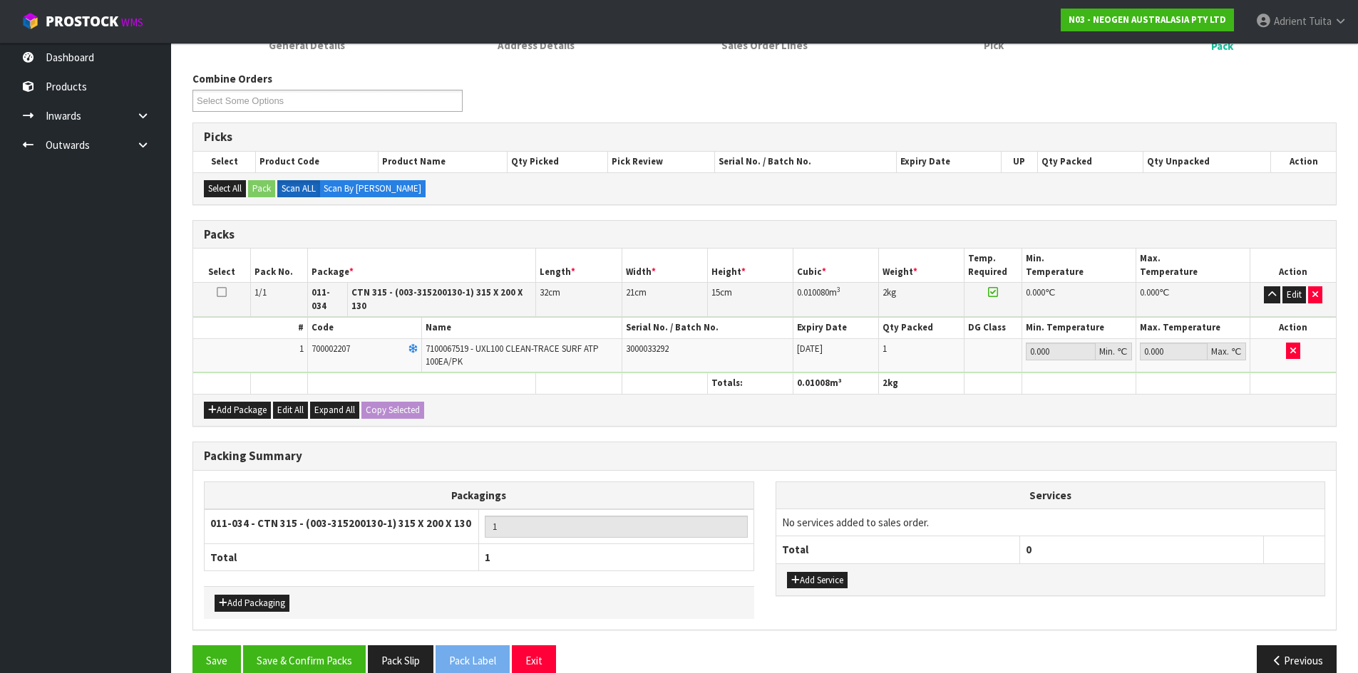
scroll to position [225, 0]
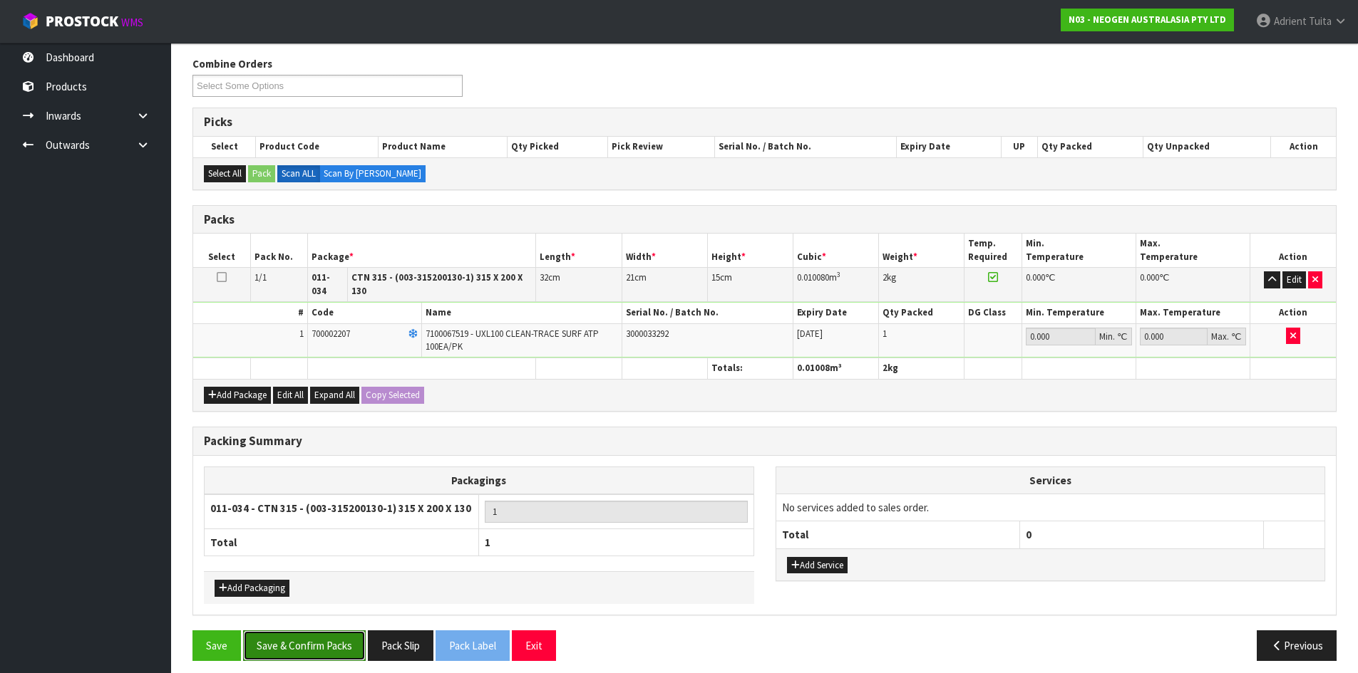
click at [321, 632] on button "Save & Confirm Packs" at bounding box center [304, 646] width 123 height 31
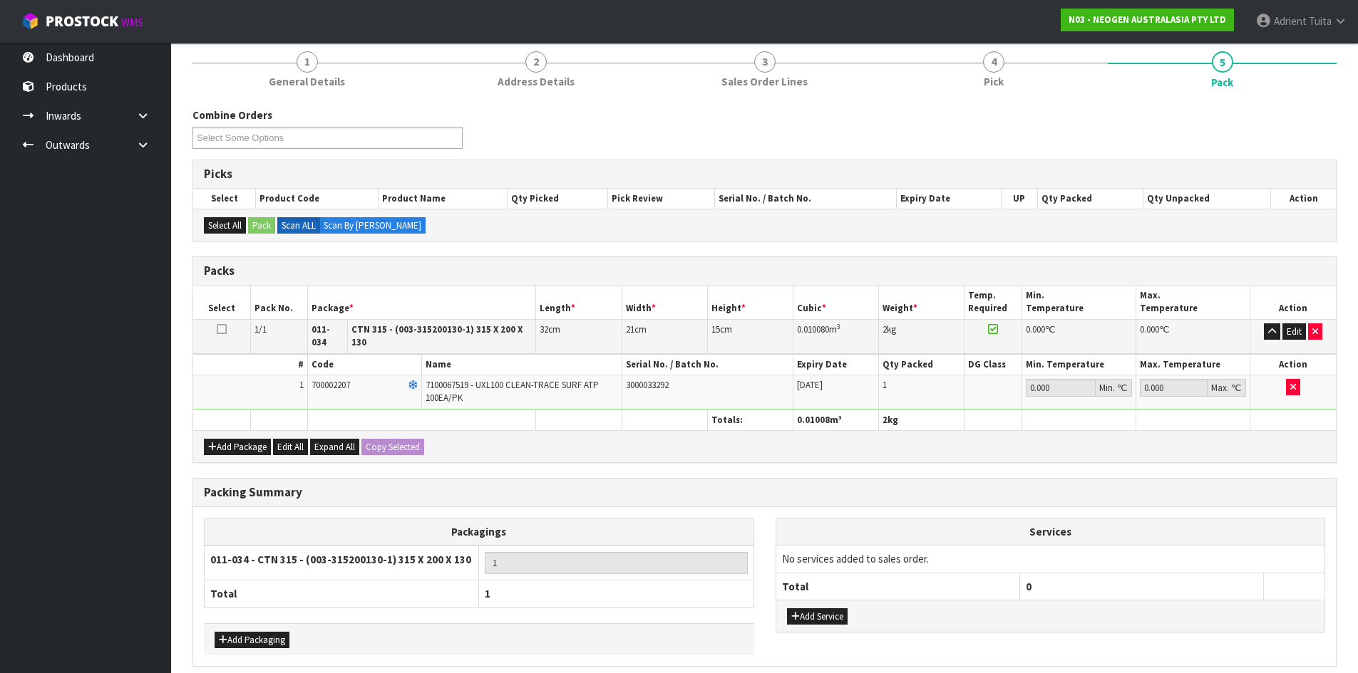
scroll to position [0, 0]
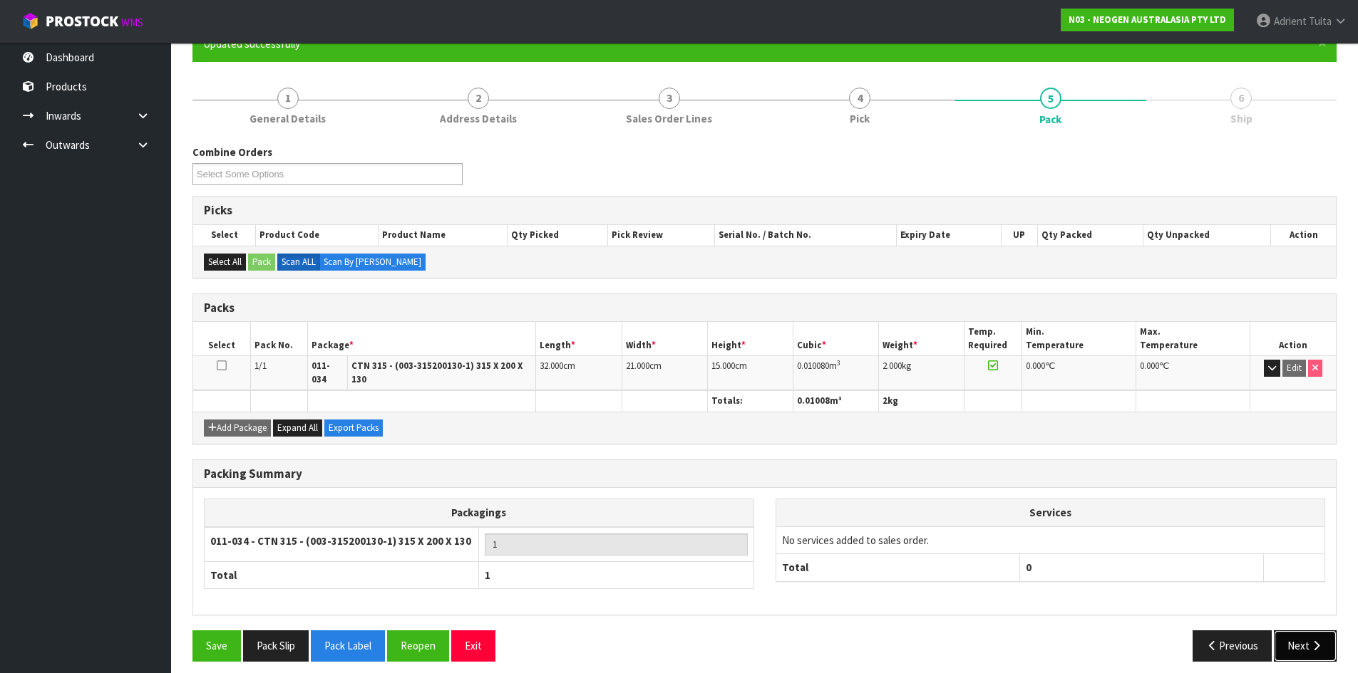
click at [1294, 631] on button "Next" at bounding box center [1305, 646] width 63 height 31
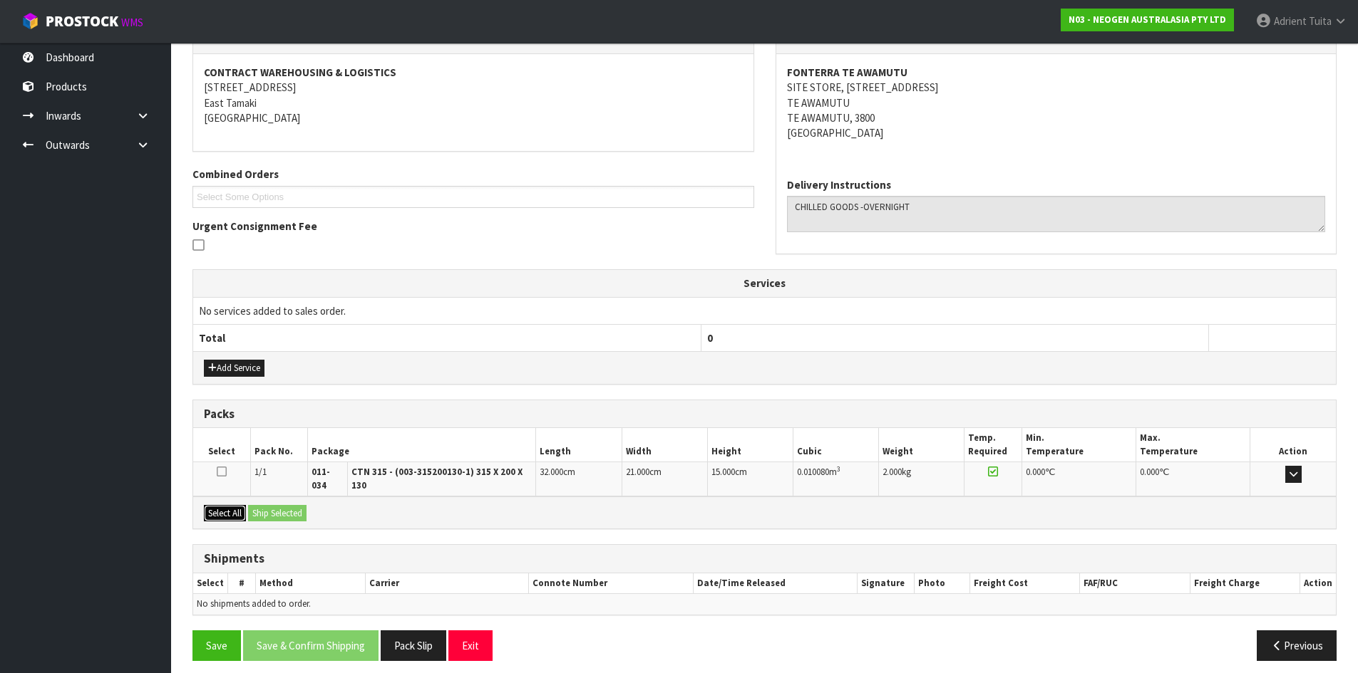
drag, startPoint x: 231, startPoint y: 507, endPoint x: 264, endPoint y: 507, distance: 32.8
click at [244, 508] on button "Select All" at bounding box center [225, 513] width 42 height 17
click at [264, 507] on button "Ship Selected" at bounding box center [277, 513] width 58 height 17
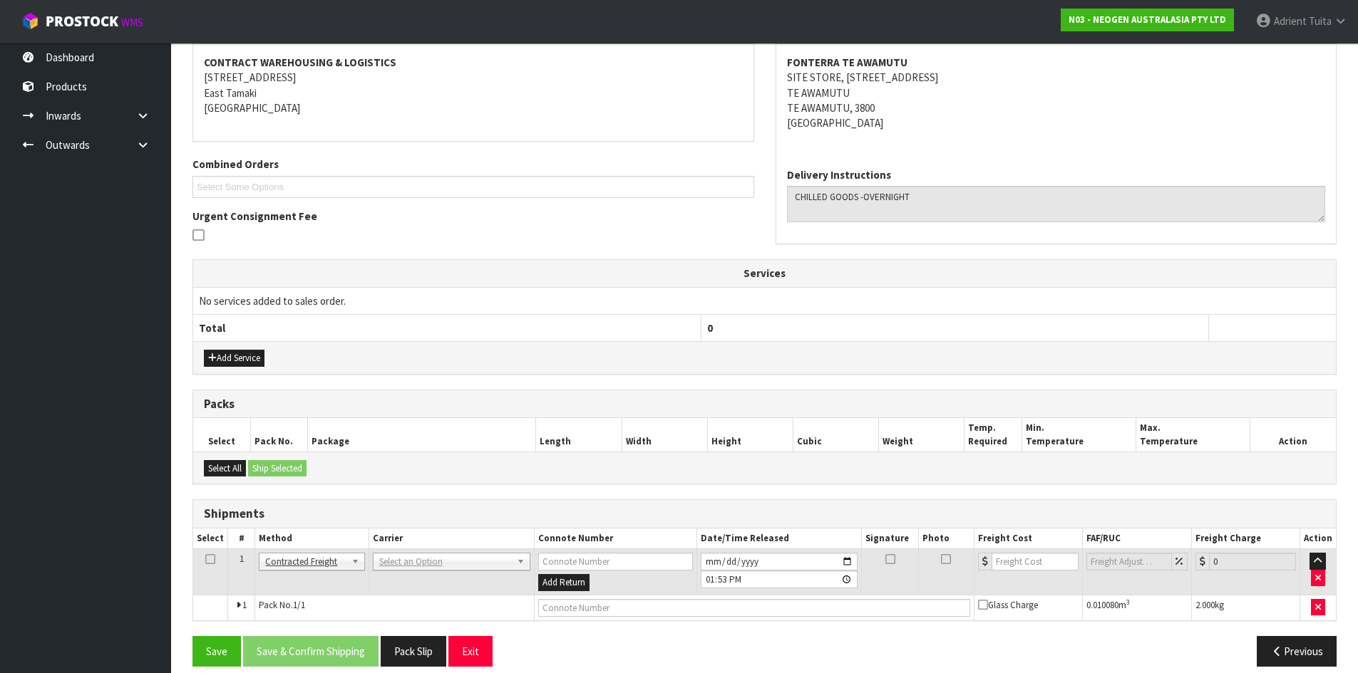
scroll to position [282, 0]
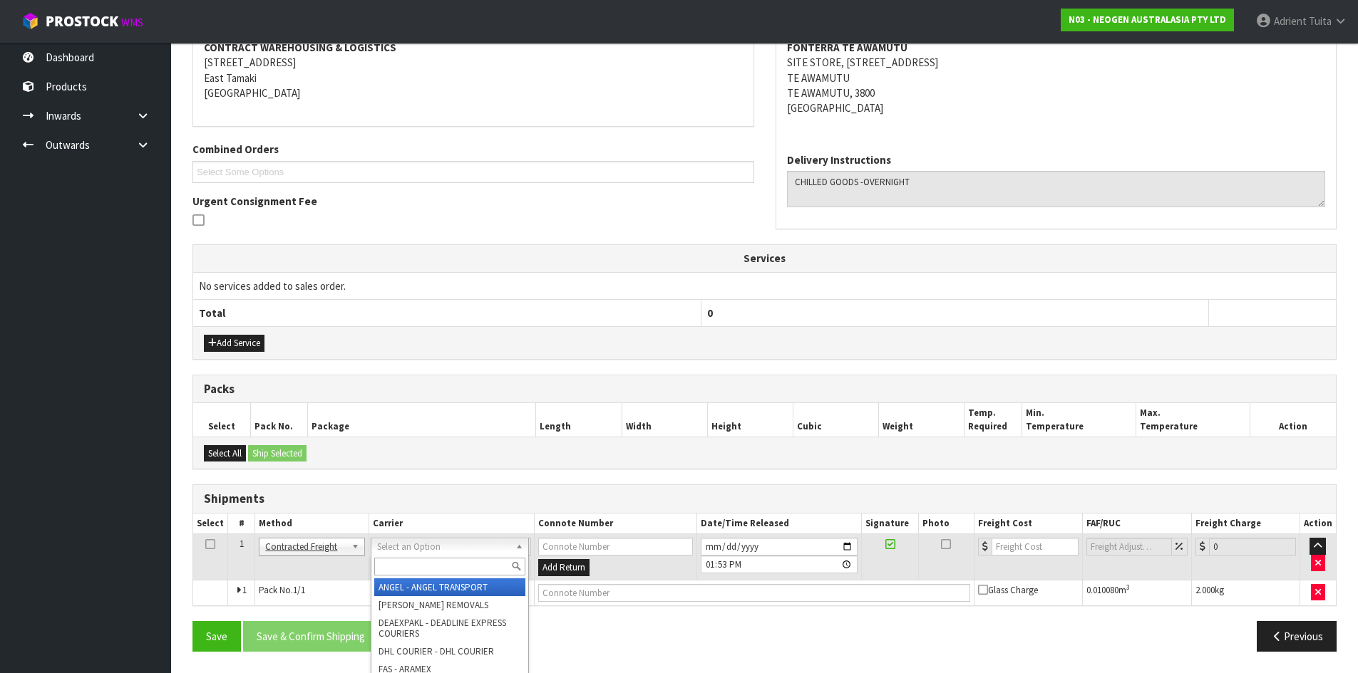
click at [388, 565] on input "text" at bounding box center [449, 567] width 151 height 18
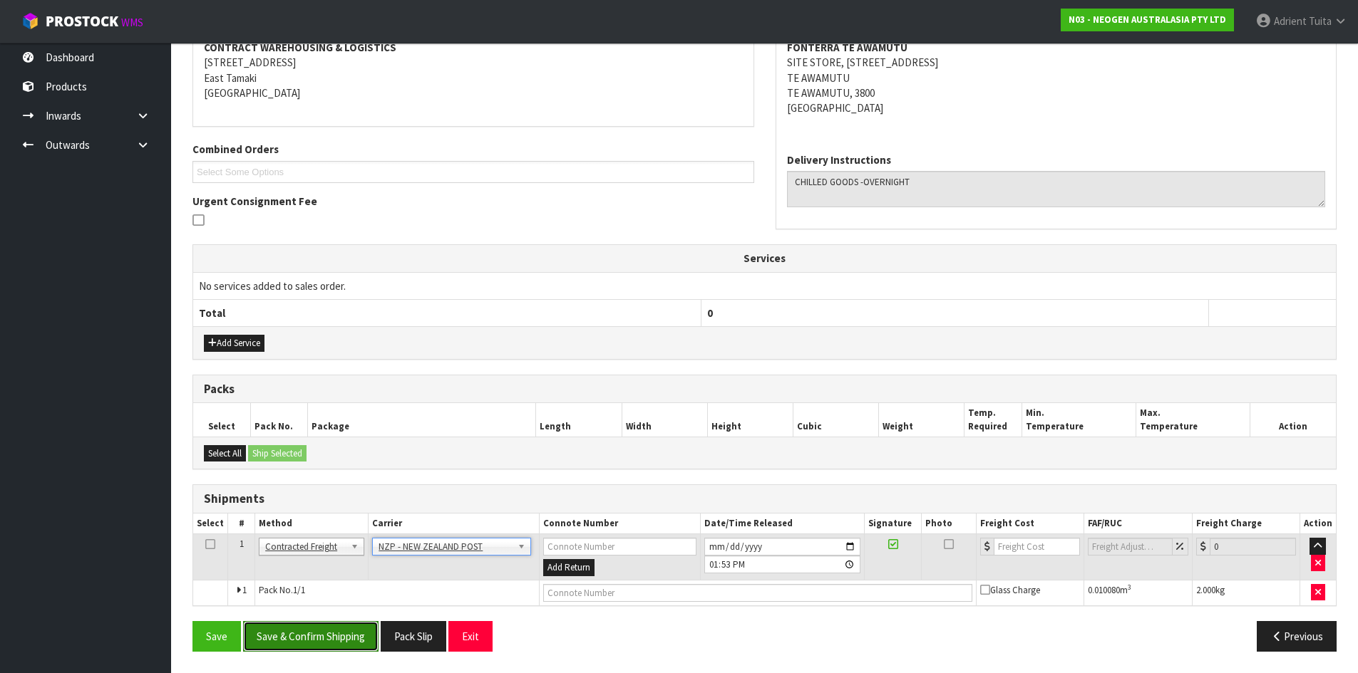
click at [296, 629] on button "Save & Confirm Shipping" at bounding box center [310, 636] width 135 height 31
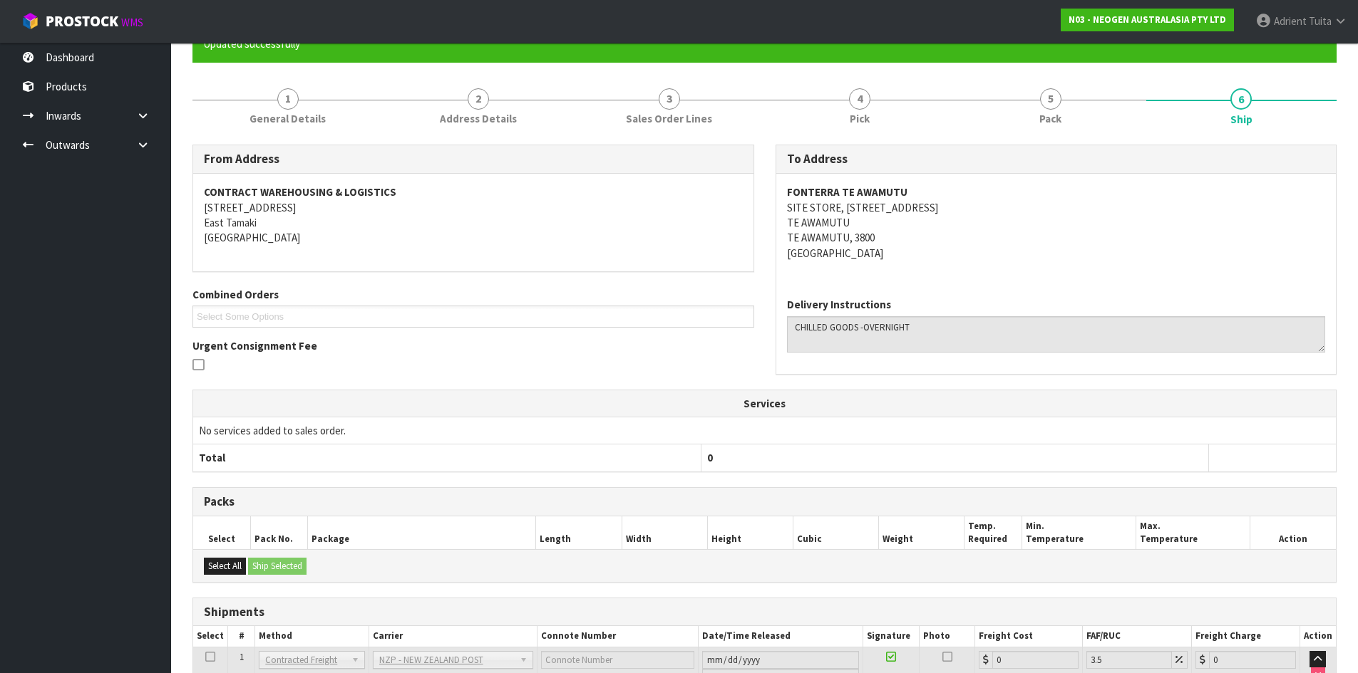
scroll to position [262, 0]
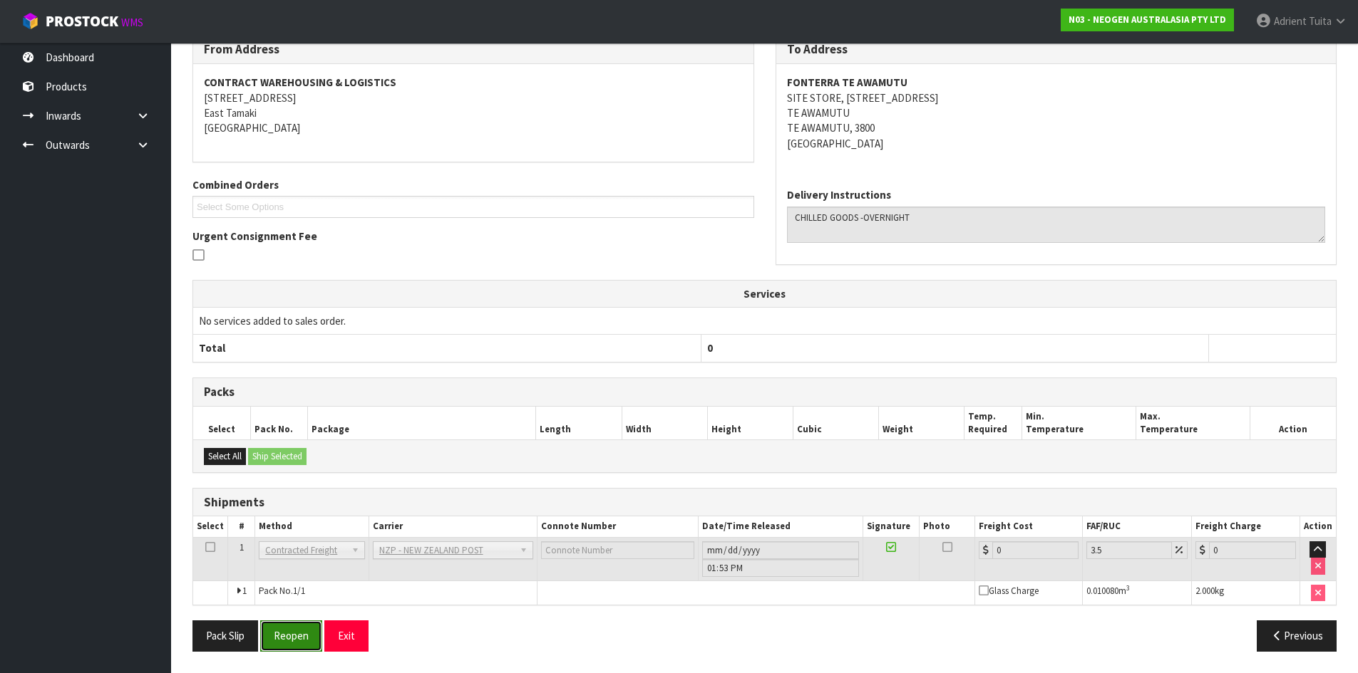
click at [311, 626] on button "Reopen" at bounding box center [291, 636] width 62 height 31
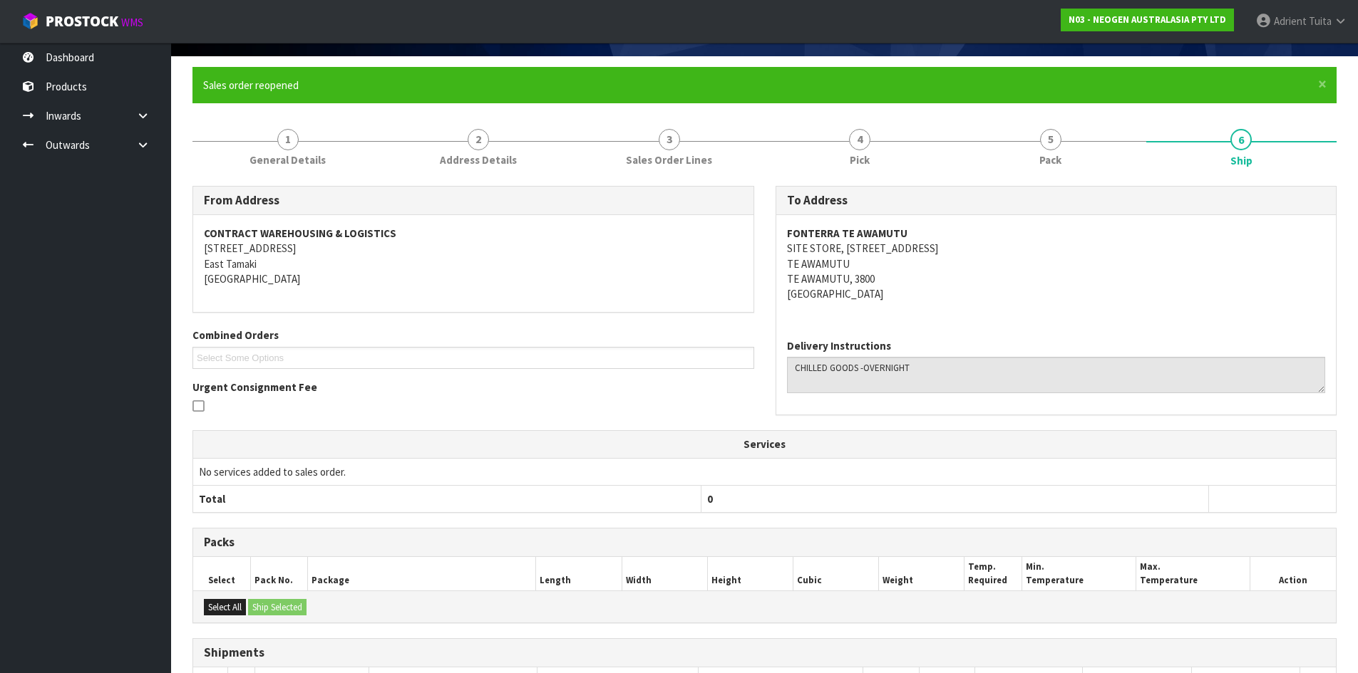
scroll to position [246, 0]
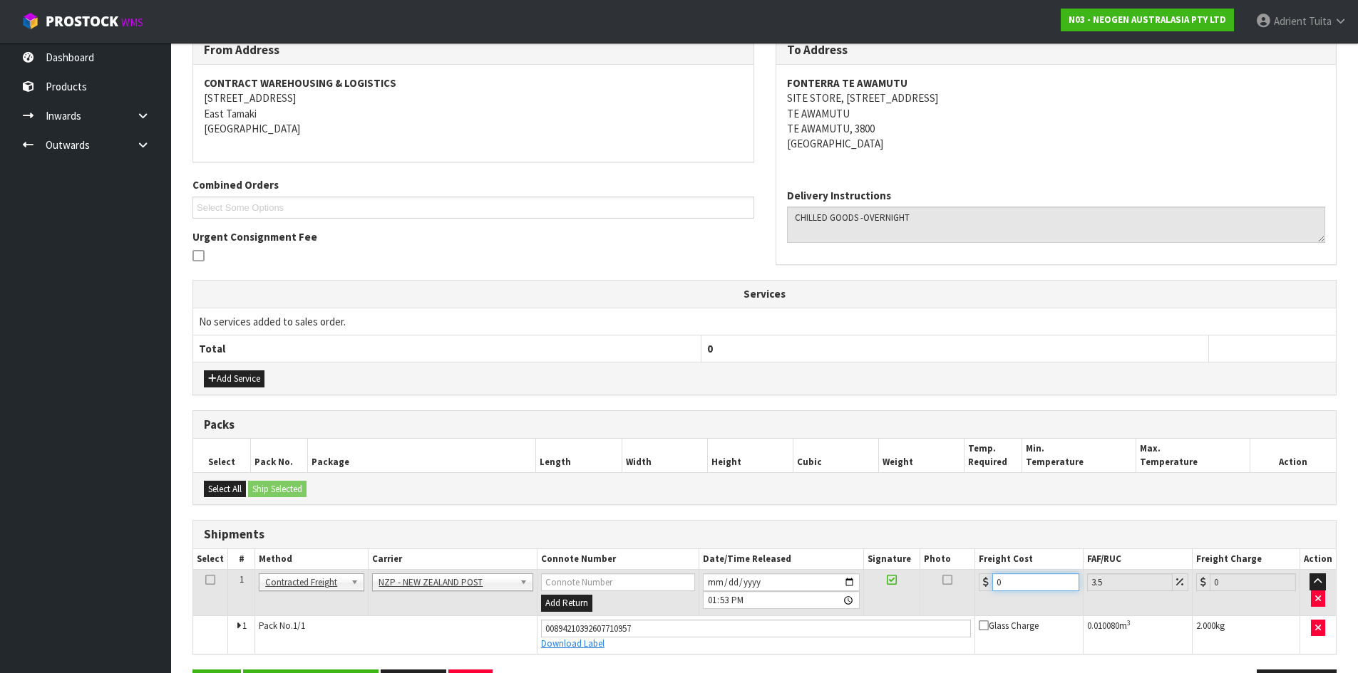
click at [1006, 583] on input "0" at bounding box center [1035, 583] width 86 height 18
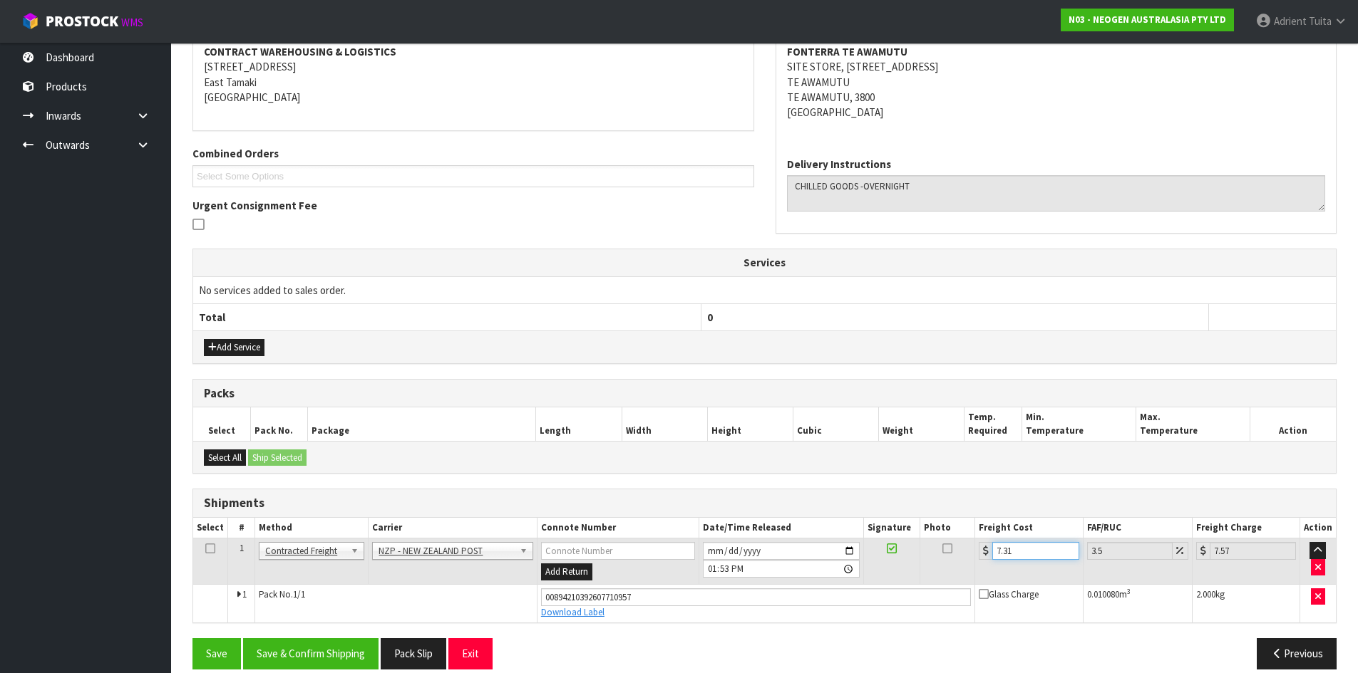
scroll to position [295, 0]
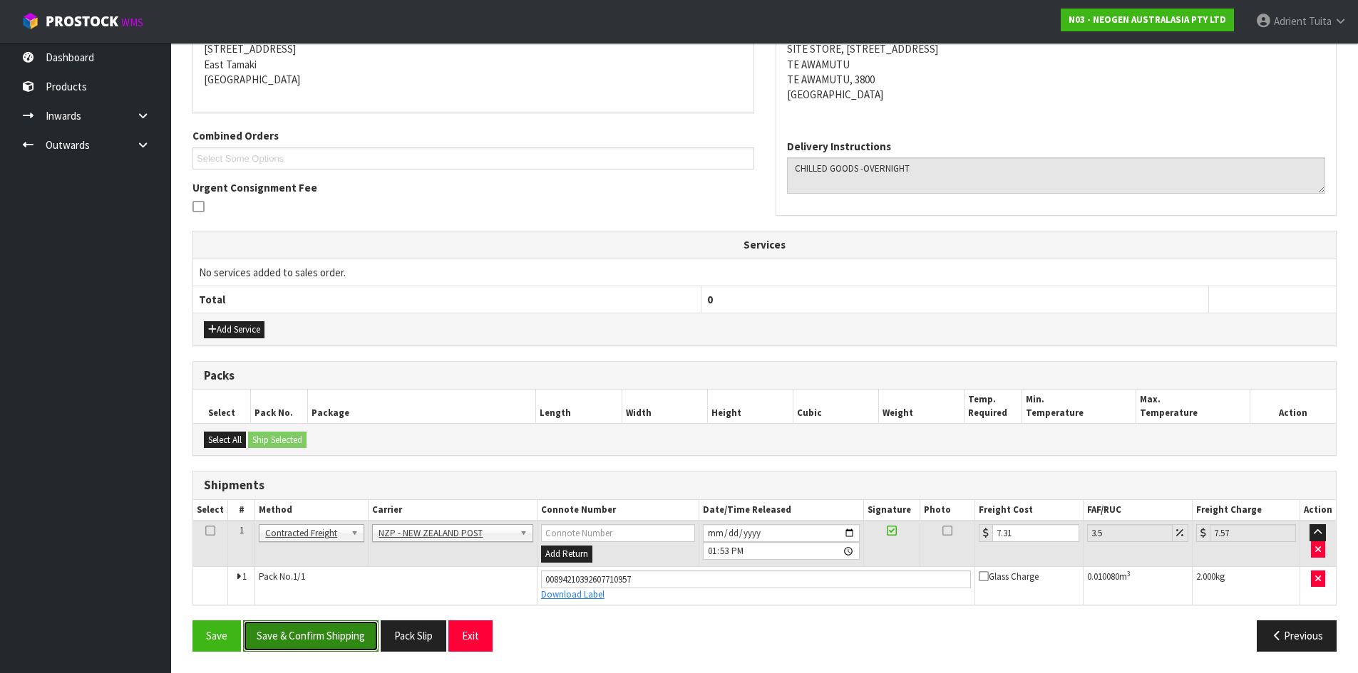
click at [319, 642] on button "Save & Confirm Shipping" at bounding box center [310, 636] width 135 height 31
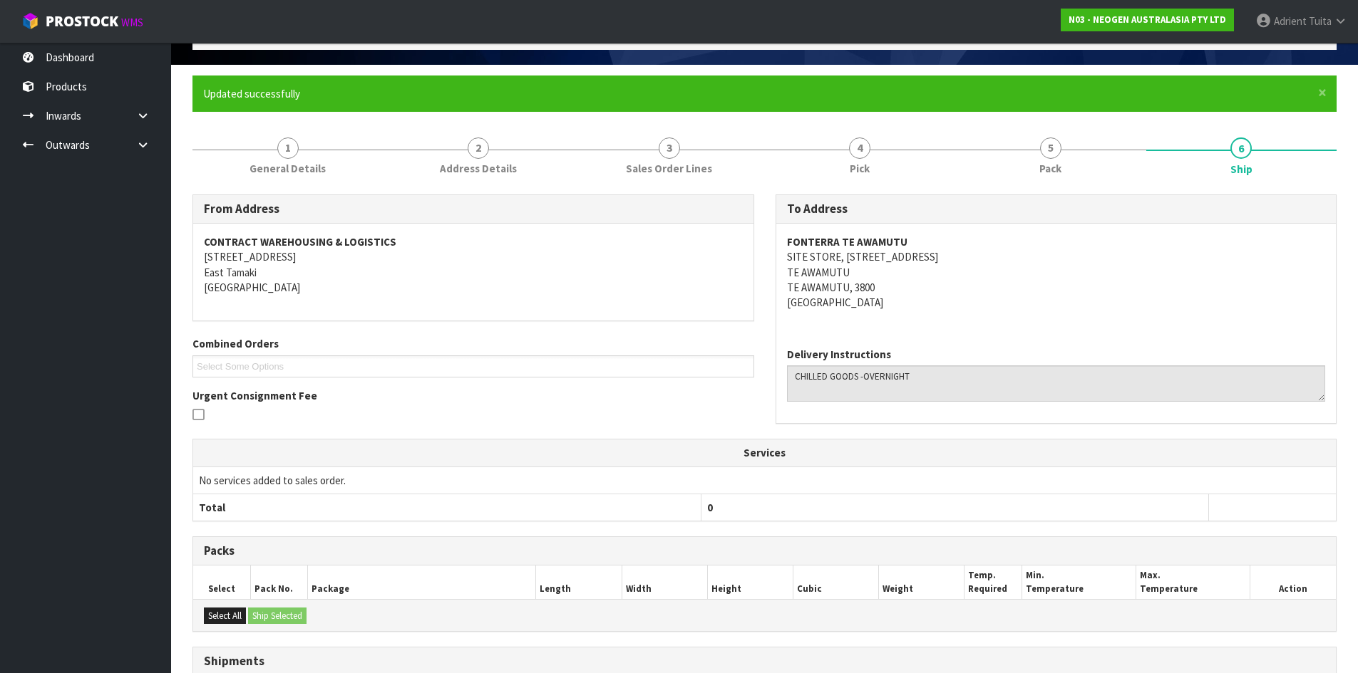
scroll to position [256, 0]
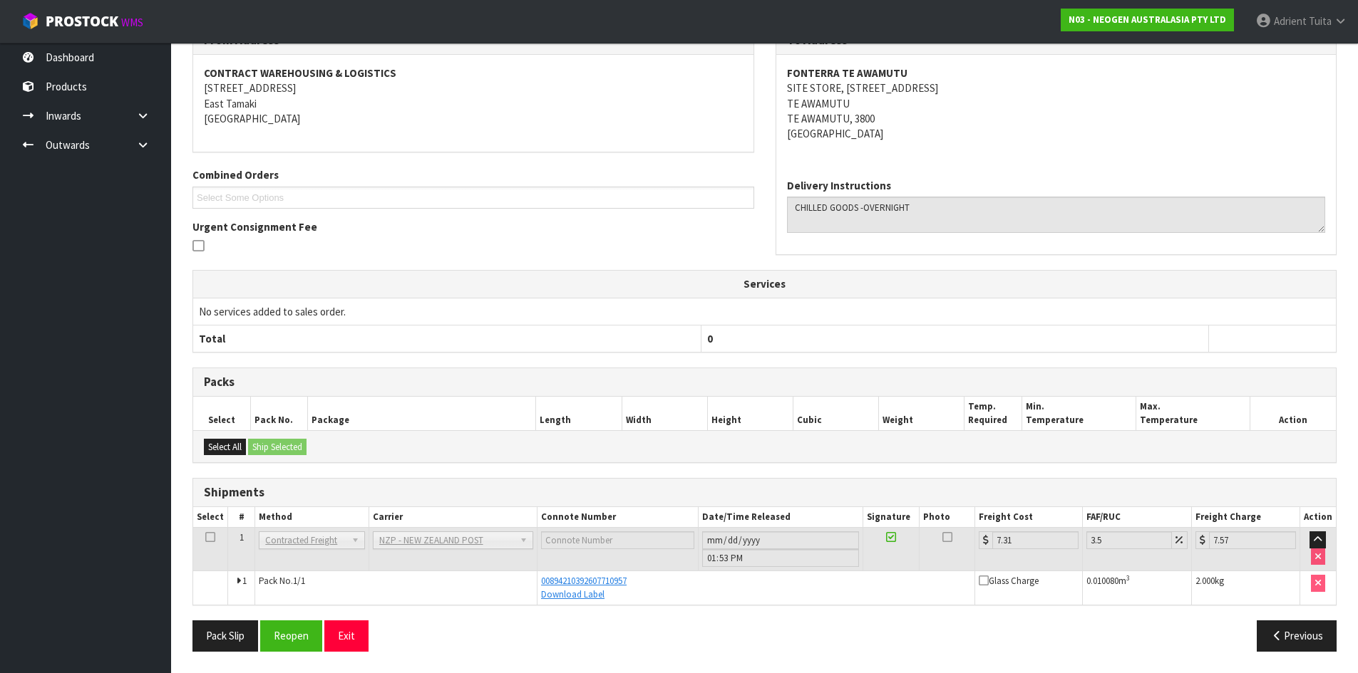
click at [897, 331] on th "0" at bounding box center [954, 339] width 507 height 27
drag, startPoint x: 914, startPoint y: 22, endPoint x: 336, endPoint y: 625, distance: 835.7
click at [336, 625] on button "Exit" at bounding box center [346, 636] width 44 height 31
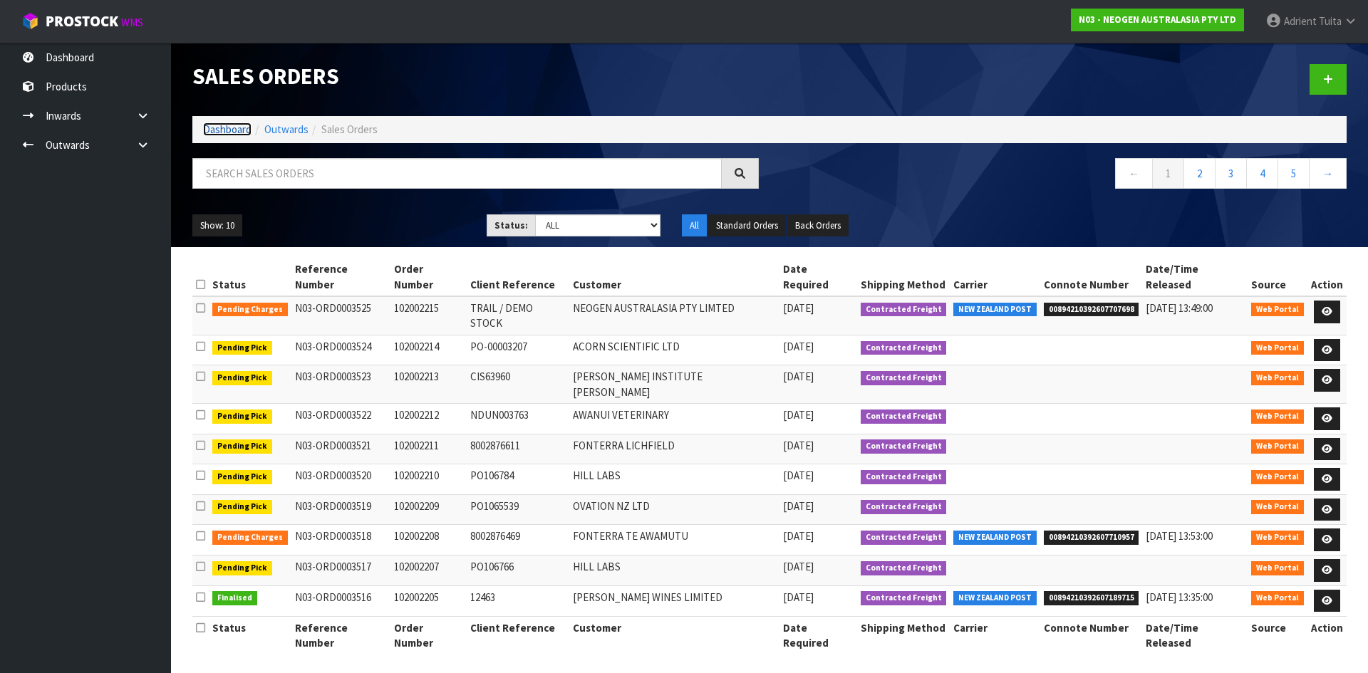
click at [232, 131] on link "Dashboard" at bounding box center [227, 130] width 48 height 14
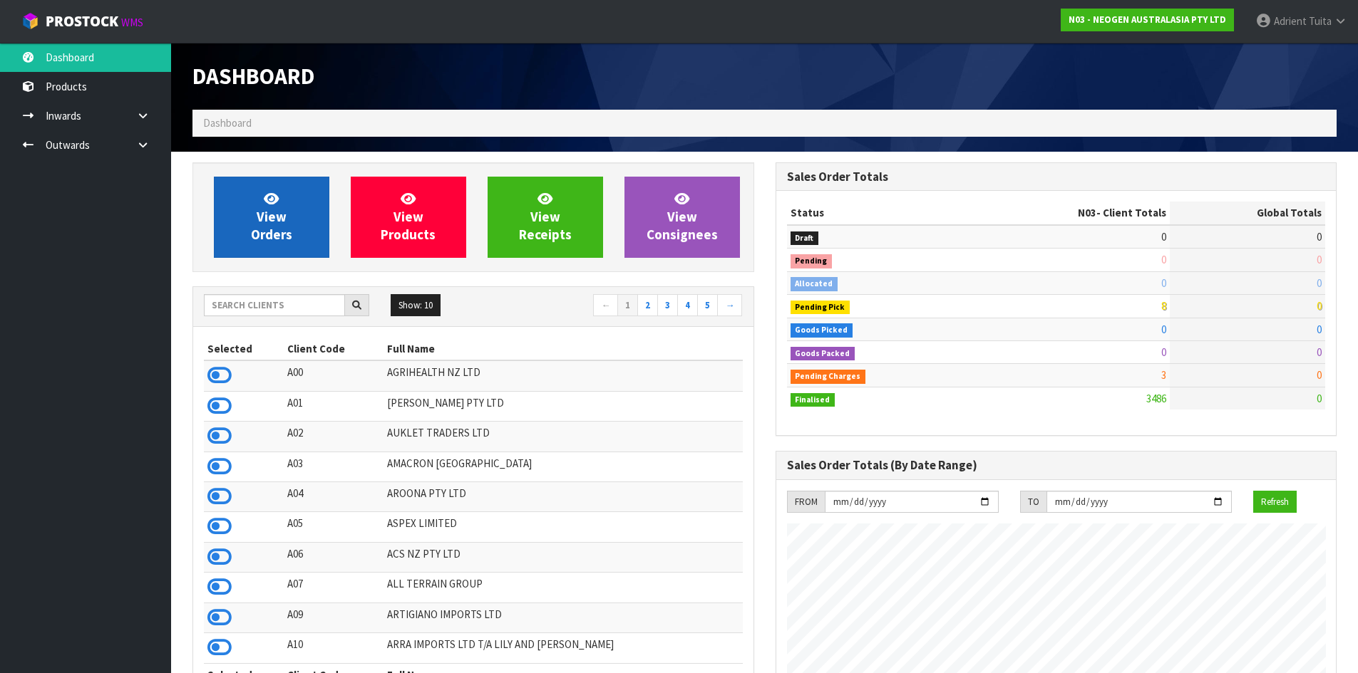
scroll to position [1080, 582]
click at [271, 224] on span "View Orders" at bounding box center [271, 216] width 41 height 53
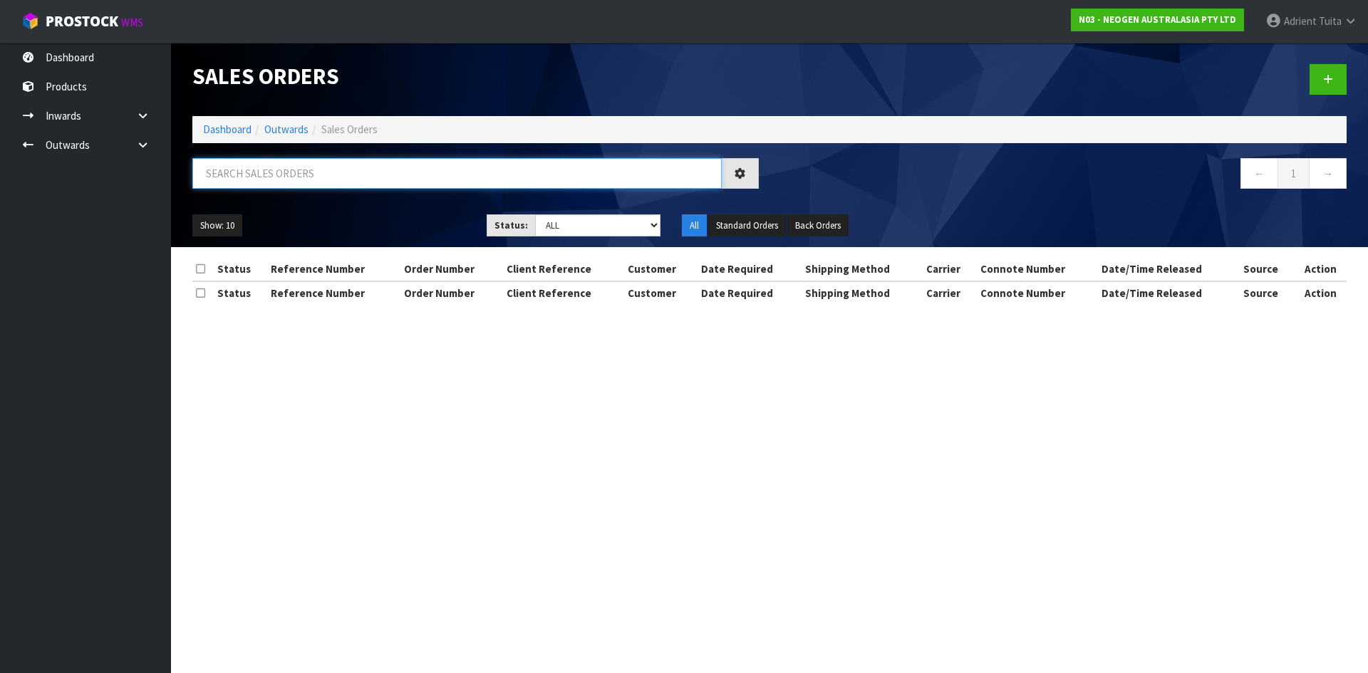
click at [303, 182] on input "text" at bounding box center [457, 173] width 530 height 31
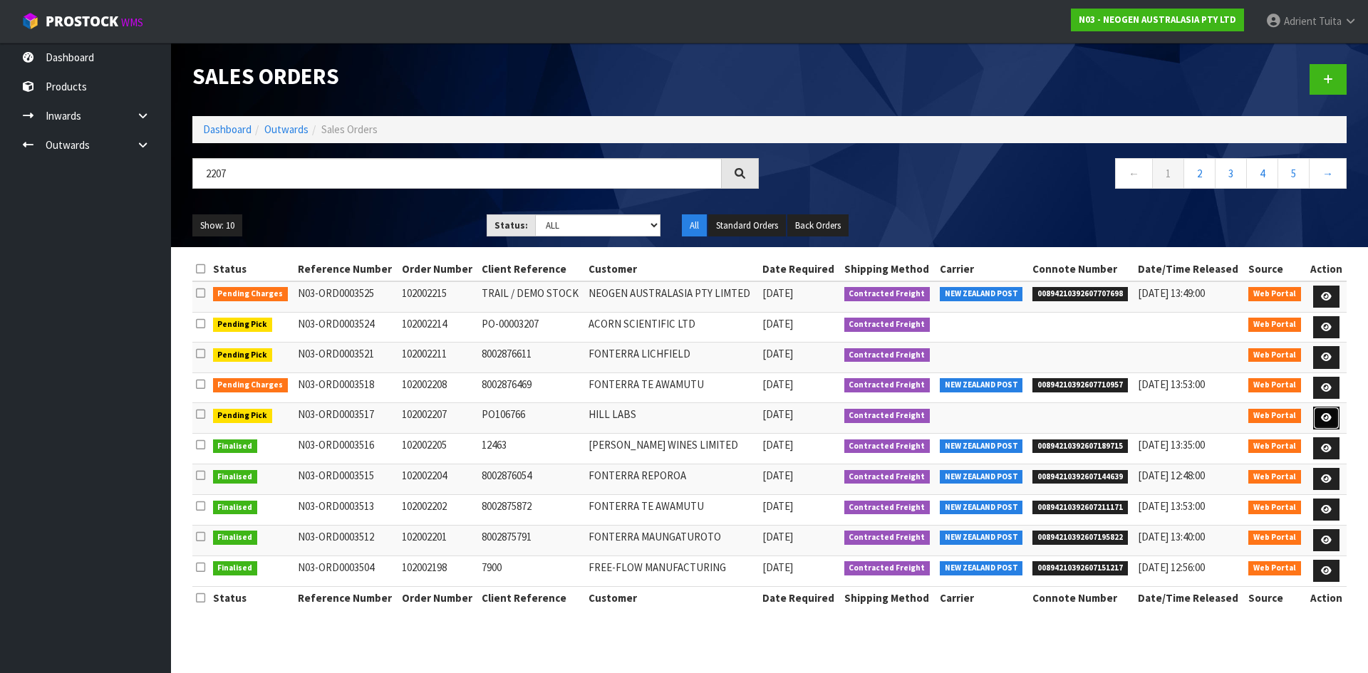
click at [1334, 411] on link at bounding box center [1326, 418] width 26 height 23
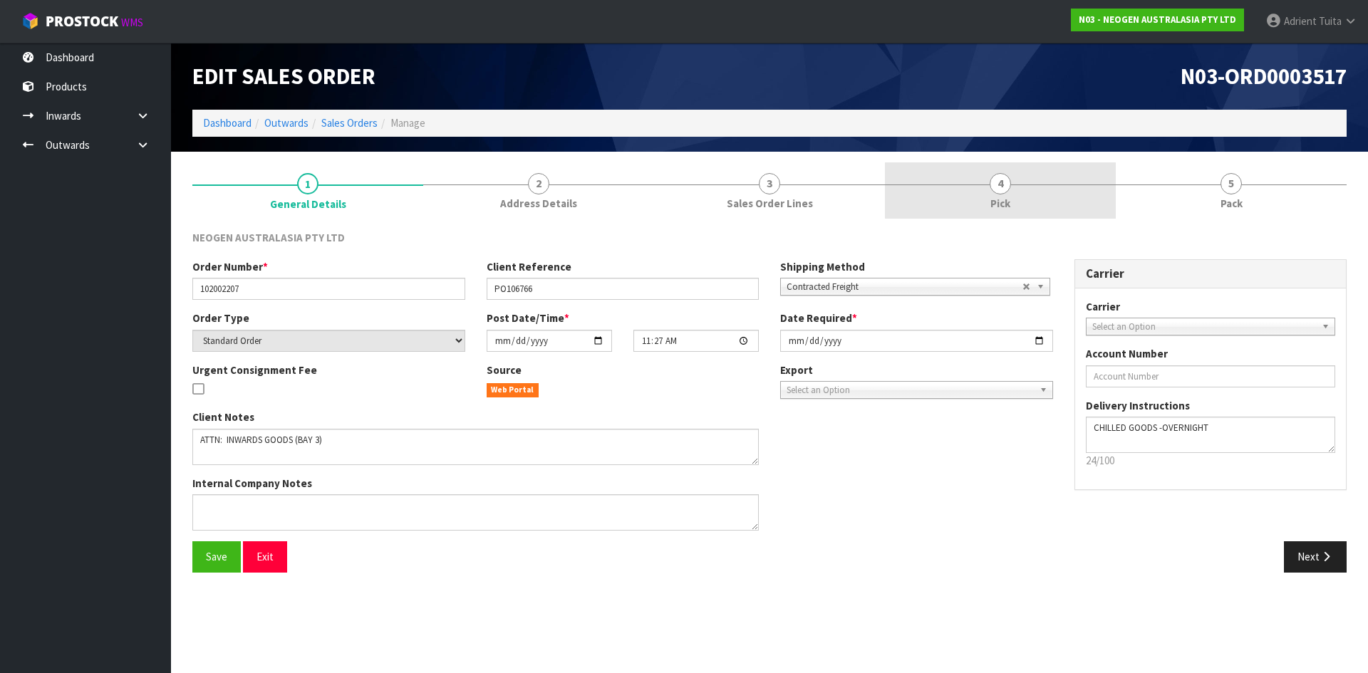
click at [1062, 200] on link "4 Pick" at bounding box center [1000, 190] width 231 height 56
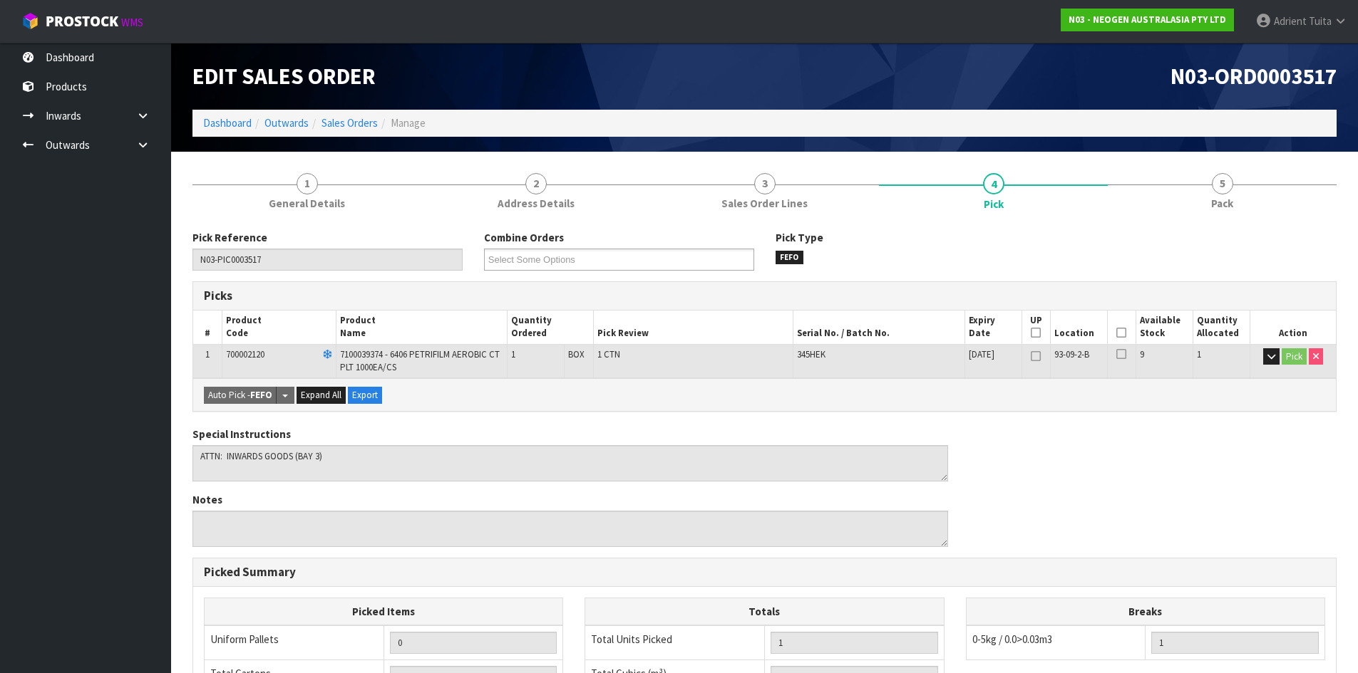
click at [1120, 333] on icon at bounding box center [1121, 333] width 10 height 1
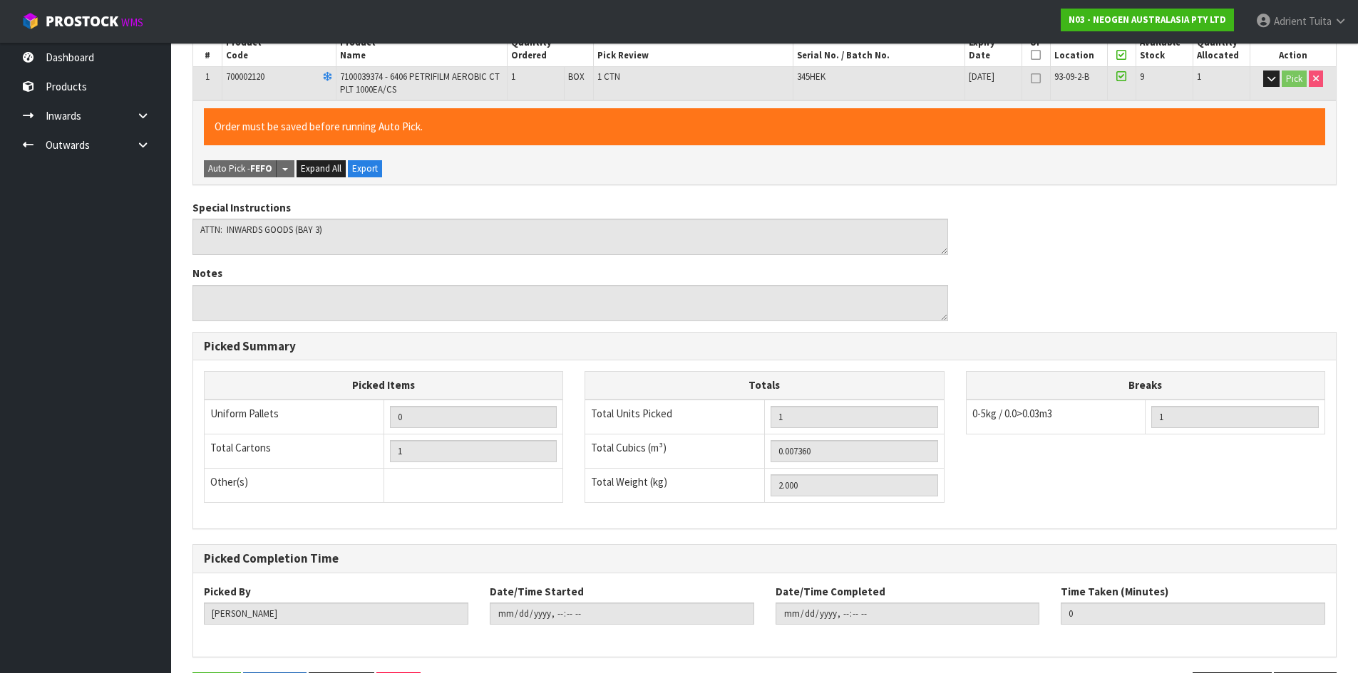
scroll to position [329, 0]
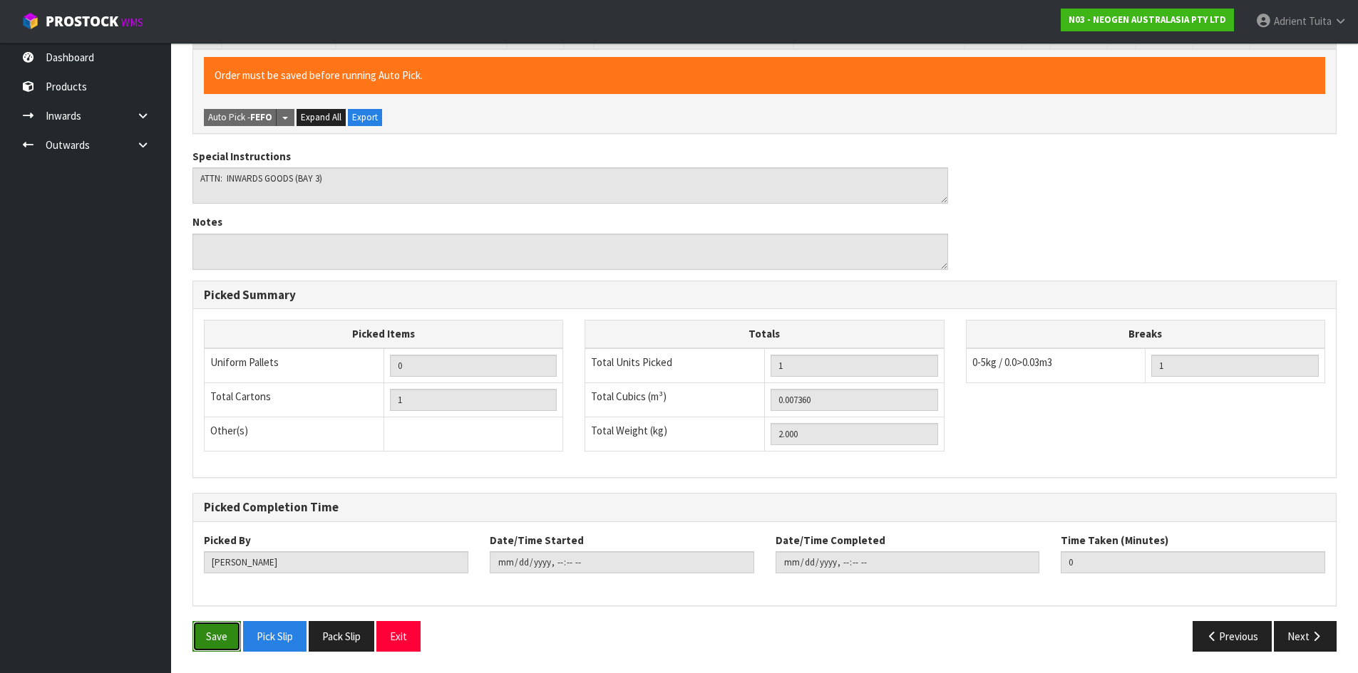
click at [212, 625] on button "Save" at bounding box center [216, 636] width 48 height 31
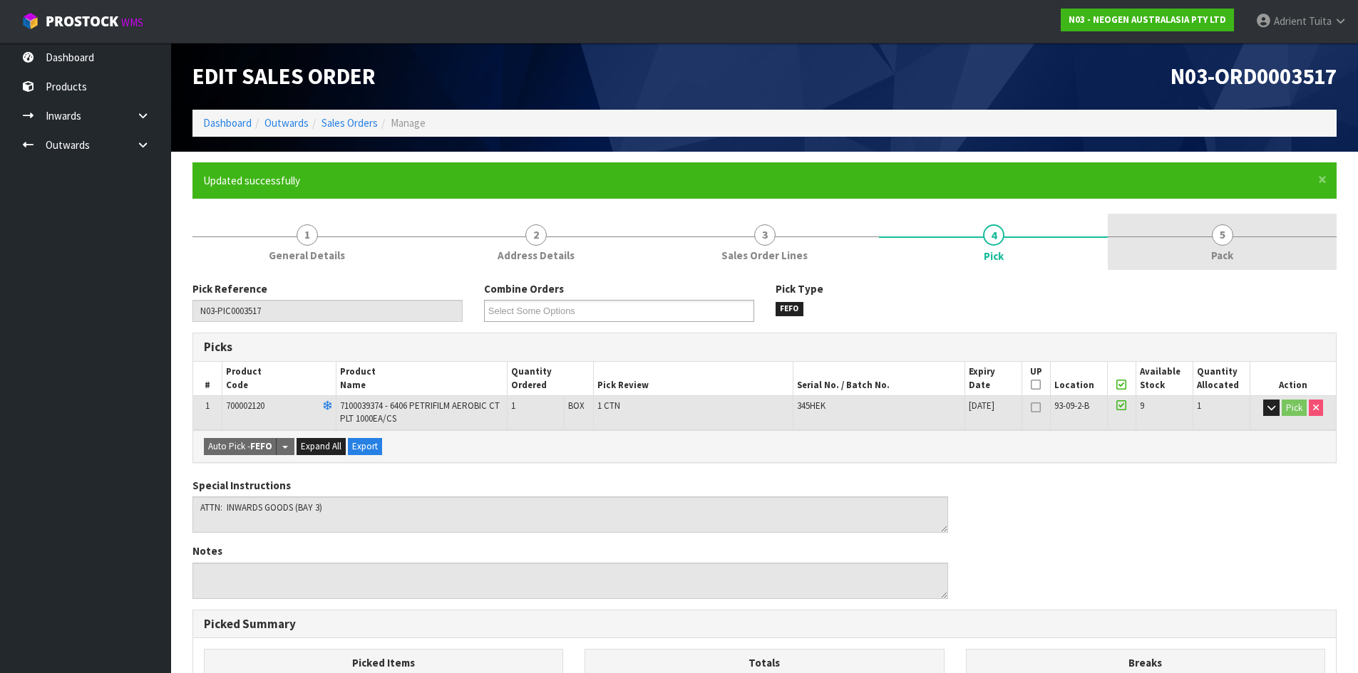
click at [1212, 249] on span "Pack" at bounding box center [1222, 255] width 22 height 15
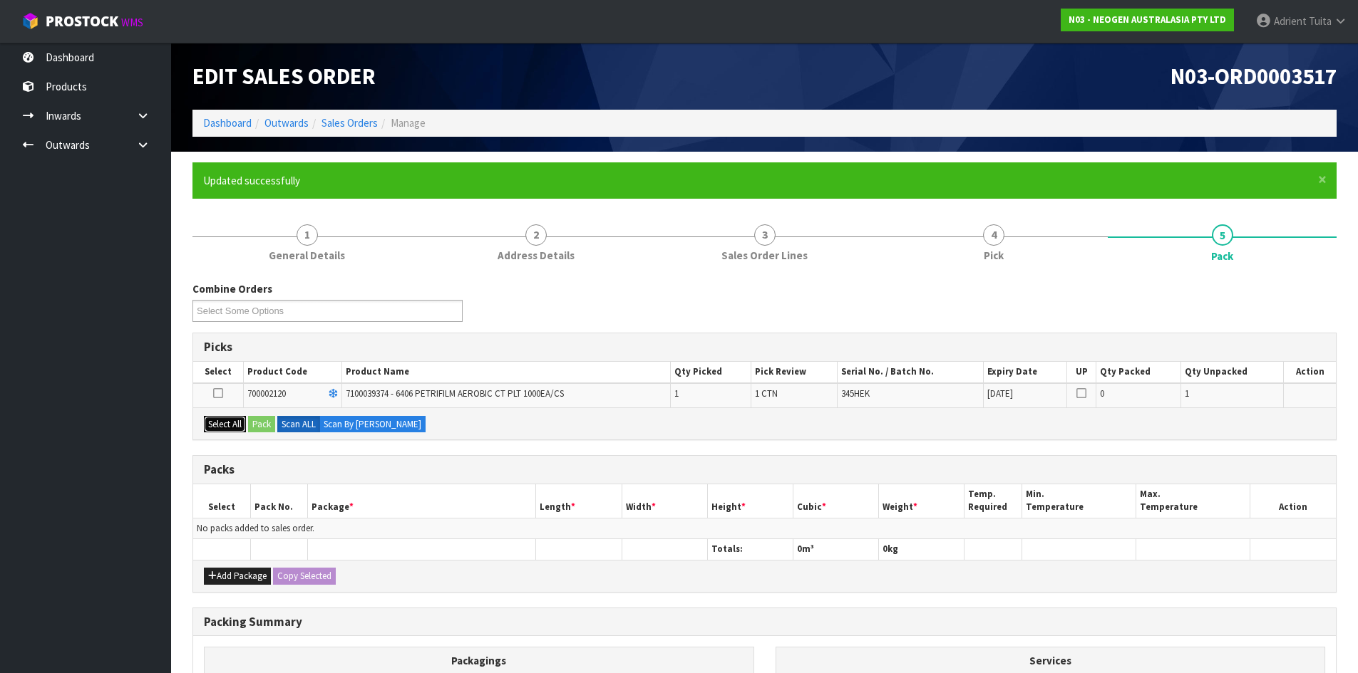
drag, startPoint x: 217, startPoint y: 428, endPoint x: 237, endPoint y: 424, distance: 20.3
click at [217, 428] on button "Select All" at bounding box center [225, 424] width 42 height 17
click at [264, 421] on button "Pack" at bounding box center [261, 424] width 27 height 17
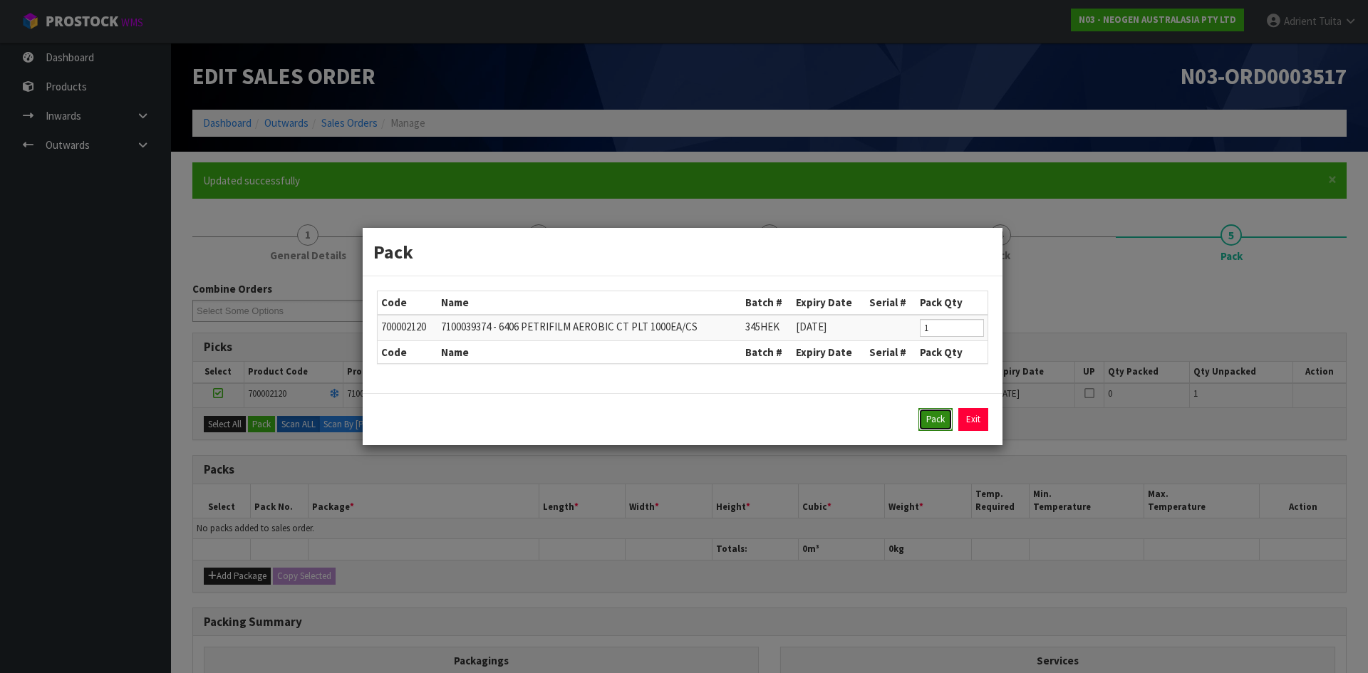
click at [936, 416] on button "Pack" at bounding box center [936, 419] width 34 height 23
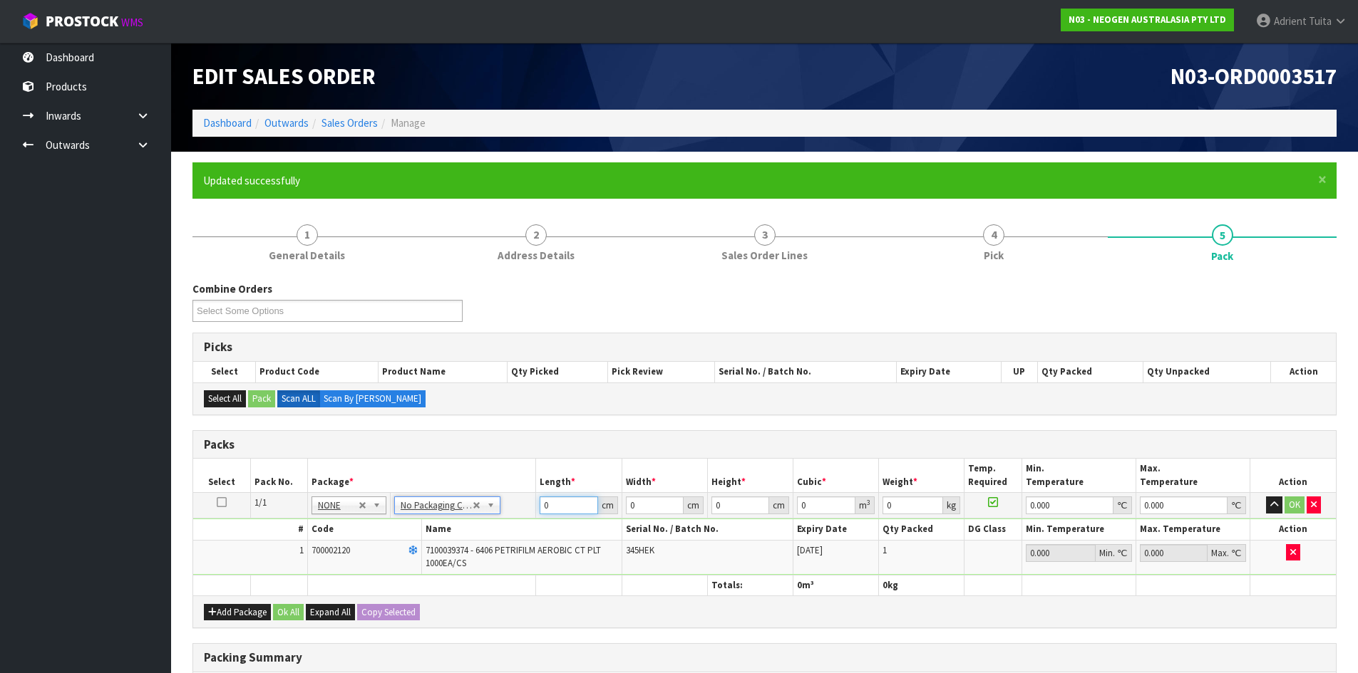
click at [563, 508] on input "0" at bounding box center [568, 506] width 58 height 18
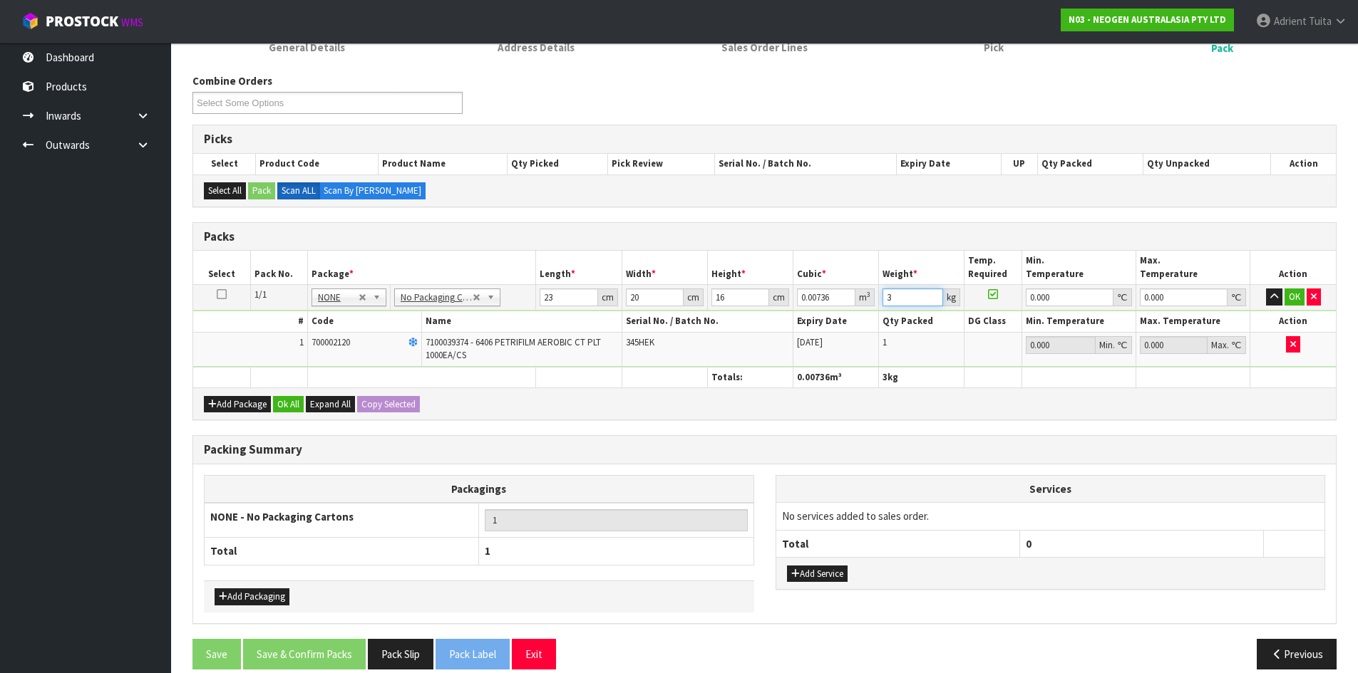
scroll to position [226, 0]
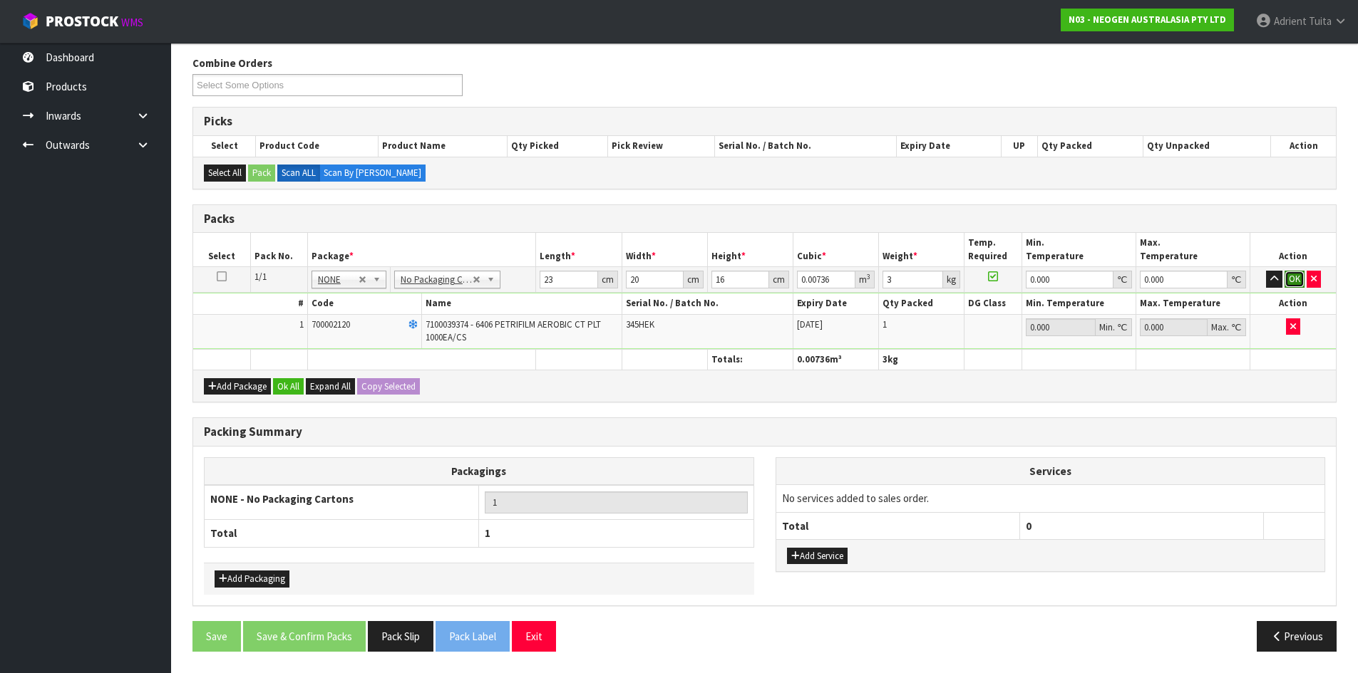
click at [1293, 277] on button "OK" at bounding box center [1294, 279] width 20 height 17
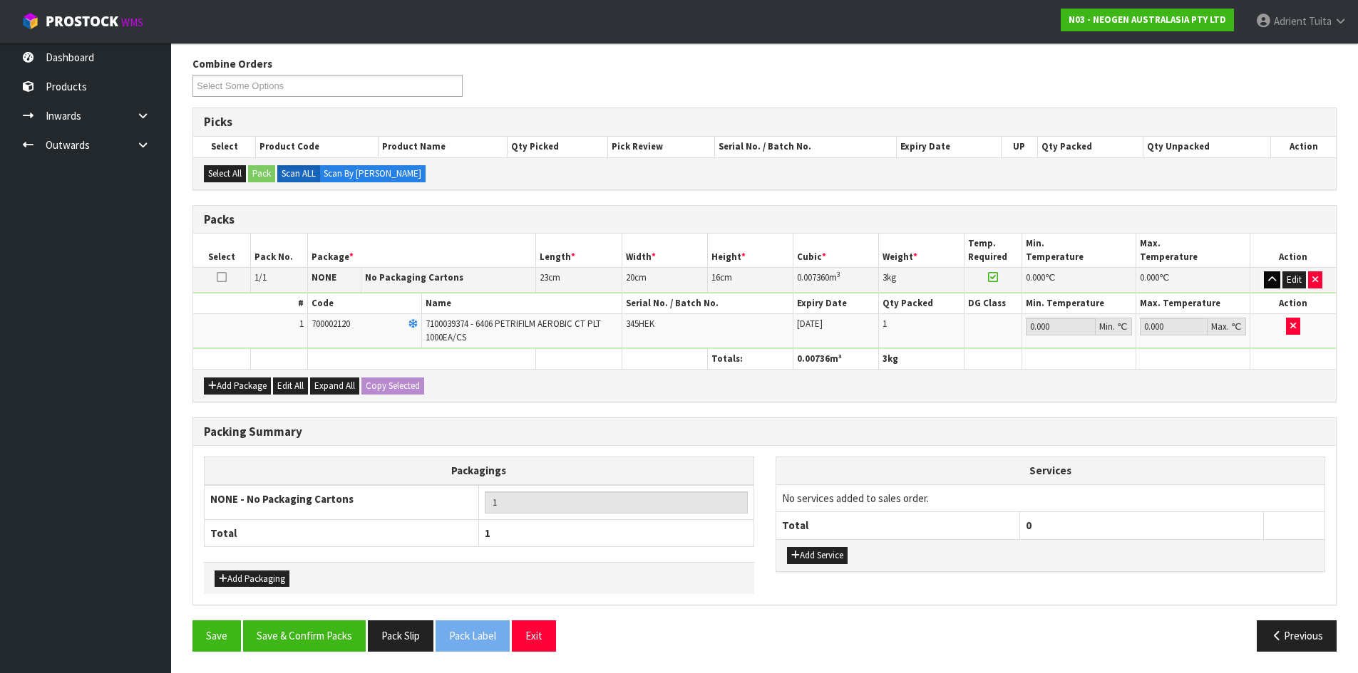
scroll to position [225, 0]
click at [303, 636] on button "Save & Confirm Packs" at bounding box center [304, 636] width 123 height 31
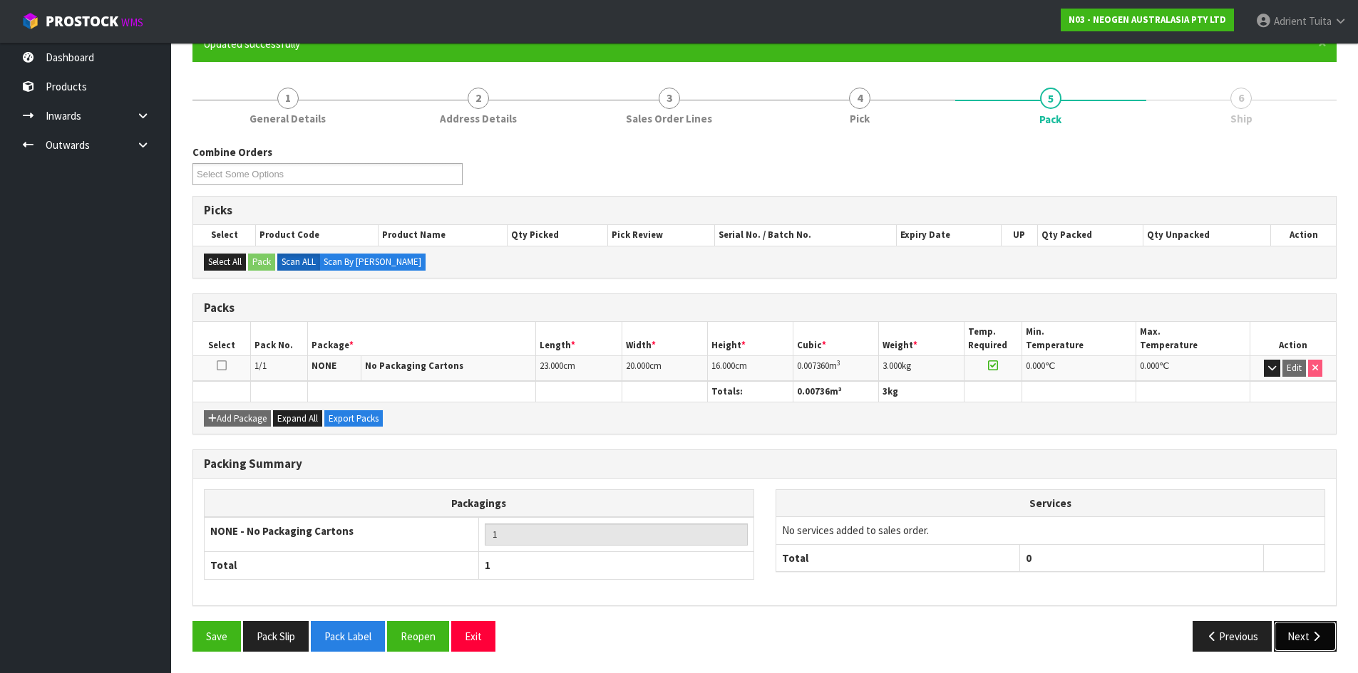
click at [1323, 649] on button "Next" at bounding box center [1305, 636] width 63 height 31
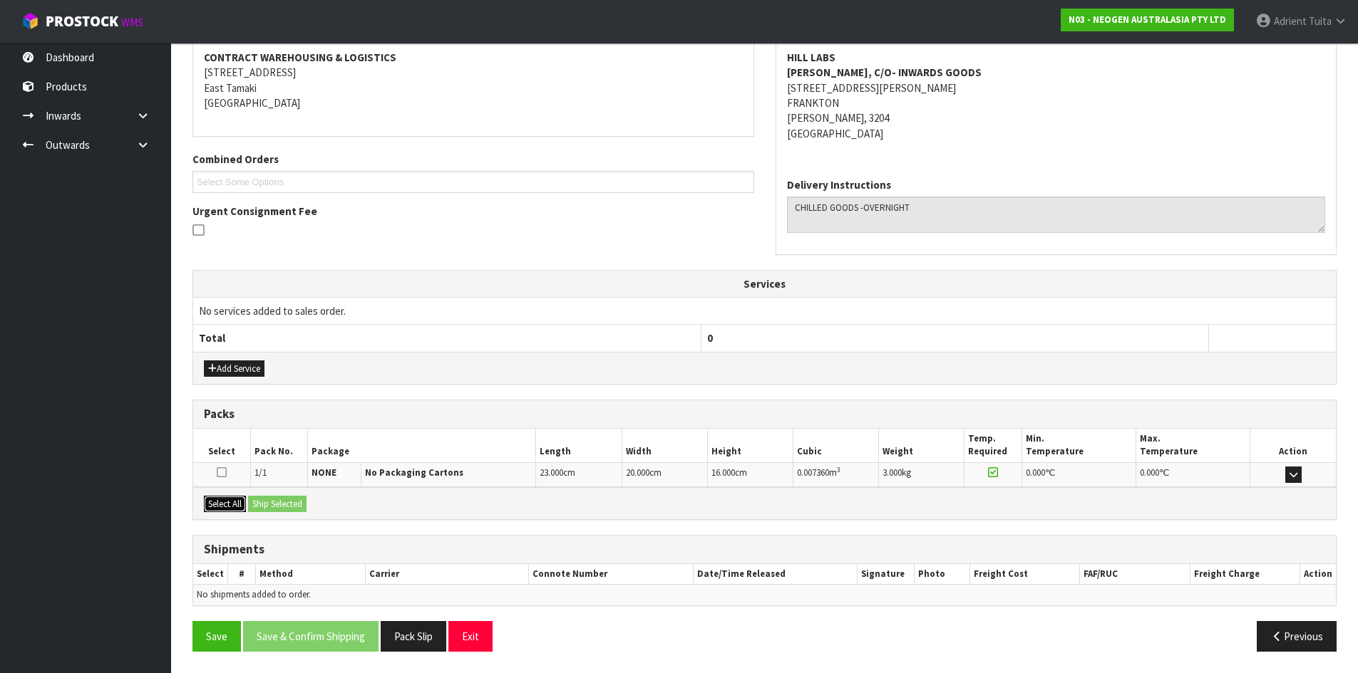
click at [227, 496] on button "Select All" at bounding box center [225, 504] width 42 height 17
click at [275, 502] on button "Ship Selected" at bounding box center [277, 504] width 58 height 17
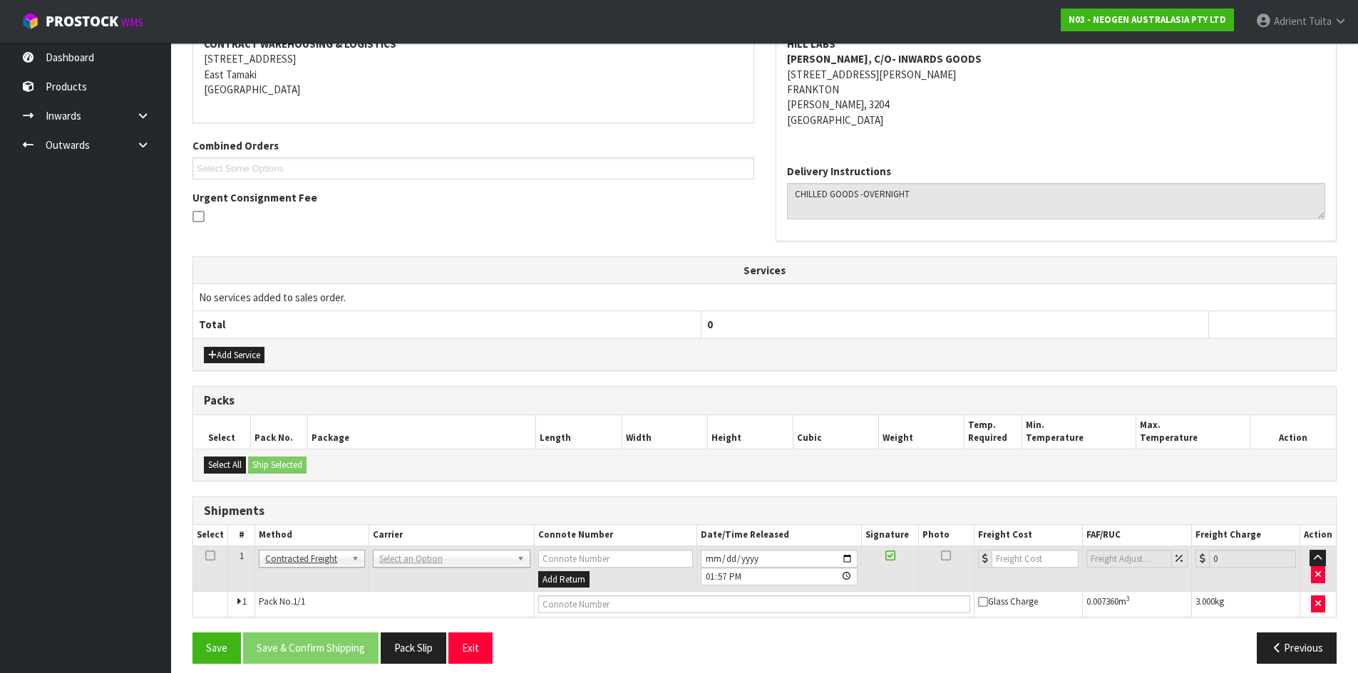
scroll to position [297, 0]
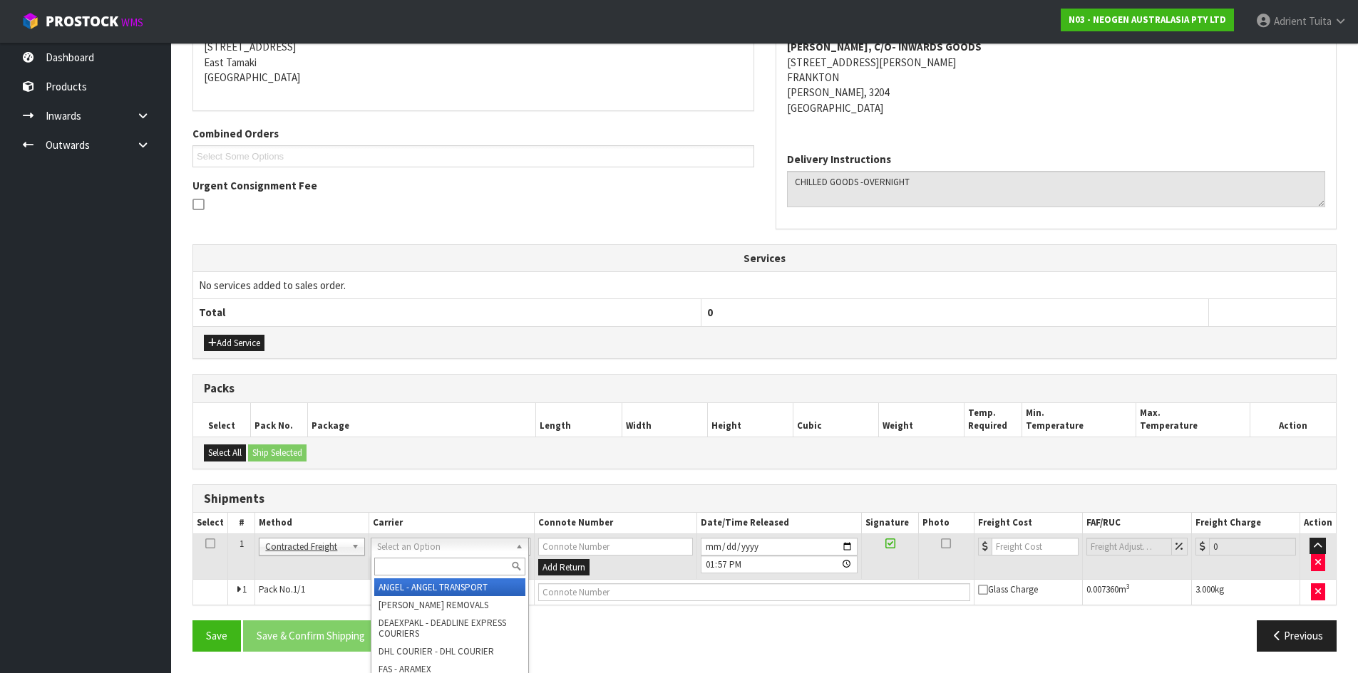
drag, startPoint x: 437, startPoint y: 551, endPoint x: 437, endPoint y: 579, distance: 27.8
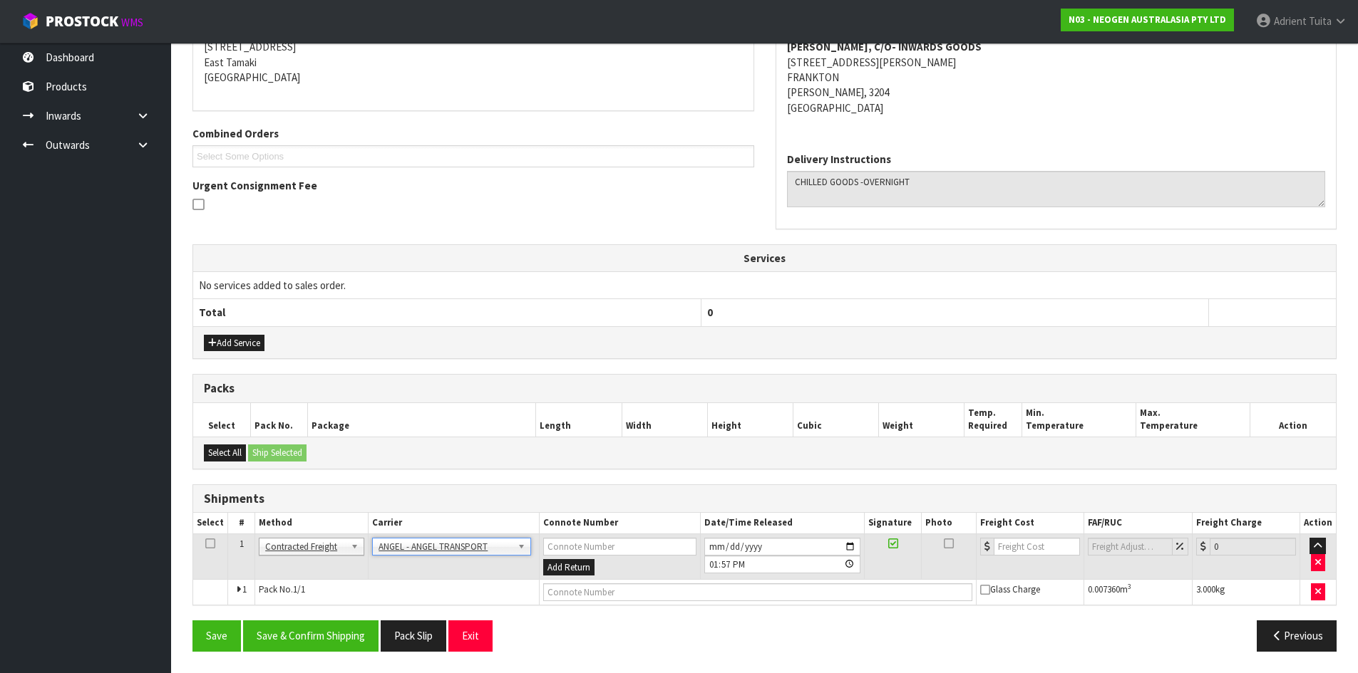
drag, startPoint x: 437, startPoint y: 579, endPoint x: 440, endPoint y: 569, distance: 10.6
click at [437, 576] on td "ANGEL - ANGEL TRANSPORT CONROY - CONROY REMOVALS DEAEXPAKL - DEADLINE EXPRESS C…" at bounding box center [453, 557] width 171 height 46
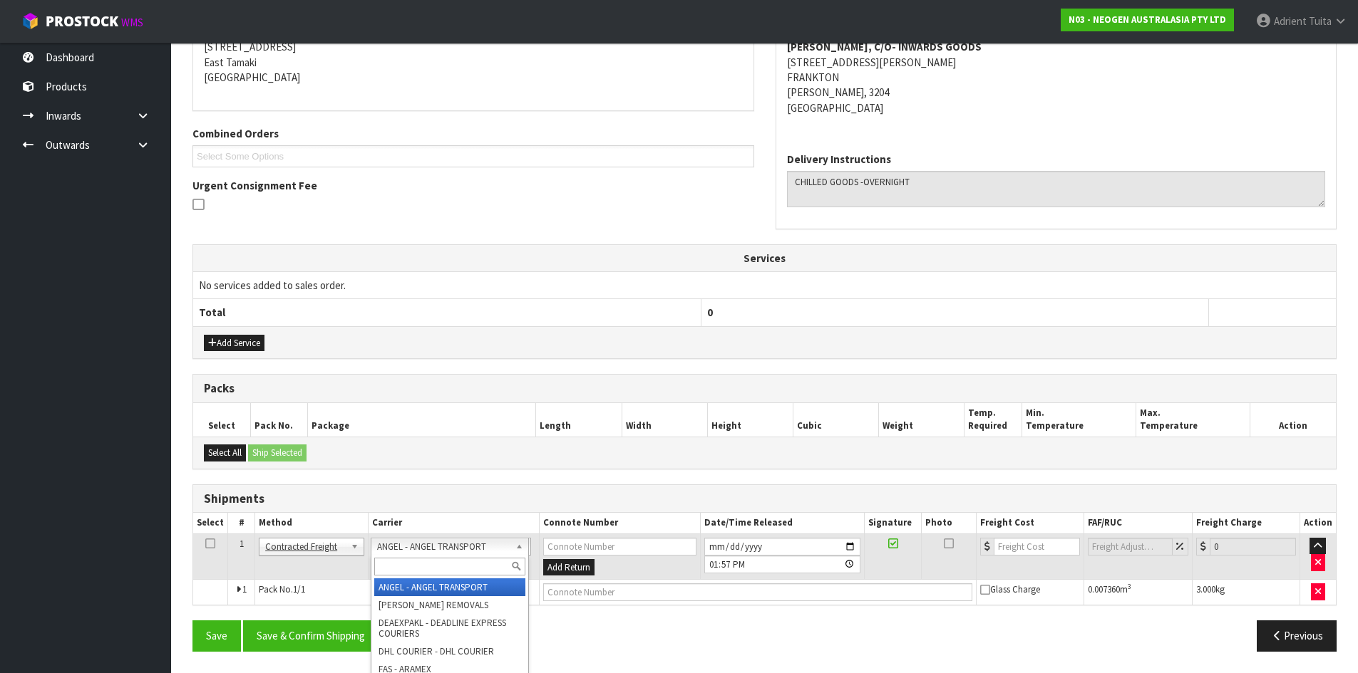
drag, startPoint x: 443, startPoint y: 544, endPoint x: 442, endPoint y: 555, distance: 11.5
click at [438, 564] on input "text" at bounding box center [449, 567] width 151 height 18
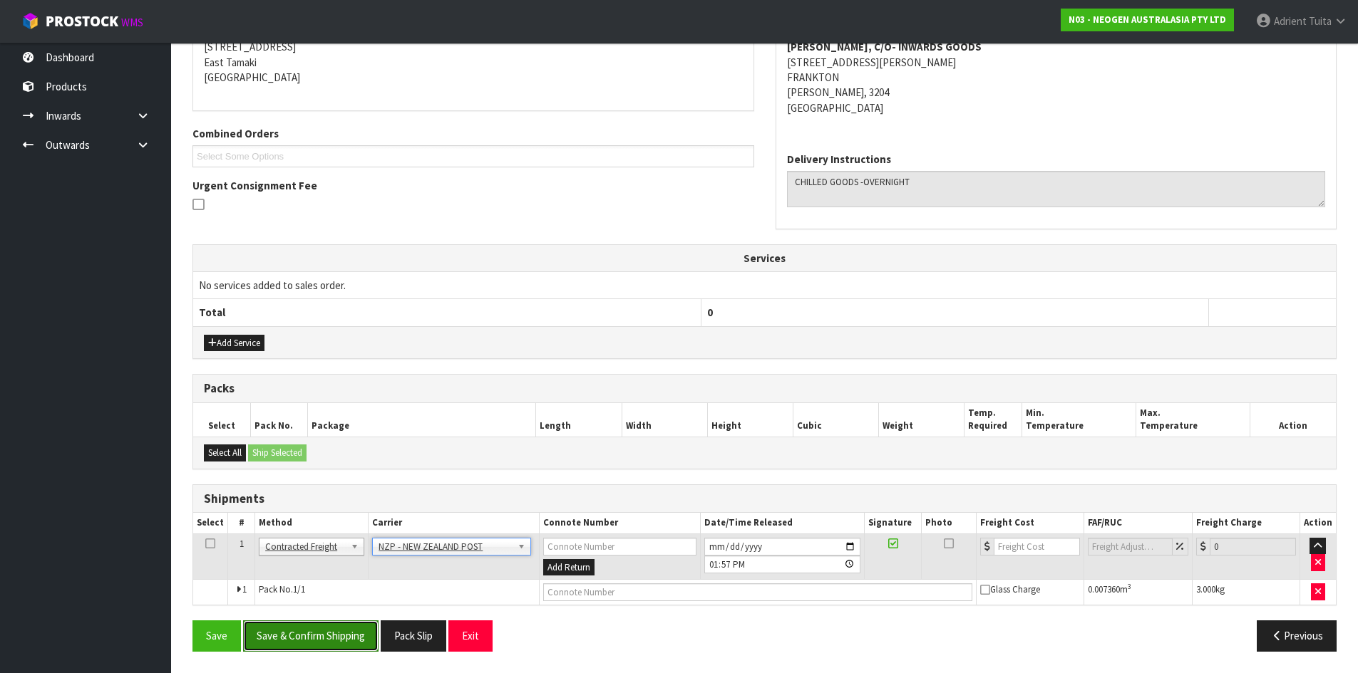
drag, startPoint x: 247, startPoint y: 644, endPoint x: 258, endPoint y: 640, distance: 12.2
click at [249, 644] on button "Save & Confirm Shipping" at bounding box center [310, 636] width 135 height 31
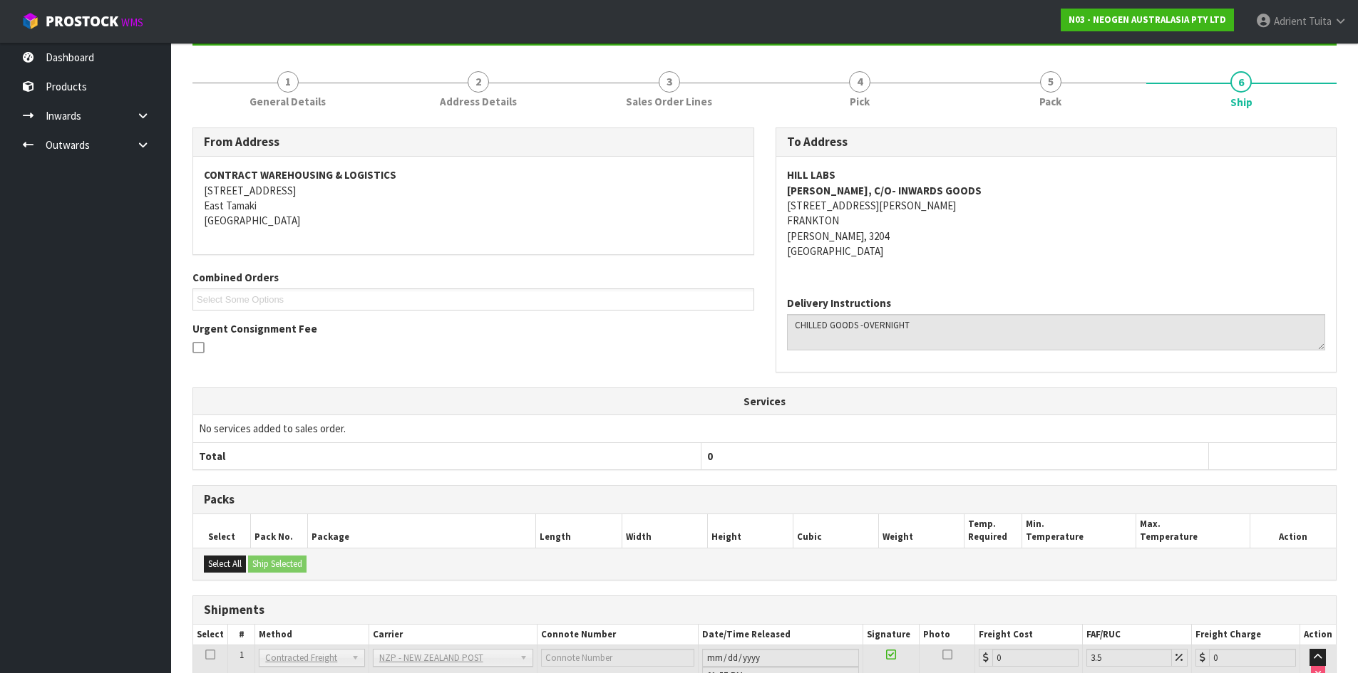
scroll to position [277, 0]
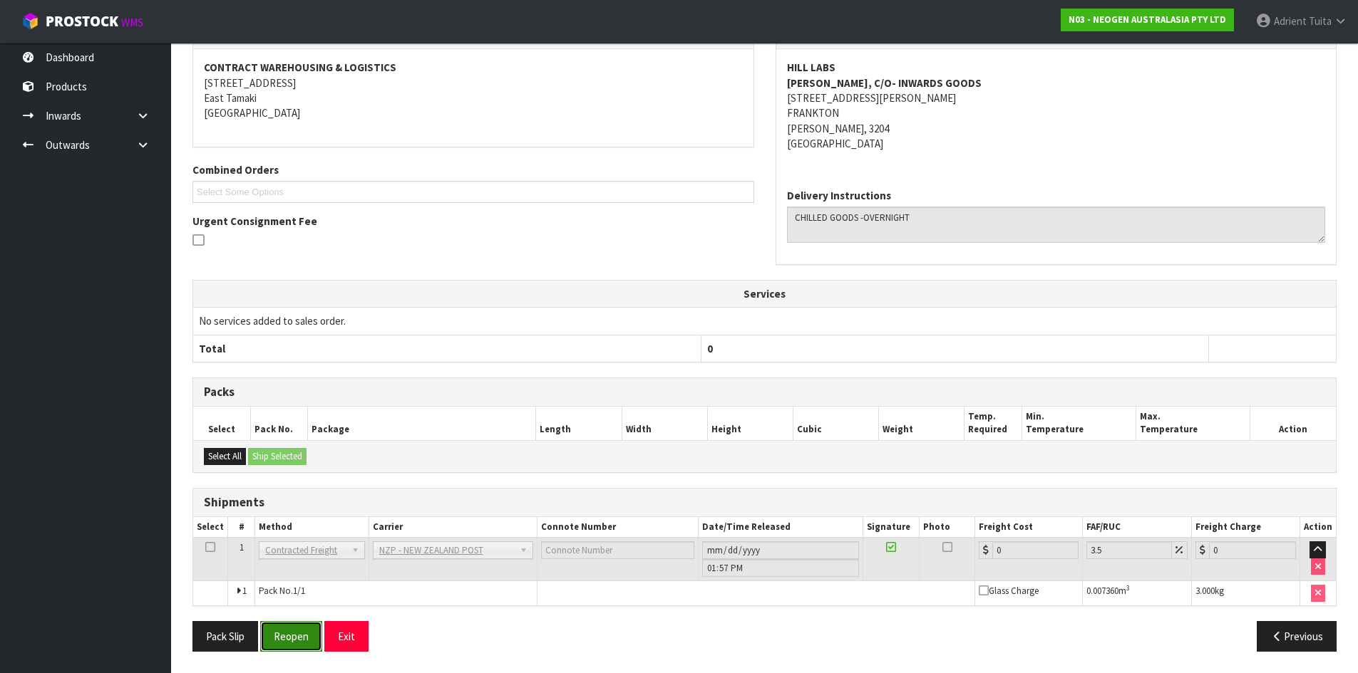
drag, startPoint x: 272, startPoint y: 624, endPoint x: 285, endPoint y: 629, distance: 14.4
click at [274, 624] on button "Reopen" at bounding box center [291, 636] width 62 height 31
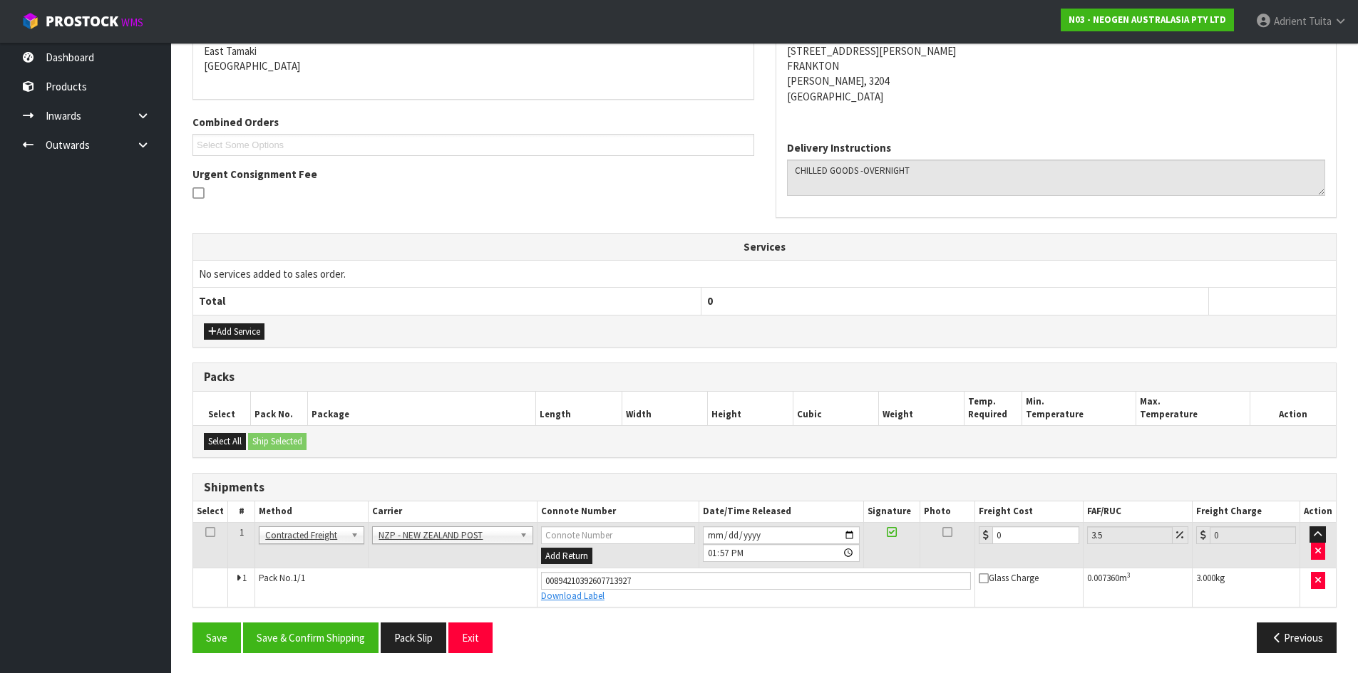
scroll to position [310, 0]
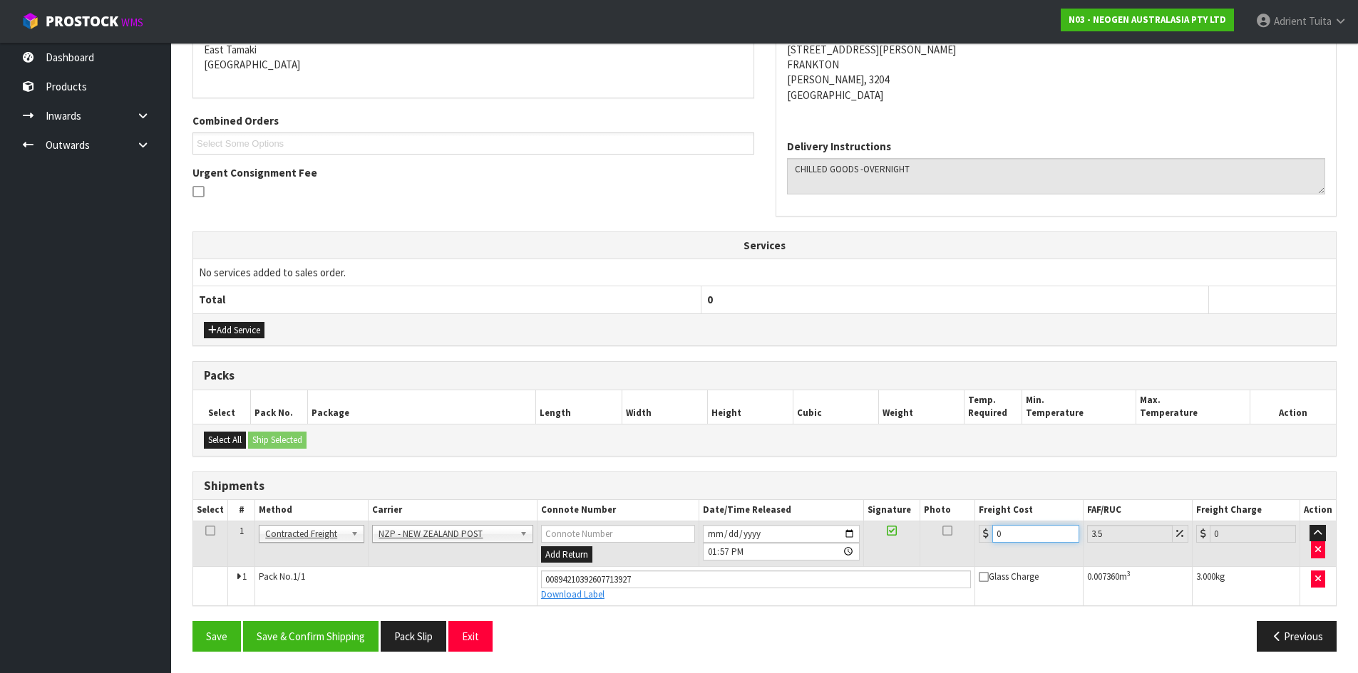
click at [1035, 532] on input "0" at bounding box center [1035, 534] width 86 height 18
click at [324, 625] on button "Save & Confirm Shipping" at bounding box center [310, 636] width 135 height 31
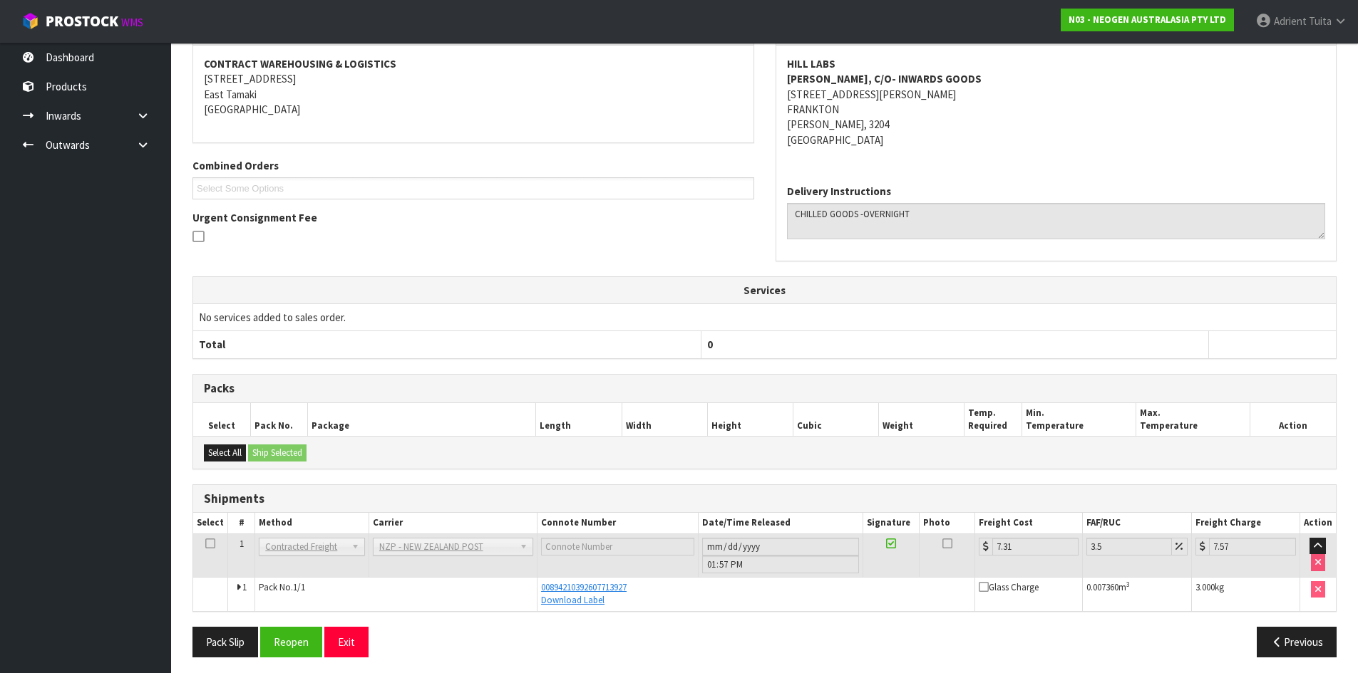
scroll to position [271, 0]
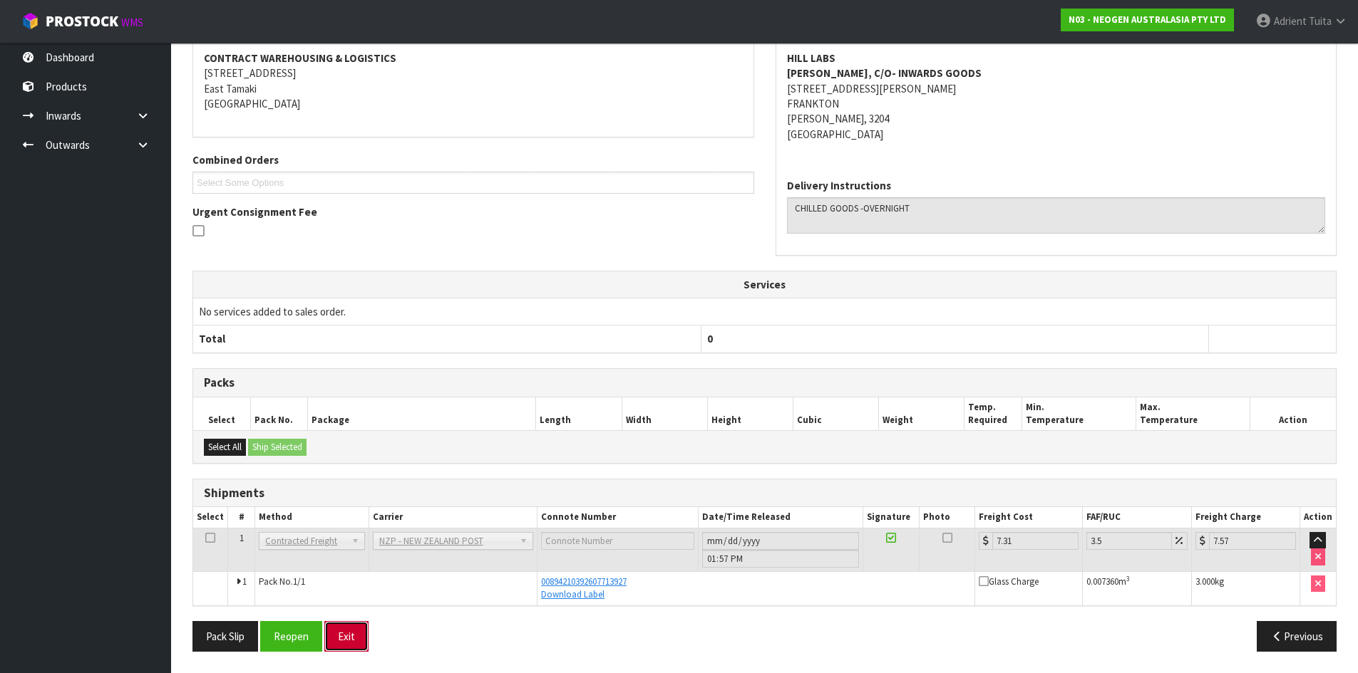
click at [356, 624] on button "Exit" at bounding box center [346, 636] width 44 height 31
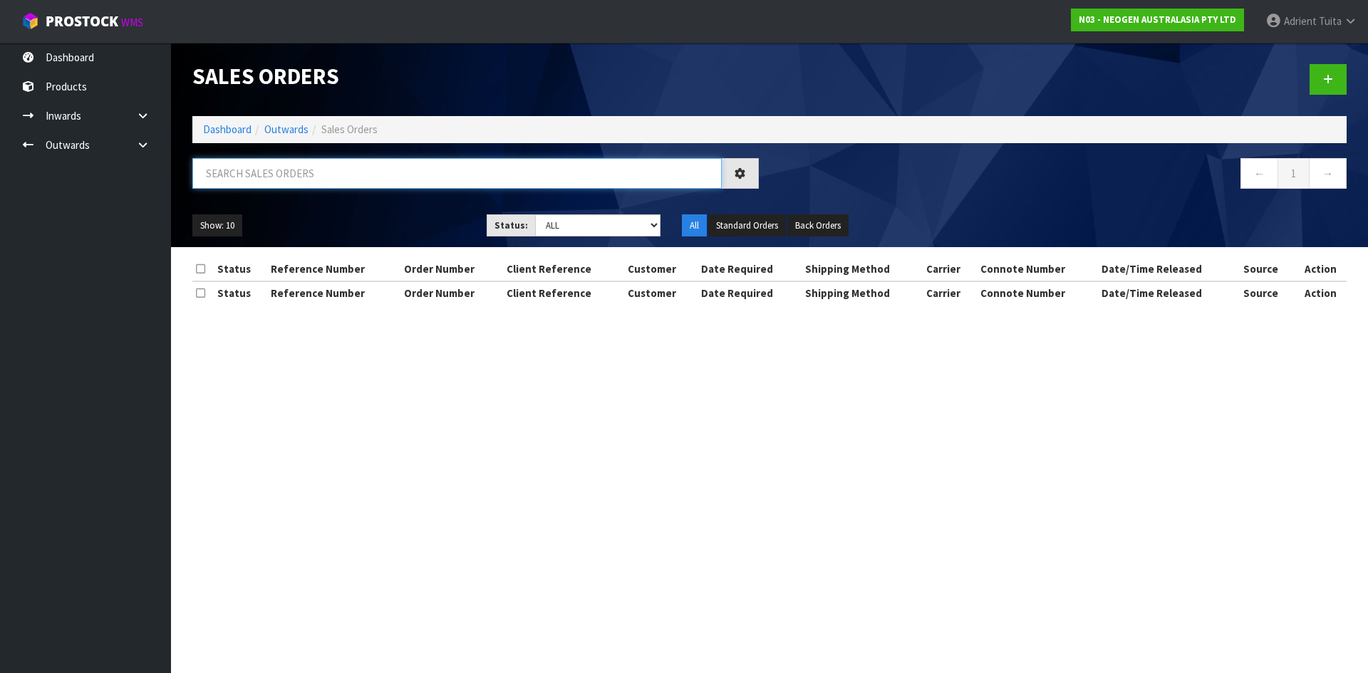
click at [348, 180] on input "text" at bounding box center [457, 173] width 530 height 31
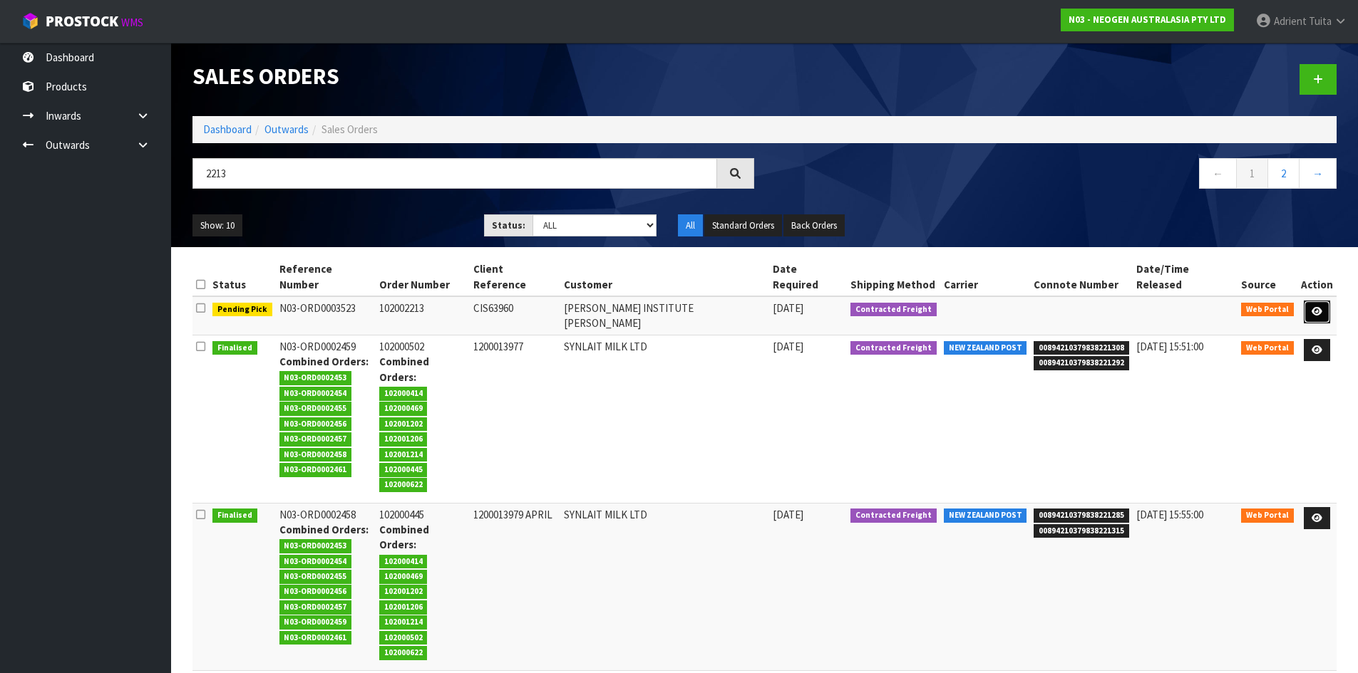
click at [1311, 307] on icon at bounding box center [1316, 311] width 11 height 9
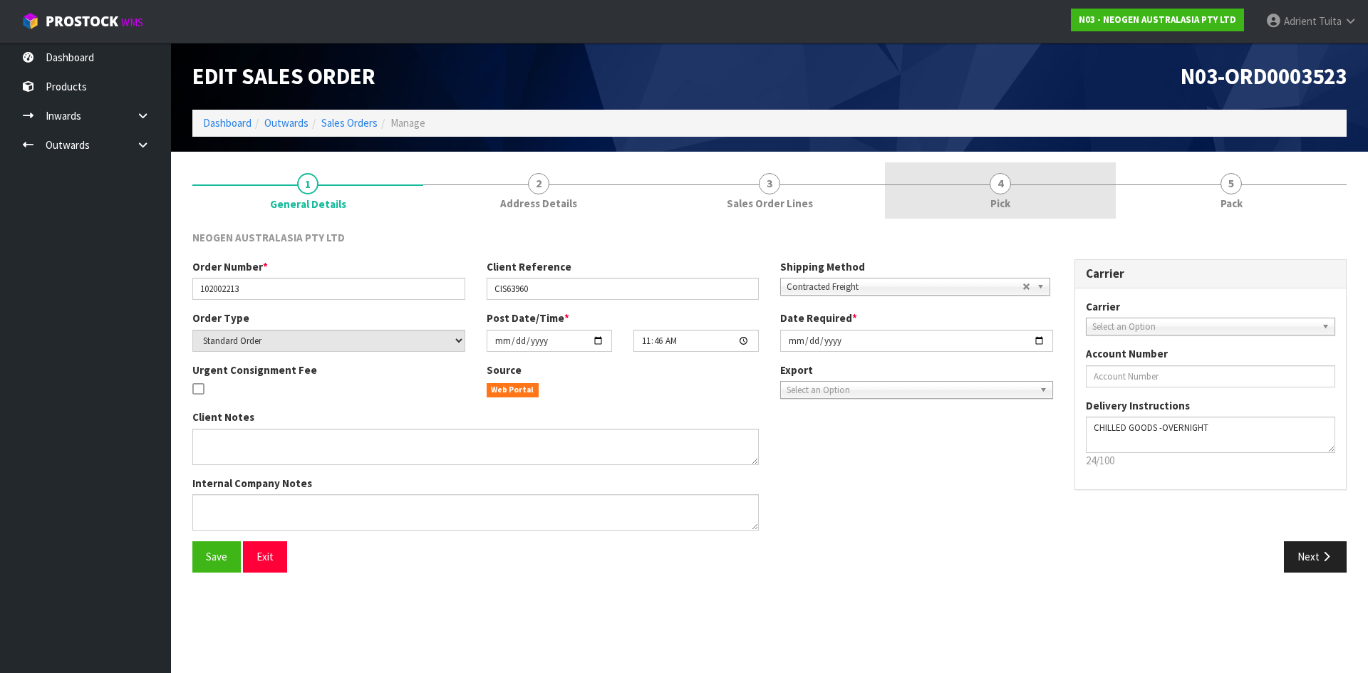
click at [1006, 181] on span "4" at bounding box center [1000, 183] width 21 height 21
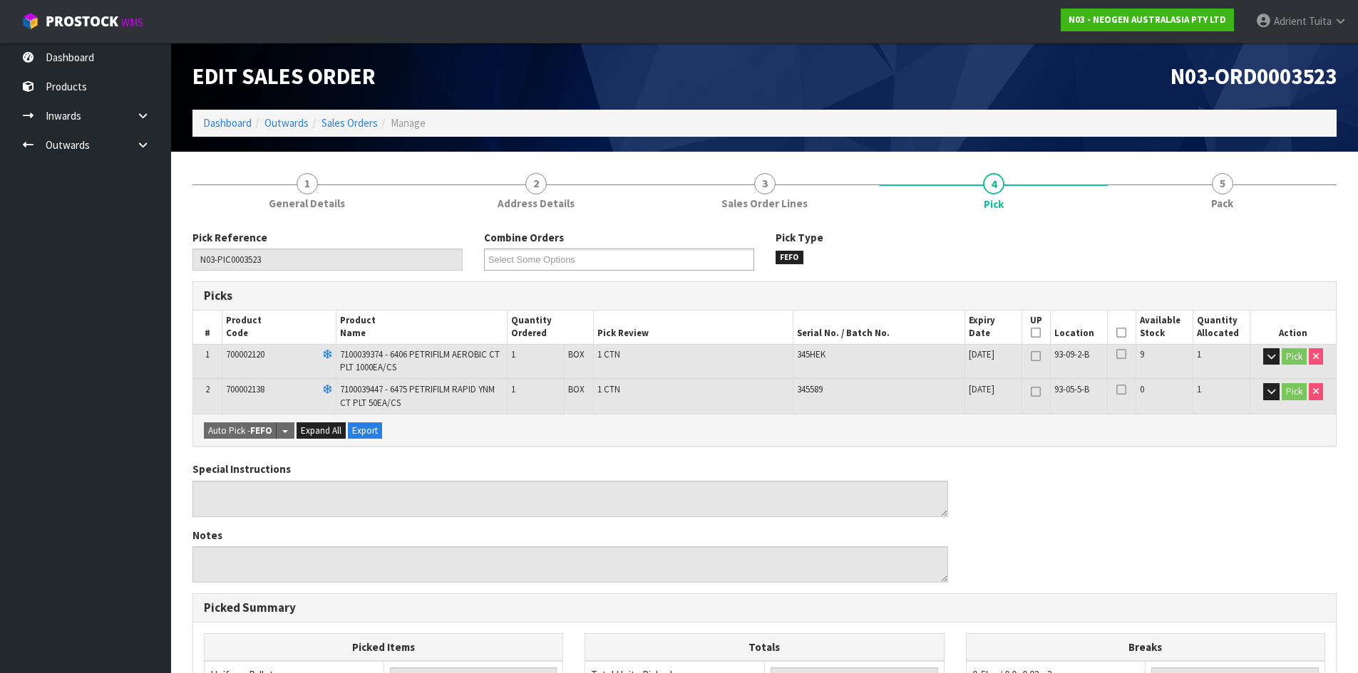
click at [1120, 334] on icon at bounding box center [1121, 333] width 10 height 1
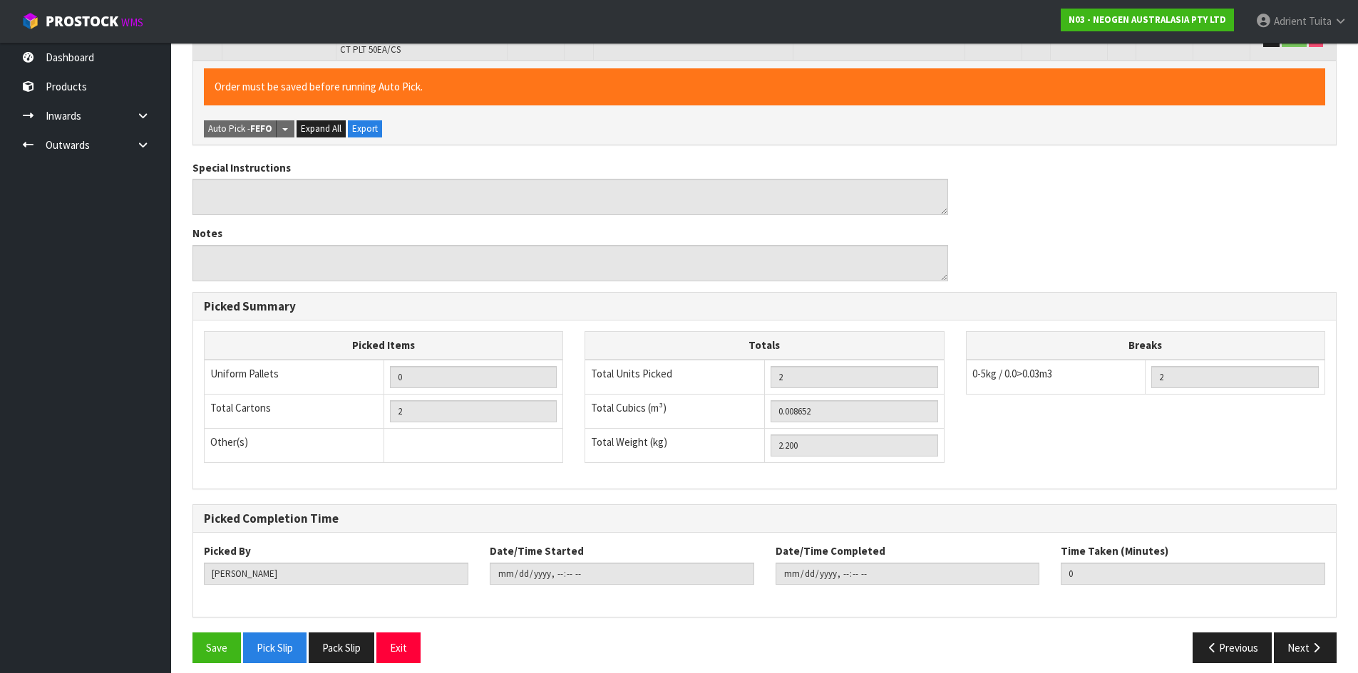
scroll to position [365, 0]
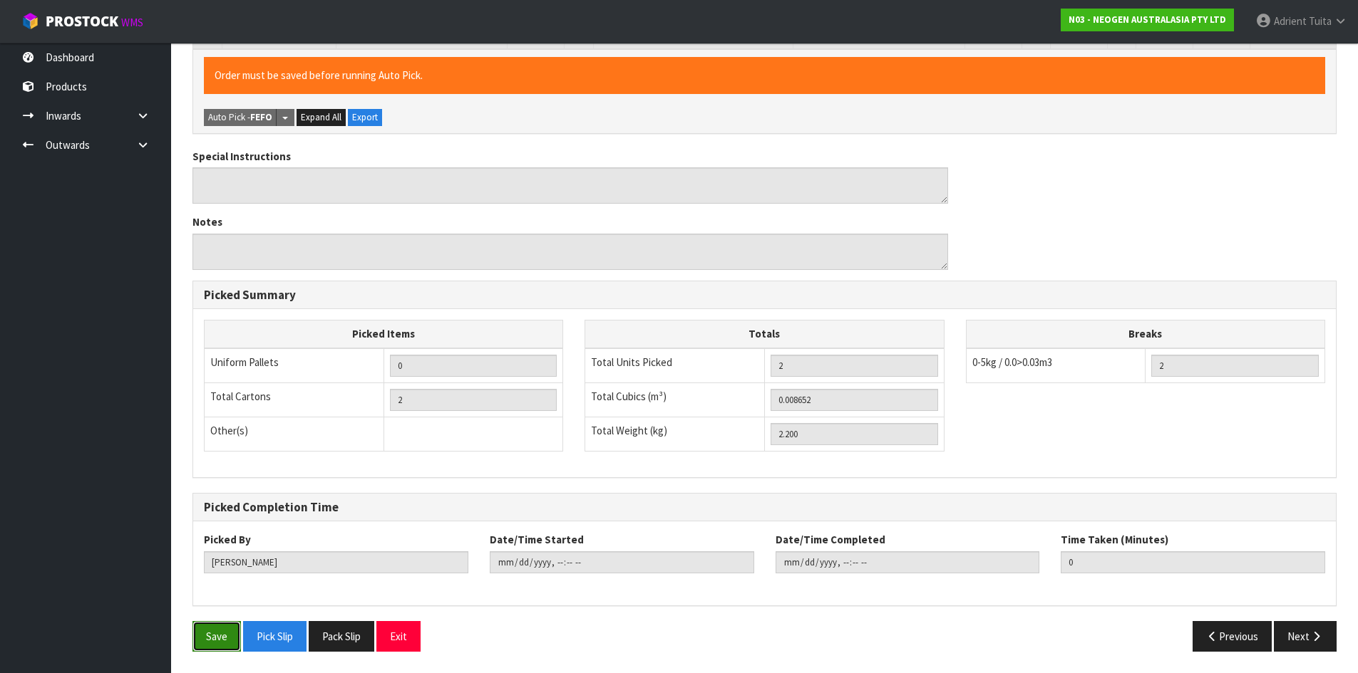
click at [207, 625] on button "Save" at bounding box center [216, 636] width 48 height 31
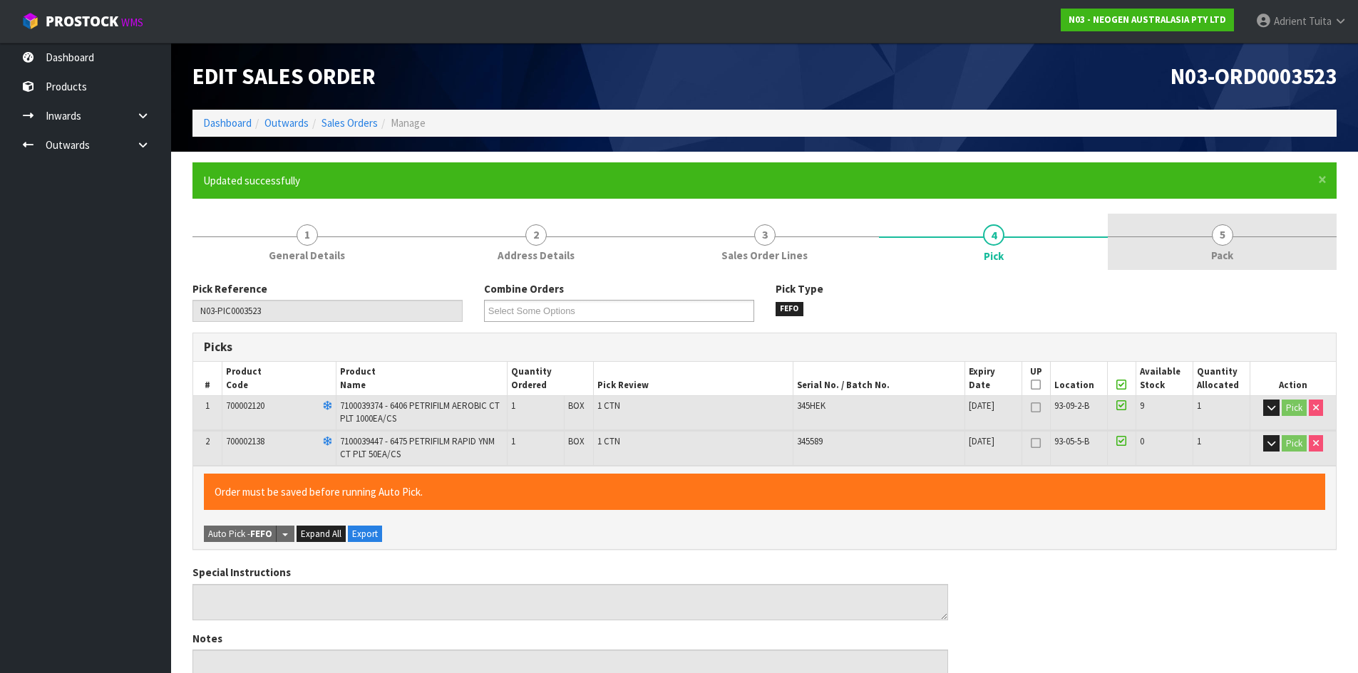
click at [1238, 237] on div at bounding box center [1222, 237] width 229 height 1
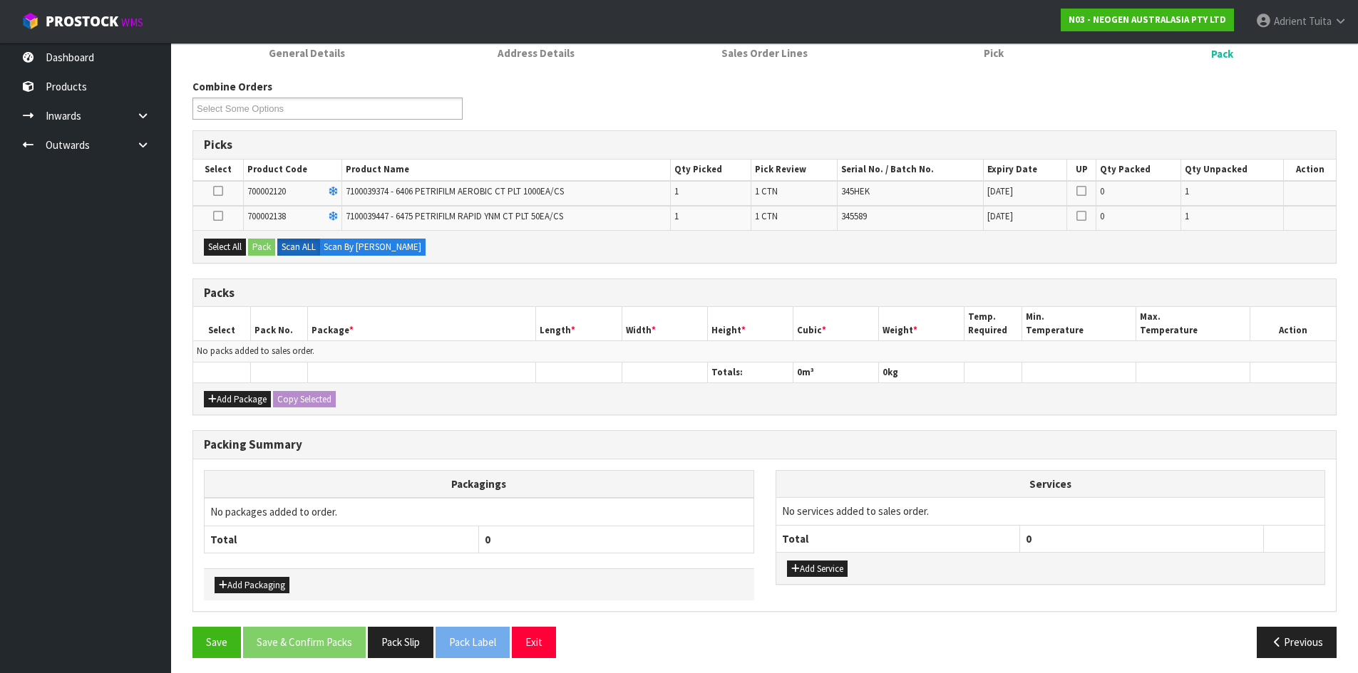
scroll to position [209, 0]
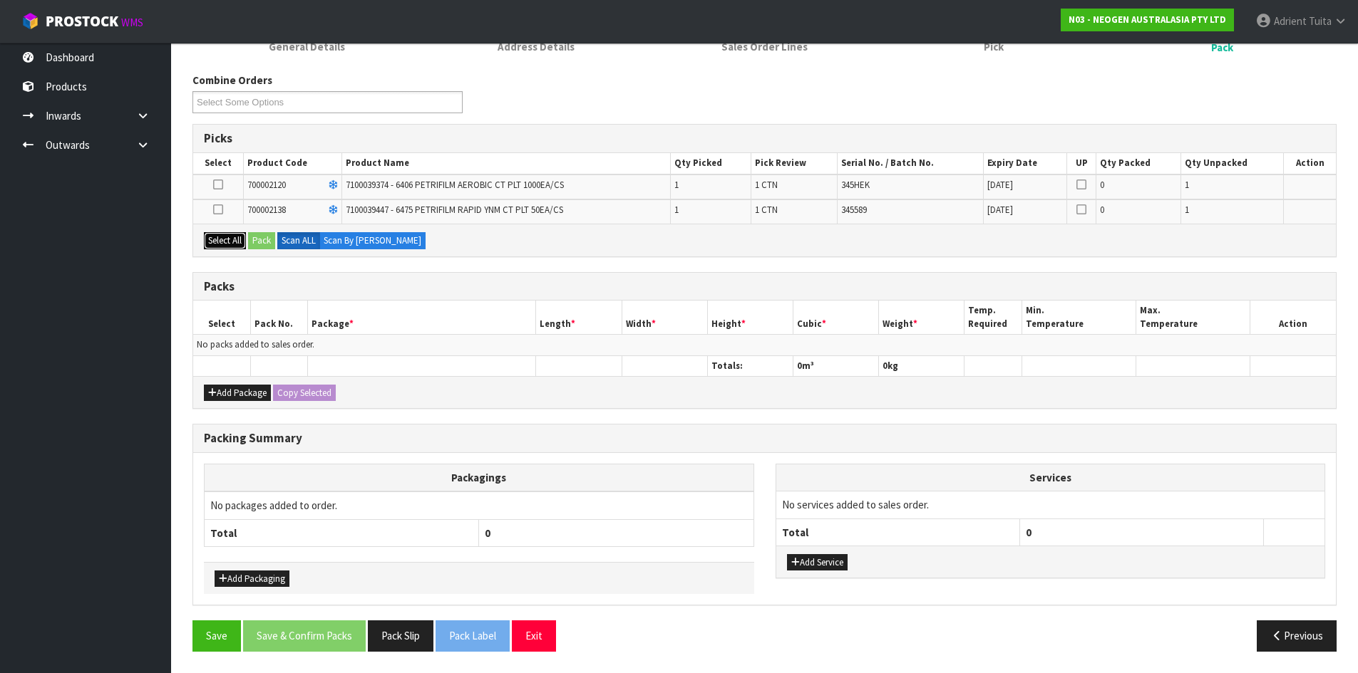
click at [207, 239] on button "Select All" at bounding box center [225, 240] width 42 height 17
click at [216, 389] on button "Add Package" at bounding box center [237, 393] width 67 height 17
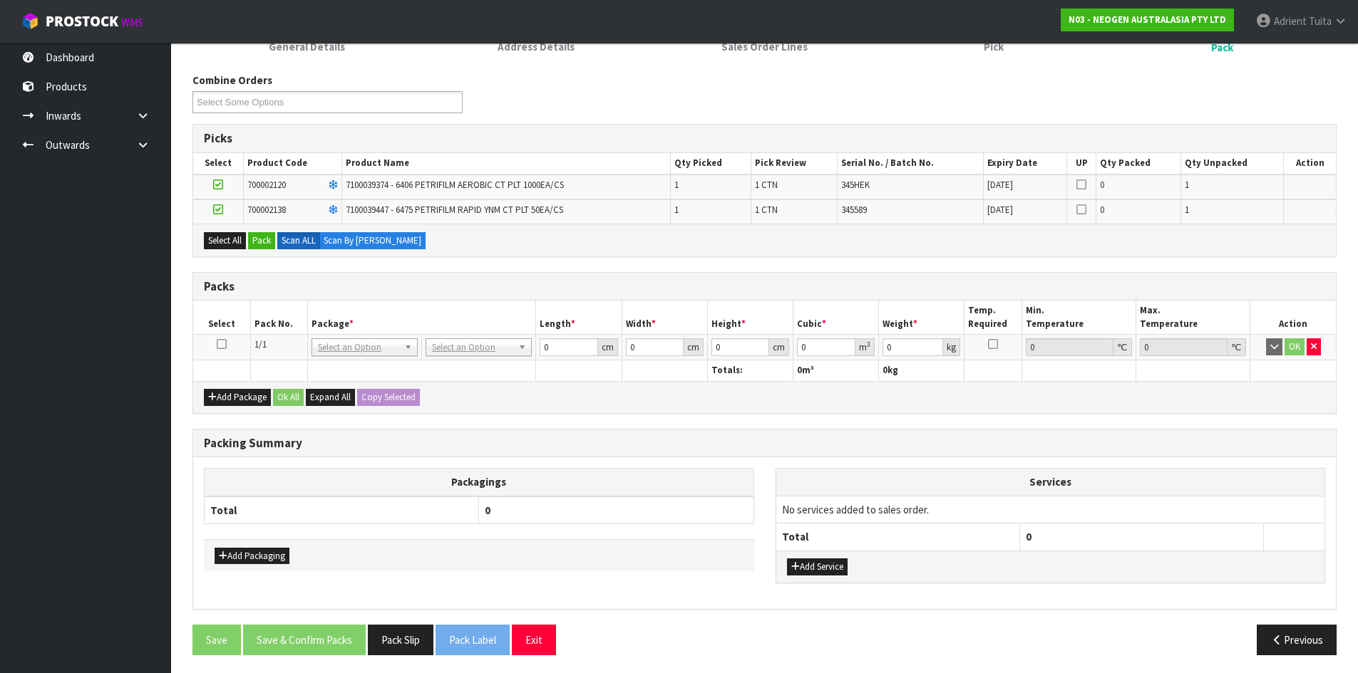
click at [225, 345] on icon at bounding box center [222, 344] width 10 height 1
click at [264, 227] on div "Select All Pack Scan ALL Scan By Quantity" at bounding box center [764, 240] width 1142 height 32
drag, startPoint x: 264, startPoint y: 229, endPoint x: 275, endPoint y: 244, distance: 18.4
click at [267, 234] on div "Select All Pack Scan ALL Scan By Quantity" at bounding box center [764, 240] width 1142 height 32
click at [257, 240] on button "Pack" at bounding box center [261, 240] width 27 height 17
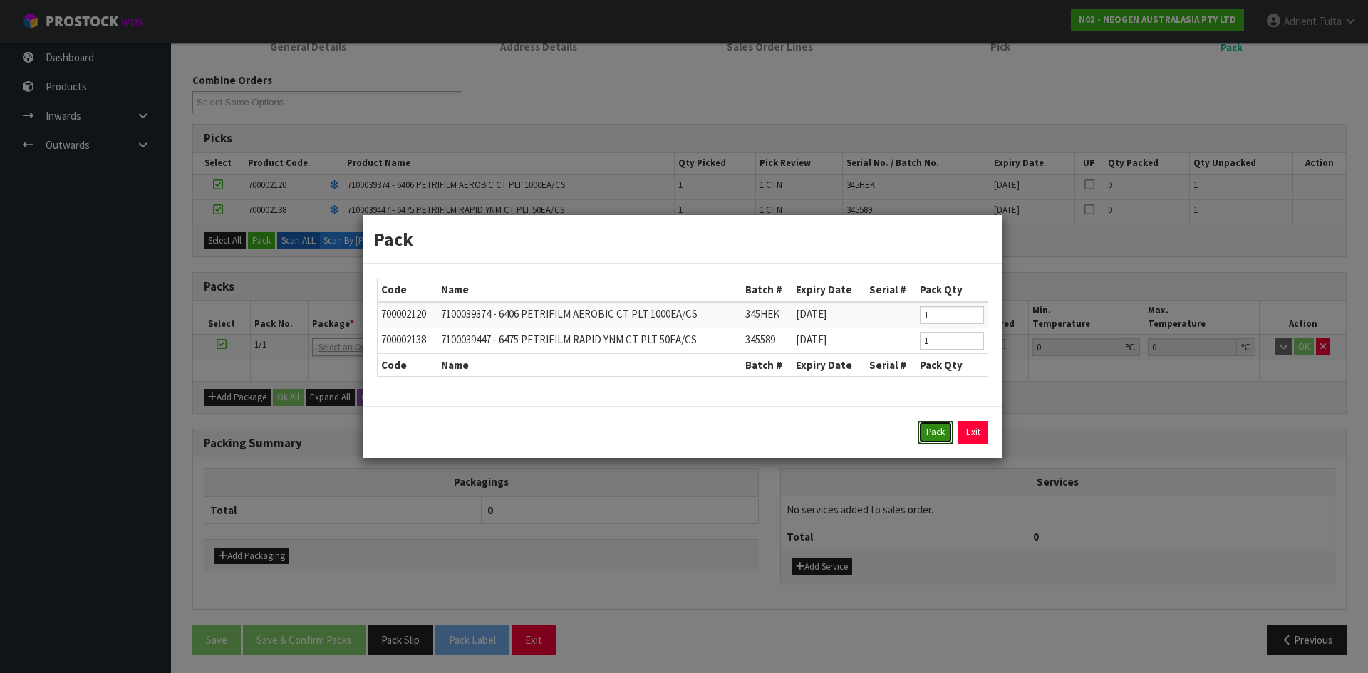
drag, startPoint x: 946, startPoint y: 423, endPoint x: 881, endPoint y: 403, distance: 67.9
click at [944, 423] on button "Pack" at bounding box center [936, 432] width 34 height 23
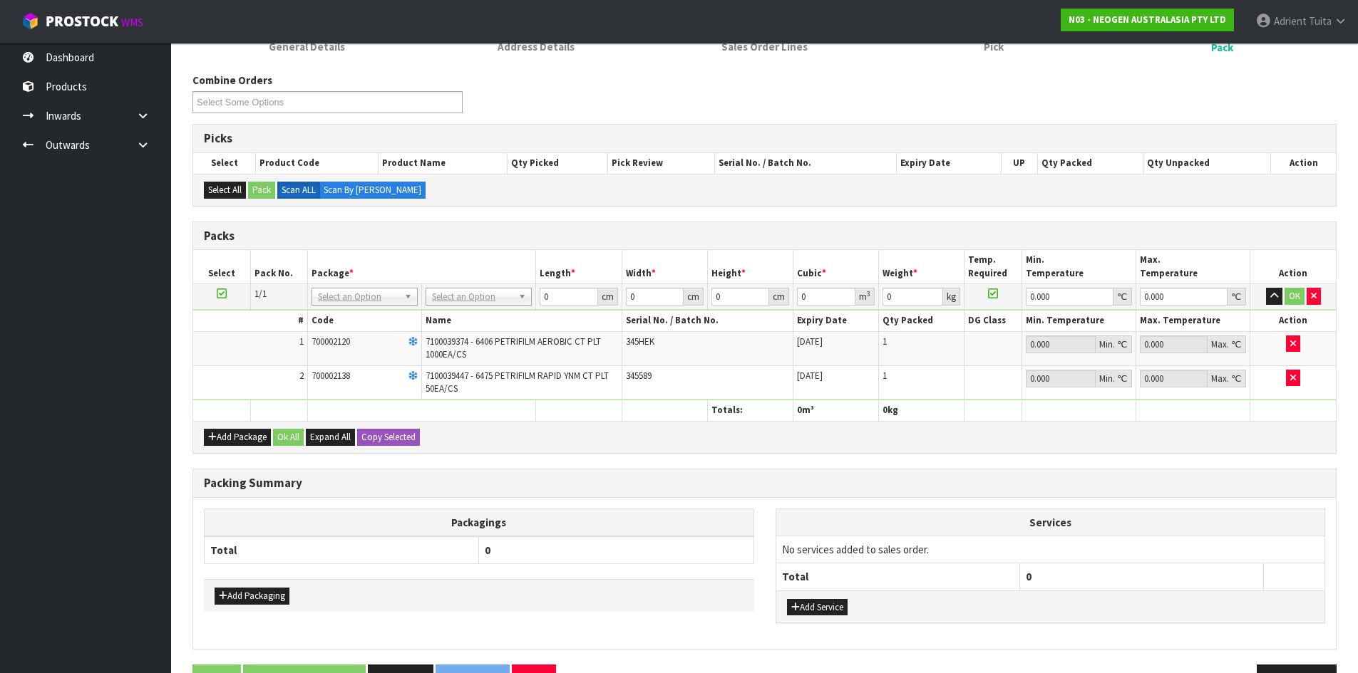
drag, startPoint x: 470, startPoint y: 295, endPoint x: 472, endPoint y: 306, distance: 11.5
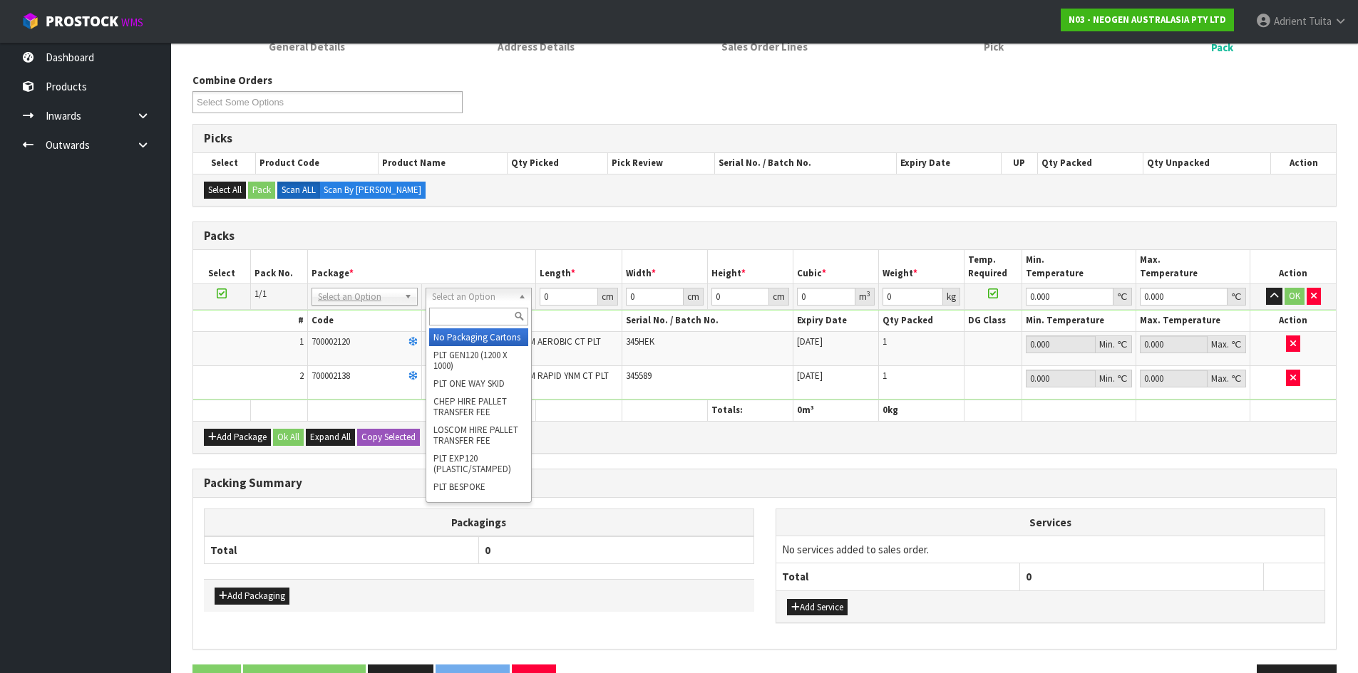
click at [472, 306] on div at bounding box center [478, 317] width 105 height 24
click at [478, 316] on input "text" at bounding box center [478, 317] width 99 height 18
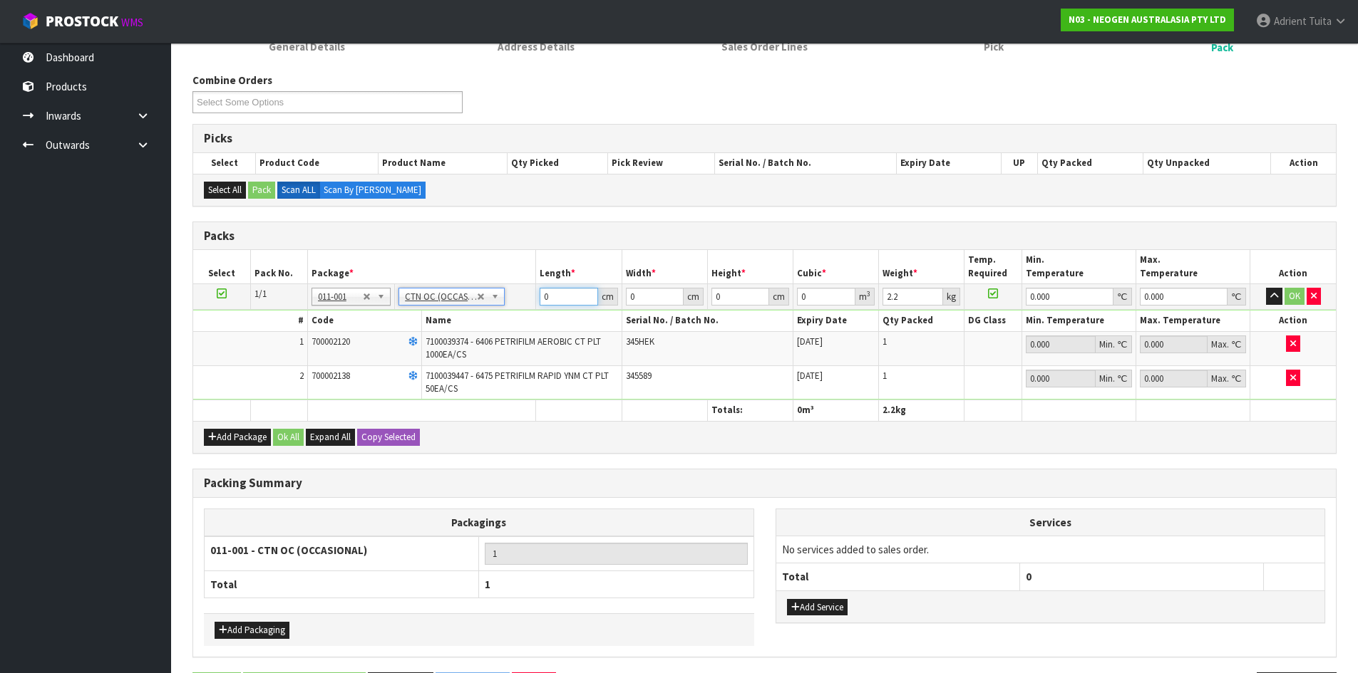
click at [562, 293] on input "0" at bounding box center [568, 297] width 58 height 18
click at [1293, 292] on button "OK" at bounding box center [1294, 296] width 20 height 17
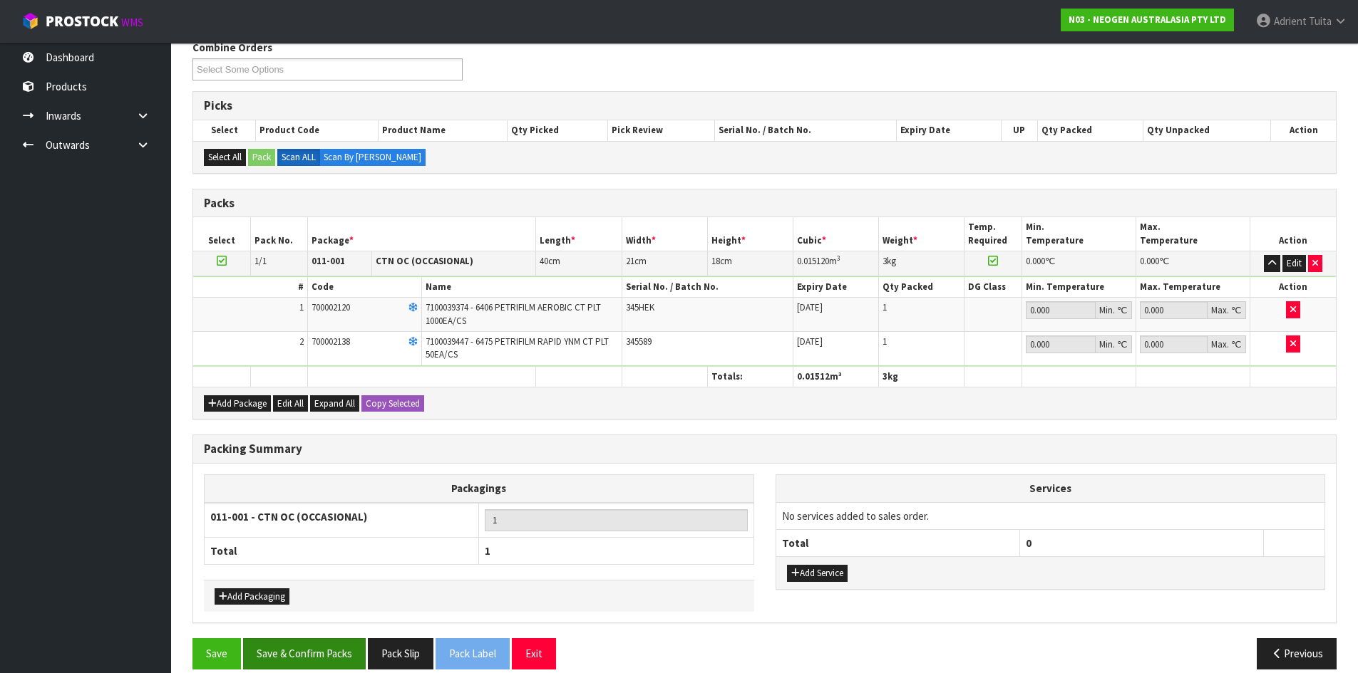
scroll to position [259, 0]
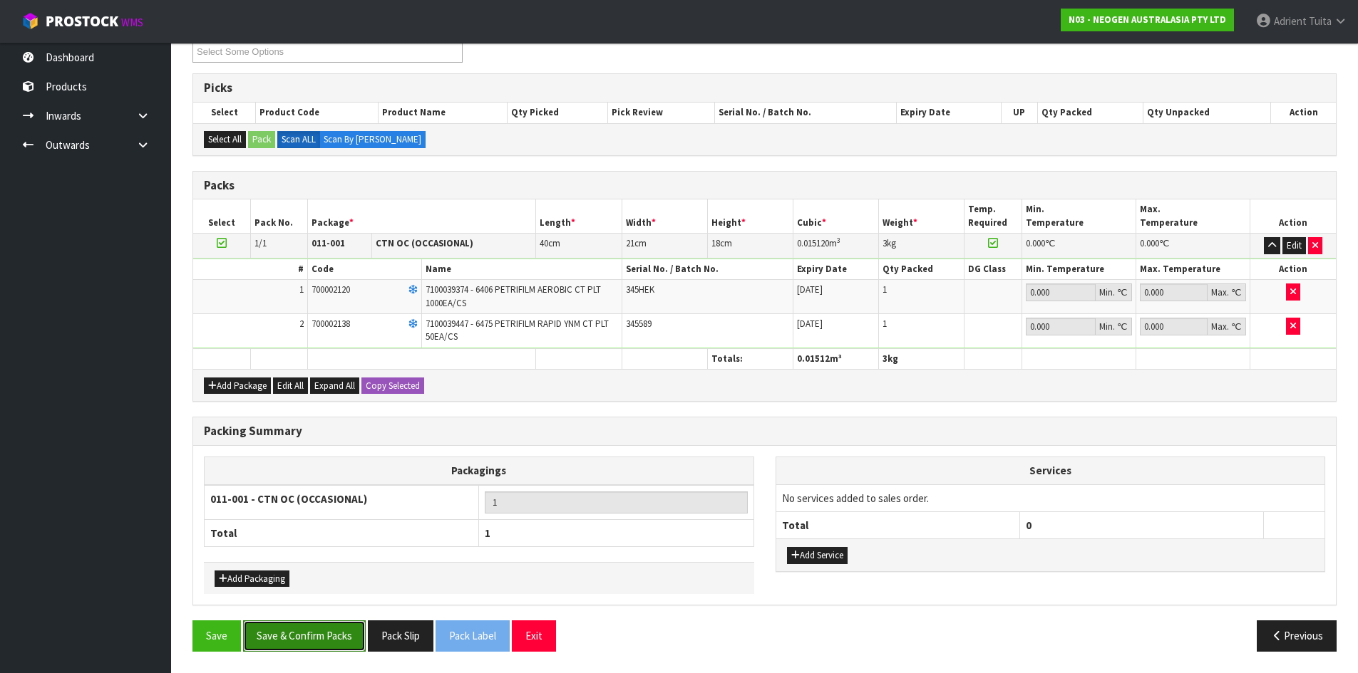
click at [337, 651] on button "Save & Confirm Packs" at bounding box center [304, 636] width 123 height 31
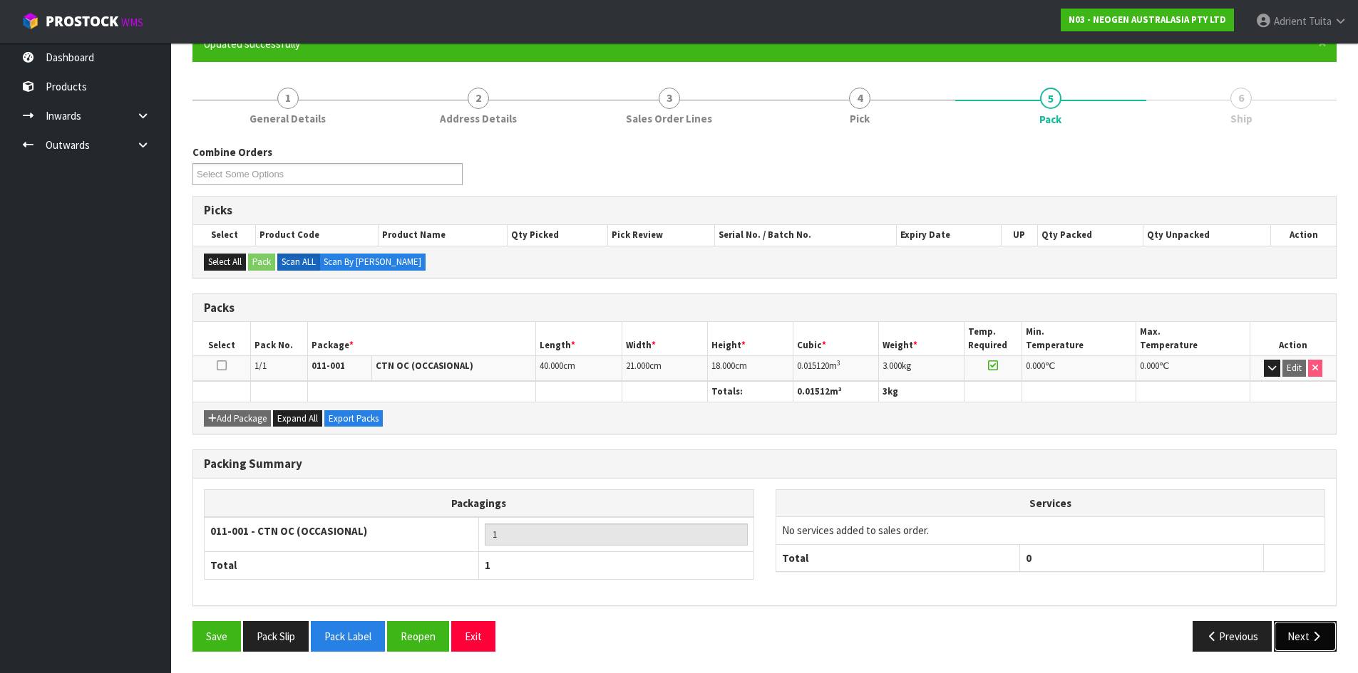
click at [1314, 629] on button "Next" at bounding box center [1305, 636] width 63 height 31
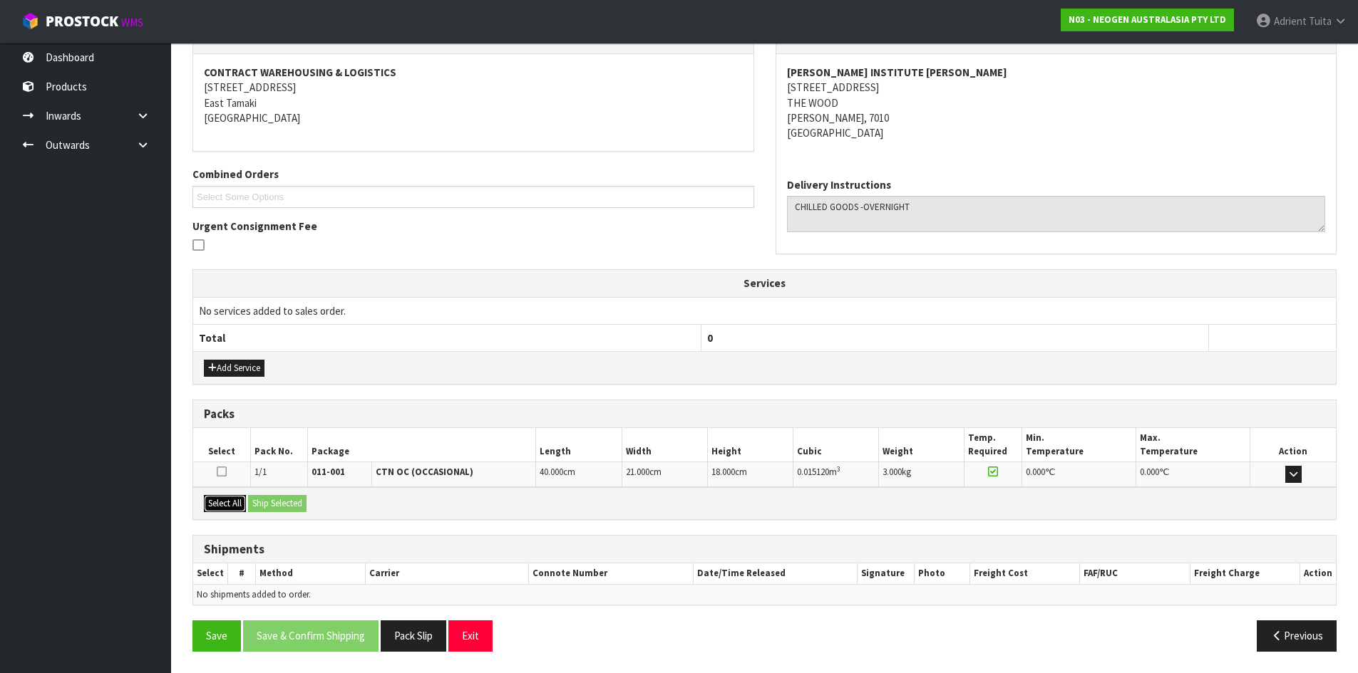
drag, startPoint x: 241, startPoint y: 505, endPoint x: 302, endPoint y: 503, distance: 61.3
click at [242, 505] on button "Select All" at bounding box center [225, 503] width 42 height 17
click at [302, 503] on button "Ship Selected" at bounding box center [277, 503] width 58 height 17
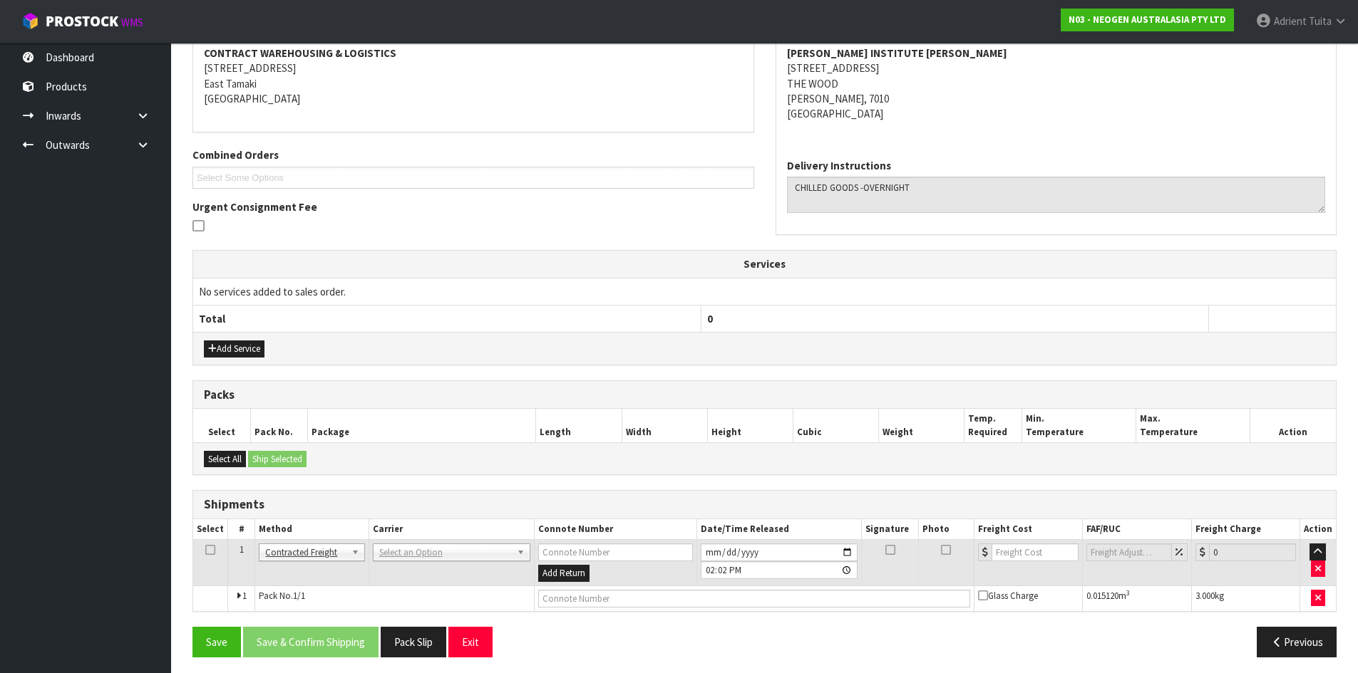
scroll to position [282, 0]
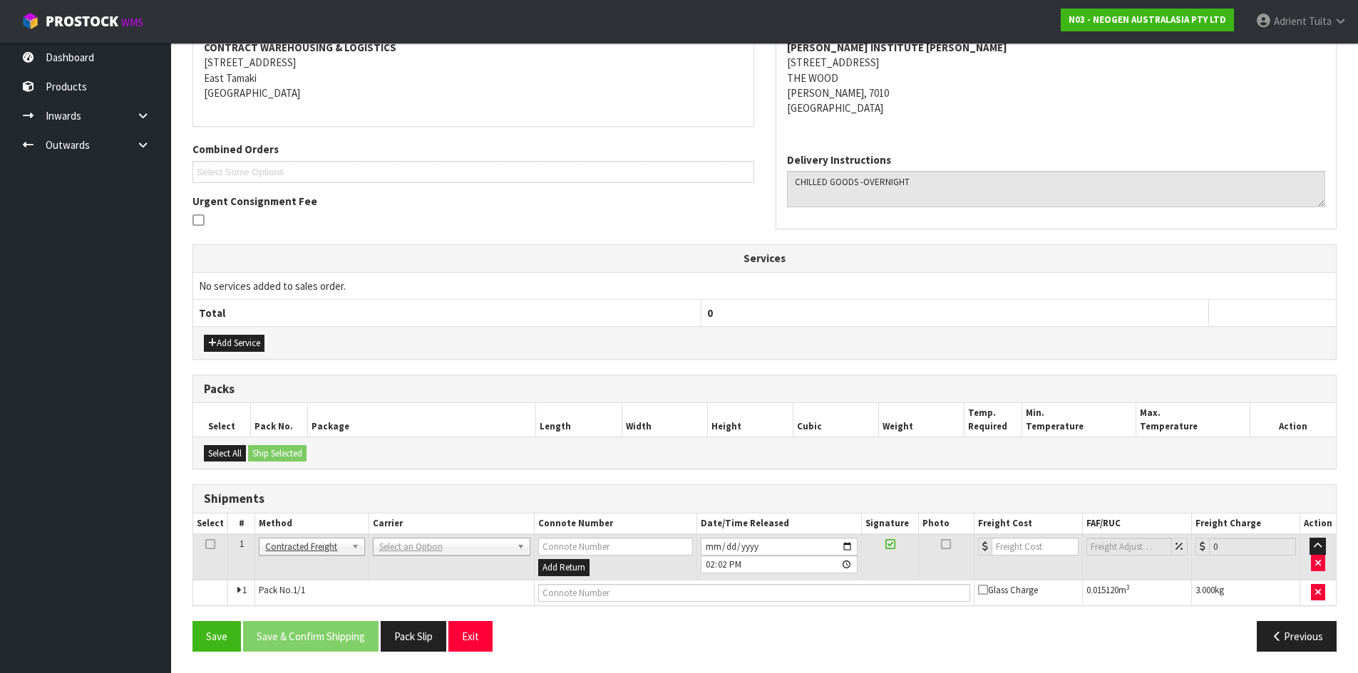
drag, startPoint x: 385, startPoint y: 541, endPoint x: 379, endPoint y: 567, distance: 27.0
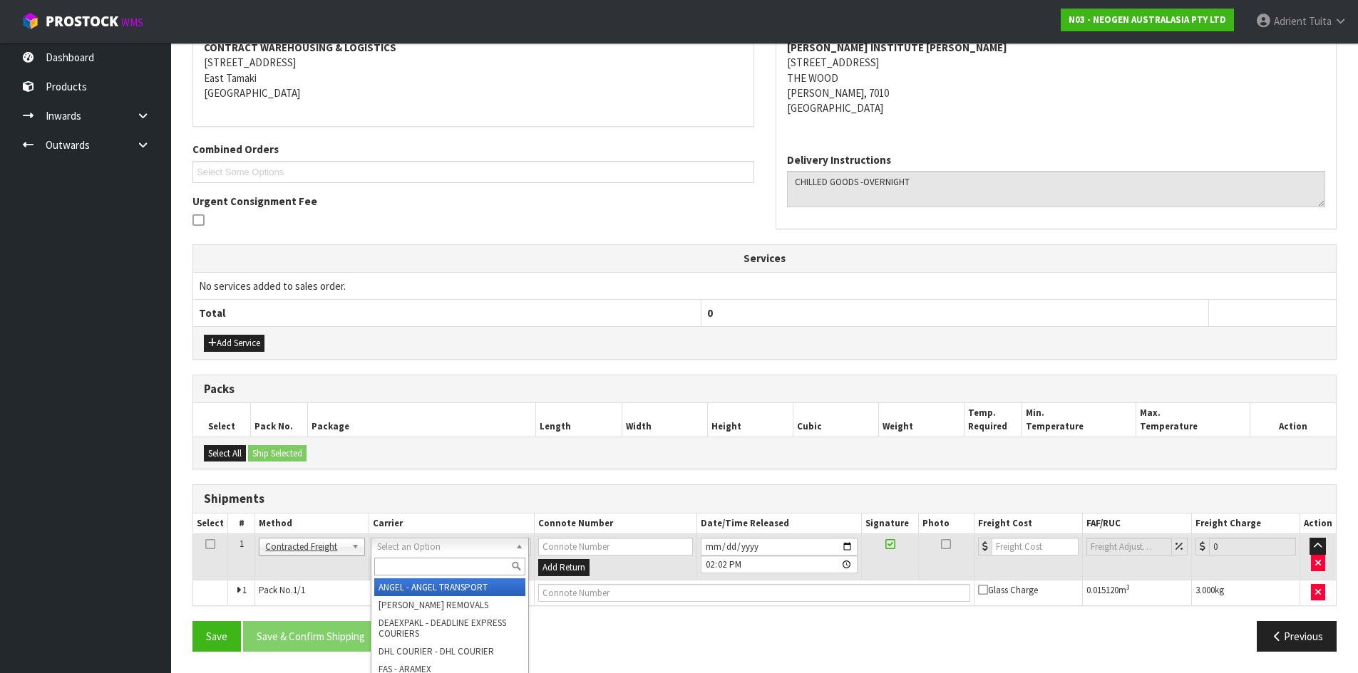
click at [381, 568] on input "text" at bounding box center [449, 567] width 151 height 18
click at [379, 567] on input "text" at bounding box center [449, 567] width 151 height 18
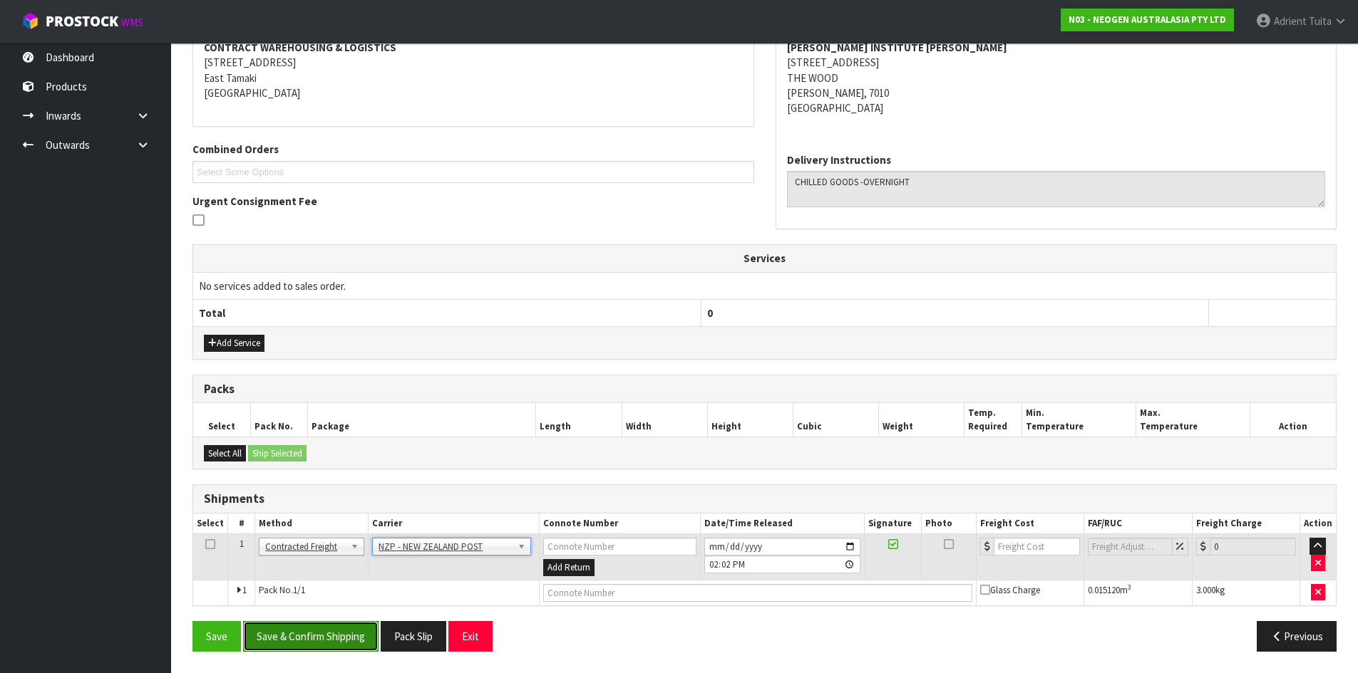
click at [325, 631] on button "Save & Confirm Shipping" at bounding box center [310, 636] width 135 height 31
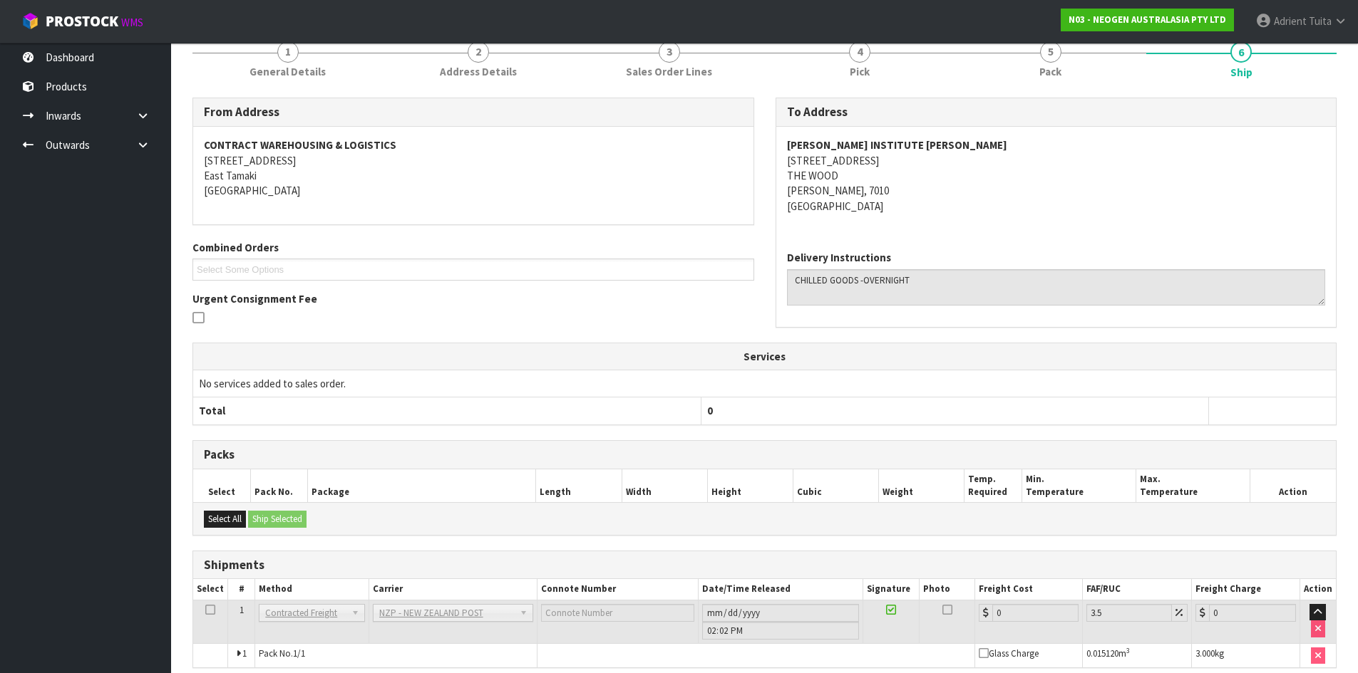
scroll to position [262, 0]
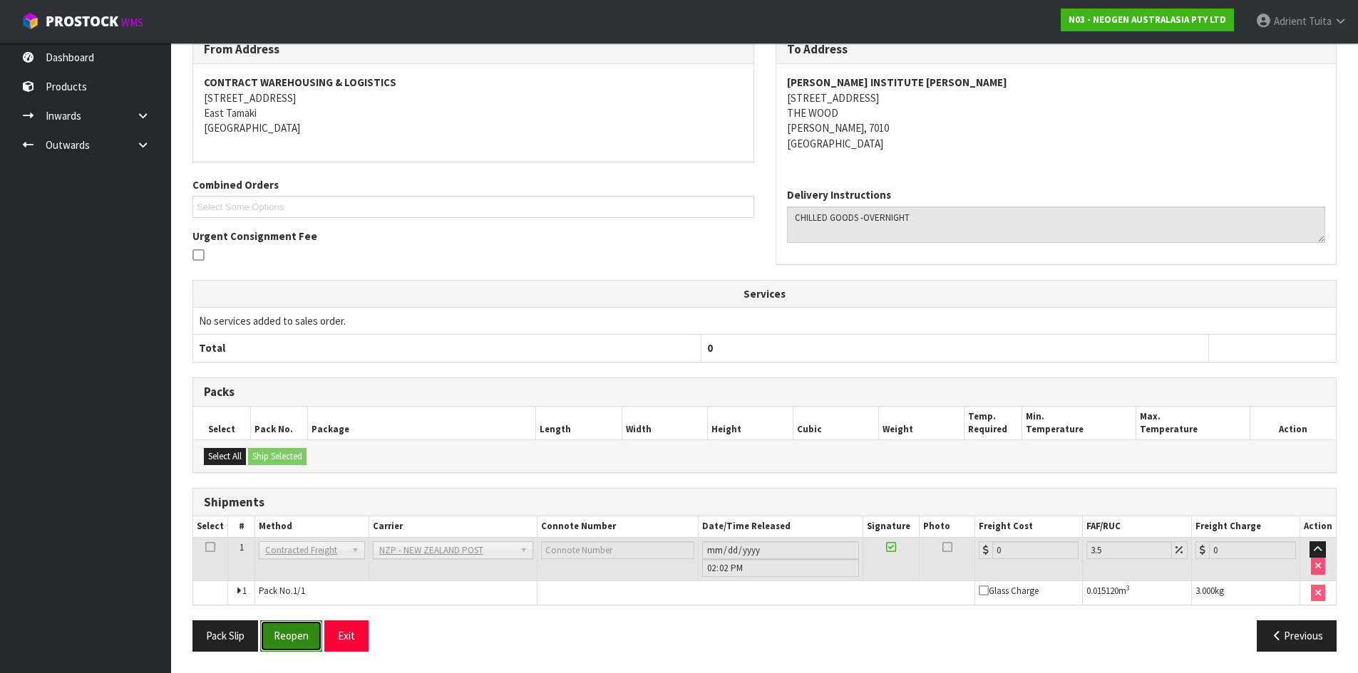
click at [299, 645] on button "Reopen" at bounding box center [291, 636] width 62 height 31
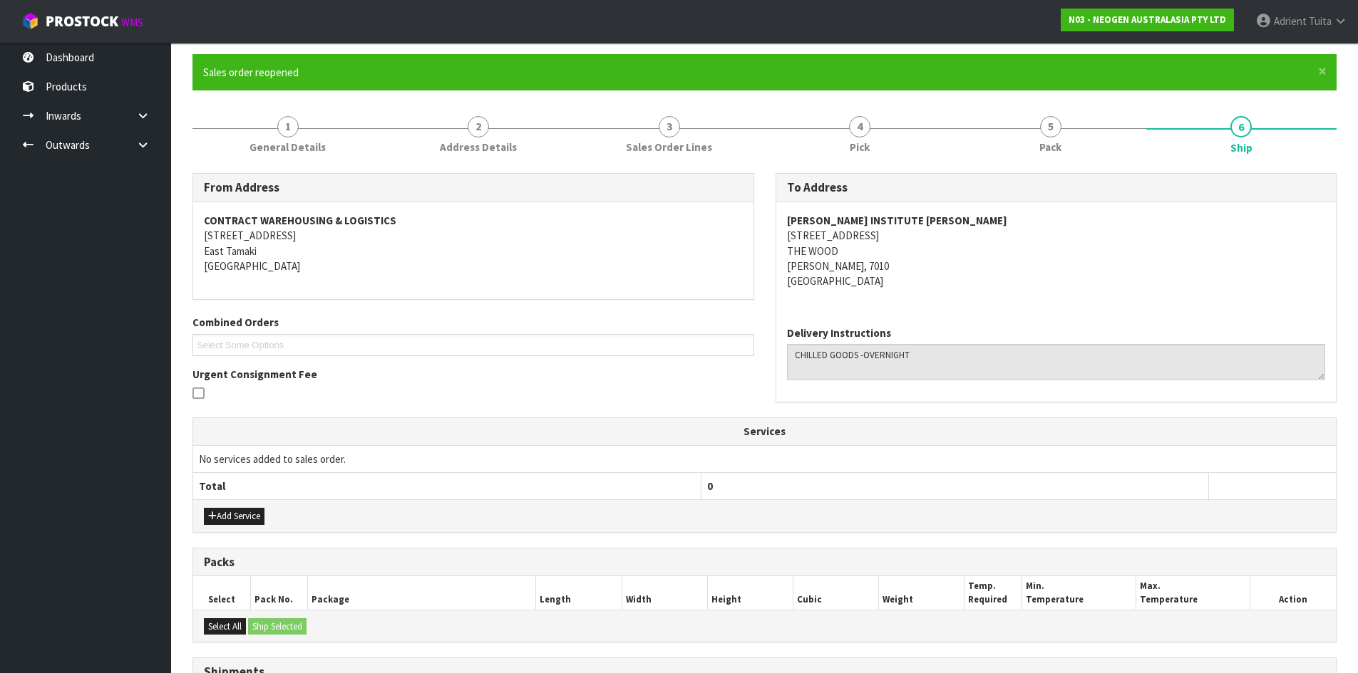
scroll to position [246, 0]
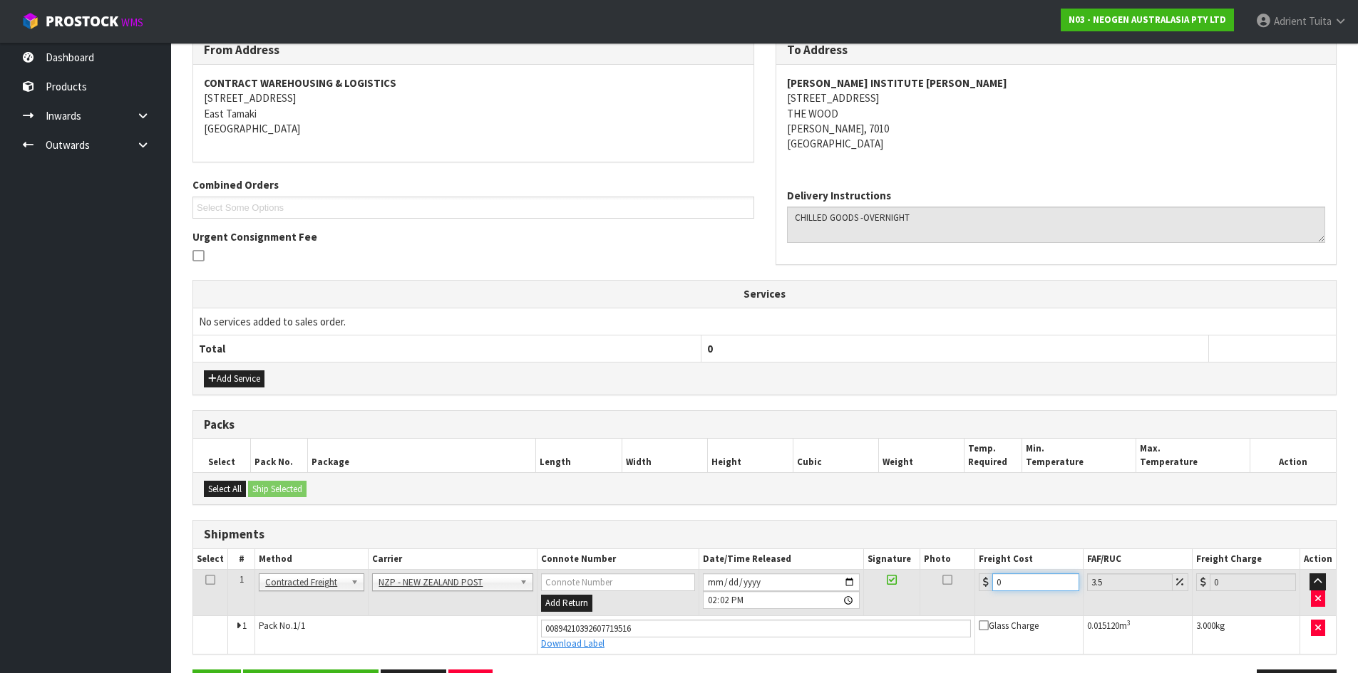
click at [1019, 584] on input "0" at bounding box center [1035, 583] width 86 height 18
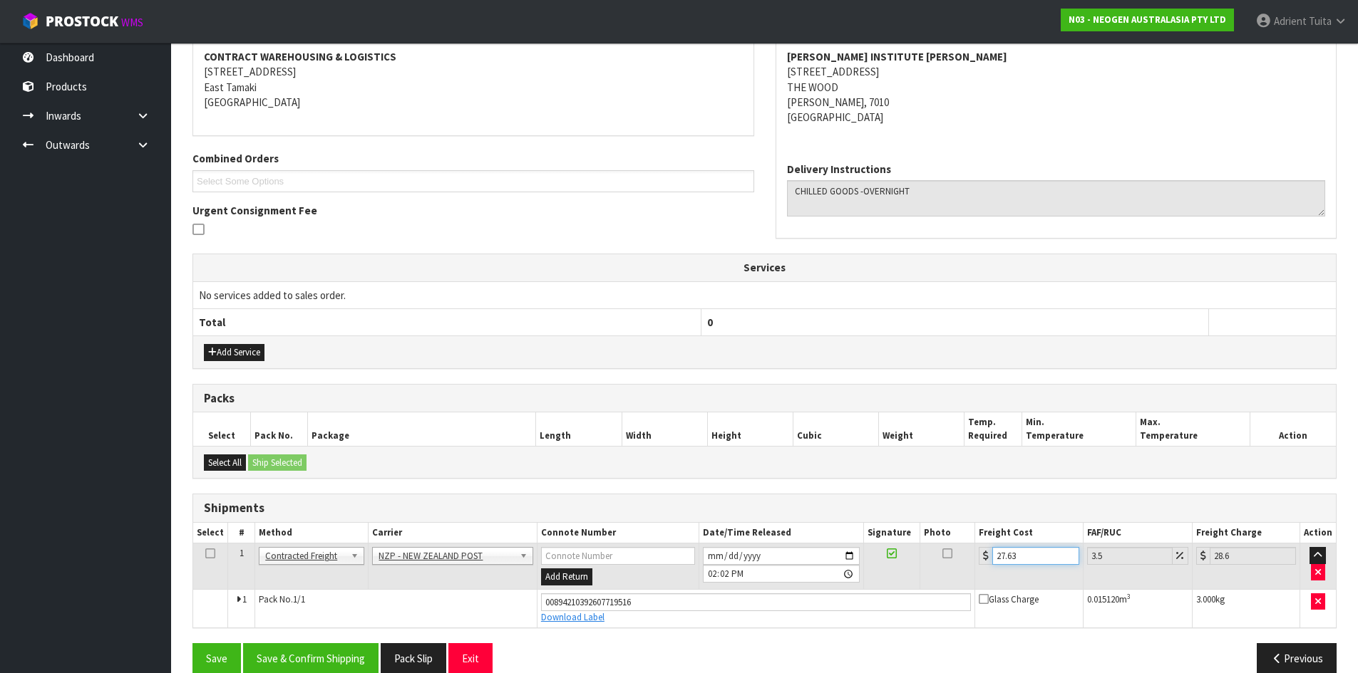
scroll to position [295, 0]
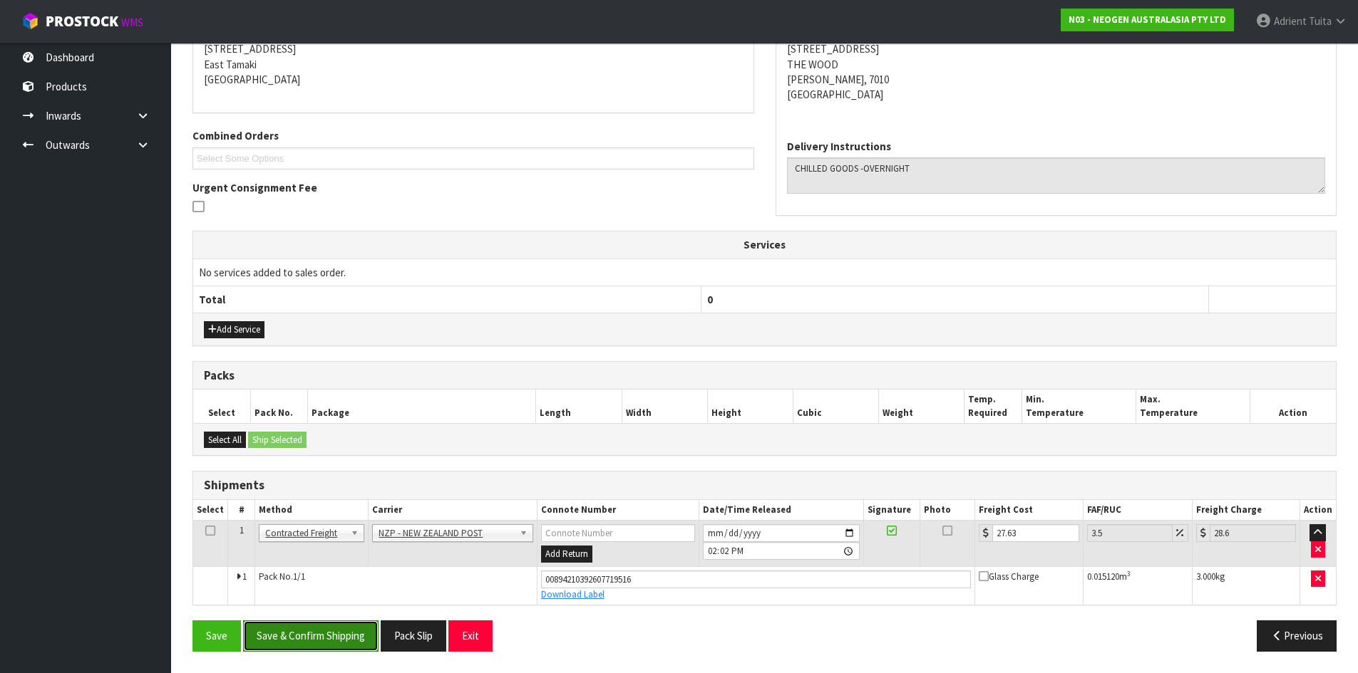
click at [317, 622] on button "Save & Confirm Shipping" at bounding box center [310, 636] width 135 height 31
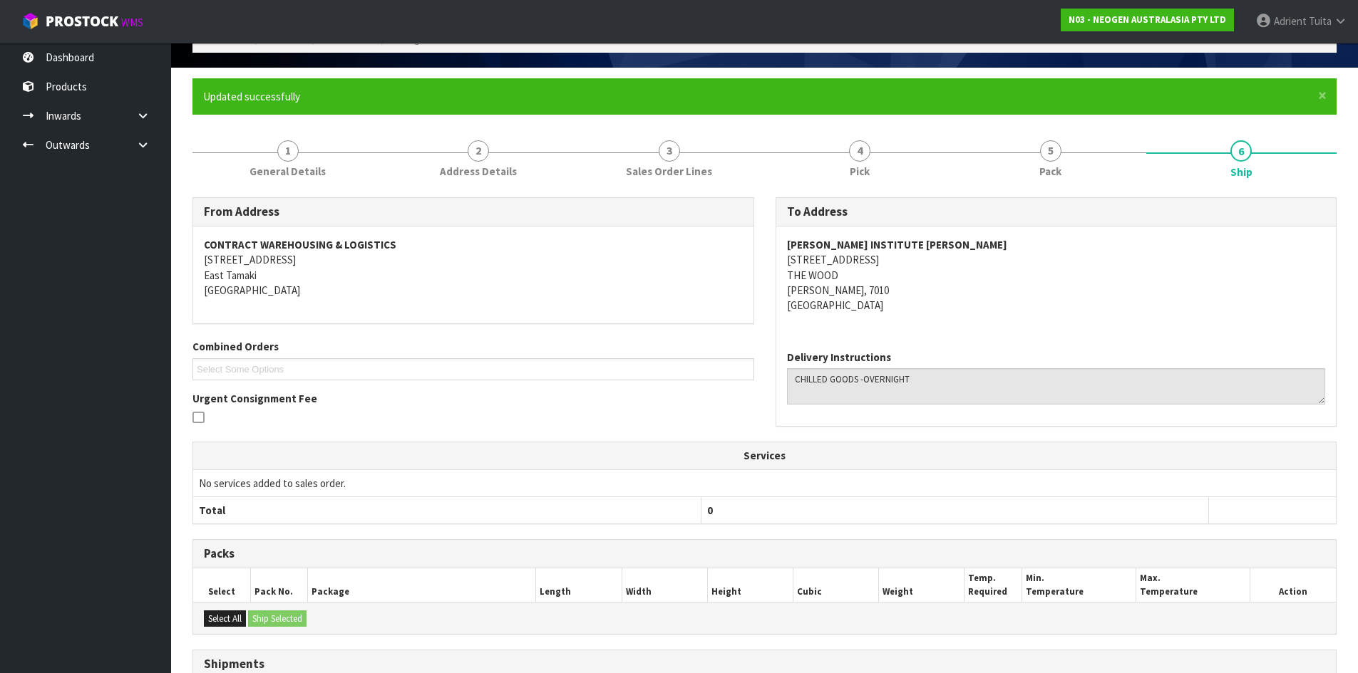
scroll to position [256, 0]
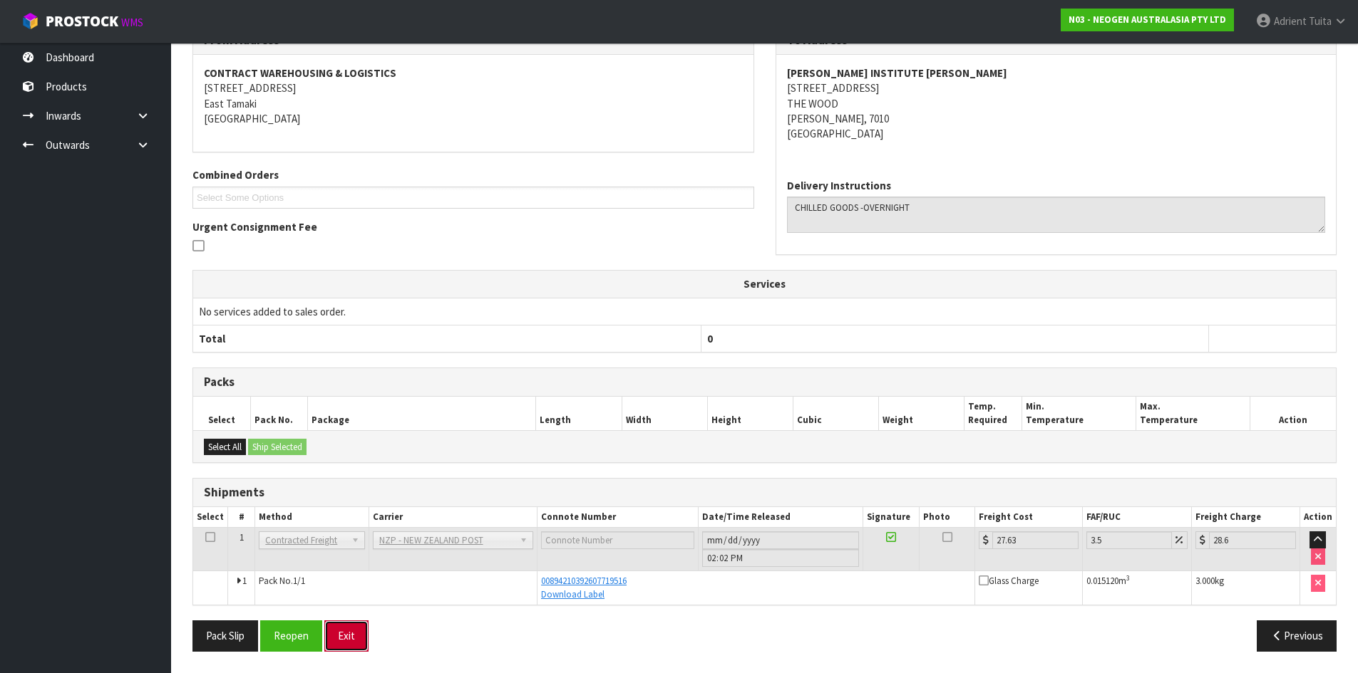
click at [349, 650] on button "Exit" at bounding box center [346, 636] width 44 height 31
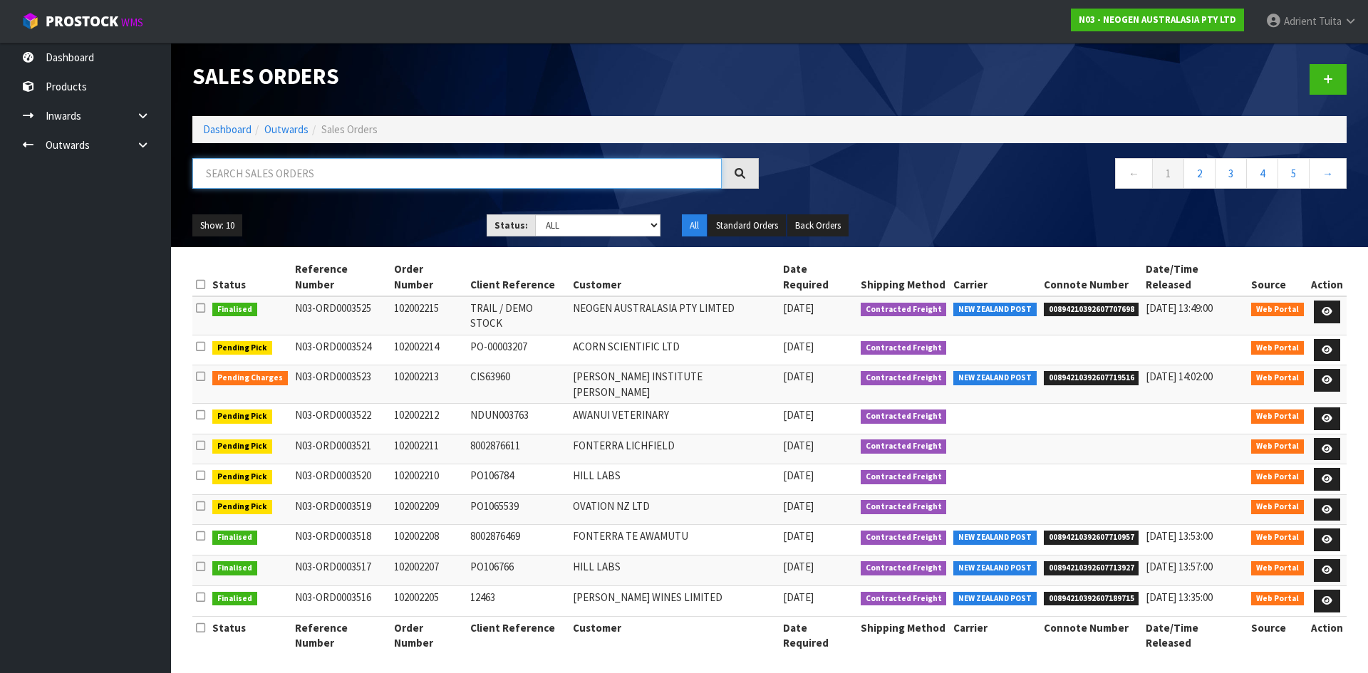
click at [375, 175] on input "text" at bounding box center [457, 173] width 530 height 31
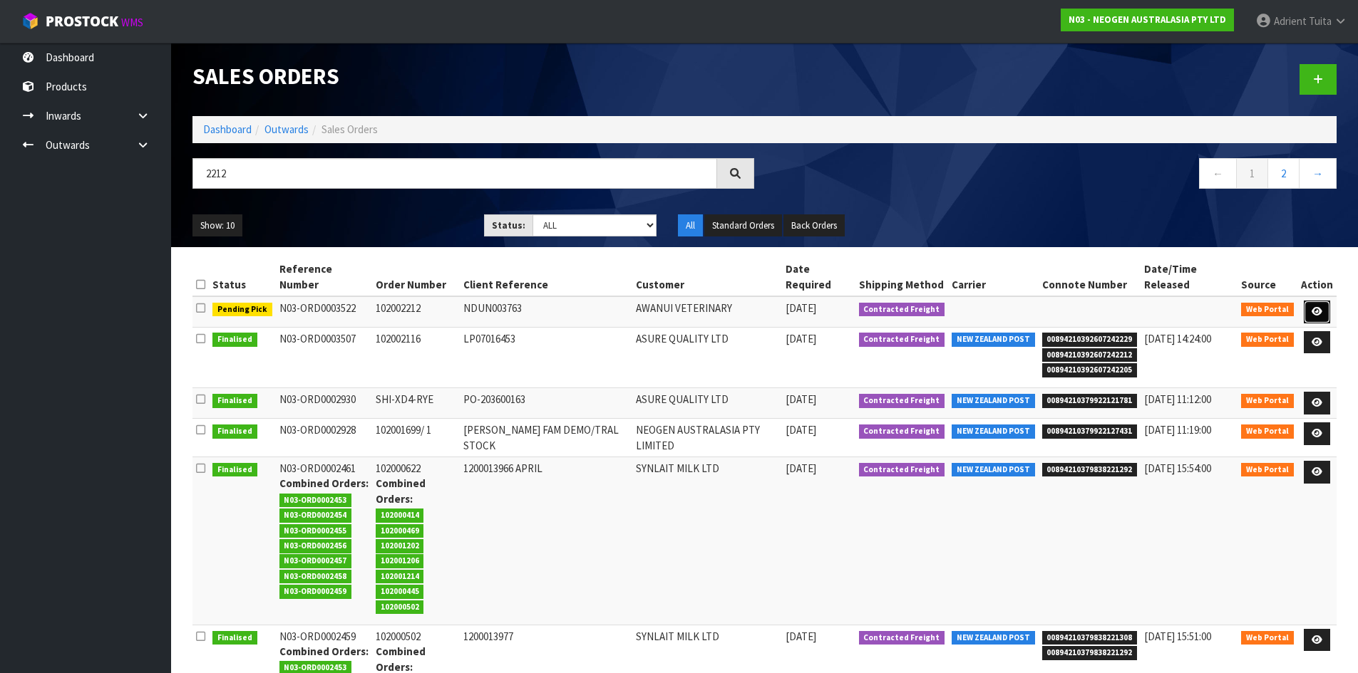
click at [1313, 307] on icon at bounding box center [1316, 311] width 11 height 9
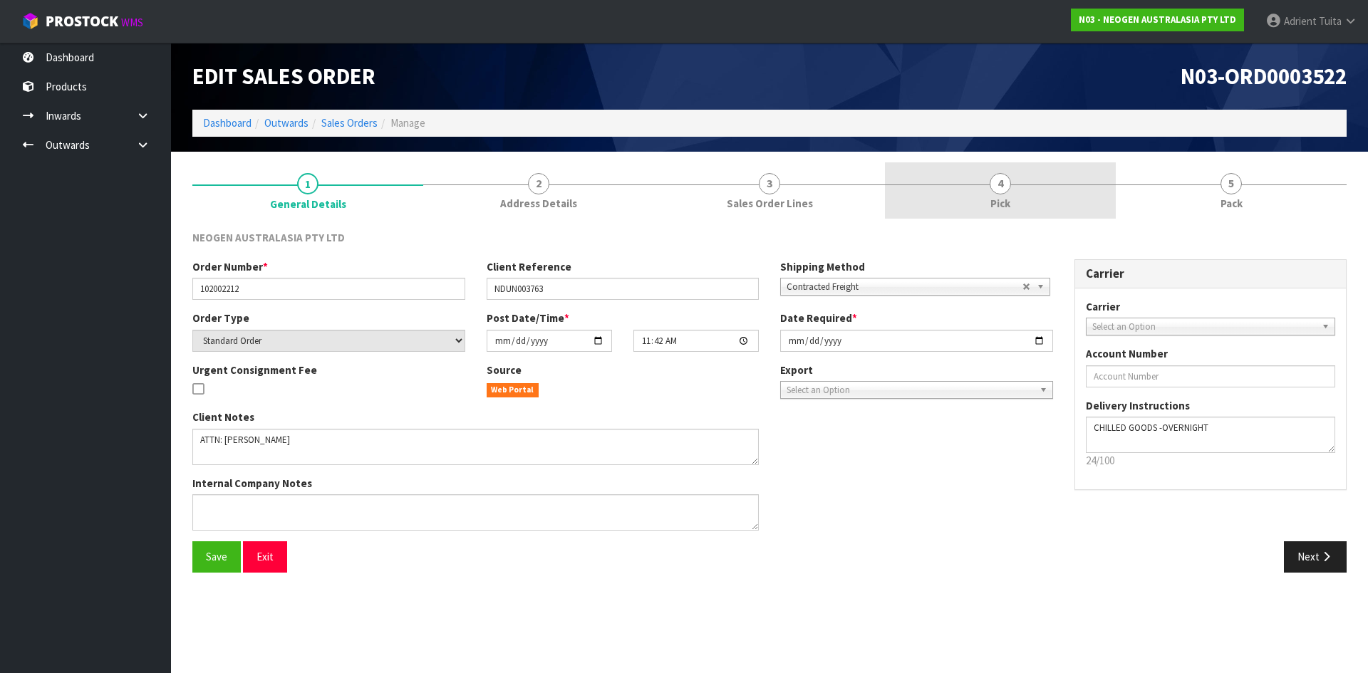
click at [946, 171] on link "4 Pick" at bounding box center [1000, 190] width 231 height 56
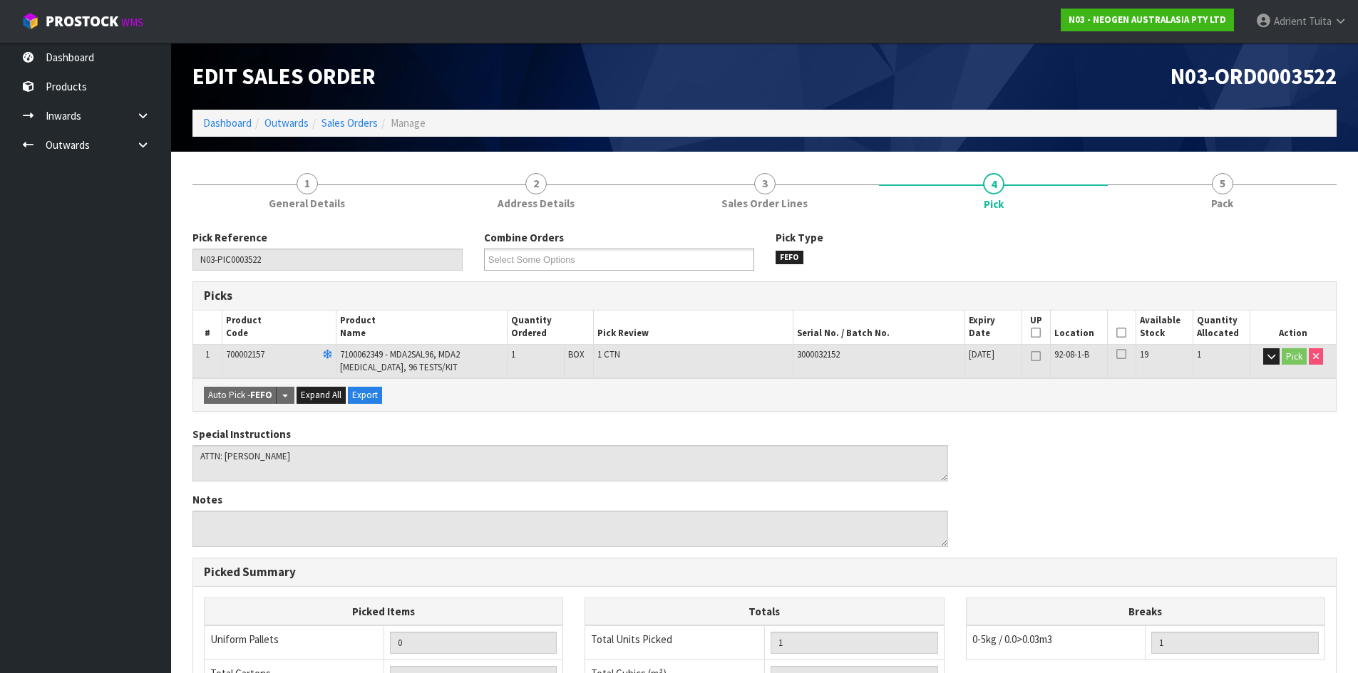
click at [1122, 333] on icon at bounding box center [1121, 333] width 10 height 1
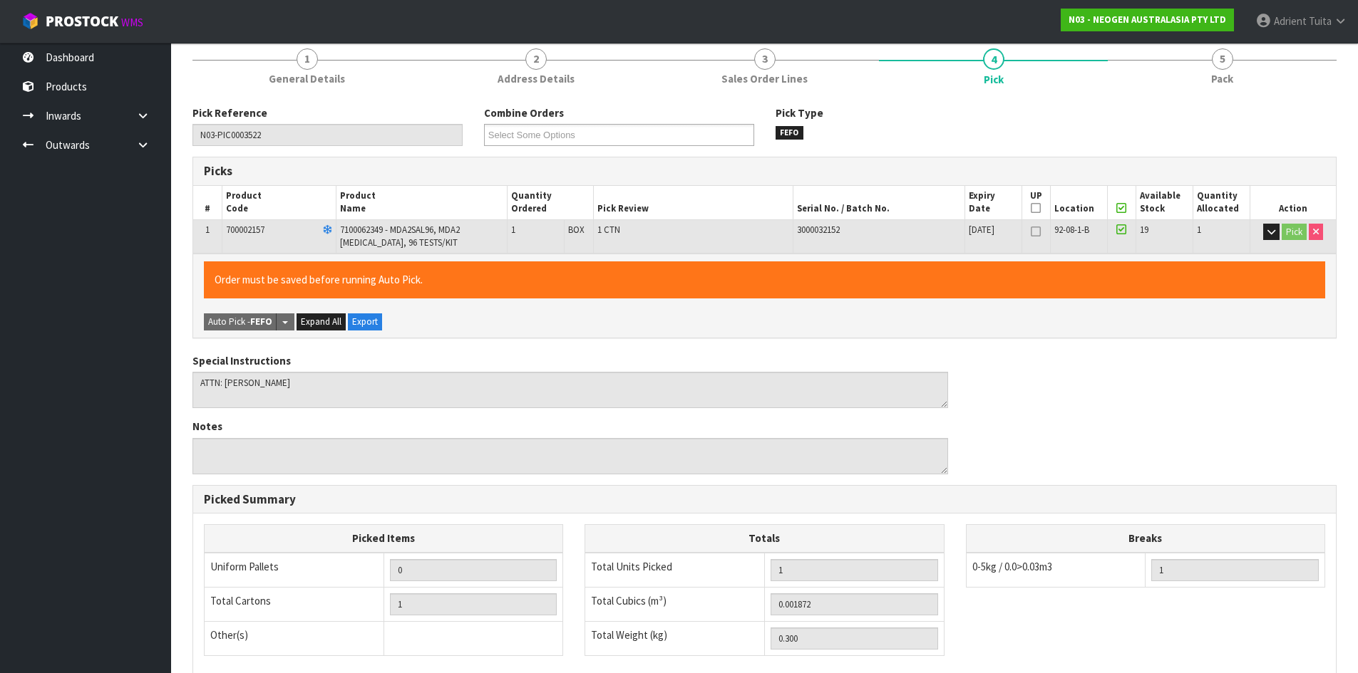
scroll to position [329, 0]
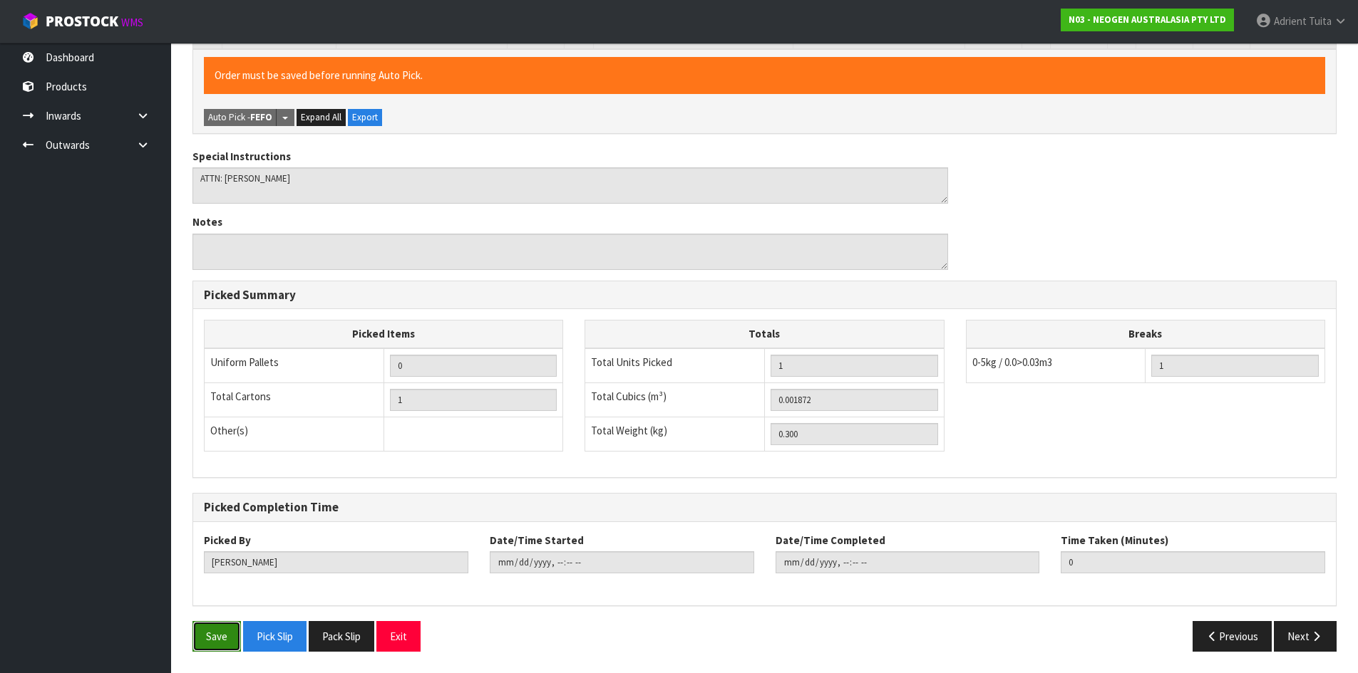
click at [230, 636] on button "Save" at bounding box center [216, 636] width 48 height 31
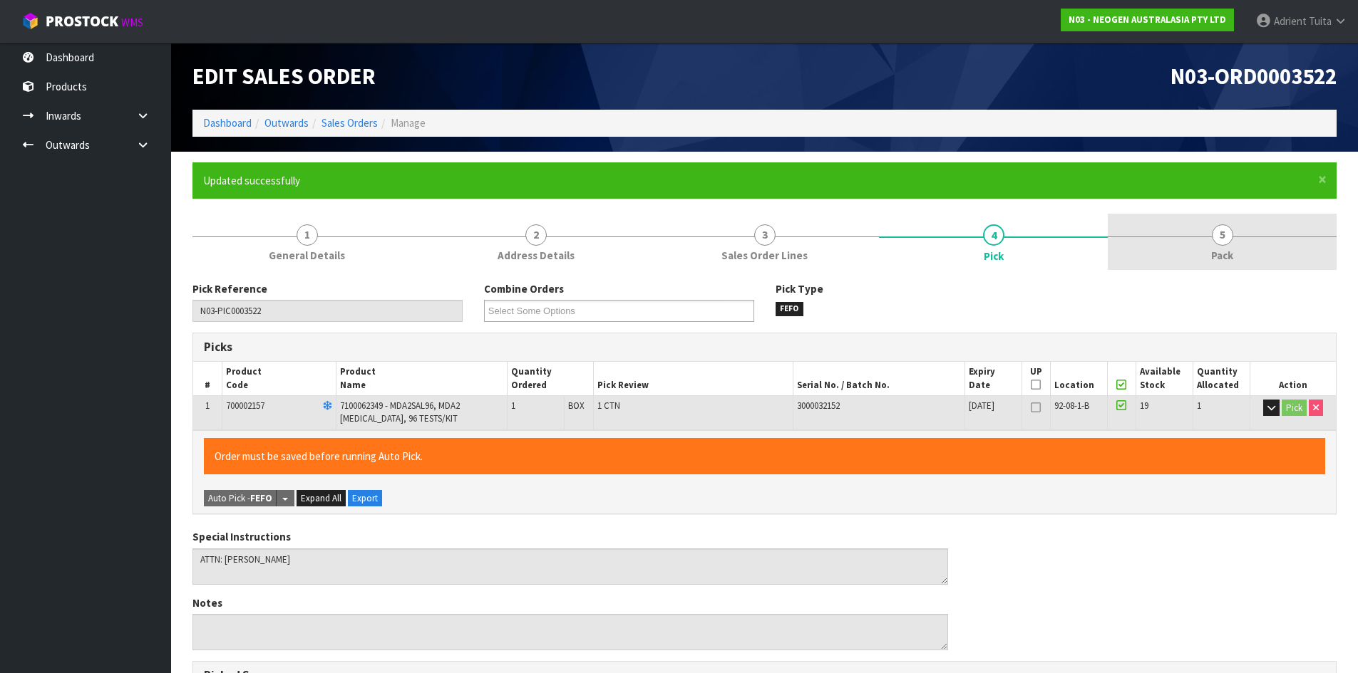
drag, startPoint x: 1214, startPoint y: 208, endPoint x: 1194, endPoint y: 238, distance: 36.0
click at [1215, 208] on form "× Close Updated successfully 1 General Details 2 Address Details 3 Sales Order …" at bounding box center [764, 603] width 1144 height 882
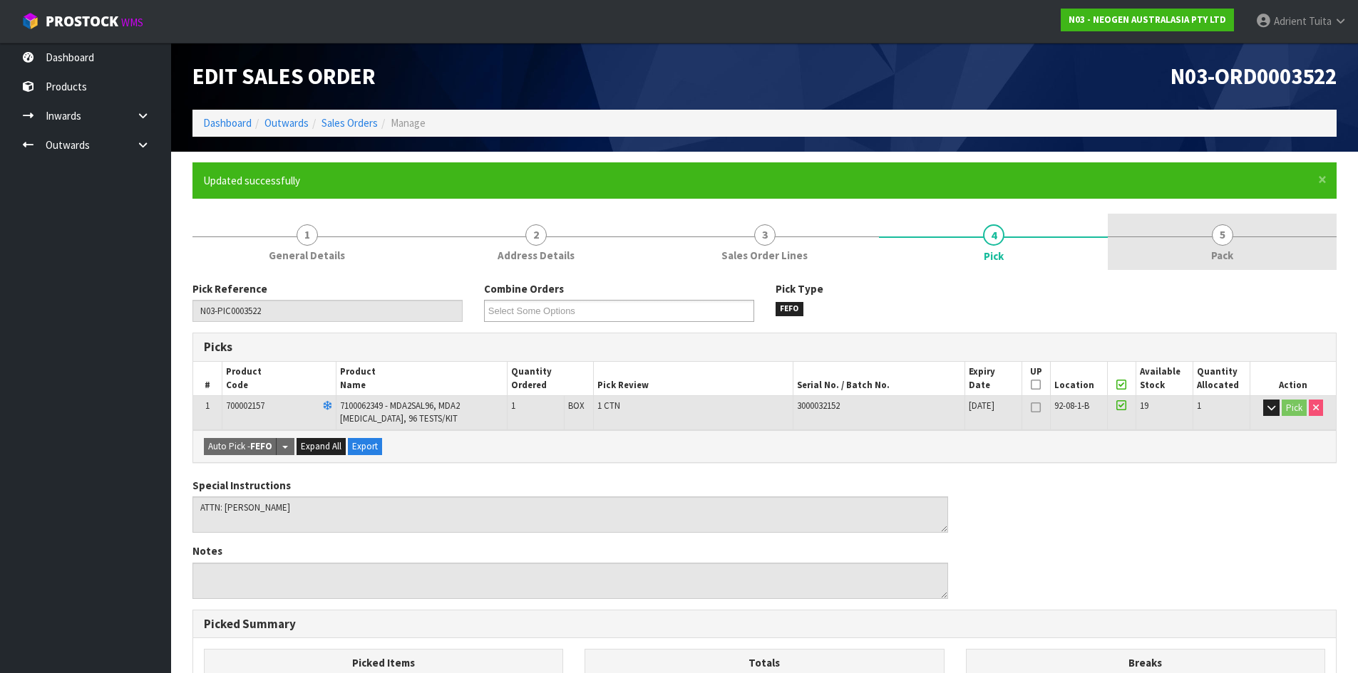
click at [1222, 248] on span "Pack" at bounding box center [1222, 255] width 22 height 15
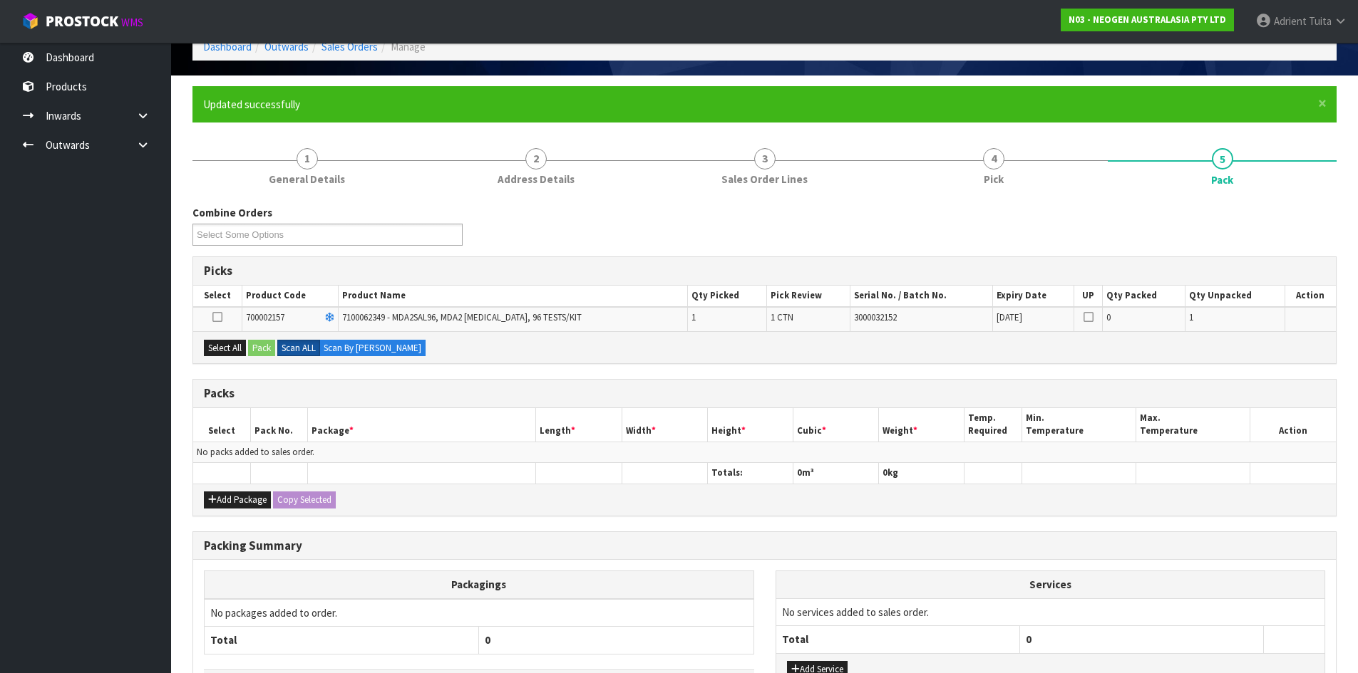
scroll to position [183, 0]
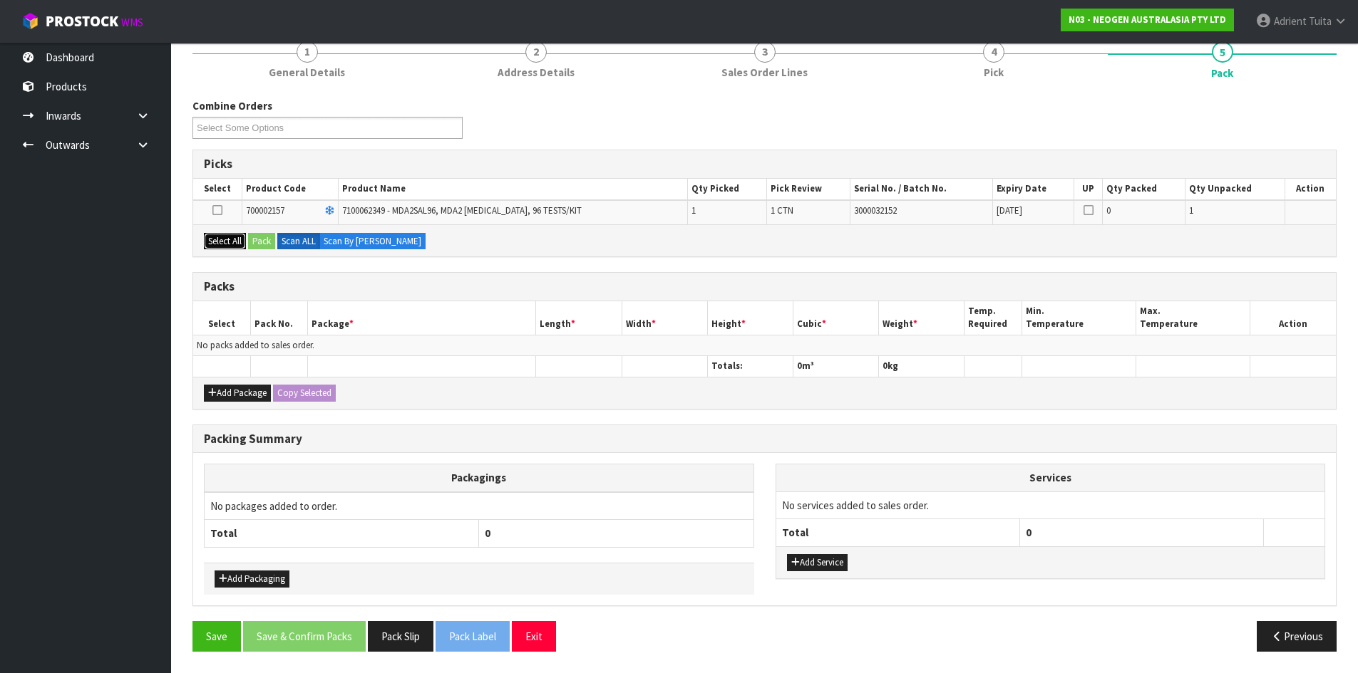
drag, startPoint x: 242, startPoint y: 240, endPoint x: 259, endPoint y: 242, distance: 17.9
click at [241, 240] on button "Select All" at bounding box center [225, 241] width 42 height 17
click at [259, 242] on button "Pack" at bounding box center [261, 241] width 27 height 17
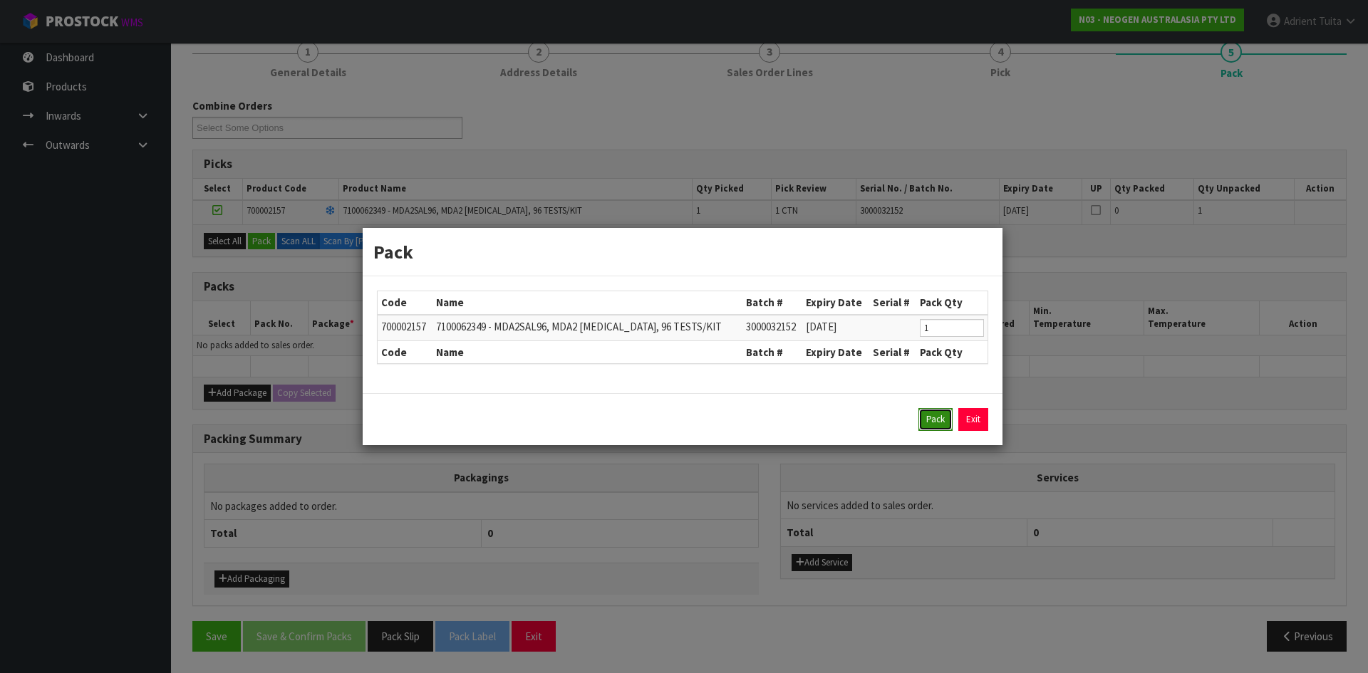
click at [940, 414] on button "Pack" at bounding box center [936, 419] width 34 height 23
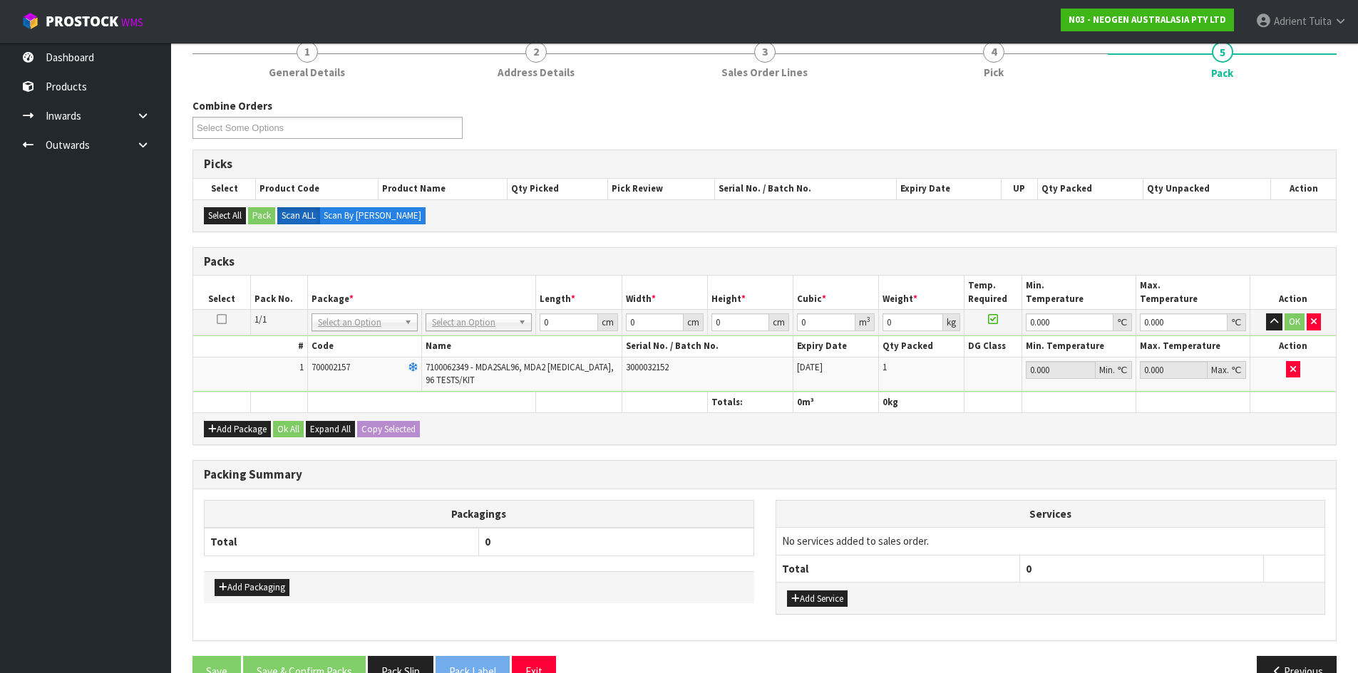
drag, startPoint x: 490, startPoint y: 318, endPoint x: 487, endPoint y: 345, distance: 27.3
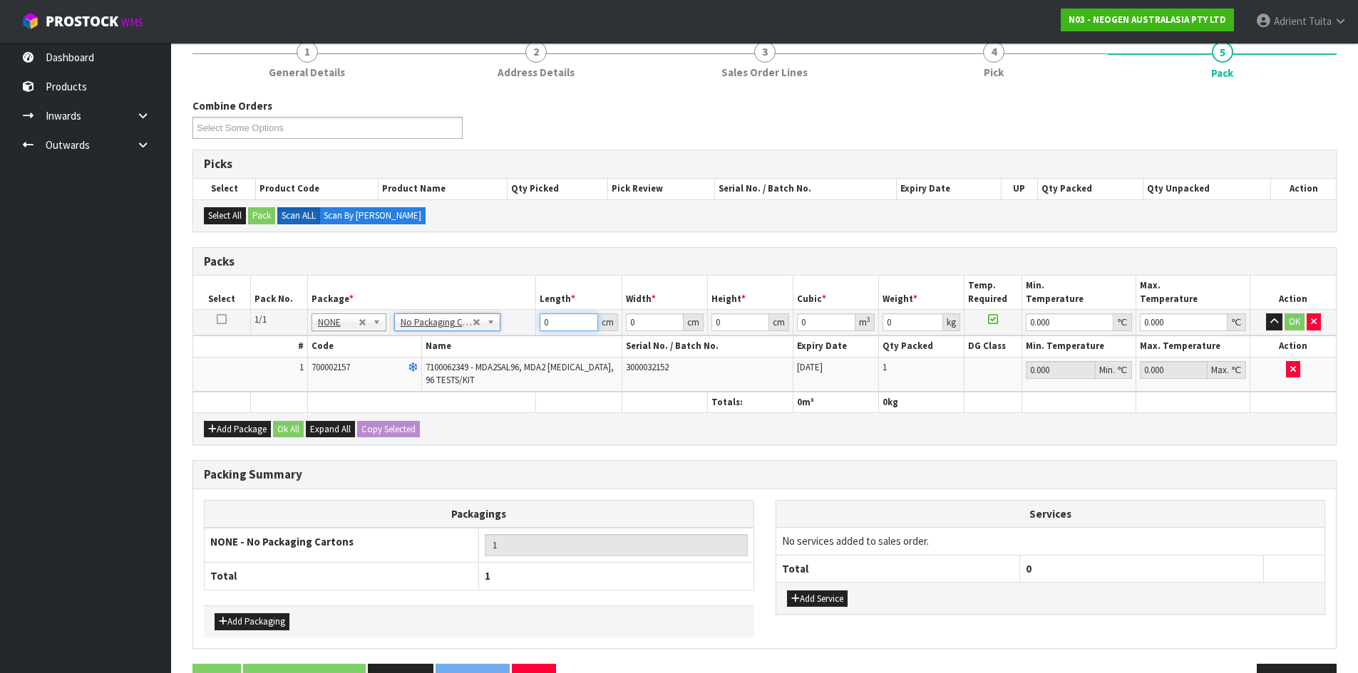
click at [569, 331] on input "0" at bounding box center [568, 323] width 58 height 18
click at [1294, 326] on button "OK" at bounding box center [1294, 322] width 20 height 17
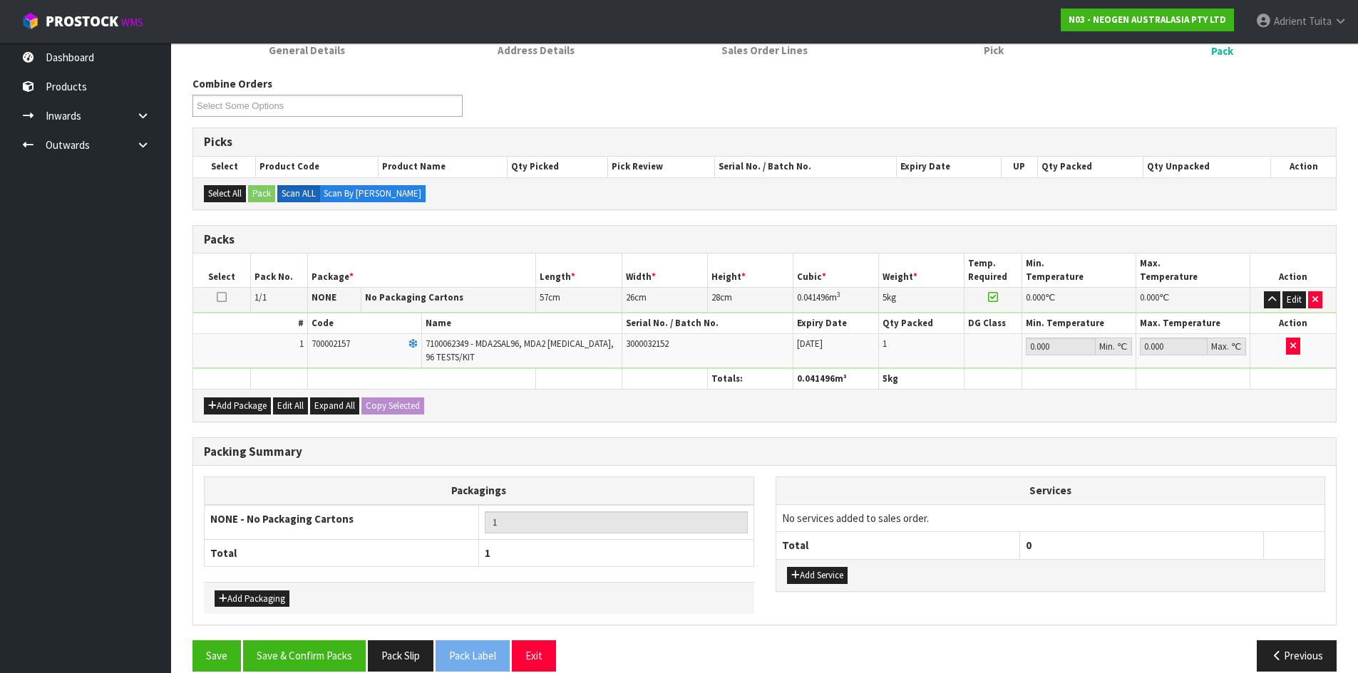
scroll to position [225, 0]
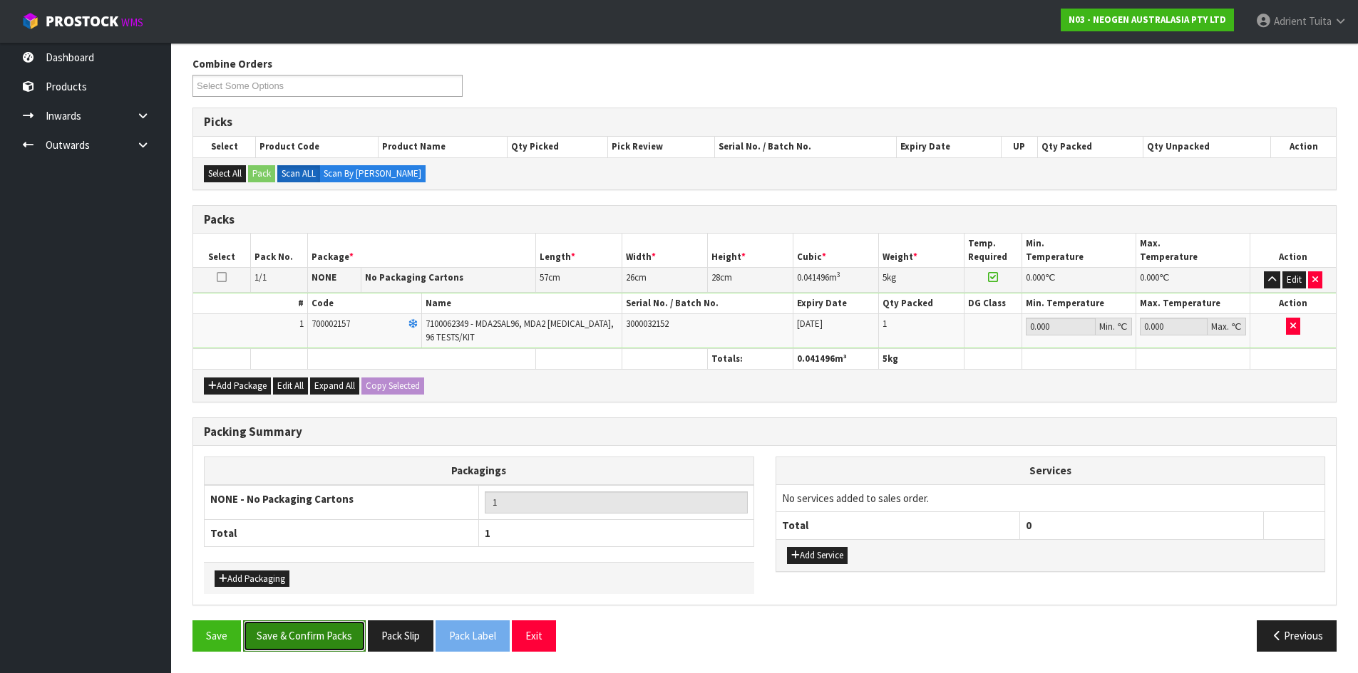
click at [311, 631] on button "Save & Confirm Packs" at bounding box center [304, 636] width 123 height 31
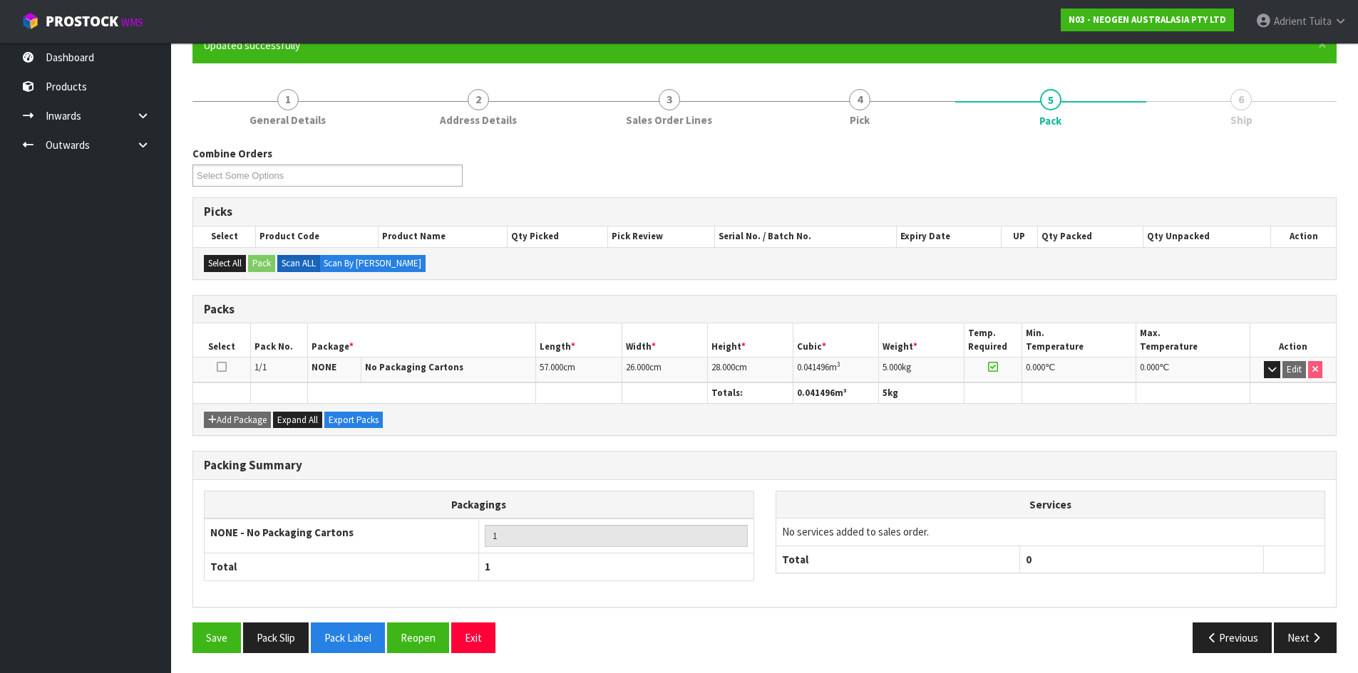
scroll to position [137, 0]
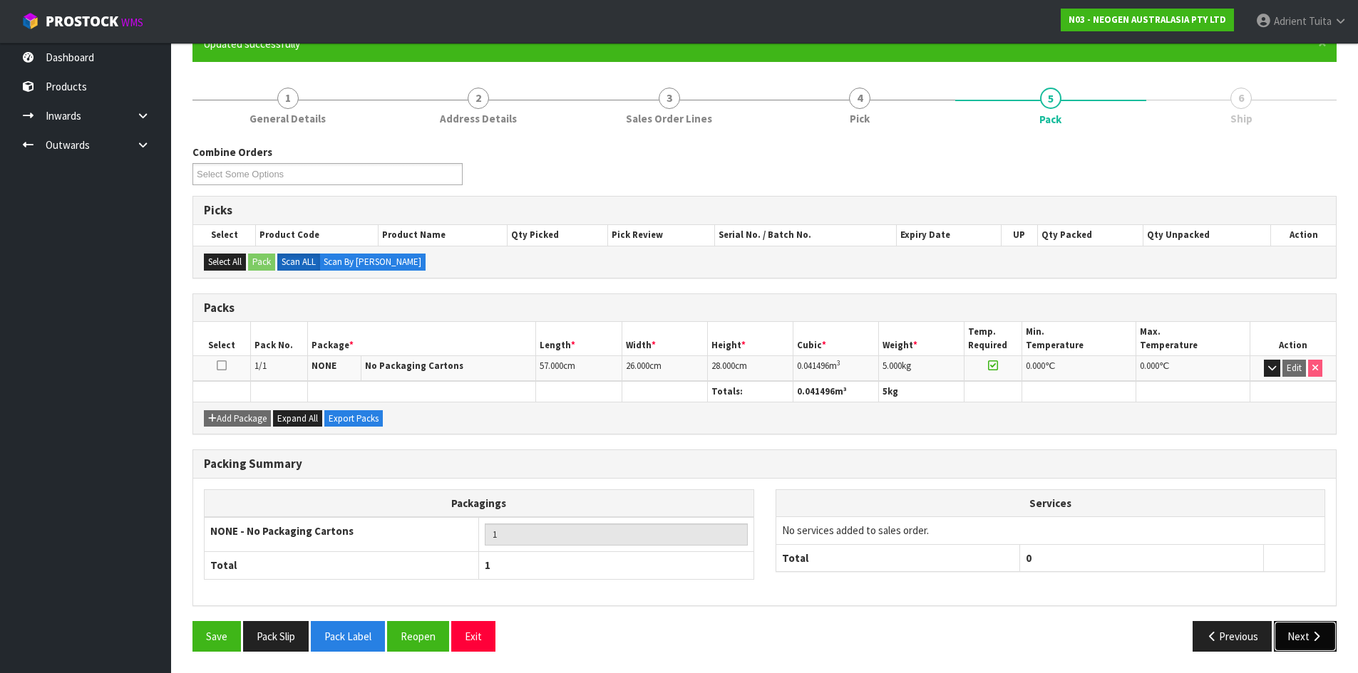
click at [1298, 629] on button "Next" at bounding box center [1305, 636] width 63 height 31
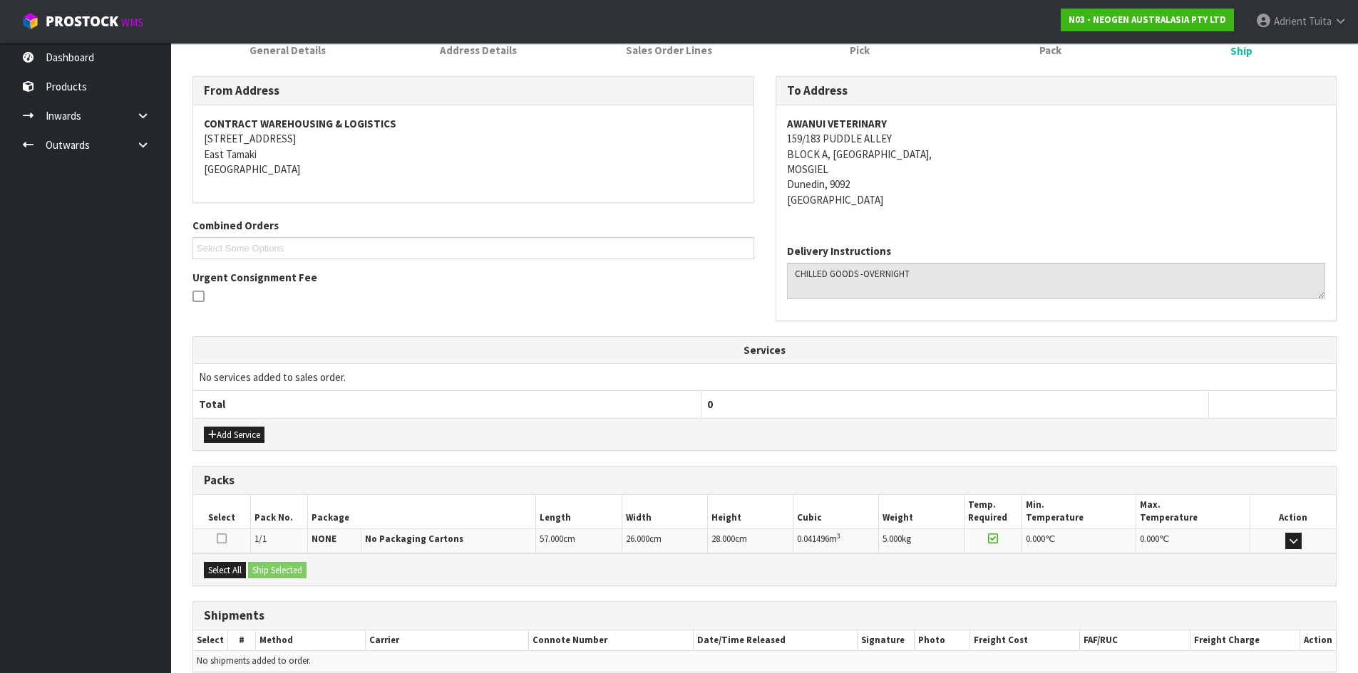
scroll to position [272, 0]
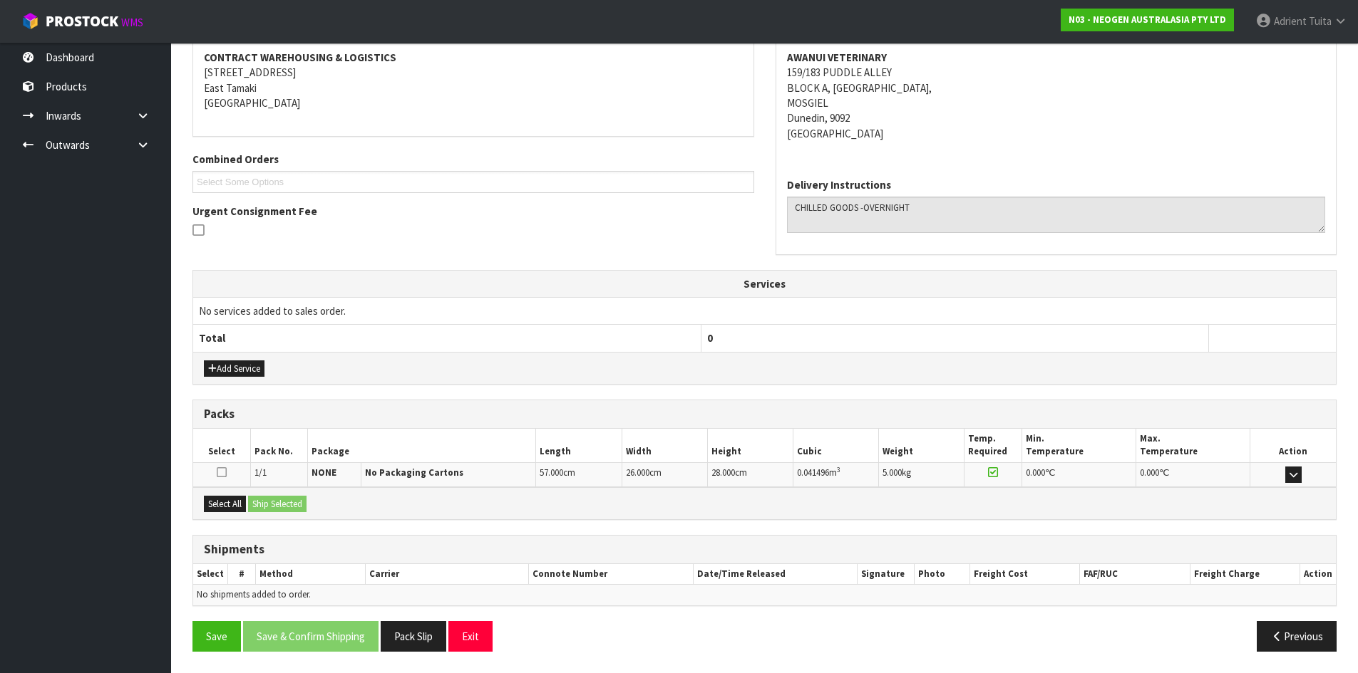
click at [237, 495] on div "Select All Ship Selected" at bounding box center [764, 503] width 1142 height 32
click at [238, 501] on button "Select All" at bounding box center [225, 504] width 42 height 17
click at [256, 502] on button "Ship Selected" at bounding box center [277, 504] width 58 height 17
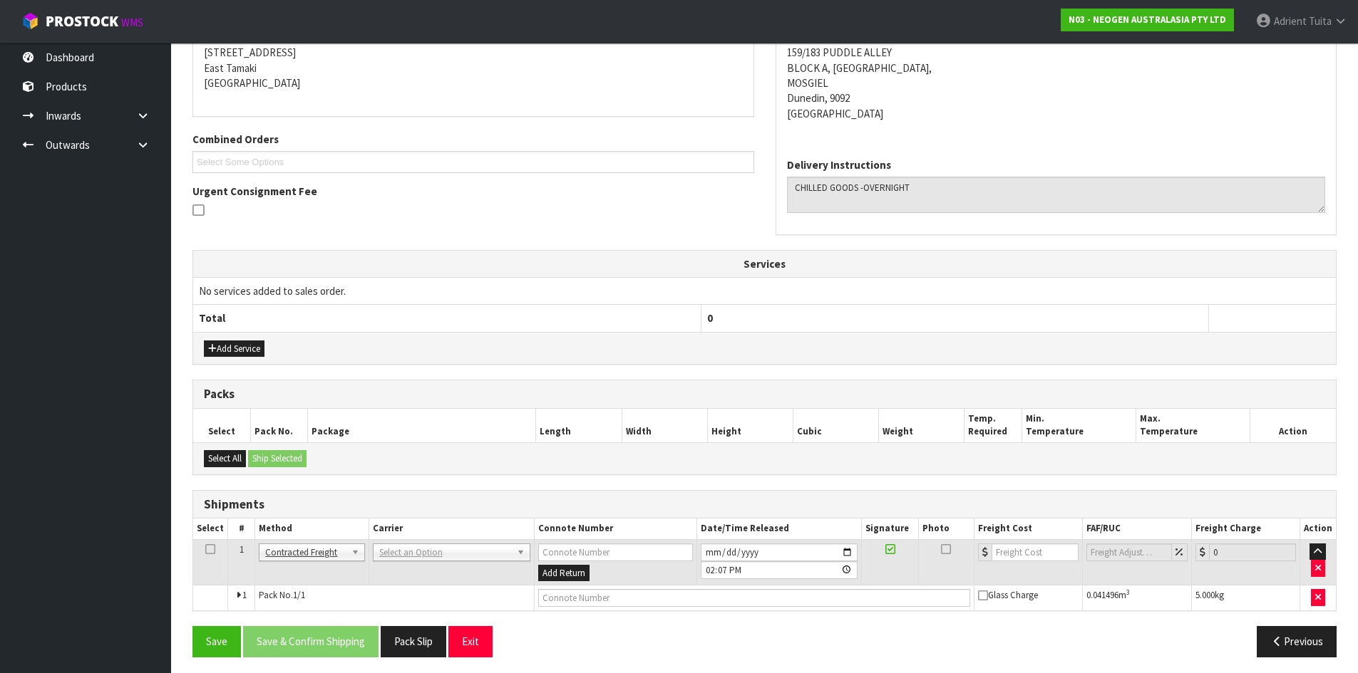
scroll to position [297, 0]
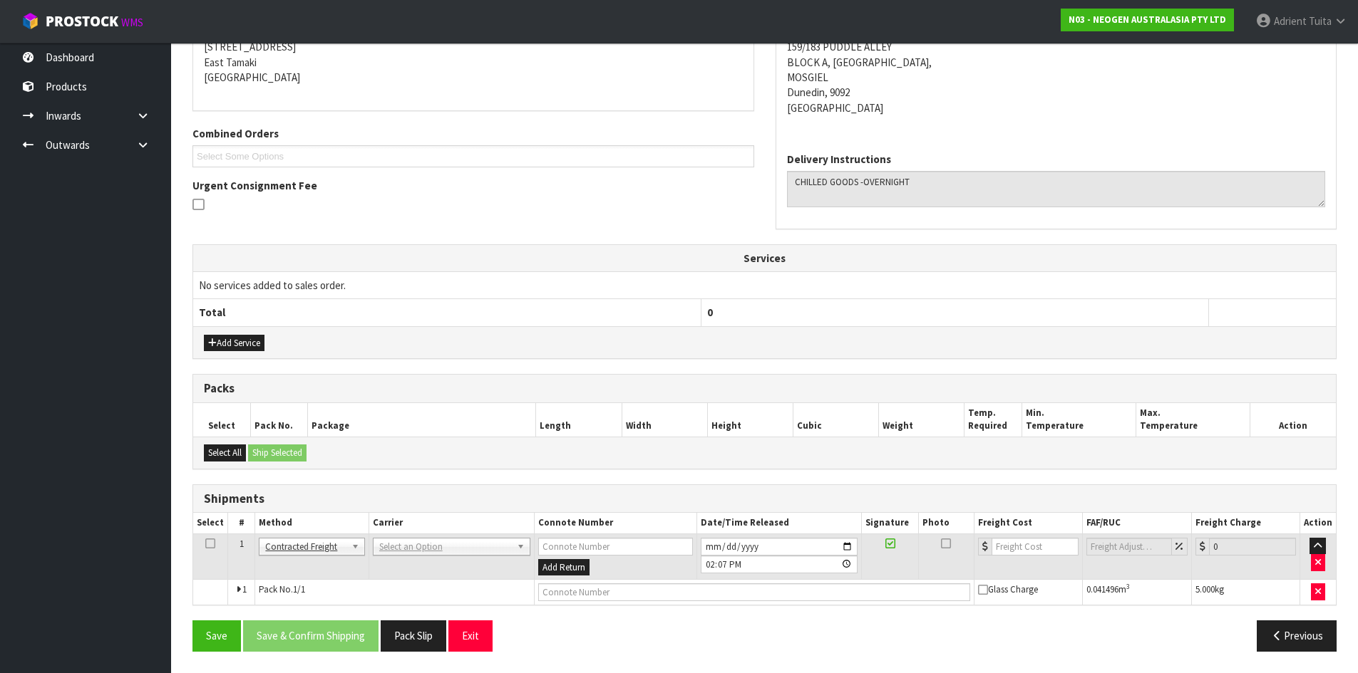
drag, startPoint x: 384, startPoint y: 547, endPoint x: 388, endPoint y: 554, distance: 7.3
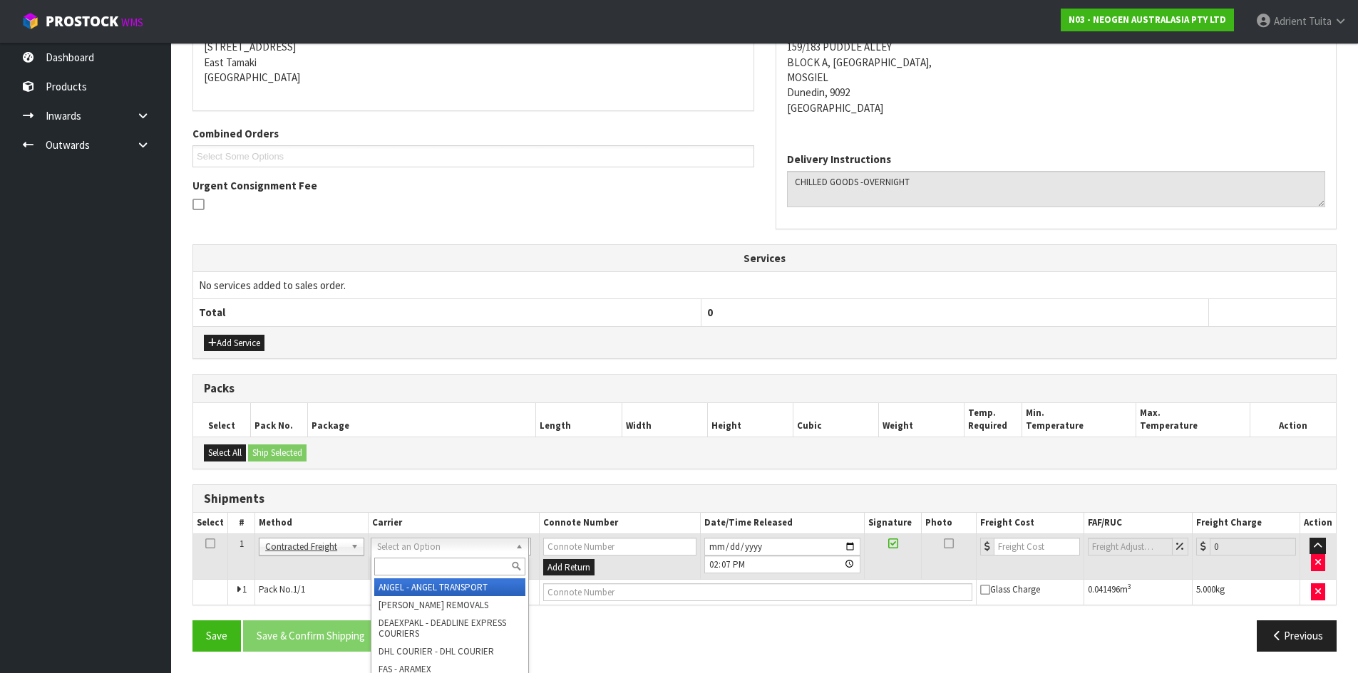
click at [386, 567] on input "text" at bounding box center [449, 567] width 151 height 18
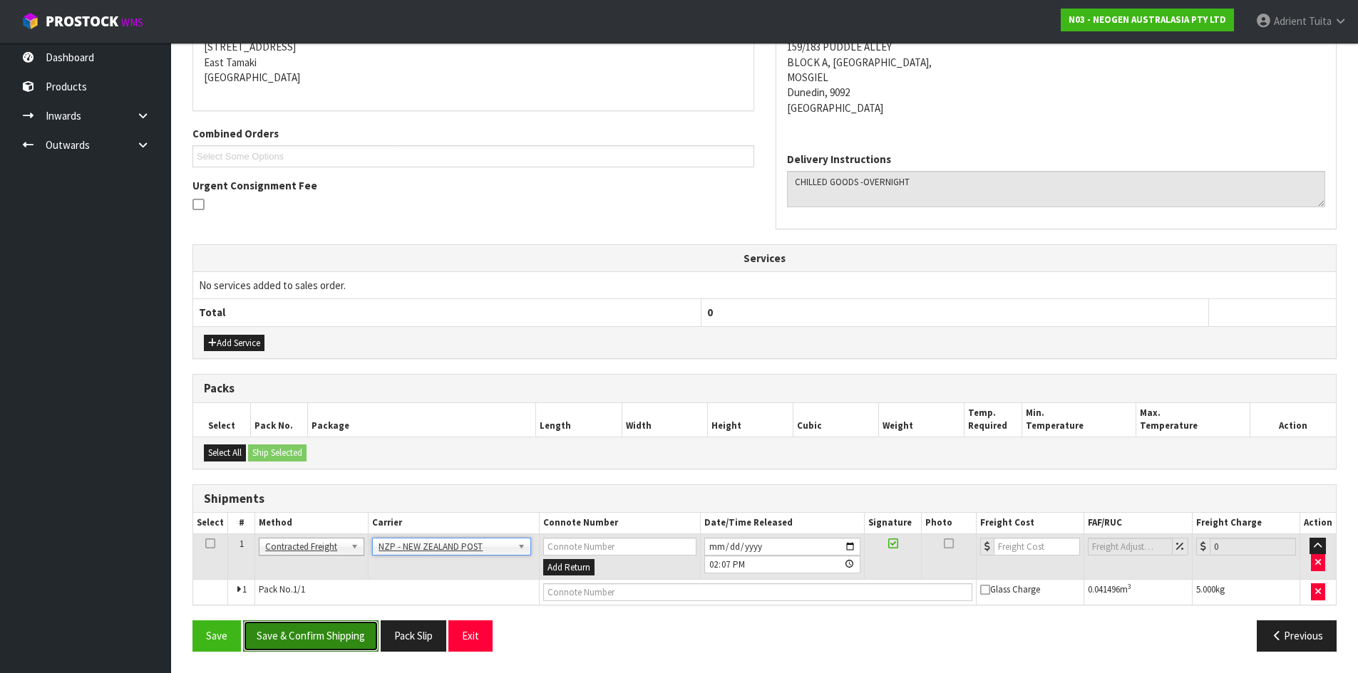
click at [350, 649] on button "Save & Confirm Shipping" at bounding box center [310, 636] width 135 height 31
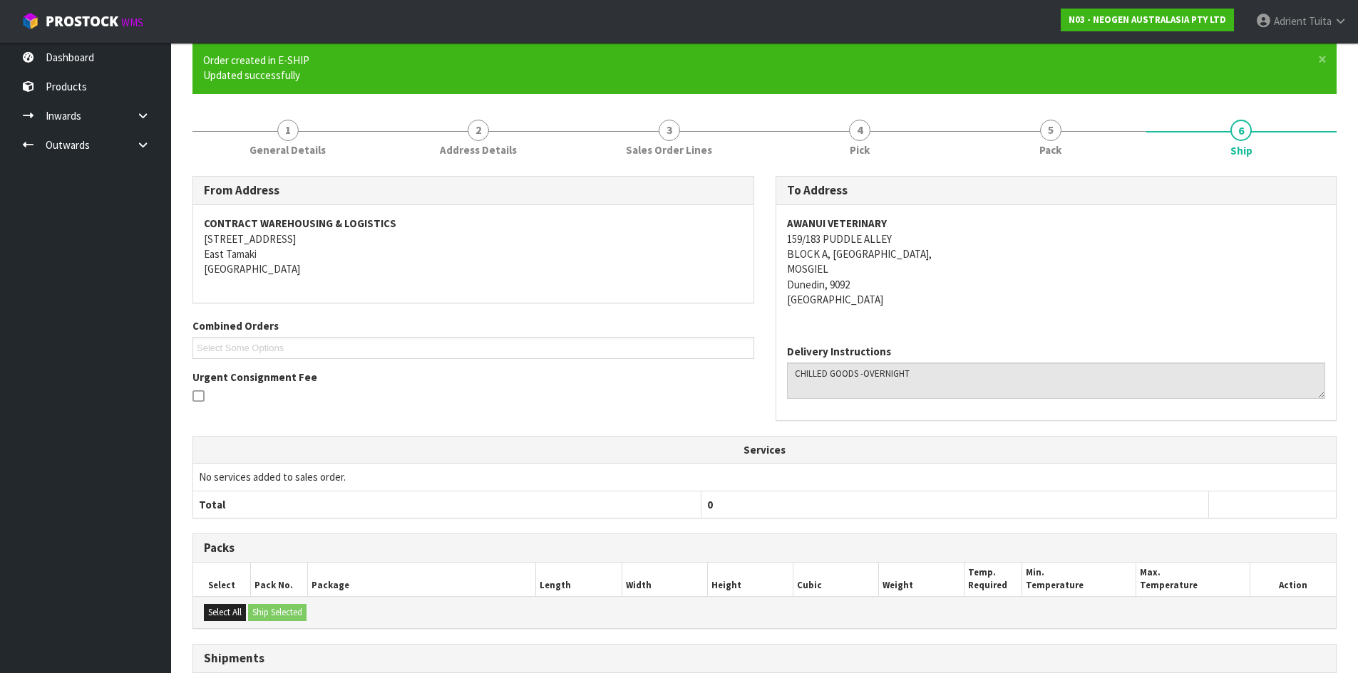
scroll to position [277, 0]
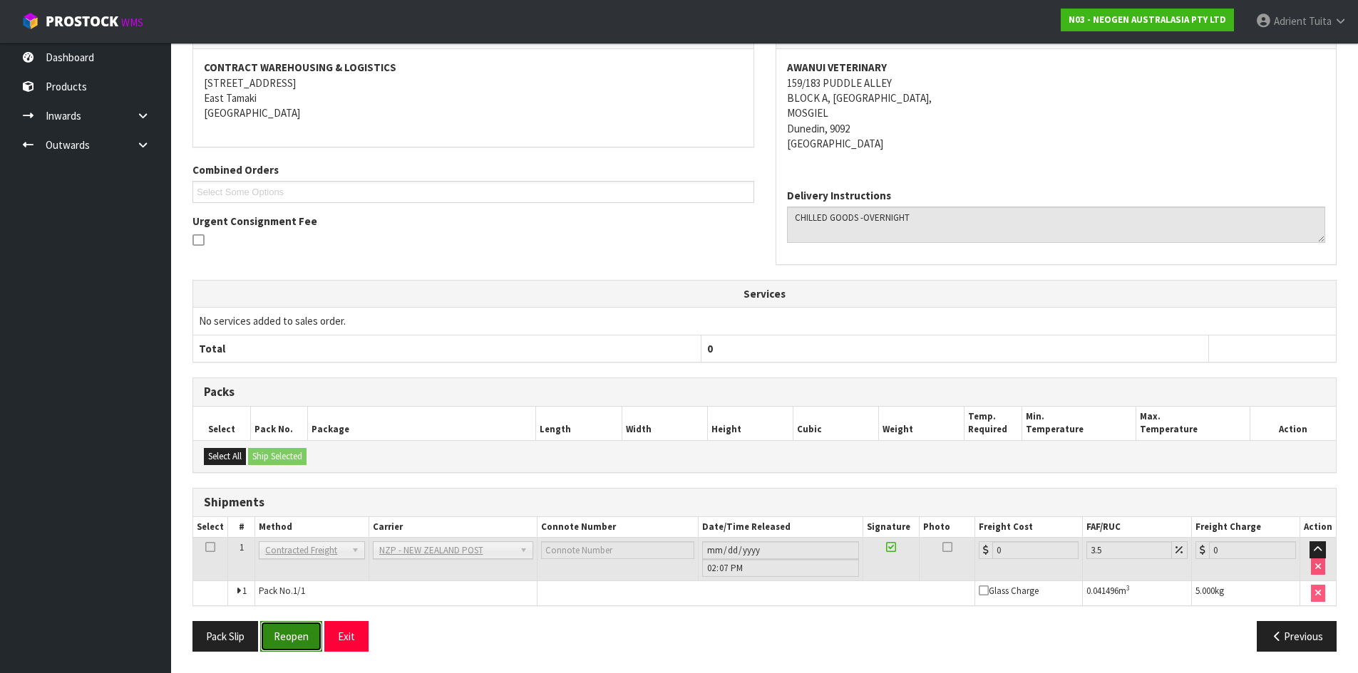
drag, startPoint x: 281, startPoint y: 636, endPoint x: 289, endPoint y: 636, distance: 7.8
click at [282, 636] on button "Reopen" at bounding box center [291, 636] width 62 height 31
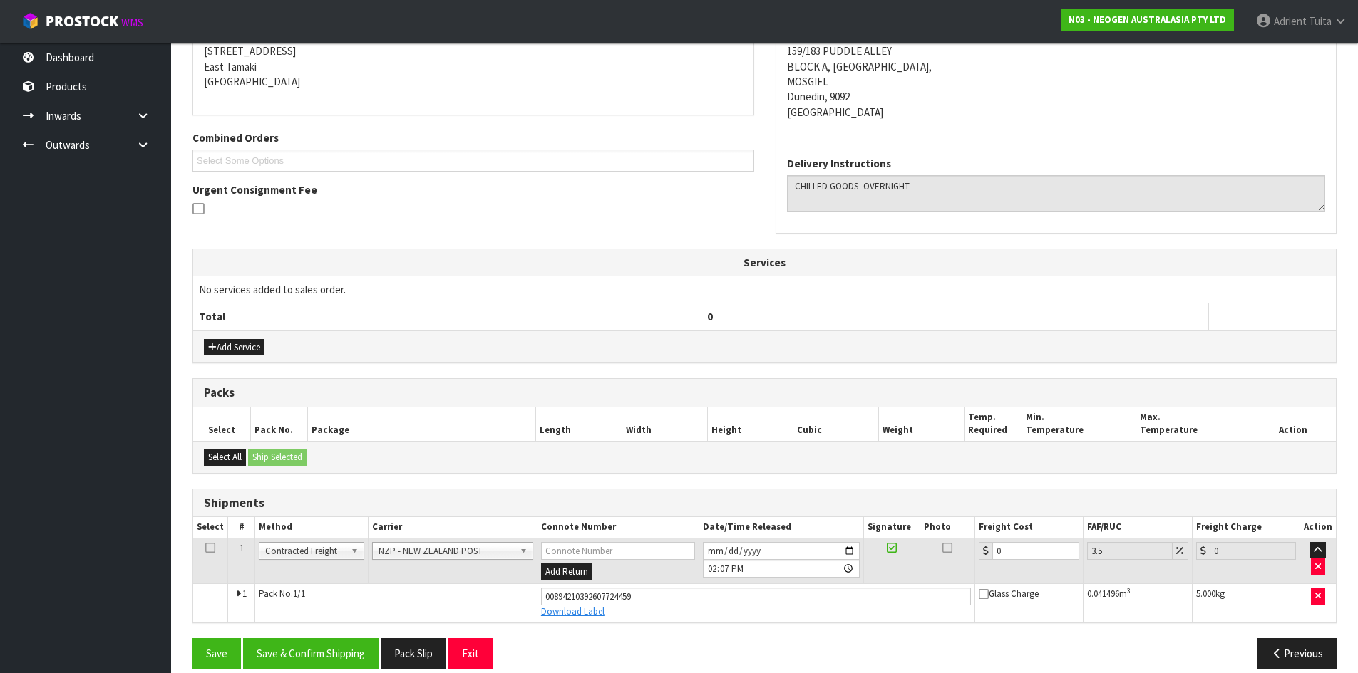
scroll to position [310, 0]
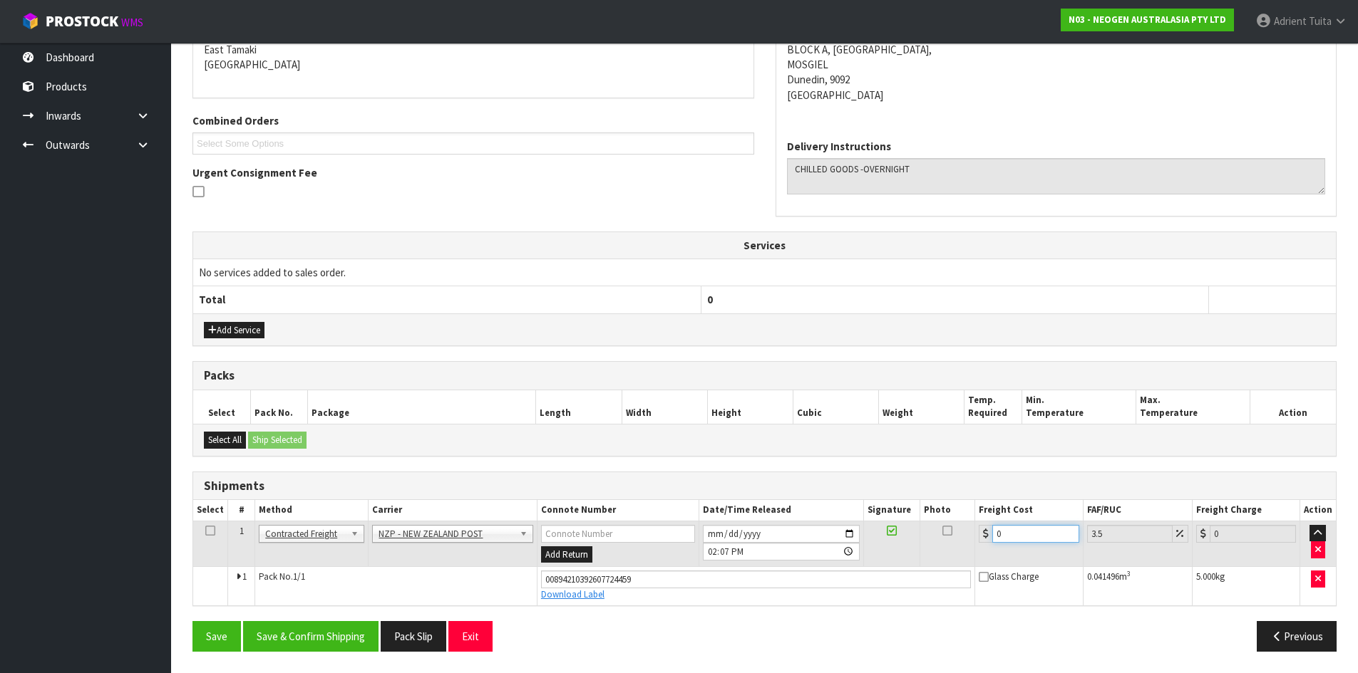
click at [1013, 535] on input "0" at bounding box center [1035, 534] width 86 height 18
click at [310, 644] on button "Save & Confirm Shipping" at bounding box center [310, 636] width 135 height 31
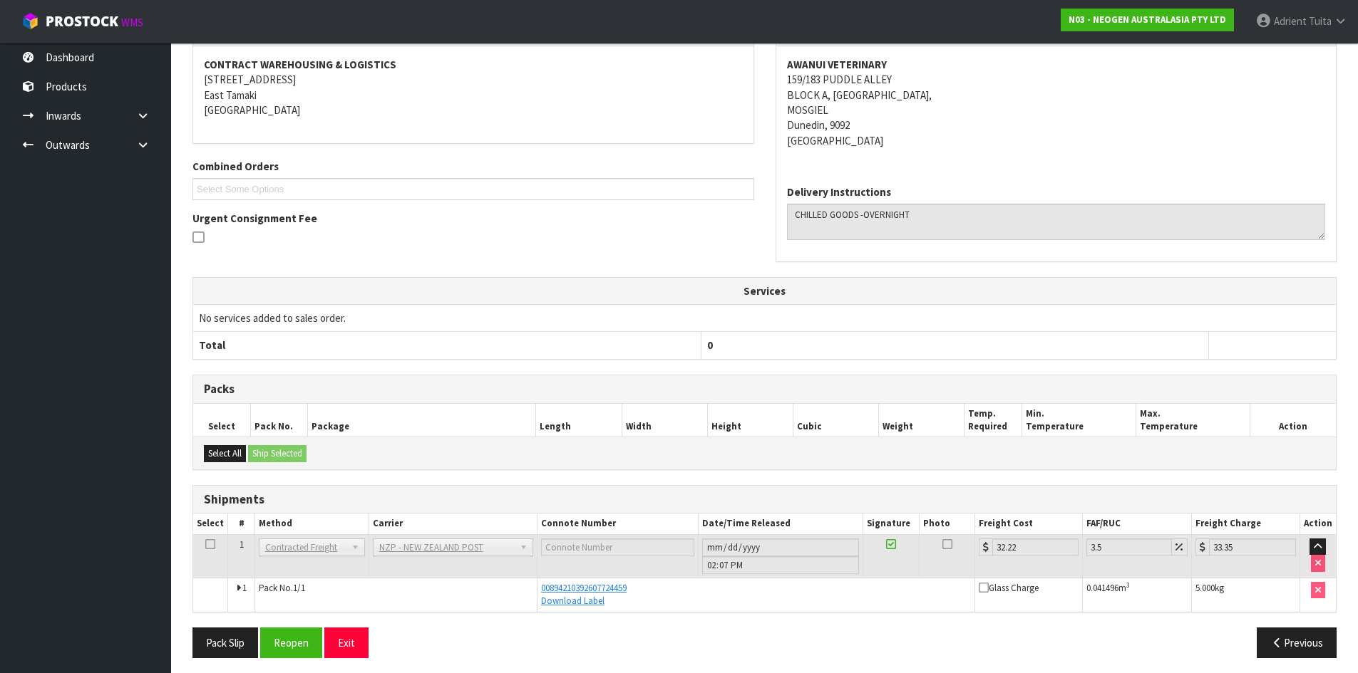
scroll to position [271, 0]
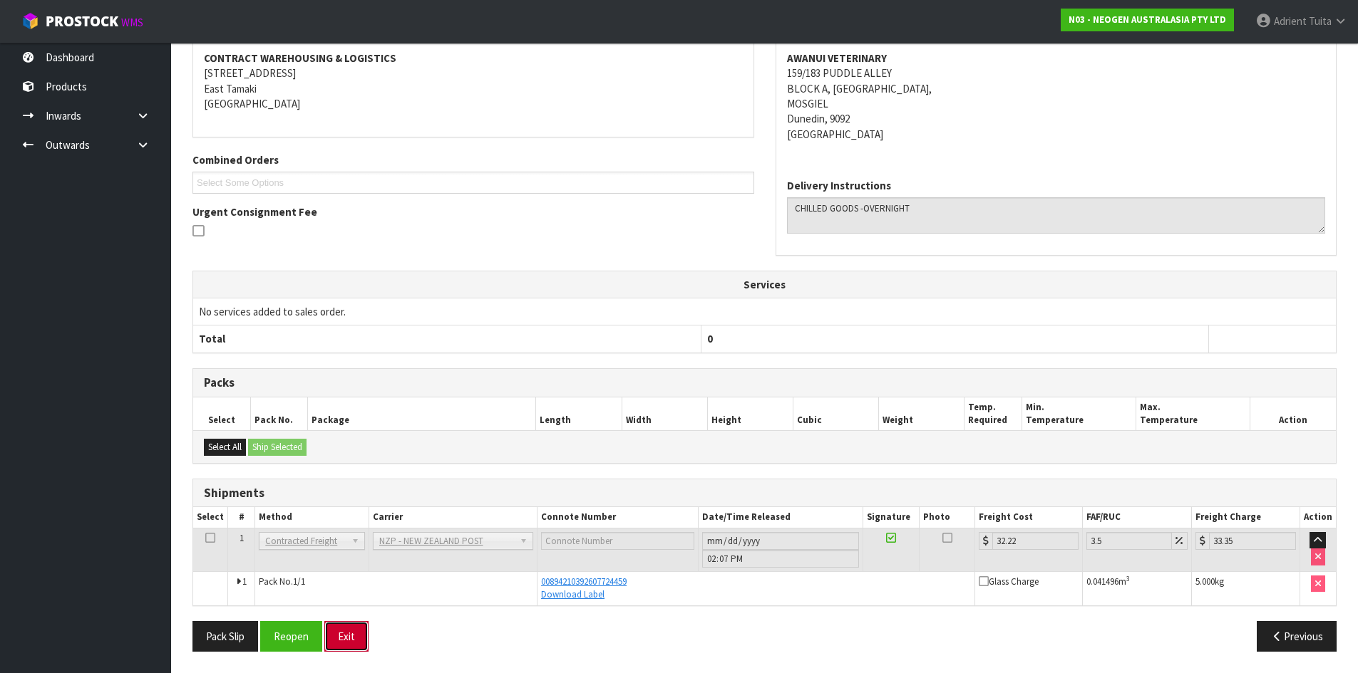
drag, startPoint x: 0, startPoint y: 707, endPoint x: 365, endPoint y: 623, distance: 374.5
click at [365, 623] on button "Exit" at bounding box center [346, 636] width 44 height 31
click at [363, 623] on button "Exit" at bounding box center [346, 636] width 44 height 31
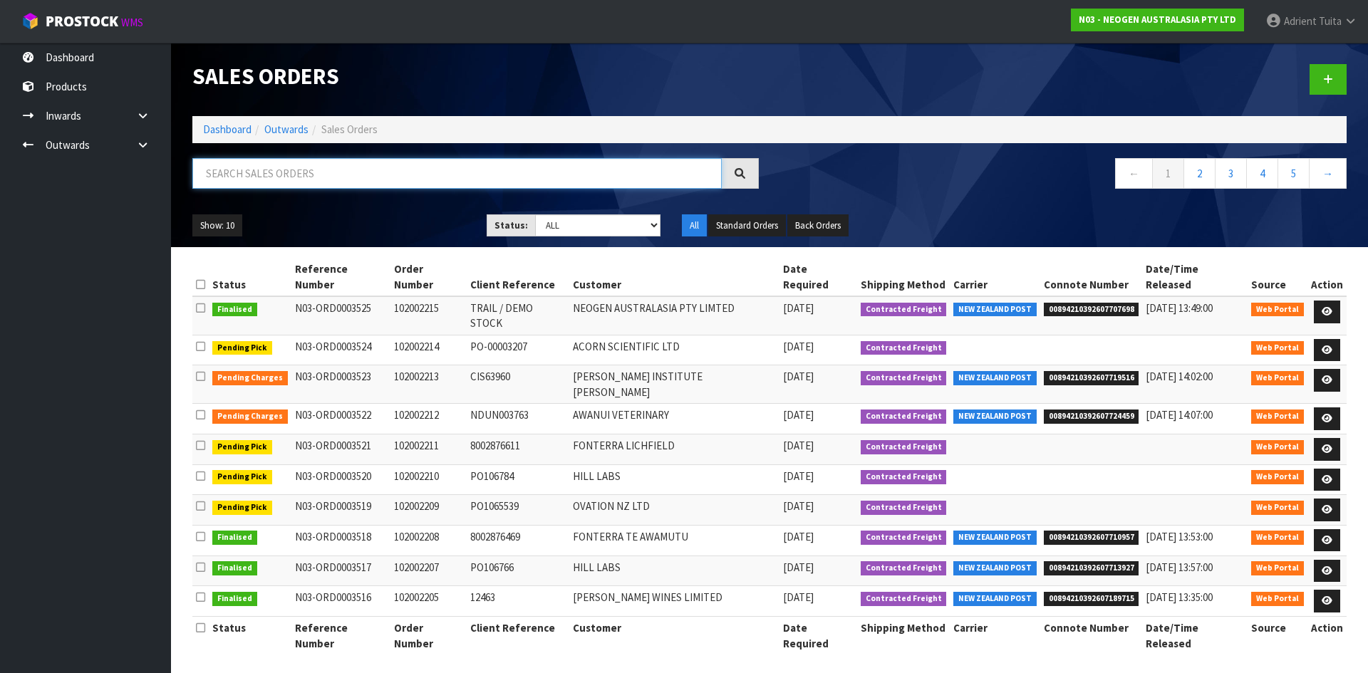
click at [368, 170] on input "text" at bounding box center [457, 173] width 530 height 31
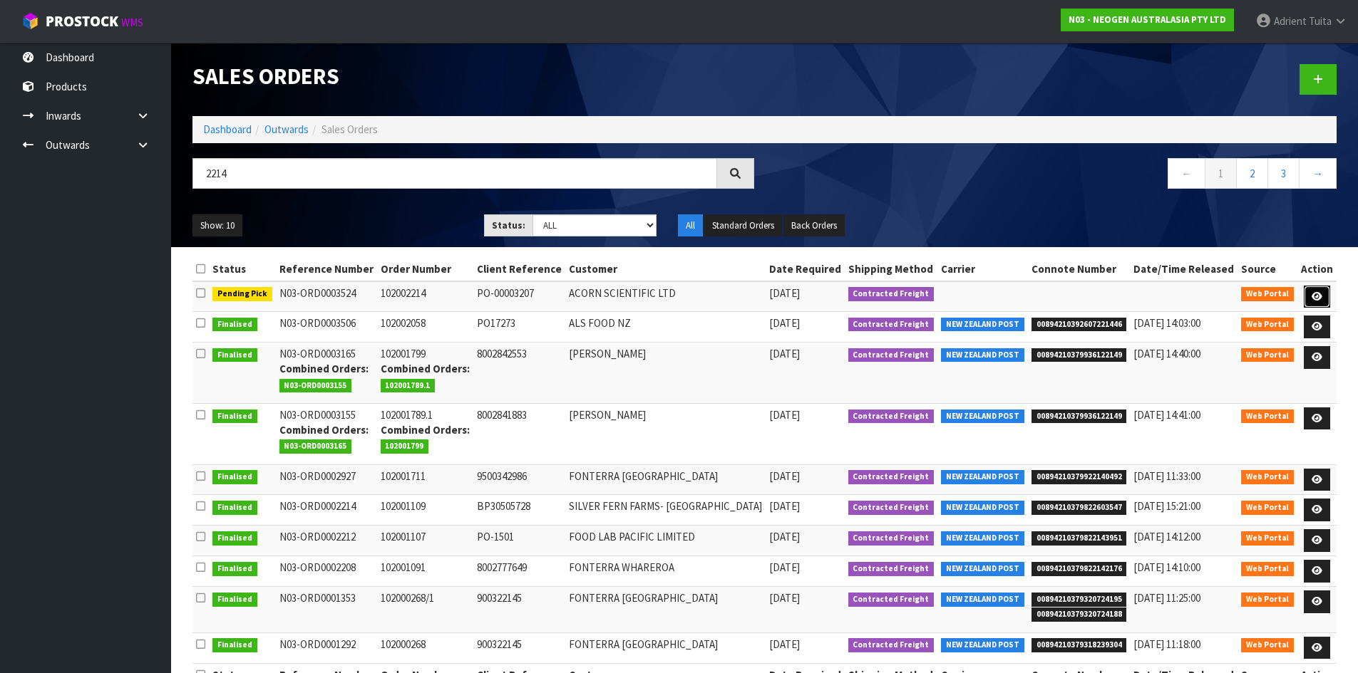
click at [1315, 289] on link at bounding box center [1316, 297] width 26 height 23
click at [1321, 300] on icon at bounding box center [1316, 296] width 11 height 9
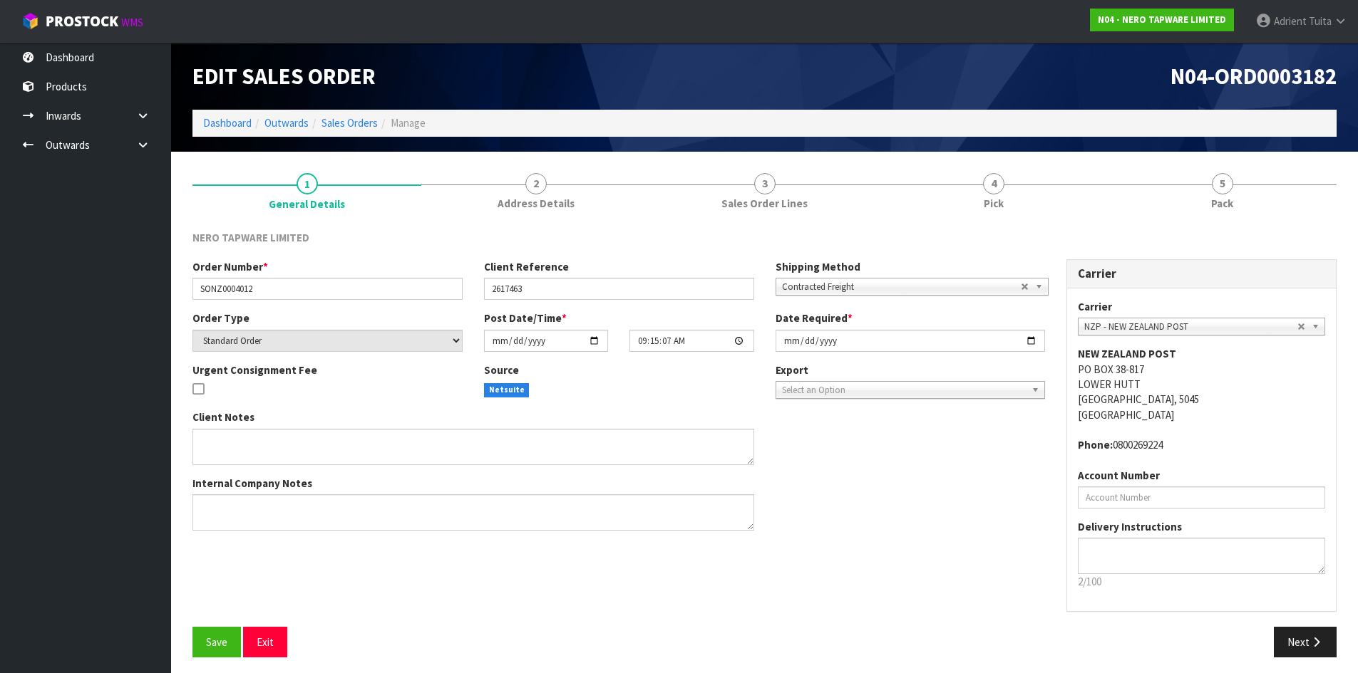
click at [235, 130] on li "Dashboard" at bounding box center [227, 122] width 48 height 15
click at [237, 125] on link "Dashboard" at bounding box center [227, 123] width 48 height 14
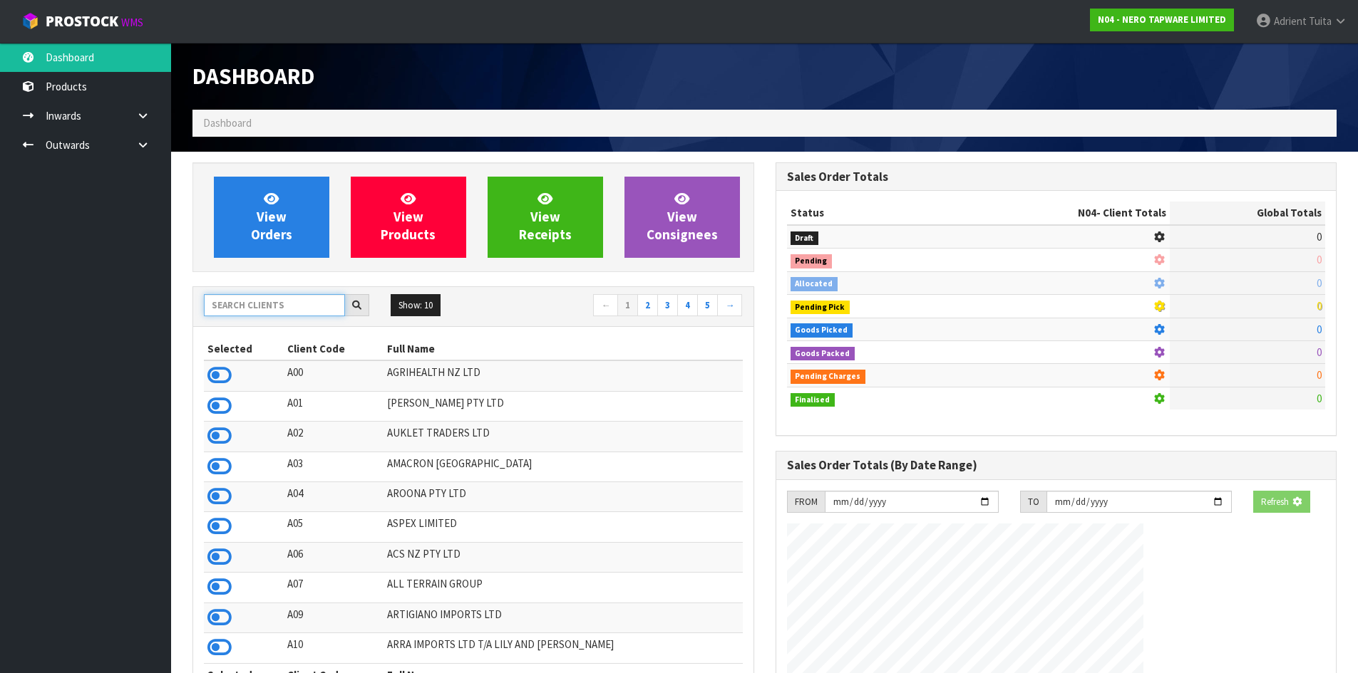
click at [298, 298] on input "text" at bounding box center [274, 305] width 141 height 22
type input "A06"
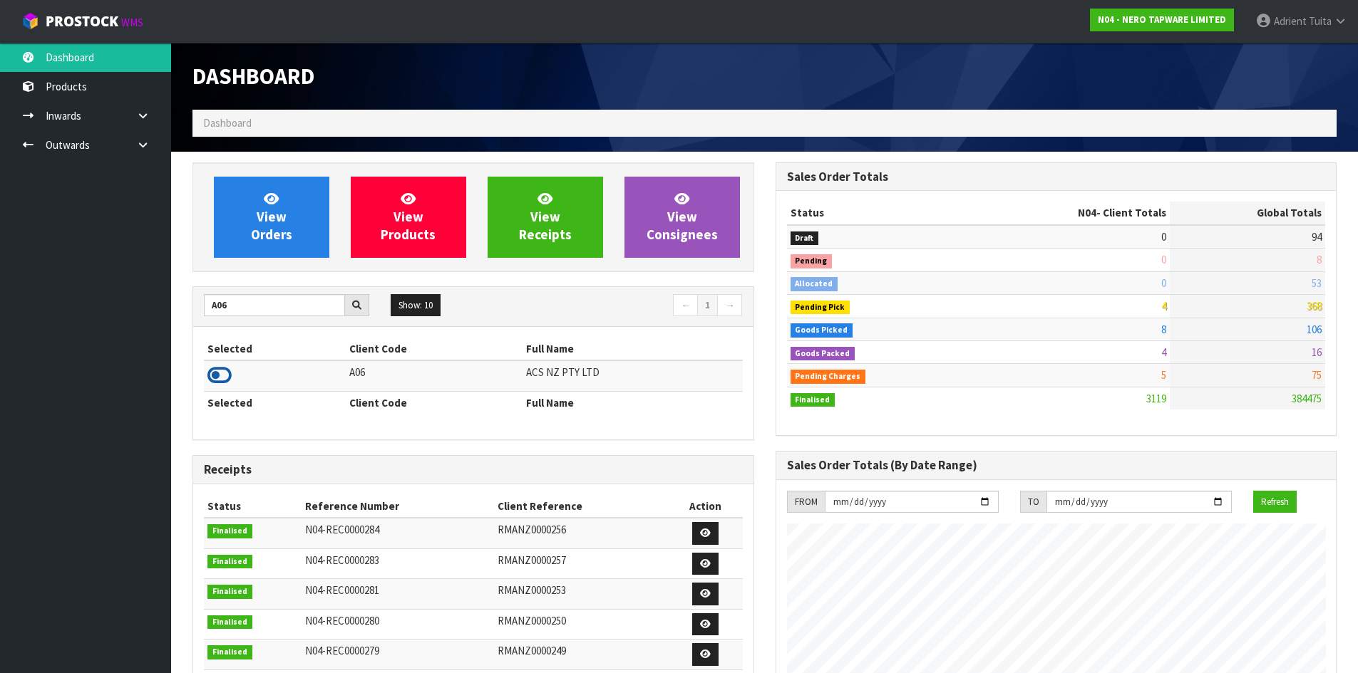
click at [227, 371] on icon at bounding box center [219, 375] width 24 height 21
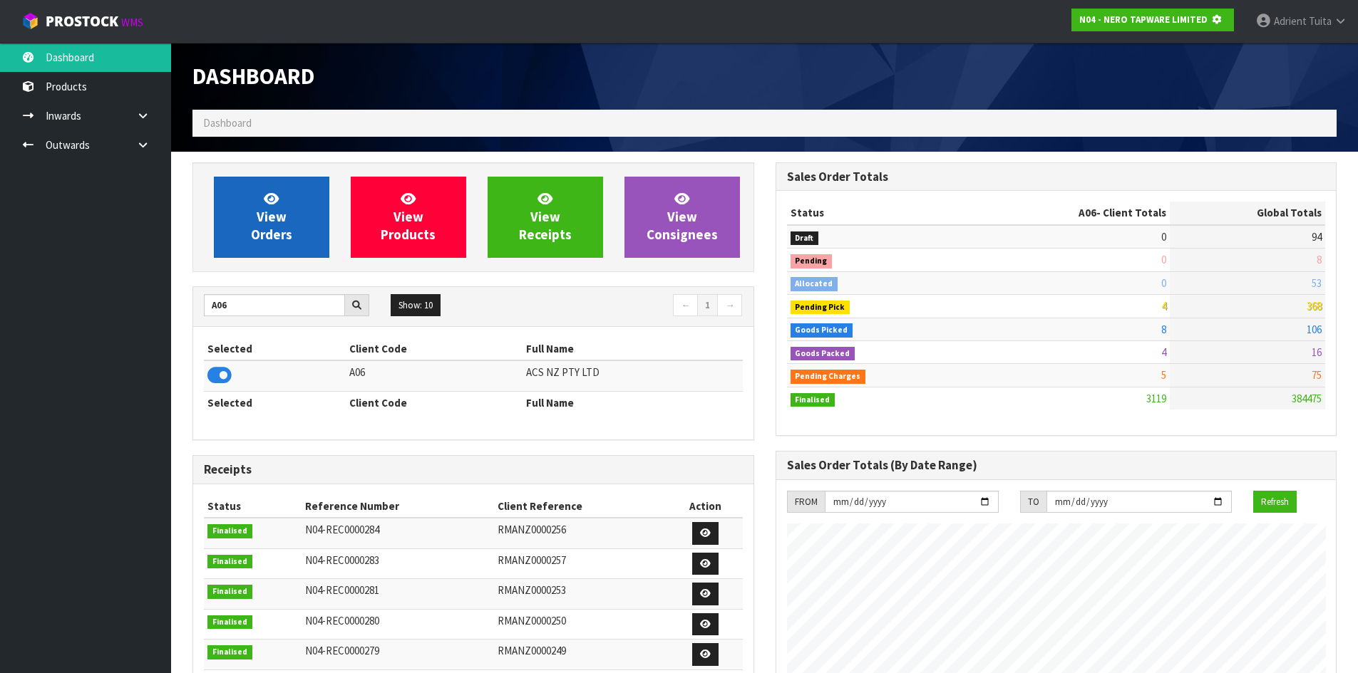
scroll to position [889, 582]
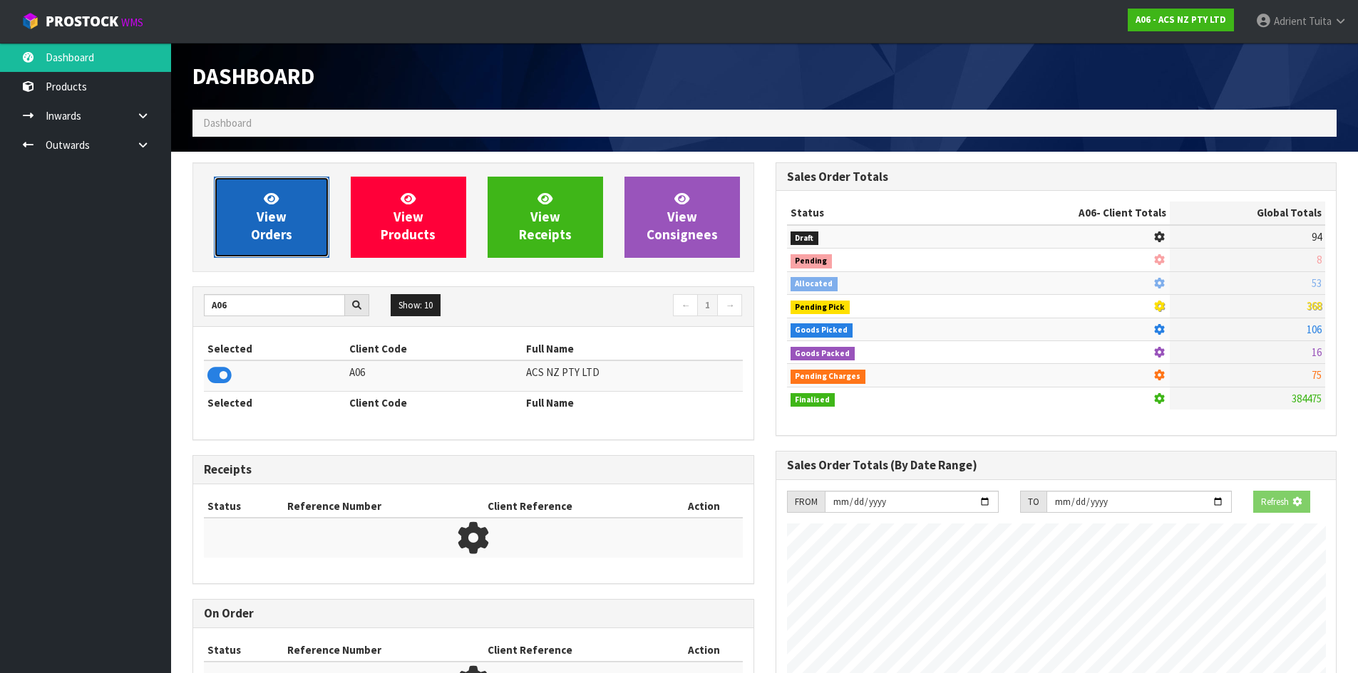
click at [242, 251] on link "View Orders" at bounding box center [271, 217] width 115 height 81
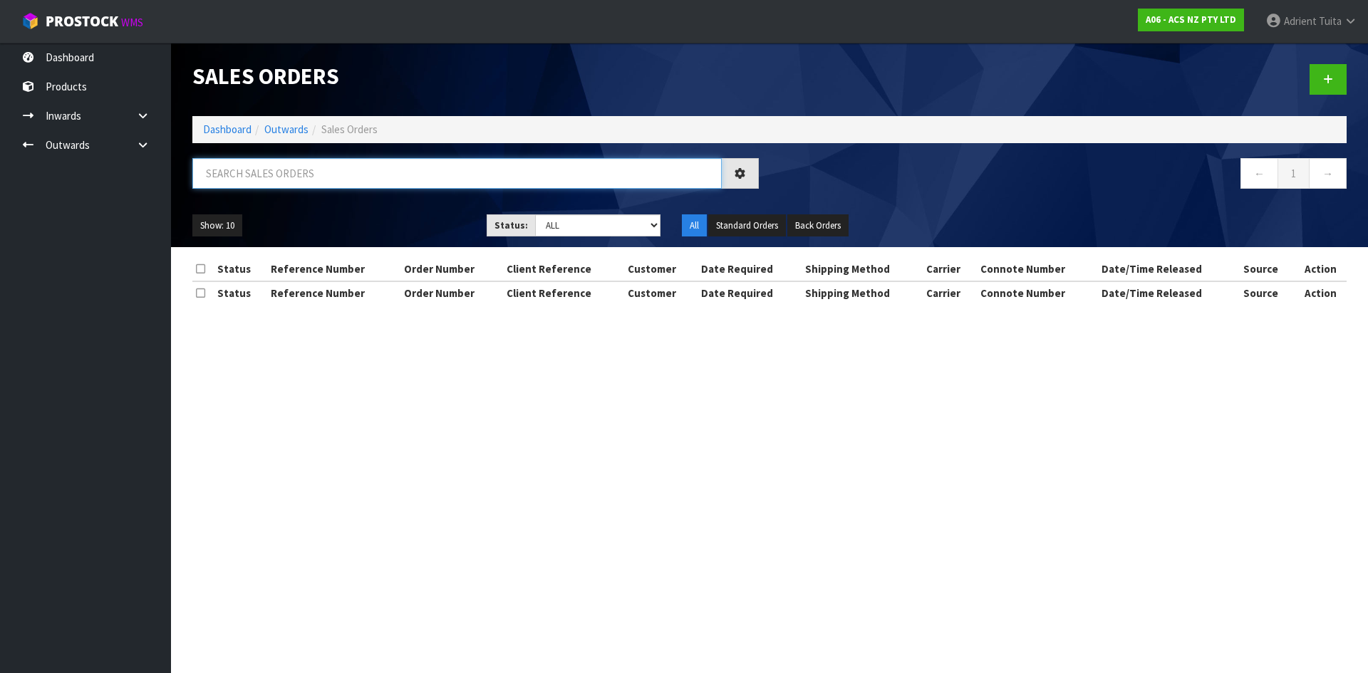
click at [289, 178] on input "text" at bounding box center [457, 173] width 530 height 31
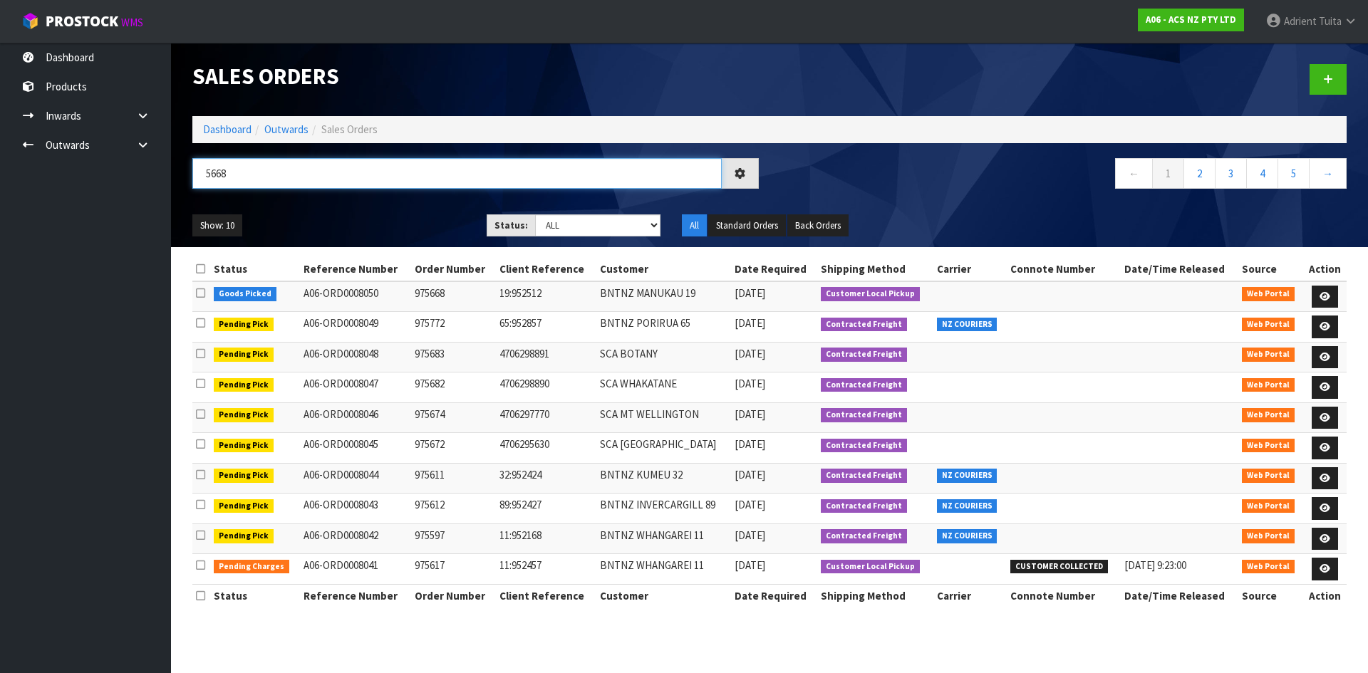
type input "5668"
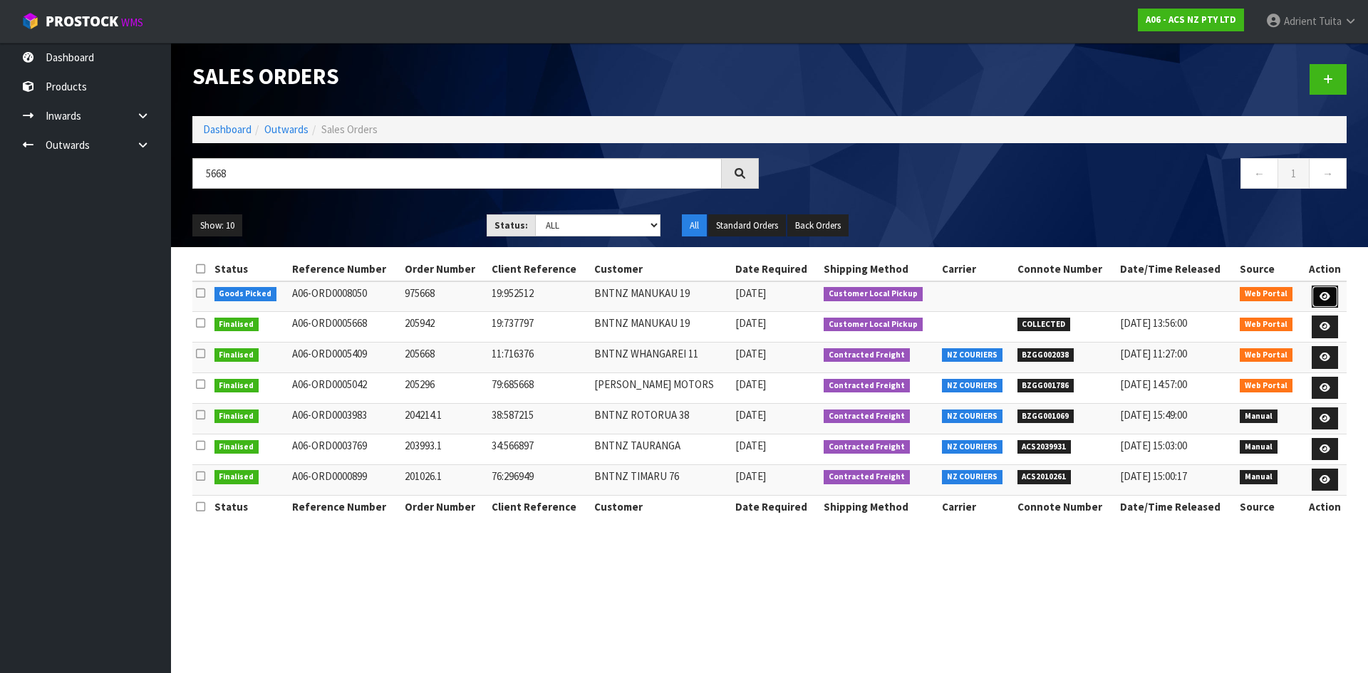
click at [1318, 296] on link at bounding box center [1325, 297] width 26 height 23
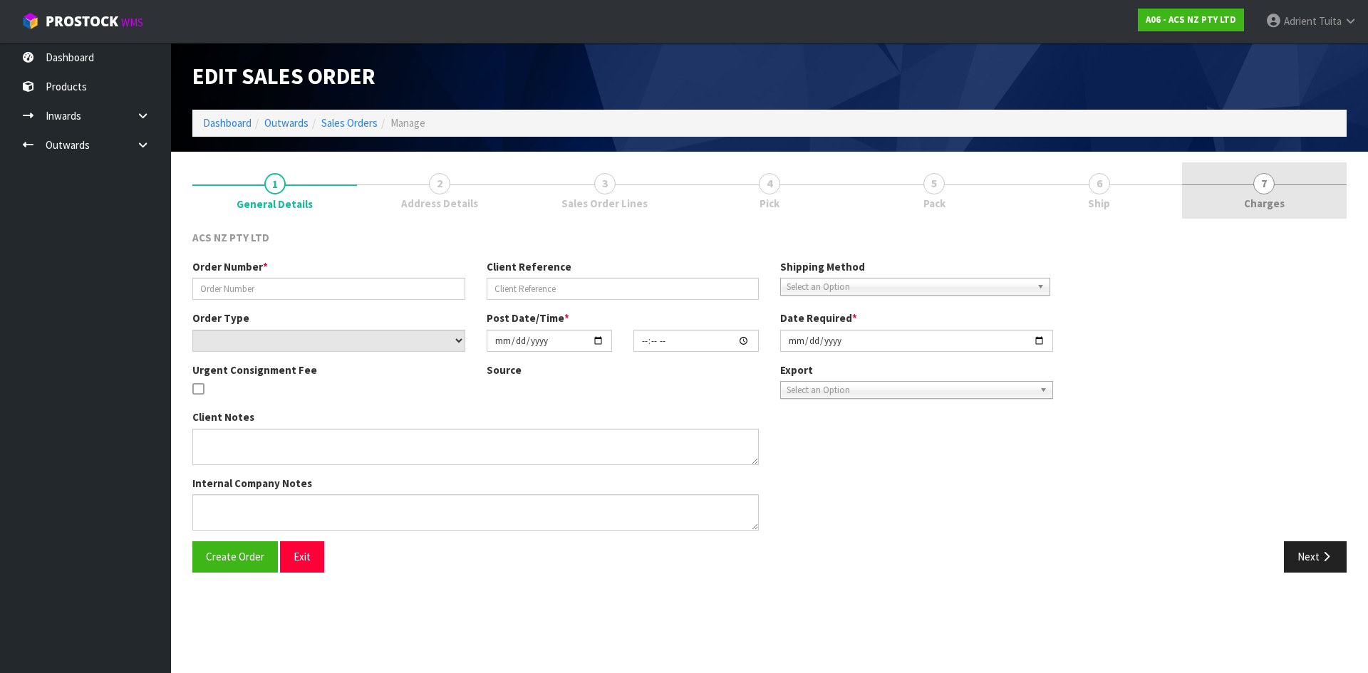
type input "975668"
type input "19:952512"
select select "number:0"
type input "[DATE]"
type input "10:37:00.000"
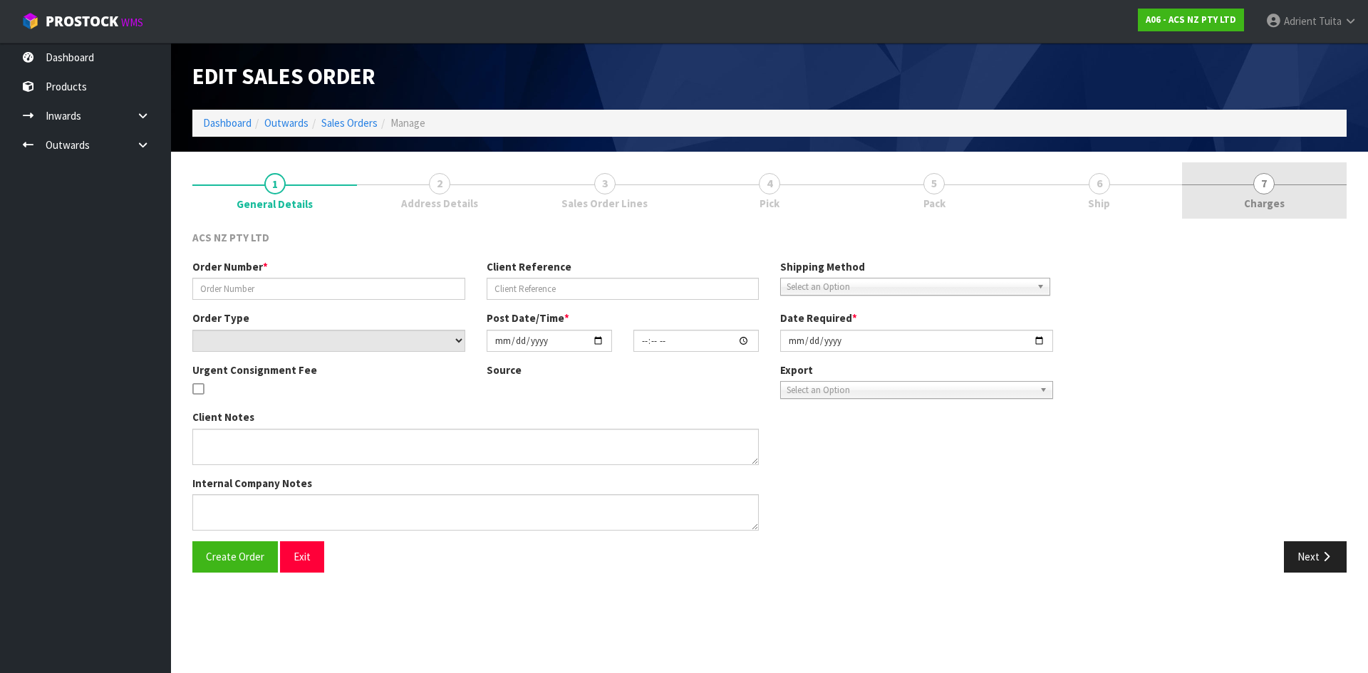
type input "[DATE]"
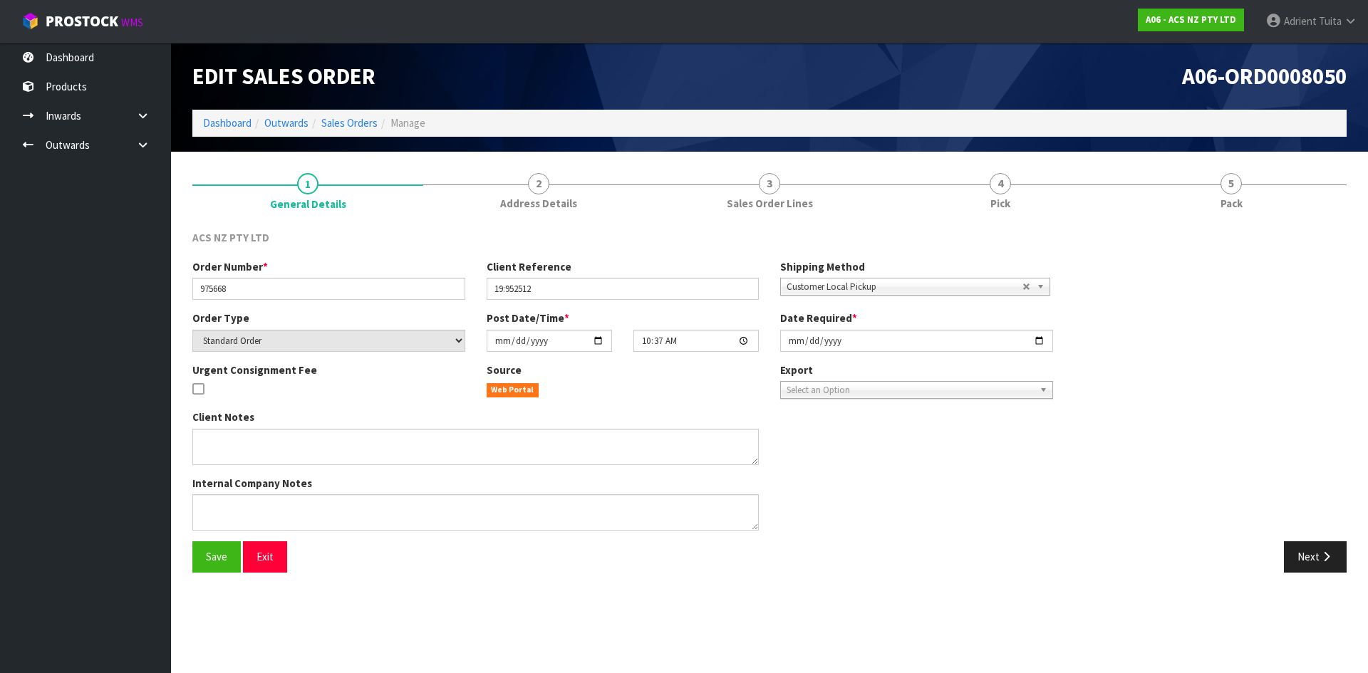
click at [1276, 207] on link "5 Pack" at bounding box center [1231, 190] width 231 height 56
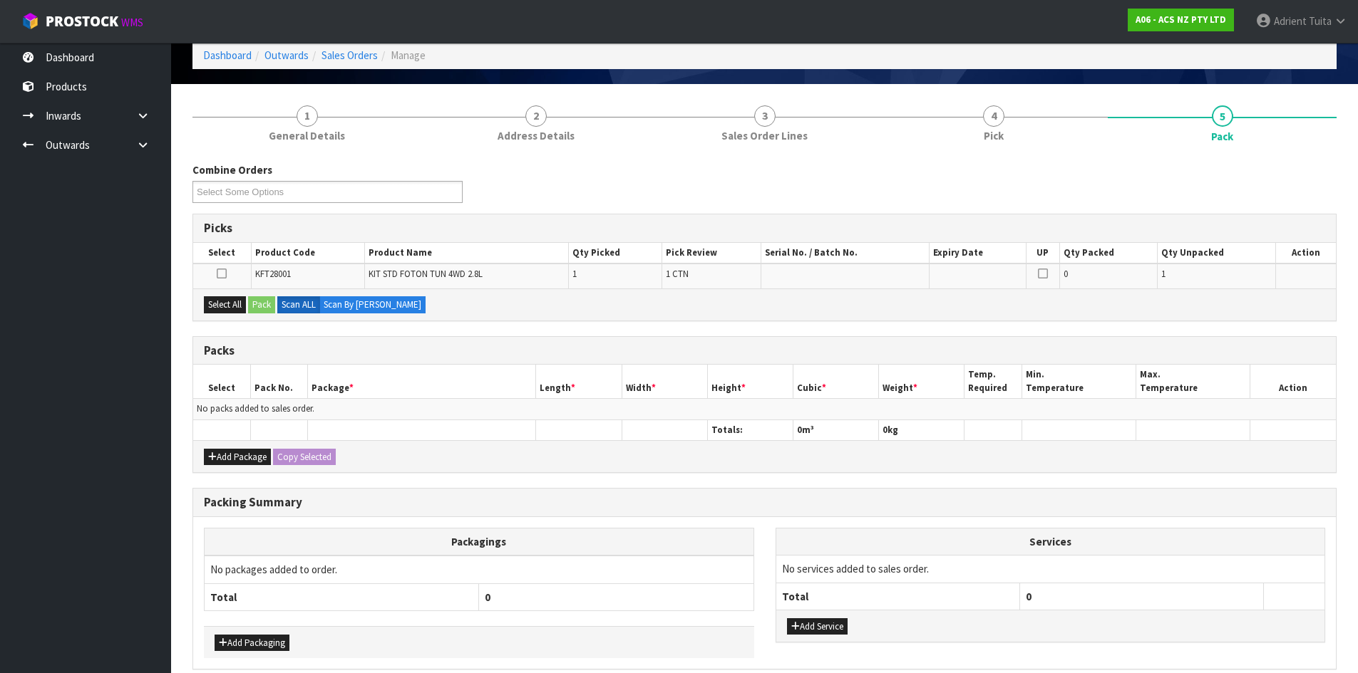
scroll to position [132, 0]
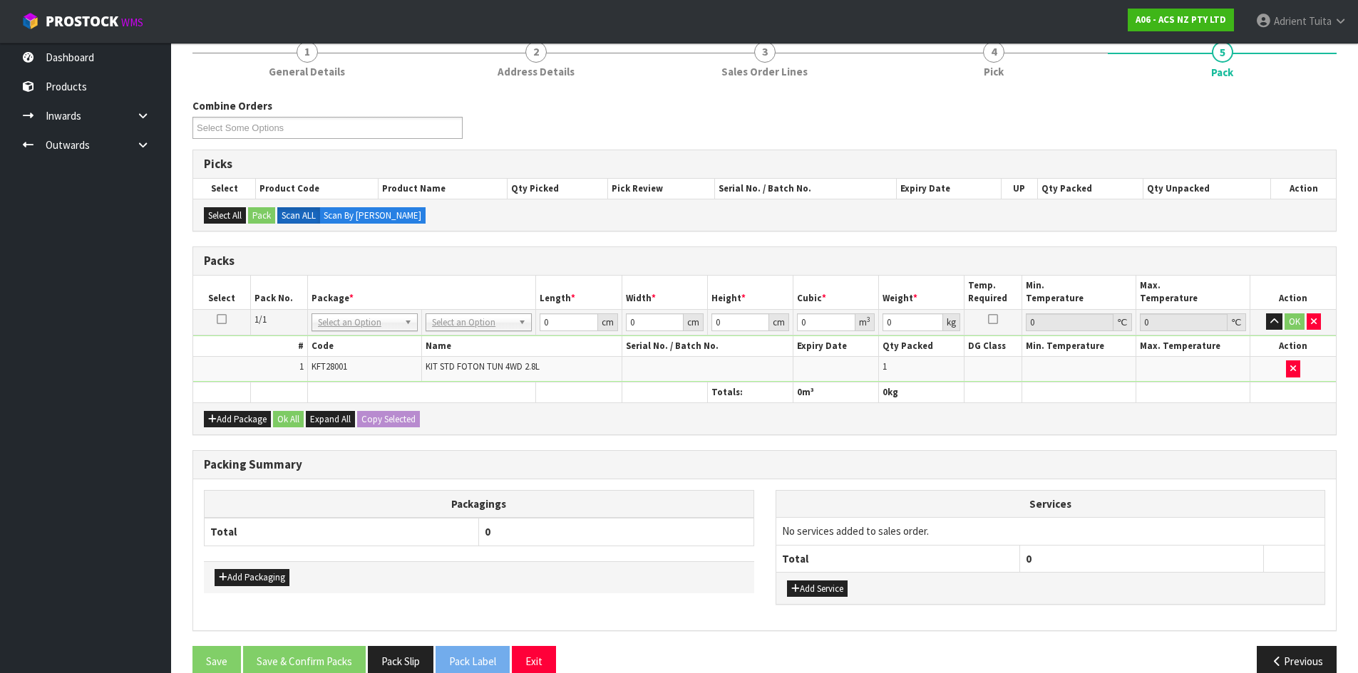
drag, startPoint x: 514, startPoint y: 319, endPoint x: 510, endPoint y: 350, distance: 31.6
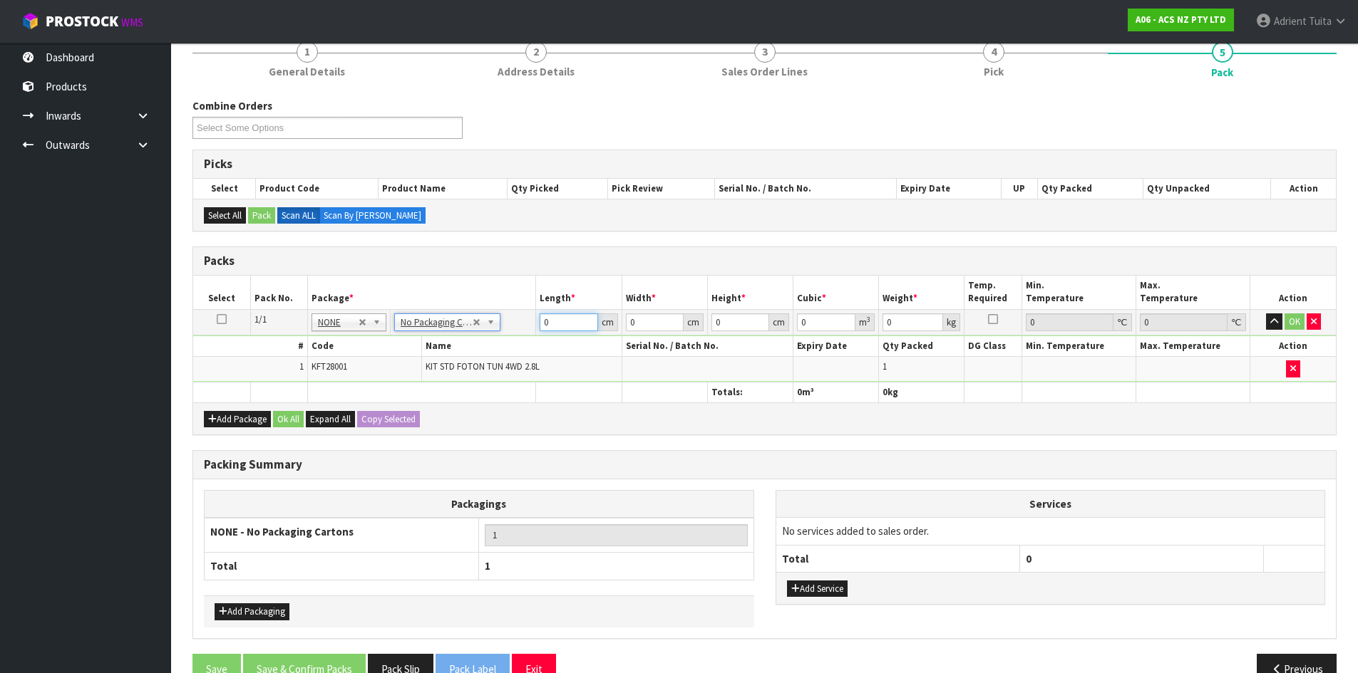
click at [565, 317] on input "0" at bounding box center [568, 323] width 58 height 18
type input "50"
type input "45"
type input "3"
type input "0.00675"
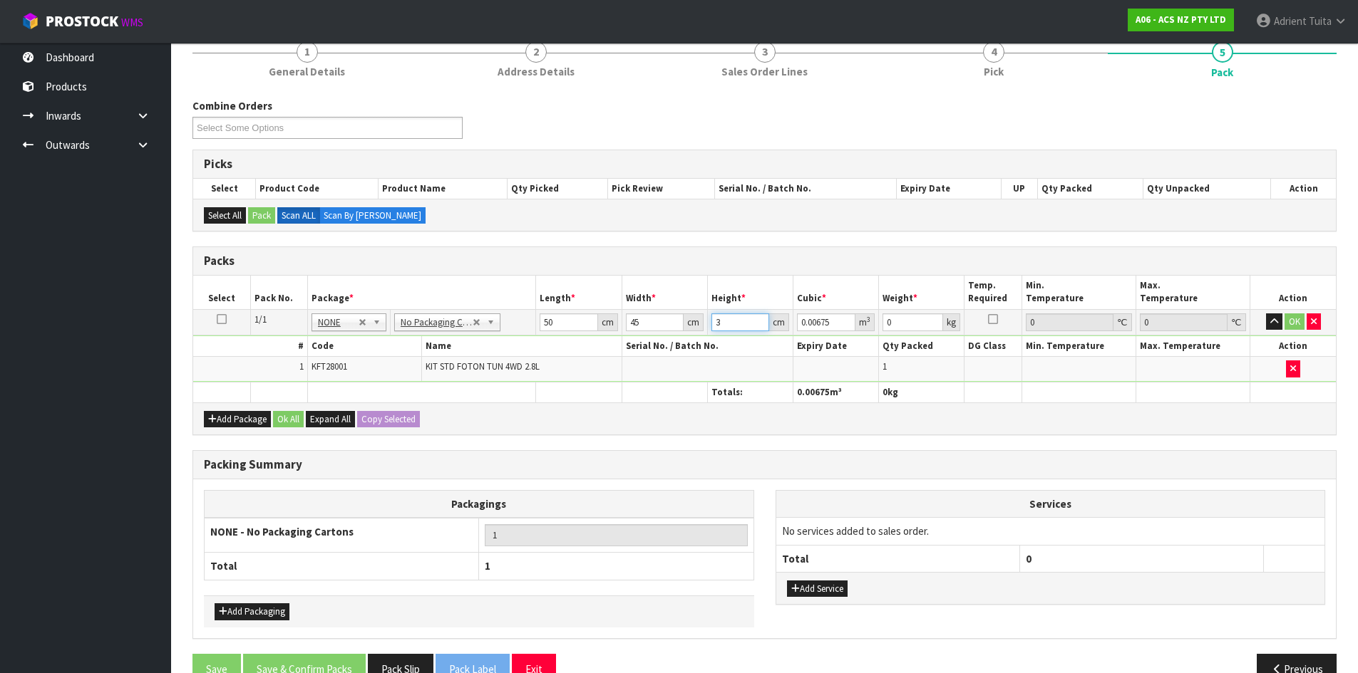
type input "35"
type input "0.07875"
type input "35"
type input "14"
click at [1291, 329] on button "OK" at bounding box center [1294, 322] width 20 height 17
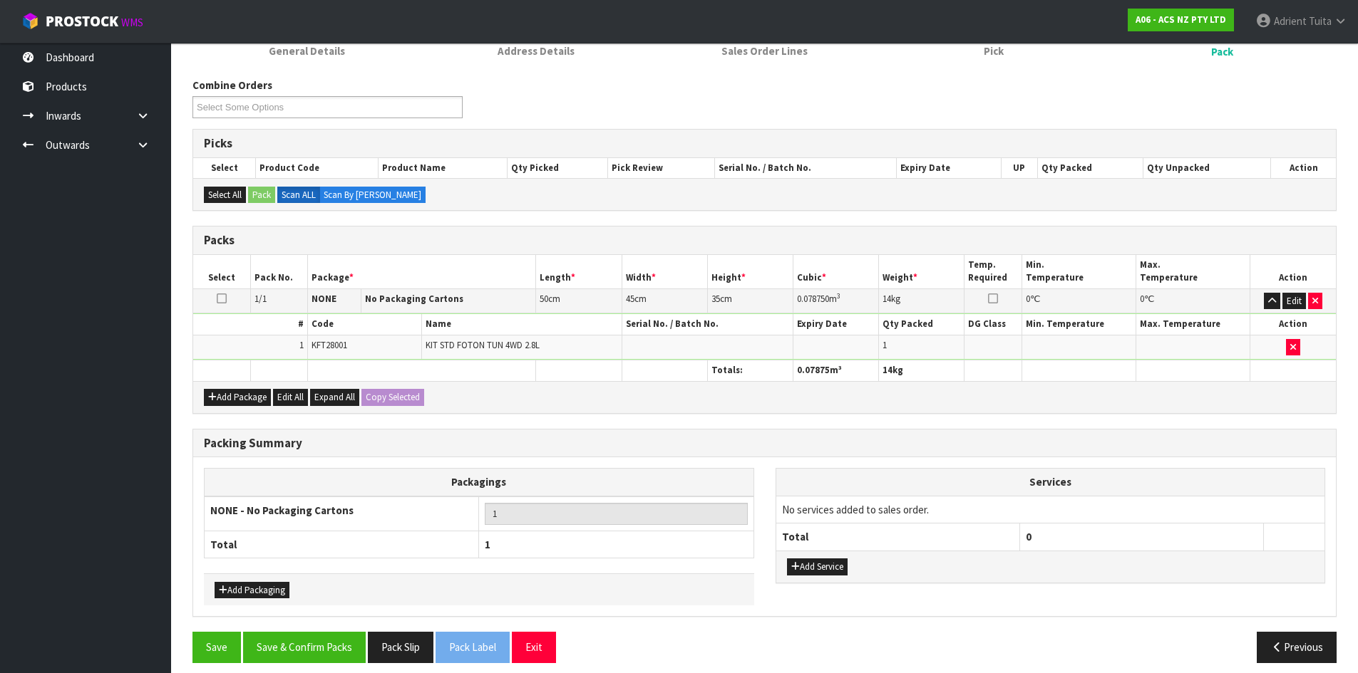
scroll to position [164, 0]
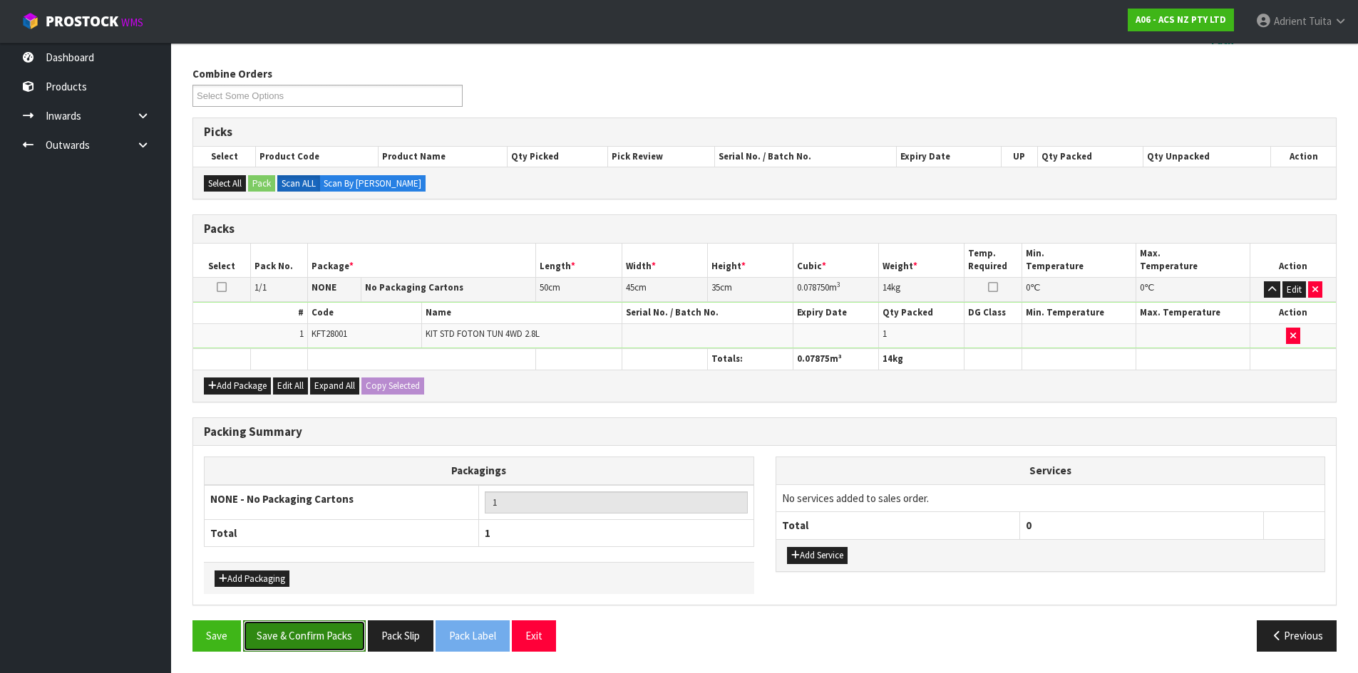
click at [275, 630] on button "Save & Confirm Packs" at bounding box center [304, 636] width 123 height 31
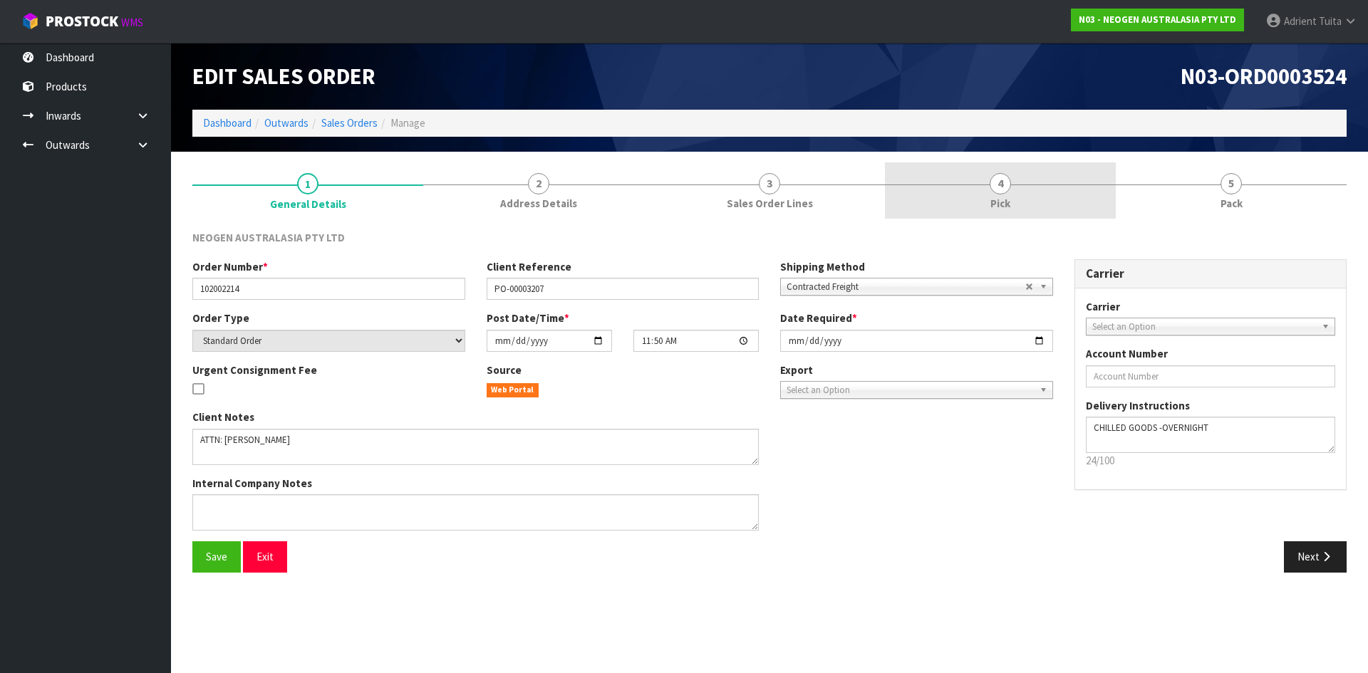
click at [1016, 206] on link "4 Pick" at bounding box center [1000, 190] width 231 height 56
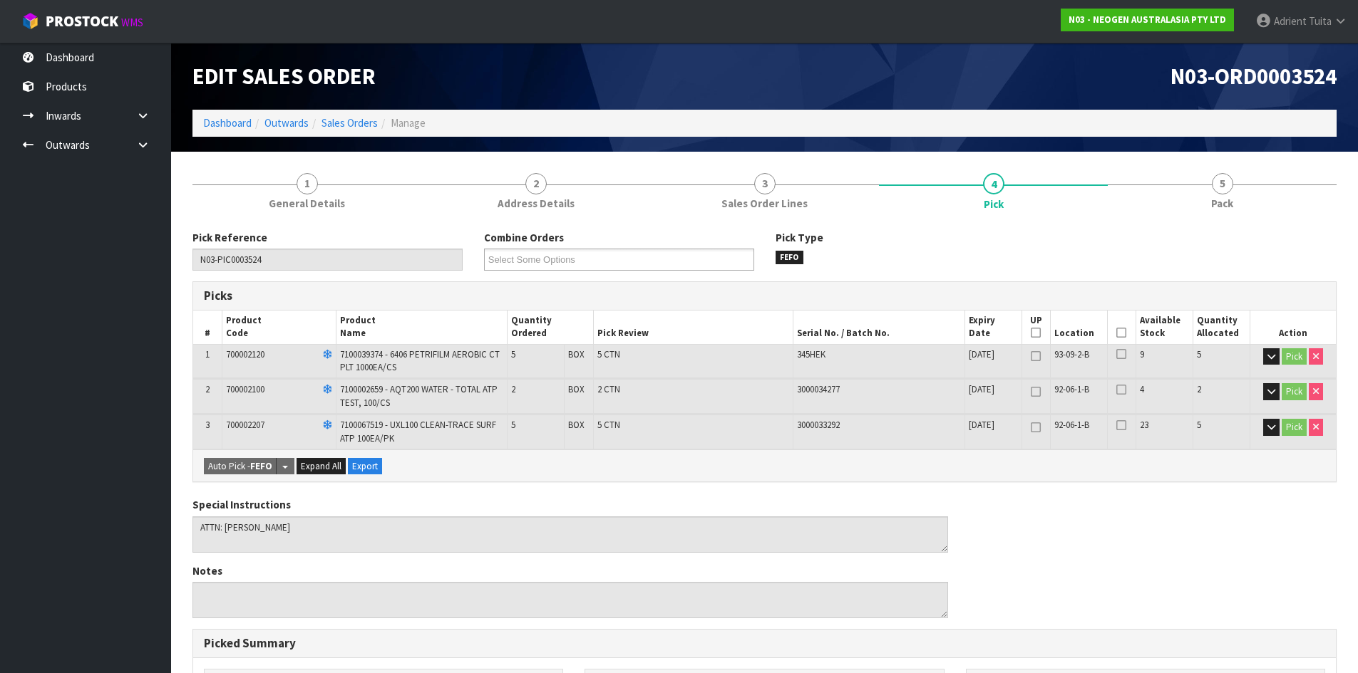
drag, startPoint x: 1129, startPoint y: 341, endPoint x: 1117, endPoint y: 334, distance: 14.1
click at [1129, 339] on th "Picked" at bounding box center [1121, 327] width 29 height 33
click at [1117, 333] on icon at bounding box center [1121, 333] width 10 height 1
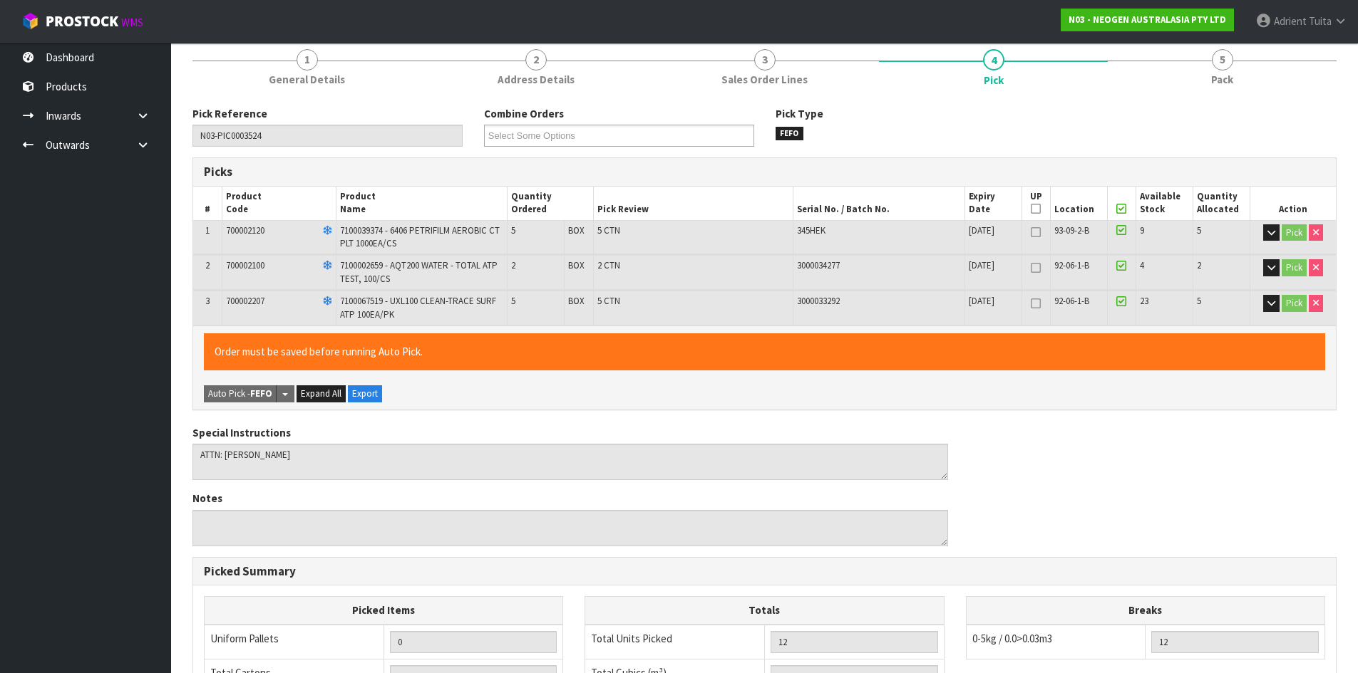
scroll to position [401, 0]
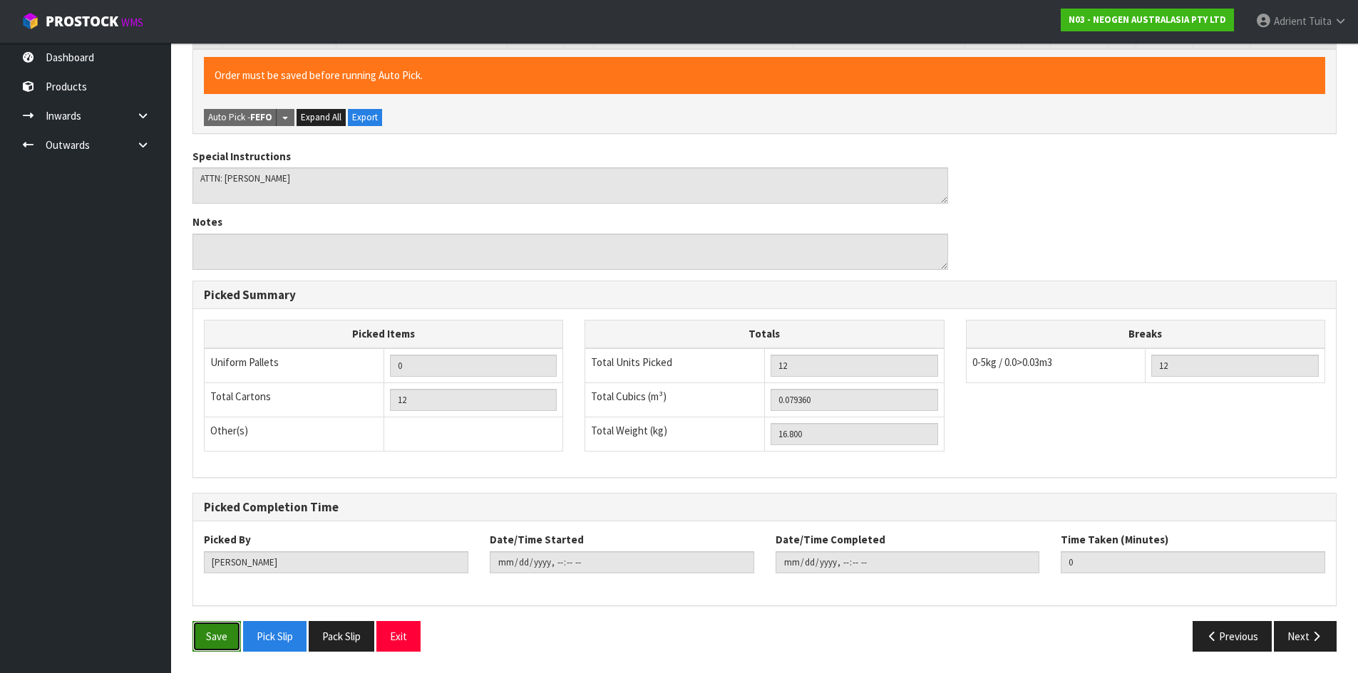
click at [237, 639] on button "Save" at bounding box center [216, 636] width 48 height 31
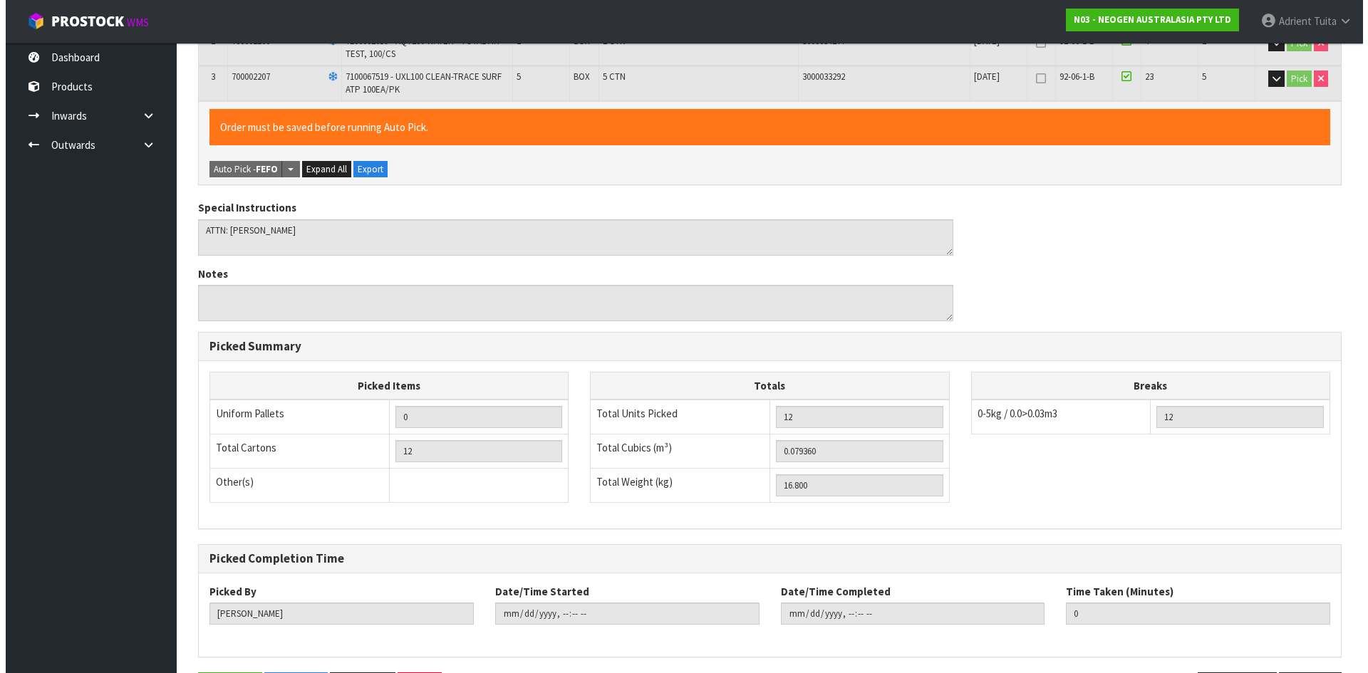
scroll to position [0, 0]
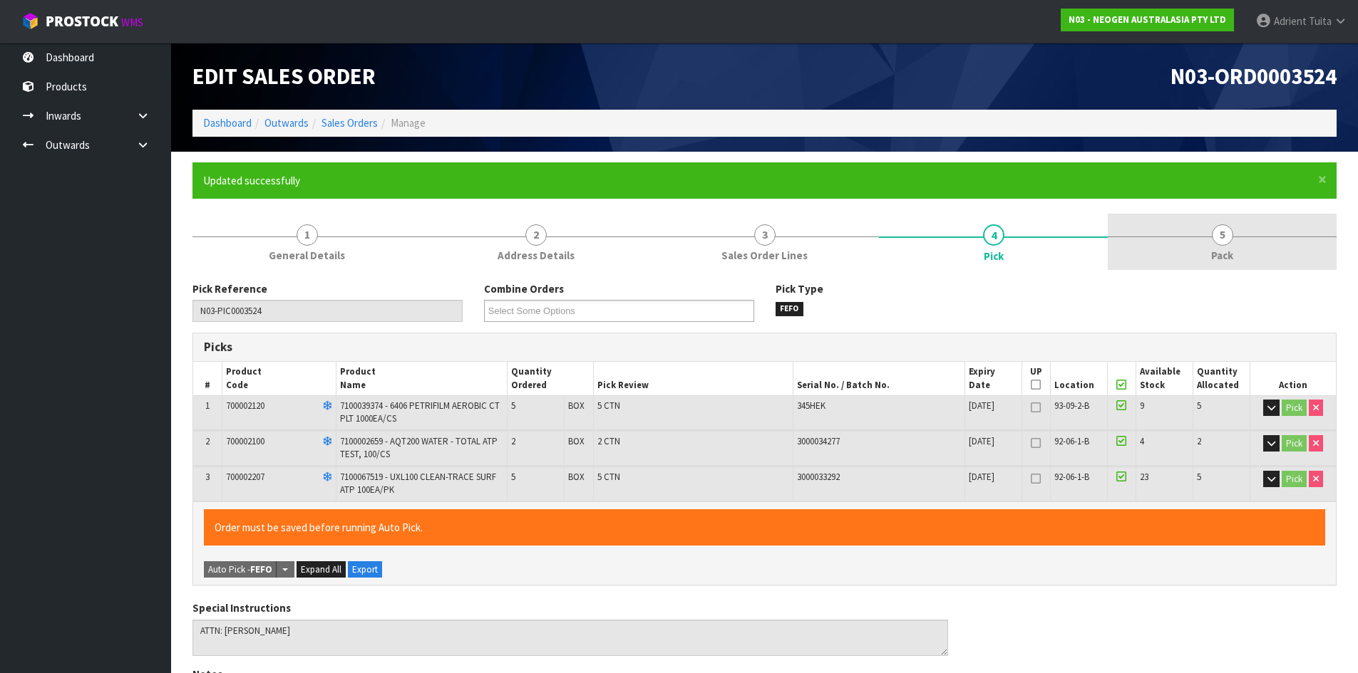
type input "[PERSON_NAME]"
type input "[DATE]T14:16:42"
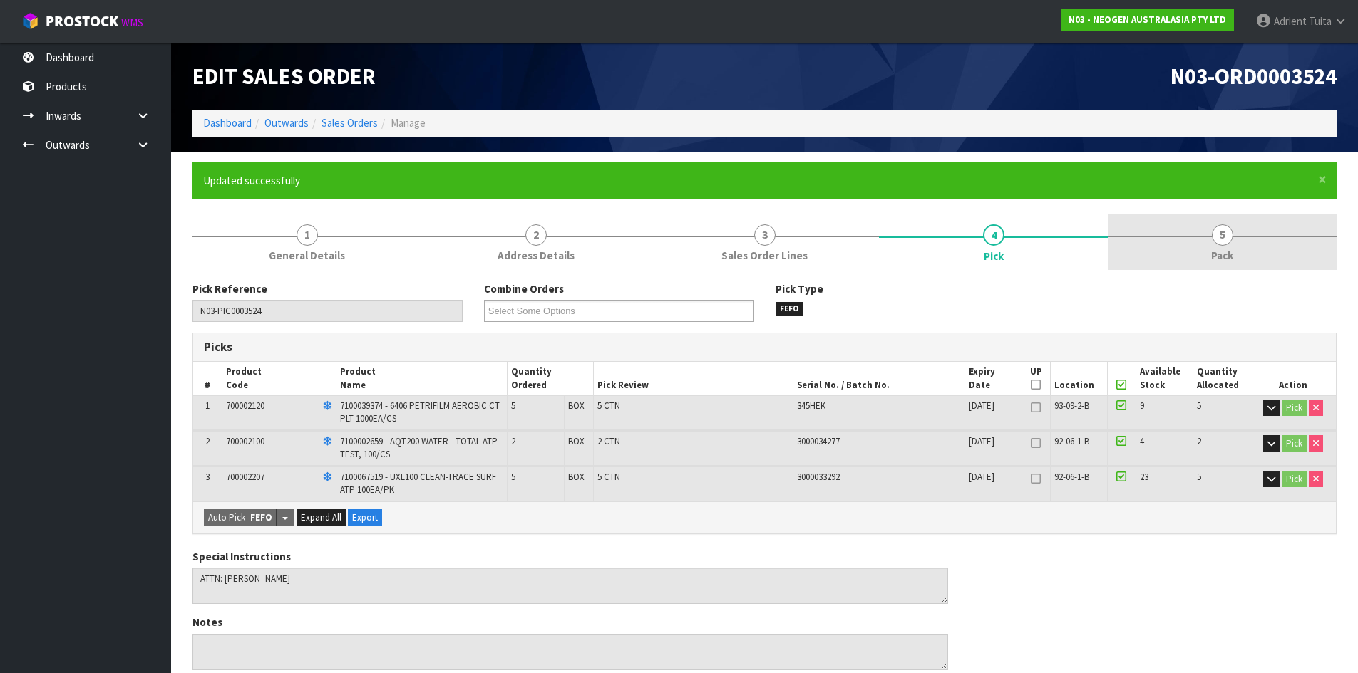
click at [1193, 247] on link "5 Pack" at bounding box center [1222, 242] width 229 height 56
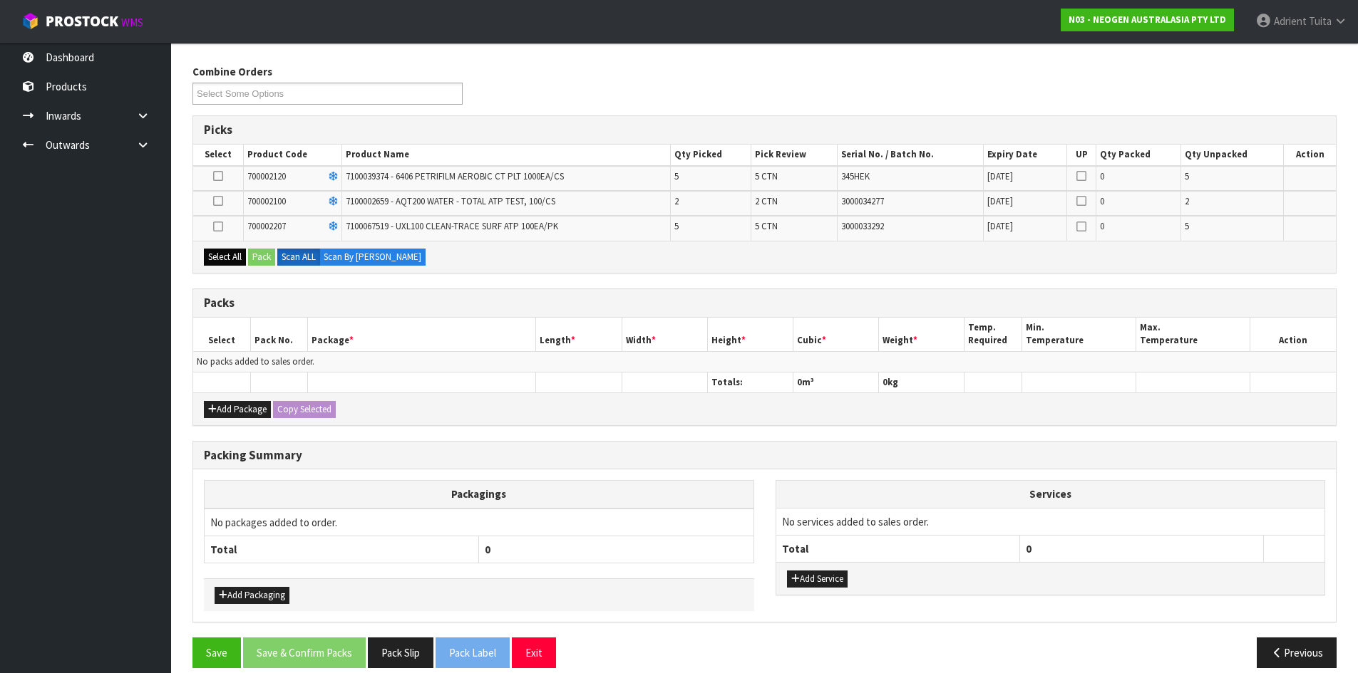
scroll to position [234, 0]
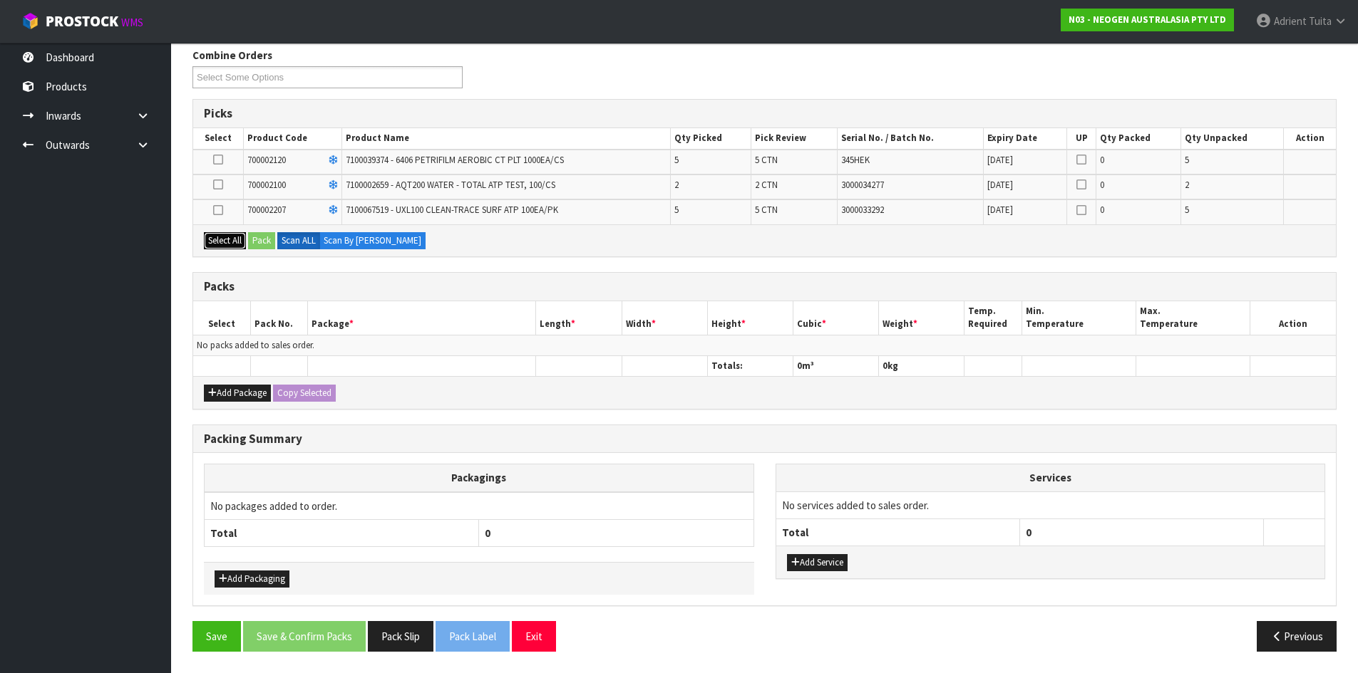
click at [227, 239] on button "Select All" at bounding box center [225, 240] width 42 height 17
drag, startPoint x: 227, startPoint y: 397, endPoint x: 228, endPoint y: 364, distance: 32.8
click at [228, 388] on button "Add Package" at bounding box center [237, 393] width 67 height 17
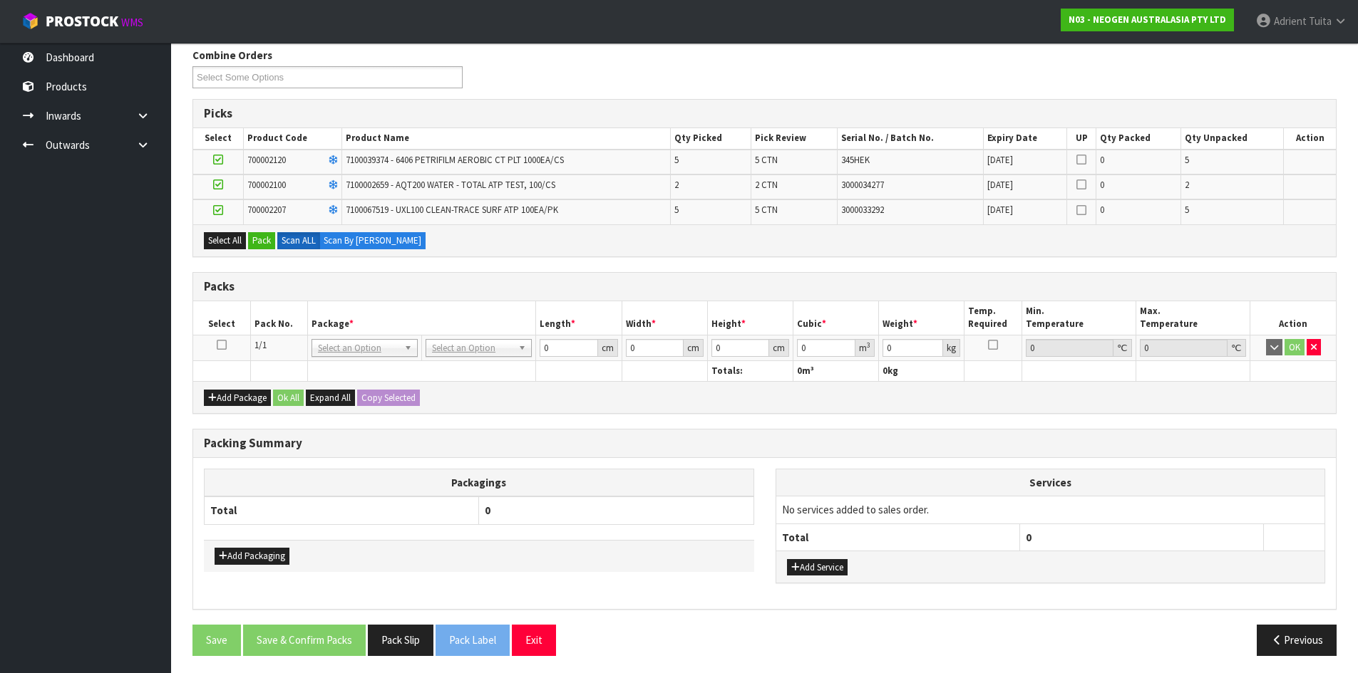
click at [227, 348] on td at bounding box center [221, 348] width 57 height 26
click at [221, 346] on icon at bounding box center [222, 345] width 10 height 1
click at [262, 240] on button "Pack" at bounding box center [261, 240] width 27 height 17
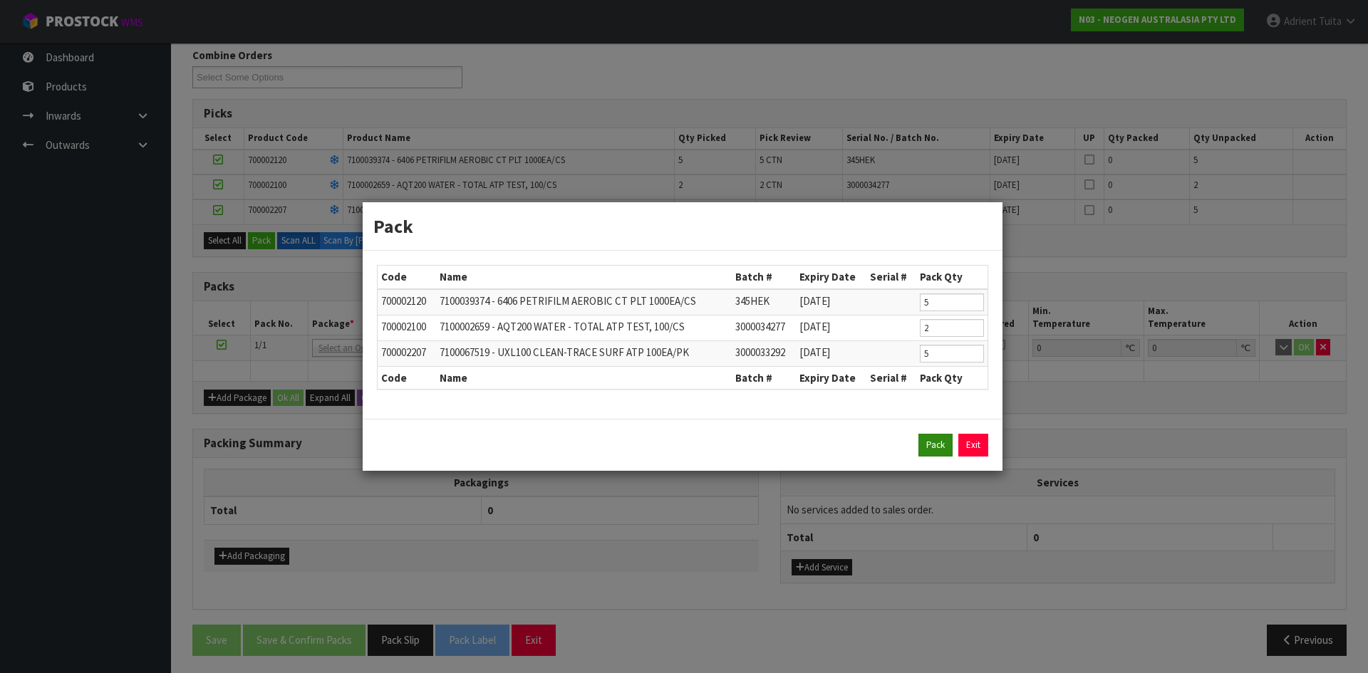
click at [920, 440] on div "Pack Exit" at bounding box center [682, 445] width 611 height 23
click at [923, 441] on button "Pack" at bounding box center [936, 445] width 34 height 23
type input "0.000"
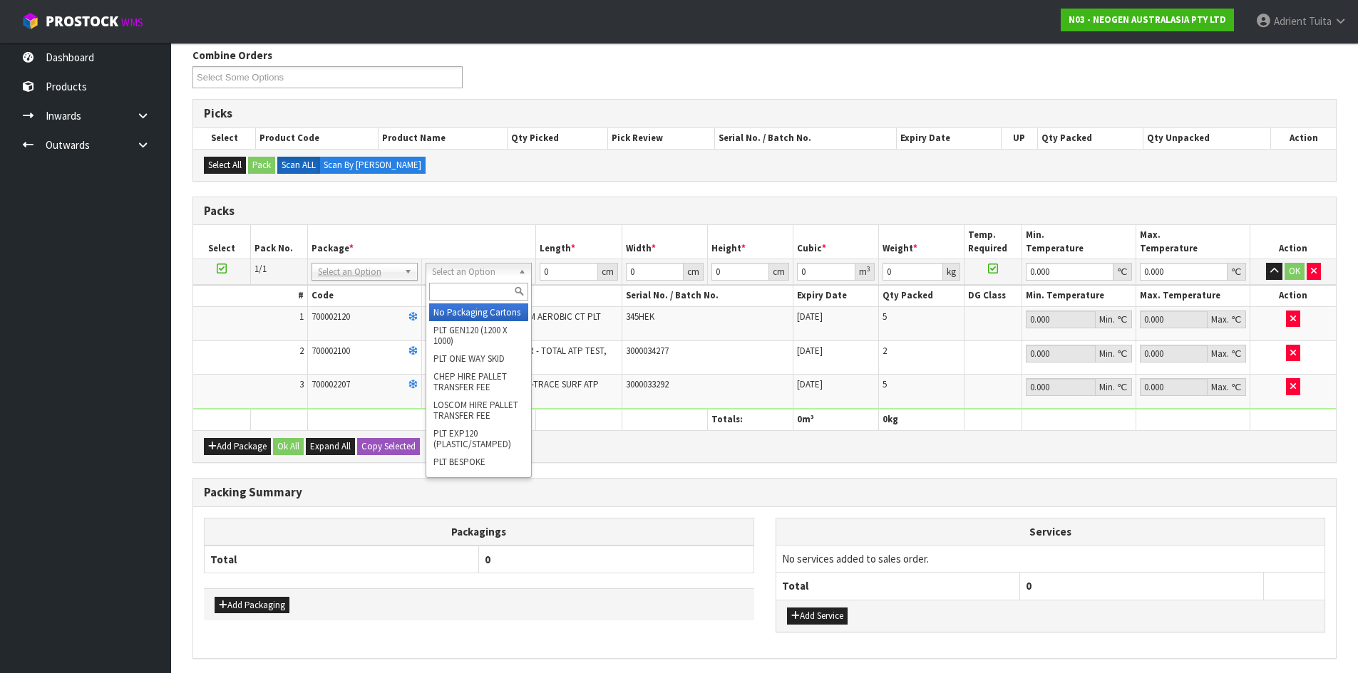
click at [499, 292] on input "text" at bounding box center [478, 292] width 99 height 18
type input "CTN9"
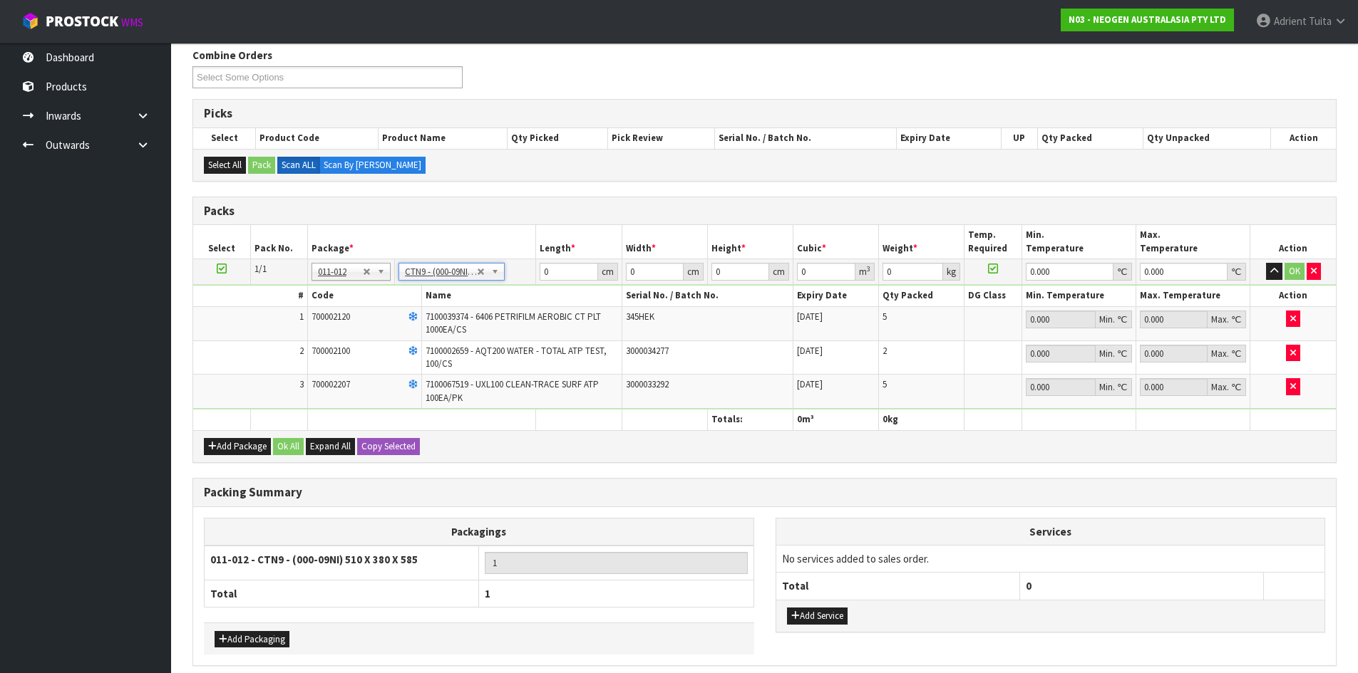
type input "51"
type input "38"
type input "58.5"
type input "0.113373"
type input "17"
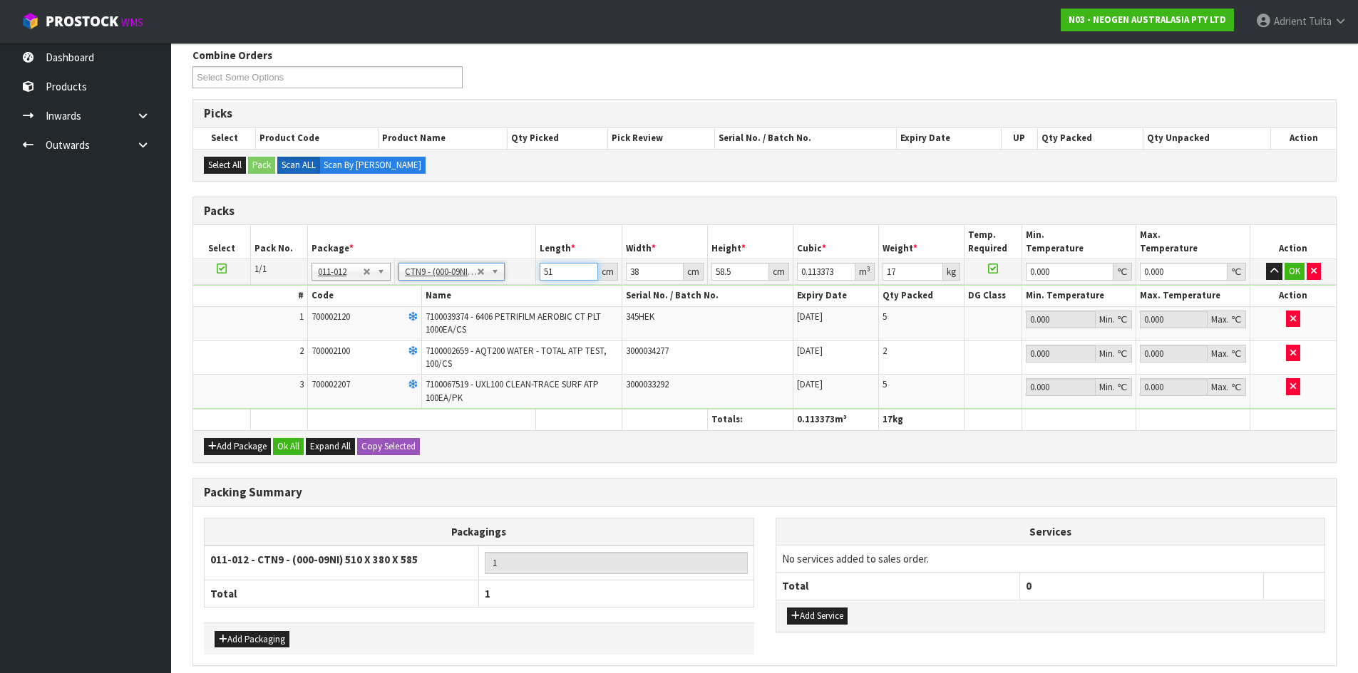
click at [544, 268] on input "51" at bounding box center [568, 272] width 58 height 18
type input "5"
type input "0.011115"
type input "54"
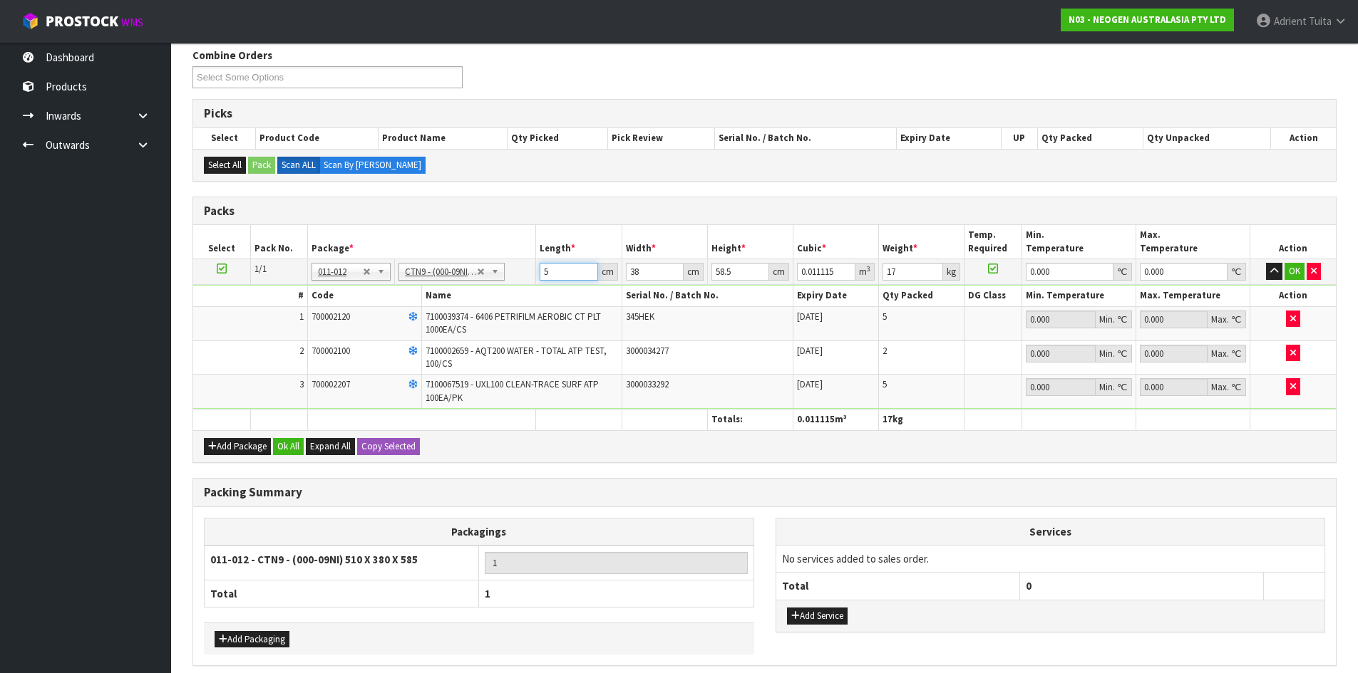
type input "0.120042"
type input "54"
type input "4"
type input "0.012636"
type input "40"
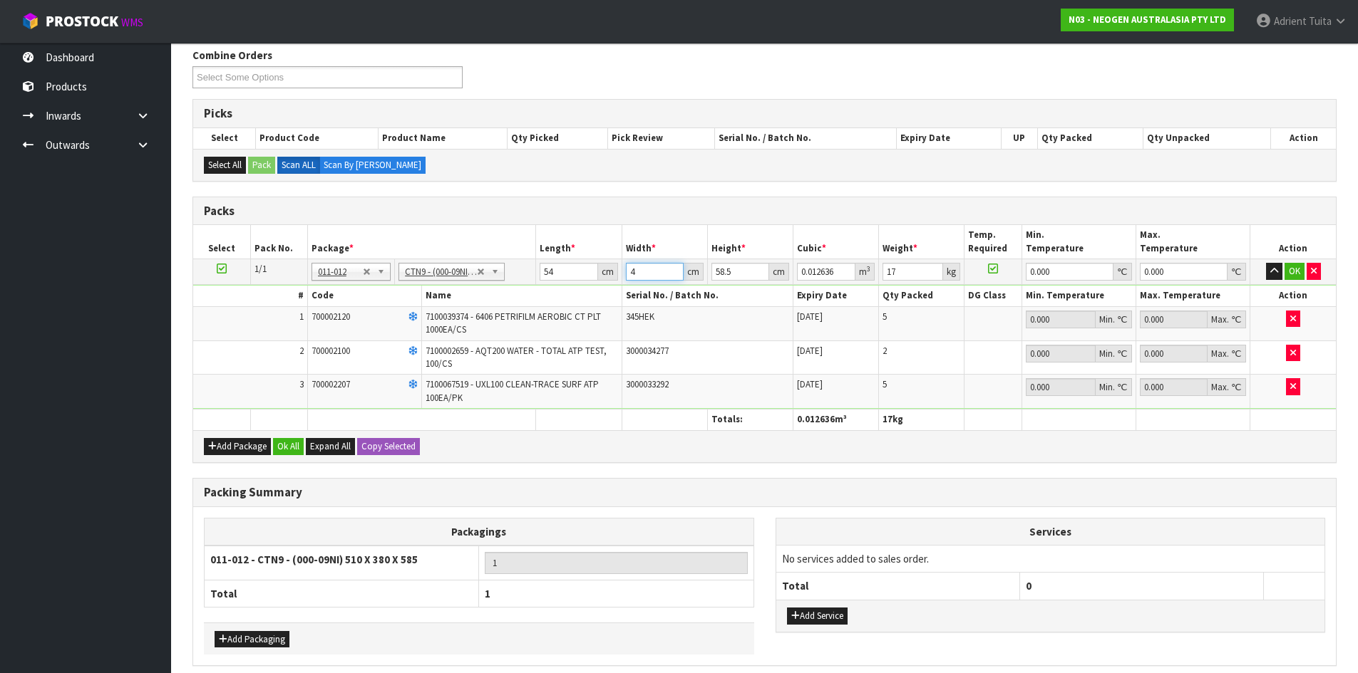
type input "0.12636"
type input "40"
type input "5"
type input "0.0108"
type input "53"
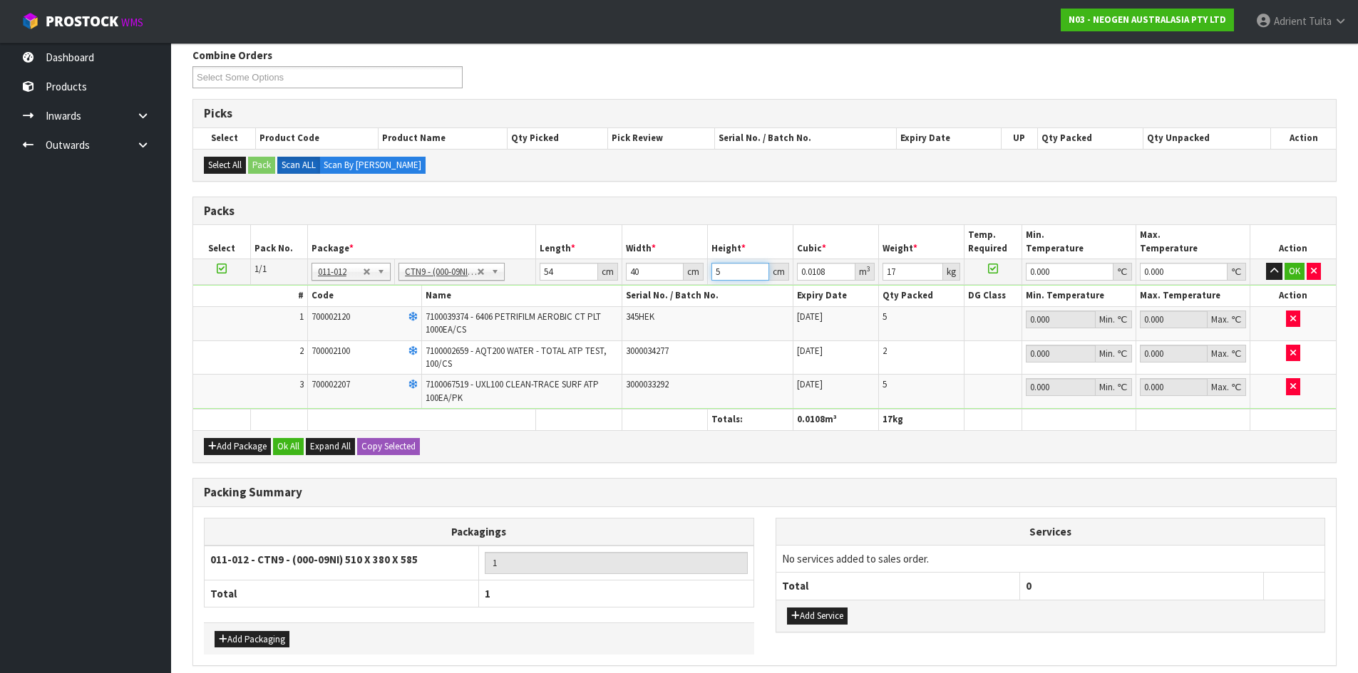
type input "0.11448"
type input "53"
type input "19"
click at [1296, 279] on button "OK" at bounding box center [1294, 271] width 20 height 17
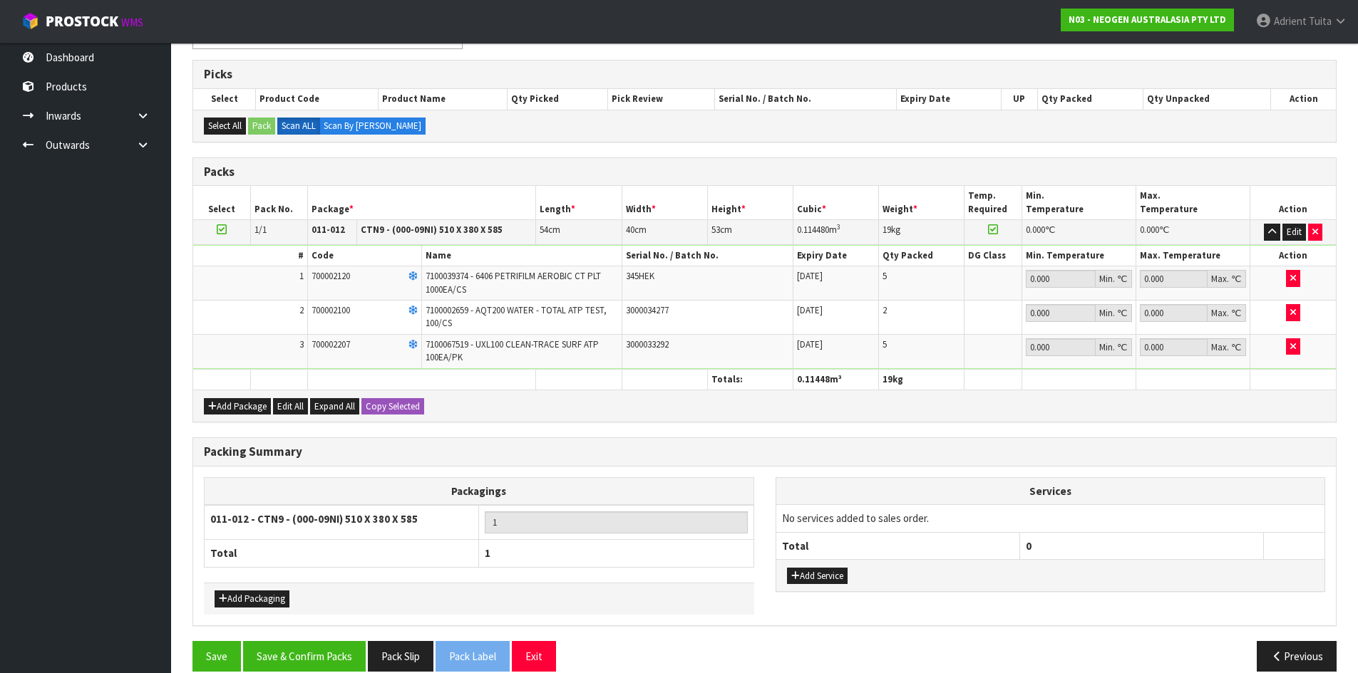
scroll to position [293, 0]
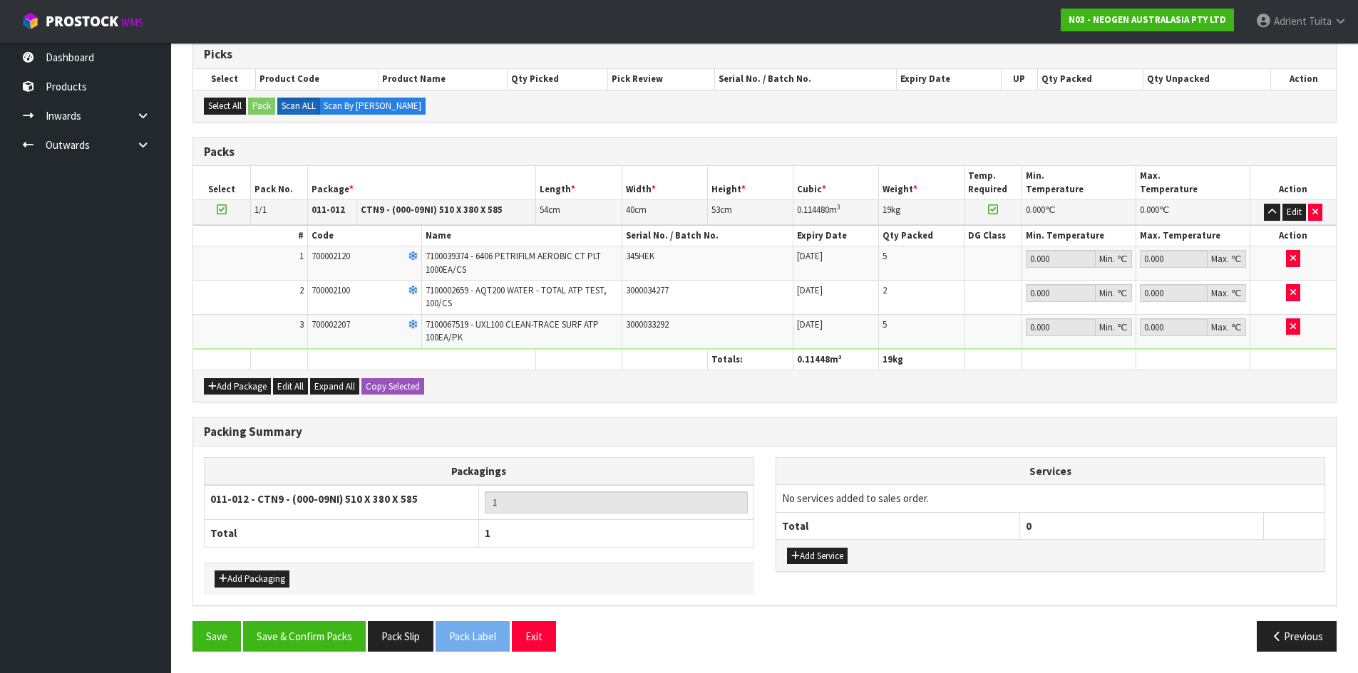
click at [323, 620] on div "Packing Summary Packagings 011-012 - CTN9 - (000-09NI) 510 X 380 X 585 1 Total …" at bounding box center [764, 520] width 1165 height 204
click at [321, 638] on button "Save & Confirm Packs" at bounding box center [304, 636] width 123 height 31
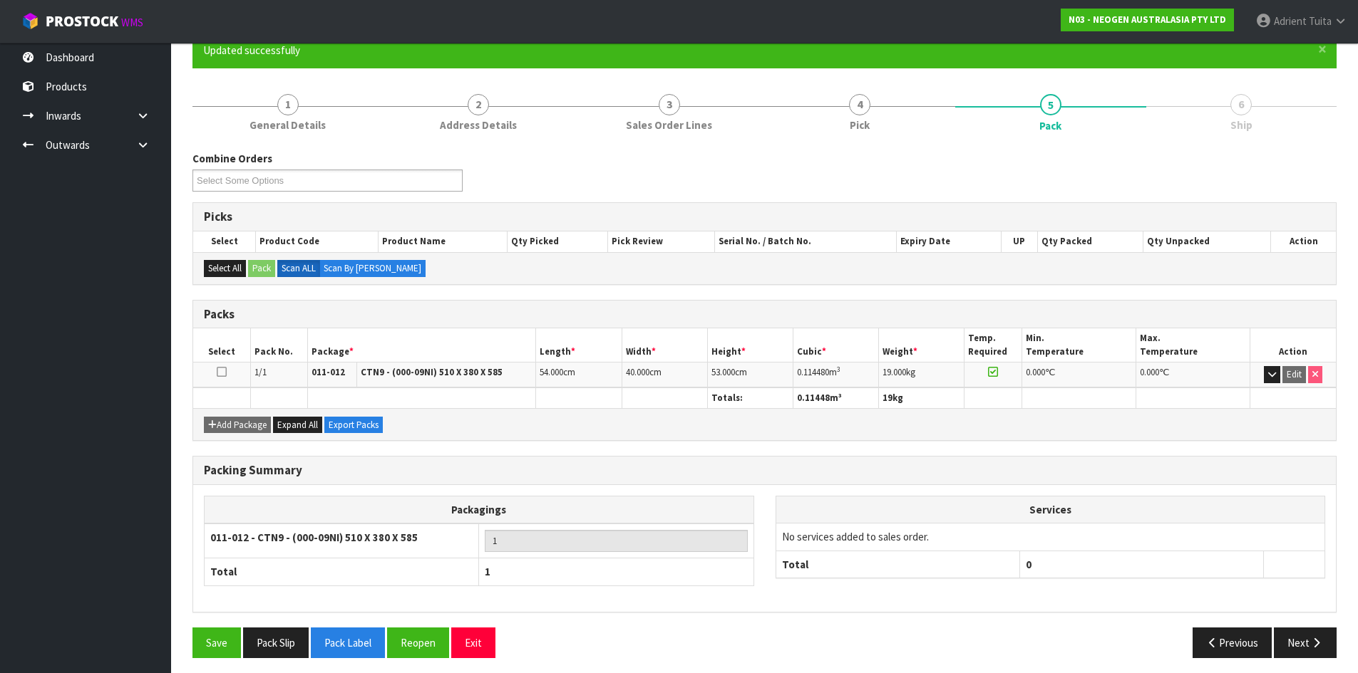
scroll to position [137, 0]
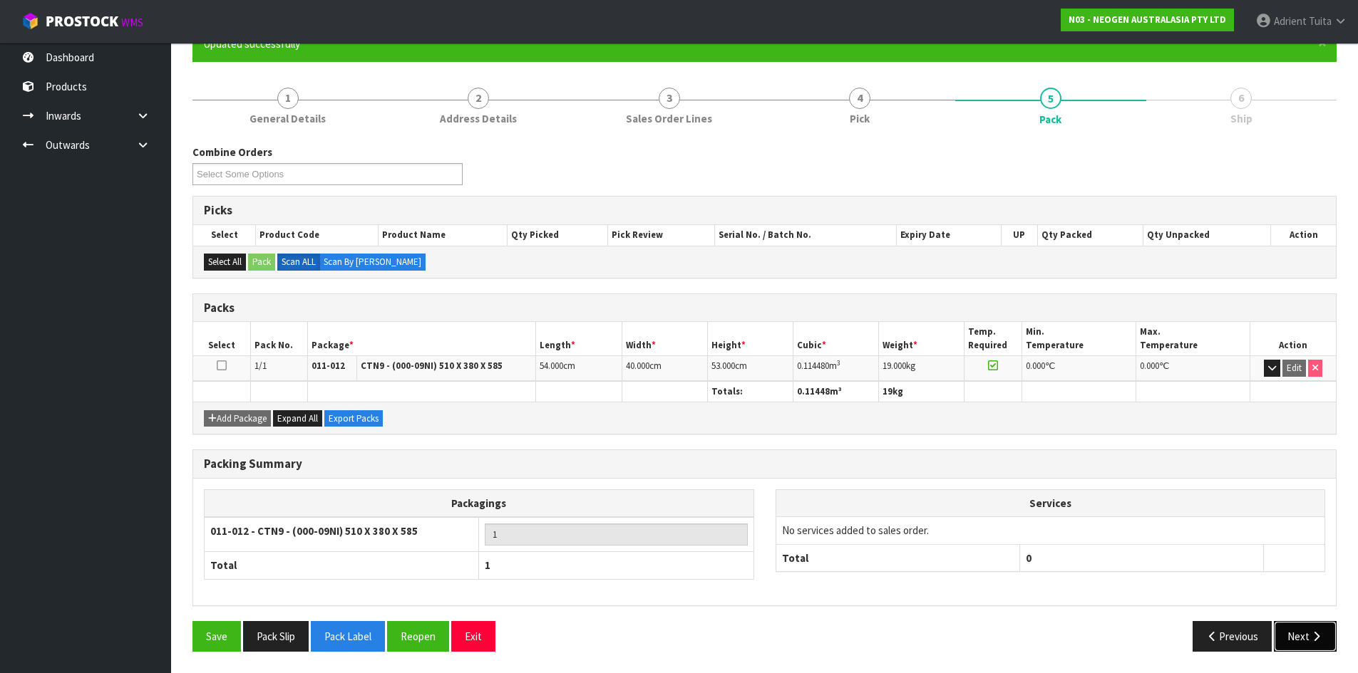
drag, startPoint x: 1322, startPoint y: 636, endPoint x: 1080, endPoint y: 604, distance: 243.6
click at [1322, 636] on icon "button" at bounding box center [1316, 636] width 14 height 11
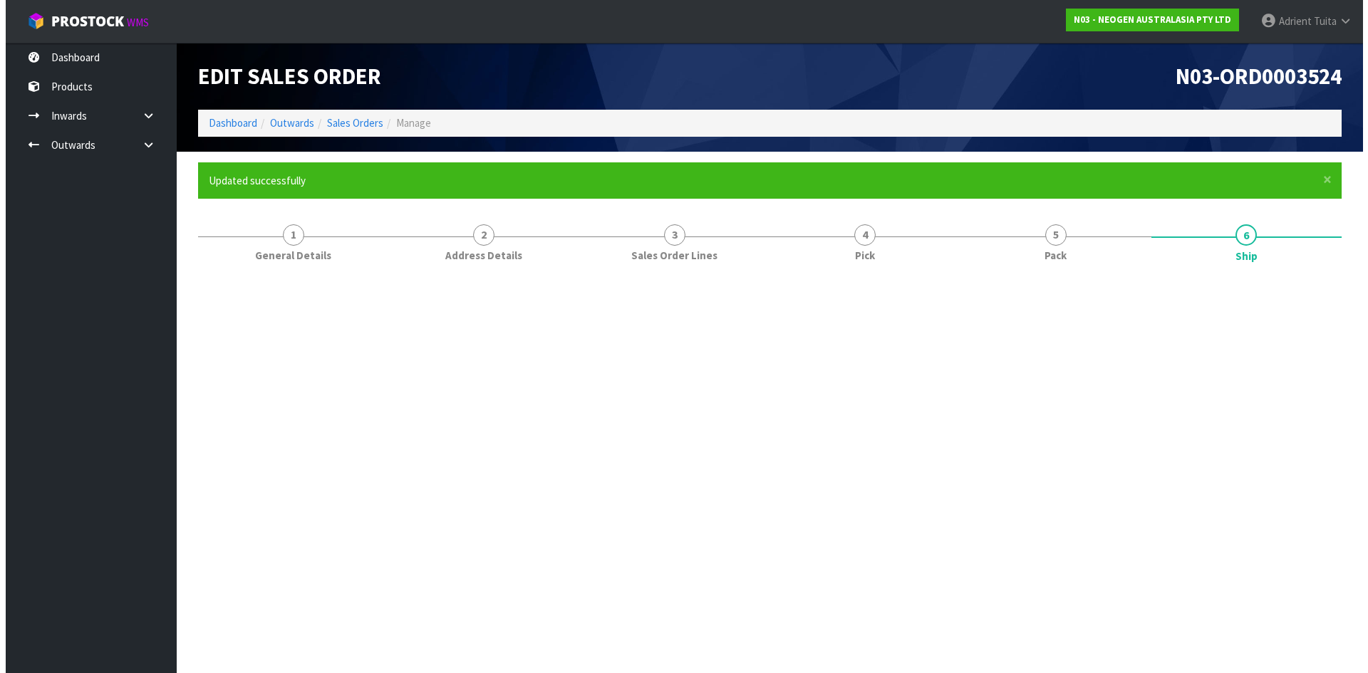
scroll to position [0, 0]
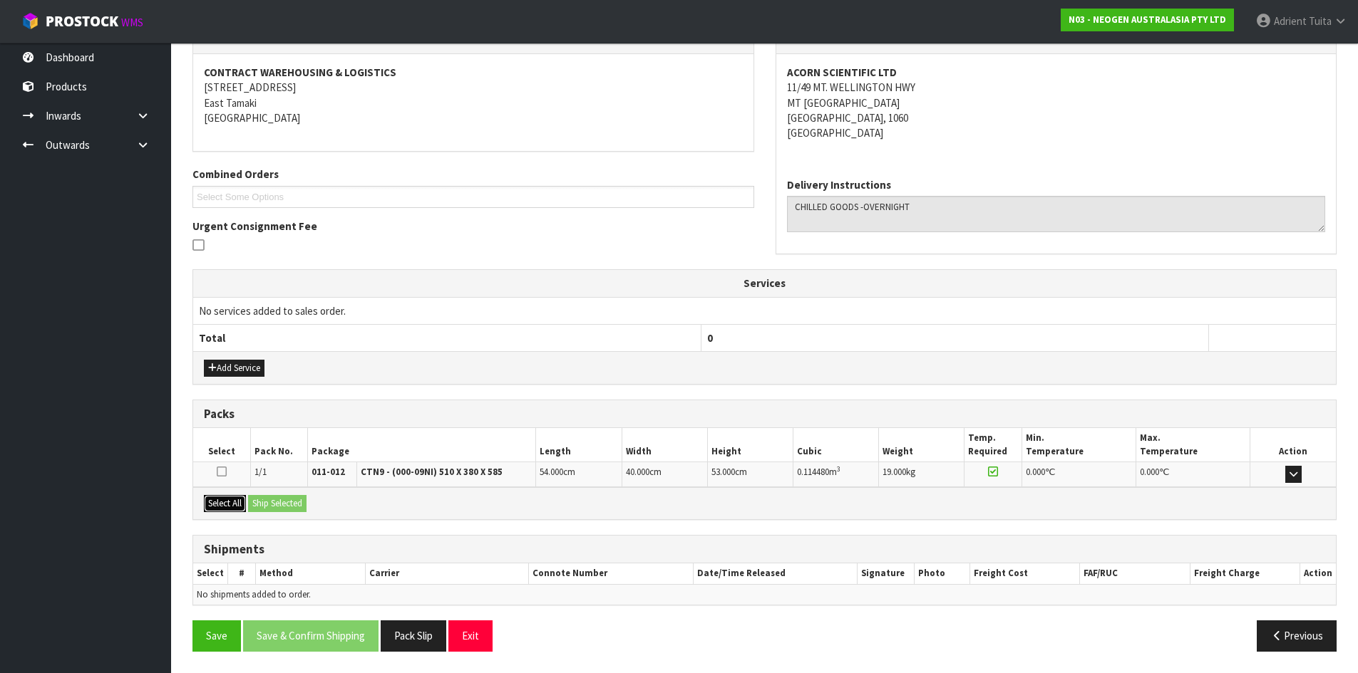
drag, startPoint x: 207, startPoint y: 497, endPoint x: 220, endPoint y: 498, distance: 12.1
click at [220, 498] on button "Select All" at bounding box center [225, 503] width 42 height 17
click at [266, 498] on button "Ship Selected" at bounding box center [277, 503] width 58 height 17
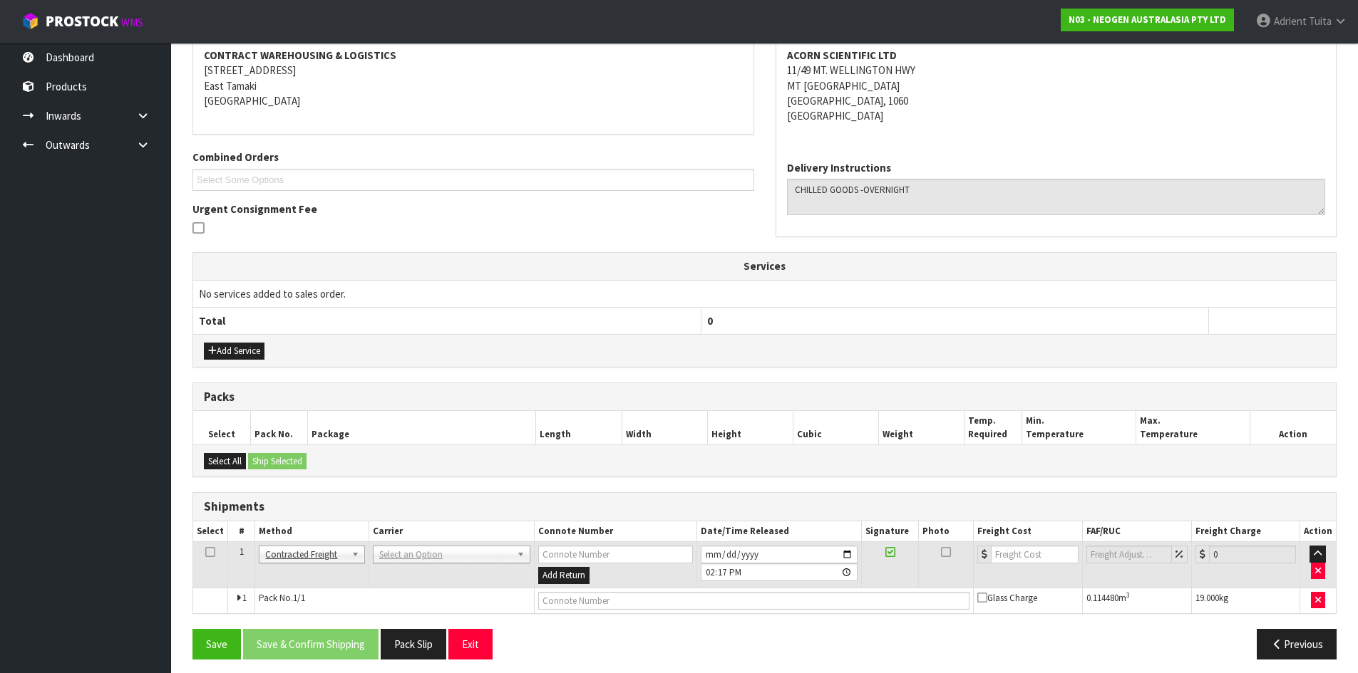
scroll to position [282, 0]
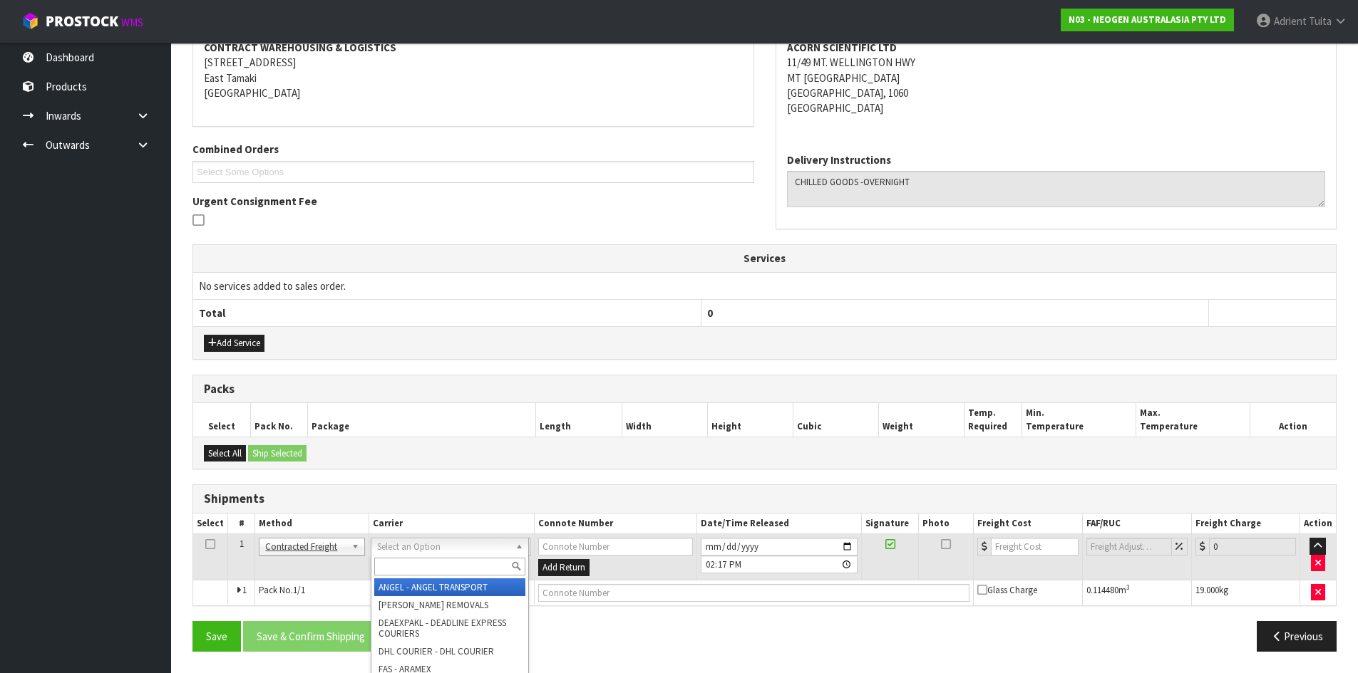
click at [396, 569] on input "text" at bounding box center [449, 567] width 151 height 18
type input "NZP"
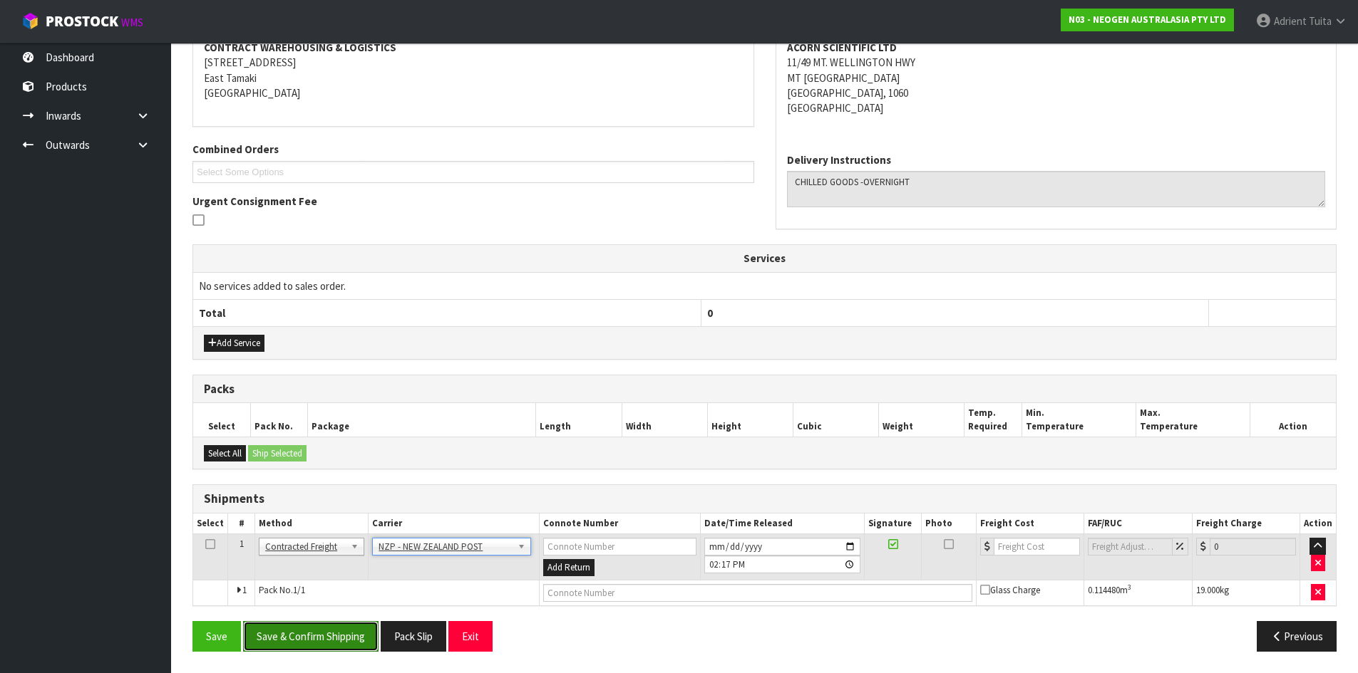
click at [324, 647] on button "Save & Confirm Shipping" at bounding box center [310, 636] width 135 height 31
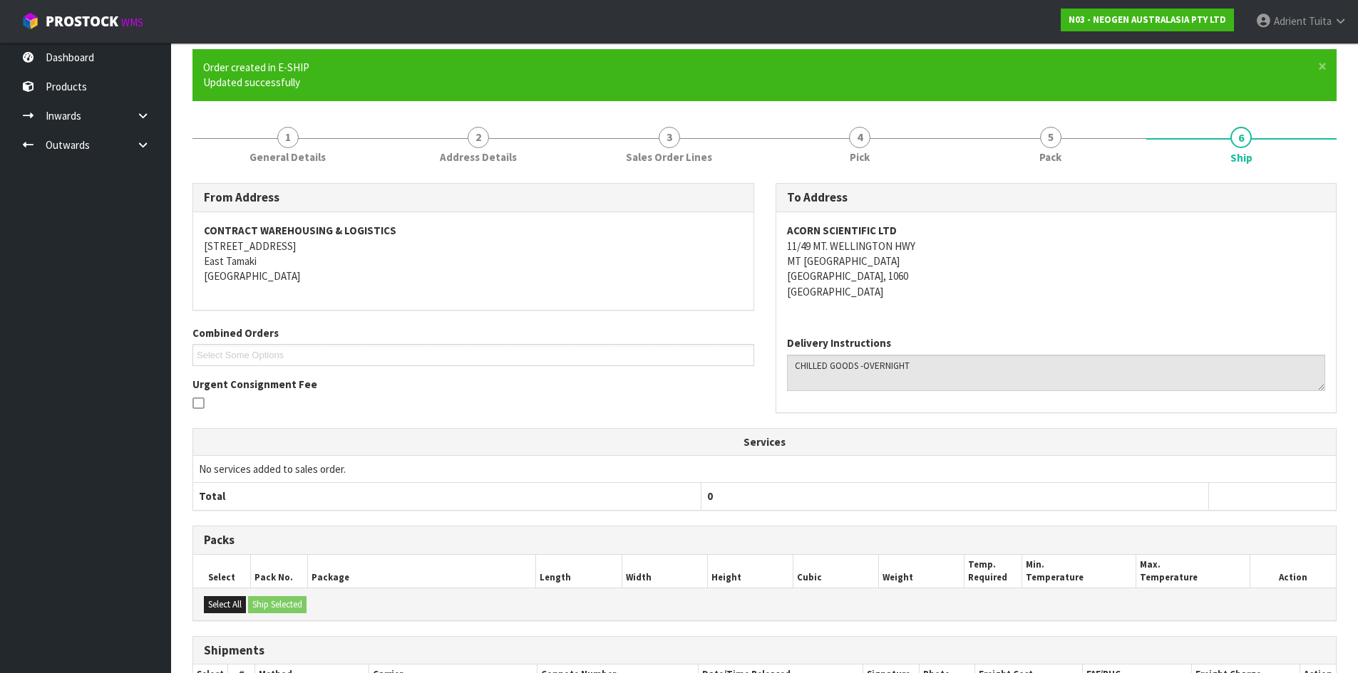
scroll to position [262, 0]
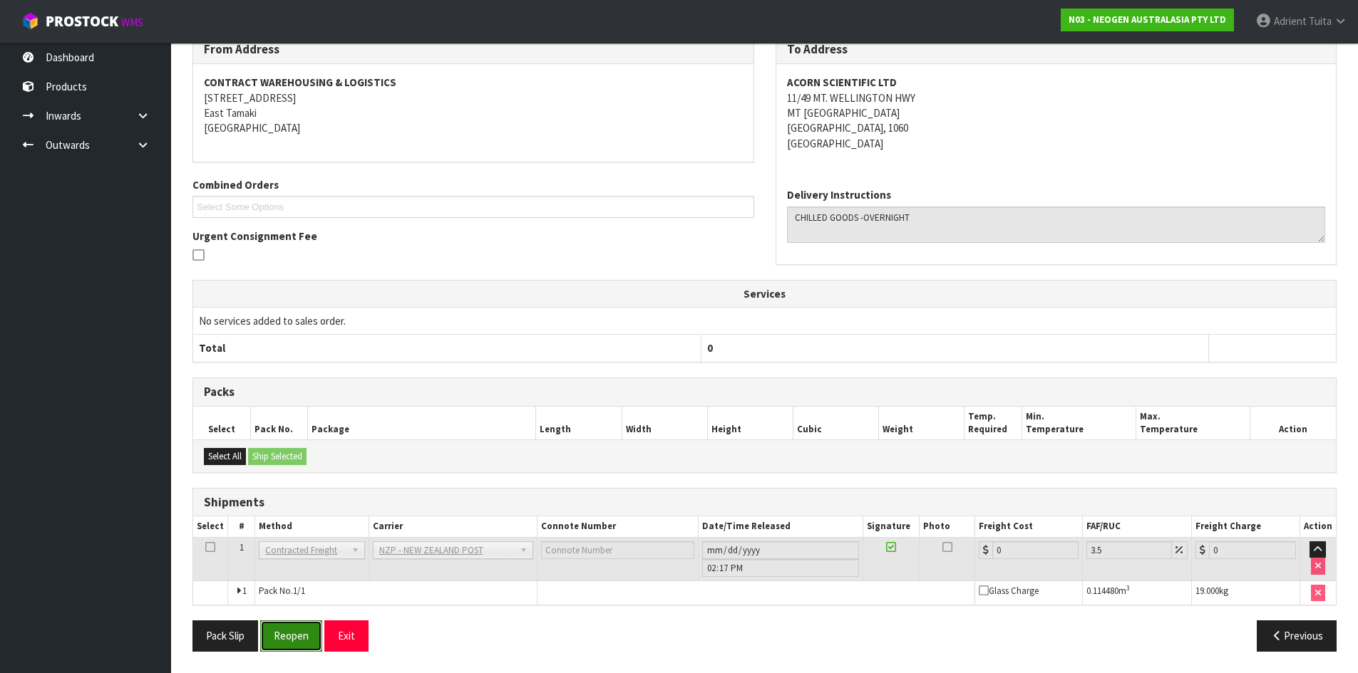
click at [299, 629] on button "Reopen" at bounding box center [291, 636] width 62 height 31
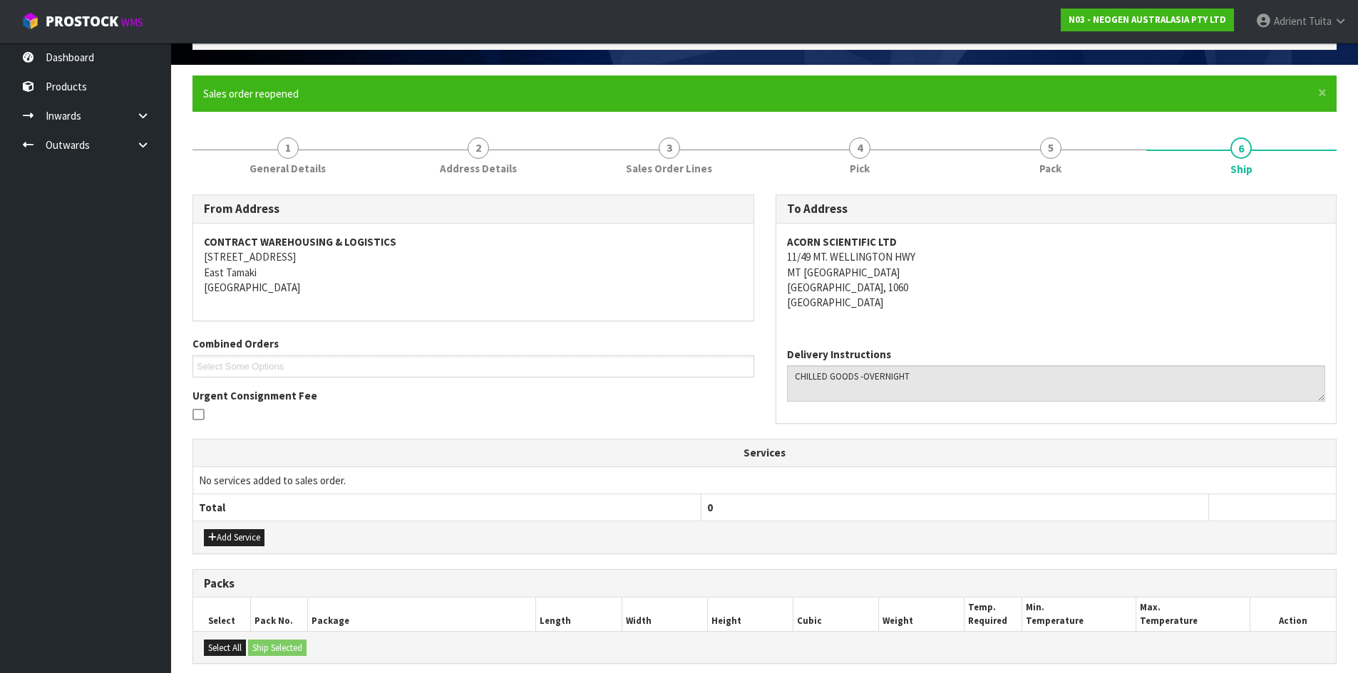
scroll to position [246, 0]
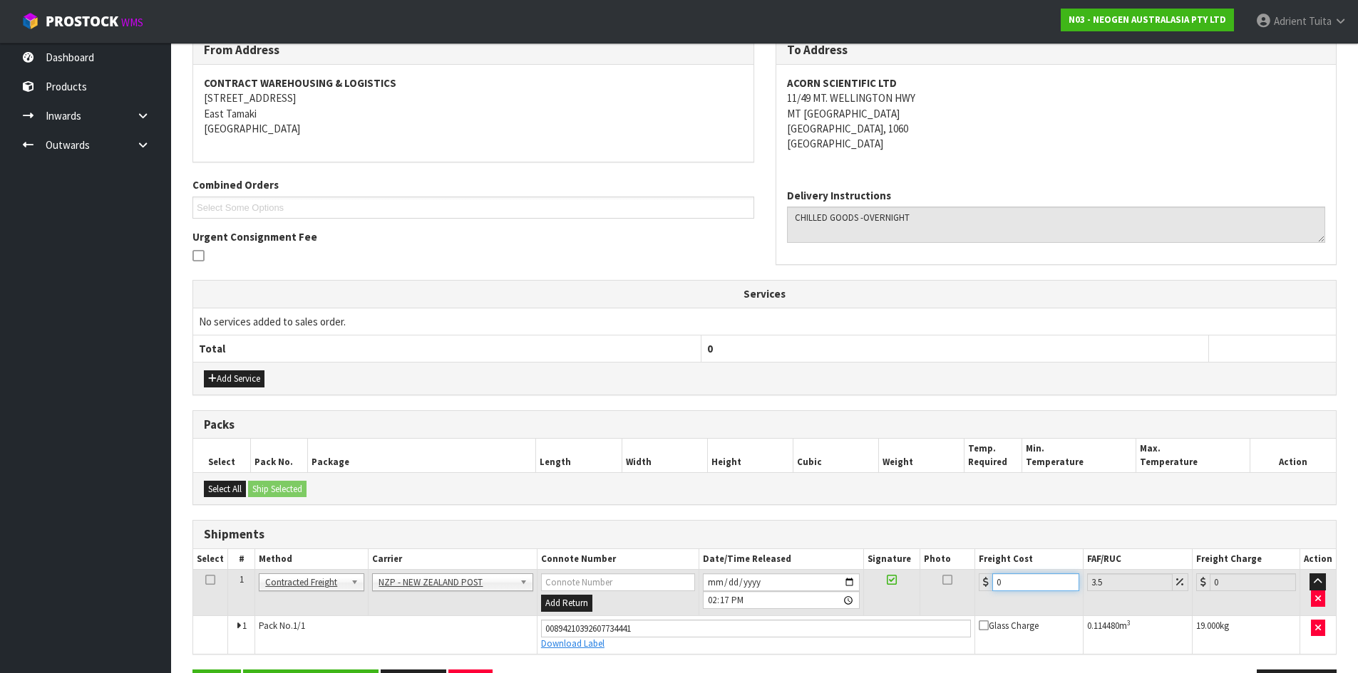
click at [1013, 582] on input "0" at bounding box center [1035, 583] width 86 height 18
type input "4"
type input "4.14"
type input "4.3"
type input "4.45"
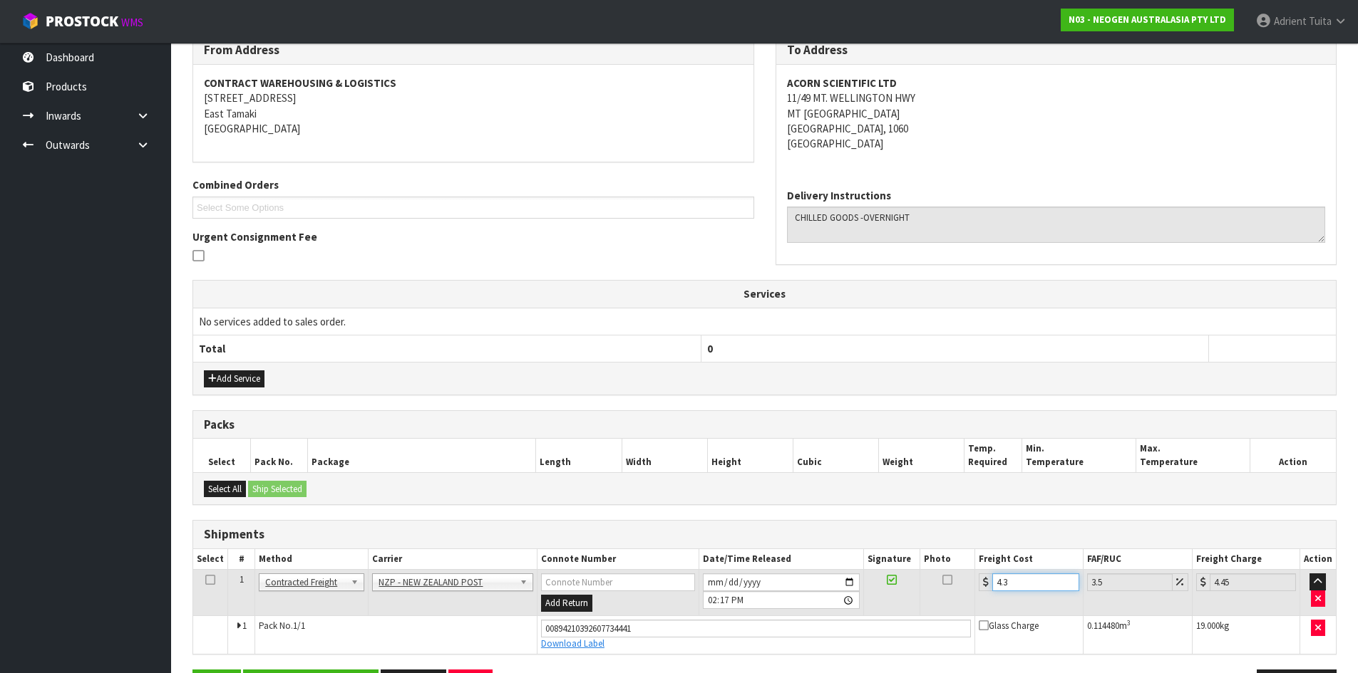
type input "4.33"
type input "4.48"
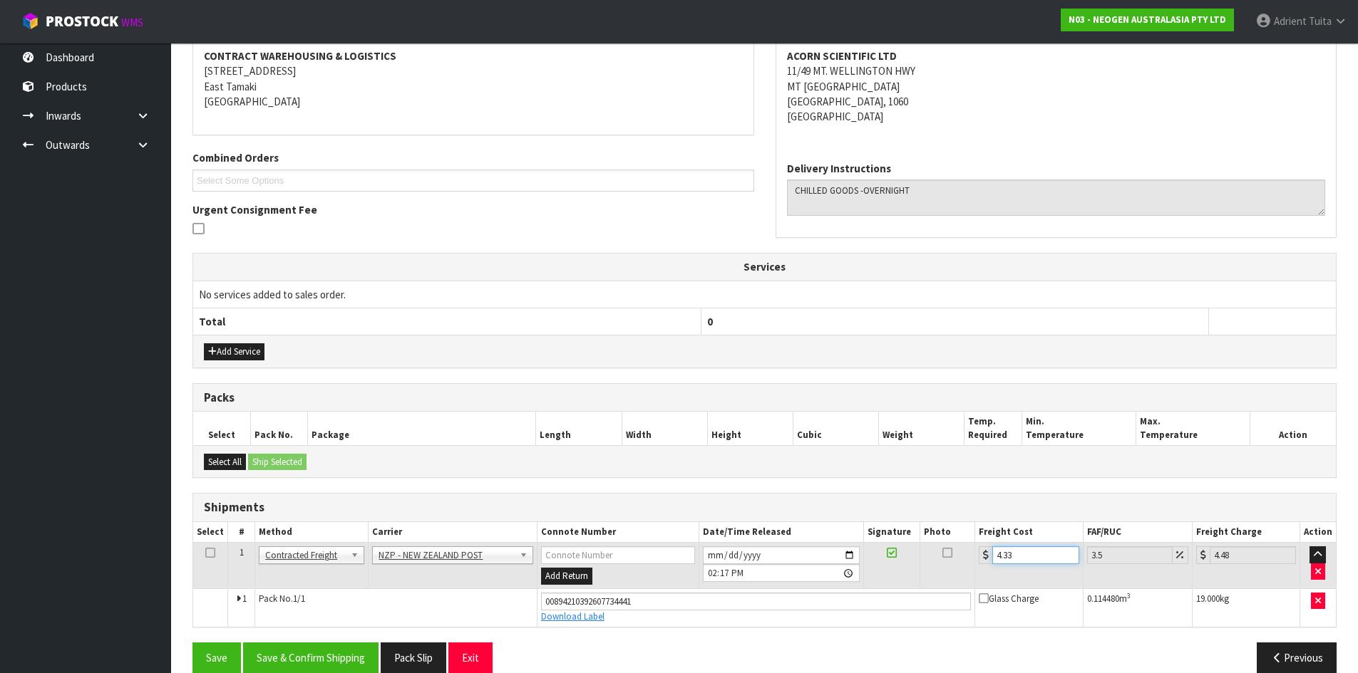
scroll to position [295, 0]
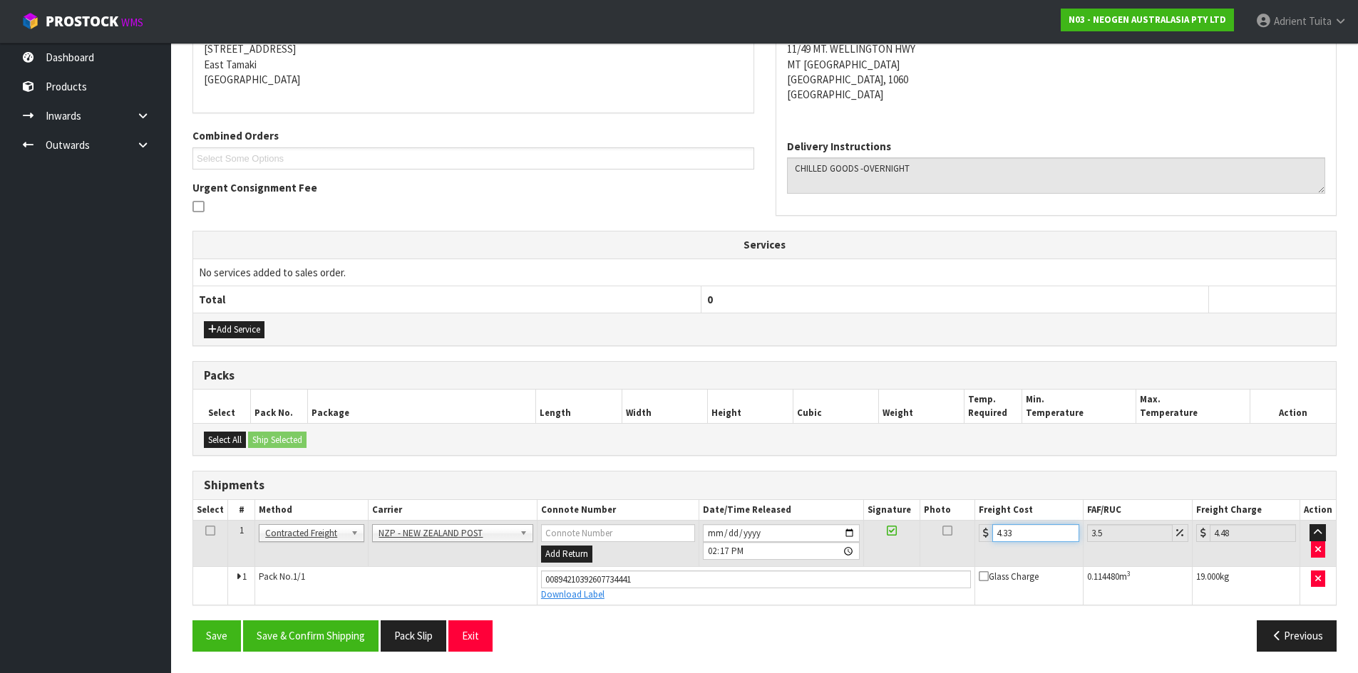
type input "4.33"
click at [342, 653] on div "Save Save & Confirm Shipping Pack Slip Exit Previous" at bounding box center [764, 641] width 1165 height 41
click at [334, 642] on button "Save & Confirm Shipping" at bounding box center [310, 636] width 135 height 31
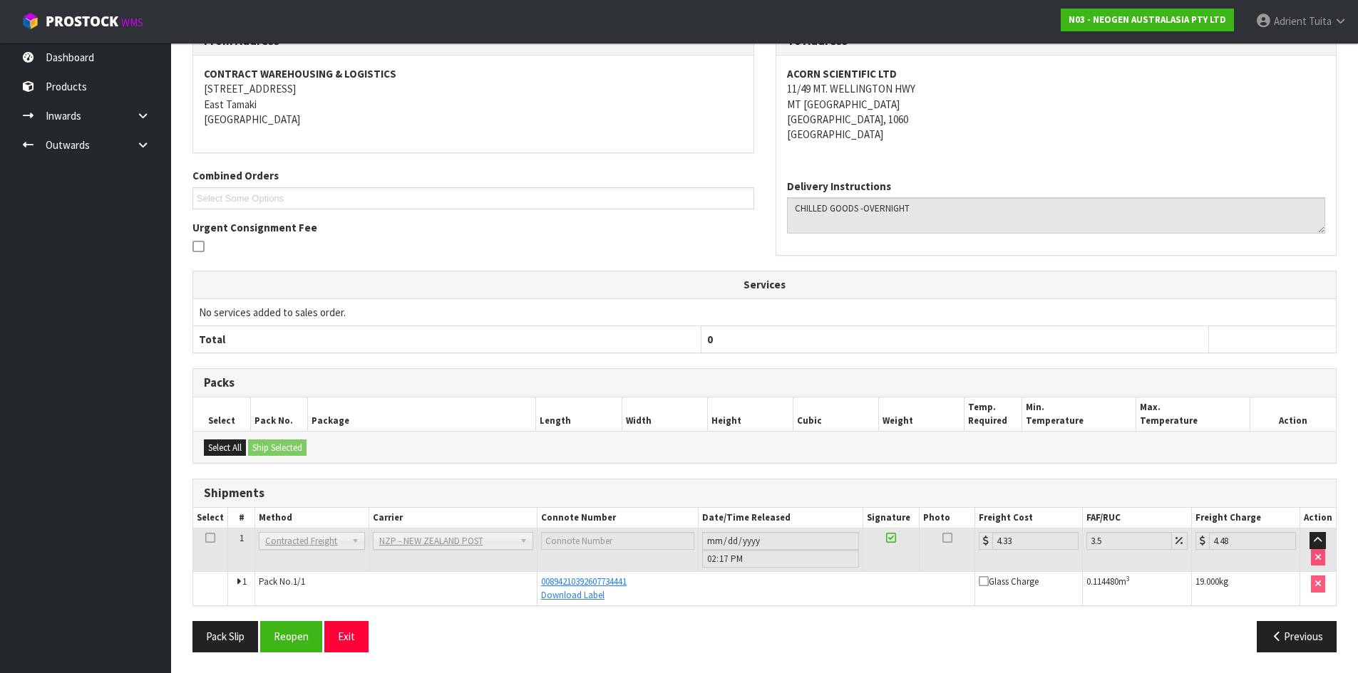
scroll to position [256, 0]
click at [348, 621] on button "Exit" at bounding box center [346, 636] width 44 height 31
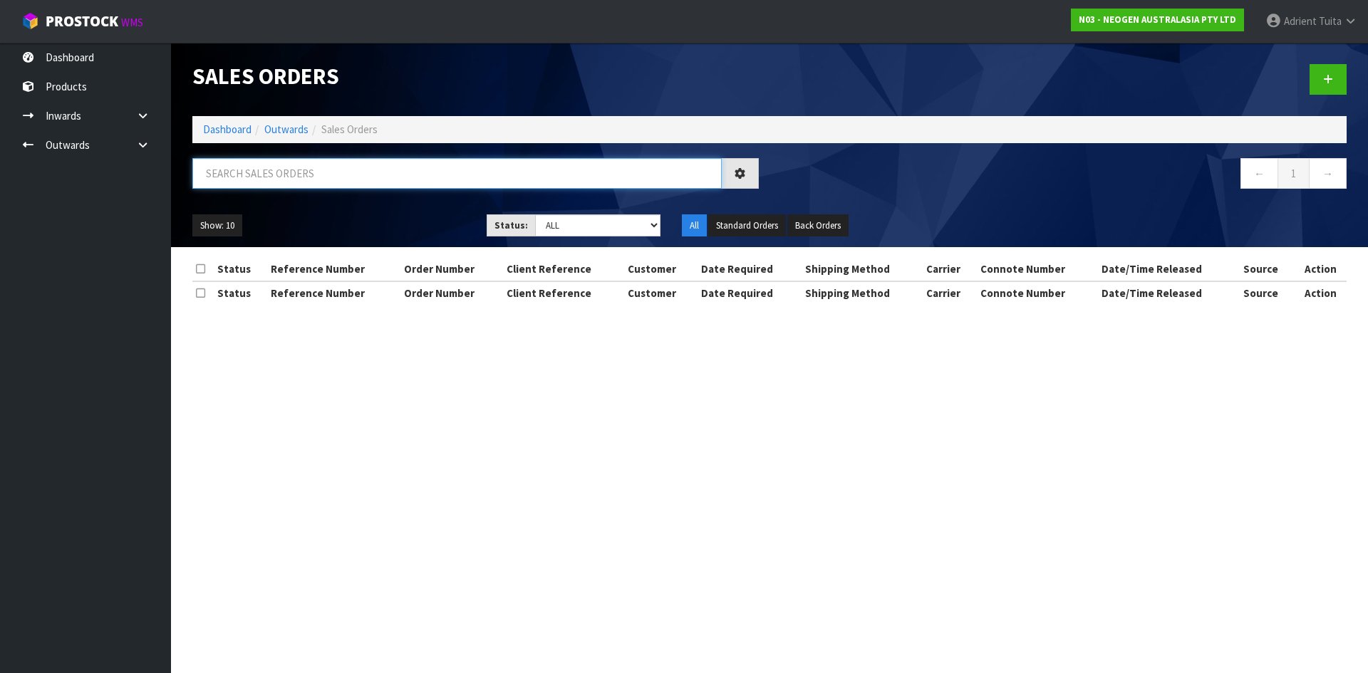
click at [386, 179] on input "text" at bounding box center [457, 173] width 530 height 31
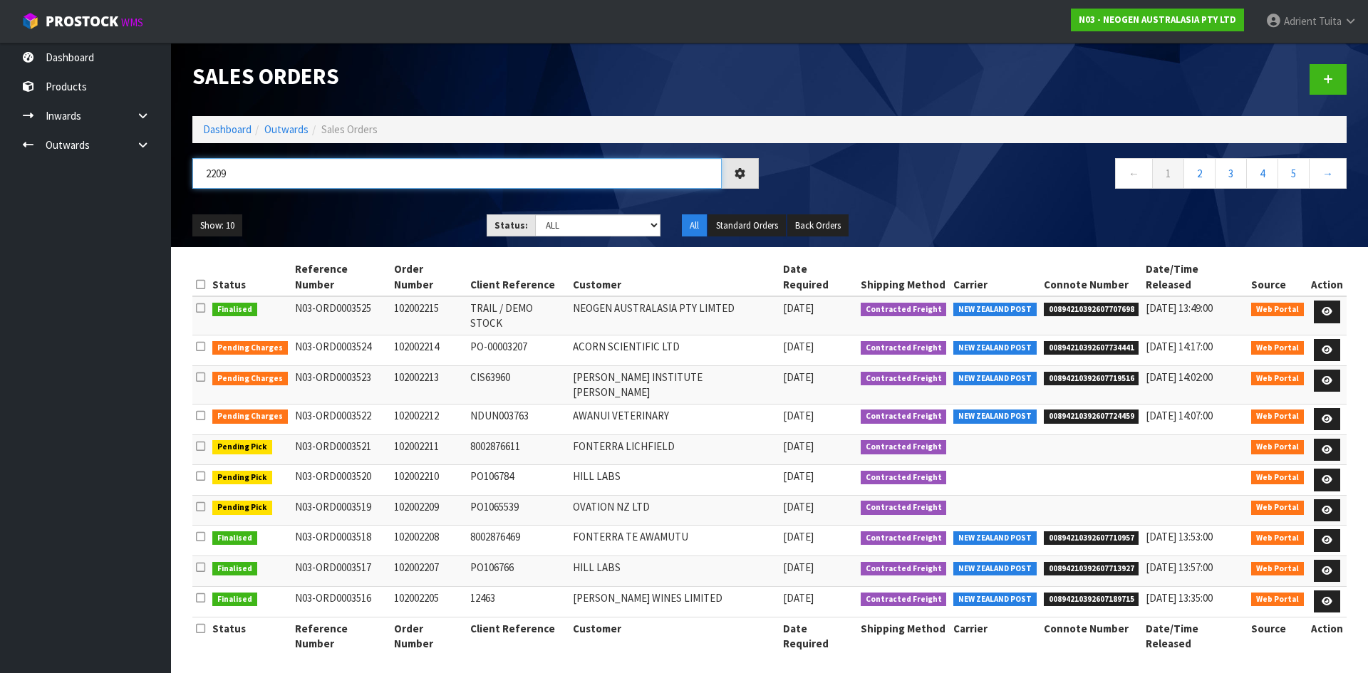
type input "2209"
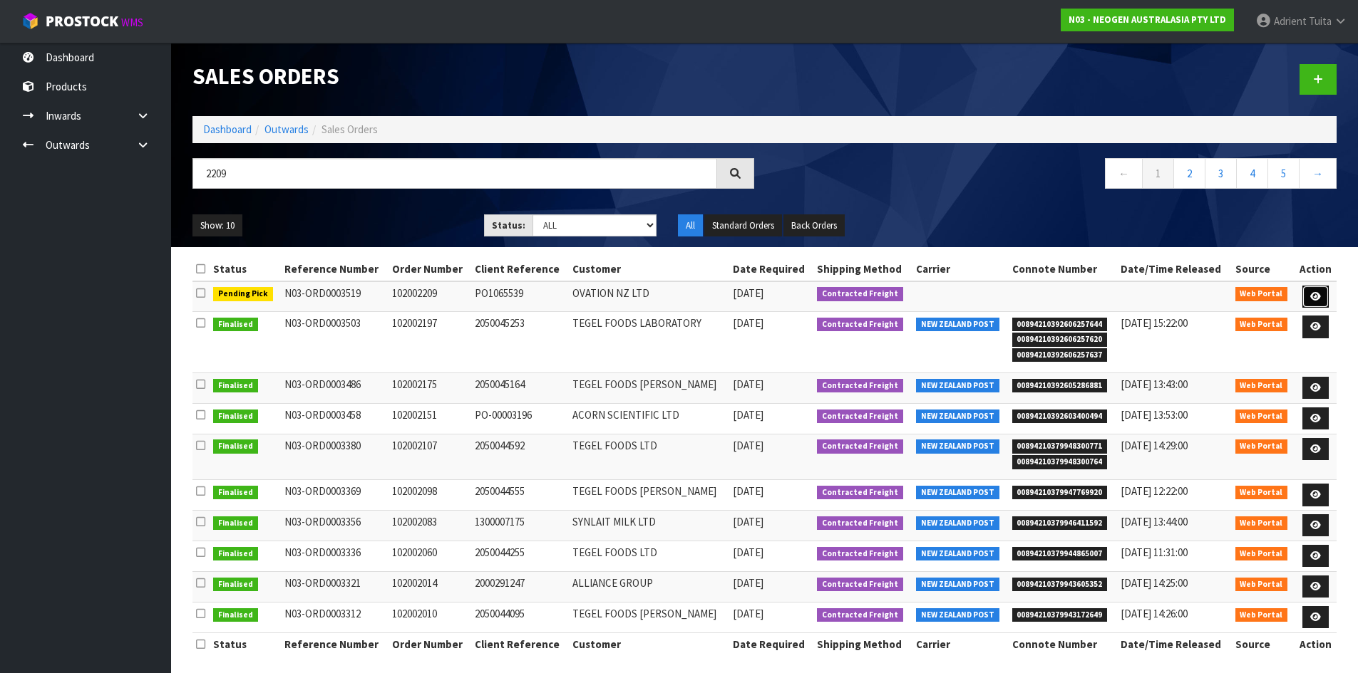
click at [1316, 306] on link at bounding box center [1315, 297] width 26 height 23
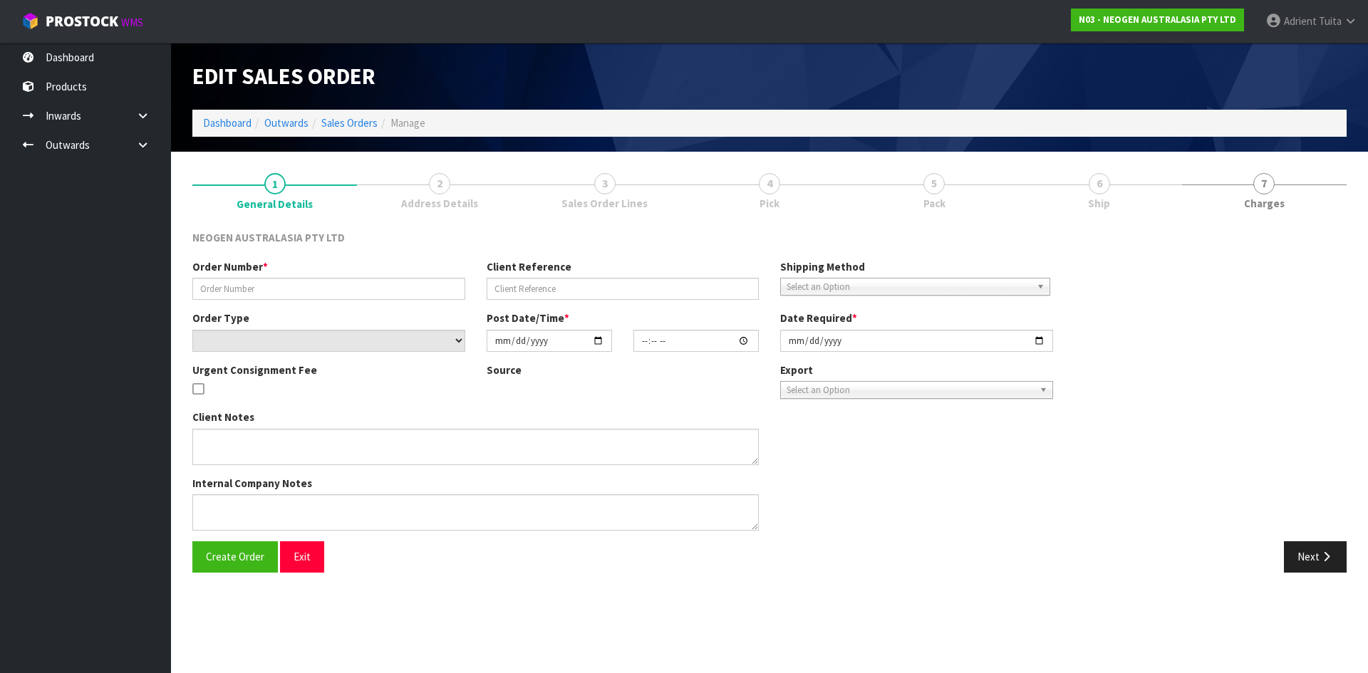
type input "102002209"
type input "PO1065539"
select select "number:0"
type input "[DATE]"
type input "11:33:00.000"
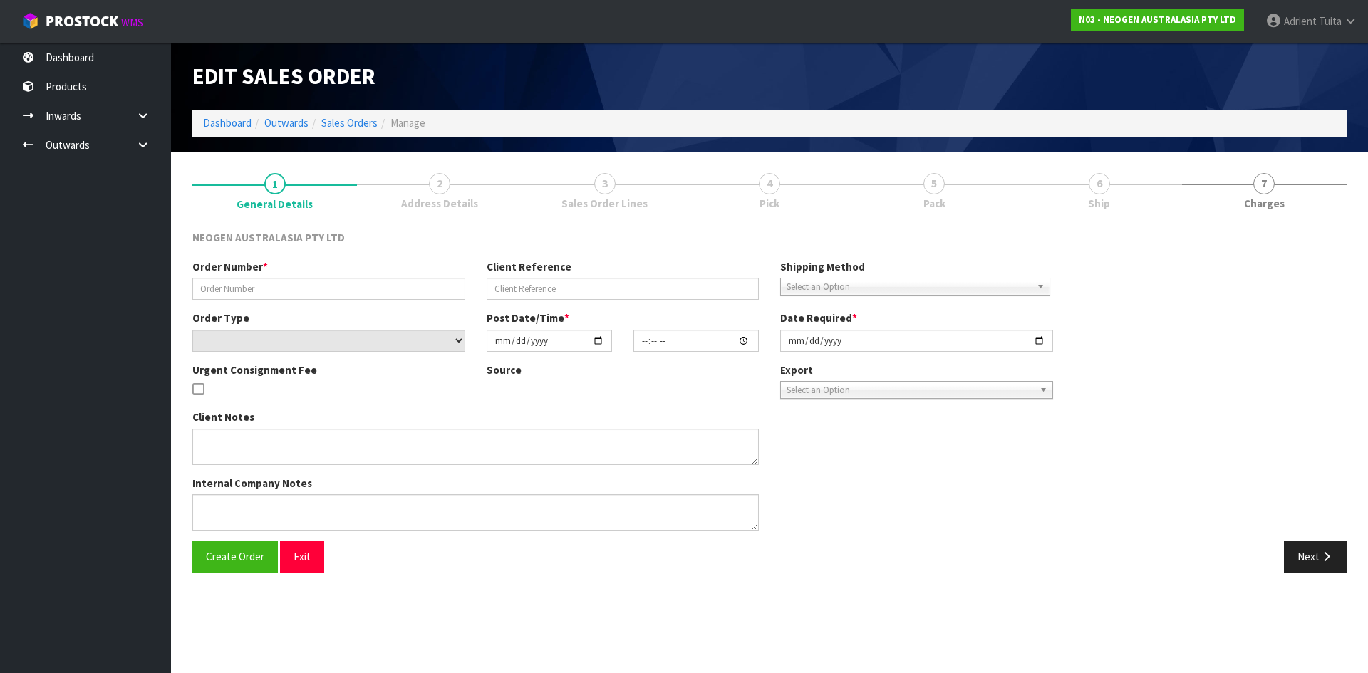
type input "[DATE]"
type textarea "ATTN: [PERSON_NAME] _ LABORATORY"
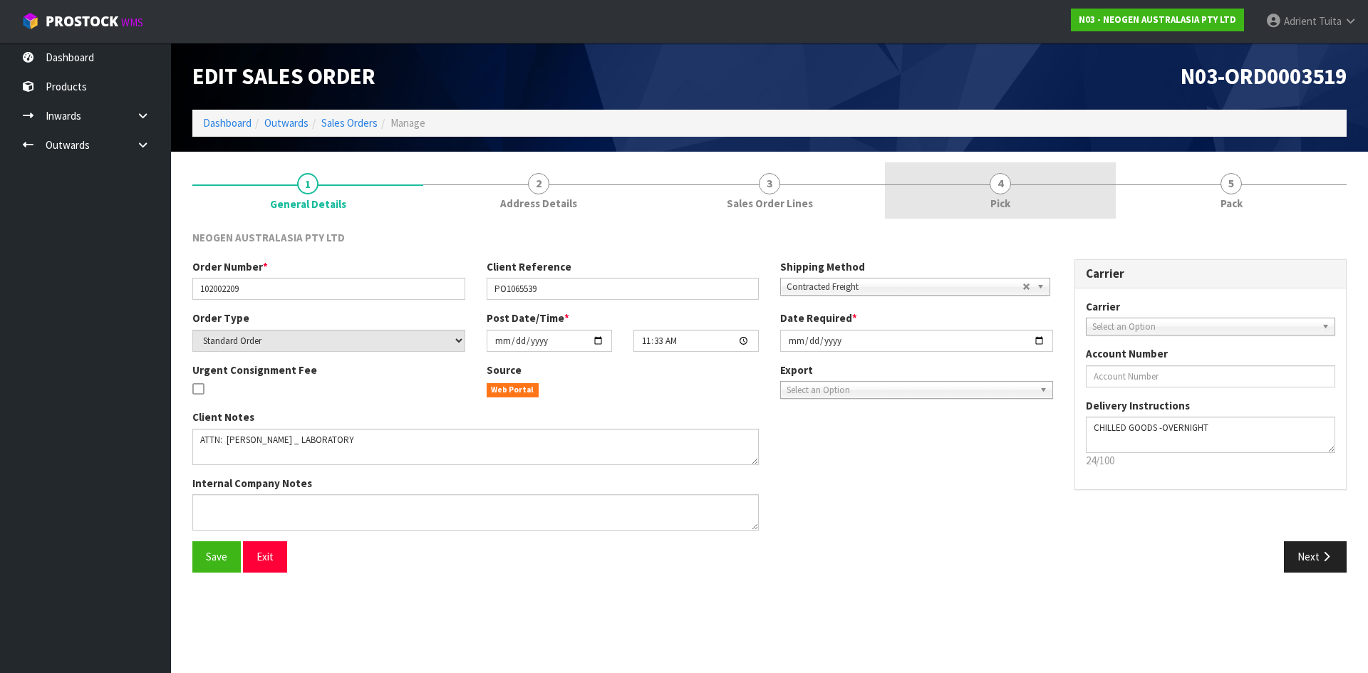
click at [956, 170] on link "4 Pick" at bounding box center [1000, 190] width 231 height 56
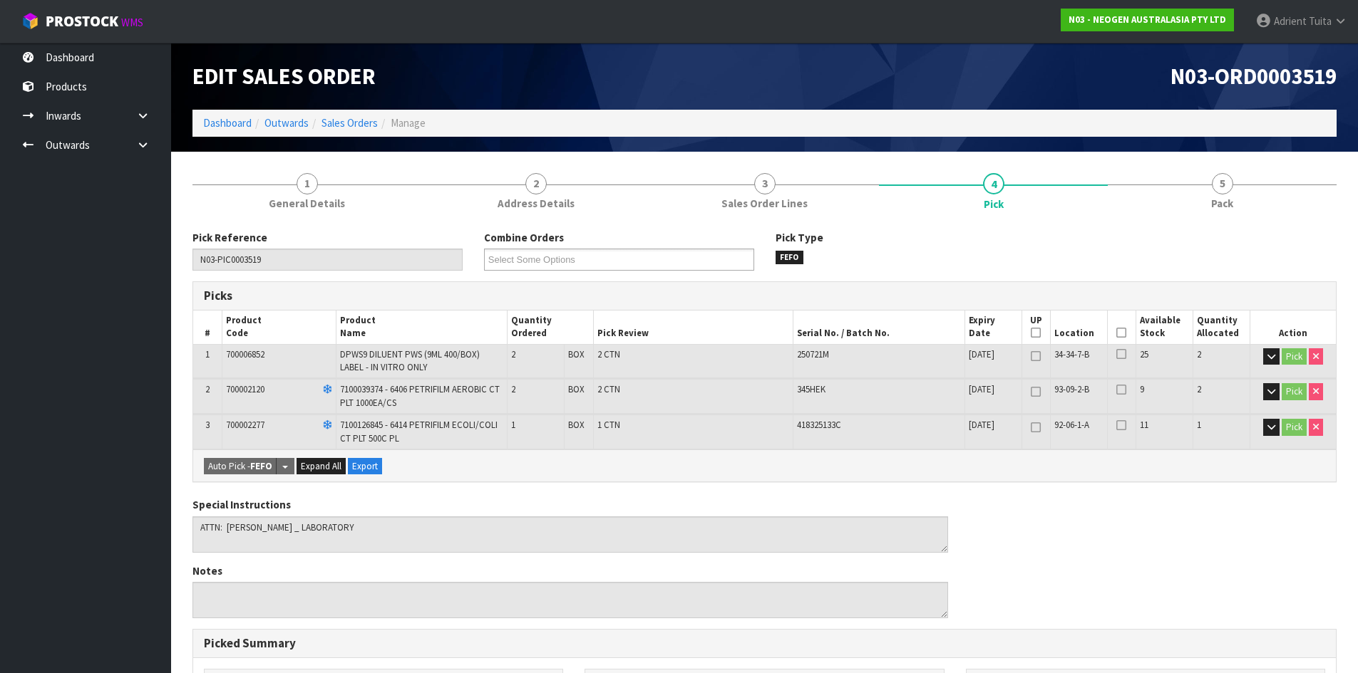
click at [1120, 334] on icon at bounding box center [1121, 333] width 10 height 1
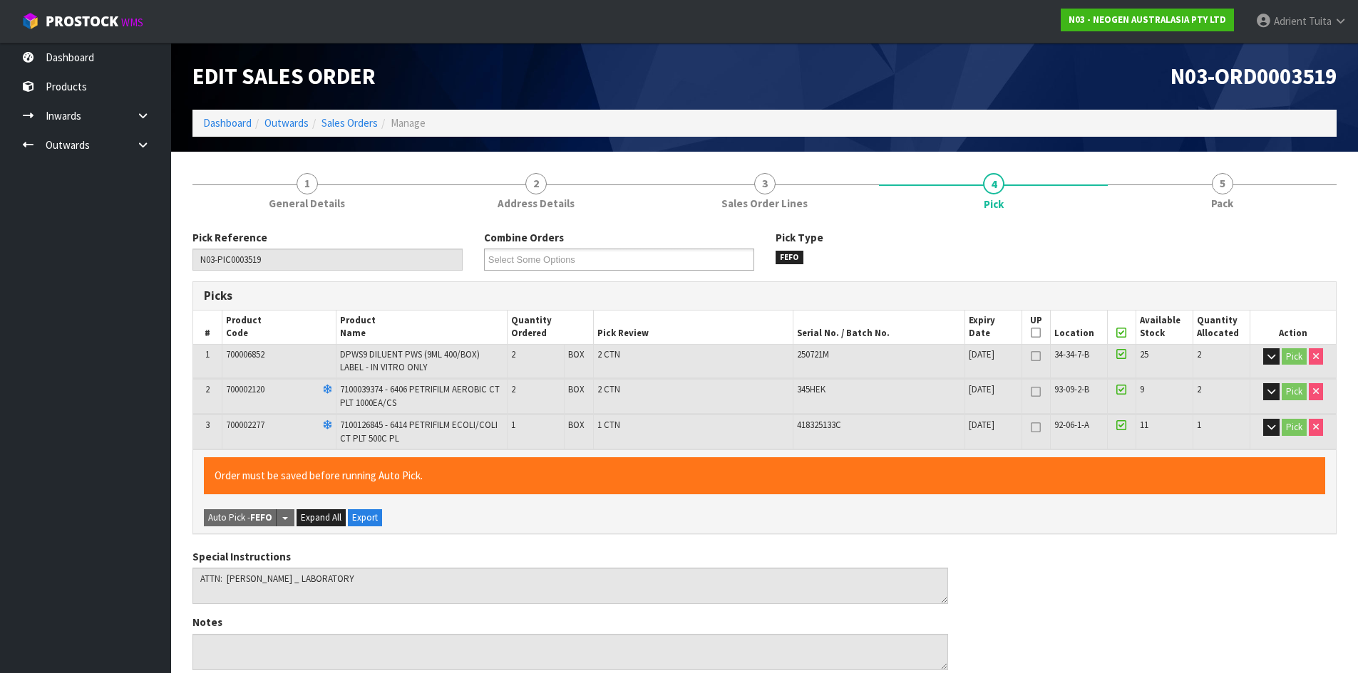
scroll to position [401, 0]
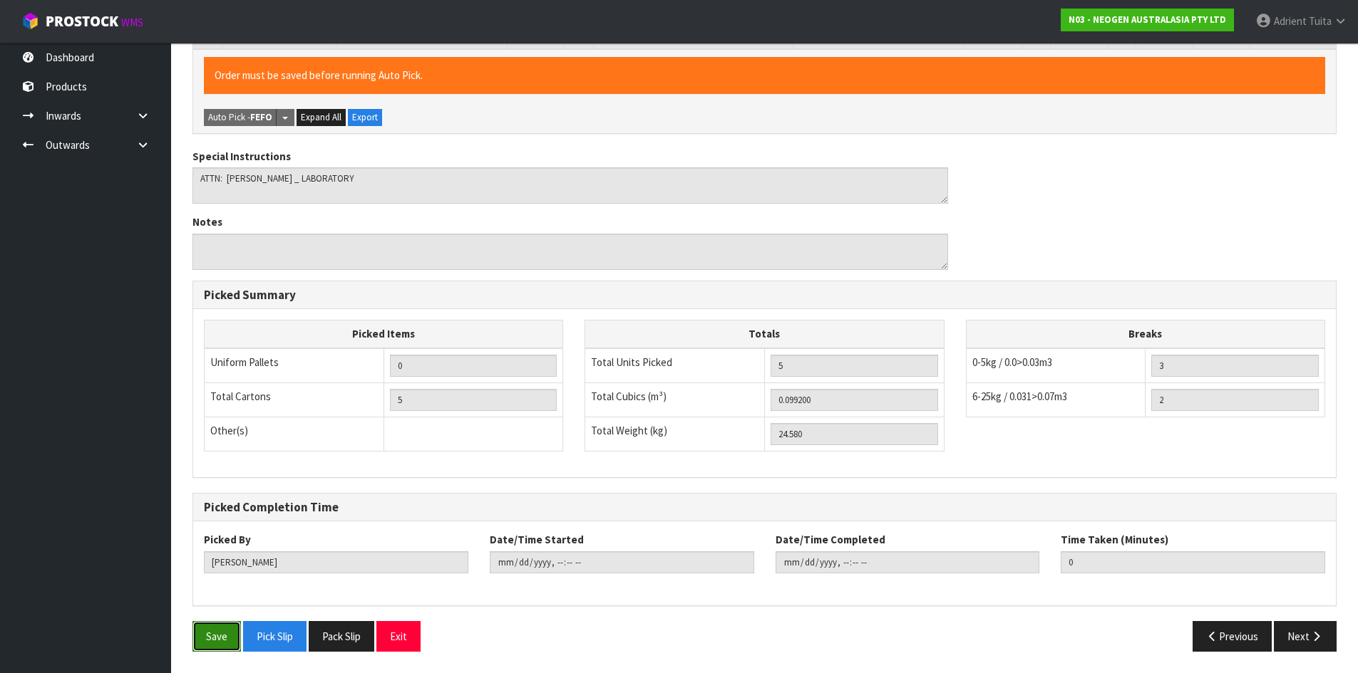
click at [207, 644] on button "Save" at bounding box center [216, 636] width 48 height 31
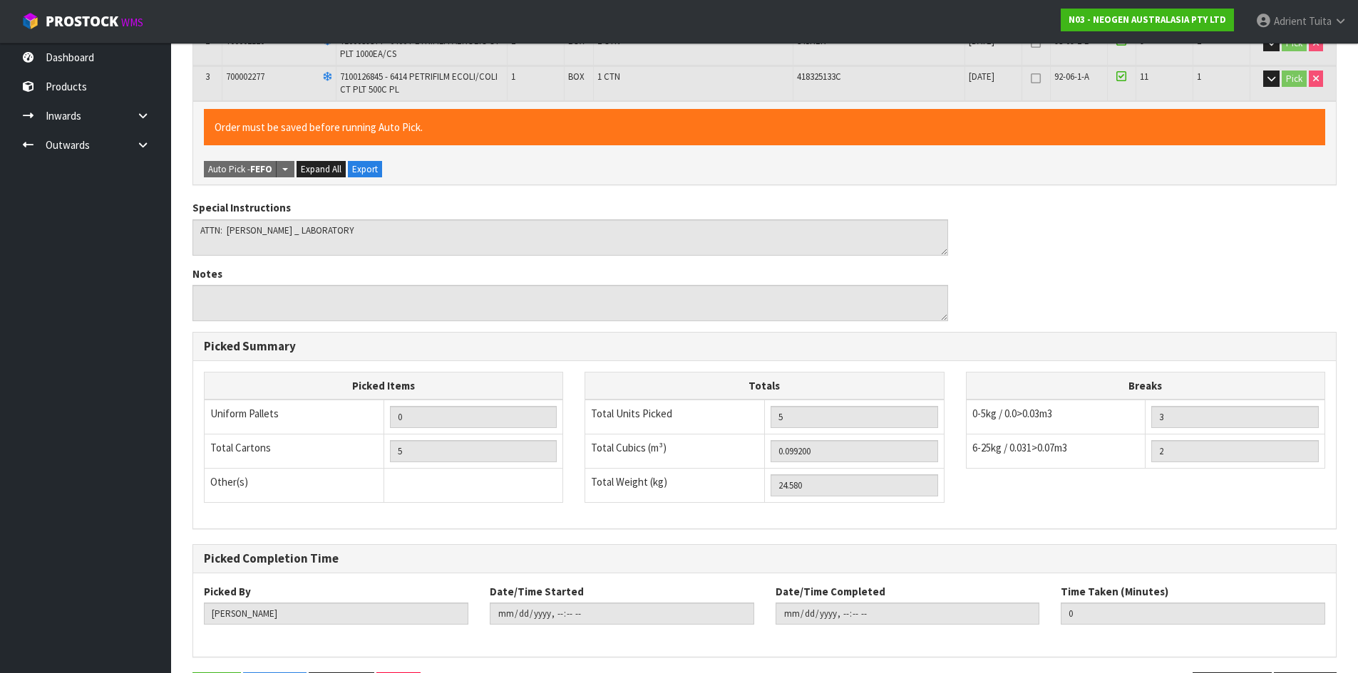
scroll to position [0, 0]
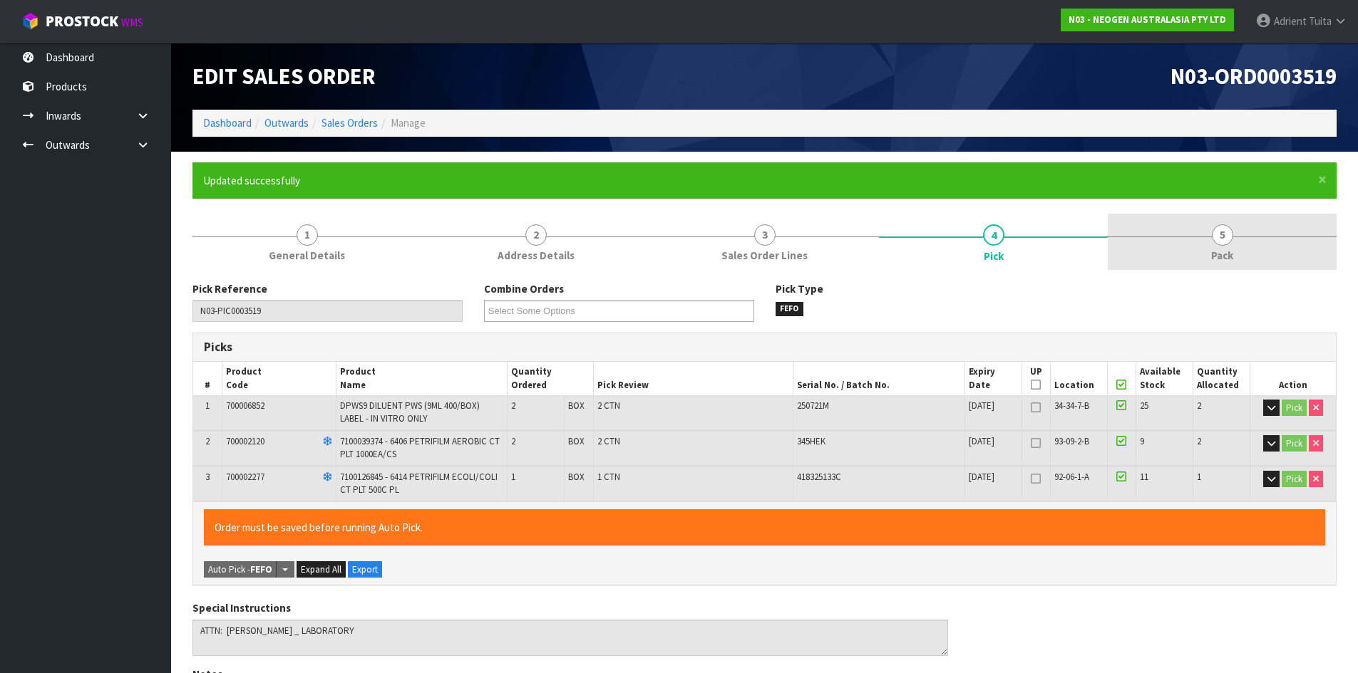
click at [1208, 219] on link "5 Pack" at bounding box center [1222, 242] width 229 height 56
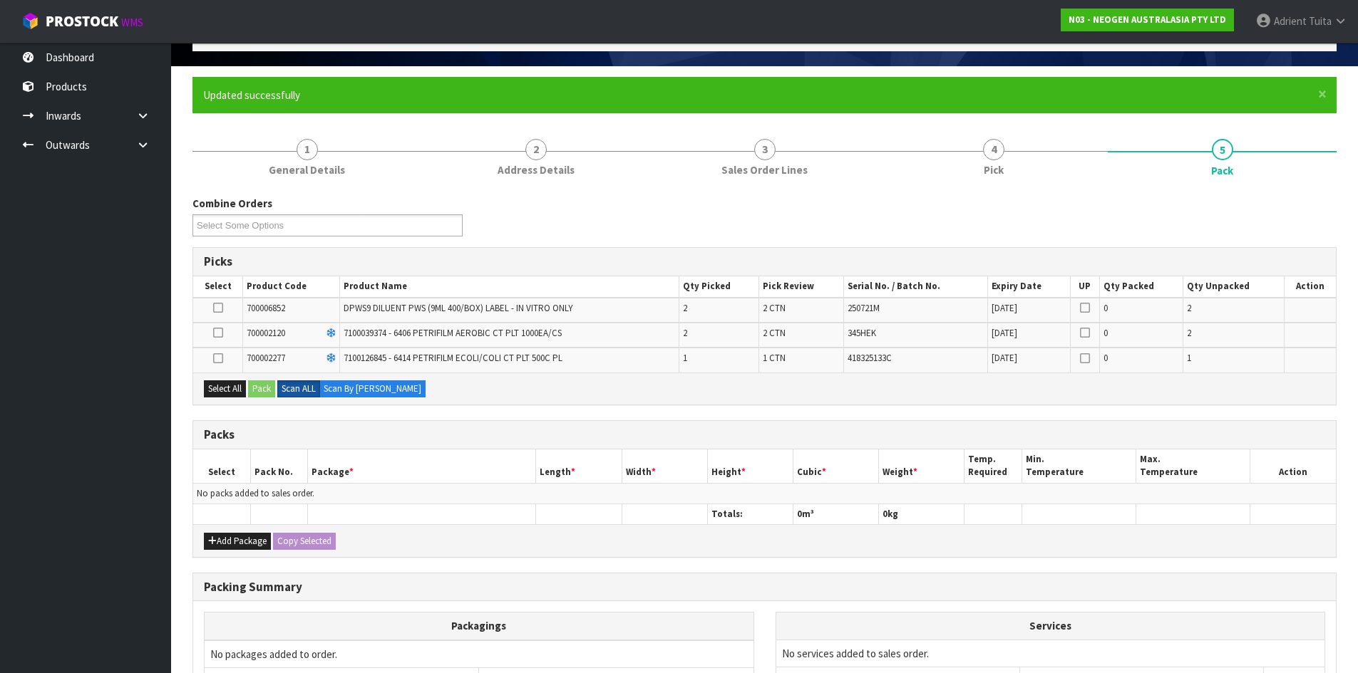
scroll to position [234, 0]
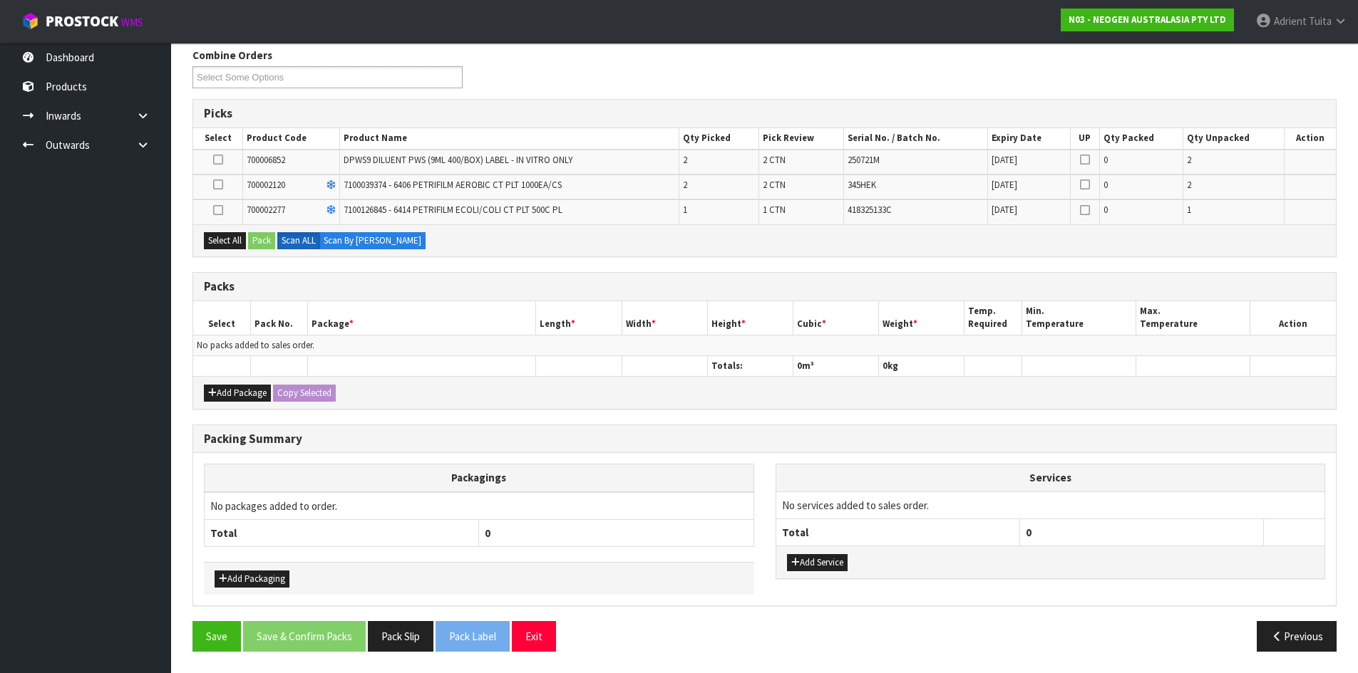
click at [220, 167] on td at bounding box center [218, 162] width 50 height 25
click at [220, 160] on icon at bounding box center [218, 160] width 10 height 1
click at [0, 0] on input "checkbox" at bounding box center [0, 0] width 0 height 0
click at [269, 244] on button "Pack" at bounding box center [261, 240] width 27 height 17
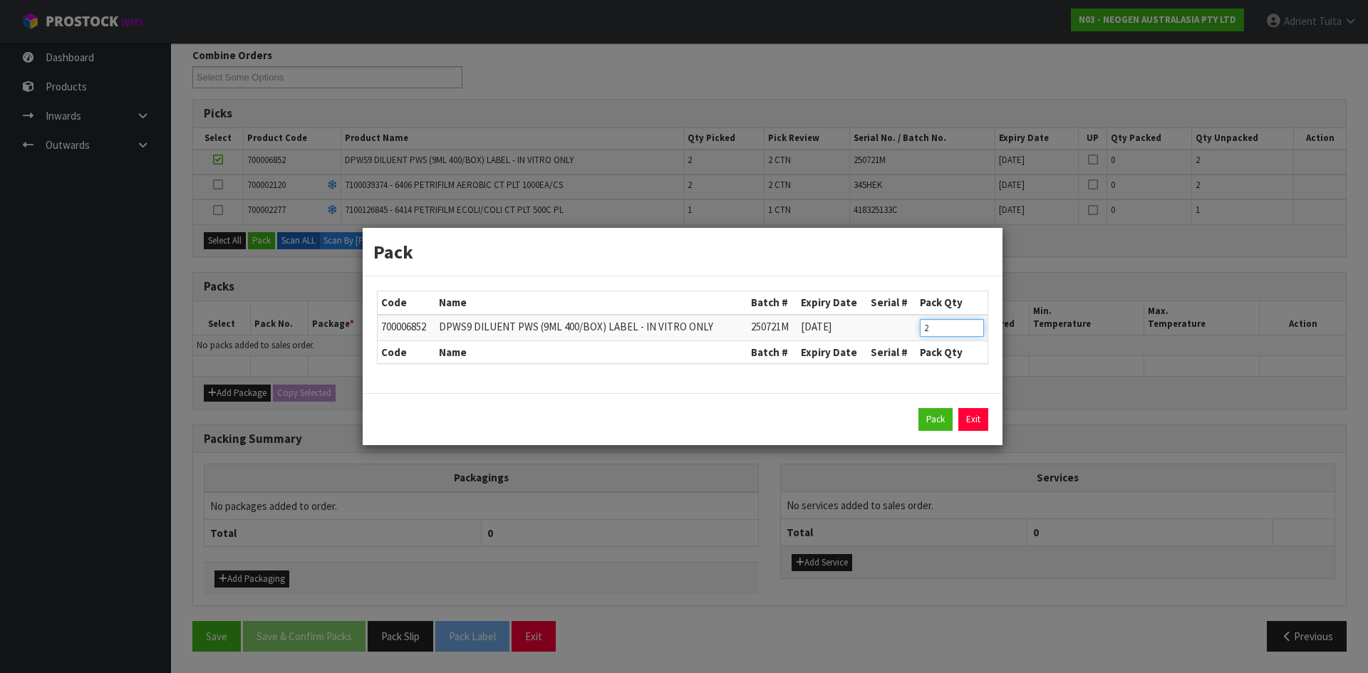
click at [927, 321] on input "2" at bounding box center [952, 328] width 64 height 18
type input "1"
click at [935, 413] on button "Pack" at bounding box center [936, 419] width 34 height 23
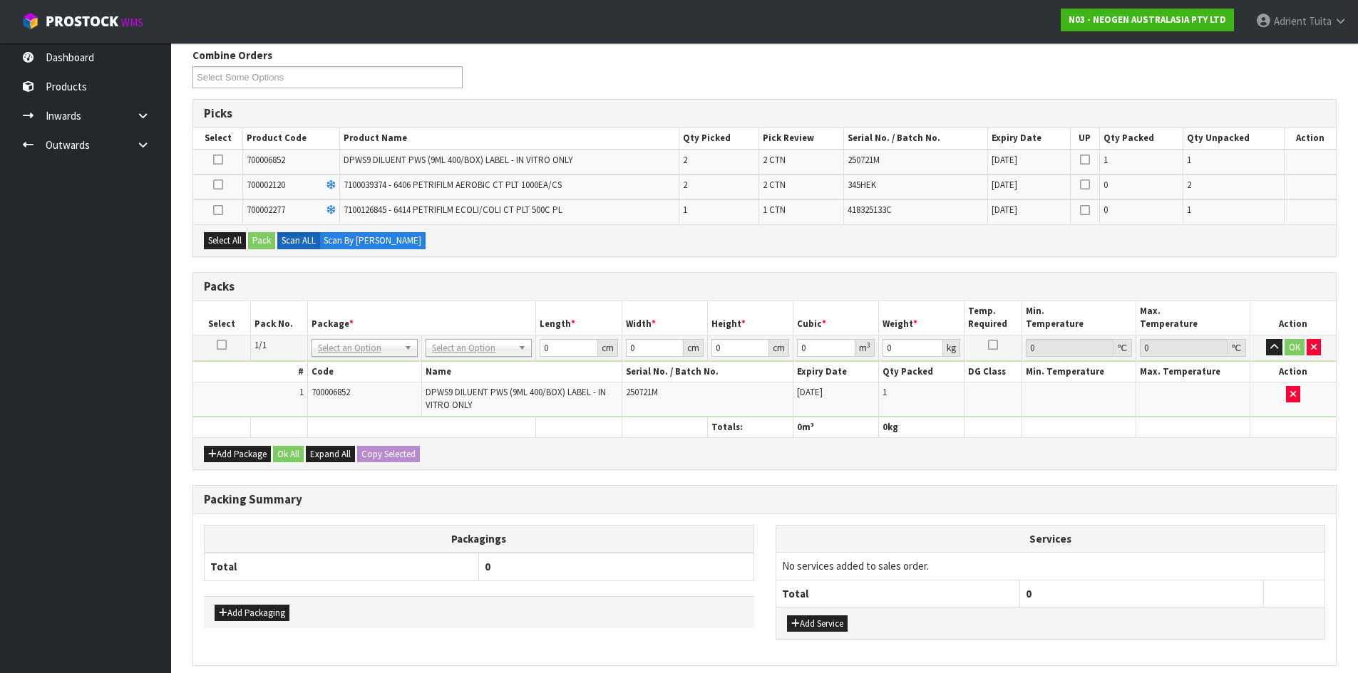
click at [219, 160] on icon at bounding box center [218, 160] width 10 height 1
click at [0, 0] on input "checkbox" at bounding box center [0, 0] width 0 height 0
click at [264, 249] on button "Pack" at bounding box center [261, 240] width 27 height 17
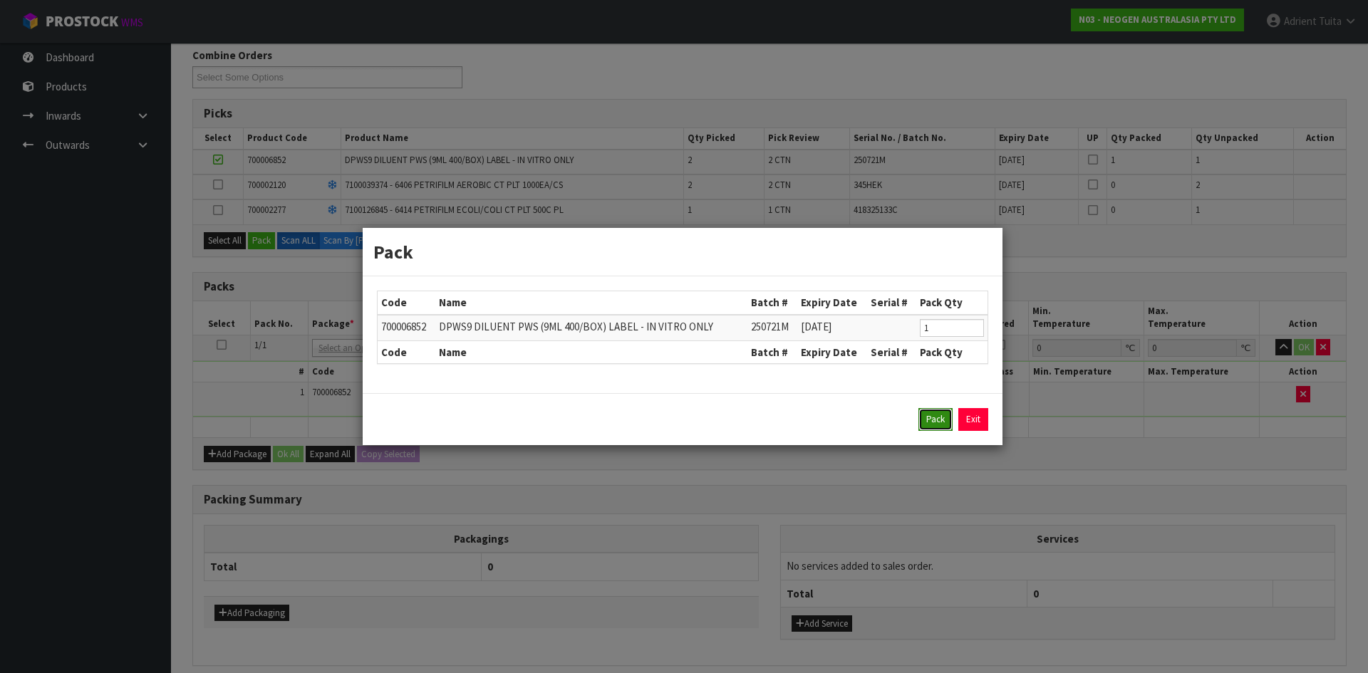
click at [934, 418] on button "Pack" at bounding box center [936, 419] width 34 height 23
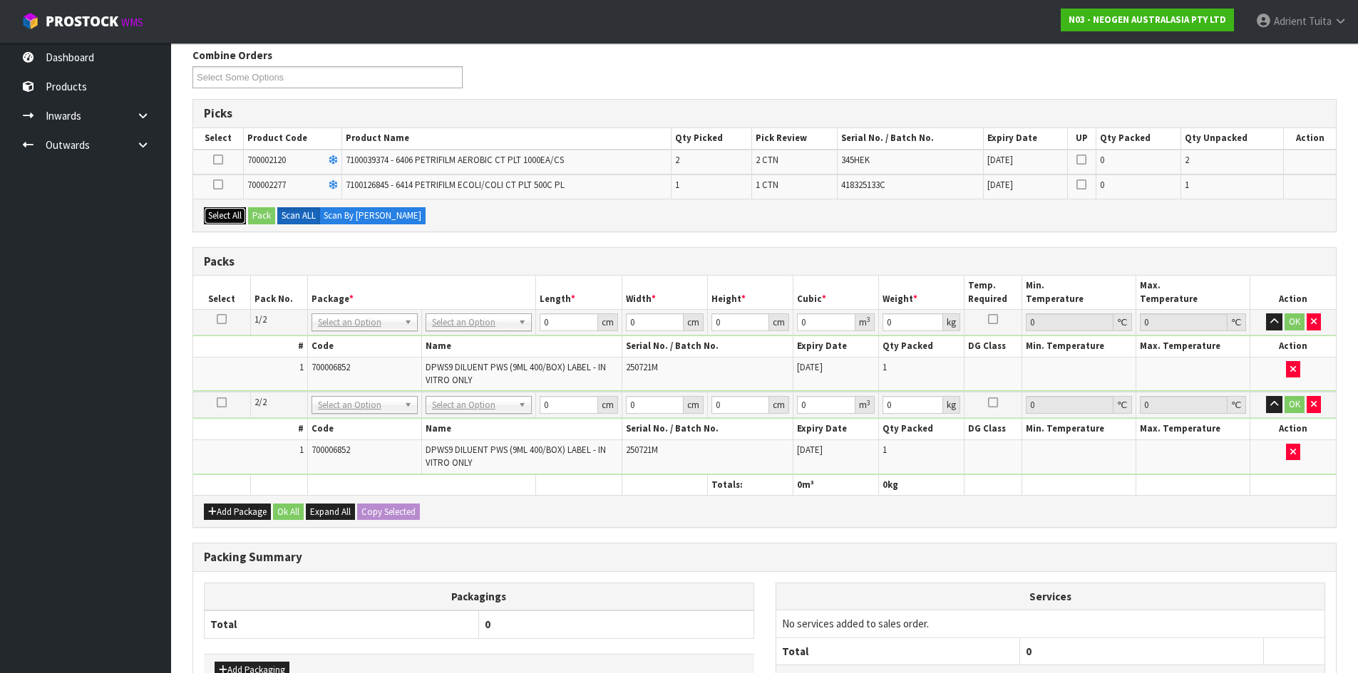
drag, startPoint x: 237, startPoint y: 209, endPoint x: 245, endPoint y: 217, distance: 12.1
click at [237, 216] on button "Select All" at bounding box center [225, 215] width 42 height 17
click at [257, 215] on button "Pack" at bounding box center [261, 215] width 27 height 17
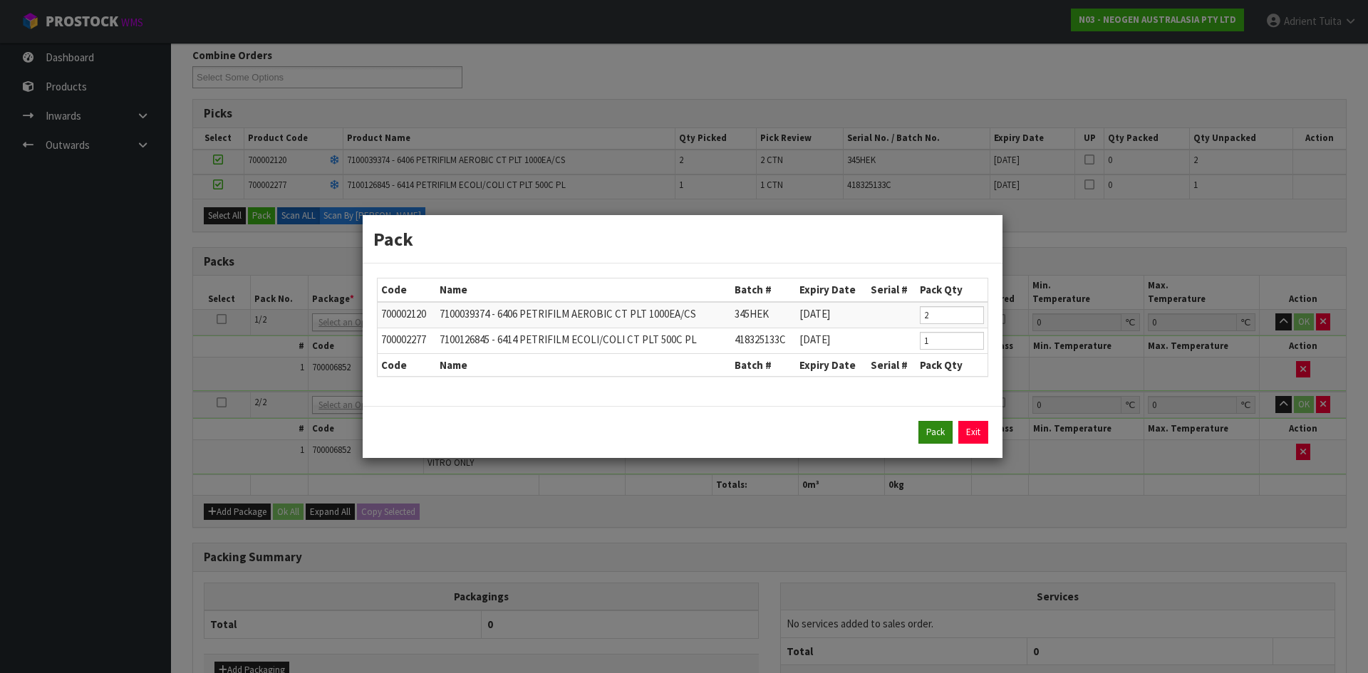
click at [930, 422] on div "Pack Exit" at bounding box center [683, 432] width 640 height 52
click at [931, 425] on button "Pack" at bounding box center [936, 432] width 34 height 23
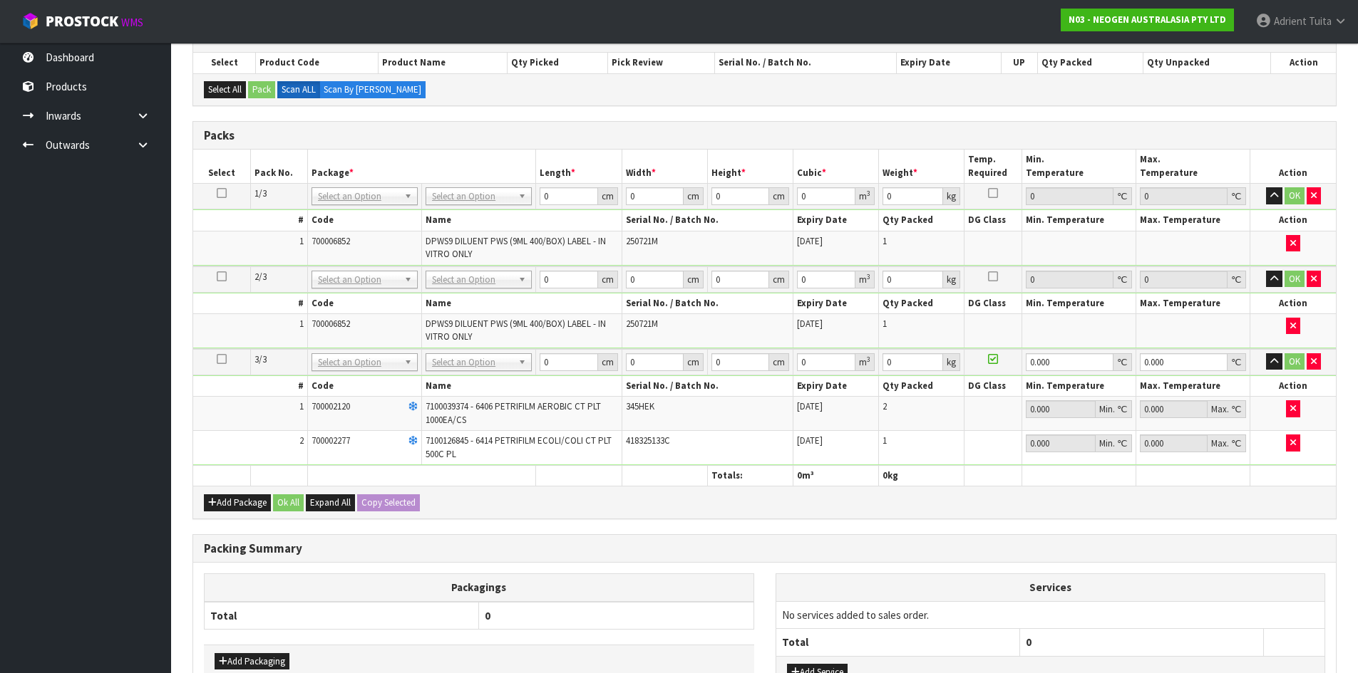
scroll to position [418, 0]
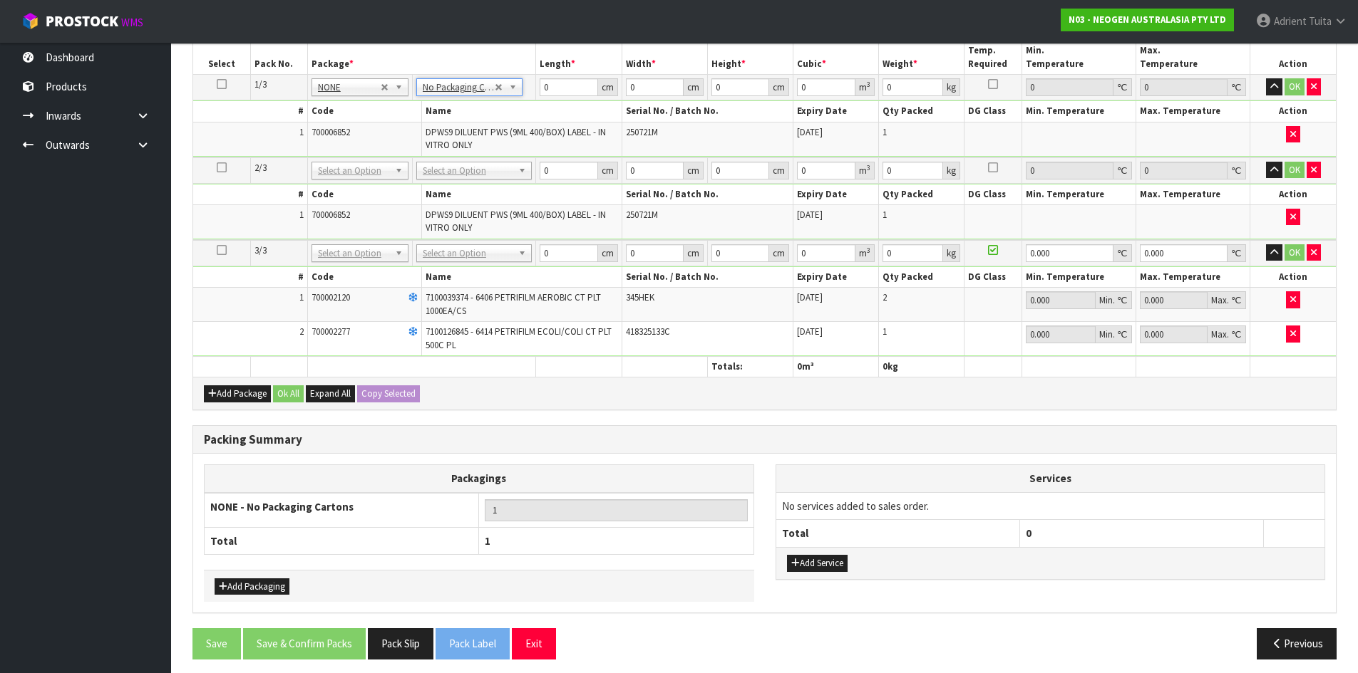
drag, startPoint x: 449, startPoint y: 171, endPoint x: 442, endPoint y: 194, distance: 23.9
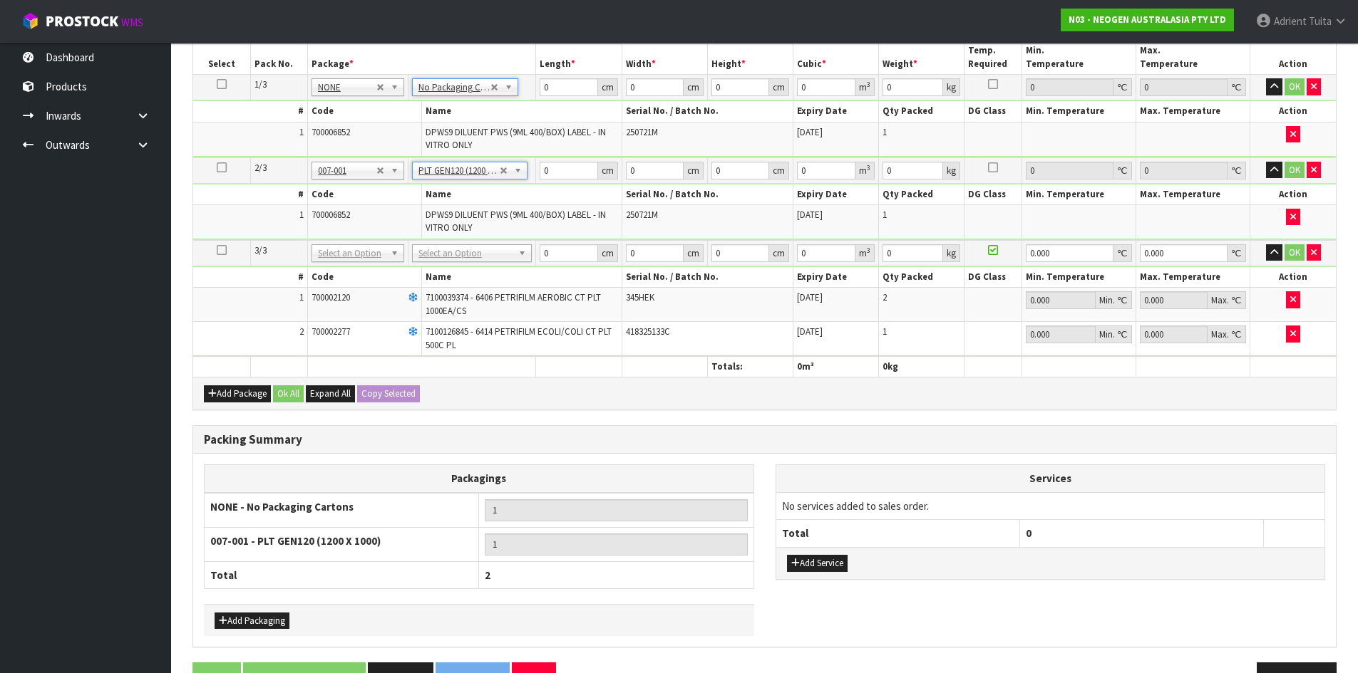
type input "120"
type input "100"
type input "9.44"
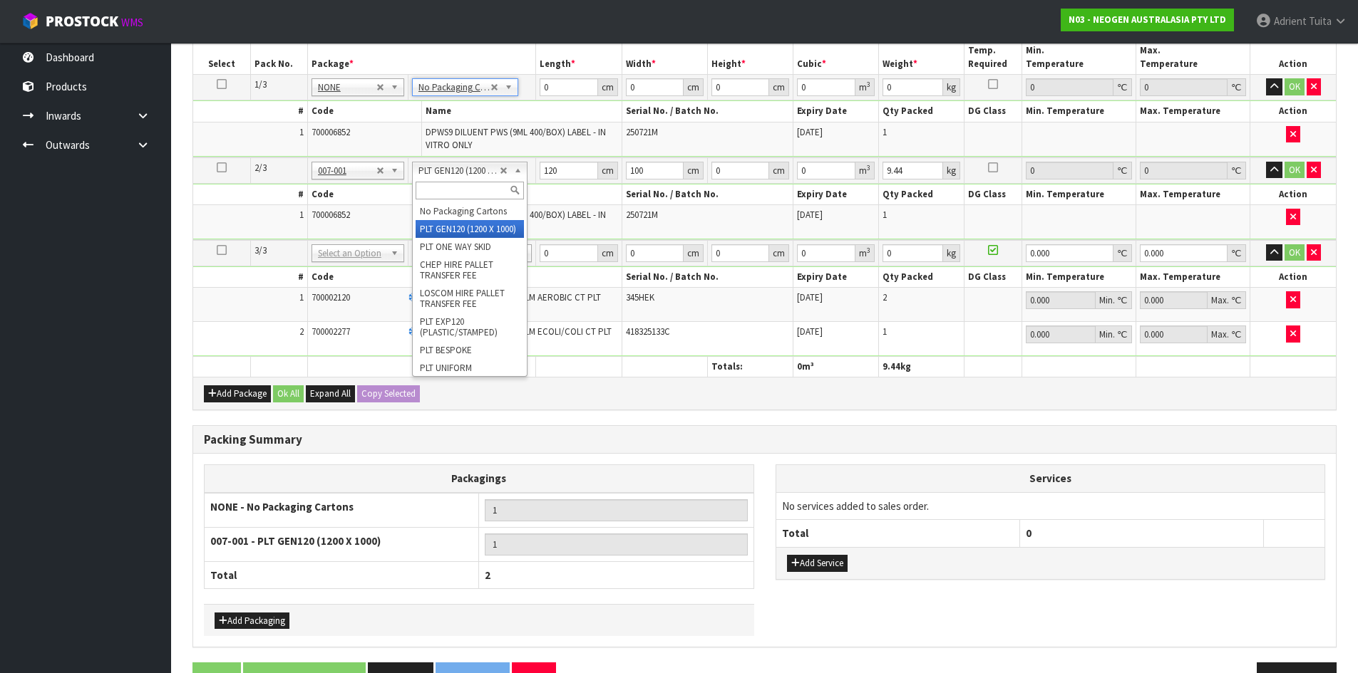
drag, startPoint x: 447, startPoint y: 200, endPoint x: 445, endPoint y: 210, distance: 9.4
click at [447, 202] on div at bounding box center [470, 191] width 114 height 24
type input "2"
type input "0"
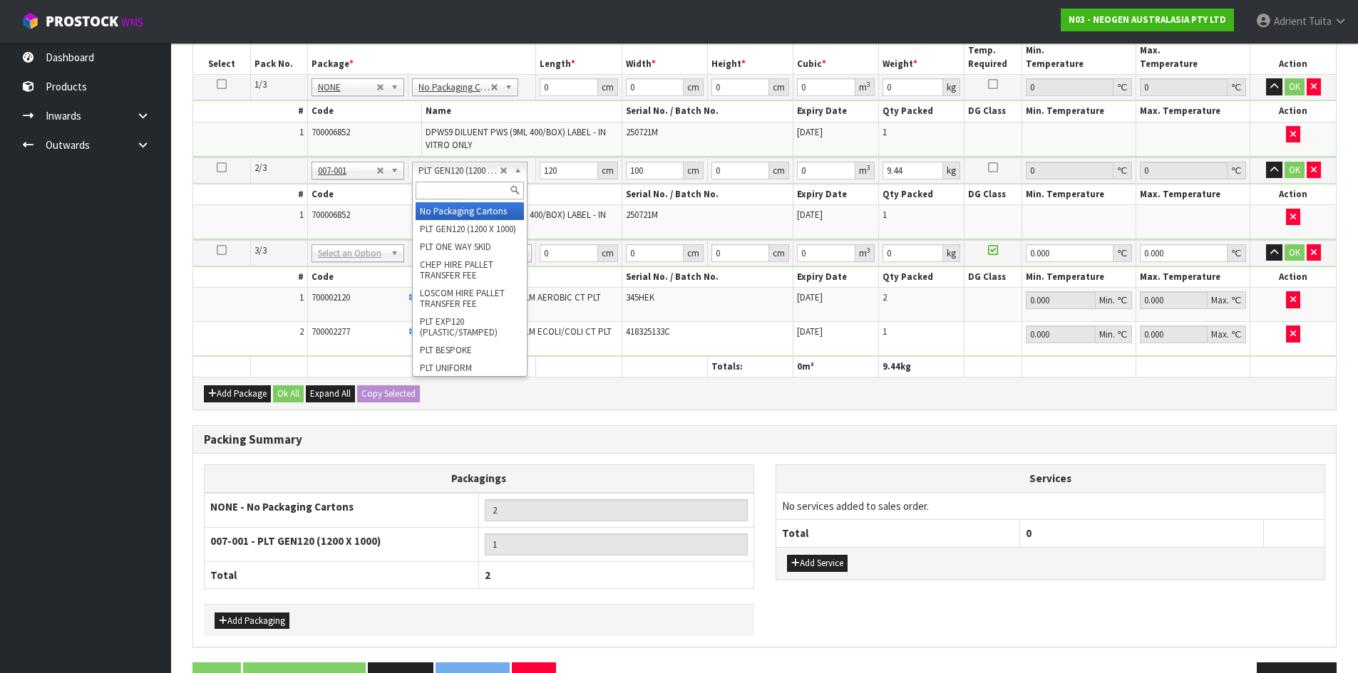
type input "0"
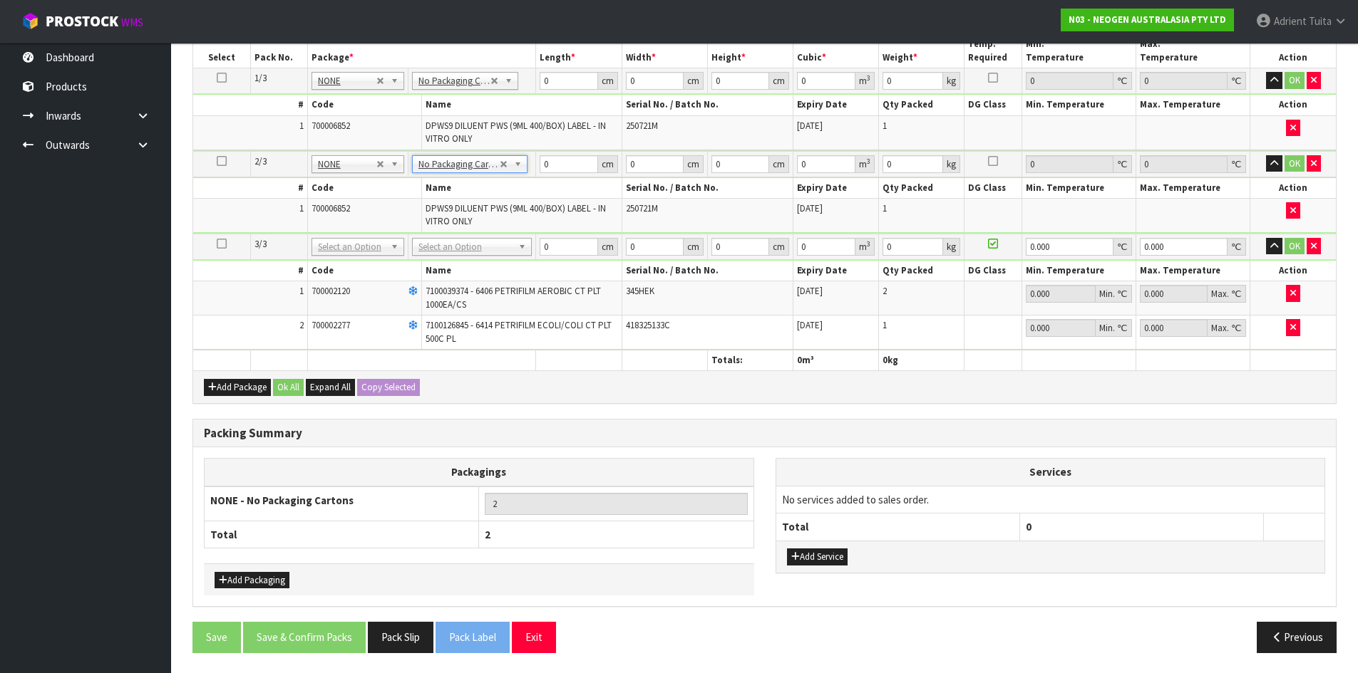
scroll to position [426, 0]
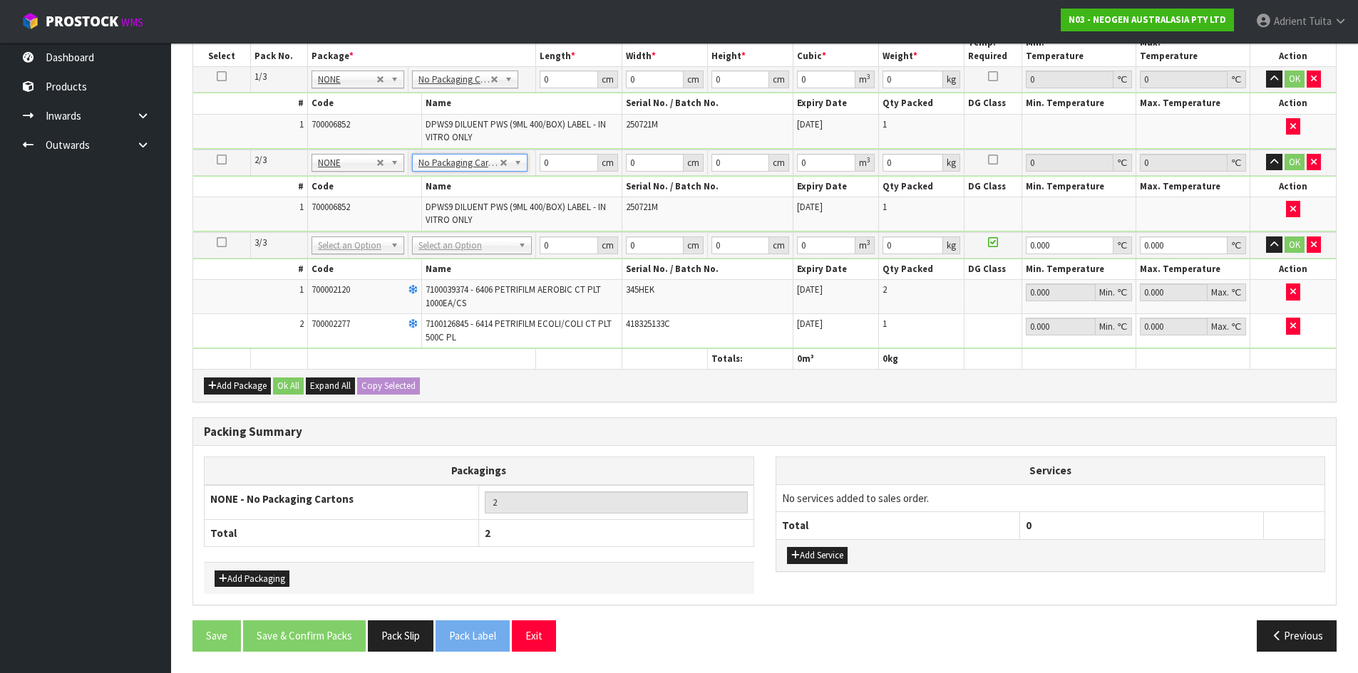
drag, startPoint x: 448, startPoint y: 247, endPoint x: 446, endPoint y: 254, distance: 7.3
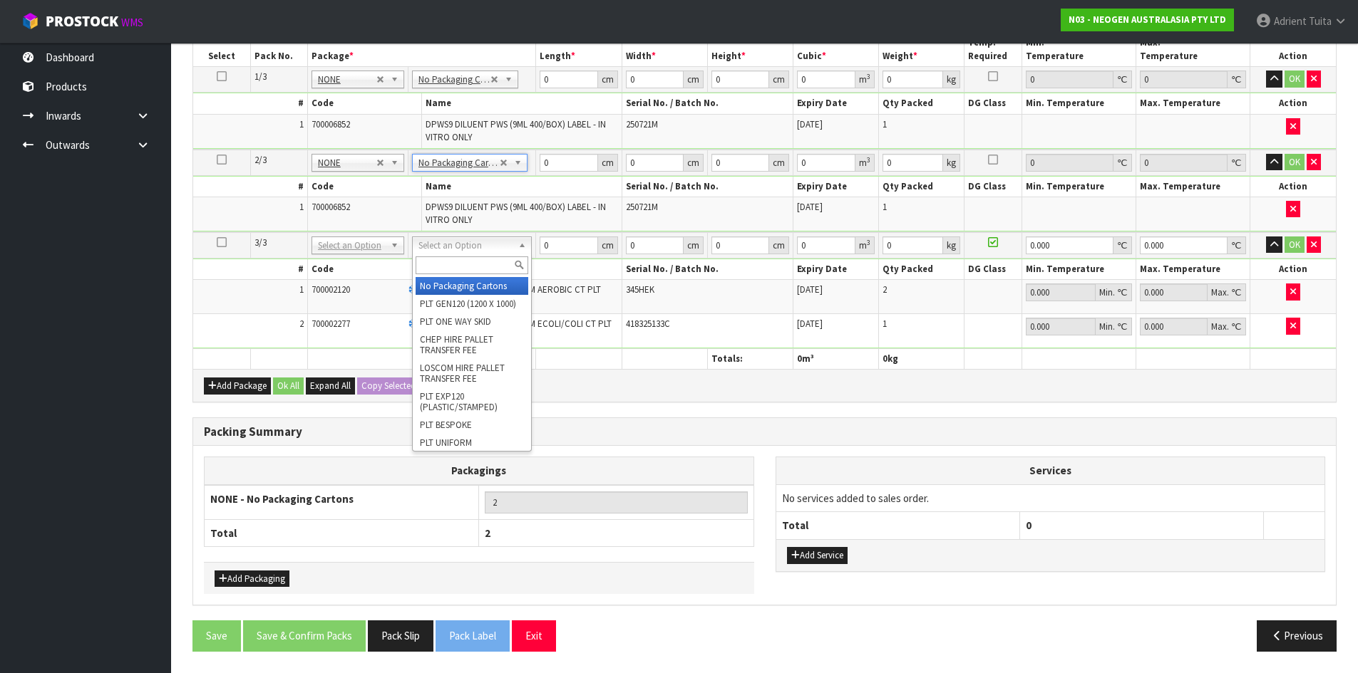
click at [447, 257] on div at bounding box center [472, 266] width 118 height 24
click at [447, 257] on input "text" at bounding box center [471, 266] width 113 height 18
type input "CTN5"
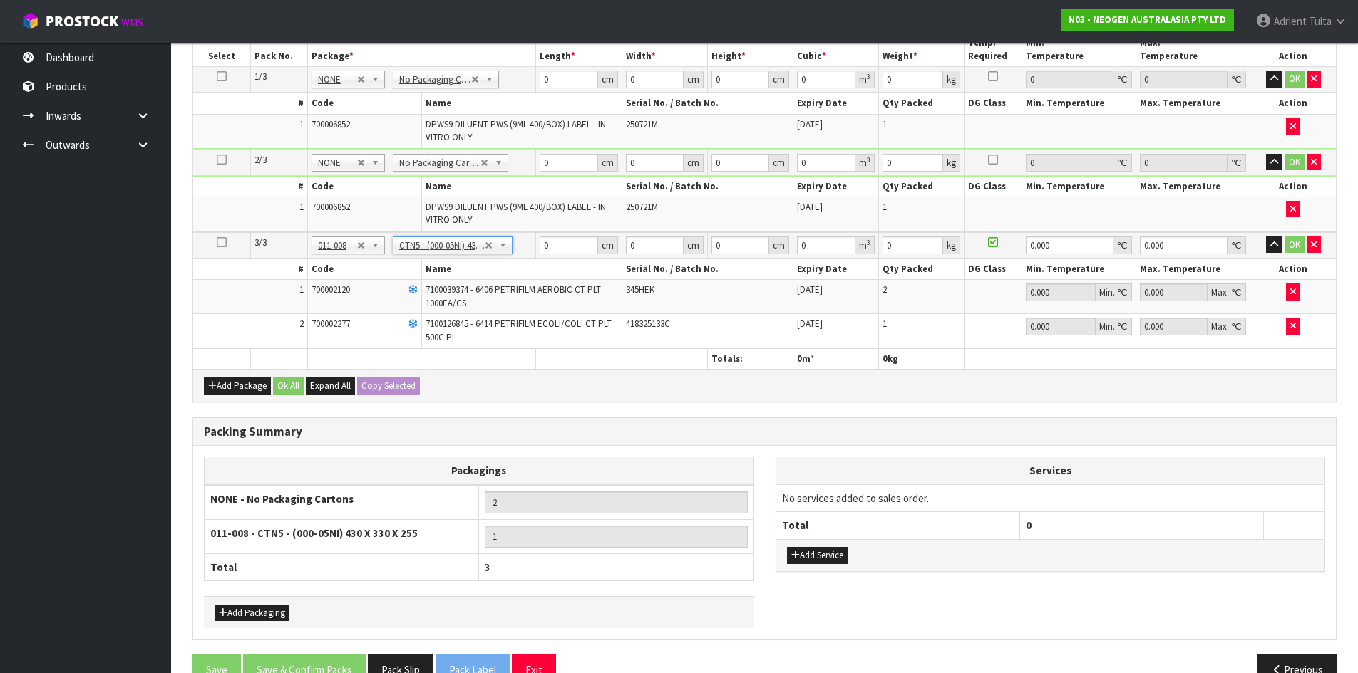
type input "43"
type input "33"
type input "25.5"
type input "0.036185"
type input "5.9"
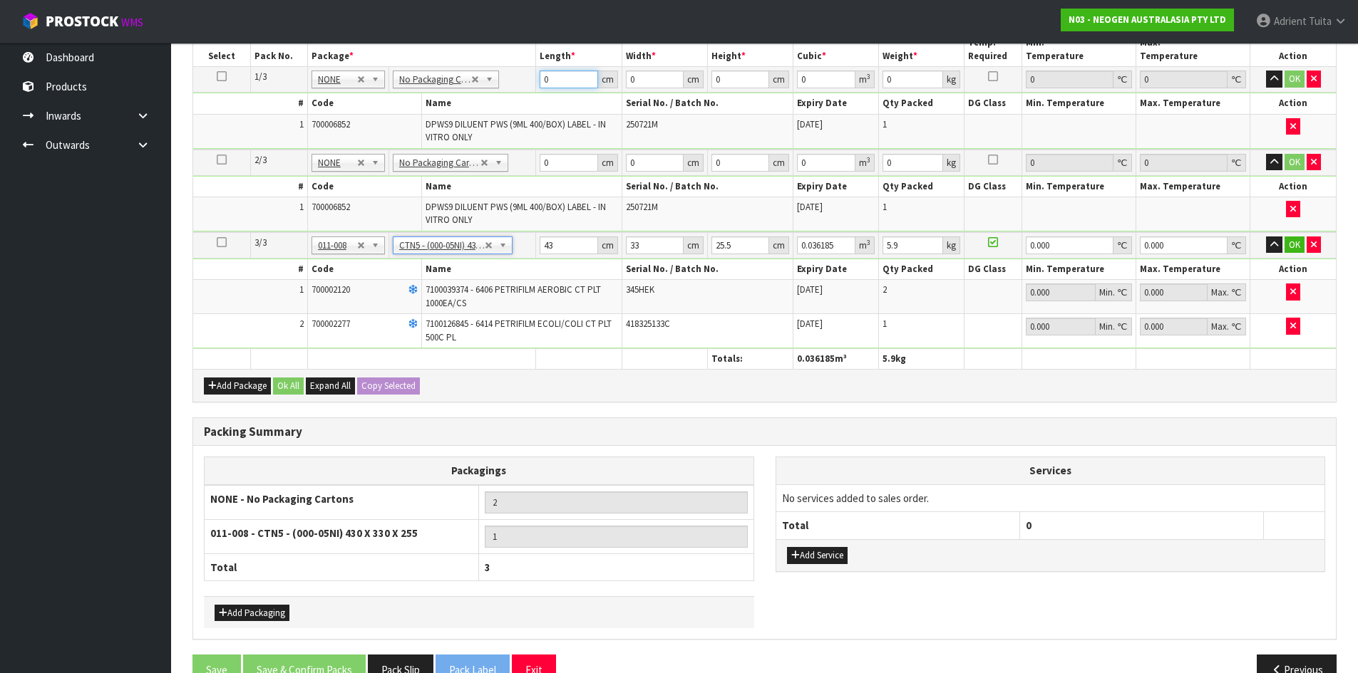
click at [567, 78] on input "0" at bounding box center [568, 80] width 58 height 18
type input "36"
type input "30"
type input "3"
type input "0.00324"
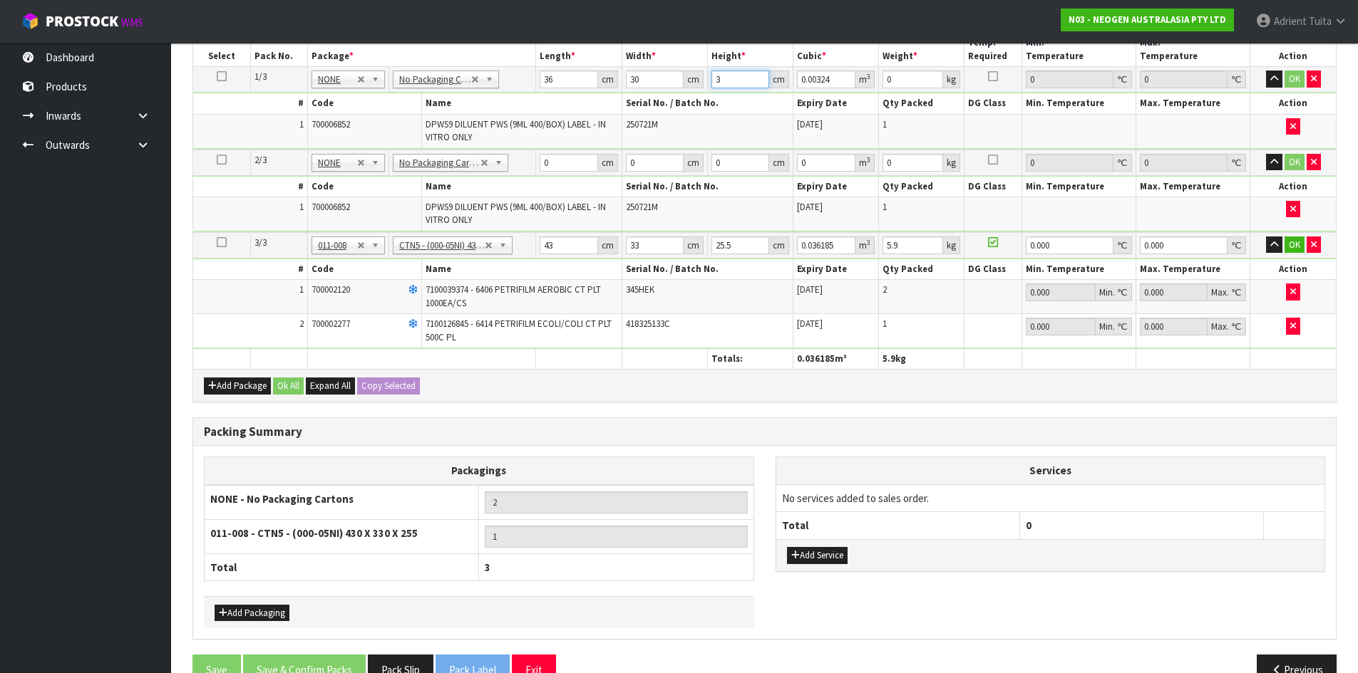
type input "36"
type input "0.03888"
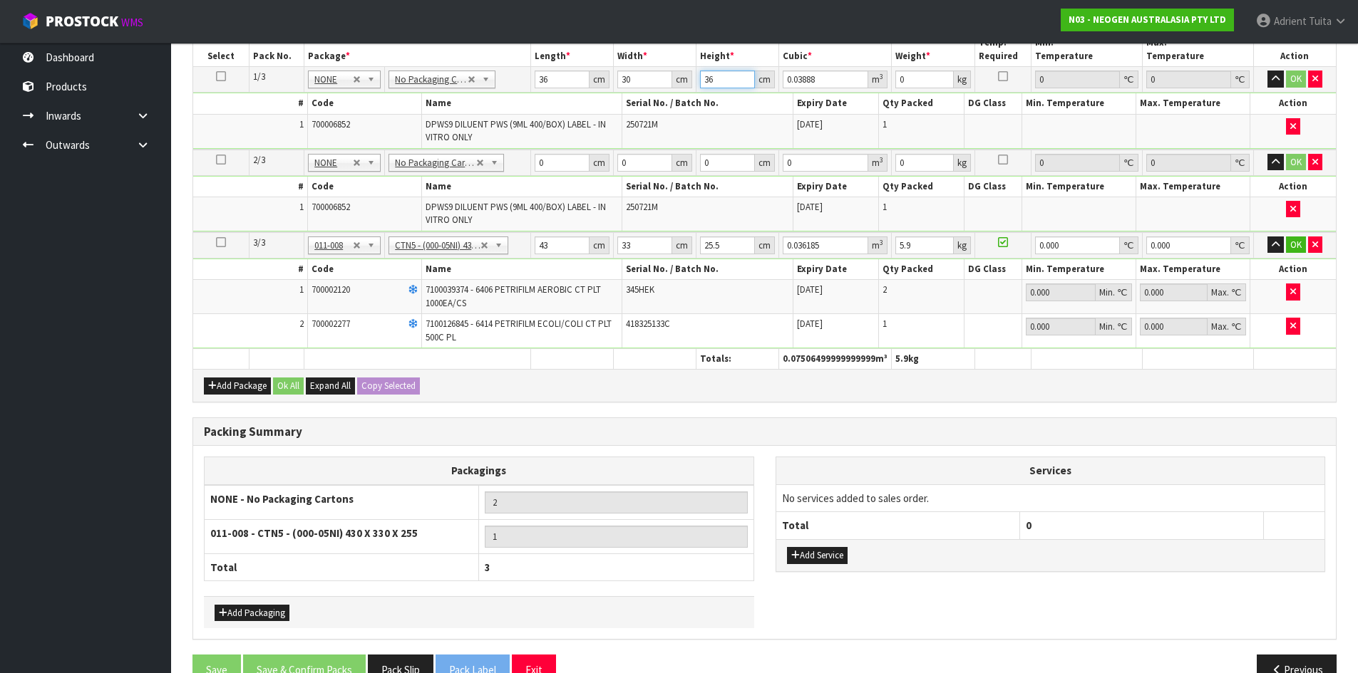
type input "36"
type input "10"
click at [562, 159] on input "0" at bounding box center [562, 163] width 55 height 18
type input "36"
type input "30"
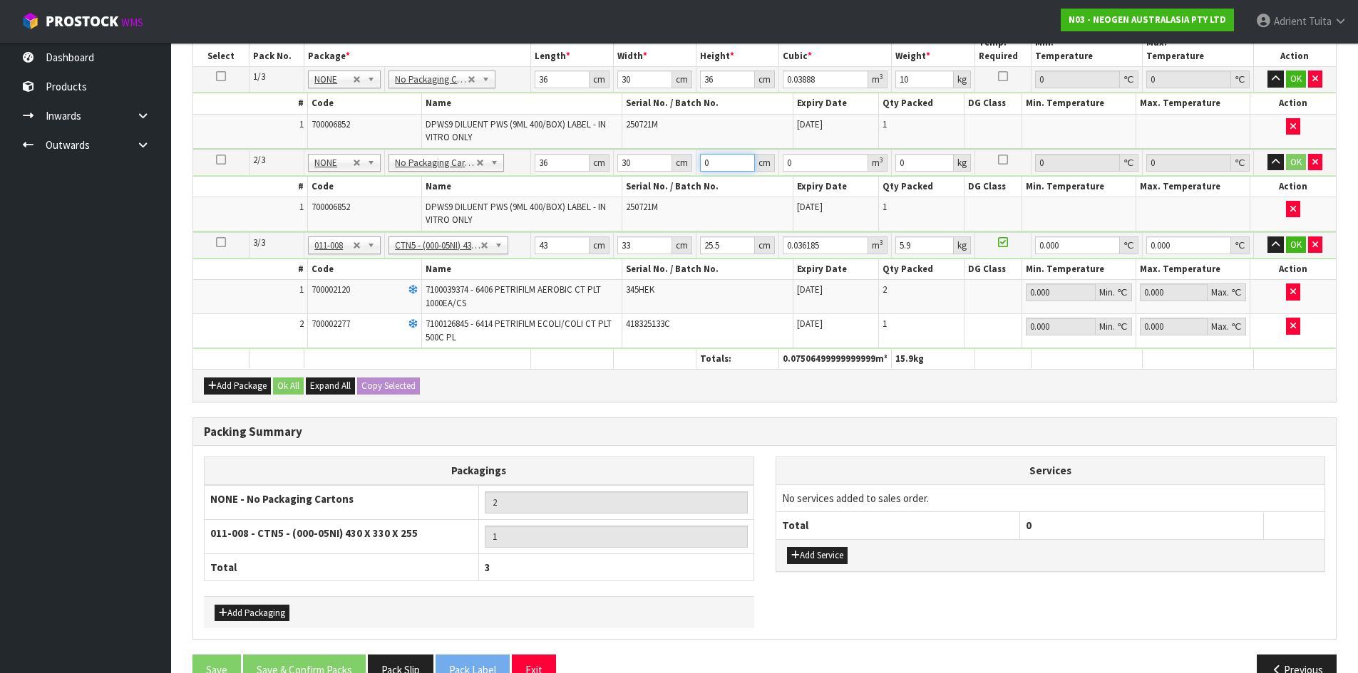
type input "3"
type input "0.00324"
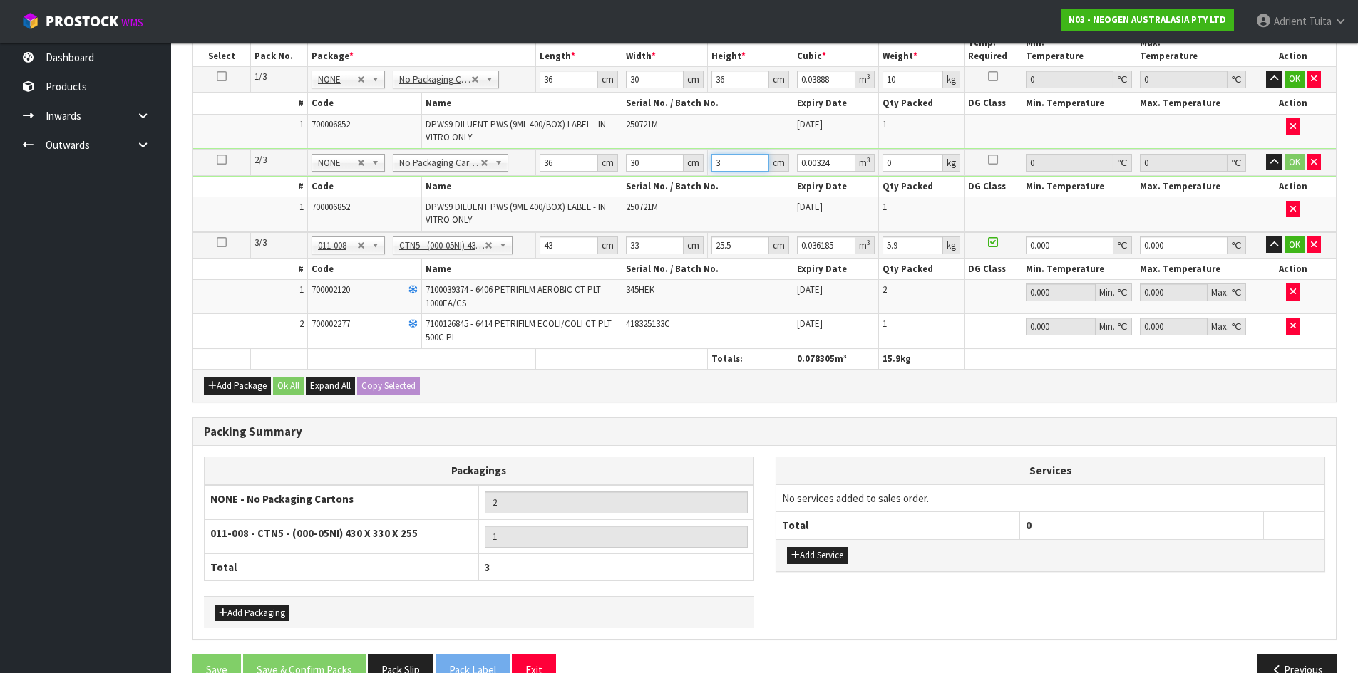
type input "36"
type input "0.03888"
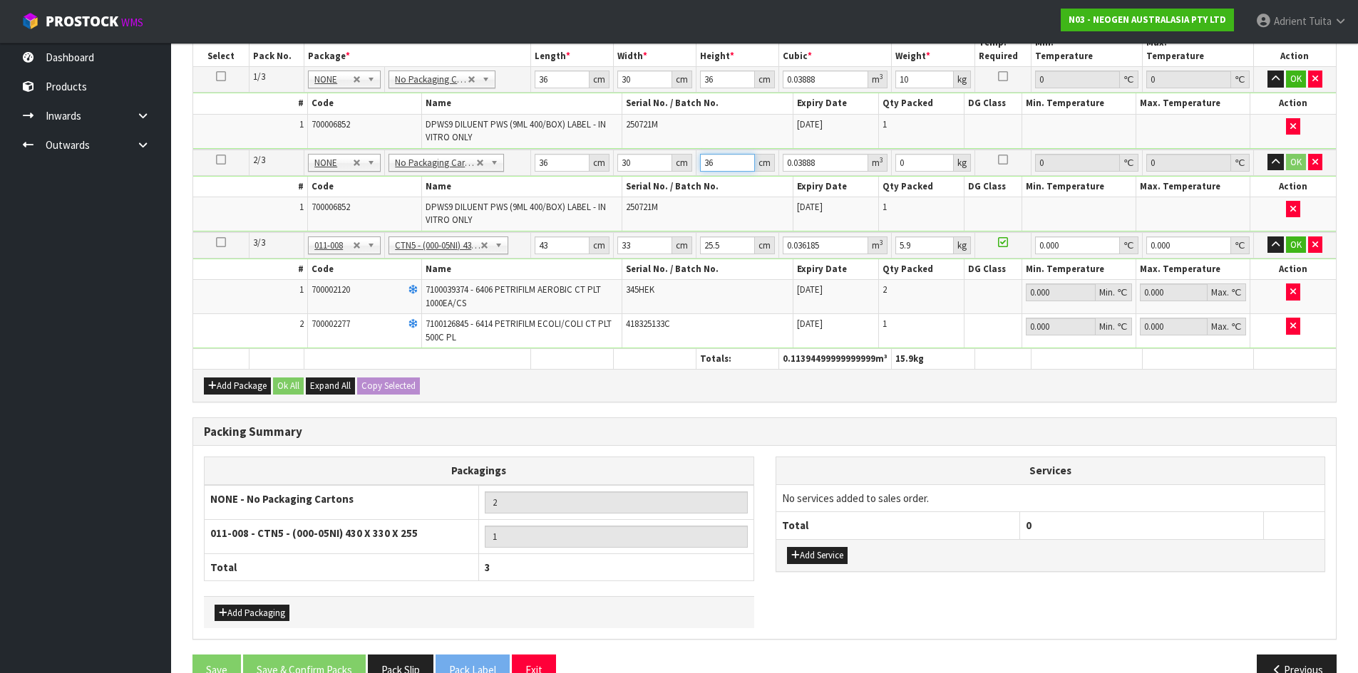
type input "36"
type input "10"
click at [551, 237] on input "43" at bounding box center [562, 246] width 55 height 18
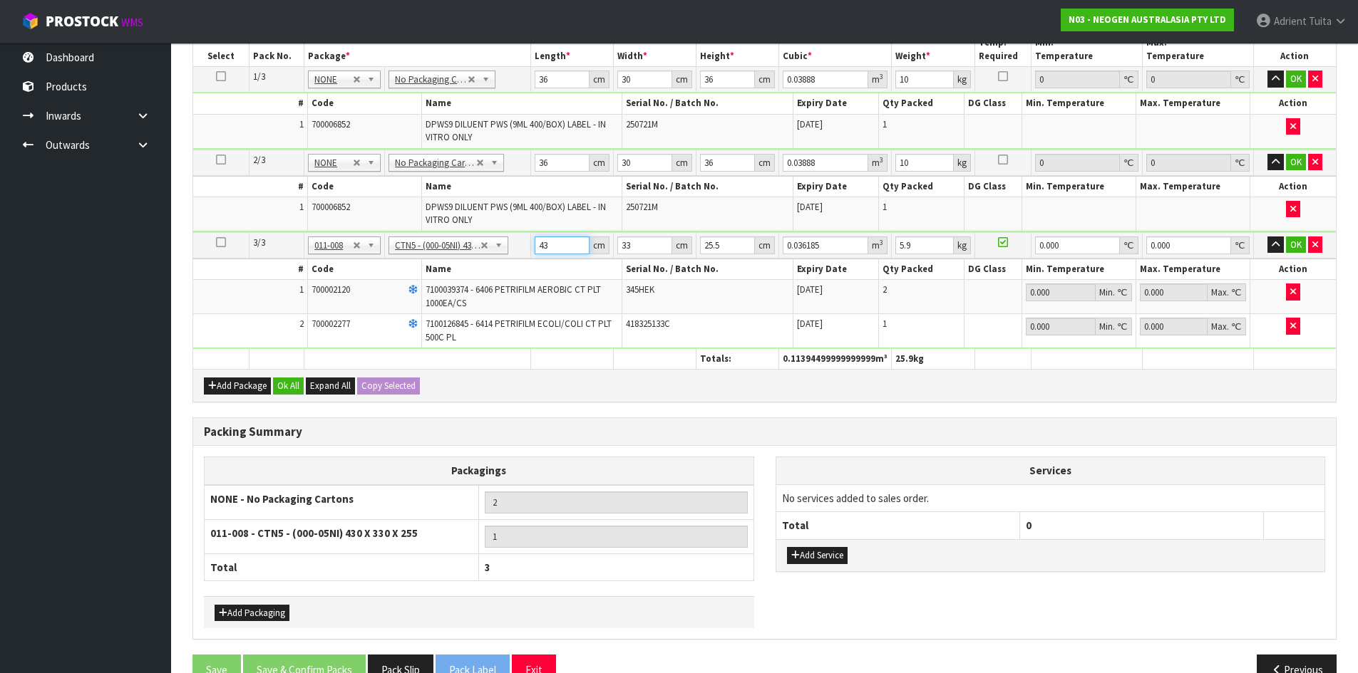
type input "4"
type input "0.003366"
type input "44"
type input "0.037026"
type input "44"
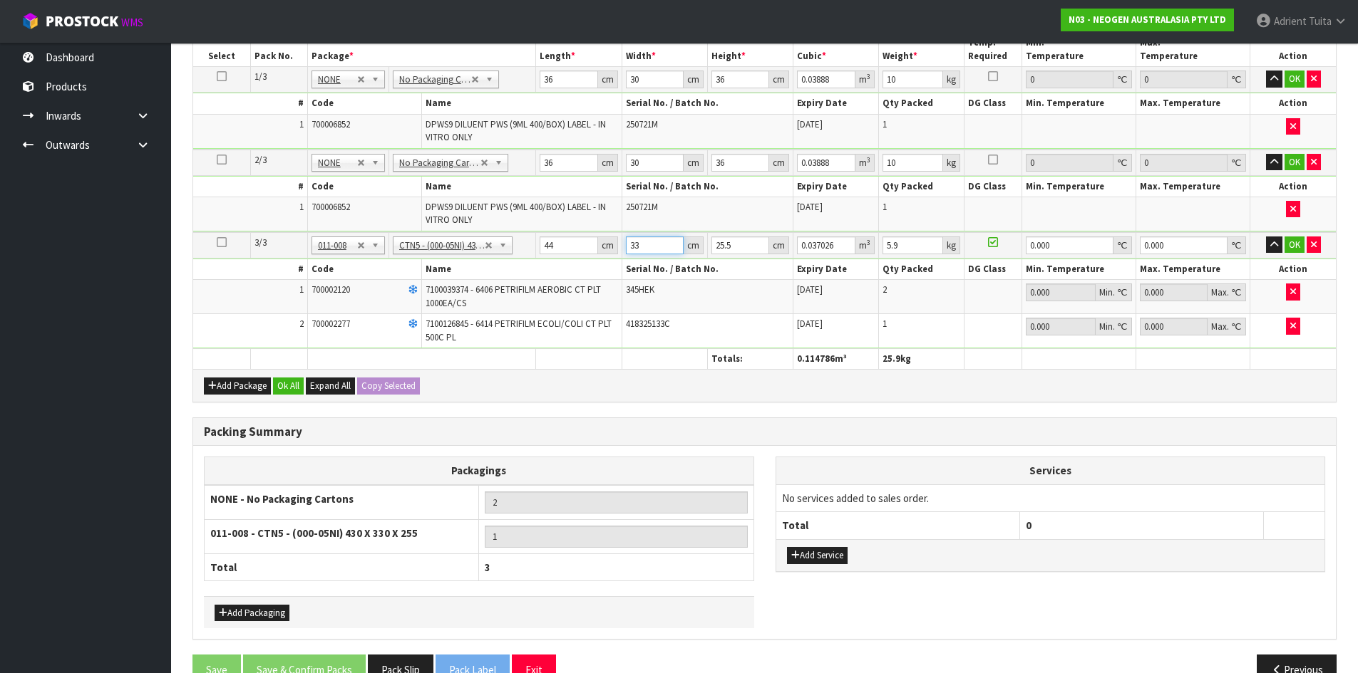
type input "3"
type input "0.003366"
type input "35"
type input "0.03927"
type input "35"
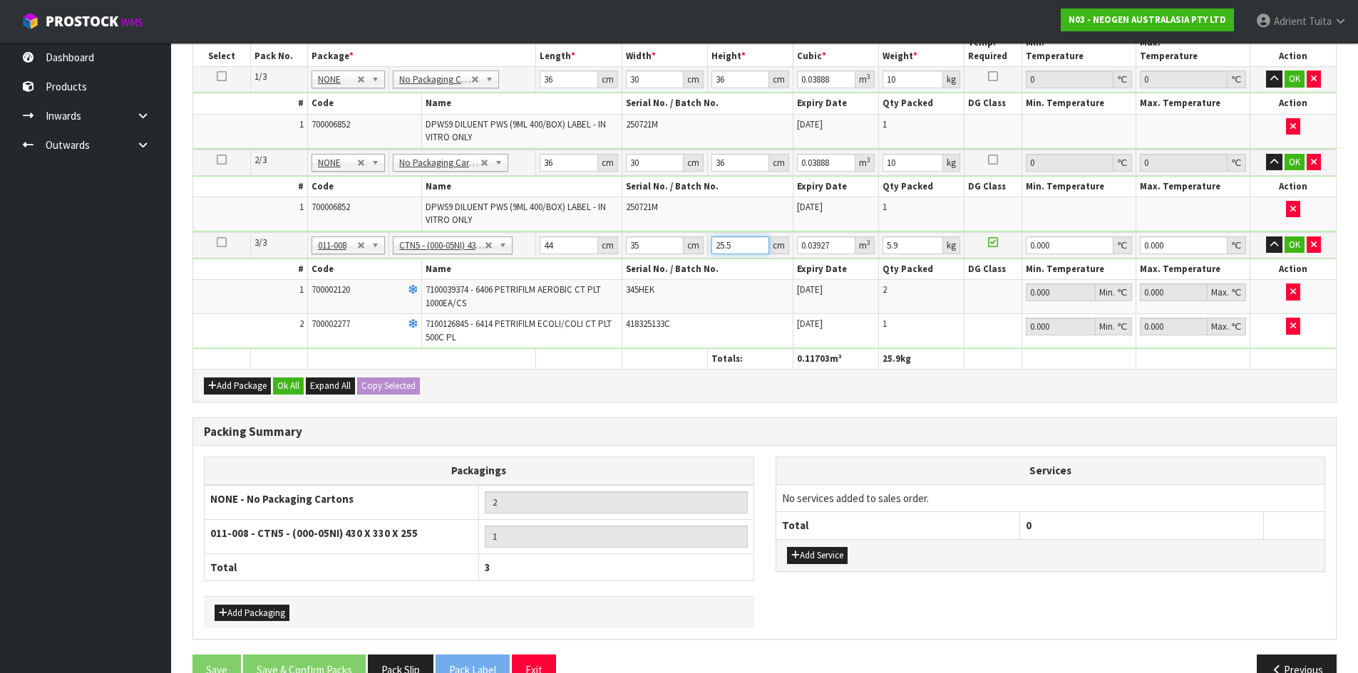
type input "2"
type input "0.00308"
type input "25"
type input "0.0385"
type input "25"
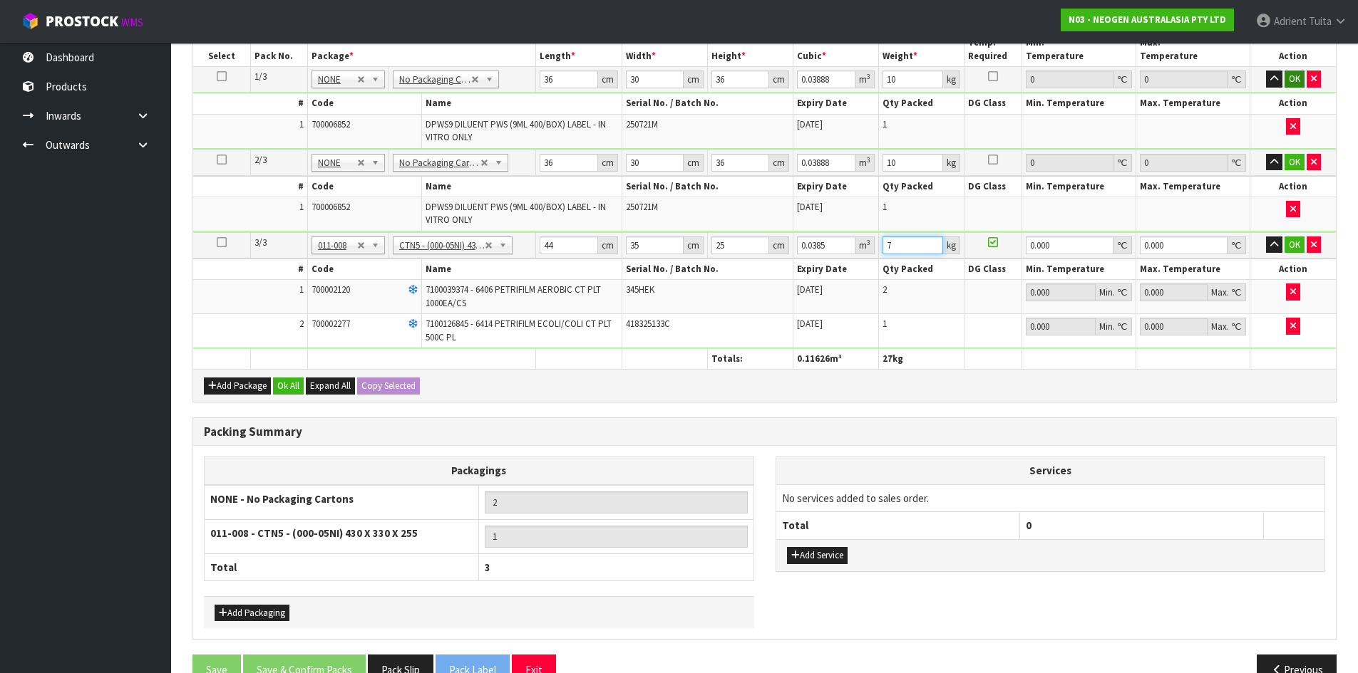
type input "7"
click at [1286, 78] on button "OK" at bounding box center [1294, 79] width 20 height 17
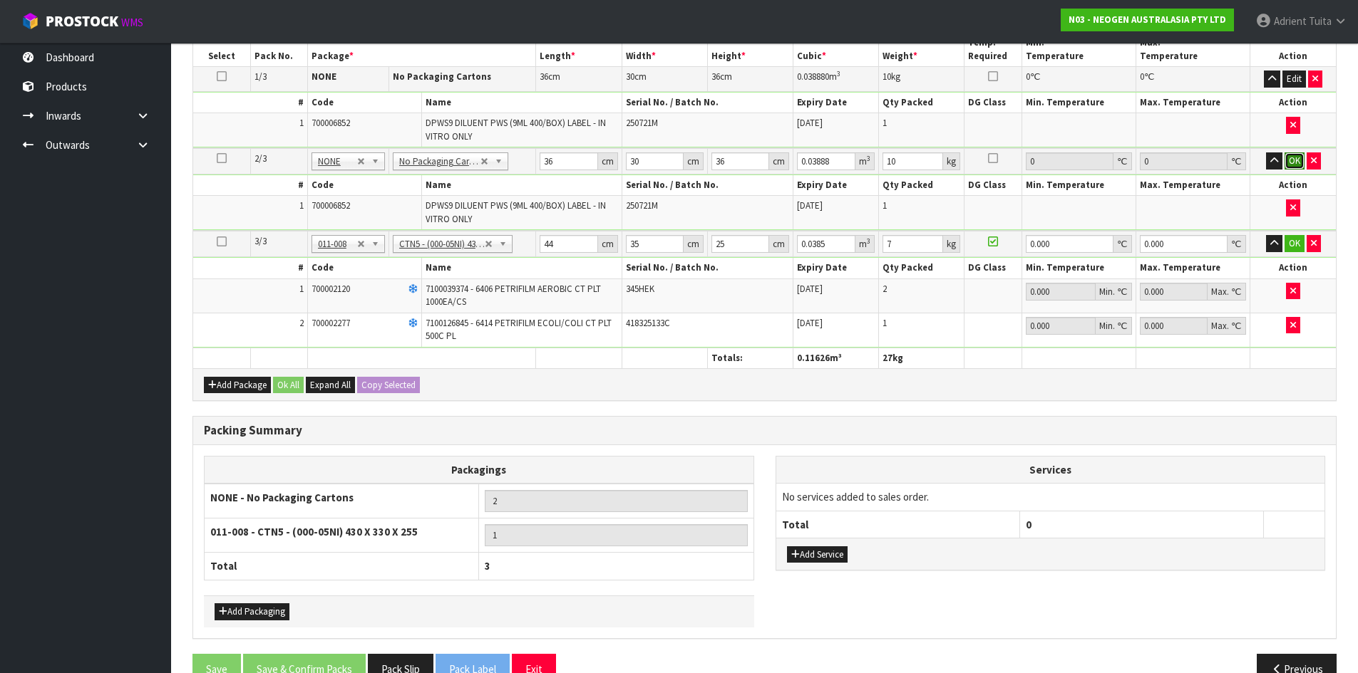
click at [1296, 160] on button "OK" at bounding box center [1294, 161] width 20 height 17
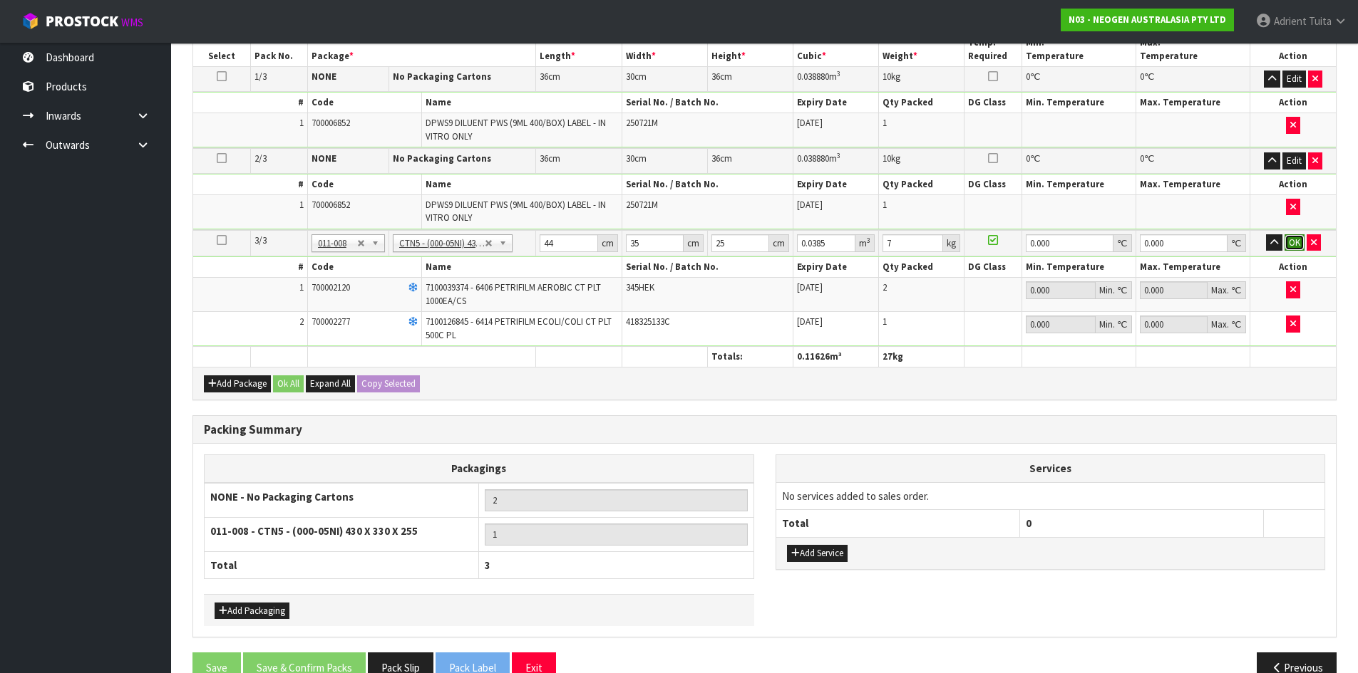
click at [1296, 242] on button "OK" at bounding box center [1294, 242] width 20 height 17
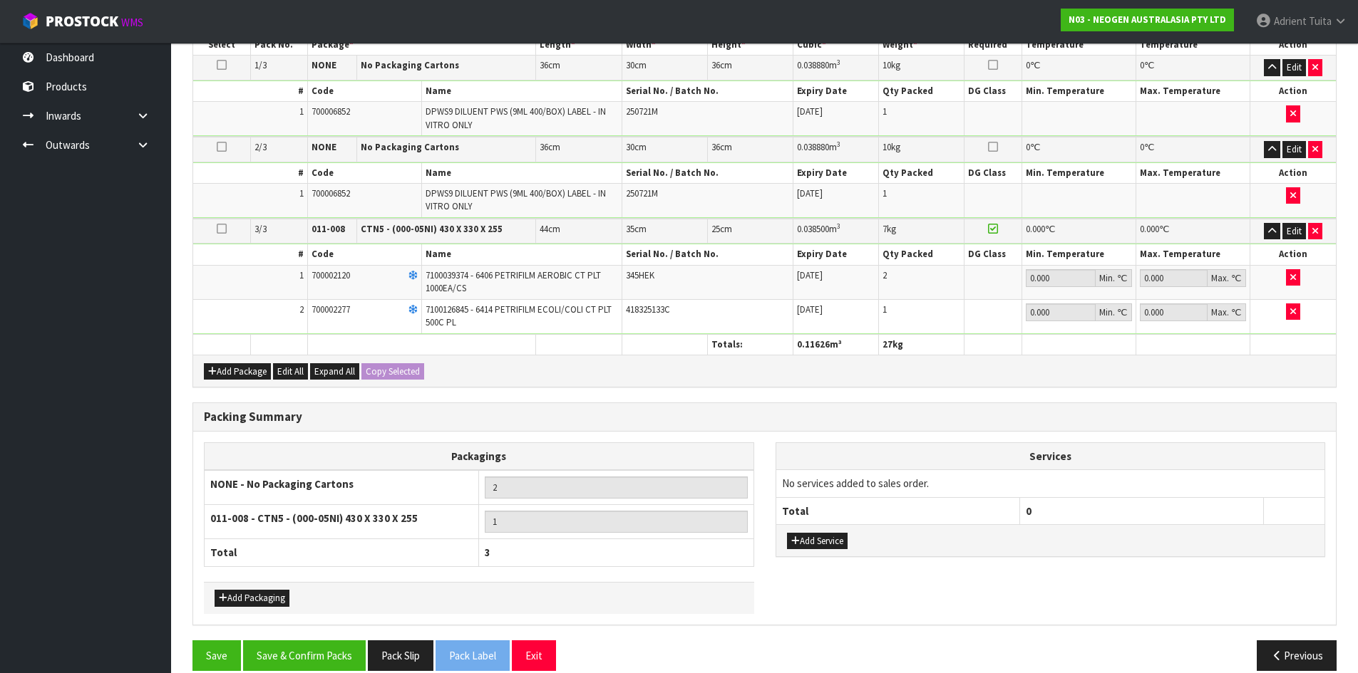
scroll to position [457, 0]
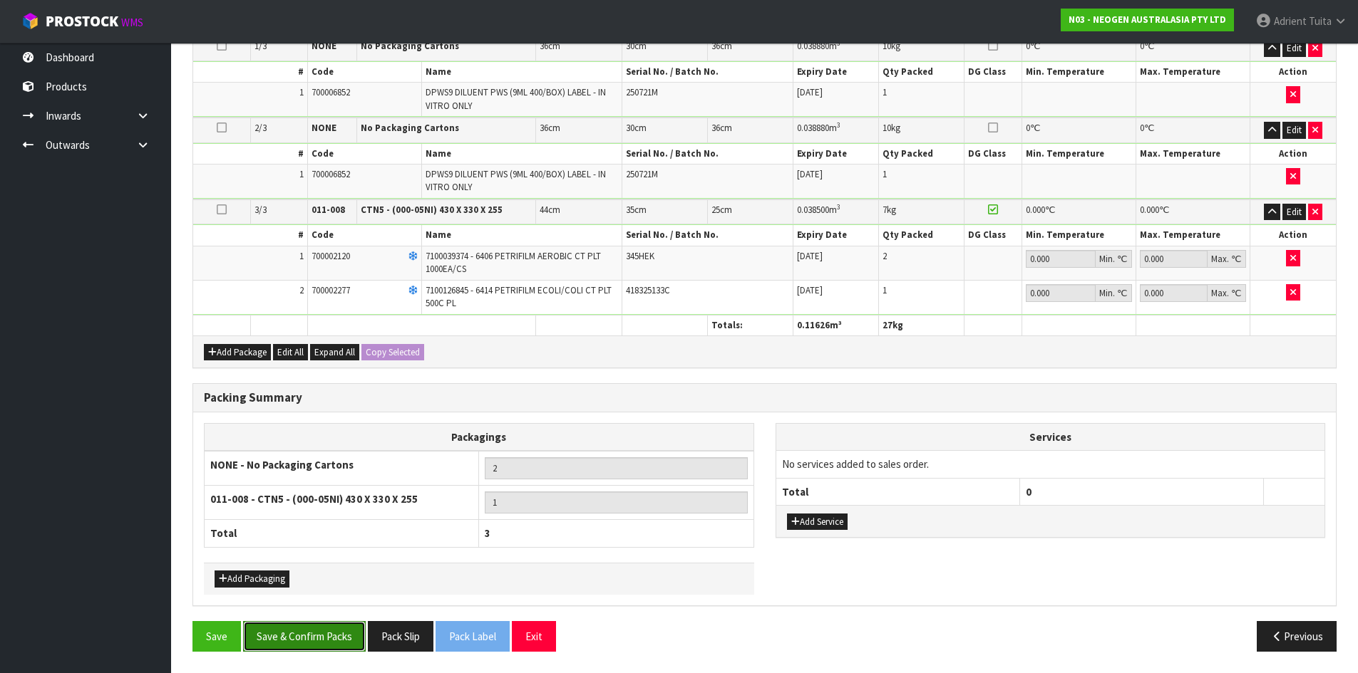
click at [317, 641] on button "Save & Confirm Packs" at bounding box center [304, 636] width 123 height 31
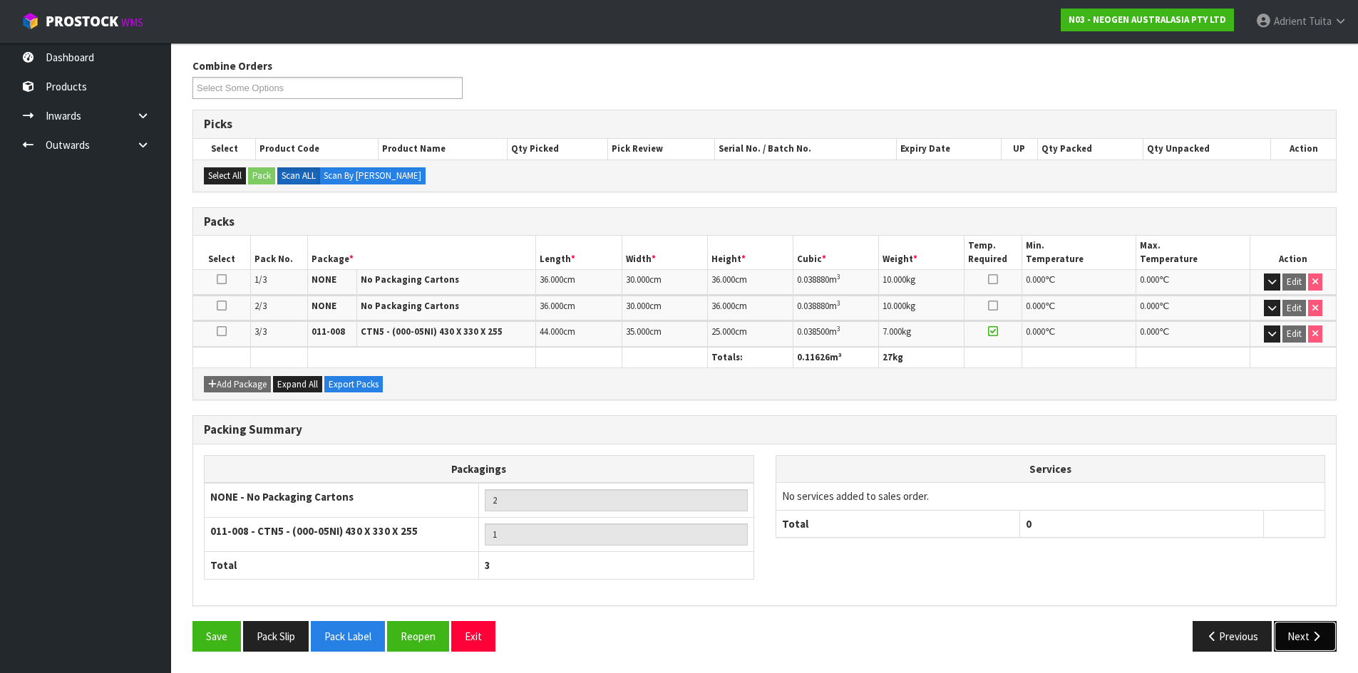
click at [1293, 636] on button "Next" at bounding box center [1305, 636] width 63 height 31
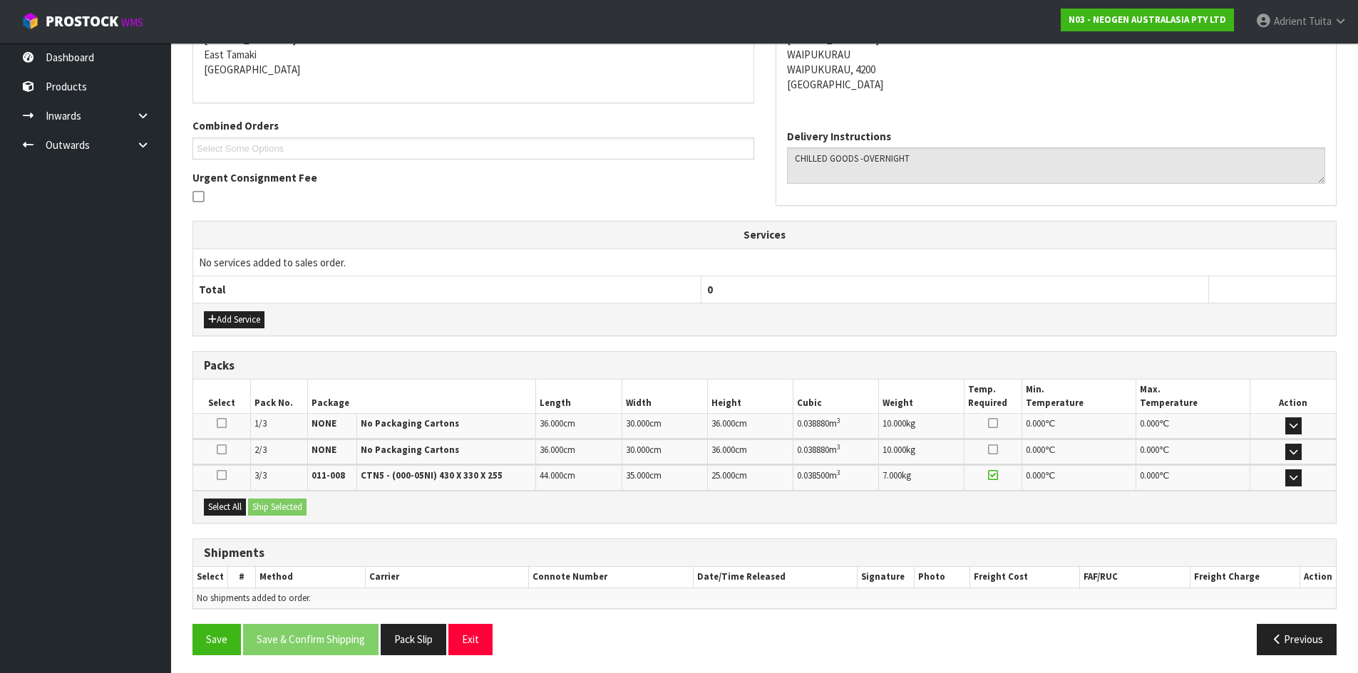
scroll to position [309, 0]
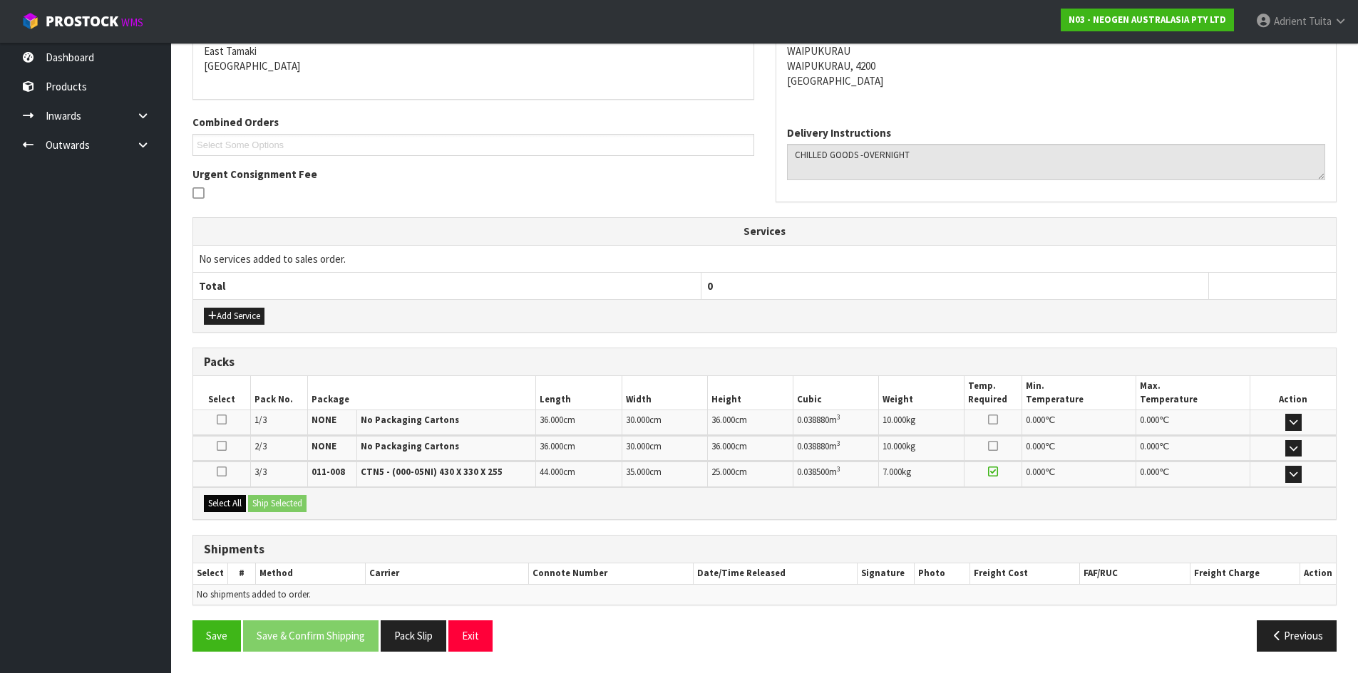
drag, startPoint x: 238, startPoint y: 515, endPoint x: 247, endPoint y: 511, distance: 9.6
click at [240, 515] on div "Select All Ship Selected" at bounding box center [764, 503] width 1142 height 32
click at [231, 511] on button "Select All" at bounding box center [225, 503] width 42 height 17
click at [284, 500] on button "Ship Selected" at bounding box center [277, 503] width 58 height 17
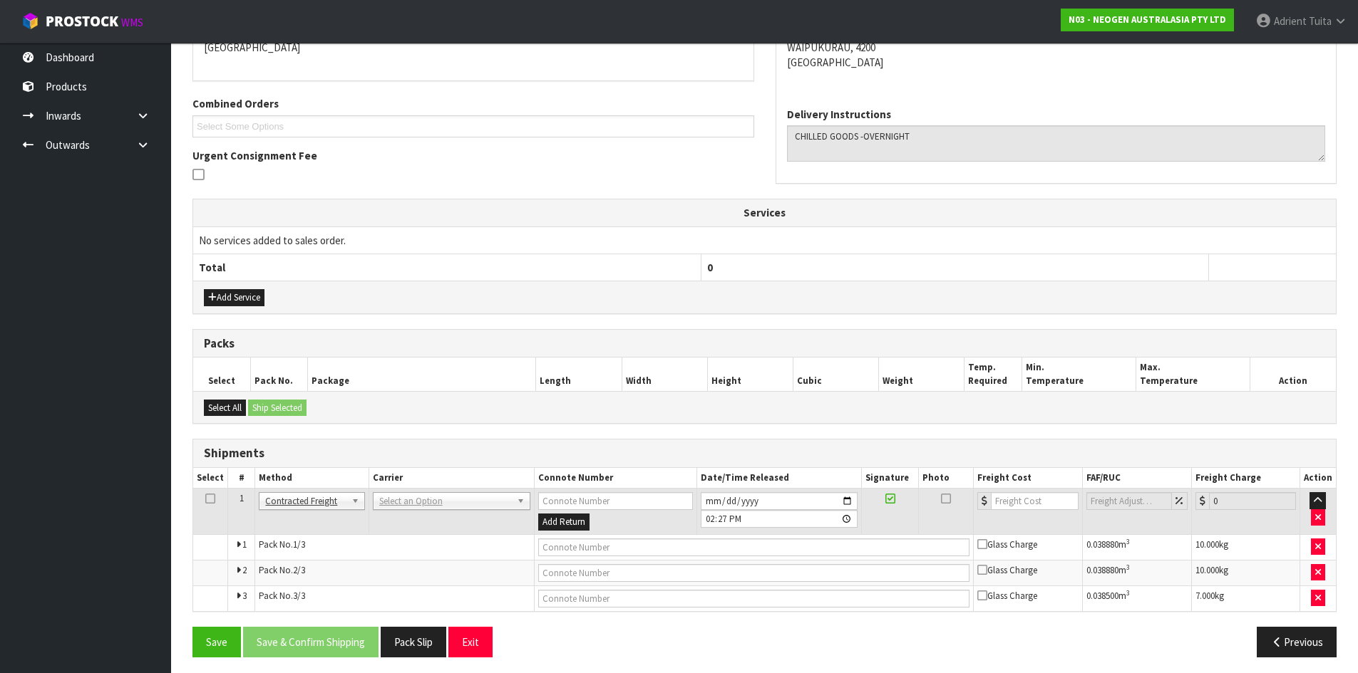
scroll to position [333, 0]
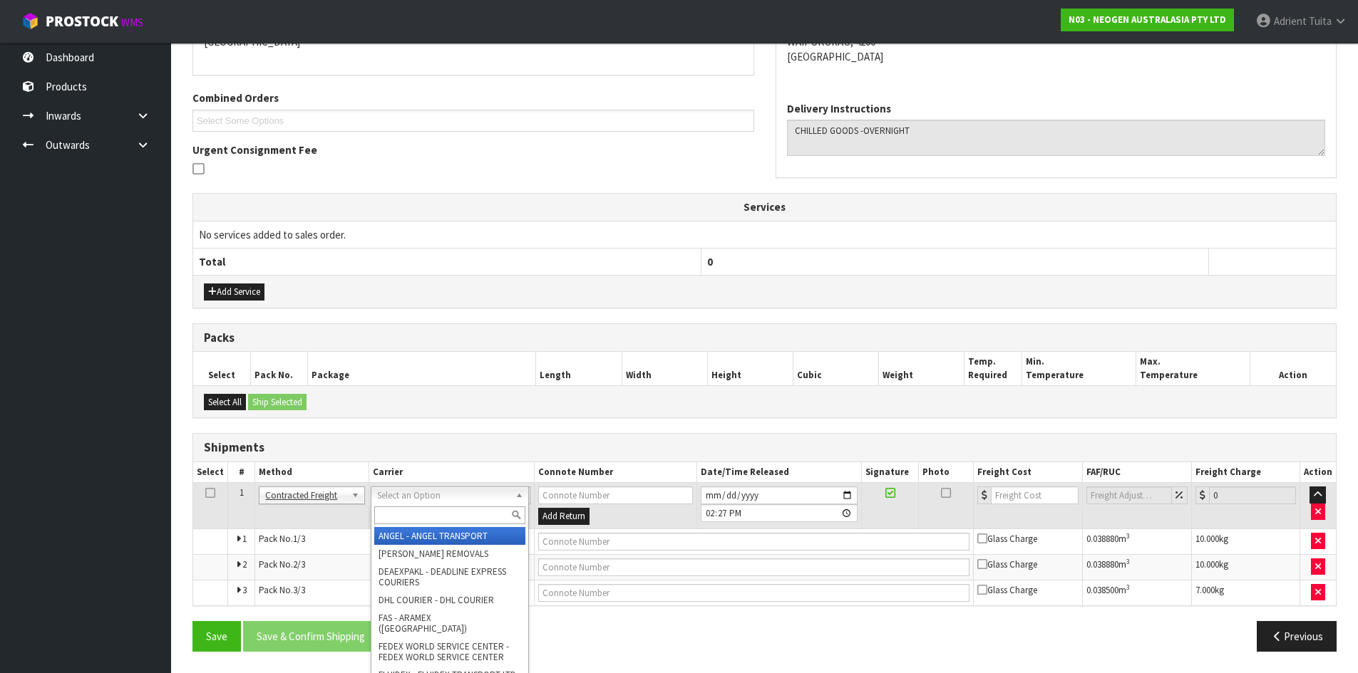
click at [402, 514] on input "text" at bounding box center [449, 516] width 151 height 18
type input "NZP"
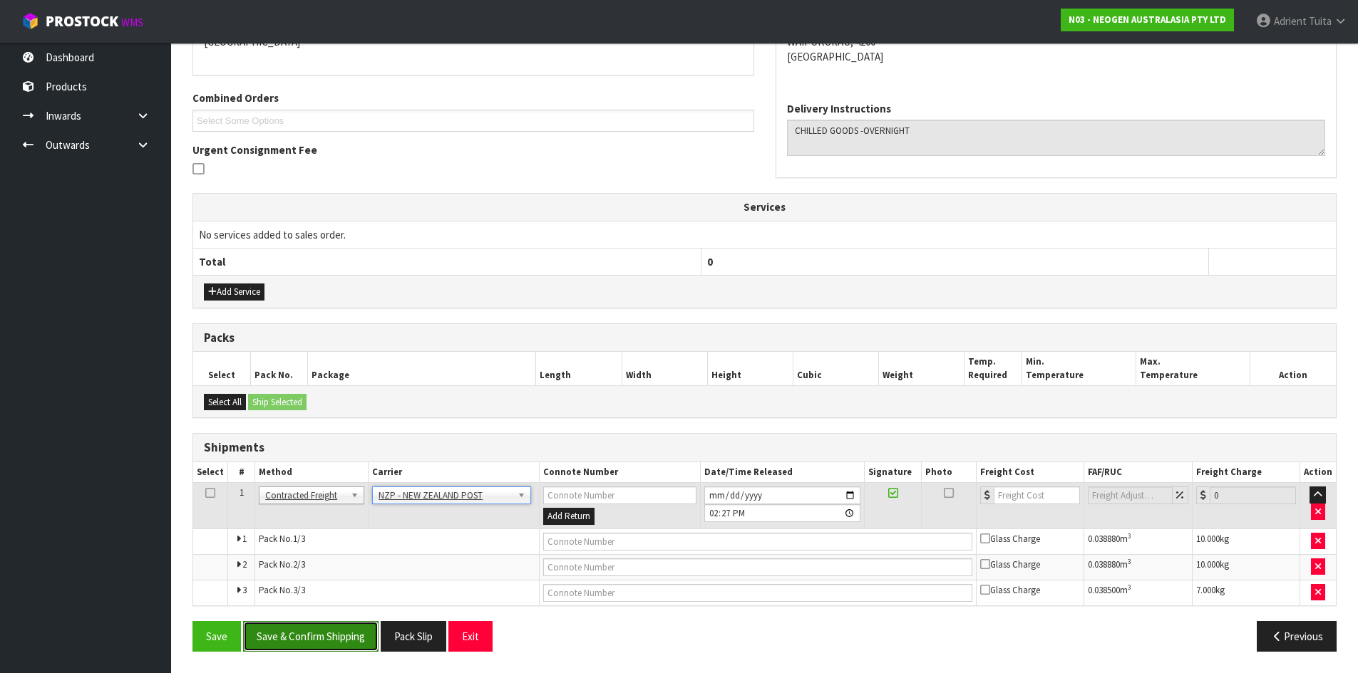
click at [299, 640] on button "Save & Confirm Shipping" at bounding box center [310, 636] width 135 height 31
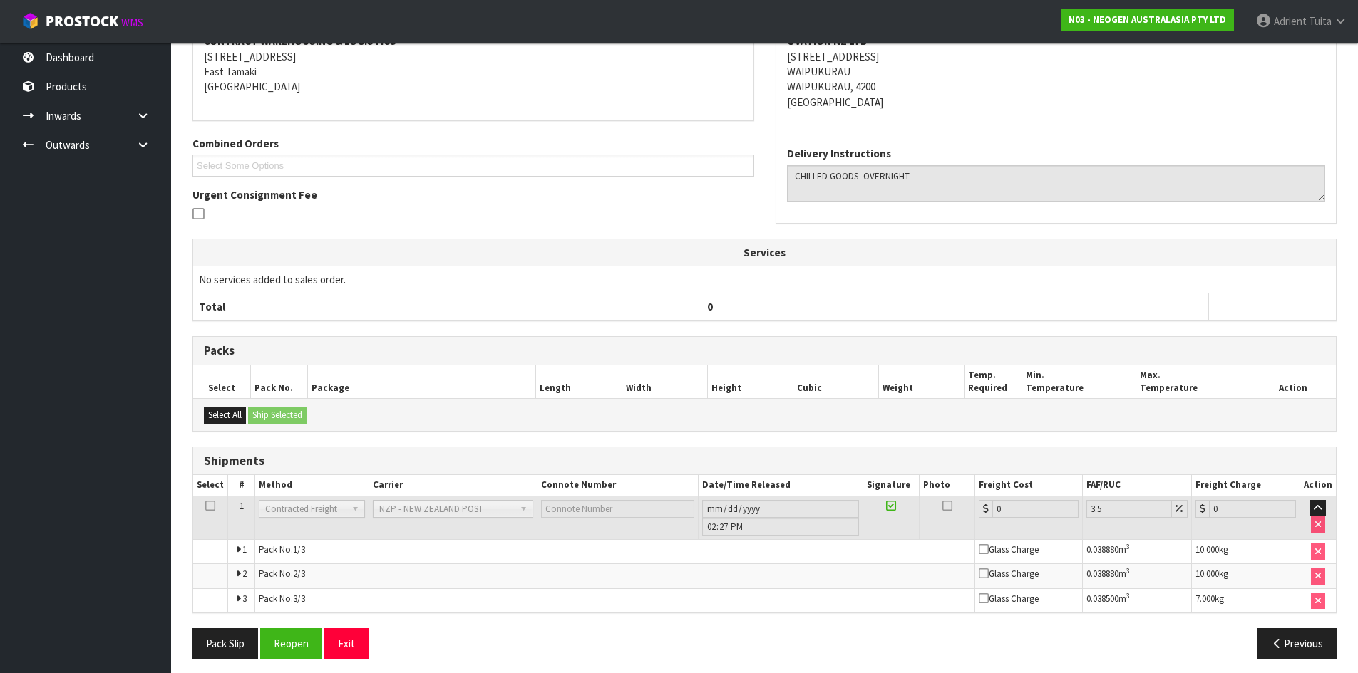
scroll to position [311, 0]
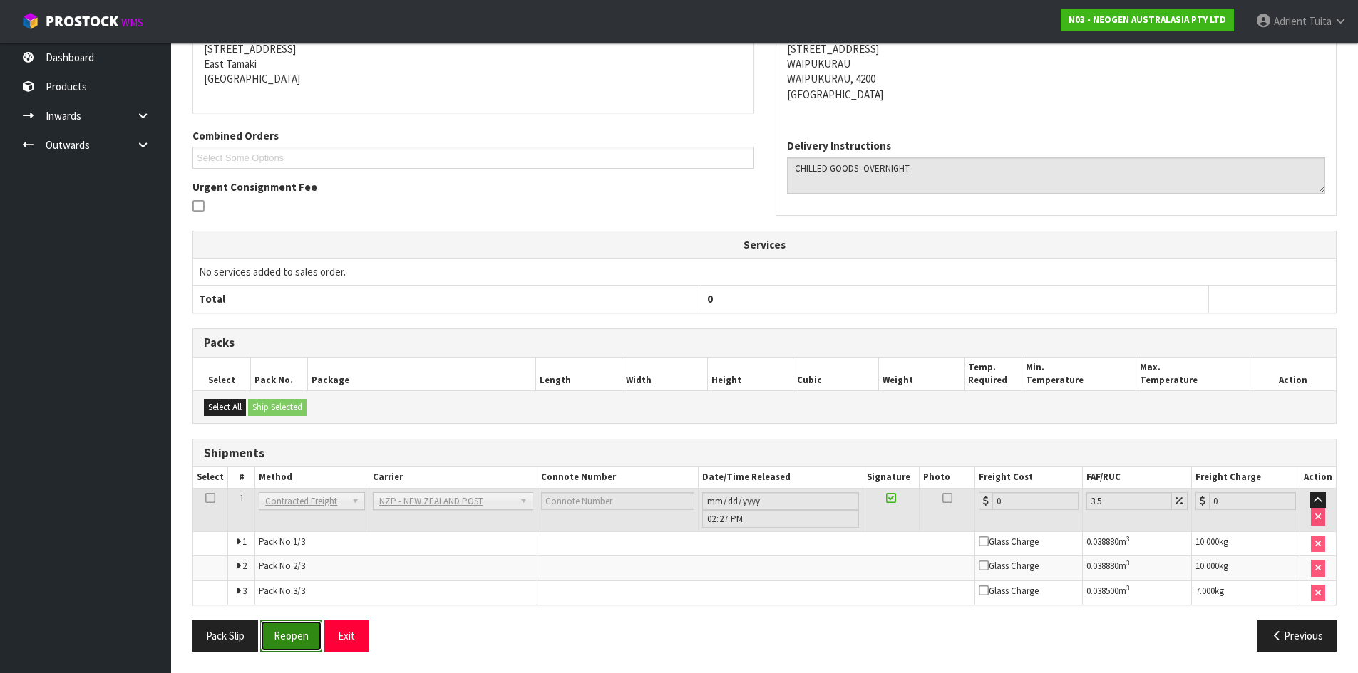
click at [288, 635] on button "Reopen" at bounding box center [291, 636] width 62 height 31
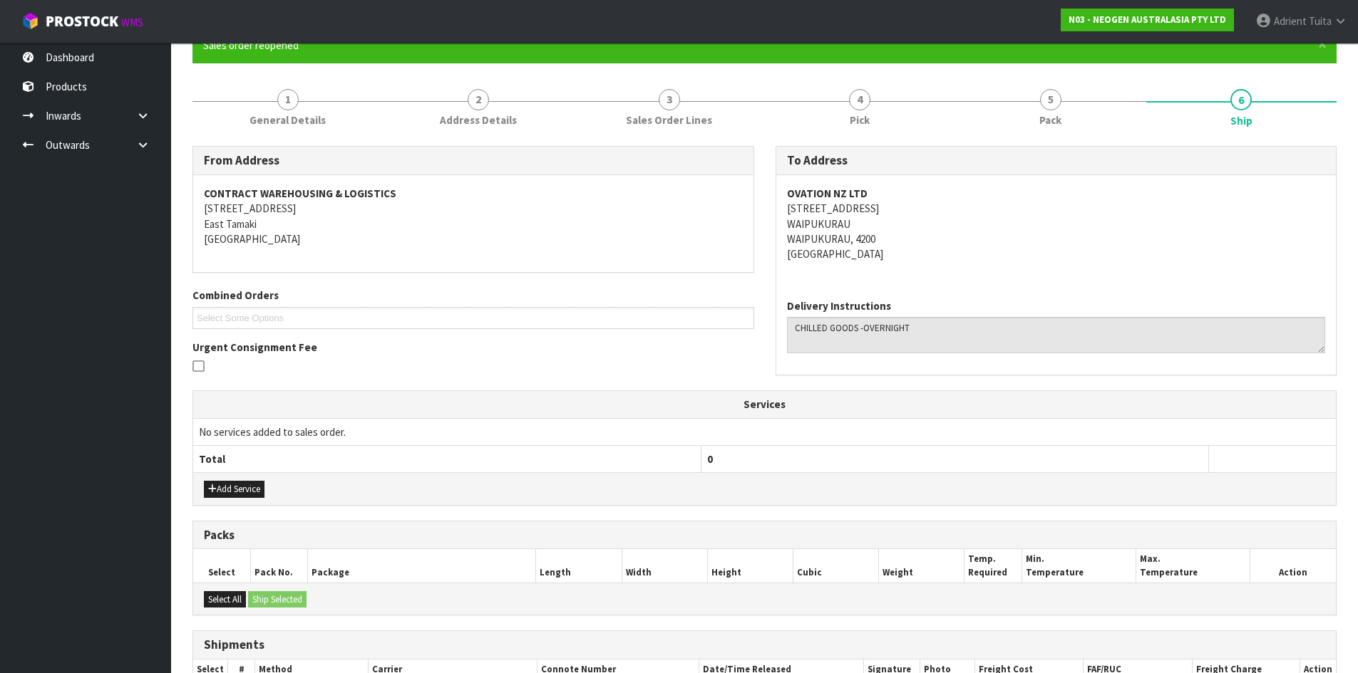
scroll to position [346, 0]
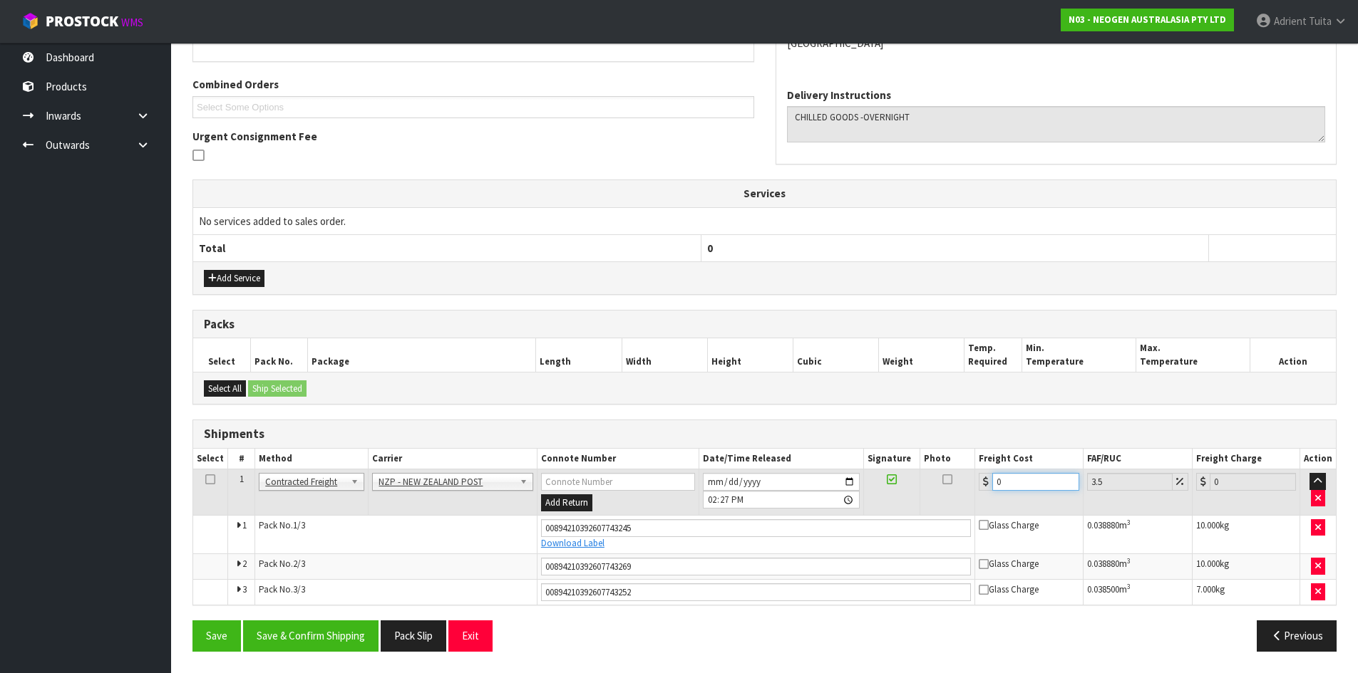
click at [1045, 486] on input "0" at bounding box center [1035, 482] width 86 height 18
type input "2"
type input "2.07"
type input "25"
type input "25.87"
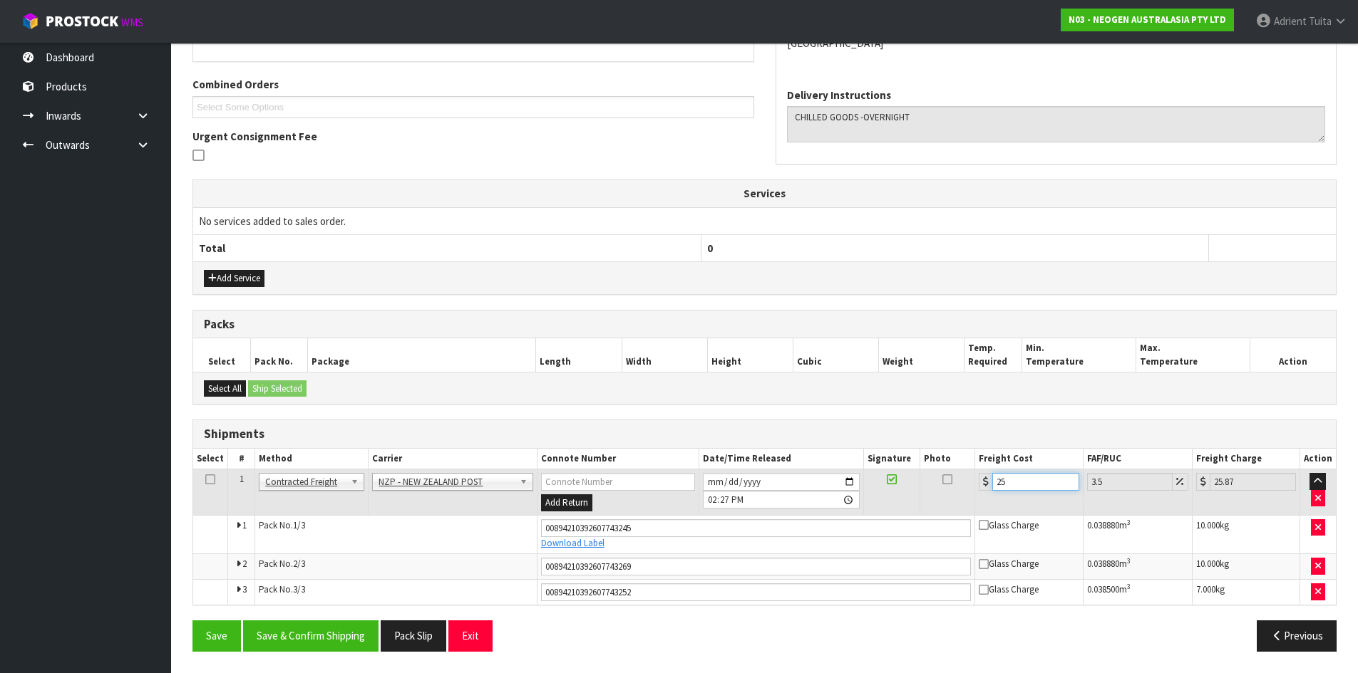
type input "25.3"
type input "26.19"
type input "25.35"
type input "26.24"
type input "25.35"
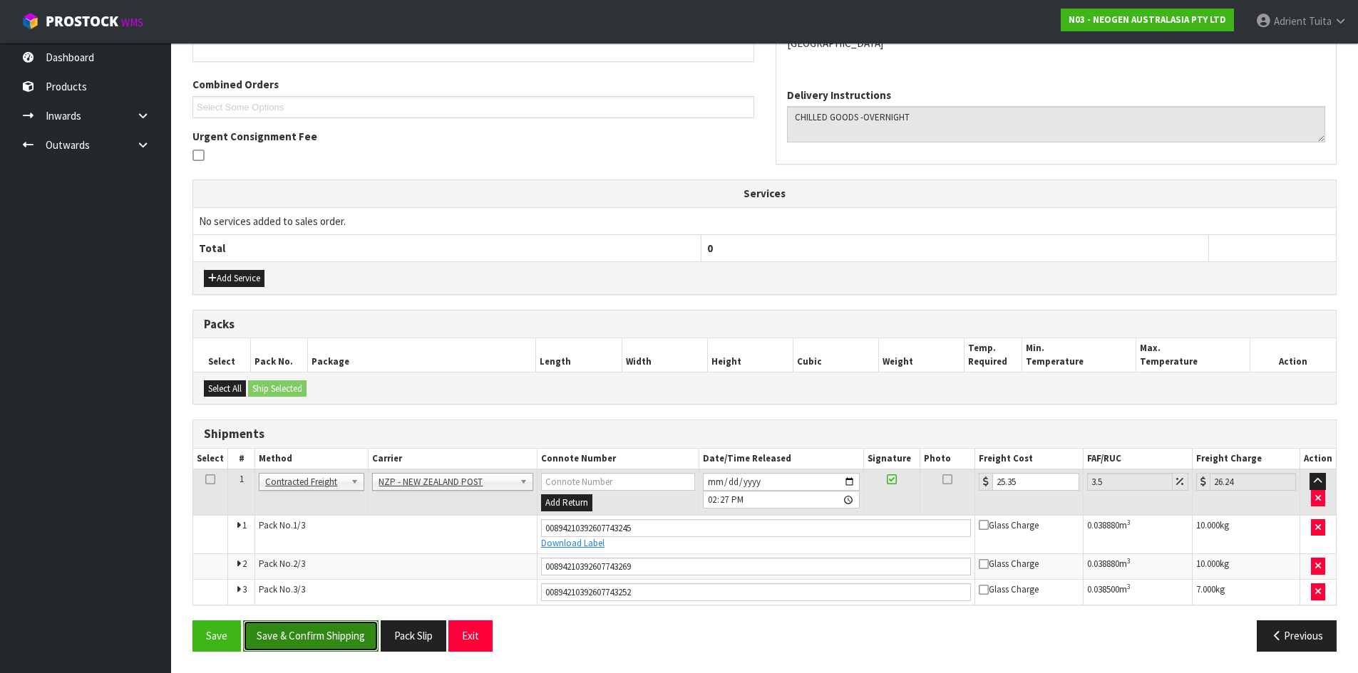
click at [301, 649] on button "Save & Confirm Shipping" at bounding box center [310, 636] width 135 height 31
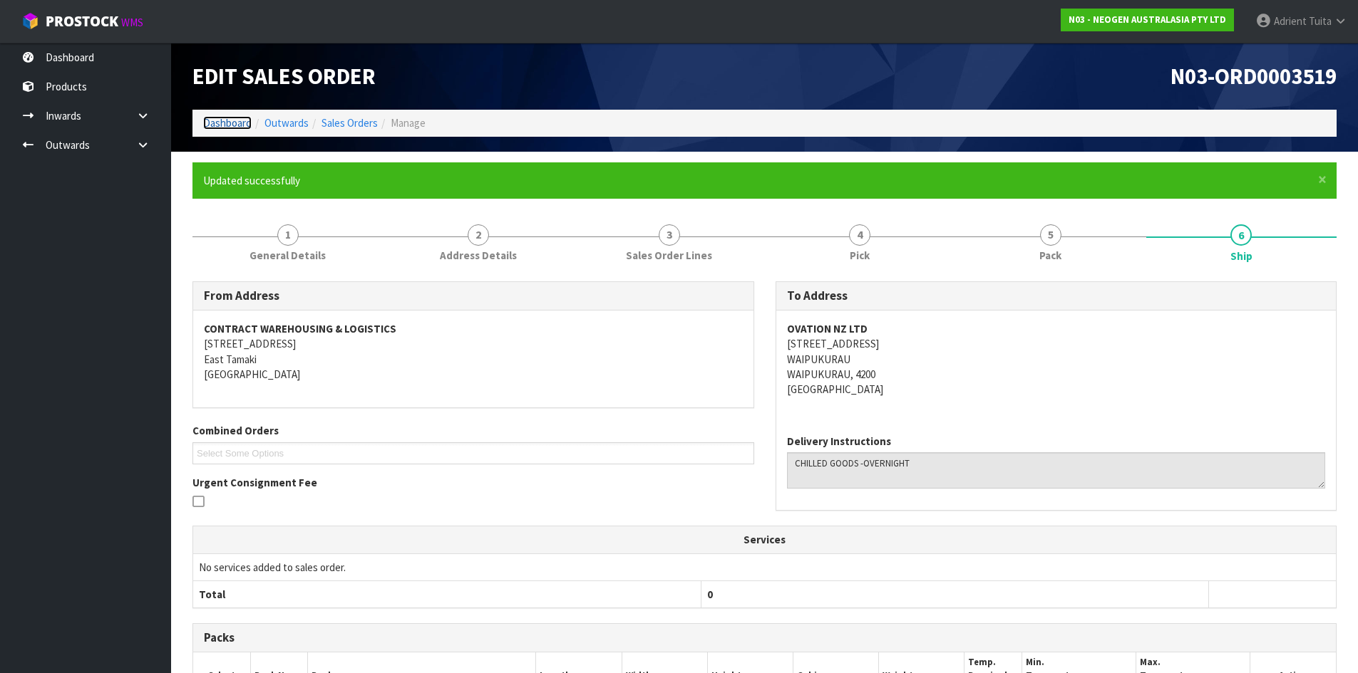
click at [213, 129] on link "Dashboard" at bounding box center [227, 123] width 48 height 14
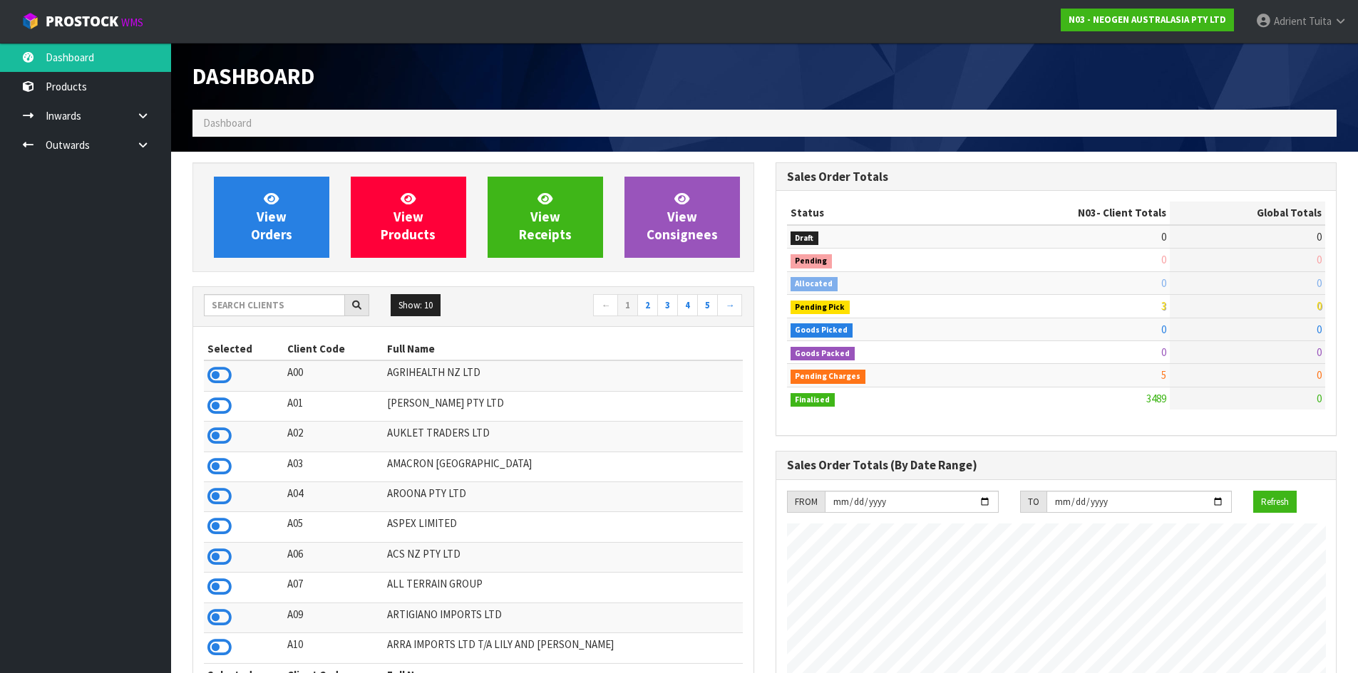
scroll to position [1080, 582]
click at [269, 207] on span "View Orders" at bounding box center [271, 216] width 41 height 53
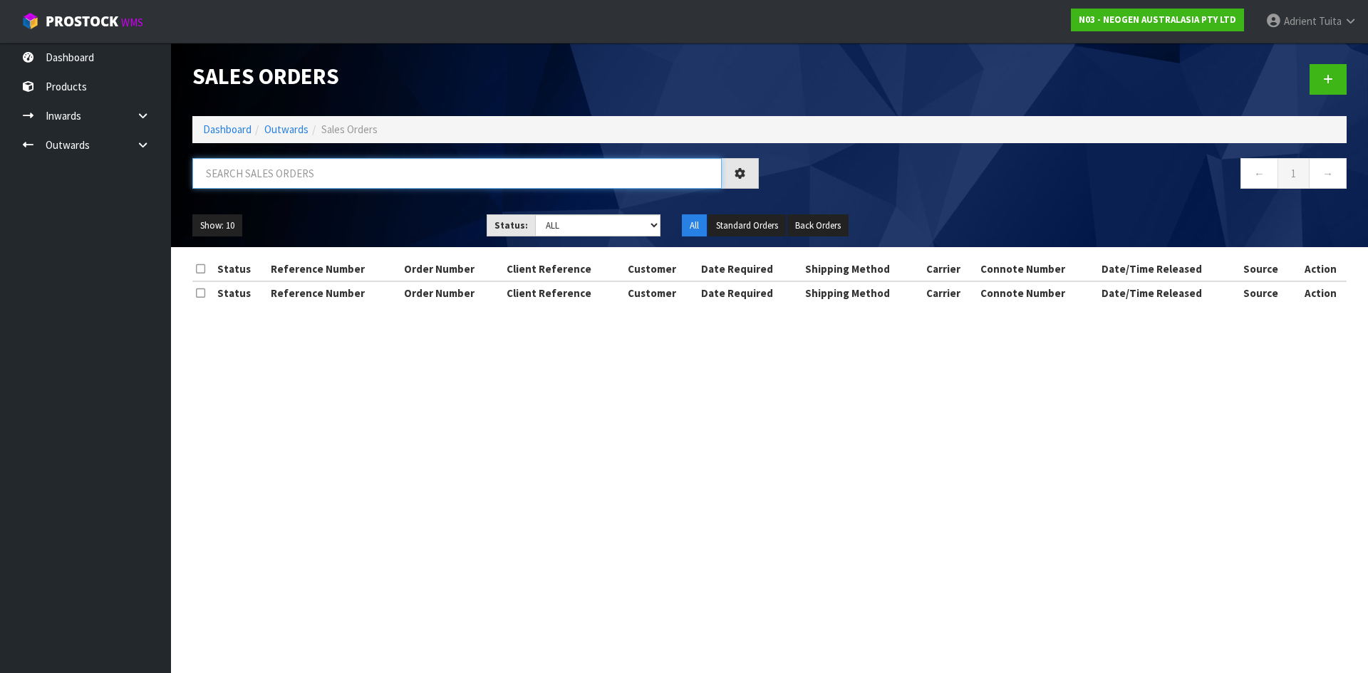
click at [303, 159] on input "text" at bounding box center [457, 173] width 530 height 31
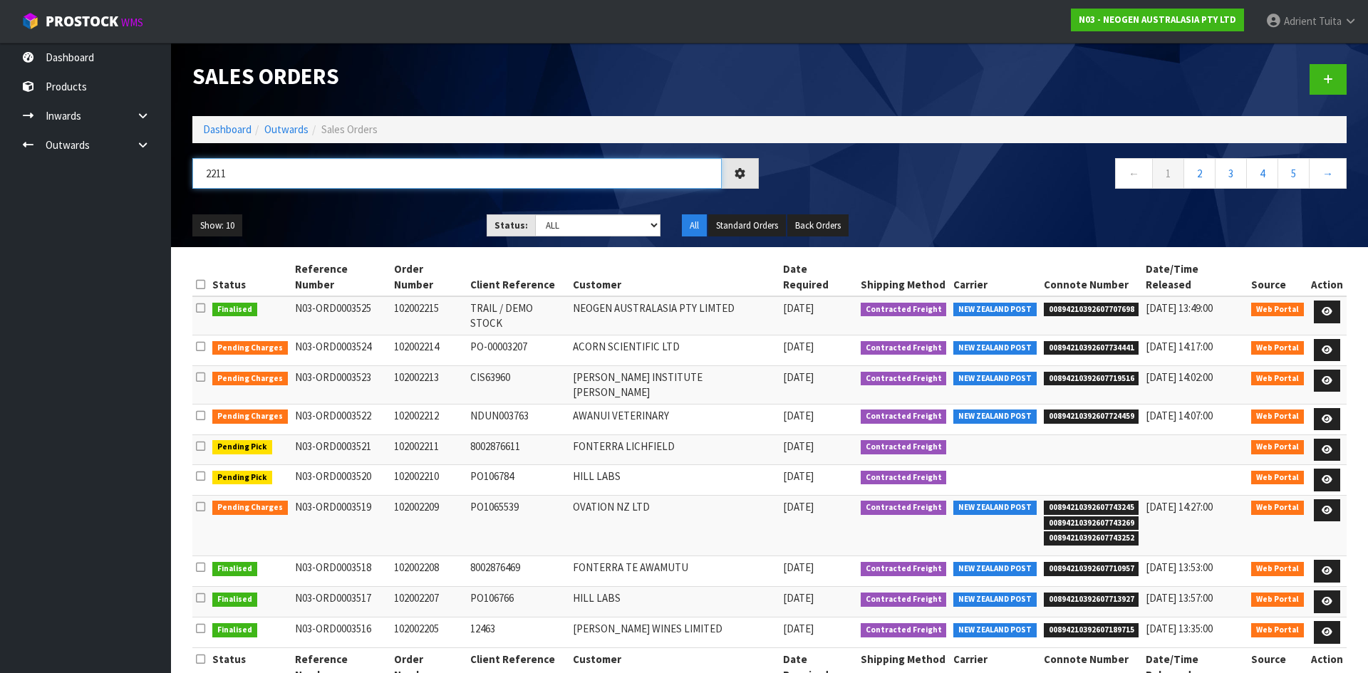
type input "2211"
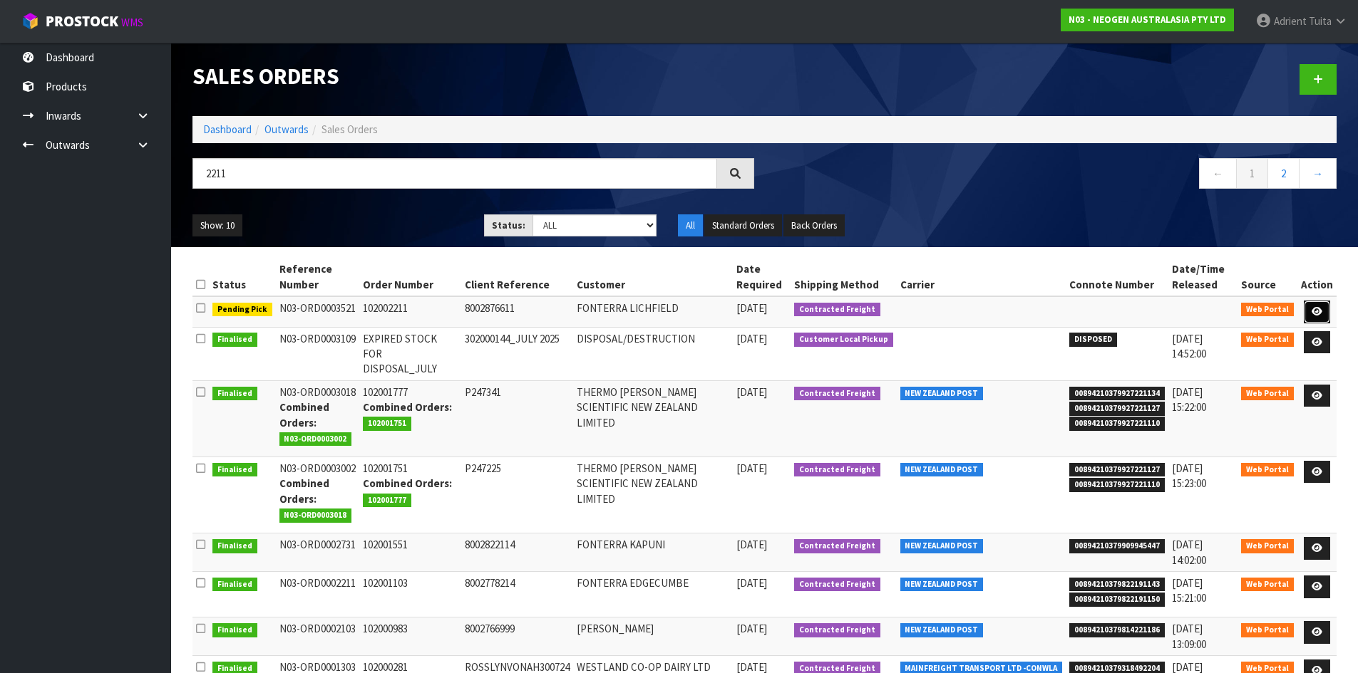
click at [1318, 319] on link at bounding box center [1316, 312] width 26 height 23
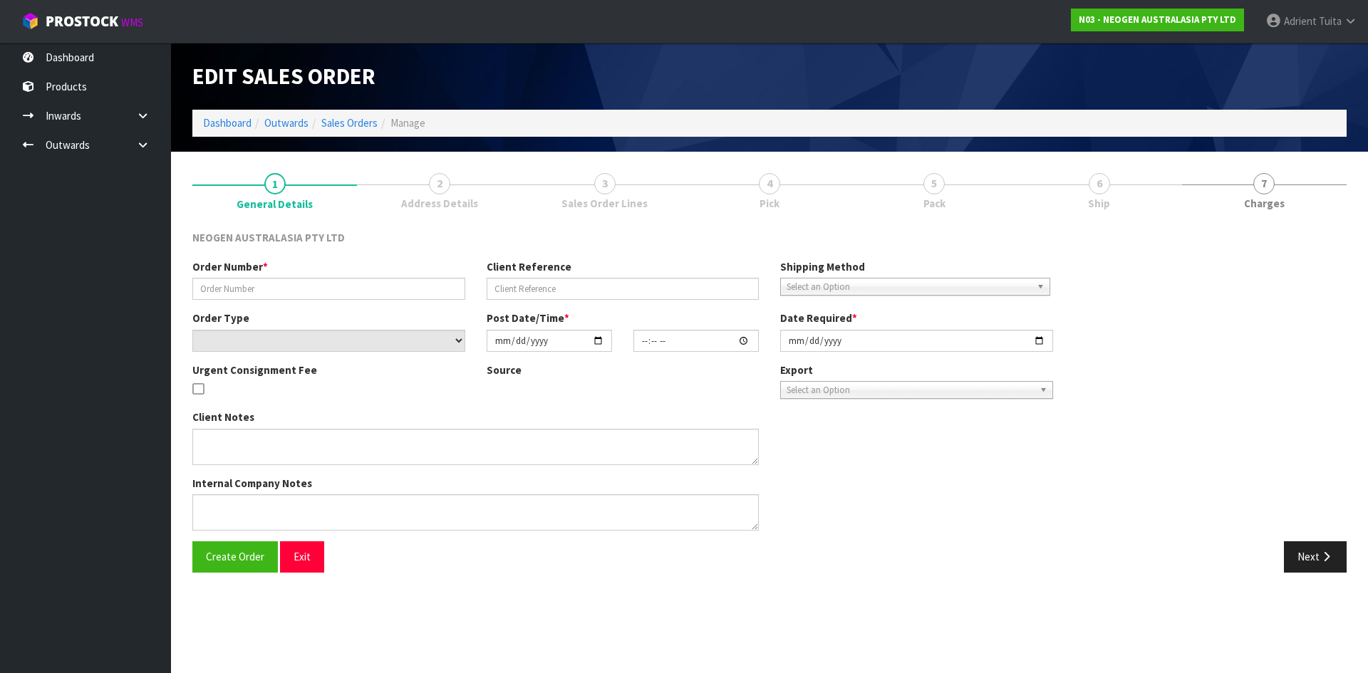
type input "102002211"
type input "8002876611"
select select "number:0"
type input "[DATE]"
type input "11:40:00.000"
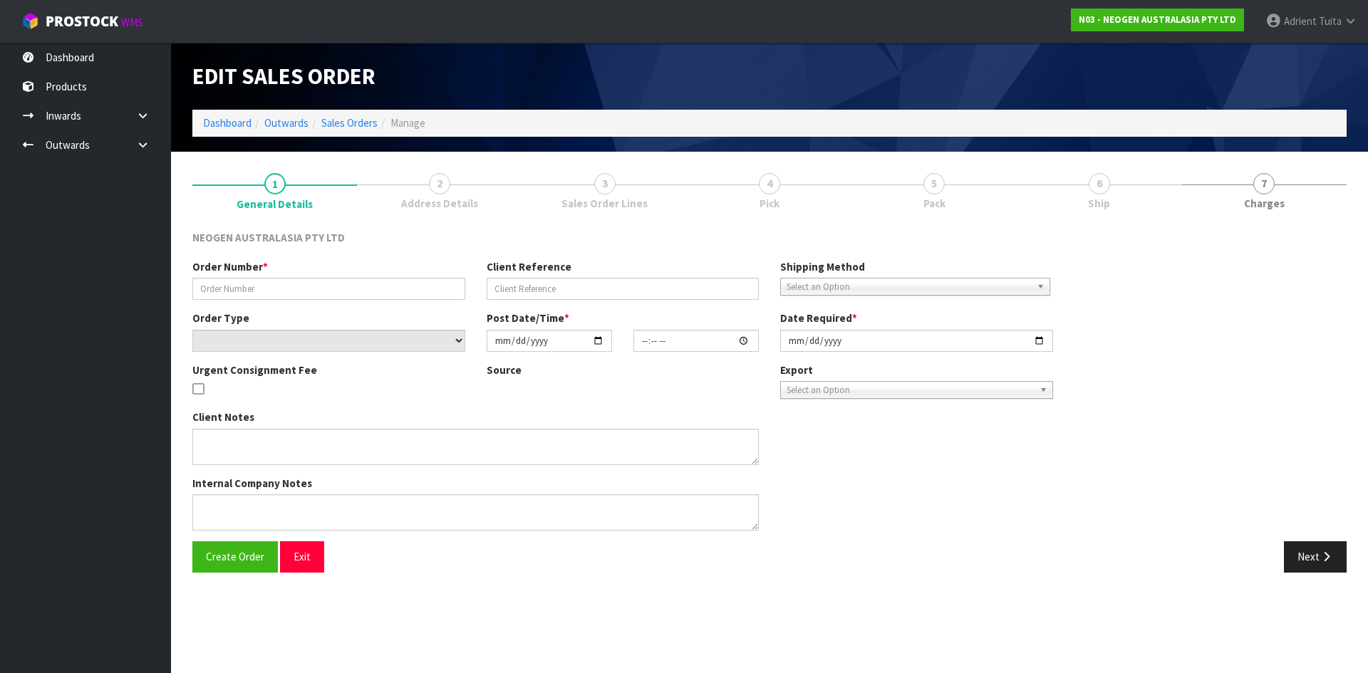
type input "[DATE]"
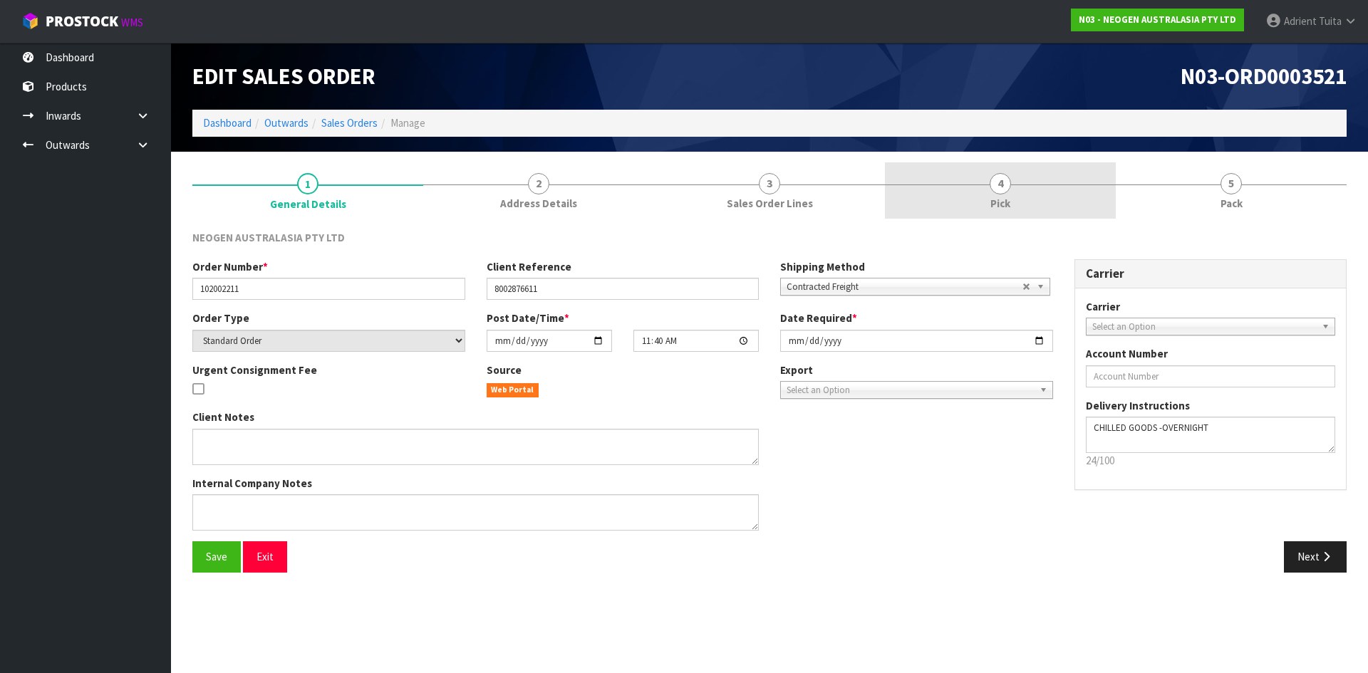
click at [1044, 187] on link "4 Pick" at bounding box center [1000, 190] width 231 height 56
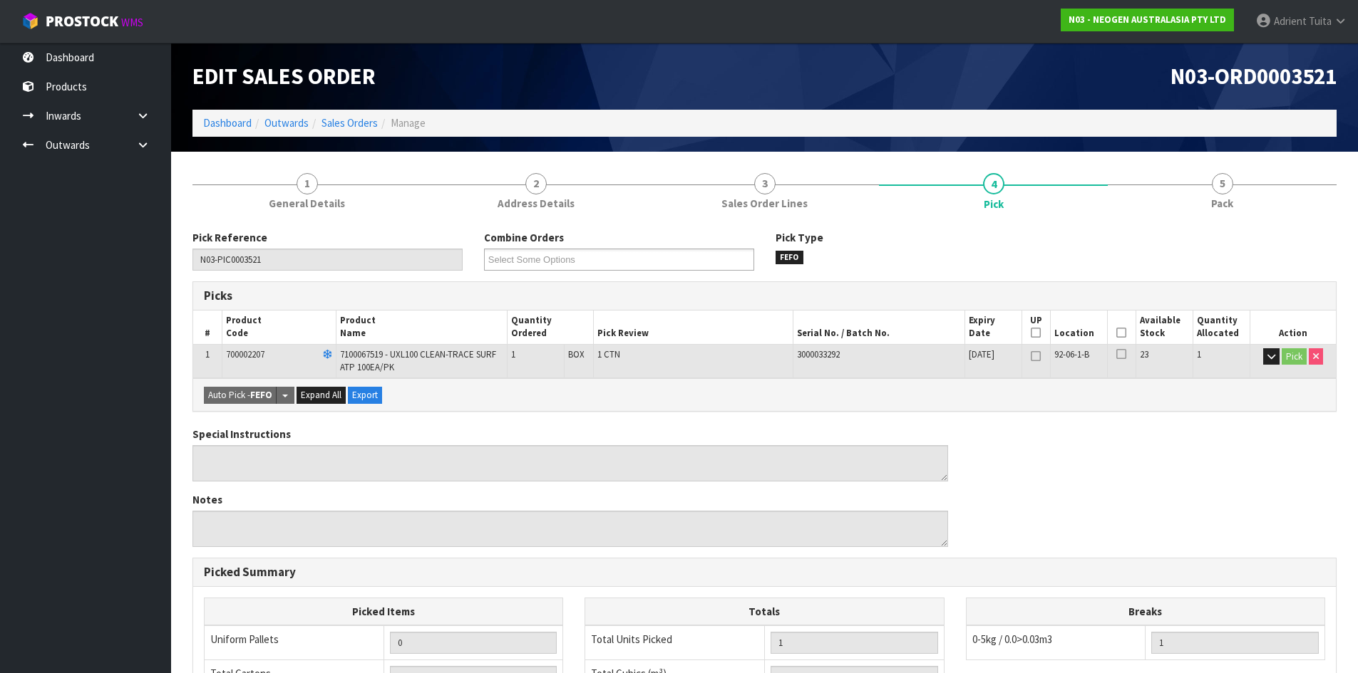
click at [1117, 339] on span at bounding box center [1121, 333] width 10 height 12
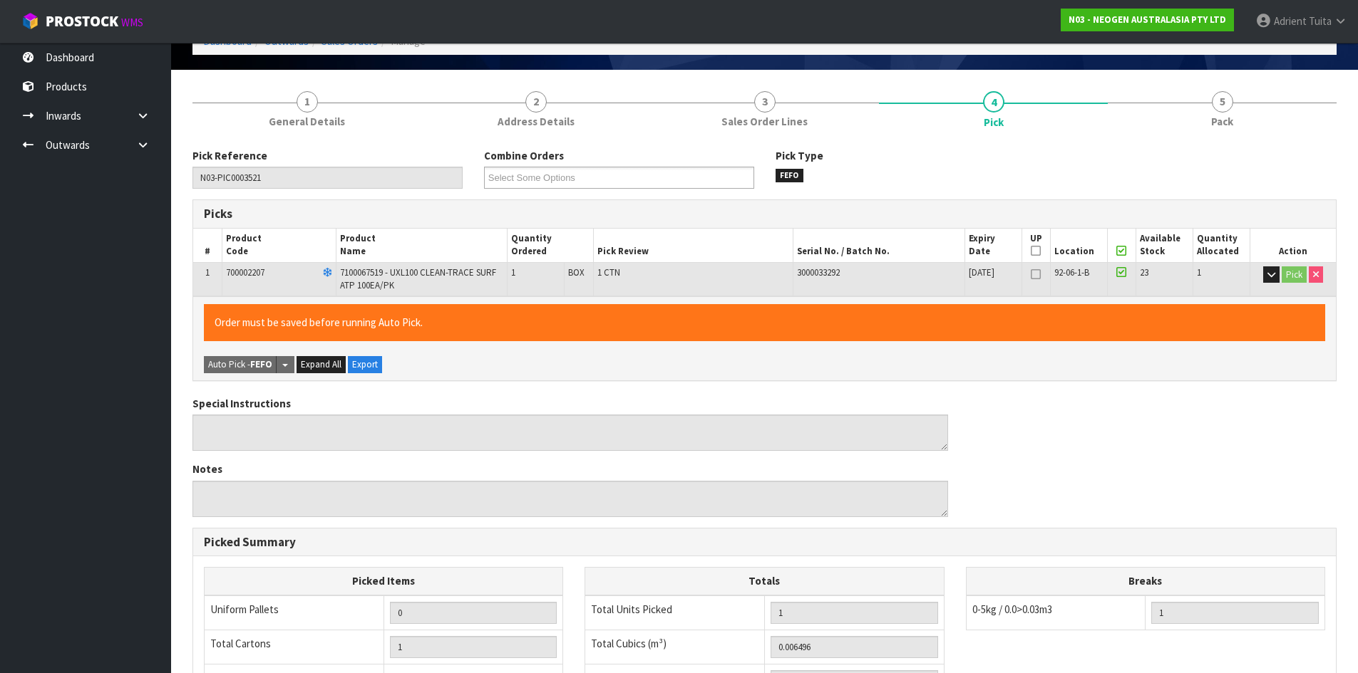
scroll to position [329, 0]
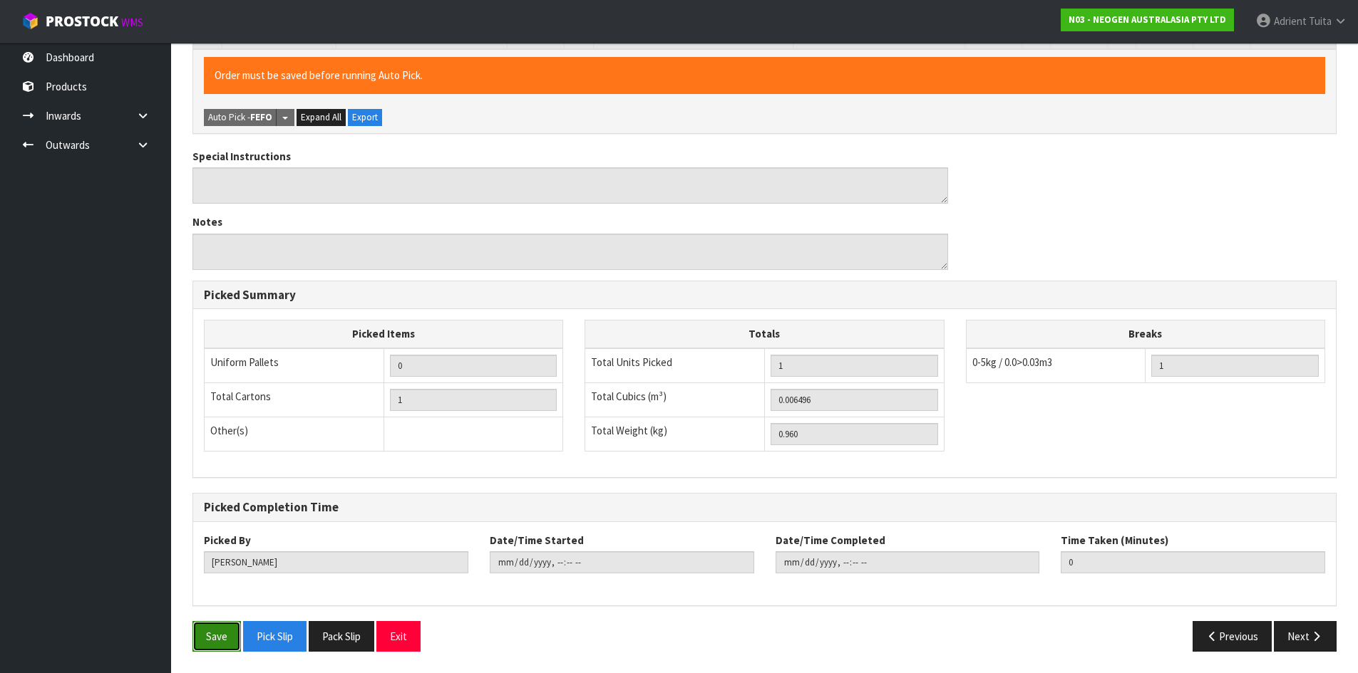
click at [215, 632] on button "Save" at bounding box center [216, 636] width 48 height 31
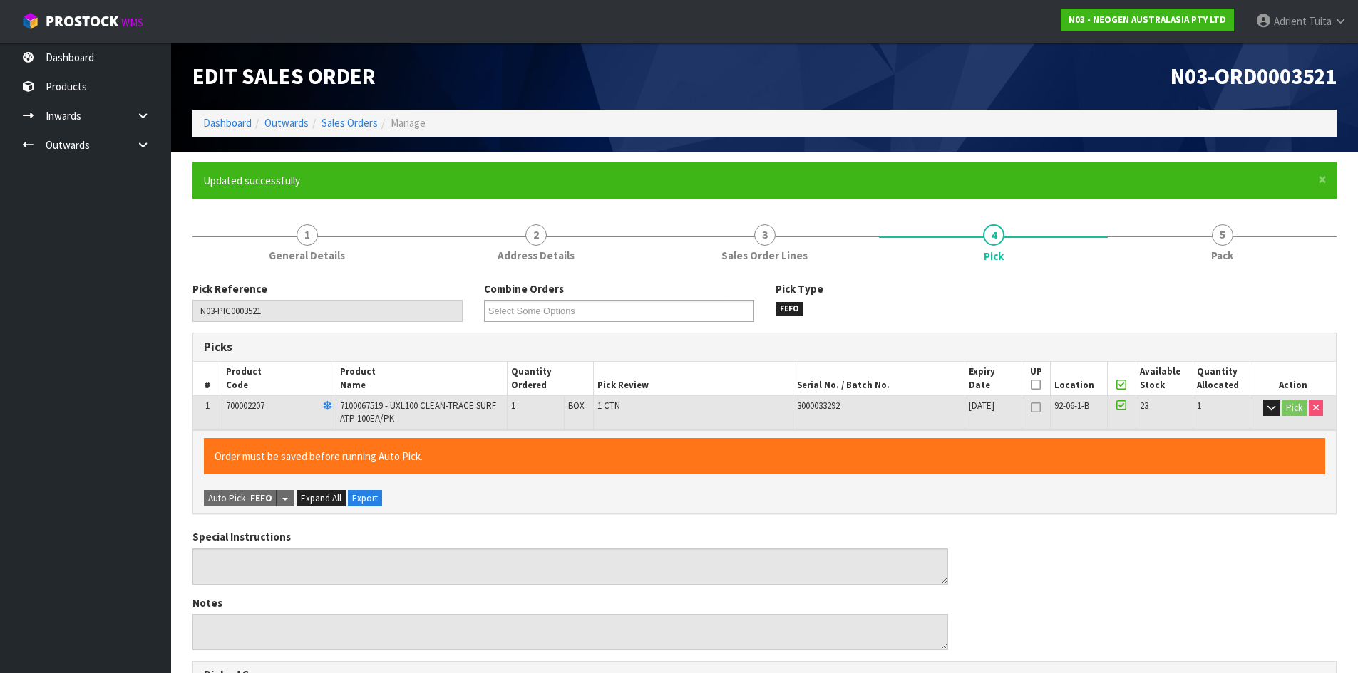
type input "[PERSON_NAME]"
type input "[DATE]T14:31:39"
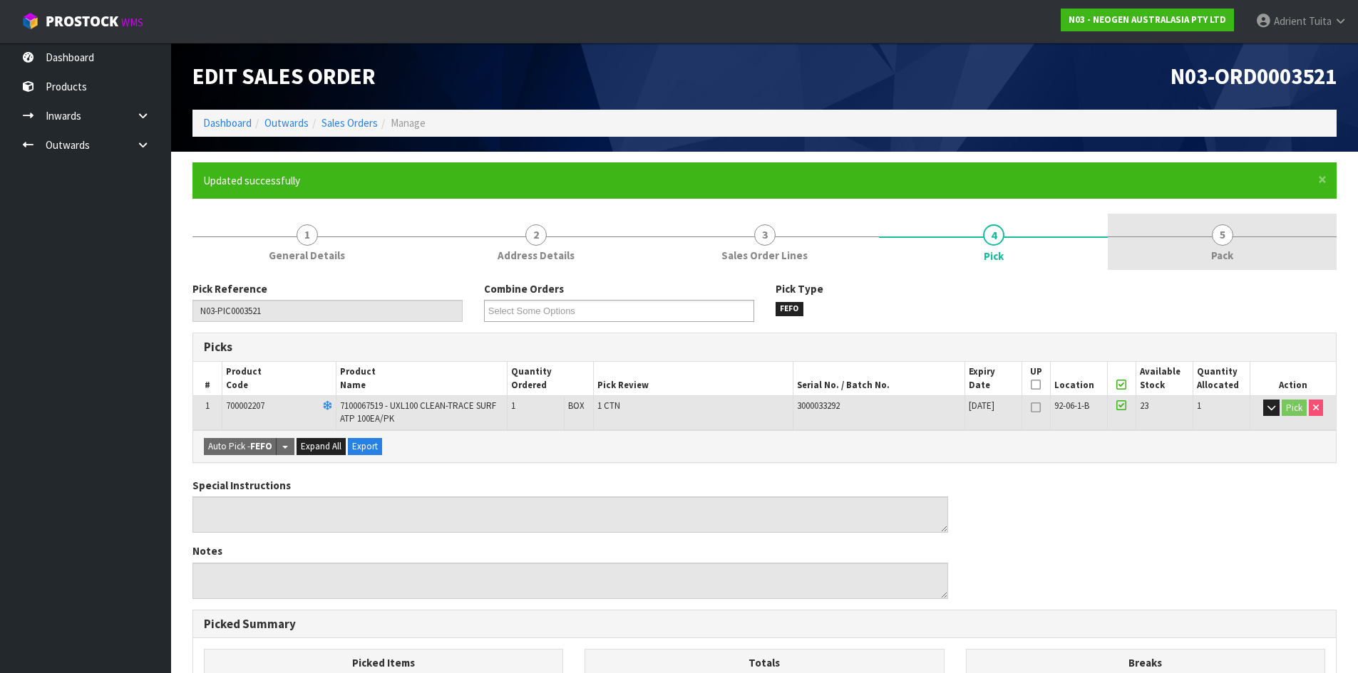
click at [1263, 223] on link "5 Pack" at bounding box center [1222, 242] width 229 height 56
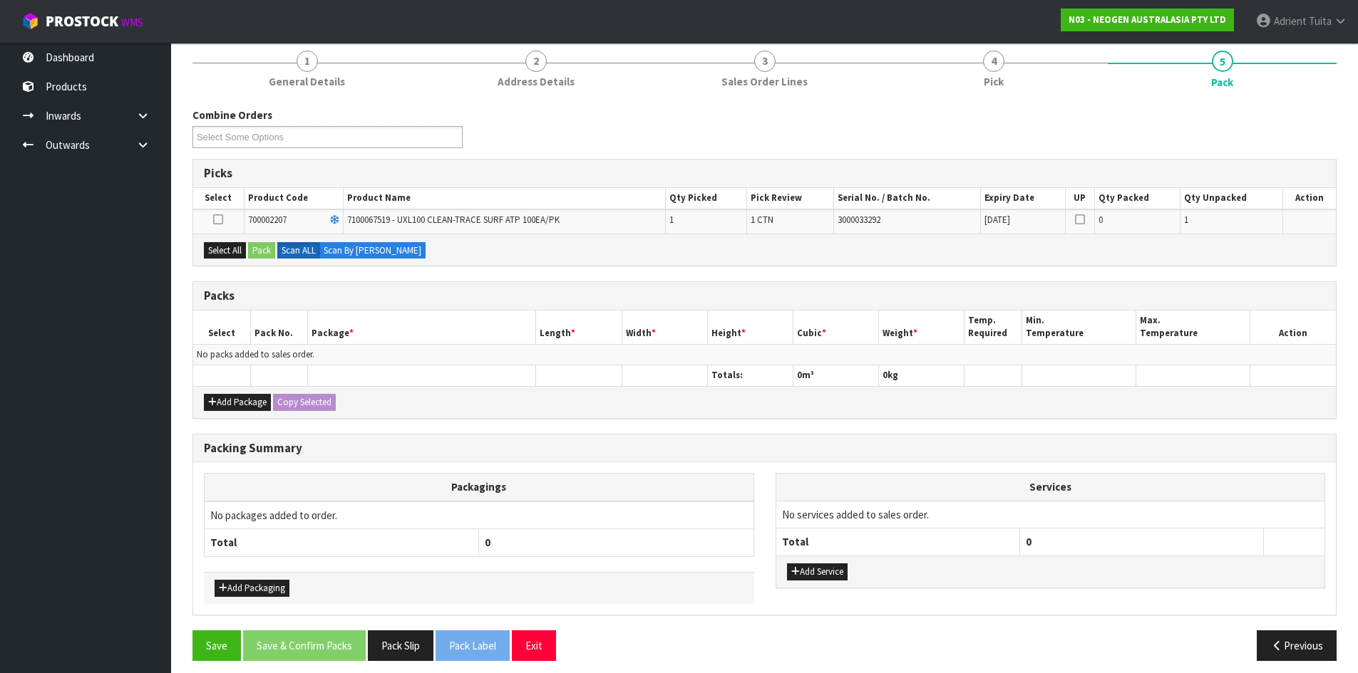
scroll to position [183, 0]
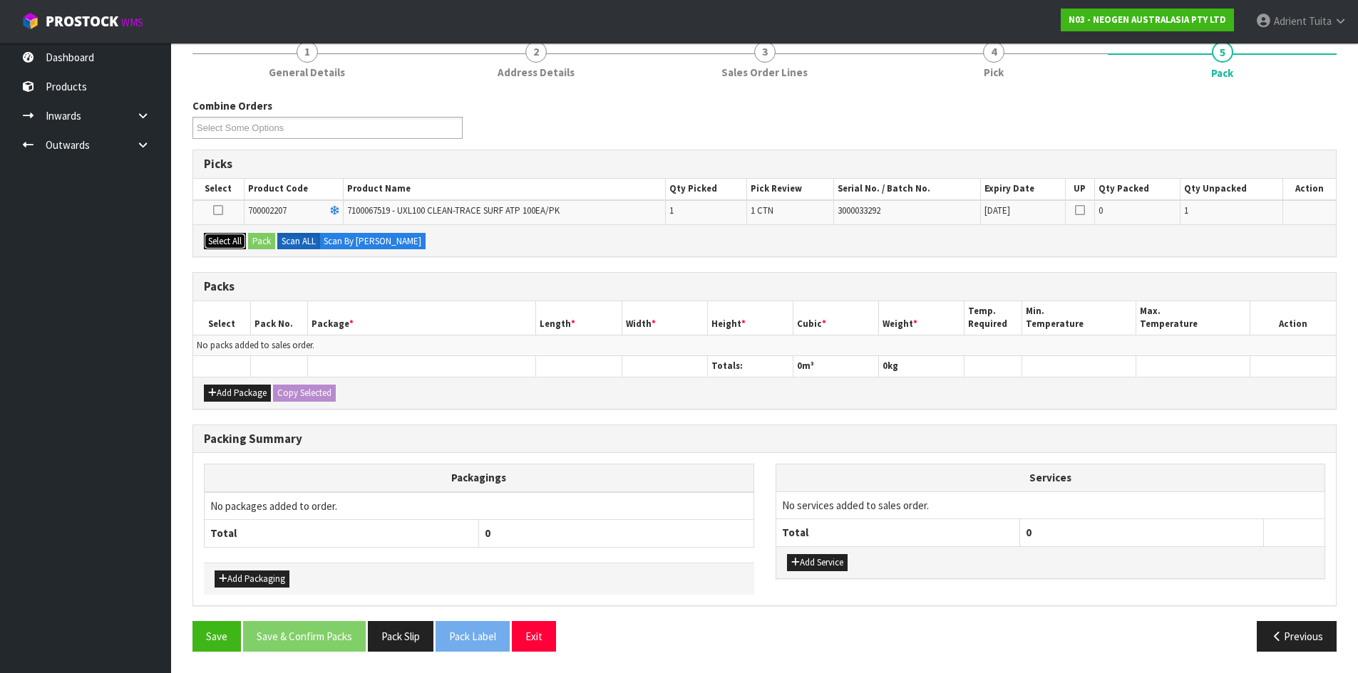
drag, startPoint x: 223, startPoint y: 244, endPoint x: 247, endPoint y: 236, distance: 25.0
click at [224, 242] on button "Select All" at bounding box center [225, 241] width 42 height 17
click at [254, 235] on button "Pack" at bounding box center [261, 241] width 27 height 17
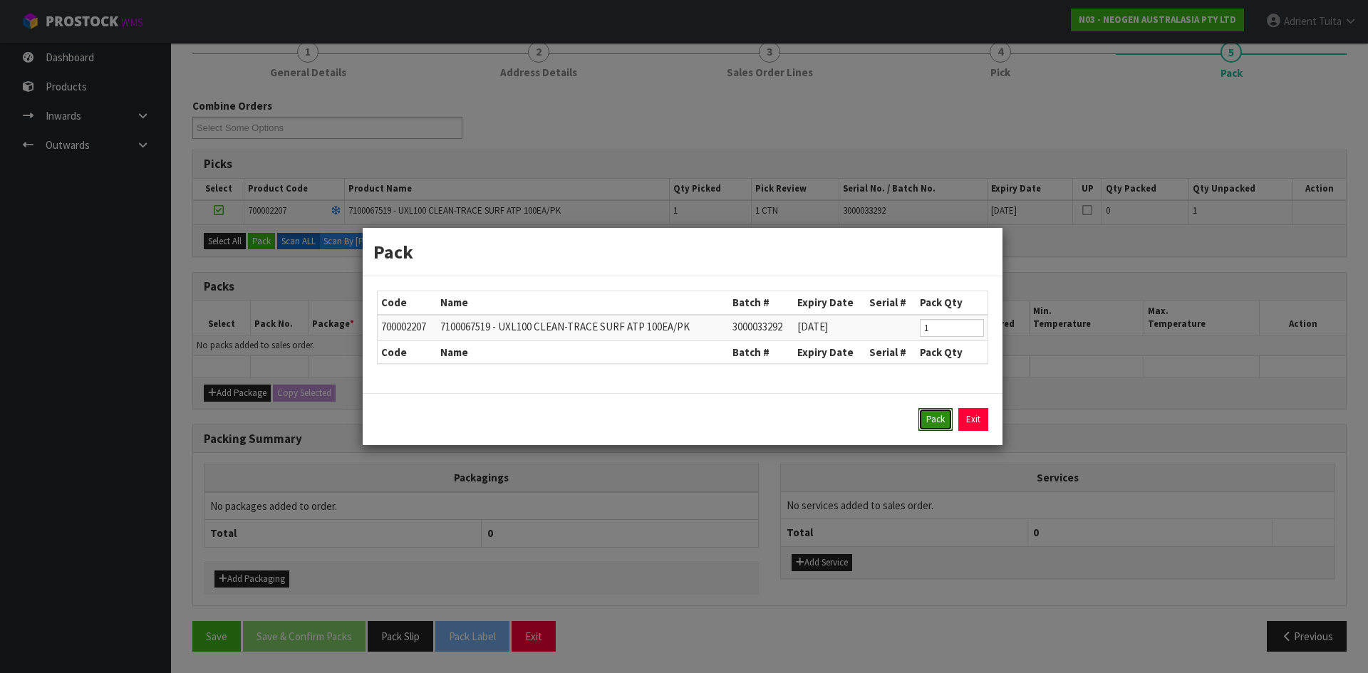
drag, startPoint x: 945, startPoint y: 414, endPoint x: 899, endPoint y: 411, distance: 45.8
click at [946, 413] on button "Pack" at bounding box center [936, 419] width 34 height 23
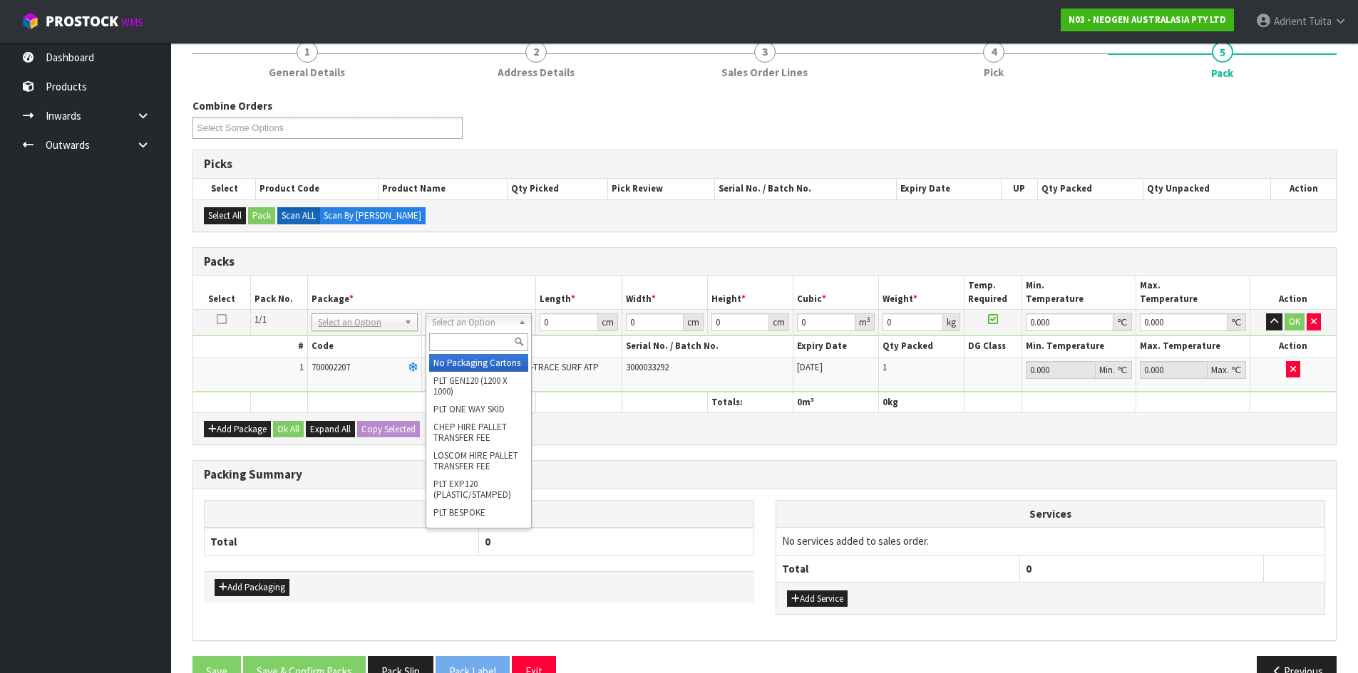
drag, startPoint x: 501, startPoint y: 322, endPoint x: 497, endPoint y: 339, distance: 17.6
click at [497, 339] on input "text" at bounding box center [478, 343] width 99 height 18
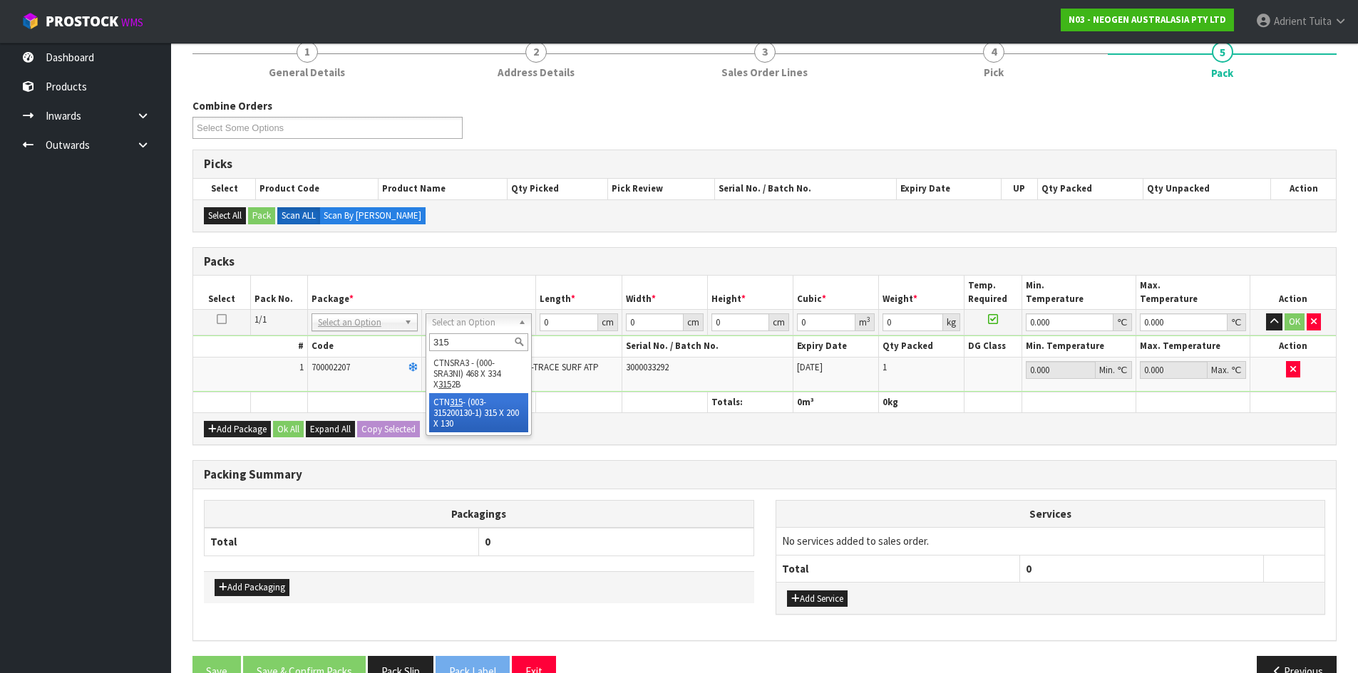
type input "315"
drag, startPoint x: 470, startPoint y: 415, endPoint x: 516, endPoint y: 371, distance: 64.0
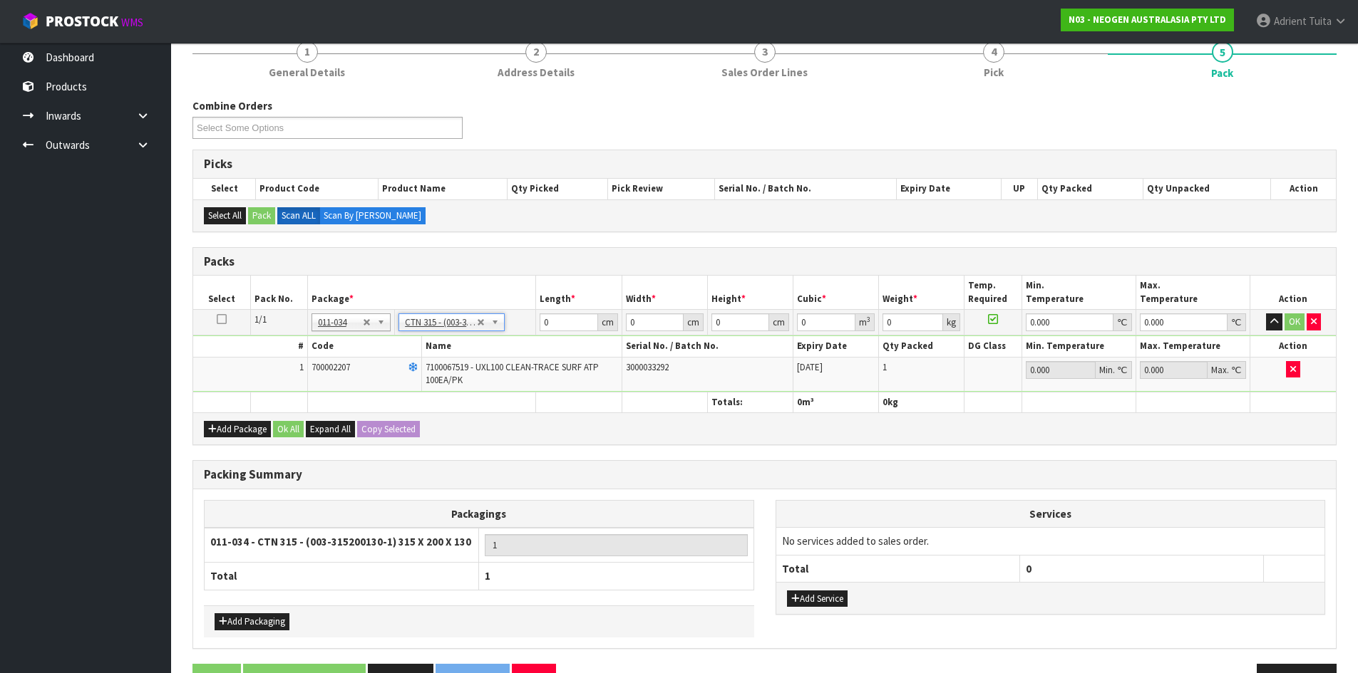
type input "31.5"
type input "20"
type input "13"
type input "0.00819"
type input "1.16"
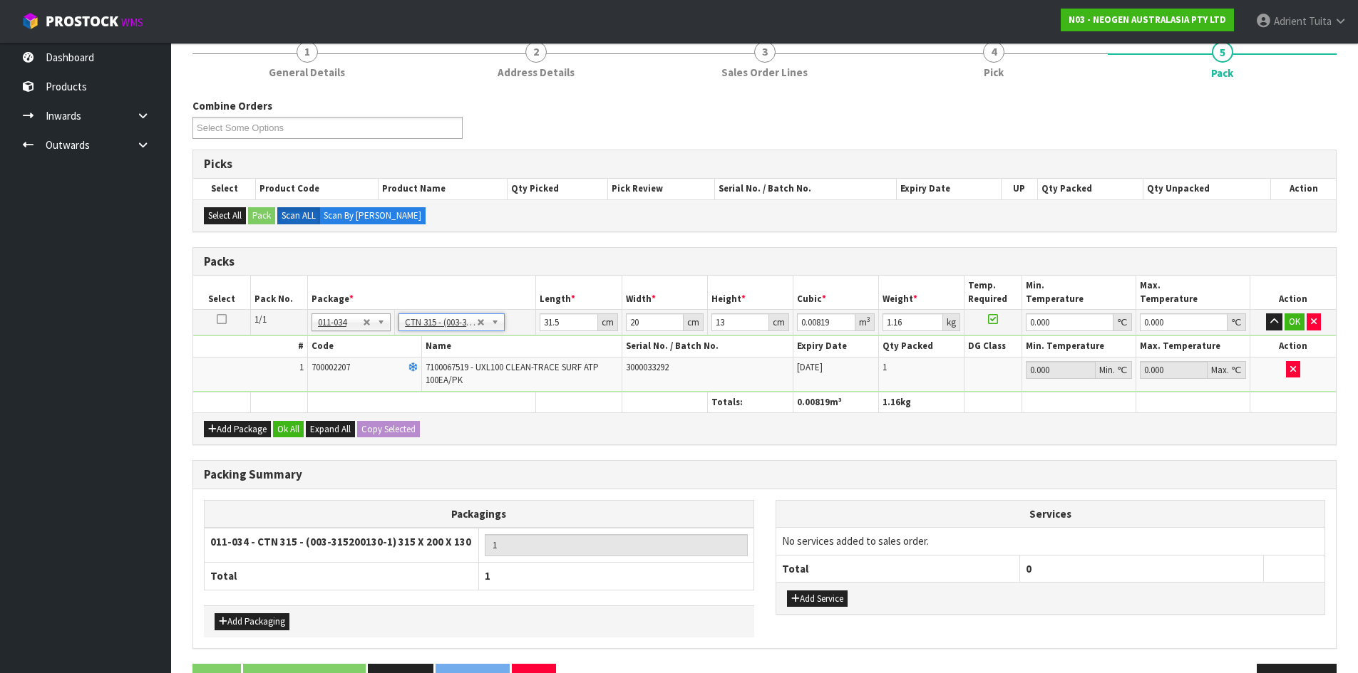
click at [553, 312] on td "31.5 cm" at bounding box center [579, 323] width 86 height 26
drag, startPoint x: 553, startPoint y: 312, endPoint x: 547, endPoint y: 330, distance: 18.7
click at [552, 317] on td "31.5 cm" at bounding box center [579, 323] width 86 height 26
click at [547, 330] on input "31.5" at bounding box center [568, 323] width 58 height 18
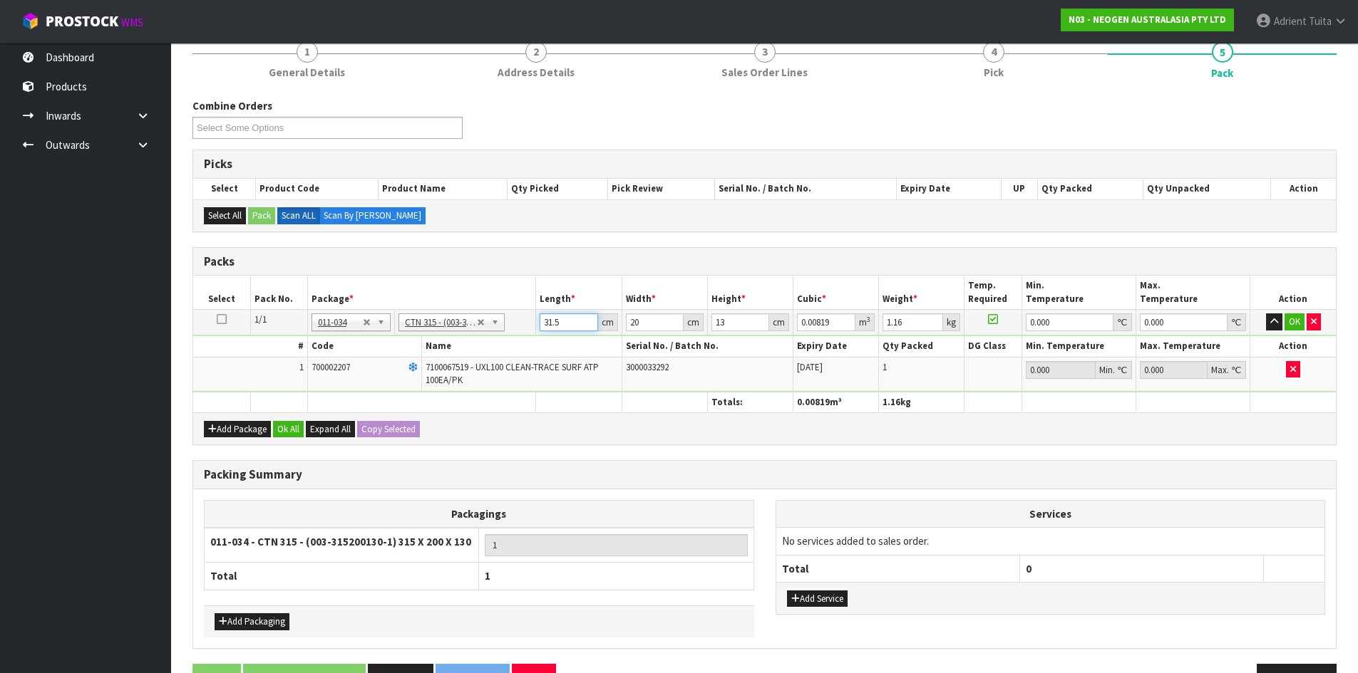
type input "3"
type input "0.00078"
type input "32"
type input "0.00832"
type input "32"
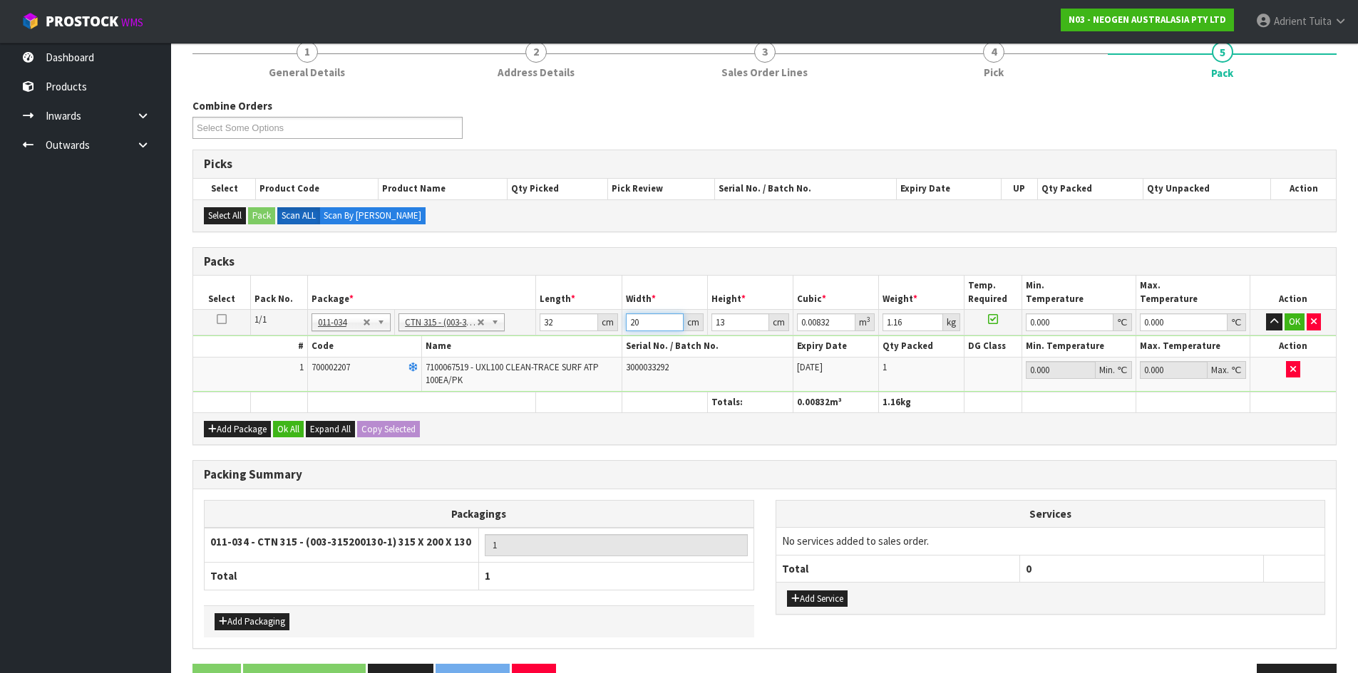
type input "2"
type input "0.000832"
type input "22"
type input "0.009152"
type input "22"
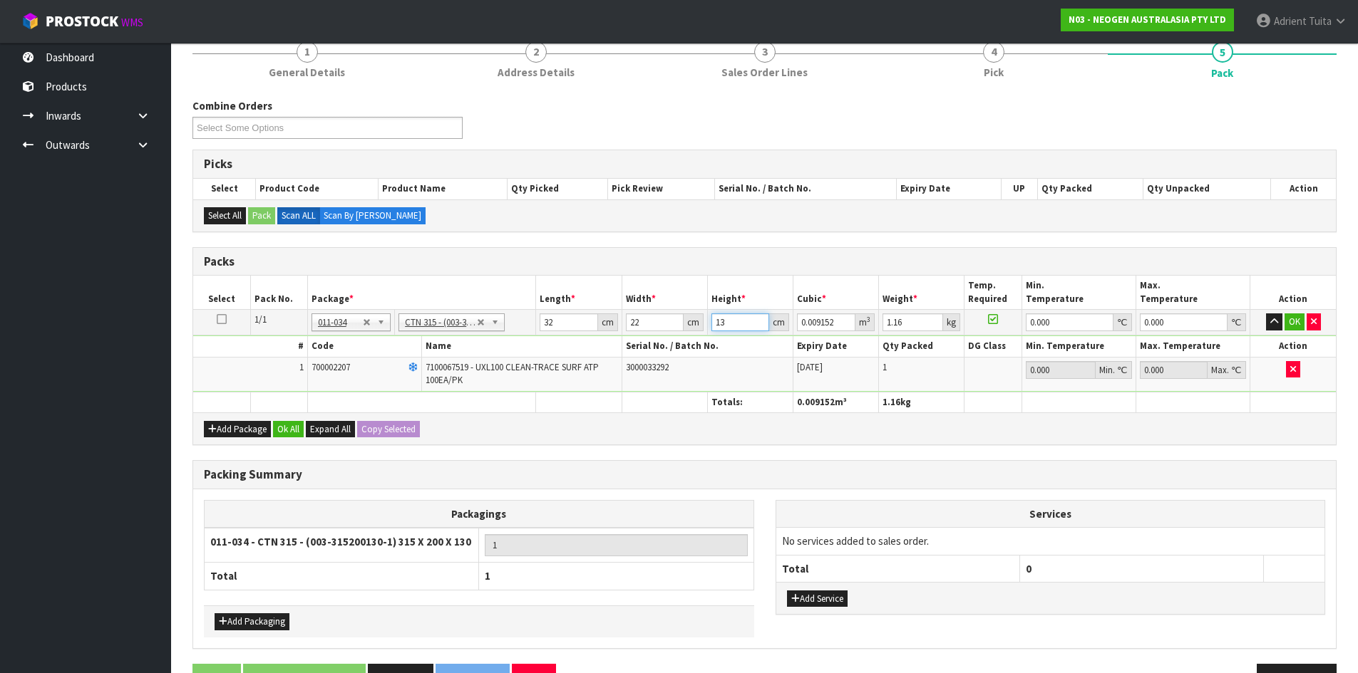
type input "1"
type input "0.000704"
type input "14"
type input "0.009856"
type input "14"
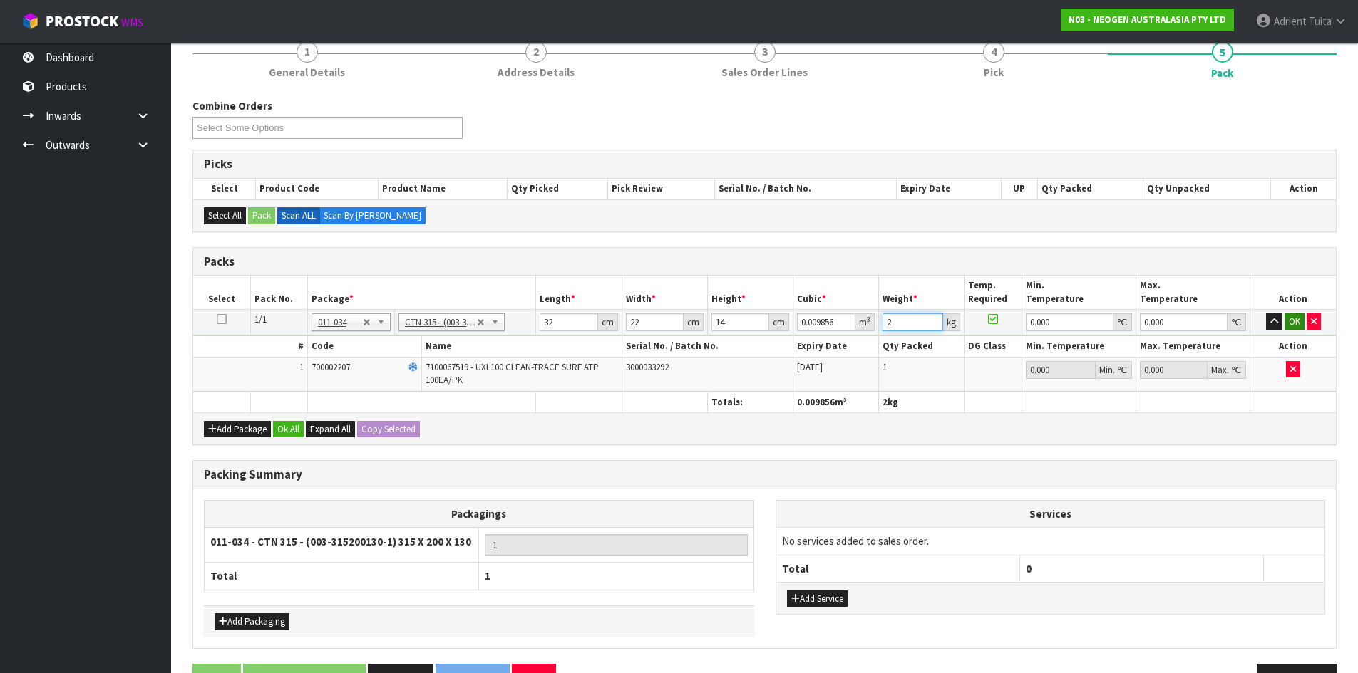
type input "2"
click at [1298, 324] on button "OK" at bounding box center [1294, 322] width 20 height 17
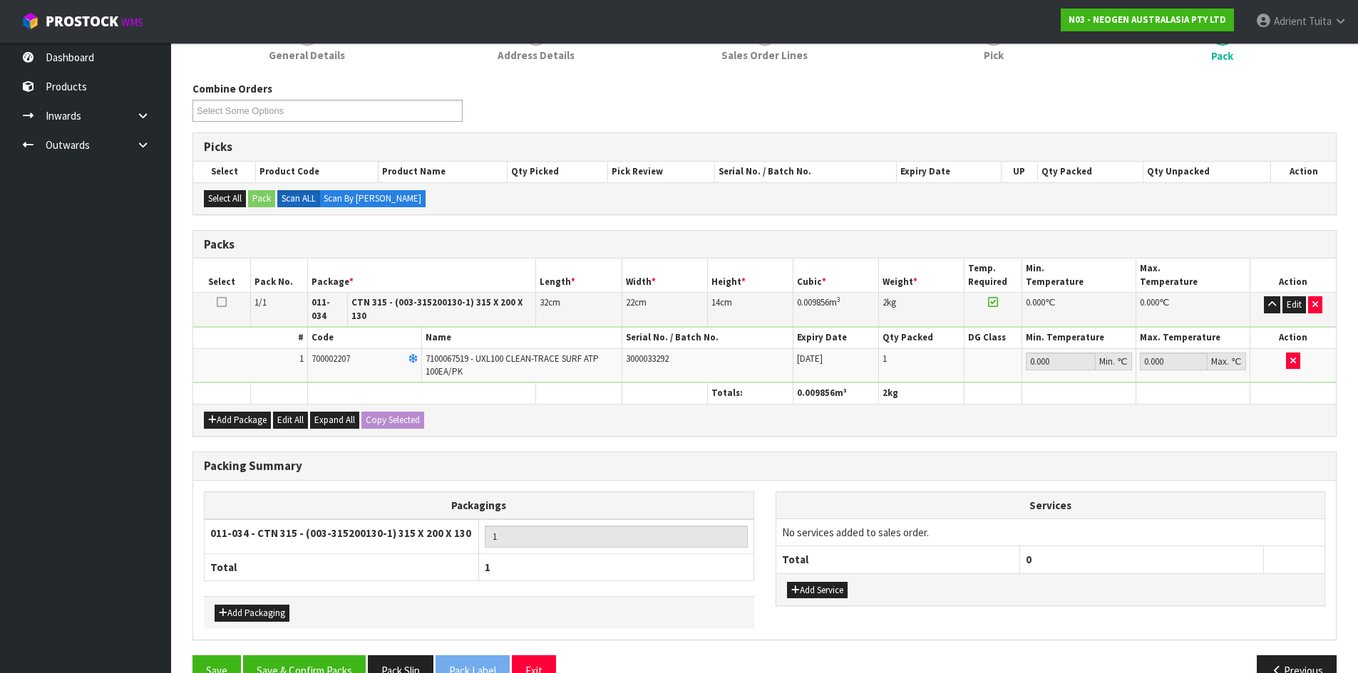
scroll to position [225, 0]
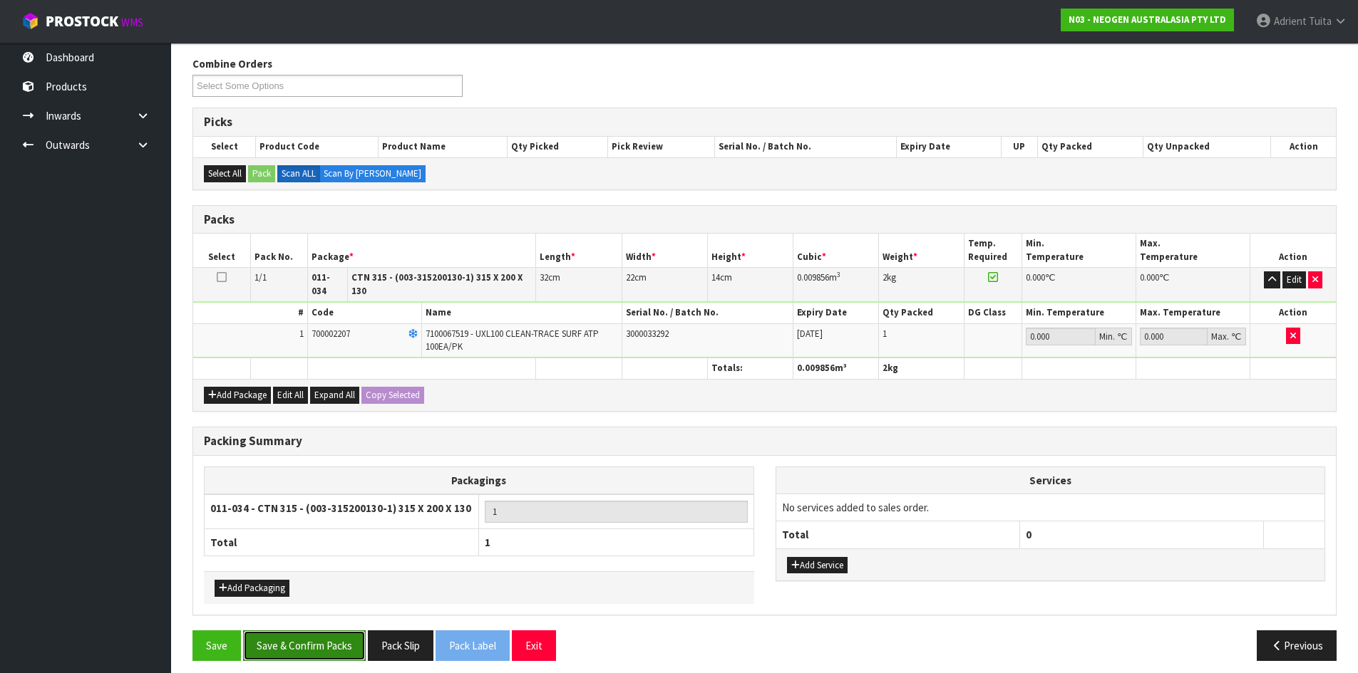
click at [283, 636] on button "Save & Confirm Packs" at bounding box center [304, 646] width 123 height 31
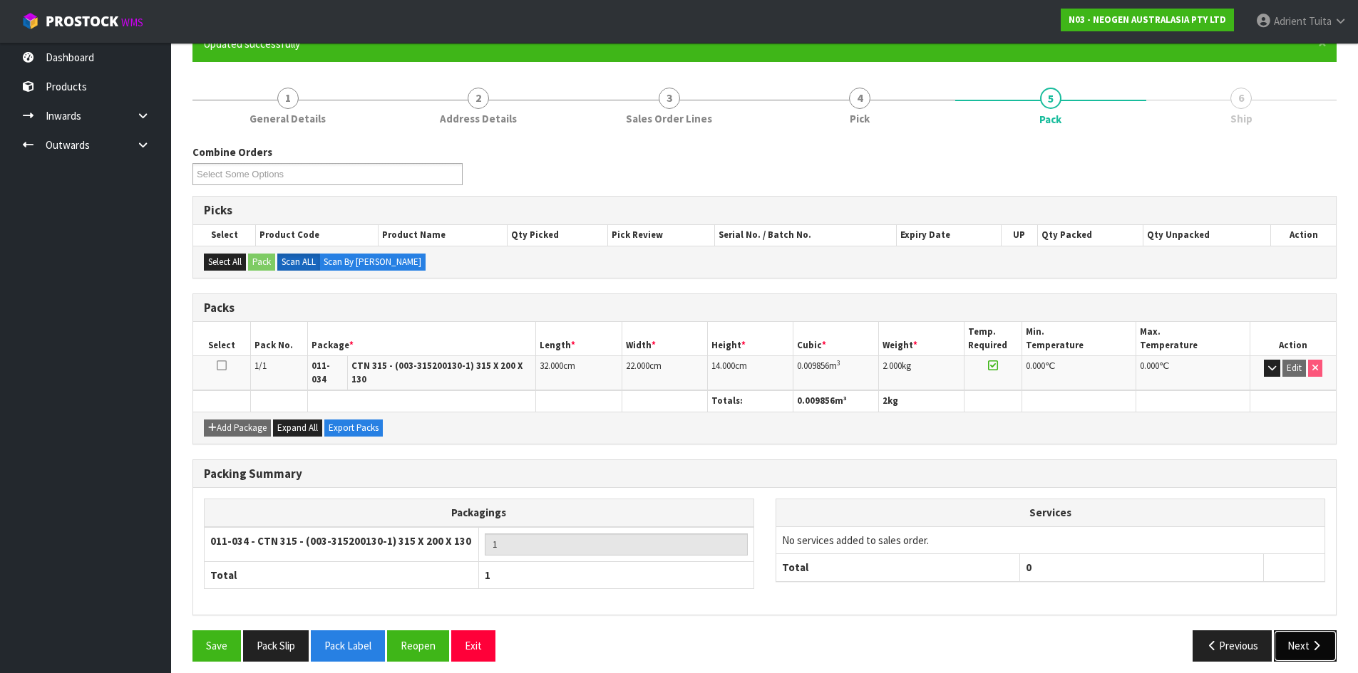
drag, startPoint x: 1334, startPoint y: 641, endPoint x: 1323, endPoint y: 634, distance: 13.1
click at [1323, 634] on button "Next" at bounding box center [1305, 646] width 63 height 31
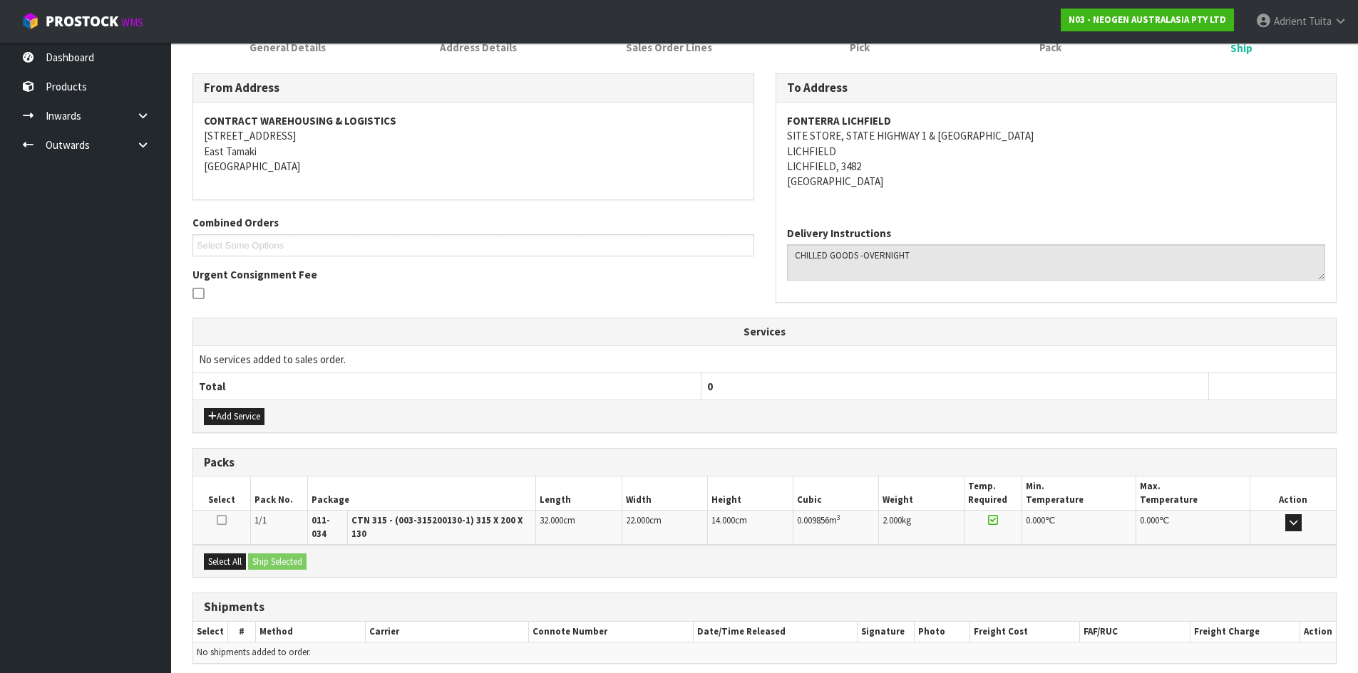
scroll to position [257, 0]
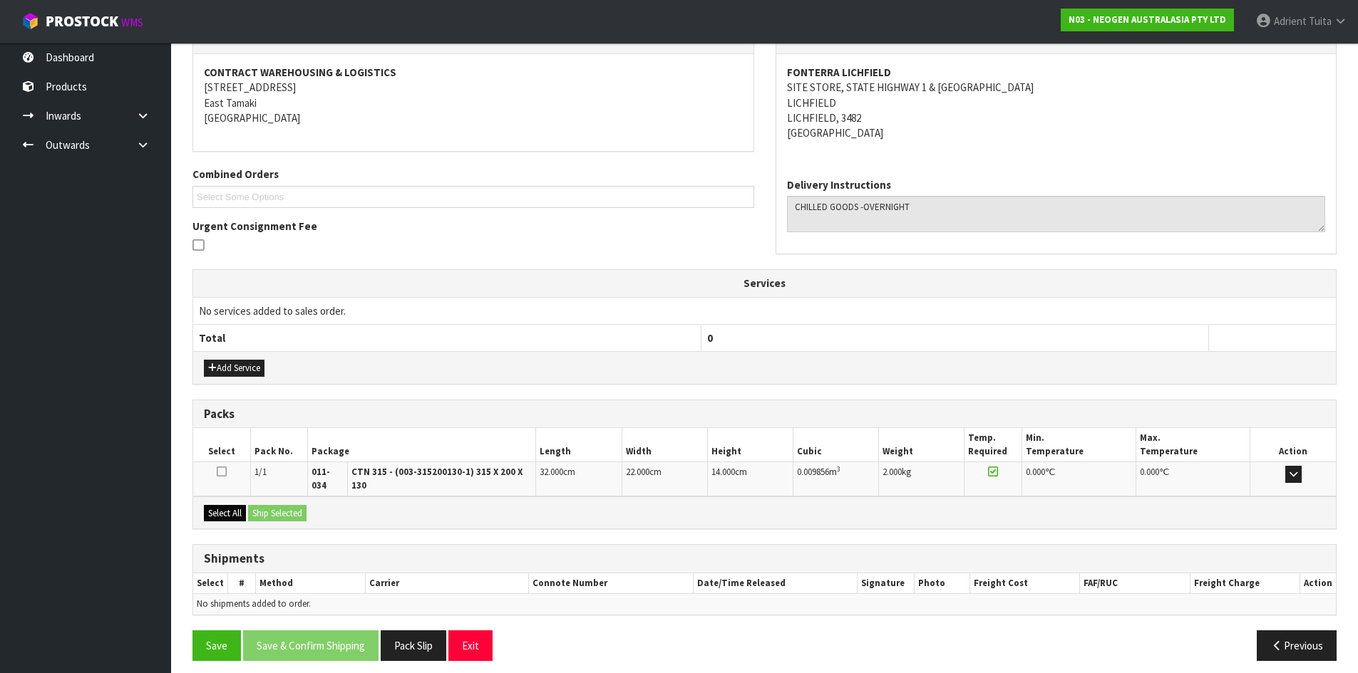
click at [239, 510] on div "Select All Ship Selected" at bounding box center [764, 513] width 1142 height 32
click at [251, 504] on div "Select All Ship Selected" at bounding box center [764, 513] width 1142 height 32
drag, startPoint x: 248, startPoint y: 505, endPoint x: 228, endPoint y: 503, distance: 20.0
click at [245, 502] on div "Select All Ship Selected" at bounding box center [764, 513] width 1142 height 32
drag, startPoint x: 230, startPoint y: 499, endPoint x: 266, endPoint y: 500, distance: 35.7
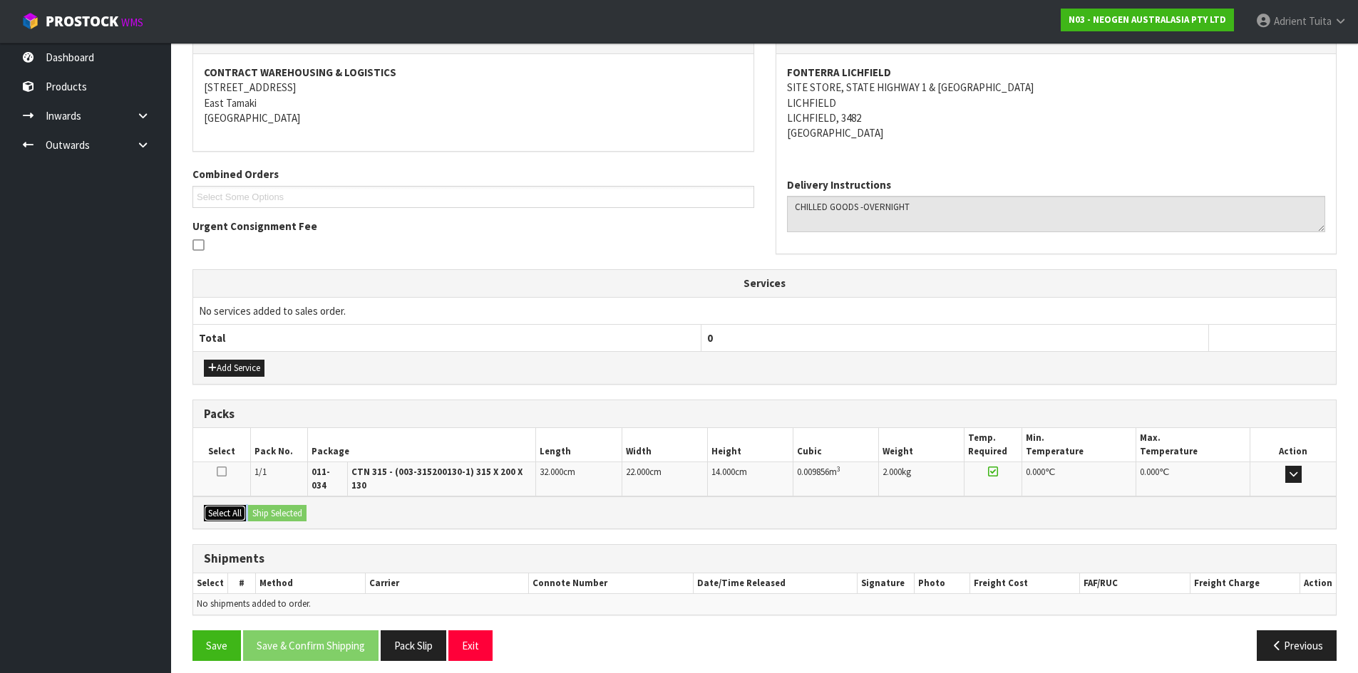
click at [234, 505] on button "Select All" at bounding box center [225, 513] width 42 height 17
click at [266, 505] on button "Ship Selected" at bounding box center [277, 513] width 58 height 17
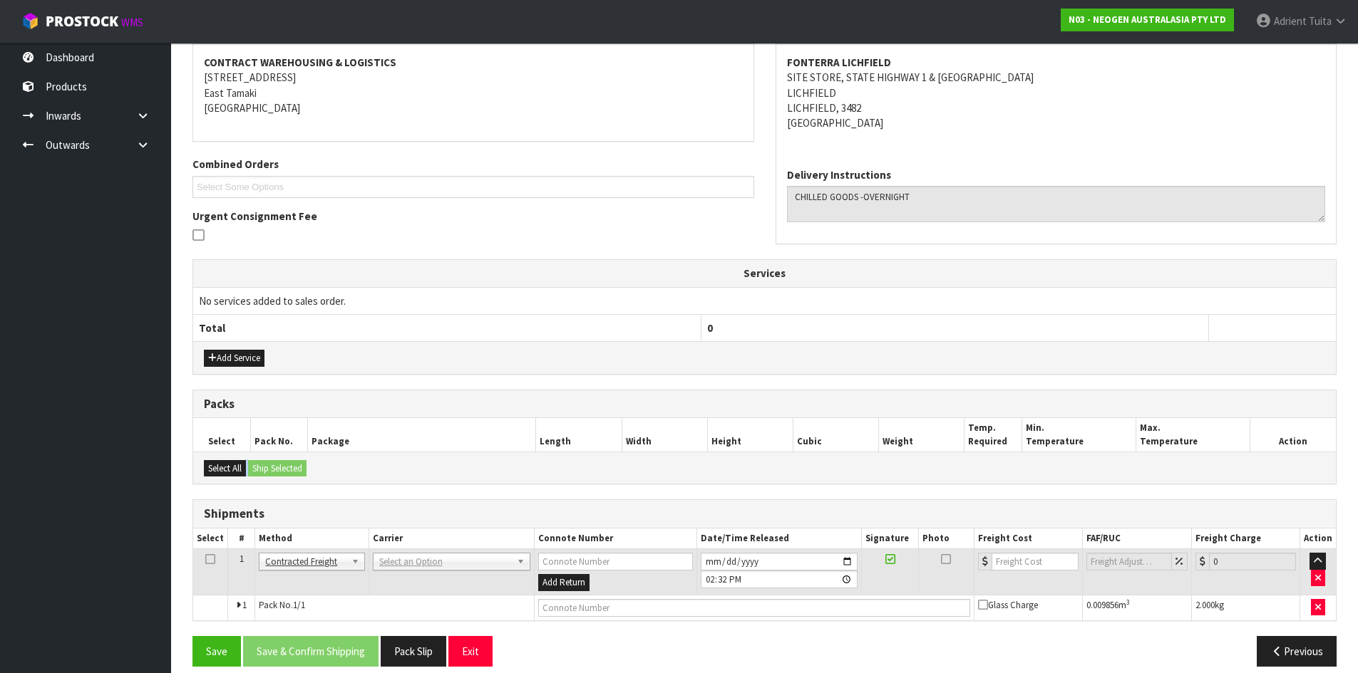
scroll to position [282, 0]
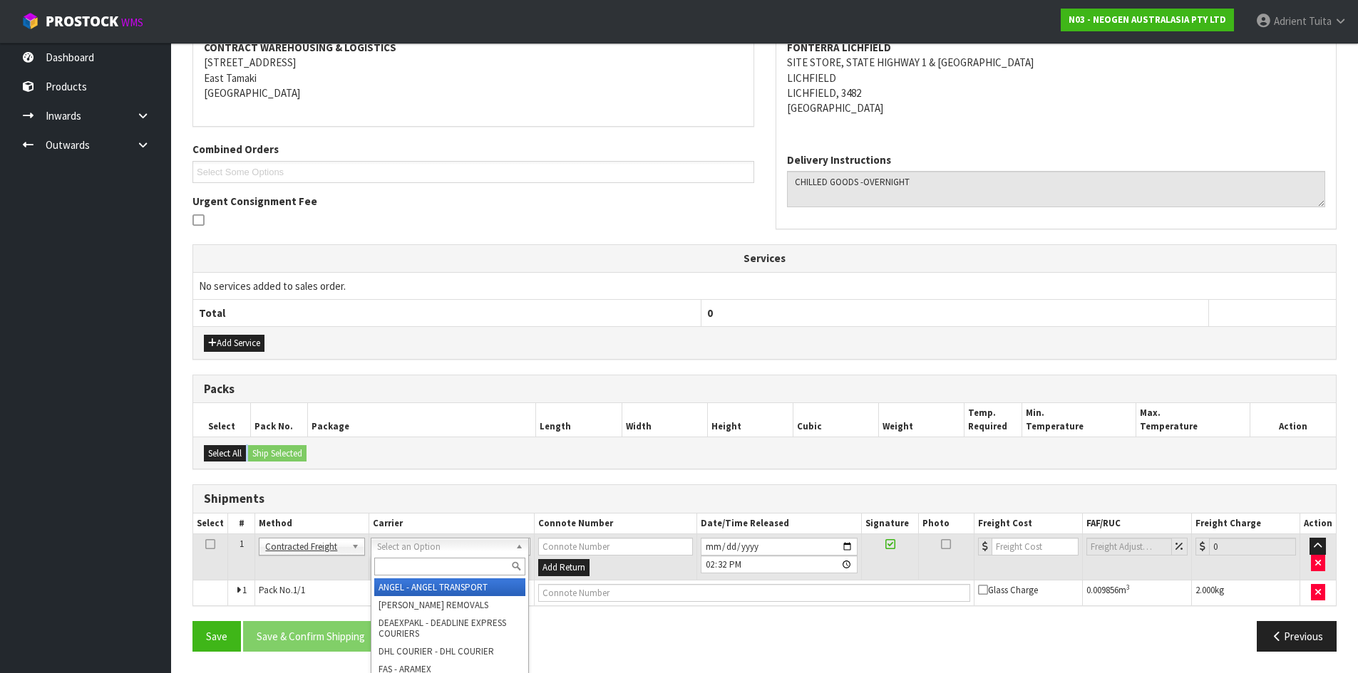
drag, startPoint x: 381, startPoint y: 552, endPoint x: 386, endPoint y: 564, distance: 13.1
click at [388, 564] on input "text" at bounding box center [449, 567] width 151 height 18
type input "NZP"
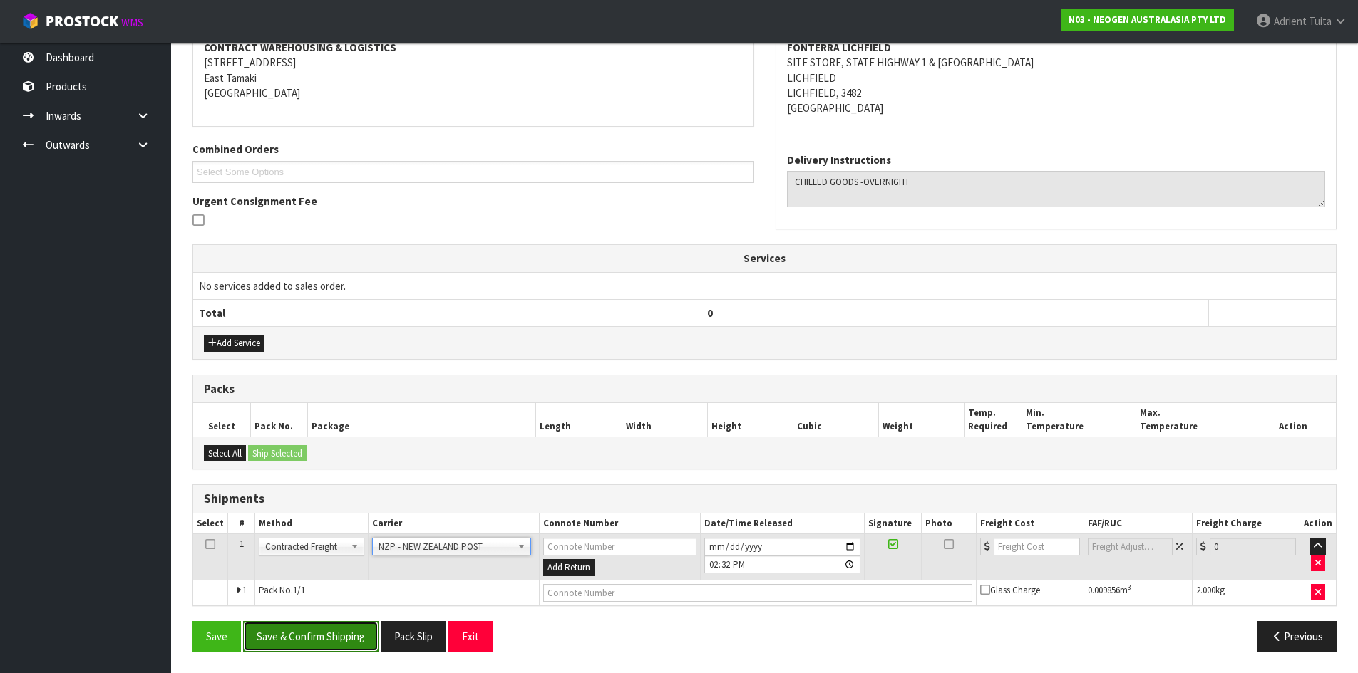
click at [331, 639] on button "Save & Confirm Shipping" at bounding box center [310, 636] width 135 height 31
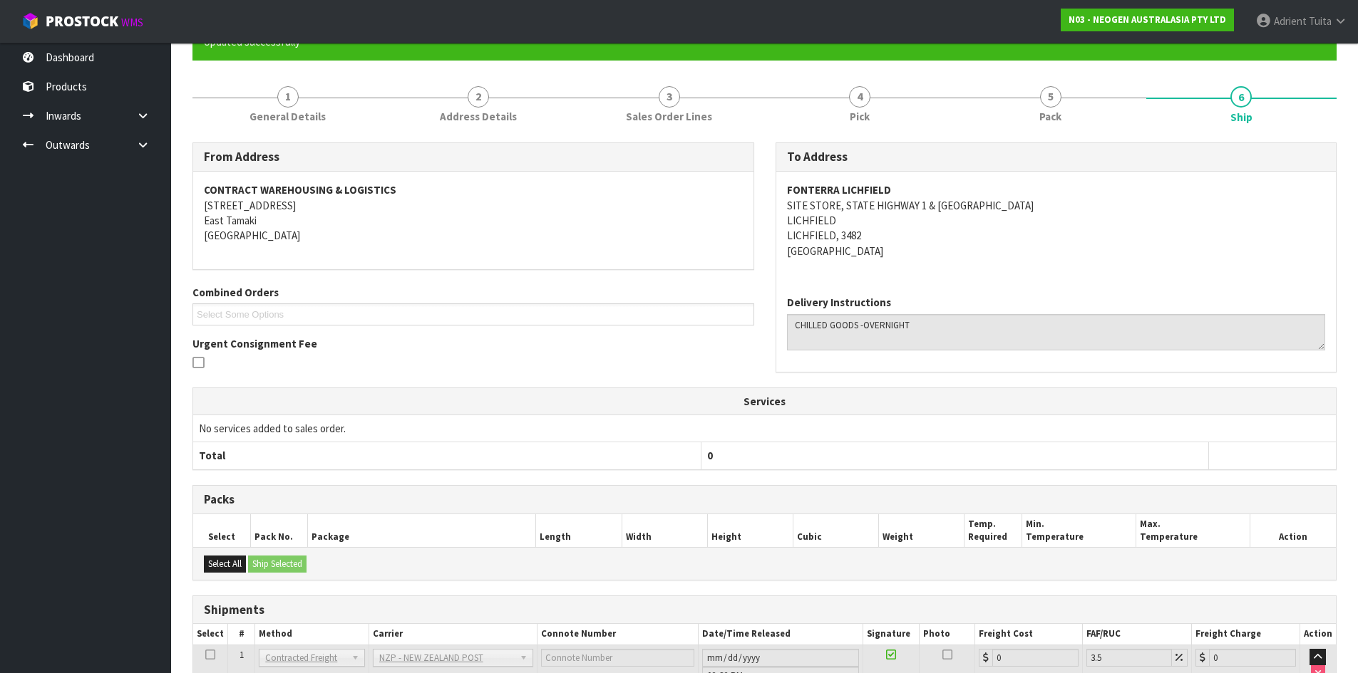
scroll to position [262, 0]
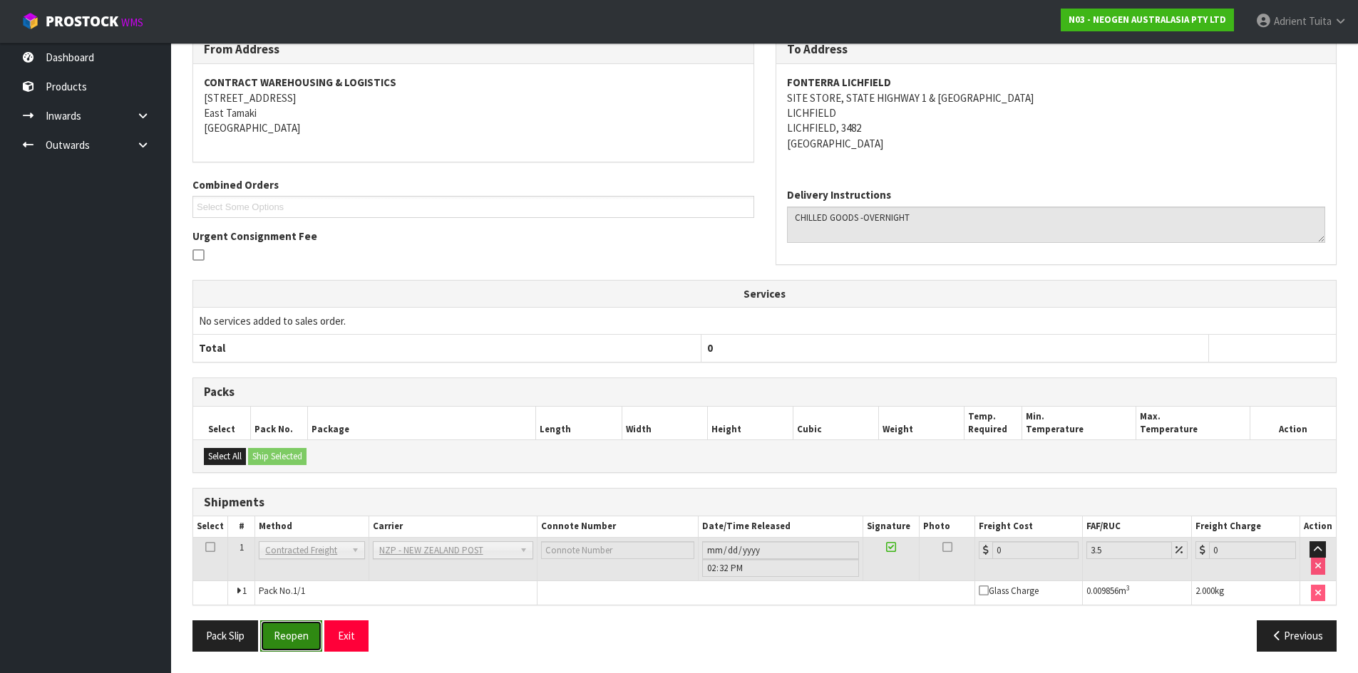
click at [284, 630] on button "Reopen" at bounding box center [291, 636] width 62 height 31
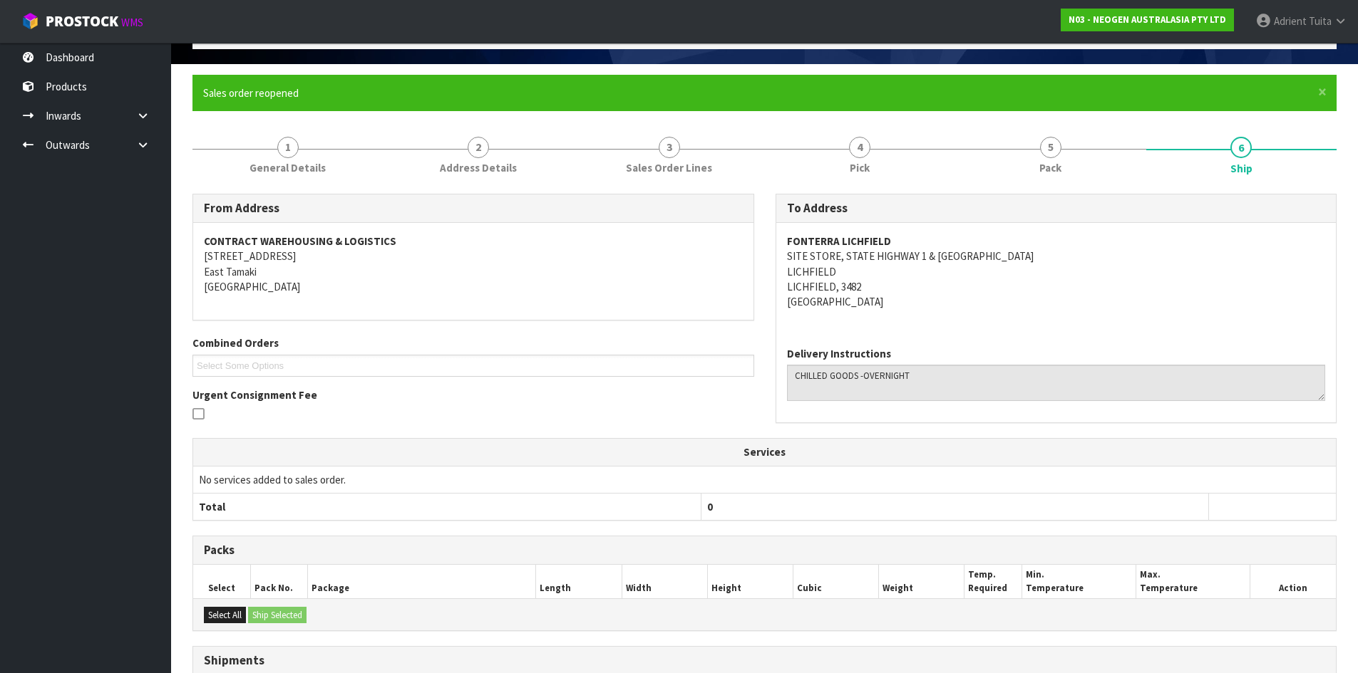
scroll to position [246, 0]
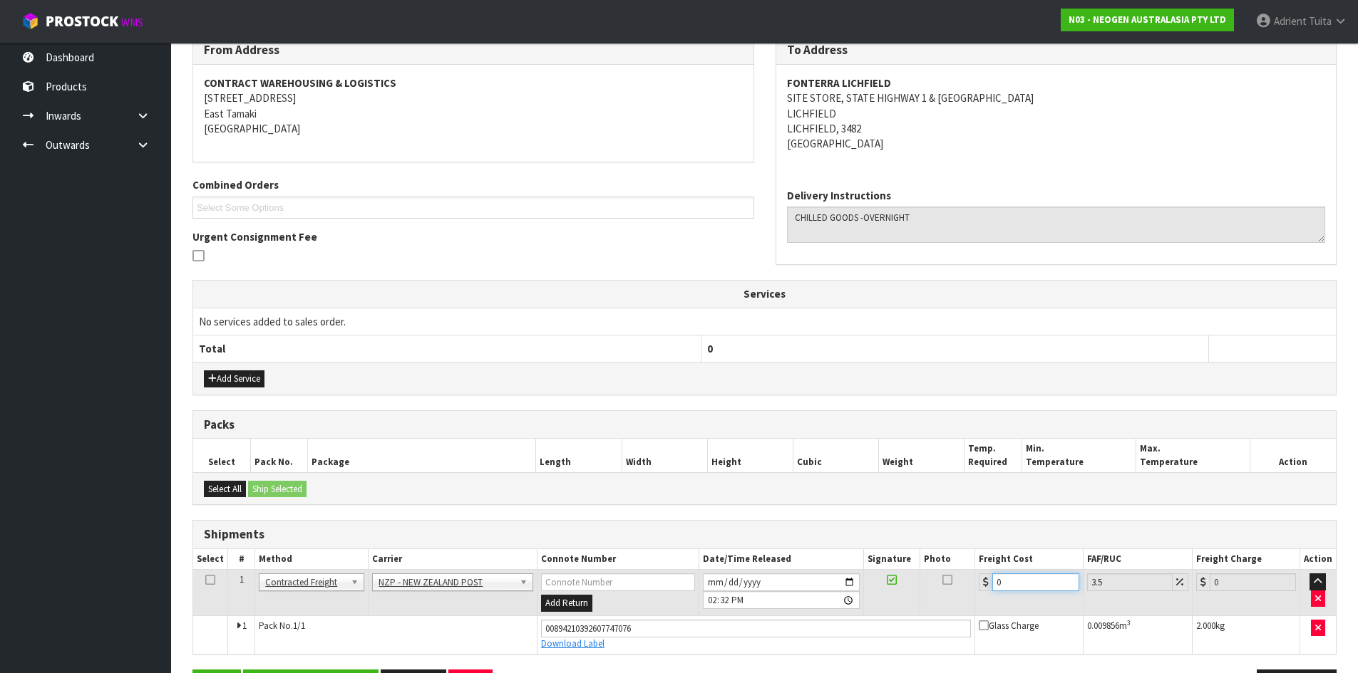
click at [1030, 583] on input "0" at bounding box center [1035, 583] width 86 height 18
type input "1"
type input "1.03"
type input "13"
type input "13.45"
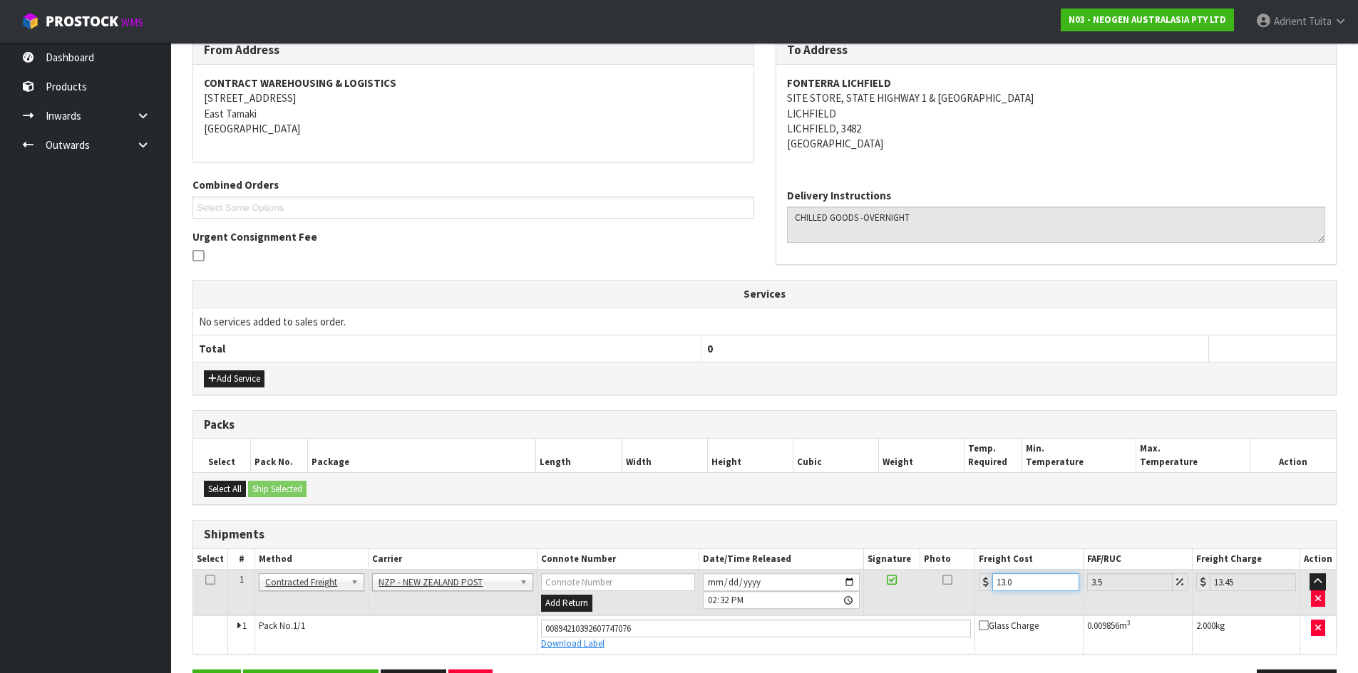
type input "13.04"
type input "13.5"
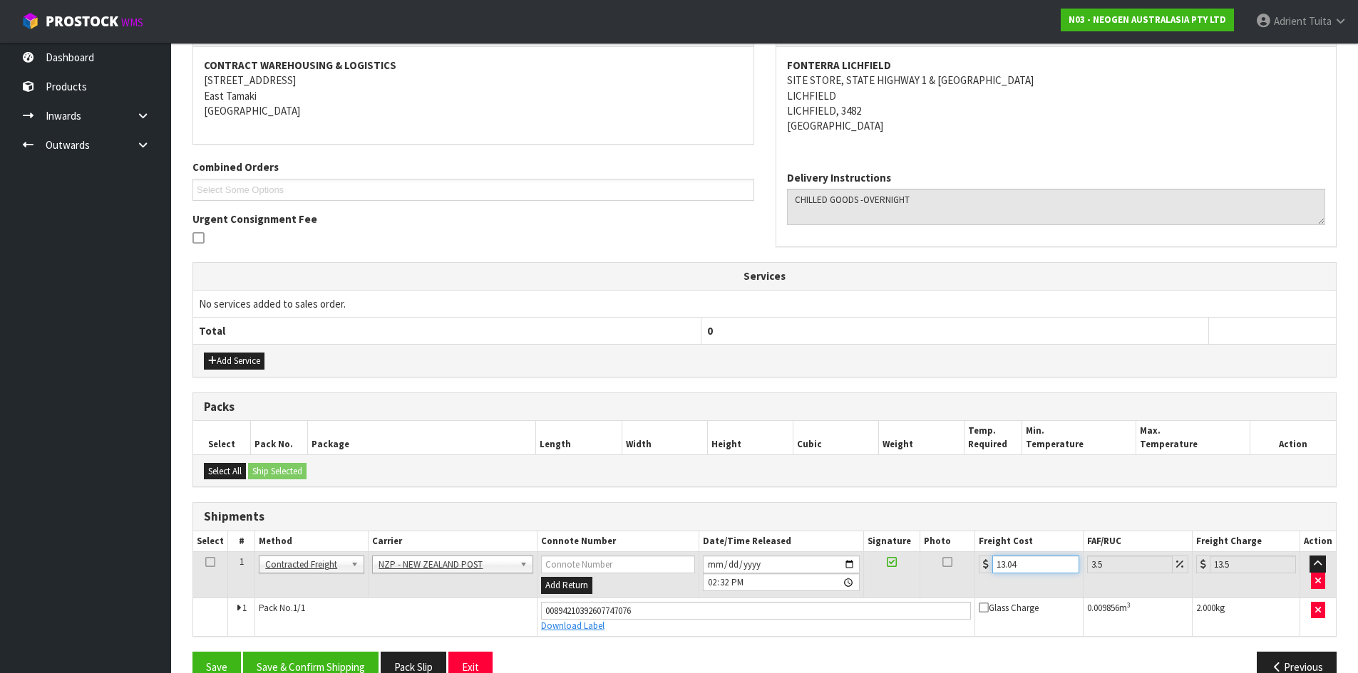
scroll to position [295, 0]
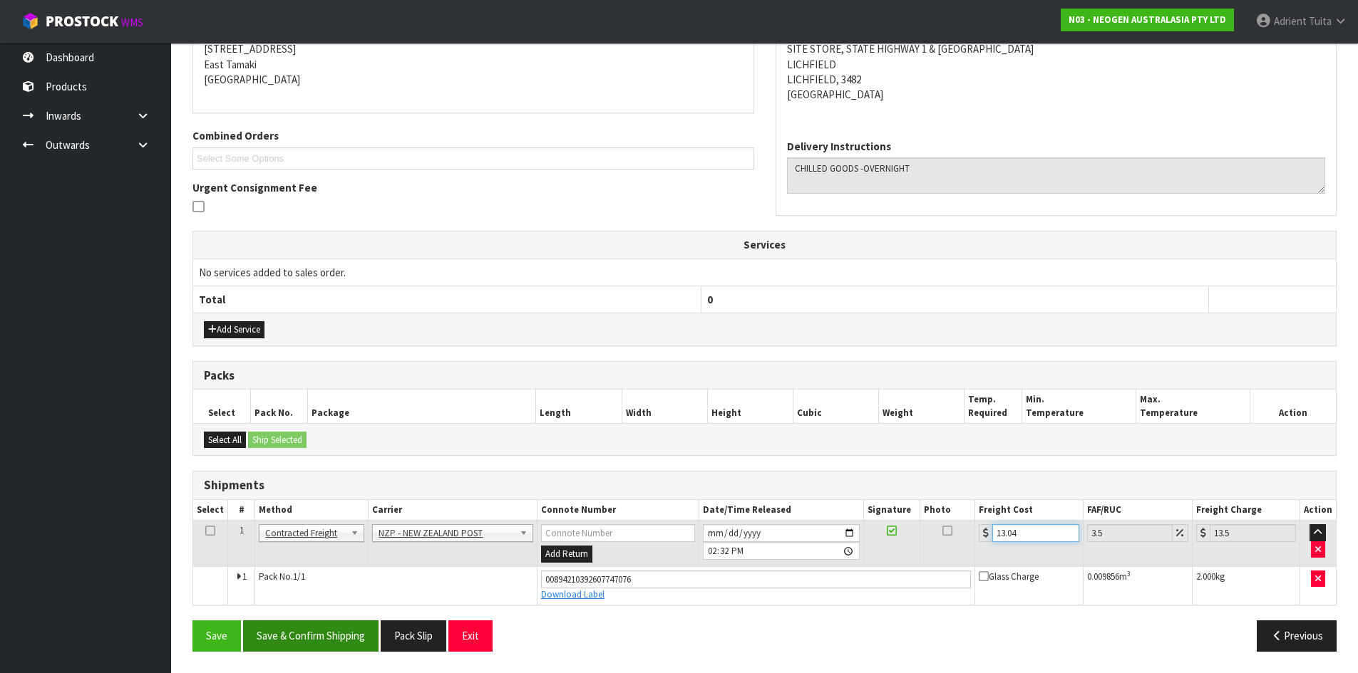
type input "13.04"
click at [321, 631] on button "Save & Confirm Shipping" at bounding box center [310, 636] width 135 height 31
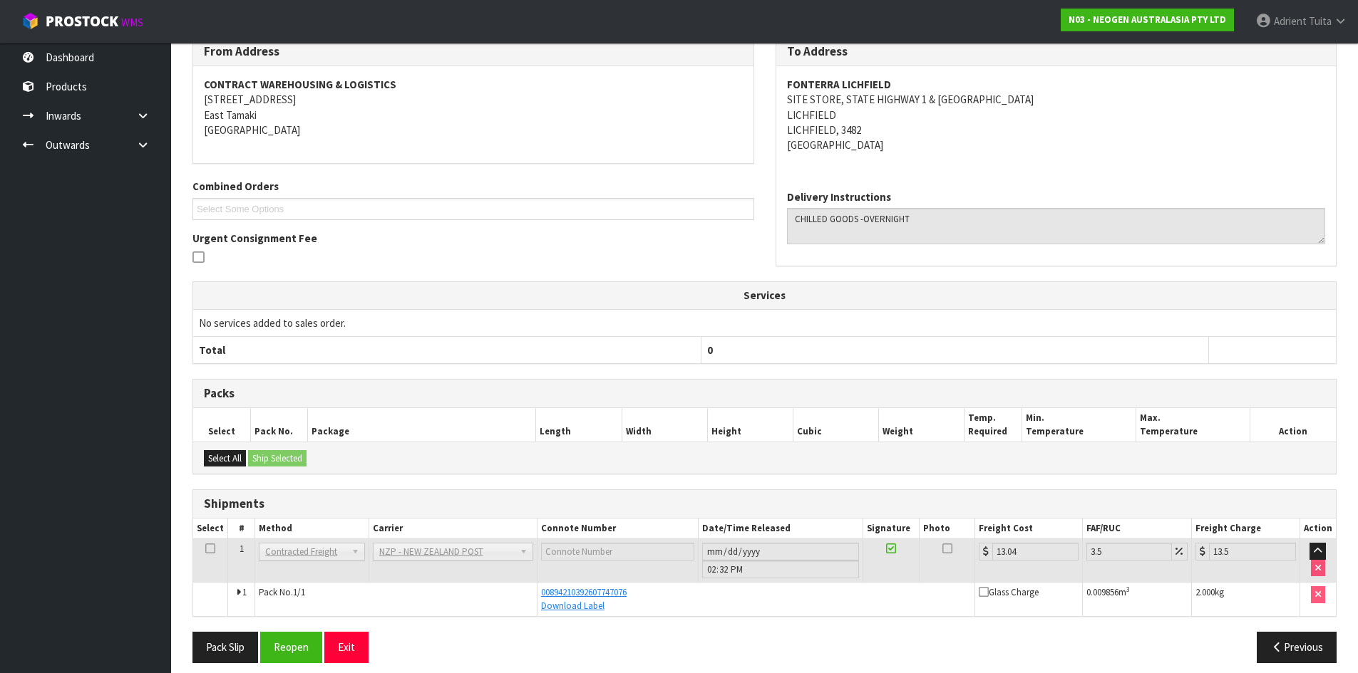
scroll to position [256, 0]
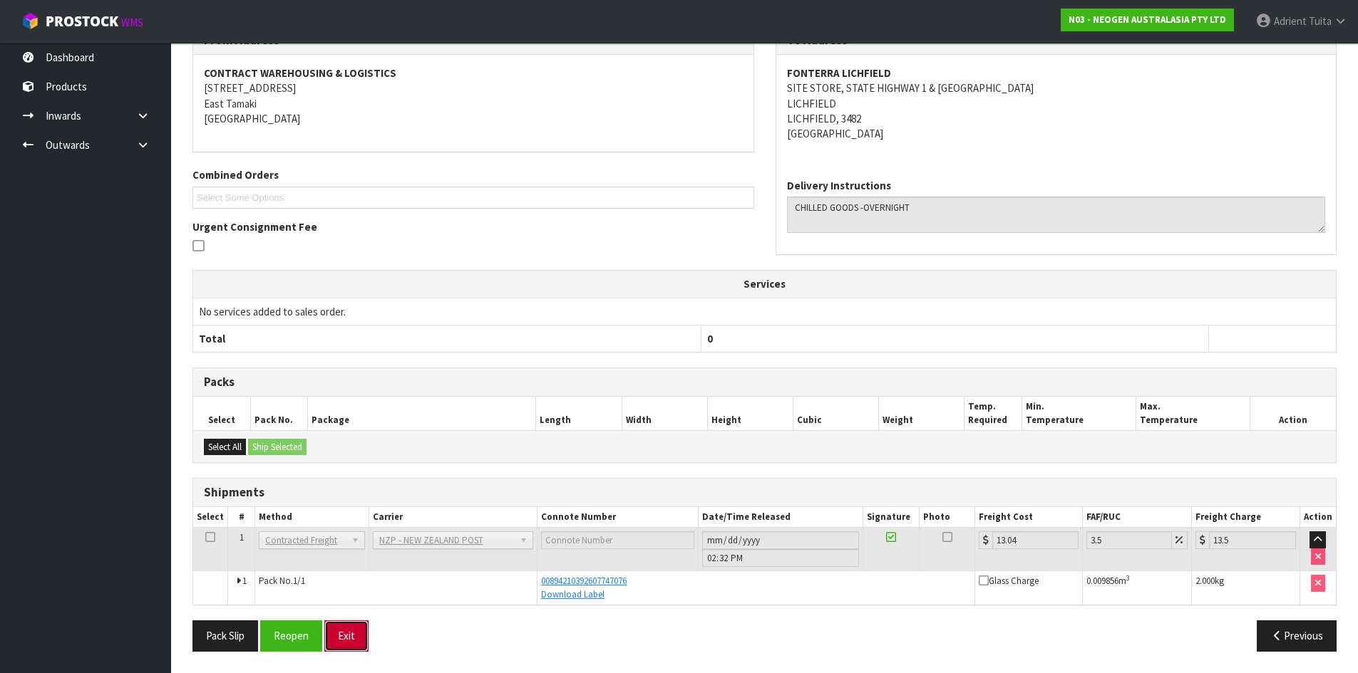
click at [351, 635] on button "Exit" at bounding box center [346, 636] width 44 height 31
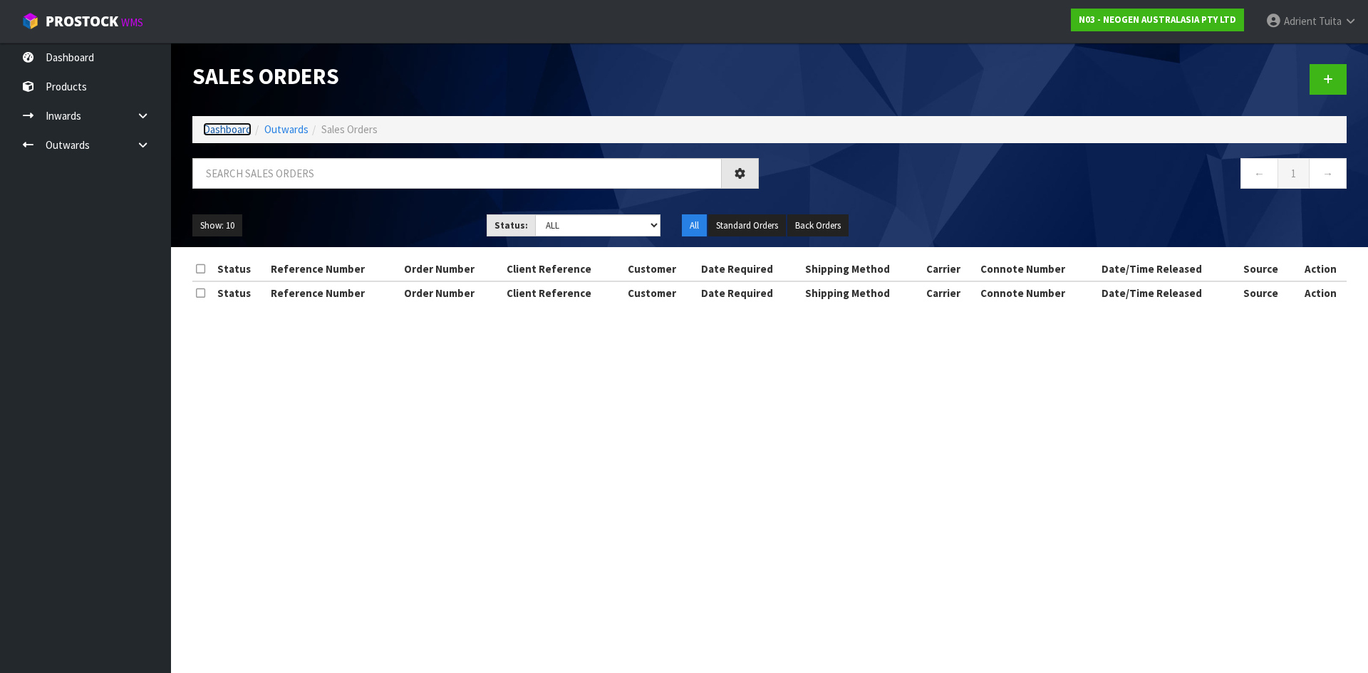
click at [240, 130] on link "Dashboard" at bounding box center [227, 130] width 48 height 14
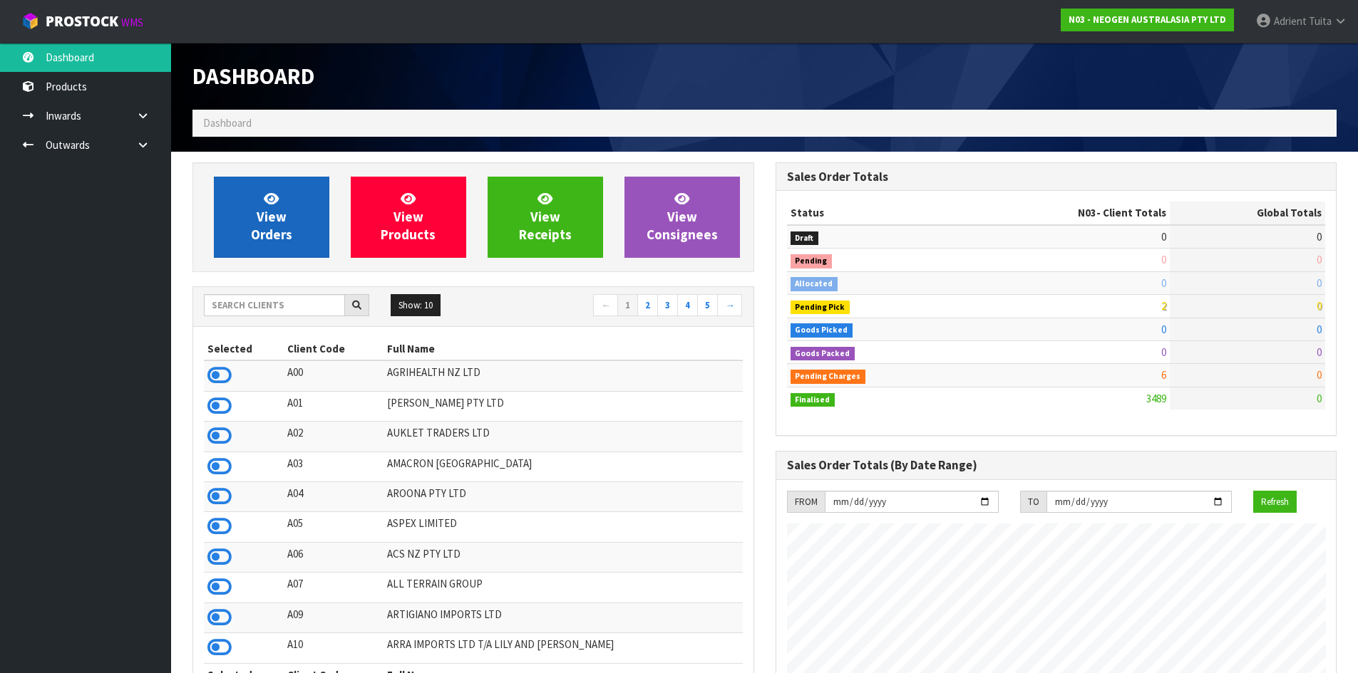
scroll to position [1080, 582]
click at [239, 197] on link "View Orders" at bounding box center [271, 217] width 115 height 81
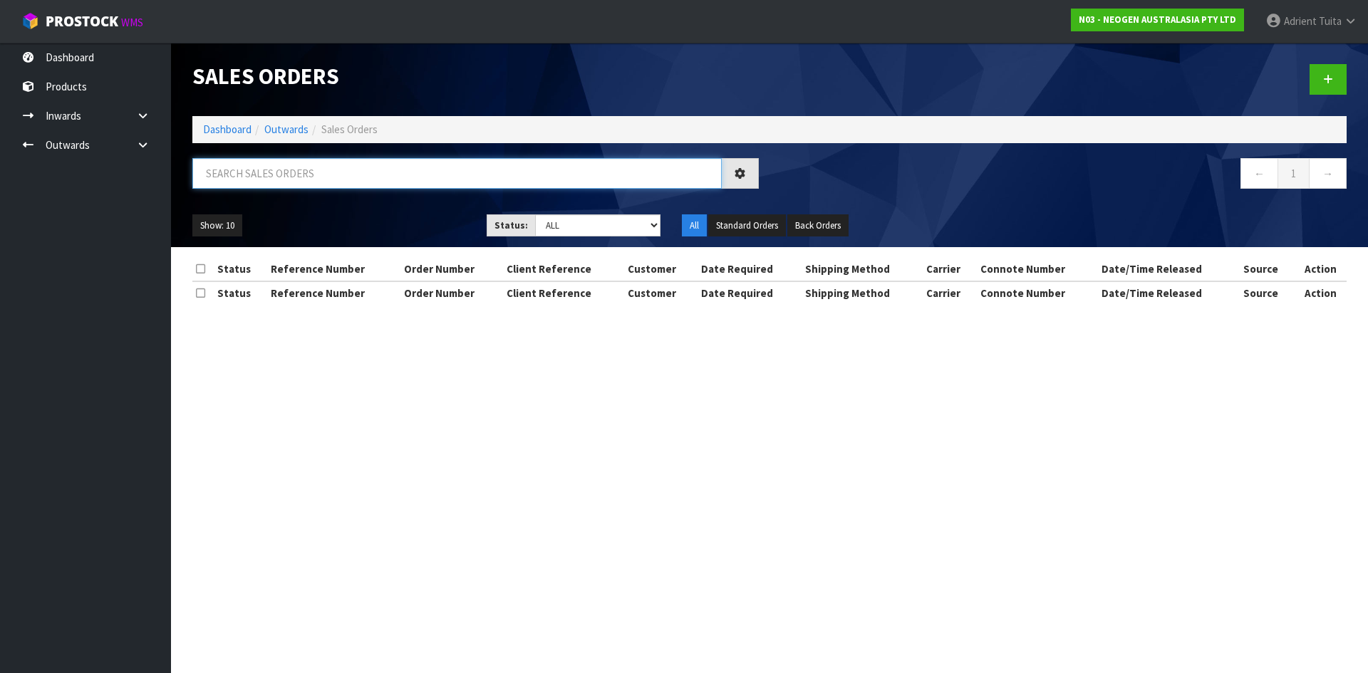
click at [252, 180] on input "text" at bounding box center [457, 173] width 530 height 31
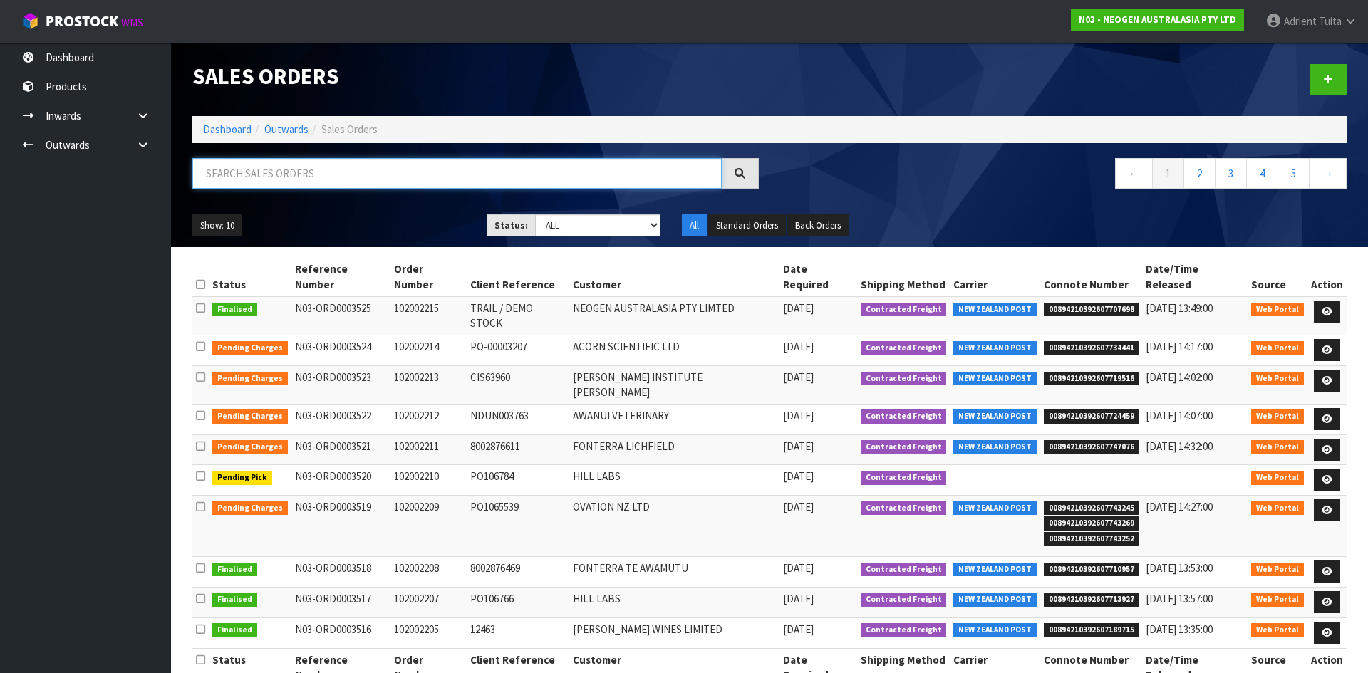
click at [401, 175] on input "text" at bounding box center [457, 173] width 530 height 31
type input "2210"
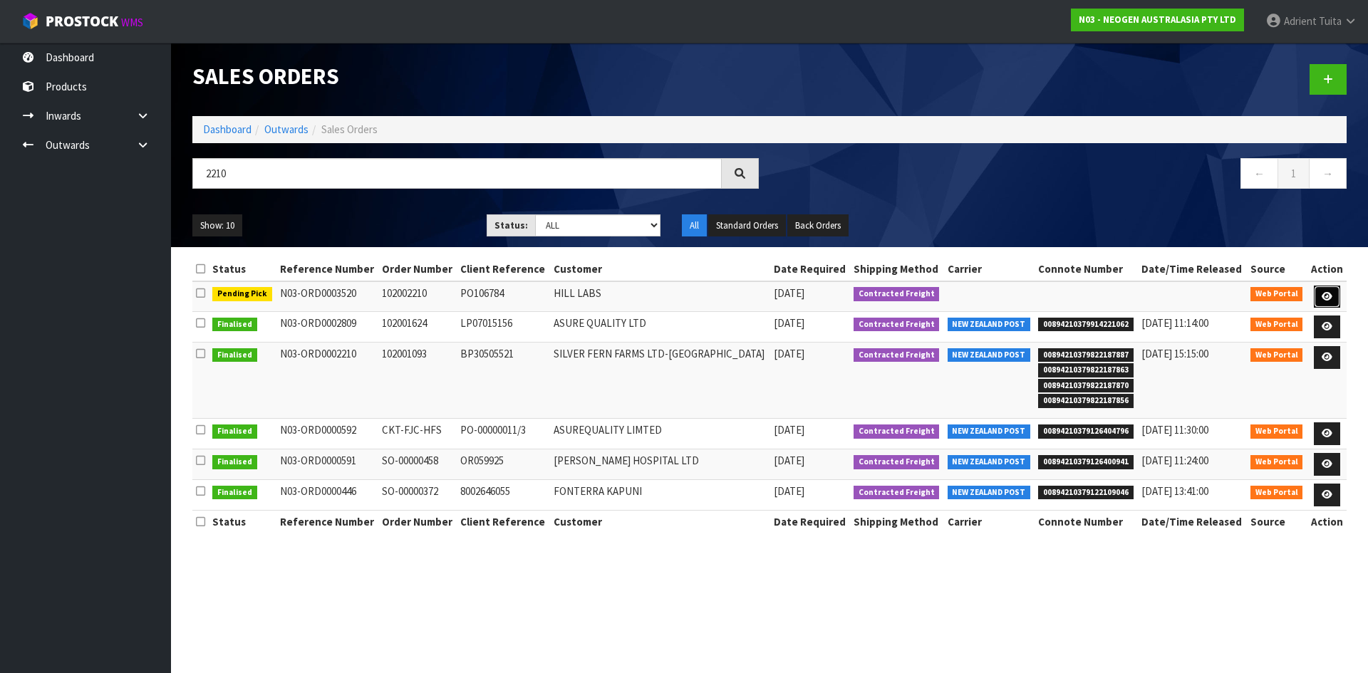
click at [1329, 289] on link at bounding box center [1327, 297] width 26 height 23
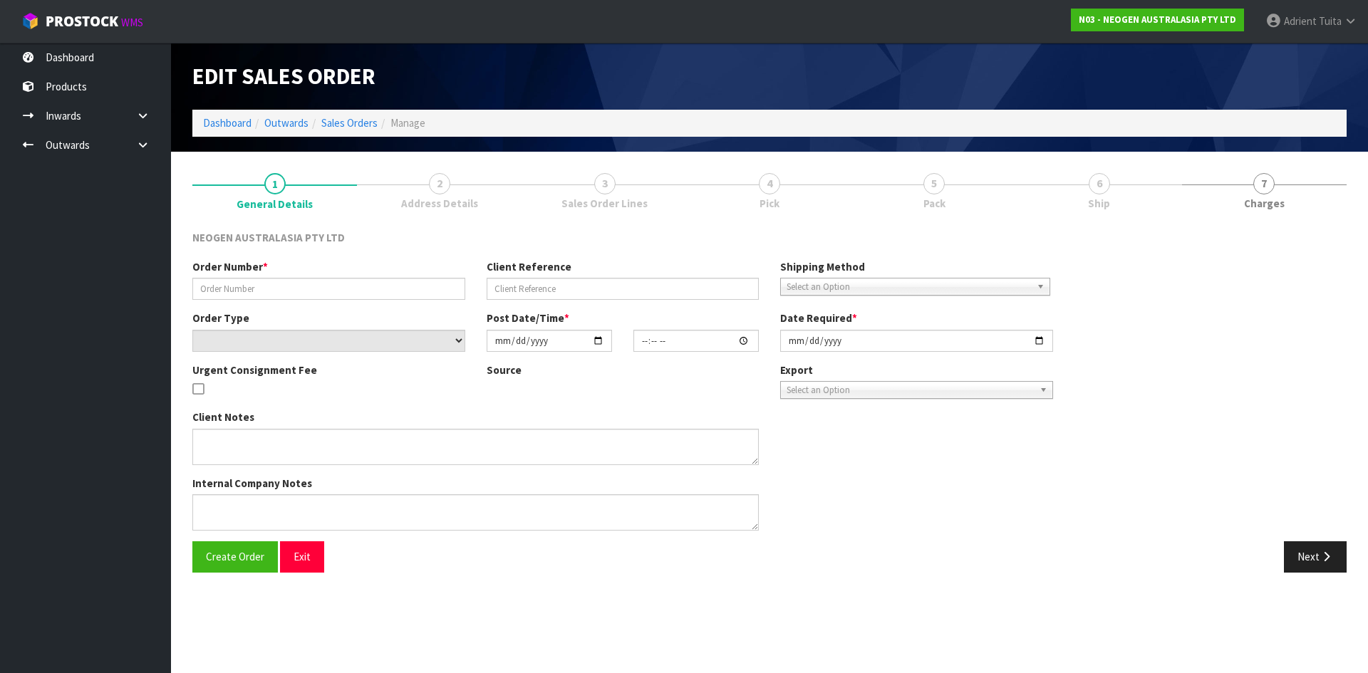
click at [996, 190] on link "5 Pack" at bounding box center [934, 190] width 165 height 56
type input "102002210"
type input "PO106784"
select select "number:0"
type input "[DATE]"
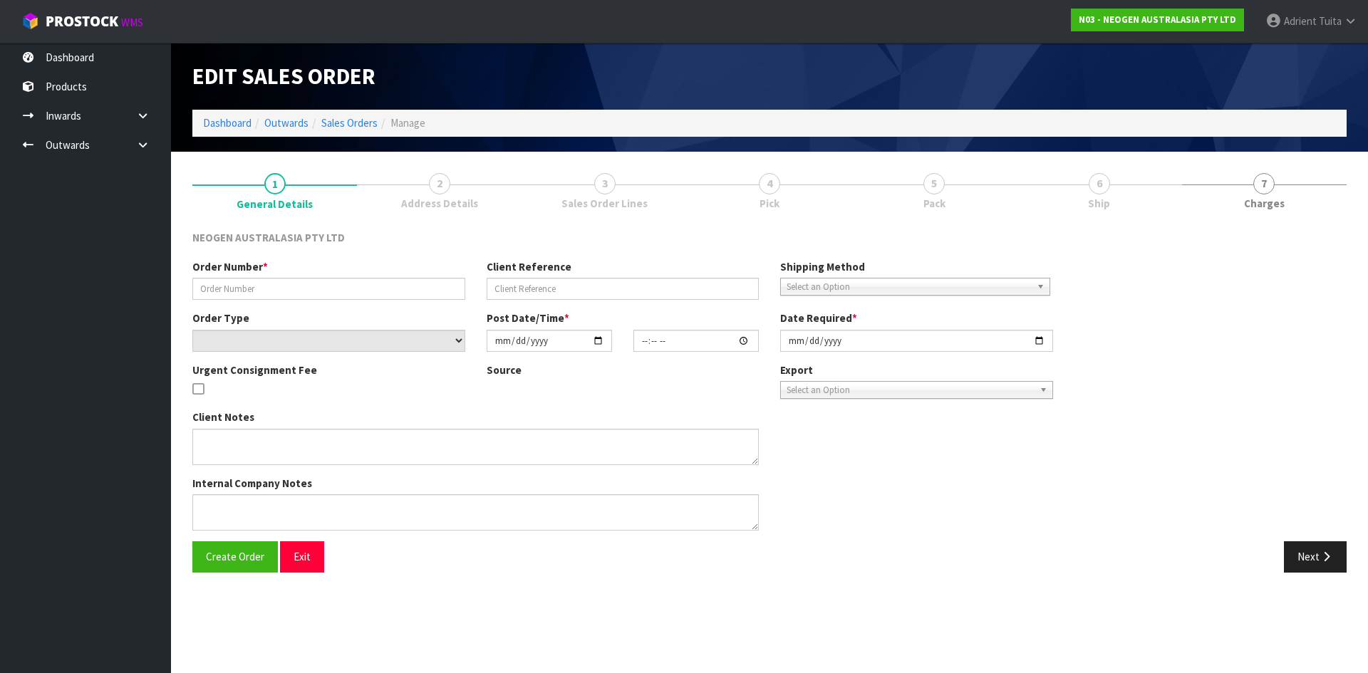
type input "11:37:00.000"
type input "[DATE]"
type textarea "ATTN: INWARDS GOODS"
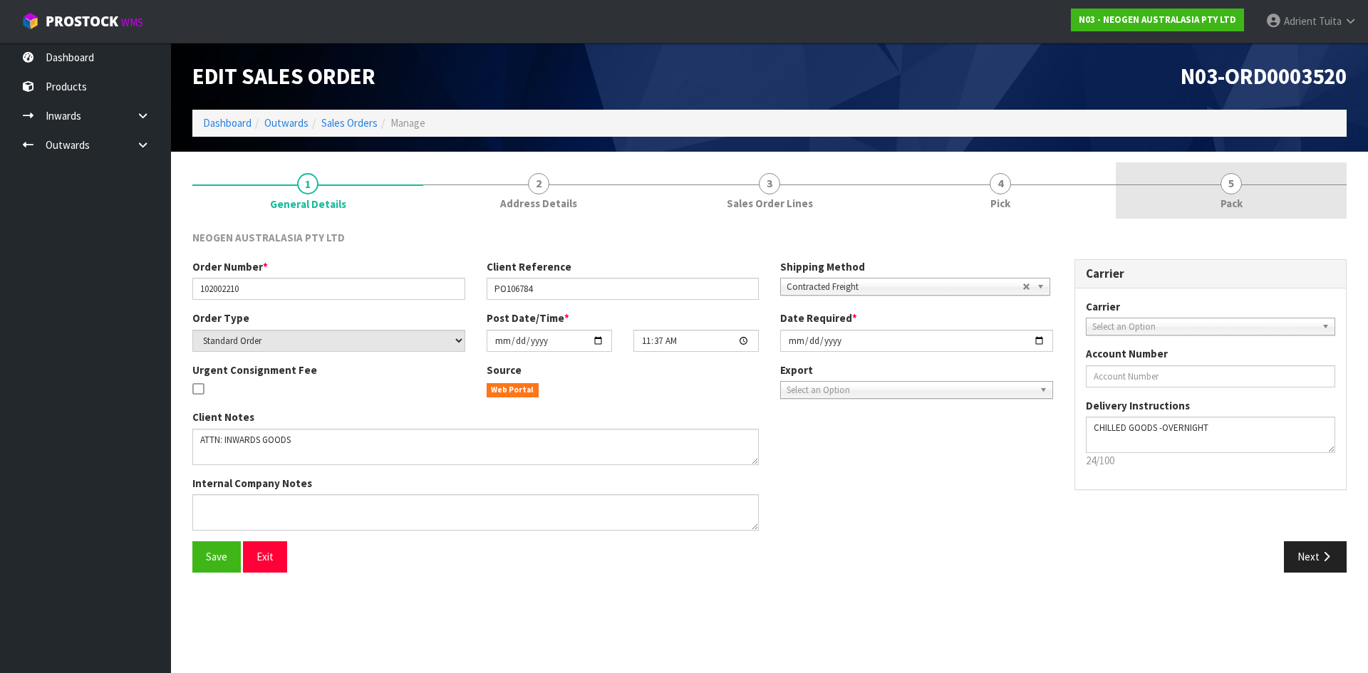
click at [998, 188] on span "4" at bounding box center [1000, 183] width 21 height 21
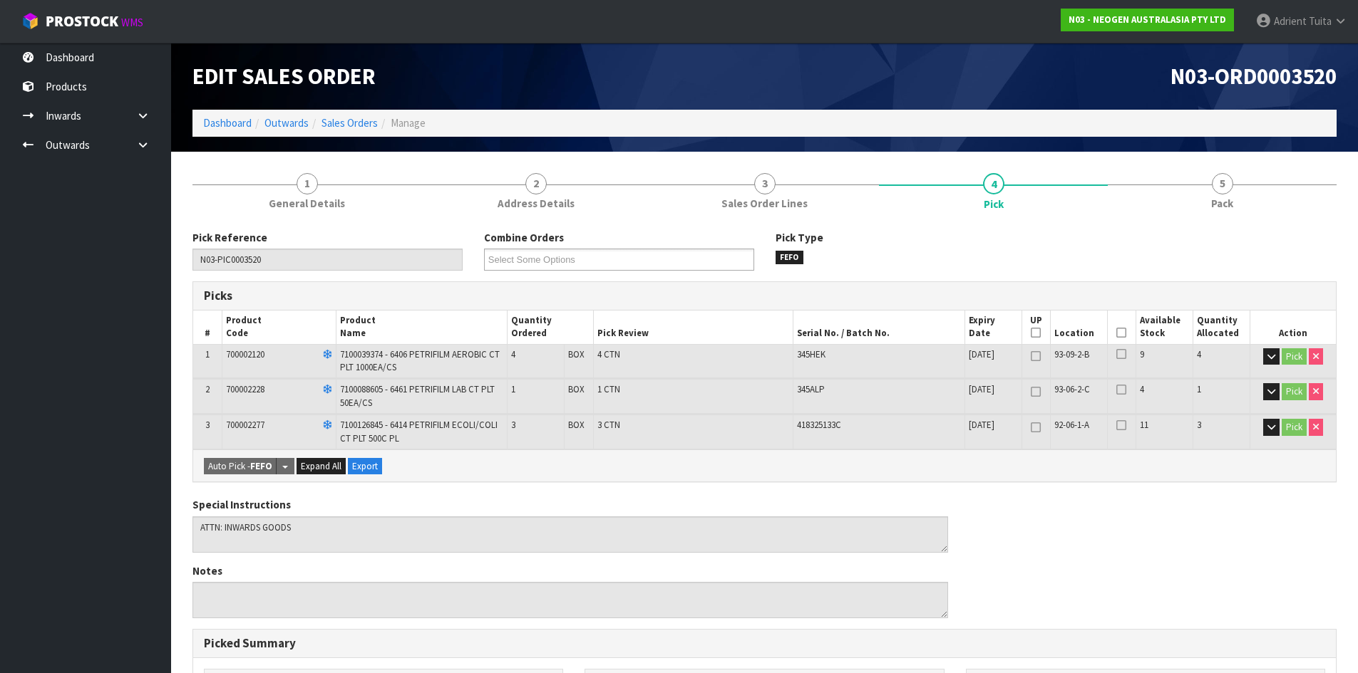
click at [1120, 334] on icon at bounding box center [1121, 333] width 10 height 1
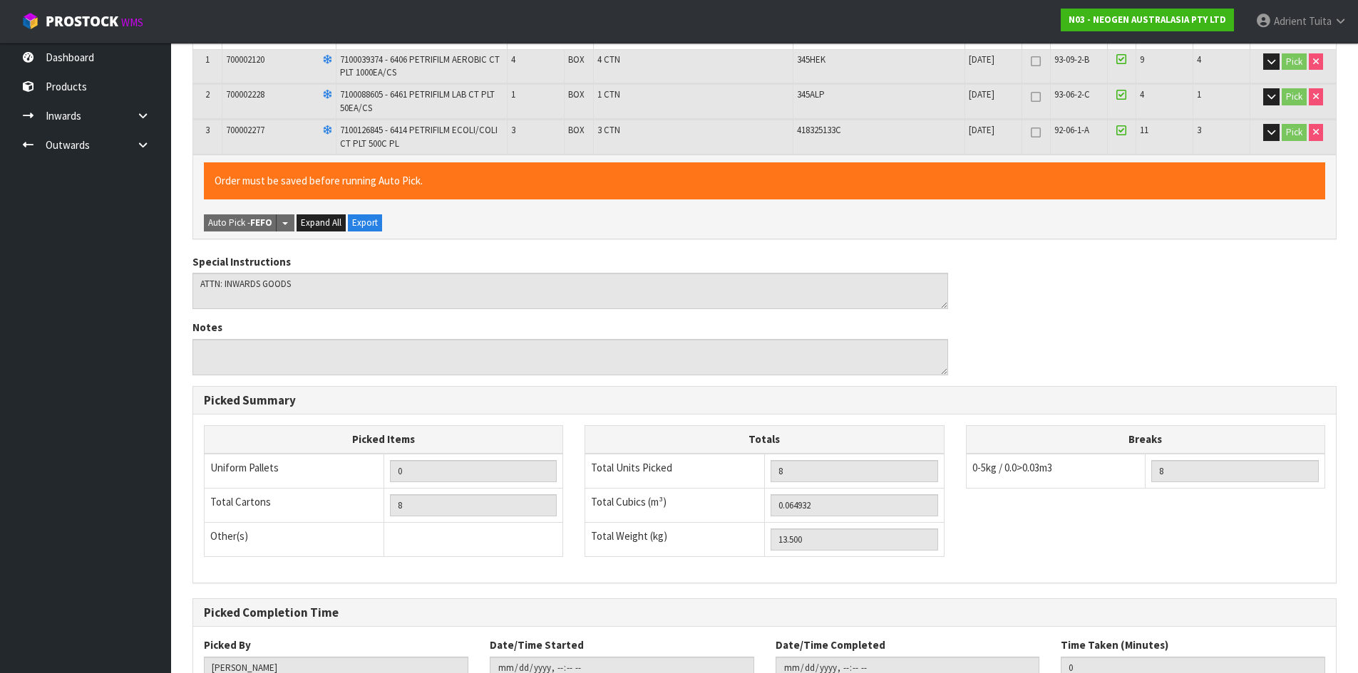
scroll to position [401, 0]
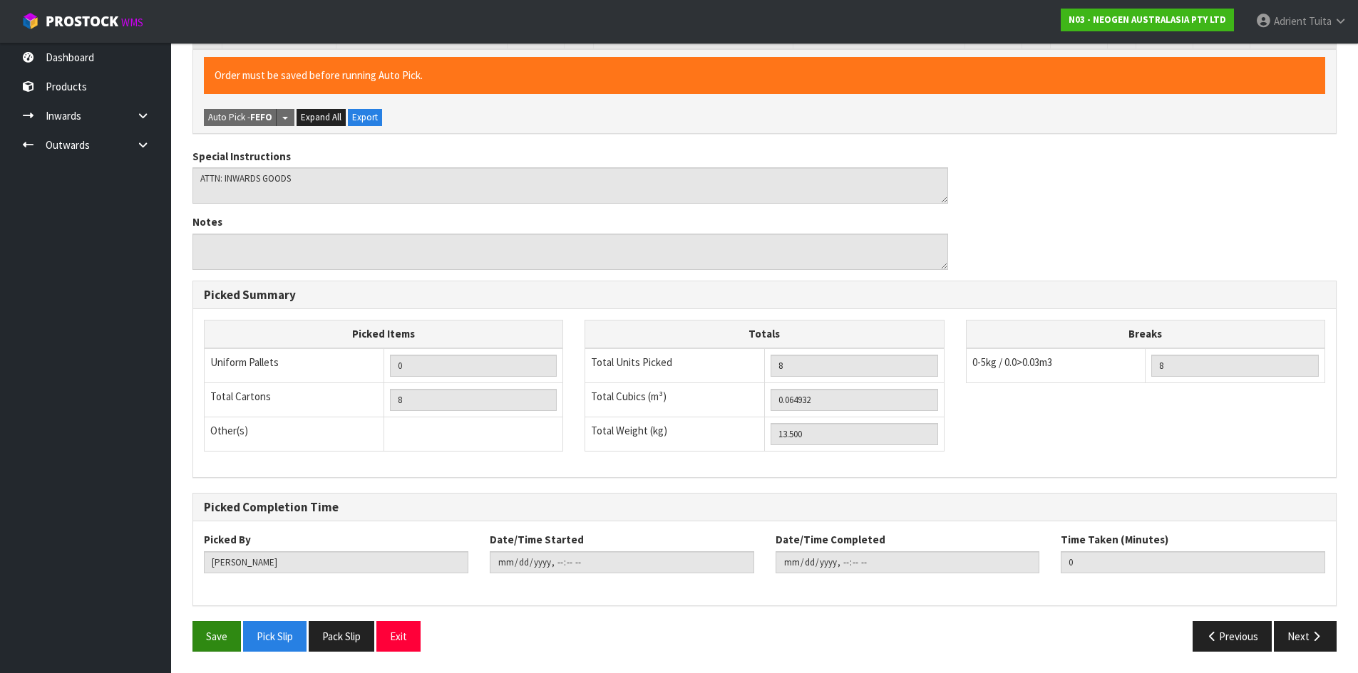
click at [225, 616] on div "Pick Reference N03-PIC0003520 Combine Orders N03-ORD0003510 N03-ORD0003520 Sele…" at bounding box center [764, 247] width 1144 height 834
click at [221, 631] on button "Save" at bounding box center [216, 636] width 48 height 31
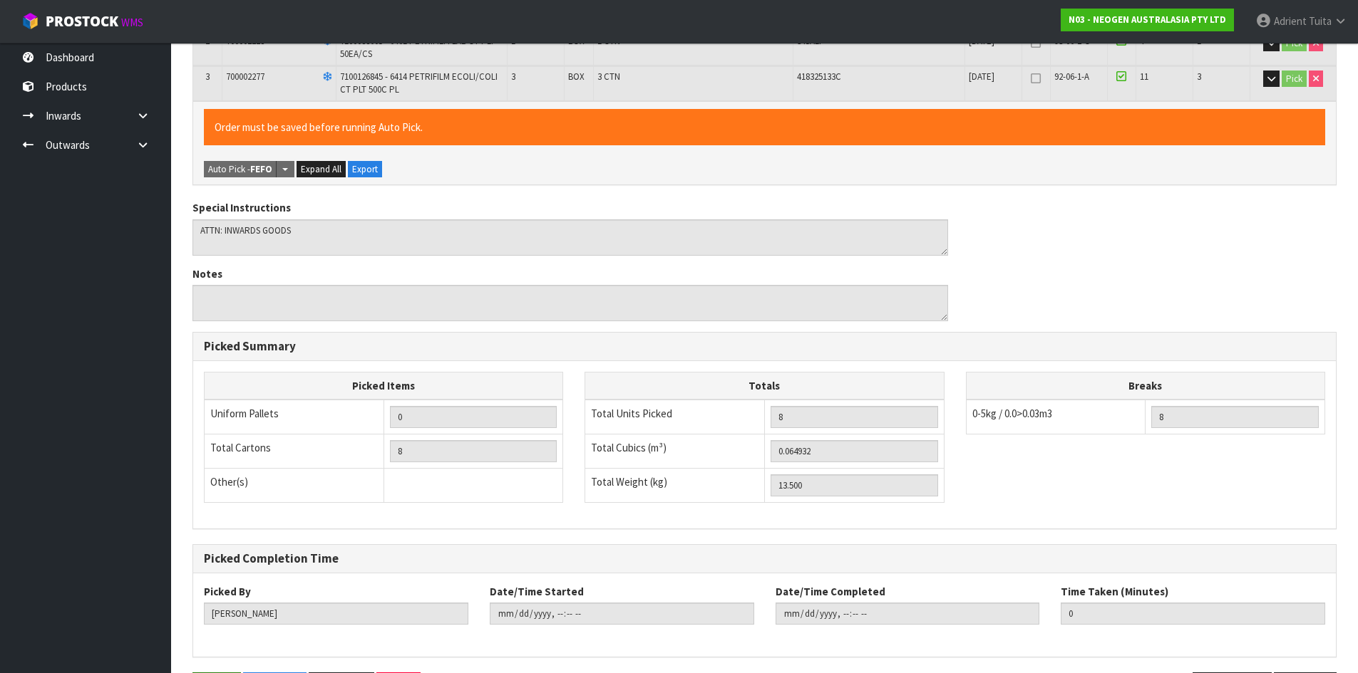
scroll to position [0, 0]
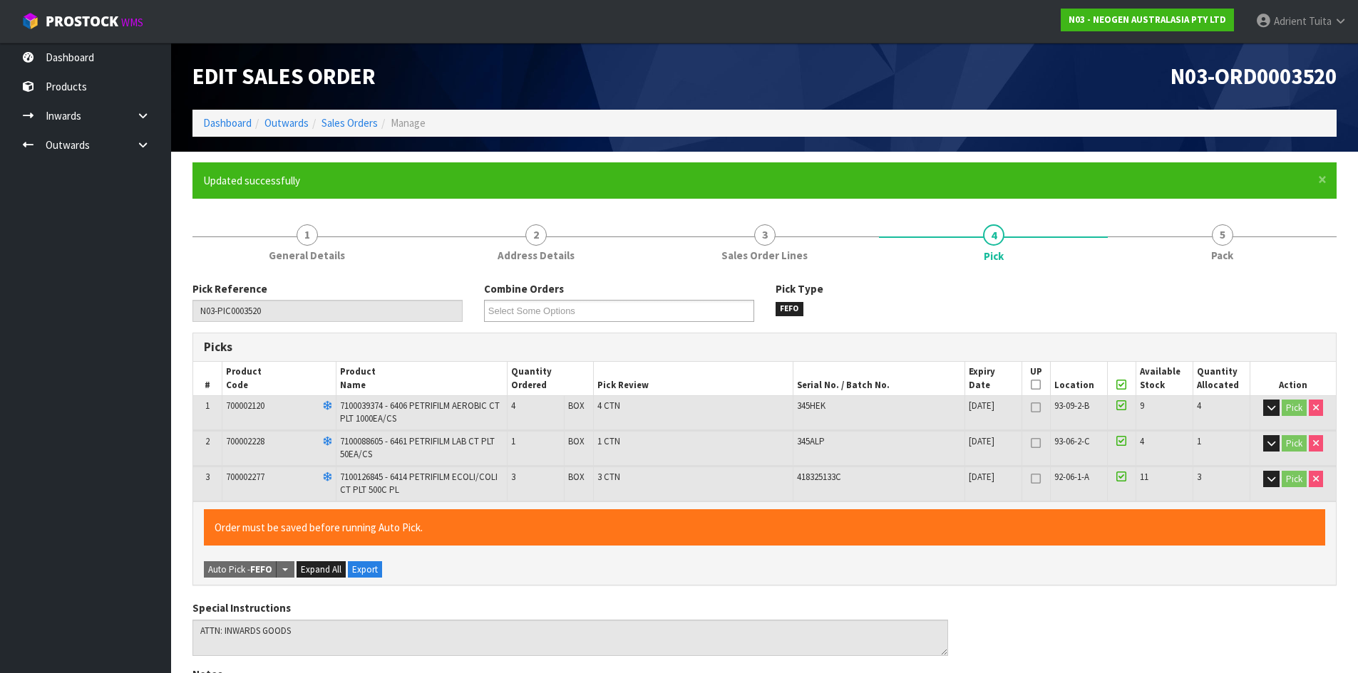
type input "[PERSON_NAME]"
type input "[DATE]T14:35:06"
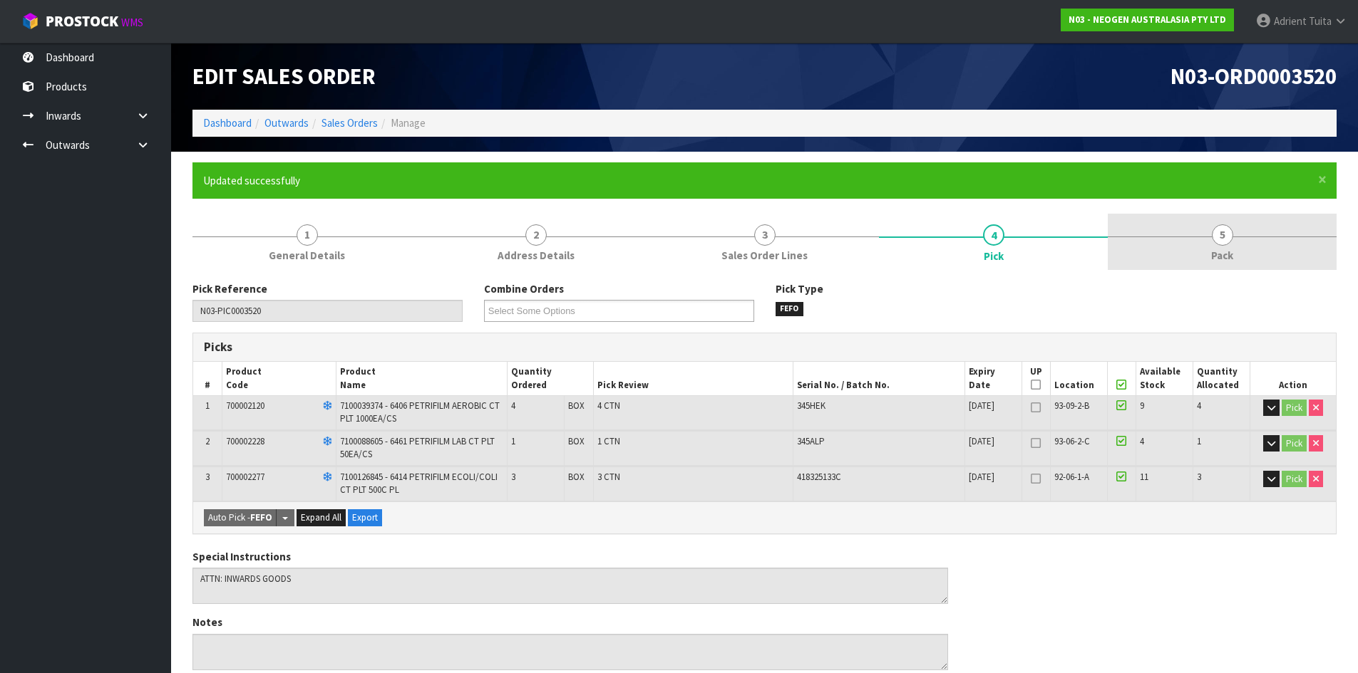
click at [1260, 259] on link "5 Pack" at bounding box center [1222, 242] width 229 height 56
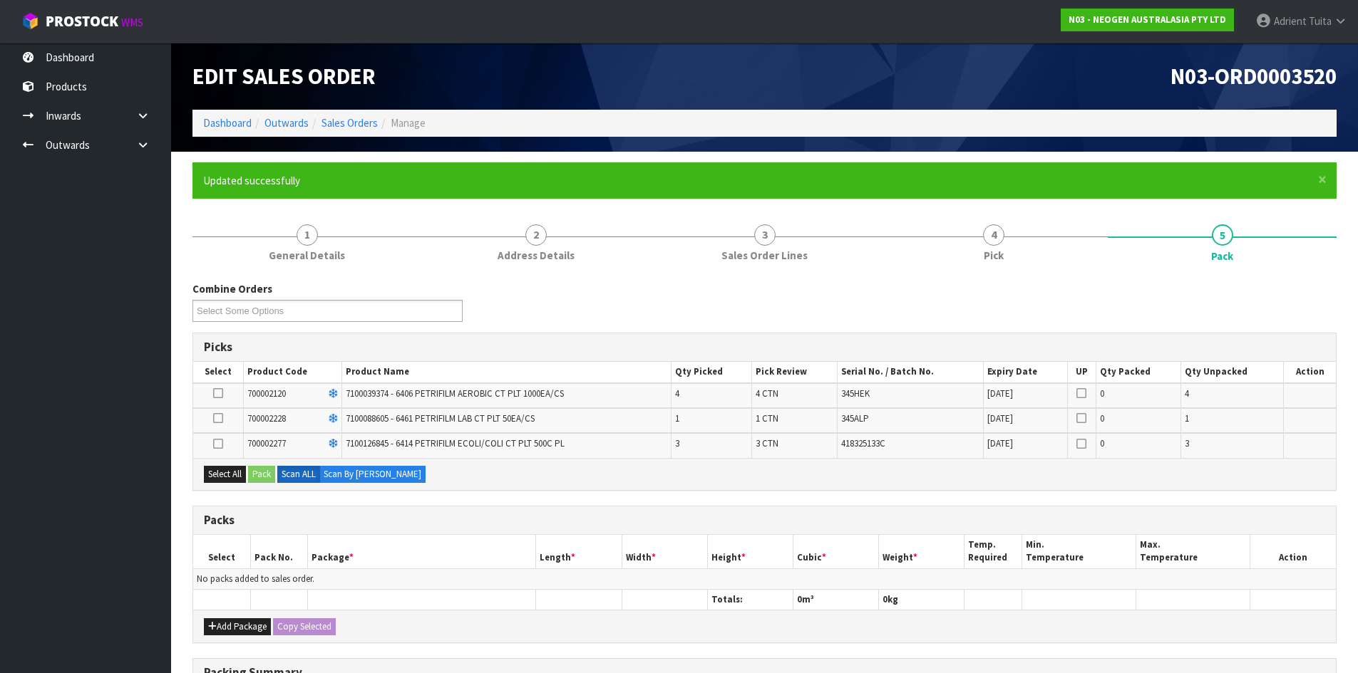
scroll to position [234, 0]
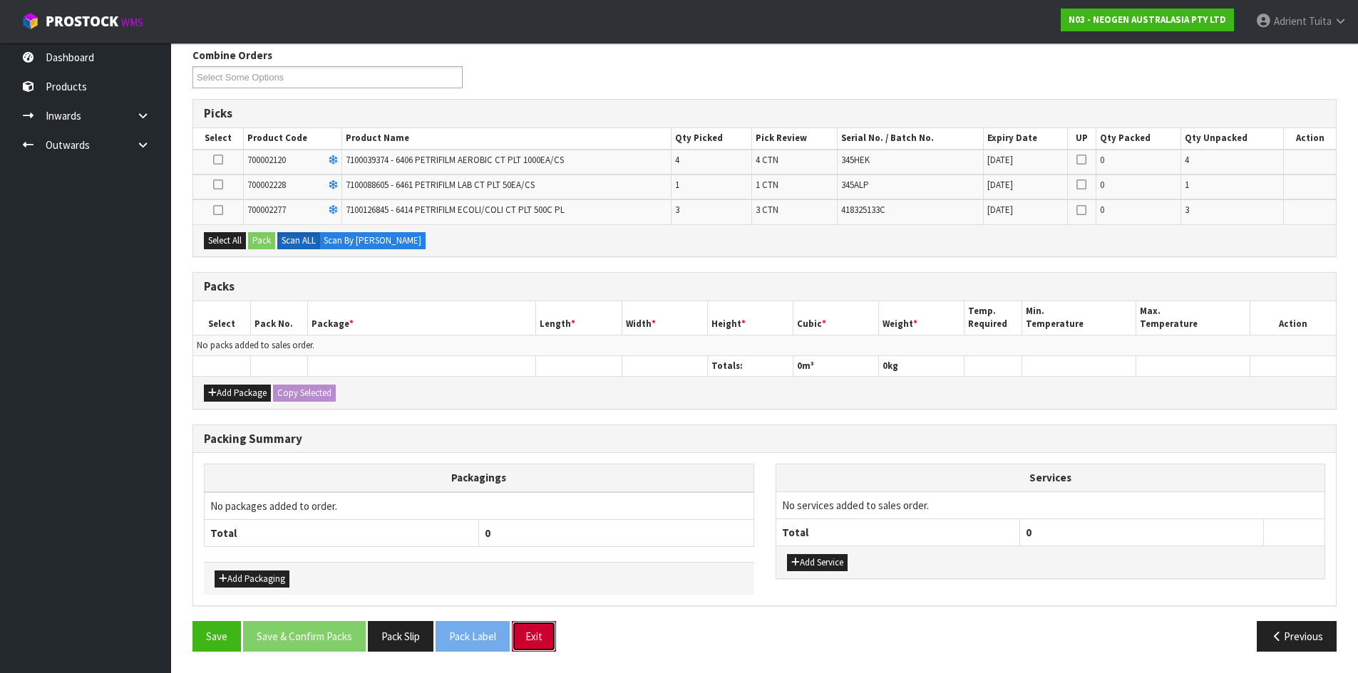
click at [536, 632] on button "Exit" at bounding box center [534, 636] width 44 height 31
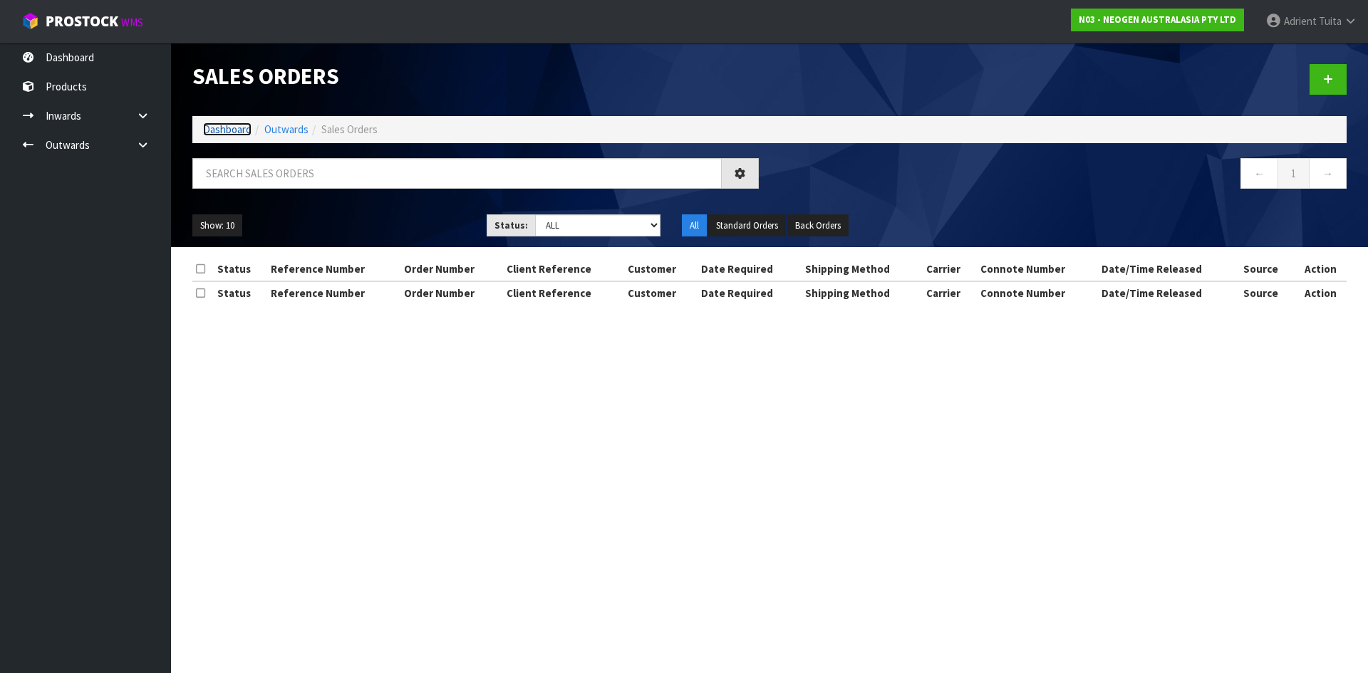
click at [248, 135] on link "Dashboard" at bounding box center [227, 130] width 48 height 14
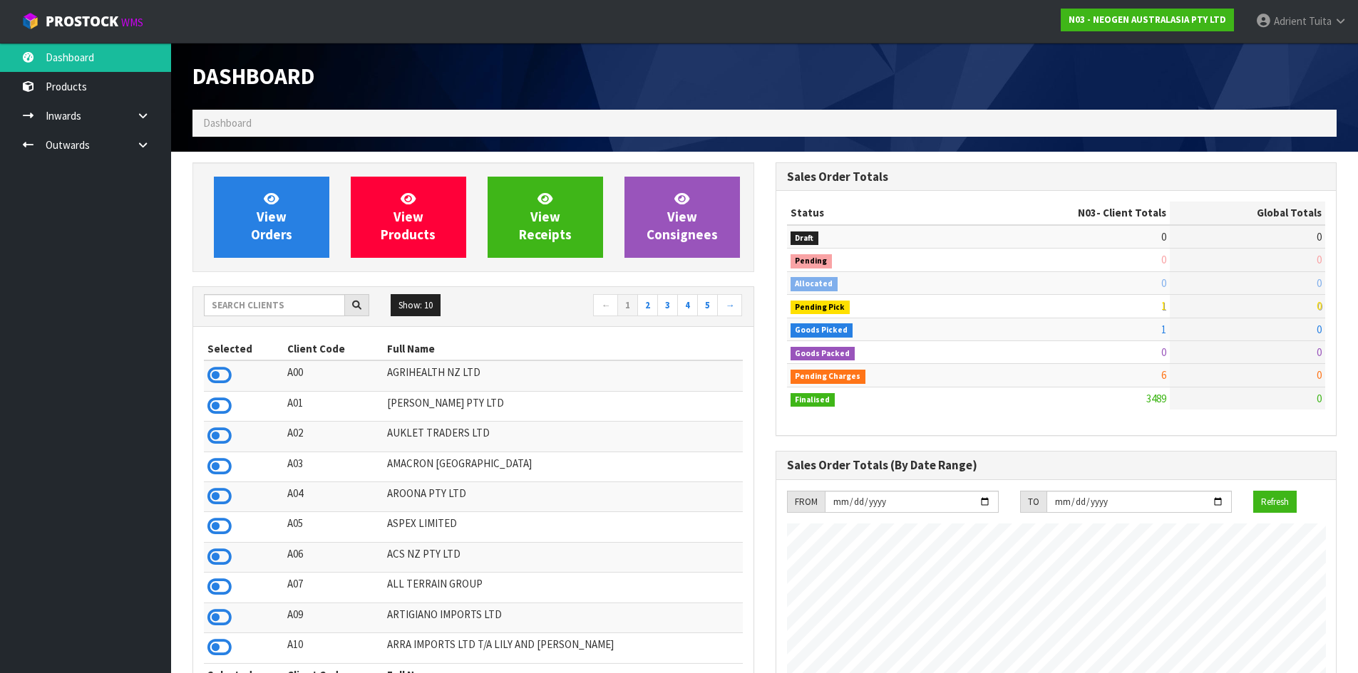
scroll to position [1080, 582]
click at [1298, 22] on span "Adrient" at bounding box center [1290, 21] width 33 height 14
click at [1296, 58] on link "Logout" at bounding box center [1300, 56] width 113 height 19
